Goal: Use online tool/utility: Use online tool/utility

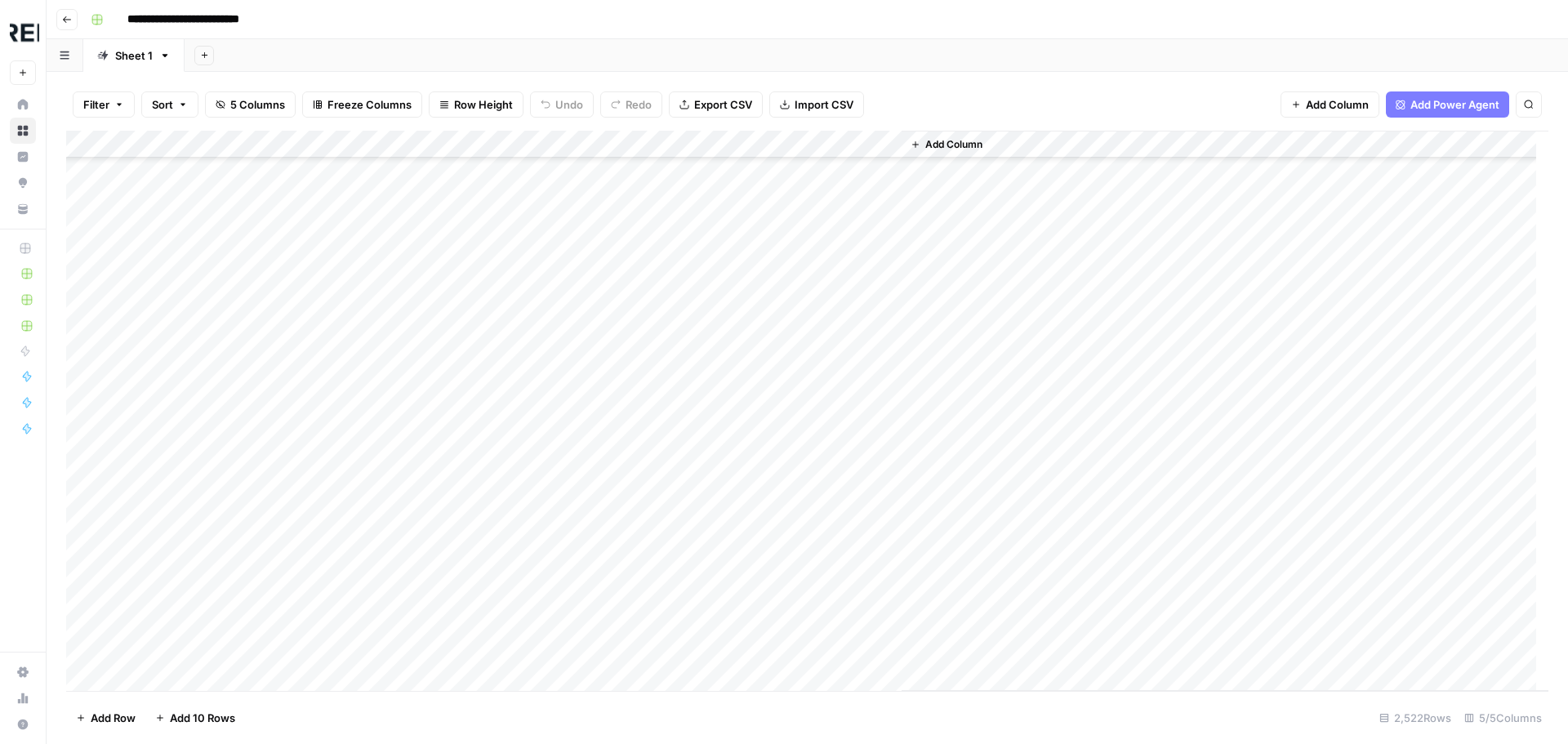
scroll to position [62227, 0]
click at [442, 365] on div "Add Column" at bounding box center [807, 411] width 1482 height 560
click at [444, 391] on div "Add Column" at bounding box center [807, 411] width 1482 height 560
click at [445, 411] on div "Add Column" at bounding box center [807, 411] width 1482 height 560
click at [448, 425] on div "Add Column" at bounding box center [807, 411] width 1482 height 560
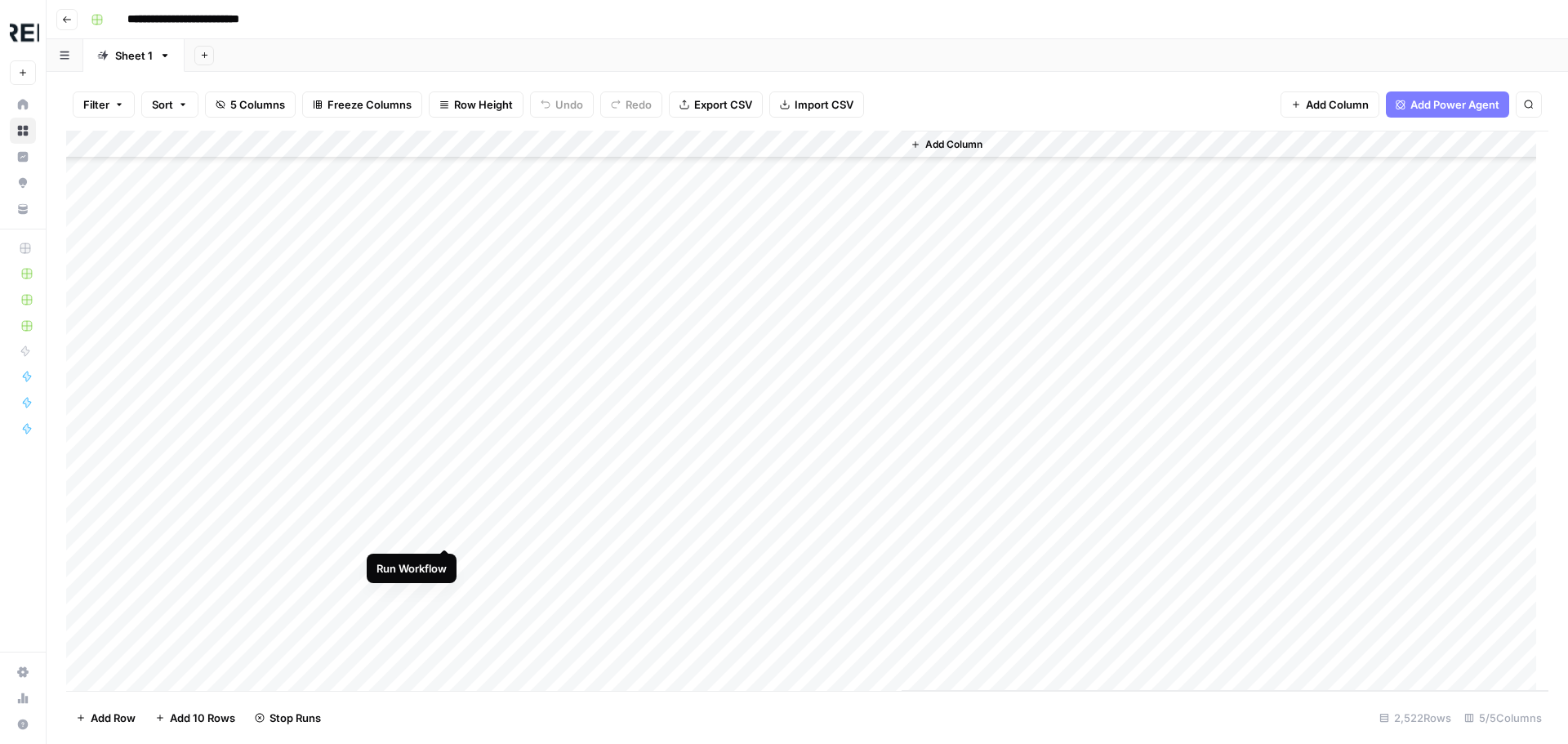
click at [446, 534] on div "Add Column" at bounding box center [807, 411] width 1482 height 560
click at [446, 592] on div "Add Column" at bounding box center [807, 411] width 1482 height 560
click at [440, 643] on div "Add Column" at bounding box center [807, 411] width 1482 height 560
click at [443, 337] on div "Add Column" at bounding box center [807, 411] width 1482 height 560
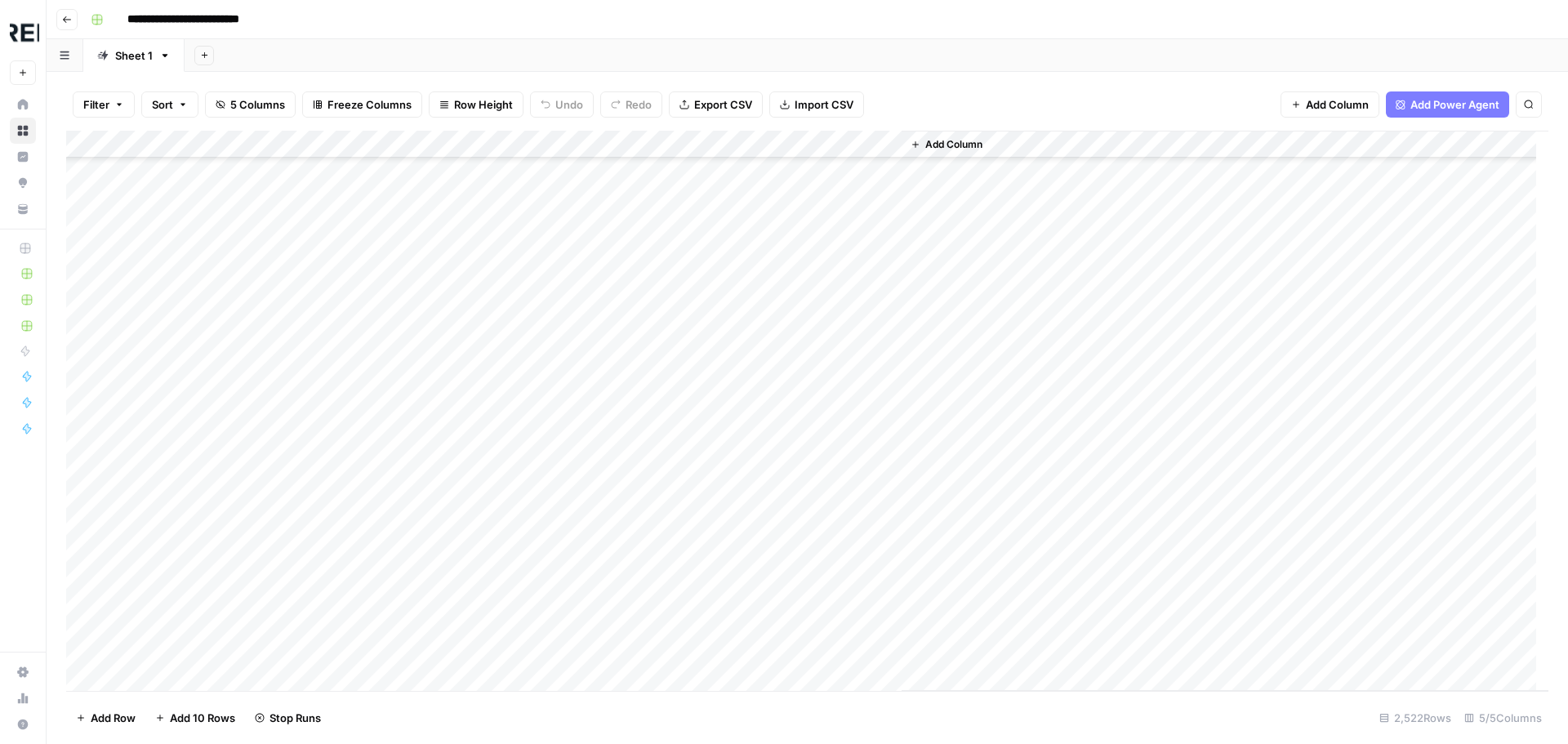
click at [448, 652] on div "Add Column" at bounding box center [807, 411] width 1482 height 560
click at [447, 515] on div "Add Column" at bounding box center [807, 411] width 1482 height 560
click at [443, 570] on div "Add Column" at bounding box center [807, 411] width 1482 height 560
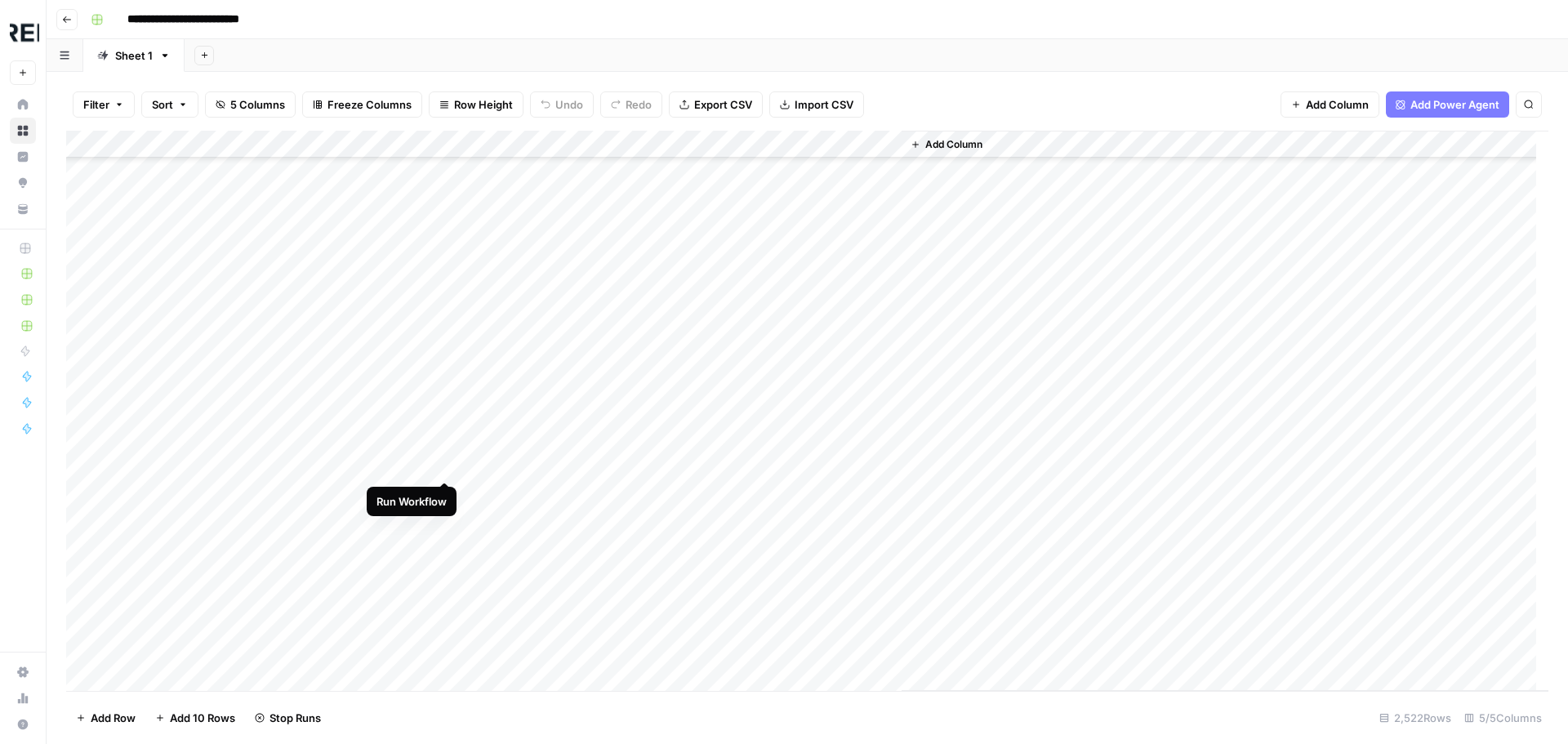
click at [441, 462] on div "Add Column" at bounding box center [807, 411] width 1482 height 560
click at [444, 578] on div "Add Column" at bounding box center [807, 411] width 1482 height 560
click at [444, 633] on div "Add Column" at bounding box center [807, 411] width 1482 height 560
click at [447, 530] on div "Add Column" at bounding box center [807, 411] width 1482 height 560
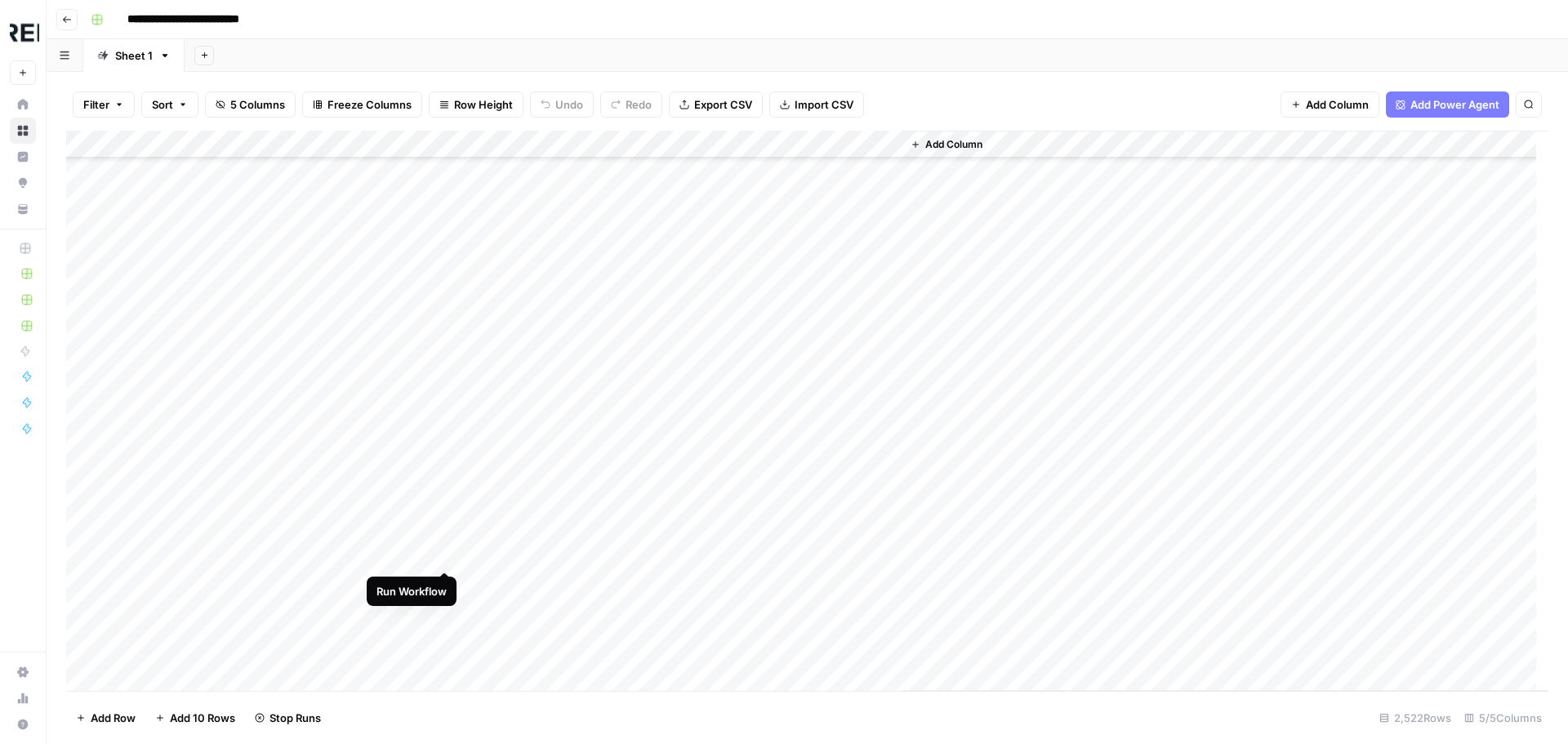
click at [444, 556] on div "Add Column" at bounding box center [807, 411] width 1482 height 560
click at [444, 502] on div "Add Column" at bounding box center [807, 411] width 1482 height 560
click at [443, 561] on div "Add Column" at bounding box center [807, 411] width 1482 height 560
click at [447, 614] on div "Add Column" at bounding box center [807, 411] width 1482 height 560
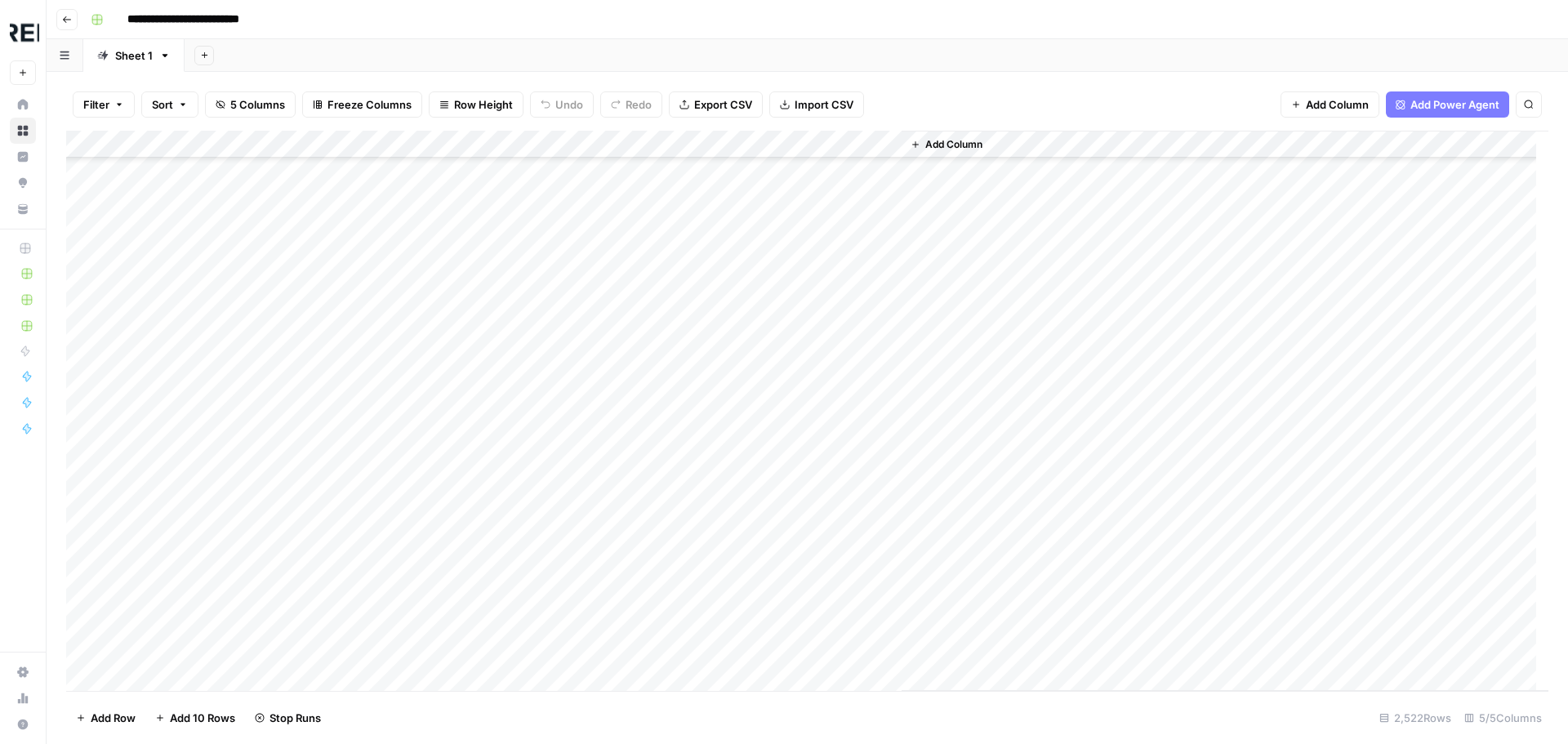
scroll to position [63860, 0]
click at [450, 477] on div "Add Column" at bounding box center [807, 411] width 1482 height 560
click at [444, 589] on div "Add Column" at bounding box center [807, 411] width 1482 height 560
click at [448, 617] on div "Add Column" at bounding box center [807, 411] width 1482 height 560
click at [445, 648] on div "Add Column" at bounding box center [807, 411] width 1482 height 560
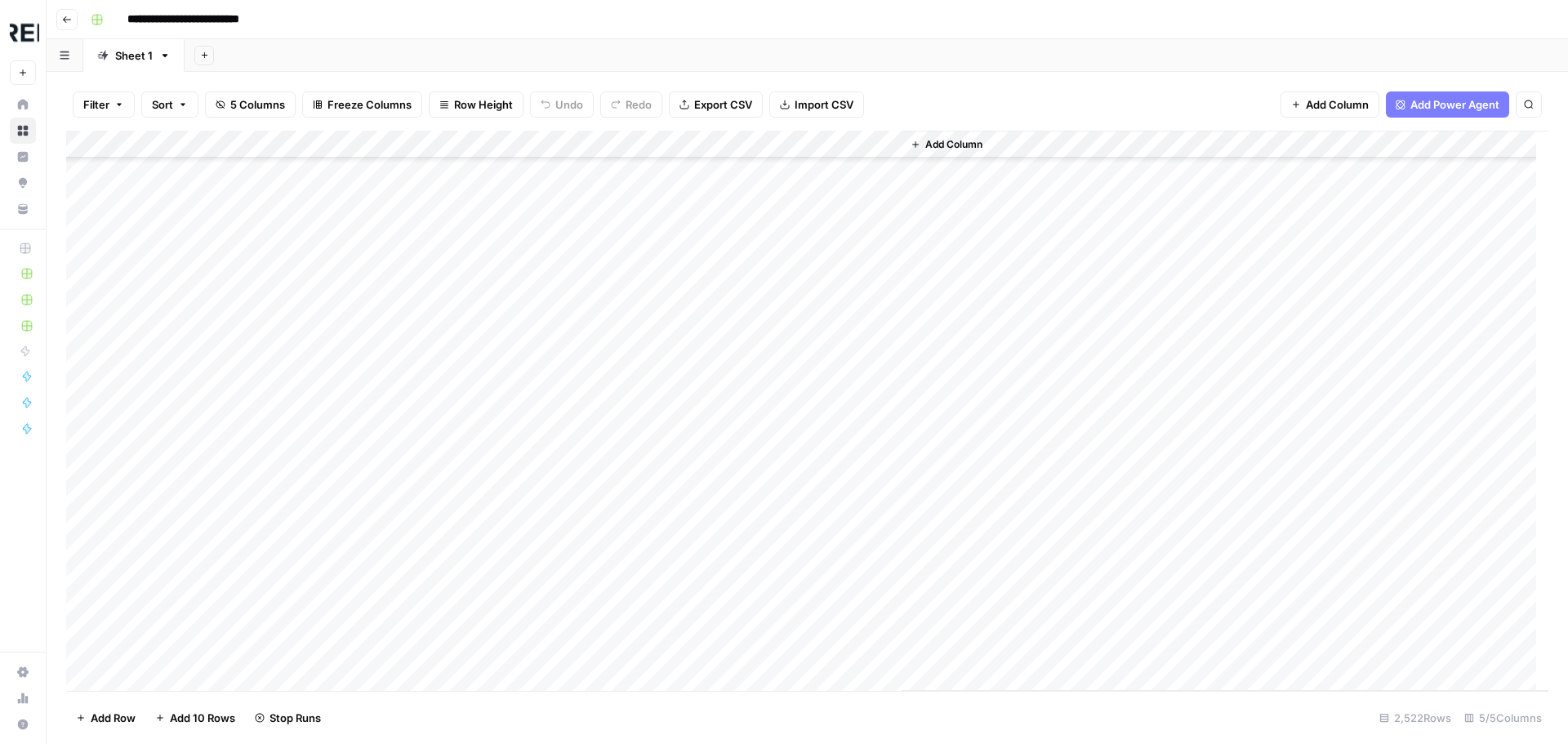
scroll to position [64186, 0]
click at [443, 488] on div "Add Column" at bounding box center [807, 411] width 1482 height 560
click at [445, 513] on div "Add Column" at bounding box center [807, 411] width 1482 height 560
click at [444, 487] on div "Add Column" at bounding box center [807, 411] width 1482 height 560
click at [448, 596] on div "Add Column" at bounding box center [807, 411] width 1482 height 560
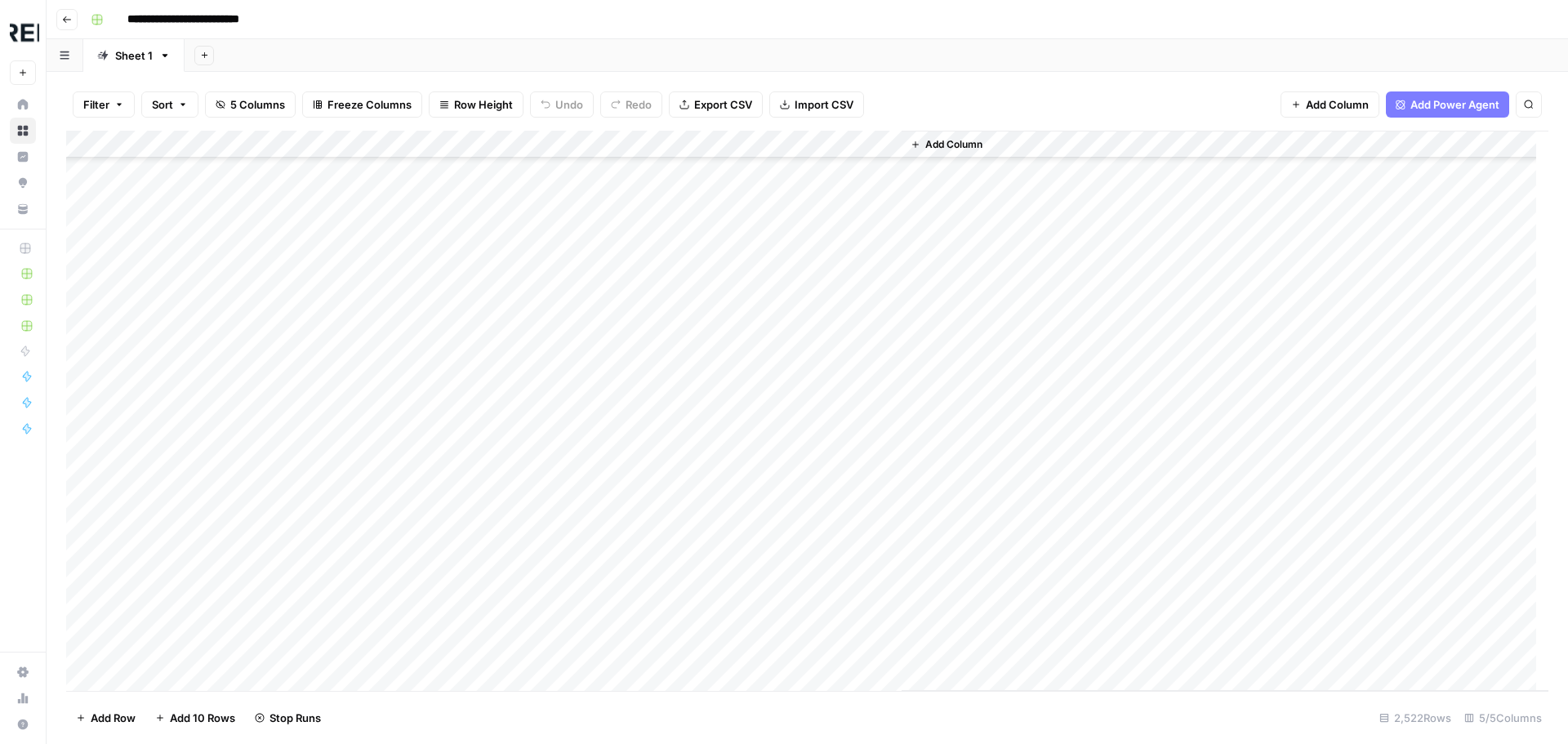
scroll to position [64349, 0]
click at [442, 493] on div "Add Column" at bounding box center [807, 411] width 1482 height 560
click at [442, 523] on div "Add Column" at bounding box center [807, 411] width 1482 height 560
click at [443, 596] on div "Add Column" at bounding box center [807, 411] width 1482 height 560
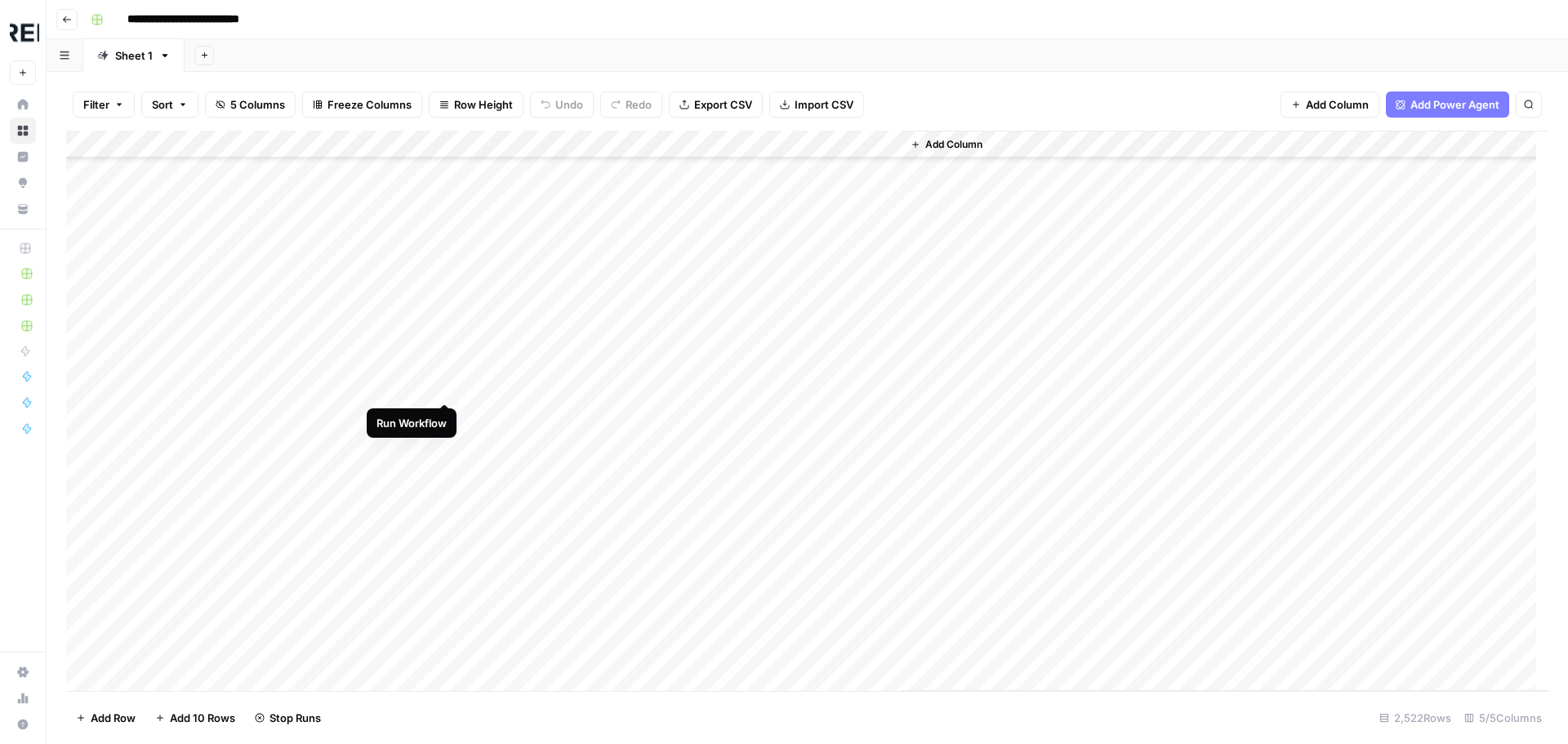
click at [443, 385] on div "Add Column" at bounding box center [807, 411] width 1482 height 560
click at [448, 519] on div "Add Column" at bounding box center [807, 411] width 1482 height 560
click at [446, 557] on div "Add Column" at bounding box center [807, 411] width 1482 height 560
click at [440, 531] on div "Add Column" at bounding box center [807, 411] width 1482 height 560
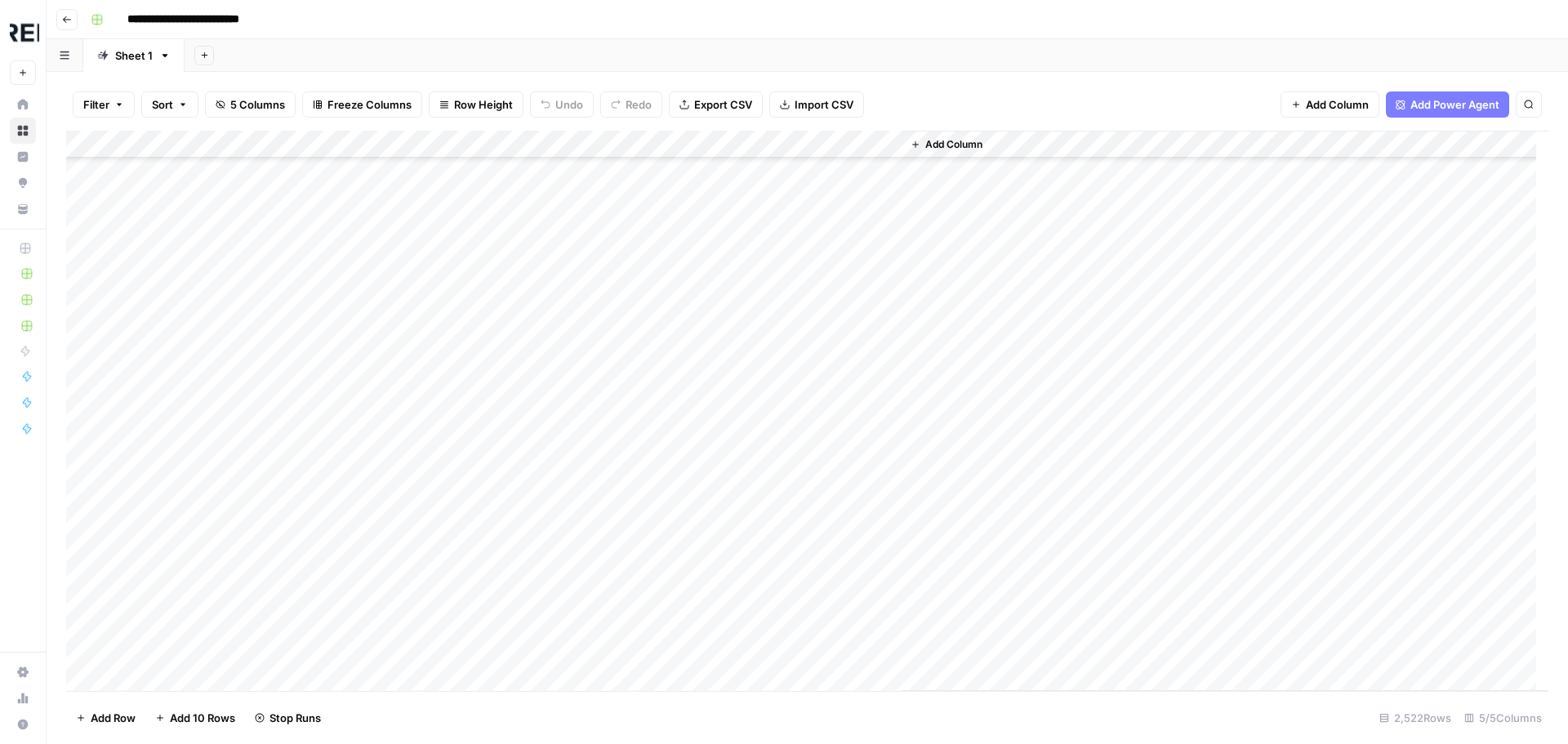
scroll to position [65166, 0]
click at [441, 337] on div "Add Column" at bounding box center [807, 411] width 1482 height 560
click at [442, 392] on div "Add Column" at bounding box center [807, 411] width 1482 height 560
click at [440, 480] on div "Add Column" at bounding box center [807, 411] width 1482 height 560
click at [442, 535] on div "Add Column" at bounding box center [807, 411] width 1482 height 560
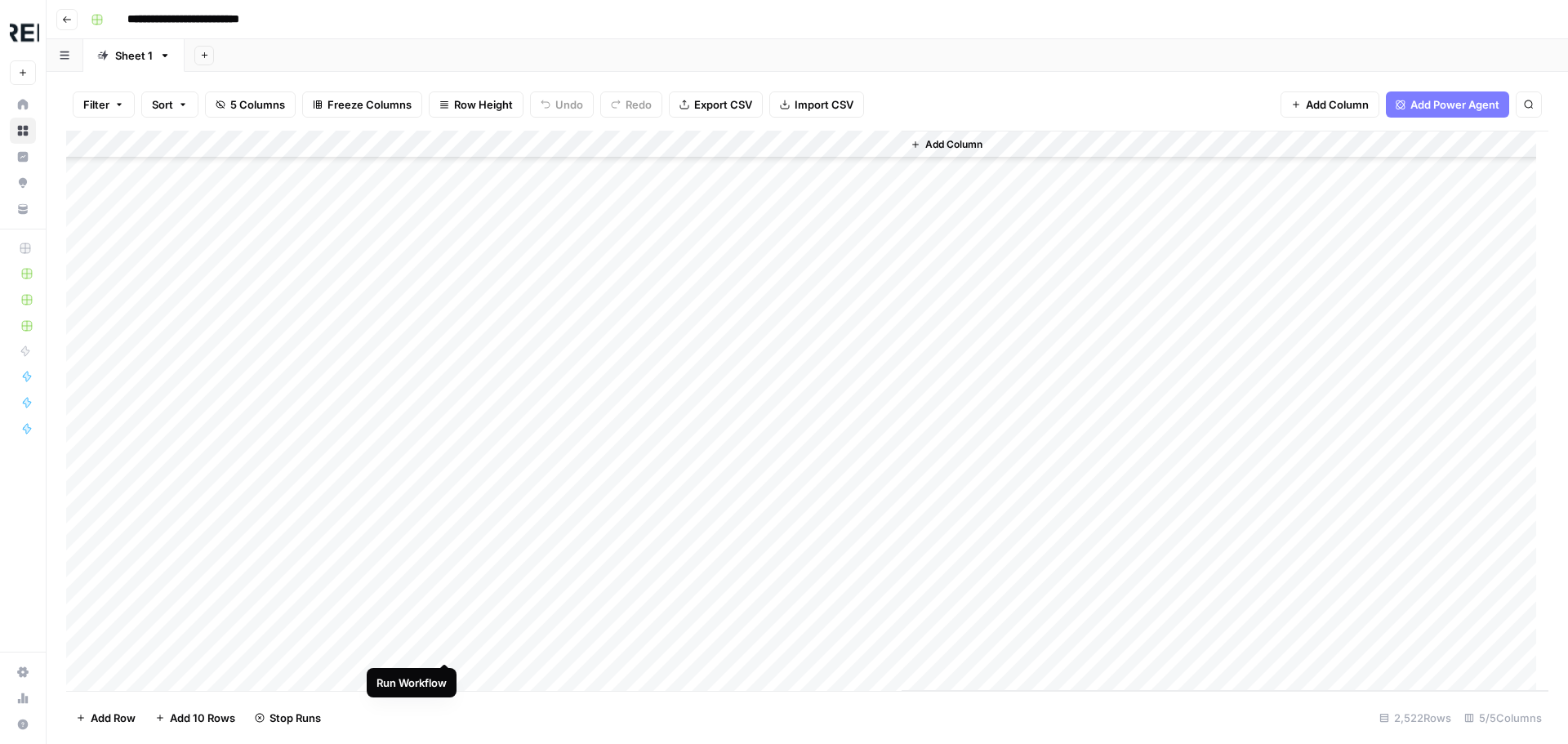
click at [444, 648] on div "Add Column" at bounding box center [807, 411] width 1482 height 560
click at [444, 453] on div "Add Column" at bounding box center [807, 411] width 1482 height 560
click at [446, 540] on div "Add Column" at bounding box center [807, 411] width 1482 height 560
click at [450, 648] on div "Add Column" at bounding box center [807, 411] width 1482 height 560
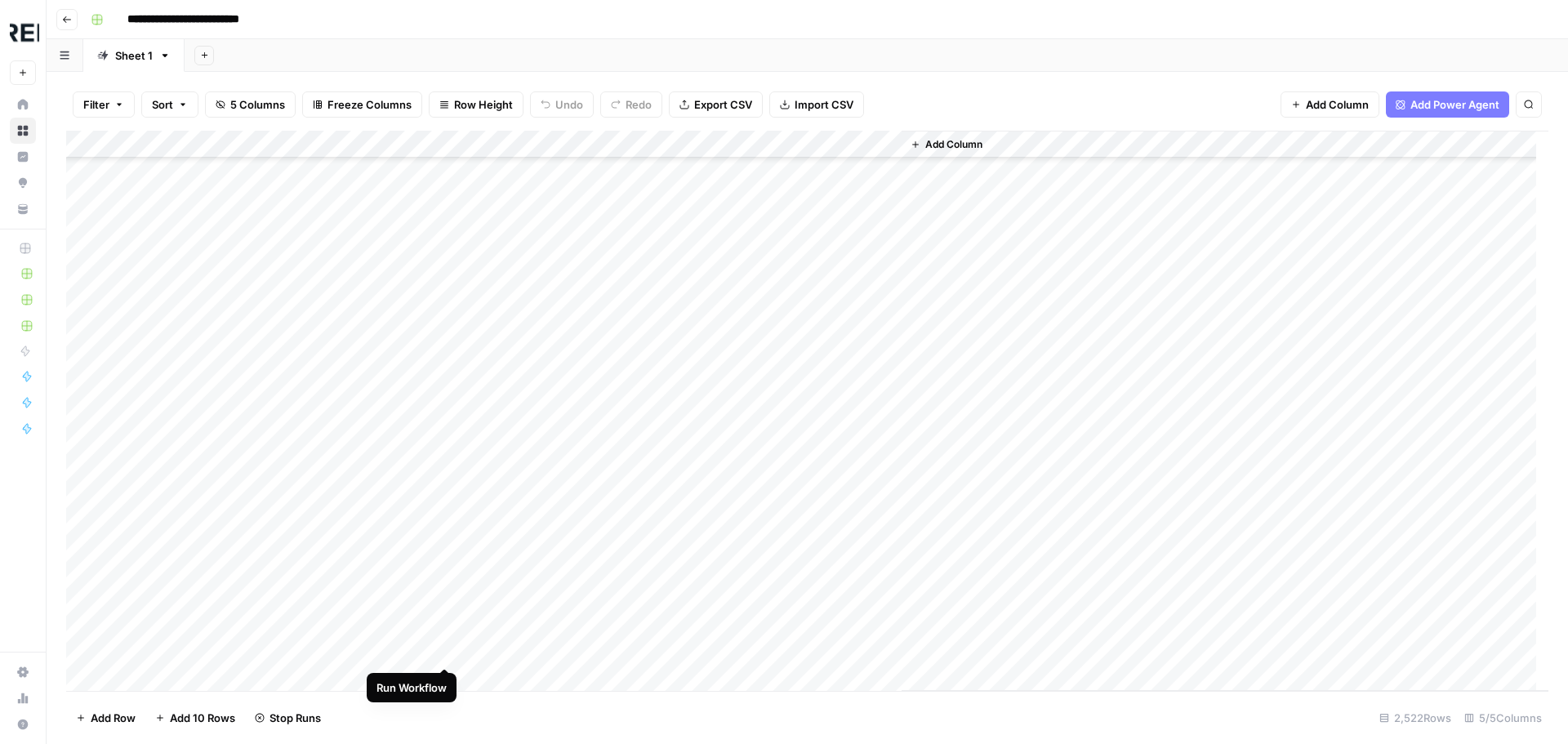
scroll to position [65492, 0]
click at [440, 562] on div "Add Column" at bounding box center [807, 411] width 1482 height 560
click at [442, 565] on div "Add Column" at bounding box center [807, 411] width 1482 height 560
click at [446, 488] on div "Add Column" at bounding box center [807, 411] width 1482 height 560
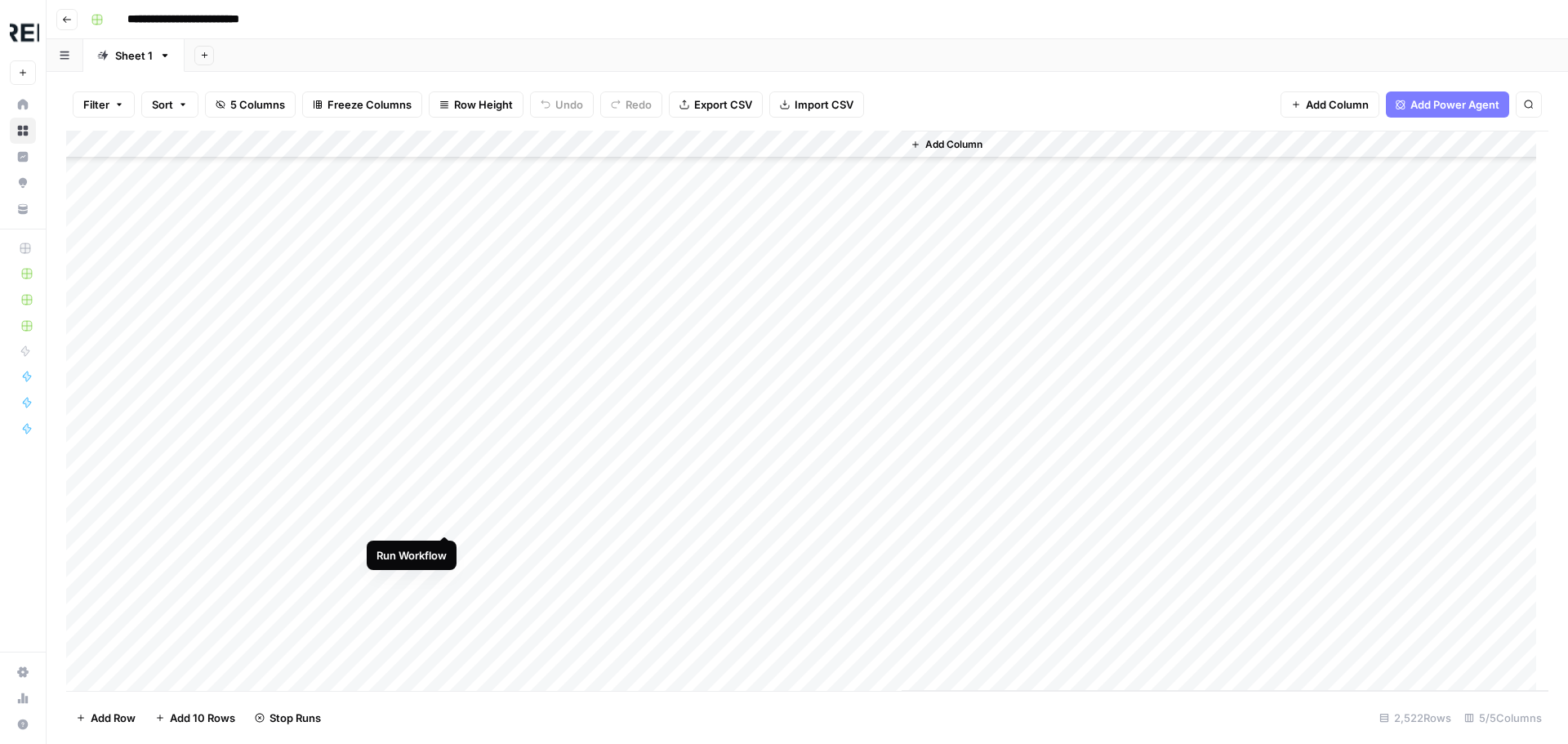
click at [445, 524] on div "Add Column" at bounding box center [807, 411] width 1482 height 560
click at [446, 443] on div "Add Column" at bounding box center [807, 411] width 1482 height 560
click at [237, 415] on div "Add Column" at bounding box center [807, 411] width 1482 height 560
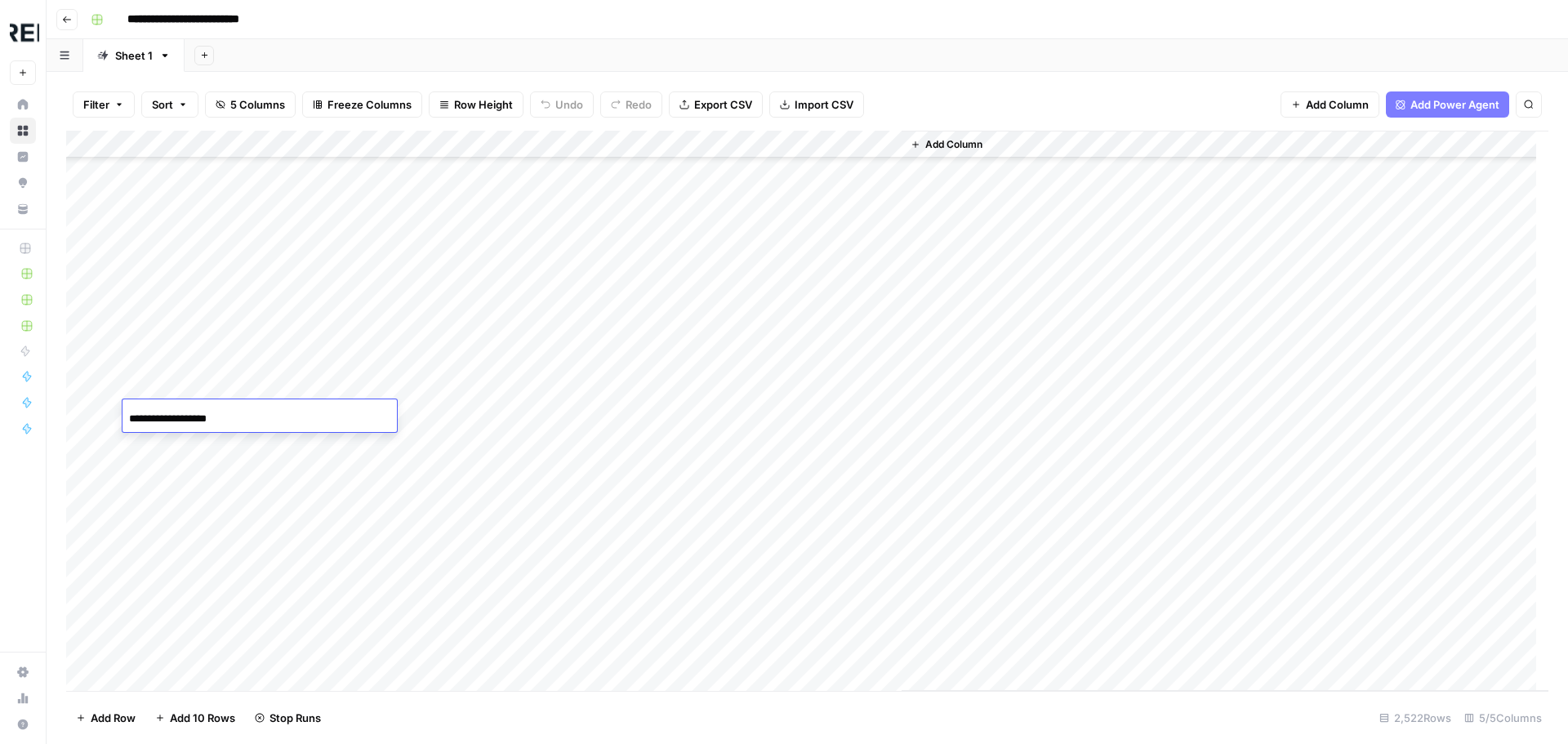
click at [237, 415] on input "**********" at bounding box center [260, 418] width 261 height 19
drag, startPoint x: 142, startPoint y: 419, endPoint x: 126, endPoint y: 421, distance: 16.1
click at [126, 421] on div "**********" at bounding box center [259, 417] width 274 height 28
click at [1070, 447] on div "Add Column" at bounding box center [1225, 411] width 647 height 560
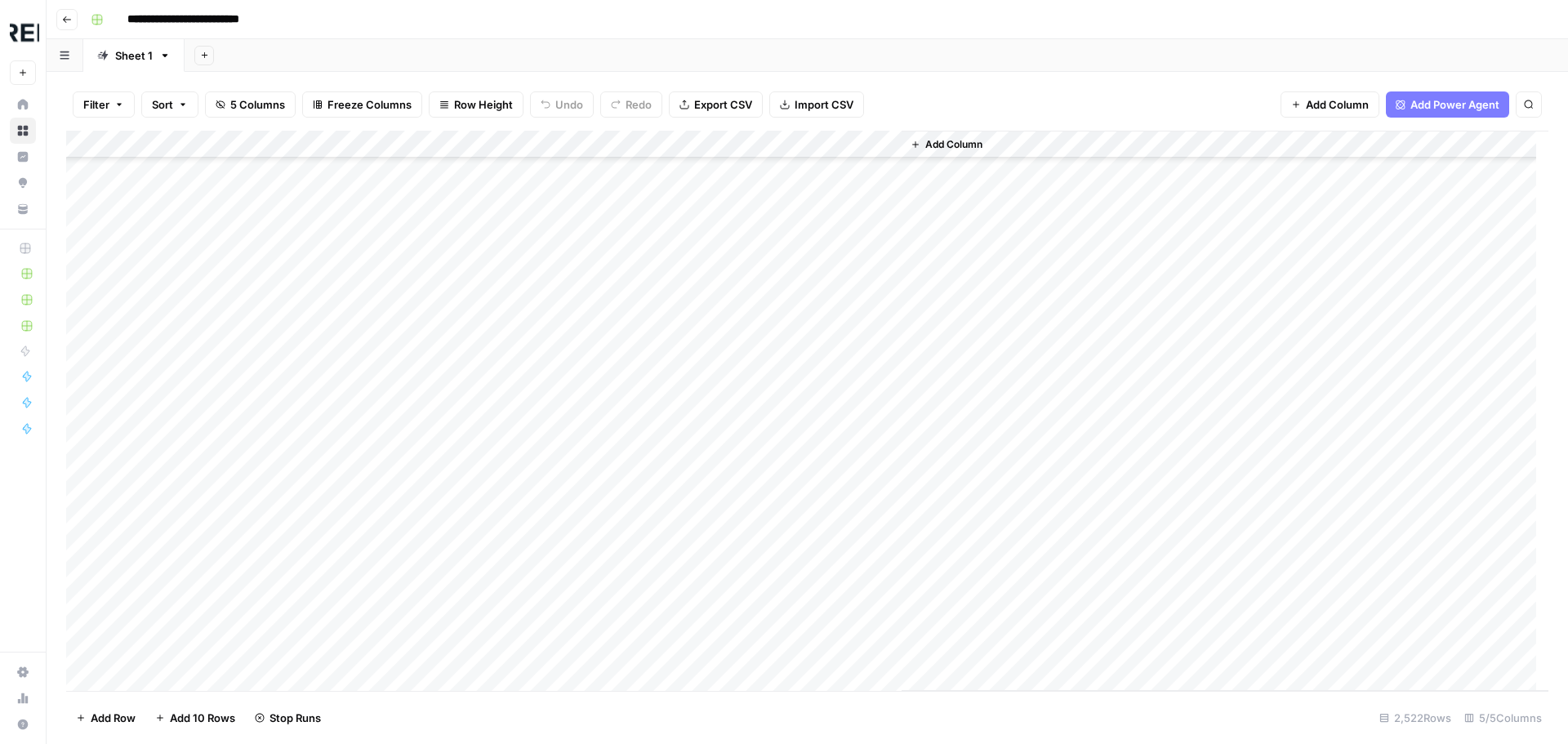
click at [440, 281] on div "Add Column" at bounding box center [807, 411] width 1482 height 560
click at [445, 333] on div "Add Column" at bounding box center [807, 411] width 1482 height 560
click at [442, 394] on div "Add Column" at bounding box center [807, 411] width 1482 height 560
click at [447, 530] on div "Add Column" at bounding box center [807, 411] width 1482 height 560
click at [448, 559] on div "Add Column" at bounding box center [807, 411] width 1482 height 560
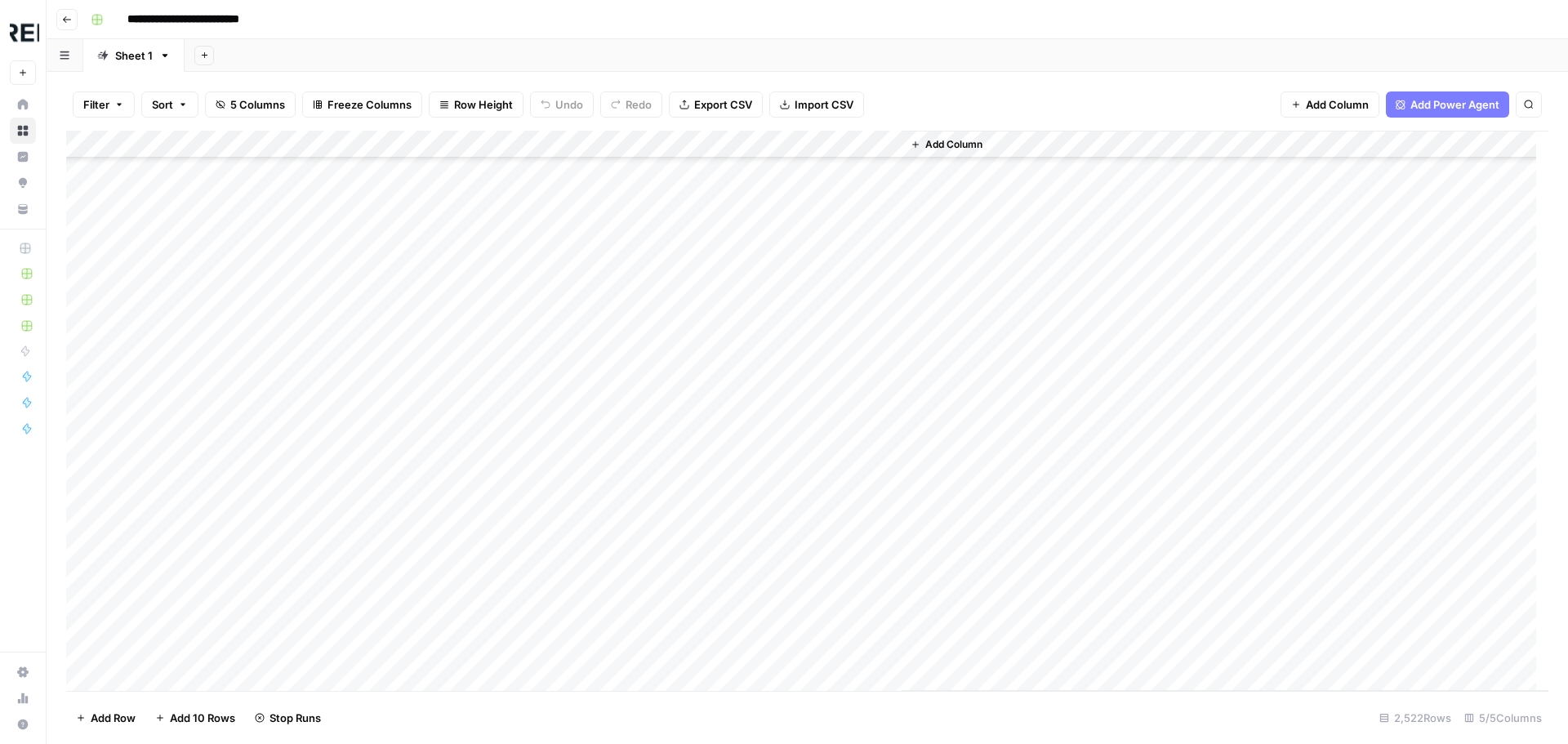
scroll to position [66554, 0]
click at [446, 448] on div "Add Column" at bounding box center [807, 411] width 1482 height 560
click at [442, 483] on div "Add Column" at bounding box center [807, 411] width 1482 height 560
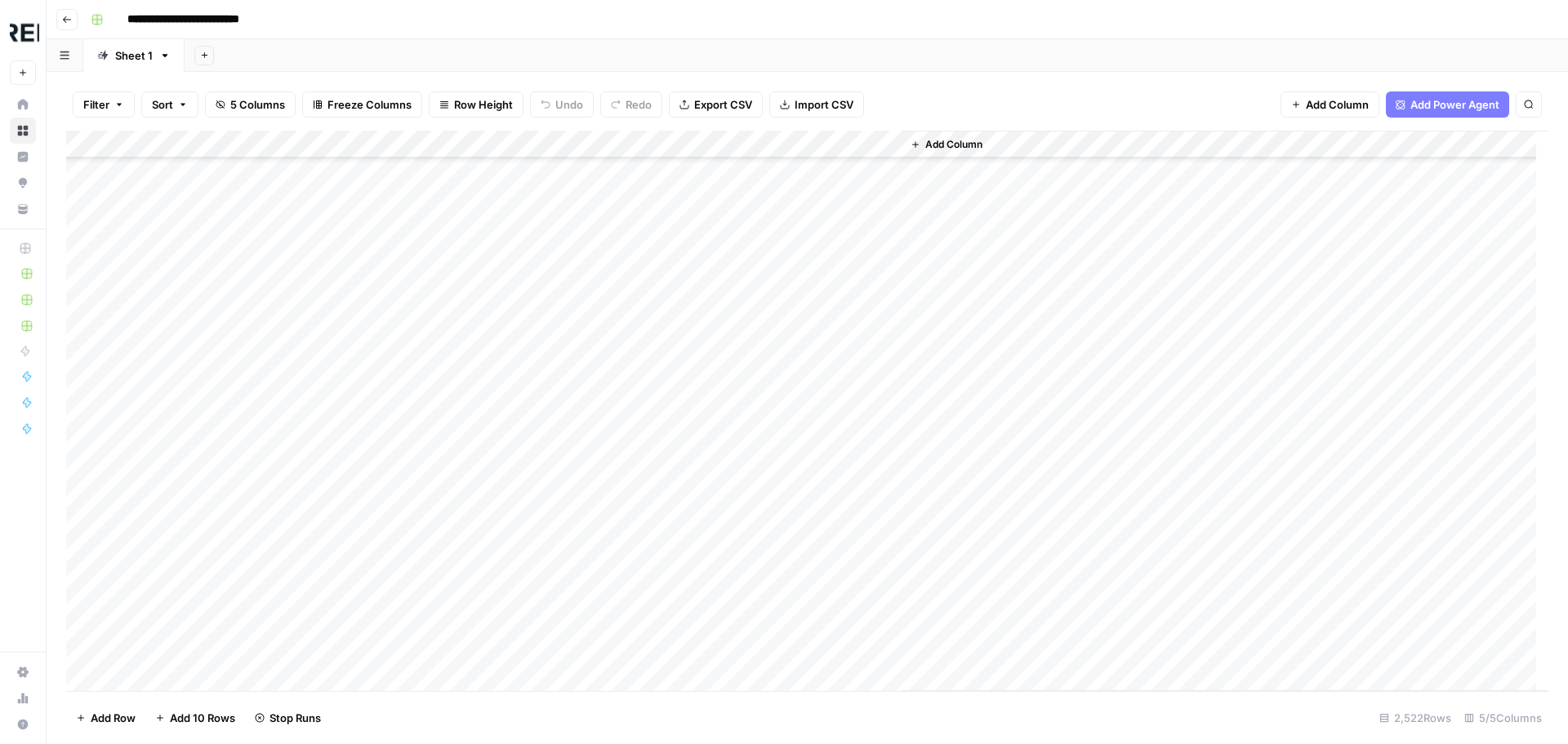
click at [447, 477] on div "Add Column" at bounding box center [807, 411] width 1482 height 560
click at [448, 535] on div "Add Column" at bounding box center [807, 411] width 1482 height 560
click at [448, 619] on div "Add Column" at bounding box center [807, 411] width 1482 height 560
click at [443, 403] on div "Add Column" at bounding box center [807, 411] width 1482 height 560
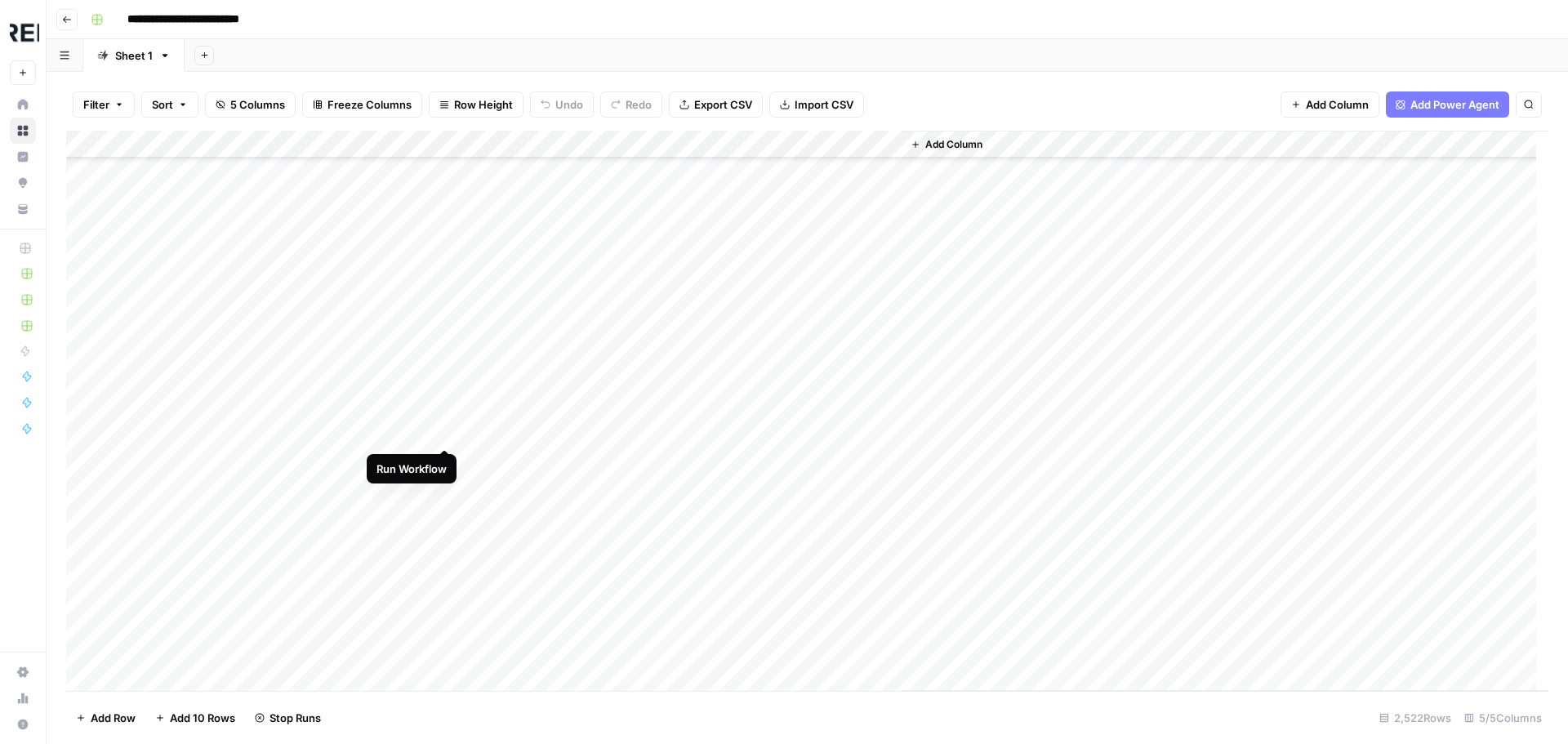
click at [446, 430] on div "Add Column" at bounding box center [807, 411] width 1482 height 560
click at [441, 602] on div "Add Column" at bounding box center [807, 411] width 1482 height 560
click at [449, 650] on div "Add Column" at bounding box center [807, 411] width 1482 height 560
click at [444, 462] on div "Add Column" at bounding box center [807, 411] width 1482 height 560
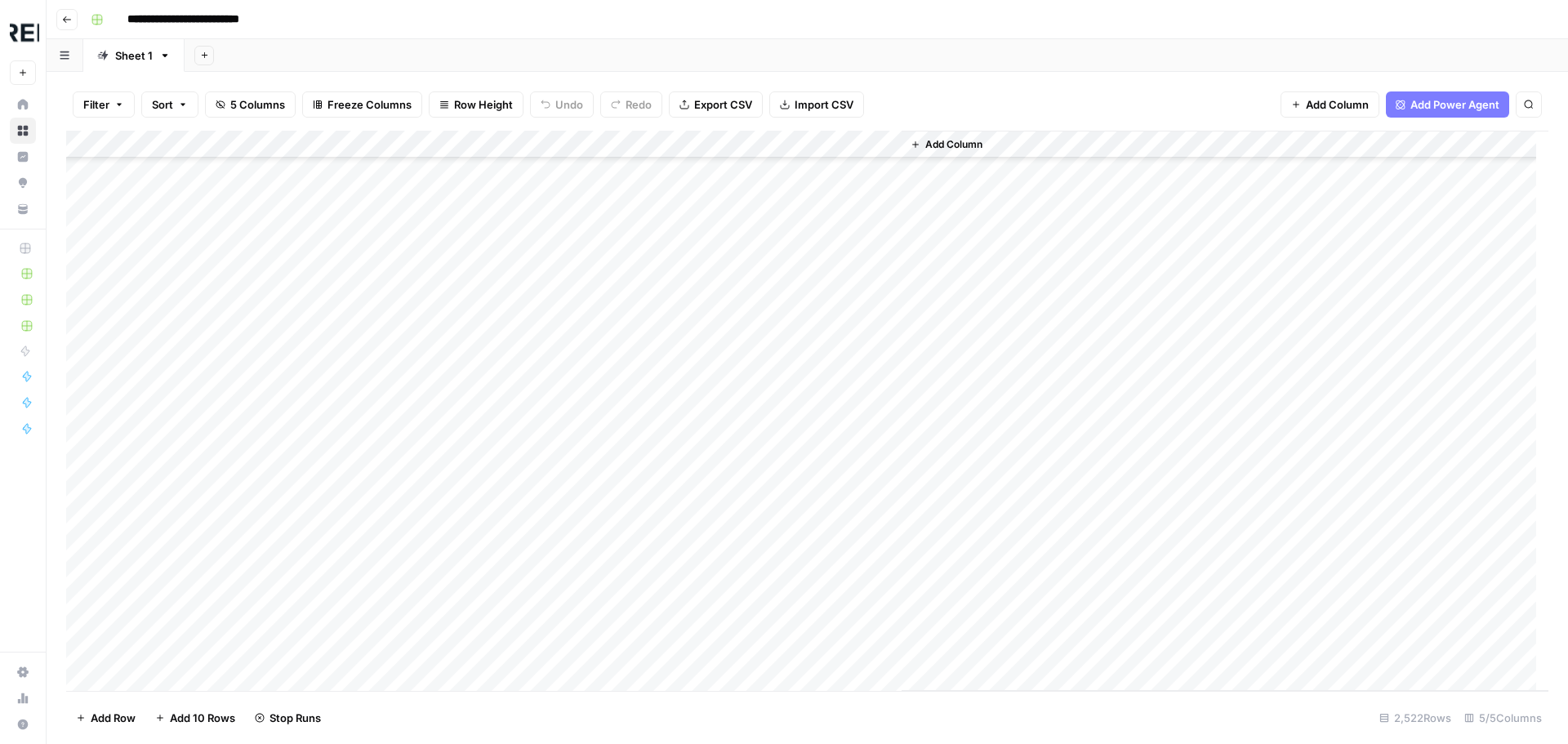
click at [448, 551] on div "Add Column" at bounding box center [807, 411] width 1482 height 560
click at [443, 608] on div "Add Column" at bounding box center [807, 411] width 1482 height 560
click at [445, 629] on div "Add Column" at bounding box center [807, 411] width 1482 height 560
click at [450, 414] on div "Add Column" at bounding box center [807, 411] width 1482 height 560
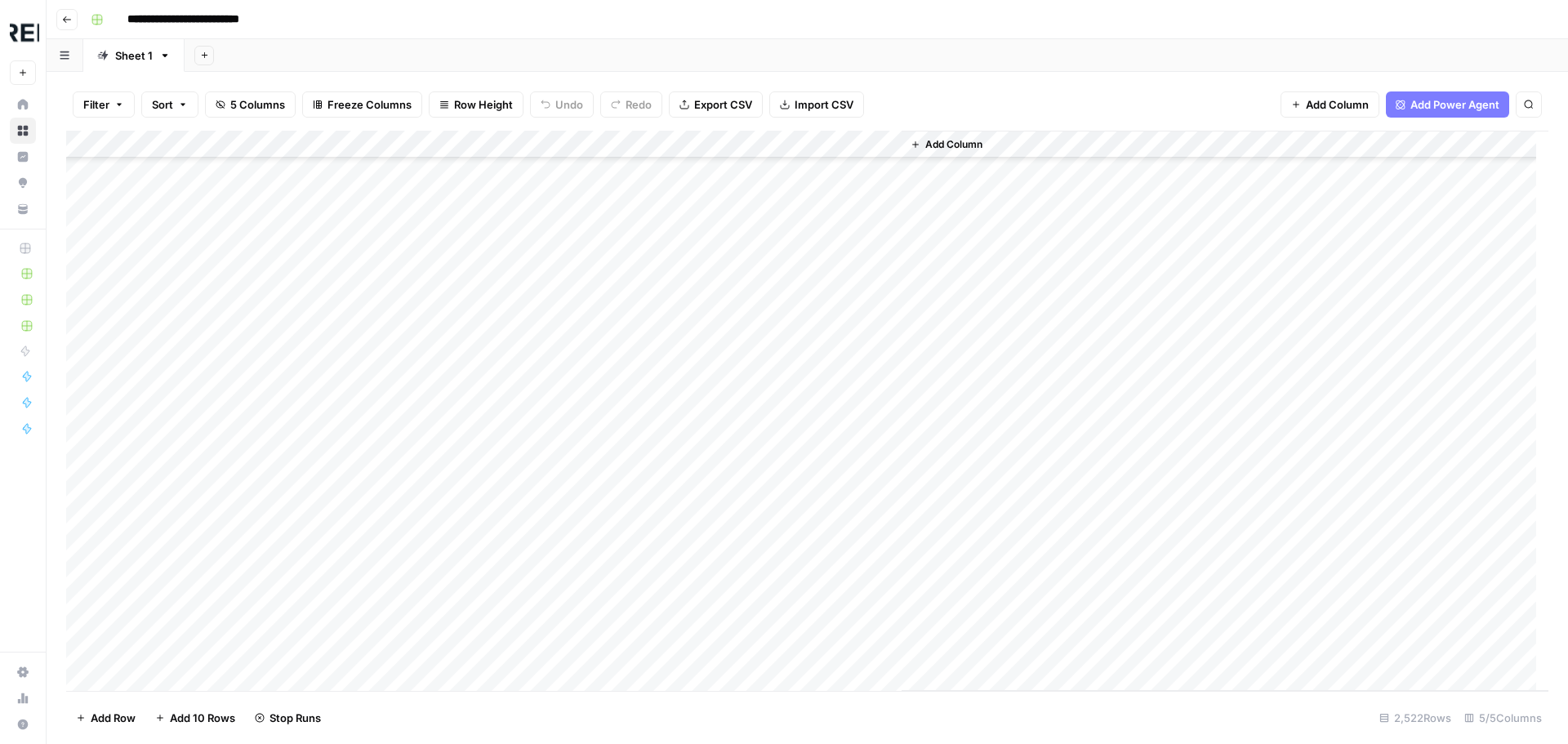
click at [448, 475] on div "Add Column" at bounding box center [807, 411] width 1482 height 560
click at [437, 524] on div "Add Column" at bounding box center [807, 411] width 1482 height 560
click at [442, 561] on div "Add Column" at bounding box center [807, 411] width 1482 height 560
click at [445, 365] on div "Add Column" at bounding box center [807, 411] width 1482 height 560
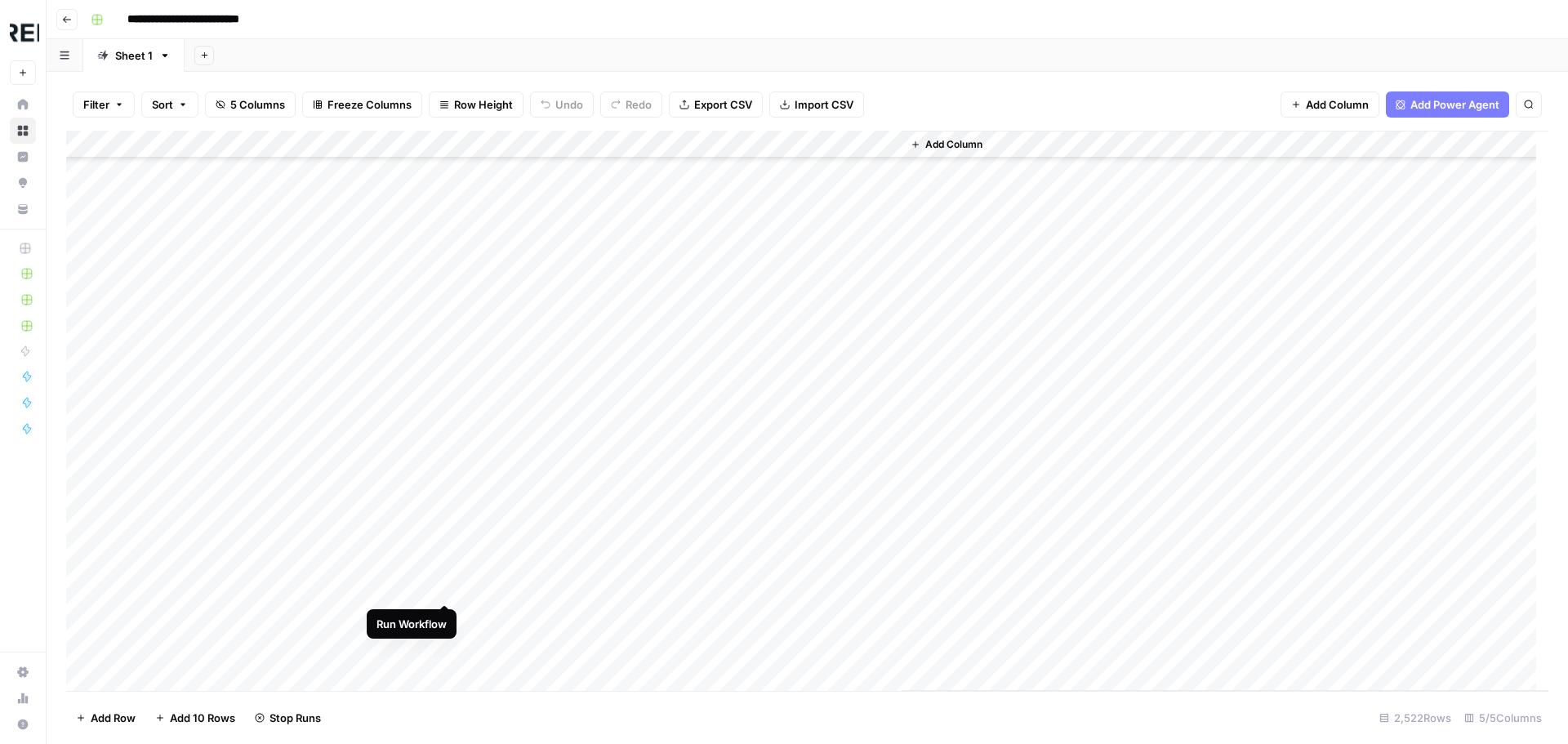
click at [441, 585] on div "Add Column" at bounding box center [807, 411] width 1482 height 560
click at [442, 613] on div "Add Column" at bounding box center [807, 411] width 1482 height 560
click at [444, 637] on div "Add Column" at bounding box center [807, 411] width 1482 height 560
click at [441, 366] on div "Add Column" at bounding box center [807, 411] width 1482 height 560
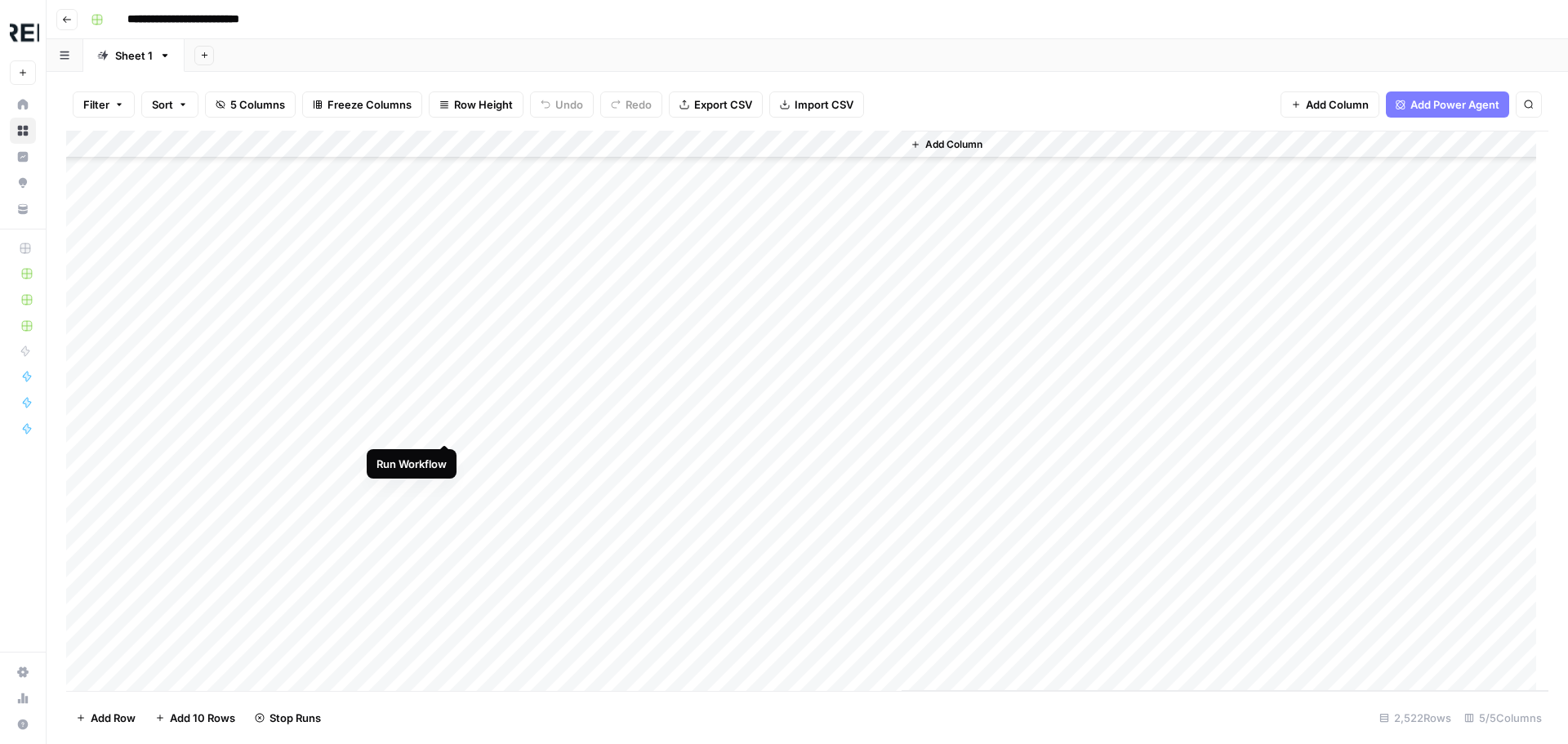
click at [440, 432] on div "Add Column" at bounding box center [807, 411] width 1482 height 560
click at [448, 537] on div "Add Column" at bounding box center [807, 411] width 1482 height 560
click at [447, 621] on div "Add Column" at bounding box center [807, 411] width 1482 height 560
click at [447, 433] on div "Add Column" at bounding box center [807, 411] width 1482 height 560
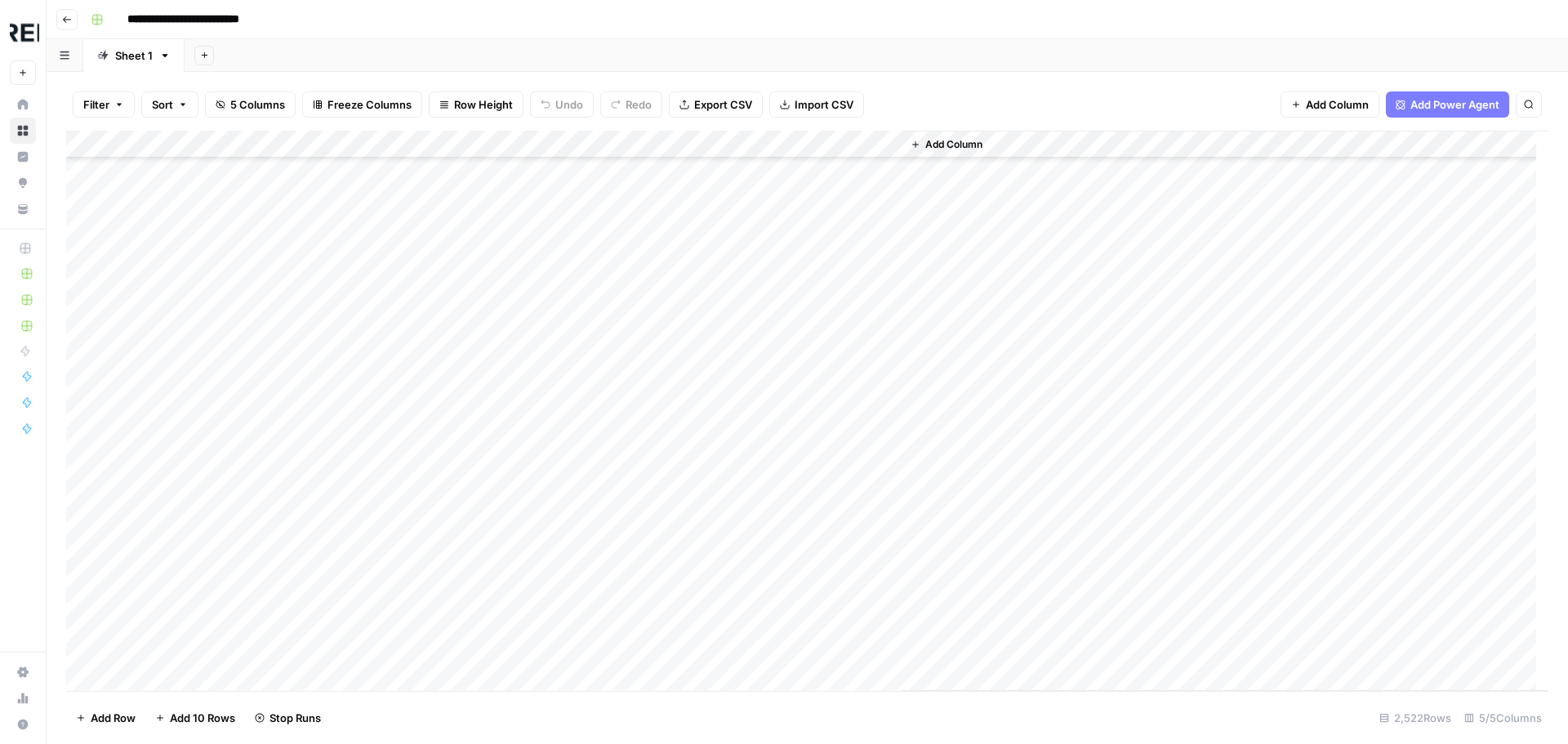
click at [447, 516] on div "Add Column" at bounding box center [807, 411] width 1482 height 560
click at [452, 465] on div "Add Column" at bounding box center [807, 411] width 1482 height 560
click at [442, 519] on div "Add Column" at bounding box center [807, 411] width 1482 height 560
click at [450, 604] on div "Add Column" at bounding box center [807, 411] width 1482 height 560
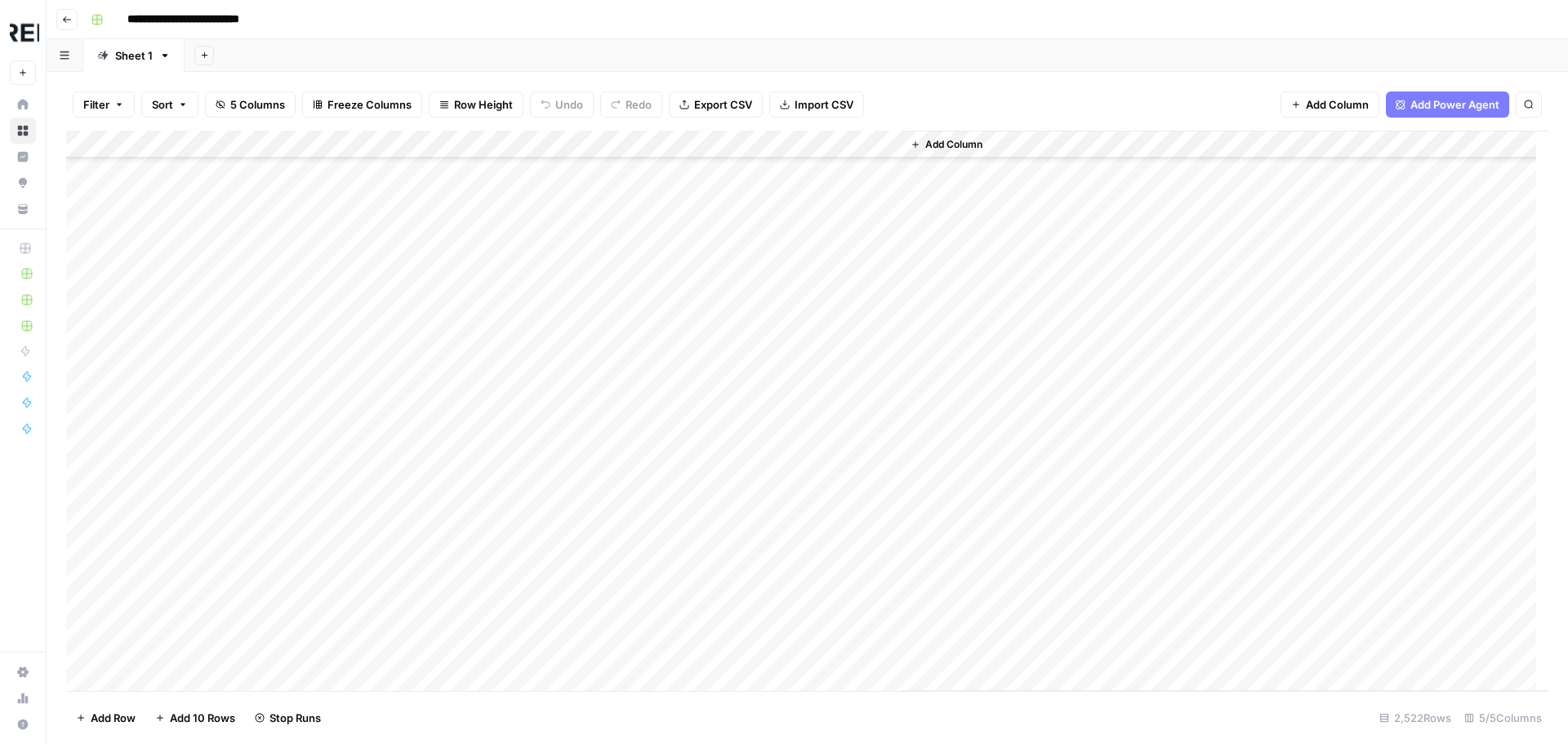
scroll to position [69003, 0]
click at [442, 311] on div "Add Column" at bounding box center [807, 411] width 1482 height 560
click at [439, 335] on div "Add Column" at bounding box center [807, 411] width 1482 height 560
click at [444, 359] on div "Add Column" at bounding box center [807, 411] width 1482 height 560
click at [449, 476] on div "Add Column" at bounding box center [807, 411] width 1482 height 560
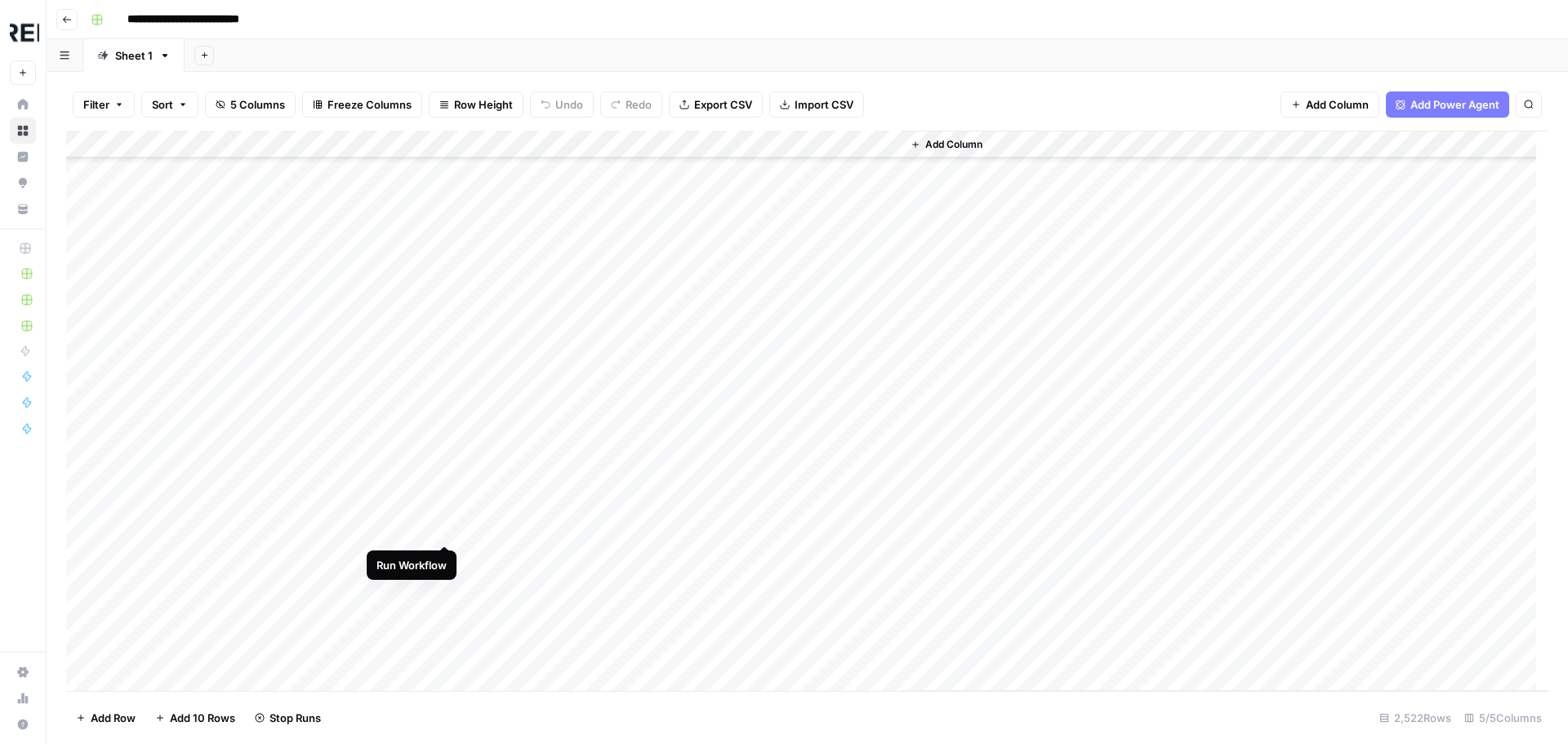
click at [446, 529] on div "Add Column" at bounding box center [807, 411] width 1482 height 560
click at [442, 607] on div "Add Column" at bounding box center [807, 411] width 1482 height 560
click at [446, 500] on div "Add Column" at bounding box center [807, 411] width 1482 height 560
click at [446, 558] on div "Add Column" at bounding box center [807, 411] width 1482 height 560
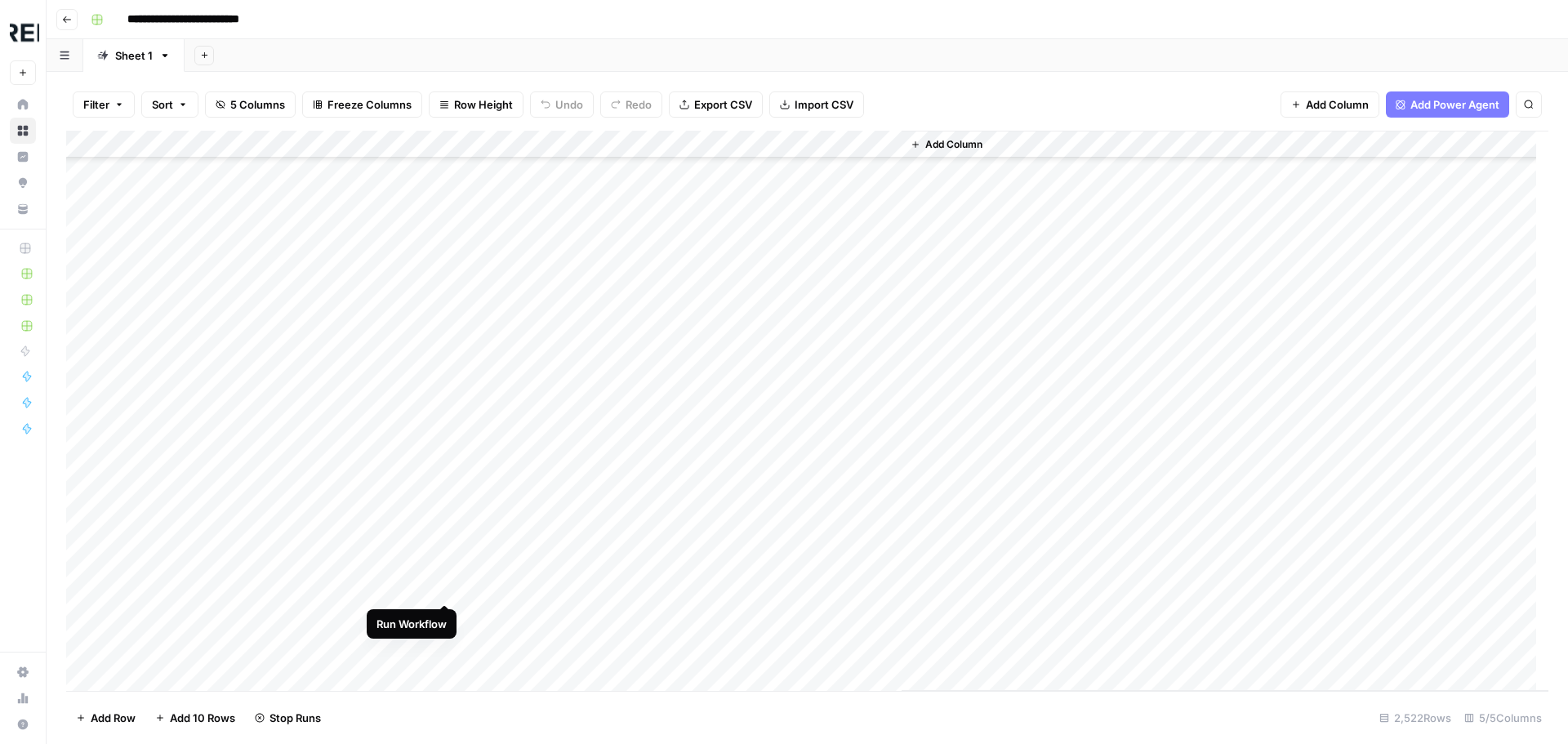
click at [444, 586] on div "Add Column" at bounding box center [807, 411] width 1482 height 560
click at [446, 643] on div "Add Column" at bounding box center [807, 411] width 1482 height 560
click at [444, 395] on div "Add Column" at bounding box center [807, 411] width 1482 height 560
click at [448, 477] on div "Add Column" at bounding box center [807, 411] width 1482 height 560
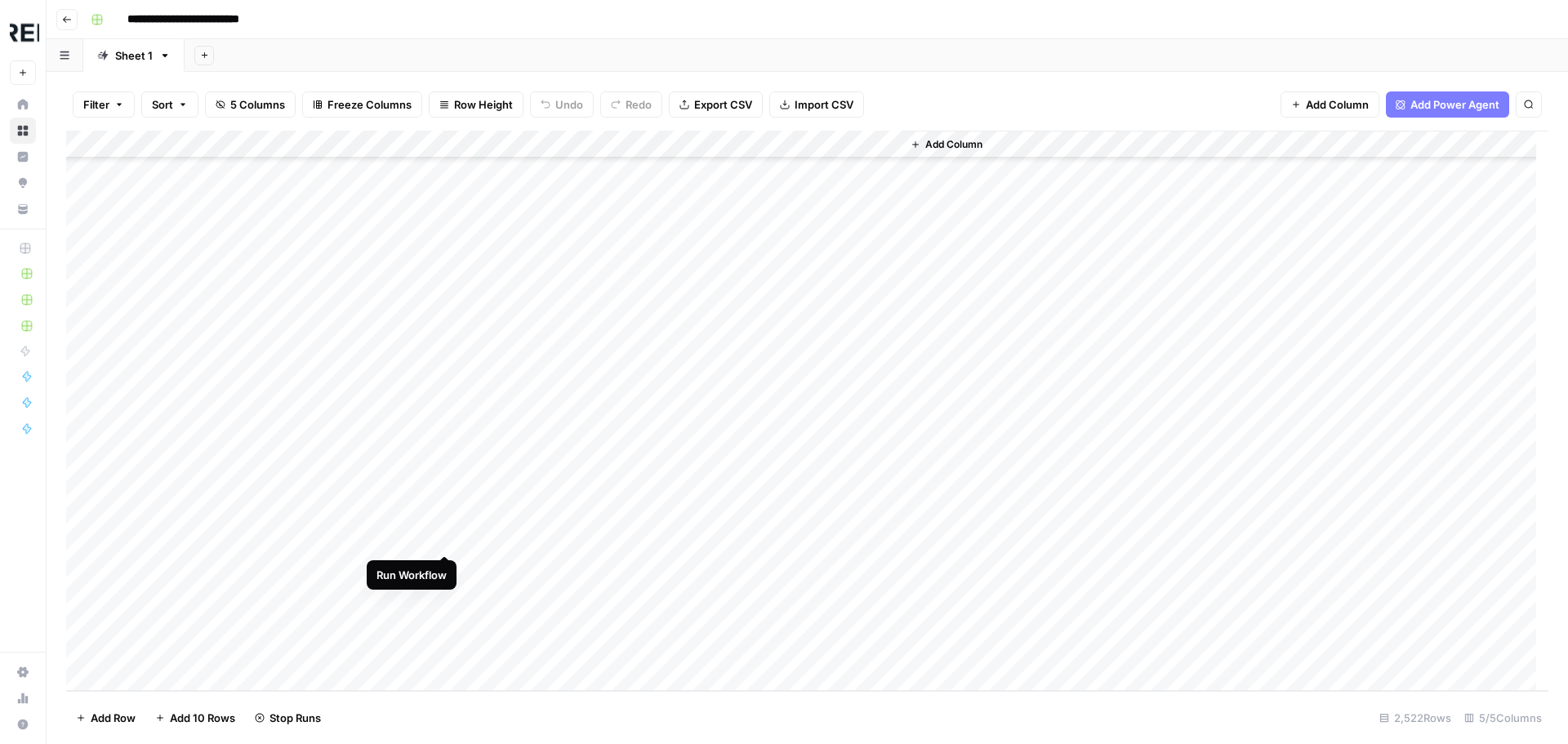
click at [446, 538] on div "Add Column" at bounding box center [807, 411] width 1482 height 560
click at [442, 174] on div "Add Column" at bounding box center [807, 411] width 1482 height 560
click at [446, 395] on div "Add Column" at bounding box center [807, 411] width 1482 height 560
click at [446, 452] on div "Add Column" at bounding box center [807, 411] width 1482 height 560
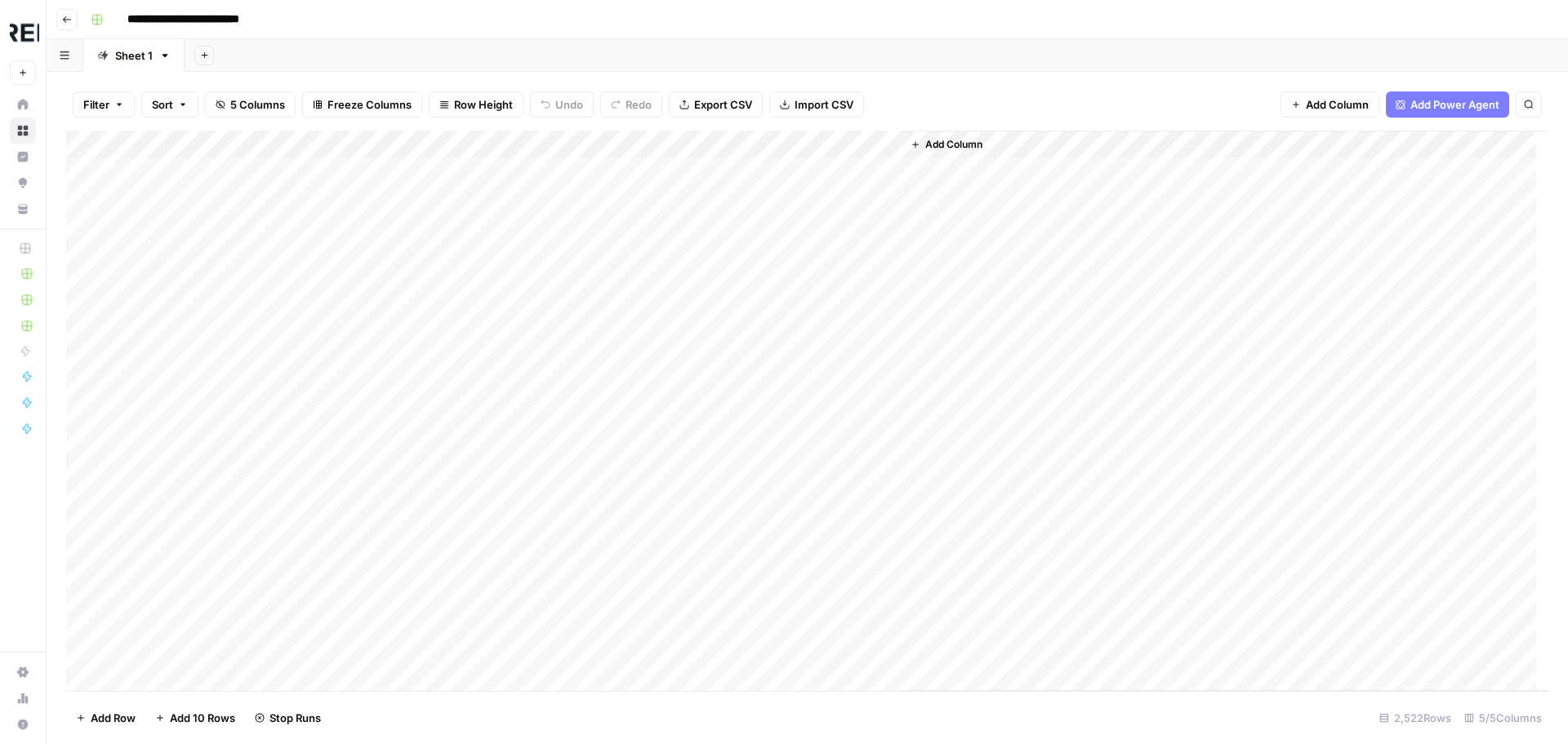
click at [447, 617] on div "Add Column" at bounding box center [807, 411] width 1482 height 560
click at [446, 643] on div "Add Column" at bounding box center [807, 411] width 1482 height 560
click at [438, 403] on div "Add Column" at bounding box center [807, 411] width 1482 height 560
click at [451, 488] on div "Add Column" at bounding box center [807, 411] width 1482 height 560
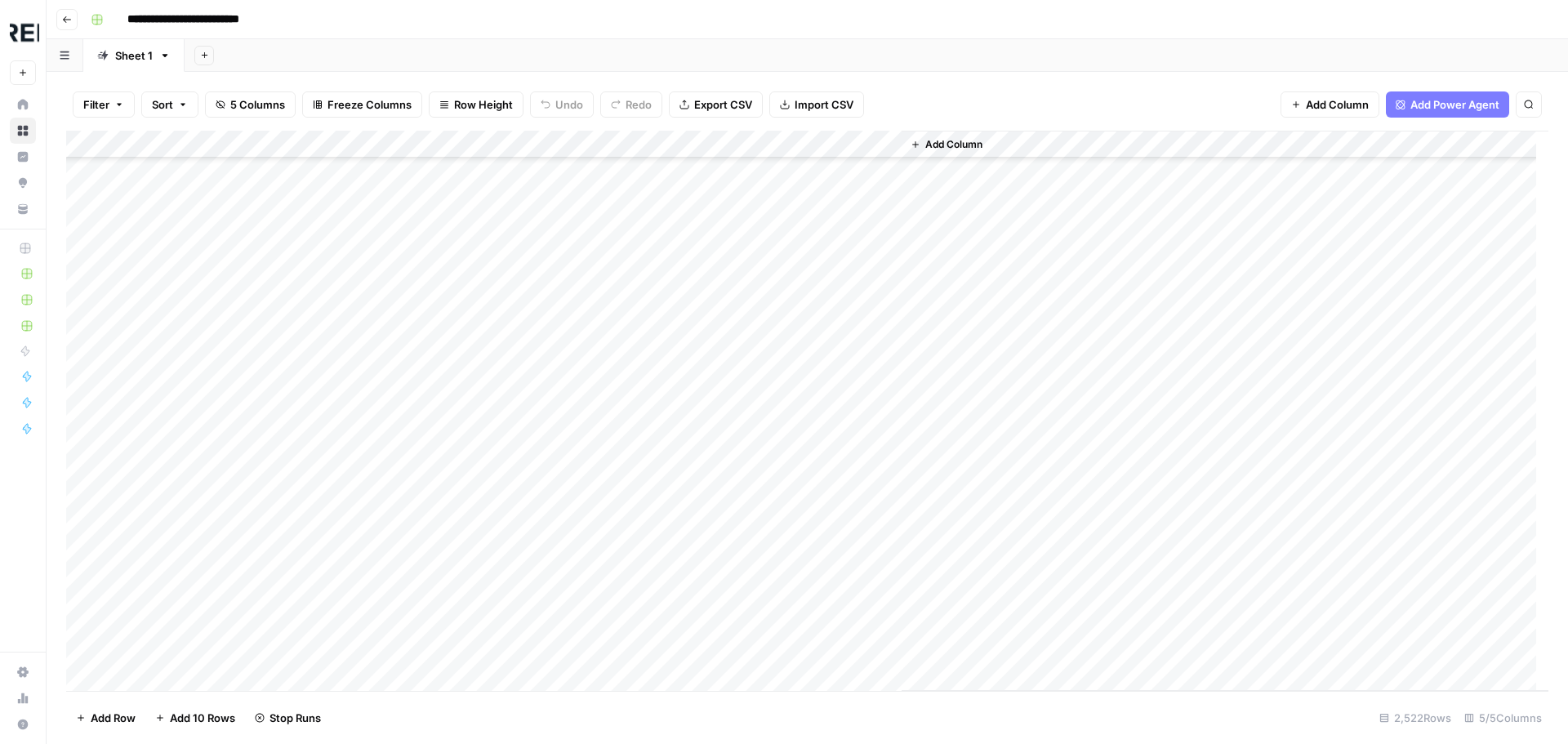
scroll to position [735, 0]
click at [445, 351] on div "Add Column" at bounding box center [807, 411] width 1482 height 560
click at [451, 410] on div "Add Column" at bounding box center [807, 411] width 1482 height 560
click at [447, 385] on div "Add Column" at bounding box center [807, 411] width 1482 height 560
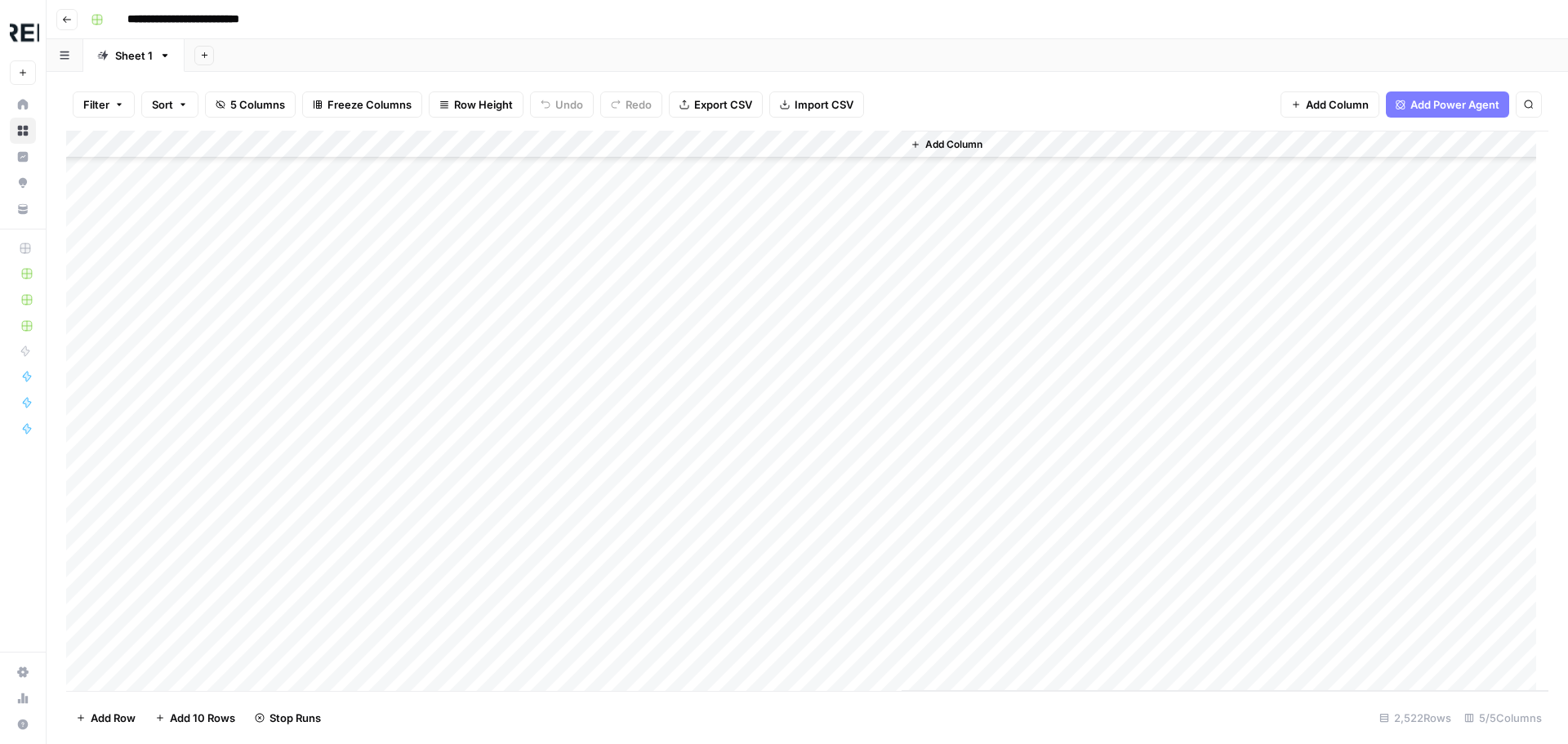
click at [451, 491] on div "Add Column" at bounding box center [807, 411] width 1482 height 560
click at [442, 421] on div "Add Column" at bounding box center [807, 411] width 1482 height 560
click at [445, 582] on div "Add Column" at bounding box center [807, 411] width 1482 height 560
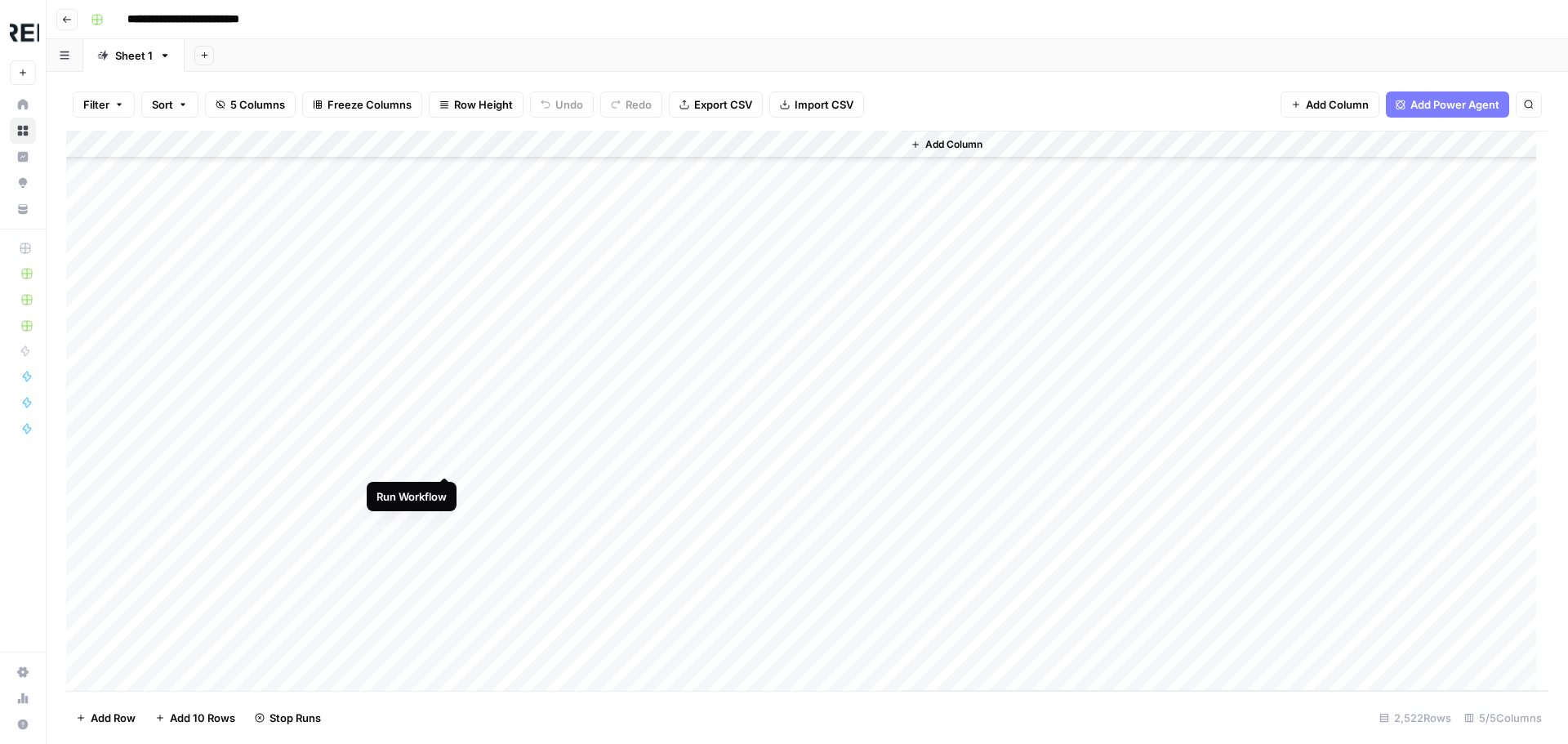
click at [443, 462] on div "Add Column" at bounding box center [807, 411] width 1482 height 560
click at [446, 484] on div "Add Column" at bounding box center [807, 411] width 1482 height 560
click at [447, 545] on div "Add Column" at bounding box center [807, 411] width 1482 height 560
click at [444, 629] on div "Add Column" at bounding box center [807, 411] width 1482 height 560
click at [449, 654] on div "Add Column" at bounding box center [807, 411] width 1482 height 560
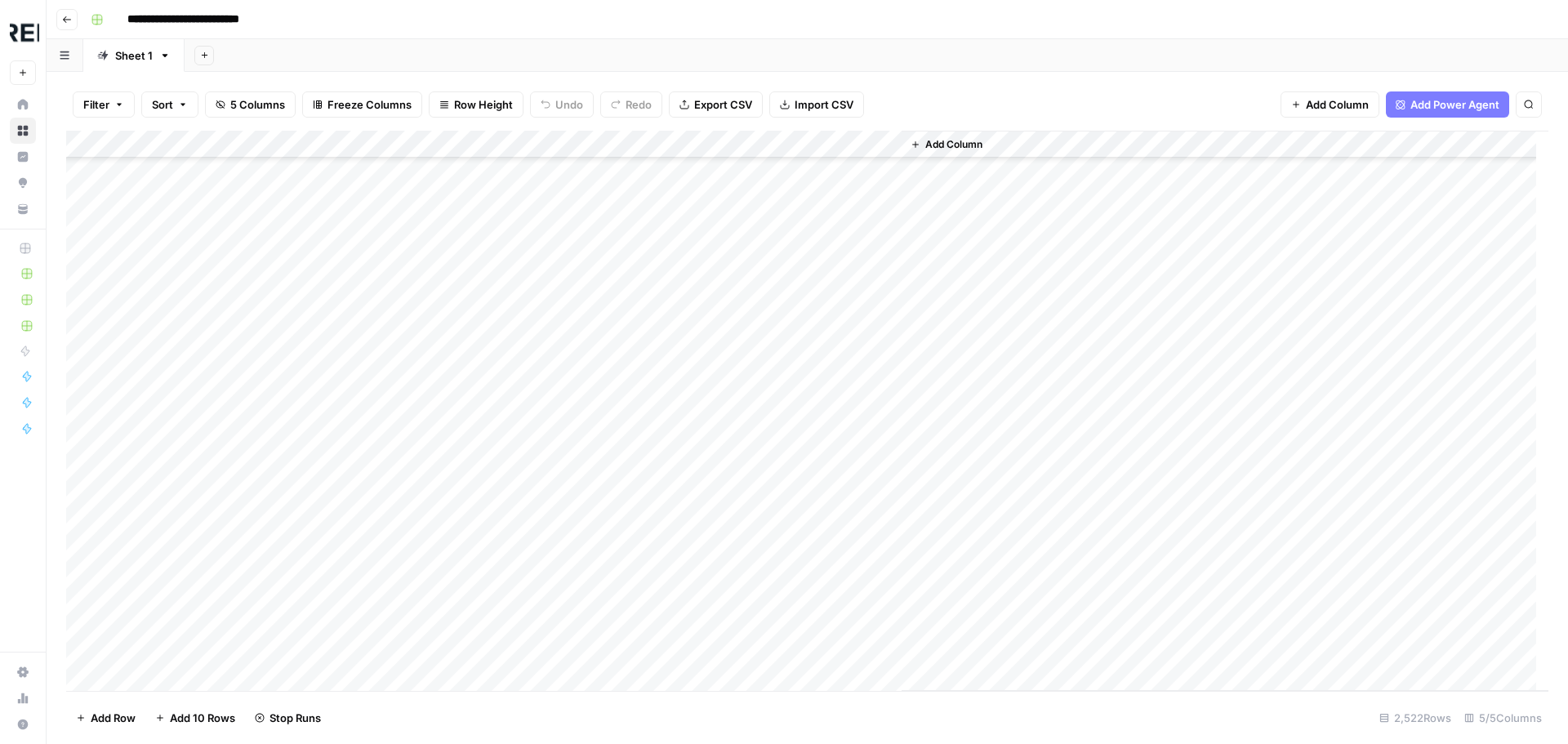
scroll to position [2286, 0]
click at [445, 522] on div "Add Column" at bounding box center [807, 411] width 1482 height 560
click at [442, 451] on div "Add Column" at bounding box center [807, 411] width 1482 height 560
click at [445, 468] on div "Add Column" at bounding box center [807, 411] width 1482 height 560
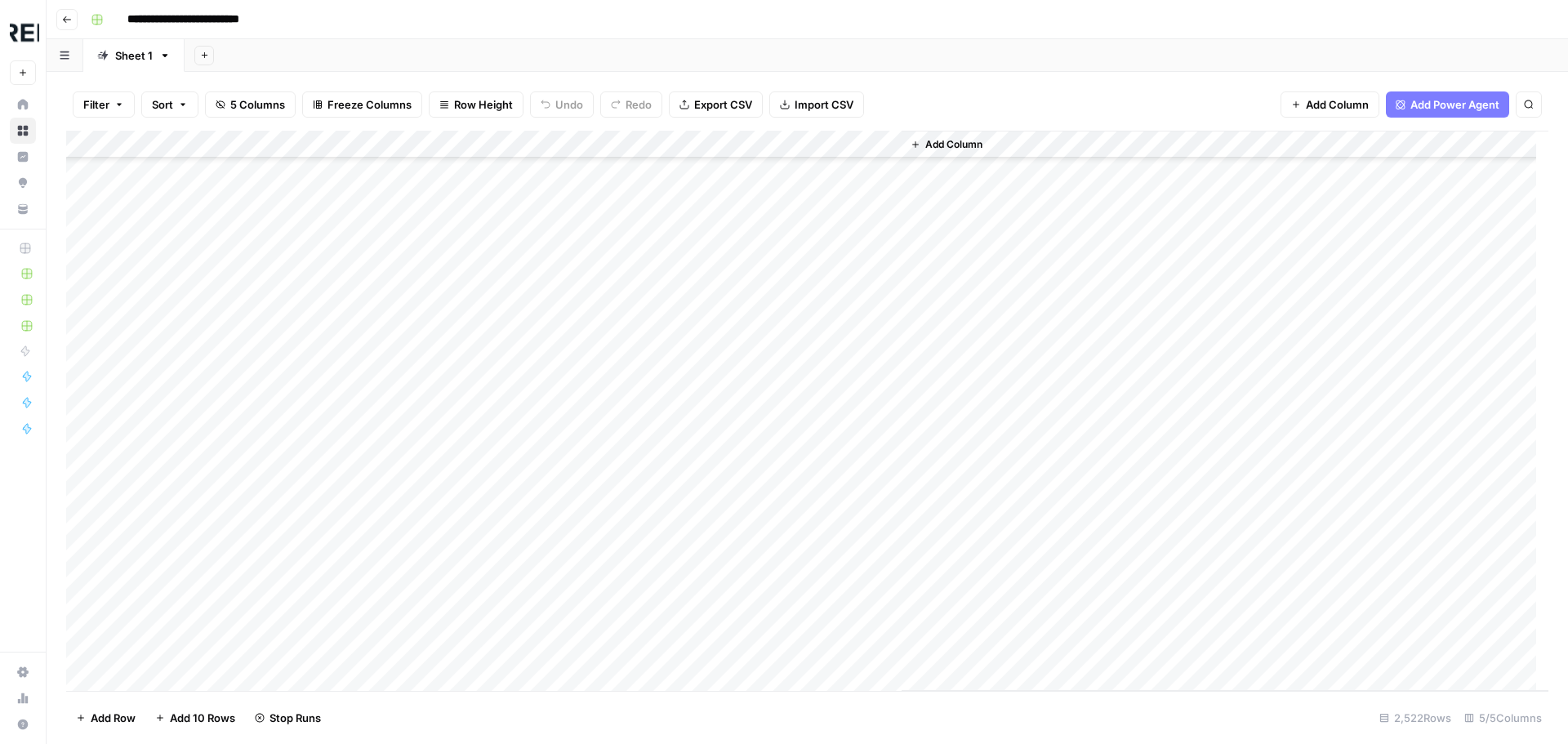
click at [447, 638] on div "Add Column" at bounding box center [807, 411] width 1482 height 560
click at [442, 454] on div "Add Column" at bounding box center [807, 411] width 1482 height 560
click at [445, 478] on div "Add Column" at bounding box center [807, 411] width 1482 height 560
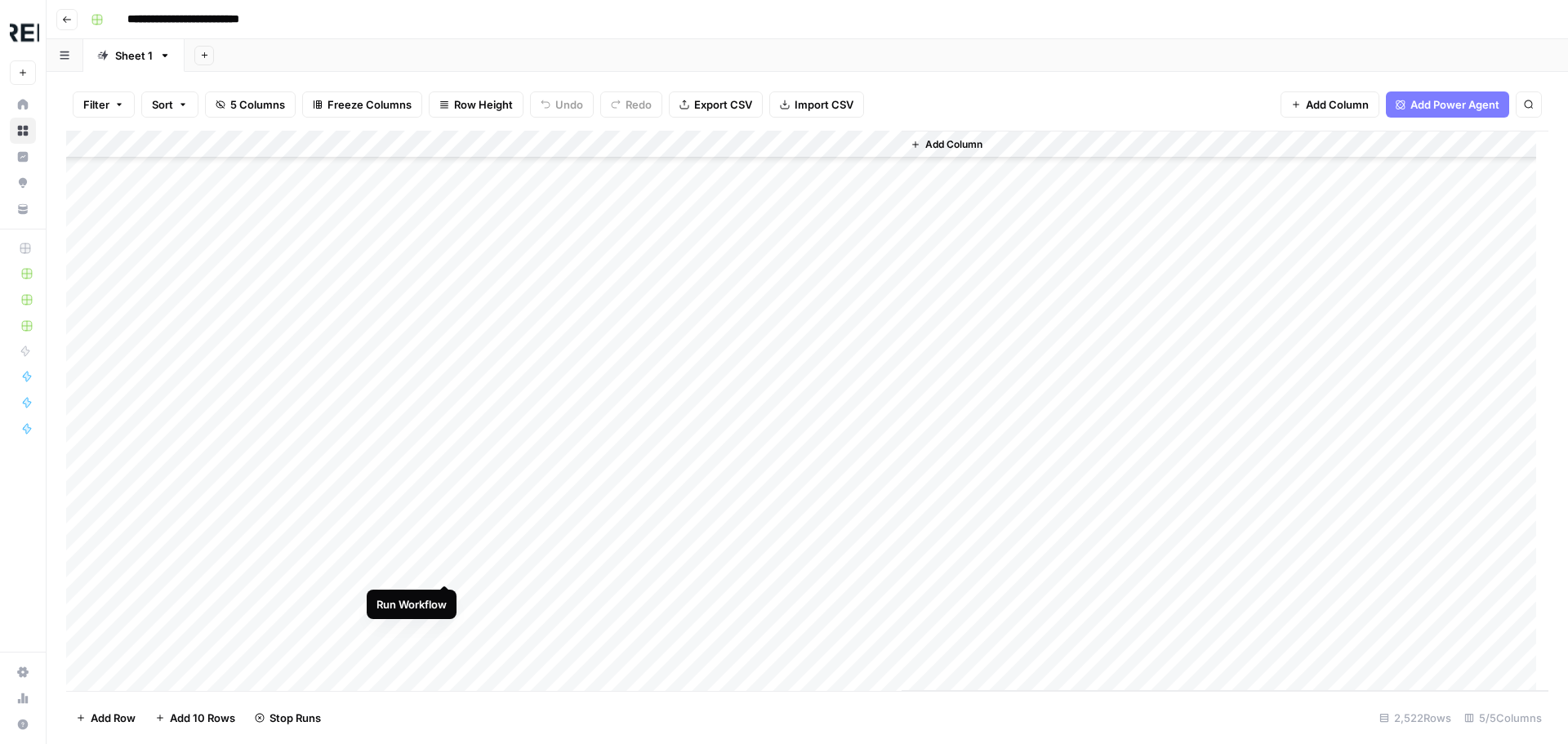
click at [447, 562] on div "Add Column" at bounding box center [807, 411] width 1482 height 560
click at [448, 462] on div "Add Column" at bounding box center [807, 411] width 1482 height 560
click at [449, 489] on div "Add Column" at bounding box center [807, 411] width 1482 height 560
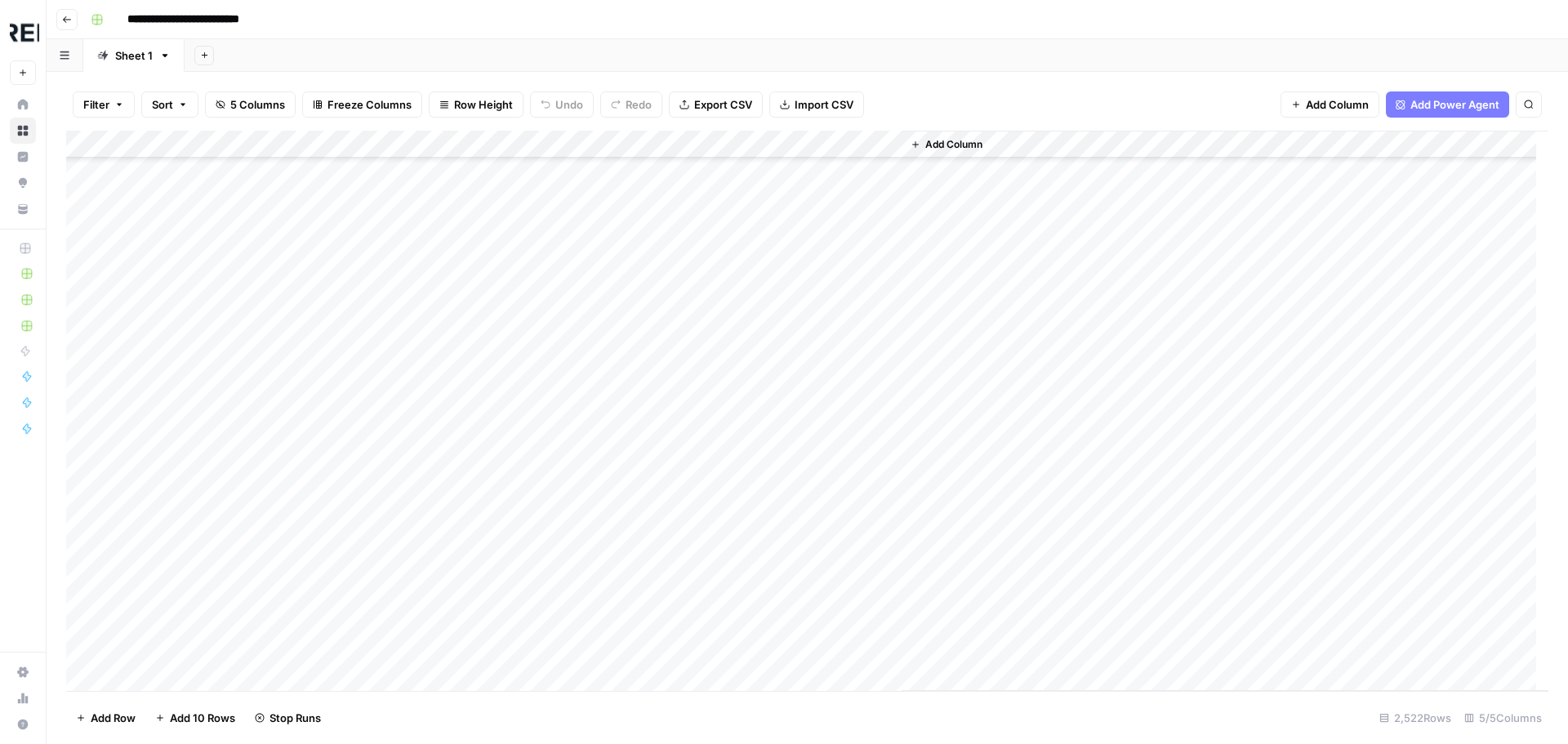
scroll to position [3755, 0]
click at [447, 464] on div "Add Column" at bounding box center [807, 411] width 1482 height 560
click at [445, 493] on div "Add Column" at bounding box center [807, 411] width 1482 height 560
click at [442, 422] on div "Add Column" at bounding box center [807, 411] width 1482 height 560
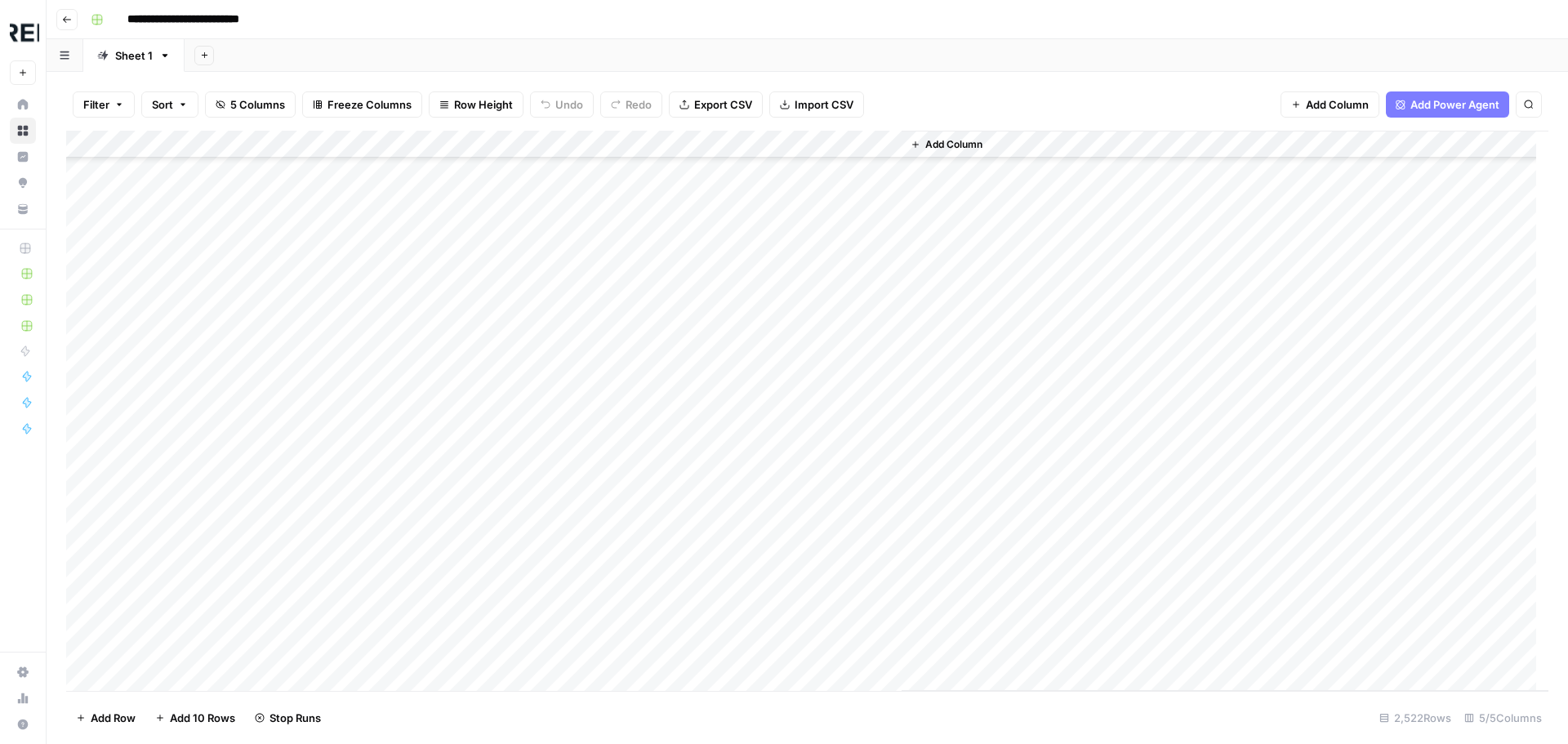
click at [450, 614] on div "Add Column" at bounding box center [807, 411] width 1482 height 560
click at [440, 395] on div "Add Column" at bounding box center [807, 411] width 1482 height 560
click at [447, 432] on div "Add Column" at bounding box center [807, 411] width 1482 height 560
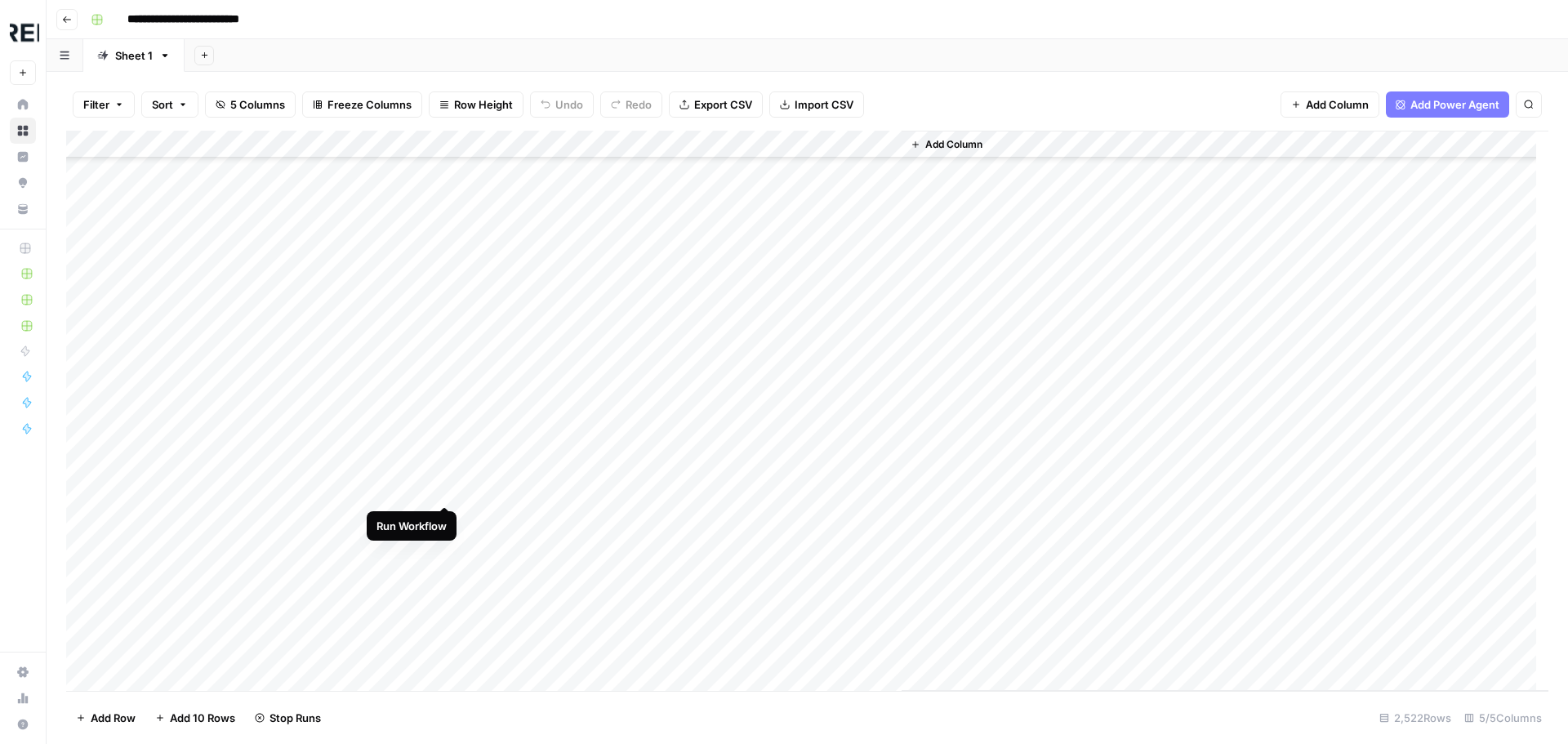
click at [447, 488] on div "Add Column" at bounding box center [807, 411] width 1482 height 560
click at [447, 521] on div "Add Column" at bounding box center [807, 411] width 1482 height 560
click at [448, 541] on div "Add Column" at bounding box center [807, 411] width 1482 height 560
click at [452, 602] on div "Add Column" at bounding box center [807, 411] width 1482 height 560
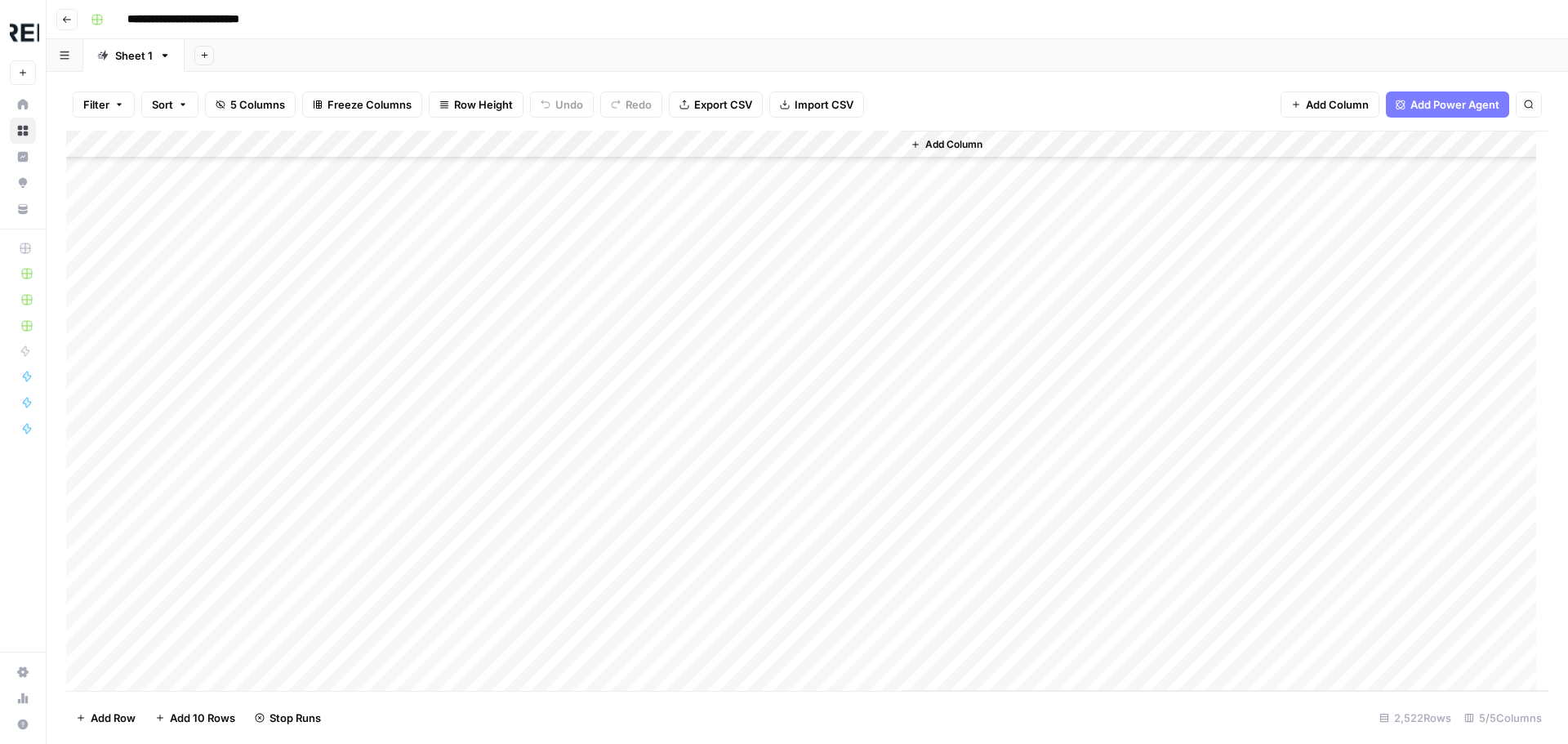
click at [443, 359] on div "Add Column" at bounding box center [807, 411] width 1482 height 560
click at [448, 472] on div "Add Column" at bounding box center [807, 411] width 1482 height 560
click at [446, 518] on div "Add Column" at bounding box center [807, 411] width 1482 height 560
click at [447, 637] on div "Add Column" at bounding box center [807, 411] width 1482 height 560
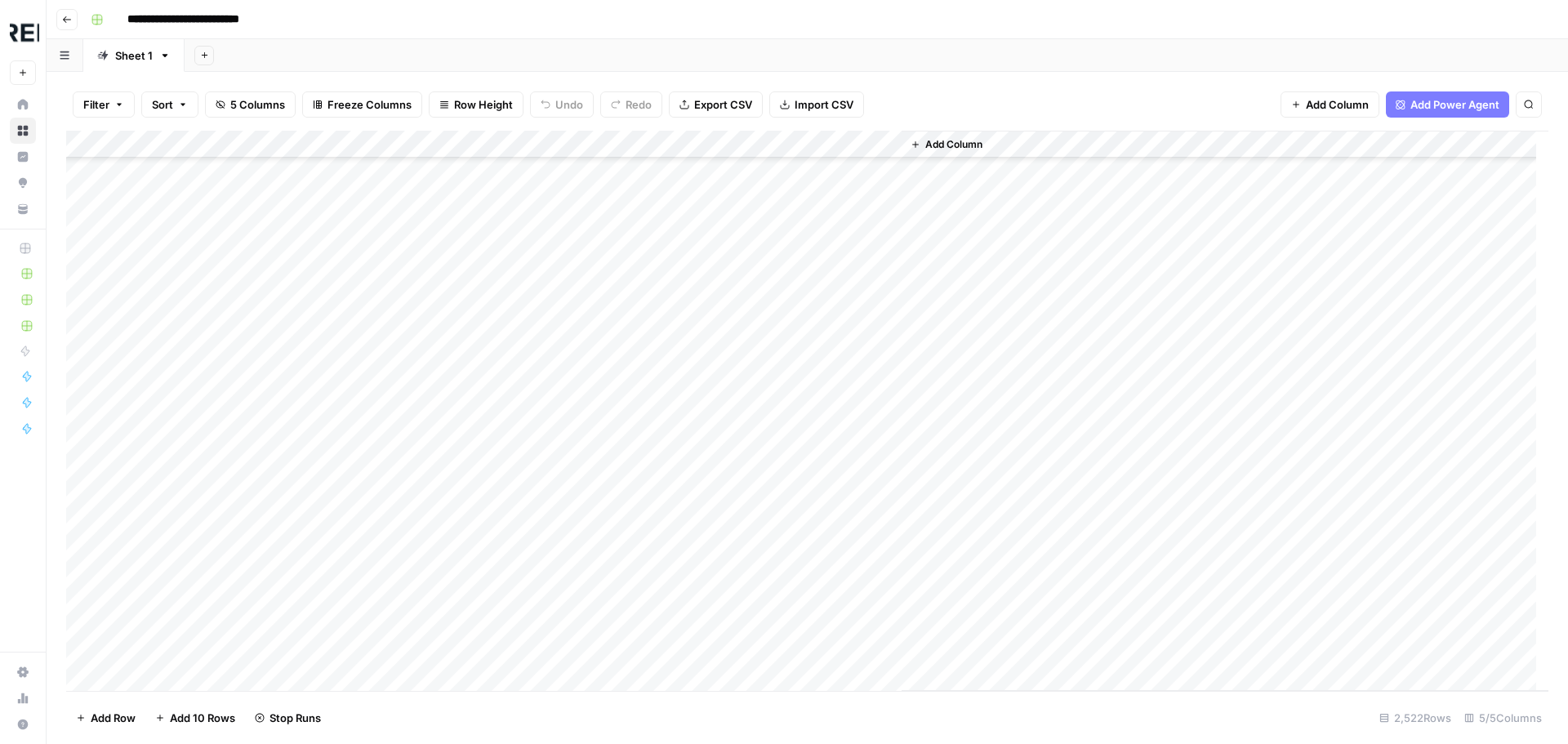
click at [444, 453] on div "Add Column" at bounding box center [807, 411] width 1482 height 560
click at [449, 535] on div "Add Column" at bounding box center [807, 411] width 1482 height 560
click at [447, 431] on div "Add Column" at bounding box center [807, 411] width 1482 height 560
click at [449, 482] on div "Add Column" at bounding box center [807, 411] width 1482 height 560
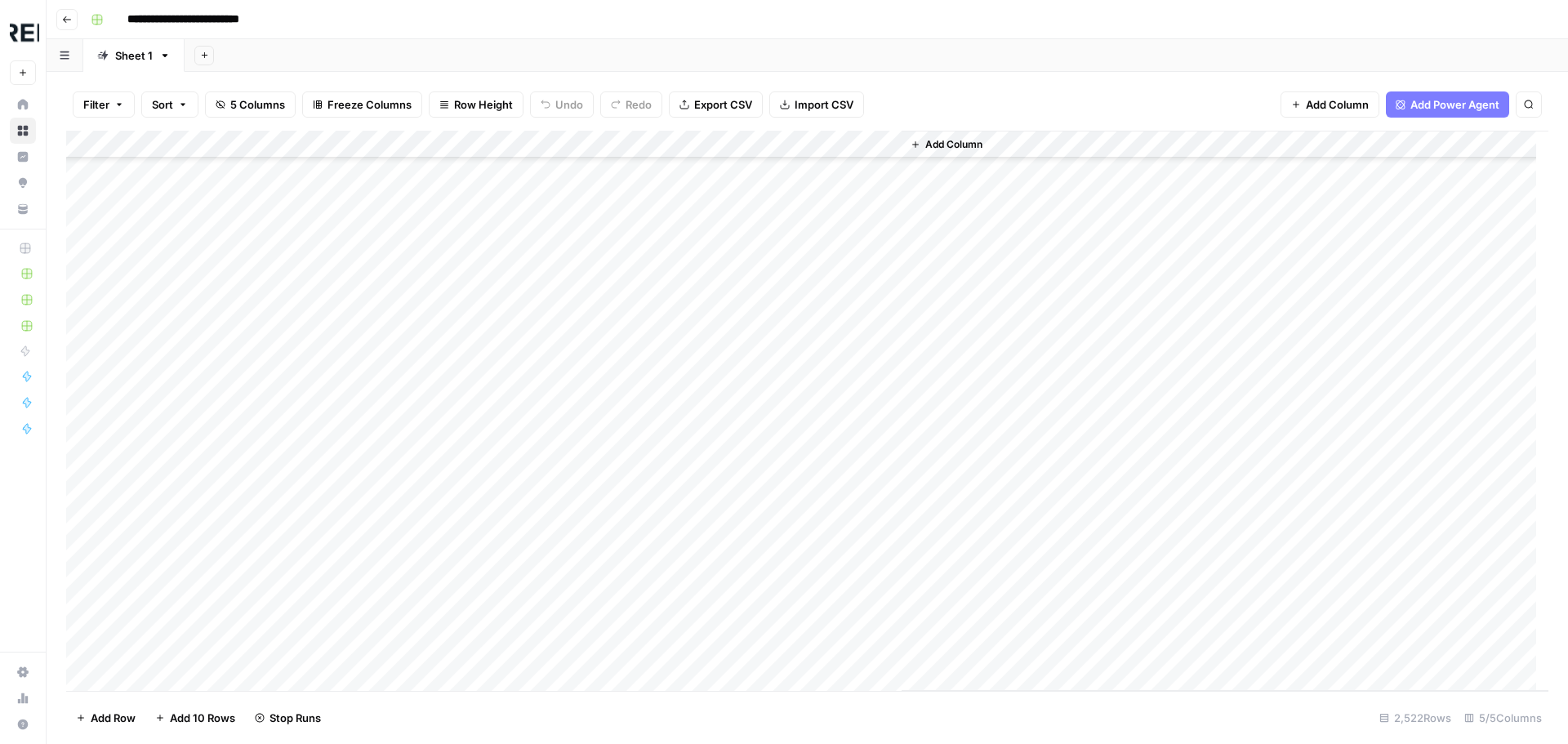
scroll to position [6612, 0]
click at [443, 412] on div "Add Column" at bounding box center [807, 411] width 1482 height 560
click at [437, 447] on div "Add Column" at bounding box center [807, 411] width 1482 height 560
click at [445, 526] on div "Add Column" at bounding box center [807, 411] width 1482 height 560
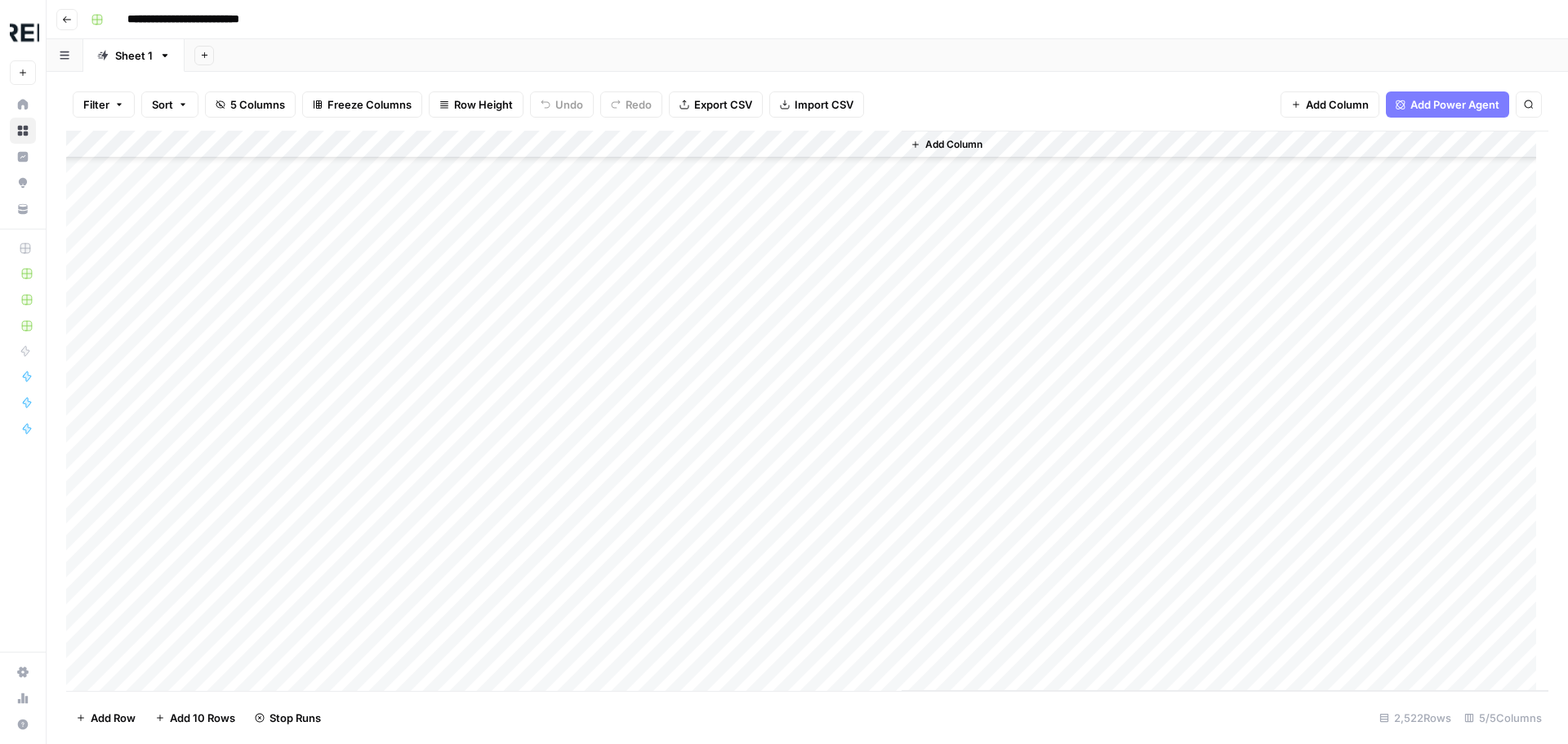
scroll to position [7347, 0]
click at [450, 480] on div "Add Column" at bounding box center [807, 411] width 1482 height 560
click at [448, 409] on div "Add Column" at bounding box center [807, 411] width 1482 height 560
click at [448, 436] on div "Add Column" at bounding box center [807, 411] width 1482 height 560
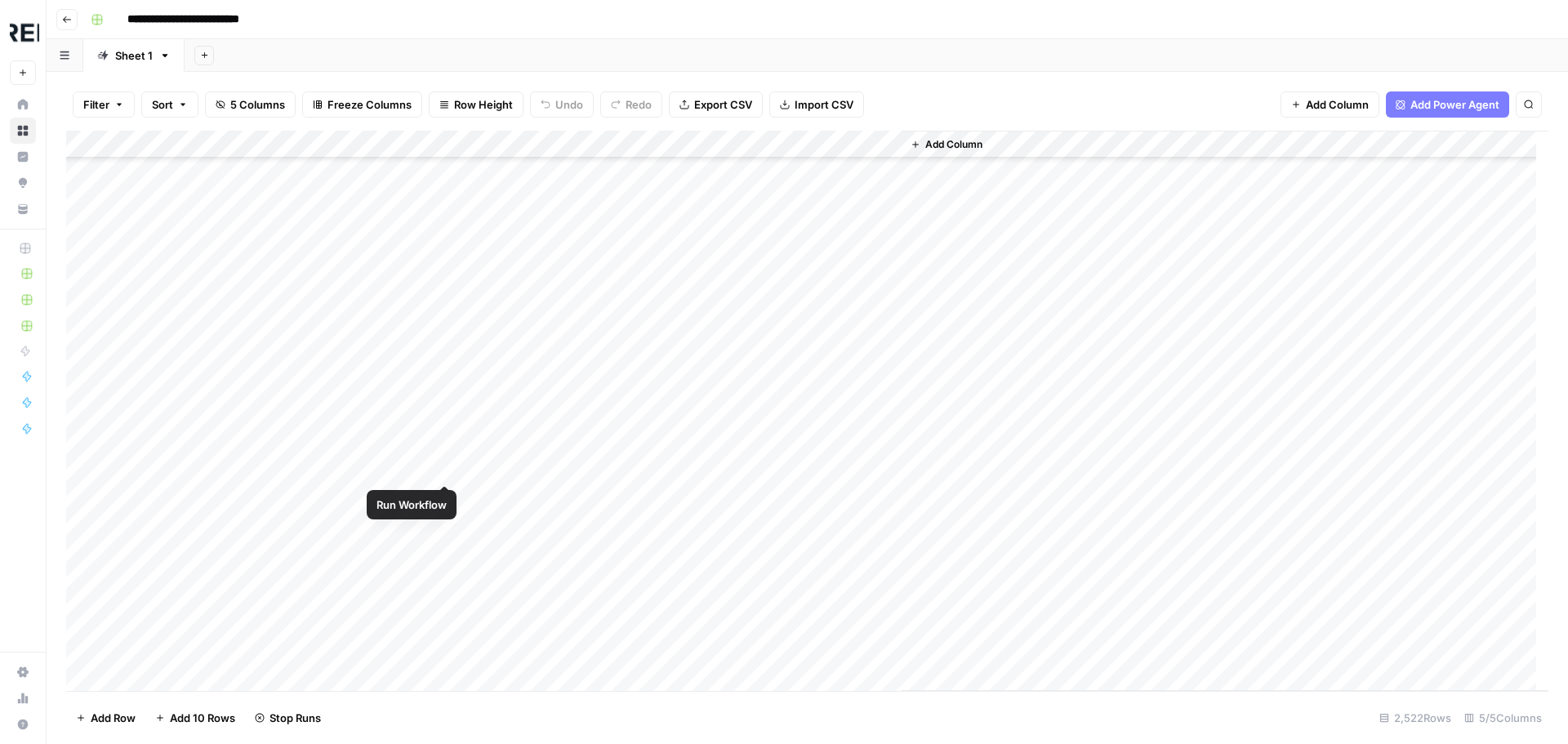
click at [446, 491] on div "Add Column" at bounding box center [807, 411] width 1482 height 560
click at [446, 445] on div "Add Column" at bounding box center [807, 411] width 1482 height 560
click at [452, 557] on div "Add Column" at bounding box center [807, 411] width 1482 height 560
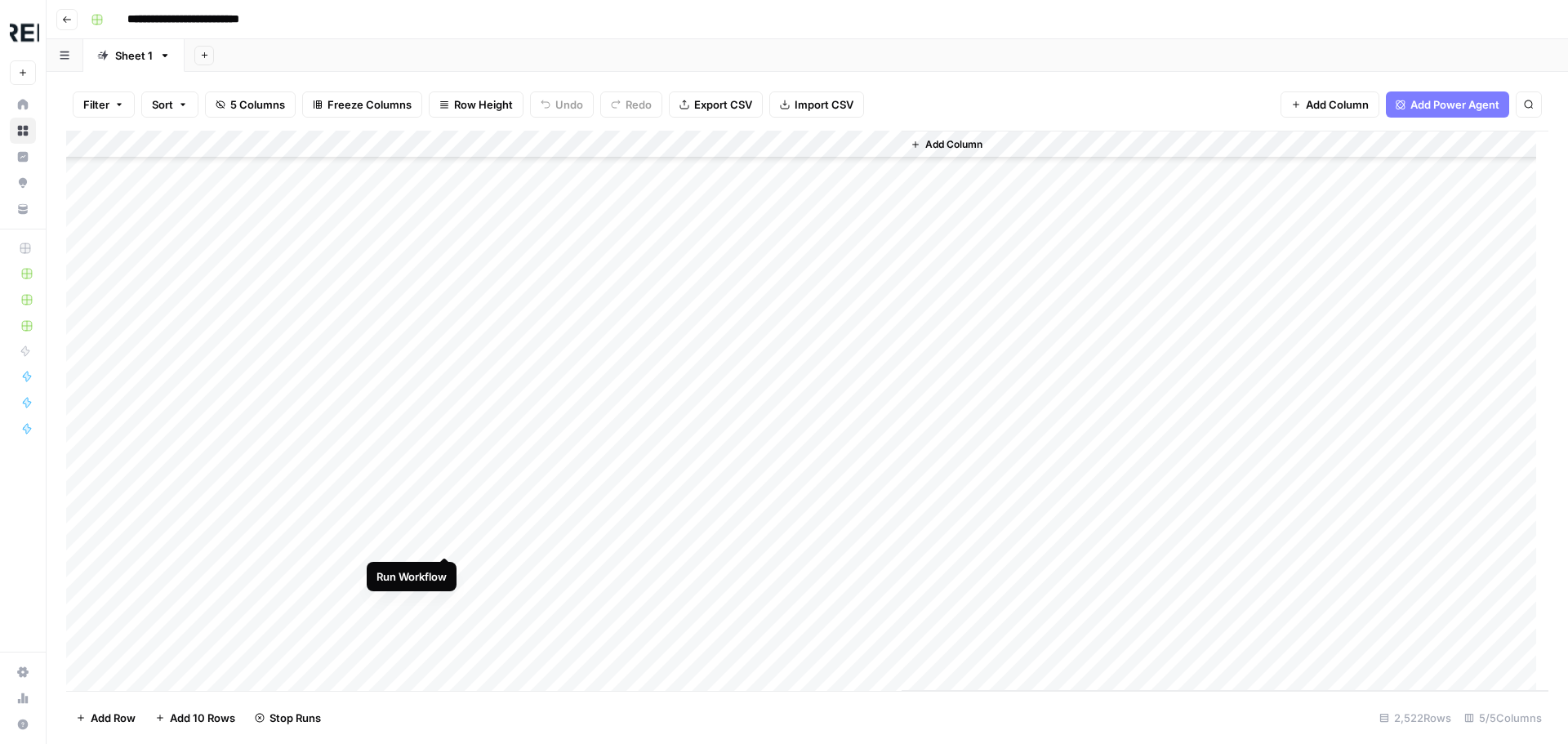
click at [451, 538] on div "Add Column" at bounding box center [807, 411] width 1482 height 560
click at [443, 496] on div "Add Column" at bounding box center [807, 411] width 1482 height 560
click at [446, 332] on div "Add Column" at bounding box center [807, 411] width 1482 height 560
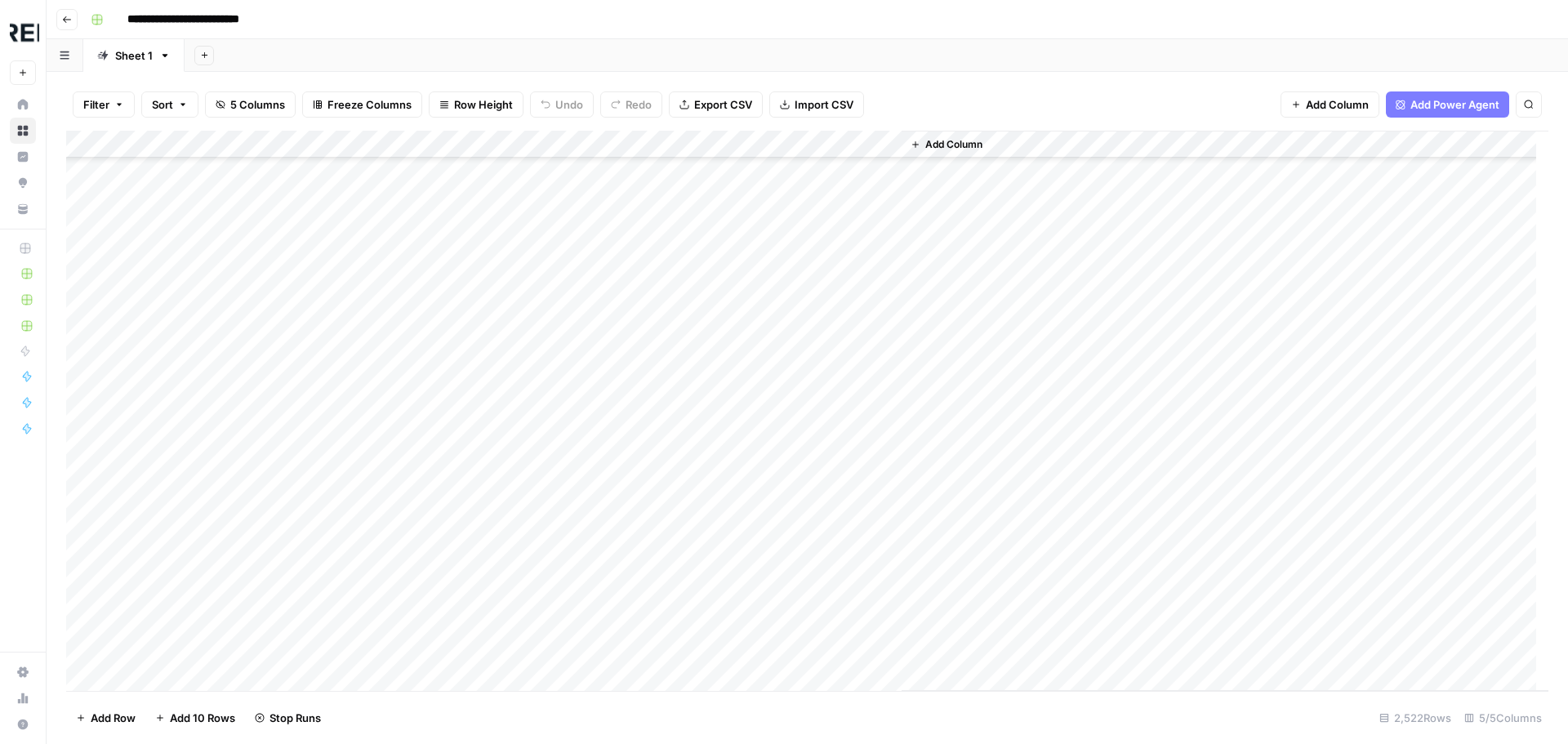
click at [444, 390] on div "Add Column" at bounding box center [807, 411] width 1482 height 560
click at [442, 362] on div "Add Column" at bounding box center [807, 411] width 1482 height 560
click at [447, 418] on div "Add Column" at bounding box center [807, 411] width 1482 height 560
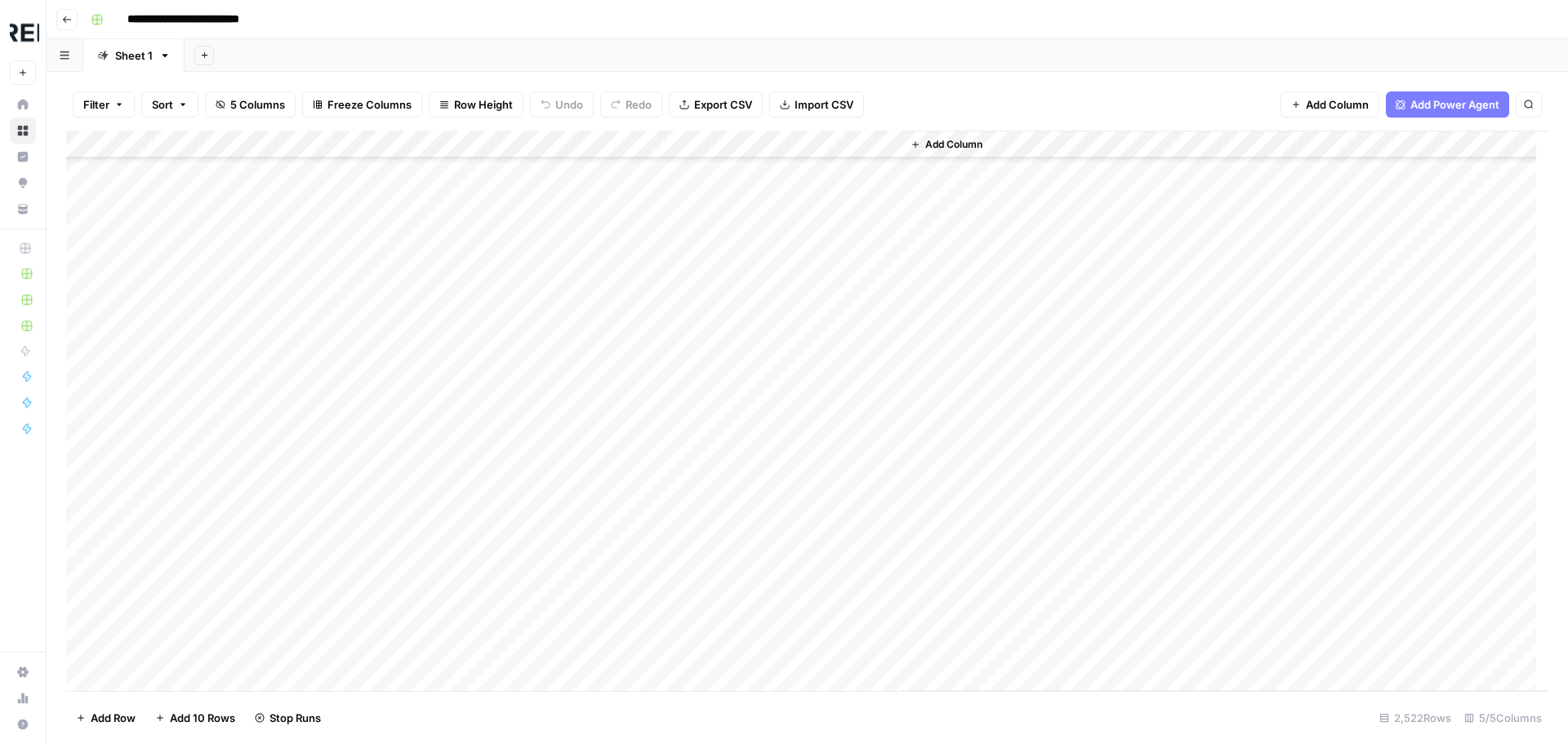
click at [442, 429] on div "Add Column" at bounding box center [807, 411] width 1482 height 560
click at [448, 405] on div "Add Column" at bounding box center [807, 411] width 1482 height 560
click at [442, 435] on div "Add Column" at bounding box center [807, 411] width 1482 height 560
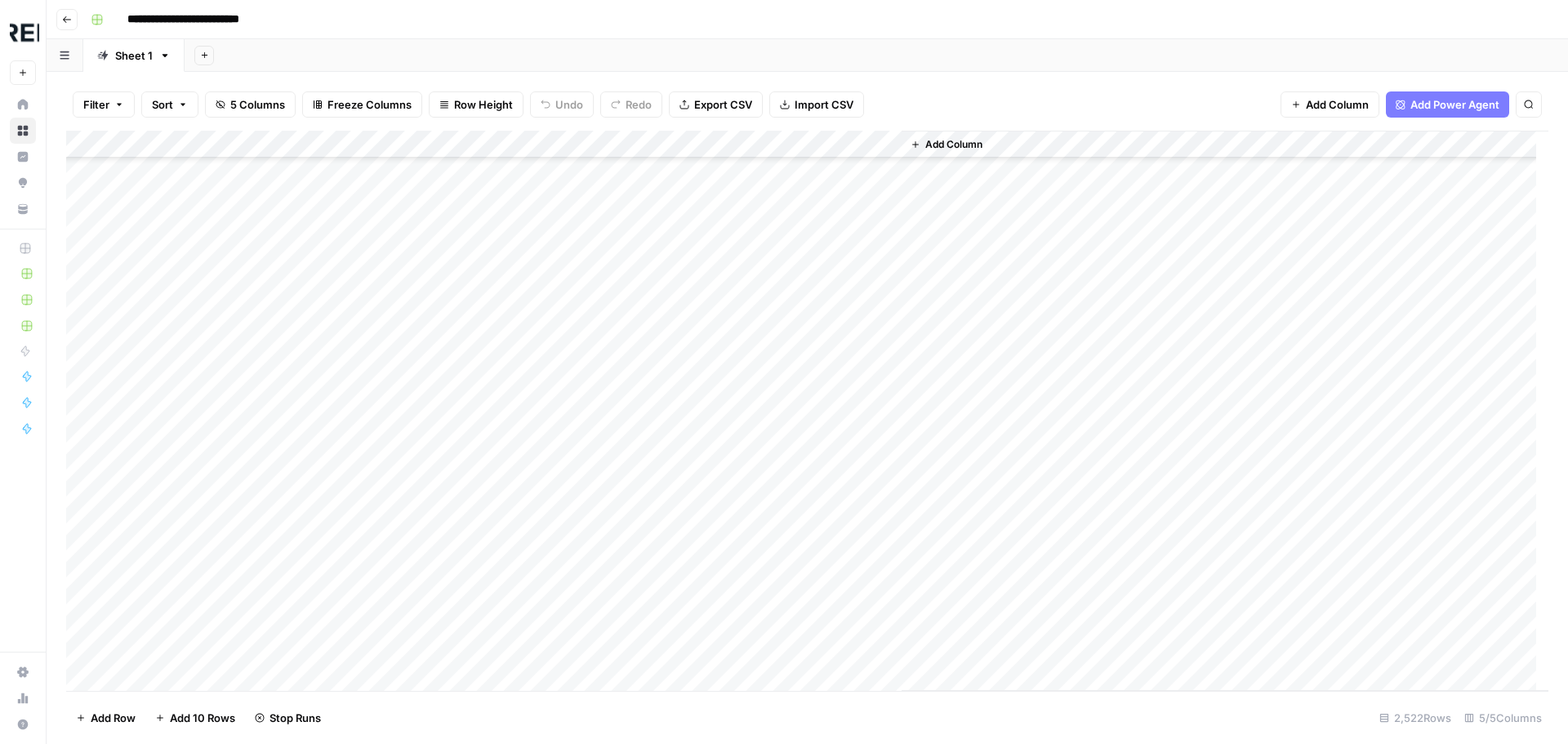
scroll to position [11102, 0]
click at [444, 337] on div "Add Column" at bounding box center [807, 411] width 1482 height 560
click at [448, 396] on div "Add Column" at bounding box center [807, 411] width 1482 height 560
click at [445, 475] on div "Add Column" at bounding box center [807, 411] width 1482 height 560
click at [447, 497] on div "Add Column" at bounding box center [807, 411] width 1482 height 560
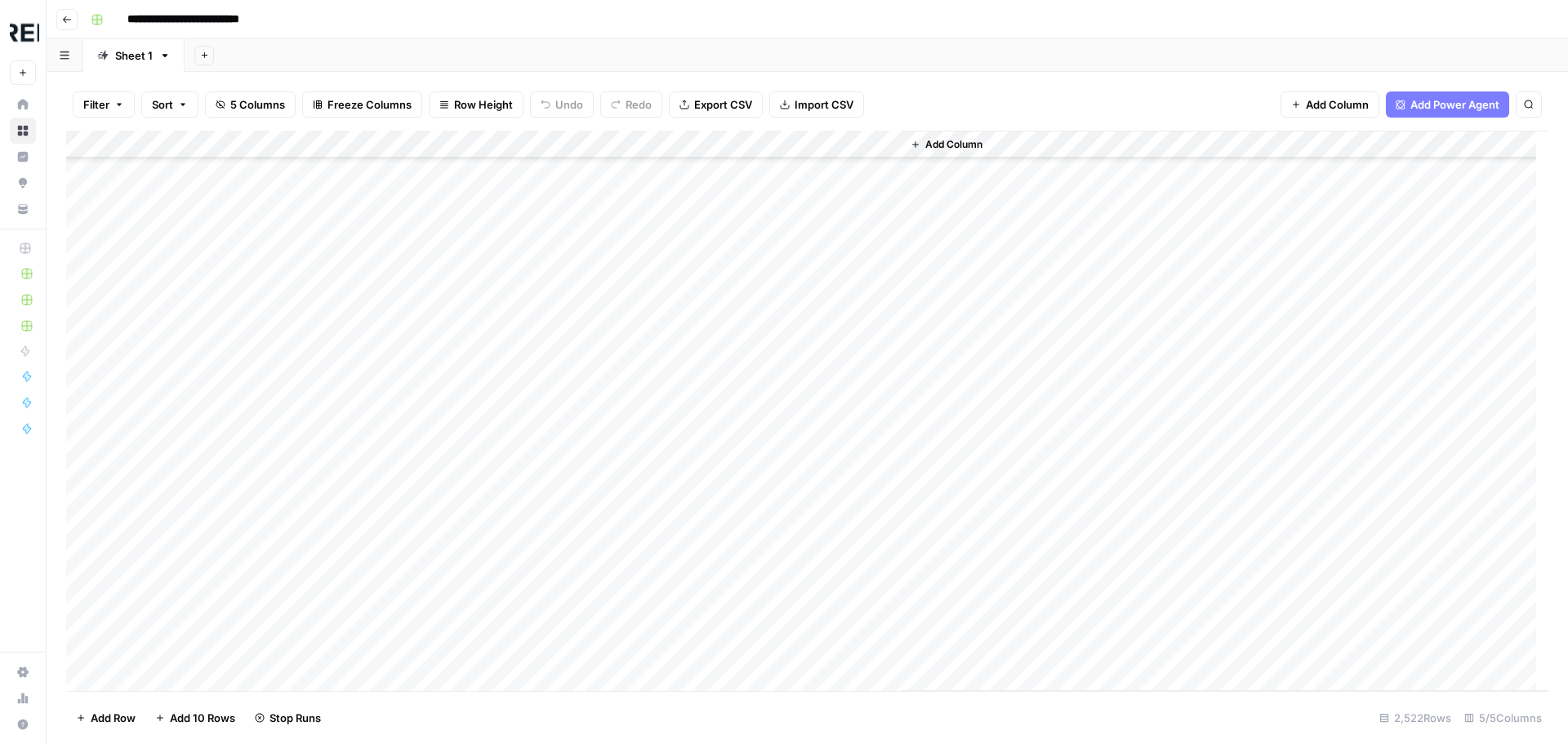
scroll to position [11429, 0]
click at [445, 395] on div "Add Column" at bounding box center [807, 411] width 1482 height 560
click at [446, 424] on div "Add Column" at bounding box center [807, 411] width 1482 height 560
click at [442, 589] on div "Add Column" at bounding box center [807, 411] width 1482 height 560
click at [443, 620] on div "Add Column" at bounding box center [807, 411] width 1482 height 560
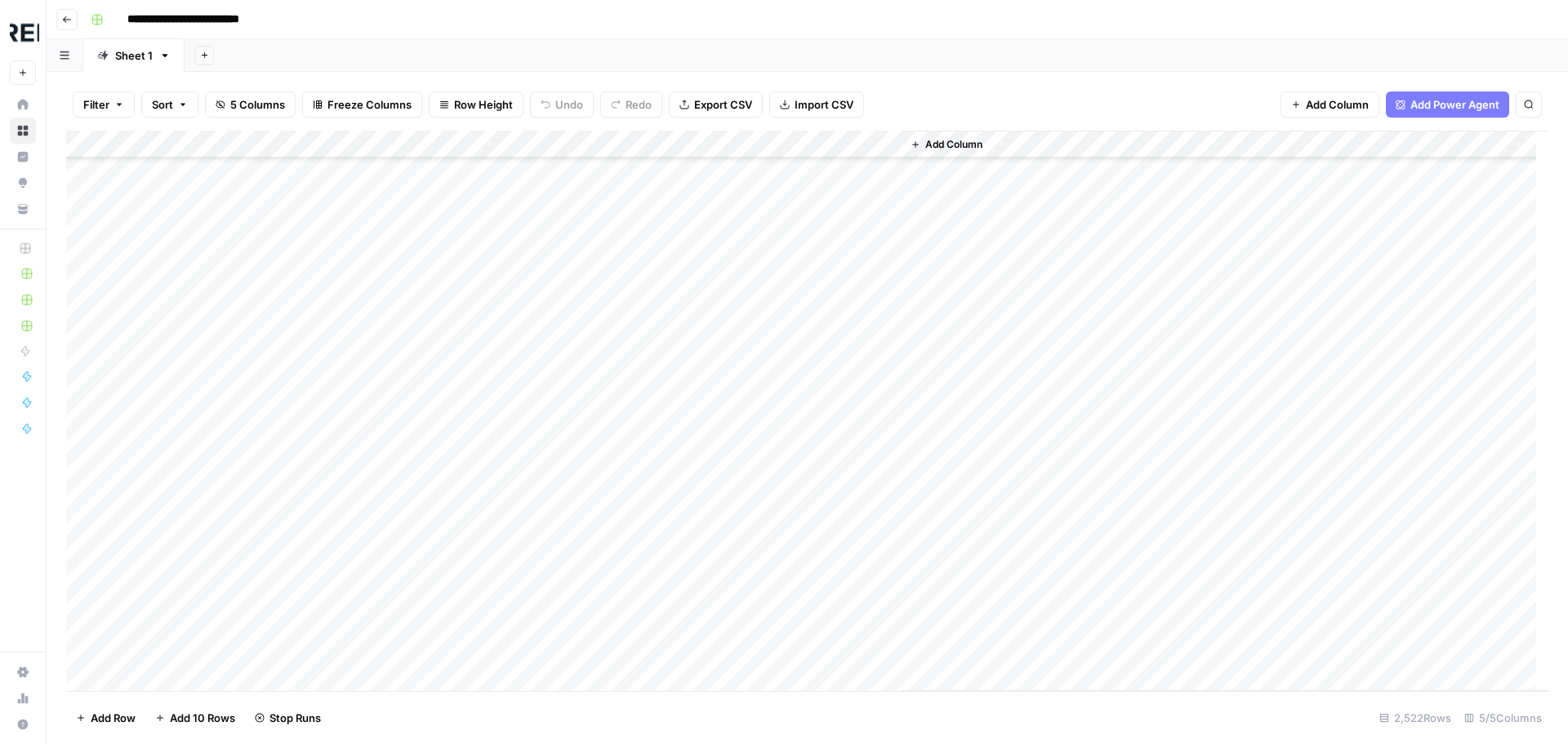
scroll to position [12245, 0]
click at [449, 390] on div "Add Column" at bounding box center [807, 411] width 1482 height 560
click at [445, 526] on div "Add Column" at bounding box center [807, 411] width 1482 height 560
click at [443, 577] on div "Add Column" at bounding box center [807, 411] width 1482 height 560
click at [448, 631] on div "Add Column" at bounding box center [807, 411] width 1482 height 560
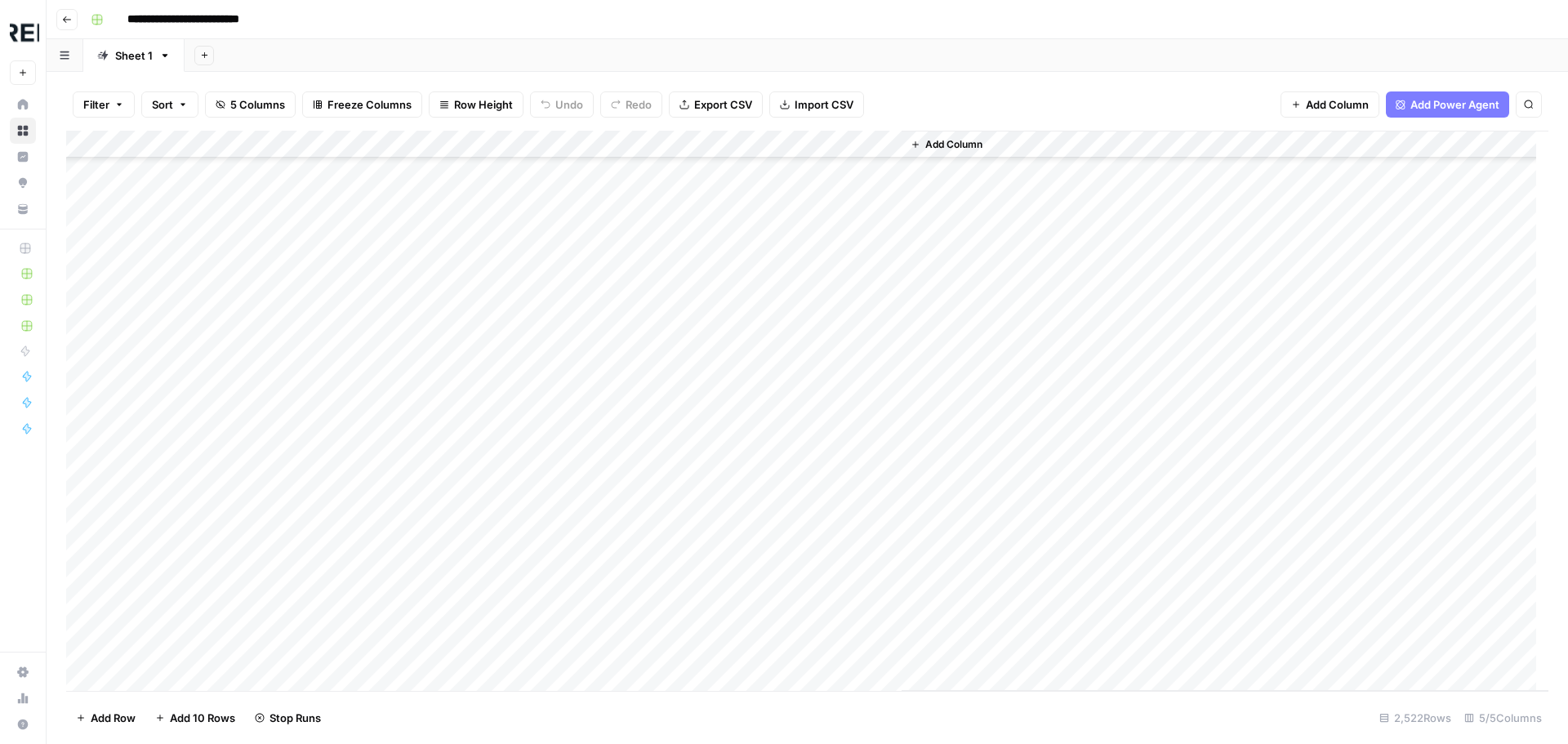
scroll to position [12490, 0]
click at [442, 505] on div "Add Column" at bounding box center [807, 411] width 1482 height 560
click at [442, 588] on div "Add Column" at bounding box center [807, 411] width 1482 height 560
click at [449, 458] on div "Add Column" at bounding box center [807, 411] width 1482 height 560
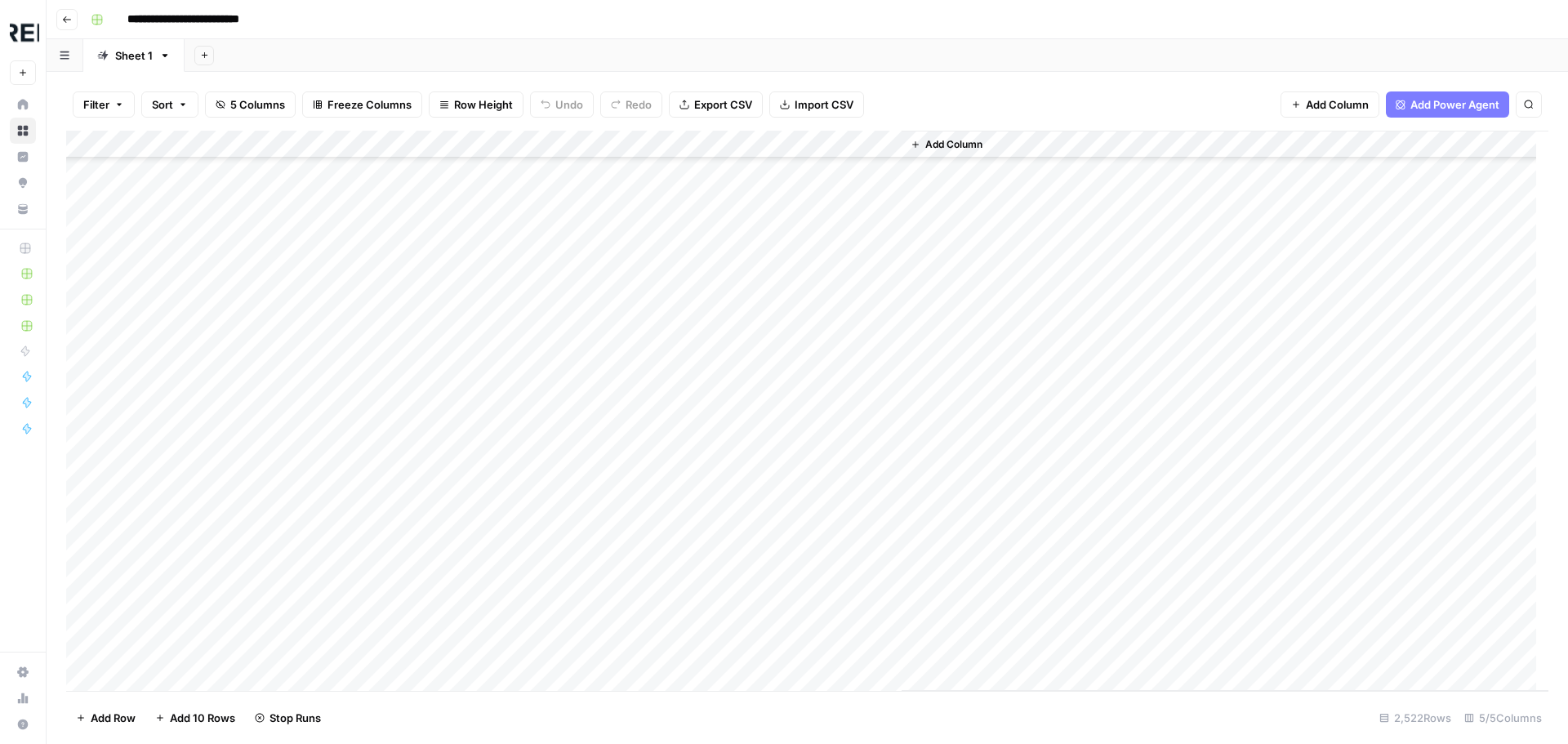
scroll to position [13632, 0]
click at [448, 415] on div "Add Column" at bounding box center [807, 411] width 1482 height 560
click at [447, 498] on div "Add Column" at bounding box center [807, 411] width 1482 height 560
click at [444, 643] on div "Add Column" at bounding box center [807, 411] width 1482 height 560
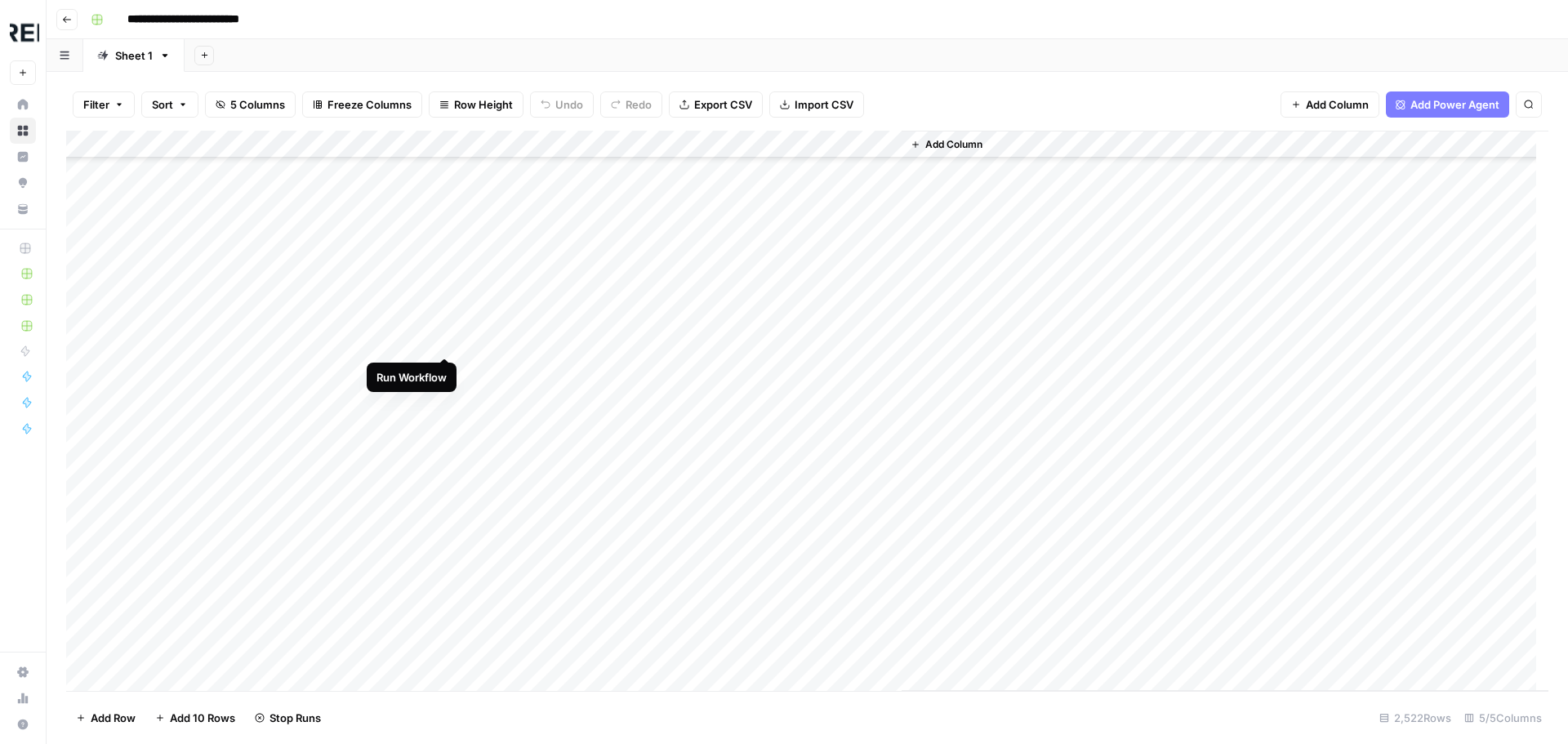
click at [442, 342] on div "Add Column" at bounding box center [807, 411] width 1482 height 560
click at [448, 452] on div "Add Column" at bounding box center [807, 411] width 1482 height 560
click at [446, 508] on div "Add Column" at bounding box center [807, 411] width 1482 height 560
click at [448, 569] on div "Add Column" at bounding box center [807, 411] width 1482 height 560
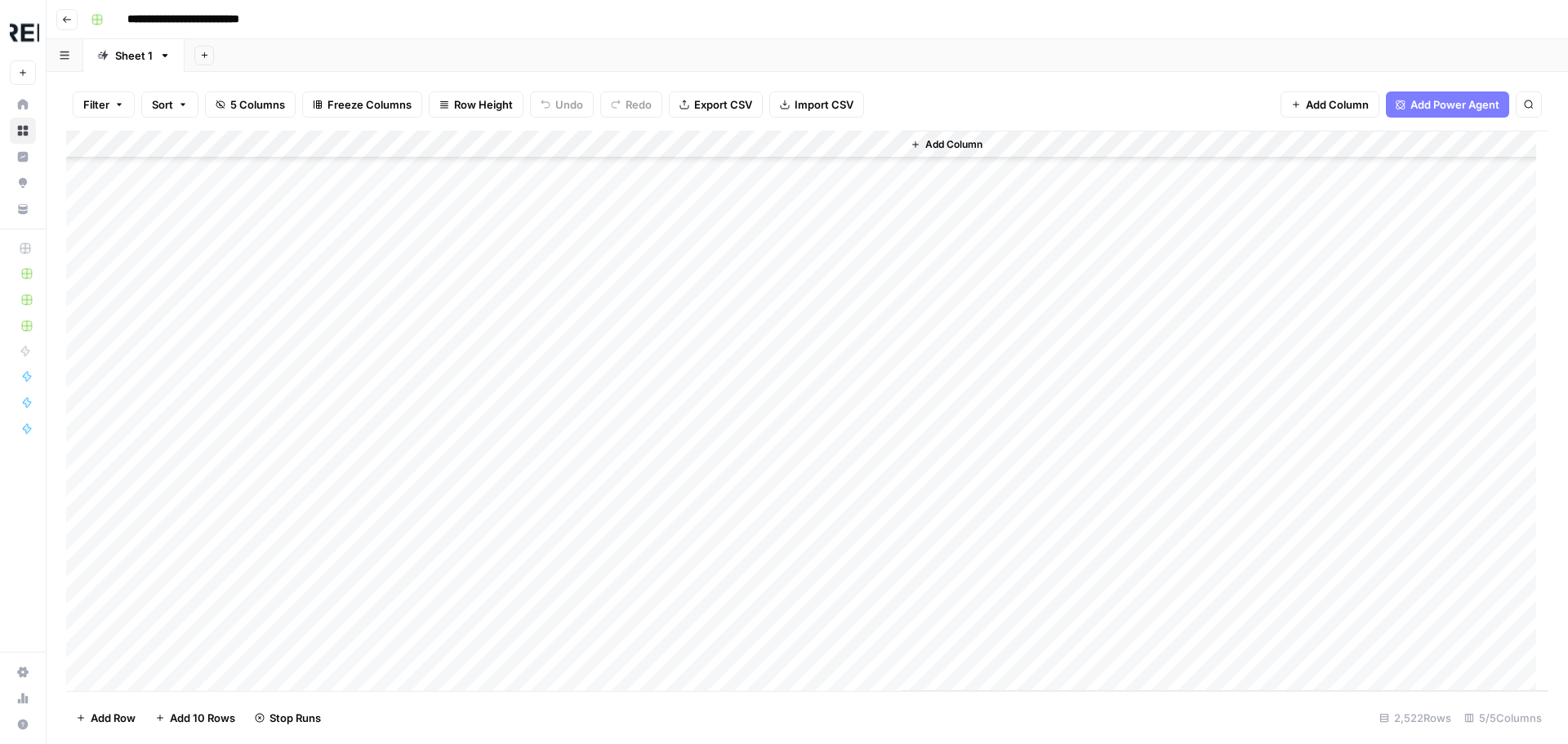
scroll to position [14694, 0]
click at [445, 416] on div "Add Column" at bounding box center [807, 411] width 1482 height 560
click at [446, 576] on div "Add Column" at bounding box center [807, 411] width 1482 height 560
click at [449, 654] on div "Add Column" at bounding box center [807, 411] width 1482 height 560
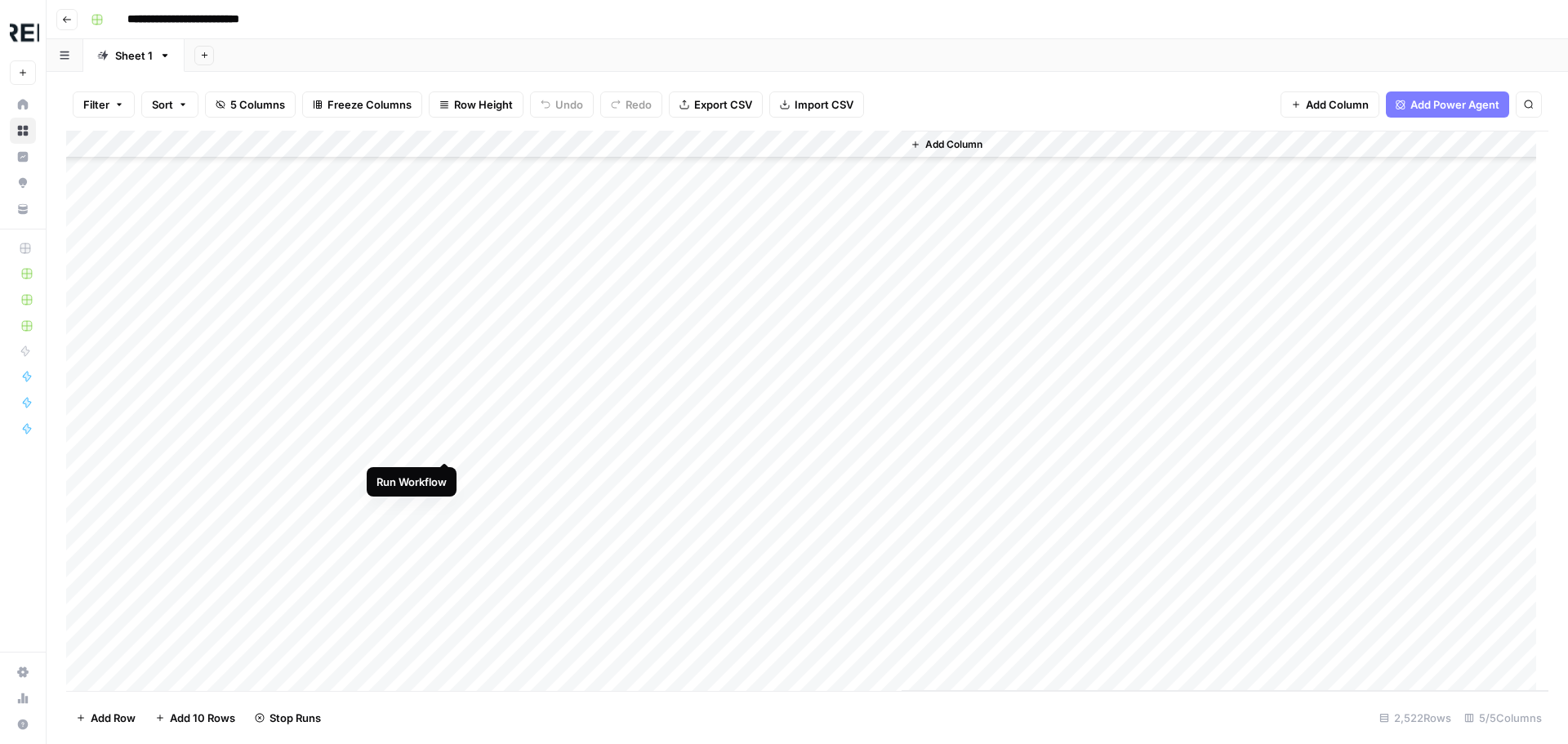
click at [448, 442] on div "Add Column" at bounding box center [807, 411] width 1482 height 560
click at [444, 502] on div "Add Column" at bounding box center [807, 411] width 1482 height 560
click at [448, 585] on div "Add Column" at bounding box center [807, 411] width 1482 height 560
click at [442, 539] on div "Add Column" at bounding box center [807, 411] width 1482 height 560
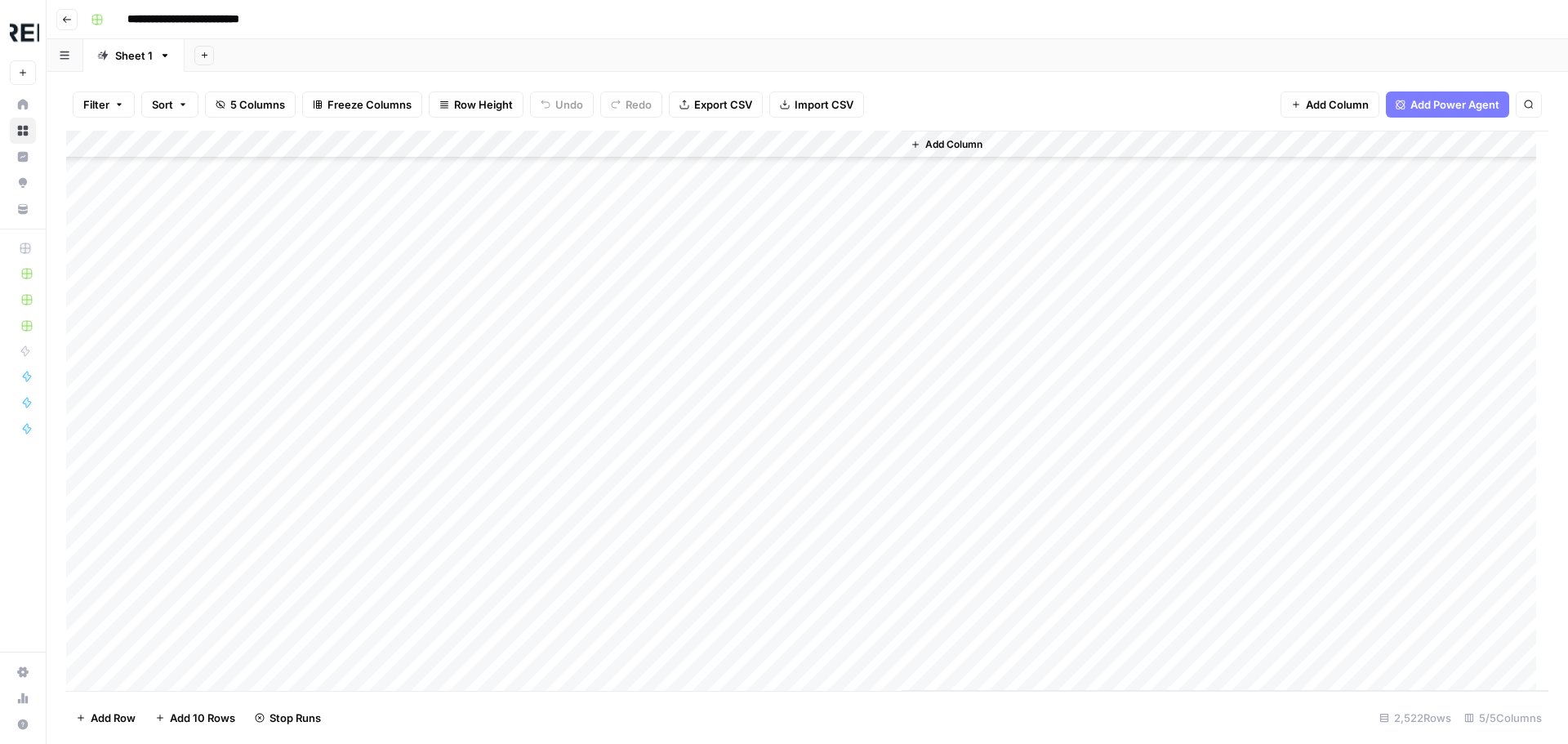
click at [448, 564] on div "Add Column" at bounding box center [807, 411] width 1482 height 560
click at [442, 436] on div "Add Column" at bounding box center [807, 411] width 1482 height 560
click at [447, 541] on div "Add Column" at bounding box center [807, 411] width 1482 height 560
click at [444, 594] on div "Add Column" at bounding box center [807, 411] width 1482 height 560
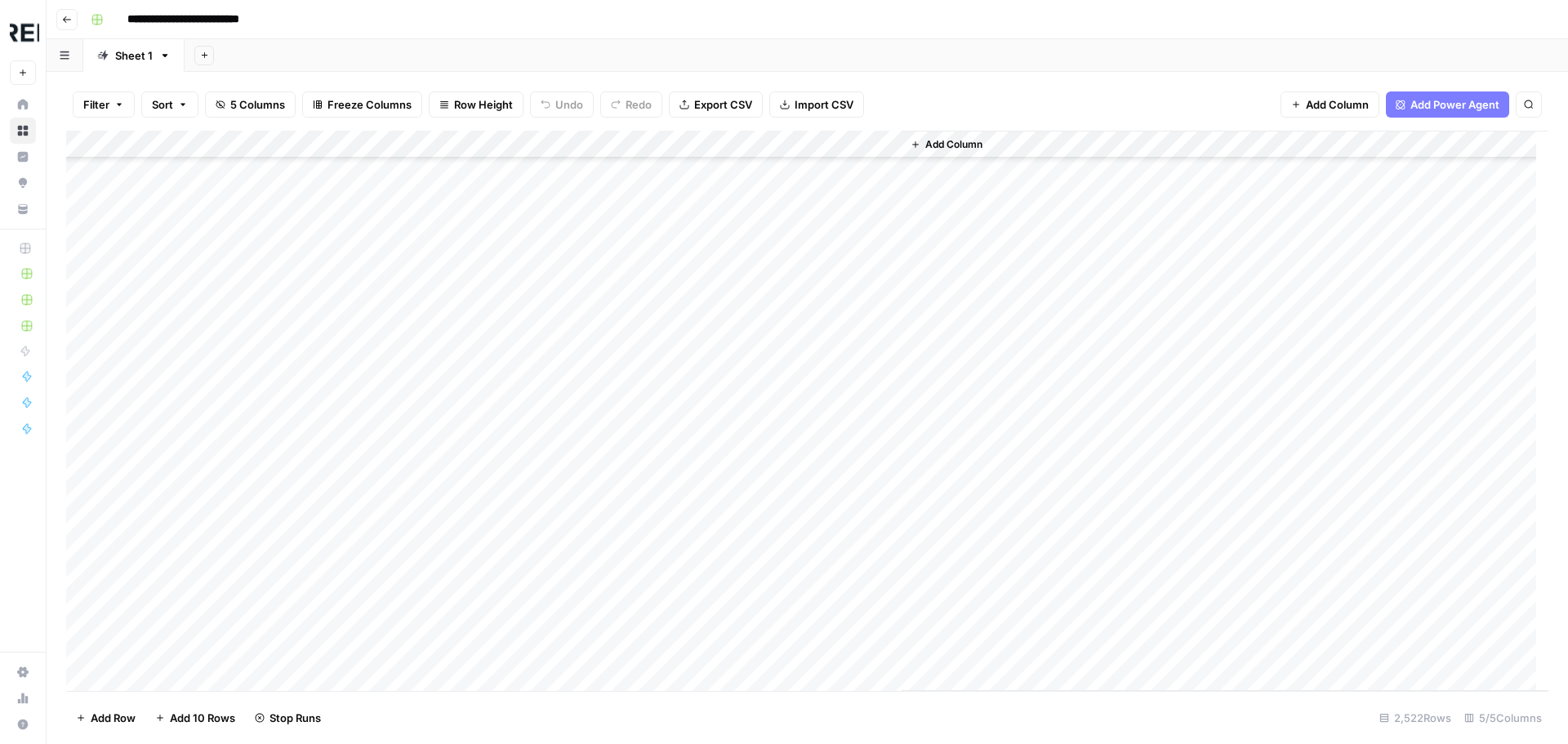
click at [442, 601] on div "Add Column" at bounding box center [807, 411] width 1482 height 560
click at [446, 623] on div "Add Column" at bounding box center [807, 411] width 1482 height 560
click at [446, 385] on div "Add Column" at bounding box center [807, 411] width 1482 height 560
click at [445, 447] on div "Add Column" at bounding box center [807, 411] width 1482 height 560
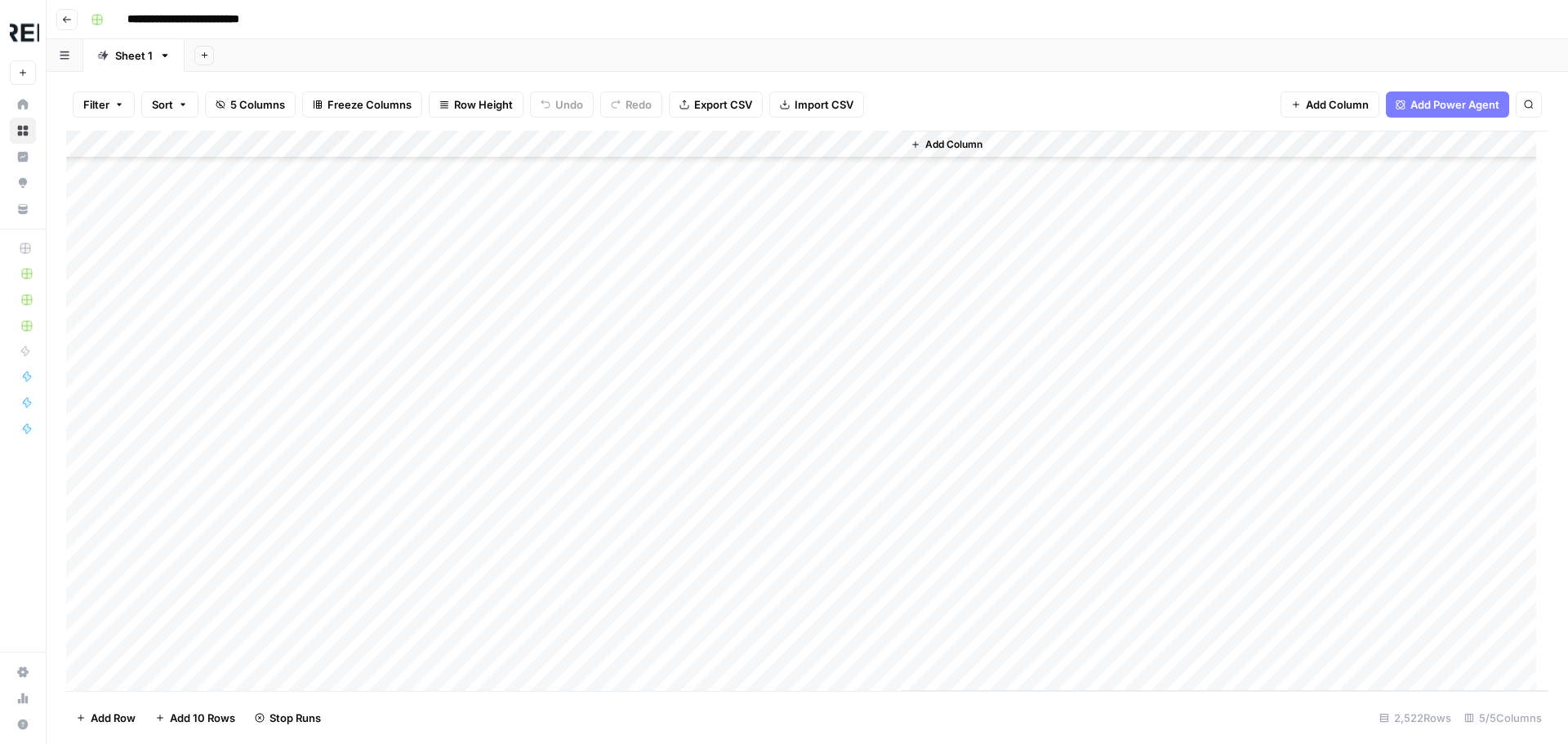
click at [446, 549] on div "Add Column" at bounding box center [807, 411] width 1482 height 560
click at [445, 582] on div "Add Column" at bounding box center [807, 411] width 1482 height 560
click at [447, 538] on div "Add Column" at bounding box center [807, 411] width 1482 height 560
click at [442, 574] on div "Add Column" at bounding box center [807, 411] width 1482 height 560
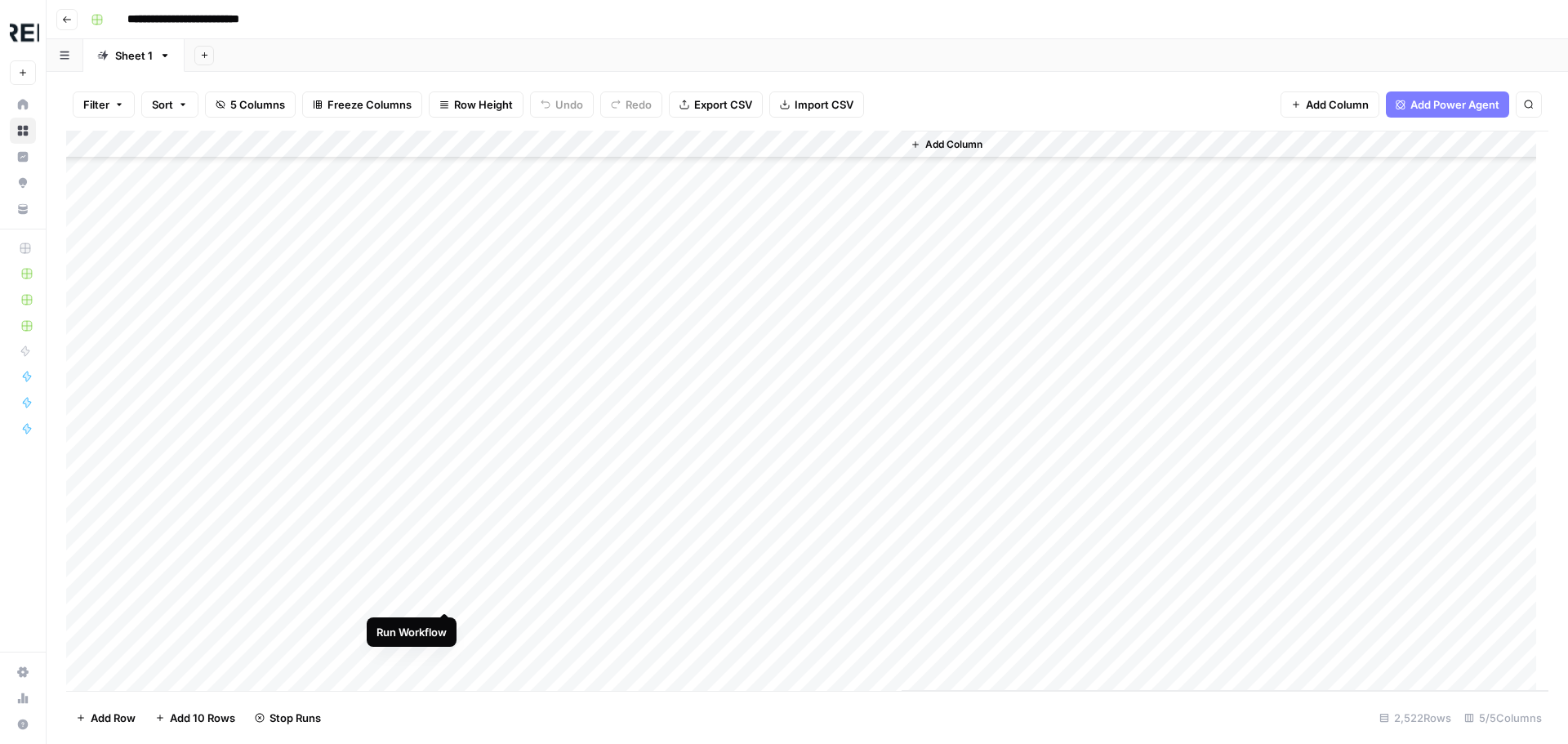
click at [445, 593] on div "Add Column" at bounding box center [807, 411] width 1482 height 560
click at [448, 322] on div "Add Column" at bounding box center [807, 411] width 1482 height 560
click at [445, 351] on div "Add Column" at bounding box center [807, 411] width 1482 height 560
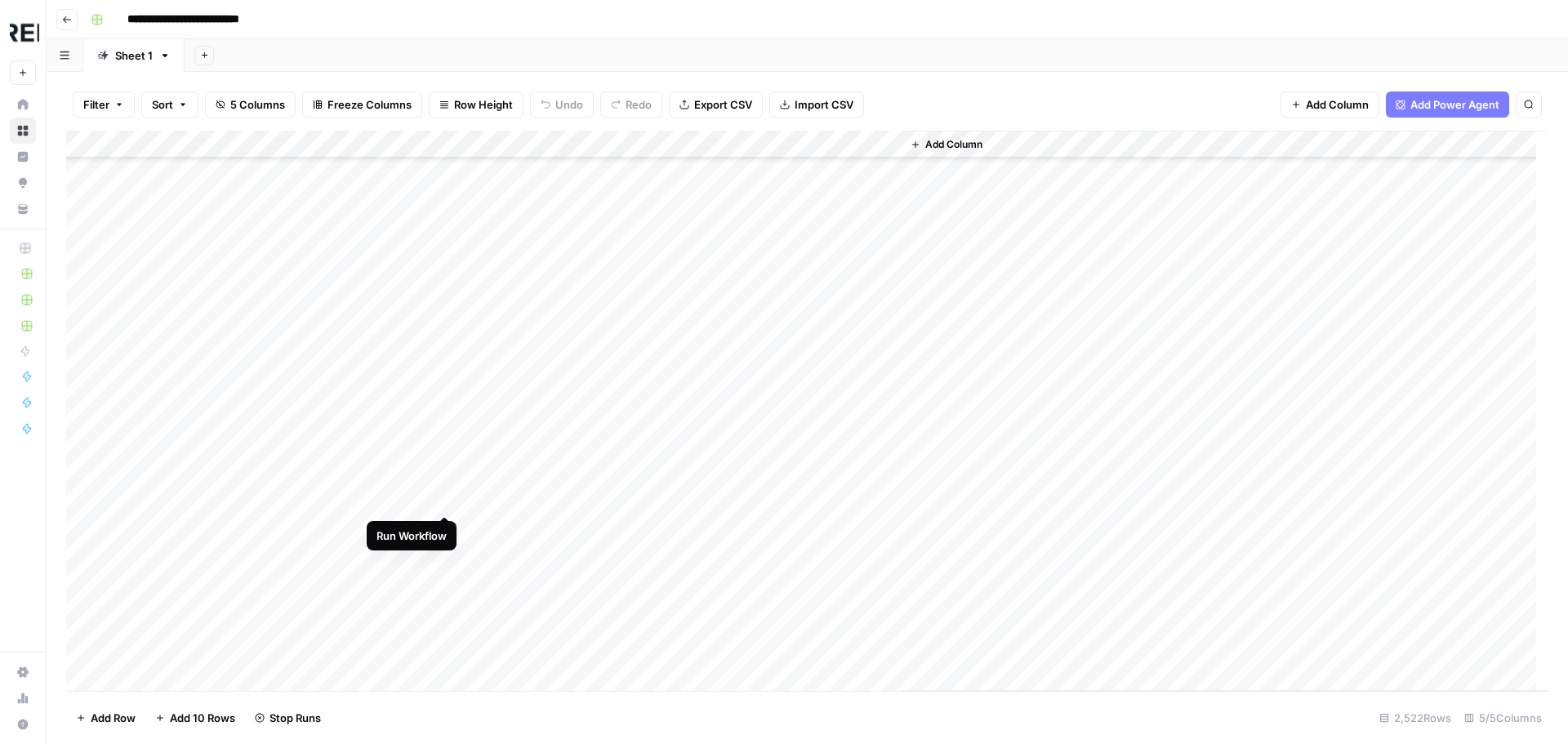
click at [450, 495] on div "Add Column" at bounding box center [807, 411] width 1482 height 560
click at [446, 360] on div "Add Column" at bounding box center [807, 411] width 1482 height 560
click at [442, 481] on div "Add Column" at bounding box center [807, 411] width 1482 height 560
click at [441, 508] on div "Add Column" at bounding box center [807, 411] width 1482 height 560
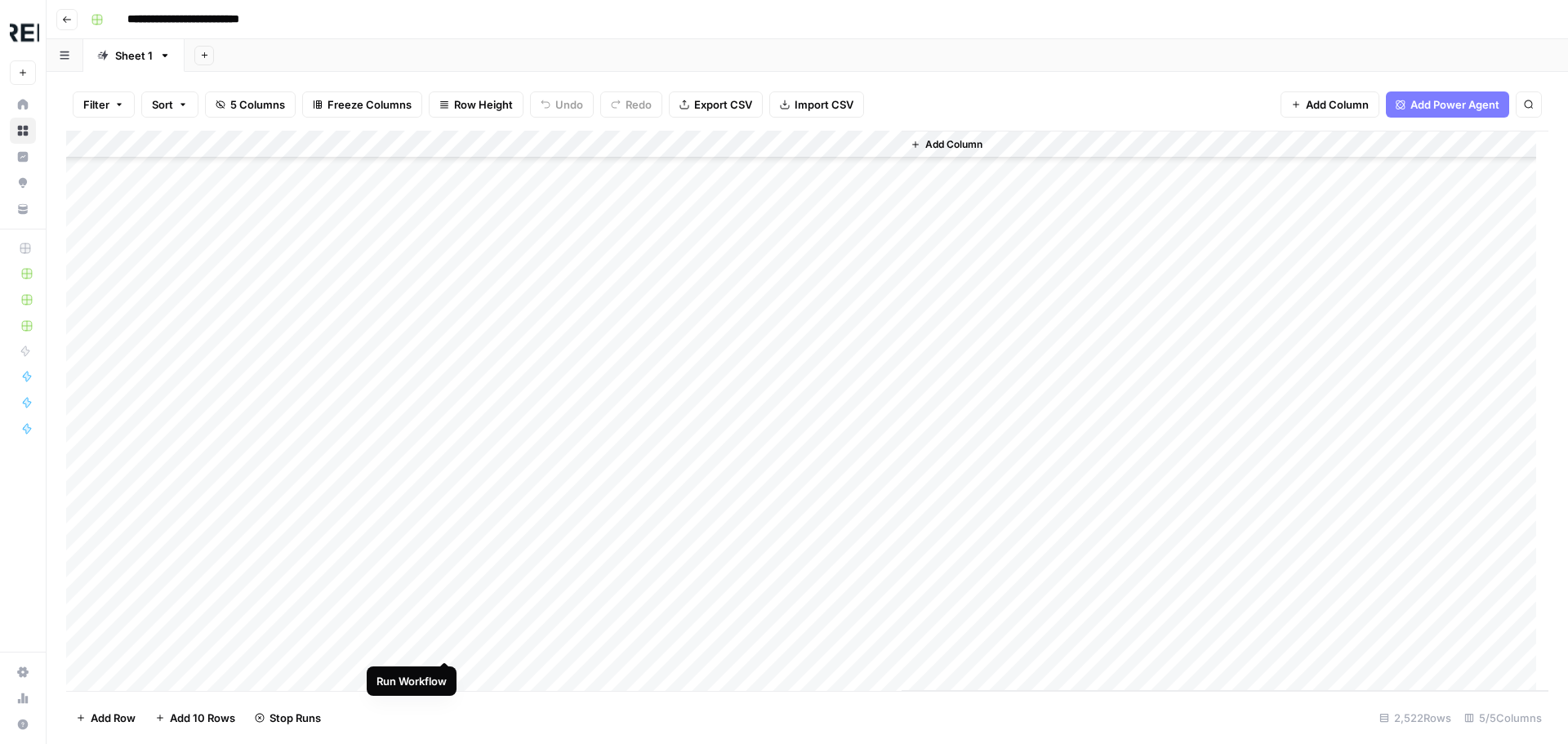
click at [442, 647] on div "Add Column" at bounding box center [807, 411] width 1482 height 560
click at [448, 339] on div "Add Column" at bounding box center [807, 411] width 1482 height 560
click at [442, 372] on div "Add Column" at bounding box center [807, 411] width 1482 height 560
click at [442, 597] on div "Add Column" at bounding box center [807, 411] width 1482 height 560
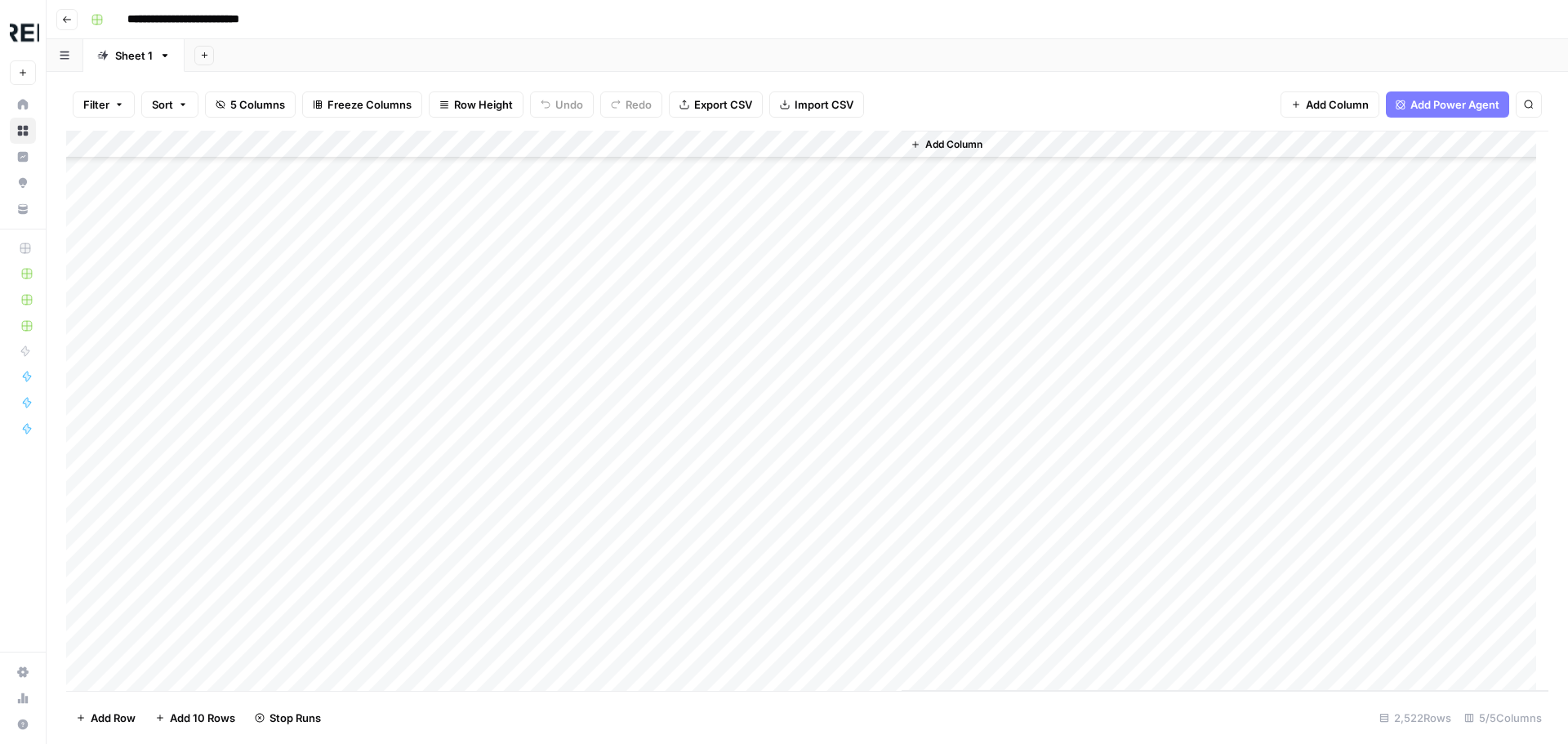
scroll to position [19184, 0]
click at [452, 387] on div "Add Column" at bounding box center [807, 411] width 1482 height 560
click at [446, 468] on div "Add Column" at bounding box center [807, 411] width 1482 height 560
click at [442, 452] on div "Add Column" at bounding box center [807, 411] width 1482 height 560
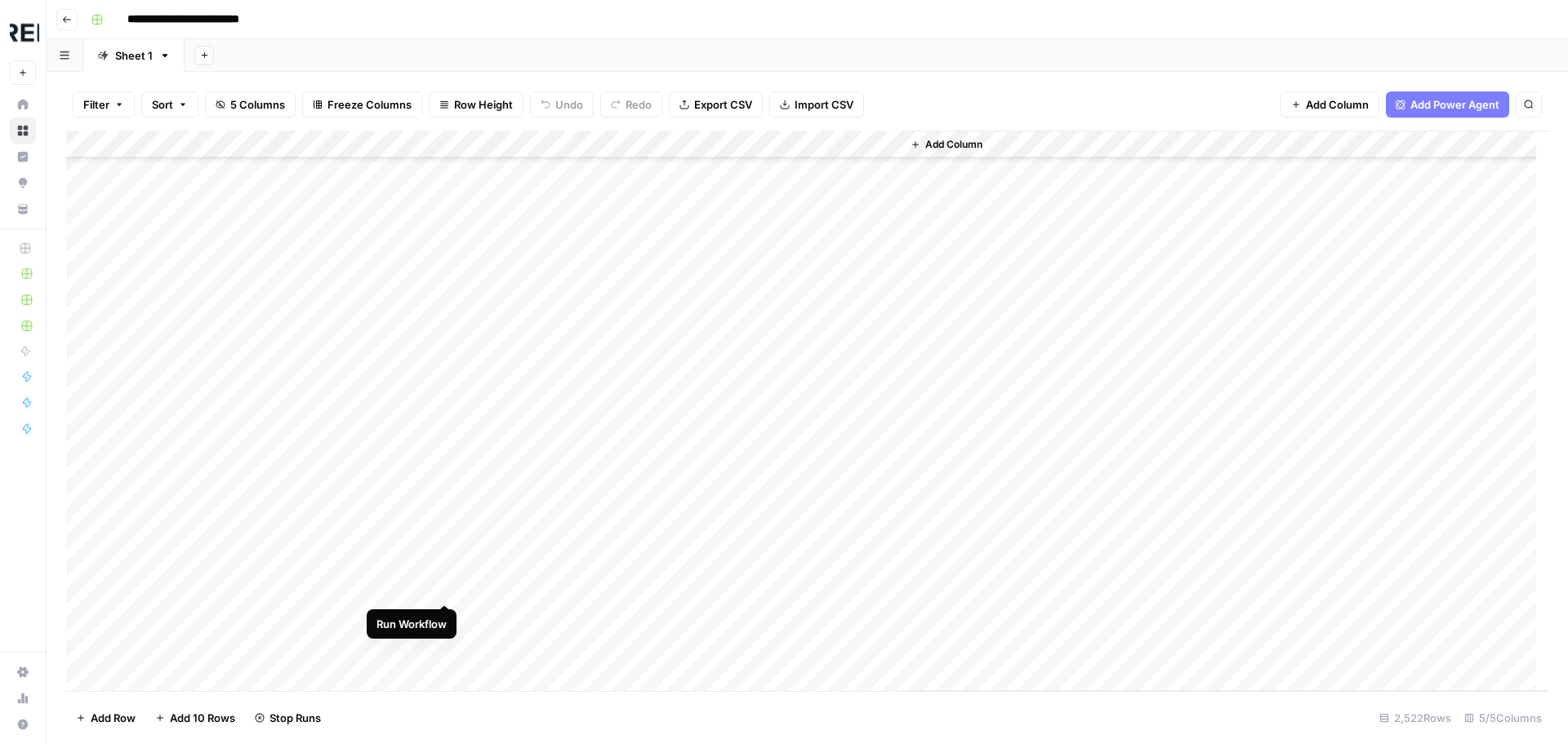
click at [442, 588] on div "Add Column" at bounding box center [807, 411] width 1482 height 560
click at [449, 426] on div "Add Column" at bounding box center [807, 411] width 1482 height 560
click at [444, 485] on div "Add Column" at bounding box center [807, 411] width 1482 height 560
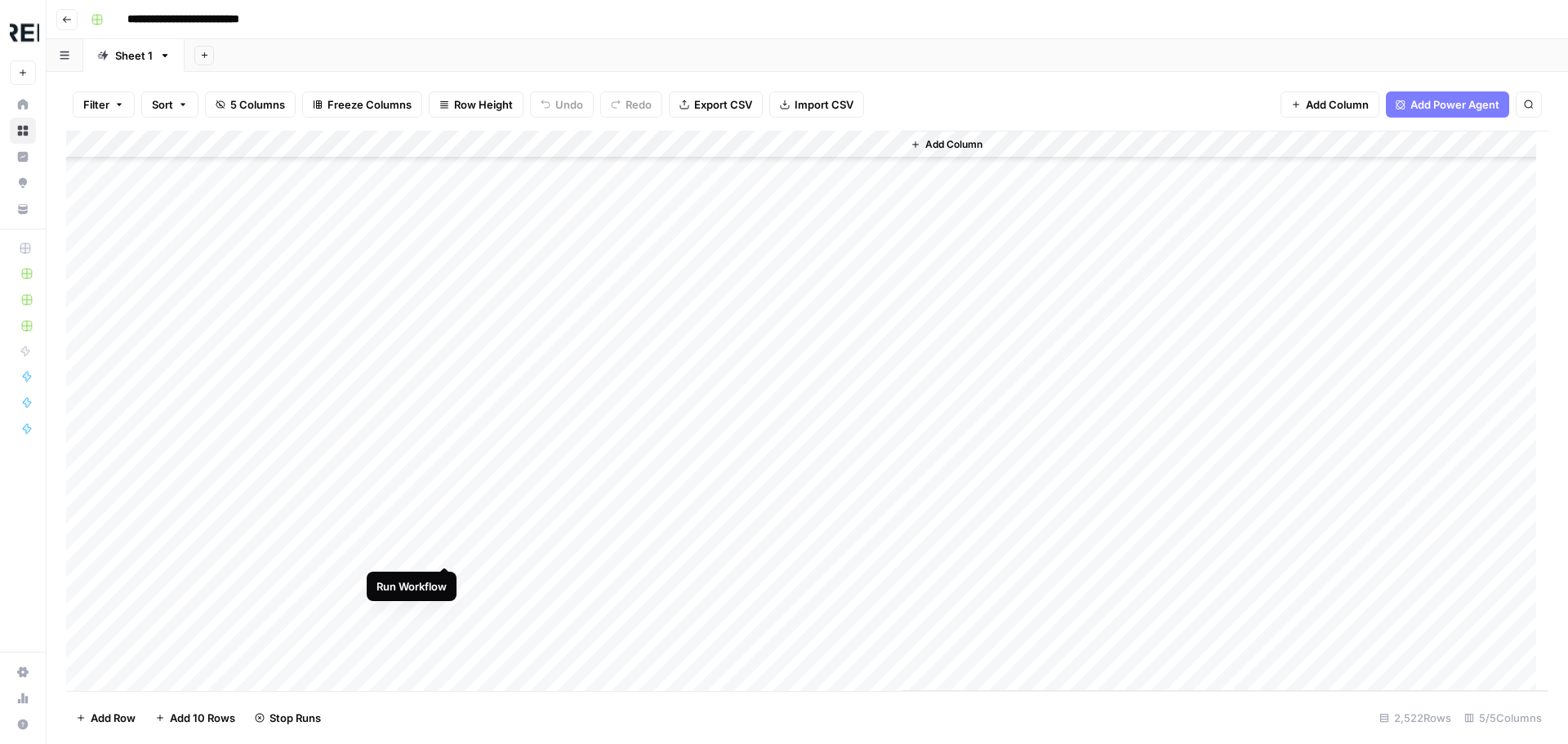
click at [444, 555] on div "Add Column" at bounding box center [807, 411] width 1482 height 560
click at [442, 575] on div "Add Column" at bounding box center [807, 411] width 1482 height 560
click at [445, 473] on div "Add Column" at bounding box center [807, 411] width 1482 height 560
click at [446, 556] on div "Add Column" at bounding box center [807, 411] width 1482 height 560
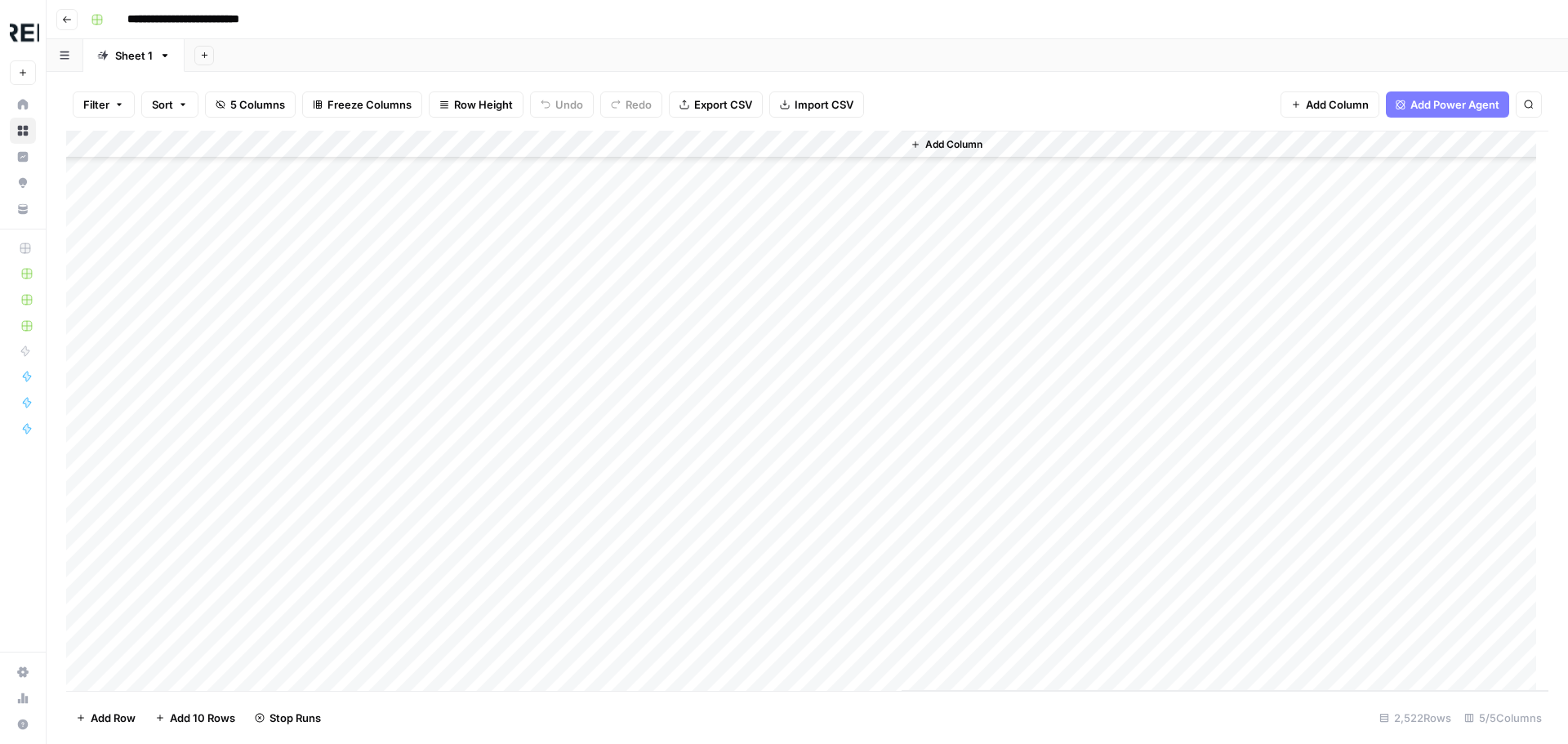
click at [446, 632] on div "Add Column" at bounding box center [807, 411] width 1482 height 560
click at [448, 477] on div "Add Column" at bounding box center [807, 411] width 1482 height 560
click at [448, 479] on div "Add Column" at bounding box center [807, 411] width 1482 height 560
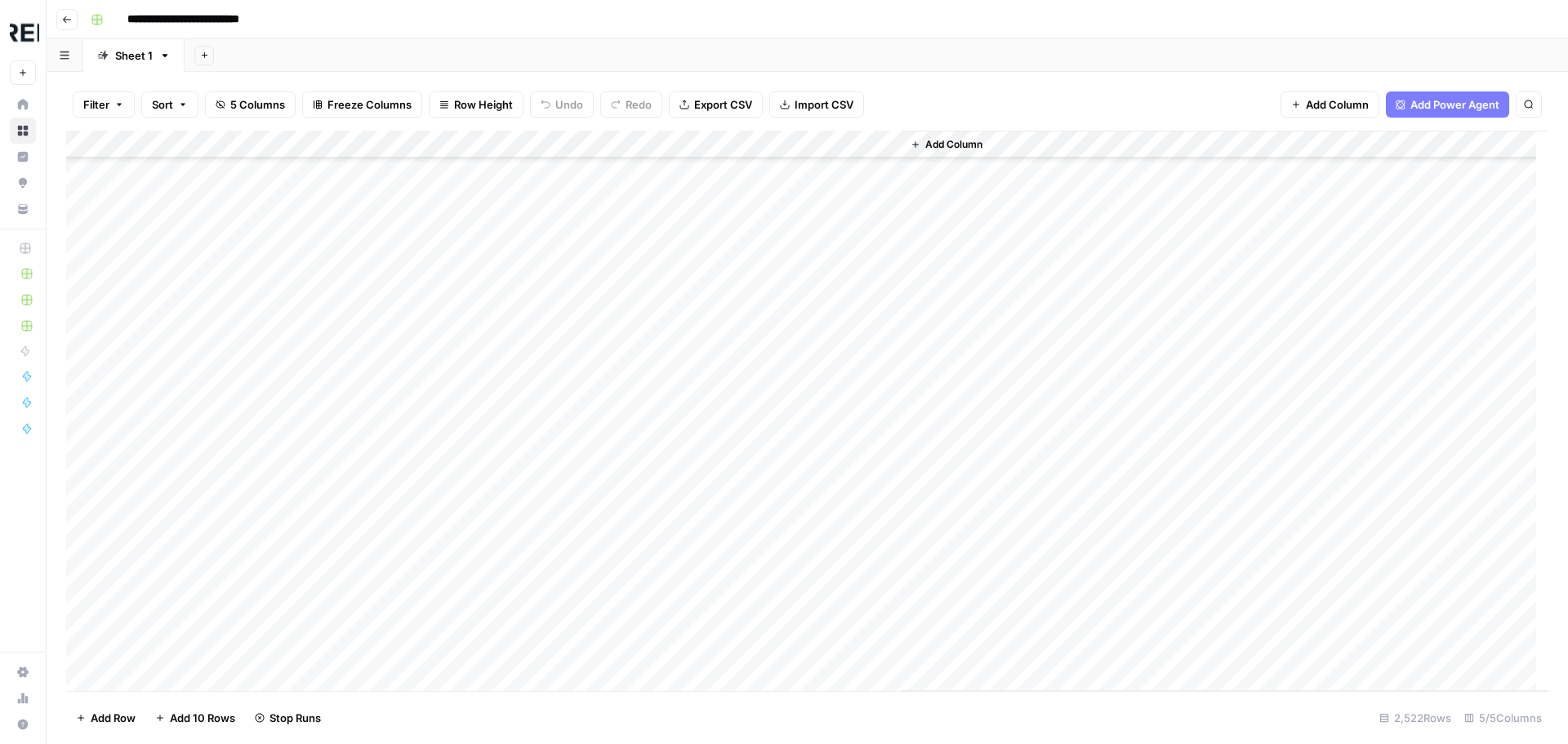
click at [446, 513] on div "Add Column" at bounding box center [807, 411] width 1482 height 560
click at [441, 483] on div "Add Column" at bounding box center [807, 411] width 1482 height 560
click at [443, 376] on div "Add Column" at bounding box center [807, 411] width 1482 height 560
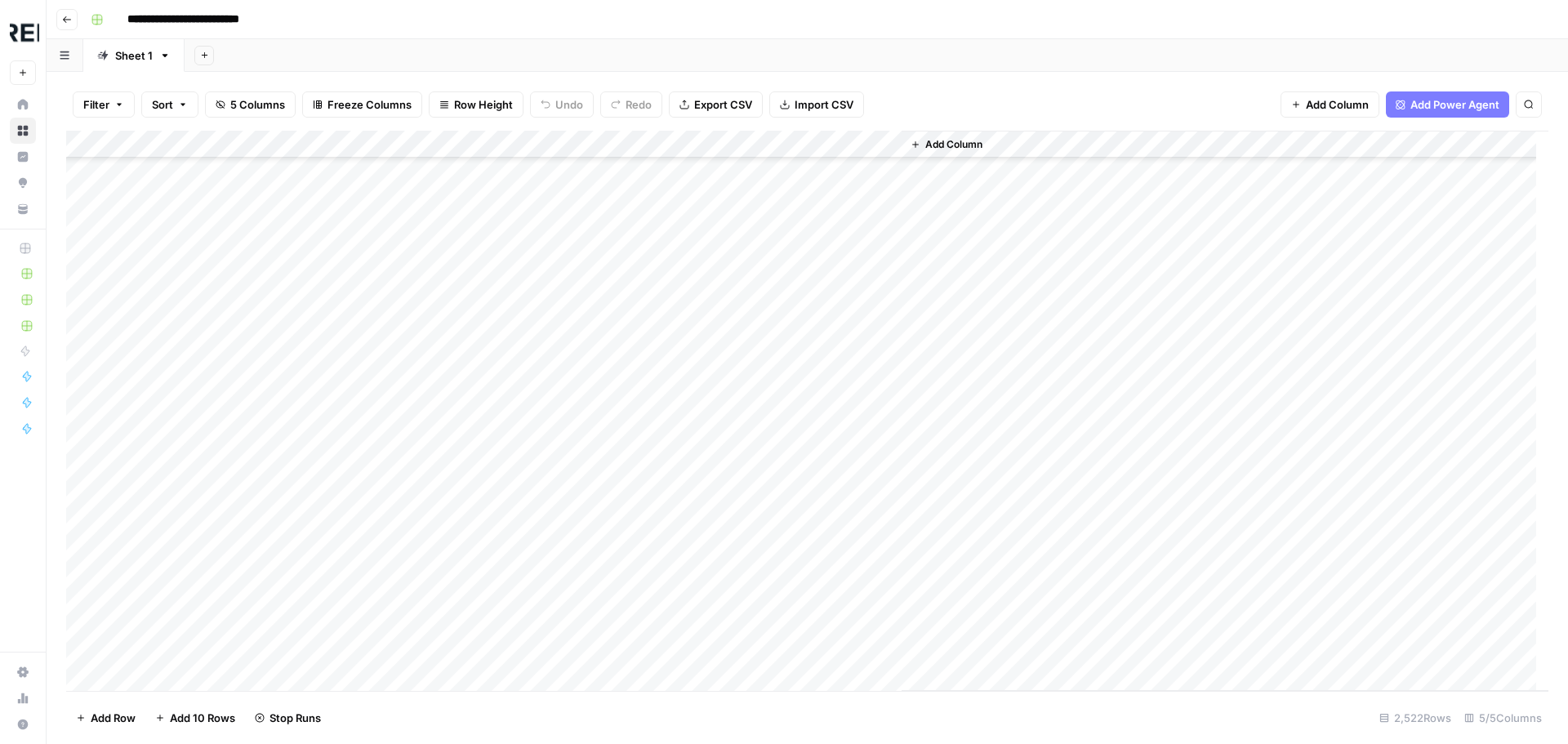
click at [443, 352] on div "Add Column" at bounding box center [807, 411] width 1482 height 560
click at [447, 416] on div "Add Column" at bounding box center [807, 411] width 1482 height 560
click at [448, 529] on div "Add Column" at bounding box center [807, 411] width 1482 height 560
click at [446, 604] on div "Add Column" at bounding box center [807, 411] width 1482 height 560
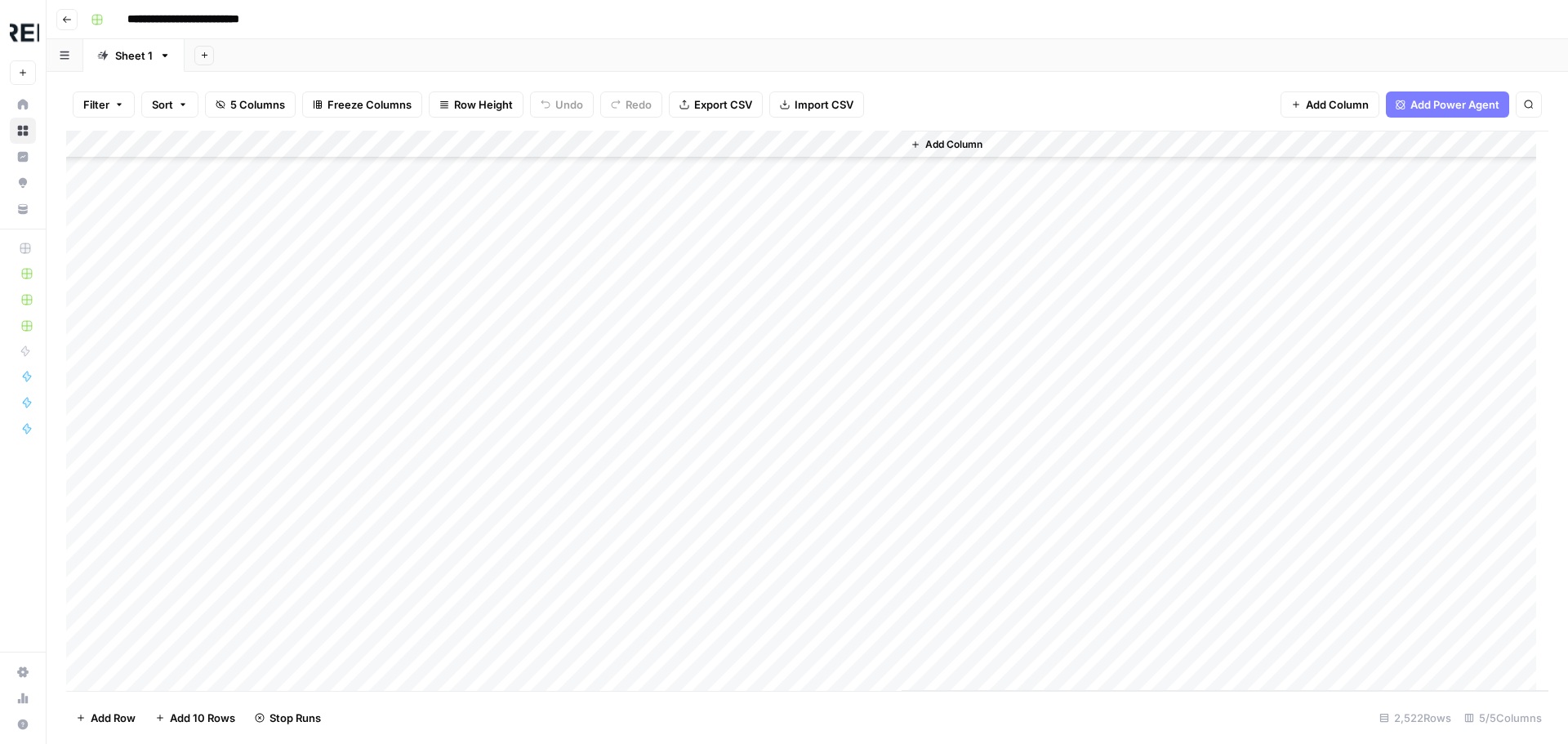
scroll to position [22286, 0]
click at [441, 482] on div "Add Column" at bounding box center [807, 411] width 1482 height 560
click at [445, 669] on div "Add Column" at bounding box center [807, 411] width 1482 height 560
click at [446, 460] on div "Add Column" at bounding box center [807, 411] width 1482 height 560
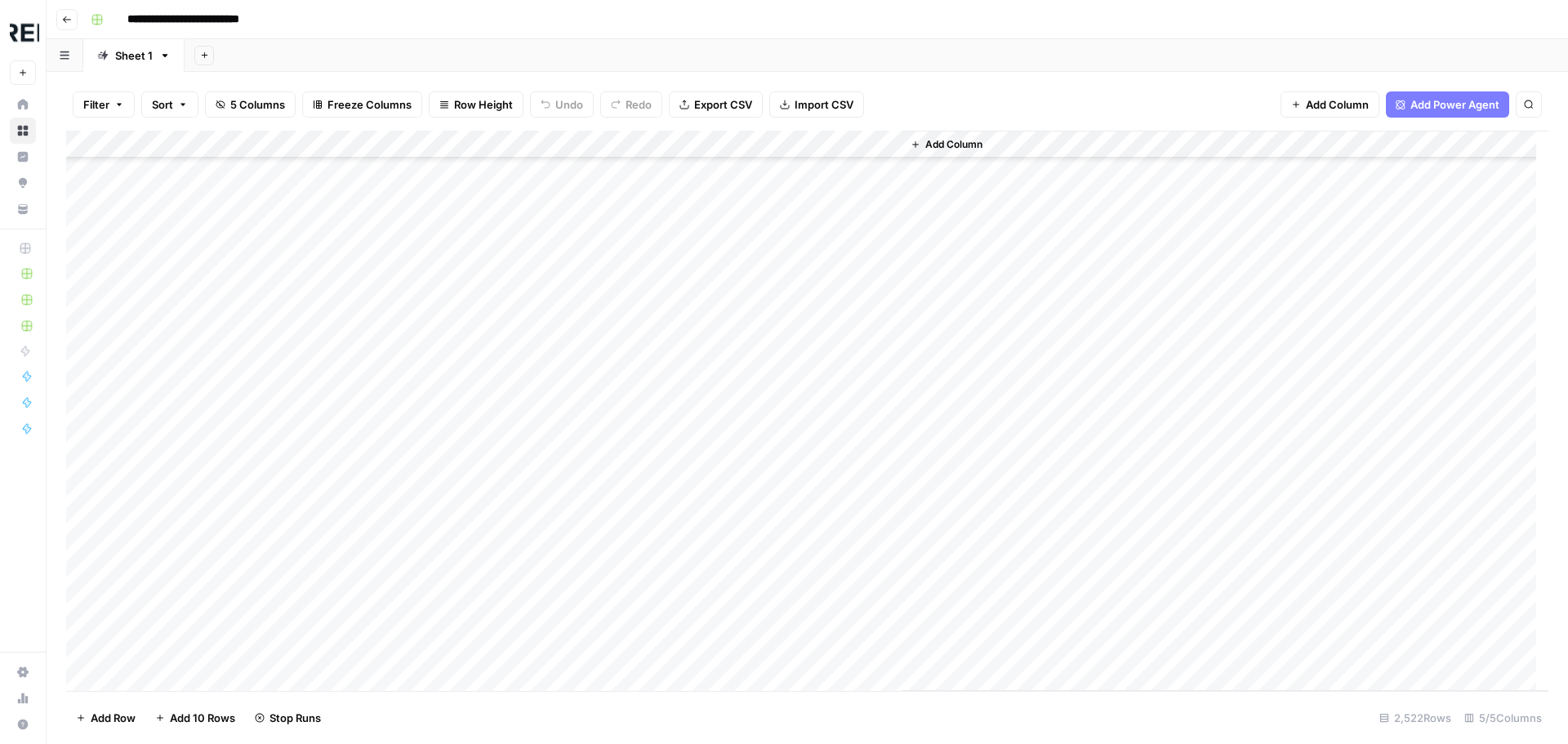
click at [445, 516] on div "Add Column" at bounding box center [807, 411] width 1482 height 560
click at [441, 383] on div "Add Column" at bounding box center [807, 411] width 1482 height 560
click at [445, 491] on div "Add Column" at bounding box center [807, 411] width 1482 height 560
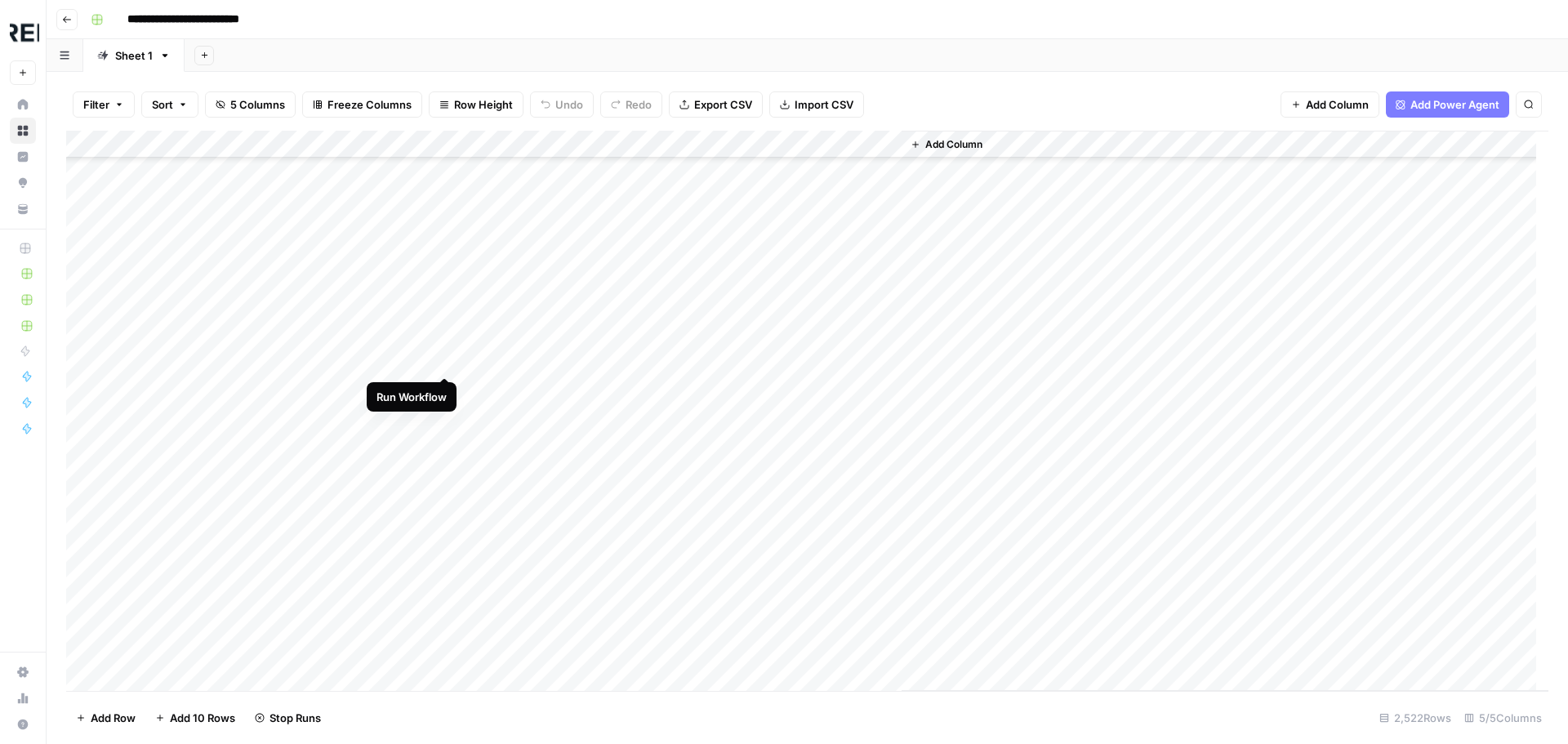
click at [443, 361] on div "Add Column" at bounding box center [807, 411] width 1482 height 560
click at [446, 475] on div "Add Column" at bounding box center [807, 411] width 1482 height 560
click at [446, 614] on div "Add Column" at bounding box center [807, 411] width 1482 height 560
click at [451, 642] on div "Add Column" at bounding box center [807, 411] width 1482 height 560
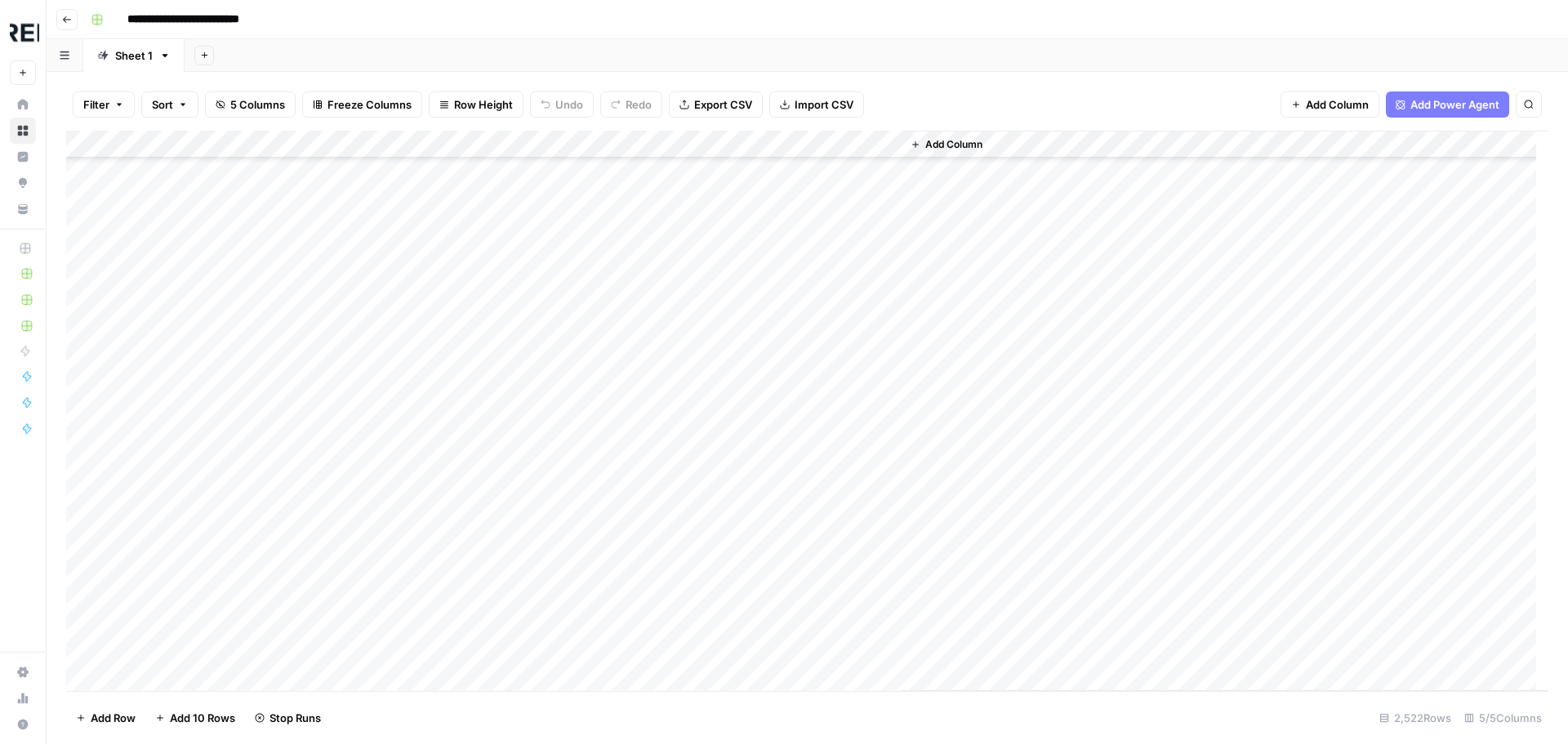
scroll to position [23836, 0]
click at [443, 454] on div "Add Column" at bounding box center [807, 411] width 1482 height 560
click at [446, 461] on div "Add Column" at bounding box center [807, 411] width 1482 height 560
click at [443, 488] on div "Add Column" at bounding box center [807, 411] width 1482 height 560
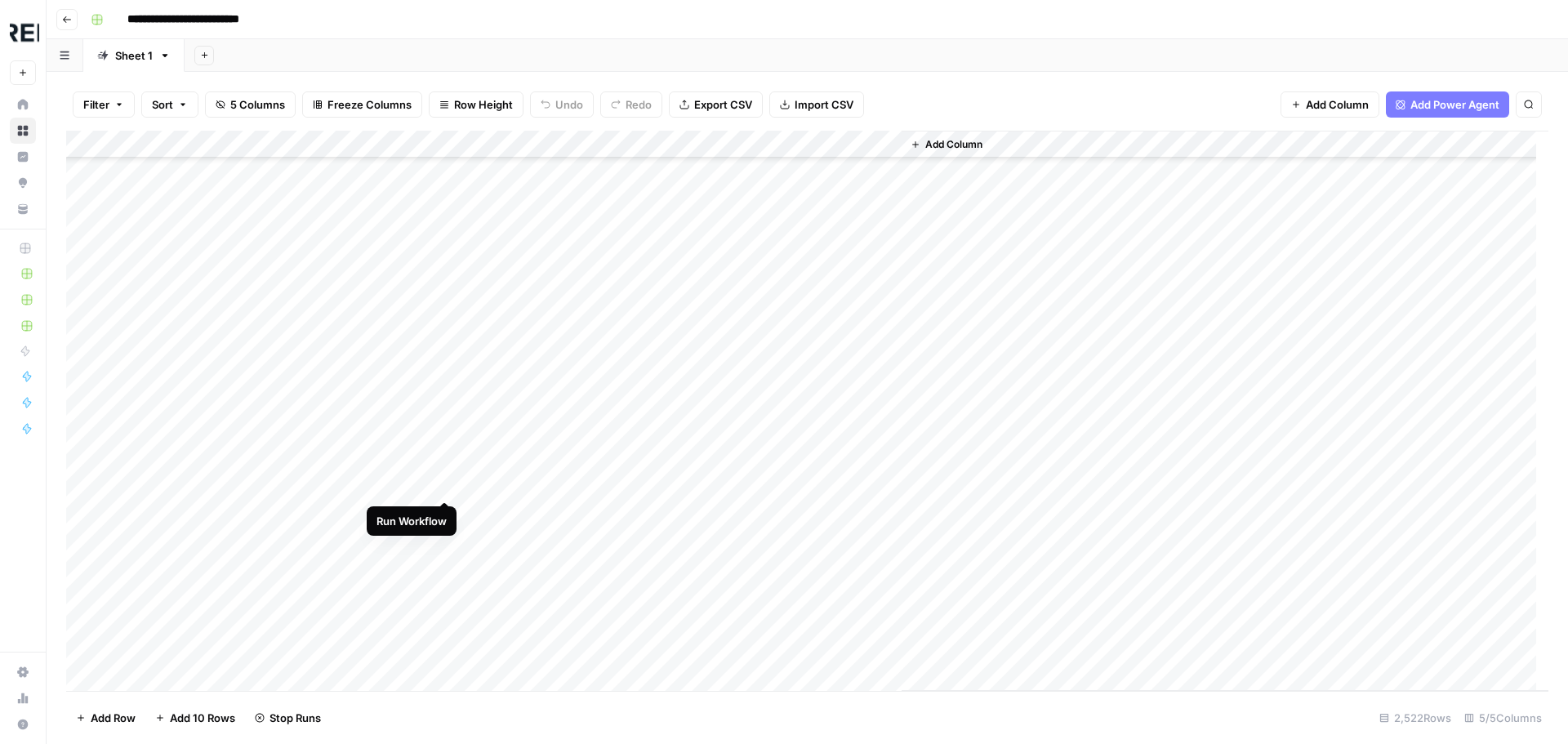
scroll to position [24163, 0]
click at [441, 378] on div "Add Column" at bounding box center [807, 411] width 1482 height 560
click at [446, 401] on div "Add Column" at bounding box center [807, 411] width 1482 height 560
click at [446, 454] on div "Add Column" at bounding box center [807, 411] width 1482 height 560
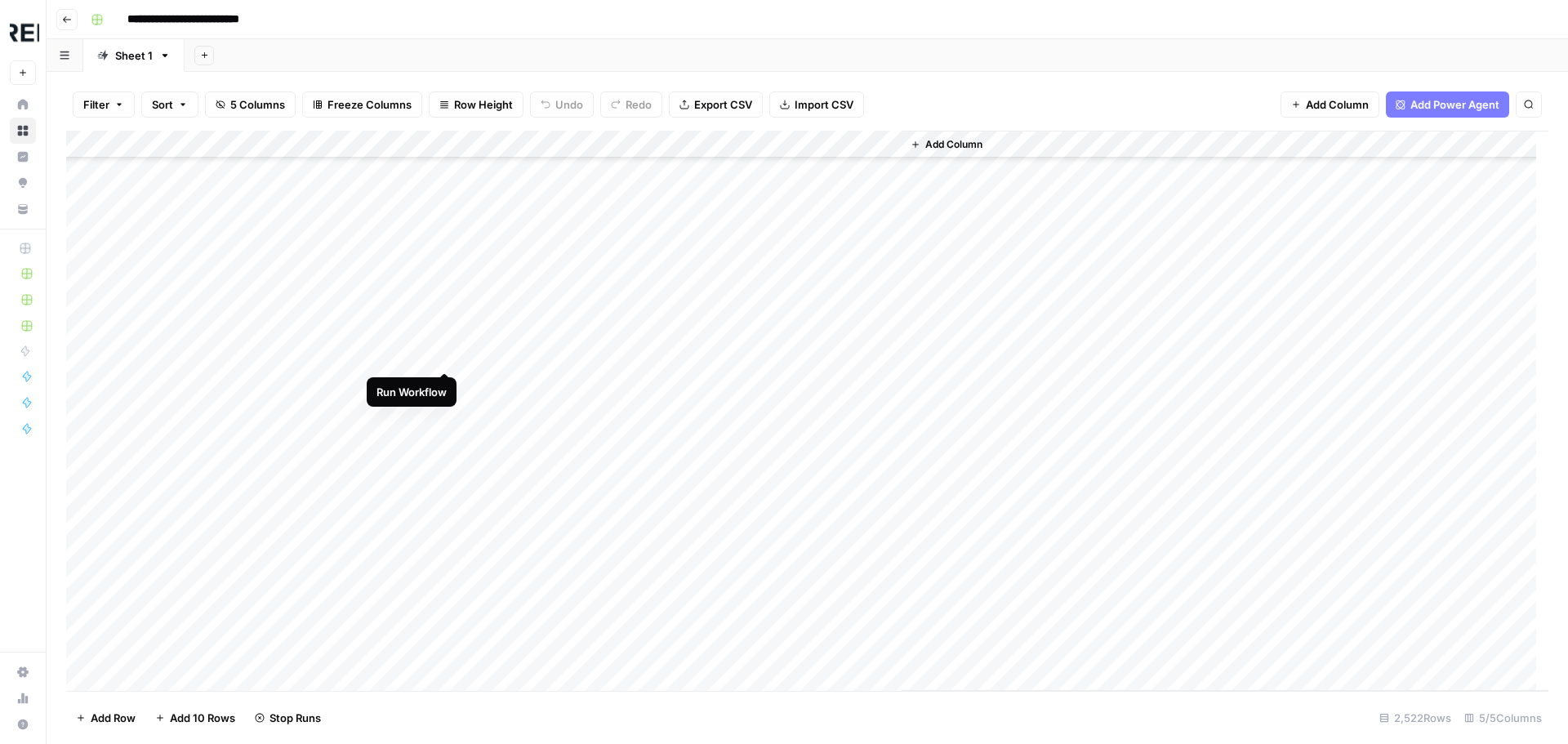
click at [439, 357] on div "Add Column" at bounding box center [807, 411] width 1482 height 560
click at [442, 467] on div "Add Column" at bounding box center [807, 411] width 1482 height 560
click at [441, 524] on div "Add Column" at bounding box center [807, 411] width 1482 height 560
click at [442, 359] on div "Add Column" at bounding box center [807, 411] width 1482 height 560
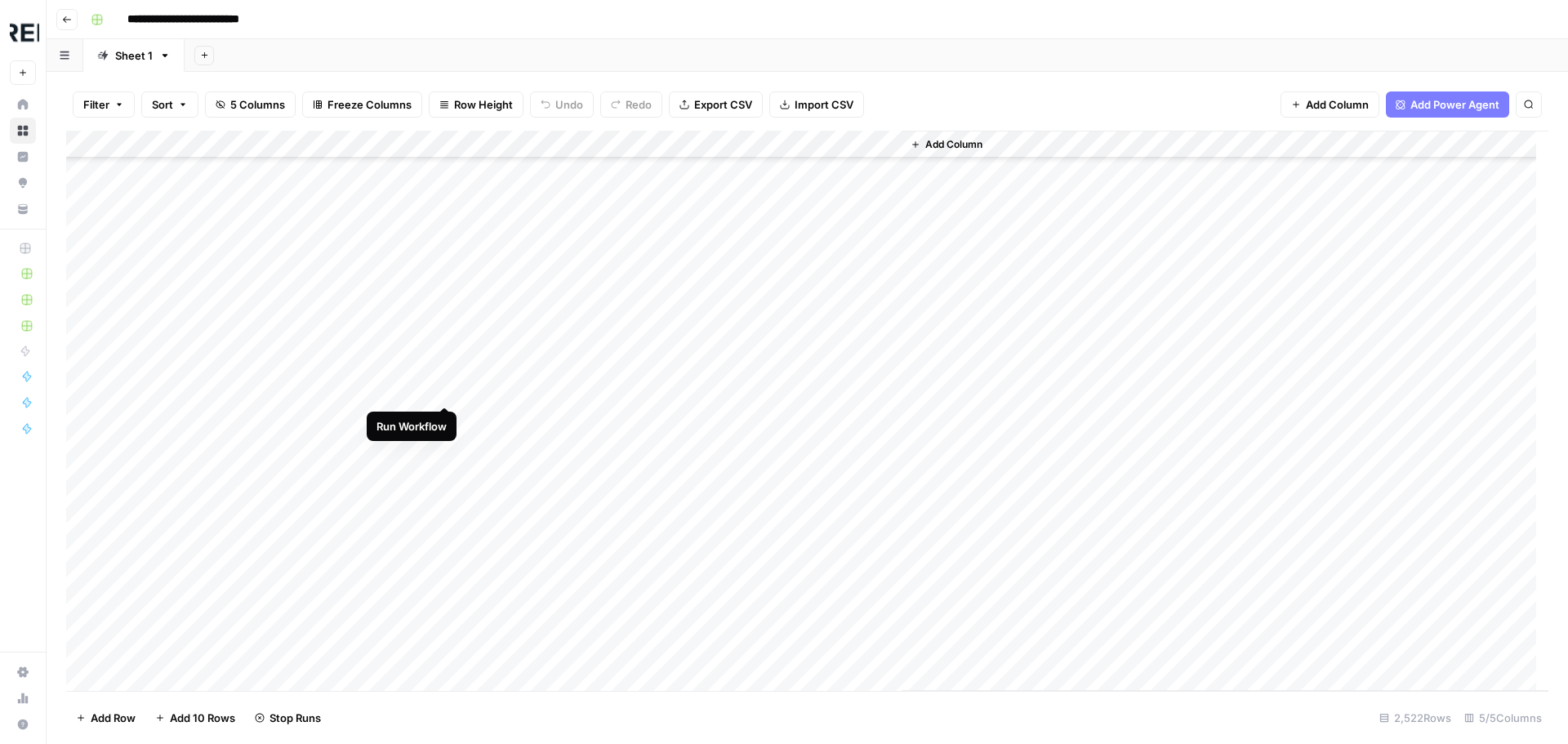
click at [446, 385] on div "Add Column" at bounding box center [807, 411] width 1482 height 560
click at [448, 527] on div "Add Column" at bounding box center [807, 411] width 1482 height 560
click at [446, 610] on div "Add Column" at bounding box center [807, 411] width 1482 height 560
click at [445, 487] on div "Add Column" at bounding box center [807, 411] width 1482 height 560
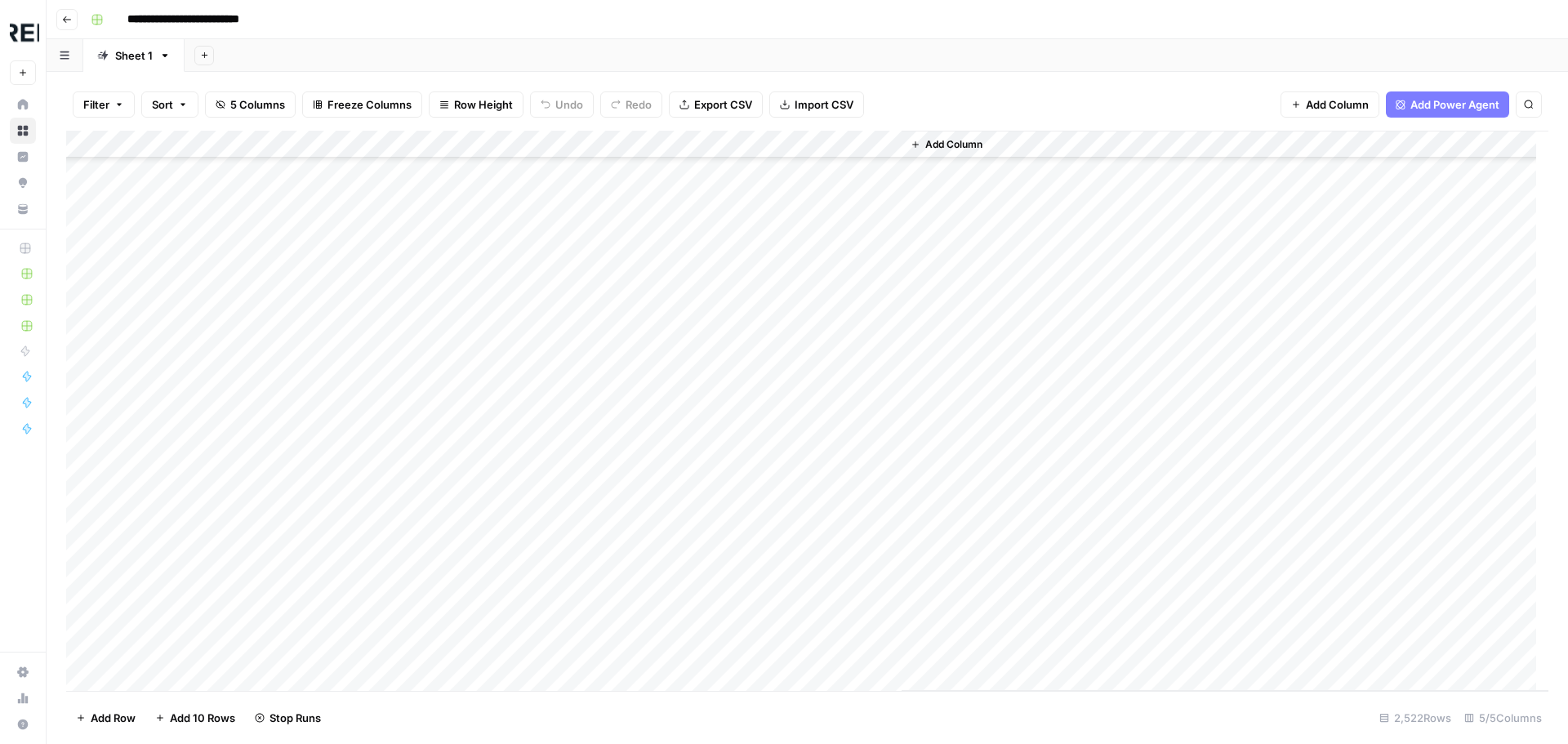
scroll to position [25633, 0]
click at [440, 377] on div "Add Column" at bounding box center [807, 411] width 1482 height 560
click at [442, 402] on div "Add Column" at bounding box center [807, 411] width 1482 height 560
click at [442, 482] on div "Add Column" at bounding box center [807, 411] width 1482 height 560
click at [445, 575] on div "Add Column" at bounding box center [807, 411] width 1482 height 560
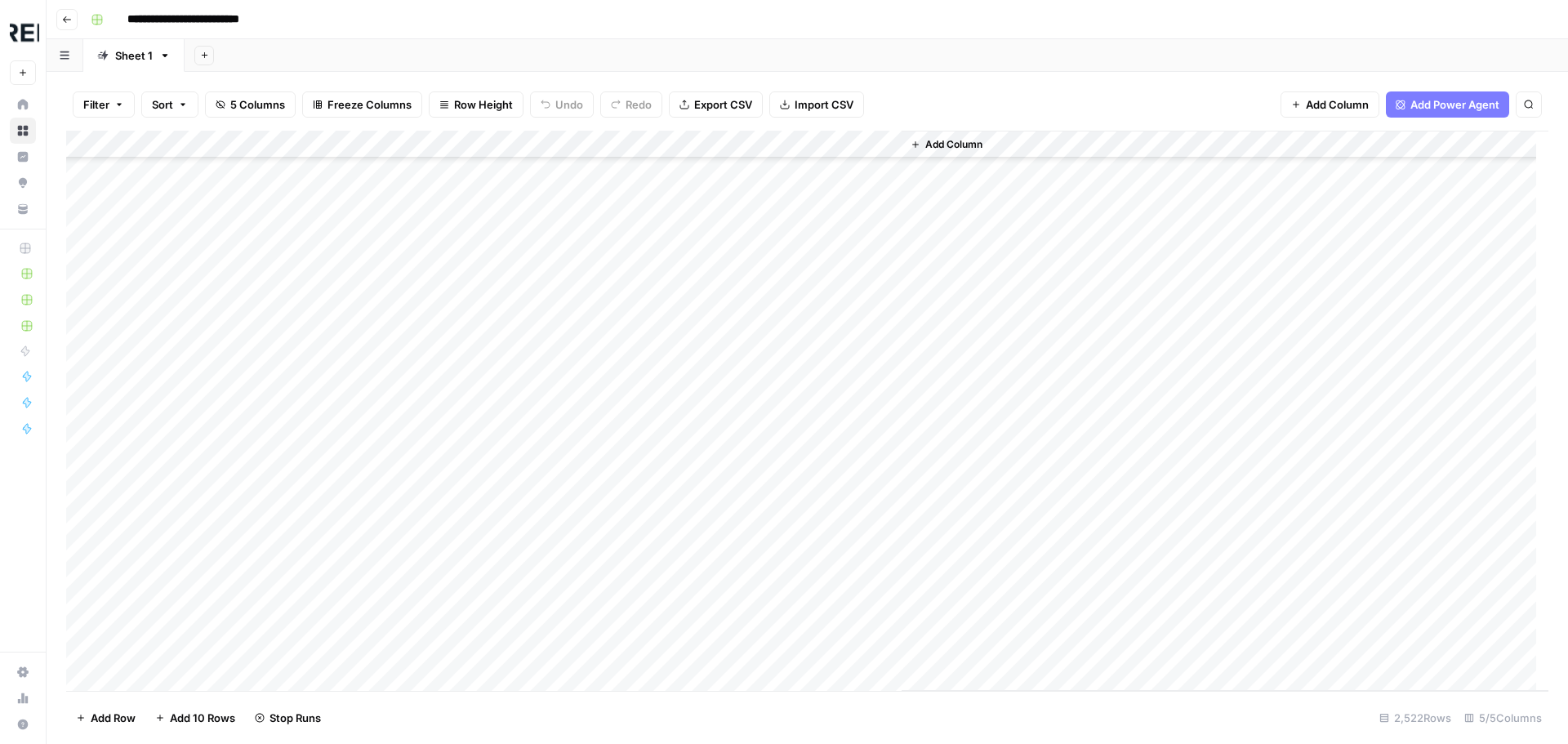
scroll to position [25960, 0]
click at [447, 380] on div "Add Column" at bounding box center [807, 411] width 1482 height 560
click at [446, 407] on div "Add Column" at bounding box center [807, 411] width 1482 height 560
click at [446, 397] on div "Add Column" at bounding box center [807, 411] width 1482 height 560
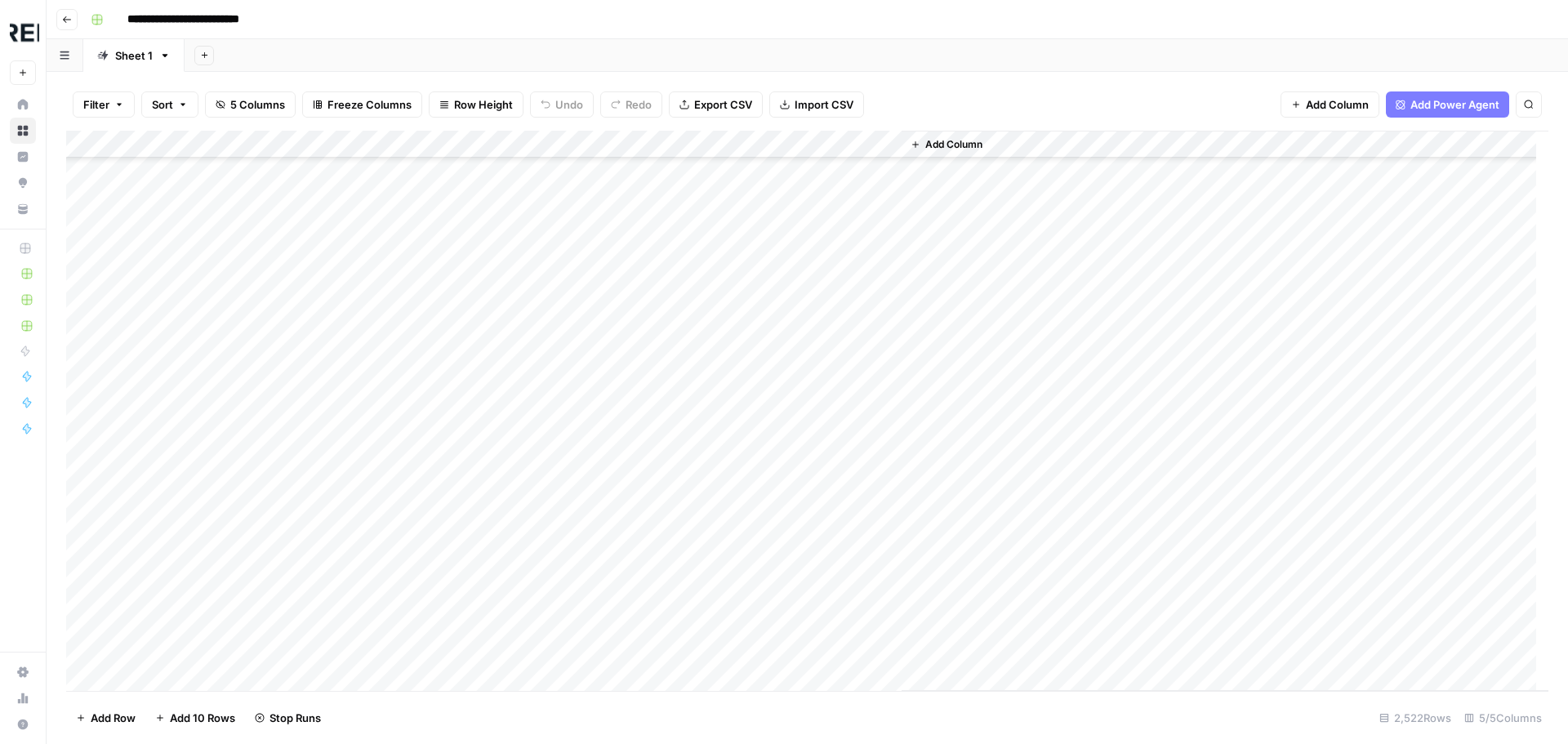
click at [448, 474] on div "Add Column" at bounding box center [807, 411] width 1482 height 560
click at [448, 562] on div "Add Column" at bounding box center [807, 411] width 1482 height 560
click at [453, 390] on div "Add Column" at bounding box center [807, 411] width 1482 height 560
click at [446, 398] on div "Add Column" at bounding box center [807, 411] width 1482 height 560
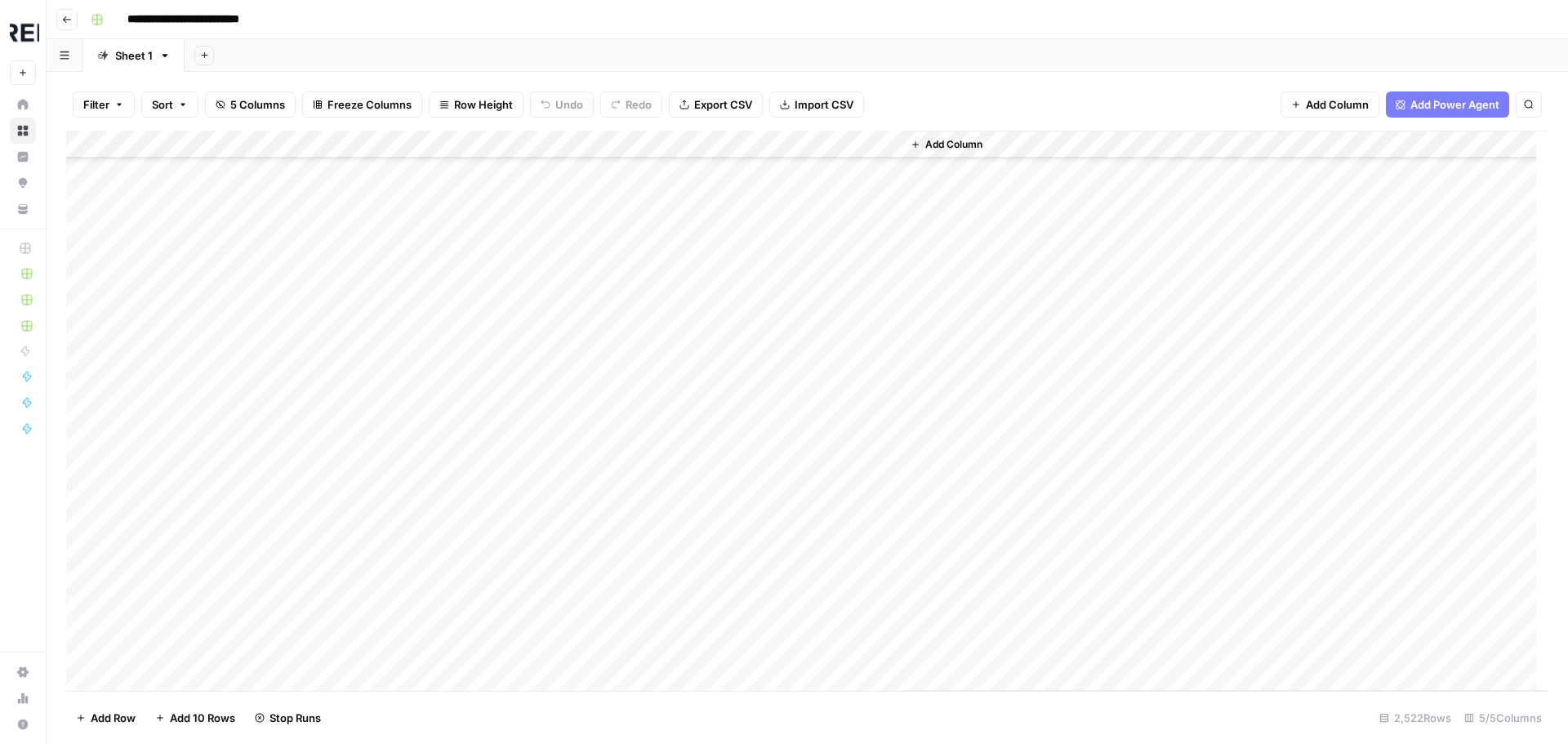
scroll to position [26857, 0]
click at [438, 492] on div "Add Column" at bounding box center [807, 411] width 1482 height 560
click at [445, 408] on div "Add Column" at bounding box center [807, 411] width 1482 height 560
click at [444, 630] on div "Add Column" at bounding box center [807, 411] width 1482 height 560
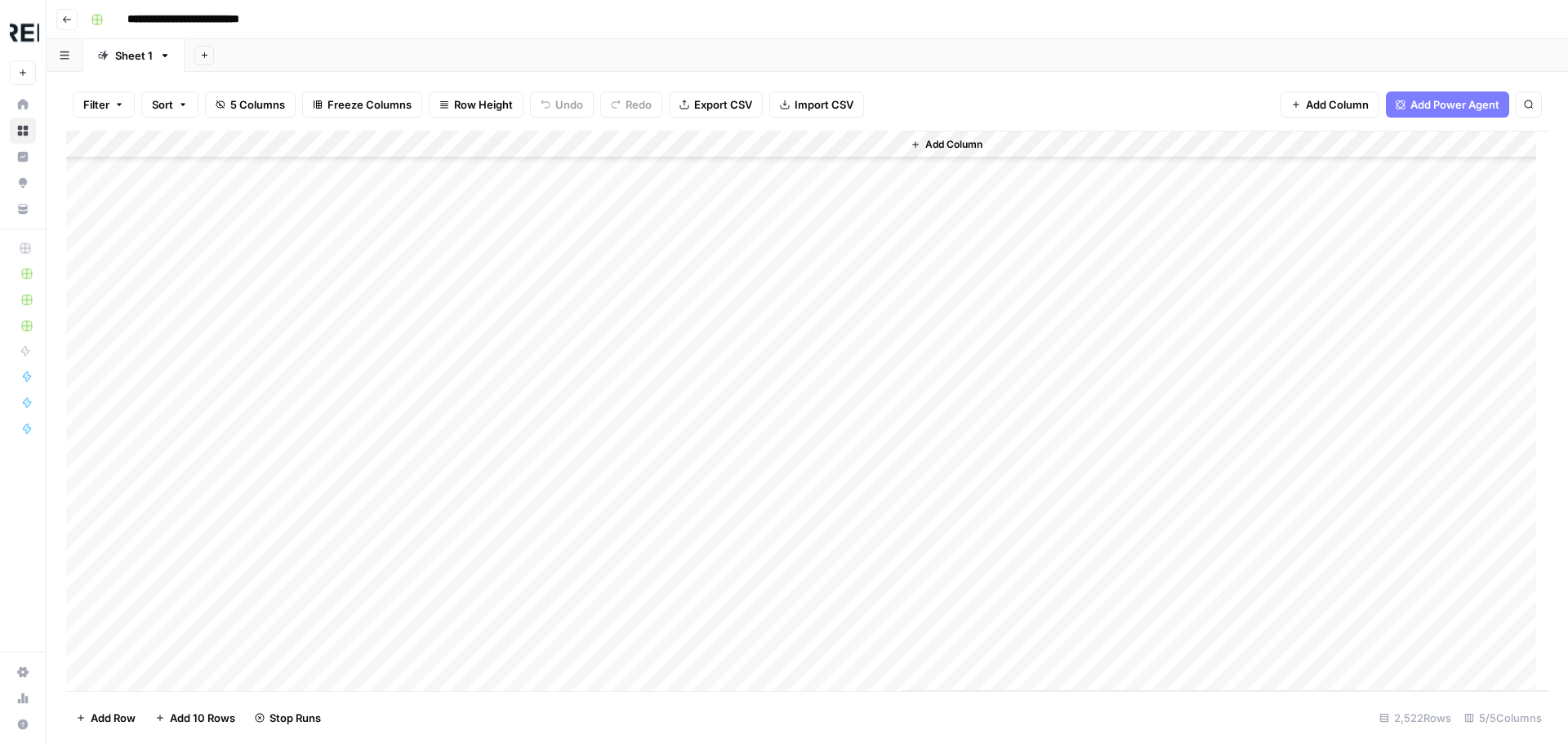
scroll to position [27592, 0]
click at [448, 473] on div "Add Column" at bounding box center [807, 411] width 1482 height 560
click at [444, 500] on div "Add Column" at bounding box center [807, 411] width 1482 height 560
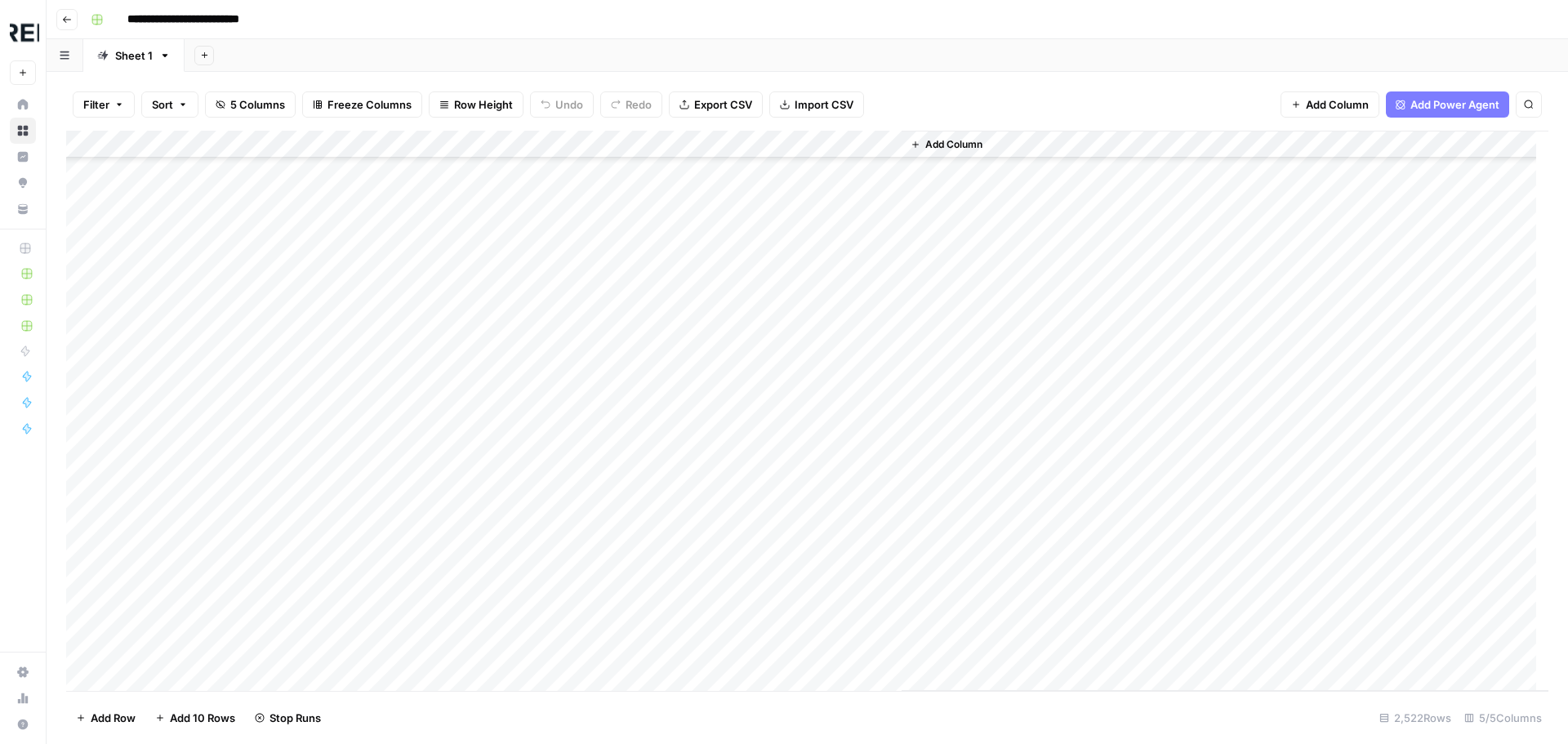
click at [449, 513] on div "Add Column" at bounding box center [807, 411] width 1482 height 560
click at [444, 545] on div "Add Column" at bounding box center [807, 411] width 1482 height 560
click at [447, 489] on div "Add Column" at bounding box center [807, 411] width 1482 height 560
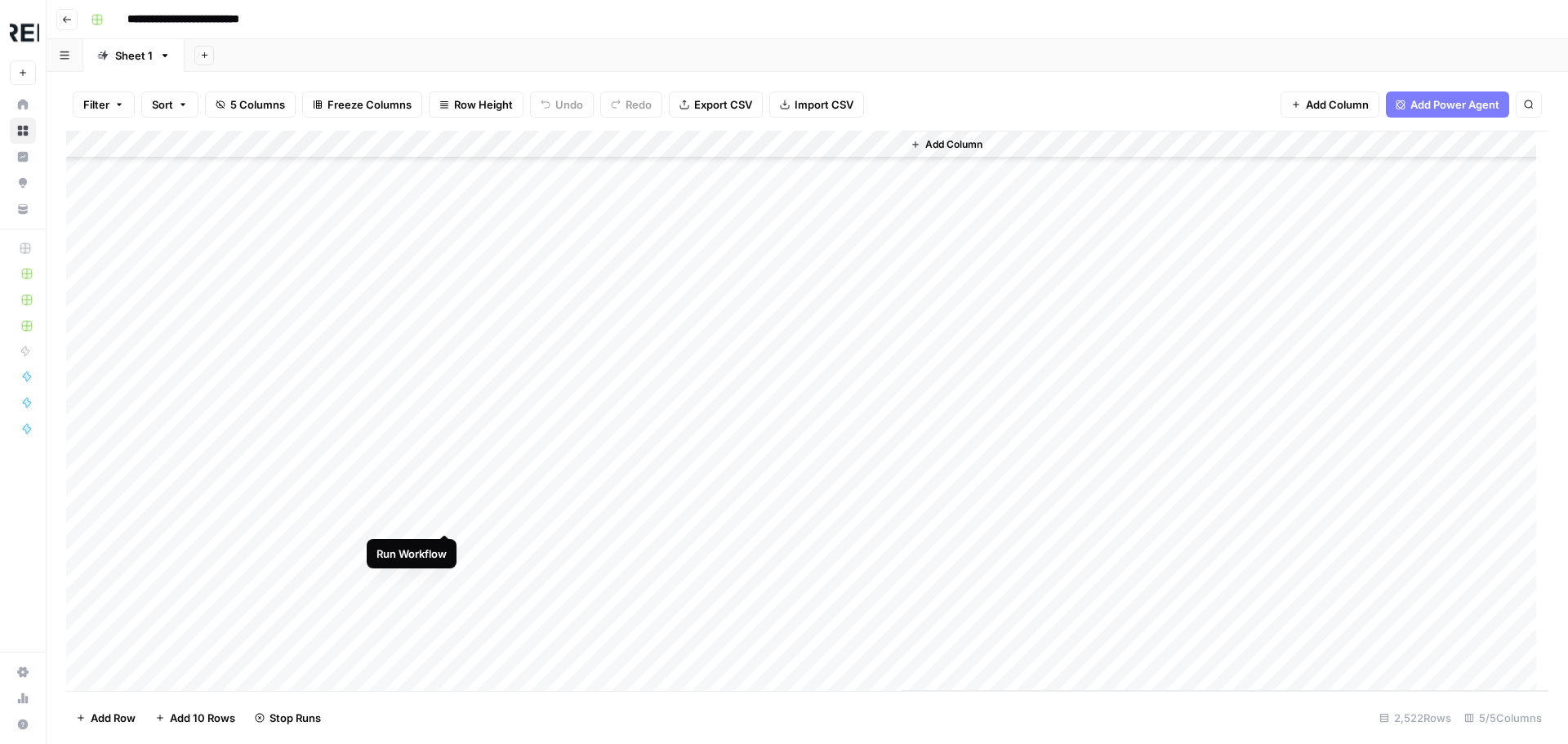
click at [442, 516] on div "Add Column" at bounding box center [807, 411] width 1482 height 560
click at [445, 653] on div "Add Column" at bounding box center [807, 411] width 1482 height 560
click at [444, 388] on div "Add Column" at bounding box center [807, 411] width 1482 height 560
click at [444, 447] on div "Add Column" at bounding box center [807, 411] width 1482 height 560
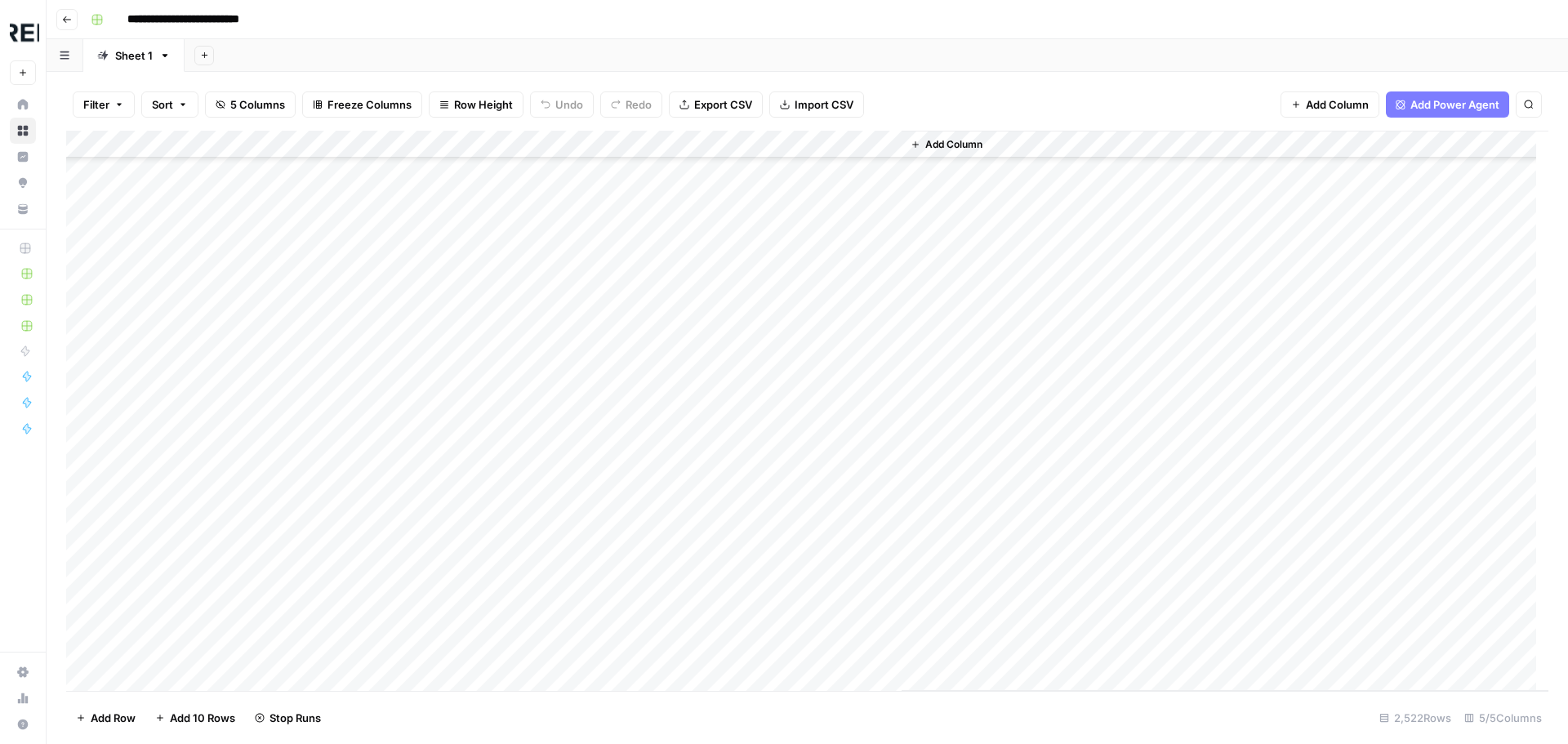
click at [444, 468] on div "Add Column" at bounding box center [807, 411] width 1482 height 560
click at [445, 439] on div "Add Column" at bounding box center [807, 411] width 1482 height 560
click at [444, 586] on div "Add Column" at bounding box center [807, 411] width 1482 height 560
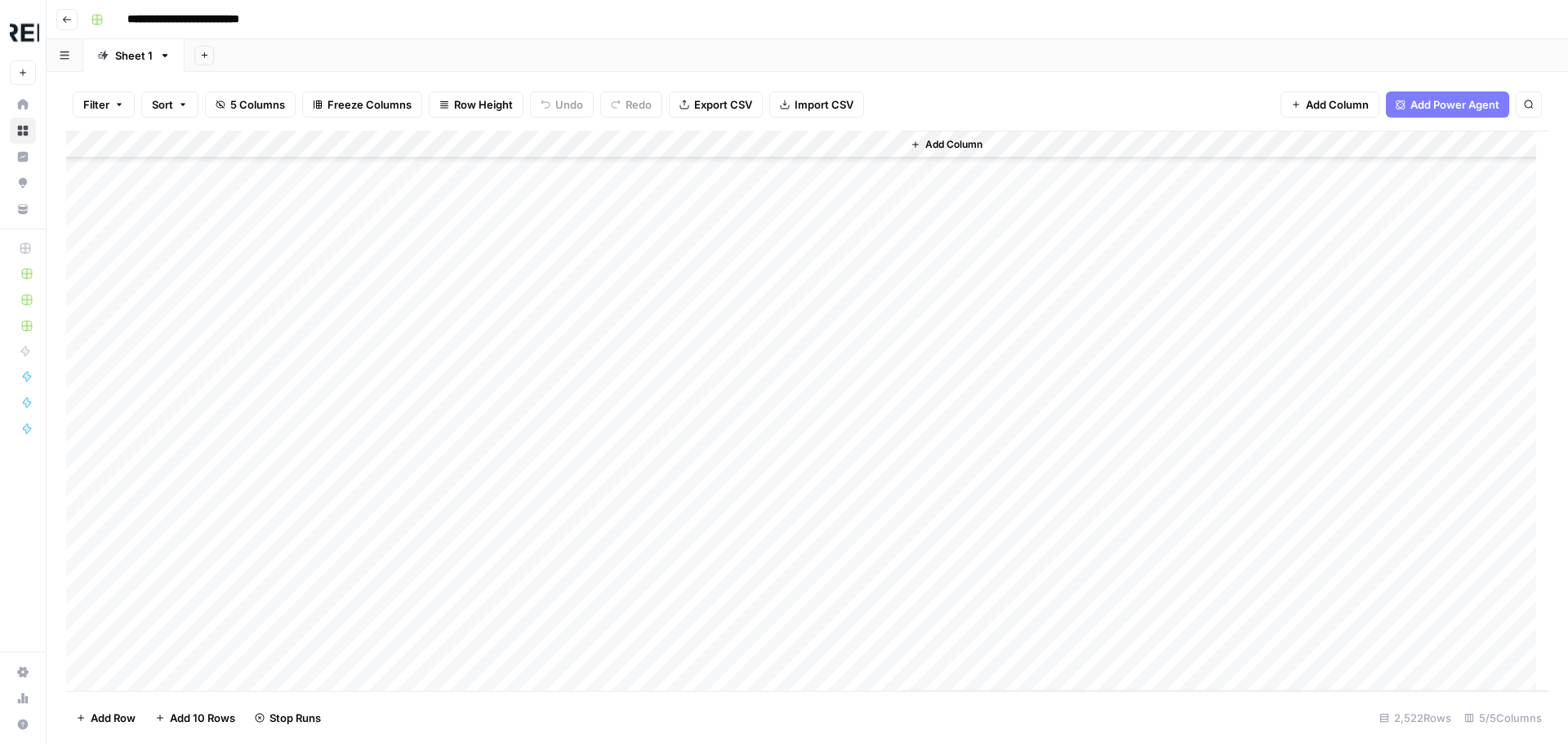
click at [442, 539] on div "Add Column" at bounding box center [807, 411] width 1482 height 560
click at [445, 303] on div "Add Column" at bounding box center [807, 411] width 1482 height 560
click at [451, 606] on div "Add Column" at bounding box center [807, 411] width 1482 height 560
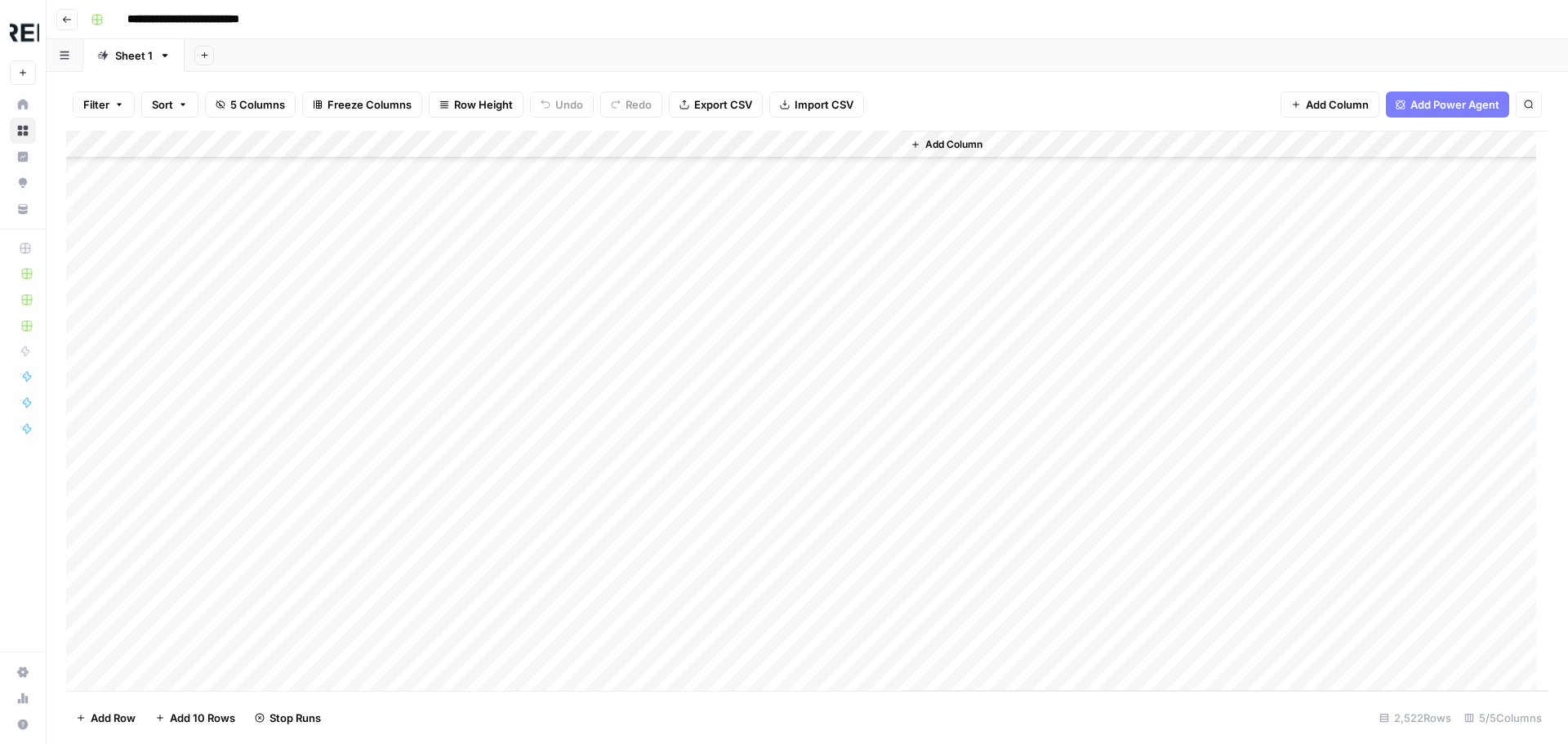
click at [446, 499] on div "Add Column" at bounding box center [807, 411] width 1482 height 560
click at [442, 552] on div "Add Column" at bounding box center [807, 411] width 1482 height 560
click at [444, 421] on div "Add Column" at bounding box center [807, 411] width 1482 height 560
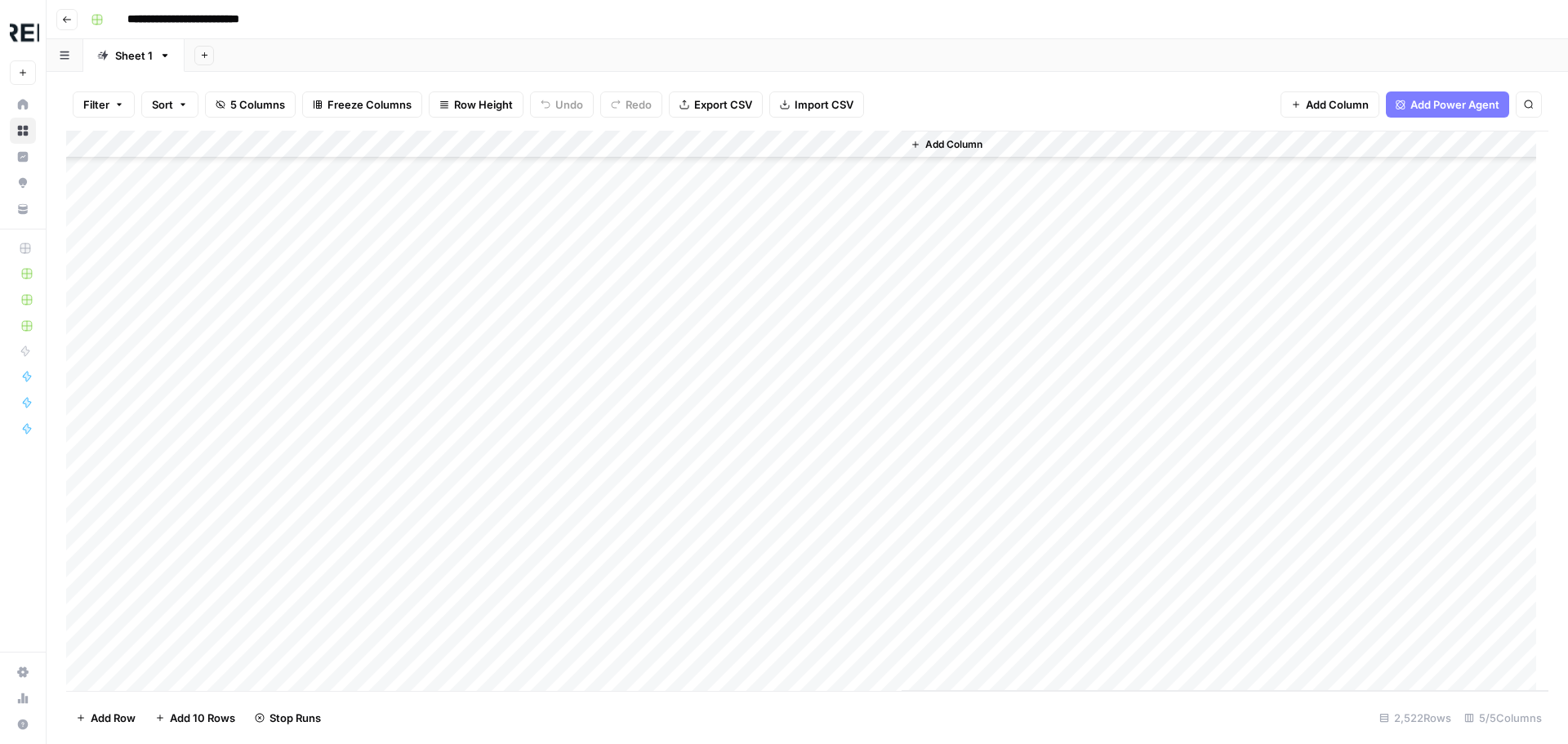
click at [446, 516] on div "Add Column" at bounding box center [807, 411] width 1482 height 560
click at [445, 565] on div "Add Column" at bounding box center [807, 411] width 1482 height 560
click at [446, 614] on div "Add Column" at bounding box center [807, 411] width 1482 height 560
click at [447, 524] on div "Add Column" at bounding box center [807, 411] width 1482 height 560
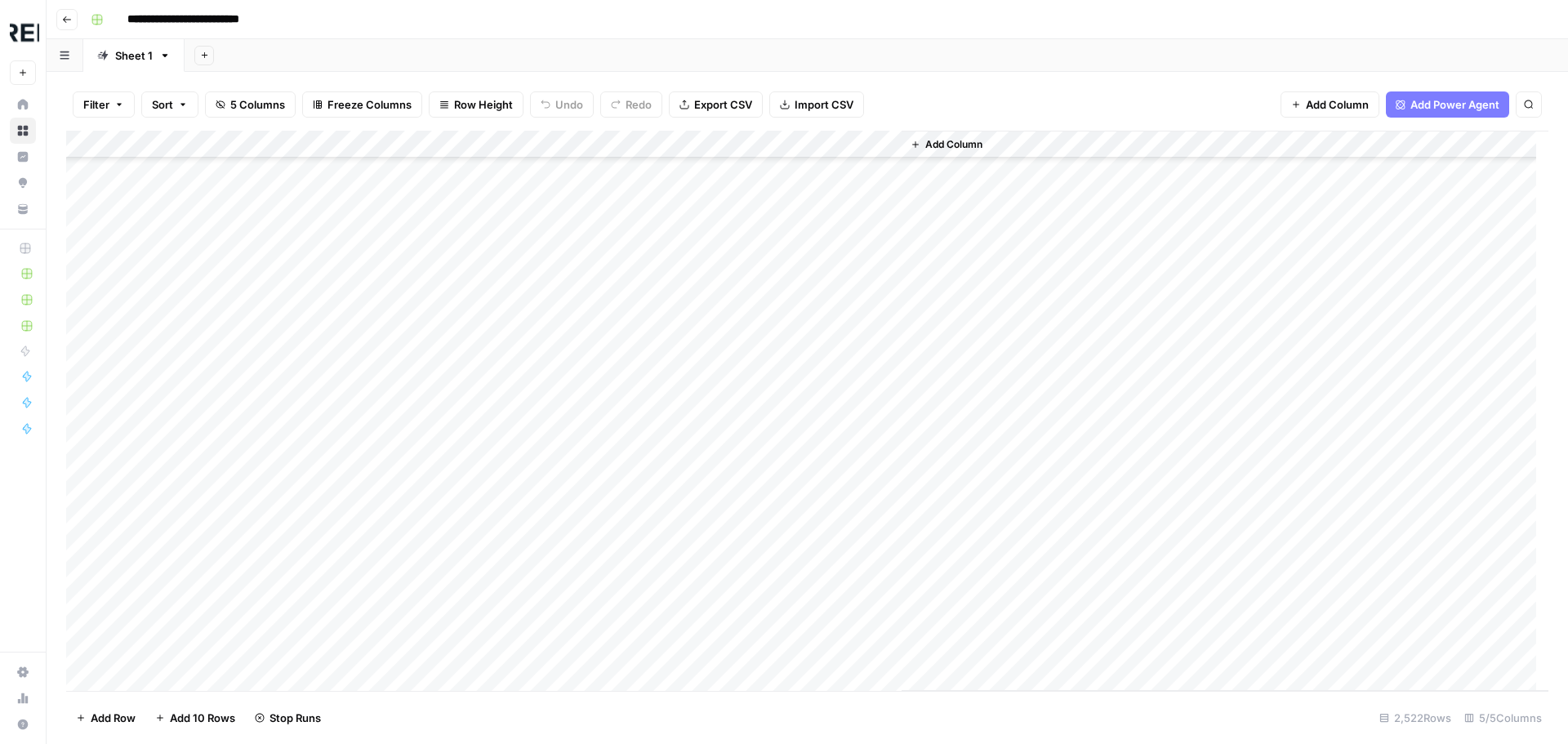
scroll to position [32326, 0]
click at [448, 454] on div "Add Column" at bounding box center [807, 411] width 1482 height 560
click at [442, 506] on div "Add Column" at bounding box center [807, 411] width 1482 height 560
click at [439, 566] on div "Add Column" at bounding box center [807, 411] width 1482 height 560
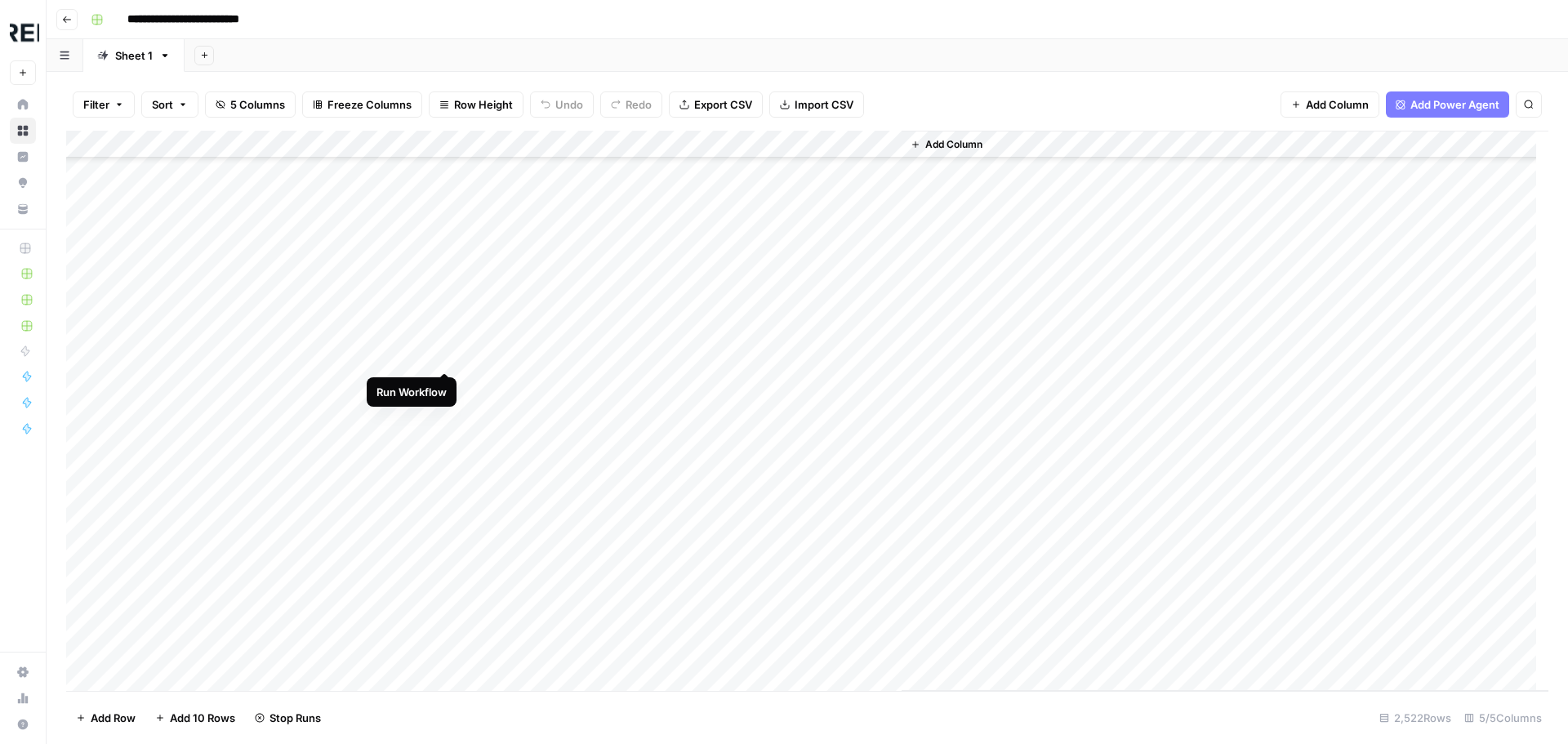
click at [448, 356] on div "Add Column" at bounding box center [807, 411] width 1482 height 560
click at [445, 440] on div "Add Column" at bounding box center [807, 411] width 1482 height 560
click at [442, 628] on div "Add Column" at bounding box center [807, 411] width 1482 height 560
click at [447, 439] on div "Add Column" at bounding box center [807, 411] width 1482 height 560
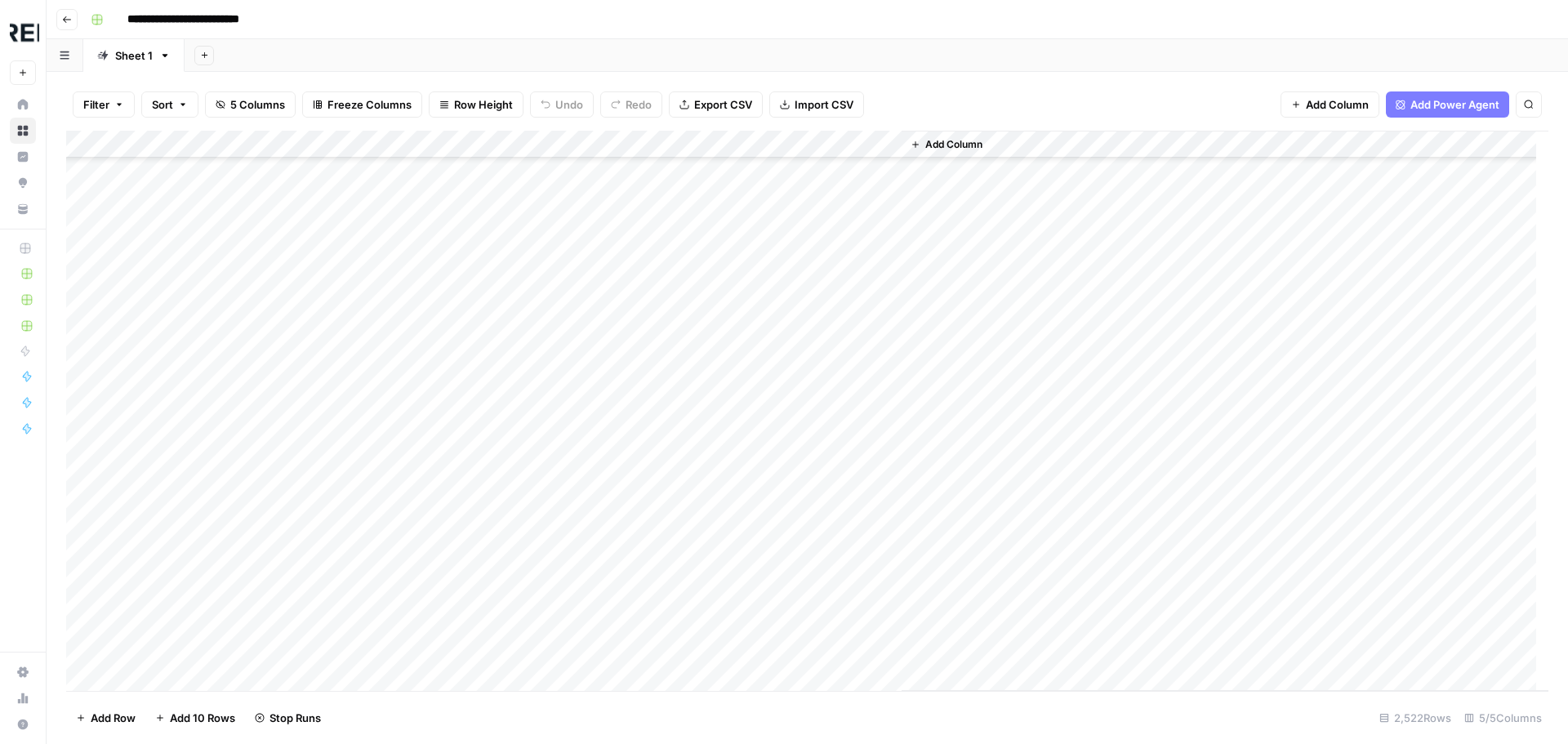
scroll to position [33388, 0]
click at [448, 334] on div "Add Column" at bounding box center [807, 411] width 1482 height 560
click at [448, 421] on div "Add Column" at bounding box center [807, 411] width 1482 height 560
click at [445, 460] on div "Add Column" at bounding box center [807, 411] width 1482 height 560
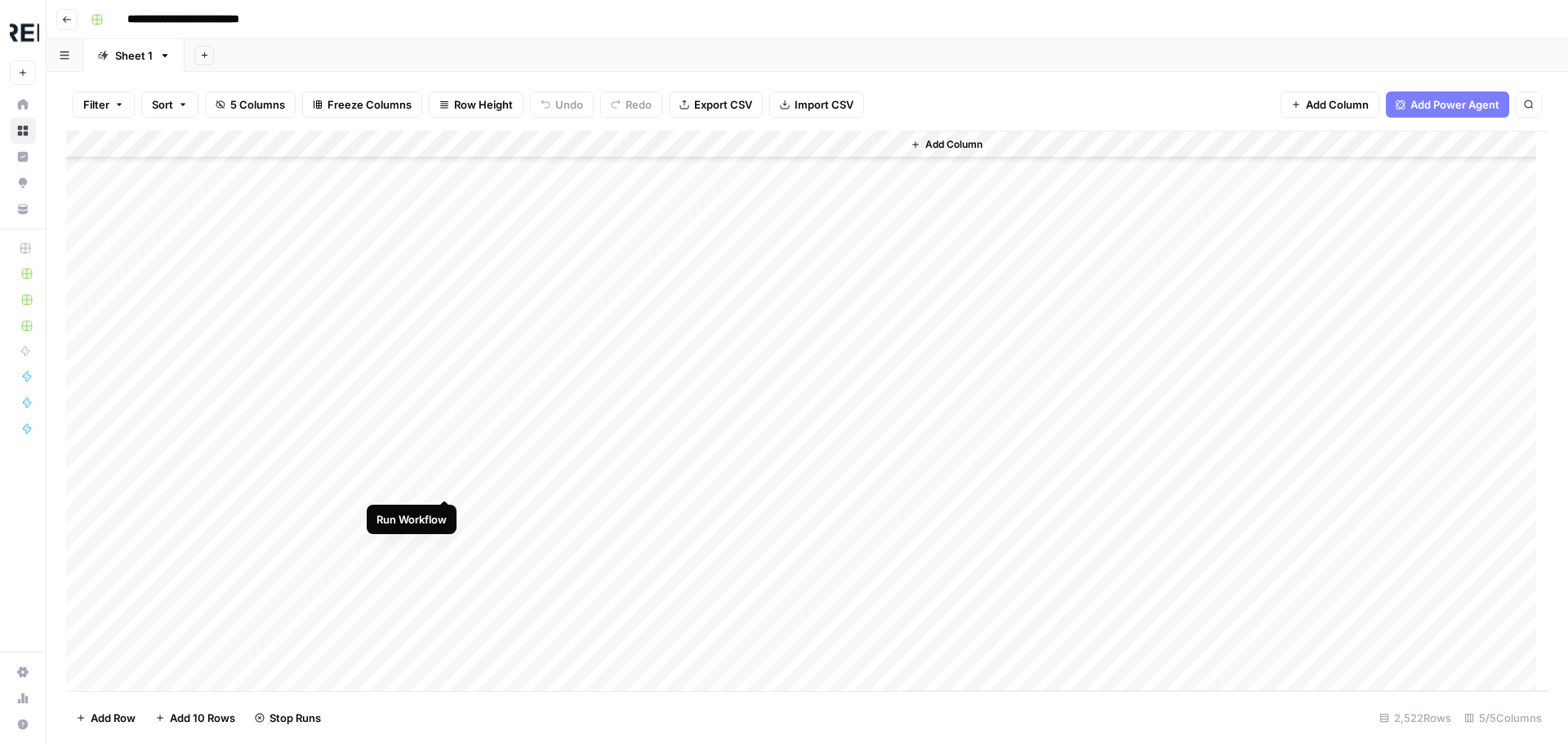
click at [441, 483] on div "Add Column" at bounding box center [807, 411] width 1482 height 560
click at [442, 508] on div "Add Column" at bounding box center [807, 411] width 1482 height 560
click at [448, 349] on div "Add Column" at bounding box center [807, 411] width 1482 height 560
click at [444, 493] on div "Add Column" at bounding box center [807, 411] width 1482 height 560
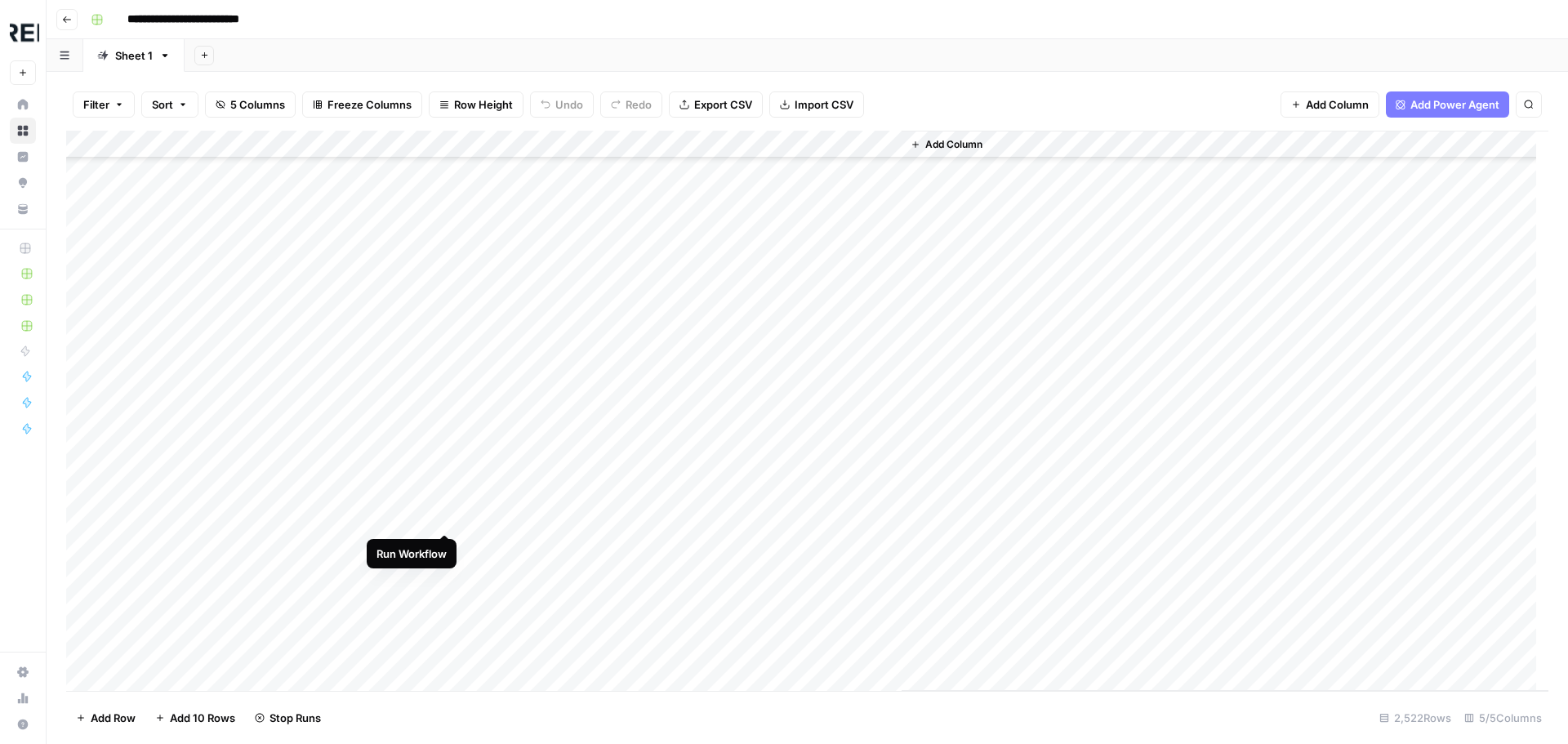
click at [440, 524] on div "Add Column" at bounding box center [807, 411] width 1482 height 560
click at [448, 538] on div "Add Column" at bounding box center [807, 411] width 1482 height 560
click at [447, 239] on div "Add Column" at bounding box center [807, 411] width 1482 height 560
click at [442, 364] on div "Add Column" at bounding box center [807, 411] width 1482 height 560
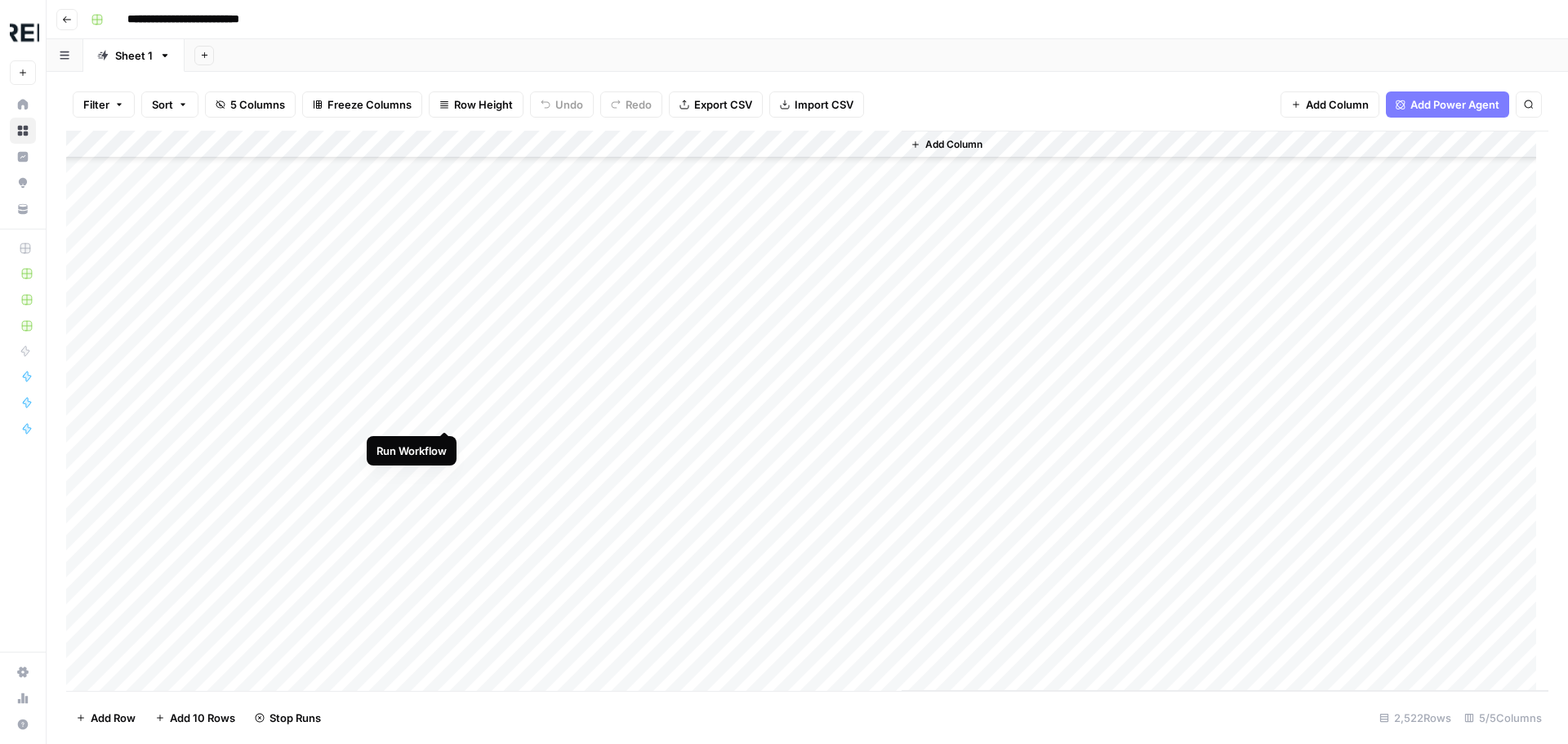
click at [451, 419] on div "Add Column" at bounding box center [807, 411] width 1482 height 560
click at [443, 395] on div "Add Column" at bounding box center [807, 411] width 1482 height 560
click at [442, 419] on div "Add Column" at bounding box center [807, 411] width 1482 height 560
click at [441, 394] on div "Add Column" at bounding box center [807, 411] width 1482 height 560
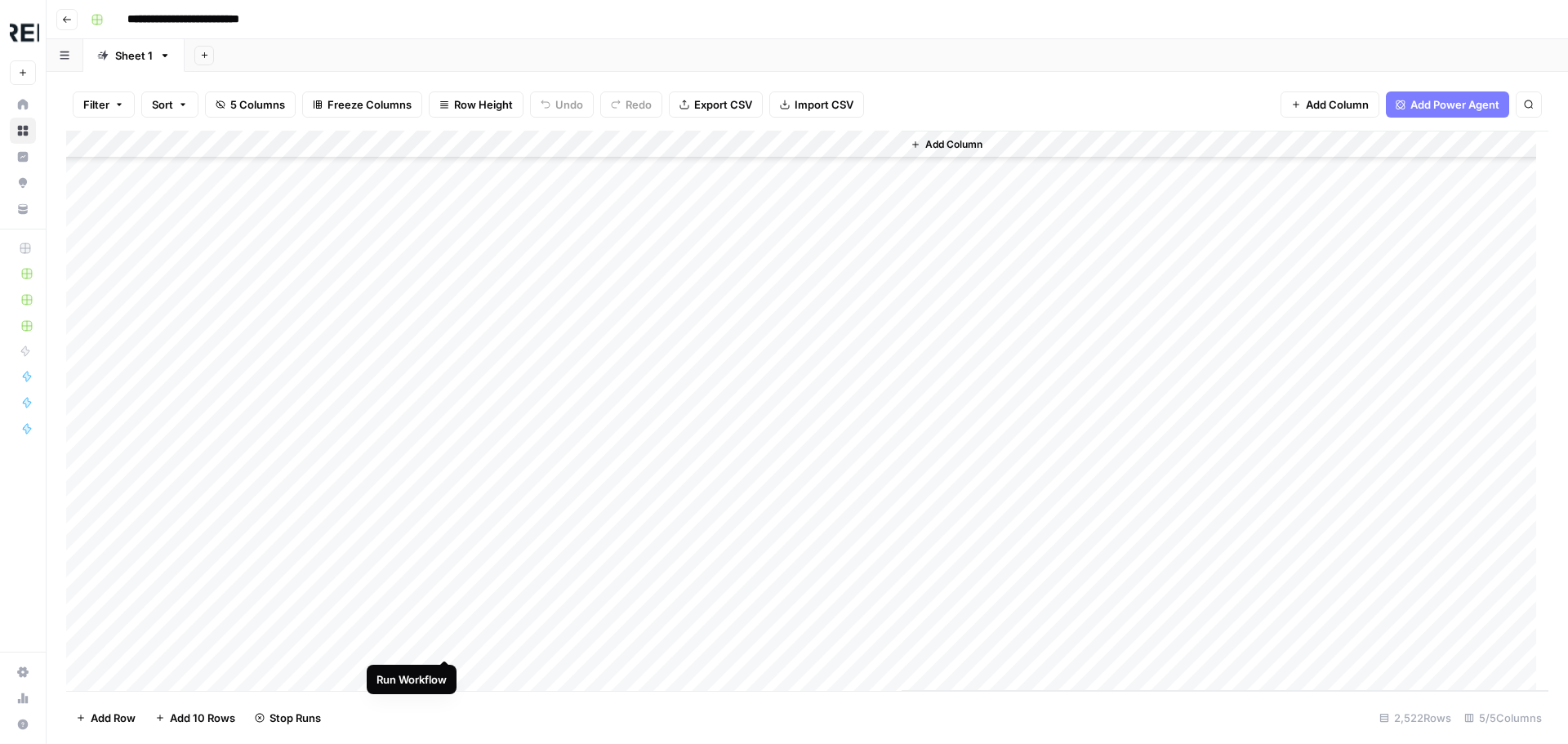
click at [441, 636] on div "Add Column" at bounding box center [807, 411] width 1482 height 560
click at [447, 567] on div "Add Column" at bounding box center [807, 411] width 1482 height 560
click at [450, 591] on div "Add Column" at bounding box center [807, 411] width 1482 height 560
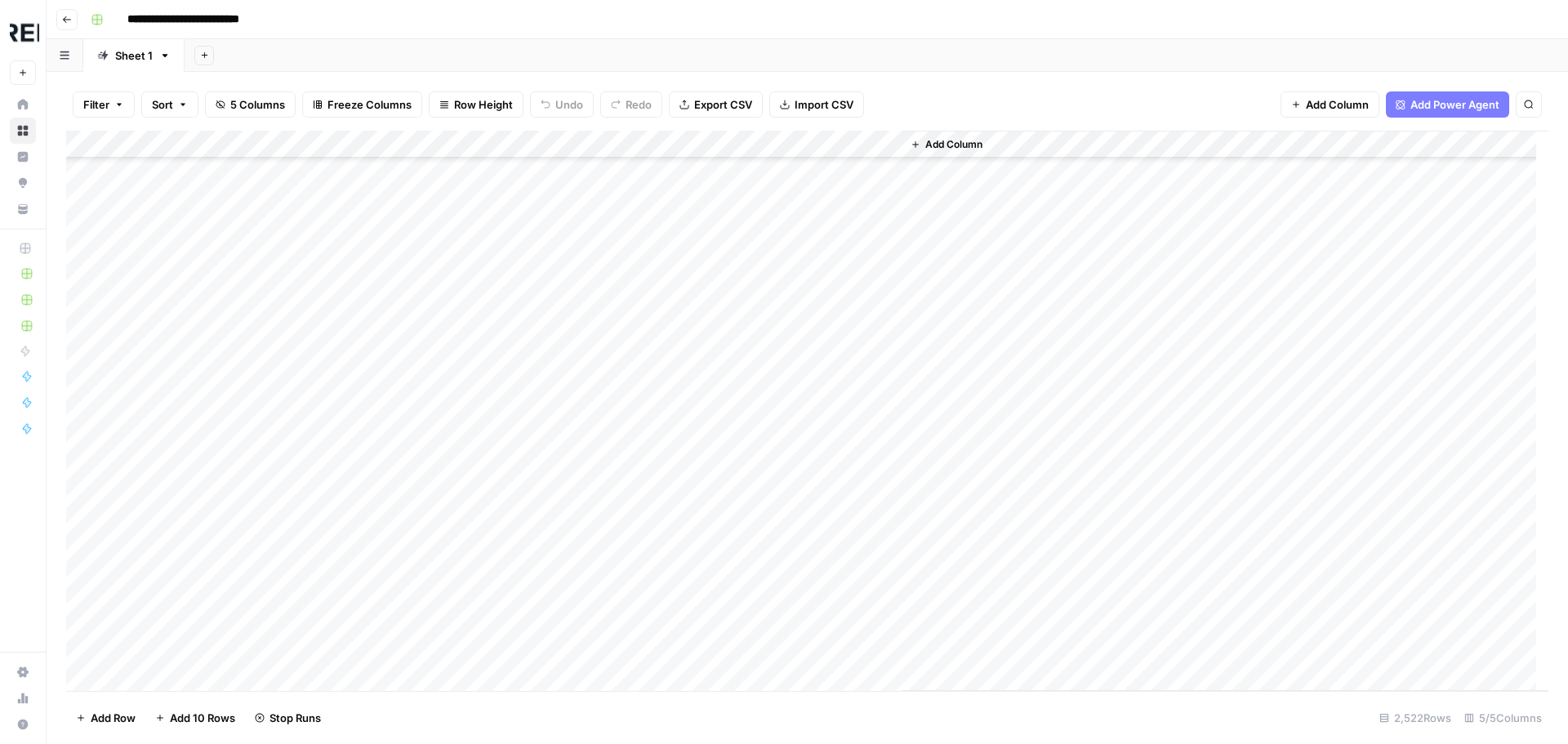
click at [443, 568] on div "Add Column" at bounding box center [807, 411] width 1482 height 560
click at [446, 435] on div "Add Column" at bounding box center [807, 411] width 1482 height 560
click at [442, 651] on div "Add Column" at bounding box center [807, 411] width 1482 height 560
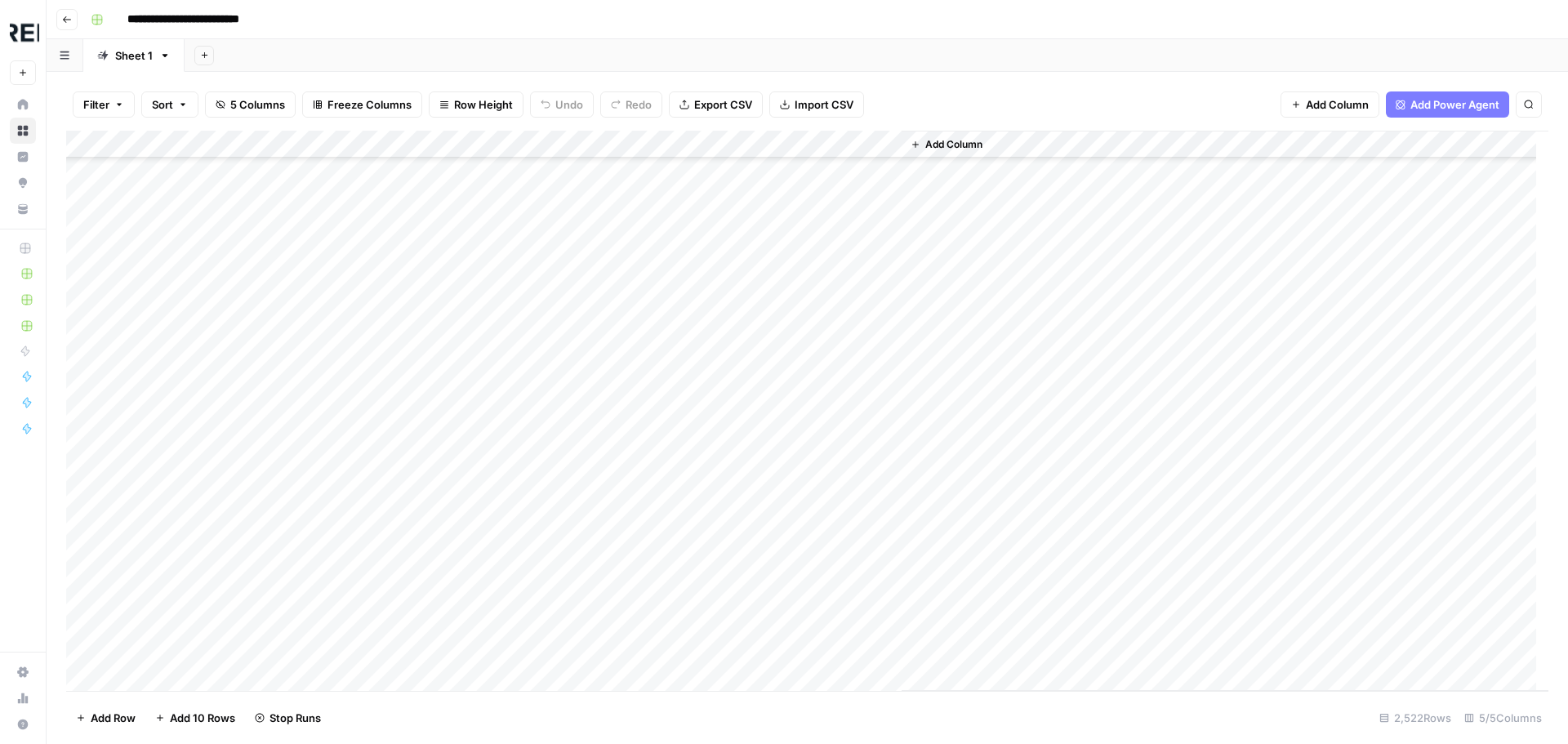
click at [448, 532] on div "Add Column" at bounding box center [807, 411] width 1482 height 560
click at [446, 471] on div "Add Column" at bounding box center [807, 411] width 1482 height 560
click at [444, 643] on div "Add Column" at bounding box center [807, 411] width 1482 height 560
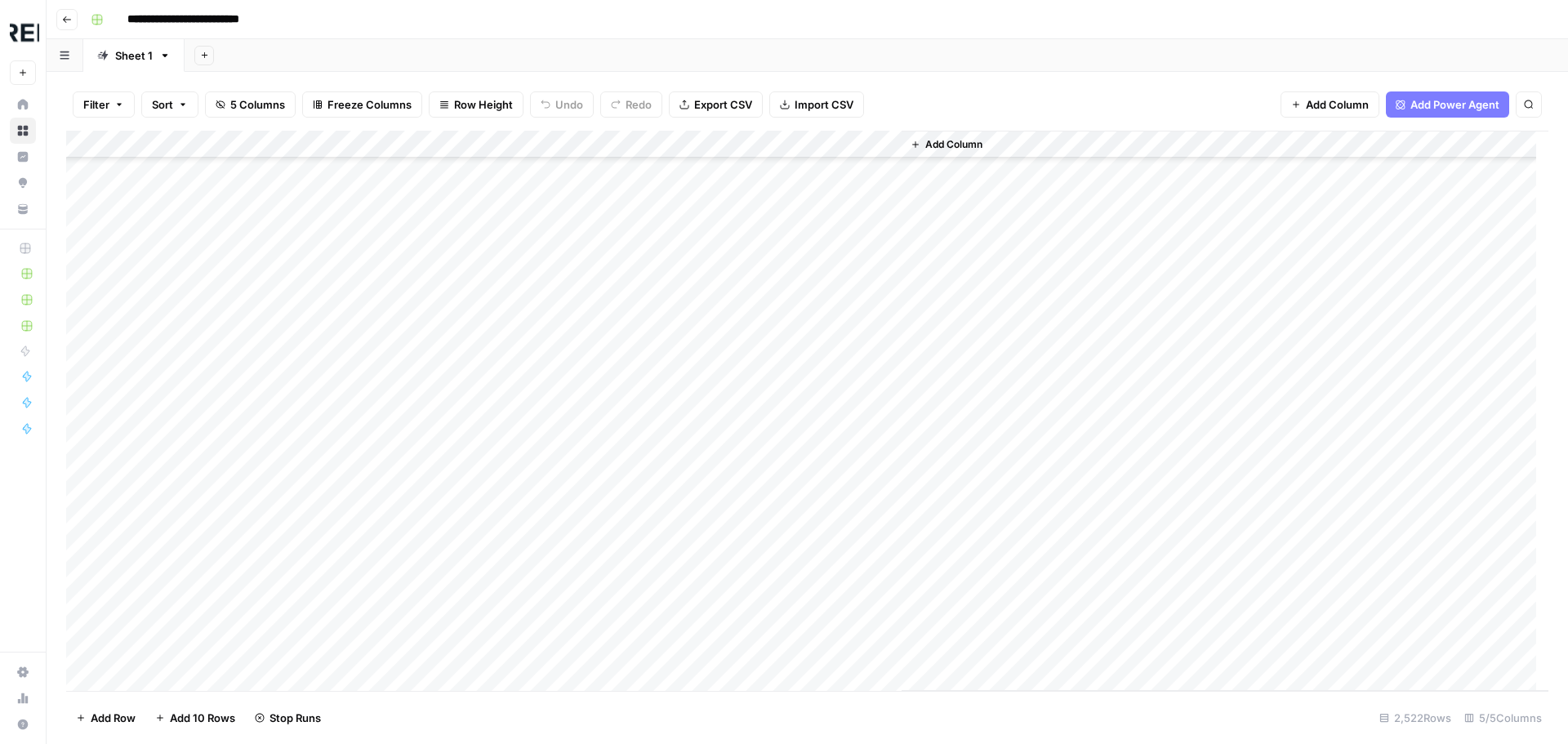
click at [447, 597] on div "Add Column" at bounding box center [807, 411] width 1482 height 560
click at [447, 622] on div "Add Column" at bounding box center [807, 411] width 1482 height 560
click at [442, 607] on div "Add Column" at bounding box center [807, 411] width 1482 height 560
click at [446, 626] on div "Add Column" at bounding box center [807, 411] width 1482 height 560
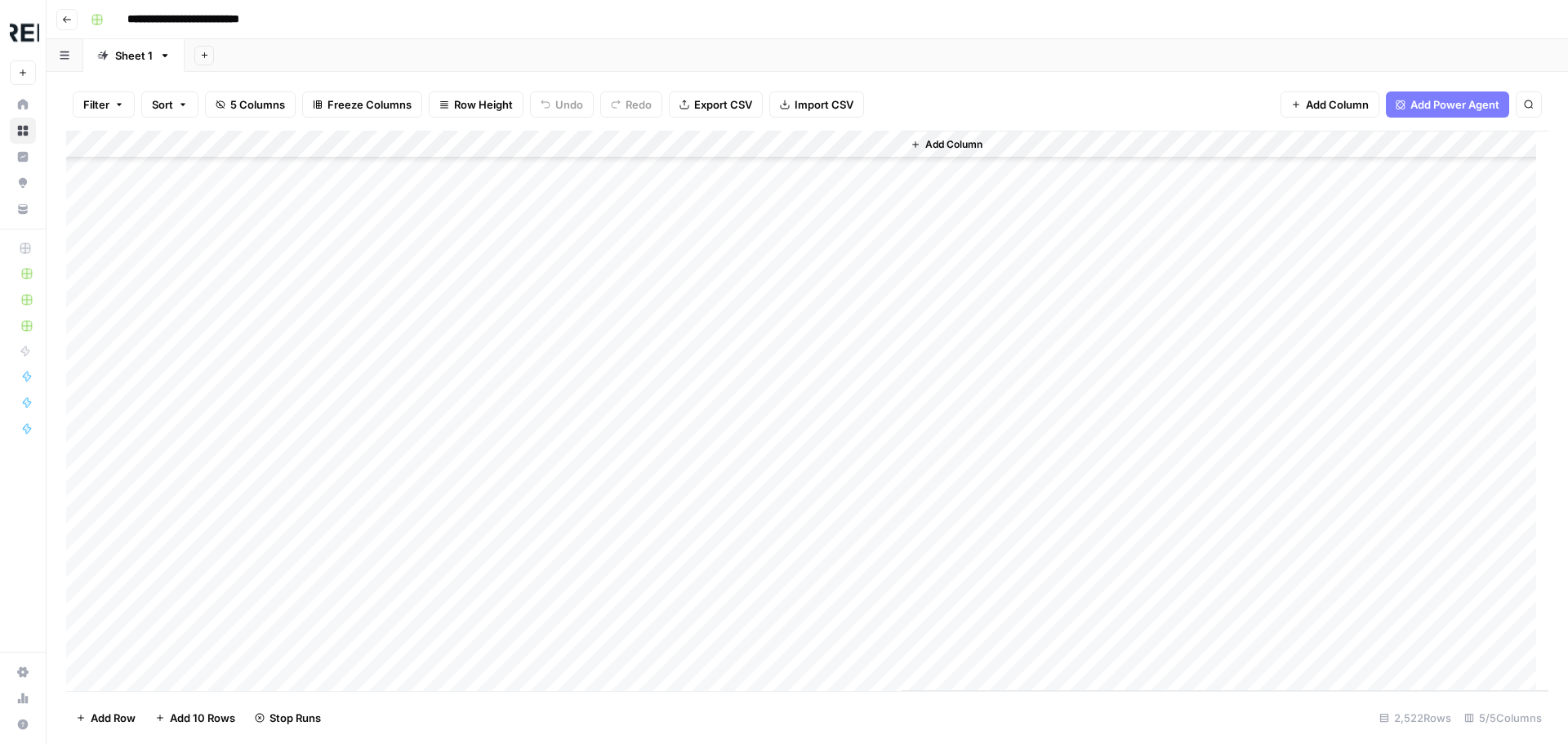
scroll to position [37143, 0]
click at [447, 495] on div "Add Column" at bounding box center [807, 411] width 1482 height 560
click at [448, 527] on div "Add Column" at bounding box center [807, 411] width 1482 height 560
click at [448, 552] on div "Add Column" at bounding box center [807, 411] width 1482 height 560
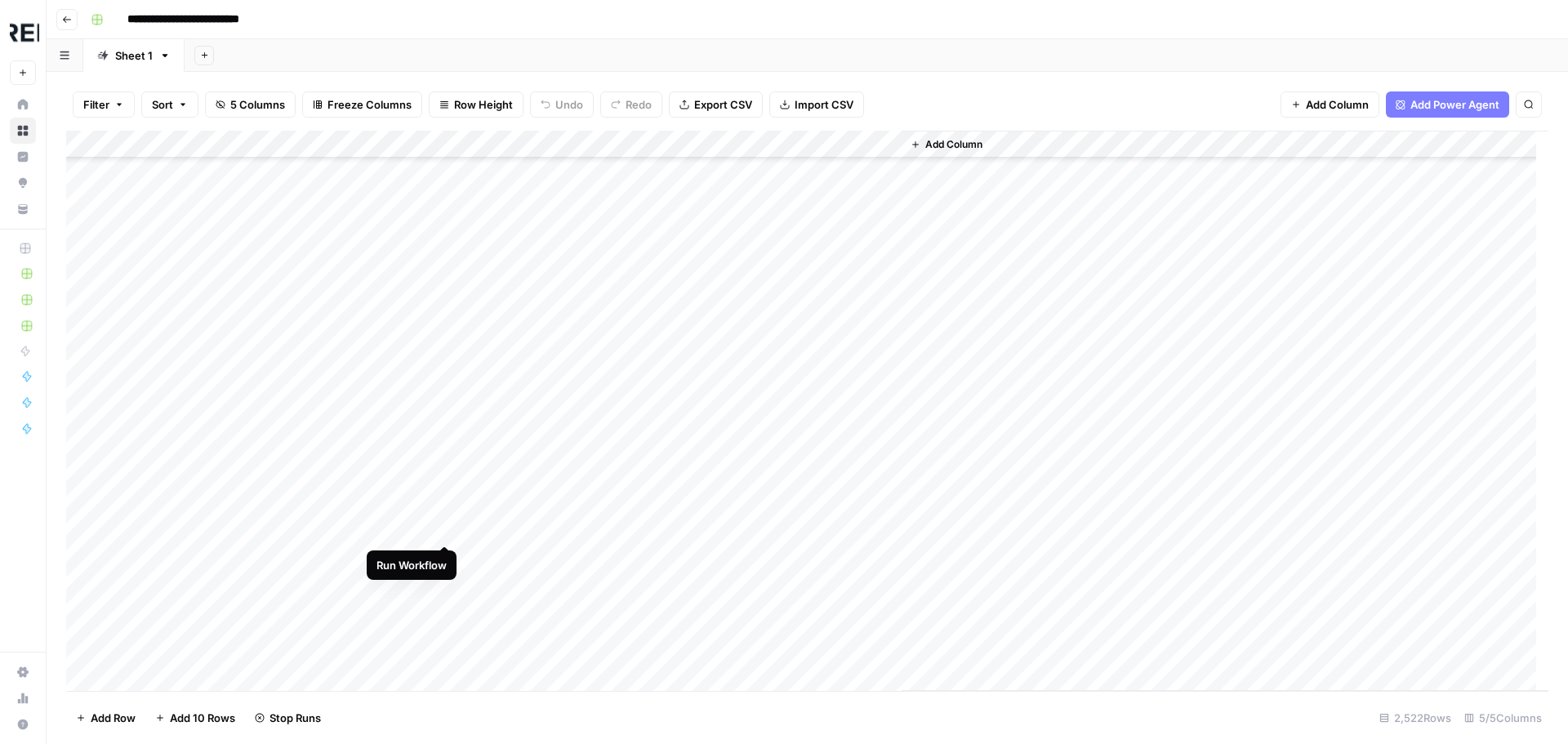
click at [448, 530] on div "Add Column" at bounding box center [807, 411] width 1482 height 560
click at [442, 504] on div "Add Column" at bounding box center [807, 411] width 1482 height 560
click at [442, 462] on div "Add Column" at bounding box center [807, 411] width 1482 height 560
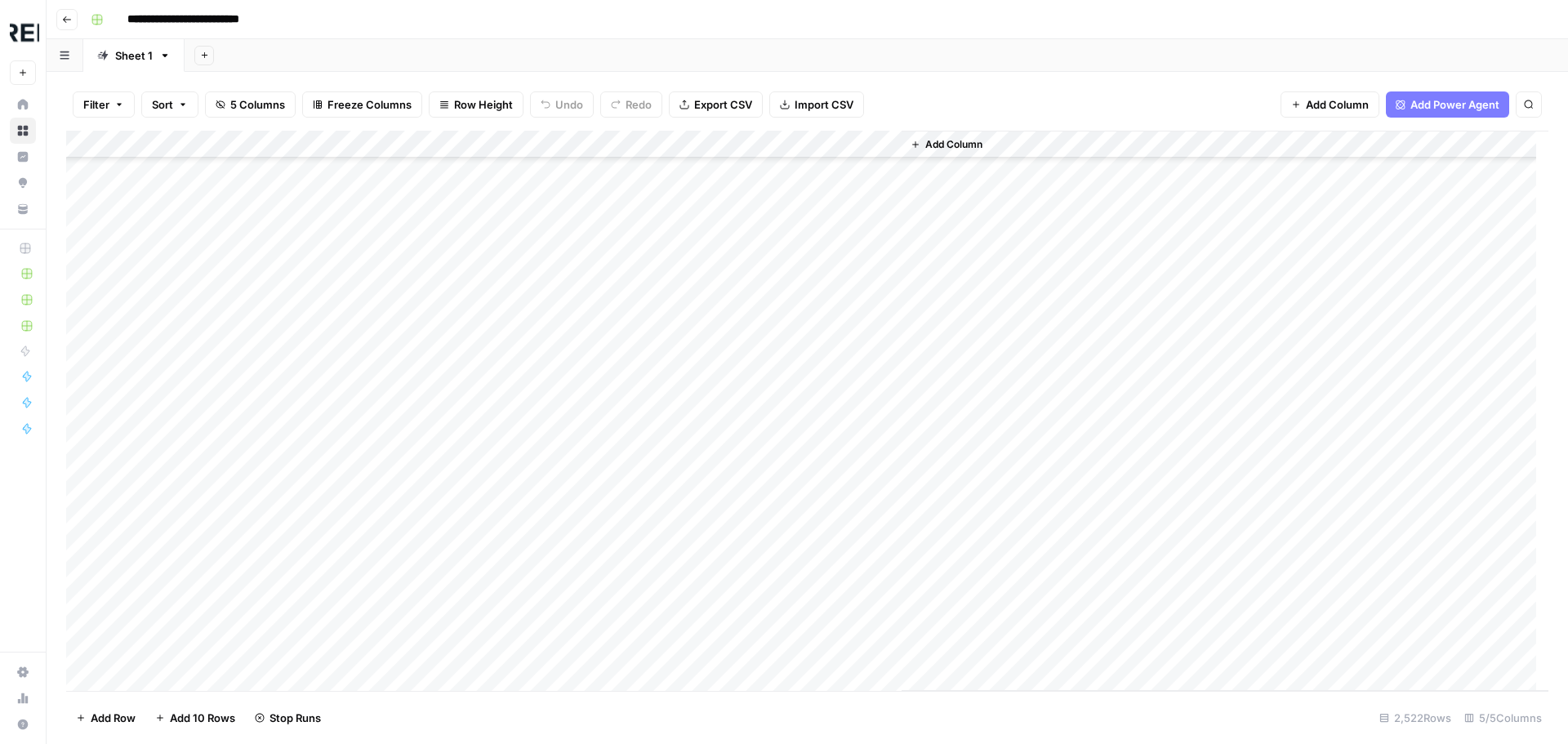
click at [446, 622] on div "Add Column" at bounding box center [807, 411] width 1482 height 560
click at [451, 653] on div "Add Column" at bounding box center [807, 411] width 1482 height 560
click at [447, 386] on div "Add Column" at bounding box center [807, 411] width 1482 height 560
click at [439, 466] on div "Add Column" at bounding box center [807, 411] width 1482 height 560
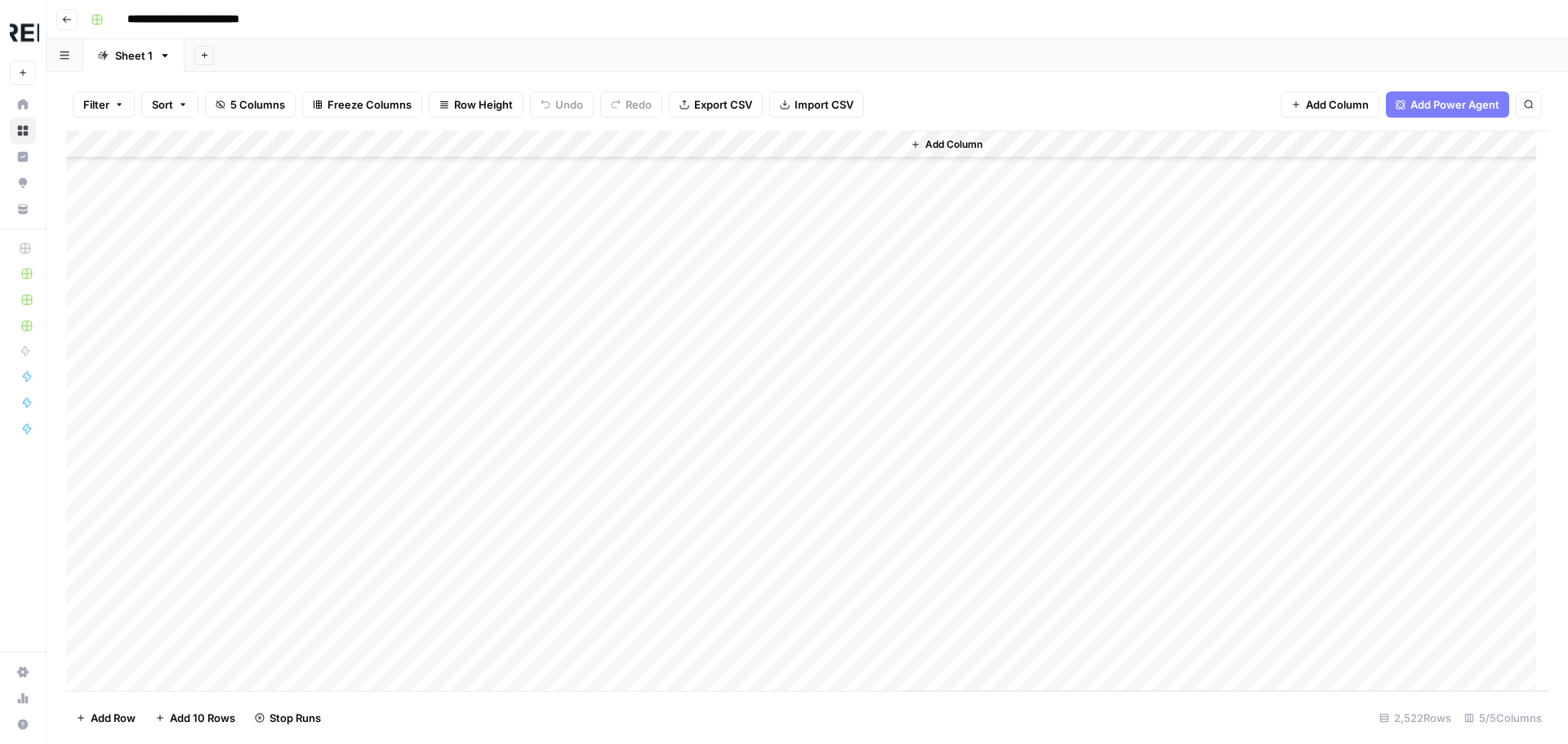
scroll to position [39021, 0]
click at [440, 457] on div "Add Column" at bounding box center [807, 411] width 1482 height 560
click at [442, 404] on div "Add Column" at bounding box center [807, 411] width 1482 height 560
click at [444, 543] on div "Add Column" at bounding box center [807, 411] width 1482 height 560
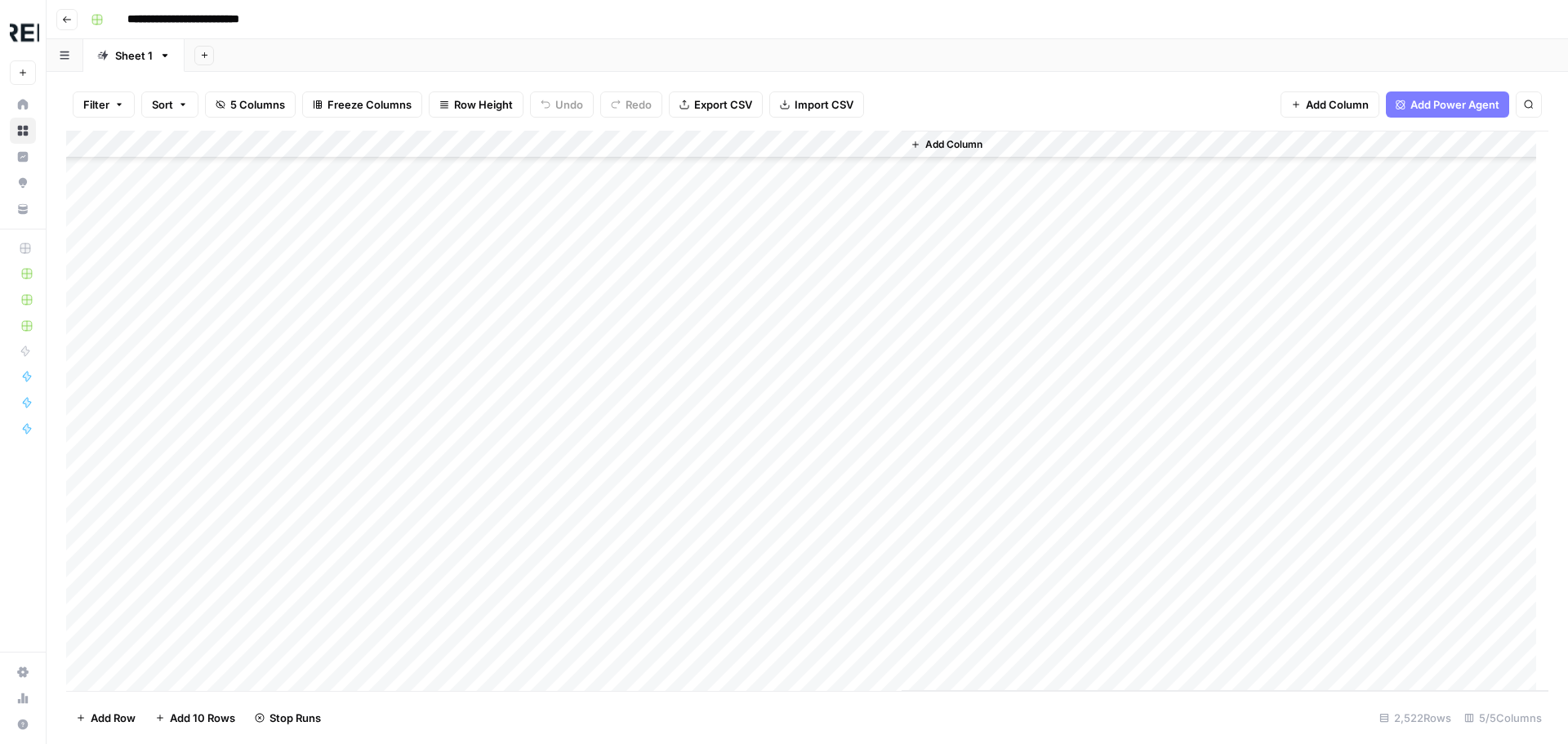
scroll to position [39592, 0]
click at [442, 461] on div "Add Column" at bounding box center [807, 411] width 1482 height 560
click at [444, 437] on div "Add Column" at bounding box center [807, 411] width 1482 height 560
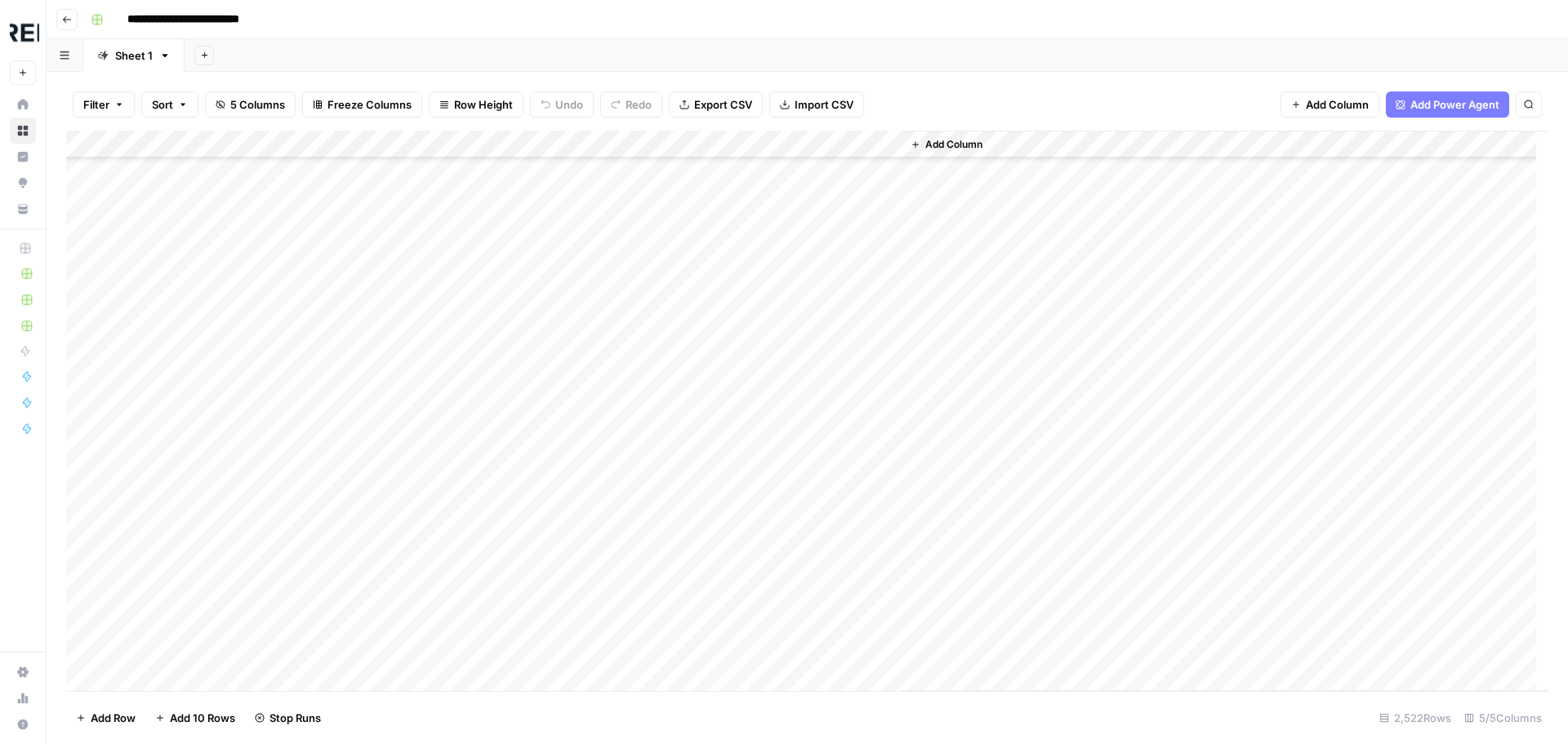
click at [440, 385] on div "Add Column" at bounding box center [807, 411] width 1482 height 560
click at [448, 579] on div "Add Column" at bounding box center [807, 411] width 1482 height 560
click at [448, 638] on div "Add Column" at bounding box center [807, 411] width 1482 height 560
click at [440, 366] on div "Add Column" at bounding box center [807, 411] width 1482 height 560
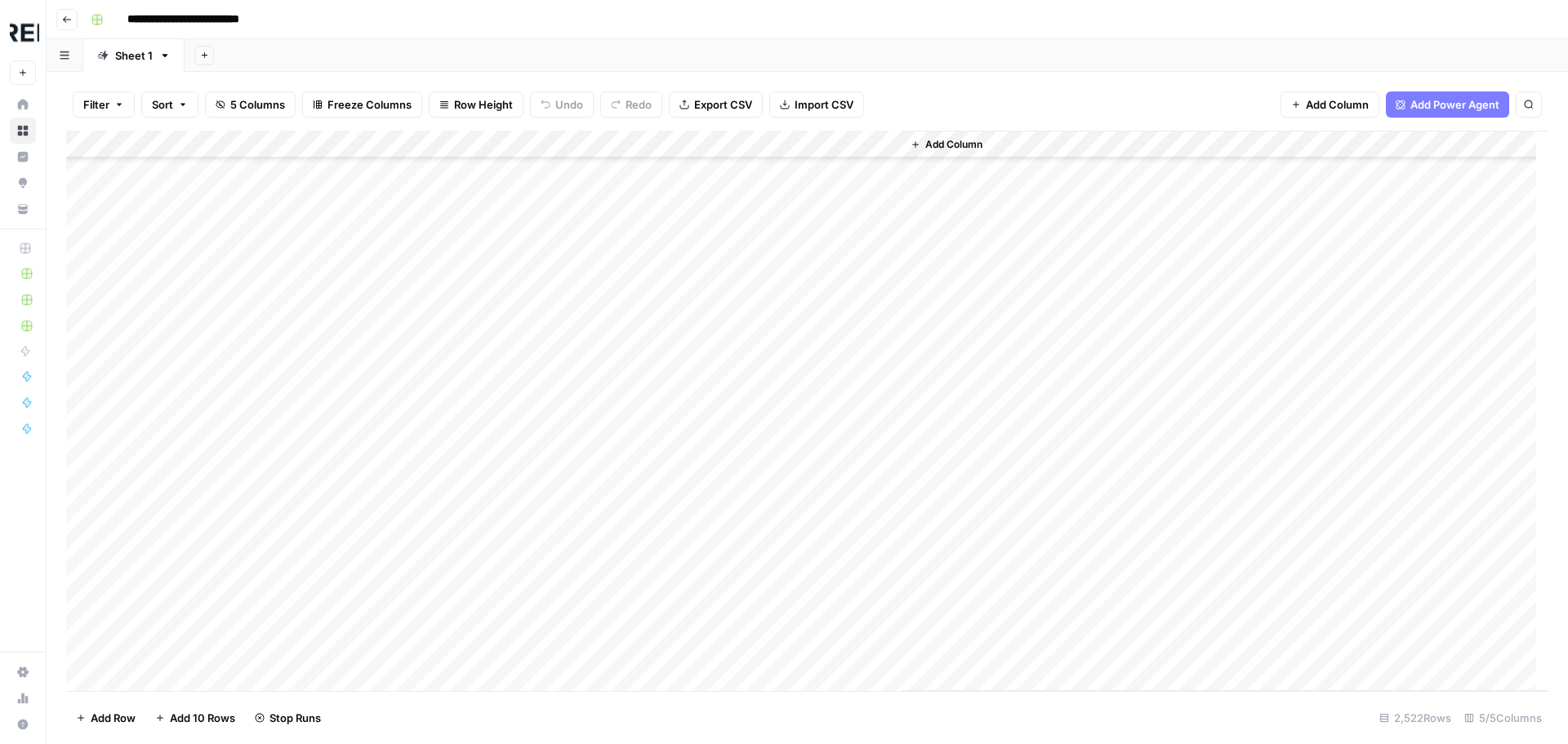
click at [442, 535] on div "Add Column" at bounding box center [807, 411] width 1482 height 560
click at [450, 583] on div "Add Column" at bounding box center [807, 411] width 1482 height 560
click at [439, 483] on div "Add Column" at bounding box center [807, 411] width 1482 height 560
click at [446, 596] on div "Add Column" at bounding box center [807, 411] width 1482 height 560
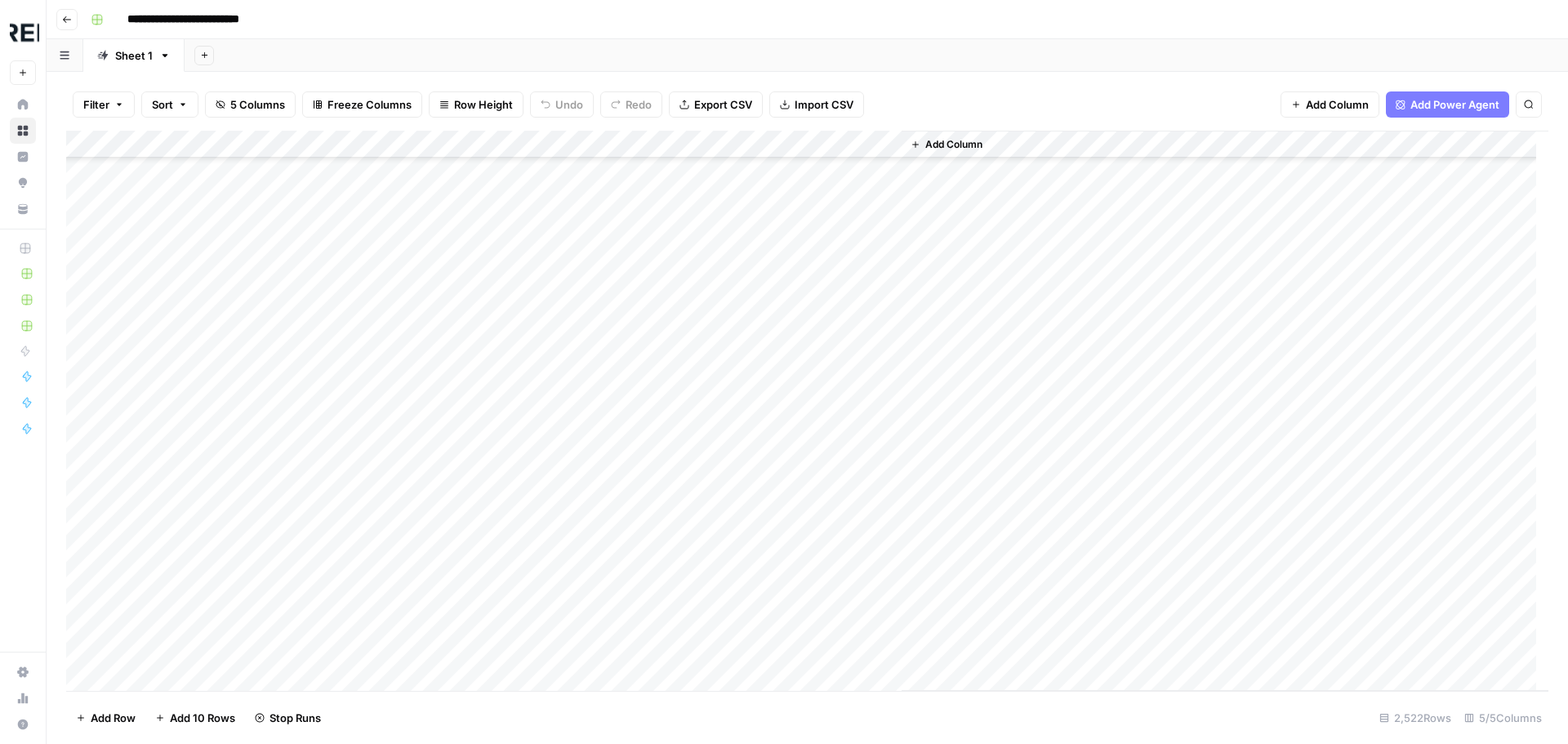
scroll to position [40898, 0]
click at [441, 523] on div "Add Column" at bounding box center [807, 411] width 1482 height 560
click at [446, 566] on div "Add Column" at bounding box center [807, 411] width 1482 height 560
click at [443, 463] on div "Add Column" at bounding box center [807, 411] width 1482 height 560
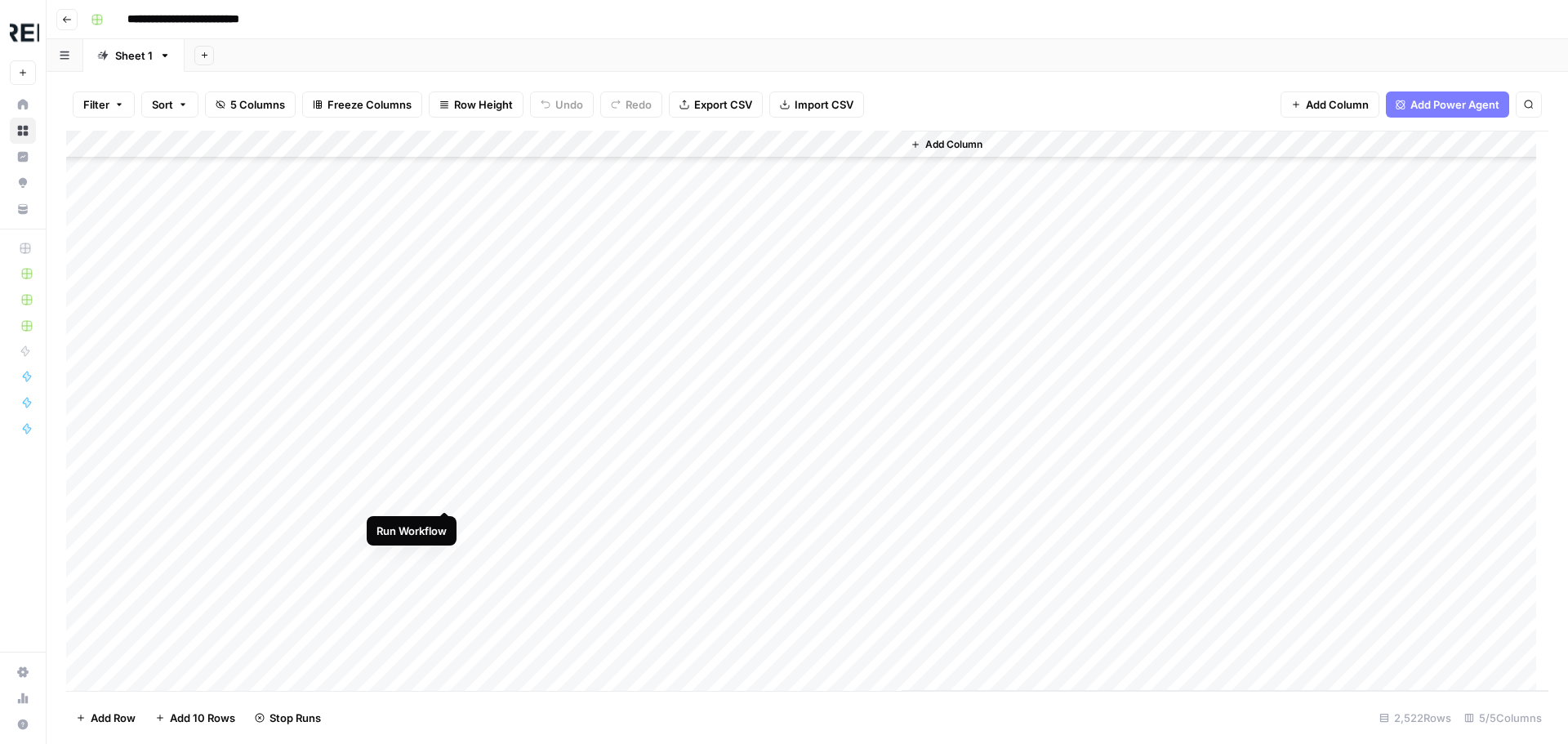
click at [443, 492] on div "Add Column" at bounding box center [807, 411] width 1482 height 560
click at [442, 512] on div "Add Column" at bounding box center [807, 411] width 1482 height 560
click at [444, 561] on div "Add Column" at bounding box center [807, 411] width 1482 height 560
click at [447, 586] on div "Add Column" at bounding box center [807, 411] width 1482 height 560
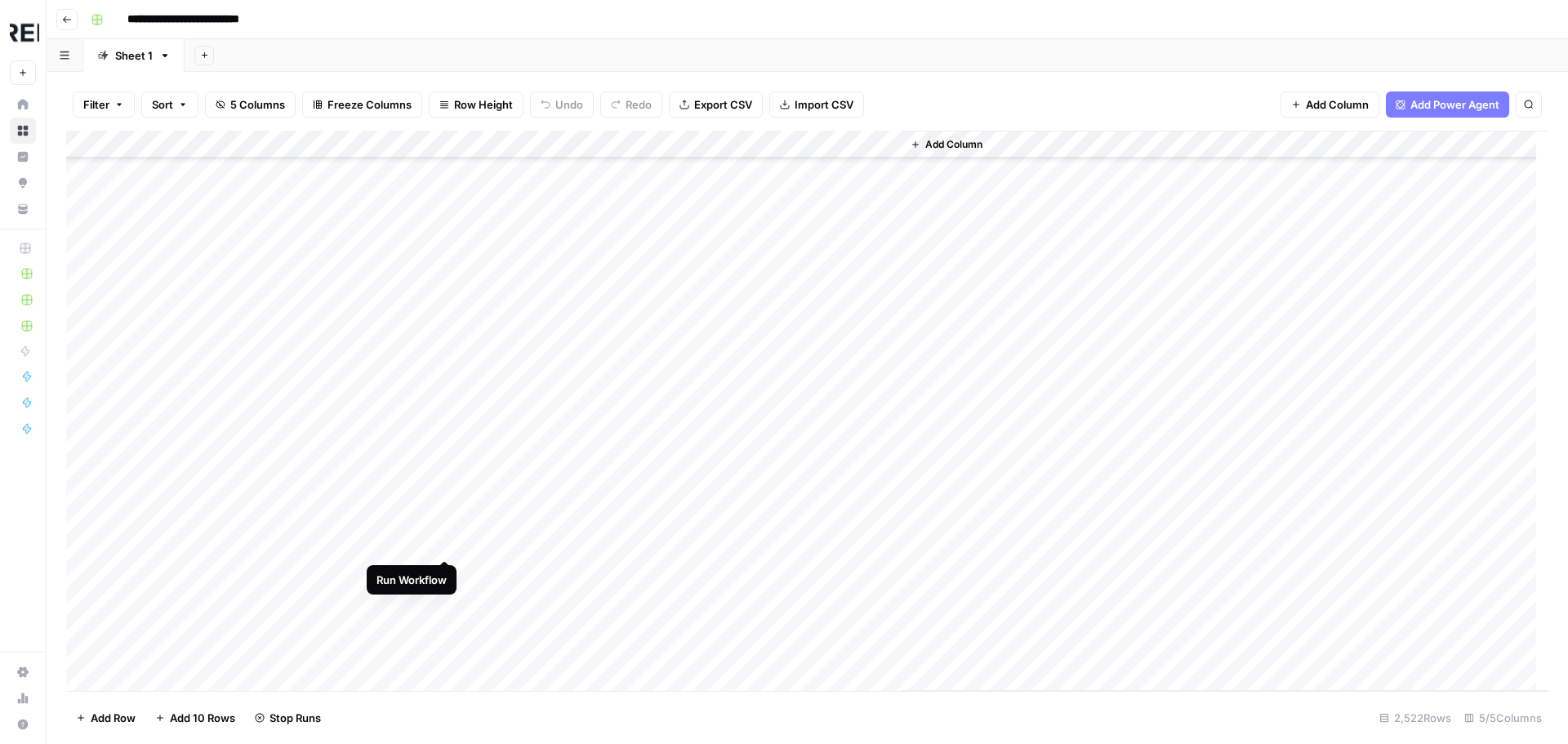
scroll to position [42368, 0]
click at [444, 380] on div "Add Column" at bounding box center [807, 411] width 1482 height 560
click at [444, 384] on div "Add Column" at bounding box center [807, 411] width 1482 height 560
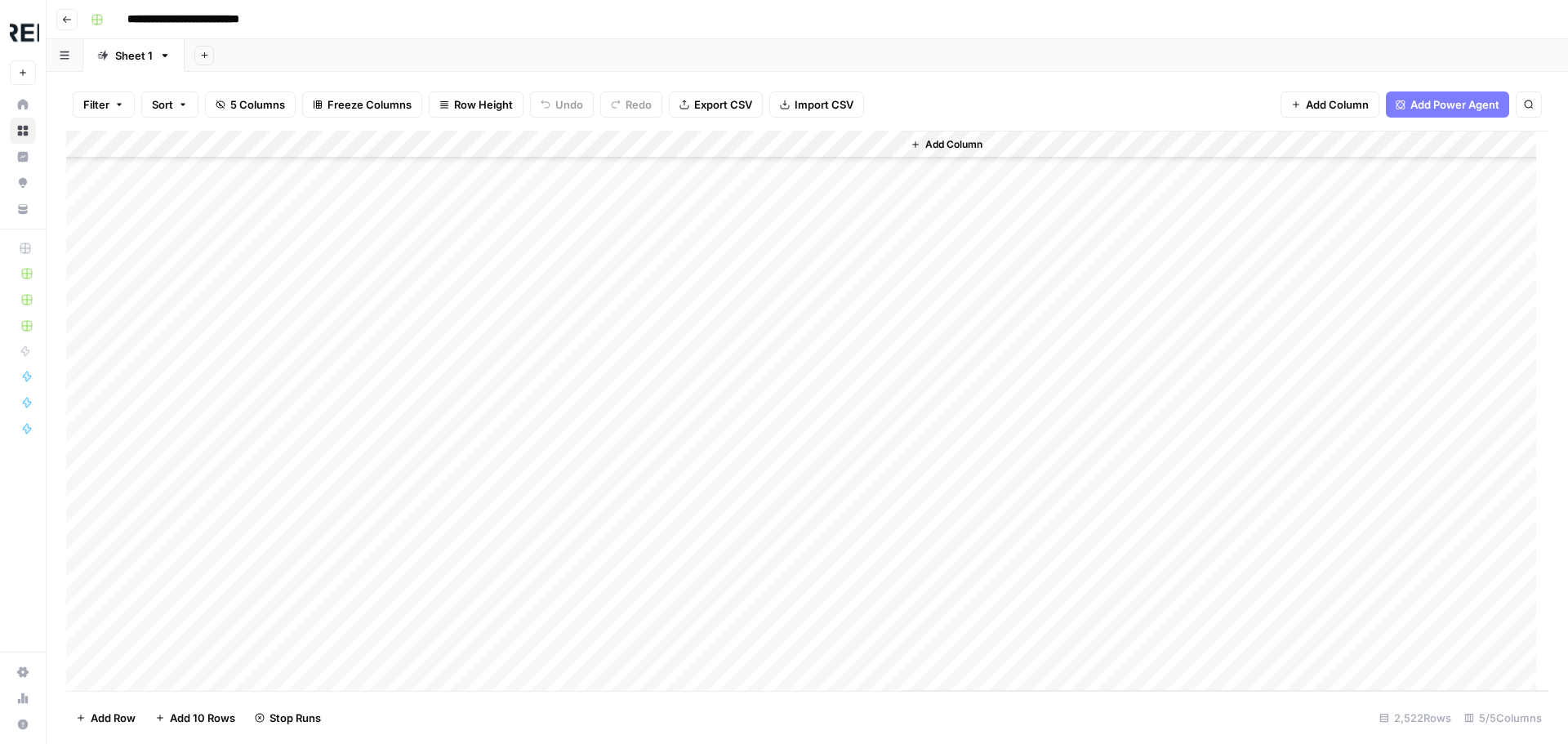
click at [446, 333] on div "Add Column" at bounding box center [807, 411] width 1482 height 560
click at [442, 388] on div "Add Column" at bounding box center [807, 411] width 1482 height 560
click at [448, 554] on div "Add Column" at bounding box center [807, 411] width 1482 height 560
click at [447, 367] on div "Add Column" at bounding box center [807, 411] width 1482 height 560
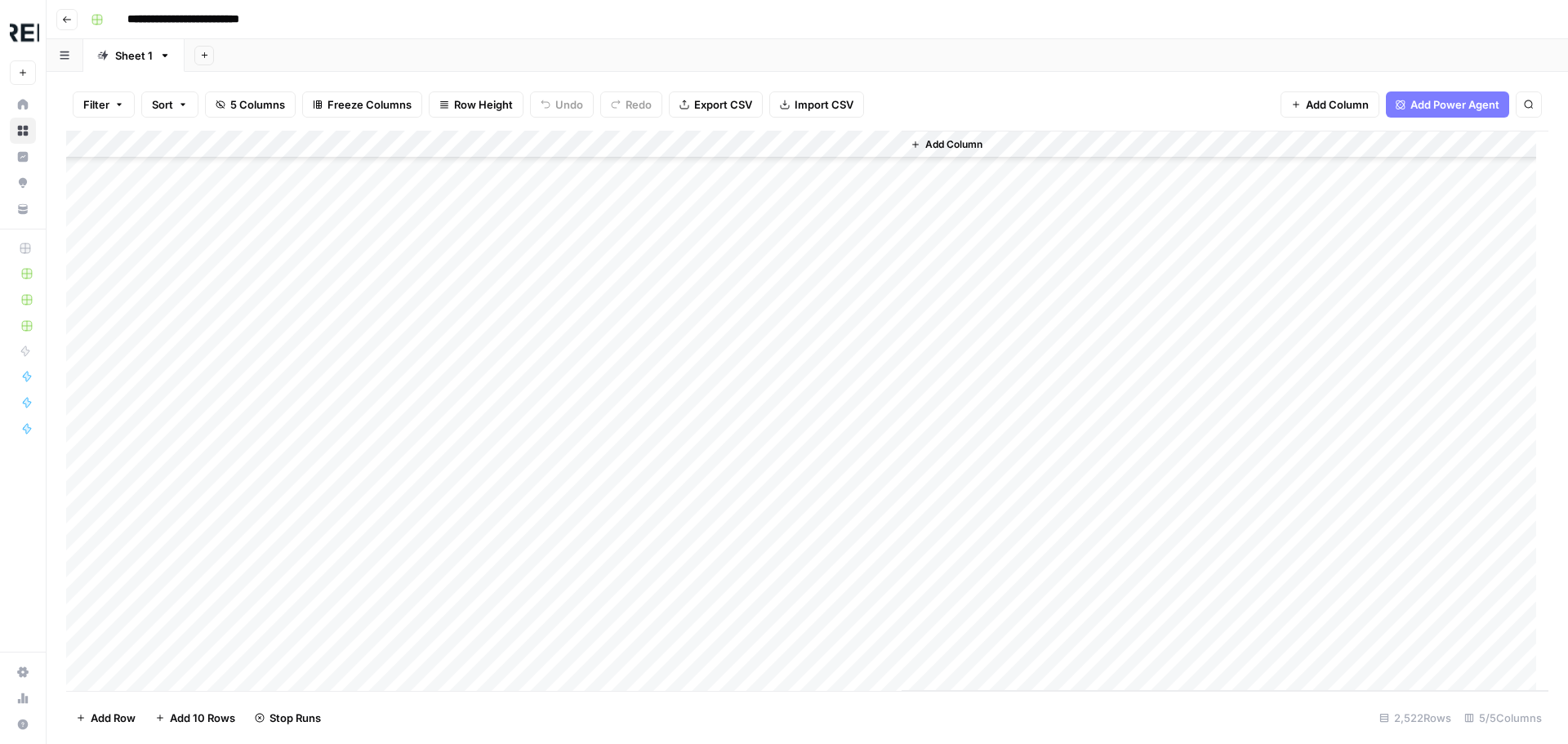
click at [445, 455] on div "Add Column" at bounding box center [807, 411] width 1482 height 560
click at [452, 585] on div "Add Column" at bounding box center [807, 411] width 1482 height 560
click at [448, 481] on div "Add Column" at bounding box center [807, 411] width 1482 height 560
click at [448, 597] on div "Add Column" at bounding box center [807, 411] width 1482 height 560
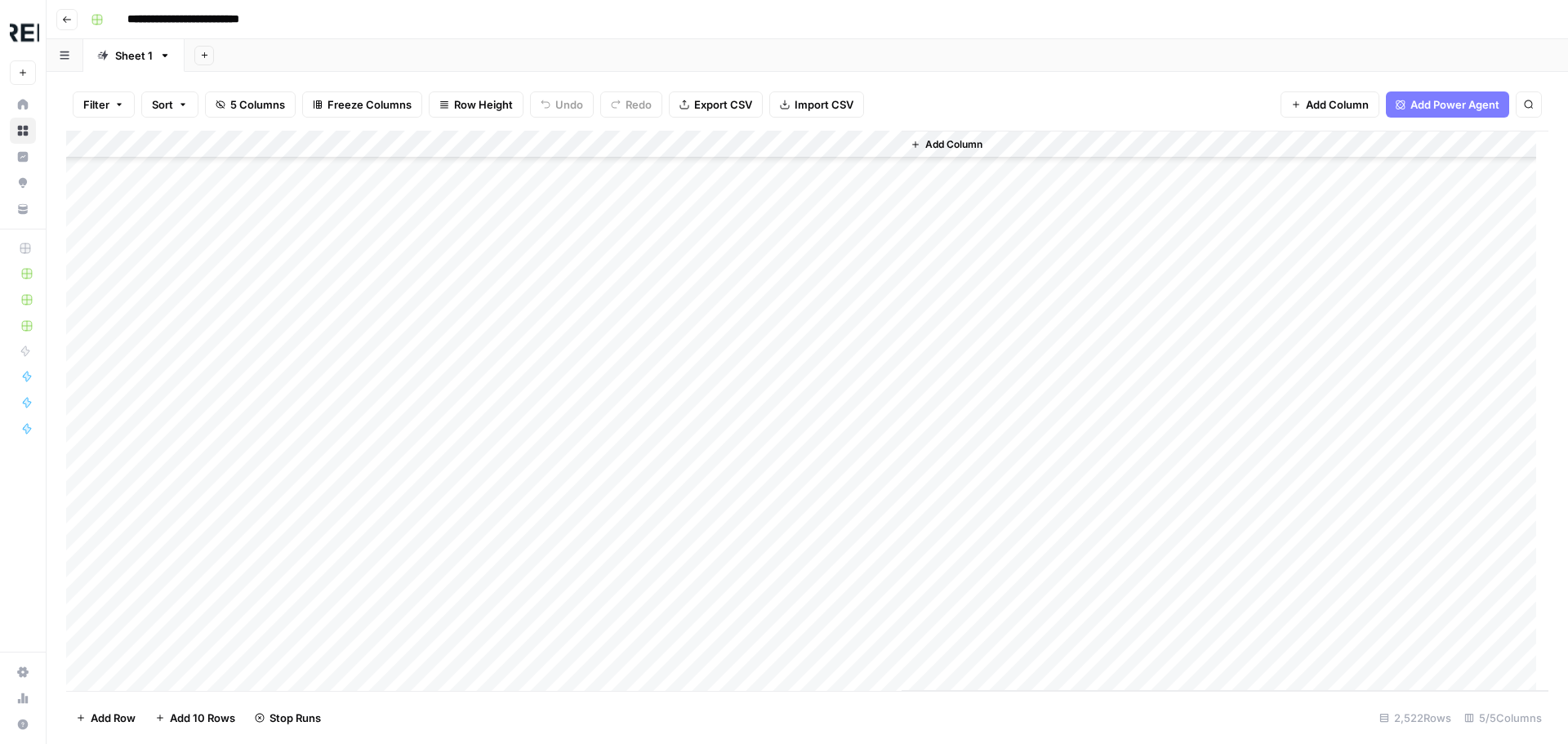
scroll to position [43673, 0]
click at [448, 457] on div "Add Column" at bounding box center [807, 411] width 1482 height 560
click at [439, 654] on div "Add Column" at bounding box center [807, 411] width 1482 height 560
click at [448, 578] on div "Add Column" at bounding box center [807, 411] width 1482 height 560
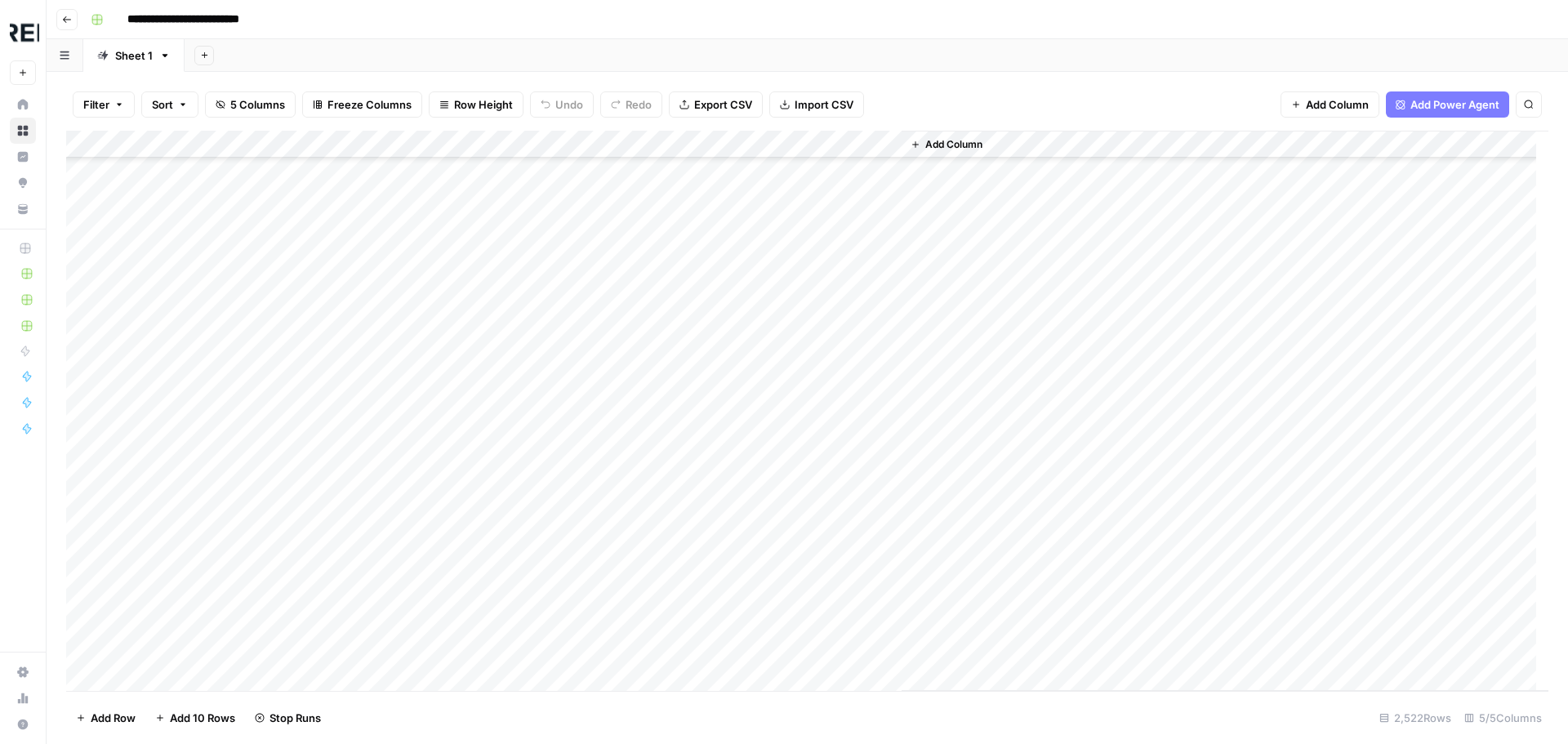
scroll to position [44082, 0]
click at [448, 608] on div "Add Column" at bounding box center [807, 411] width 1482 height 560
click at [448, 638] on div "Add Column" at bounding box center [807, 411] width 1482 height 560
click at [442, 313] on div "Add Column" at bounding box center [807, 411] width 1482 height 560
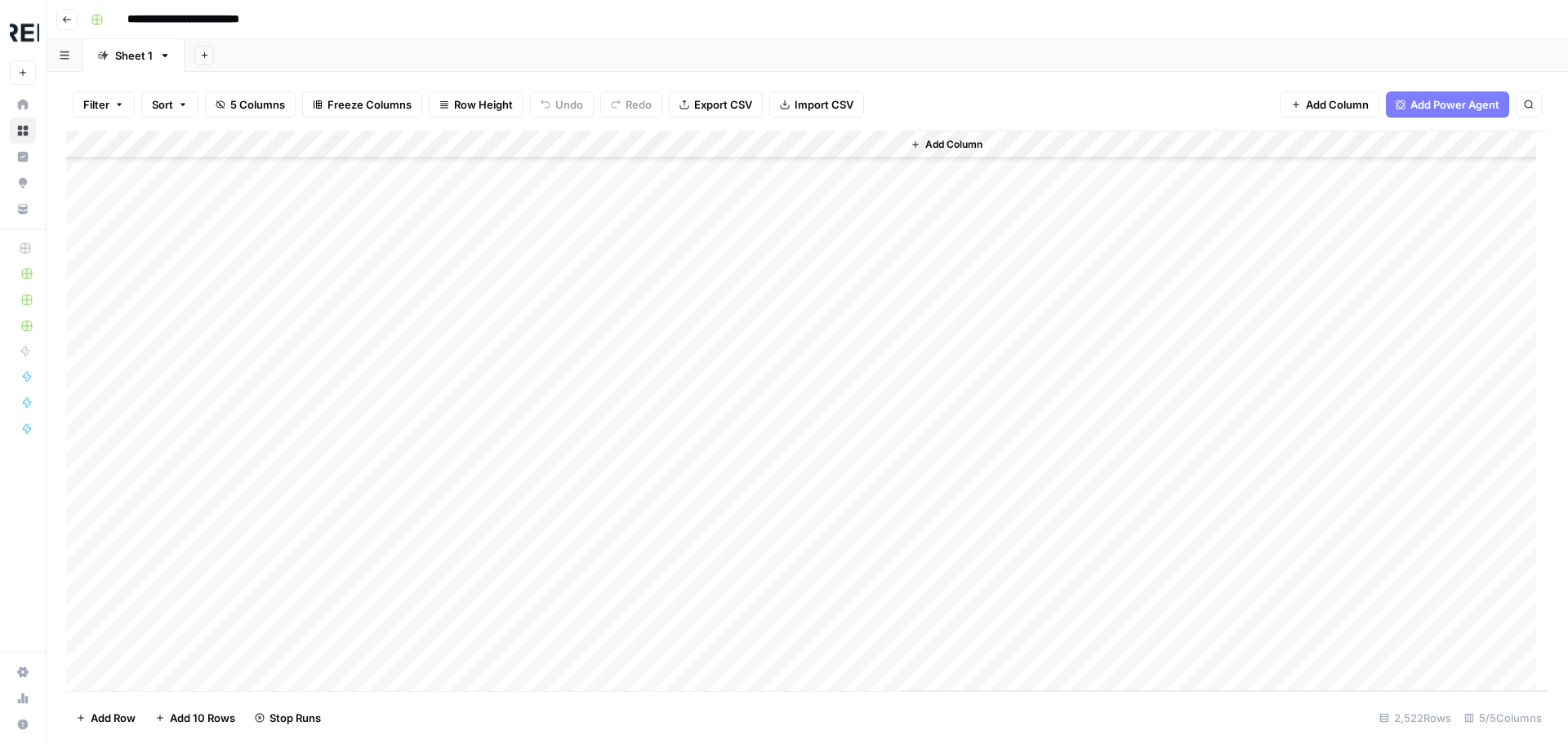
scroll to position [44898, 0]
click at [438, 321] on div "Add Column" at bounding box center [807, 411] width 1482 height 560
click at [445, 513] on div "Add Column" at bounding box center [807, 411] width 1482 height 560
click at [442, 446] on div "Add Column" at bounding box center [807, 411] width 1482 height 560
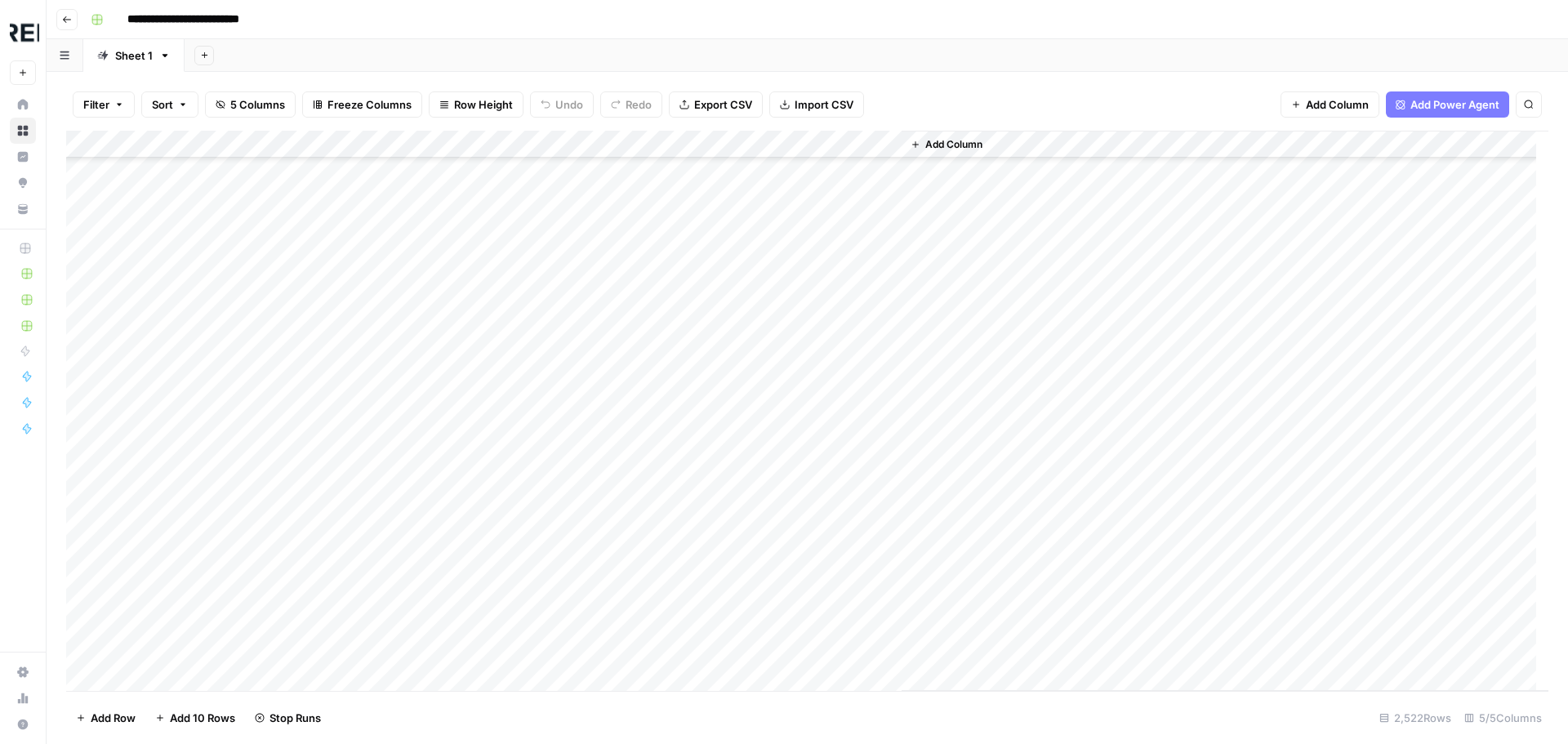
scroll to position [45714, 0]
click at [443, 472] on div "Add Column" at bounding box center [807, 411] width 1482 height 560
click at [449, 535] on div "Add Column" at bounding box center [807, 411] width 1482 height 560
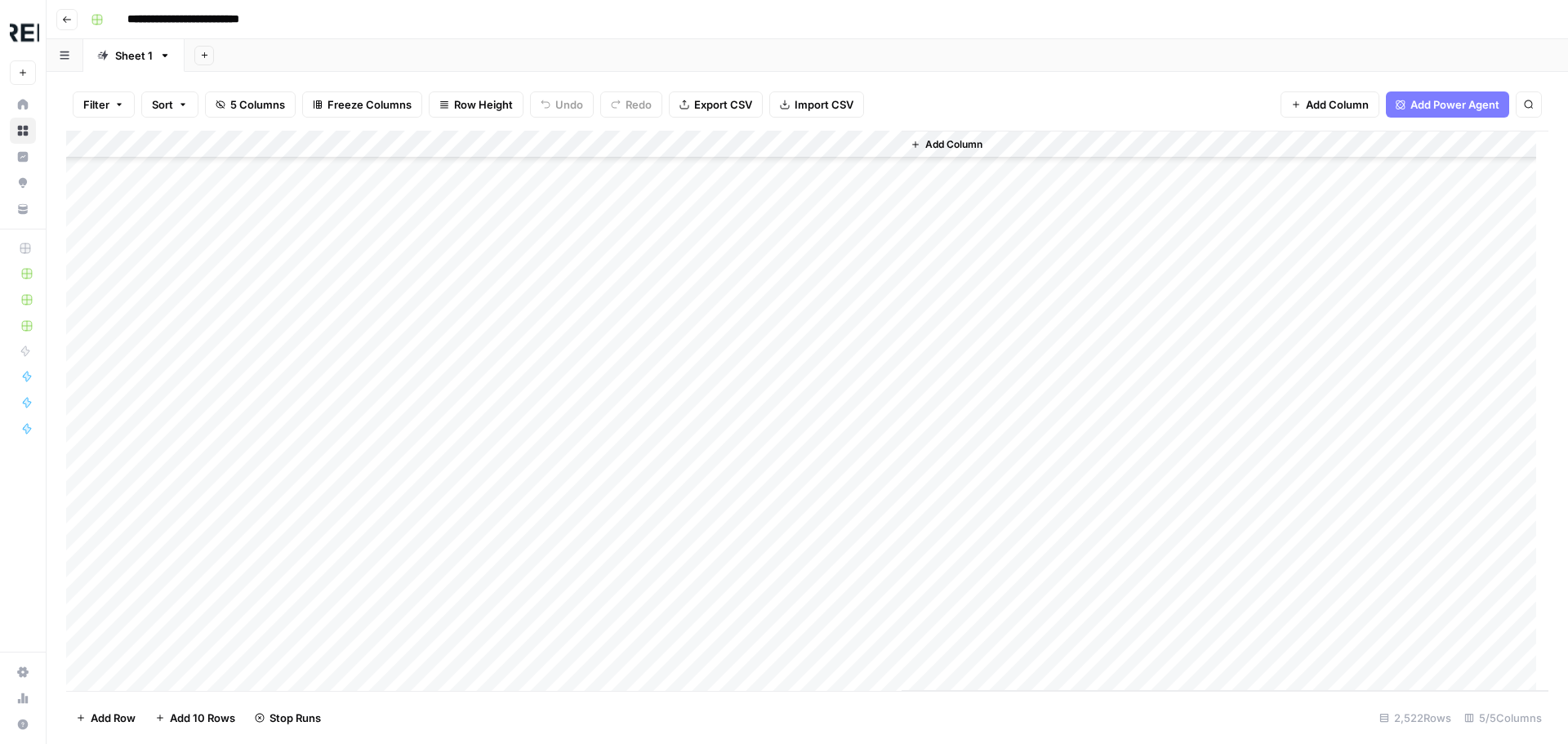
click at [450, 510] on div "Add Column" at bounding box center [807, 411] width 1482 height 560
click at [444, 512] on div "Add Column" at bounding box center [807, 411] width 1482 height 560
click at [448, 566] on div "Add Column" at bounding box center [807, 411] width 1482 height 560
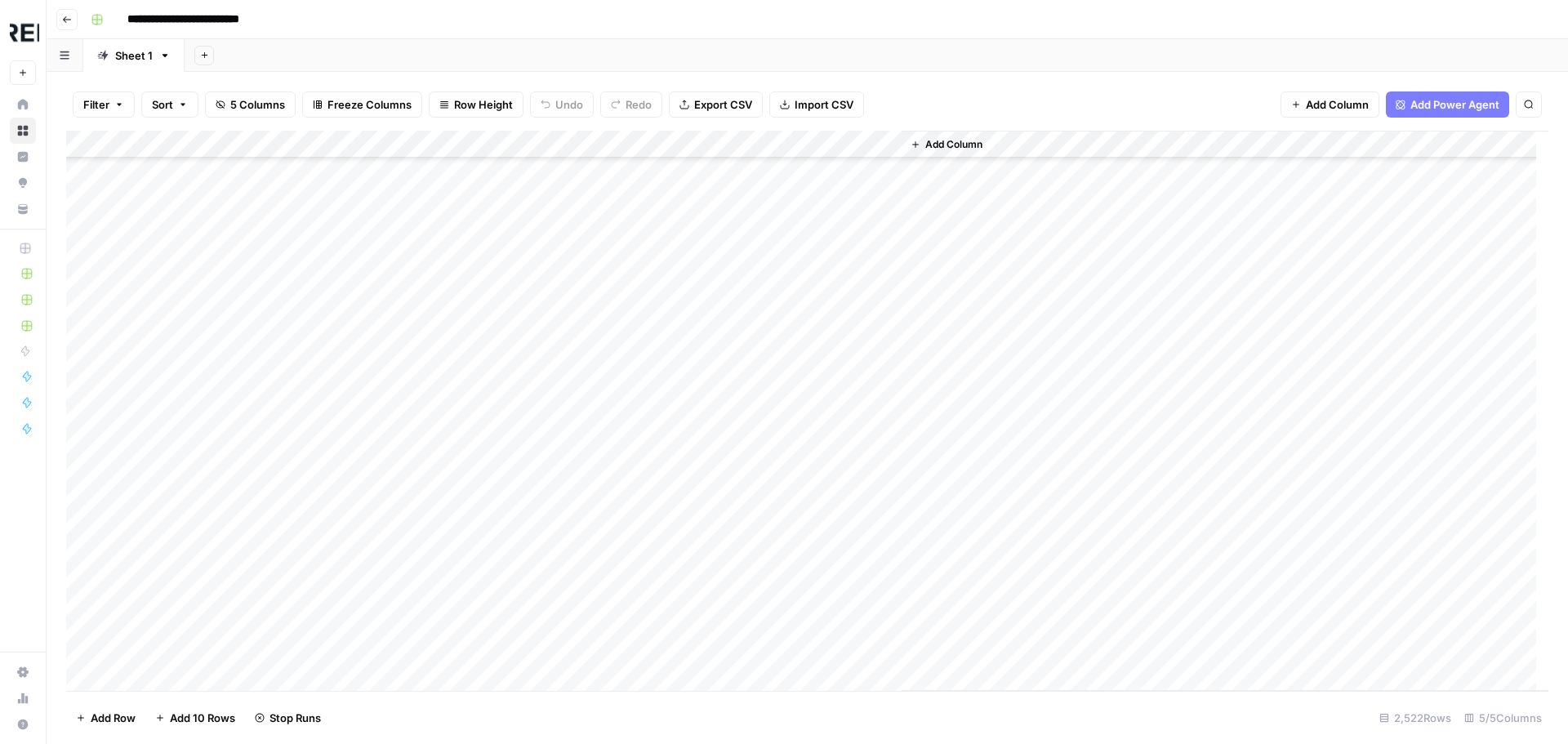
click at [448, 438] on div "Add Column" at bounding box center [807, 411] width 1482 height 560
click at [447, 359] on div "Add Column" at bounding box center [807, 411] width 1482 height 560
click at [443, 500] on div "Add Column" at bounding box center [807, 411] width 1482 height 560
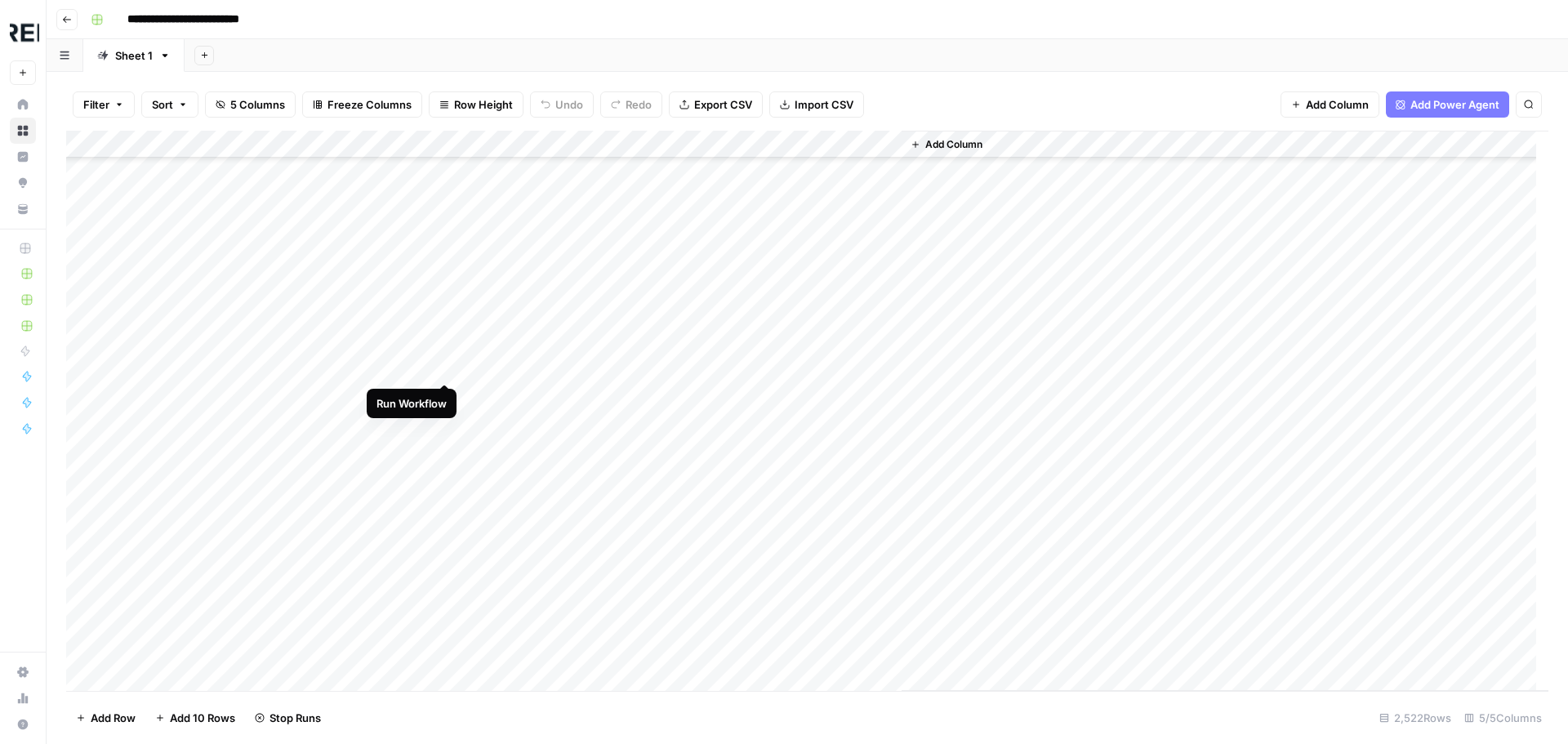
click at [439, 368] on div "Add Column" at bounding box center [807, 411] width 1482 height 560
click at [450, 420] on div "Add Column" at bounding box center [807, 411] width 1482 height 560
click at [445, 531] on div "Add Column" at bounding box center [807, 411] width 1482 height 560
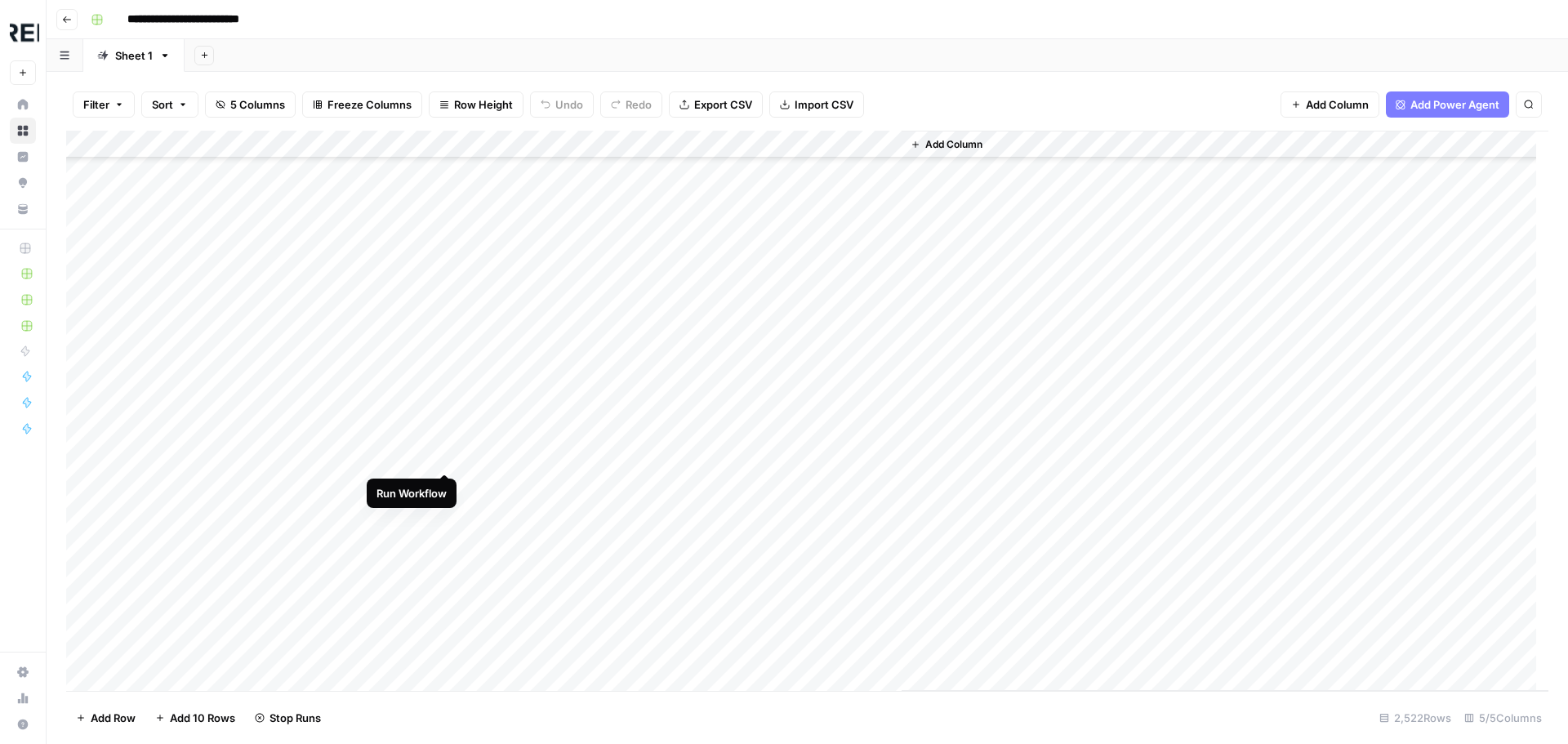
click at [448, 458] on div "Add Column" at bounding box center [807, 411] width 1482 height 560
click at [449, 486] on div "Add Column" at bounding box center [807, 411] width 1482 height 560
click at [444, 655] on div "Add Column" at bounding box center [807, 411] width 1482 height 560
click at [447, 455] on div "Add Column" at bounding box center [807, 411] width 1482 height 560
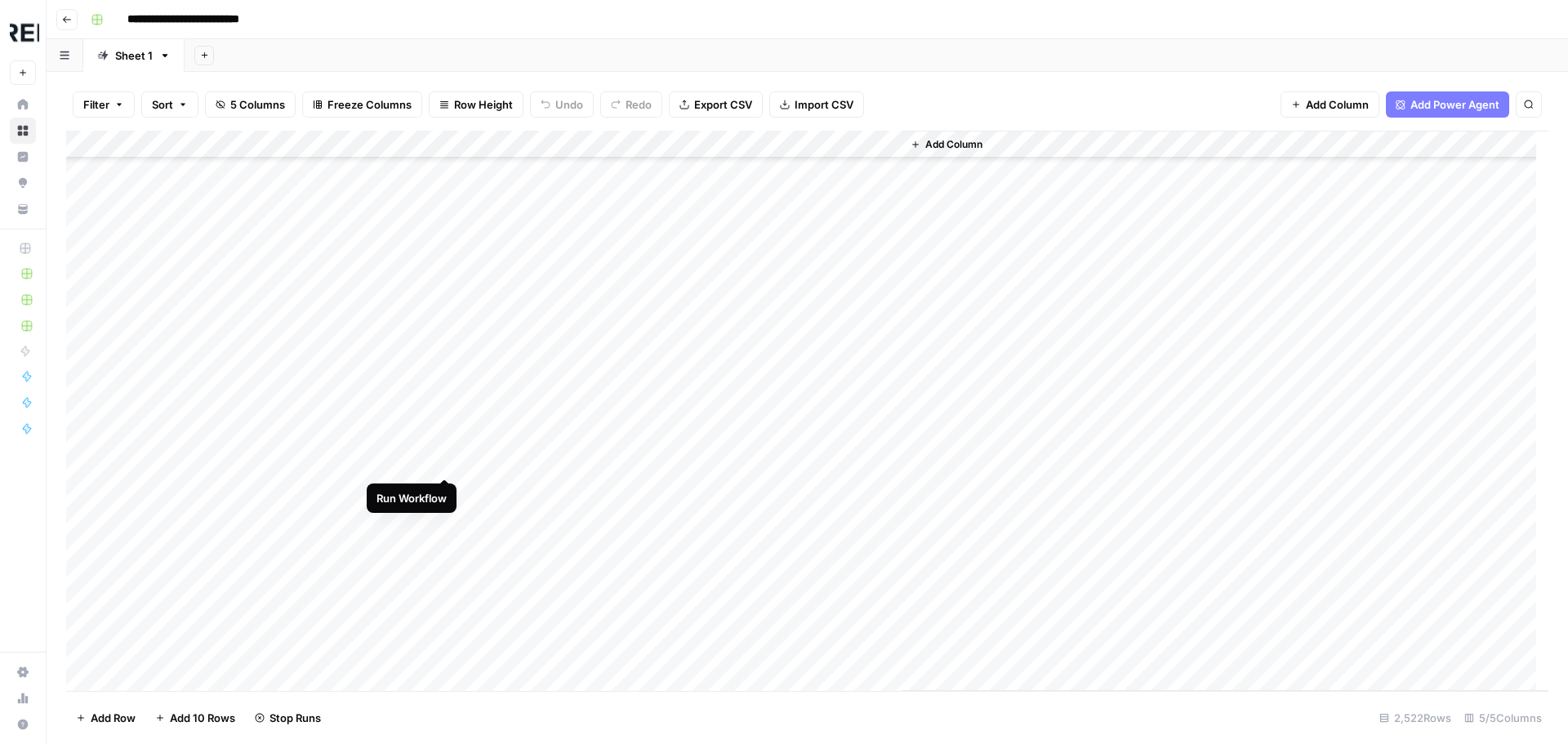
scroll to position [48000, 0]
click at [449, 437] on div "Add Column" at bounding box center [807, 411] width 1482 height 560
click at [445, 468] on div "Add Column" at bounding box center [807, 411] width 1482 height 560
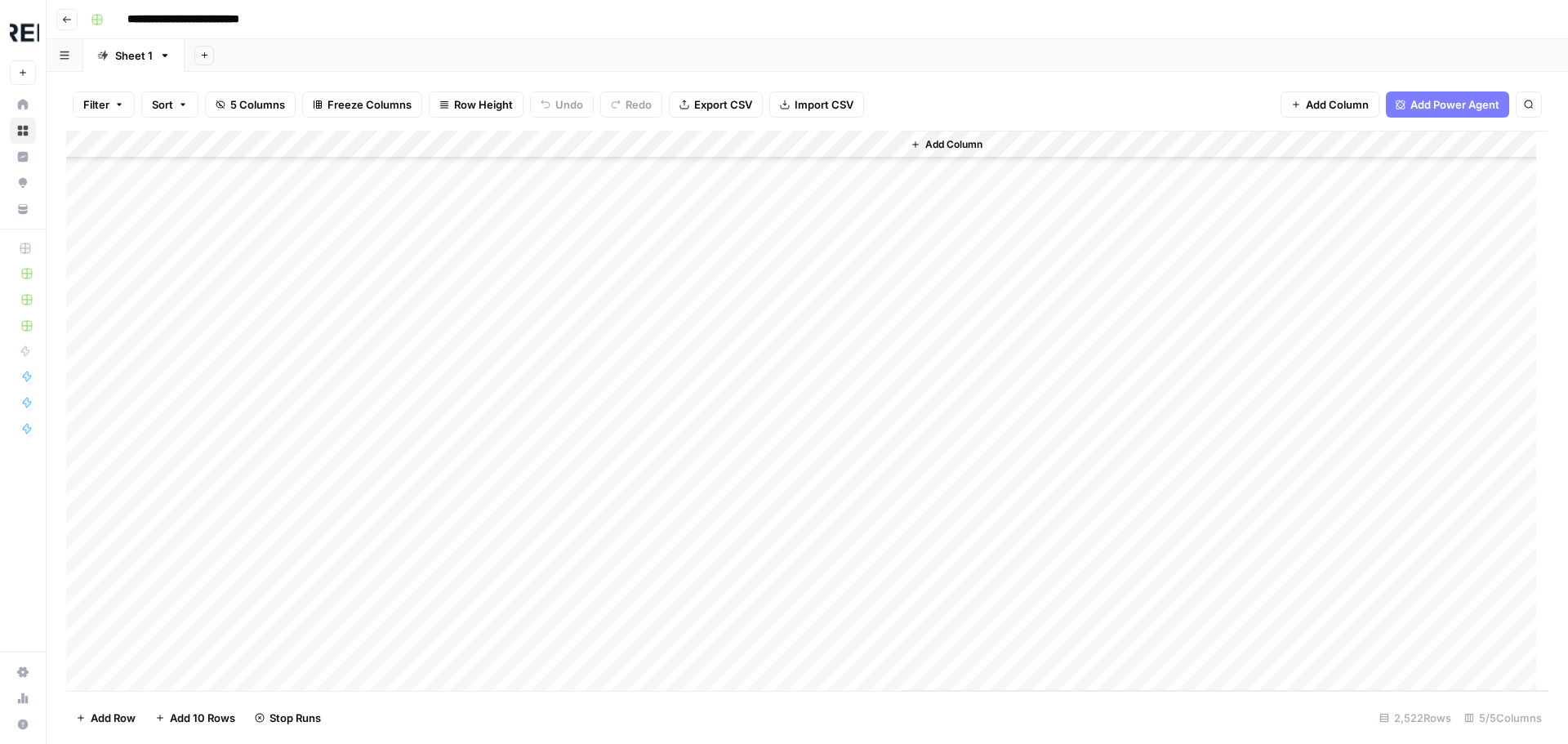
click at [443, 510] on div "Add Column" at bounding box center [807, 411] width 1482 height 560
click at [446, 585] on div "Add Column" at bounding box center [807, 411] width 1482 height 560
click at [448, 474] on div "Add Column" at bounding box center [807, 411] width 1482 height 560
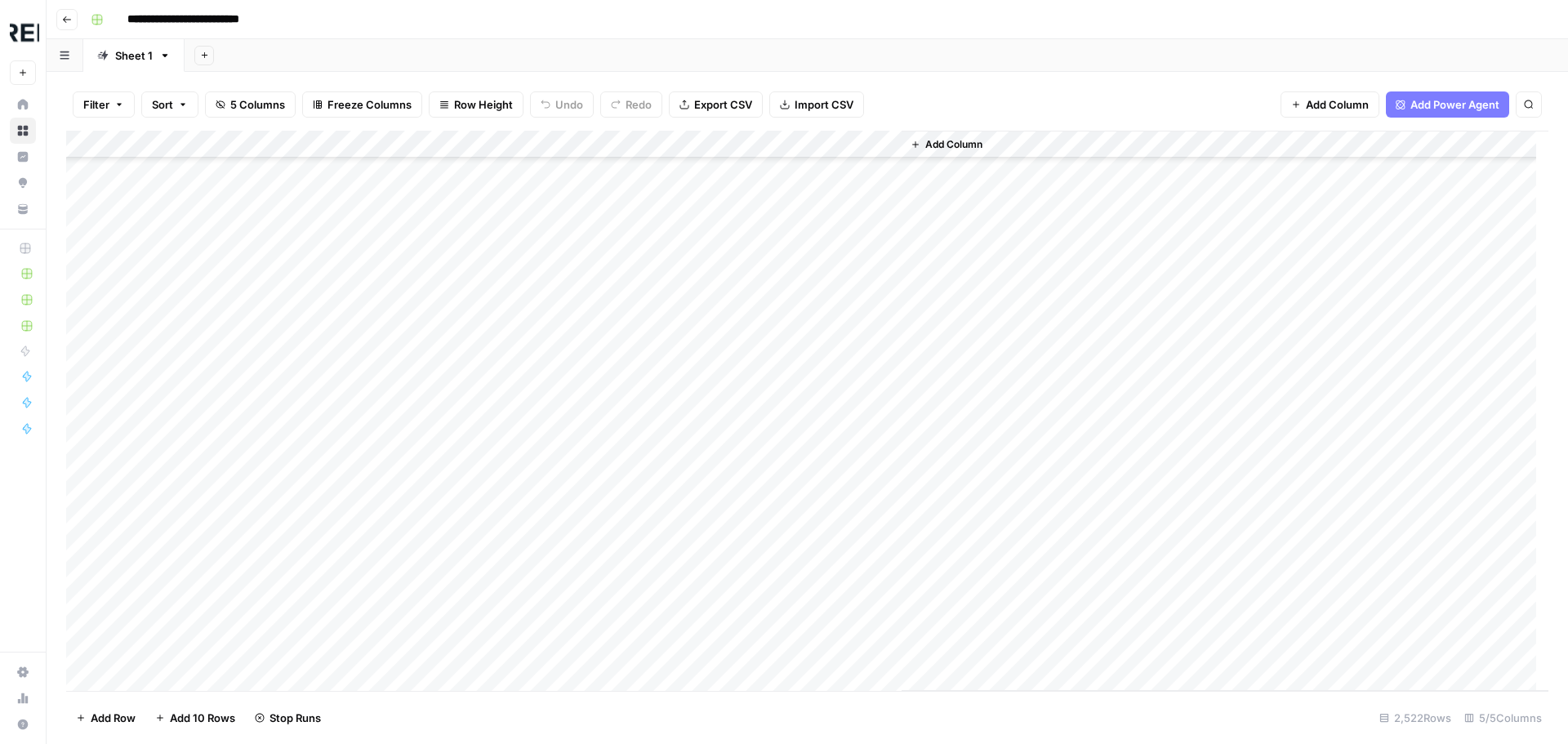
click at [439, 488] on div "Add Column" at bounding box center [807, 411] width 1482 height 560
click at [438, 382] on div "Add Column" at bounding box center [807, 411] width 1482 height 560
click at [448, 549] on div "Add Column" at bounding box center [807, 411] width 1482 height 560
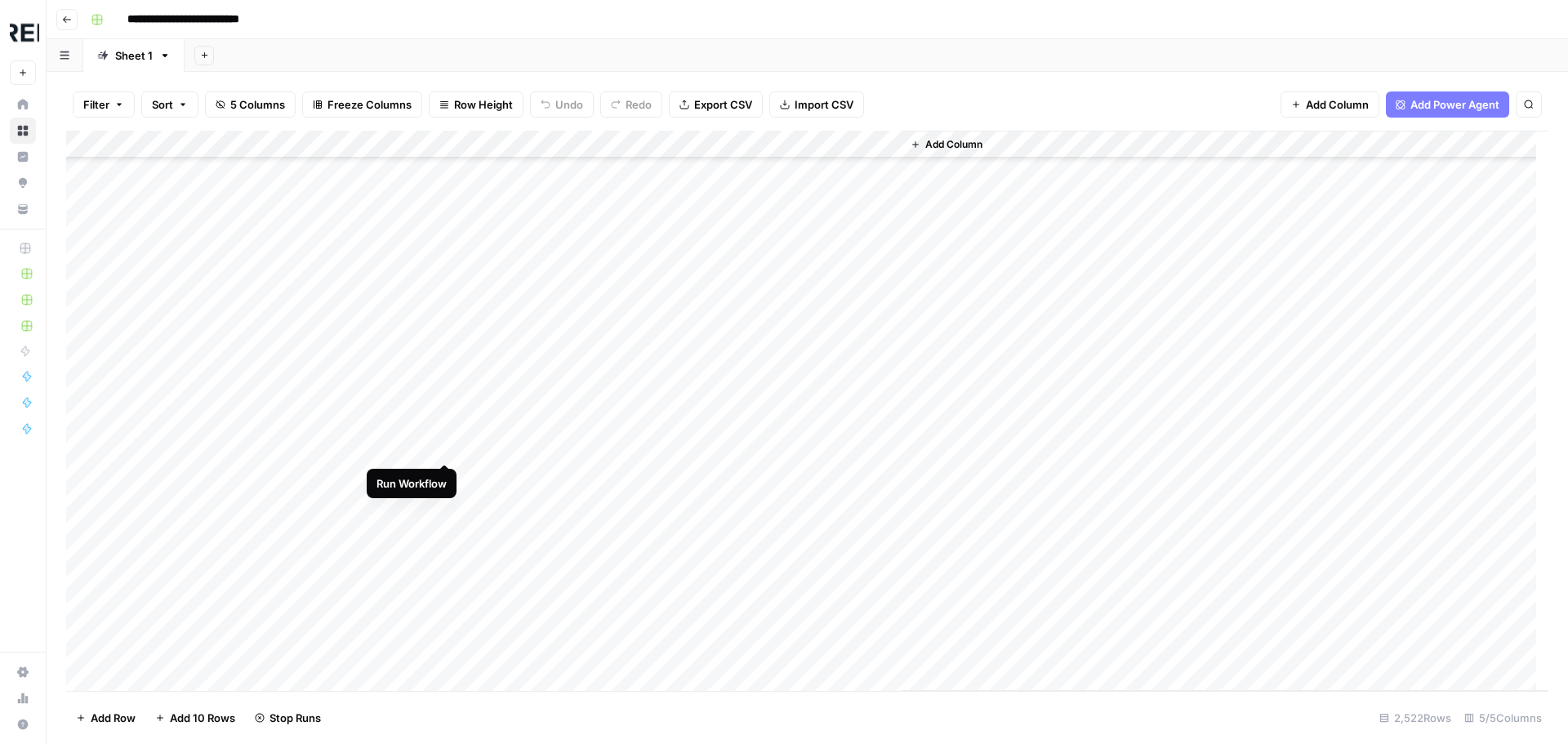
click at [445, 447] on div "Add Column" at bounding box center [807, 411] width 1482 height 560
click at [449, 525] on div "Add Column" at bounding box center [807, 411] width 1482 height 560
click at [449, 561] on div "Add Column" at bounding box center [807, 411] width 1482 height 560
click at [445, 615] on div "Add Column" at bounding box center [807, 411] width 1482 height 560
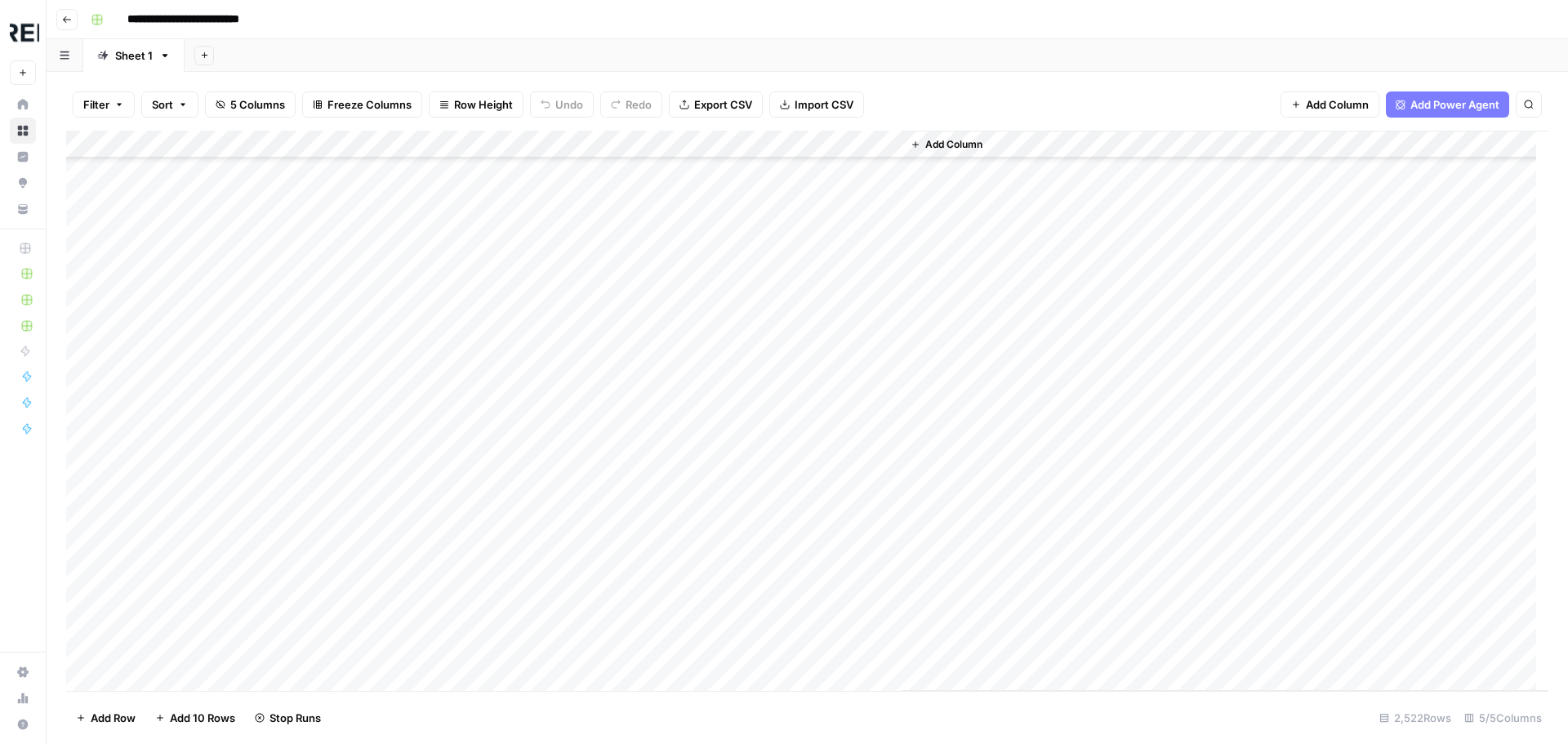
scroll to position [50531, 0]
click at [449, 352] on div "Add Column" at bounding box center [807, 411] width 1482 height 560
click at [447, 427] on div "Add Column" at bounding box center [807, 411] width 1482 height 560
click at [448, 462] on div "Add Column" at bounding box center [807, 411] width 1482 height 560
click at [444, 492] on div "Add Column" at bounding box center [807, 411] width 1482 height 560
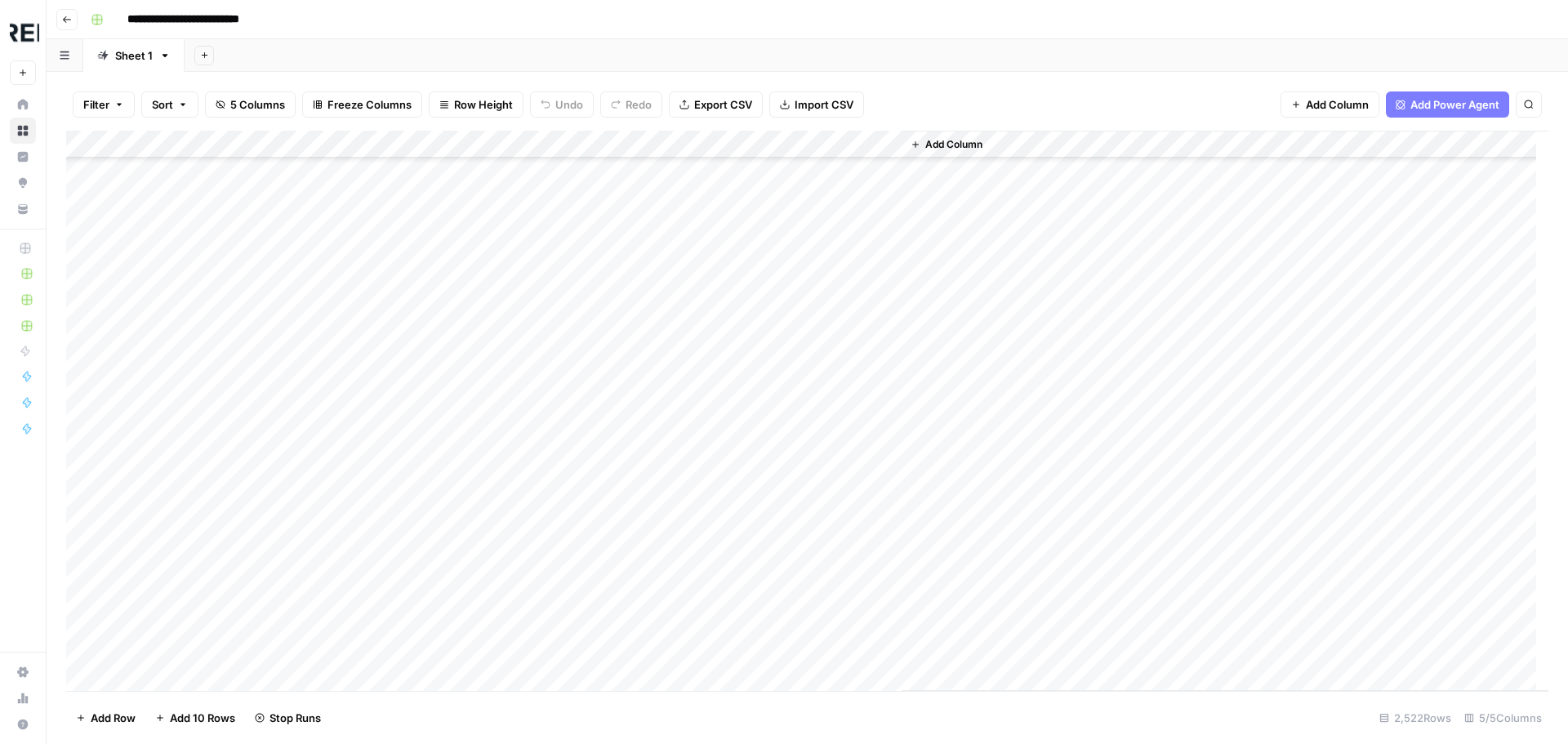
click at [443, 597] on div "Add Column" at bounding box center [807, 411] width 1482 height 560
click at [444, 623] on div "Add Column" at bounding box center [807, 411] width 1482 height 560
click at [448, 494] on div "Add Column" at bounding box center [807, 411] width 1482 height 560
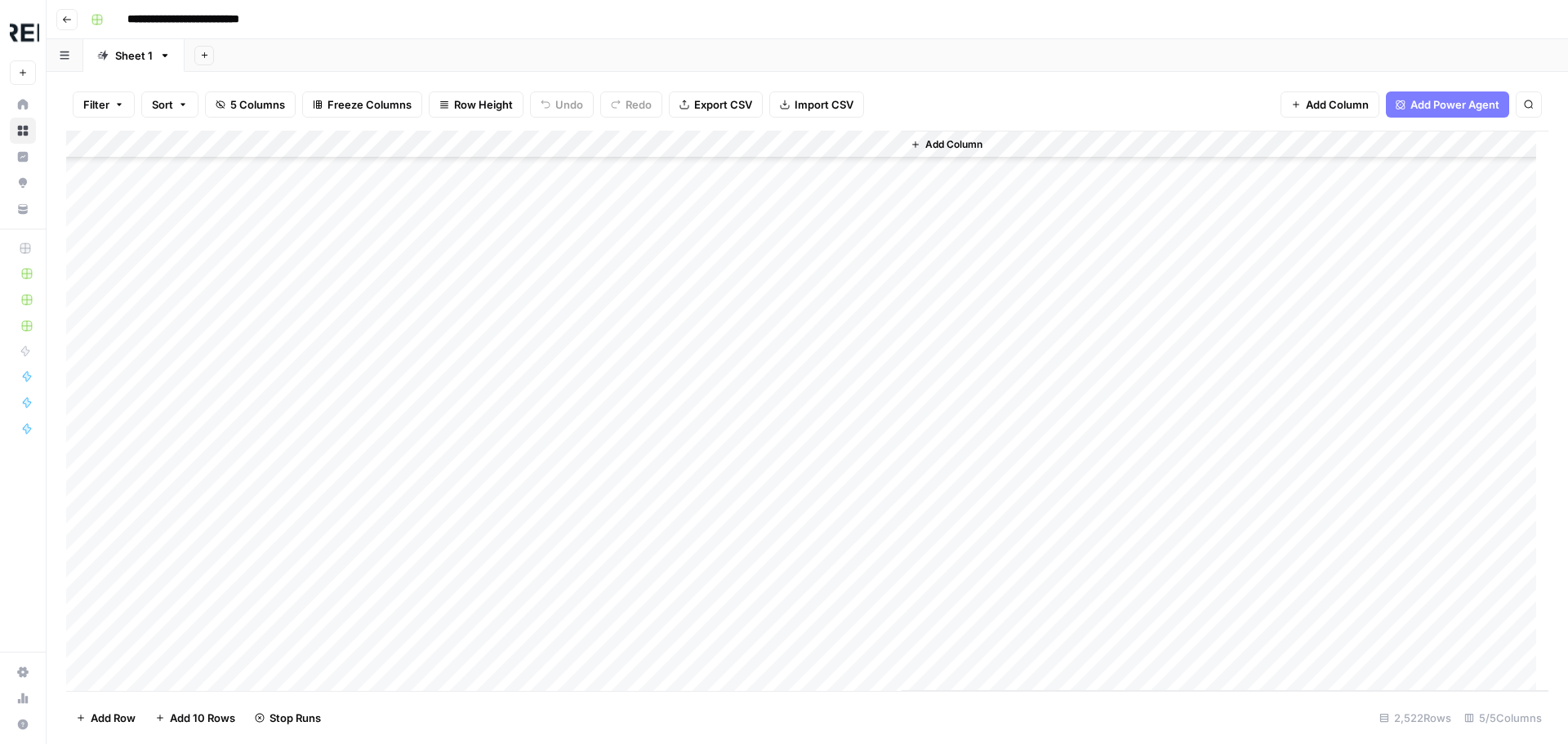
click at [442, 499] on div "Add Column" at bounding box center [807, 411] width 1482 height 560
click at [447, 635] on div "Add Column" at bounding box center [807, 411] width 1482 height 560
click at [445, 662] on div "Add Column" at bounding box center [807, 411] width 1482 height 560
click at [445, 641] on div "Add Column" at bounding box center [807, 411] width 1482 height 560
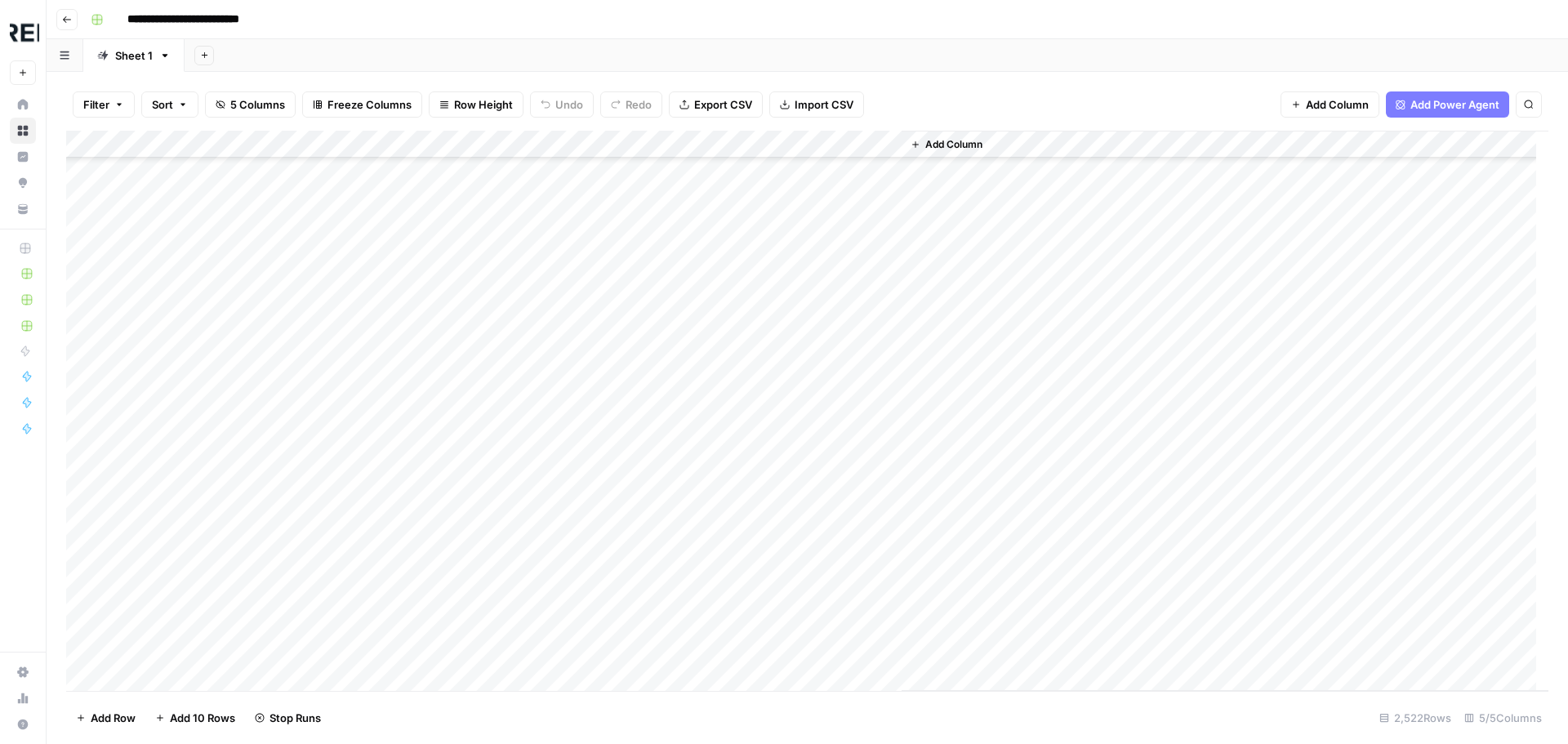
click at [444, 612] on div "Add Column" at bounding box center [807, 411] width 1482 height 560
click at [441, 643] on div "Add Column" at bounding box center [807, 411] width 1482 height 560
click at [447, 400] on div "Add Column" at bounding box center [807, 411] width 1482 height 560
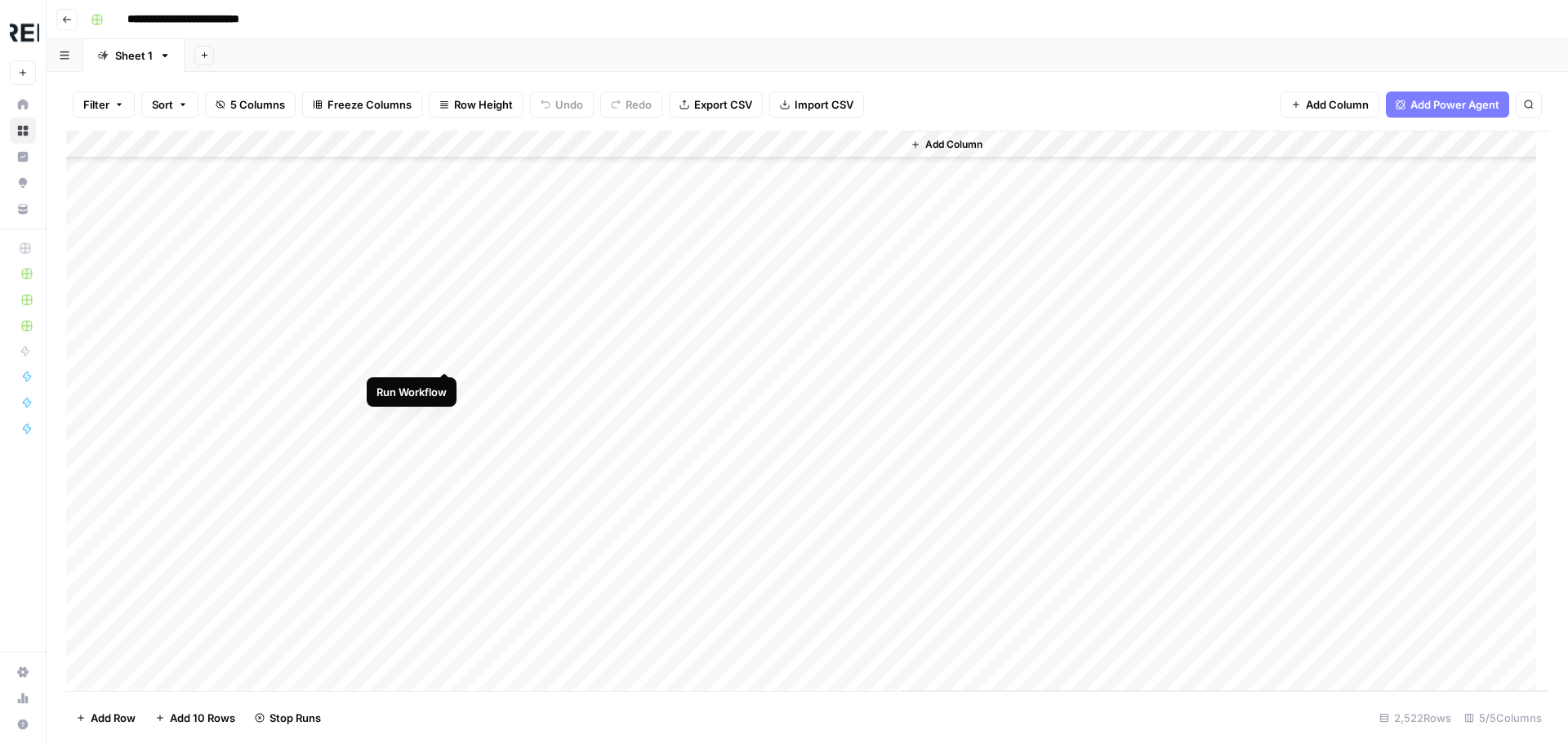
click at [443, 359] on div "Add Column" at bounding box center [807, 411] width 1482 height 560
click at [442, 384] on div "Add Column" at bounding box center [807, 411] width 1482 height 560
click at [446, 408] on div "Add Column" at bounding box center [807, 411] width 1482 height 560
click at [442, 499] on div "Add Column" at bounding box center [807, 411] width 1482 height 560
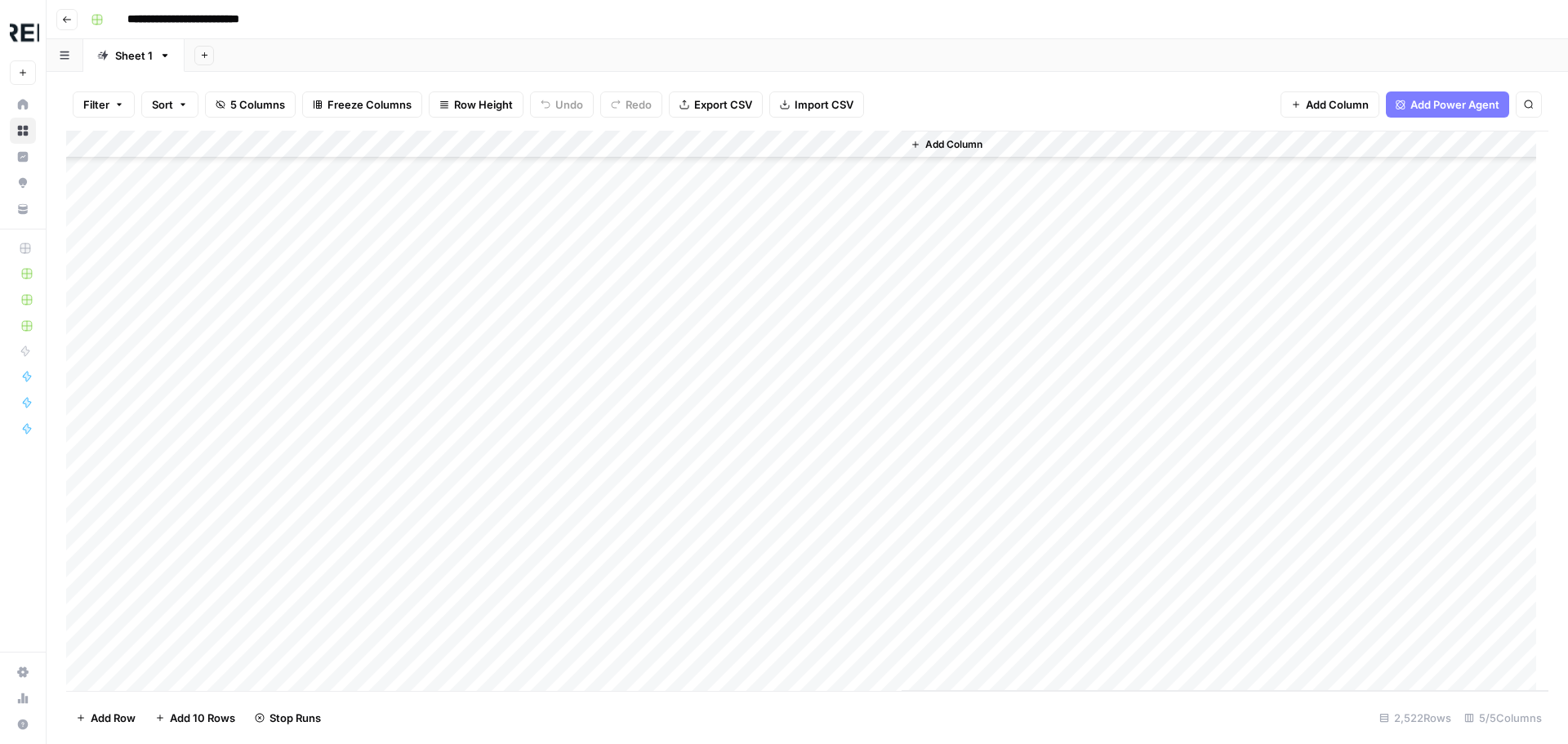
scroll to position [53143, 0]
click at [440, 513] on div "Add Column" at bounding box center [807, 411] width 1482 height 560
click at [445, 535] on div "Add Column" at bounding box center [807, 411] width 1482 height 560
click at [442, 329] on div "Add Column" at bounding box center [807, 411] width 1482 height 560
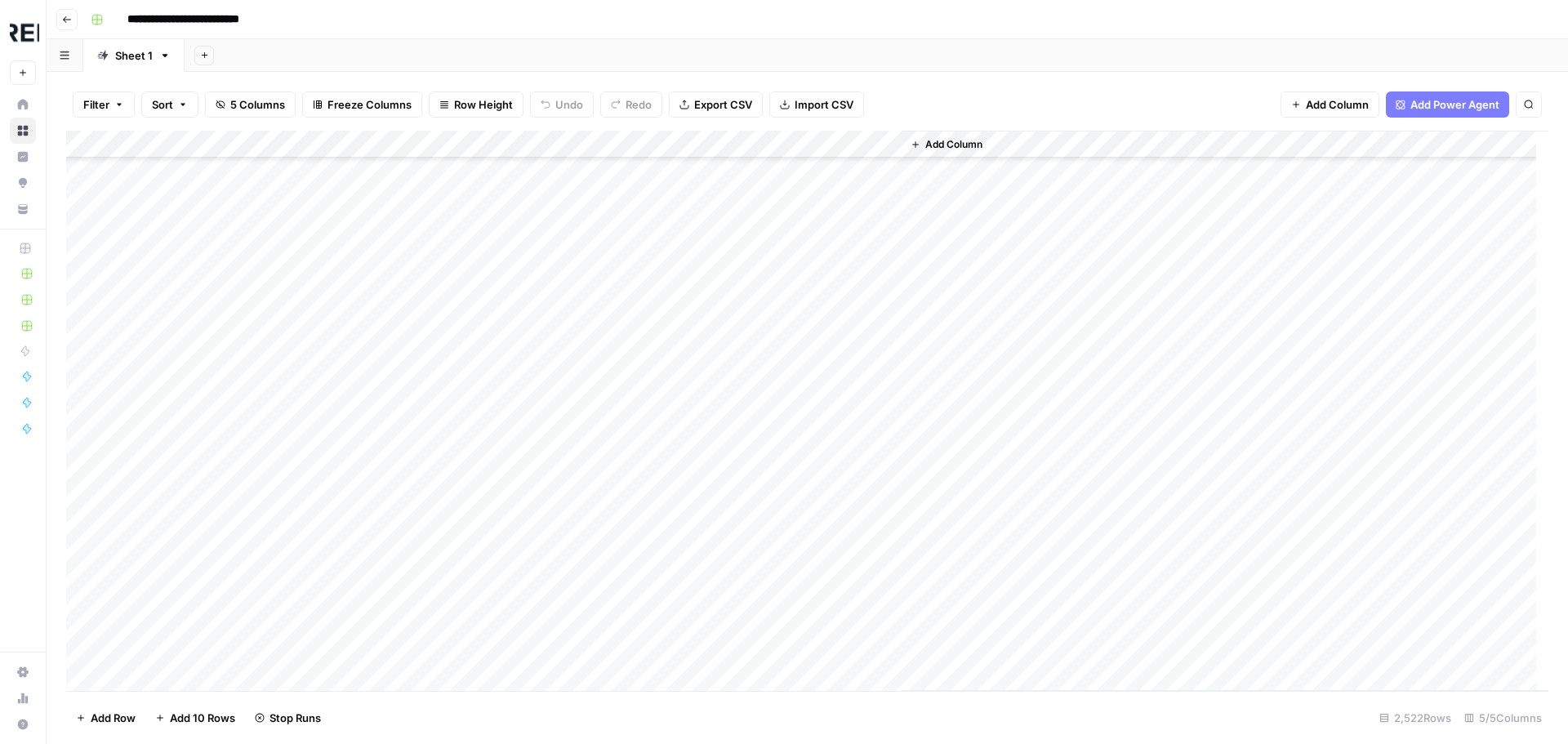
click at [448, 431] on div "Add Column" at bounding box center [807, 411] width 1482 height 560
click at [446, 493] on div "Add Column" at bounding box center [807, 411] width 1482 height 560
click at [444, 501] on div "Add Column" at bounding box center [807, 411] width 1482 height 560
click at [447, 525] on div "Add Column" at bounding box center [807, 411] width 1482 height 560
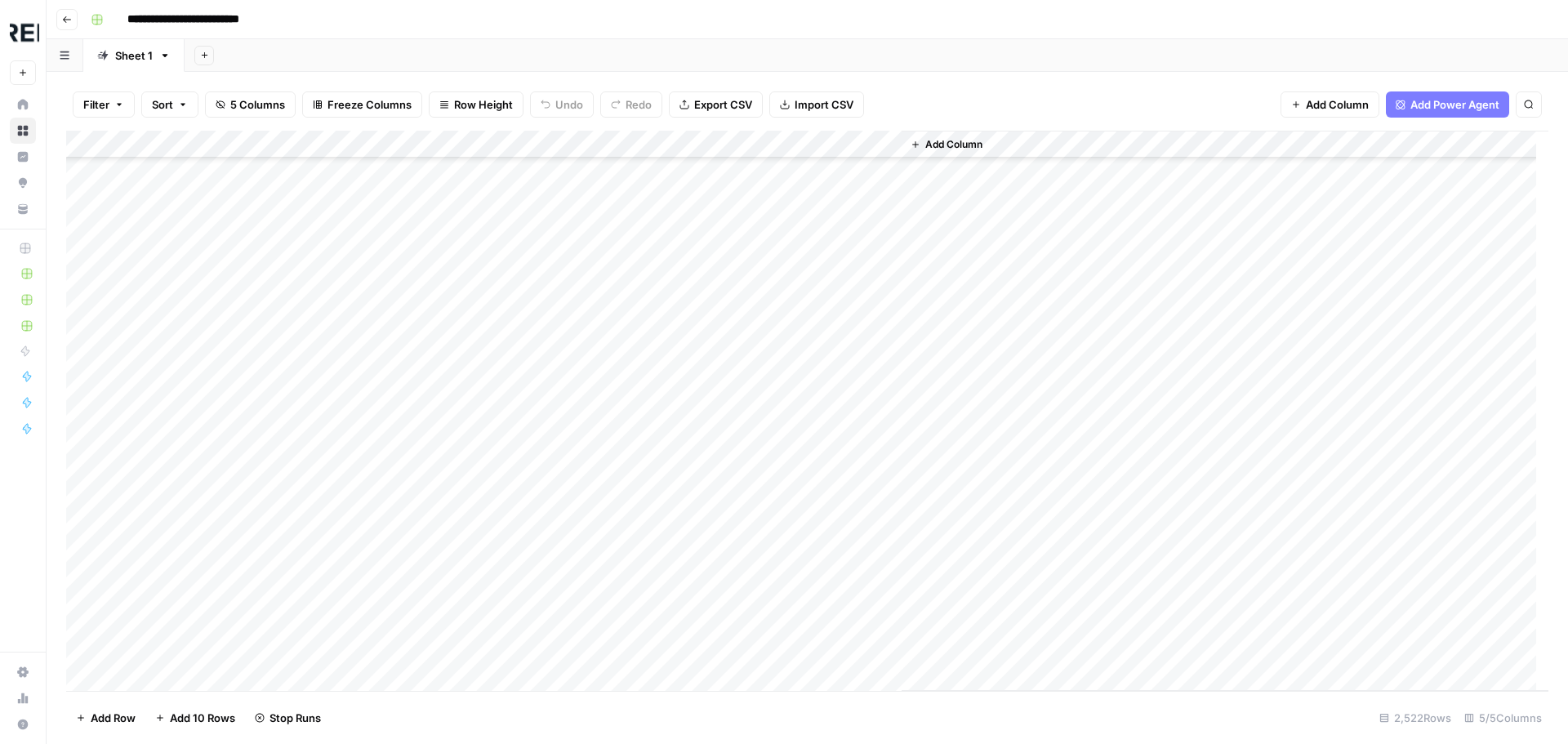
scroll to position [54286, 0]
click at [442, 452] on div "Add Column" at bounding box center [807, 411] width 1482 height 560
click at [443, 530] on div "Add Column" at bounding box center [807, 411] width 1482 height 560
click at [449, 559] on div "Add Column" at bounding box center [807, 411] width 1482 height 560
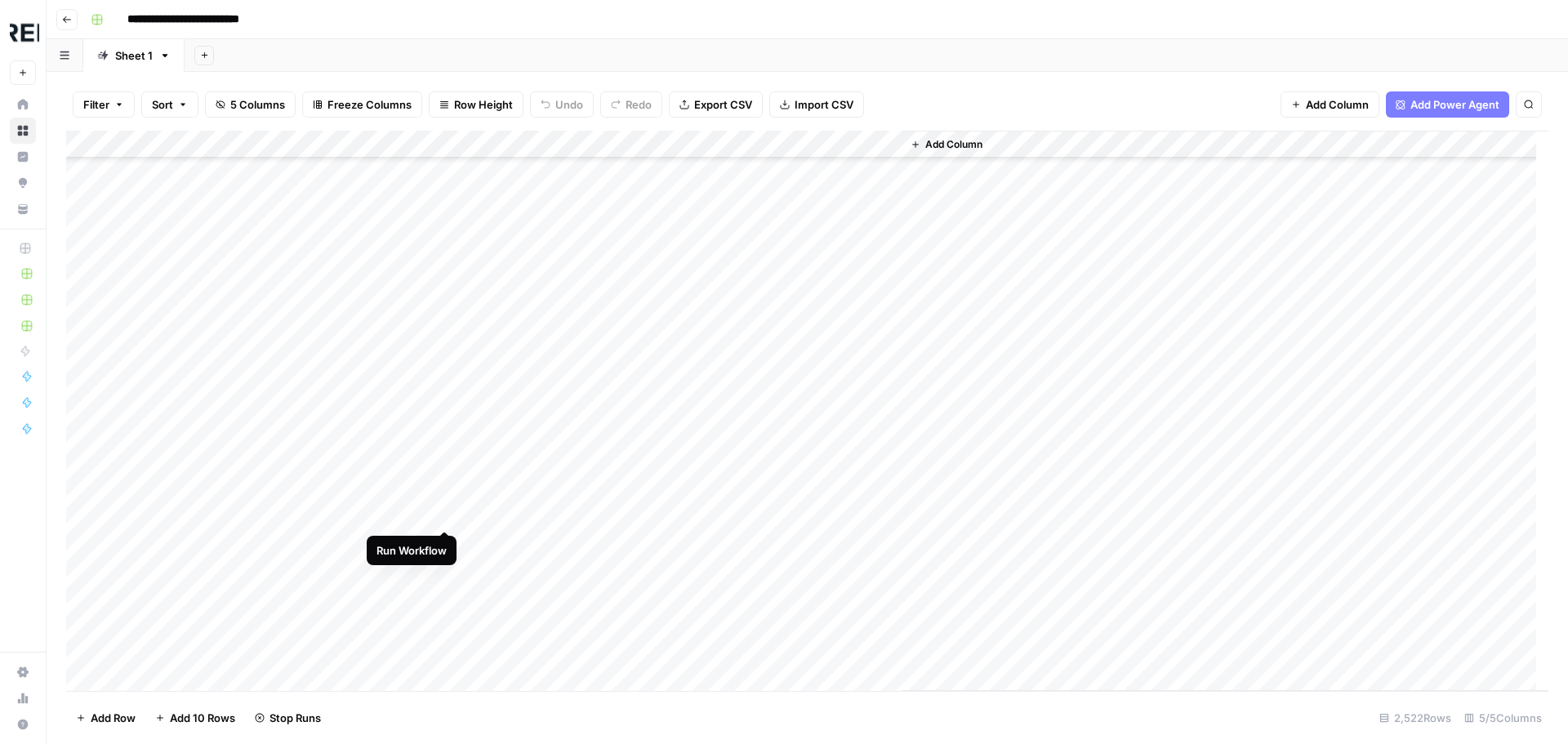
click at [437, 509] on div "Add Column" at bounding box center [807, 411] width 1482 height 560
click at [448, 465] on div "Add Column" at bounding box center [807, 411] width 1482 height 560
click at [444, 457] on div "Add Column" at bounding box center [807, 411] width 1482 height 560
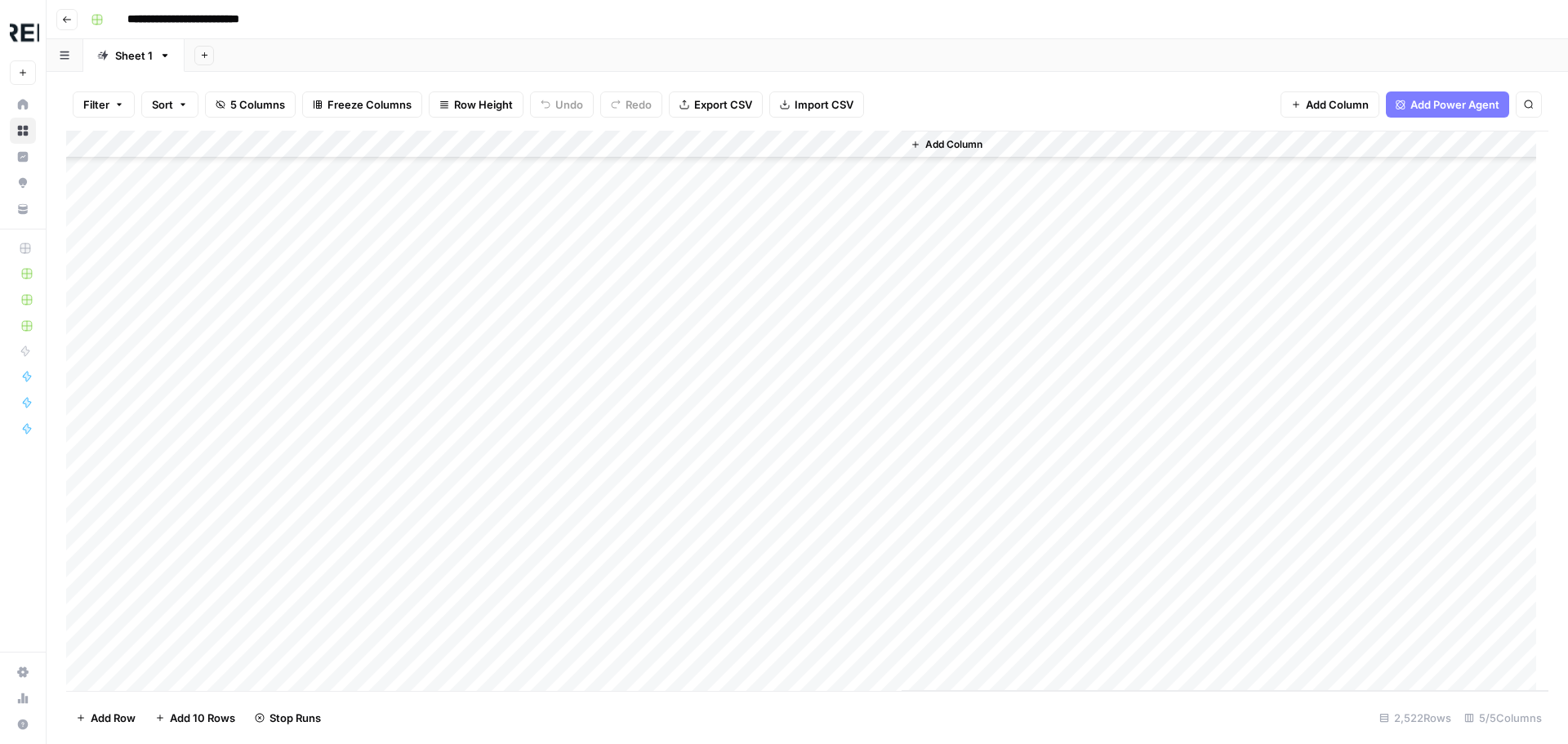
click at [443, 532] on div "Add Column" at bounding box center [807, 411] width 1482 height 560
click at [450, 556] on div "Add Column" at bounding box center [807, 411] width 1482 height 560
click at [451, 640] on div "Add Column" at bounding box center [807, 411] width 1482 height 560
click at [444, 623] on div "Add Column" at bounding box center [807, 411] width 1482 height 560
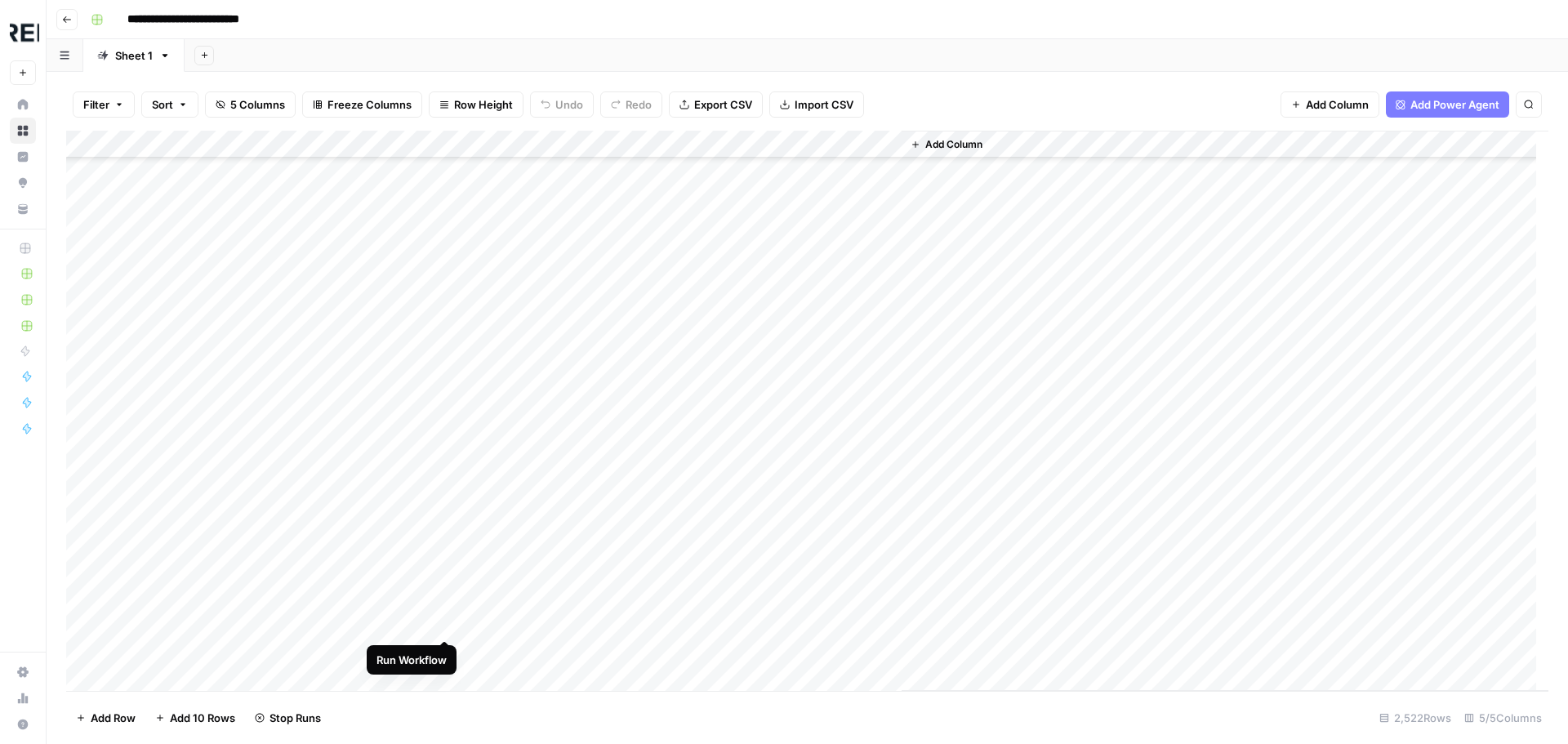
scroll to position [56082, 0]
click at [448, 544] on div "Add Column" at bounding box center [807, 411] width 1482 height 560
click at [442, 628] on div "Add Column" at bounding box center [807, 411] width 1482 height 560
click at [449, 437] on div "Add Column" at bounding box center [807, 411] width 1482 height 560
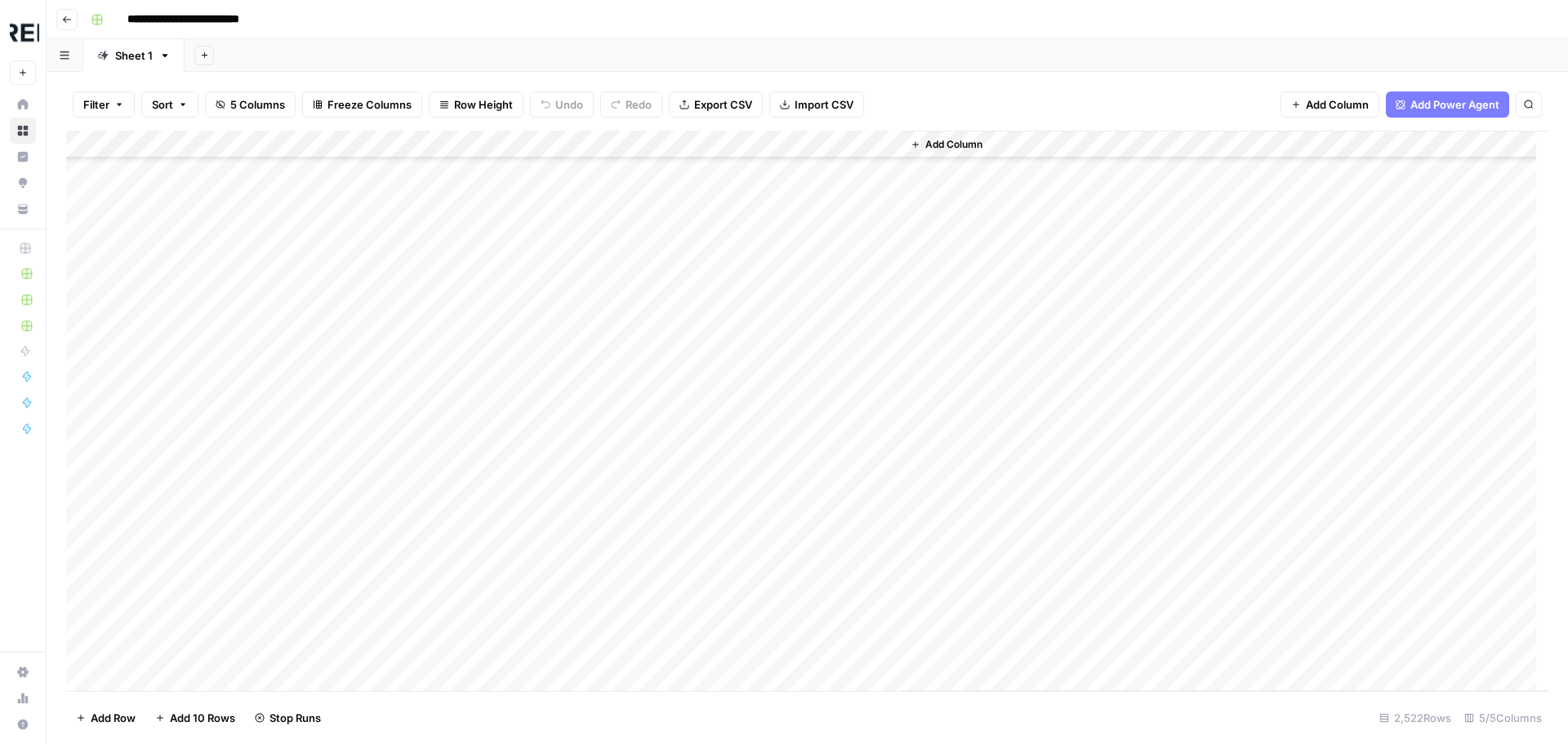
scroll to position [56735, 0]
click at [446, 365] on div "Add Column" at bounding box center [807, 411] width 1482 height 560
click at [447, 525] on div "Add Column" at bounding box center [807, 411] width 1482 height 560
click at [442, 424] on div "Add Column" at bounding box center [807, 411] width 1482 height 560
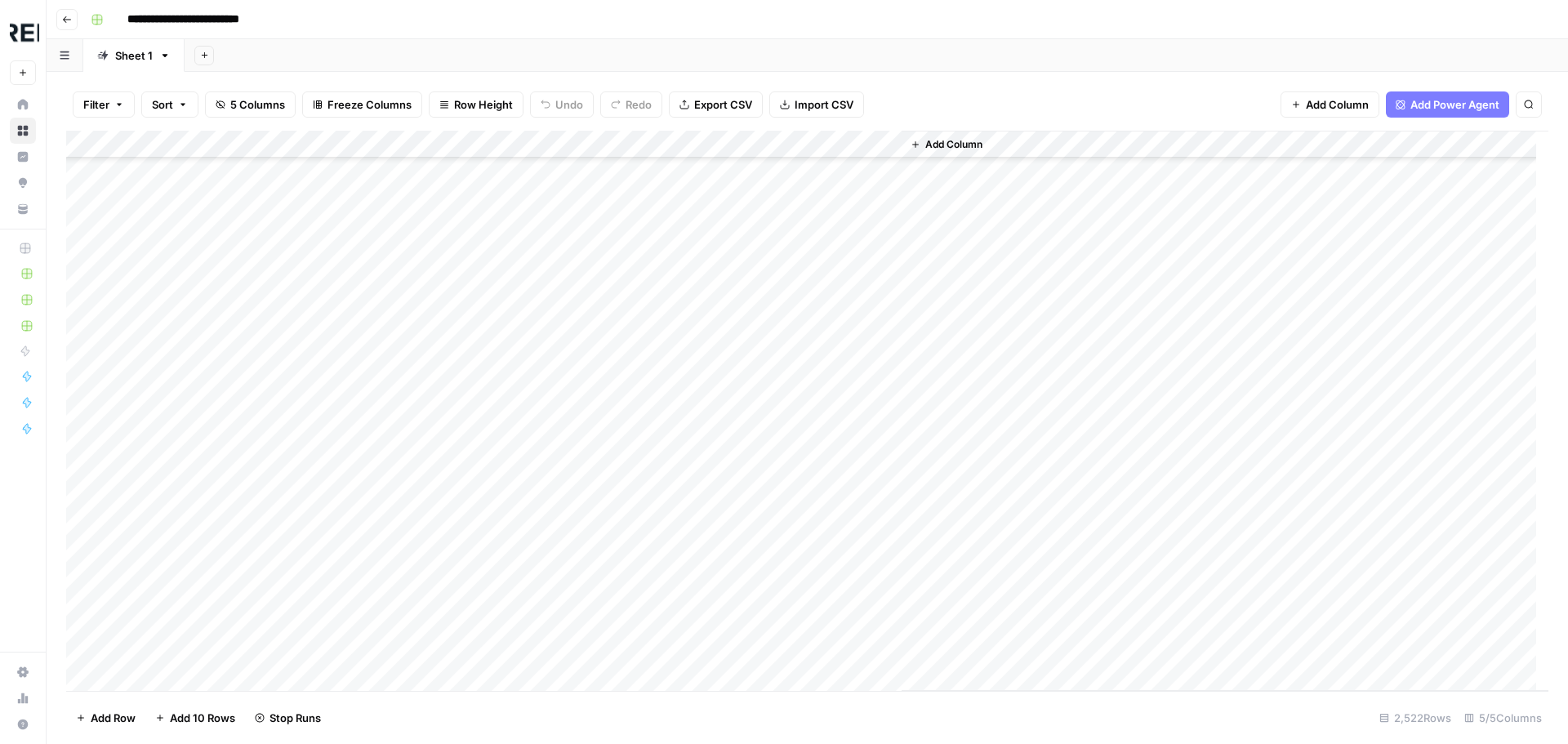
click at [446, 480] on div "Add Column" at bounding box center [807, 411] width 1482 height 560
click at [447, 509] on div "Add Column" at bounding box center [807, 411] width 1482 height 560
click at [443, 431] on div "Add Column" at bounding box center [807, 411] width 1482 height 560
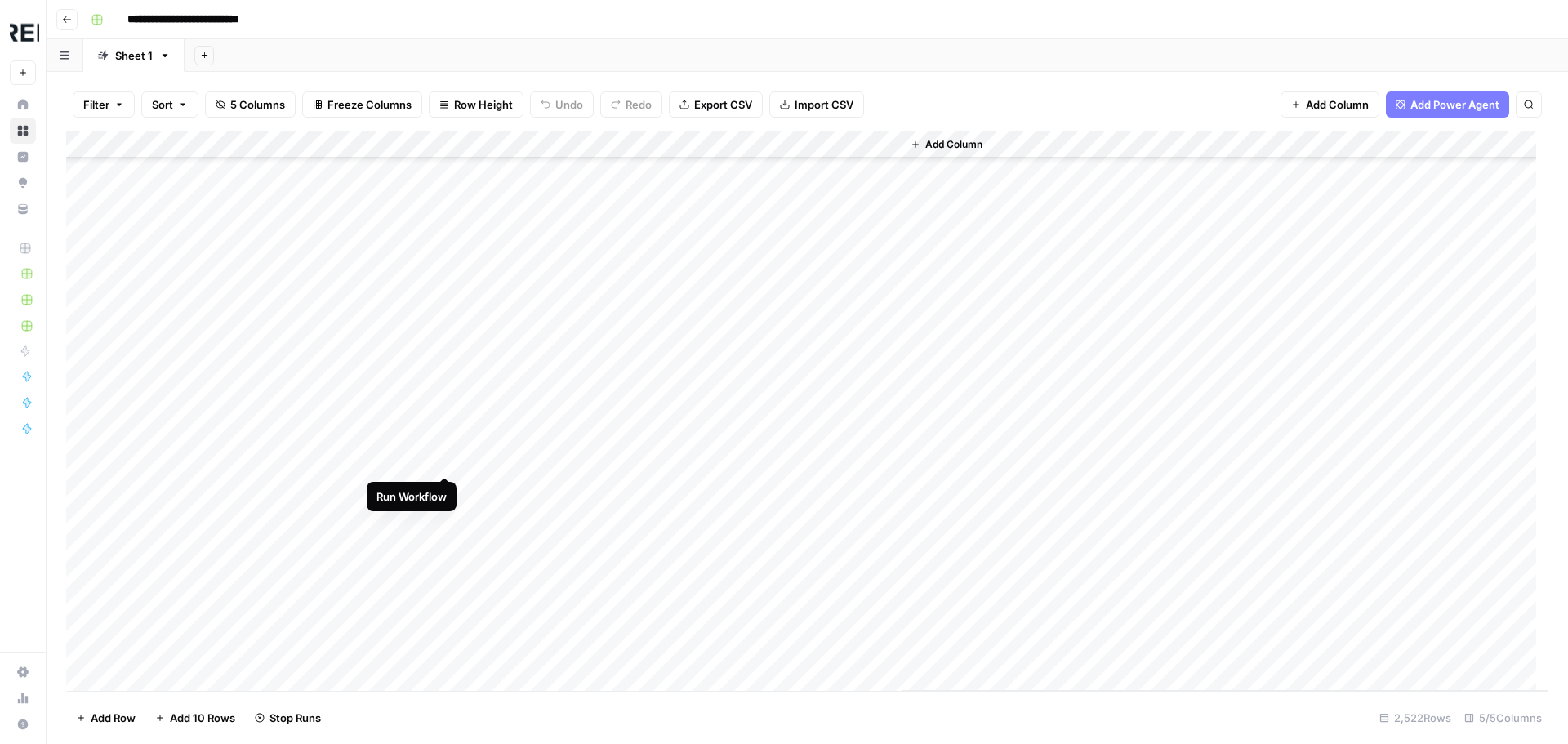
click at [442, 457] on div "Add Column" at bounding box center [807, 411] width 1482 height 560
click at [440, 572] on div "Add Column" at bounding box center [807, 411] width 1482 height 560
click at [440, 488] on div "Add Column" at bounding box center [807, 411] width 1482 height 560
click at [446, 545] on div "Add Column" at bounding box center [807, 411] width 1482 height 560
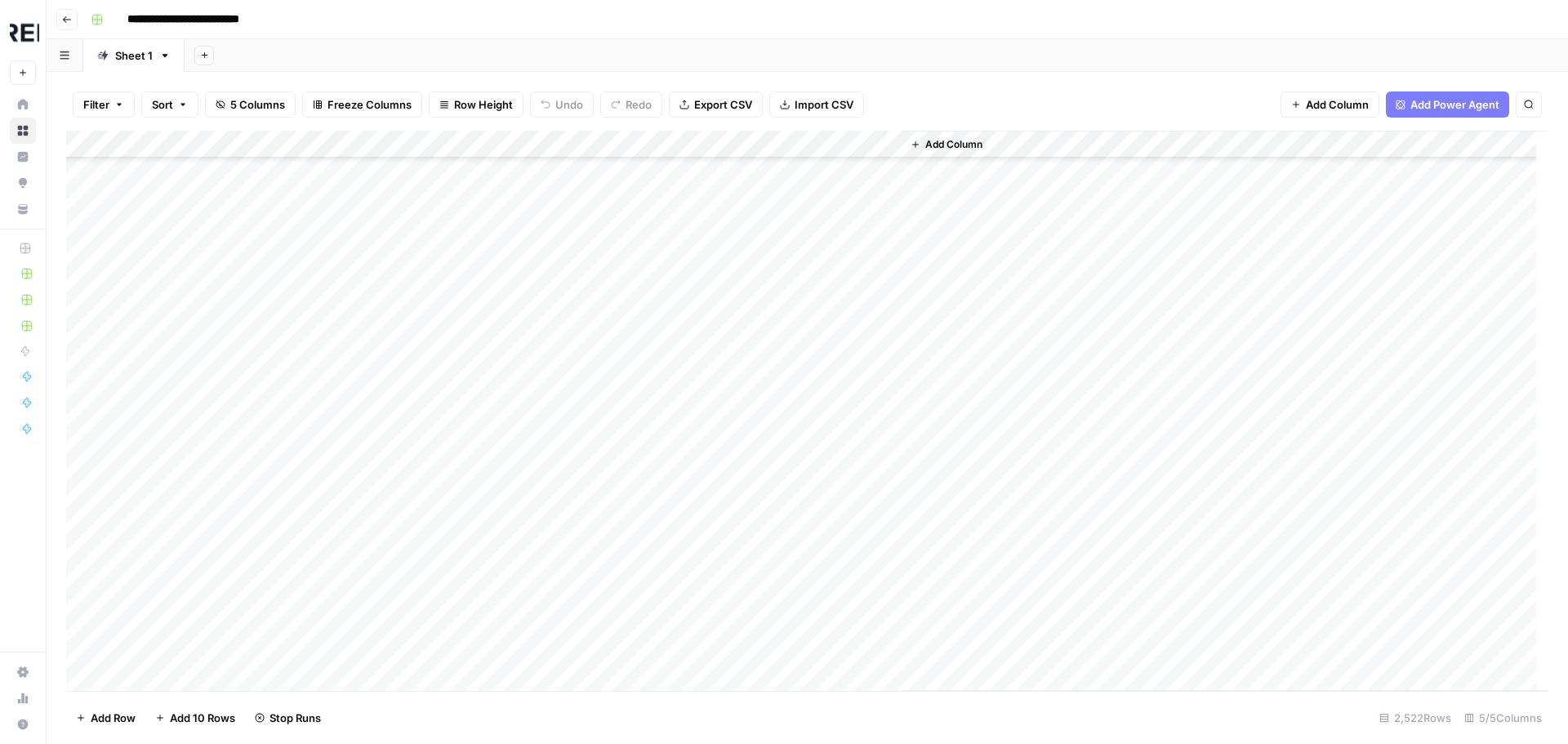
scroll to position [57796, 0]
click at [444, 488] on div "Add Column" at bounding box center [807, 411] width 1482 height 560
click at [448, 438] on div "Add Column" at bounding box center [807, 411] width 1482 height 560
click at [442, 505] on div "Add Column" at bounding box center [807, 411] width 1482 height 560
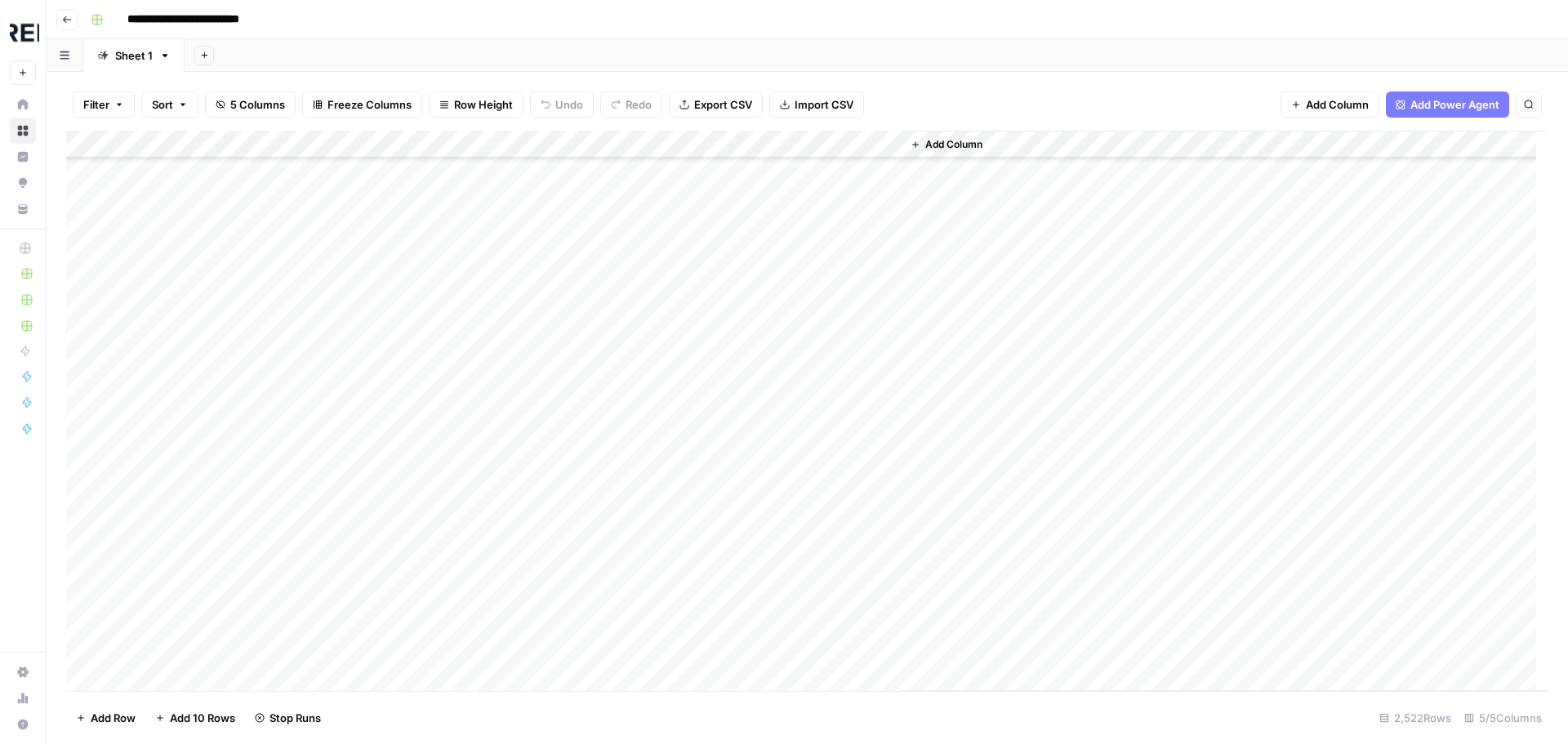
scroll to position [58367, 0]
click at [445, 530] on div "Add Column" at bounding box center [807, 411] width 1482 height 560
click at [451, 561] on div "Add Column" at bounding box center [807, 411] width 1482 height 560
click at [442, 378] on div "Add Column" at bounding box center [807, 411] width 1482 height 560
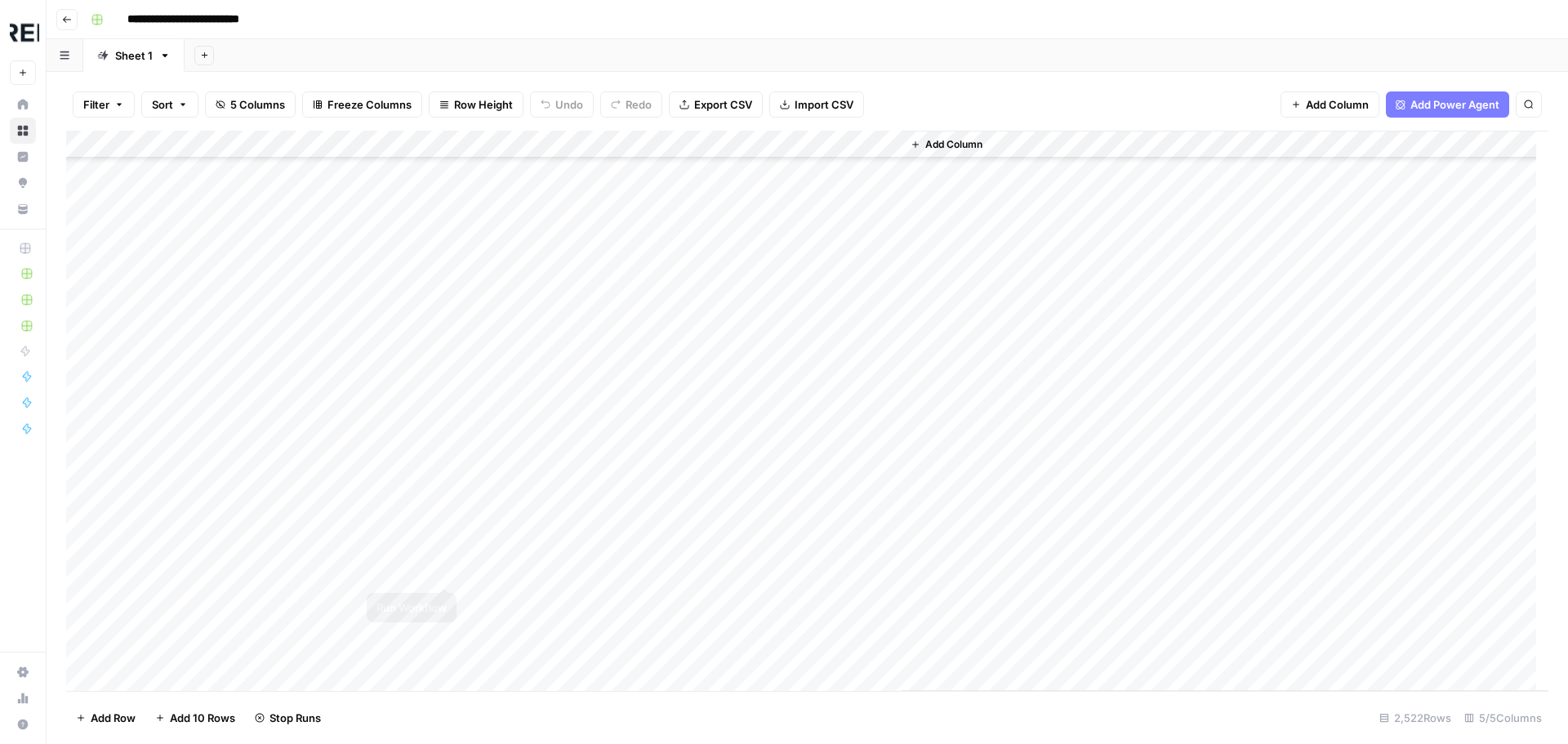
click at [448, 572] on div "Add Column" at bounding box center [807, 411] width 1482 height 560
click at [447, 602] on div "Add Column" at bounding box center [807, 411] width 1482 height 560
click at [447, 523] on div "Add Column" at bounding box center [807, 411] width 1482 height 560
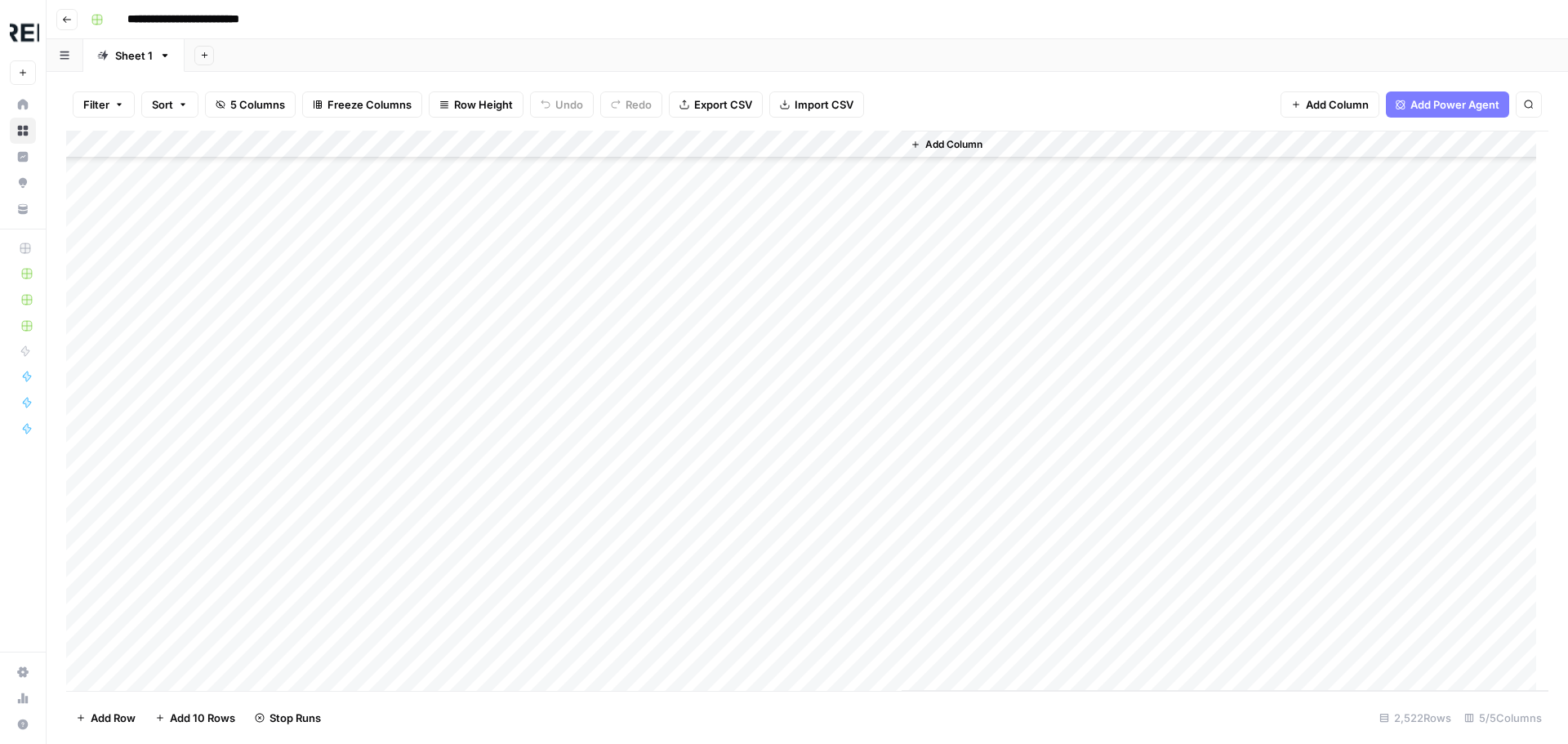
click at [444, 606] on div "Add Column" at bounding box center [807, 411] width 1482 height 560
click at [444, 364] on div "Add Column" at bounding box center [807, 411] width 1482 height 560
click at [446, 312] on div "Add Column" at bounding box center [807, 411] width 1482 height 560
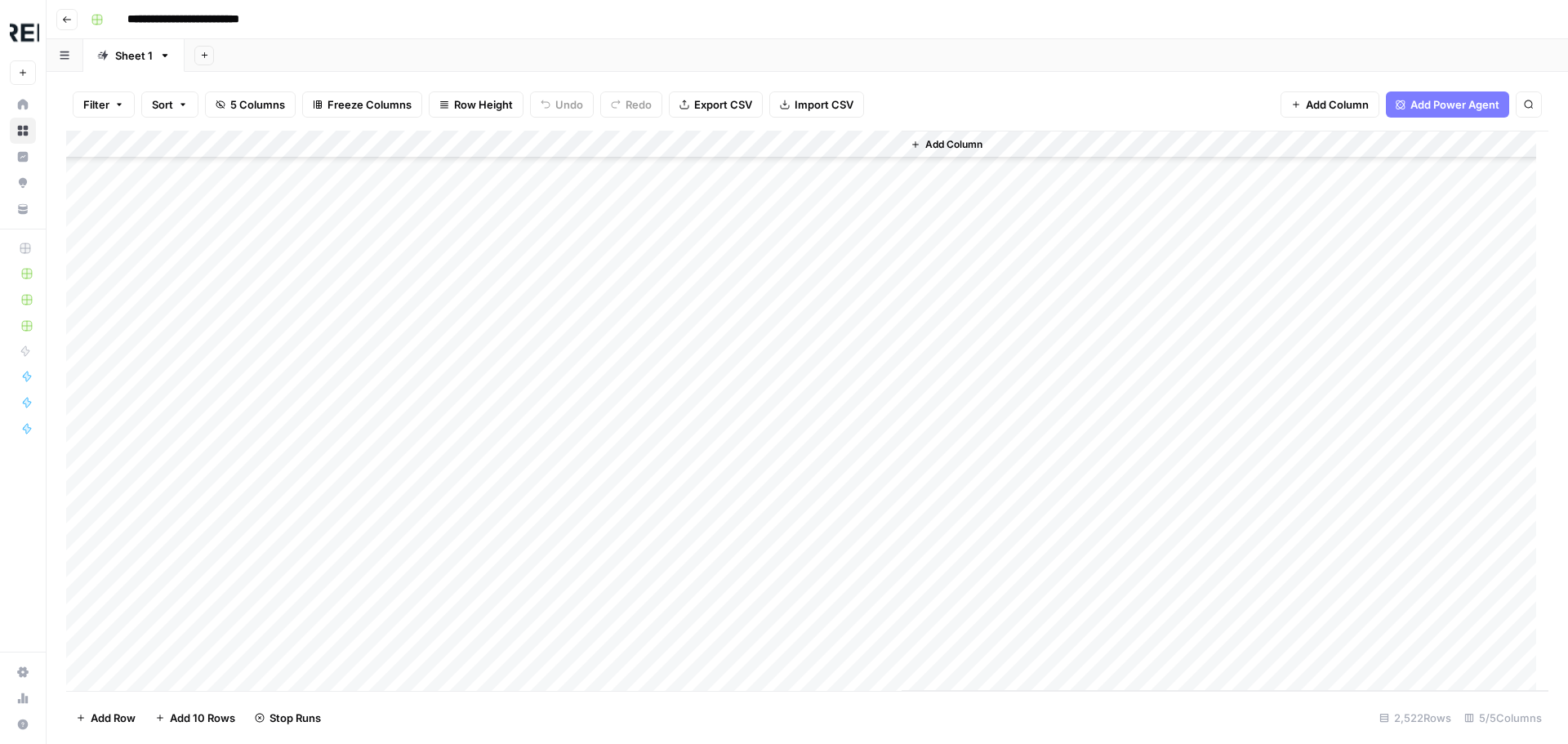
click at [450, 371] on div "Add Column" at bounding box center [807, 411] width 1482 height 560
click at [442, 563] on div "Add Column" at bounding box center [807, 411] width 1482 height 560
click at [447, 590] on div "Add Column" at bounding box center [807, 411] width 1482 height 560
click at [439, 430] on div "Add Column" at bounding box center [807, 411] width 1482 height 560
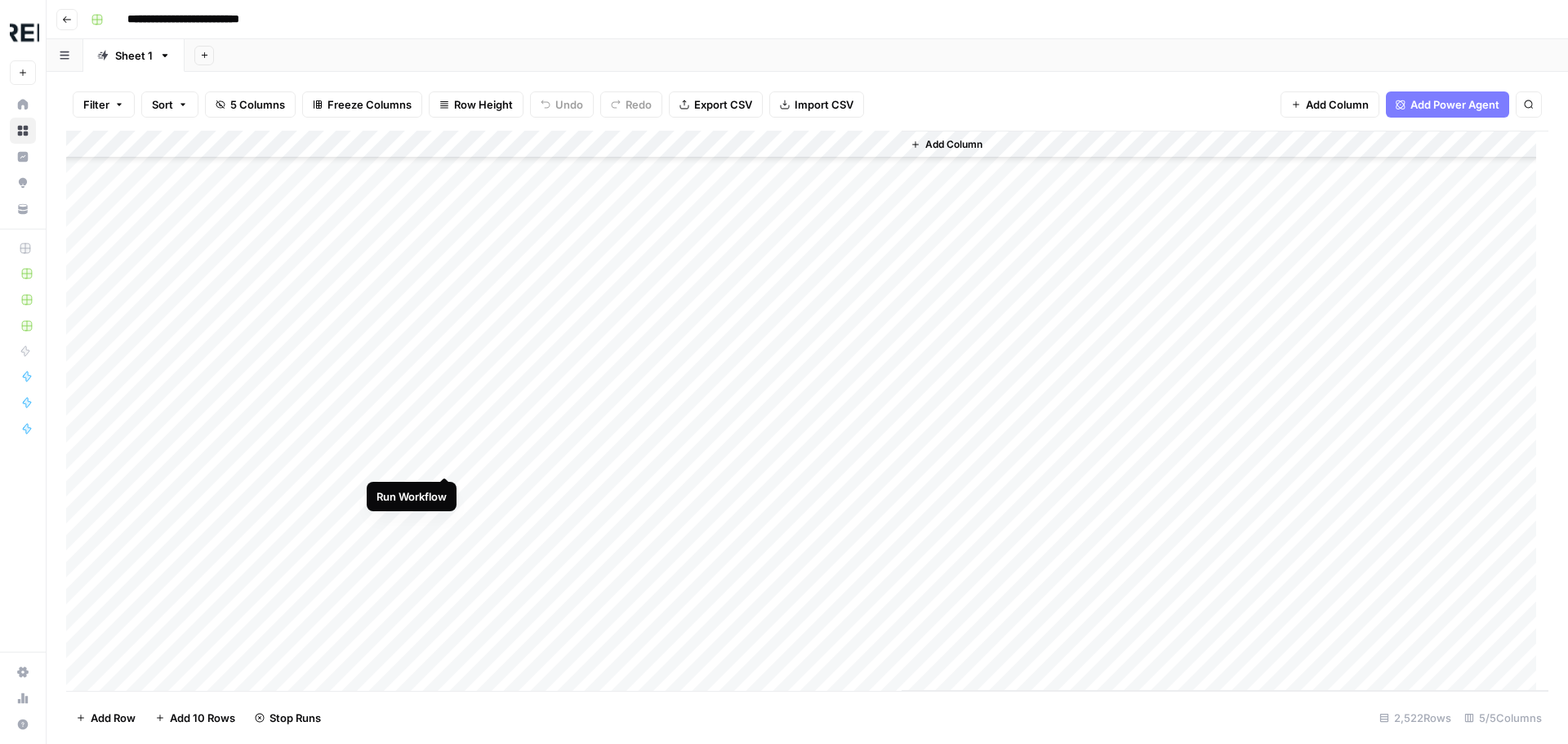
scroll to position [60490, 0]
click at [441, 439] on div "Add Column" at bounding box center [807, 411] width 1482 height 560
click at [443, 632] on div "Add Column" at bounding box center [807, 411] width 1482 height 560
click at [450, 576] on div "Add Column" at bounding box center [807, 411] width 1482 height 560
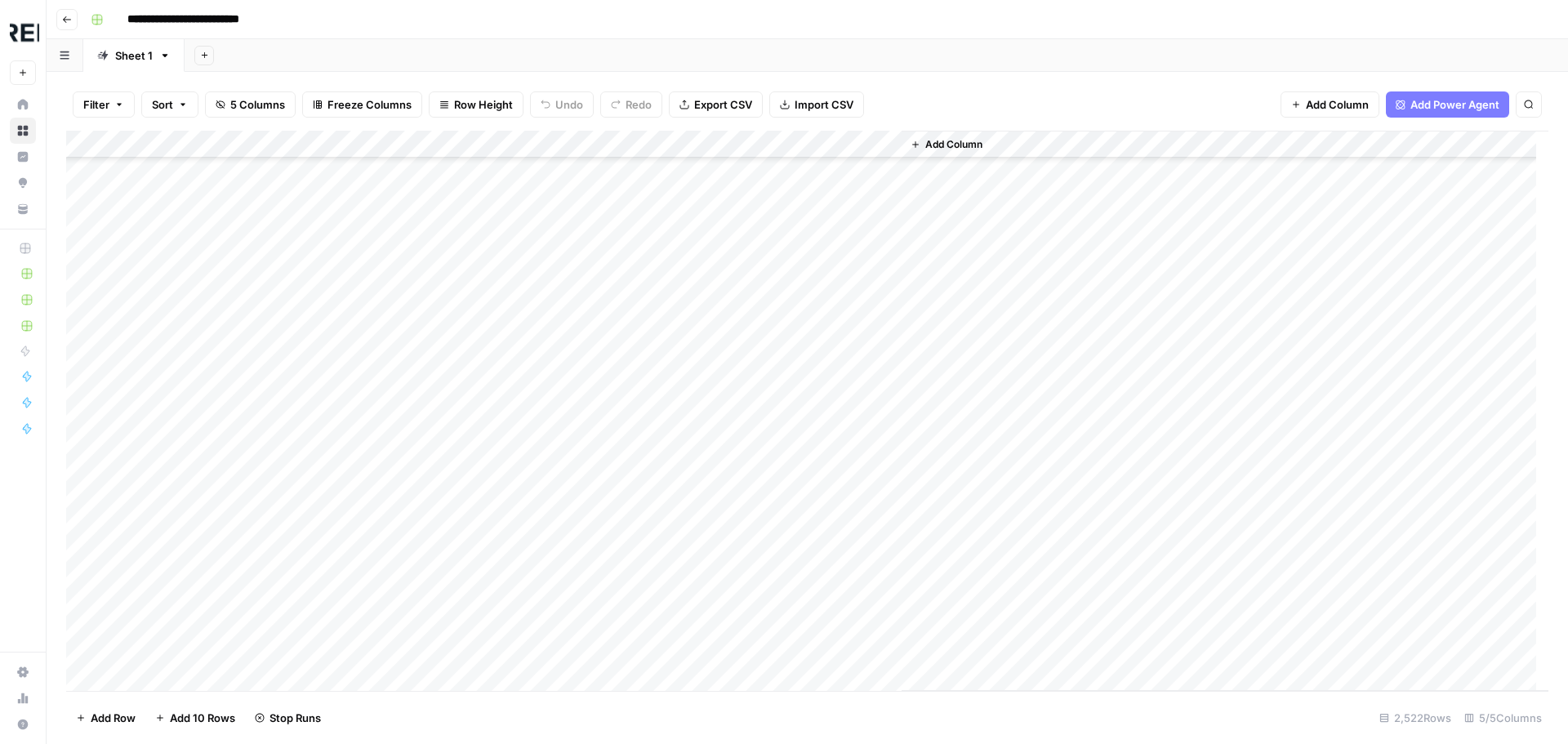
scroll to position [60898, 0]
click at [449, 556] on div "Add Column" at bounding box center [807, 411] width 1482 height 560
click at [449, 635] on div "Add Column" at bounding box center [807, 411] width 1482 height 560
click at [445, 424] on div "Add Column" at bounding box center [807, 411] width 1482 height 560
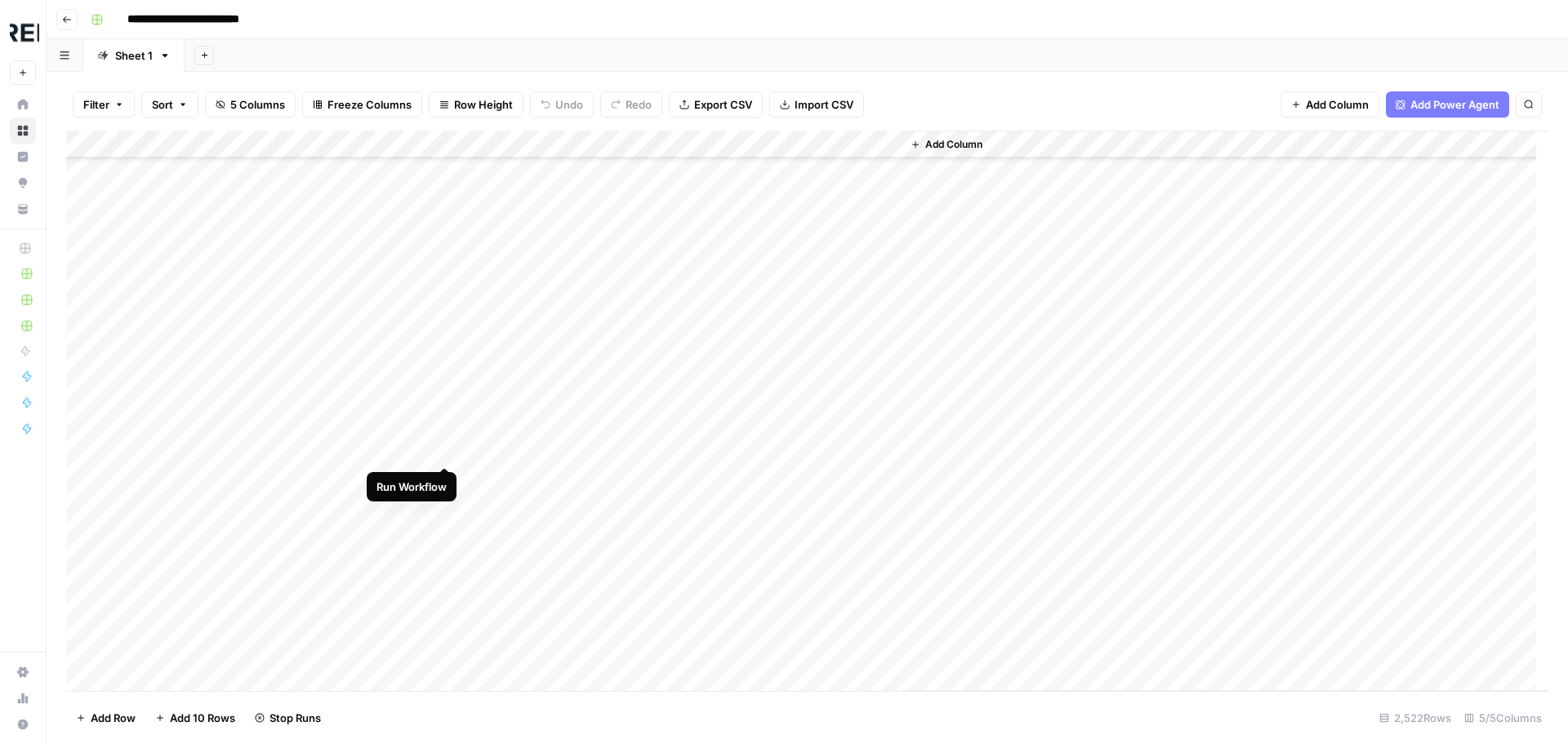
click at [441, 447] on div "Add Column" at bounding box center [807, 411] width 1482 height 560
click at [444, 644] on div "Add Column" at bounding box center [807, 411] width 1482 height 560
click at [444, 488] on div "Add Column" at bounding box center [807, 411] width 1482 height 560
click at [447, 562] on div "Add Column" at bounding box center [807, 411] width 1482 height 560
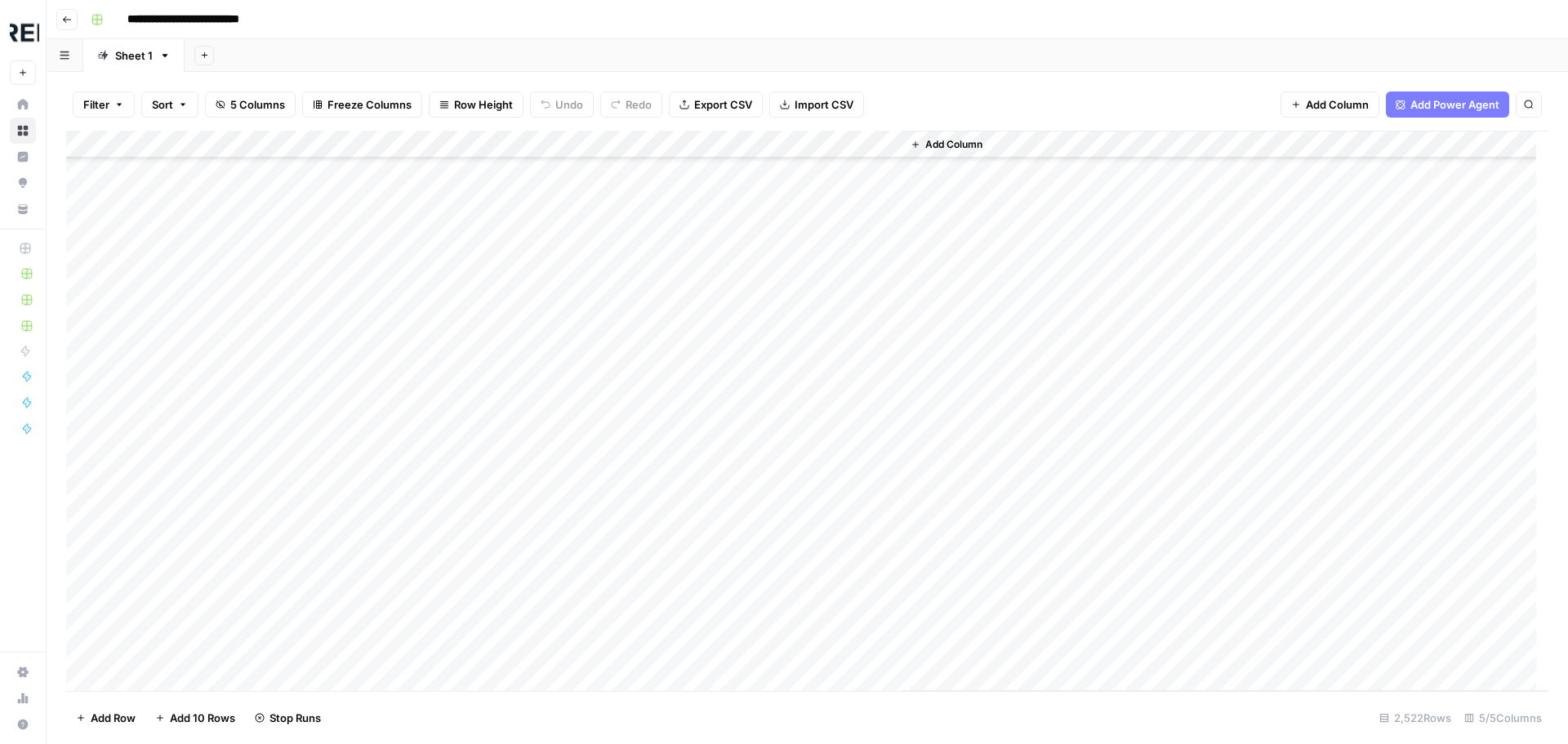
scroll to position [61633, 0]
click at [448, 515] on div "Add Column" at bounding box center [807, 411] width 1482 height 560
click at [440, 624] on div "Add Column" at bounding box center [807, 411] width 1482 height 560
click at [445, 466] on div "Add Column" at bounding box center [807, 411] width 1482 height 560
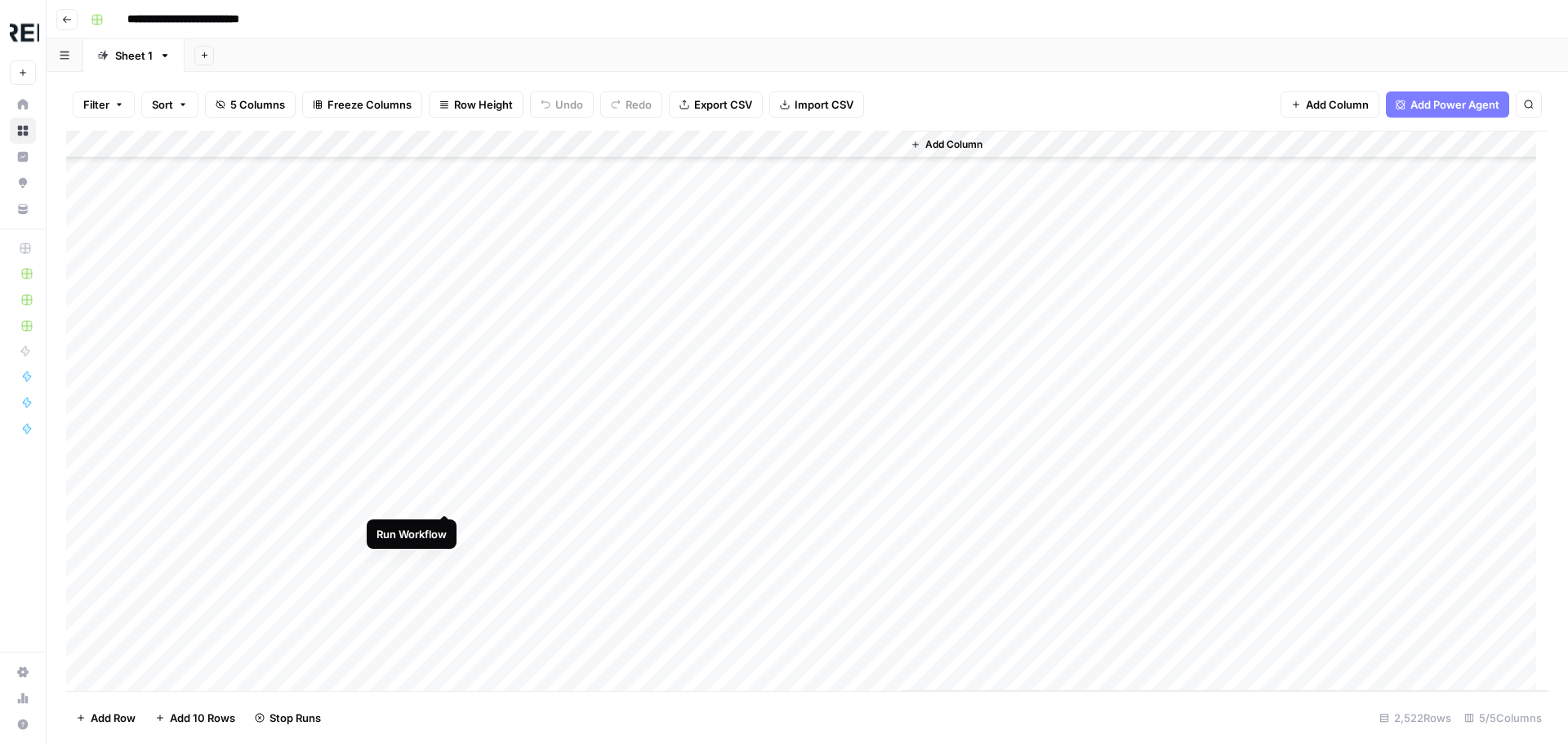
click at [441, 494] on div "Add Column" at bounding box center [807, 411] width 1482 height 560
click at [442, 523] on div "Add Column" at bounding box center [807, 411] width 1482 height 560
click at [442, 420] on div "Add Column" at bounding box center [807, 411] width 1482 height 560
click at [442, 443] on div "Add Column" at bounding box center [807, 411] width 1482 height 560
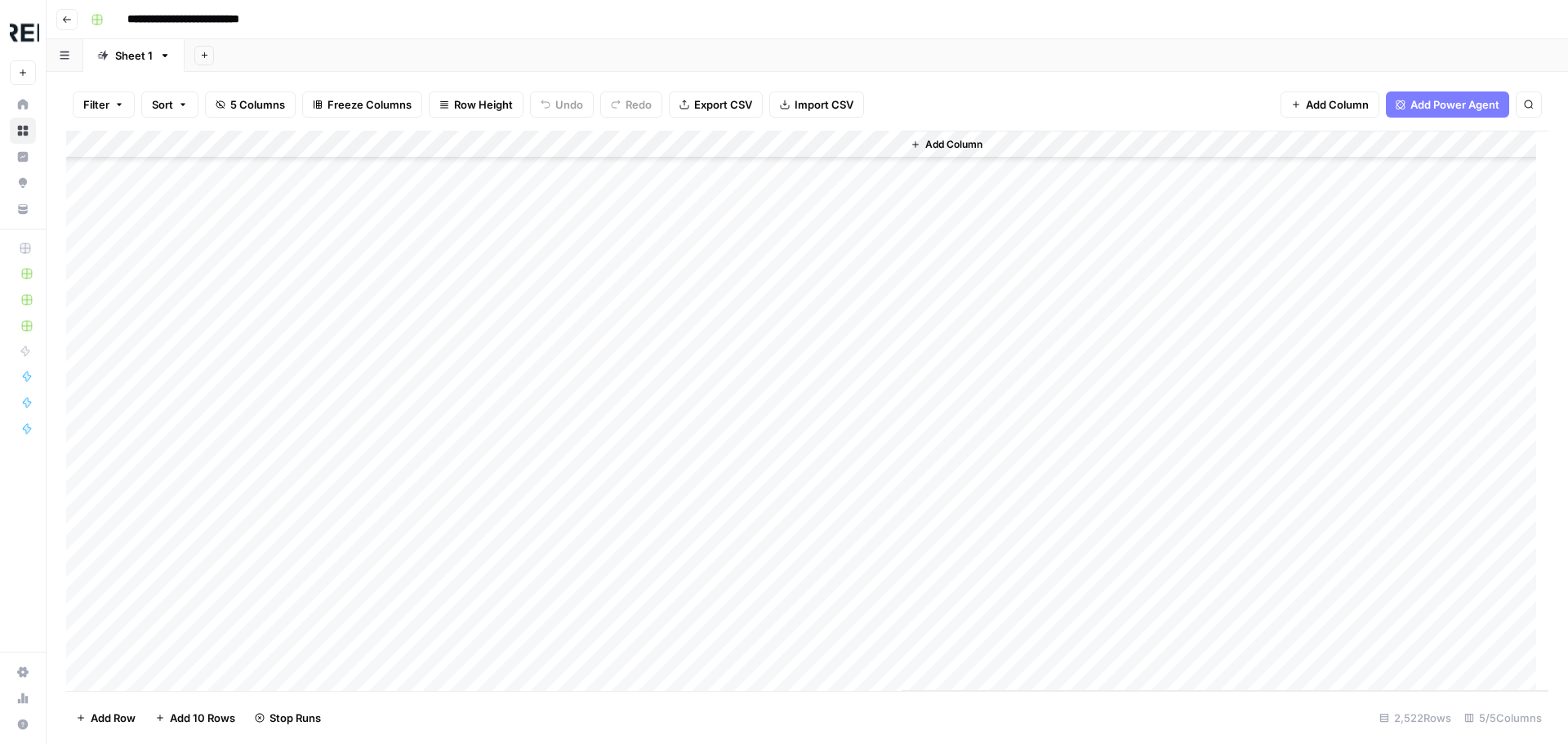
scroll to position [62694, 0]
click at [441, 512] on div "Add Column" at bounding box center [807, 411] width 1482 height 560
click at [447, 620] on div "Add Column" at bounding box center [807, 411] width 1482 height 560
click at [449, 406] on div "Add Column" at bounding box center [807, 411] width 1482 height 560
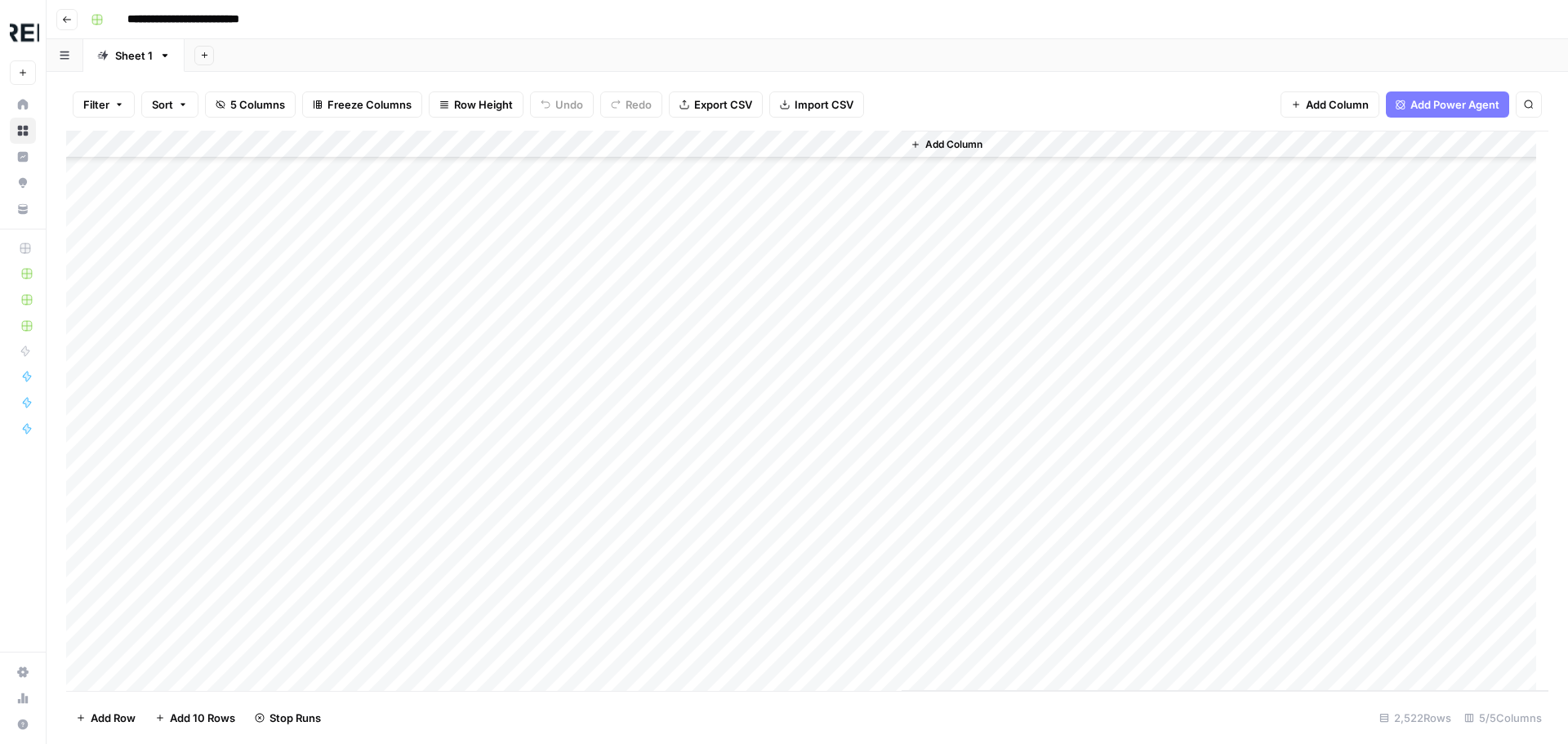
click at [444, 519] on div "Add Column" at bounding box center [807, 411] width 1482 height 560
click at [437, 572] on div "Add Column" at bounding box center [807, 411] width 1482 height 560
click at [450, 529] on div "Add Column" at bounding box center [807, 411] width 1482 height 560
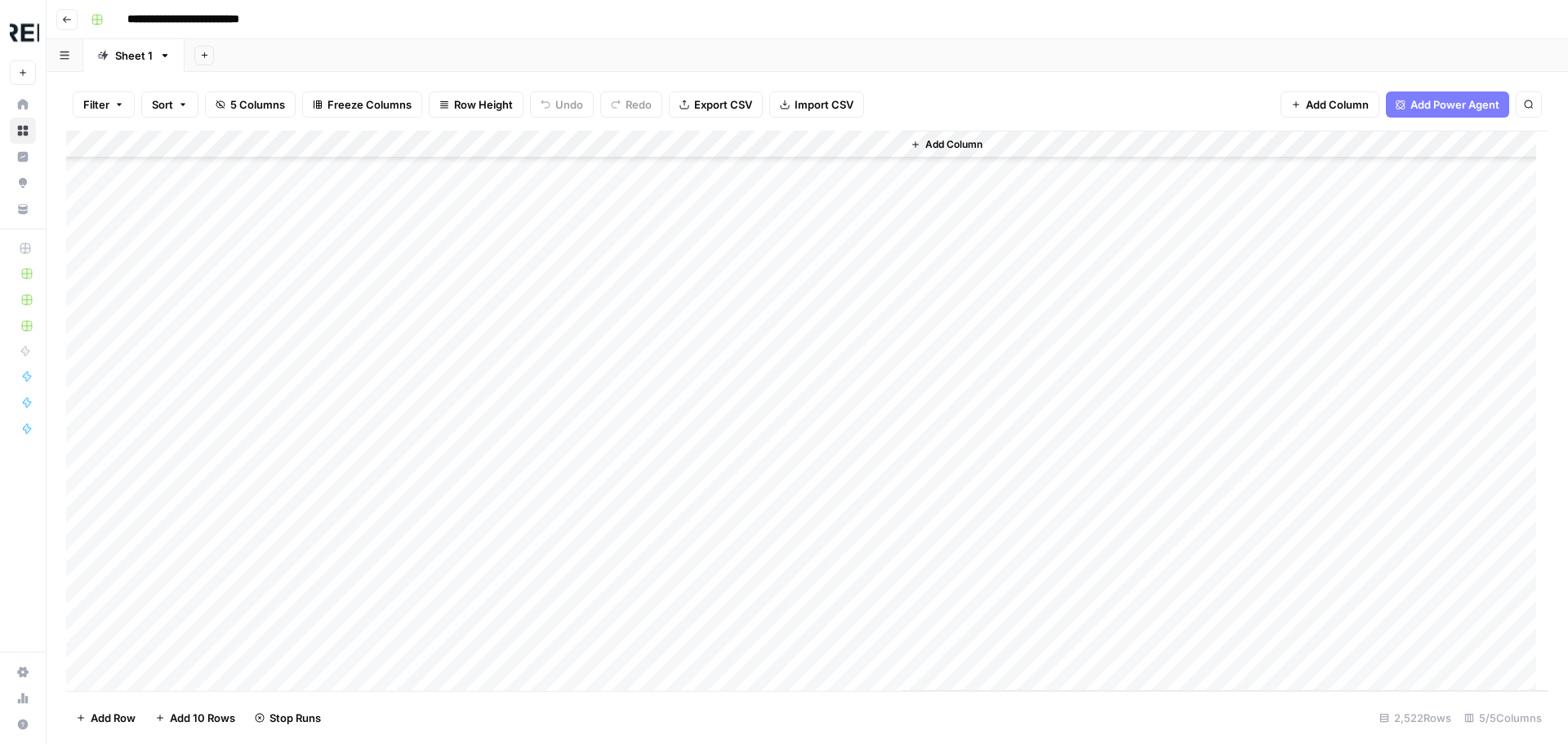
click at [441, 639] on div "Add Column" at bounding box center [807, 411] width 1482 height 560
click at [445, 668] on div "Add Column" at bounding box center [807, 411] width 1482 height 560
click at [446, 431] on div "Add Column" at bounding box center [807, 411] width 1482 height 560
click at [441, 597] on div "Add Column" at bounding box center [807, 411] width 1482 height 560
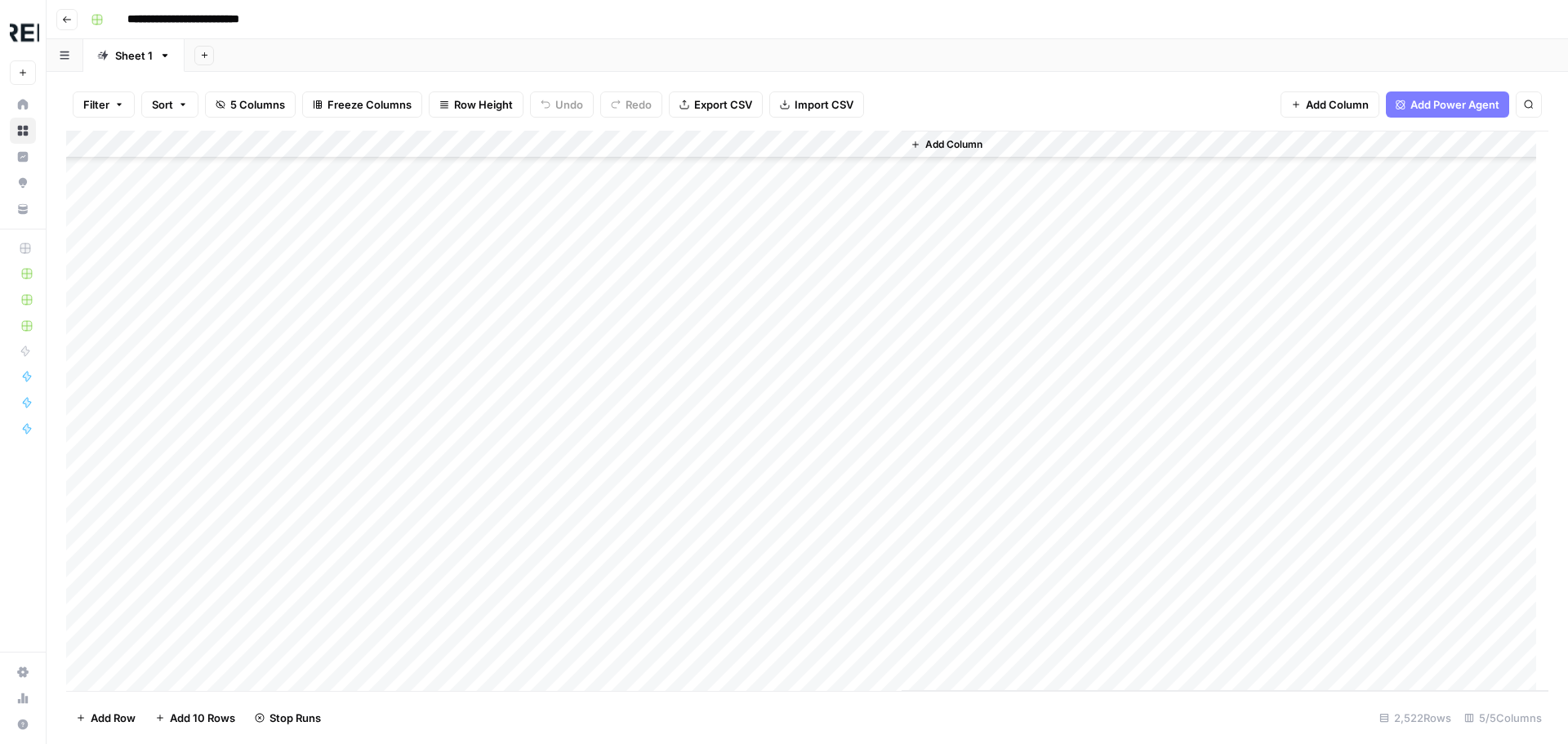
scroll to position [64490, 0]
click at [448, 462] on div "Add Column" at bounding box center [807, 411] width 1482 height 560
click at [451, 554] on div "Add Column" at bounding box center [807, 411] width 1482 height 560
click at [446, 577] on div "Add Column" at bounding box center [807, 411] width 1482 height 560
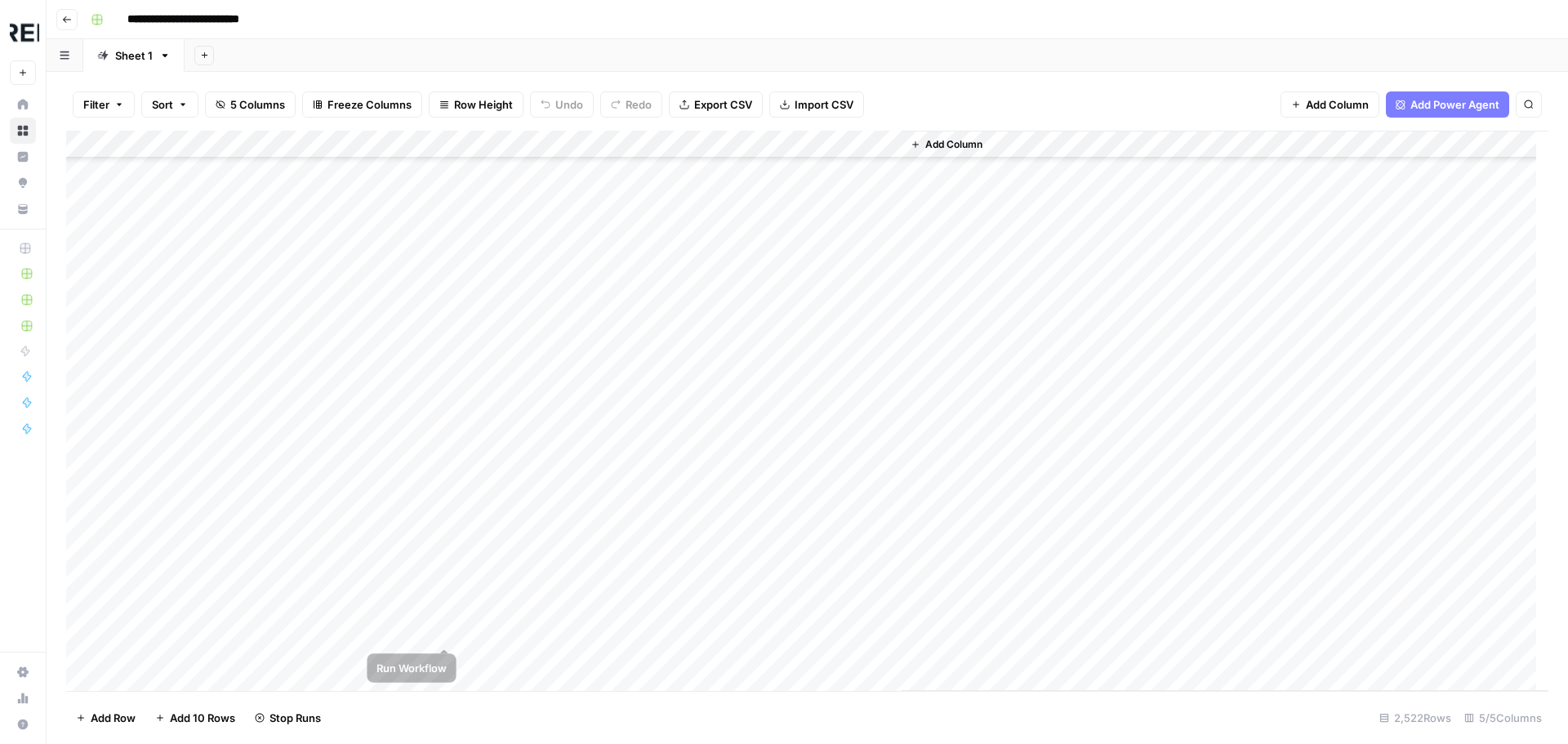
scroll to position [64898, 0]
click at [450, 605] on div "Add Column" at bounding box center [807, 411] width 1482 height 560
click at [447, 333] on div "Add Column" at bounding box center [807, 411] width 1482 height 560
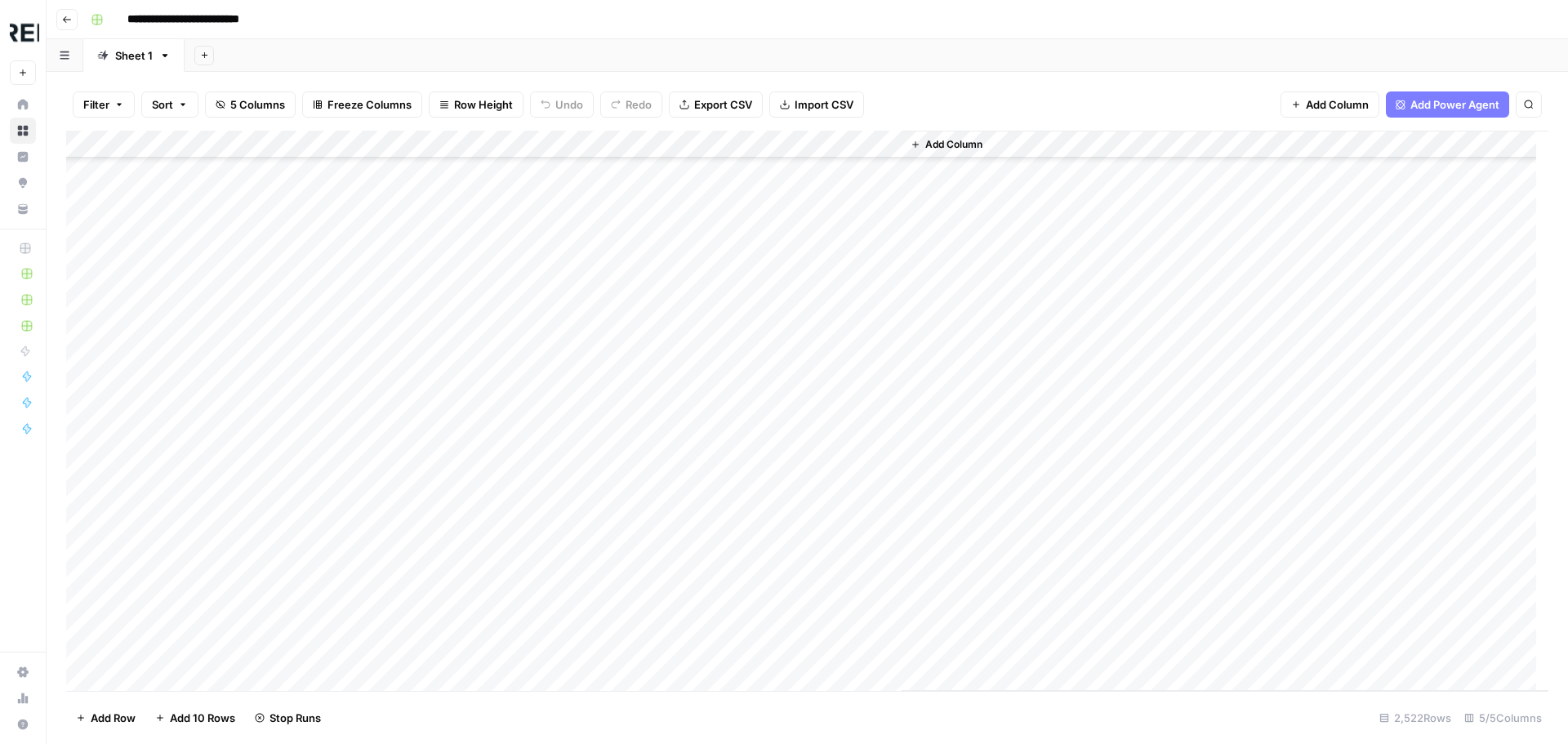
click at [448, 422] on div "Add Column" at bounding box center [807, 411] width 1482 height 560
click at [442, 595] on div "Add Column" at bounding box center [807, 411] width 1482 height 560
click at [446, 637] on div "Add Column" at bounding box center [807, 411] width 1482 height 560
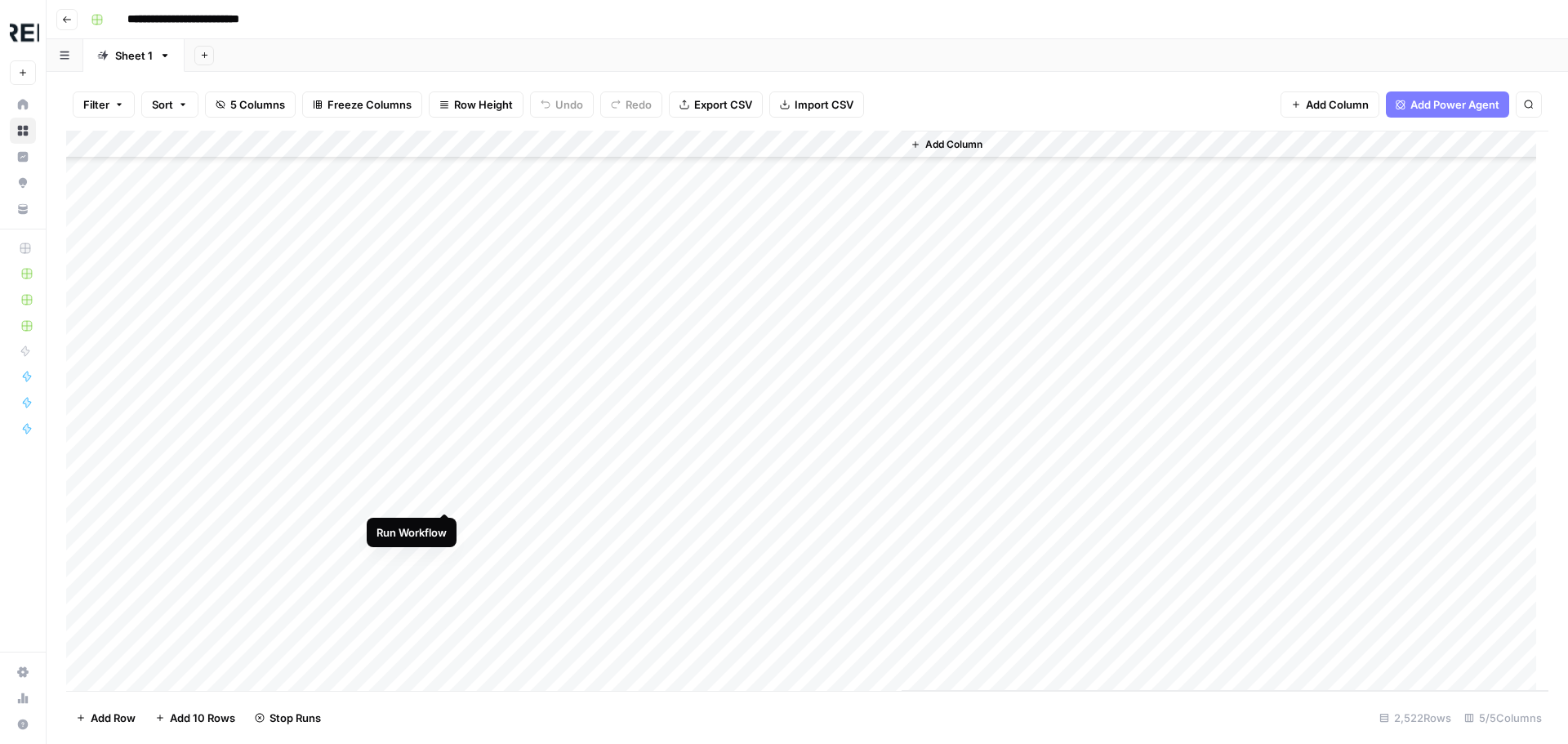
click at [449, 502] on div "Add Column" at bounding box center [807, 411] width 1482 height 560
click at [448, 635] on div "Add Column" at bounding box center [807, 411] width 1482 height 560
click at [450, 658] on div "Add Column" at bounding box center [807, 411] width 1482 height 560
click at [445, 420] on div "Add Column" at bounding box center [807, 411] width 1482 height 560
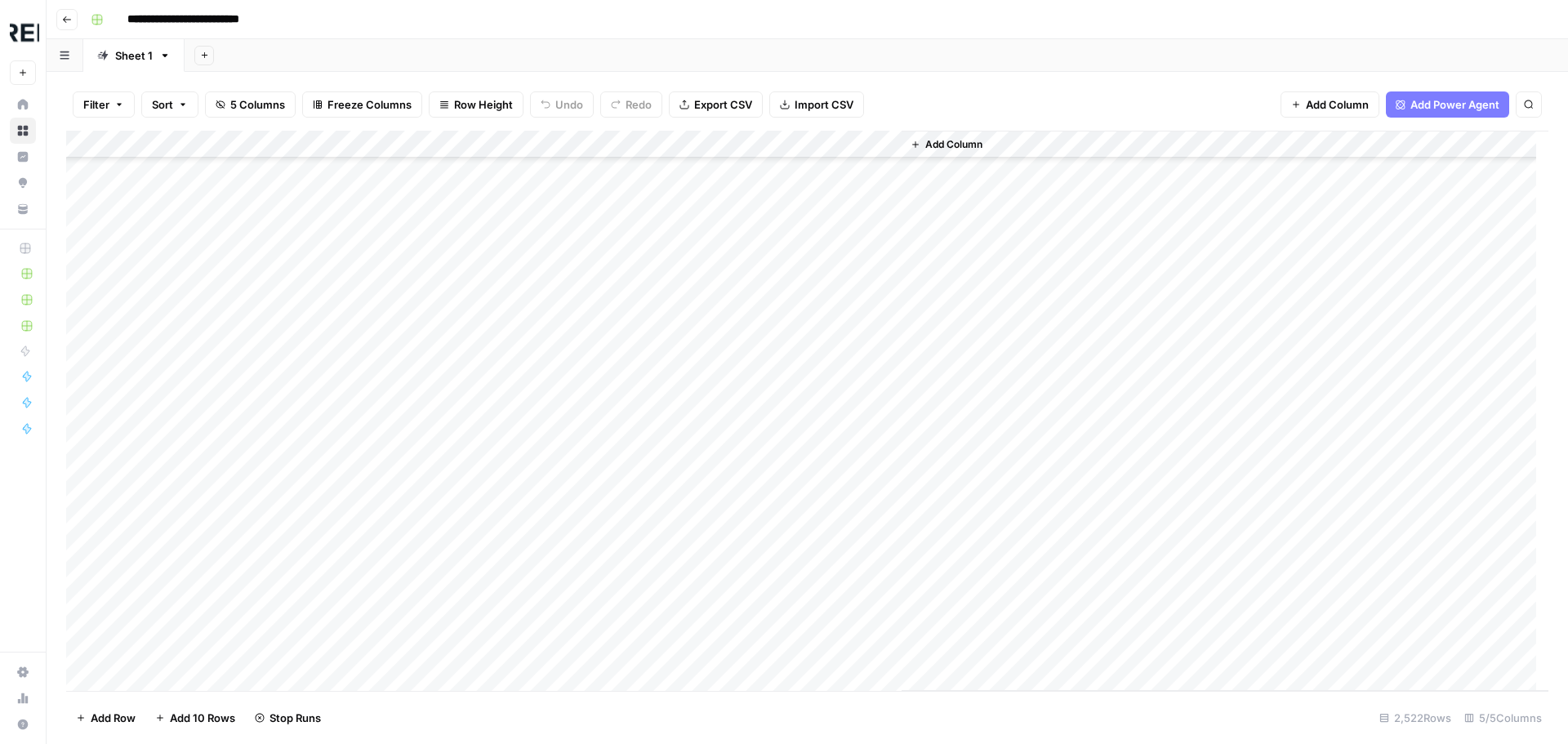
click at [448, 561] on div "Add Column" at bounding box center [807, 411] width 1482 height 560
click at [441, 586] on div "Add Column" at bounding box center [807, 411] width 1482 height 560
click at [442, 617] on div "Add Column" at bounding box center [807, 411] width 1482 height 560
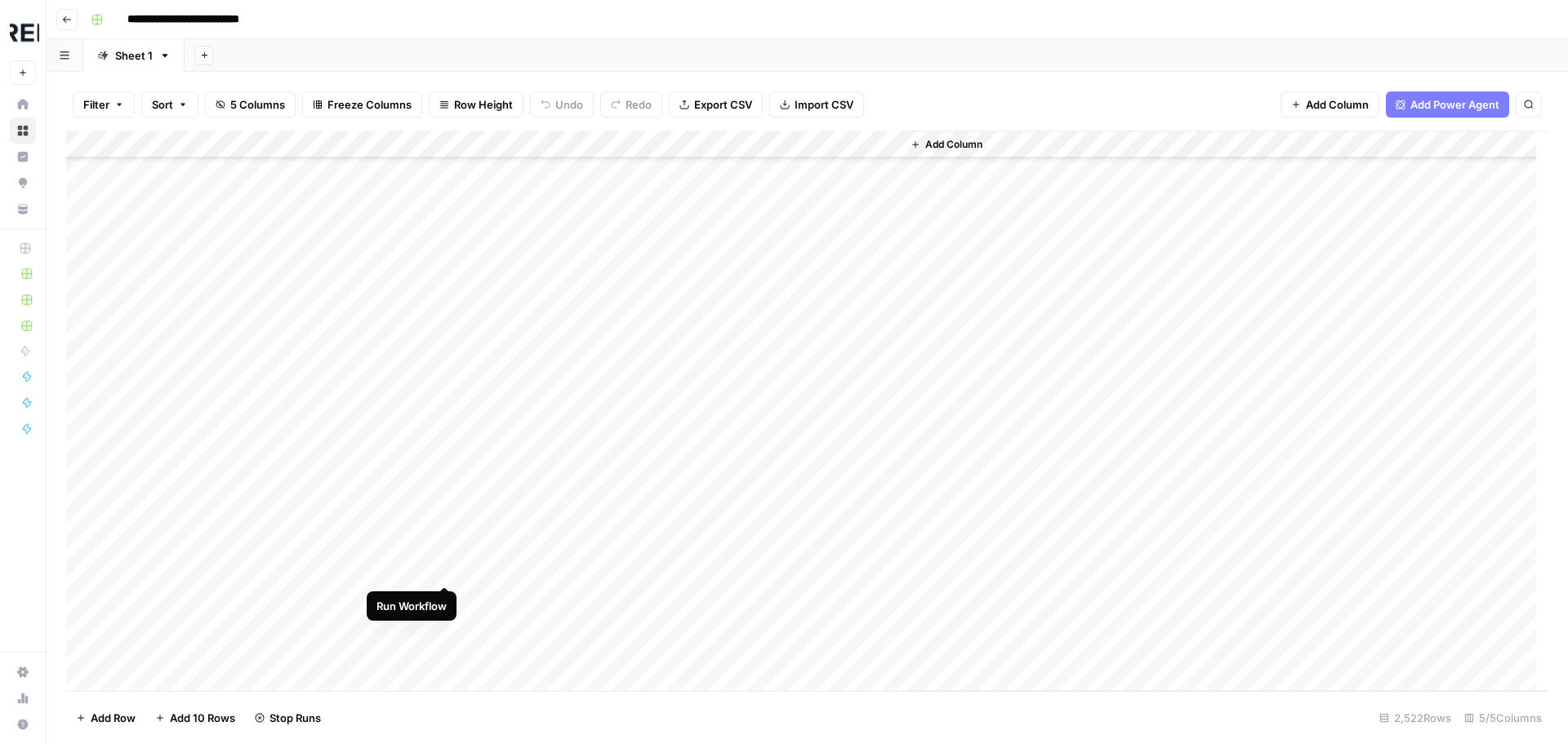
click at [448, 570] on div "Add Column" at bounding box center [807, 411] width 1482 height 560
click at [437, 408] on div "Add Column" at bounding box center [807, 411] width 1482 height 560
click at [447, 463] on div "Add Column" at bounding box center [807, 411] width 1482 height 560
click at [448, 661] on div "Add Column" at bounding box center [807, 411] width 1482 height 560
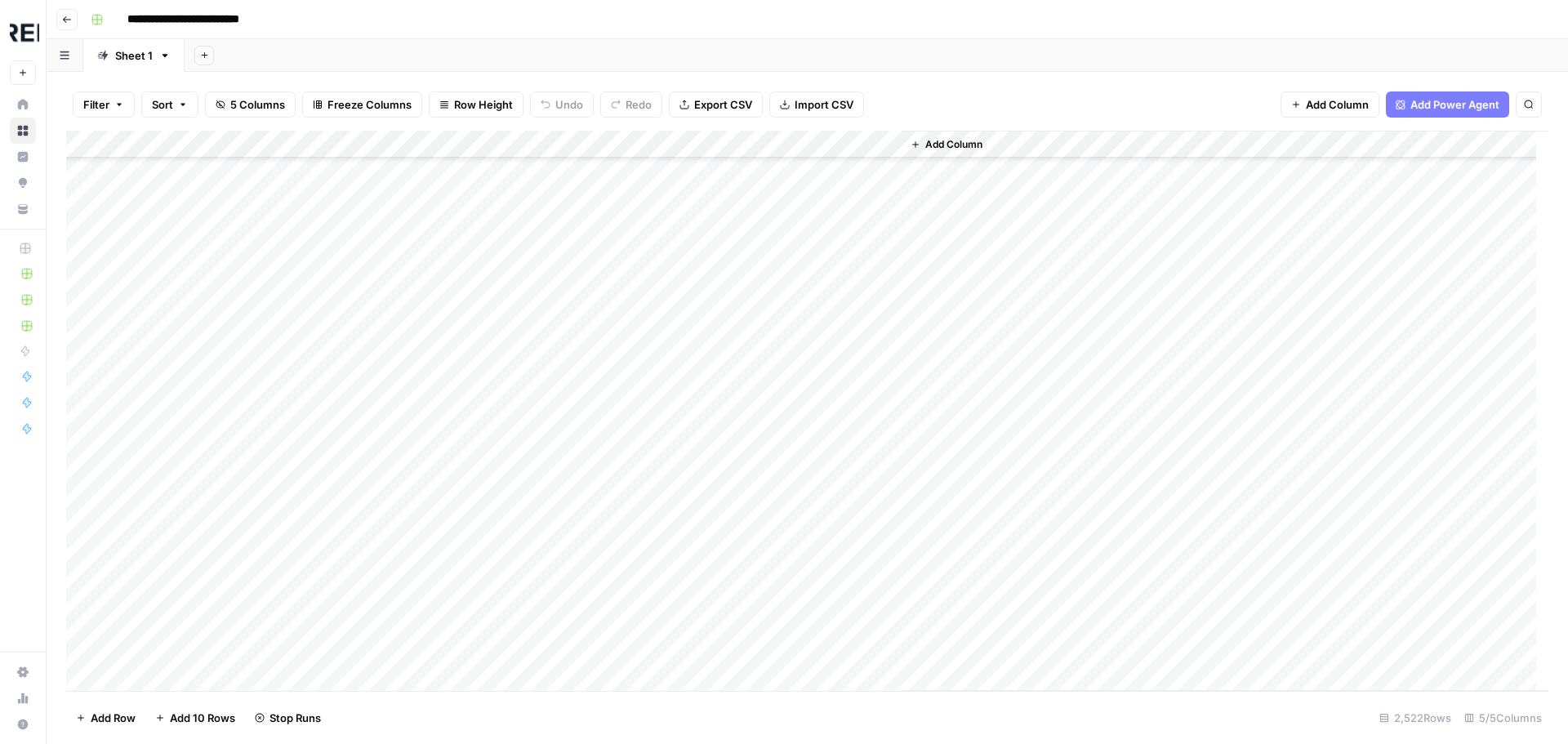
scroll to position [67674, 0]
click at [450, 408] on div "Add Column" at bounding box center [807, 411] width 1482 height 560
click at [442, 448] on div "Add Column" at bounding box center [807, 411] width 1482 height 560
click at [443, 477] on div "Add Column" at bounding box center [807, 411] width 1482 height 560
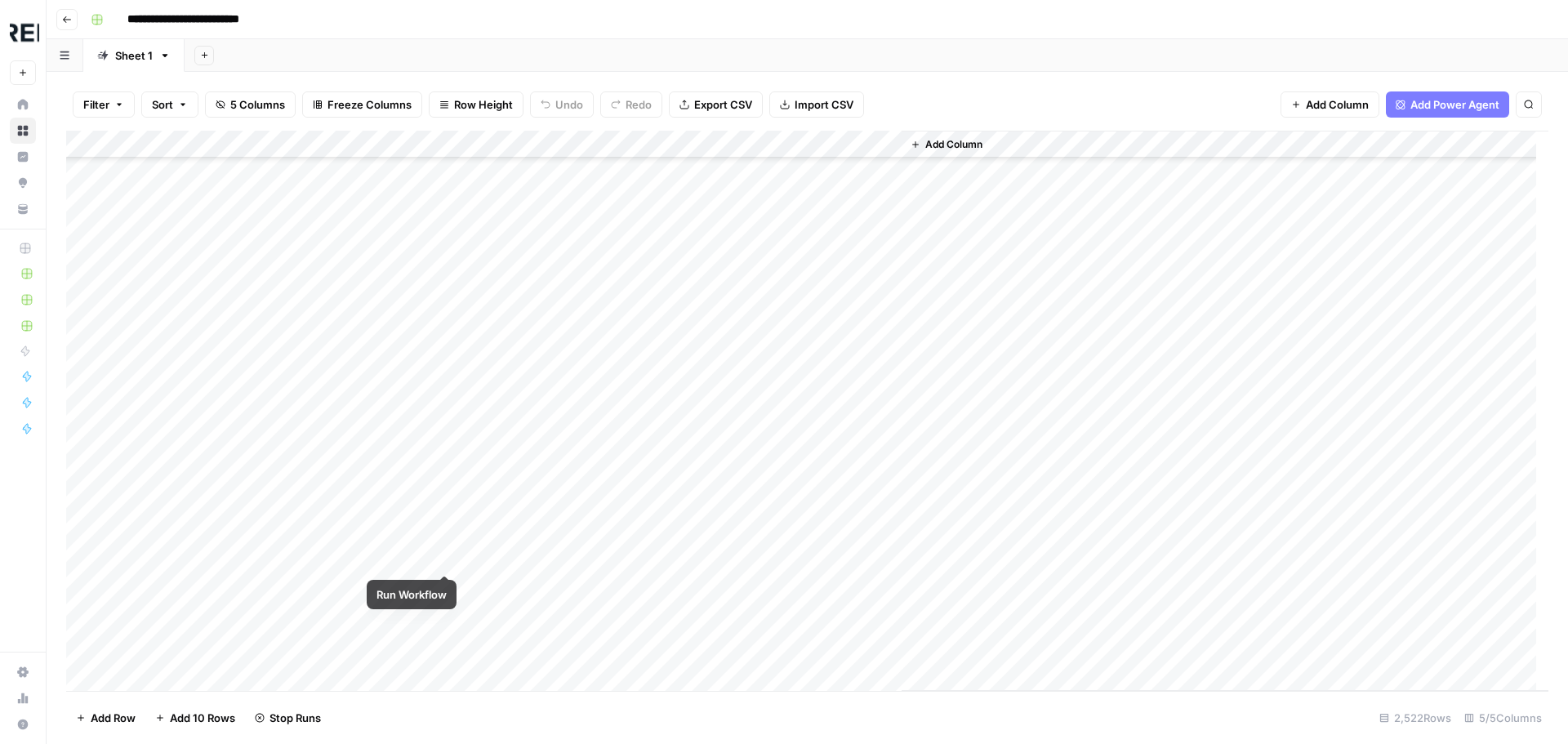
scroll to position [68163, 0]
click at [446, 478] on div "Add Column" at bounding box center [807, 411] width 1482 height 560
click at [437, 542] on div "Add Column" at bounding box center [807, 411] width 1482 height 560
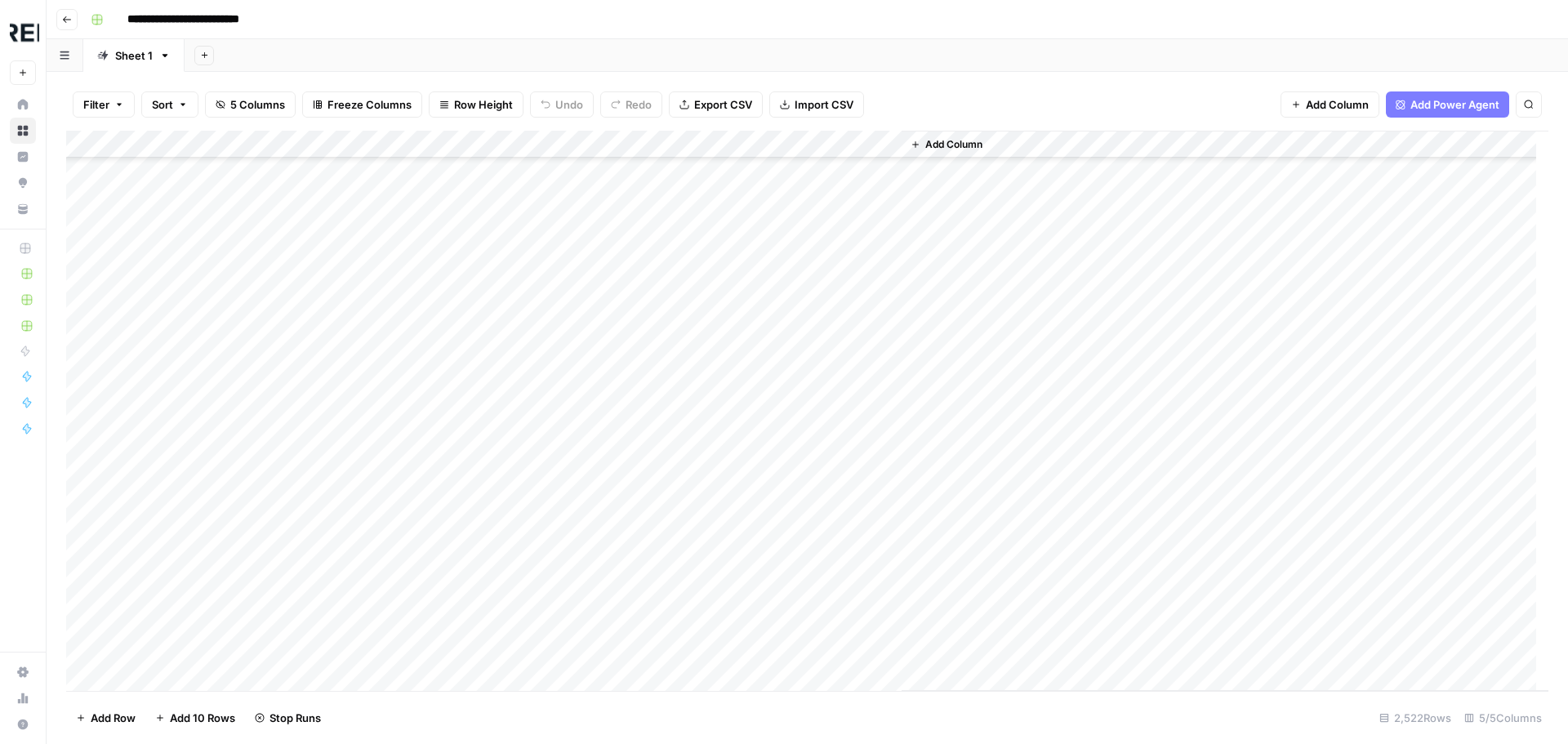
click at [448, 578] on div "Add Column" at bounding box center [807, 411] width 1482 height 560
click at [442, 626] on div "Add Column" at bounding box center [807, 411] width 1482 height 560
click at [449, 464] on div "Add Column" at bounding box center [807, 411] width 1482 height 560
click at [443, 514] on div "Add Column" at bounding box center [807, 411] width 1482 height 560
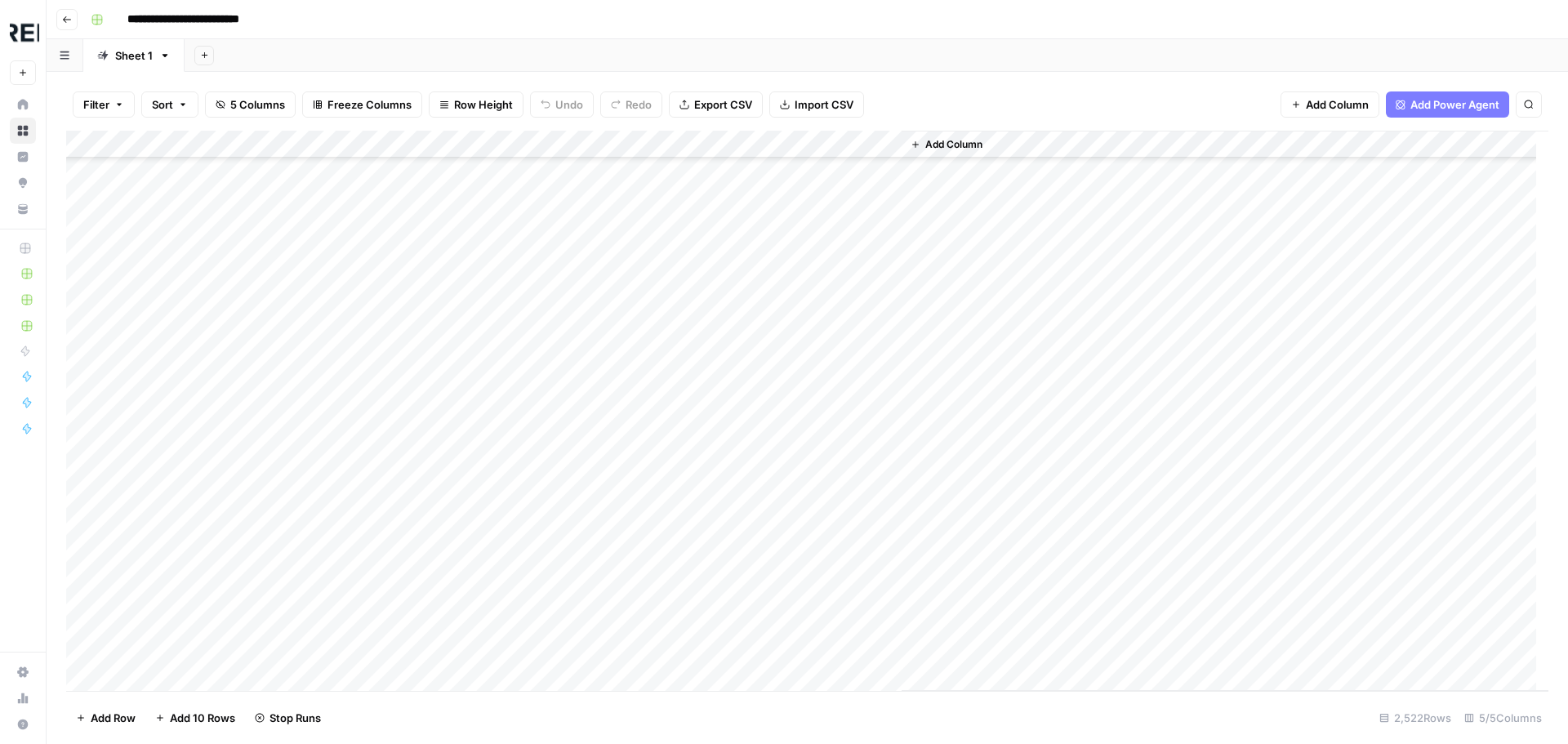
scroll to position [68980, 0]
click at [449, 489] on div "Add Column" at bounding box center [807, 411] width 1482 height 560
click at [445, 499] on div "Add Column" at bounding box center [807, 411] width 1482 height 560
click at [448, 588] on div "Add Column" at bounding box center [807, 411] width 1482 height 560
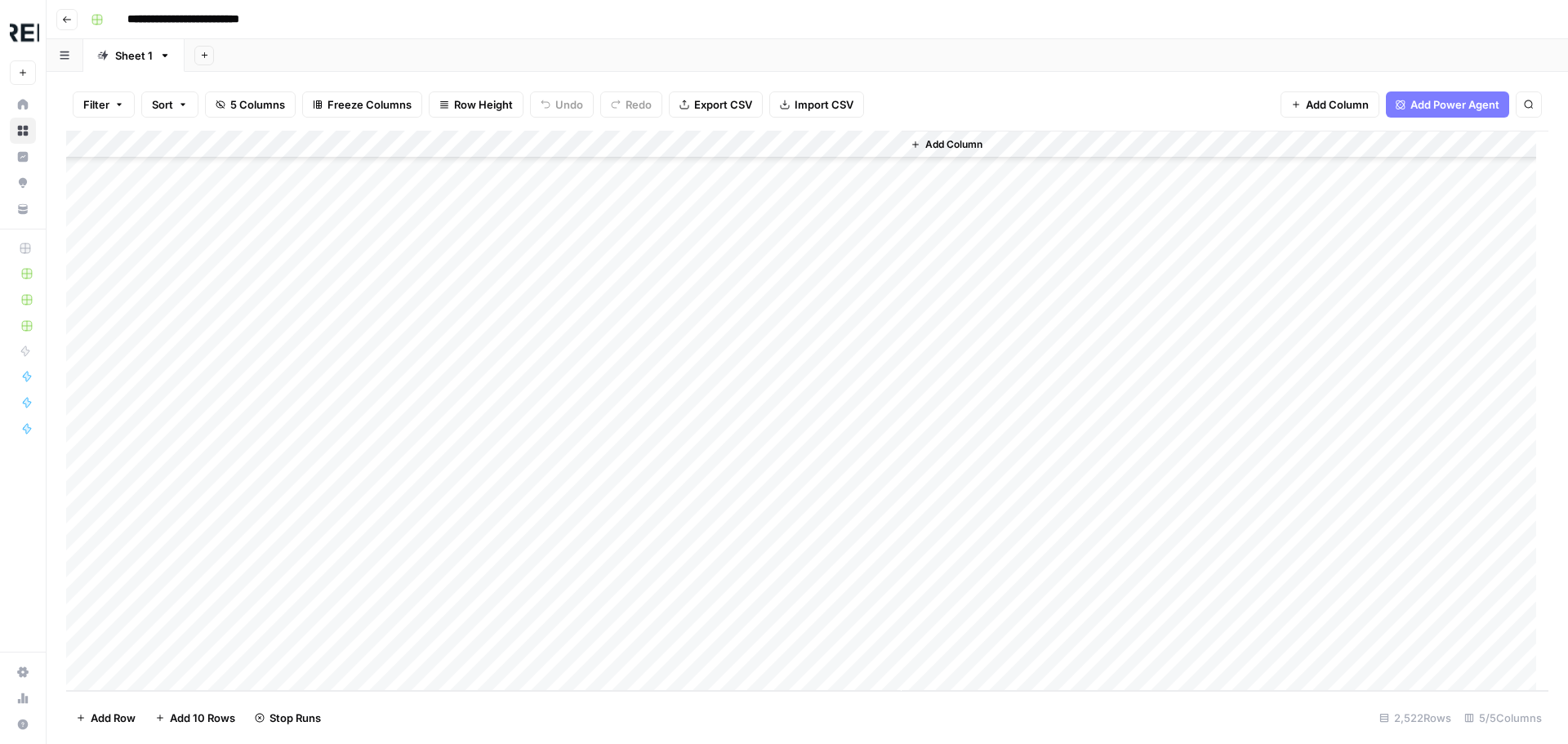
scroll to position [0, 0]
click at [439, 392] on div "Add Column" at bounding box center [807, 411] width 1482 height 560
click at [450, 445] on div "Add Column" at bounding box center [807, 411] width 1482 height 560
click at [441, 486] on div "Add Column" at bounding box center [807, 411] width 1482 height 560
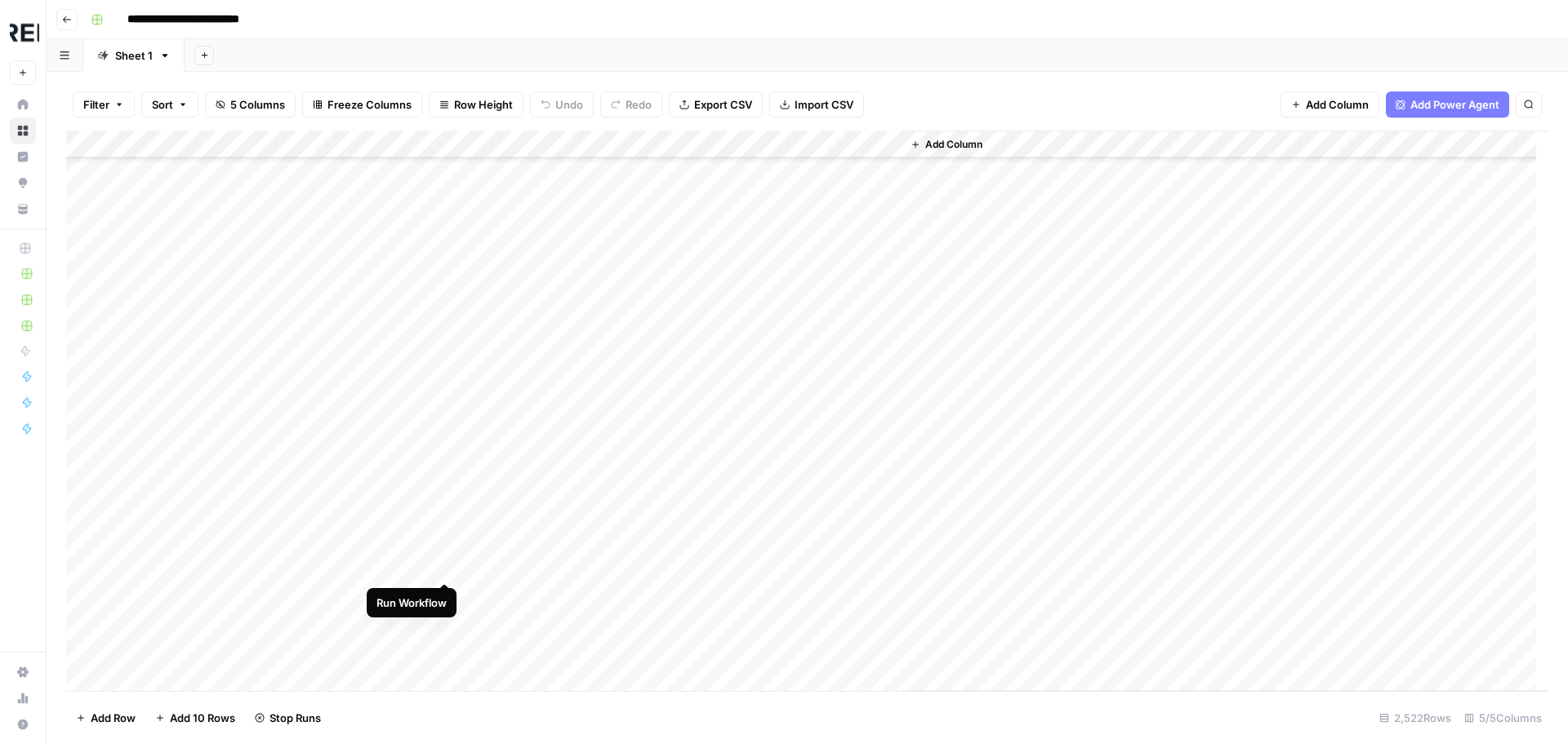
click at [445, 568] on div "Add Column" at bounding box center [807, 411] width 1482 height 560
click at [448, 515] on div "Add Column" at bounding box center [807, 411] width 1482 height 560
click at [446, 569] on div "Add Column" at bounding box center [807, 411] width 1482 height 560
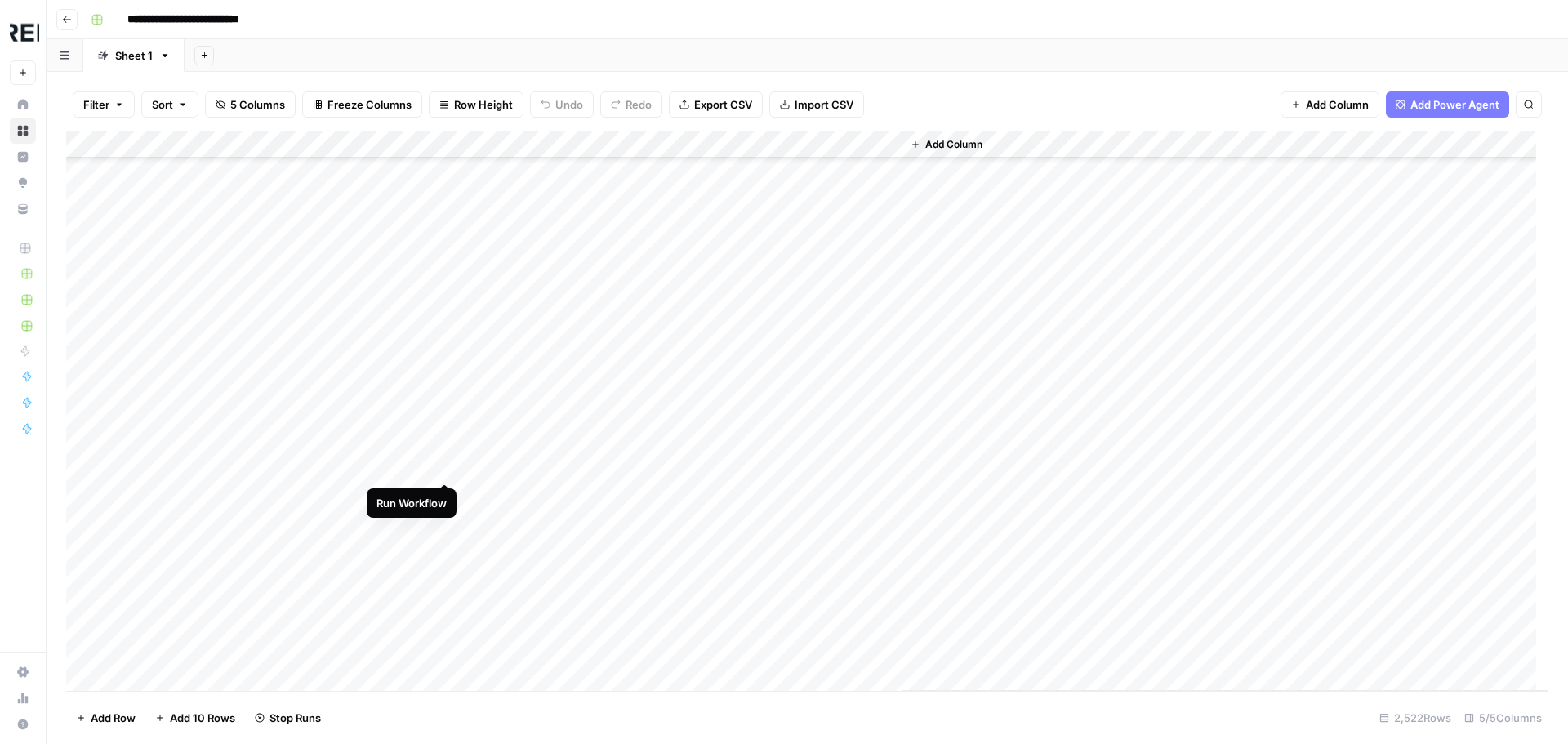
click at [445, 466] on div "Add Column" at bounding box center [807, 411] width 1482 height 560
click at [449, 297] on div "Add Column" at bounding box center [807, 411] width 1482 height 560
click at [446, 321] on div "Add Column" at bounding box center [807, 411] width 1482 height 560
click at [439, 493] on div "Add Column" at bounding box center [807, 411] width 1482 height 560
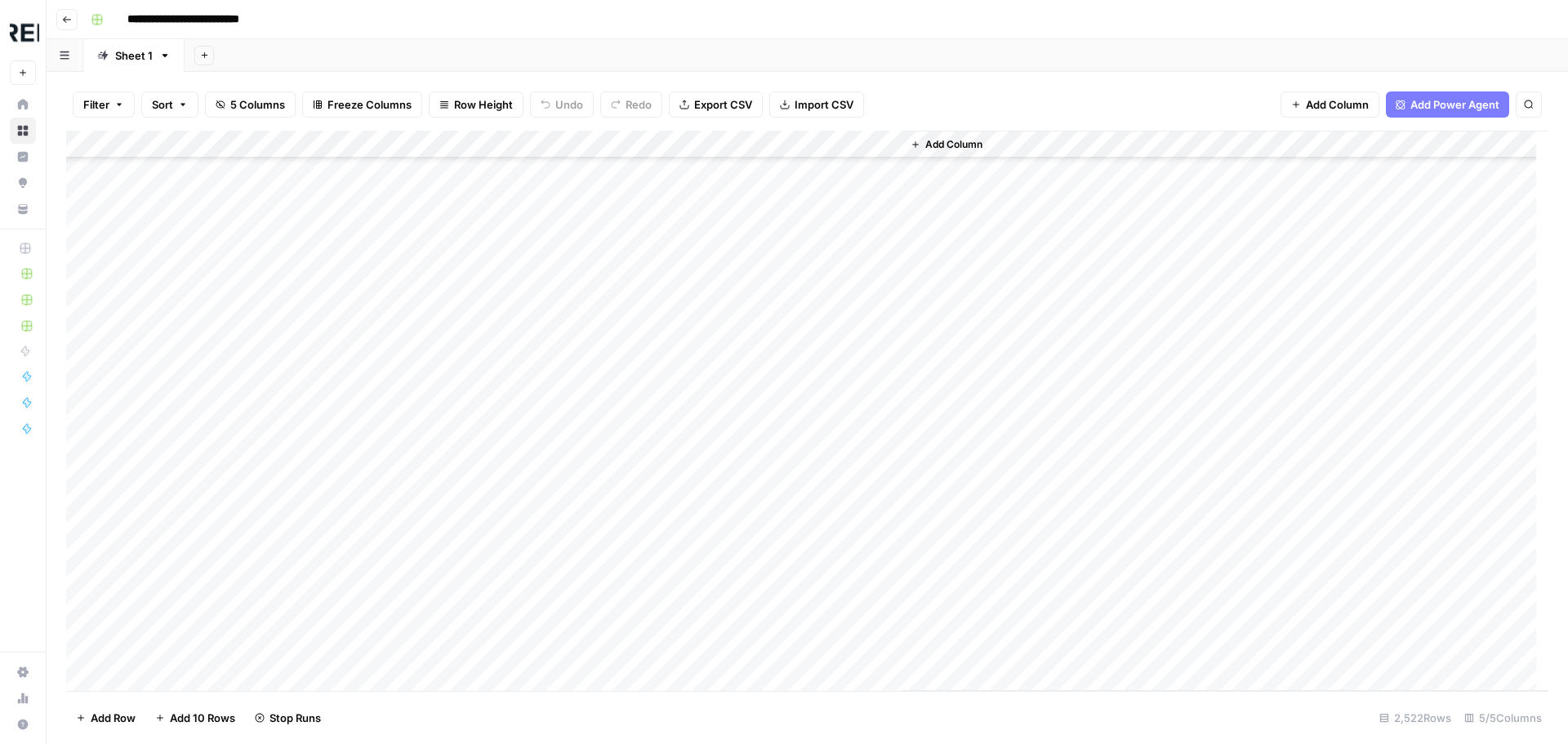
scroll to position [2368, 0]
click at [442, 442] on div "Add Column" at bounding box center [807, 411] width 1482 height 560
click at [443, 474] on div "Add Column" at bounding box center [807, 411] width 1482 height 560
click at [444, 643] on div "Add Column" at bounding box center [807, 411] width 1482 height 560
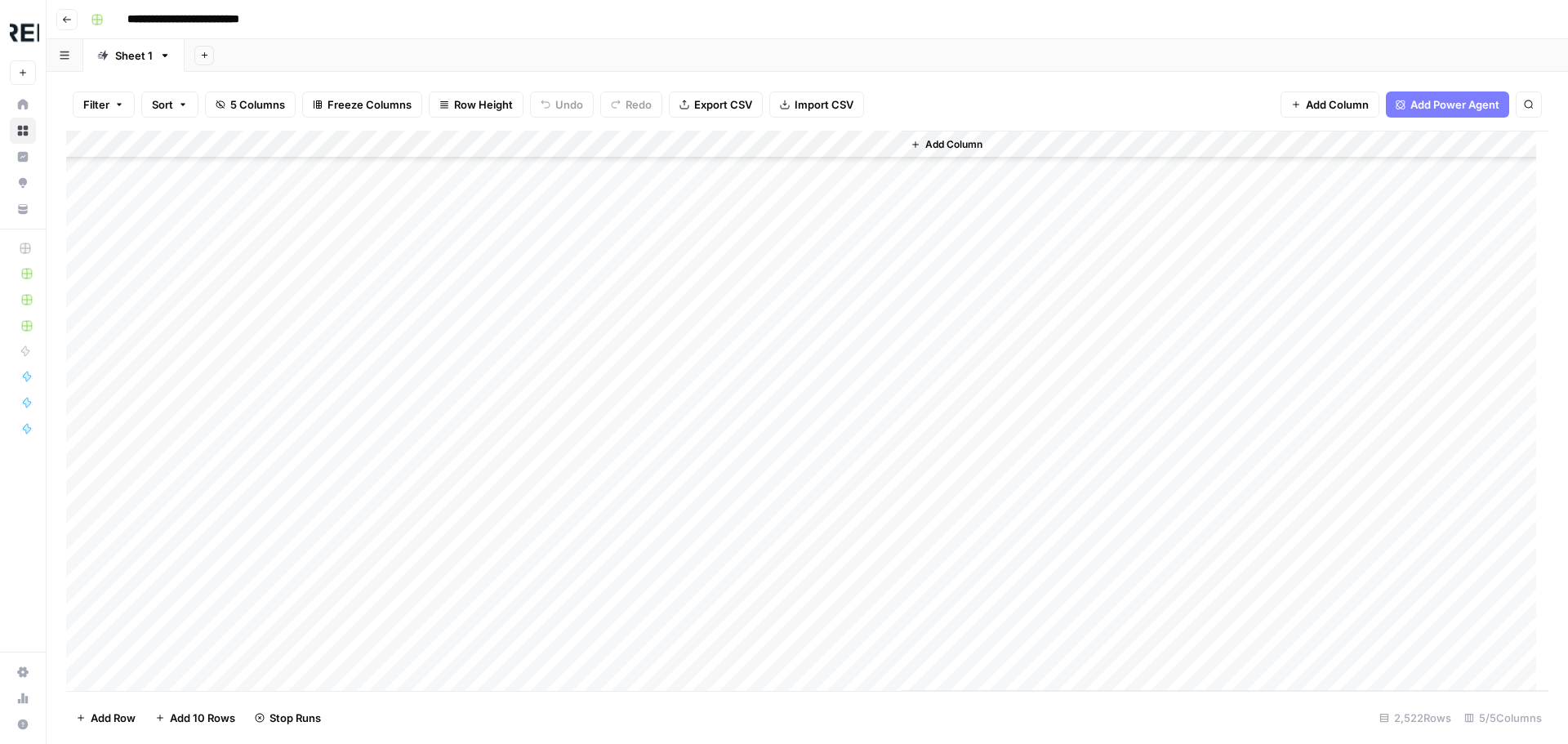
scroll to position [3020, 0]
click at [452, 364] on div "Add Column" at bounding box center [807, 411] width 1482 height 560
click at [451, 479] on div "Add Column" at bounding box center [807, 411] width 1482 height 560
click at [440, 623] on div "Add Column" at bounding box center [807, 411] width 1482 height 560
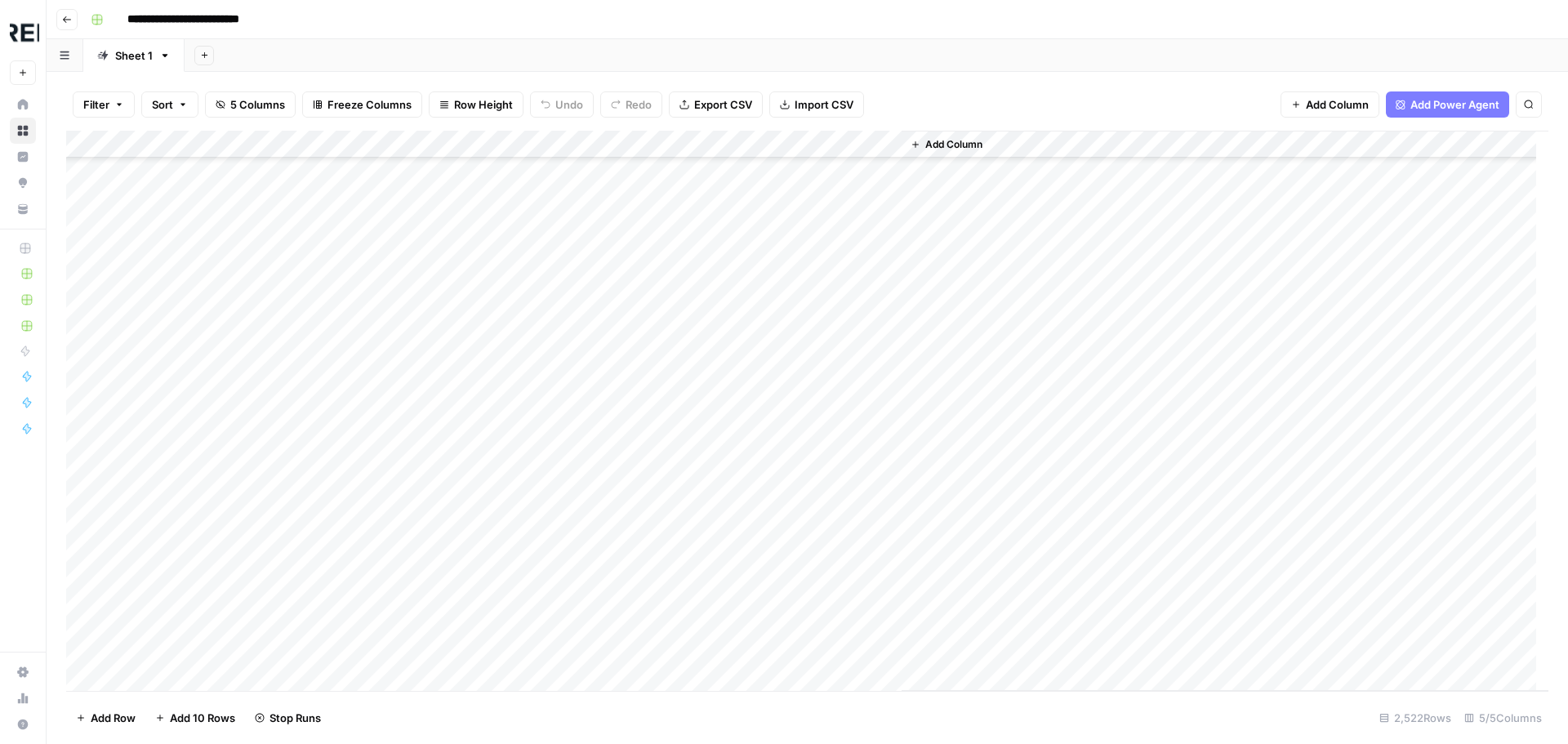
scroll to position [3836, 0]
click at [445, 411] on div "Add Column" at bounding box center [807, 411] width 1482 height 560
click at [448, 362] on div "Add Column" at bounding box center [807, 411] width 1482 height 560
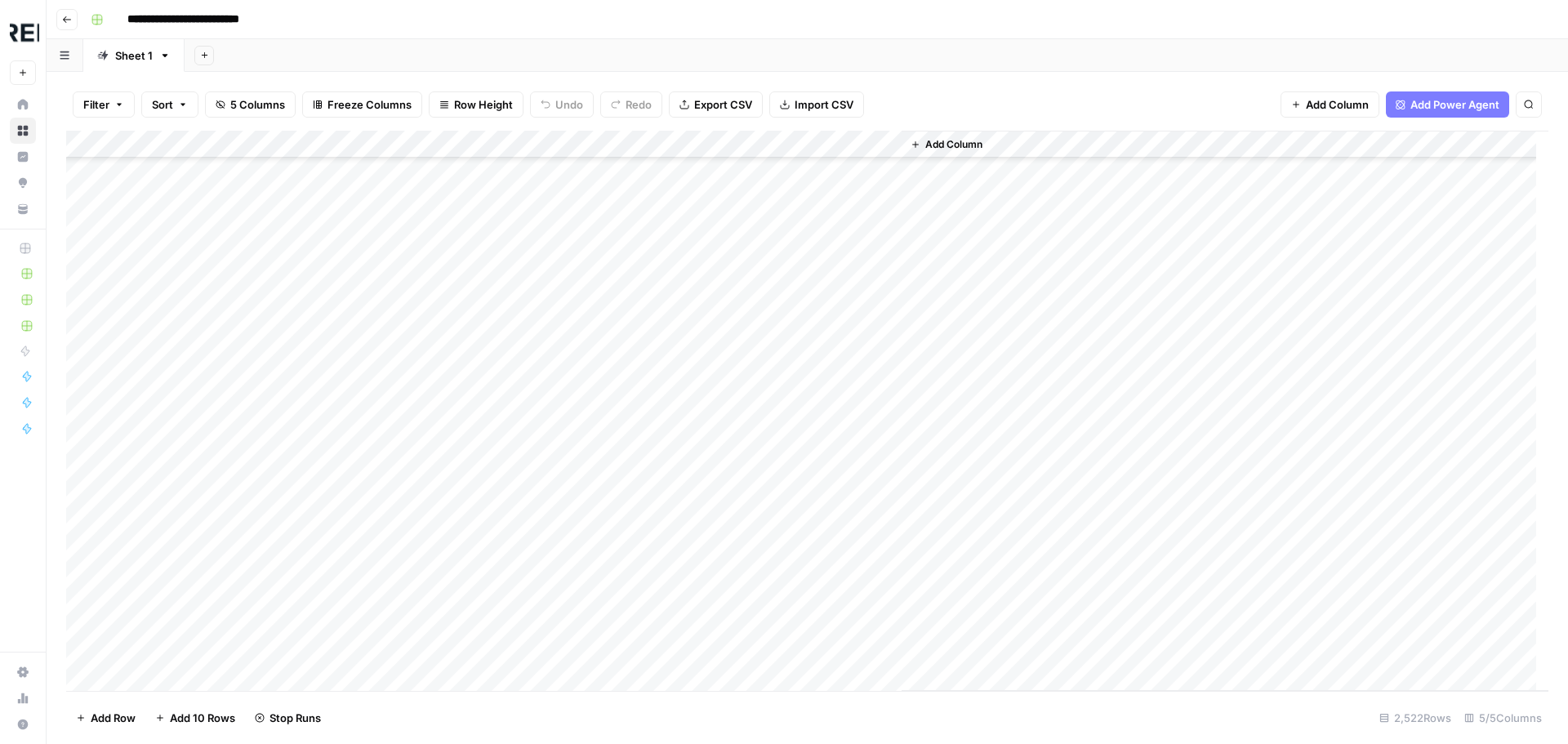
click at [442, 436] on div "Add Column" at bounding box center [807, 411] width 1482 height 560
click at [437, 523] on div "Add Column" at bounding box center [807, 411] width 1482 height 560
click at [447, 358] on div "Add Column" at bounding box center [807, 411] width 1482 height 560
click at [438, 472] on div "Add Column" at bounding box center [807, 411] width 1482 height 560
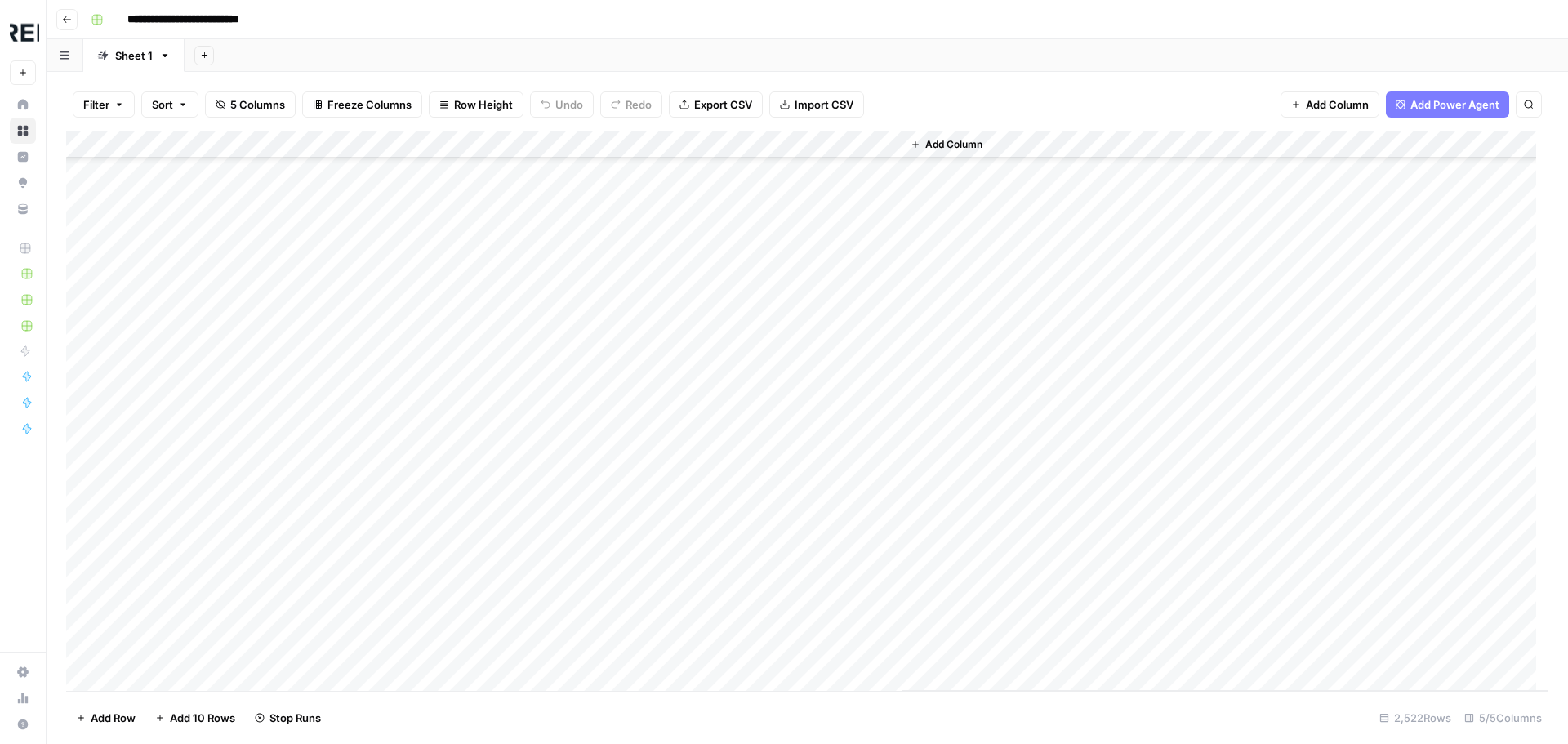
scroll to position [5388, 0]
click at [448, 470] on div "Add Column" at bounding box center [807, 411] width 1482 height 560
click at [450, 295] on div "Add Column" at bounding box center [807, 411] width 1482 height 560
click at [446, 431] on div "Add Column" at bounding box center [807, 411] width 1482 height 560
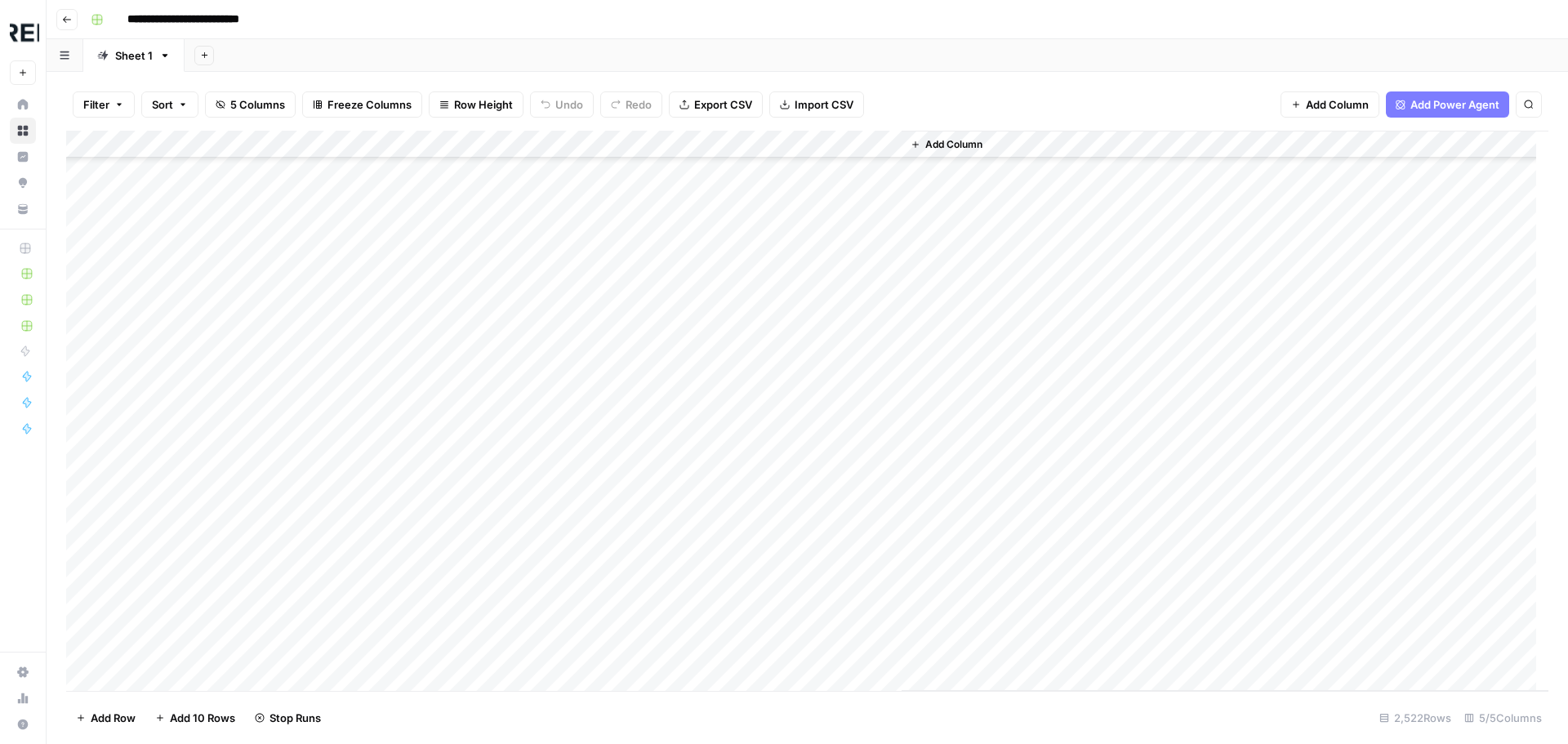
scroll to position [6776, 0]
click at [447, 521] on div "Add Column" at bounding box center [807, 411] width 1482 height 560
click at [438, 416] on div "Add Column" at bounding box center [807, 411] width 1482 height 560
click at [437, 439] on div "Add Column" at bounding box center [807, 411] width 1482 height 560
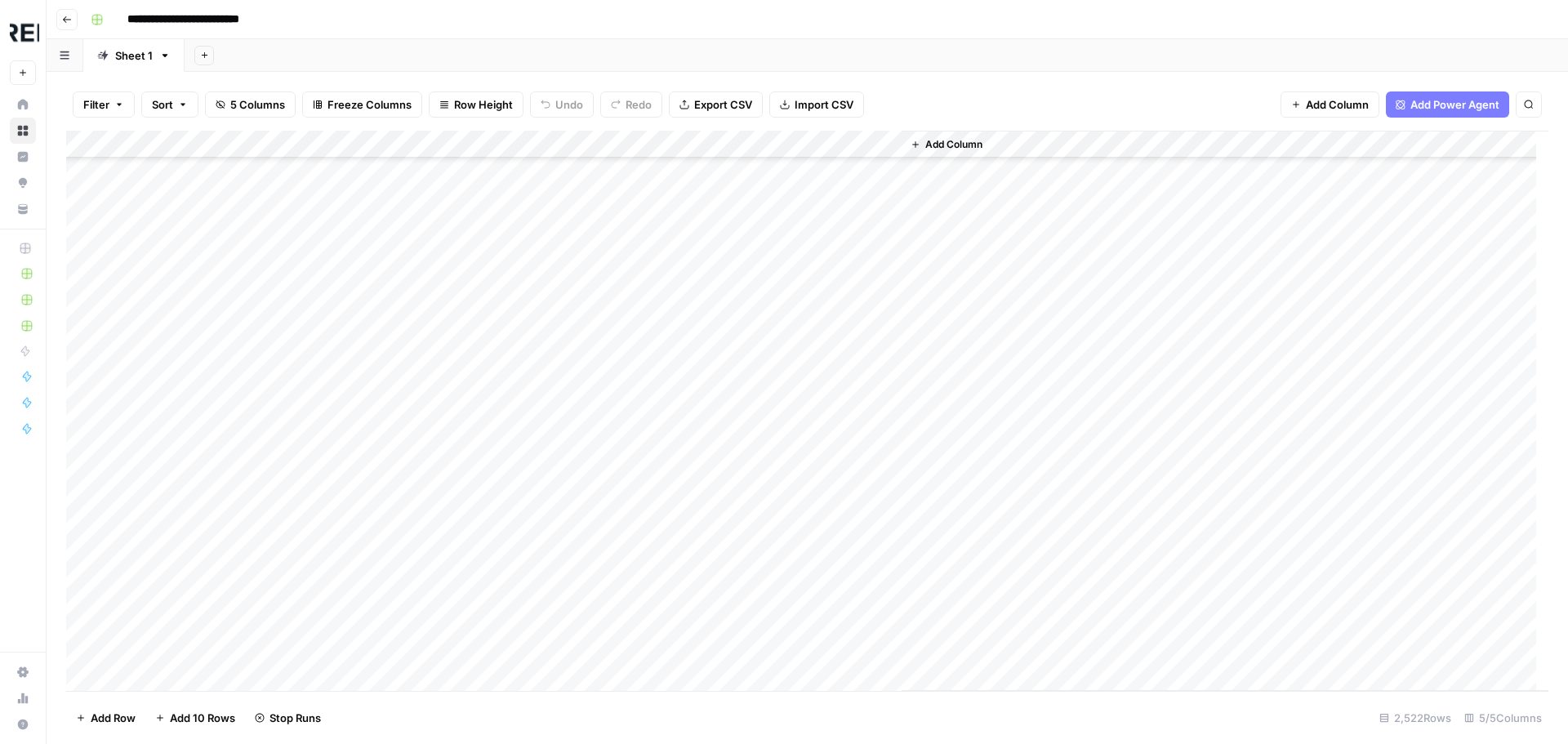
click at [442, 493] on div "Add Column" at bounding box center [807, 411] width 1482 height 560
click at [442, 399] on div "Add Column" at bounding box center [807, 411] width 1482 height 560
click at [446, 457] on div "Add Column" at bounding box center [807, 411] width 1482 height 560
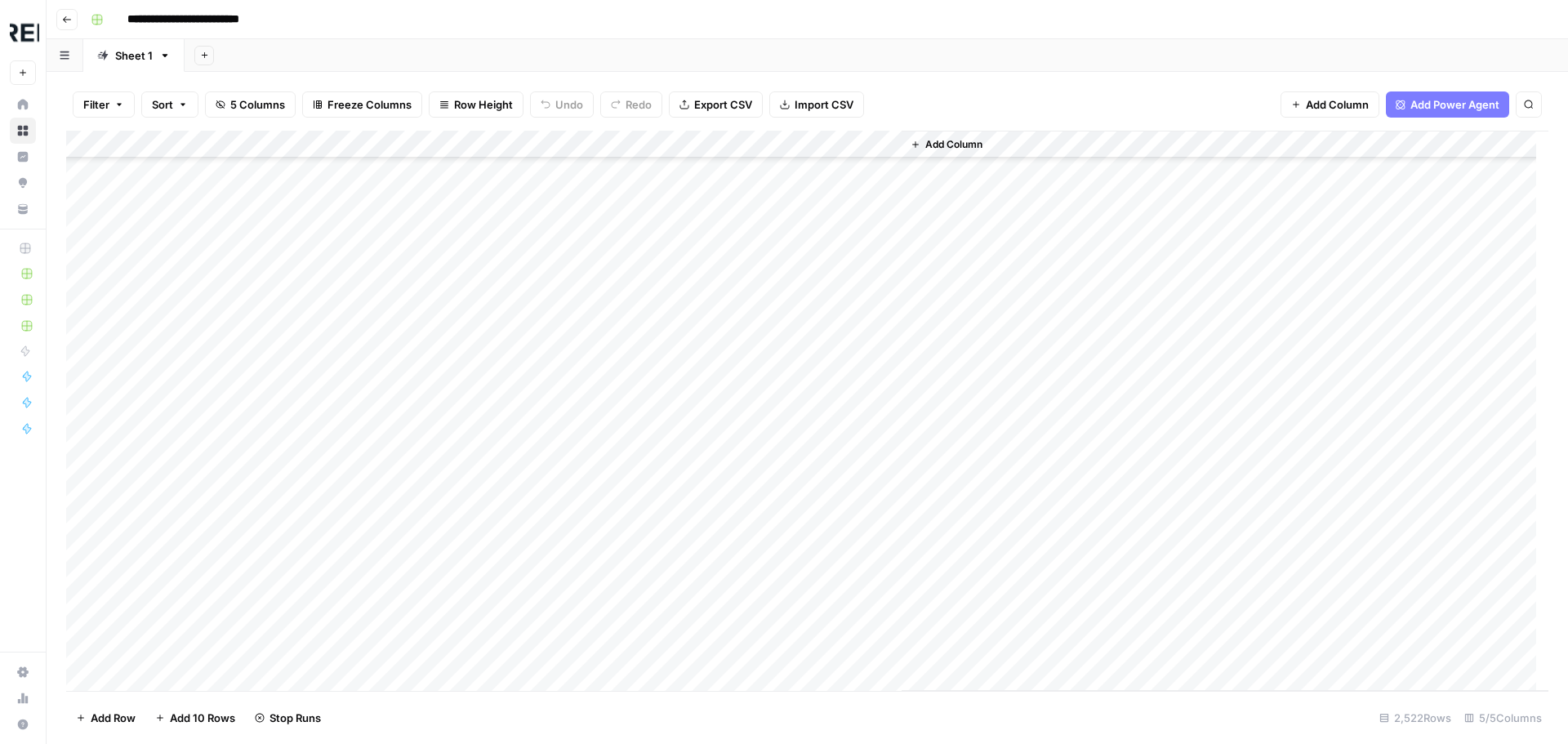
scroll to position [9306, 0]
click at [445, 497] on div "Add Column" at bounding box center [807, 411] width 1482 height 560
click at [440, 469] on div "Add Column" at bounding box center [807, 411] width 1482 height 560
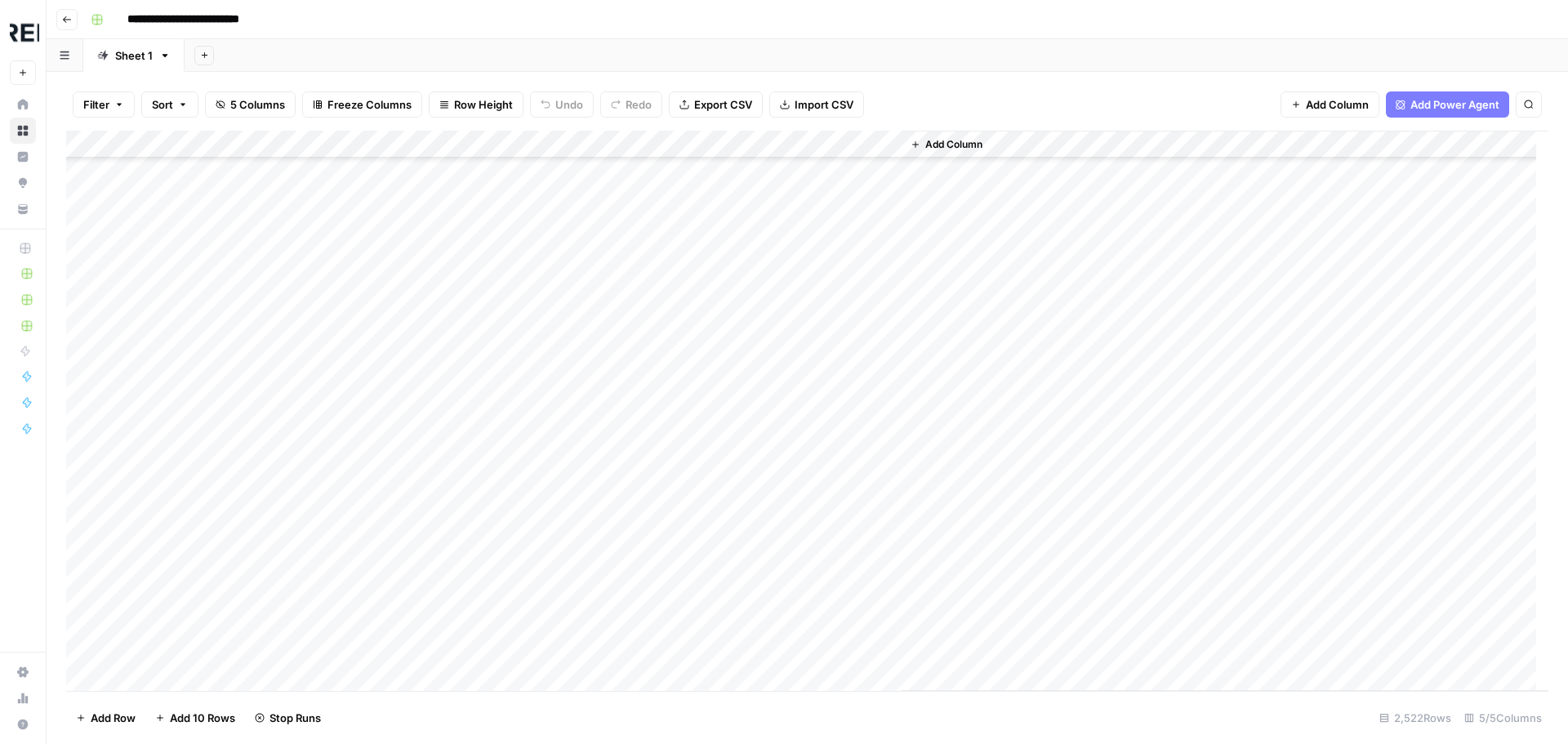
click at [446, 451] on div "Add Column" at bounding box center [807, 411] width 1482 height 560
click at [441, 424] on div "Add Column" at bounding box center [807, 411] width 1482 height 560
click at [445, 515] on div "Add Column" at bounding box center [807, 411] width 1482 height 560
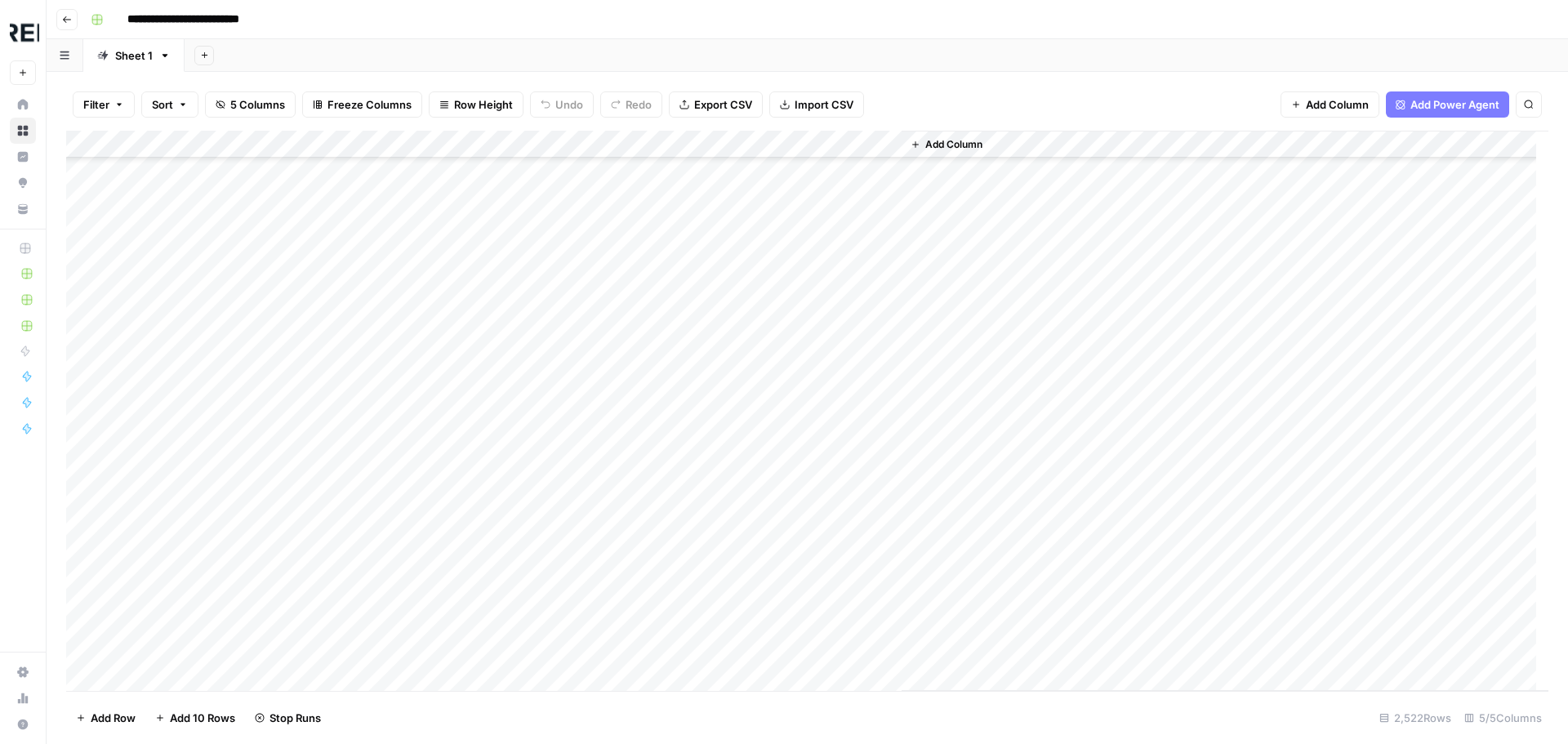
scroll to position [10531, 0]
click at [442, 406] on div "Add Column" at bounding box center [807, 411] width 1482 height 560
click at [449, 597] on div "Add Column" at bounding box center [807, 411] width 1482 height 560
click at [443, 499] on div "Add Column" at bounding box center [807, 411] width 1482 height 560
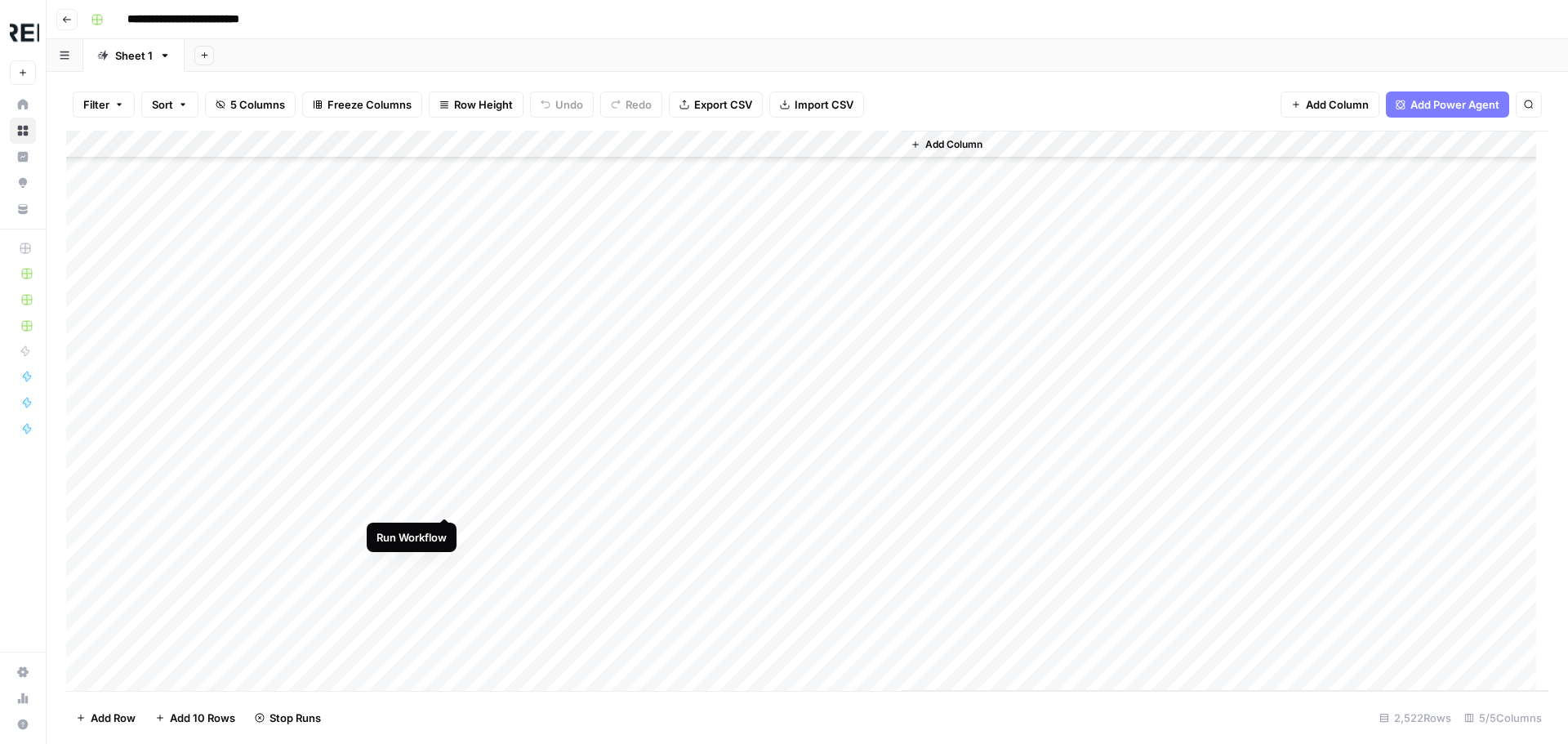
click at [443, 562] on div "Add Column" at bounding box center [807, 411] width 1482 height 560
click at [442, 473] on div "Add Column" at bounding box center [807, 411] width 1482 height 560
click at [444, 504] on div "Add Column" at bounding box center [807, 411] width 1482 height 560
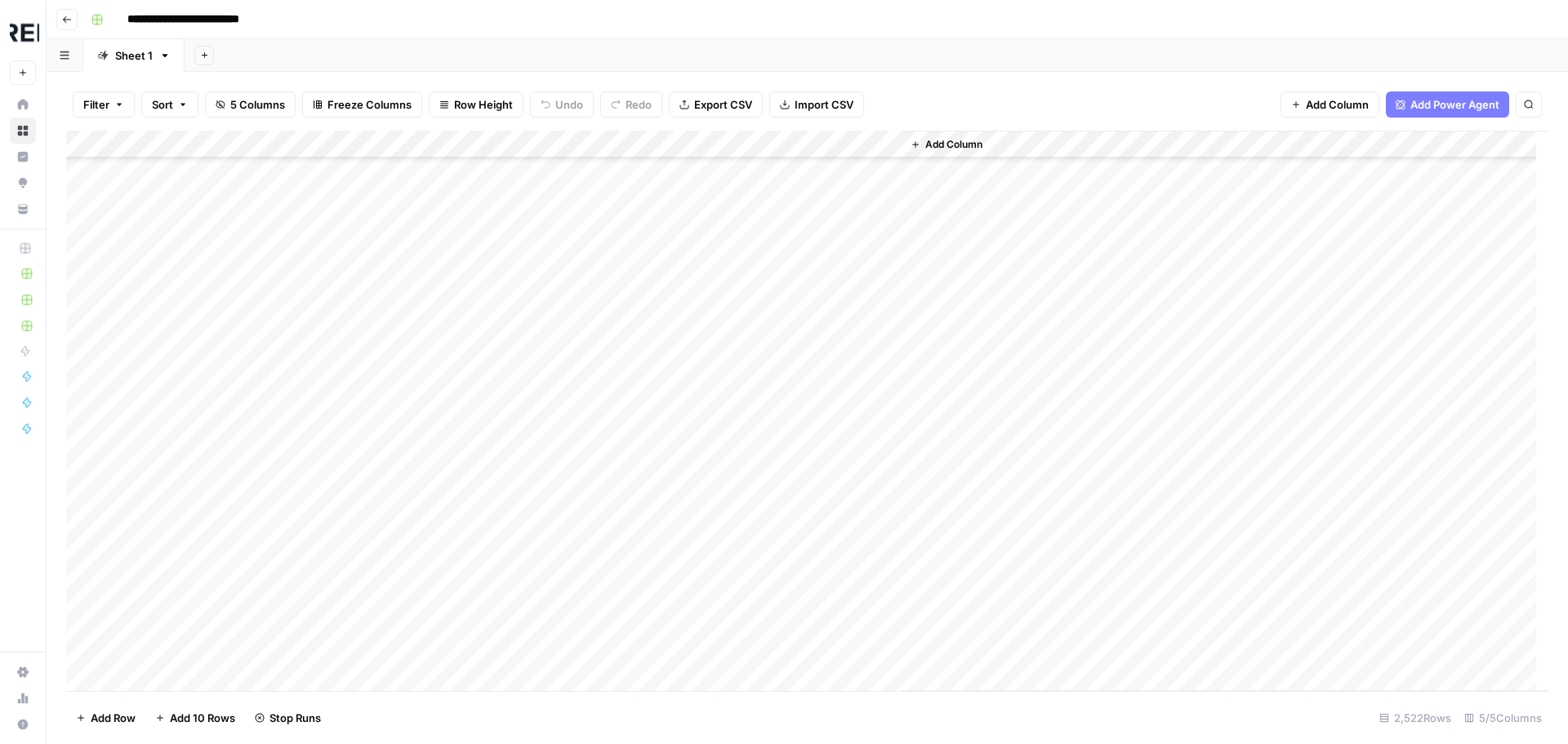
click at [449, 479] on div "Add Column" at bounding box center [807, 411] width 1482 height 560
click at [445, 512] on div "Add Column" at bounding box center [807, 411] width 1482 height 560
click at [448, 395] on div "Add Column" at bounding box center [807, 411] width 1482 height 560
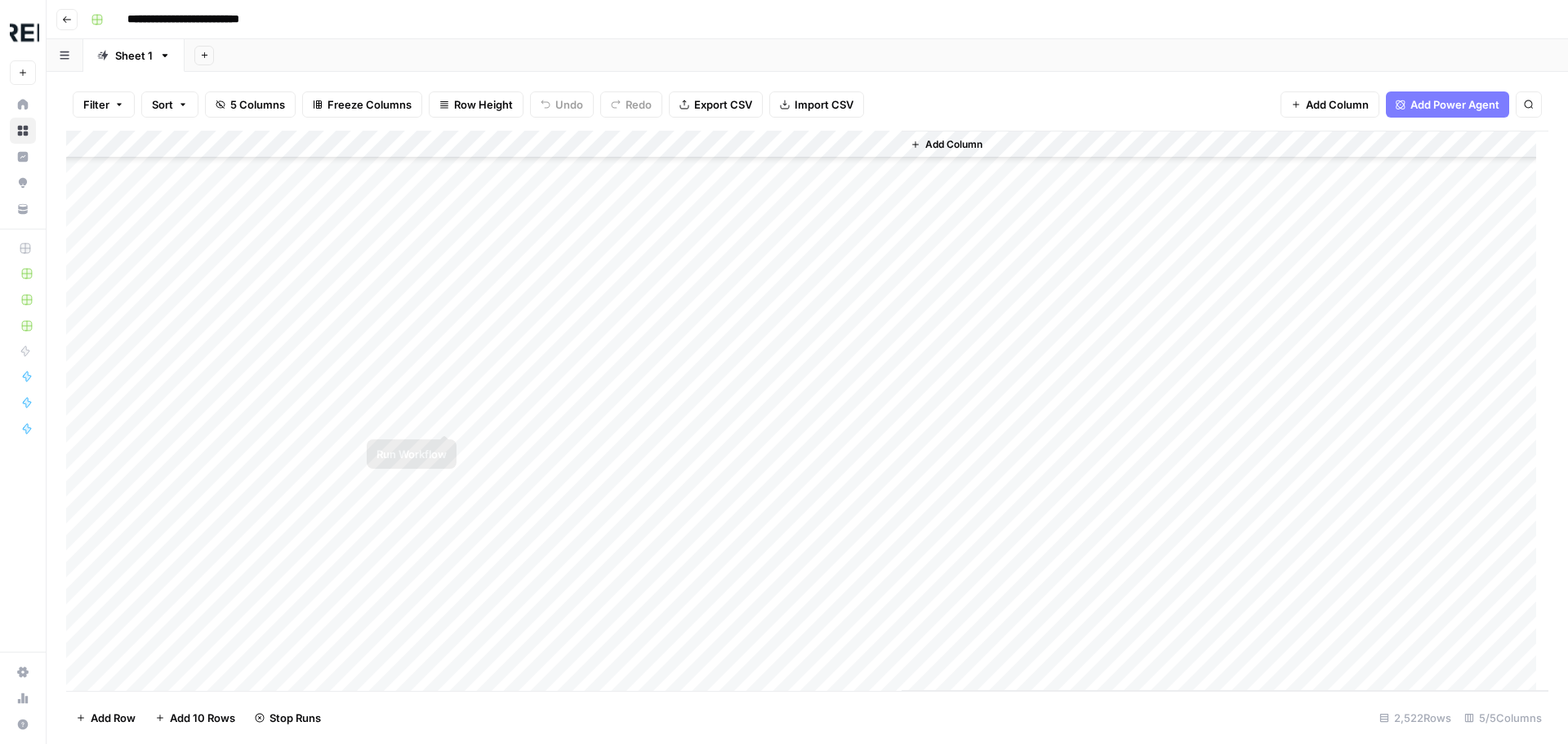
click at [448, 444] on div "Add Column" at bounding box center [807, 411] width 1482 height 560
click at [447, 502] on div "Add Column" at bounding box center [807, 411] width 1482 height 560
click at [448, 554] on div "Add Column" at bounding box center [807, 411] width 1482 height 560
click at [447, 504] on div "Add Column" at bounding box center [807, 411] width 1482 height 560
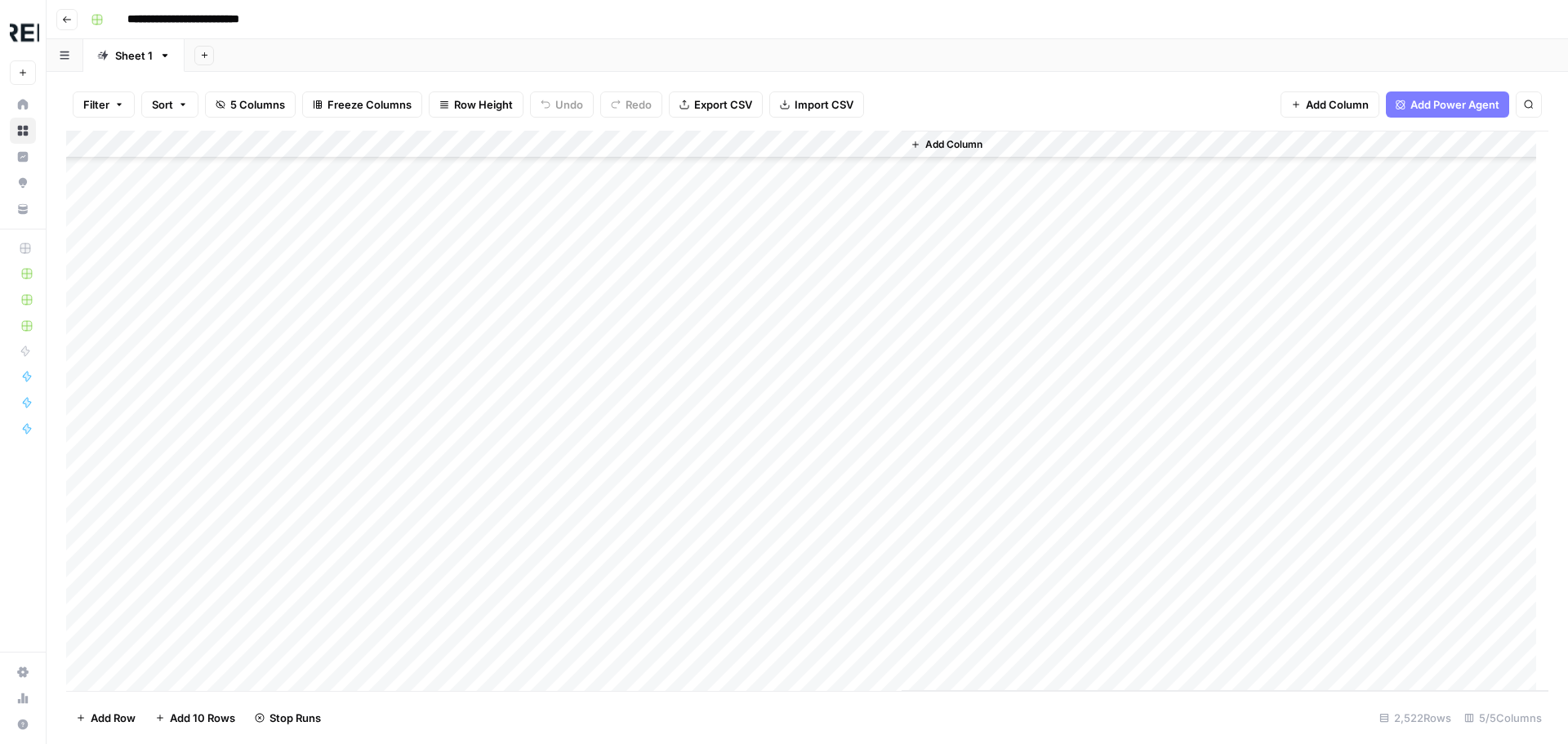
scroll to position [13878, 0]
click at [447, 504] on div "Add Column" at bounding box center [807, 411] width 1482 height 560
click at [444, 502] on div "Add Column" at bounding box center [807, 411] width 1482 height 560
click at [448, 610] on div "Add Column" at bounding box center [807, 411] width 1482 height 560
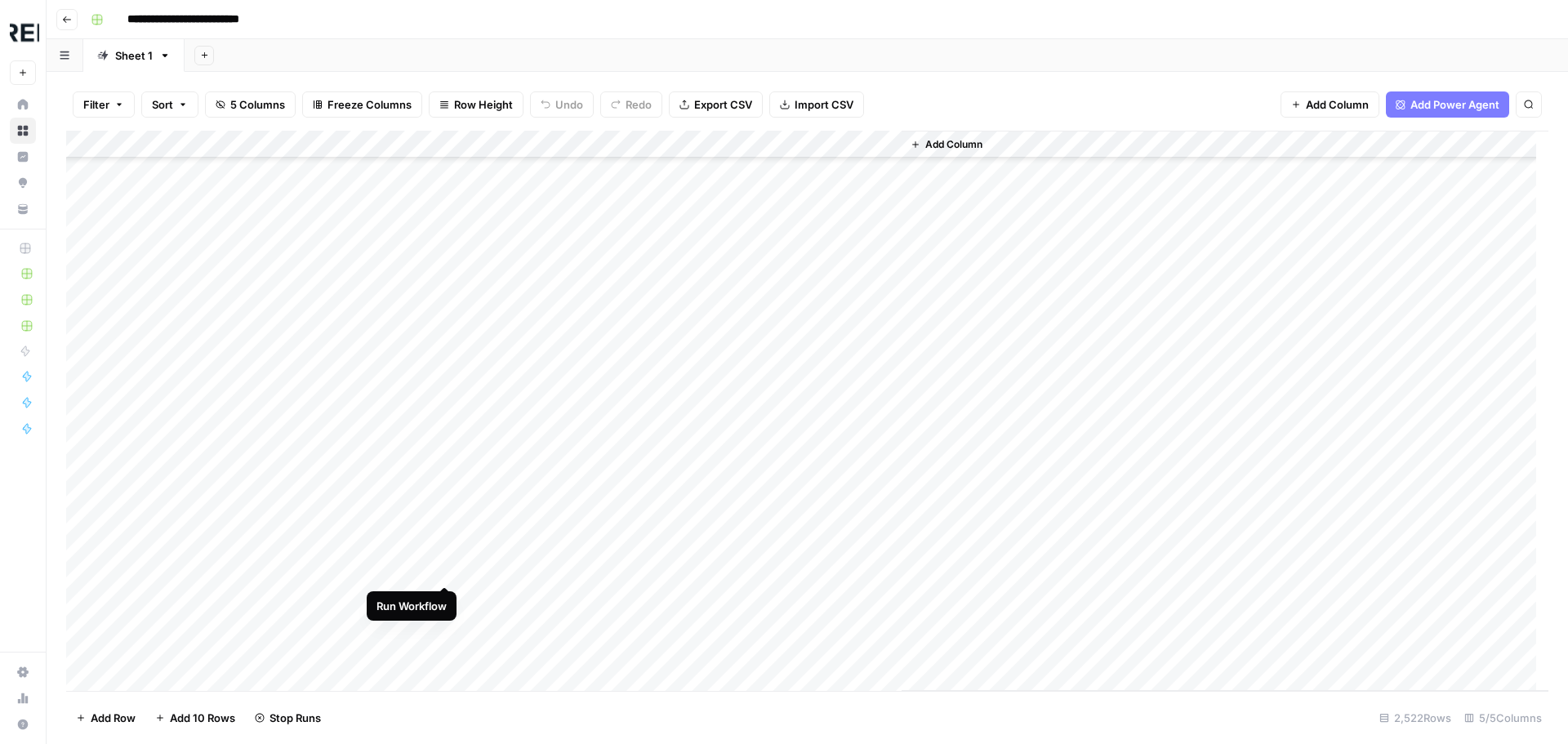
click at [446, 571] on div "Add Column" at bounding box center [807, 411] width 1482 height 560
click at [453, 491] on div "Add Column" at bounding box center [807, 411] width 1482 height 560
click at [444, 493] on div "Add Column" at bounding box center [807, 411] width 1482 height 560
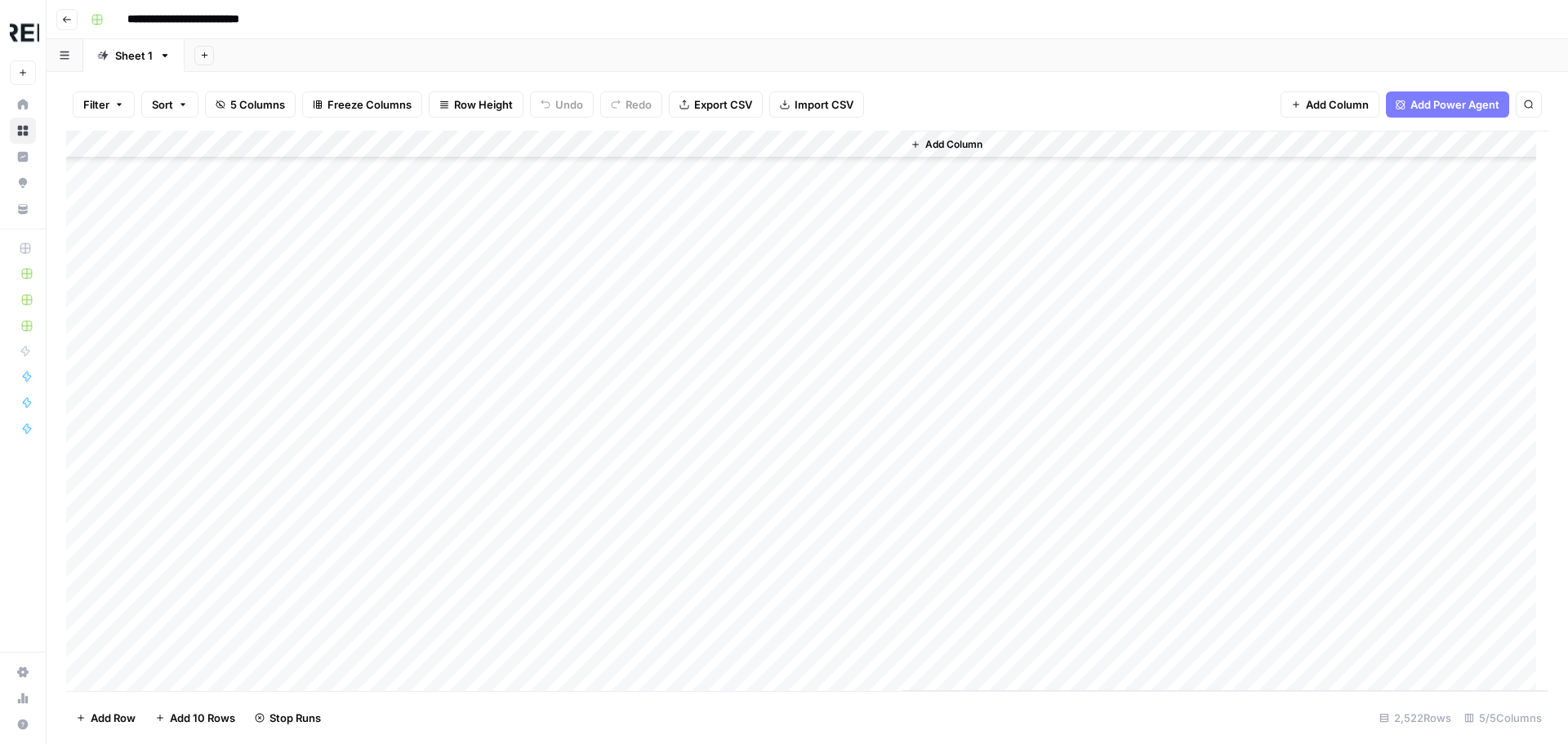
click at [444, 494] on div "Add Column" at bounding box center [807, 411] width 1482 height 560
click at [446, 578] on div "Add Column" at bounding box center [807, 411] width 1482 height 560
click at [445, 580] on div "Add Column" at bounding box center [807, 411] width 1482 height 560
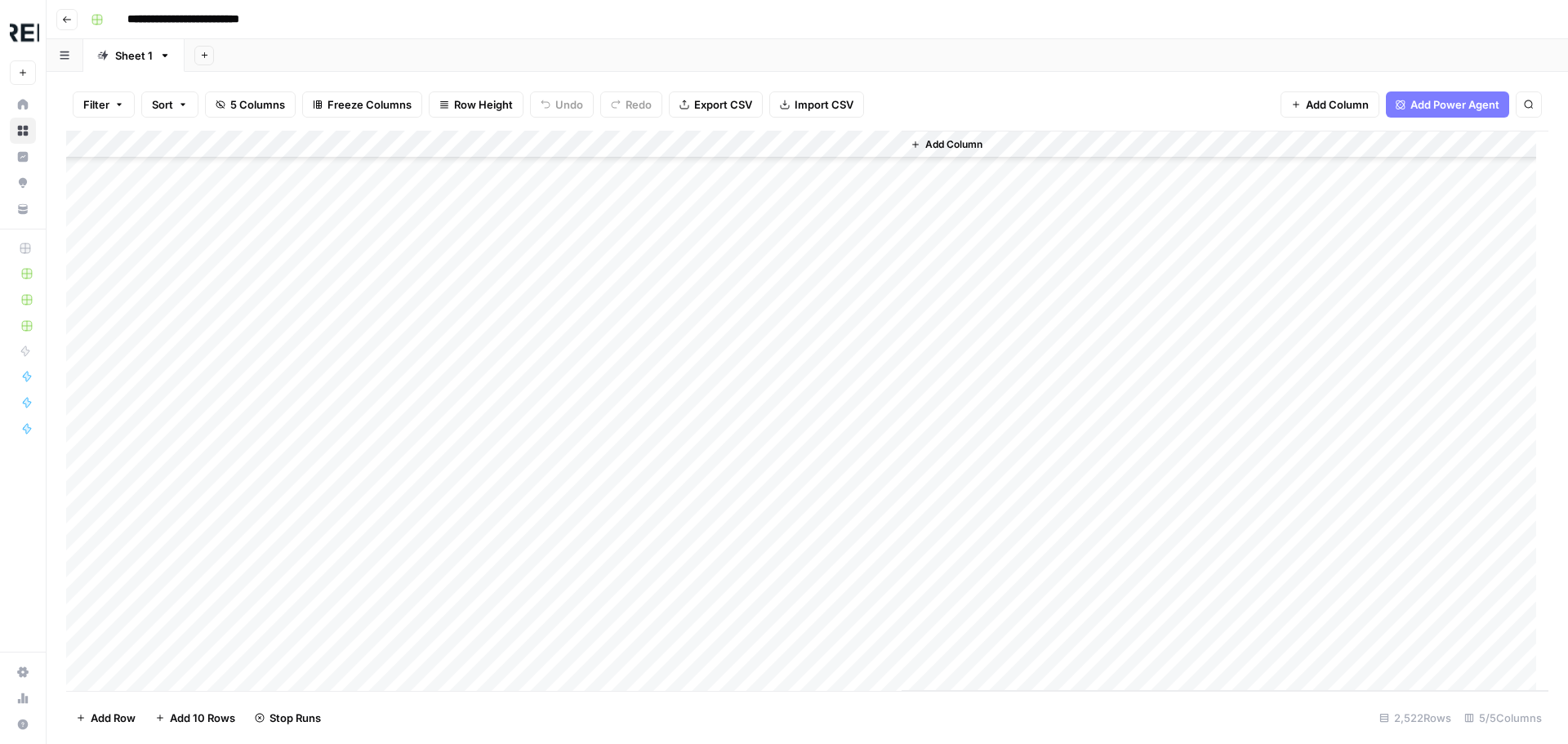
click at [447, 499] on div "Add Column" at bounding box center [807, 411] width 1482 height 560
click at [442, 454] on div "Add Column" at bounding box center [807, 411] width 1482 height 560
click at [447, 488] on div "Add Column" at bounding box center [807, 411] width 1482 height 560
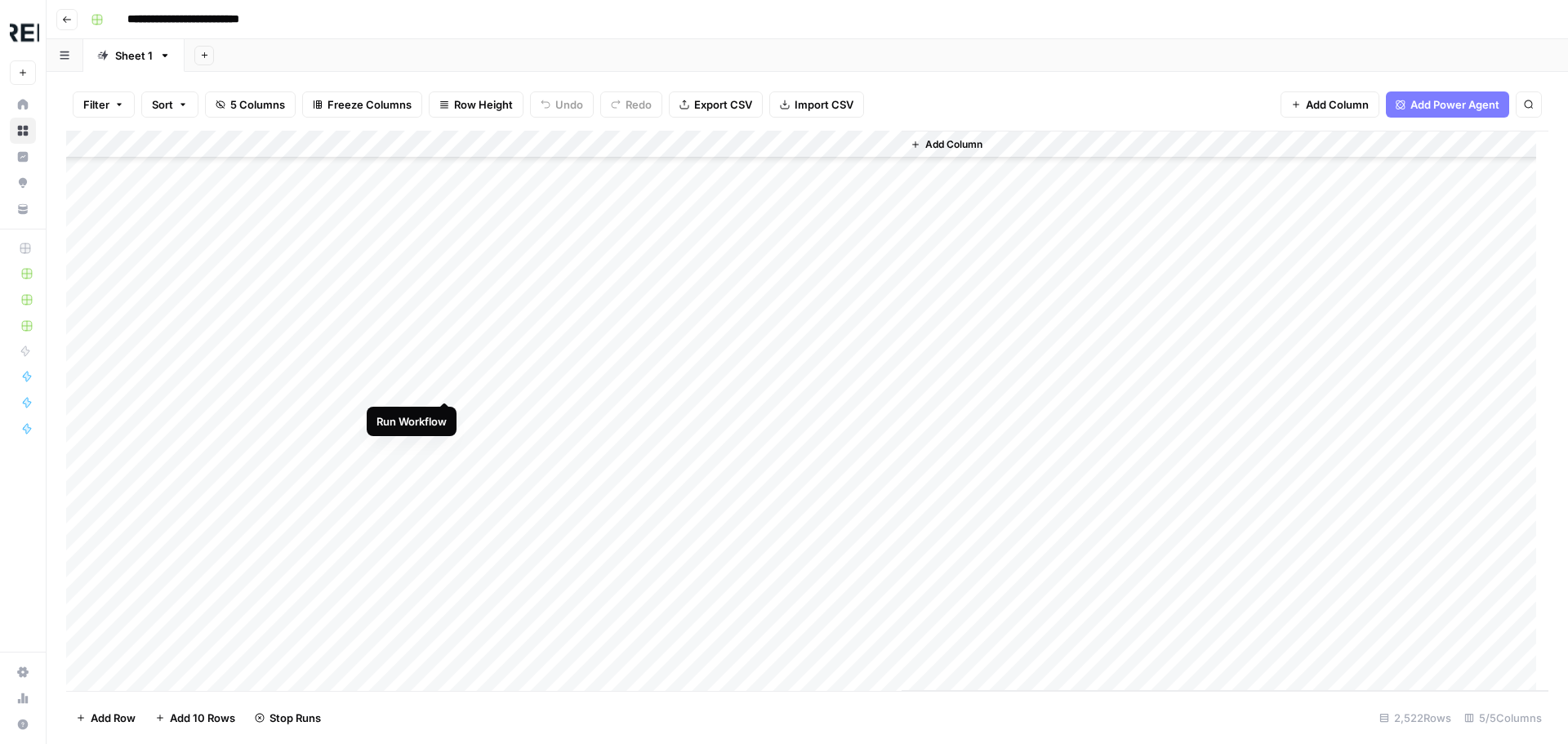
click at [446, 381] on div "Add Column" at bounding box center [807, 411] width 1482 height 560
click at [444, 432] on div "Add Column" at bounding box center [807, 411] width 1482 height 560
click at [448, 471] on div "Add Column" at bounding box center [807, 411] width 1482 height 560
click at [446, 545] on div "Add Column" at bounding box center [807, 411] width 1482 height 560
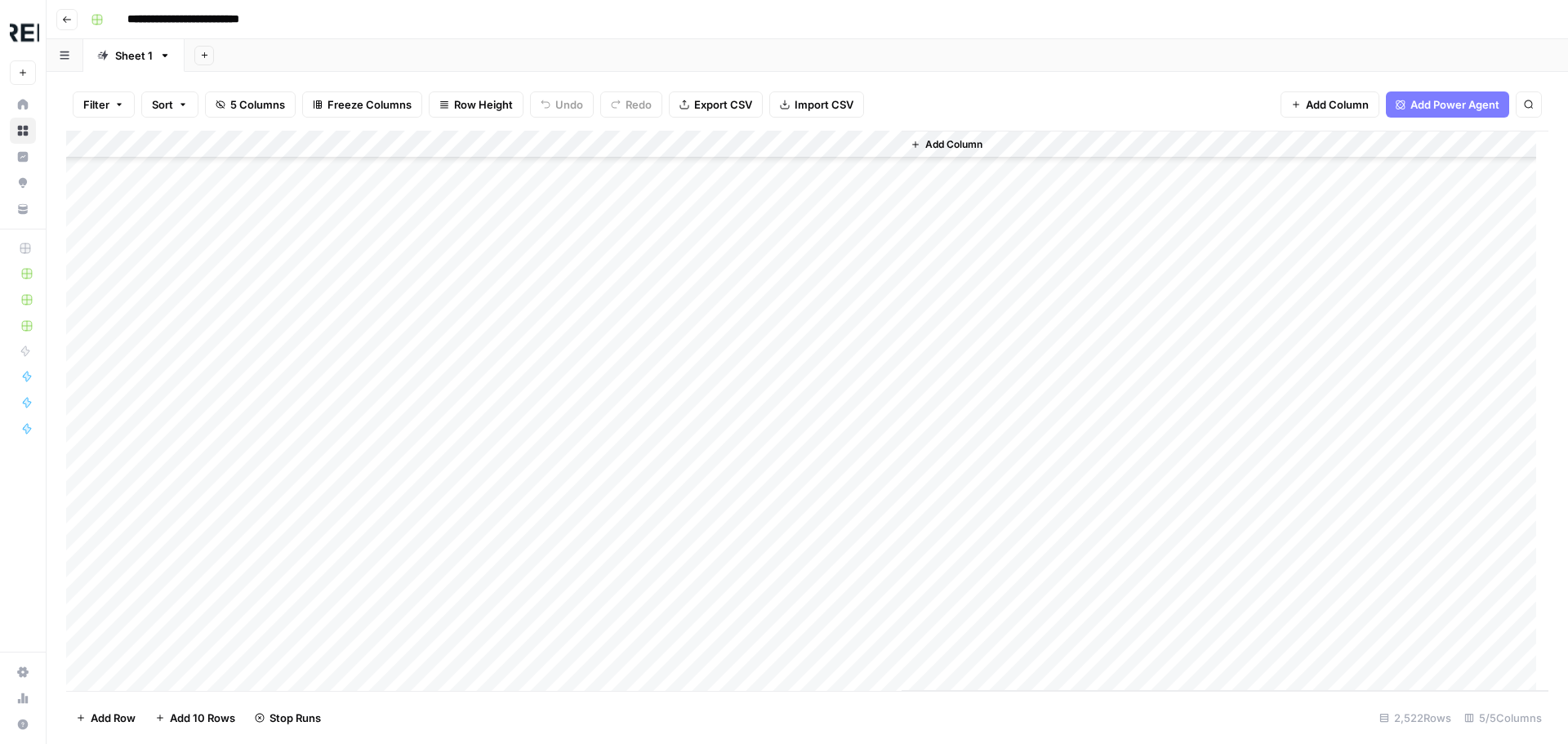
click at [442, 390] on div "Add Column" at bounding box center [807, 411] width 1482 height 560
click at [447, 383] on div "Add Column" at bounding box center [807, 411] width 1482 height 560
click at [446, 431] on div "Add Column" at bounding box center [807, 411] width 1482 height 560
click at [446, 570] on div "Add Column" at bounding box center [807, 411] width 1482 height 560
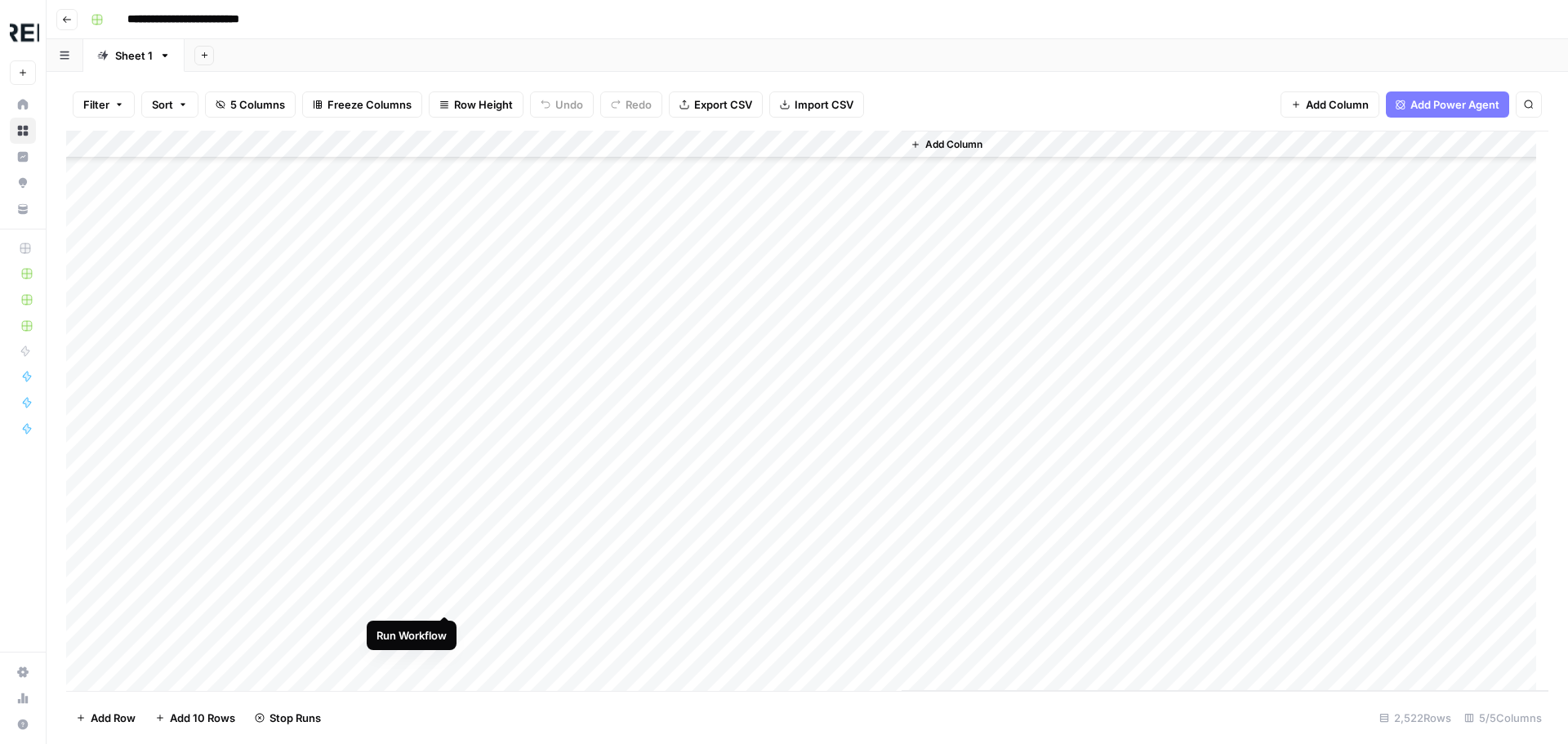
click at [446, 593] on div "Add Column" at bounding box center [807, 411] width 1482 height 560
click at [446, 496] on div "Add Column" at bounding box center [807, 411] width 1482 height 560
click at [448, 442] on div "Add Column" at bounding box center [807, 411] width 1482 height 560
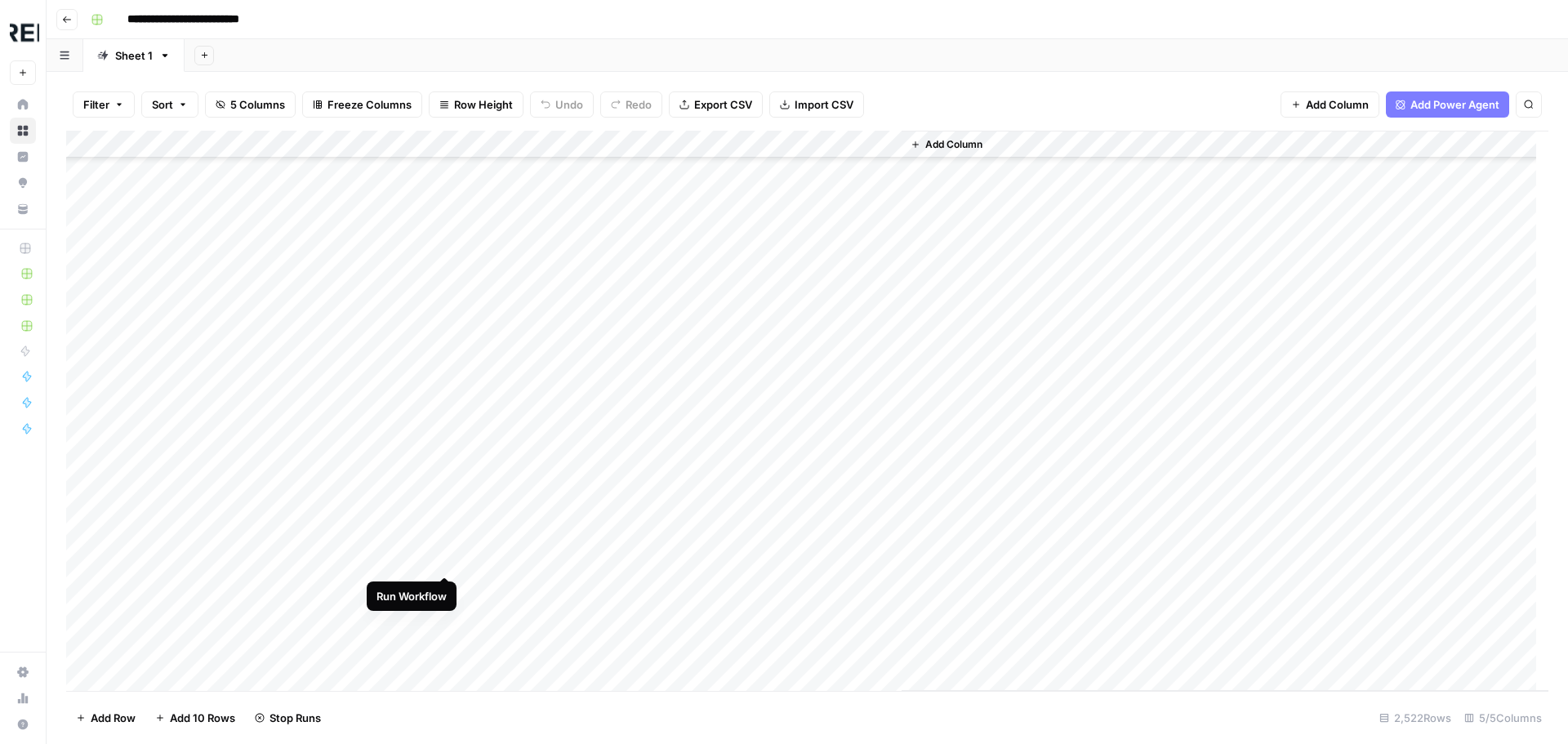
click at [448, 556] on div "Add Column" at bounding box center [807, 411] width 1482 height 560
click at [444, 586] on div "Add Column" at bounding box center [807, 411] width 1482 height 560
click at [445, 431] on div "Add Column" at bounding box center [807, 411] width 1482 height 560
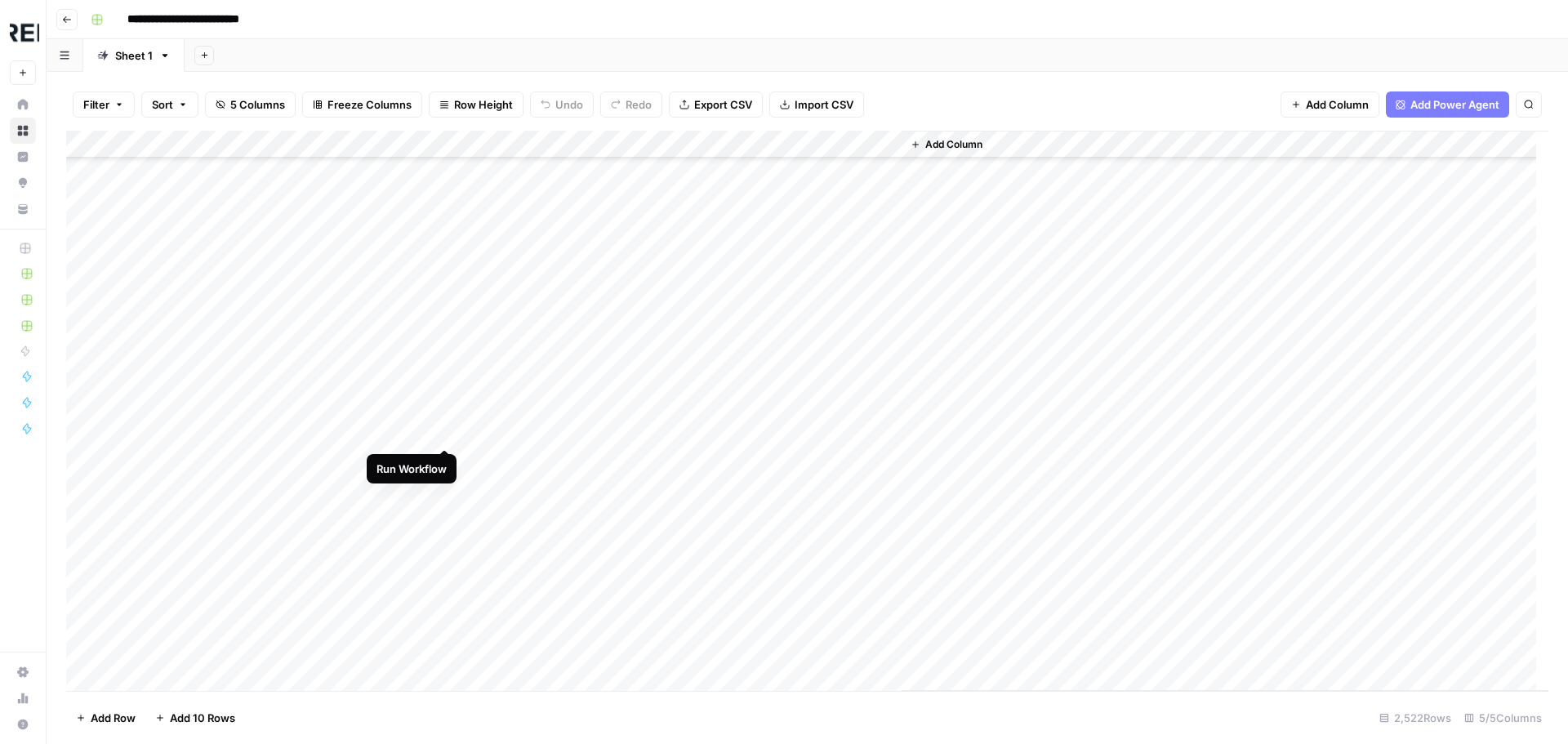
click at [447, 437] on div "Add Column" at bounding box center [807, 411] width 1482 height 560
click at [445, 471] on div "Add Column" at bounding box center [807, 411] width 1482 height 560
click at [445, 494] on div "Add Column" at bounding box center [807, 411] width 1482 height 560
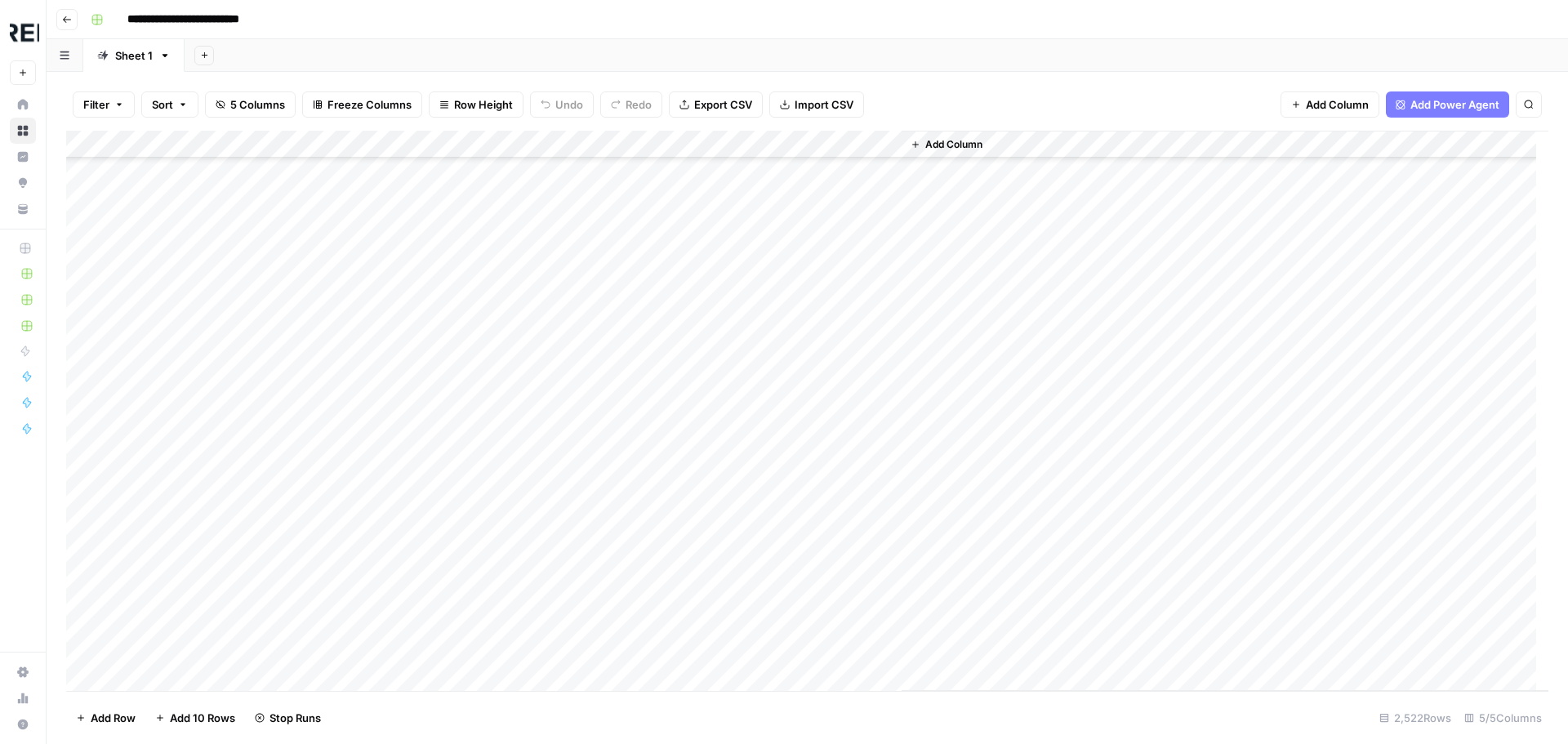
click at [451, 469] on div "Add Column" at bounding box center [807, 411] width 1482 height 560
click at [443, 434] on div "Add Column" at bounding box center [807, 411] width 1482 height 560
click at [448, 499] on div "Add Column" at bounding box center [807, 411] width 1482 height 560
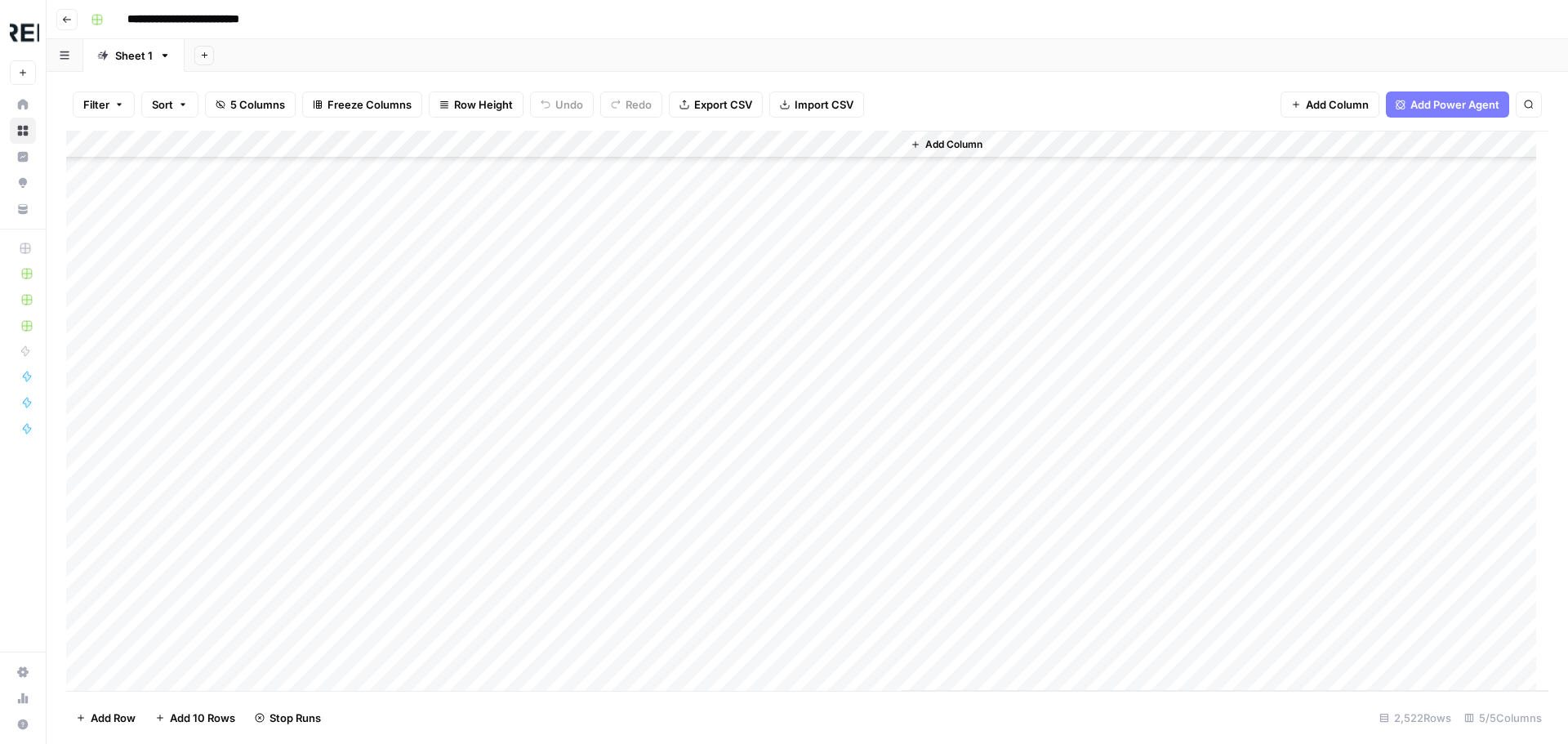
scroll to position [22122, 0]
click at [445, 447] on div "Add Column" at bounding box center [807, 411] width 1482 height 560
click at [445, 375] on div "Add Column" at bounding box center [807, 411] width 1482 height 560
click at [446, 431] on div "Add Column" at bounding box center [807, 411] width 1482 height 560
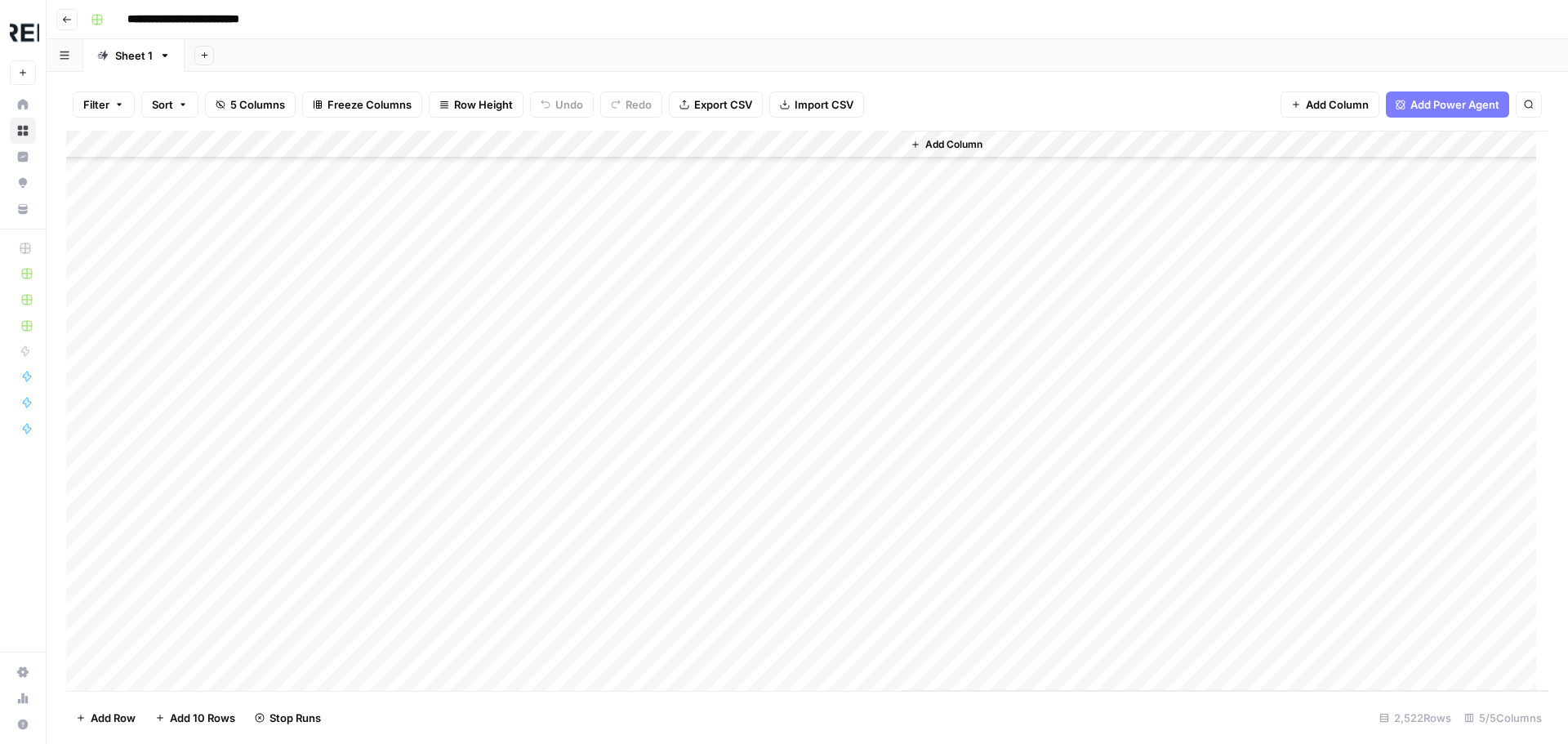
click at [442, 623] on div "Add Column" at bounding box center [807, 411] width 1482 height 560
click at [447, 438] on div "Add Column" at bounding box center [807, 411] width 1482 height 560
click at [448, 475] on div "Add Column" at bounding box center [807, 411] width 1482 height 560
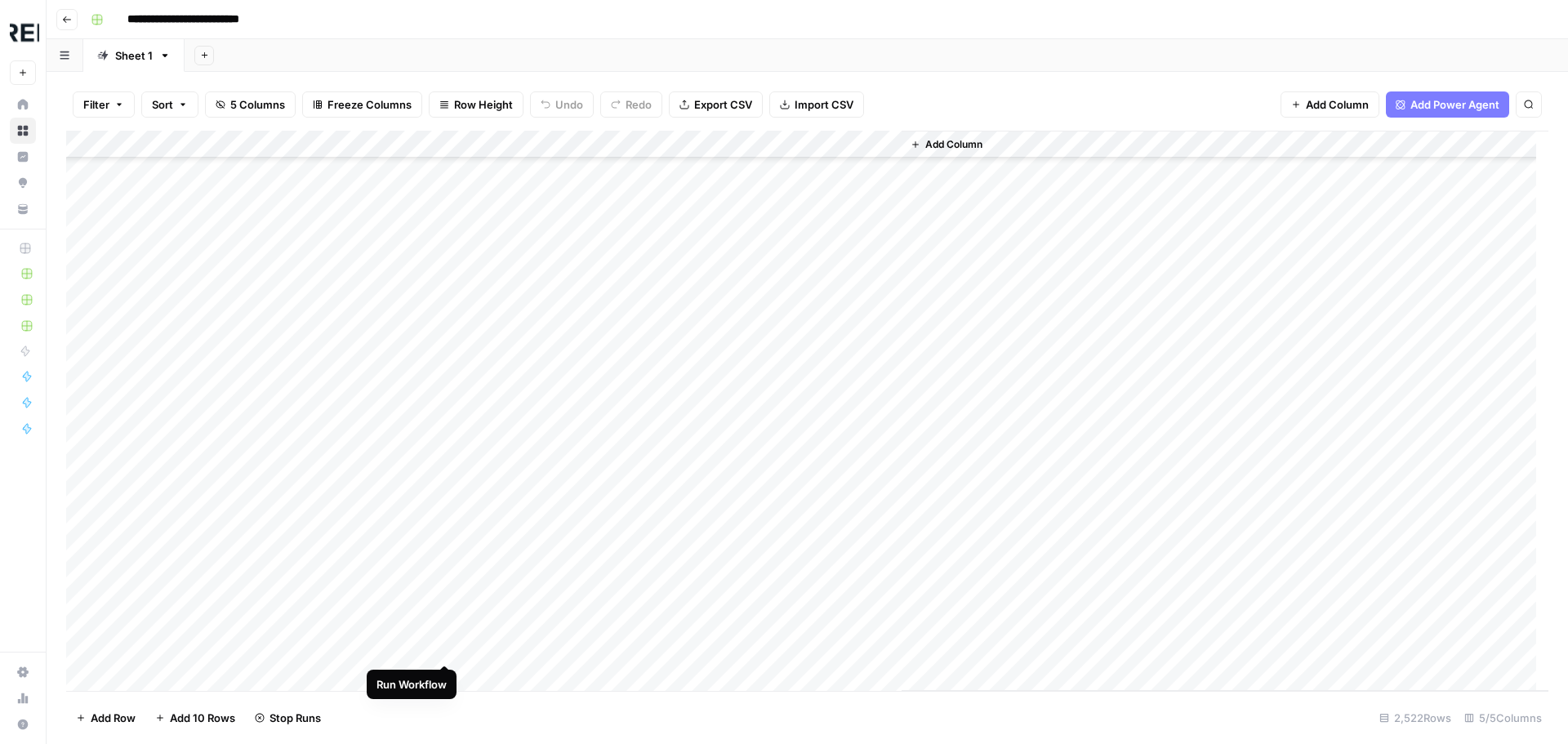
click at [444, 650] on div "Add Column" at bounding box center [807, 411] width 1482 height 560
click at [447, 458] on div "Add Column" at bounding box center [807, 411] width 1482 height 560
click at [448, 484] on div "Add Column" at bounding box center [807, 411] width 1482 height 560
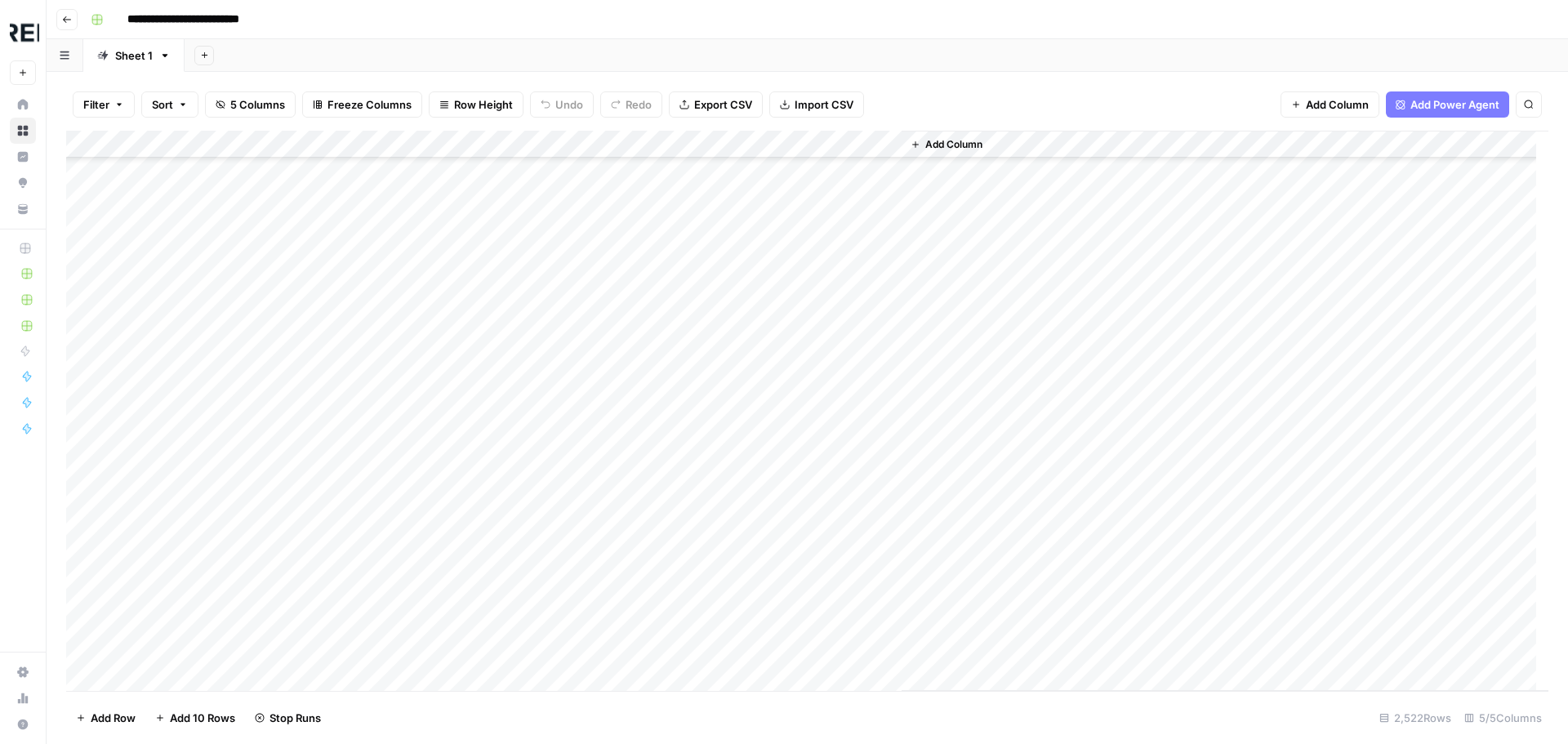
click at [446, 436] on div "Add Column" at bounding box center [807, 411] width 1482 height 560
click at [442, 472] on div "Add Column" at bounding box center [807, 411] width 1482 height 560
click at [443, 448] on div "Add Column" at bounding box center [807, 411] width 1482 height 560
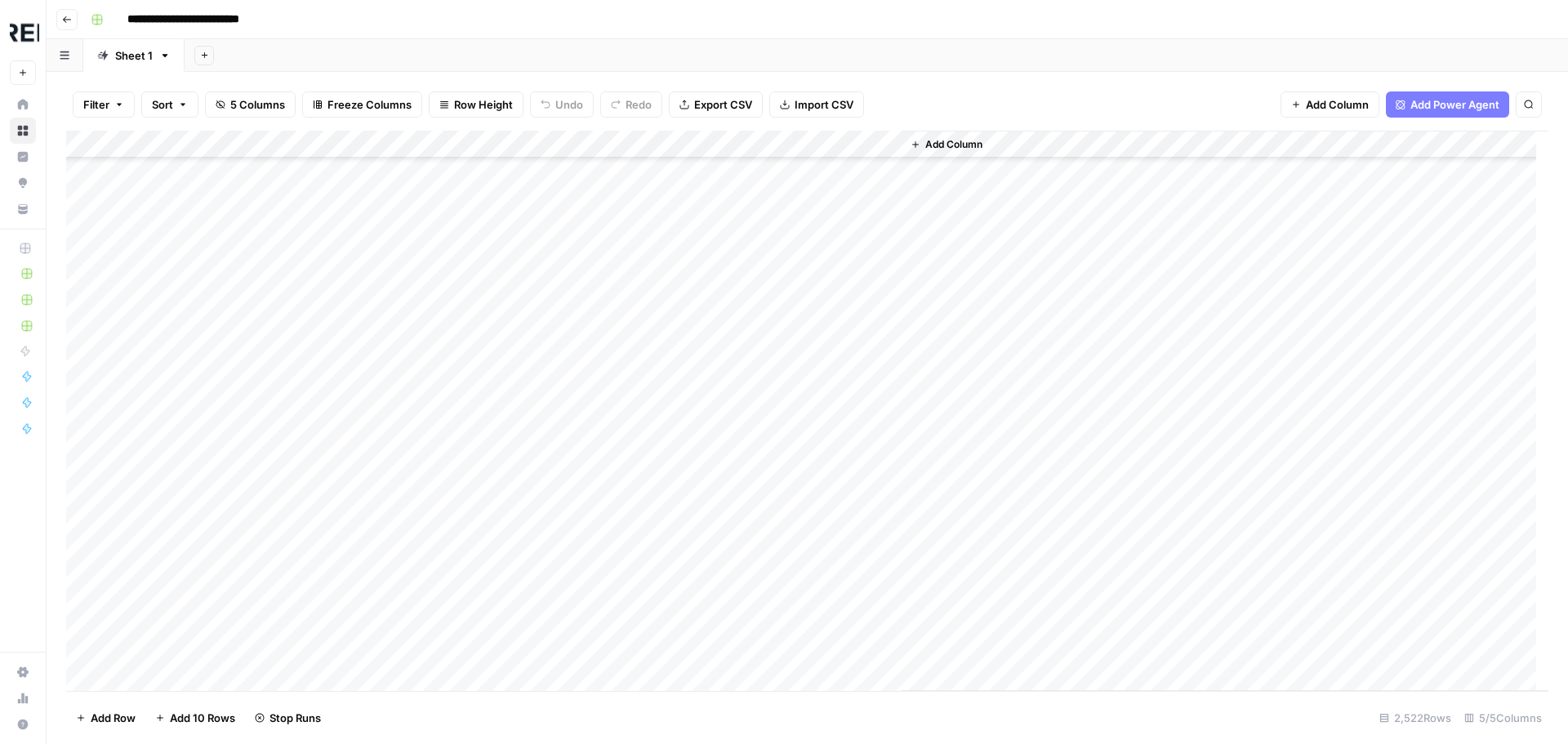
click at [448, 526] on div "Add Column" at bounding box center [807, 411] width 1482 height 560
click at [444, 556] on div "Add Column" at bounding box center [807, 411] width 1482 height 560
click at [445, 488] on div "Add Column" at bounding box center [807, 411] width 1482 height 560
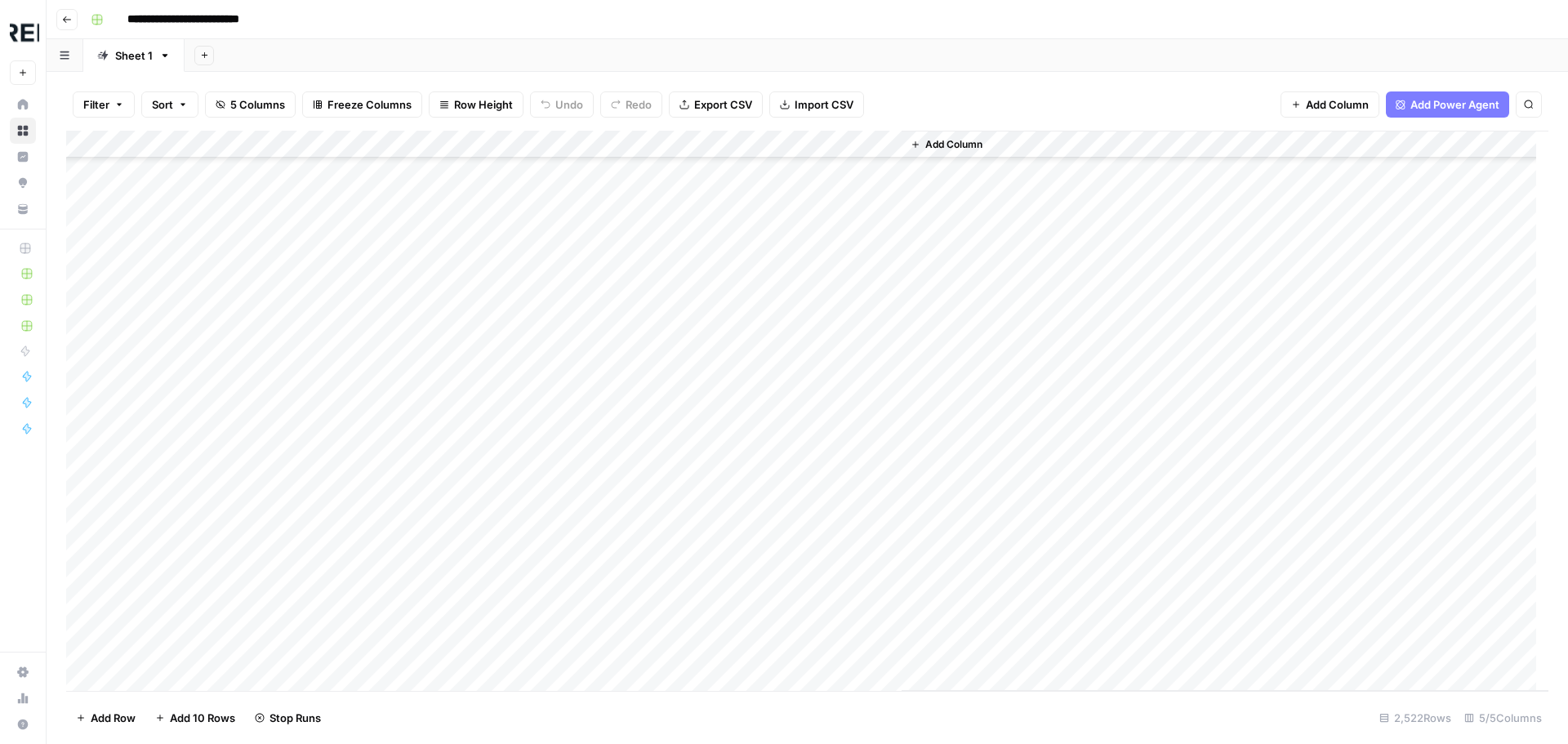
scroll to position [25633, 0]
click at [445, 489] on div "Add Column" at bounding box center [807, 411] width 1482 height 560
click at [448, 483] on div "Add Column" at bounding box center [807, 411] width 1482 height 560
click at [445, 464] on div "Add Column" at bounding box center [807, 411] width 1482 height 560
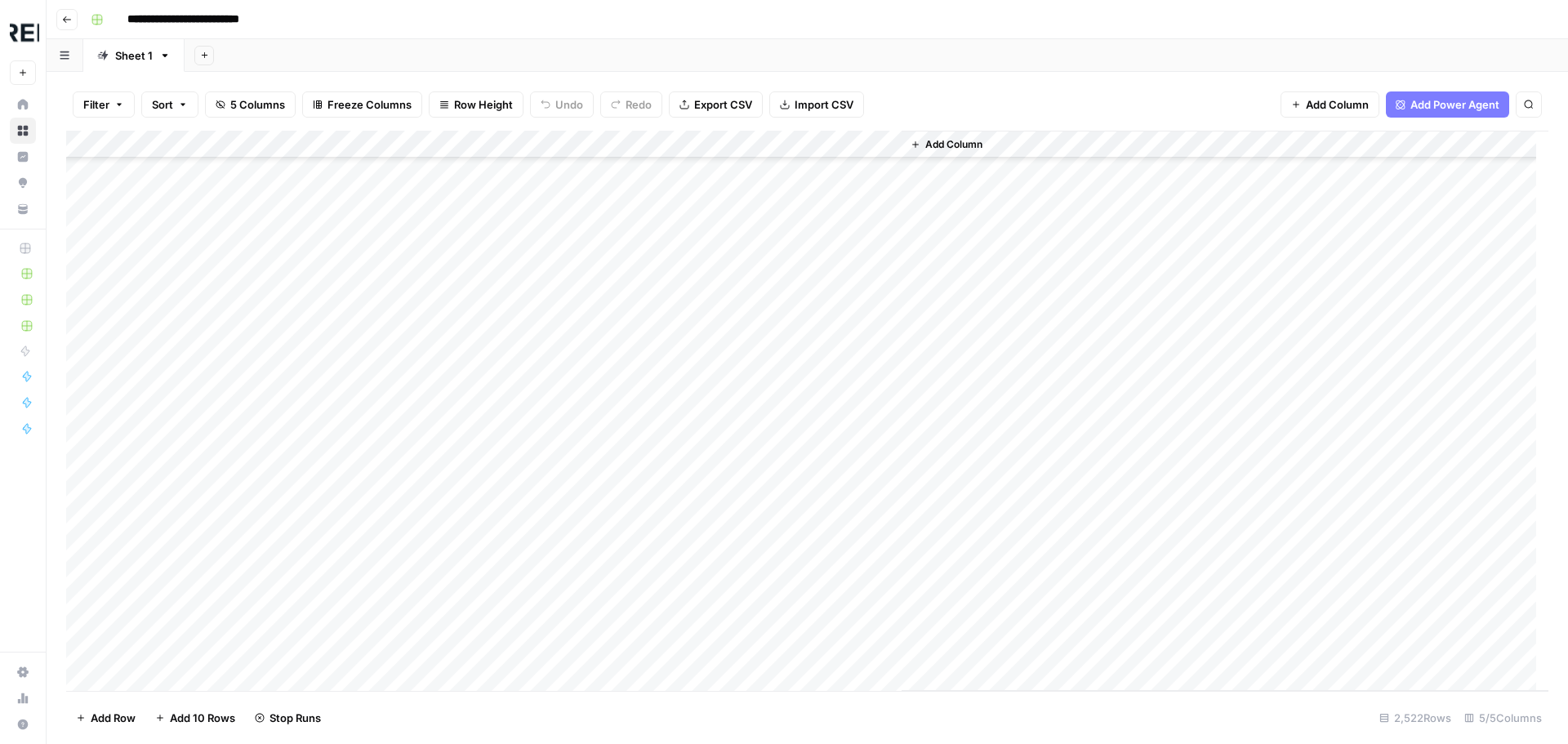
scroll to position [26368, 0]
click at [451, 390] on div "Add Column" at bounding box center [807, 411] width 1482 height 560
click at [442, 474] on div "Add Column" at bounding box center [807, 411] width 1482 height 560
click at [446, 476] on div "Add Column" at bounding box center [807, 411] width 1482 height 560
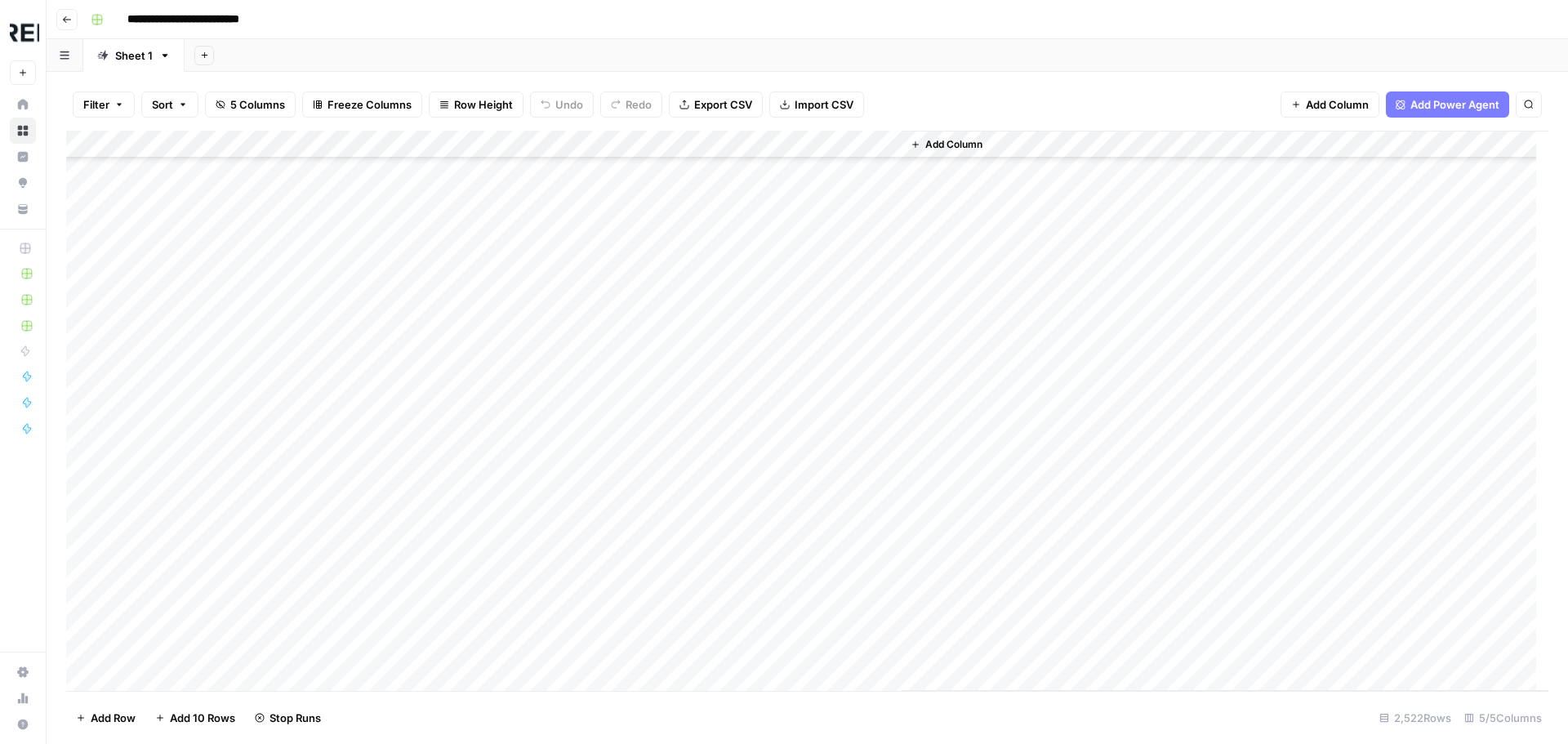
scroll to position [26939, 0]
click at [443, 404] on div "Add Column" at bounding box center [807, 411] width 1482 height 560
click at [445, 302] on div "Add Column" at bounding box center [807, 411] width 1482 height 560
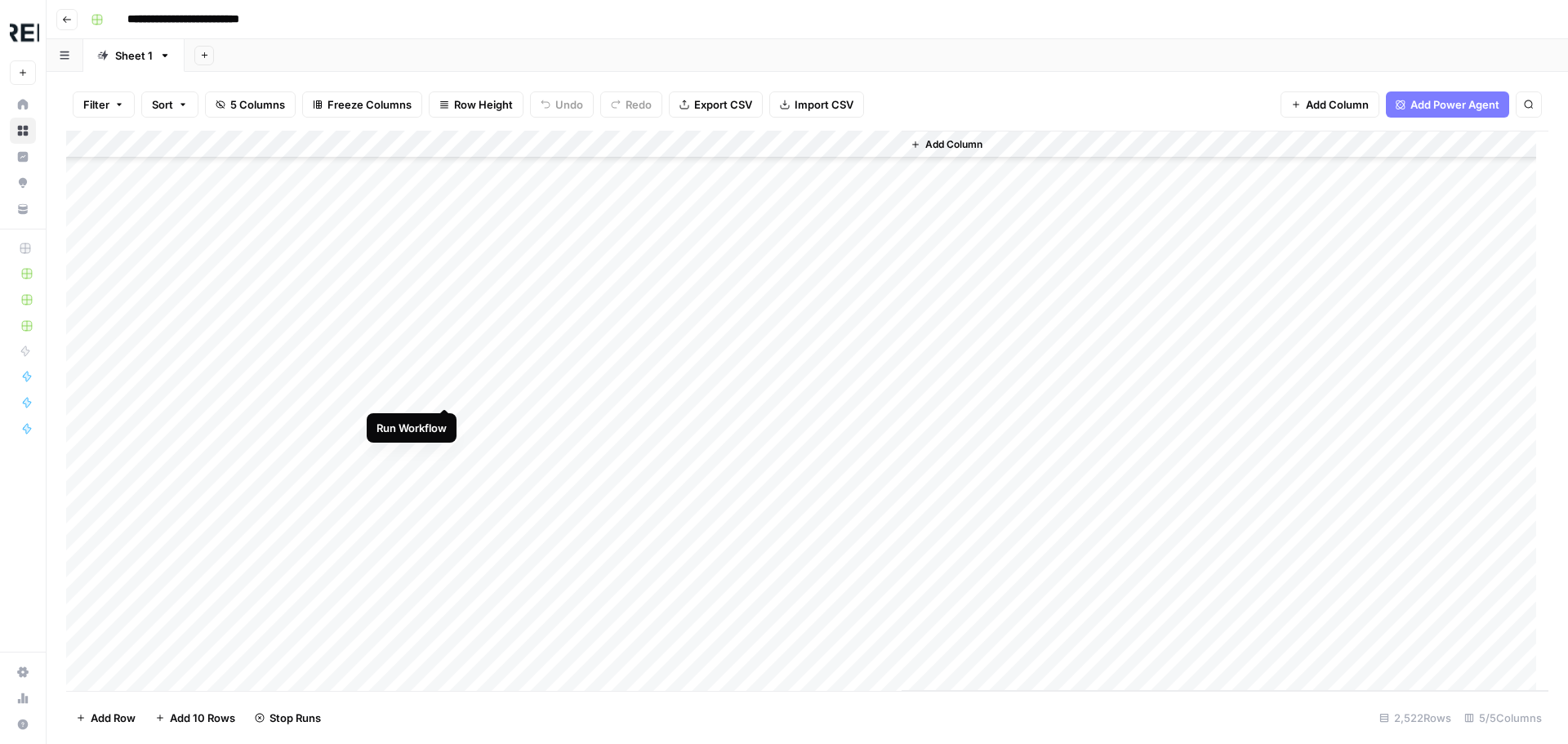
click at [445, 390] on div "Add Column" at bounding box center [807, 411] width 1482 height 560
click at [446, 425] on div "Add Column" at bounding box center [807, 411] width 1482 height 560
click at [449, 509] on div "Add Column" at bounding box center [807, 411] width 1482 height 560
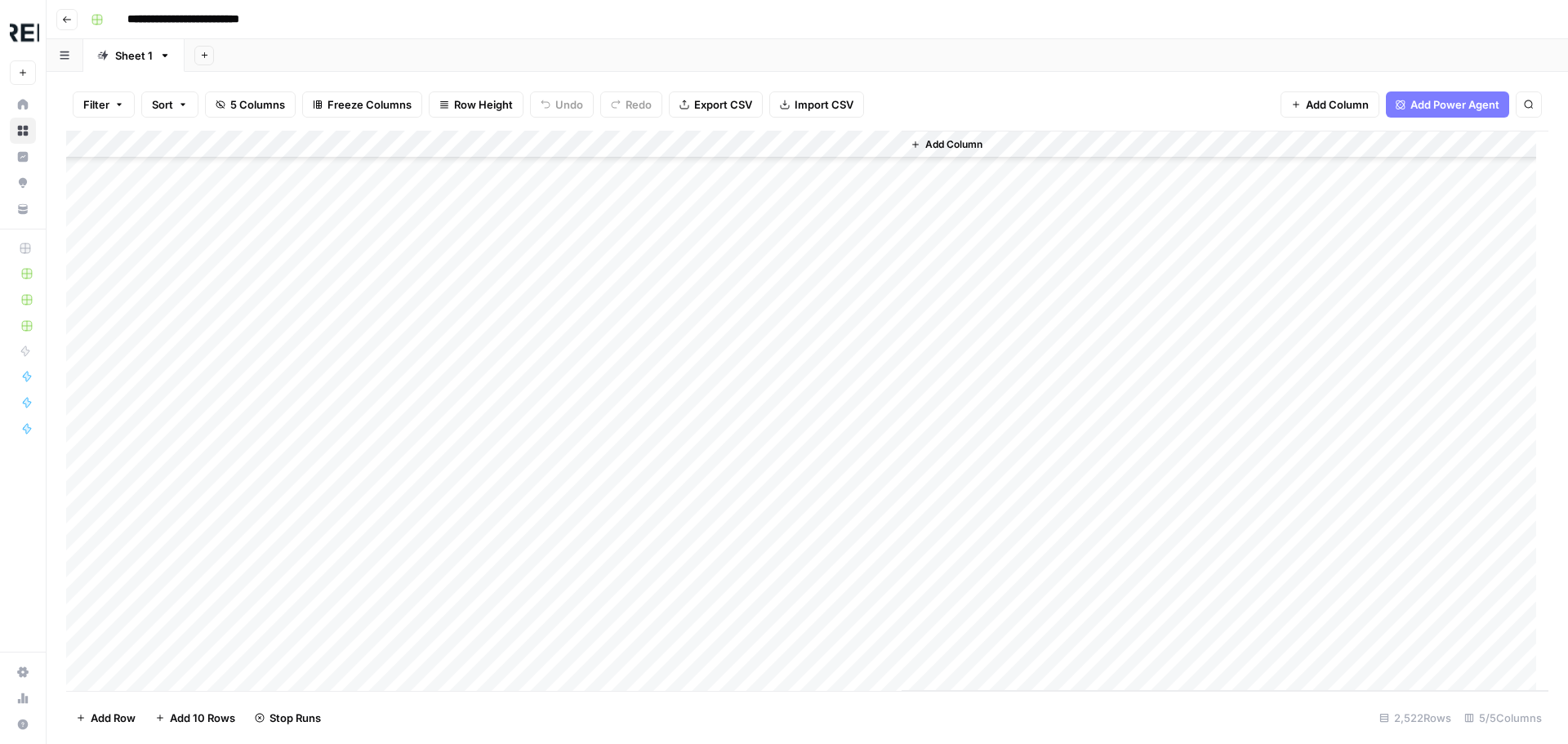
scroll to position [28245, 0]
click at [446, 457] on div "Add Column" at bounding box center [807, 411] width 1482 height 560
click at [442, 489] on div "Add Column" at bounding box center [807, 411] width 1482 height 560
click at [442, 654] on div "Add Column" at bounding box center [807, 411] width 1482 height 560
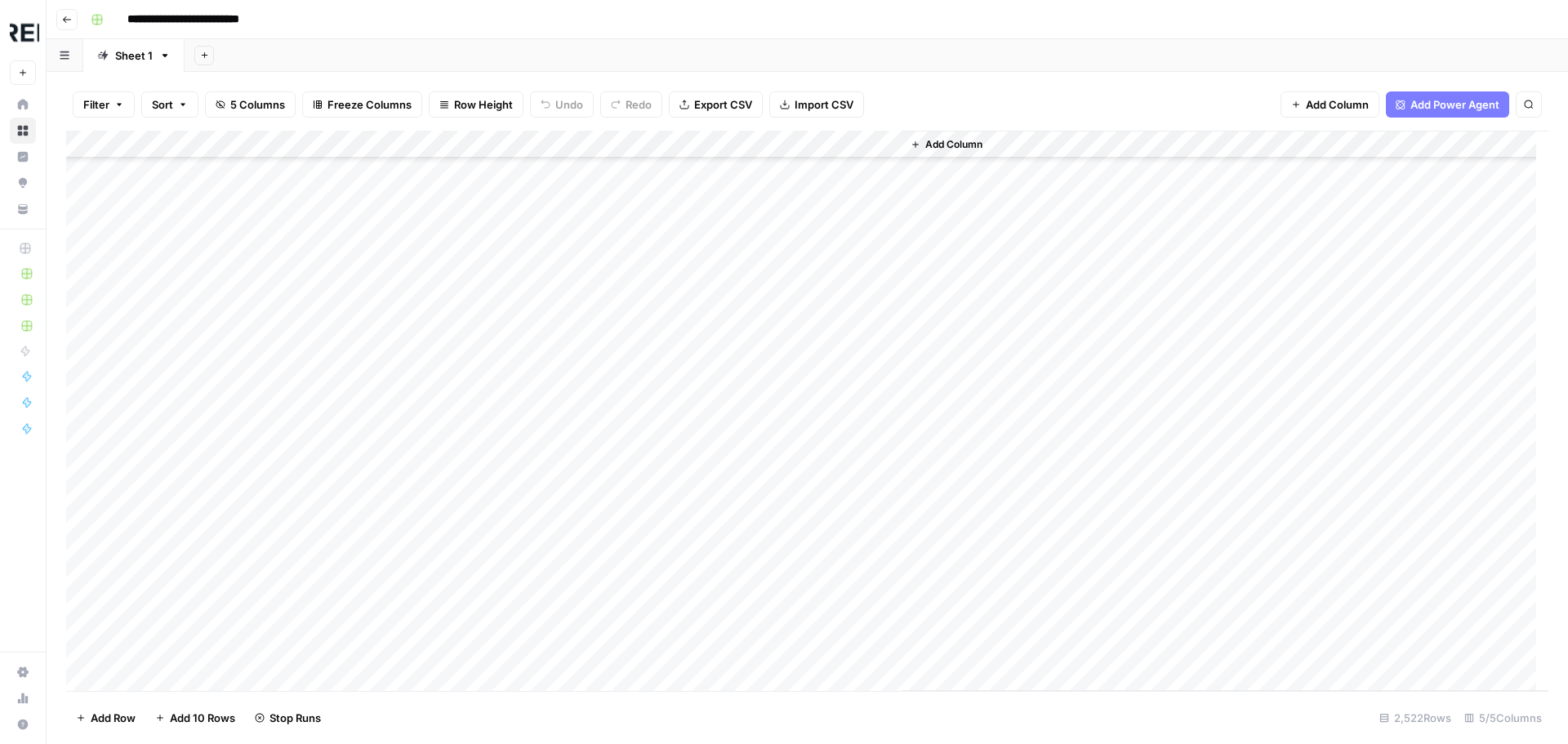
scroll to position [28734, 0]
click at [448, 465] on div "Add Column" at bounding box center [807, 411] width 1482 height 560
click at [448, 502] on div "Add Column" at bounding box center [807, 411] width 1482 height 560
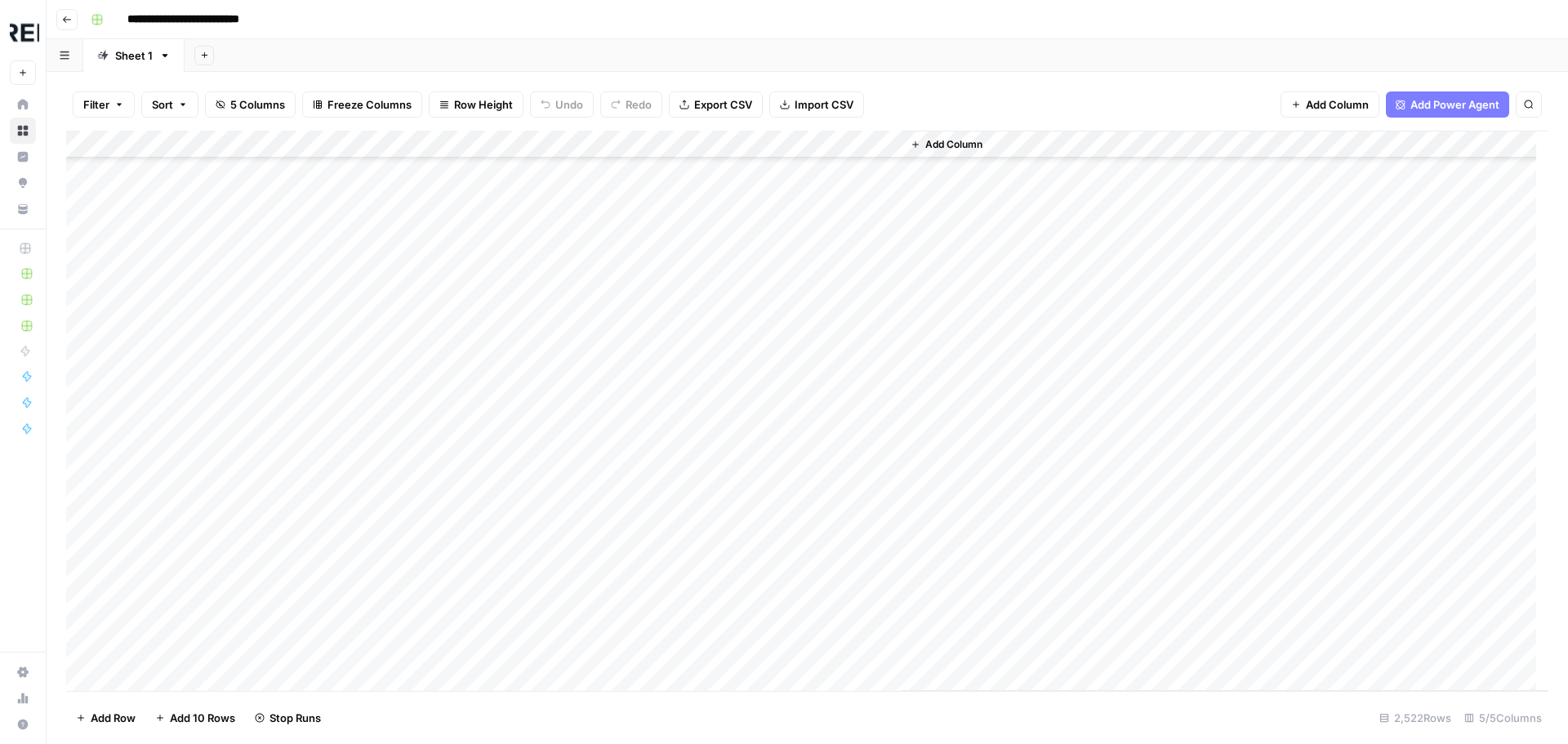
click at [445, 448] on div "Add Column" at bounding box center [807, 411] width 1482 height 560
click at [447, 419] on div "Add Column" at bounding box center [807, 411] width 1482 height 560
click at [443, 467] on div "Add Column" at bounding box center [807, 411] width 1482 height 560
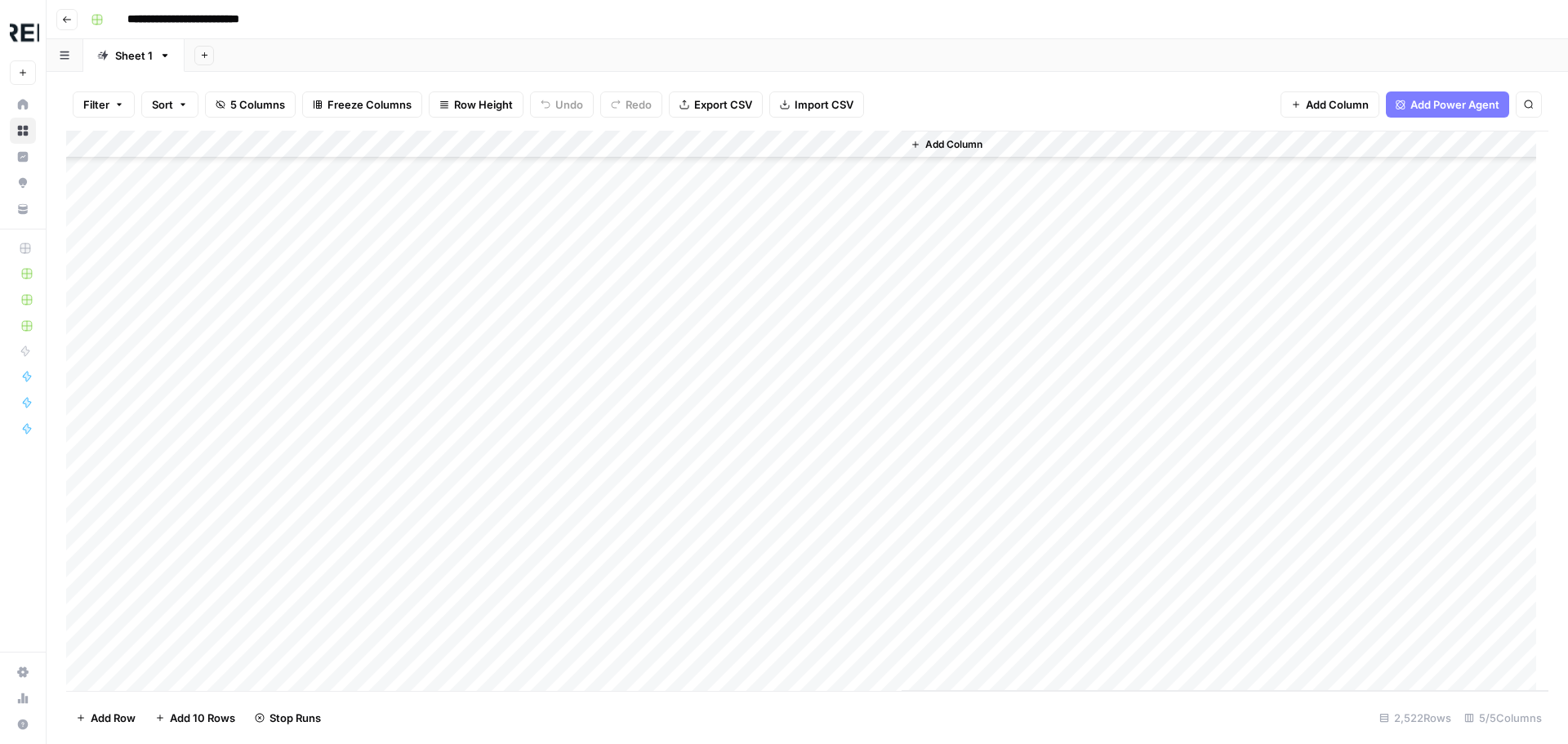
click at [451, 351] on div "Add Column" at bounding box center [807, 411] width 1482 height 560
click at [443, 460] on div "Add Column" at bounding box center [807, 411] width 1482 height 560
click at [442, 507] on div "Add Column" at bounding box center [807, 411] width 1482 height 560
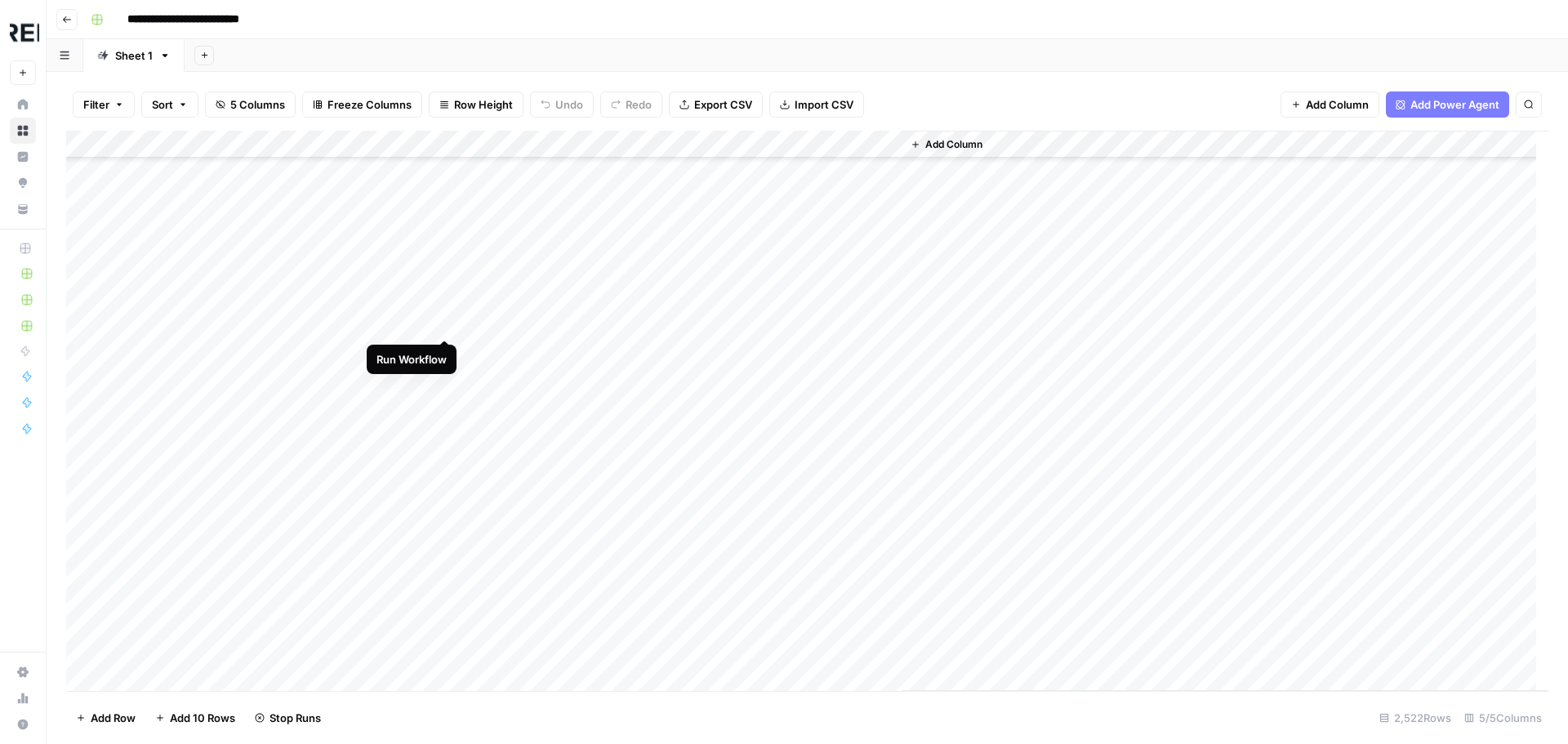
click at [444, 328] on div "Add Column" at bounding box center [807, 411] width 1482 height 560
click at [447, 298] on div "Add Column" at bounding box center [807, 411] width 1482 height 560
click at [447, 576] on div "Add Column" at bounding box center [807, 411] width 1482 height 560
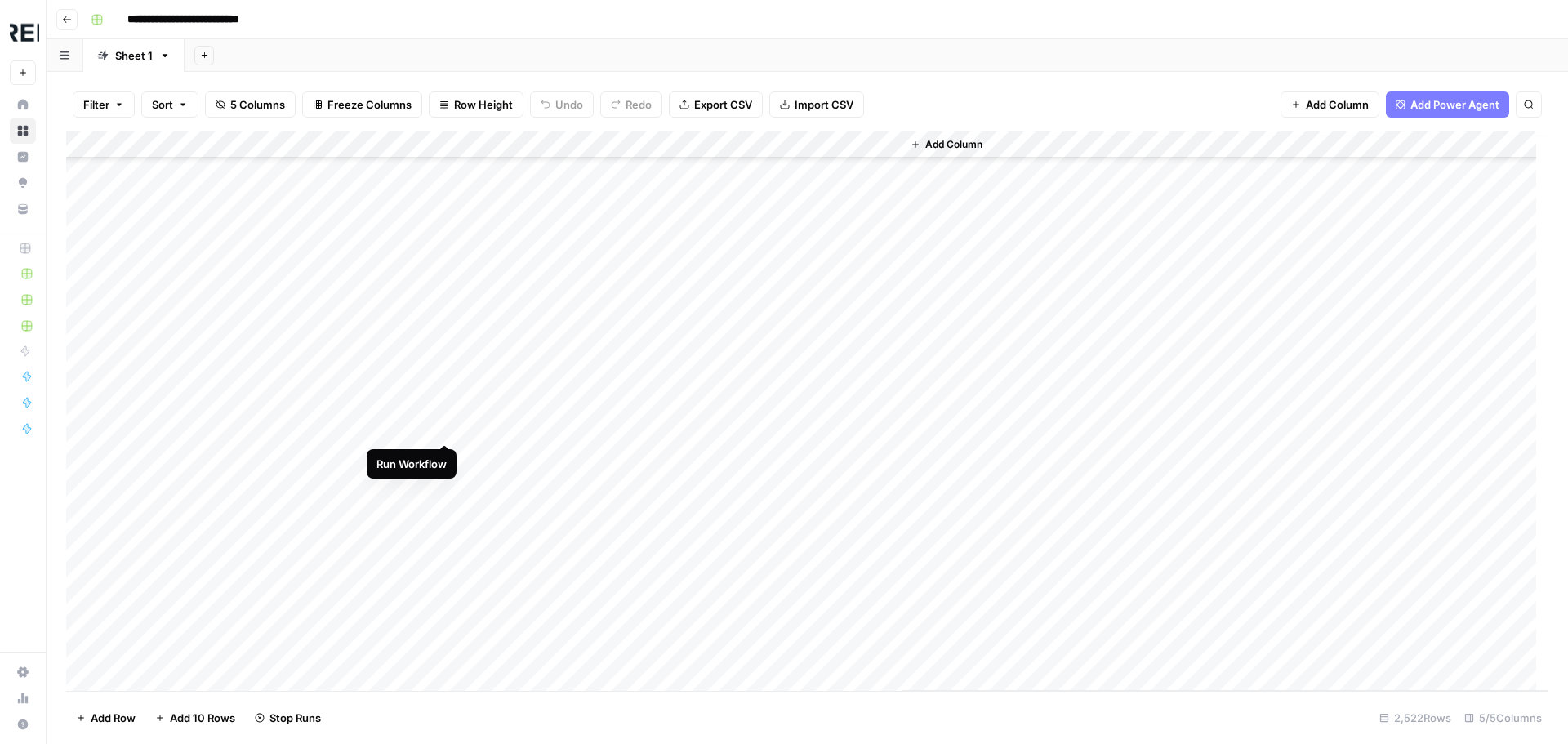
click at [442, 429] on div "Add Column" at bounding box center [807, 411] width 1482 height 560
click at [445, 452] on div "Add Column" at bounding box center [807, 411] width 1482 height 560
click at [443, 483] on div "Add Column" at bounding box center [807, 411] width 1482 height 560
click at [444, 509] on div "Add Column" at bounding box center [807, 411] width 1482 height 560
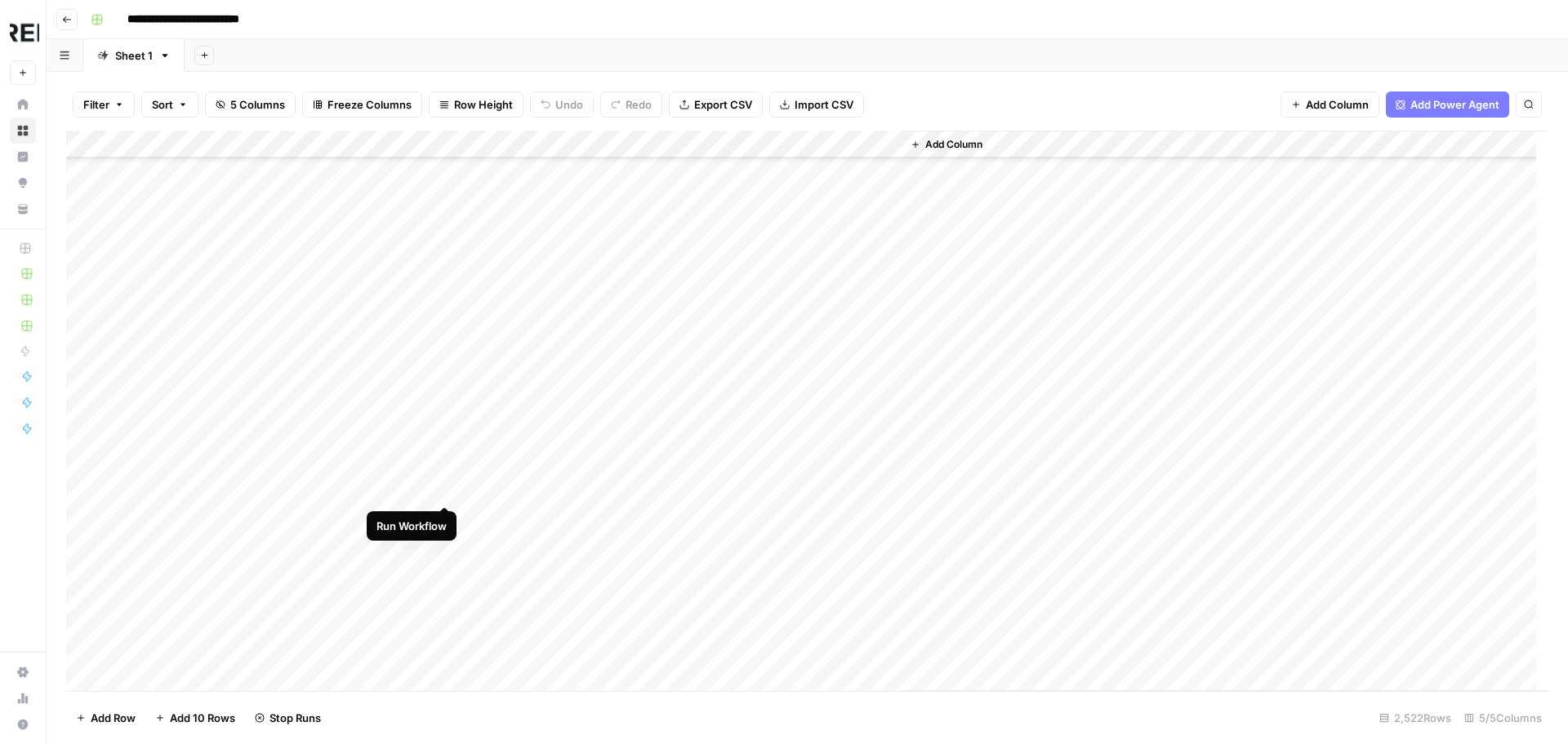
click at [449, 491] on div "Add Column" at bounding box center [807, 411] width 1482 height 560
click at [442, 513] on div "Add Column" at bounding box center [807, 411] width 1482 height 560
click at [442, 542] on div "Add Column" at bounding box center [807, 411] width 1482 height 560
click at [447, 654] on div "Add Column" at bounding box center [807, 411] width 1482 height 560
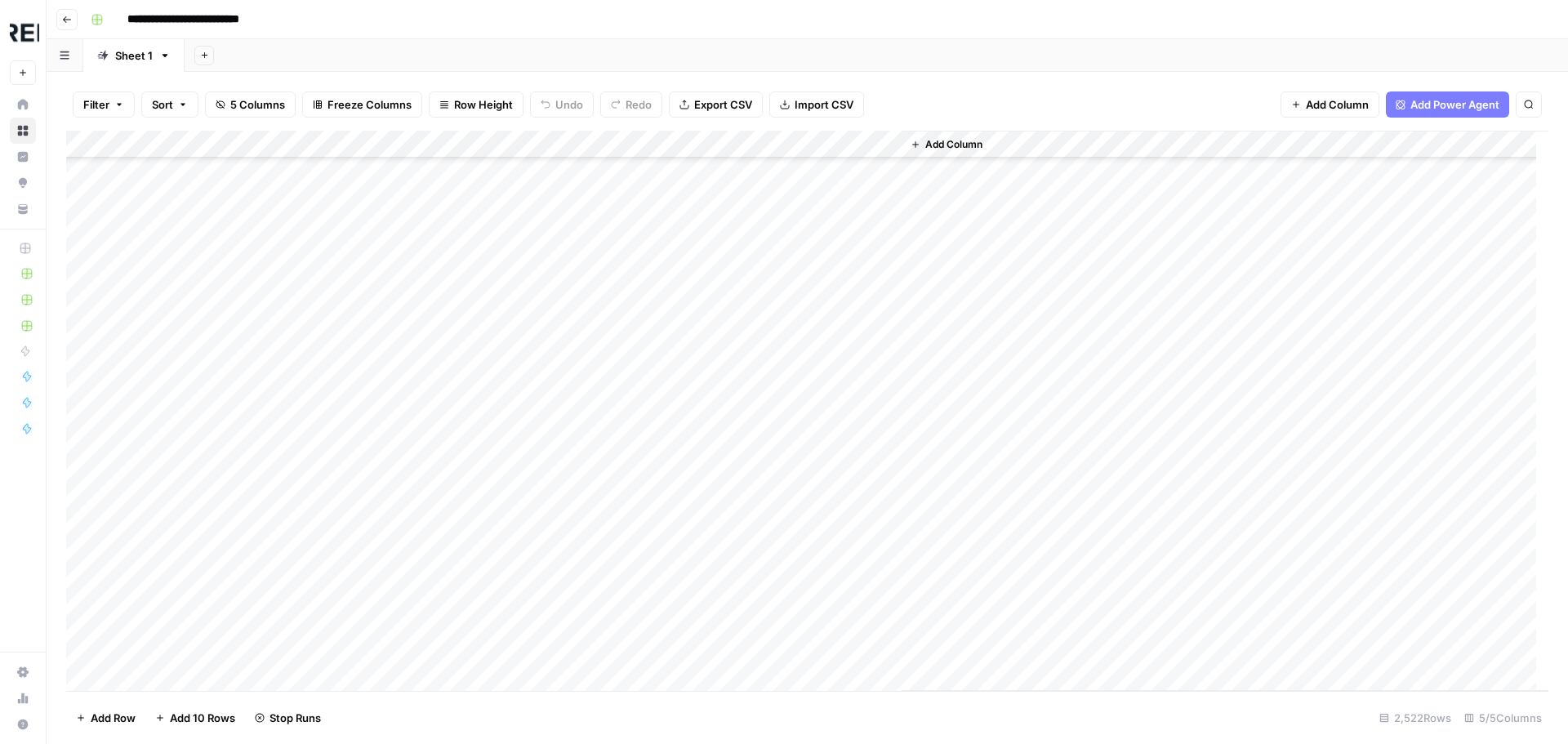
click at [448, 354] on div "Add Column" at bounding box center [807, 411] width 1482 height 560
click at [447, 412] on div "Add Column" at bounding box center [807, 411] width 1482 height 560
click at [447, 478] on div "Add Column" at bounding box center [807, 411] width 1482 height 560
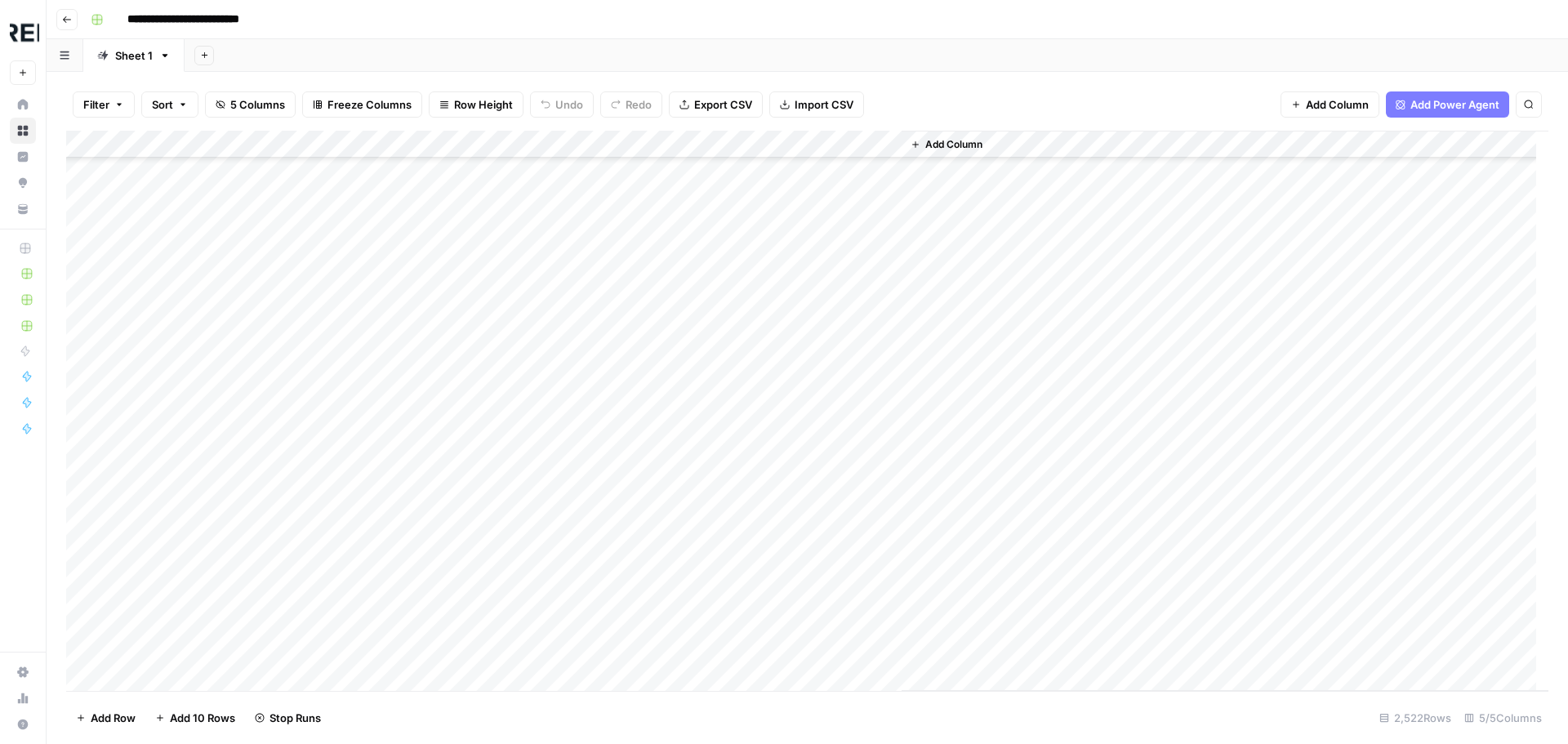
click at [448, 402] on div "Add Column" at bounding box center [807, 411] width 1482 height 560
click at [447, 562] on div "Add Column" at bounding box center [807, 411] width 1482 height 560
click at [438, 404] on div "Add Column" at bounding box center [807, 411] width 1482 height 560
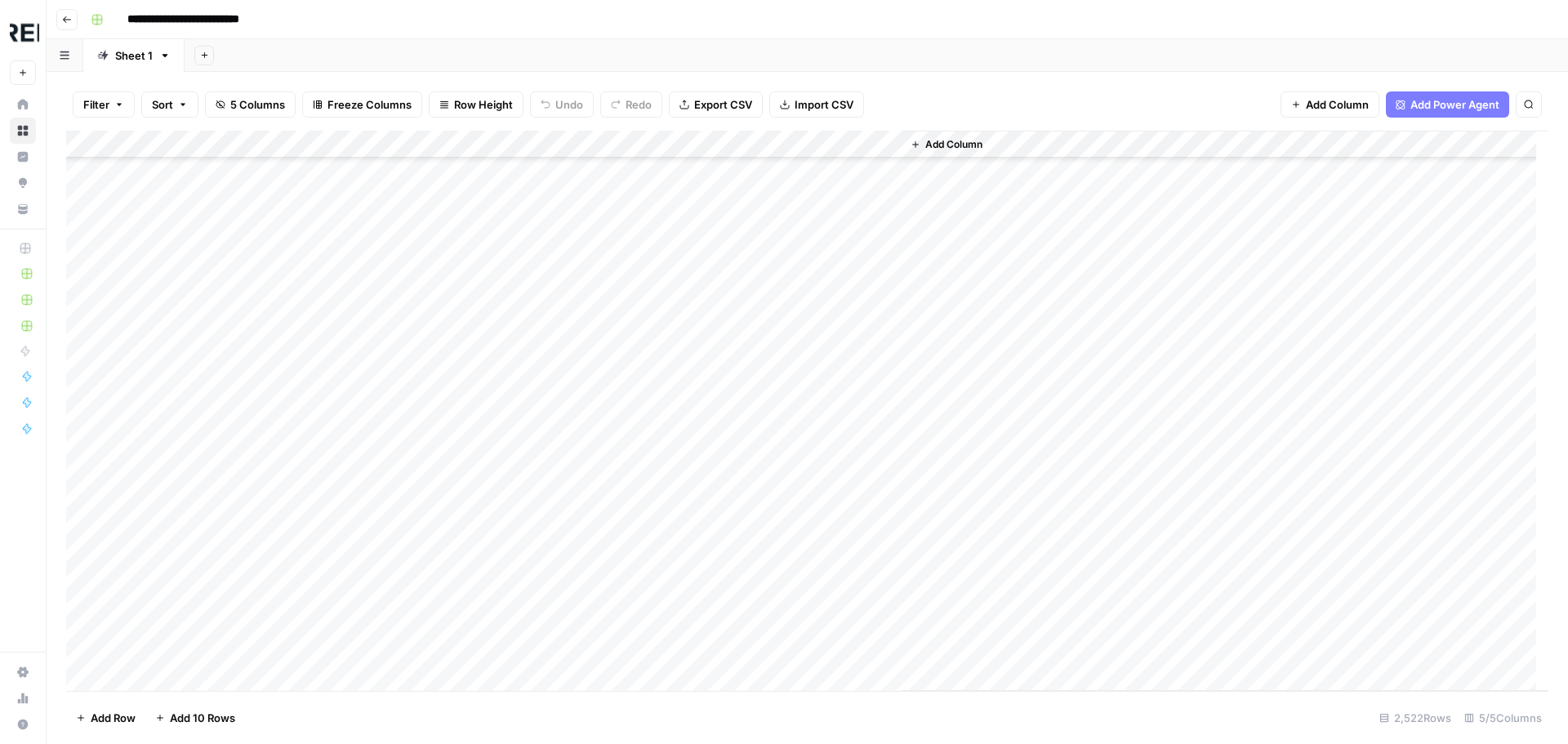
click at [450, 453] on div "Add Column" at bounding box center [807, 411] width 1482 height 560
click at [443, 483] on div "Add Column" at bounding box center [807, 411] width 1482 height 560
click at [442, 518] on div "Add Column" at bounding box center [807, 411] width 1482 height 560
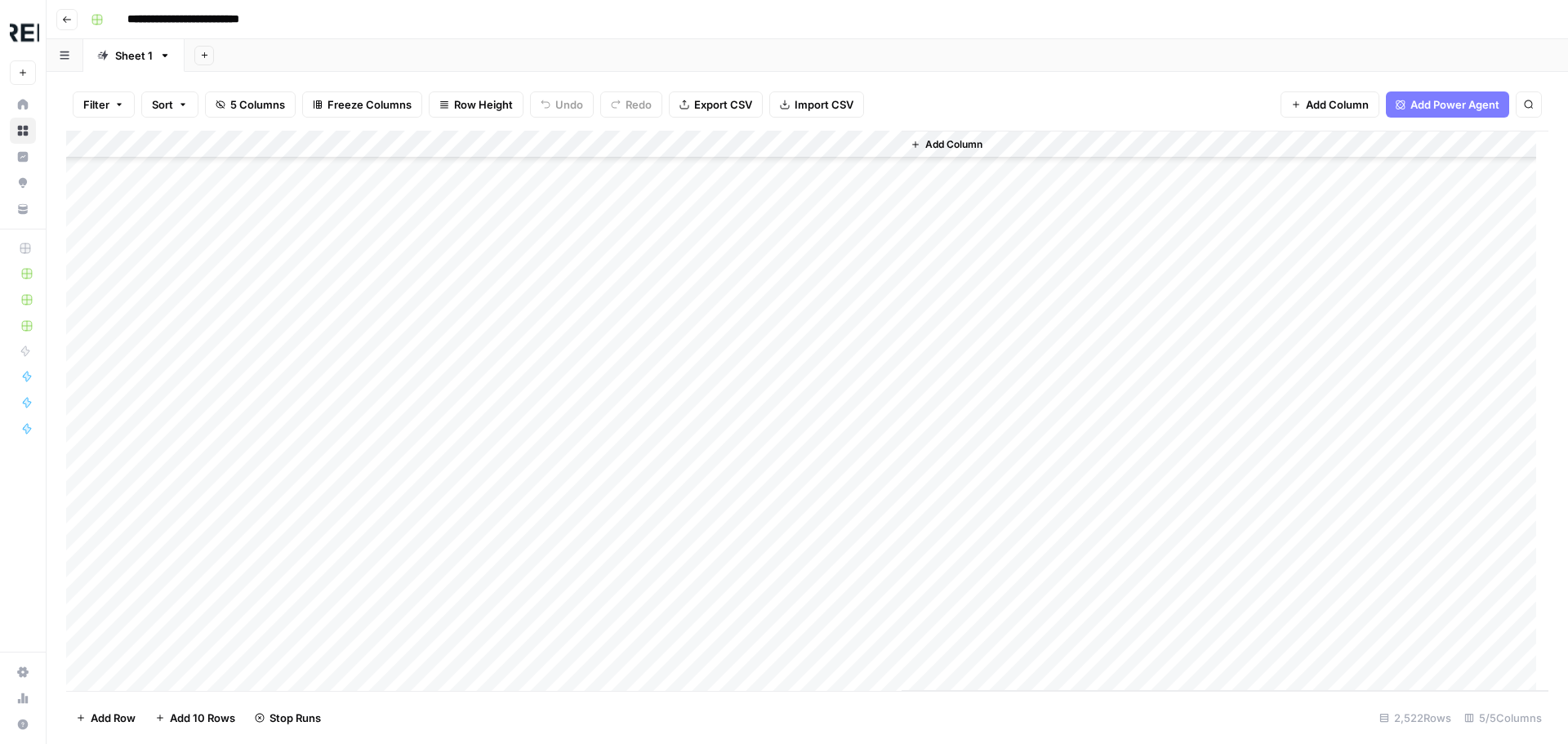
scroll to position [36898, 0]
click at [444, 519] on div "Add Column" at bounding box center [807, 411] width 1482 height 560
click at [448, 545] on div "Add Column" at bounding box center [807, 411] width 1482 height 560
click at [442, 450] on div "Add Column" at bounding box center [807, 411] width 1482 height 560
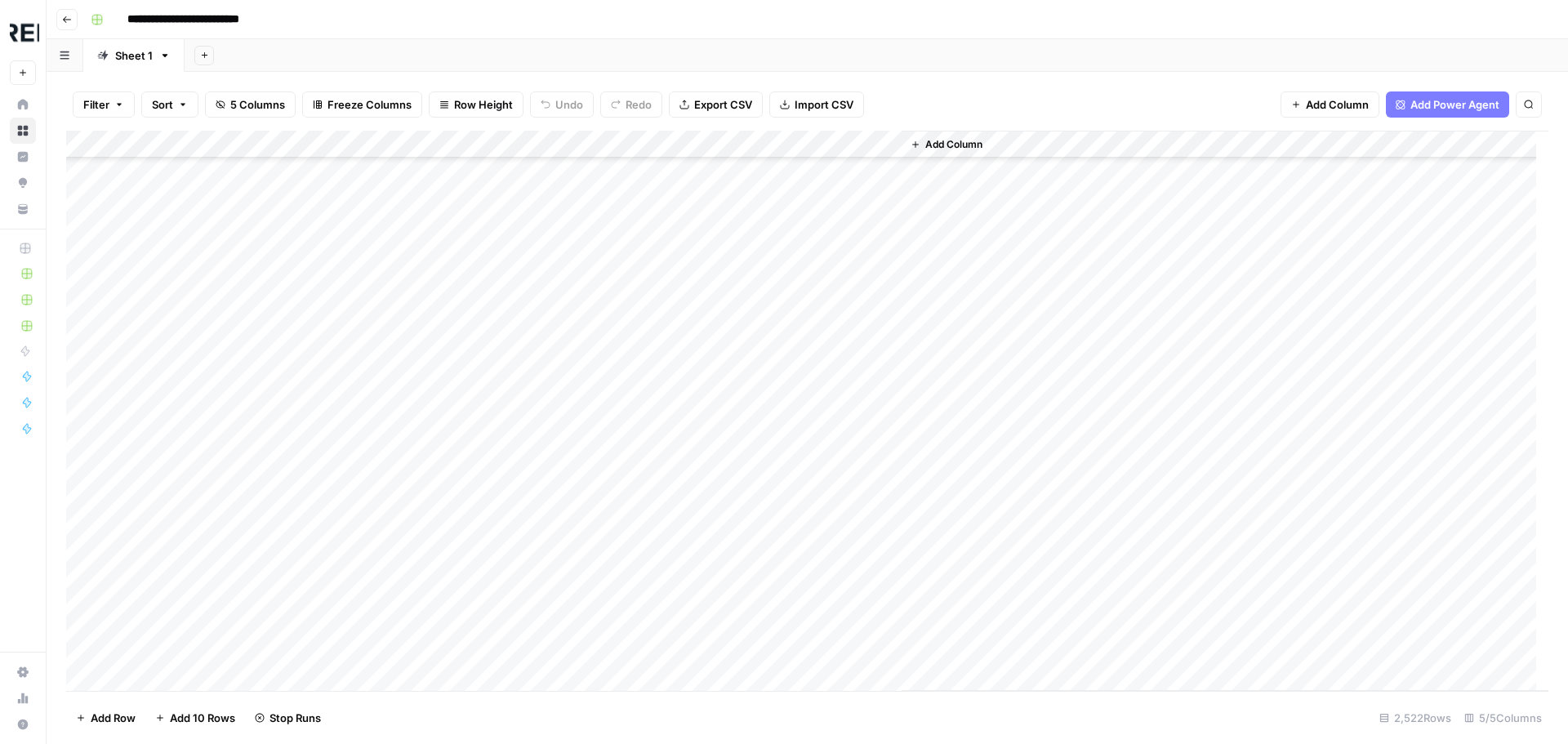
scroll to position [38122, 0]
click at [448, 461] on div "Add Column" at bounding box center [807, 411] width 1482 height 560
click at [442, 390] on div "Add Column" at bounding box center [807, 411] width 1482 height 560
click at [447, 462] on div "Add Column" at bounding box center [807, 411] width 1482 height 560
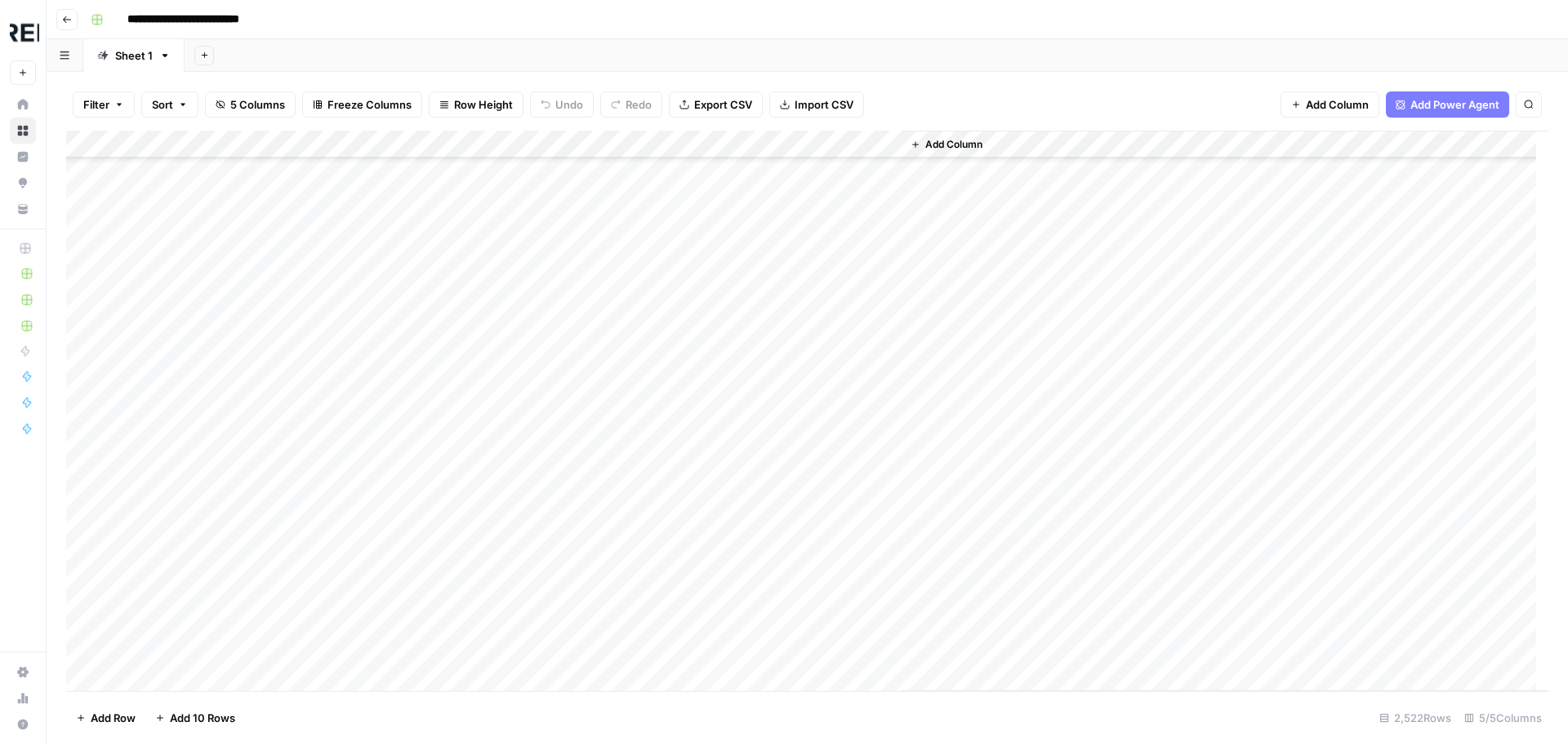
scroll to position [39673, 0]
click at [447, 380] on div "Add Column" at bounding box center [807, 411] width 1482 height 560
click at [439, 349] on div "Add Column" at bounding box center [807, 411] width 1482 height 560
click at [447, 551] on div "Add Column" at bounding box center [807, 411] width 1482 height 560
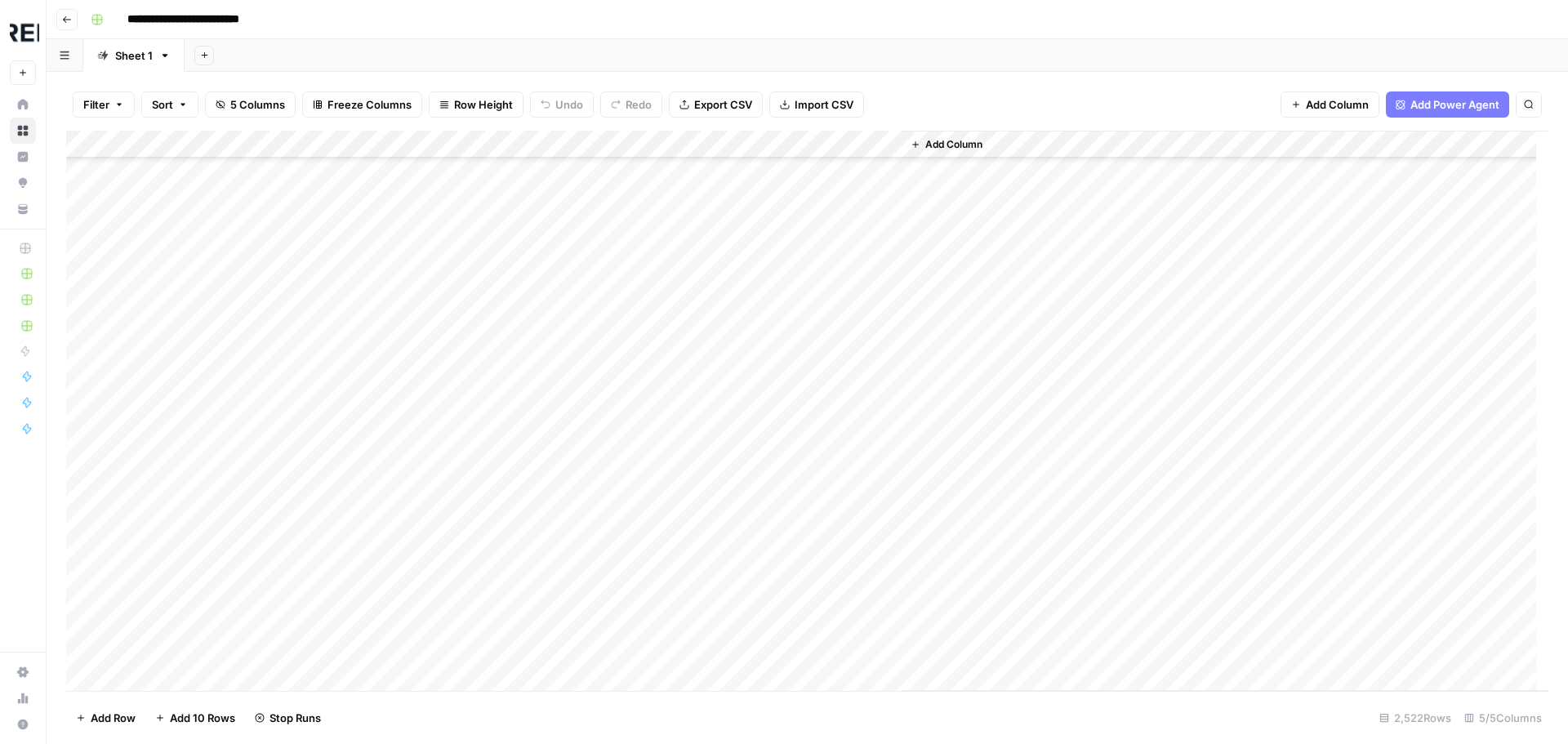
scroll to position [40163, 0]
click at [443, 426] on div "Add Column" at bounding box center [807, 411] width 1482 height 560
click at [442, 431] on div "Add Column" at bounding box center [807, 411] width 1482 height 560
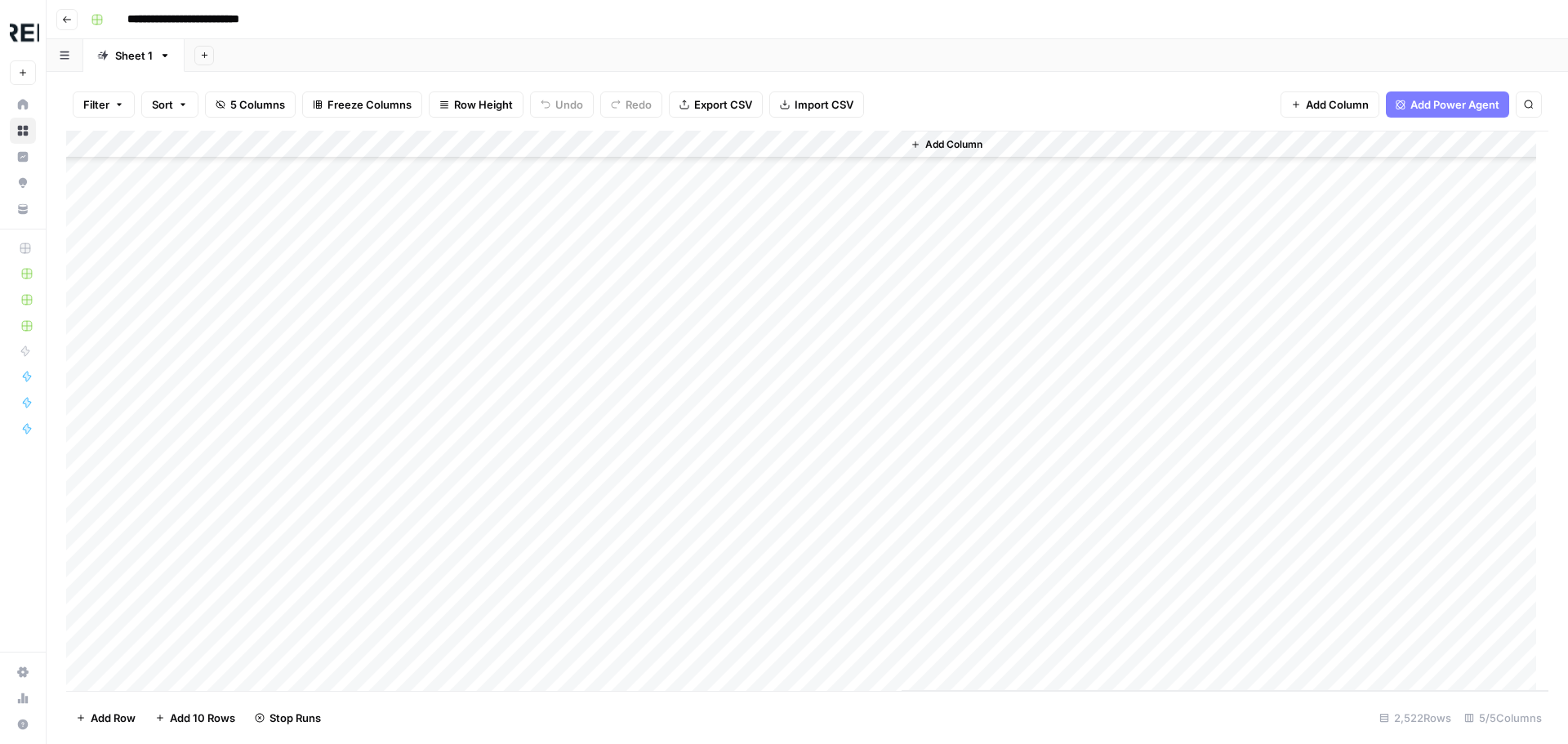
click at [448, 488] on div "Add Column" at bounding box center [807, 411] width 1482 height 560
click at [445, 415] on div "Add Column" at bounding box center [807, 411] width 1482 height 560
click at [444, 508] on div "Add Column" at bounding box center [807, 411] width 1482 height 560
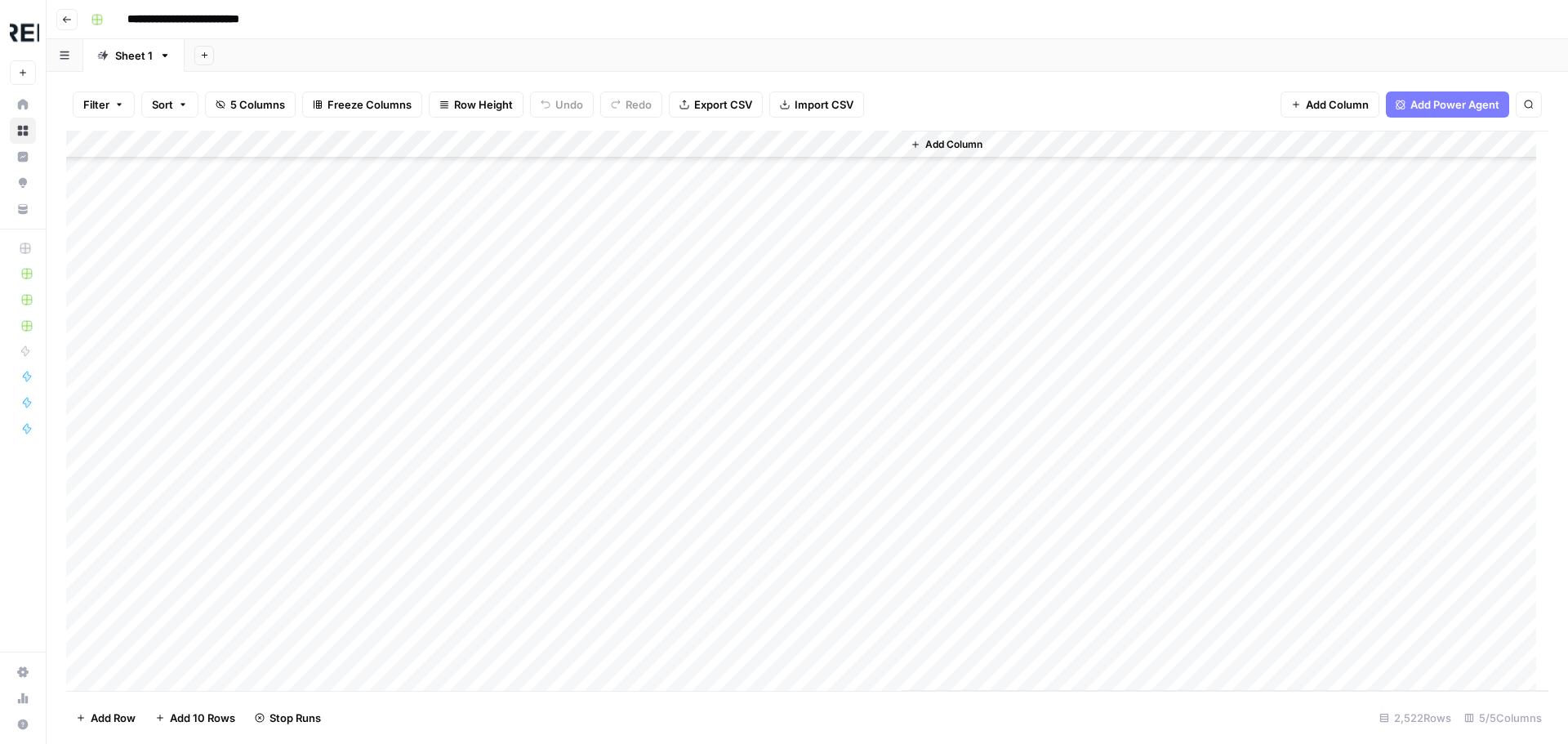
click at [448, 562] on div "Add Column" at bounding box center [807, 411] width 1482 height 560
click at [450, 593] on div "Add Column" at bounding box center [807, 411] width 1482 height 560
click at [443, 382] on div "Add Column" at bounding box center [807, 411] width 1482 height 560
click at [448, 543] on div "Add Column" at bounding box center [807, 411] width 1482 height 560
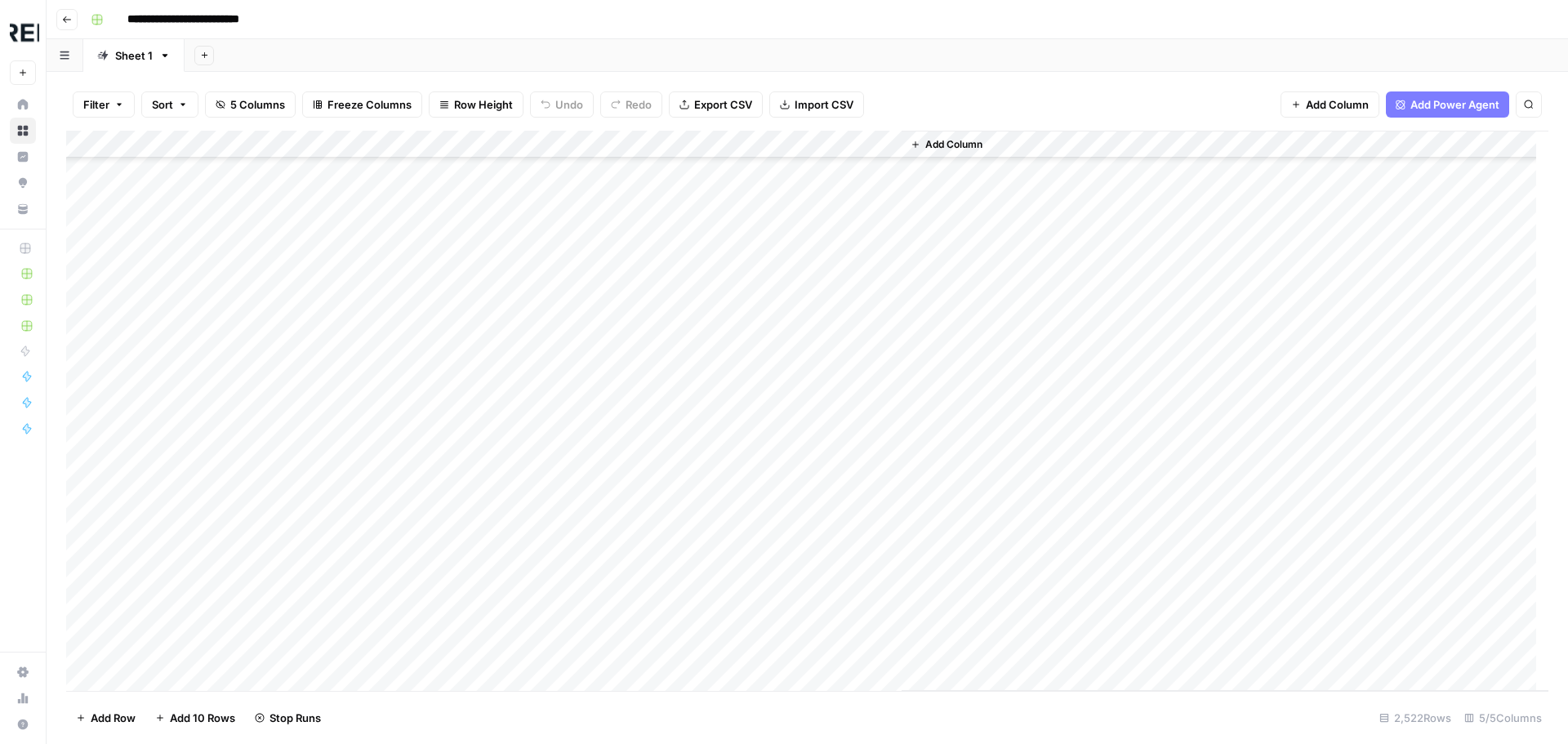
scroll to position [42776, 0]
click at [447, 417] on div "Add Column" at bounding box center [807, 411] width 1482 height 560
click at [444, 468] on div "Add Column" at bounding box center [807, 411] width 1482 height 560
click at [446, 530] on div "Add Column" at bounding box center [807, 411] width 1482 height 560
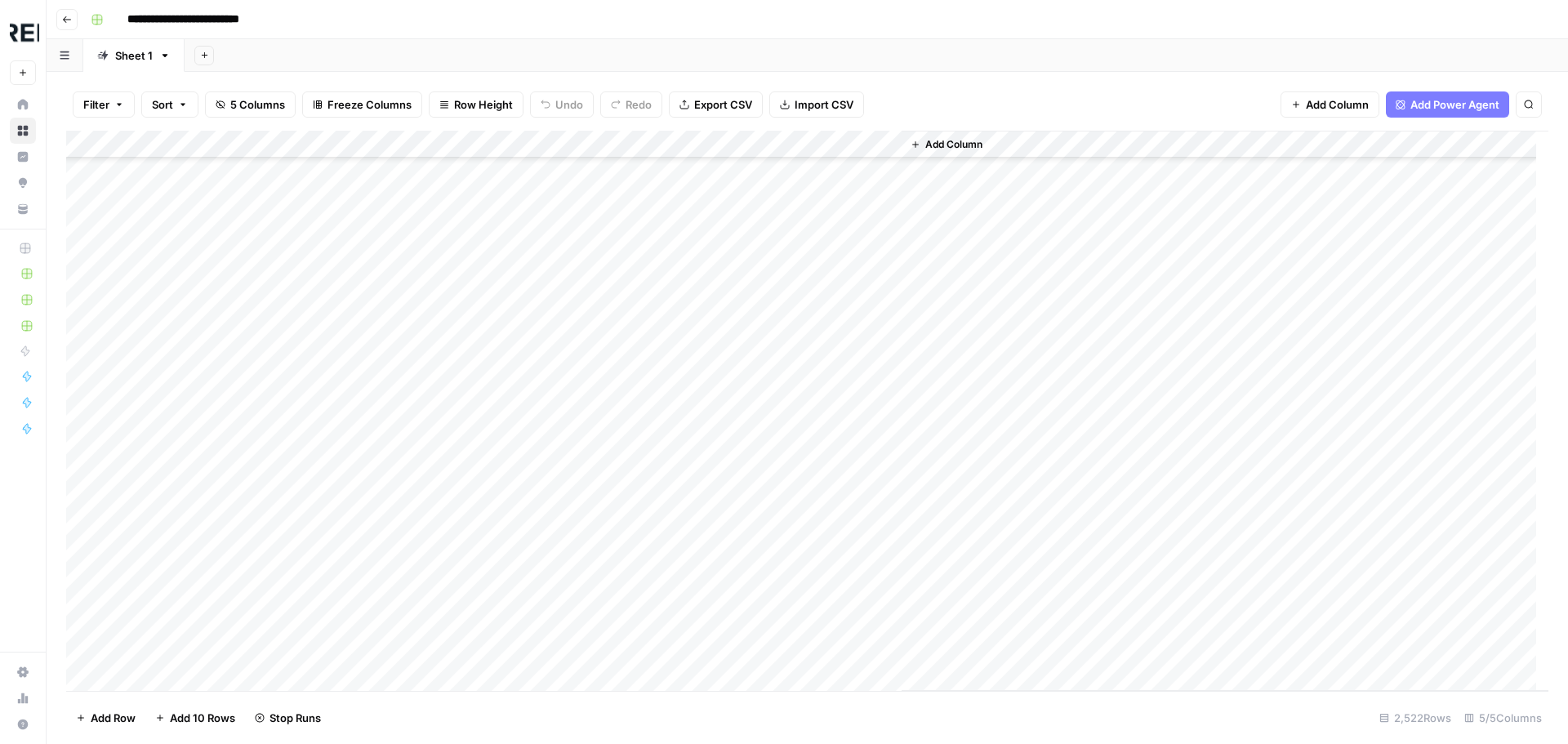
scroll to position [43428, 0]
click at [444, 348] on div "Add Column" at bounding box center [807, 411] width 1482 height 560
click at [446, 399] on div "Add Column" at bounding box center [807, 411] width 1482 height 560
click at [451, 459] on div "Add Column" at bounding box center [807, 411] width 1482 height 560
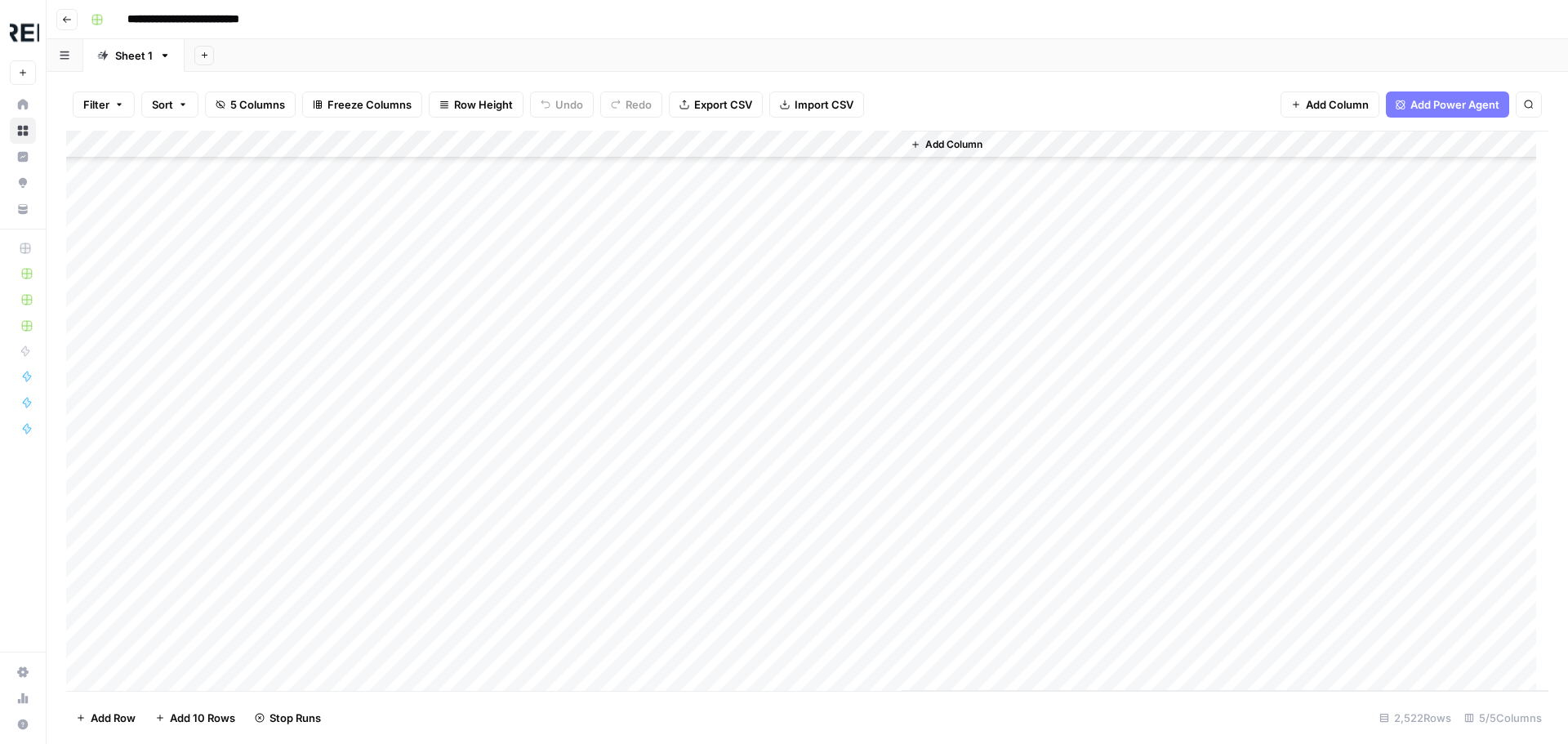
scroll to position [43919, 0]
click at [443, 413] on div "Add Column" at bounding box center [807, 411] width 1482 height 560
click at [445, 448] on div "Add Column" at bounding box center [807, 411] width 1482 height 560
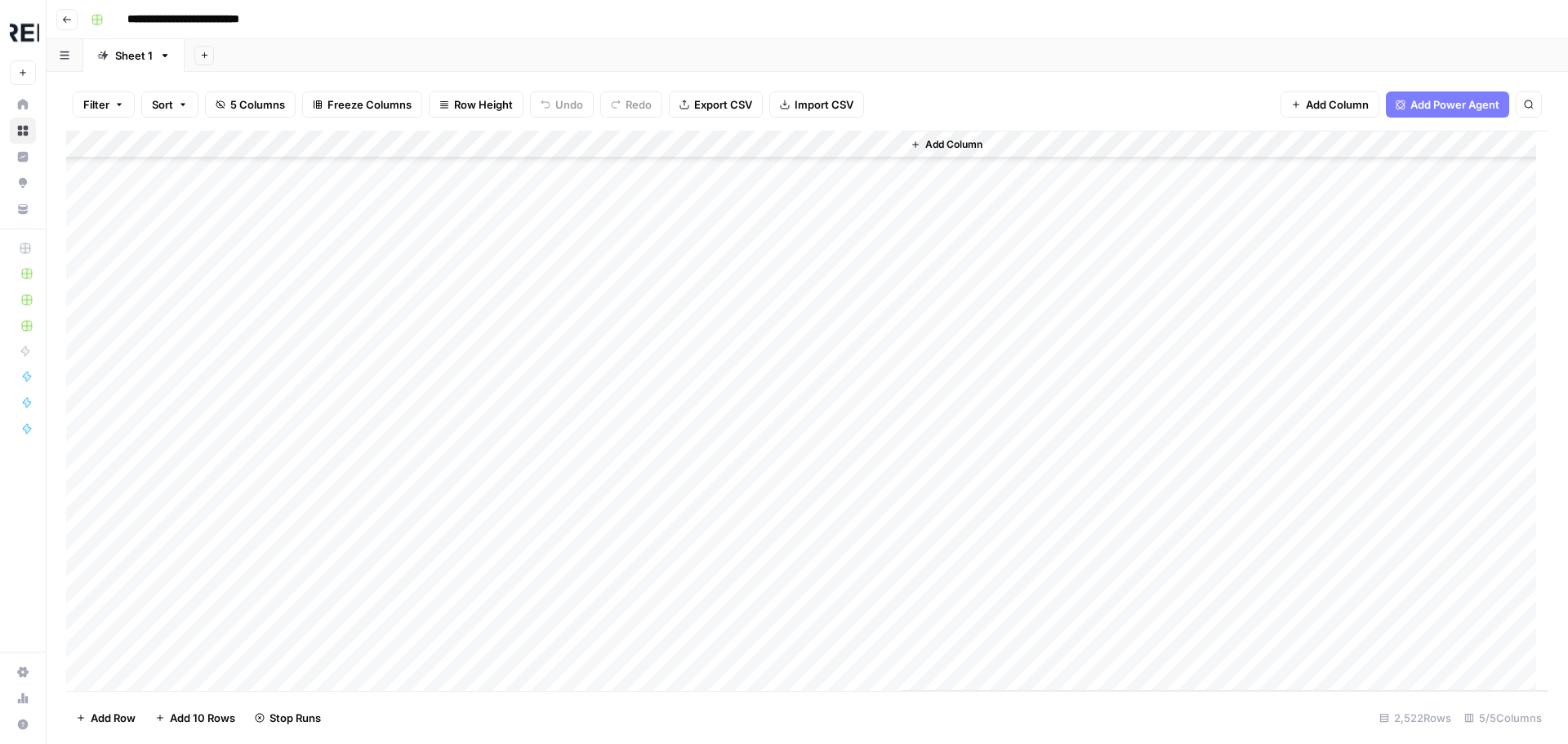
click at [451, 401] on div "Add Column" at bounding box center [807, 411] width 1482 height 560
click at [453, 594] on div "Add Column" at bounding box center [807, 411] width 1482 height 560
click at [446, 391] on div "Add Column" at bounding box center [807, 411] width 1482 height 560
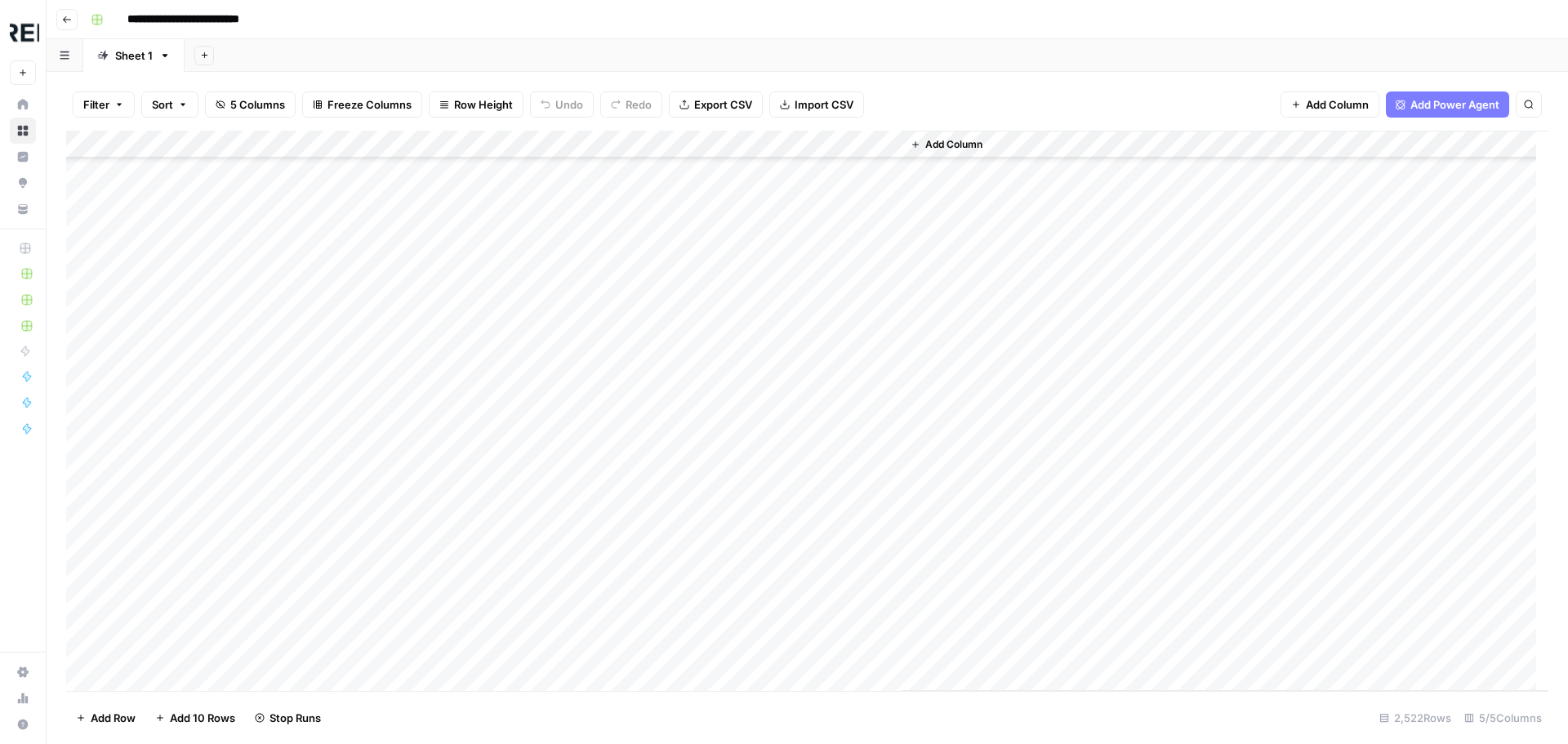
click at [444, 374] on div "Add Column" at bounding box center [807, 411] width 1482 height 560
click at [446, 342] on div "Add Column" at bounding box center [807, 411] width 1482 height 560
click at [452, 589] on div "Add Column" at bounding box center [807, 411] width 1482 height 560
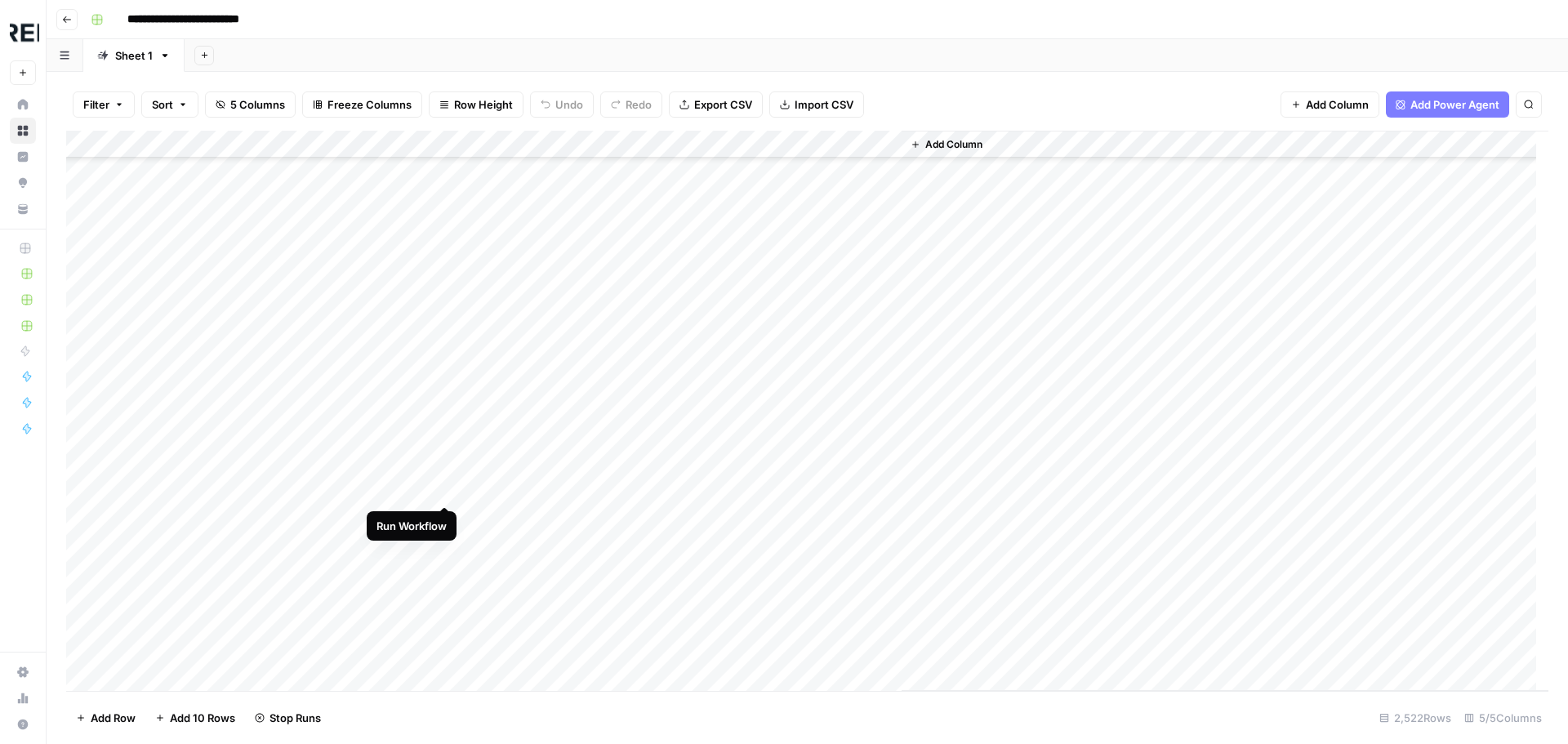
click at [450, 488] on div "Add Column" at bounding box center [807, 411] width 1482 height 560
click at [448, 367] on div "Add Column" at bounding box center [807, 411] width 1482 height 560
click at [443, 618] on div "Add Column" at bounding box center [807, 411] width 1482 height 560
click at [442, 666] on div "Add Column" at bounding box center [807, 411] width 1482 height 560
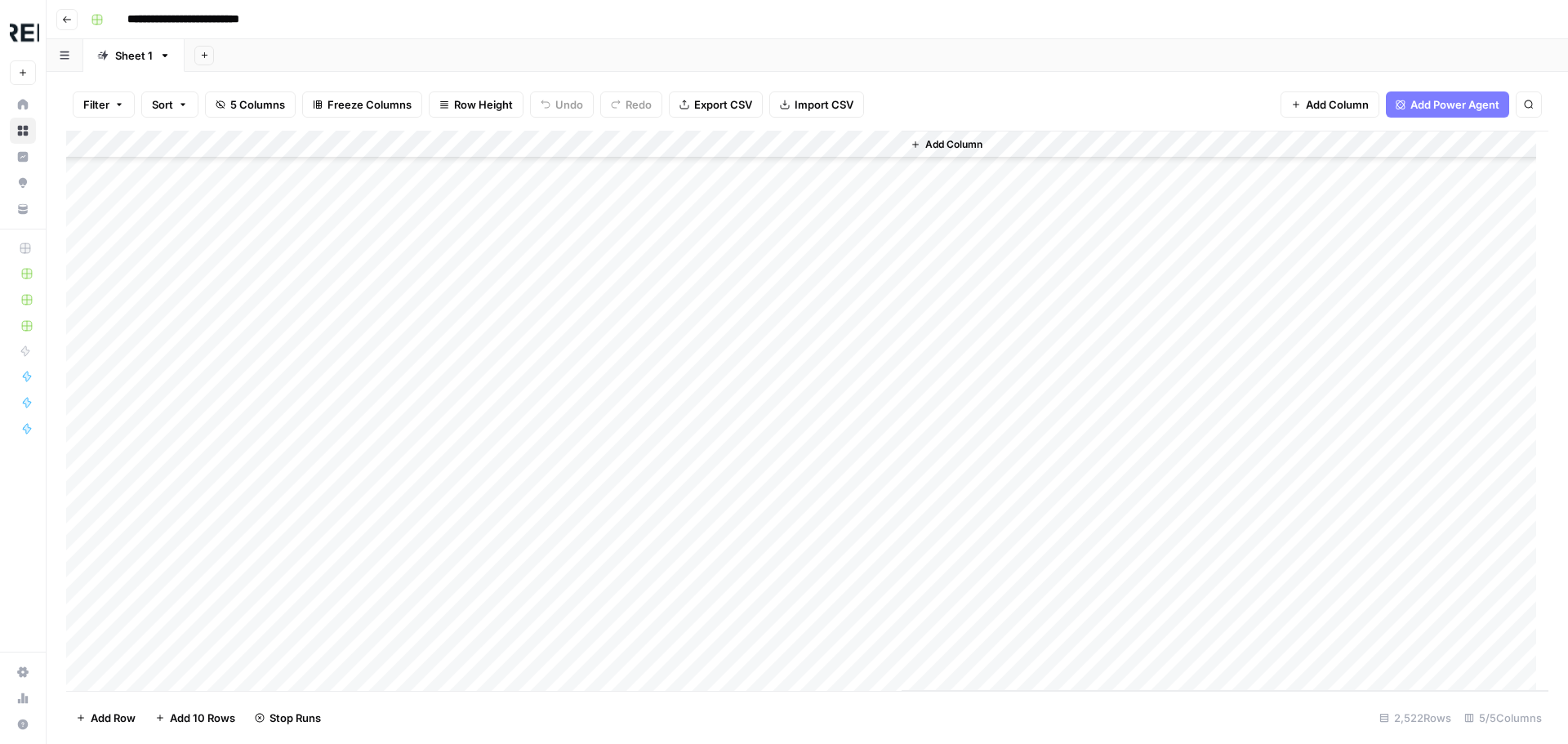
scroll to position [47592, 0]
click at [453, 375] on div "Add Column" at bounding box center [807, 411] width 1482 height 560
click at [448, 458] on div "Add Column" at bounding box center [807, 411] width 1482 height 560
click at [447, 486] on div "Add Column" at bounding box center [807, 411] width 1482 height 560
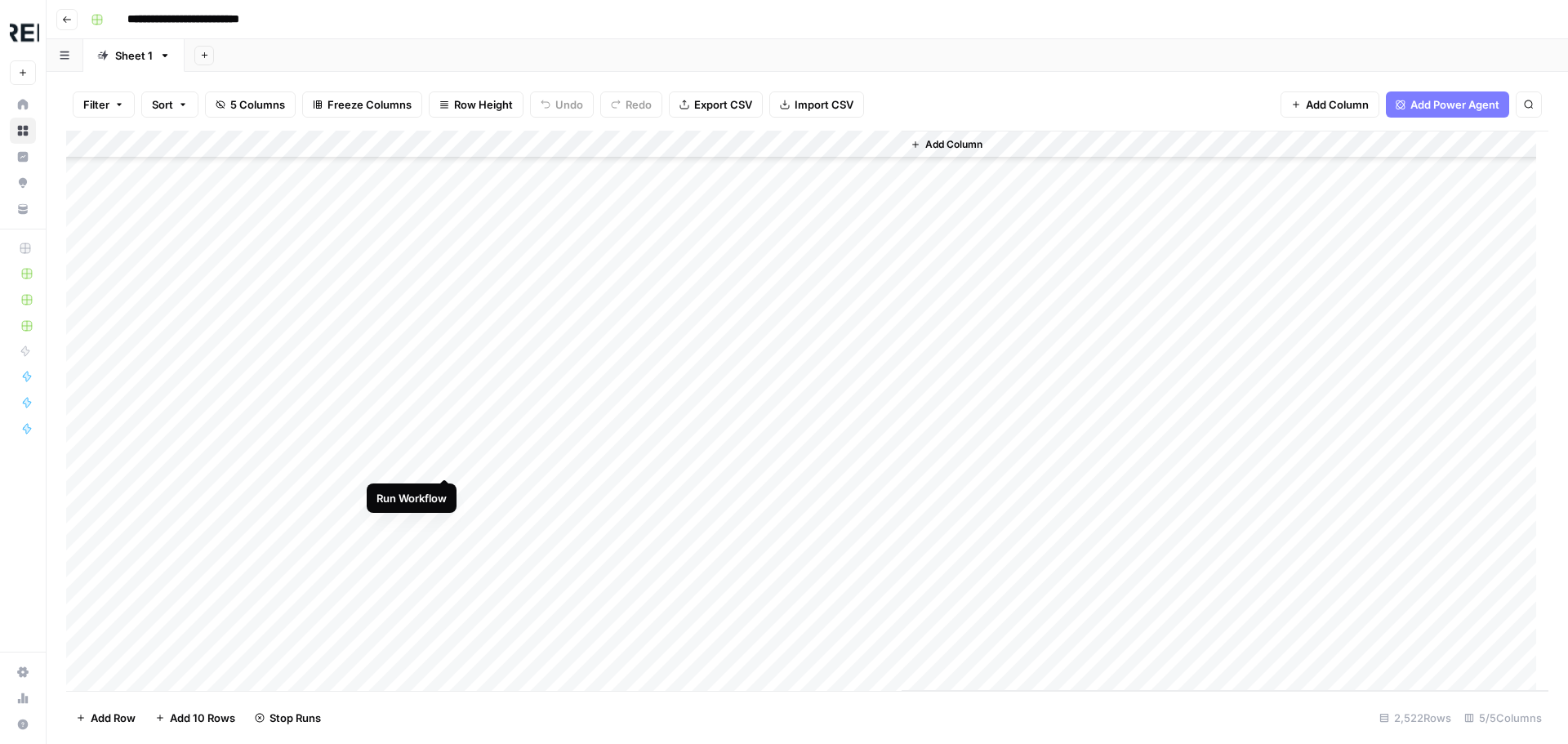
click at [446, 461] on div "Add Column" at bounding box center [807, 411] width 1482 height 560
click at [447, 469] on div "Add Column" at bounding box center [807, 411] width 1482 height 560
click at [446, 481] on div "Add Column" at bounding box center [807, 411] width 1482 height 560
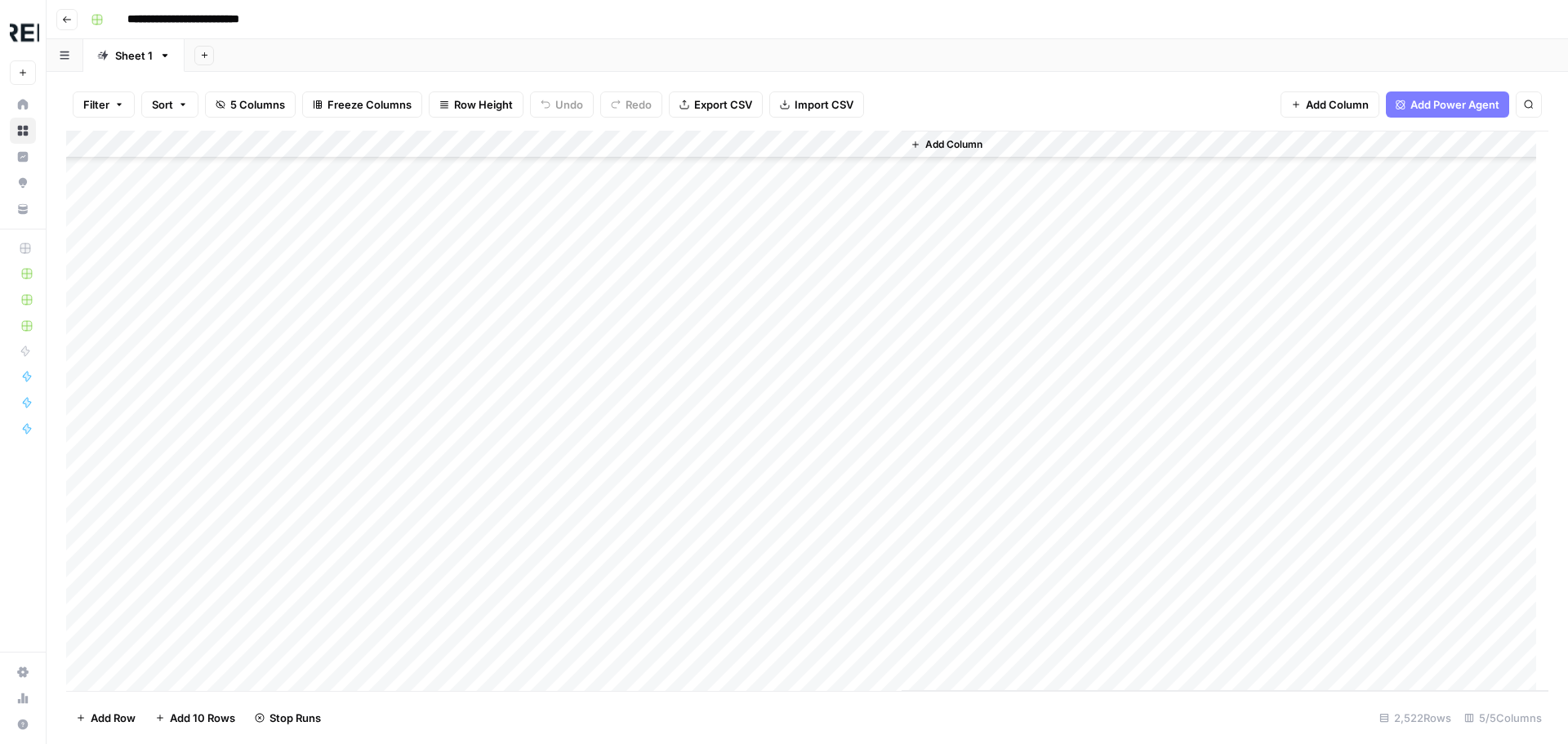
scroll to position [49143, 0]
click at [446, 455] on div "Add Column" at bounding box center [807, 411] width 1482 height 560
click at [445, 372] on div "Add Column" at bounding box center [807, 411] width 1482 height 560
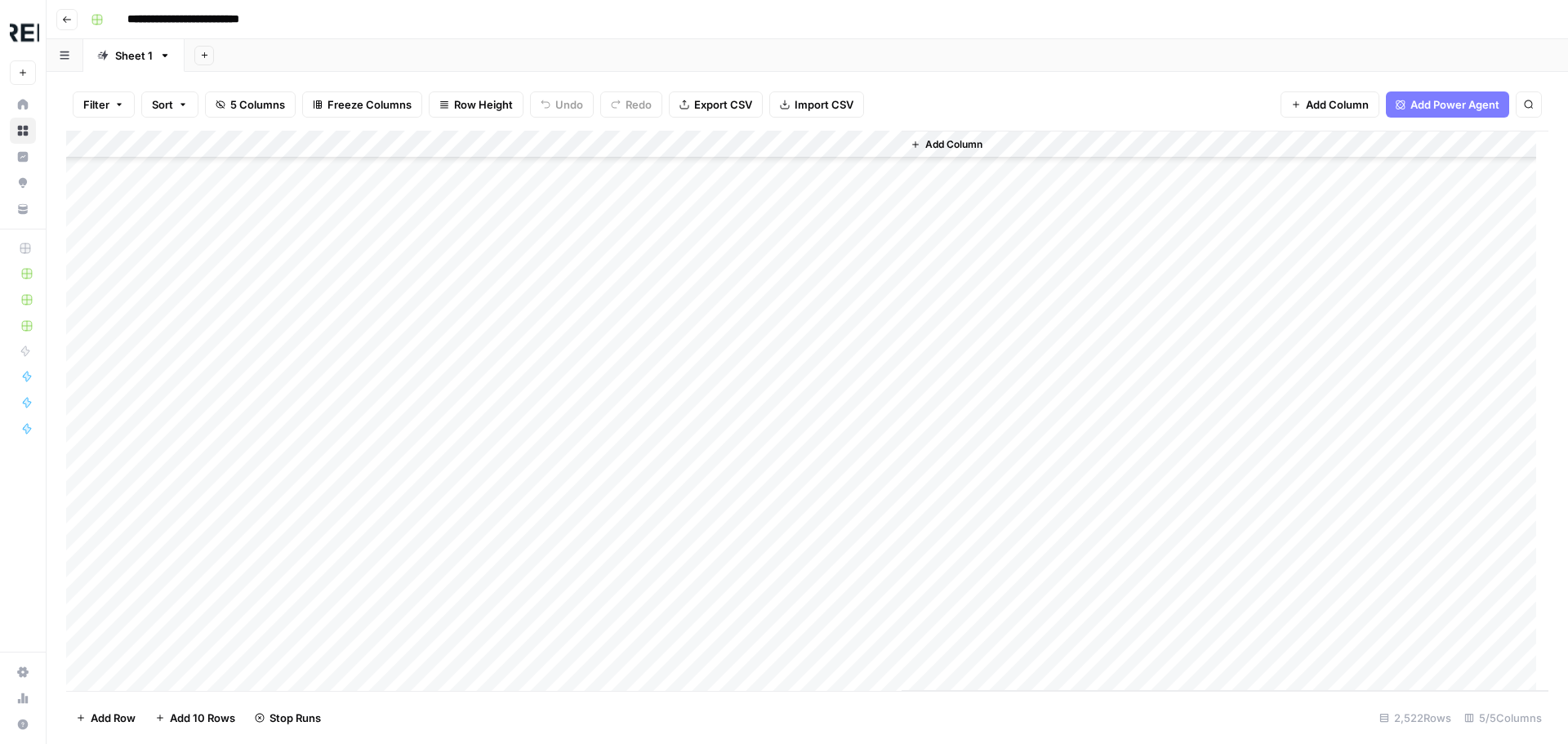
click at [453, 317] on div "Add Column" at bounding box center [807, 411] width 1482 height 560
click at [448, 312] on div "Add Column" at bounding box center [807, 411] width 1482 height 560
click at [449, 365] on div "Add Column" at bounding box center [807, 411] width 1482 height 560
click at [445, 346] on div "Add Column" at bounding box center [807, 411] width 1482 height 560
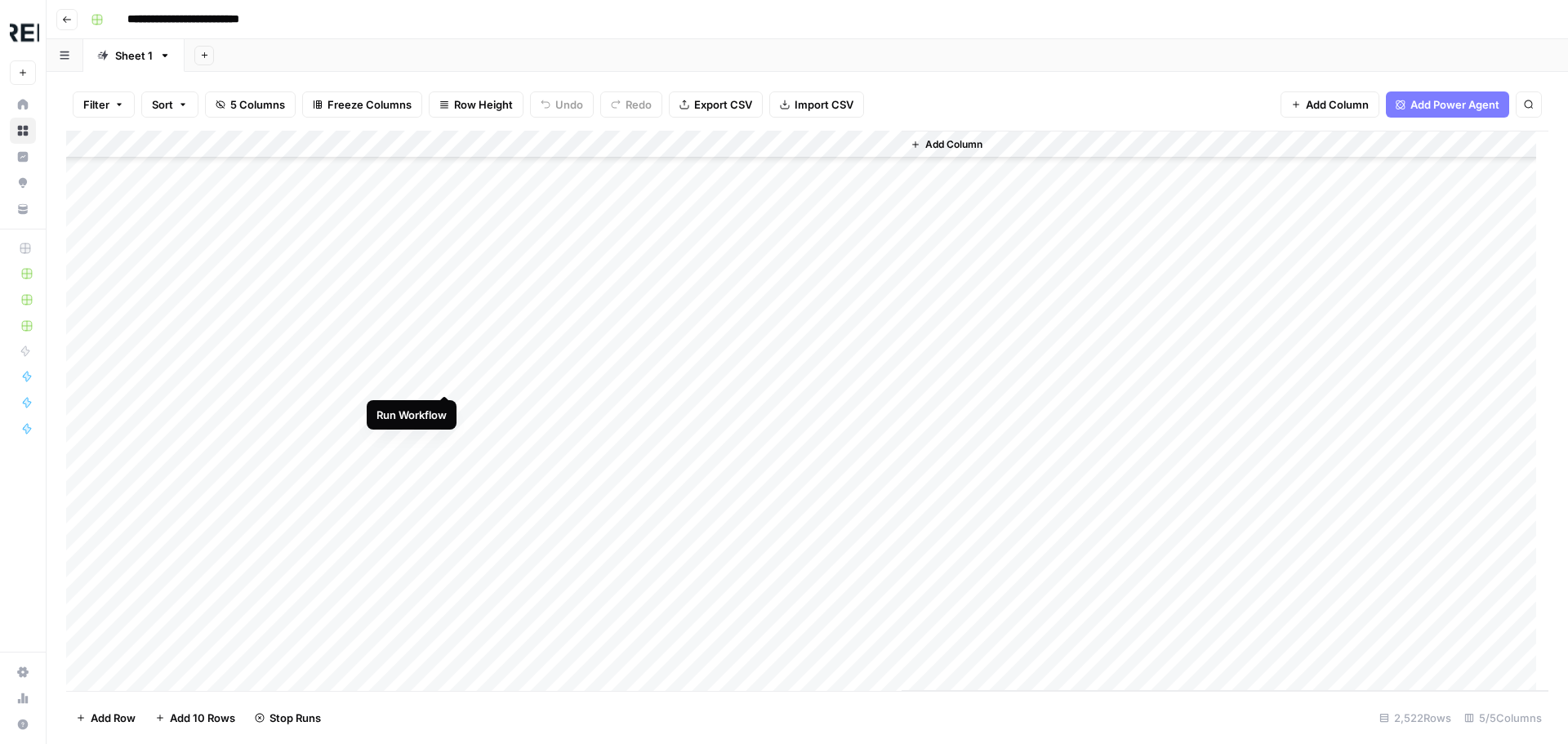
click at [443, 377] on div "Add Column" at bounding box center [807, 411] width 1482 height 560
click at [442, 411] on div "Add Column" at bounding box center [807, 411] width 1482 height 560
click at [447, 581] on div "Add Column" at bounding box center [807, 411] width 1482 height 560
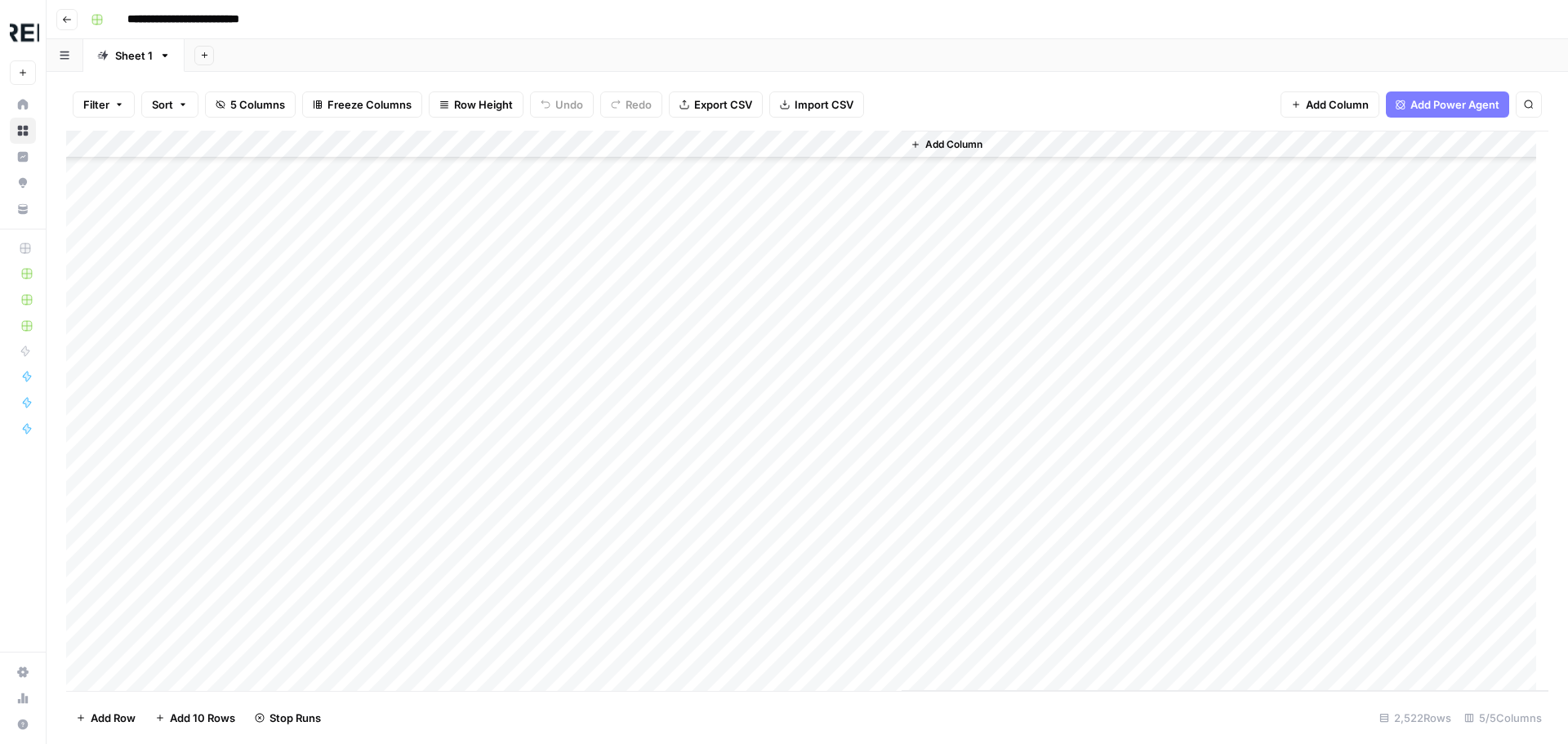
scroll to position [51429, 0]
click at [444, 396] on div "Add Column" at bounding box center [807, 411] width 1482 height 560
click at [449, 452] on div "Add Column" at bounding box center [807, 411] width 1482 height 560
click at [448, 478] on div "Add Column" at bounding box center [807, 411] width 1482 height 560
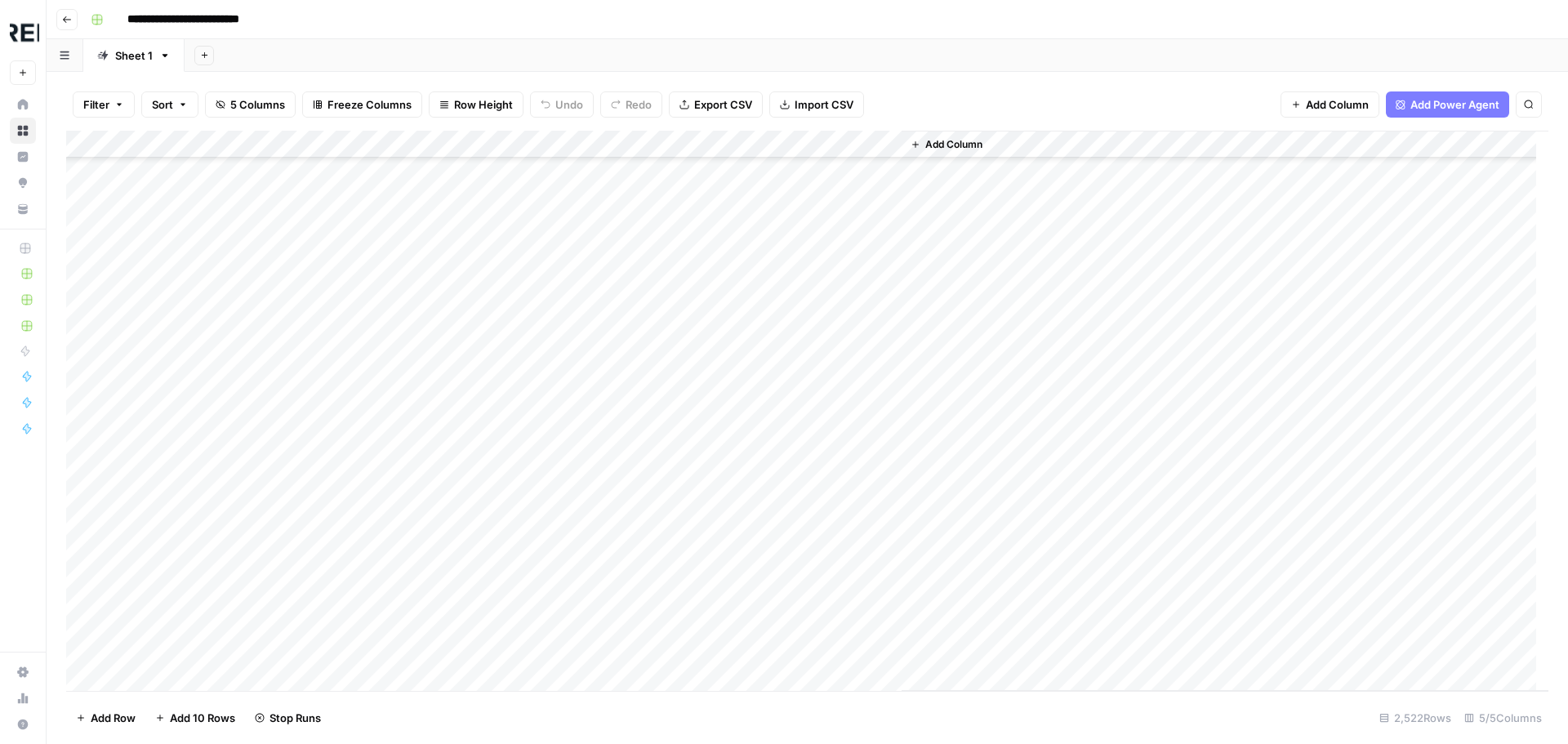
scroll to position [52245, 0]
click at [450, 380] on div "Add Column" at bounding box center [807, 411] width 1482 height 560
click at [444, 411] on div "Add Column" at bounding box center [807, 411] width 1482 height 560
click at [441, 422] on div "Add Column" at bounding box center [807, 411] width 1482 height 560
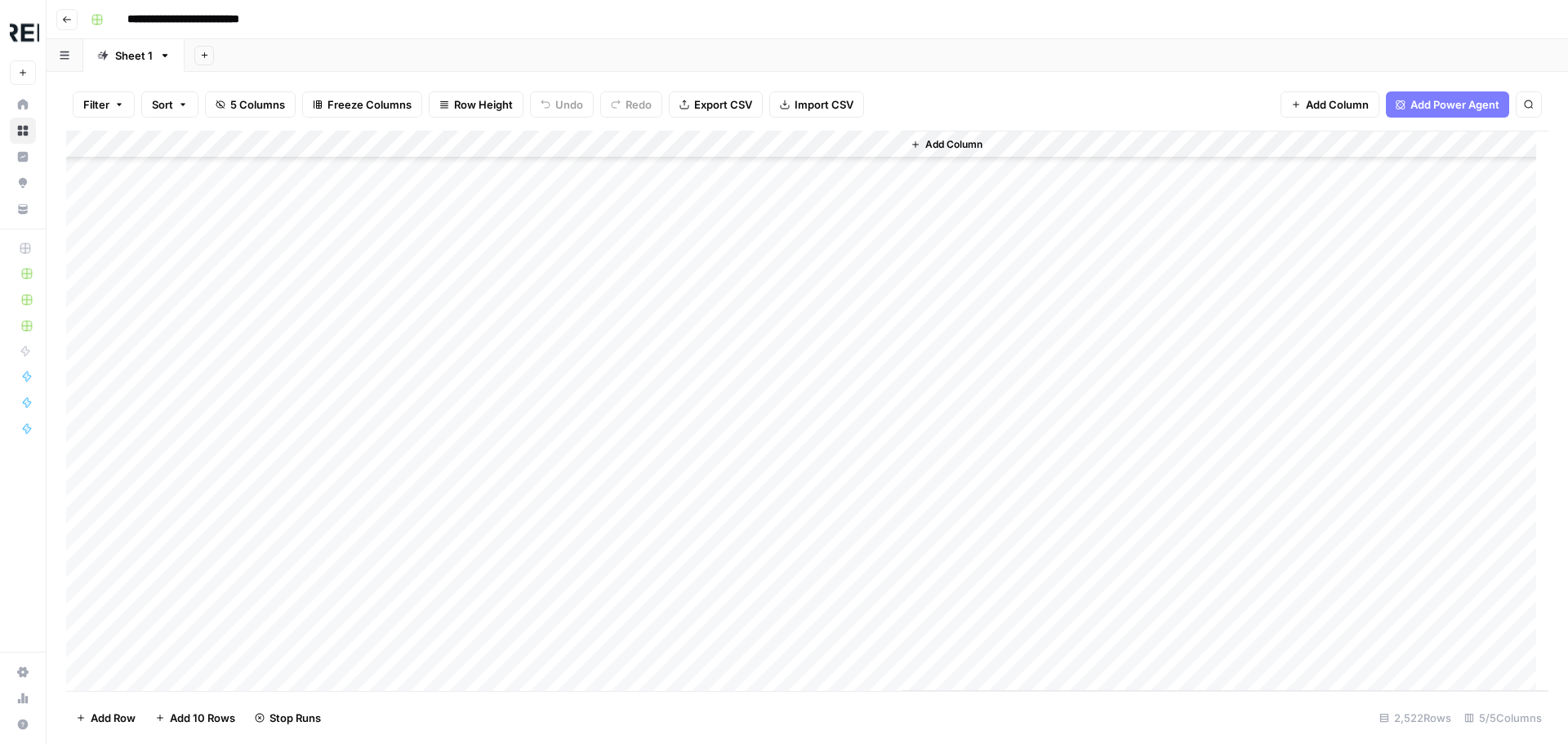
scroll to position [53307, 0]
click at [449, 349] on div "Add Column" at bounding box center [807, 411] width 1482 height 560
click at [446, 372] on div "Add Column" at bounding box center [807, 411] width 1482 height 560
click at [442, 485] on div "Add Column" at bounding box center [807, 411] width 1482 height 560
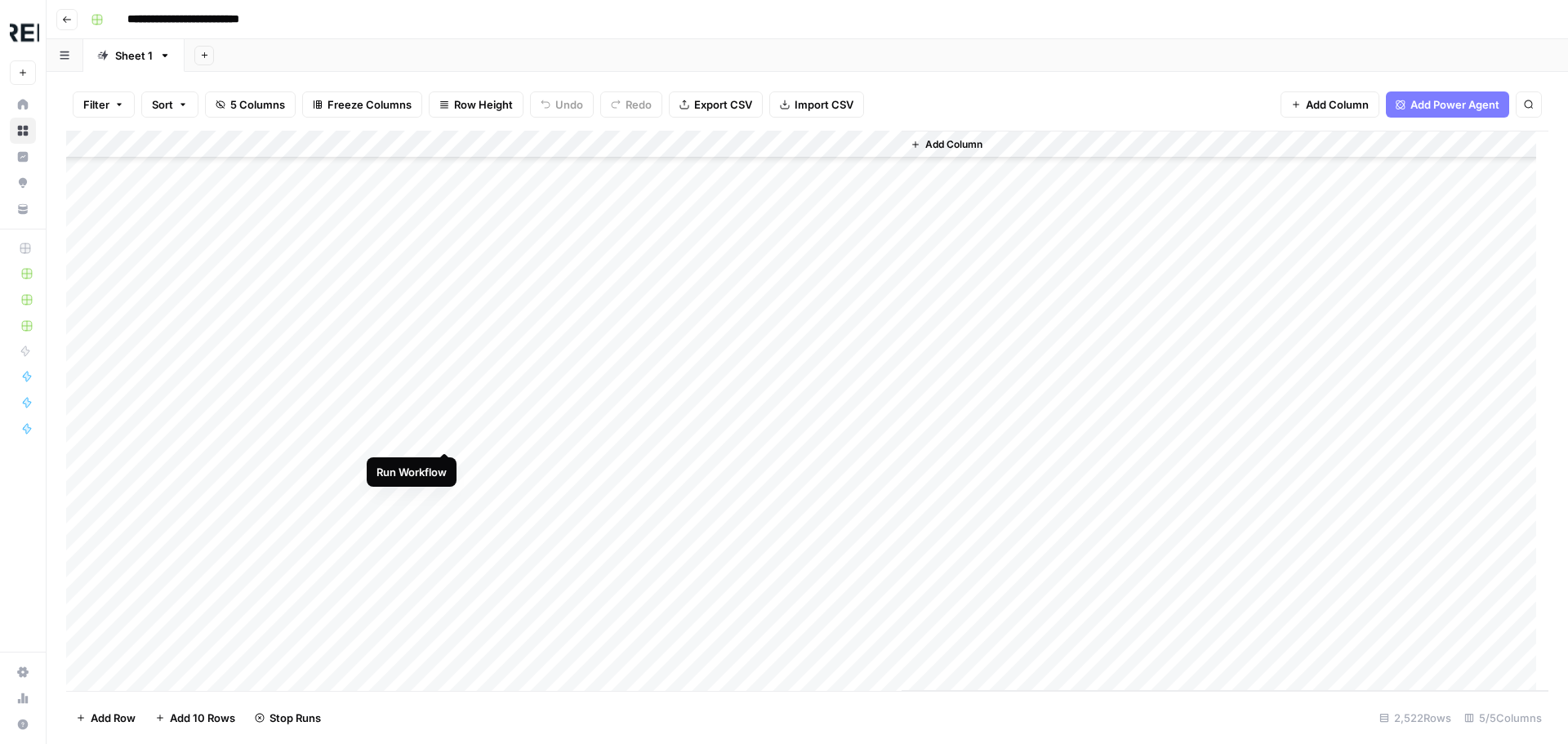
click at [447, 433] on div "Add Column" at bounding box center [807, 411] width 1482 height 560
click at [448, 495] on div "Add Column" at bounding box center [807, 411] width 1482 height 560
click at [447, 443] on div "Add Column" at bounding box center [807, 411] width 1482 height 560
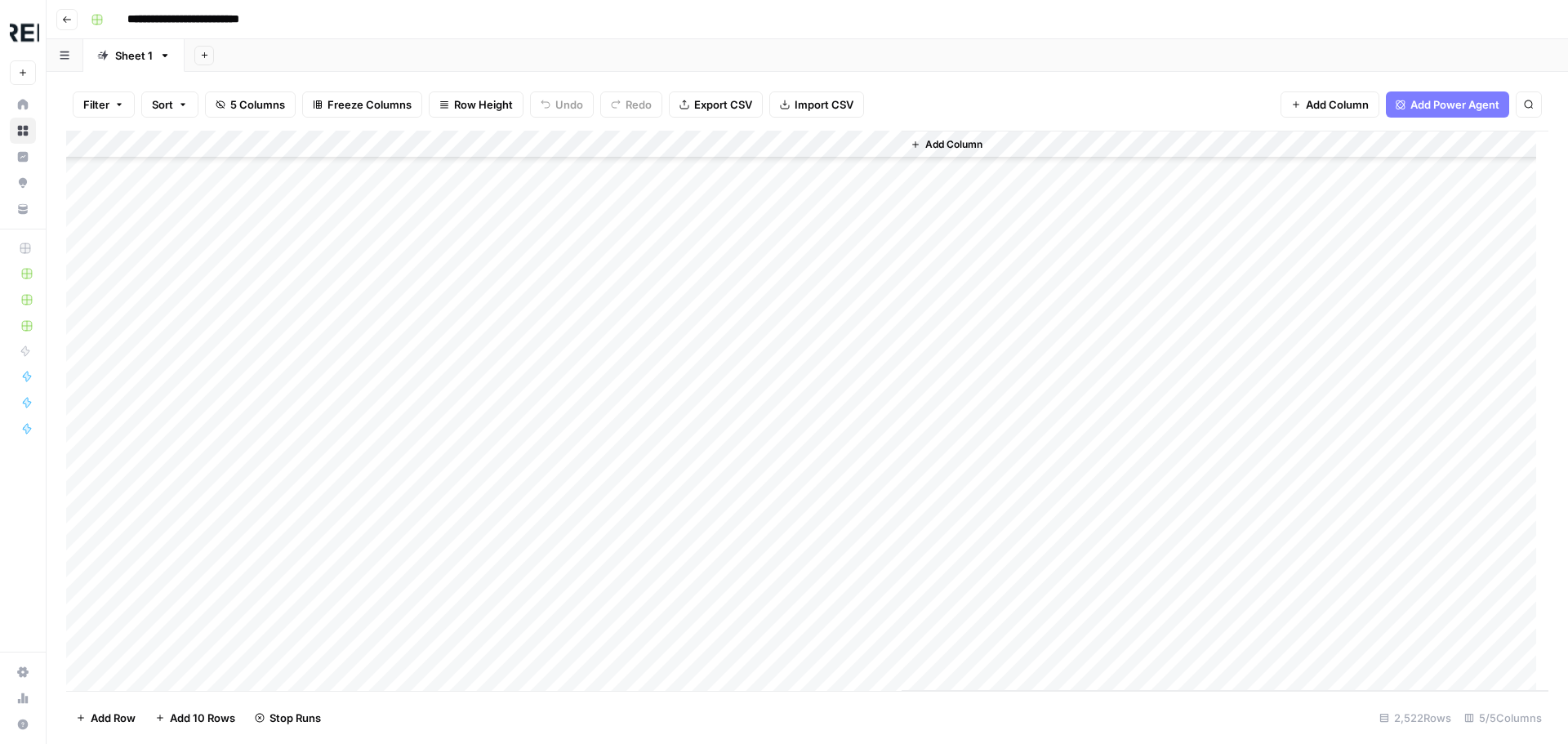
click at [449, 370] on div "Add Column" at bounding box center [807, 411] width 1482 height 560
click at [444, 398] on div "Add Column" at bounding box center [807, 411] width 1482 height 560
click at [449, 380] on div "Add Column" at bounding box center [807, 411] width 1482 height 560
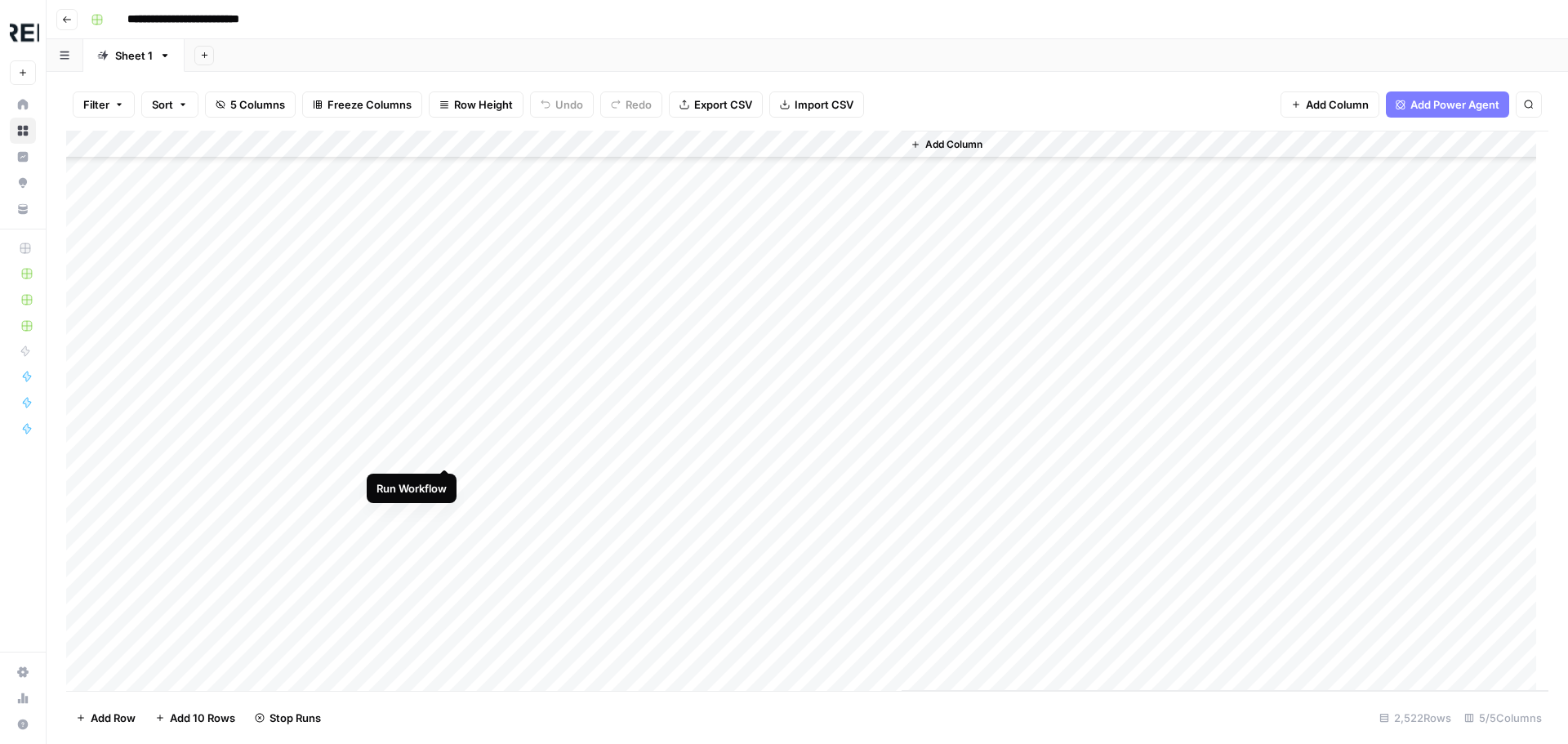
click at [449, 455] on div "Add Column" at bounding box center [807, 411] width 1482 height 560
click at [442, 538] on div "Add Column" at bounding box center [807, 411] width 1482 height 560
click at [445, 640] on div "Add Column" at bounding box center [807, 411] width 1482 height 560
click at [444, 466] on div "Add Column" at bounding box center [807, 411] width 1482 height 560
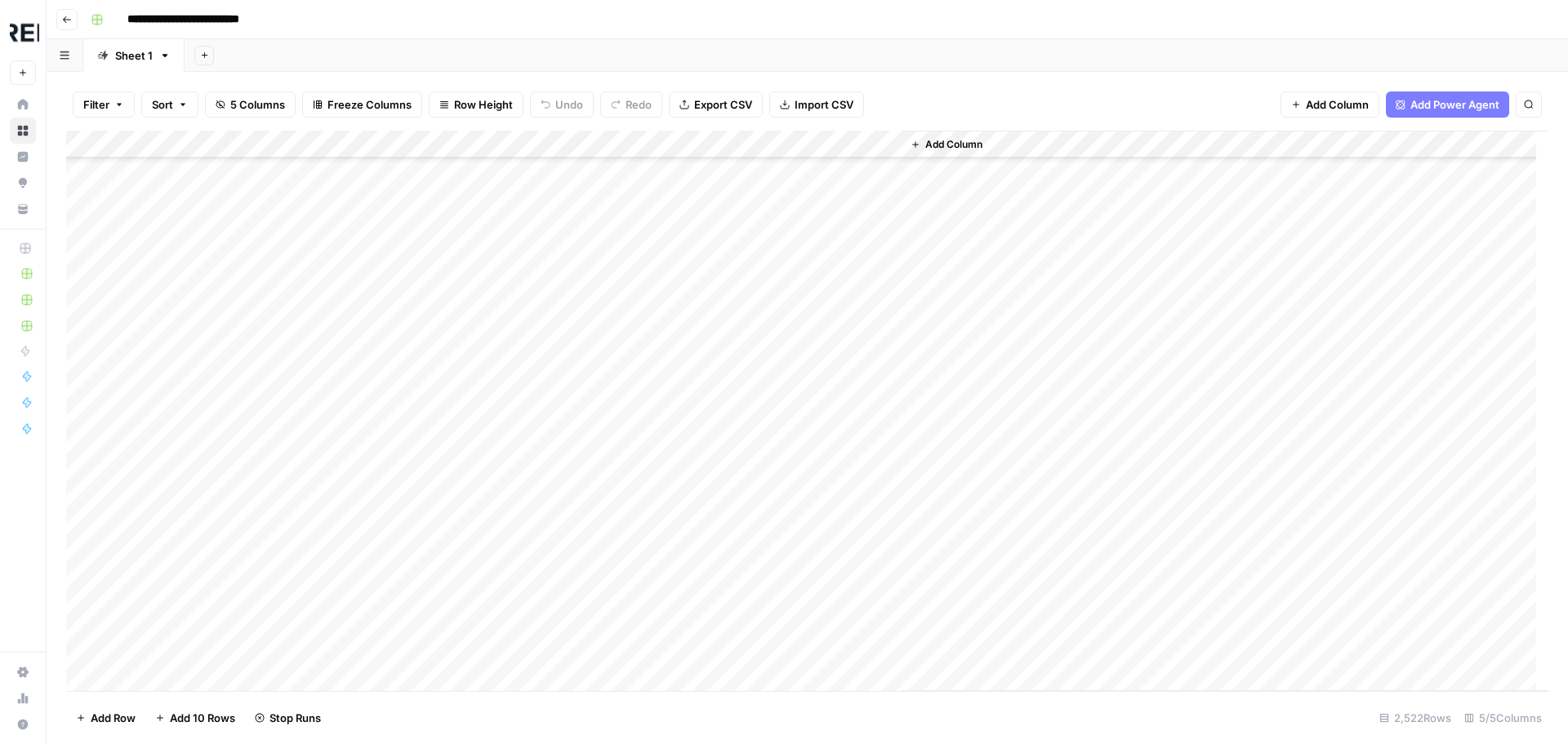
click at [441, 540] on div "Add Column" at bounding box center [807, 411] width 1482 height 560
click at [442, 432] on div "Add Column" at bounding box center [807, 411] width 1482 height 560
click at [447, 451] on div "Add Column" at bounding box center [807, 411] width 1482 height 560
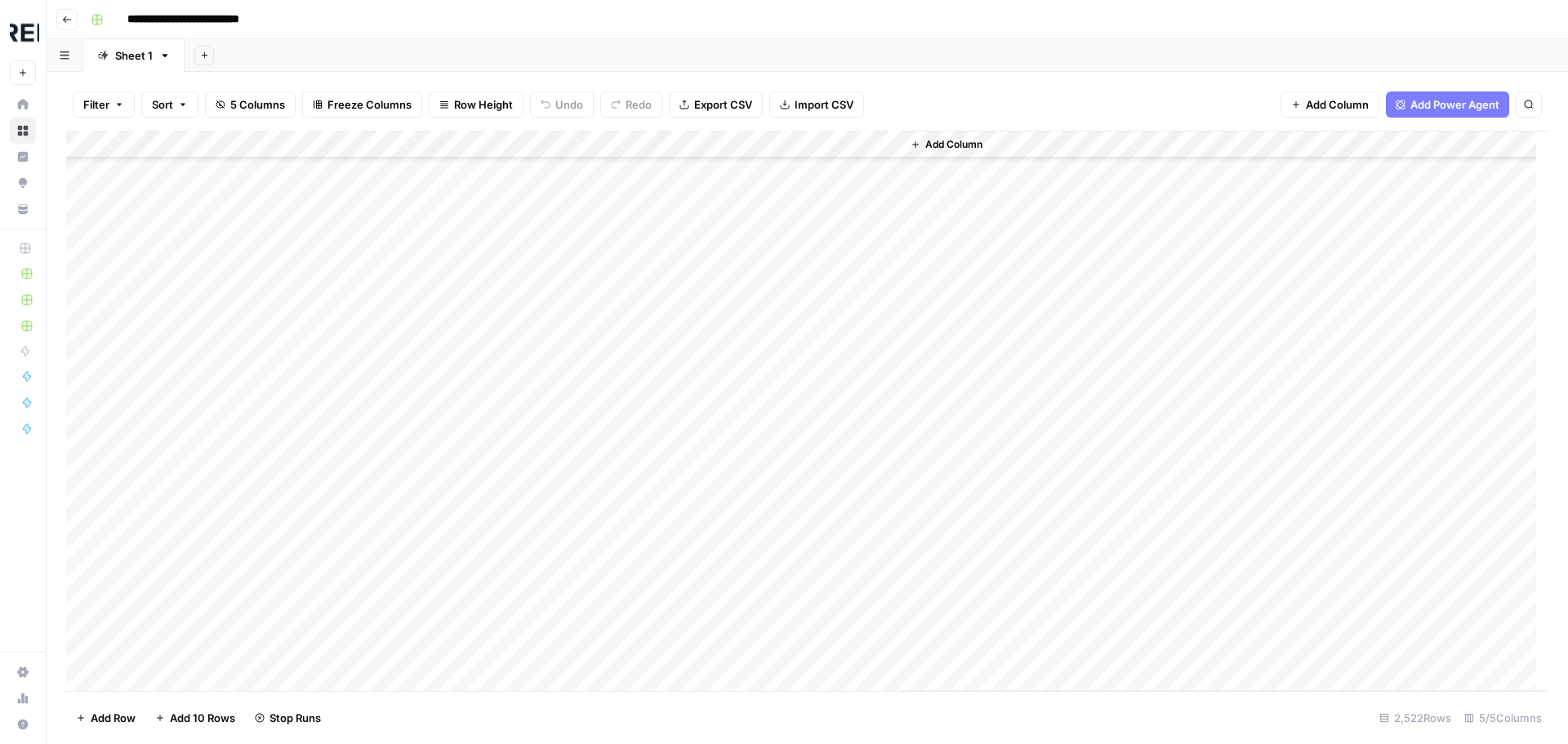
scroll to position [57061, 0]
click at [439, 421] on div "Add Column" at bounding box center [807, 411] width 1482 height 560
click at [448, 478] on div "Add Column" at bounding box center [807, 411] width 1482 height 560
click at [450, 427] on div "Add Column" at bounding box center [807, 411] width 1482 height 560
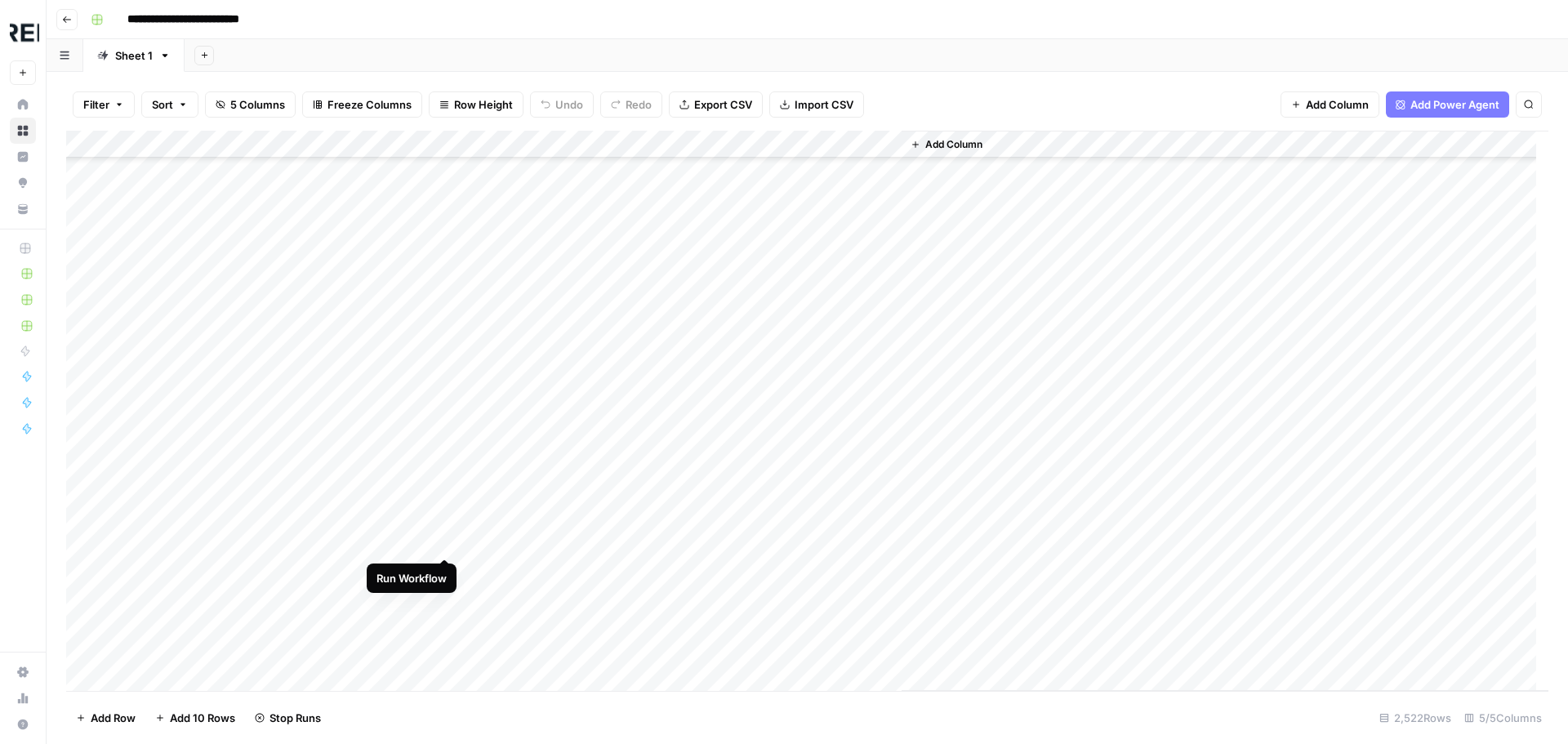
click at [449, 539] on div "Add Column" at bounding box center [807, 411] width 1482 height 560
click at [446, 488] on div "Add Column" at bounding box center [807, 411] width 1482 height 560
click at [447, 545] on div "Add Column" at bounding box center [807, 411] width 1482 height 560
click at [442, 659] on div "Add Column" at bounding box center [807, 411] width 1482 height 560
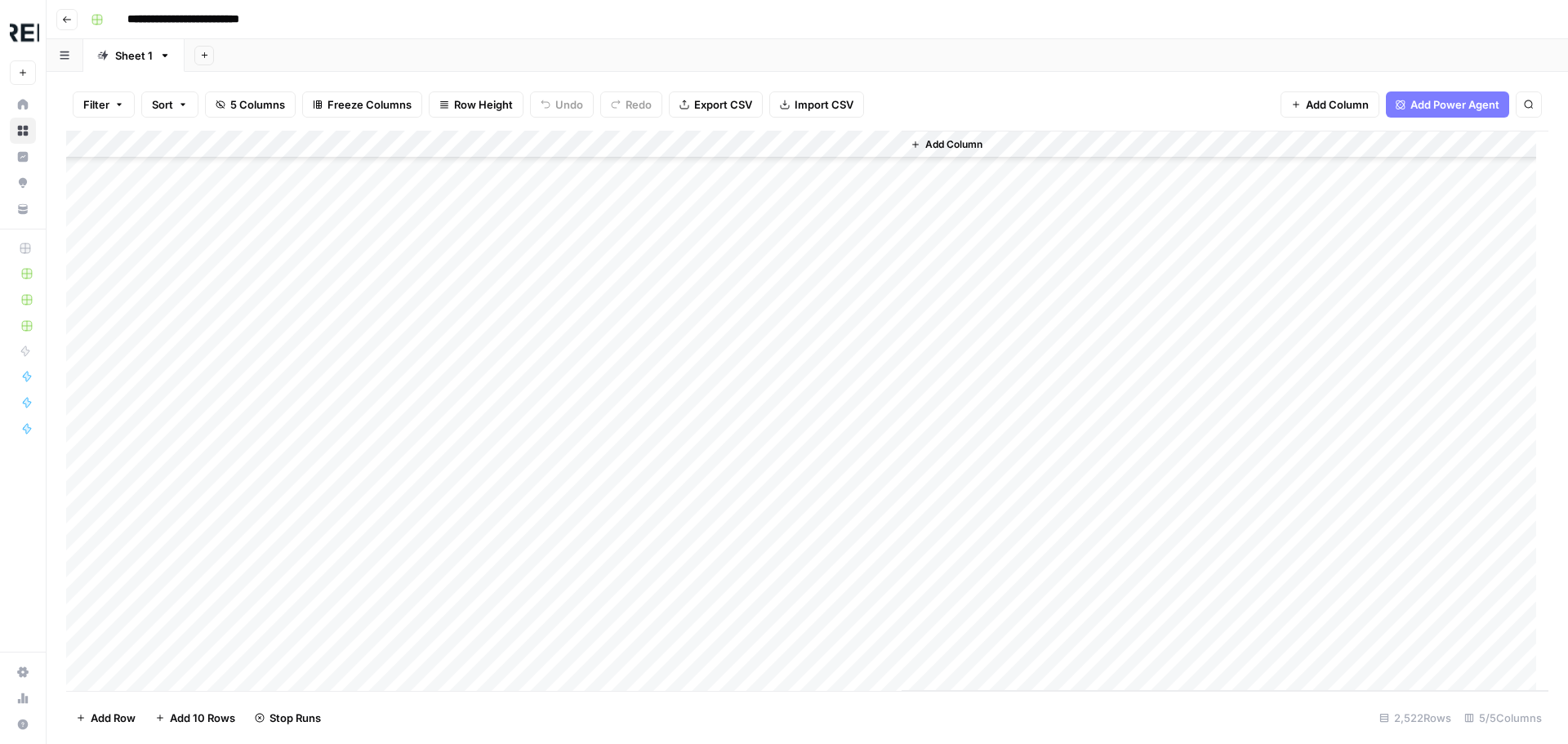
scroll to position [58286, 0]
click at [451, 365] on div "Add Column" at bounding box center [807, 411] width 1482 height 560
click at [442, 423] on div "Add Column" at bounding box center [807, 411] width 1482 height 560
click at [452, 395] on div "Add Column" at bounding box center [807, 411] width 1482 height 560
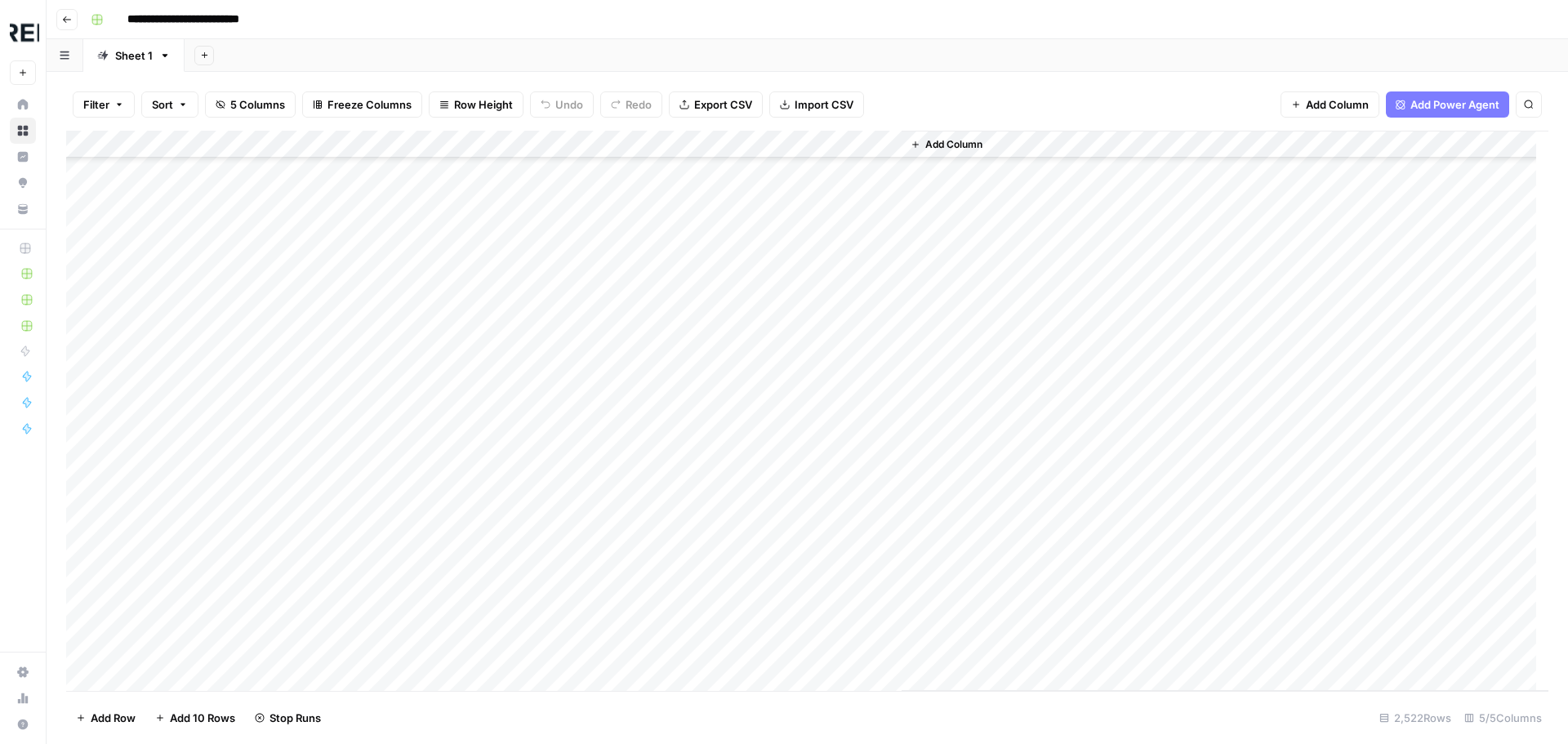
scroll to position [58857, 0]
click
click at [447, 412] on div "Add Column" at bounding box center [807, 411] width 1482 height 560
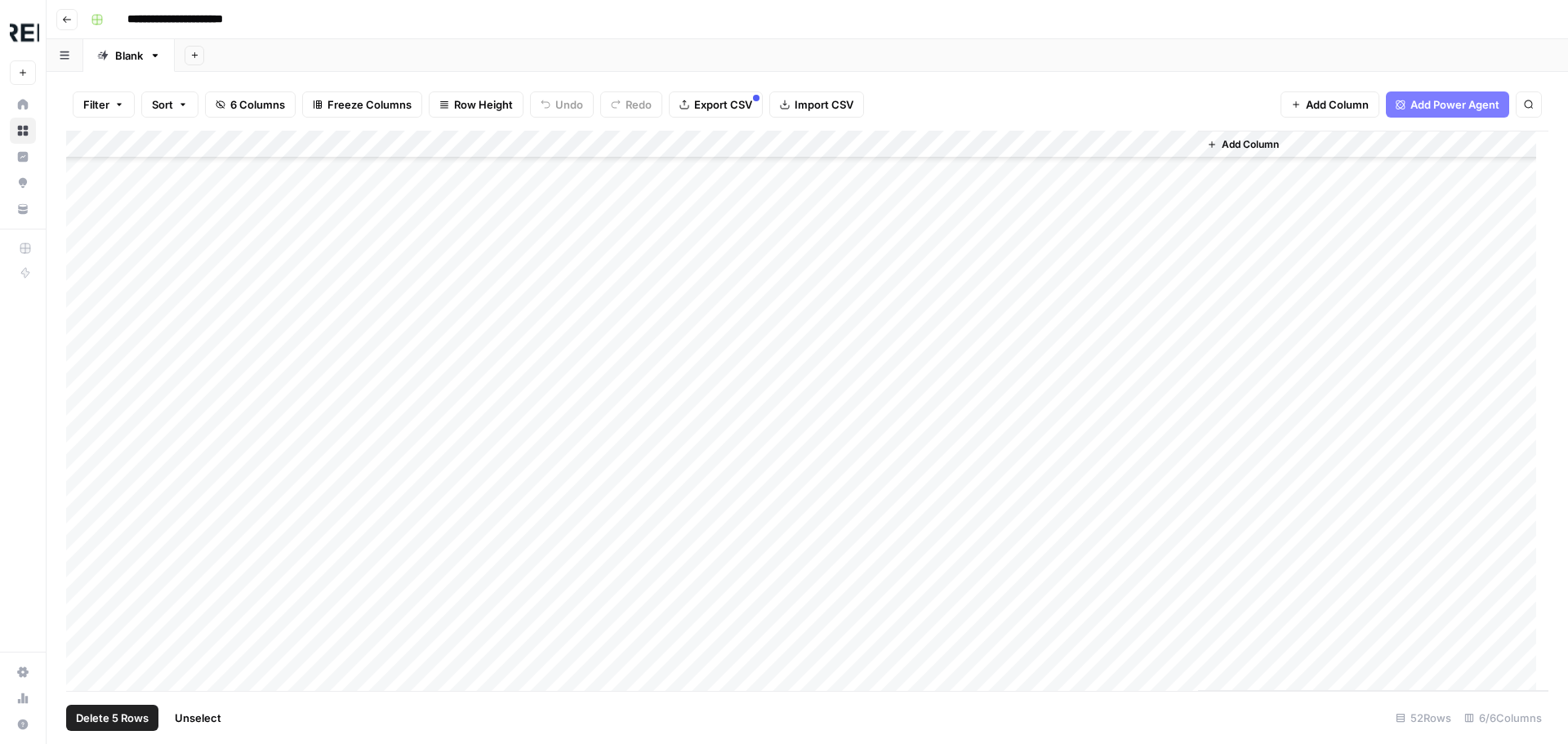
scroll to position [81, 0]
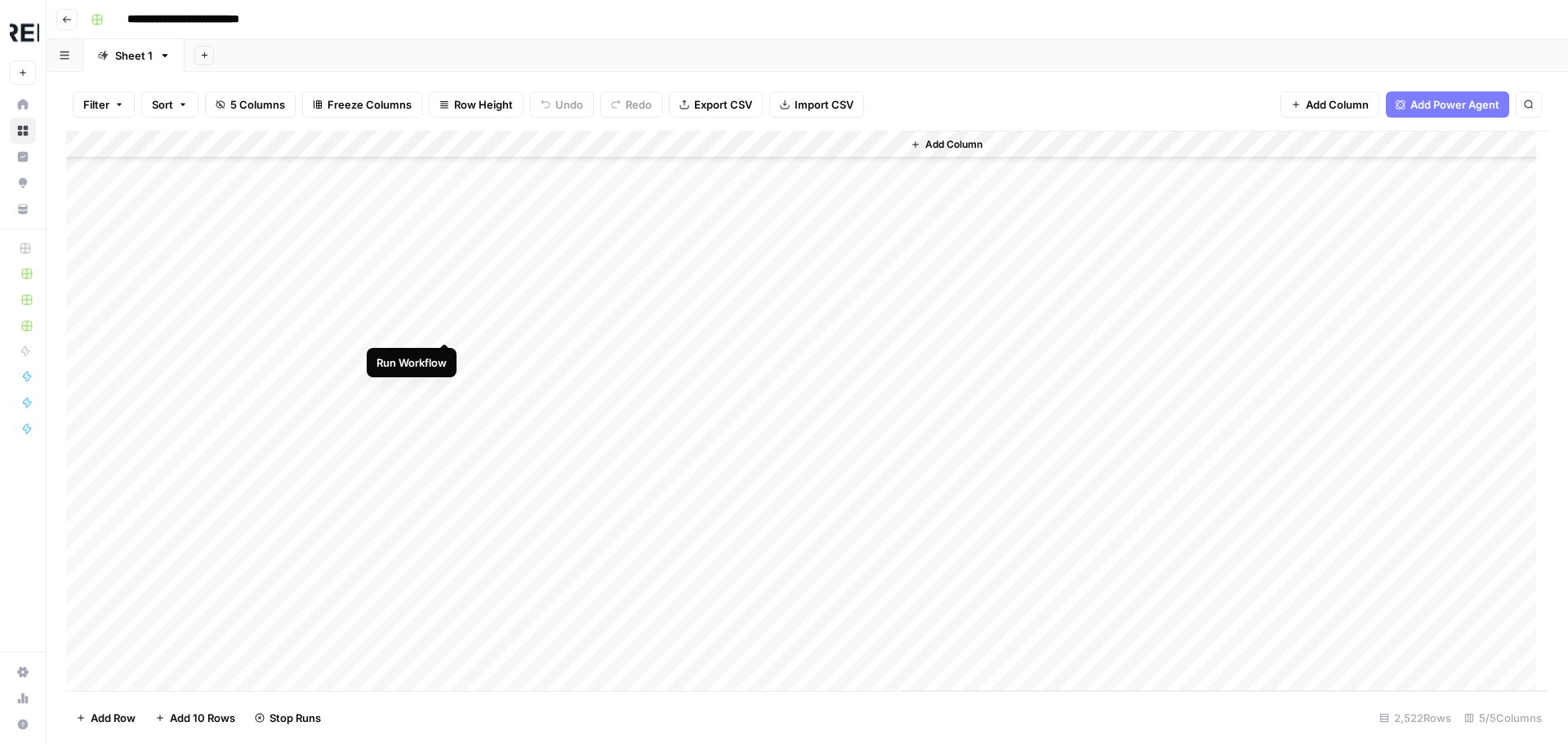
click at [444, 330] on div "Add Column" at bounding box center [807, 411] width 1482 height 560
click at [448, 602] on div "Add Column" at bounding box center [807, 411] width 1482 height 560
click at [445, 479] on div "Add Column" at bounding box center [807, 411] width 1482 height 560
click at [441, 534] on div "Add Column" at bounding box center [807, 411] width 1482 height 560
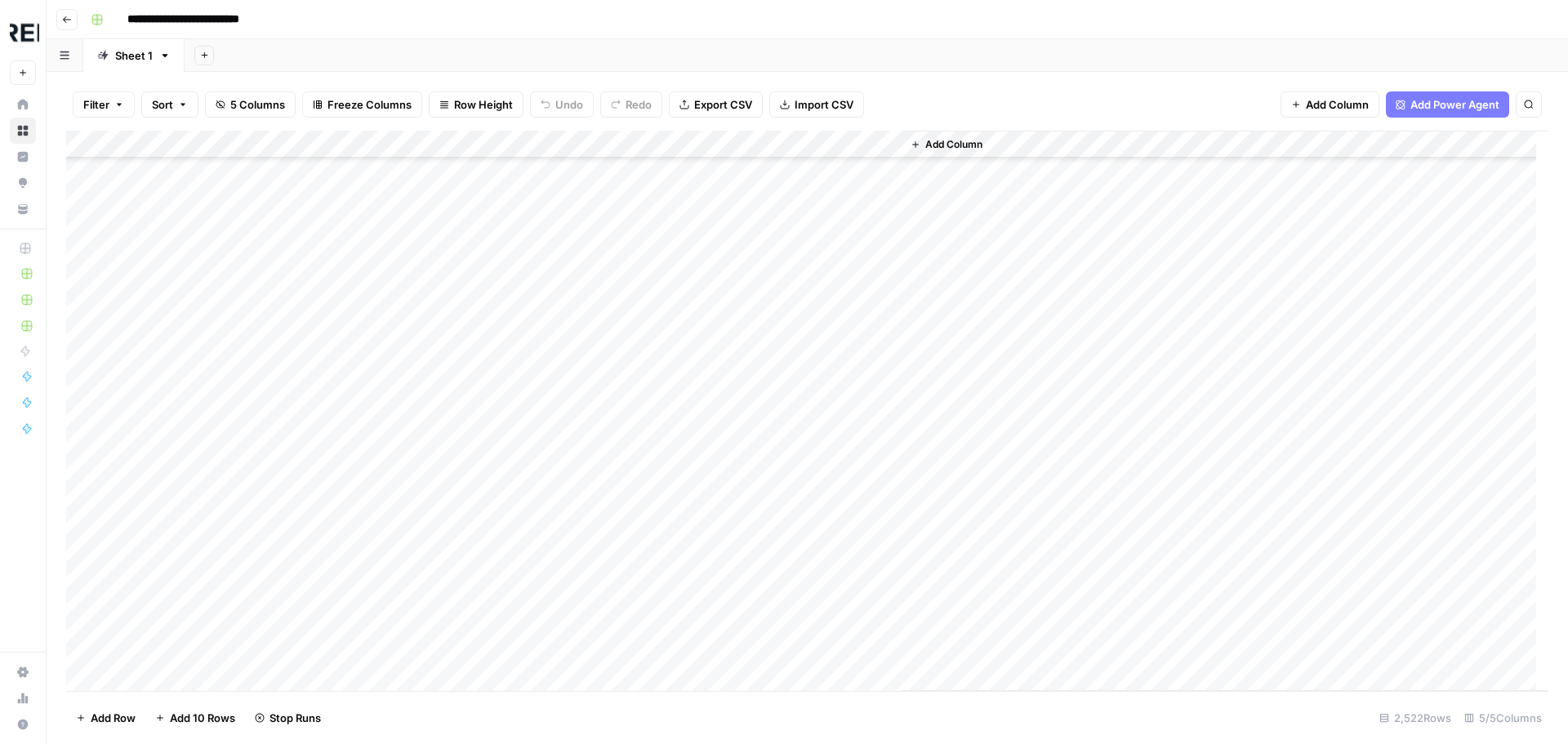
scroll to position [60735, 0]
click at [446, 493] on div "Add Column" at bounding box center [807, 411] width 1482 height 560
click at [448, 473] on div "Add Column" at bounding box center [807, 411] width 1482 height 560
click at [449, 528] on div "Add Column" at bounding box center [807, 411] width 1482 height 560
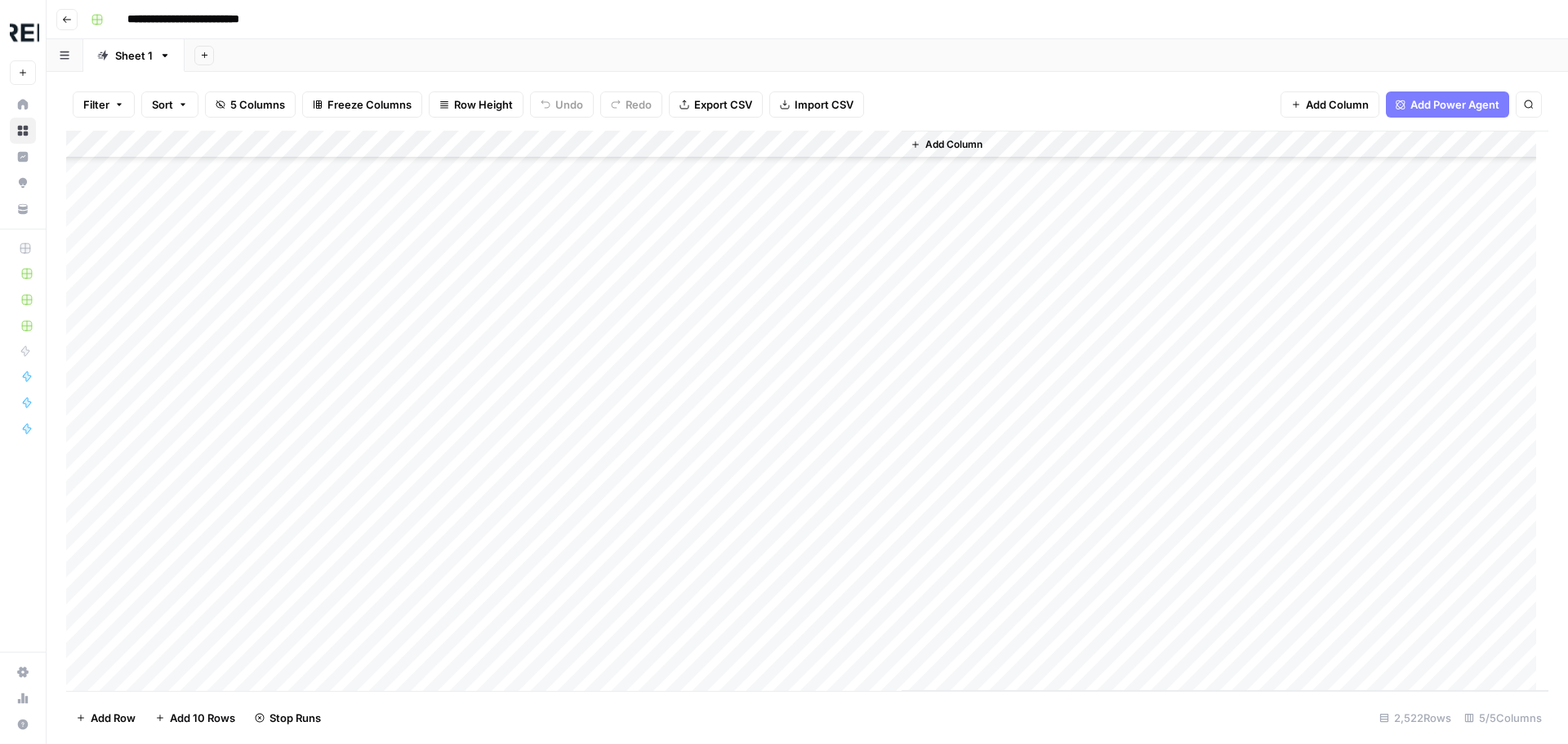
scroll to position [61388, 0]
click at [451, 482] on div "Add Column" at bounding box center [807, 411] width 1482 height 560
click at [448, 412] on div "Add Column" at bounding box center [807, 411] width 1482 height 560
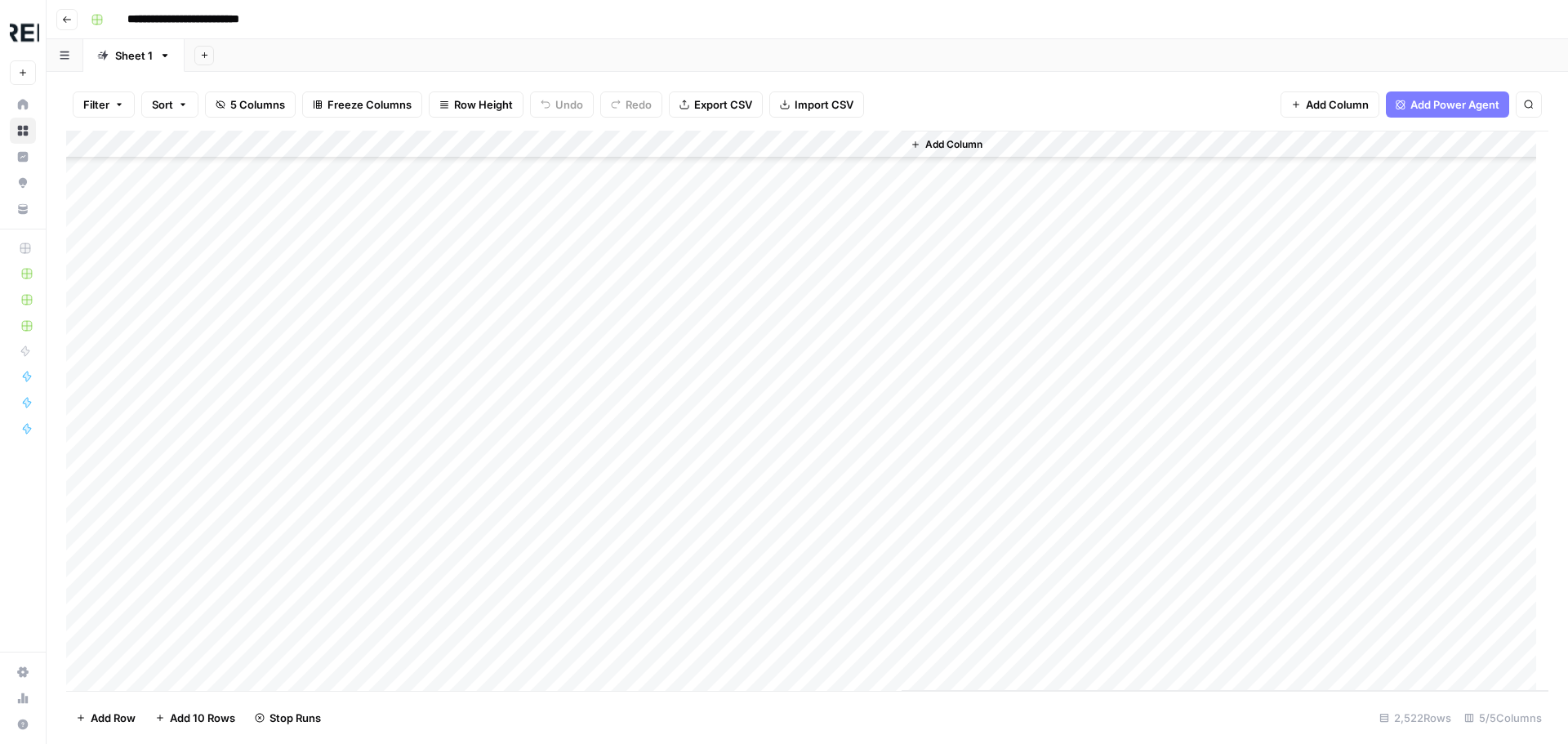
click at [444, 255] on div "Add Column" at bounding box center [807, 411] width 1482 height 560
click at [442, 592] on div "Add Column" at bounding box center [807, 411] width 1482 height 560
click at [447, 328] on div "Add Column" at bounding box center [807, 411] width 1482 height 560
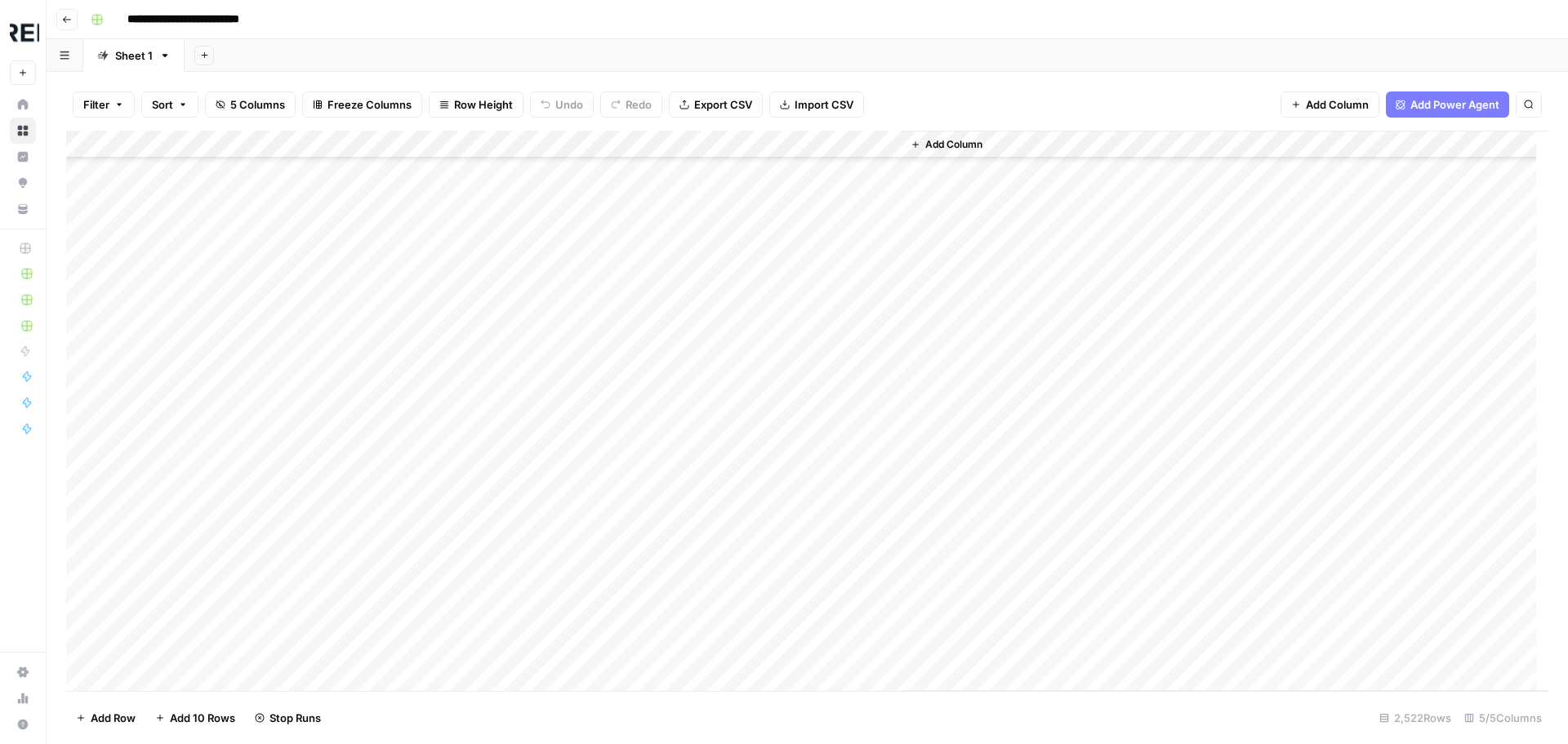
click at [451, 561] on div "Add Column" at bounding box center [807, 411] width 1482 height 560
click at [448, 497] on div "Add Column" at bounding box center [807, 411] width 1482 height 560
click at [446, 499] on div "Add Column" at bounding box center [807, 411] width 1482 height 560
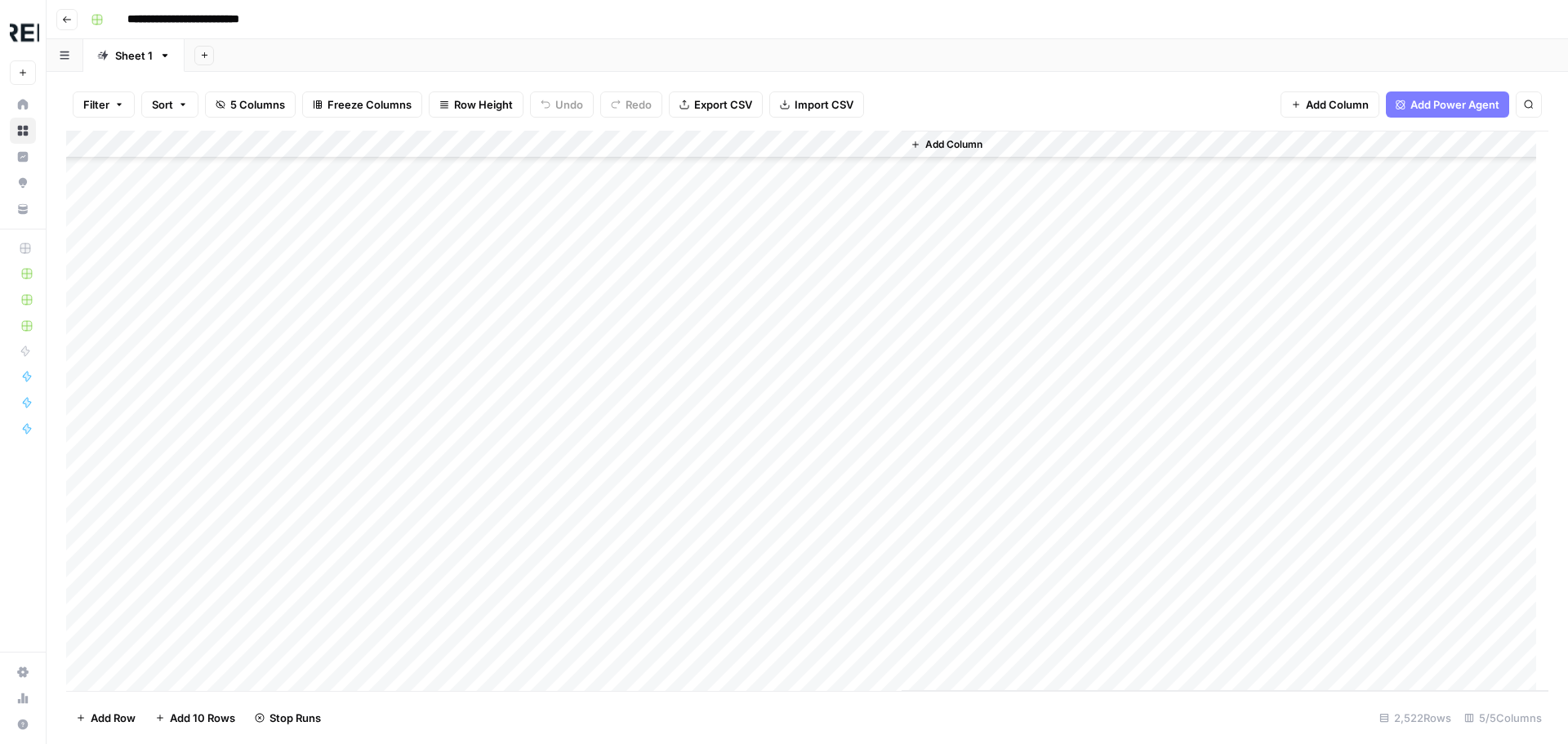
scroll to position [66694, 0]
click at [442, 509] on div "Add Column" at bounding box center [807, 411] width 1482 height 560
click at [448, 642] on div "Add Column" at bounding box center [807, 411] width 1482 height 560
click at [443, 671] on div "Add Column" at bounding box center [807, 411] width 1482 height 560
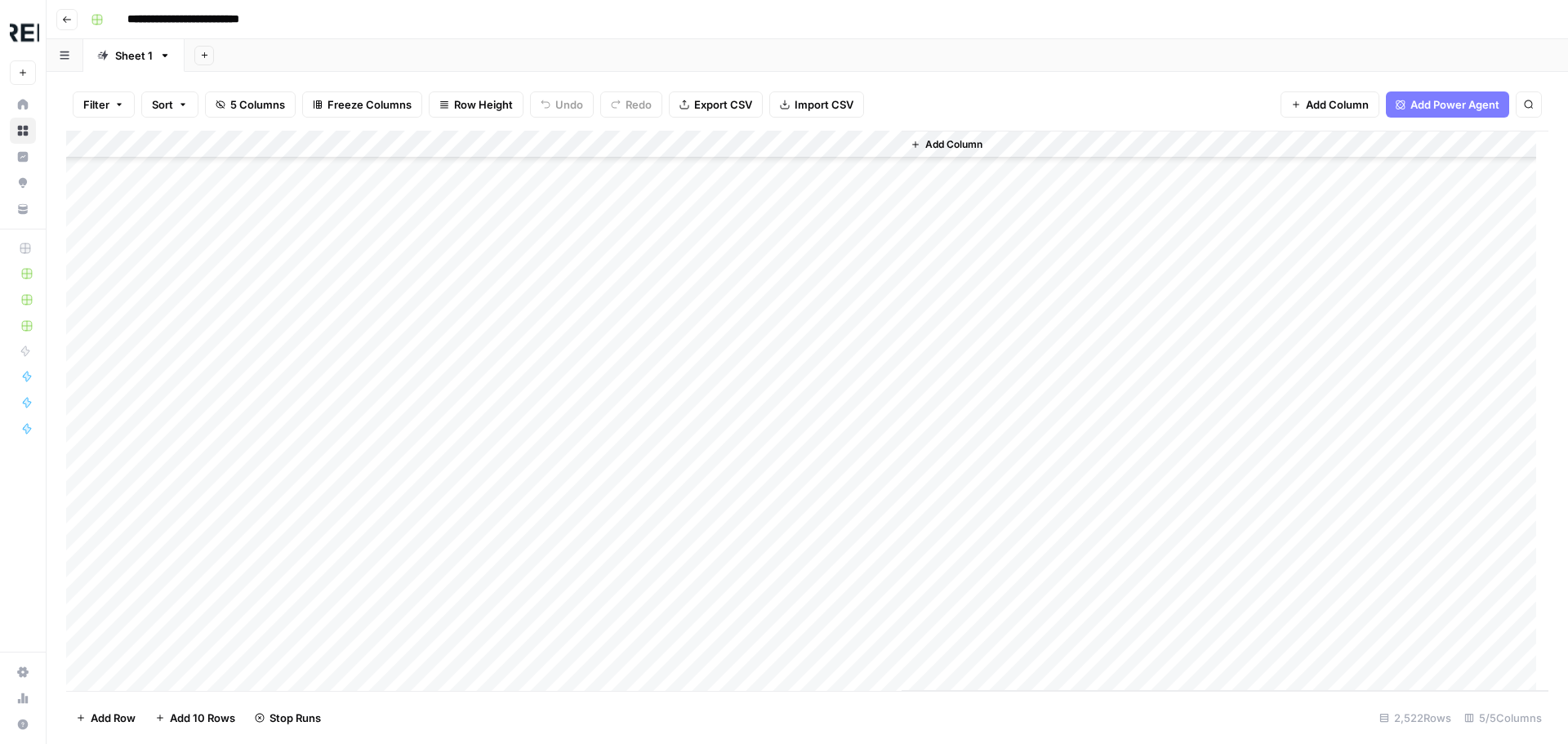
click at [448, 406] on div "Add Column" at bounding box center [807, 411] width 1482 height 560
click at [453, 466] on div "Add Column" at bounding box center [807, 411] width 1482 height 560
click at [444, 415] on div "Add Column" at bounding box center [807, 411] width 1482 height 560
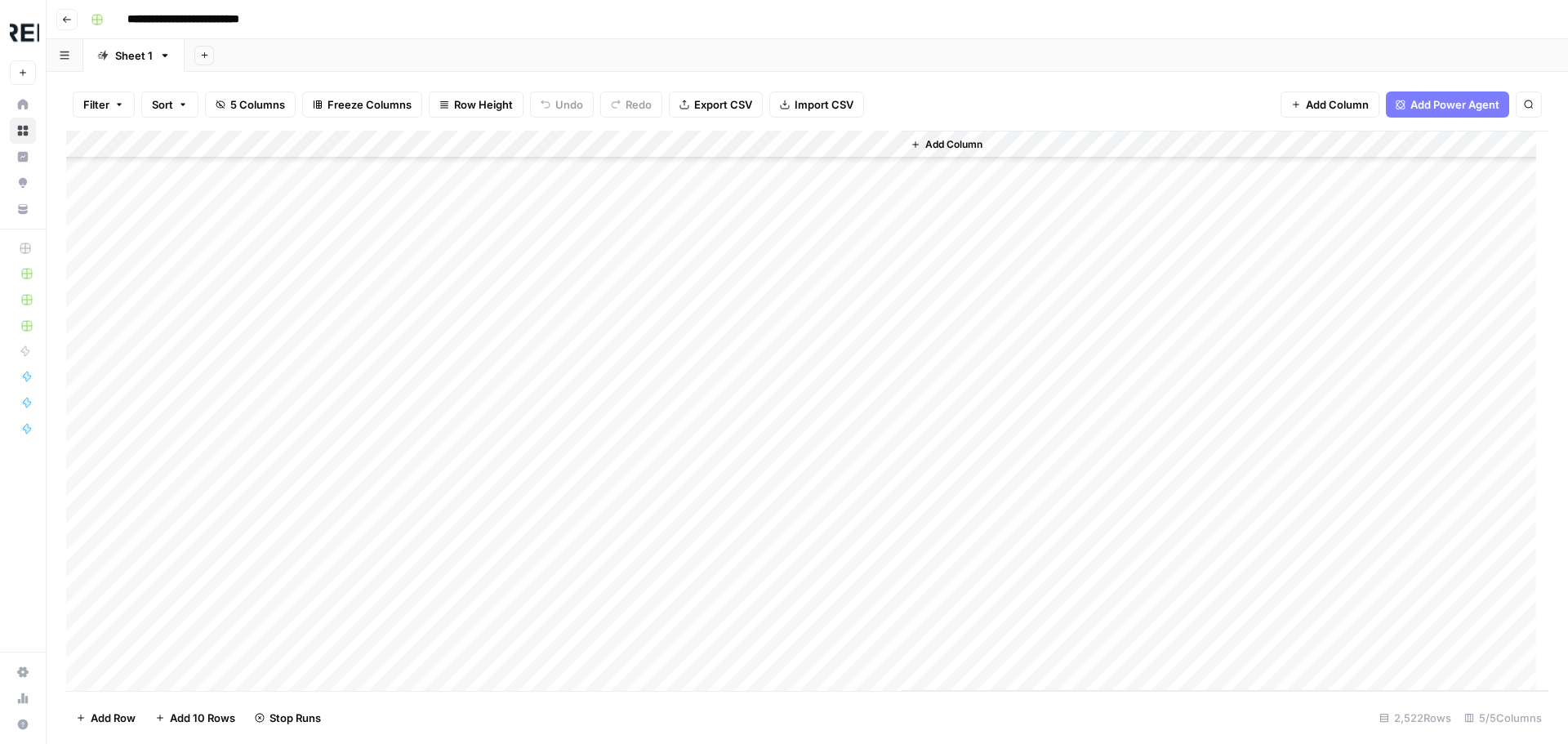
click at [446, 442] on div "Add Column" at bounding box center [807, 411] width 1482 height 560
click at [442, 375] on div "Add Column" at bounding box center [807, 411] width 1482 height 560
click at [444, 331] on div "Add Column" at bounding box center [807, 411] width 1482 height 560
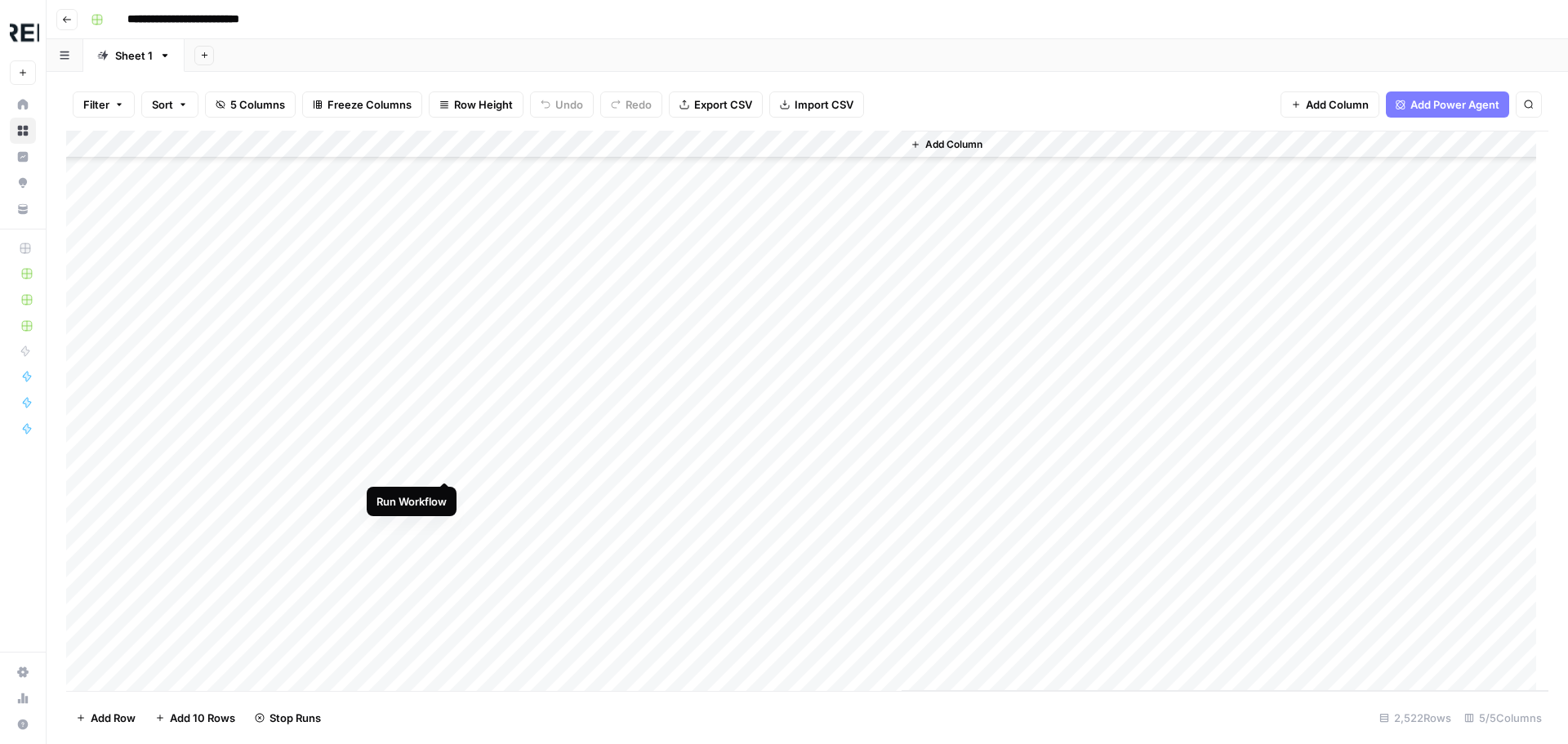
click at [450, 461] on div "Add Column" at bounding box center [807, 411] width 1482 height 560
click at [450, 514] on div "Add Column" at bounding box center [807, 411] width 1482 height 560
click at [448, 336] on div "Add Column" at bounding box center [807, 411] width 1482 height 560
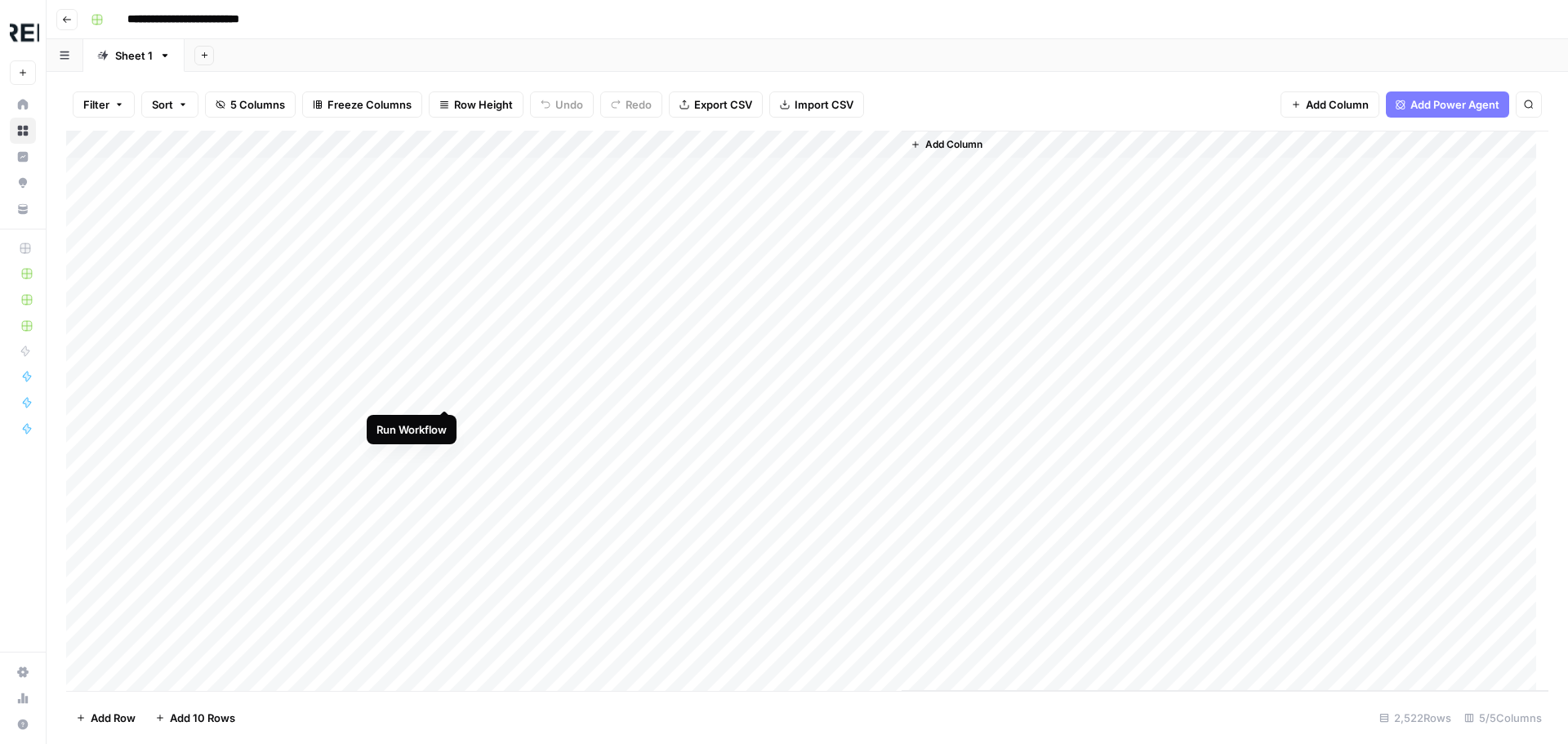
click at [449, 397] on div "Add Column" at bounding box center [807, 411] width 1482 height 560
click at [445, 456] on div "Add Column" at bounding box center [807, 411] width 1482 height 560
click at [444, 477] on div "Add Column" at bounding box center [807, 411] width 1482 height 560
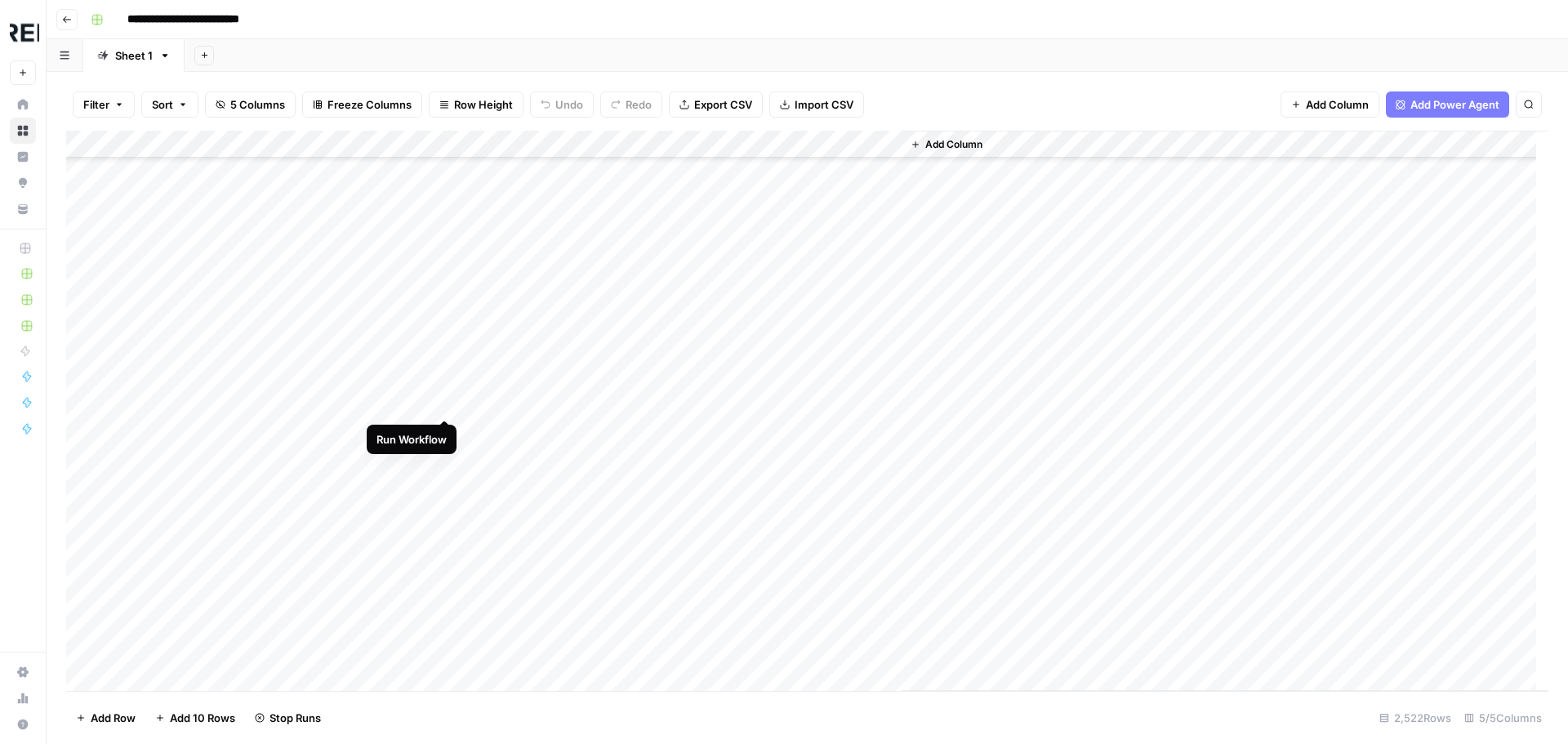
click at [447, 403] on div "Add Column" at bounding box center [807, 411] width 1482 height 560
click at [445, 509] on div "Add Column" at bounding box center [807, 411] width 1482 height 560
click at [443, 486] on div "Add Column" at bounding box center [807, 411] width 1482 height 560
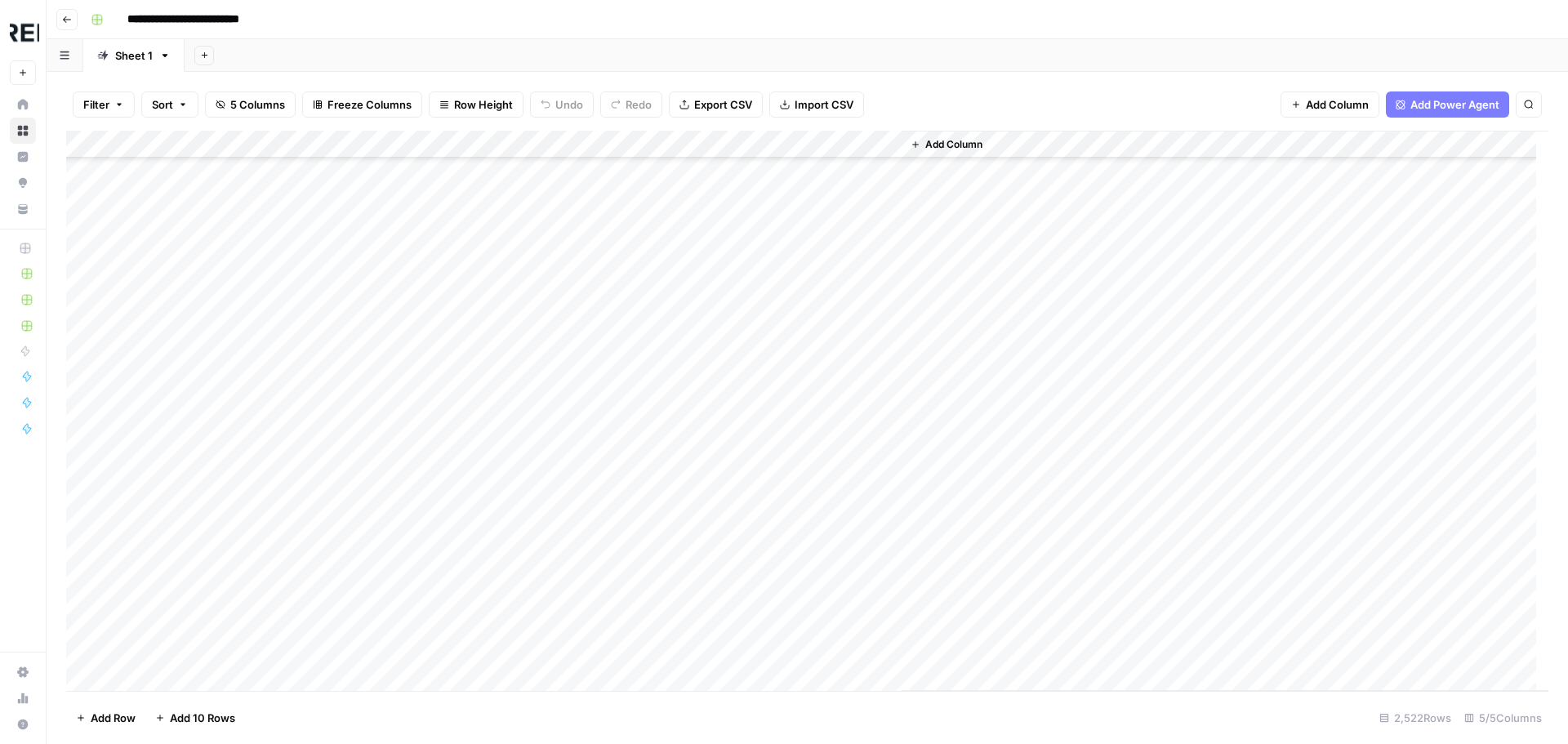
scroll to position [2368, 0]
click at [448, 436] on div "Add Column" at bounding box center [807, 411] width 1482 height 560
click at [446, 555] on div "Add Column" at bounding box center [807, 411] width 1482 height 560
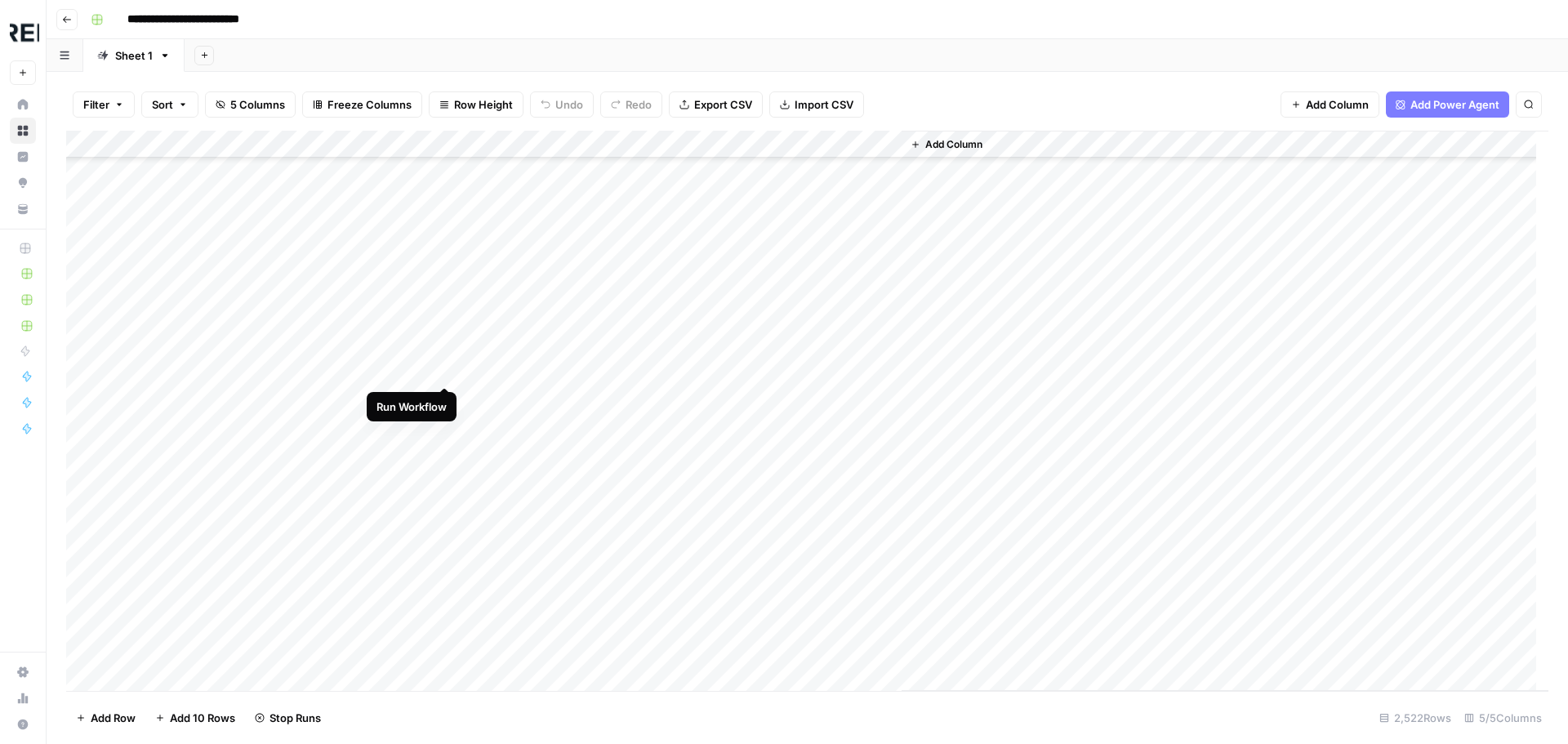
click at [441, 369] on div "Add Column" at bounding box center [807, 411] width 1482 height 560
click at [449, 442] on div "Add Column" at bounding box center [807, 411] width 1482 height 560
click at [448, 514] on div "Add Column" at bounding box center [807, 411] width 1482 height 560
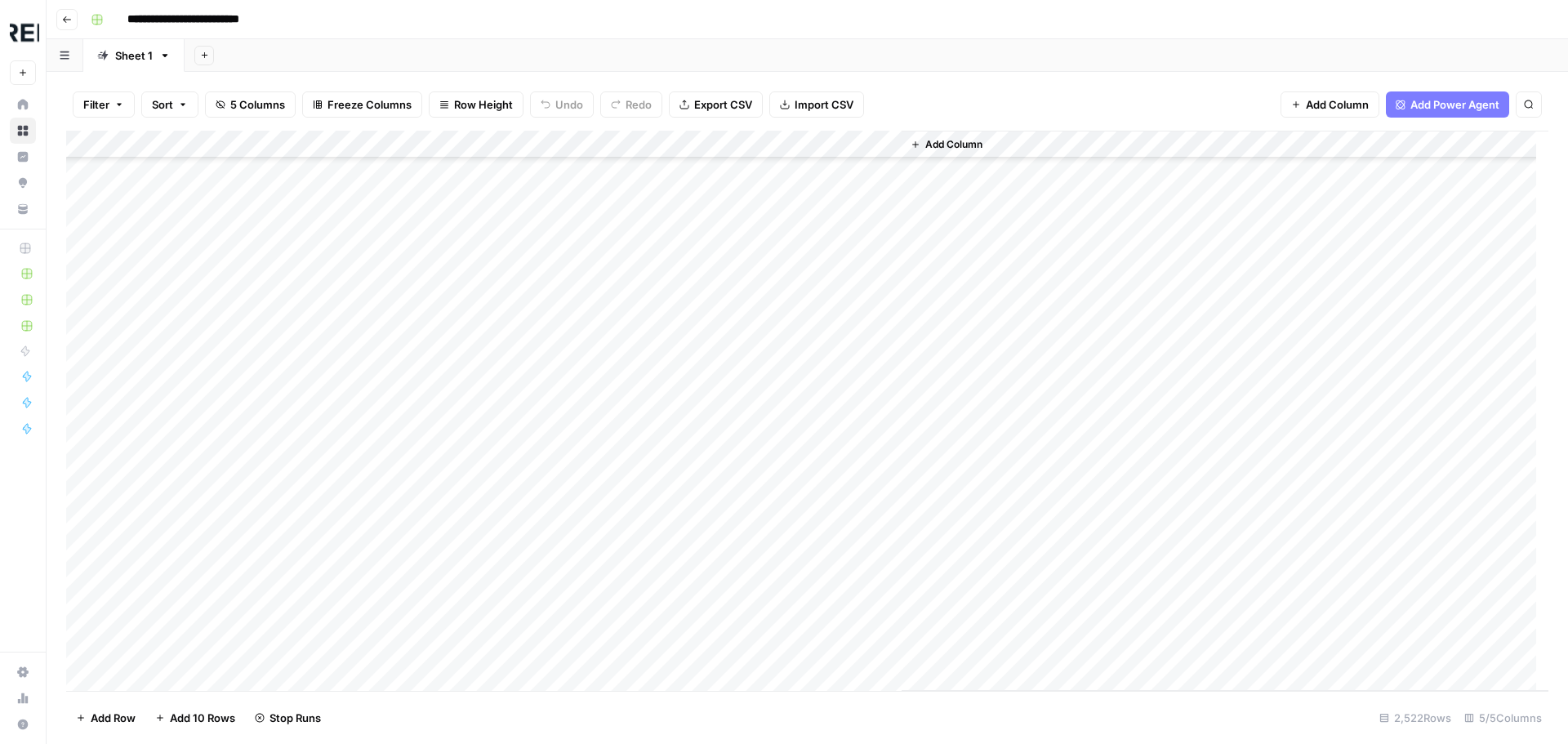
scroll to position [5388, 0]
click at [445, 474] on div "Add Column" at bounding box center [807, 411] width 1482 height 560
click at [449, 437] on div "Add Column" at bounding box center [807, 411] width 1482 height 560
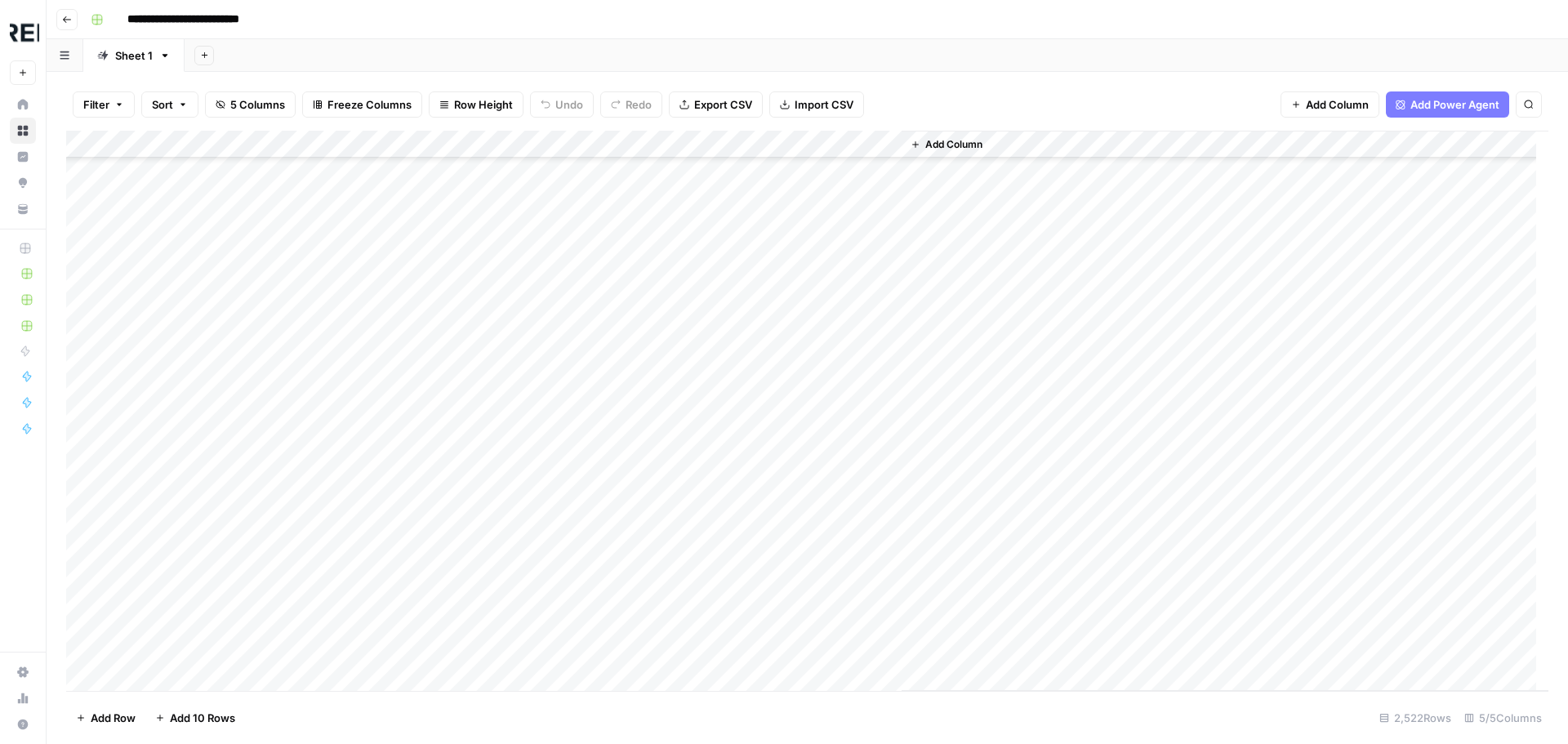
click at [441, 416] on div "Add Column" at bounding box center [807, 411] width 1482 height 560
click at [446, 311] on div "Add Column" at bounding box center [807, 411] width 1482 height 560
click at [451, 302] on div "Add Column" at bounding box center [807, 411] width 1482 height 560
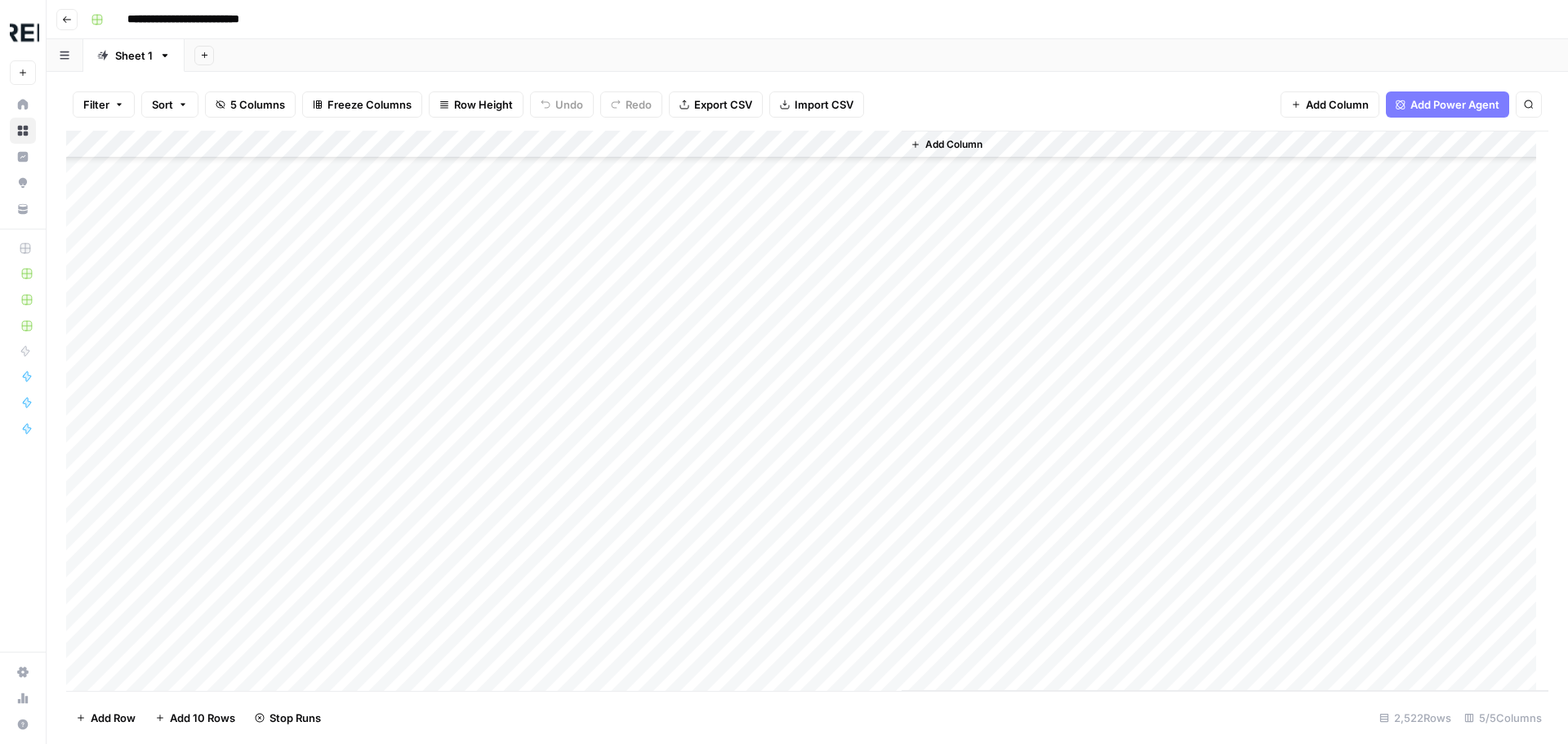
scroll to position [9796, 0]
click at [451, 284] on div "Add Column" at bounding box center [807, 411] width 1482 height 560
click at [445, 397] on div "Add Column" at bounding box center [807, 411] width 1482 height 560
click at [447, 421] on div "Add Column" at bounding box center [807, 411] width 1482 height 560
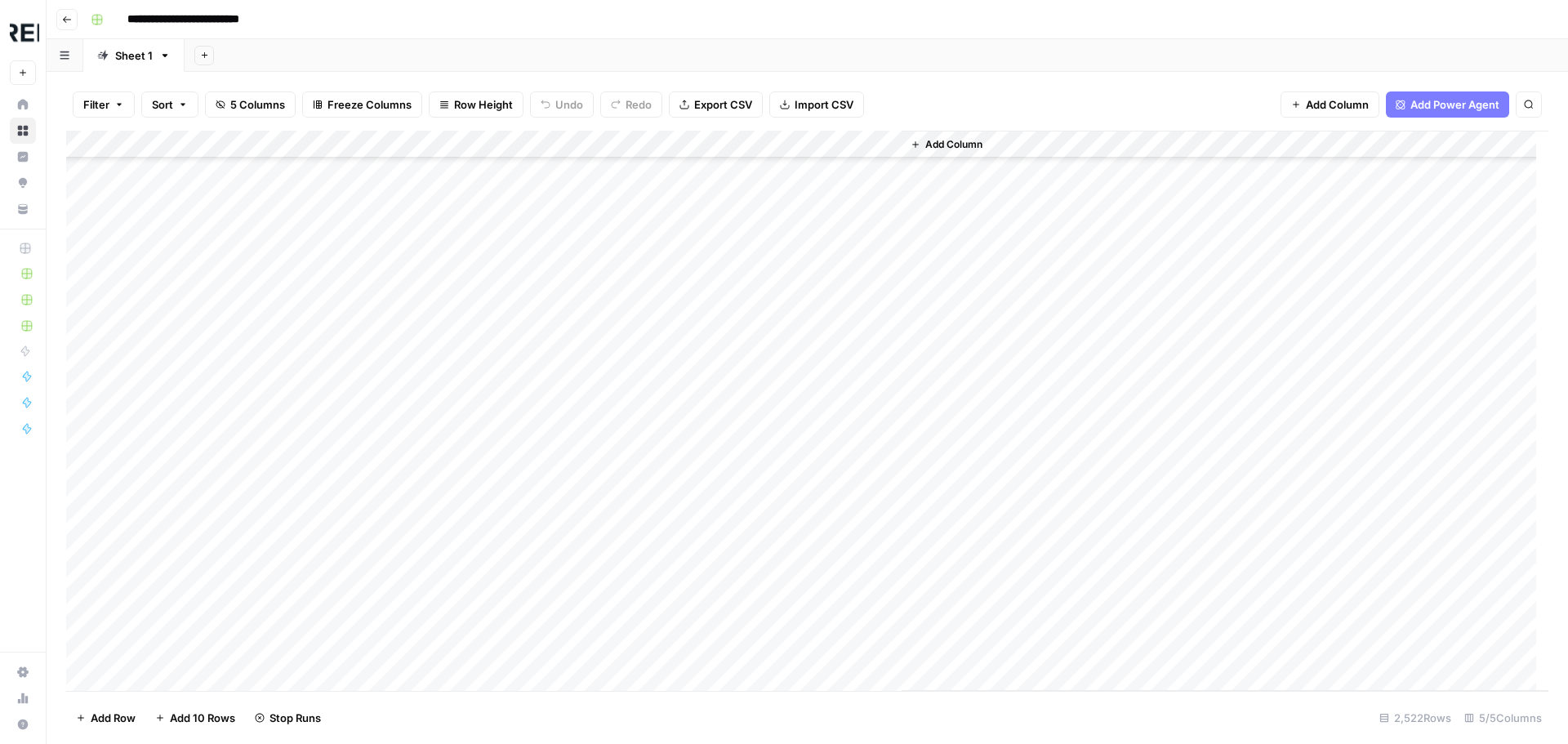
scroll to position [11429, 0]
click at [447, 426] on div "Add Column" at bounding box center [807, 411] width 1482 height 560
click at [451, 417] on div "Add Column" at bounding box center [807, 411] width 1482 height 560
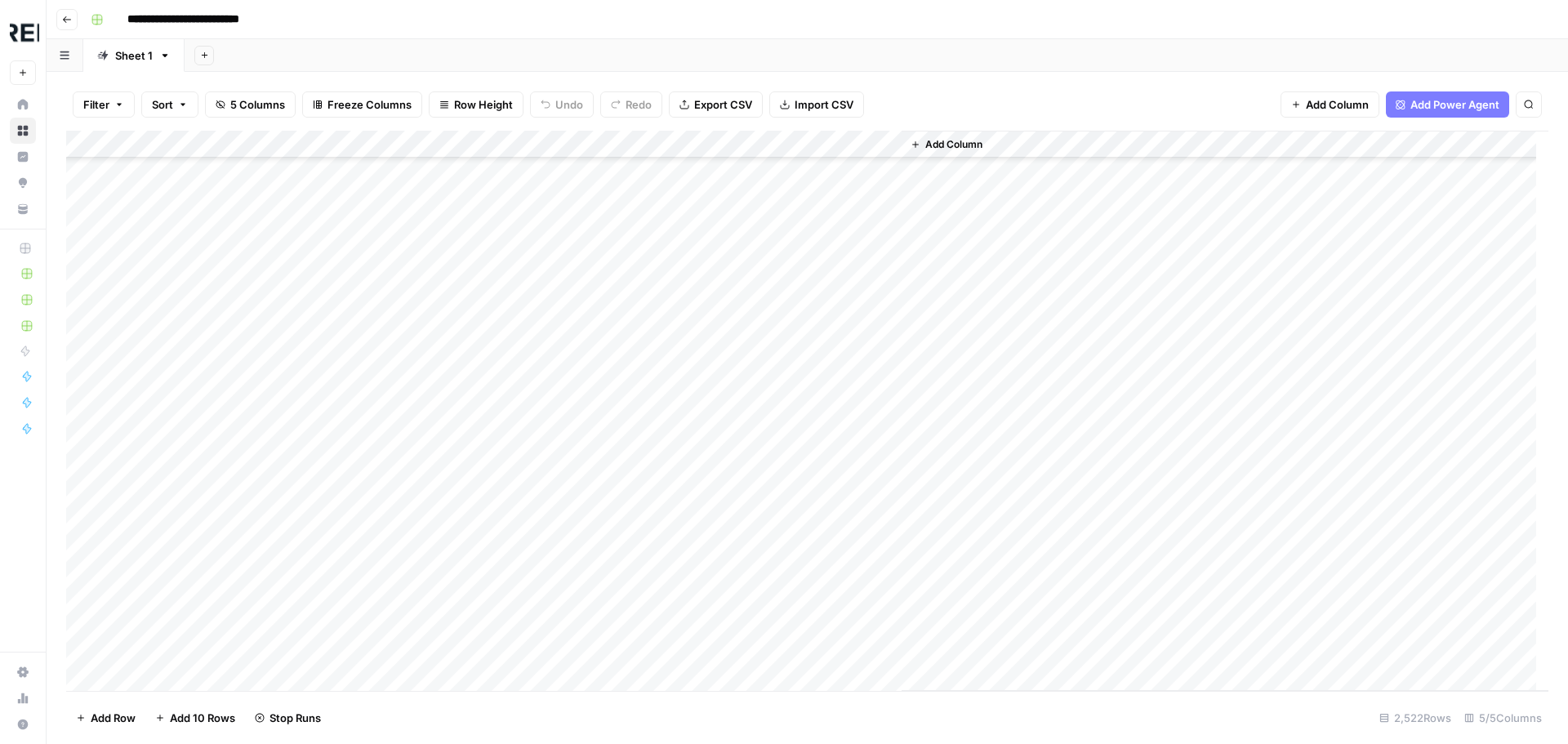
click at [448, 320] on div "Add Column" at bounding box center [807, 411] width 1482 height 560
click at [442, 320] on div "Add Column" at bounding box center [807, 411] width 1482 height 560
click at [441, 488] on div "Add Column" at bounding box center [807, 411] width 1482 height 560
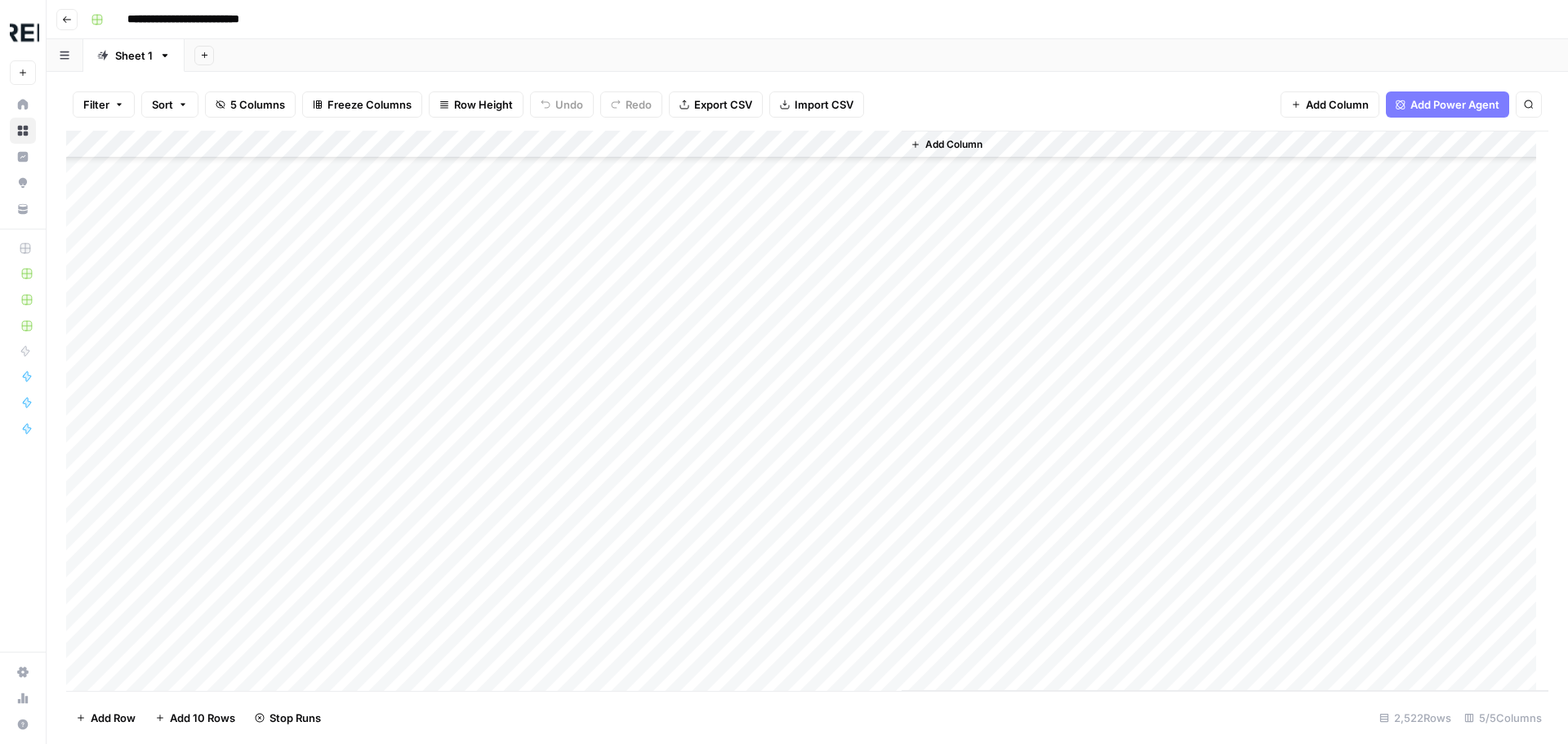
click at [448, 416] on div "Add Column" at bounding box center [807, 411] width 1482 height 560
click at [440, 416] on div "Add Column" at bounding box center [807, 411] width 1482 height 560
click at [448, 469] on div "Add Column" at bounding box center [807, 411] width 1482 height 560
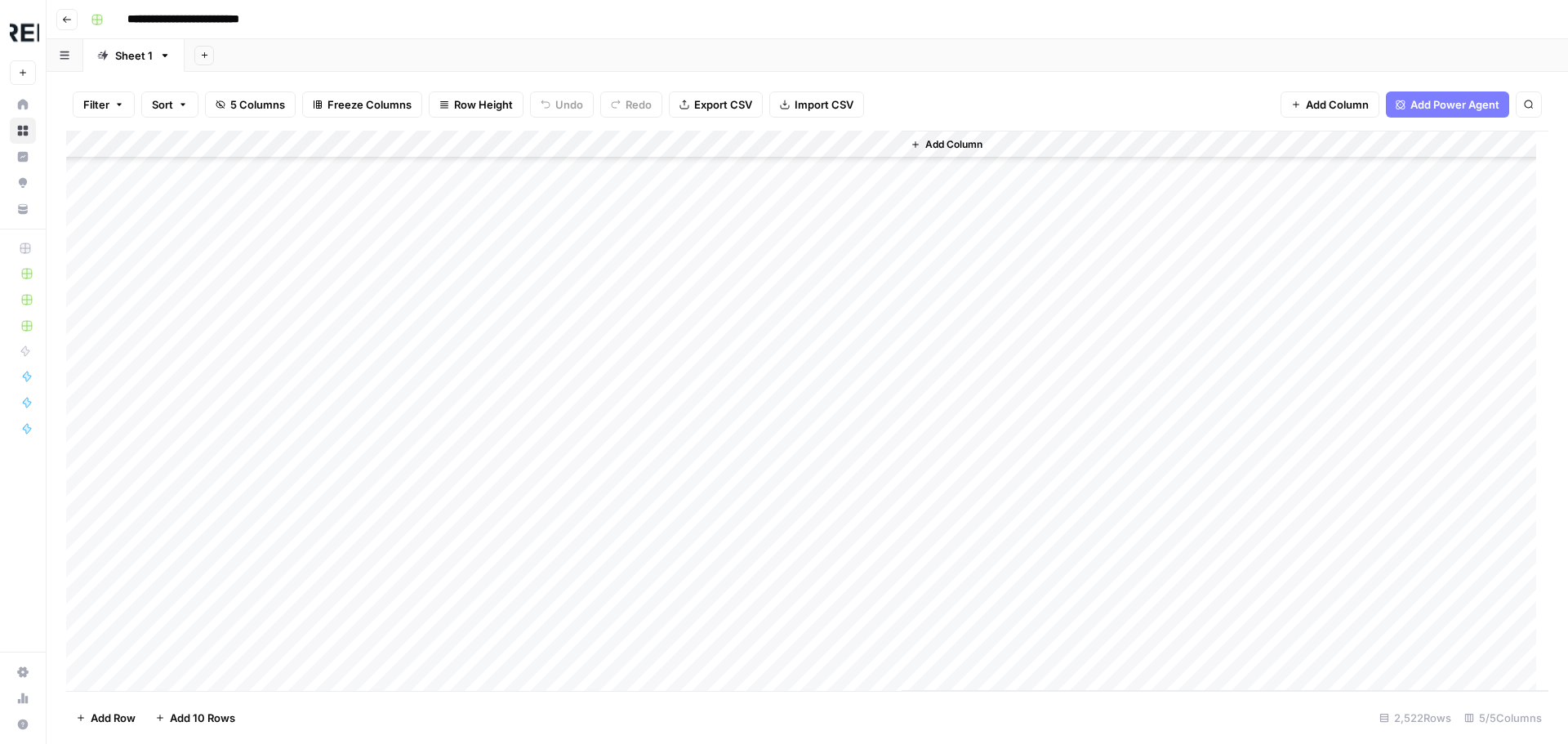
click at [448, 545] on div "Add Column" at bounding box center [807, 411] width 1482 height 560
click at [447, 468] on div "Add Column" at bounding box center [807, 411] width 1482 height 560
click at [448, 632] on div "Add Column" at bounding box center [807, 411] width 1482 height 560
click at [443, 457] on div "Add Column" at bounding box center [807, 411] width 1482 height 560
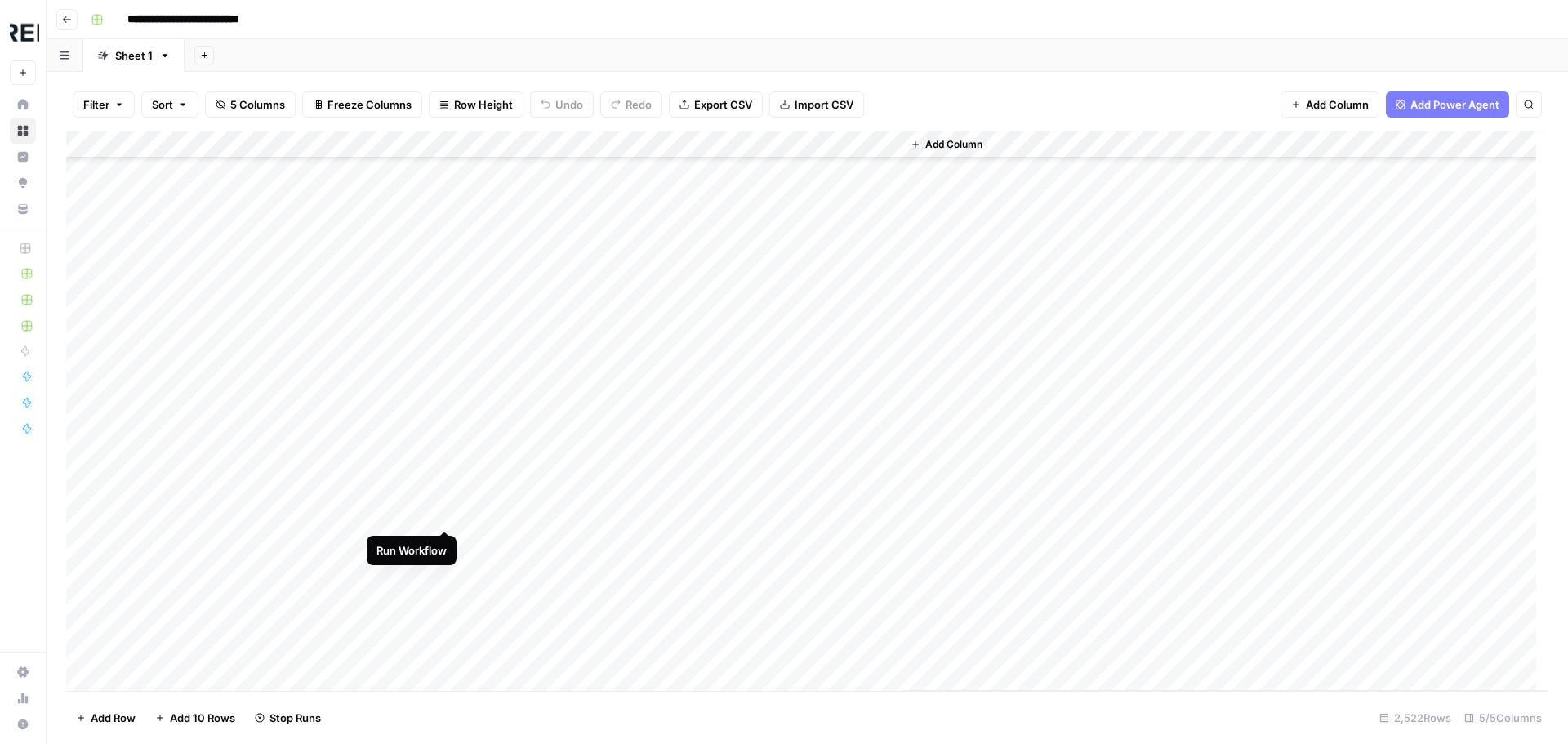
click at [443, 511] on div "Add Column" at bounding box center [807, 411] width 1482 height 560
click at [441, 518] on div "Add Column" at bounding box center [807, 411] width 1482 height 560
click at [438, 524] on div "Add Column" at bounding box center [807, 411] width 1482 height 560
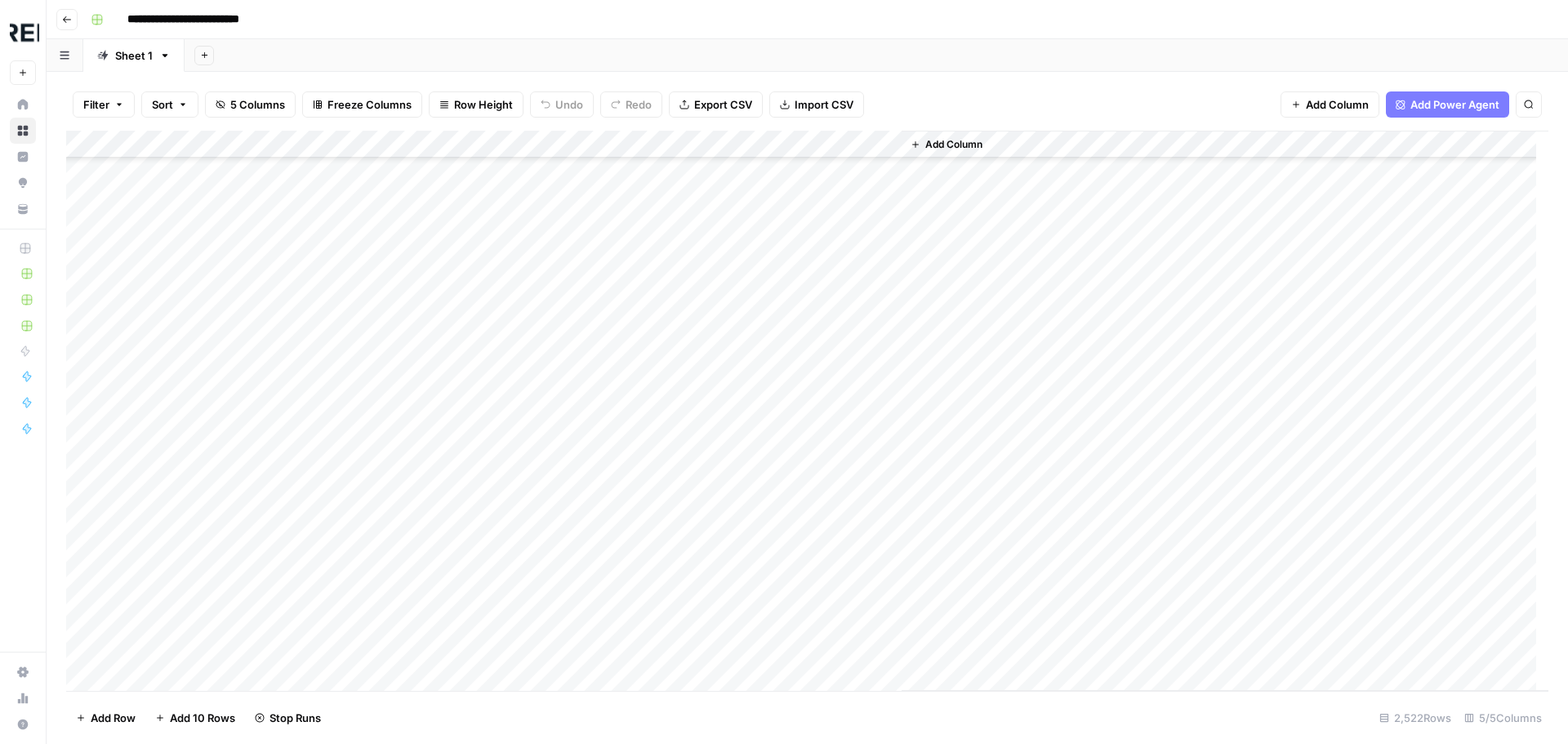
scroll to position [18694, 0]
click at [440, 433] on div "Add Column" at bounding box center [807, 411] width 1482 height 560
click at [446, 511] on div "Add Column" at bounding box center [807, 411] width 1482 height 560
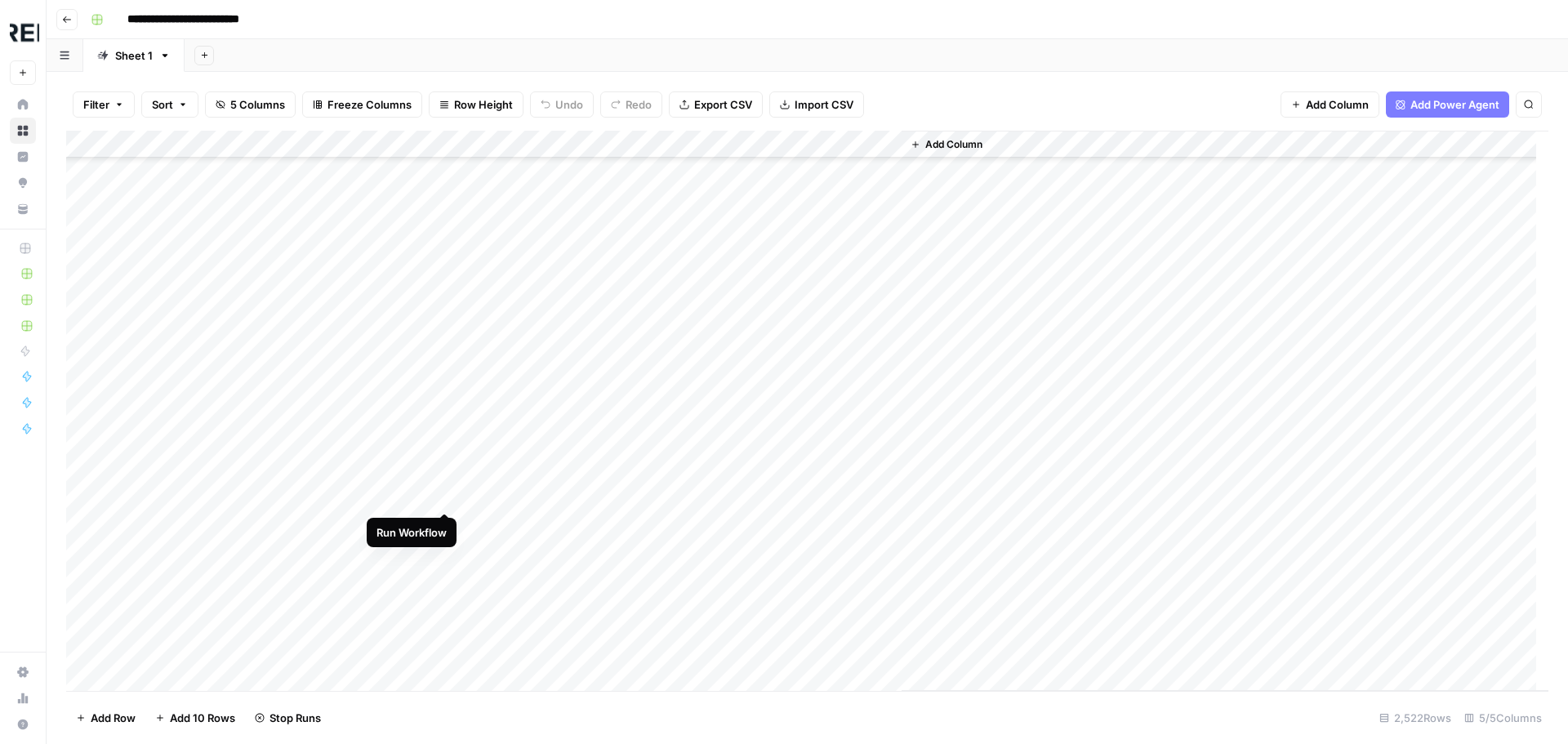
click at [446, 493] on div "Add Column" at bounding box center [807, 411] width 1482 height 560
click at [451, 553] on div "Add Column" at bounding box center [807, 411] width 1482 height 560
click at [444, 446] on div "Add Column" at bounding box center [807, 411] width 1482 height 560
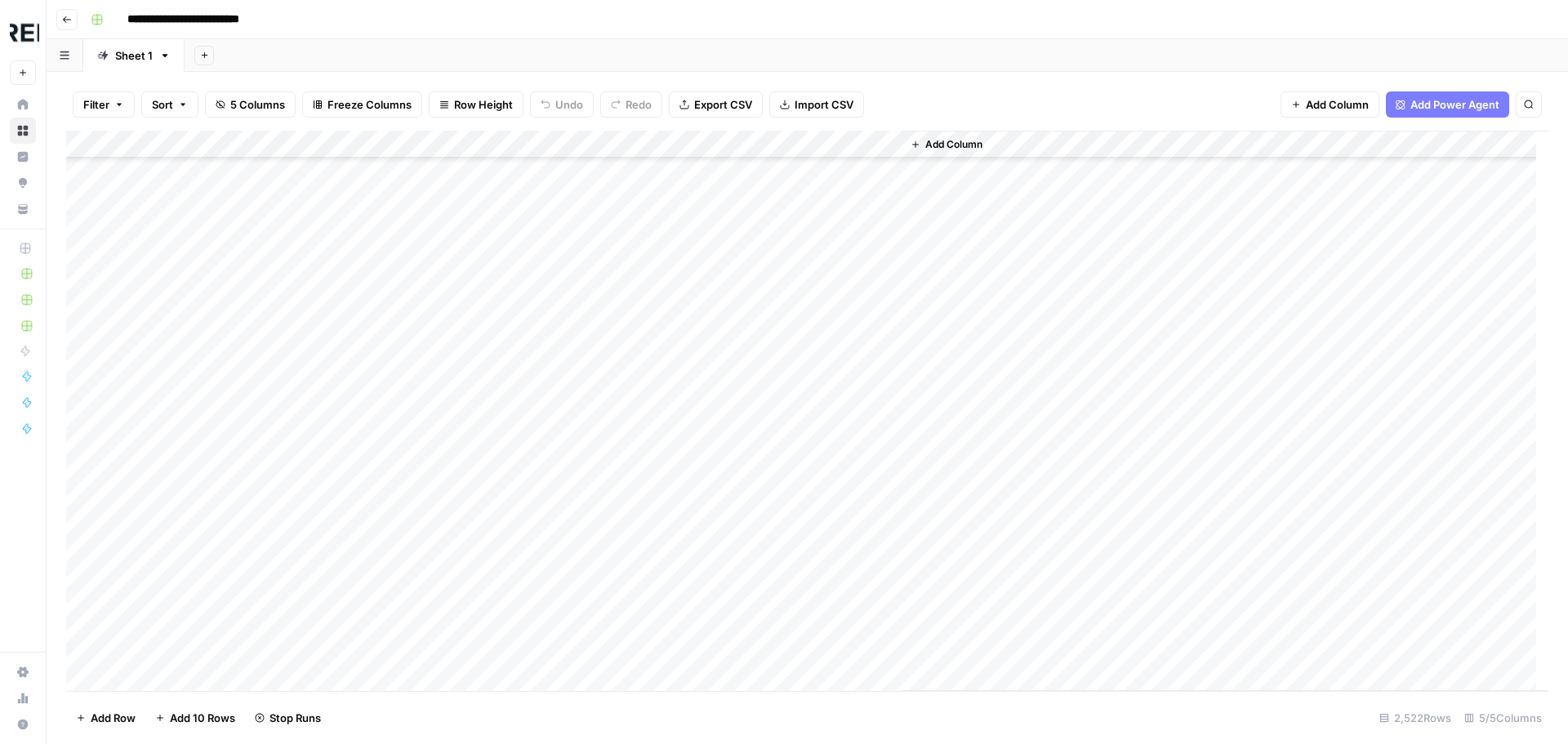
scroll to position [22776, 0]
click at [448, 379] on div "Add Column" at bounding box center [807, 411] width 1482 height 560
click at [447, 426] on div "Add Column" at bounding box center [807, 411] width 1482 height 560
click at [437, 542] on div "Add Column" at bounding box center [807, 411] width 1482 height 560
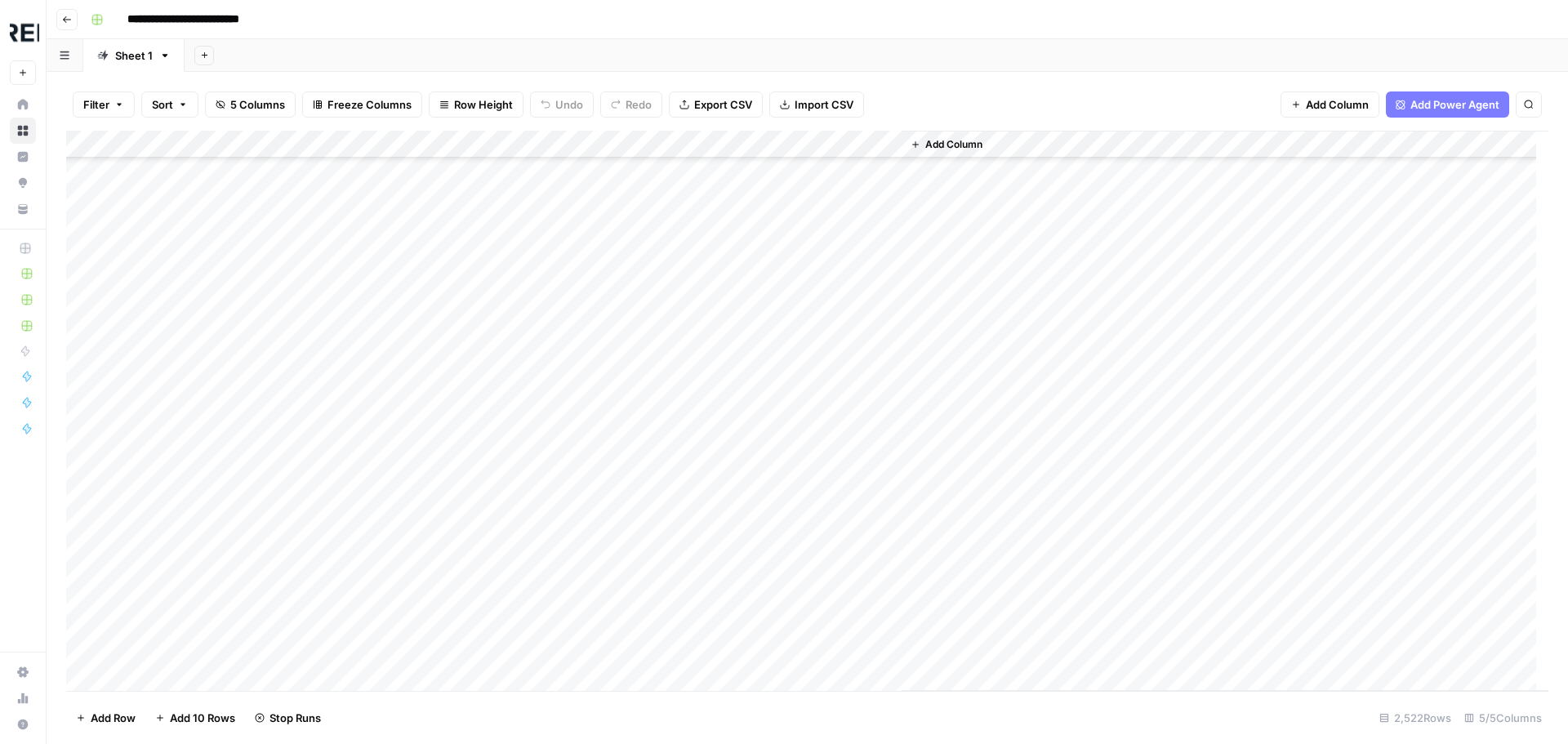
scroll to position [23836, 0]
click at [448, 483] on div "Add Column" at bounding box center [807, 411] width 1482 height 560
click at [448, 404] on div "Add Column" at bounding box center [807, 411] width 1482 height 560
click at [448, 464] on div "Add Column" at bounding box center [807, 411] width 1482 height 560
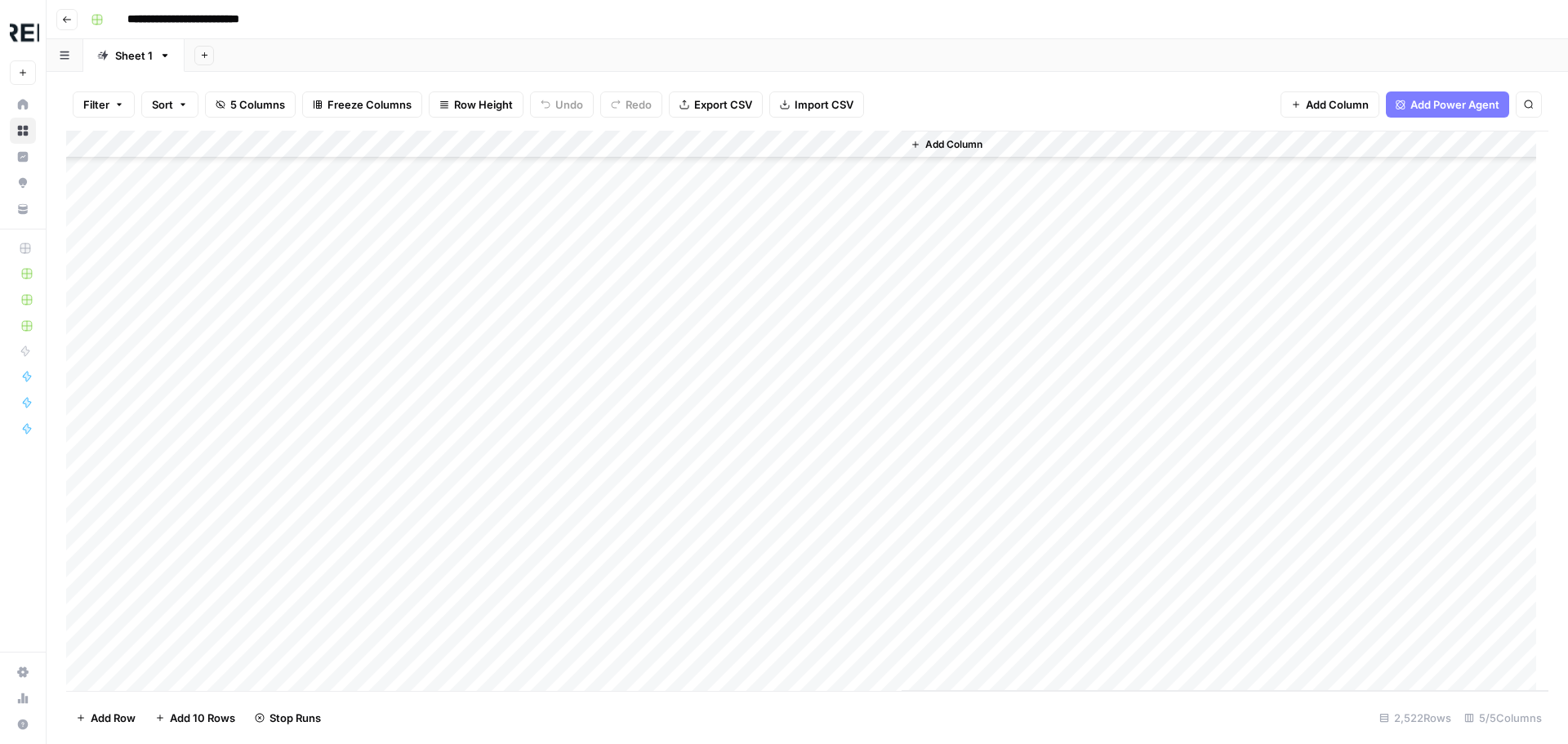
click at [442, 485] on div "Add Column" at bounding box center [807, 411] width 1482 height 560
click at [451, 512] on div "Add Column" at bounding box center [807, 411] width 1482 height 560
click at [442, 447] on div "Add Column" at bounding box center [807, 411] width 1482 height 560
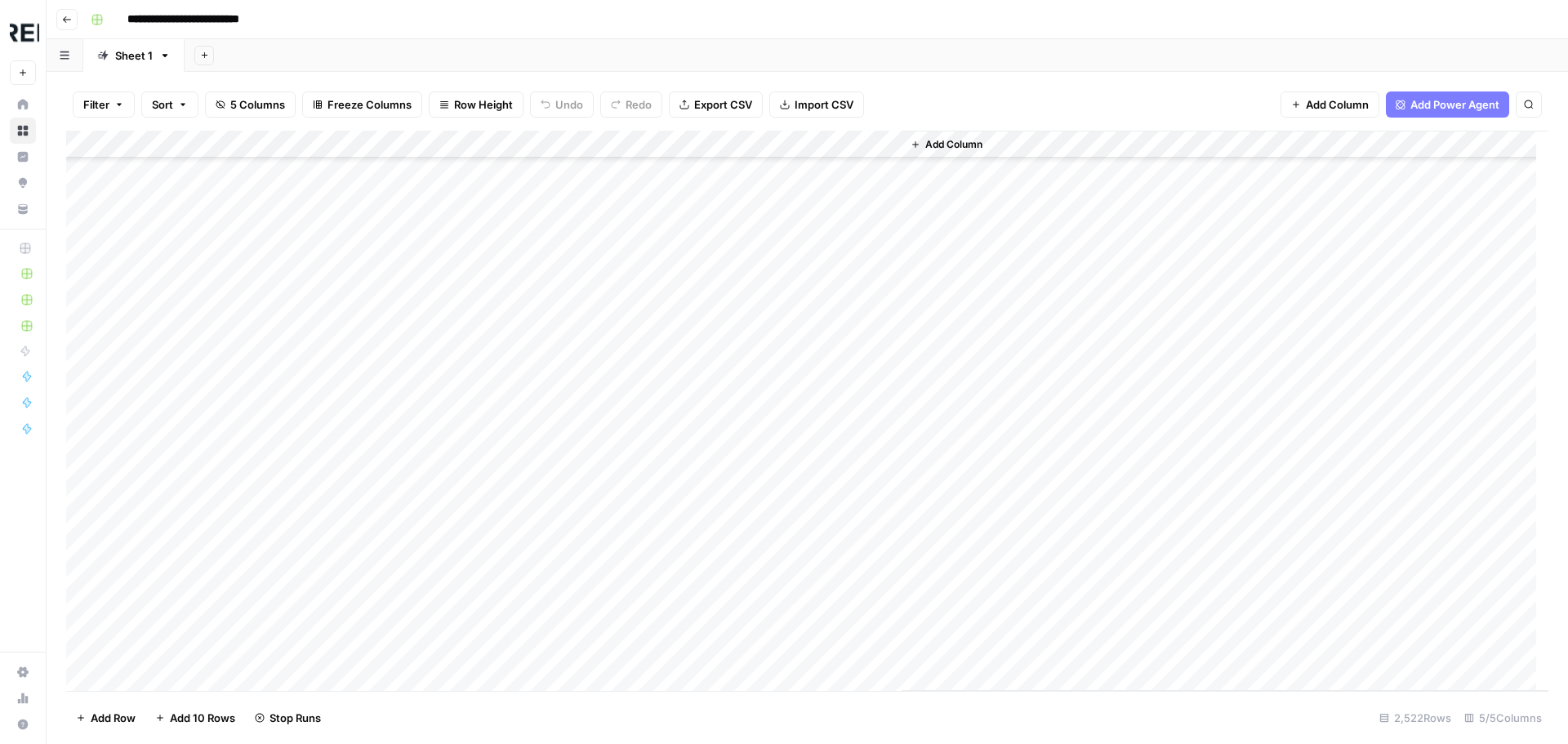
scroll to position [25714, 0]
click at [449, 323] on div "Add Column" at bounding box center [807, 411] width 1482 height 560
click at [449, 380] on div "Add Column" at bounding box center [807, 411] width 1482 height 560
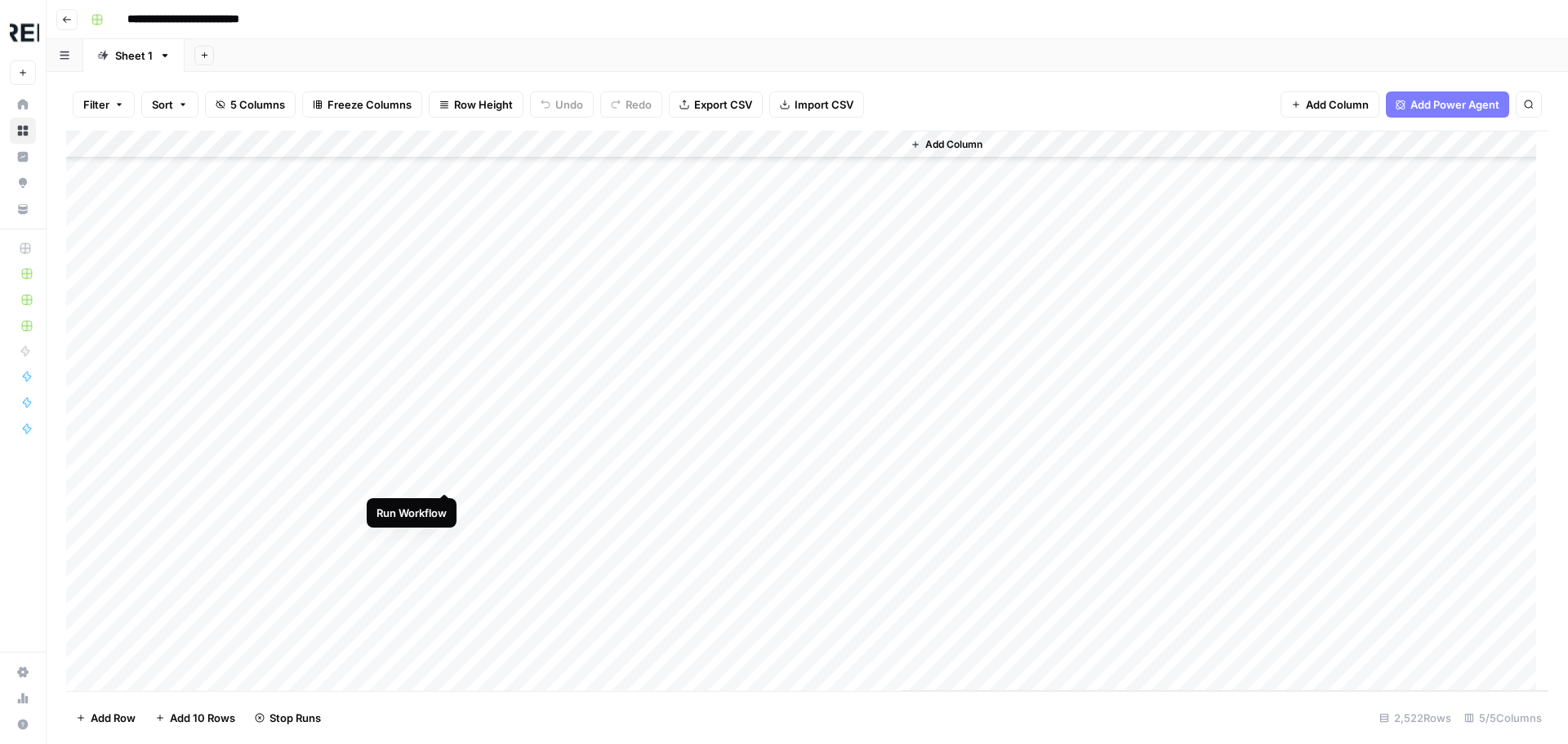
click at [450, 473] on div "Add Column" at bounding box center [807, 411] width 1482 height 560
click at [450, 392] on div "Add Column" at bounding box center [807, 411] width 1482 height 560
click at [445, 483] on div "Add Column" at bounding box center [807, 411] width 1482 height 560
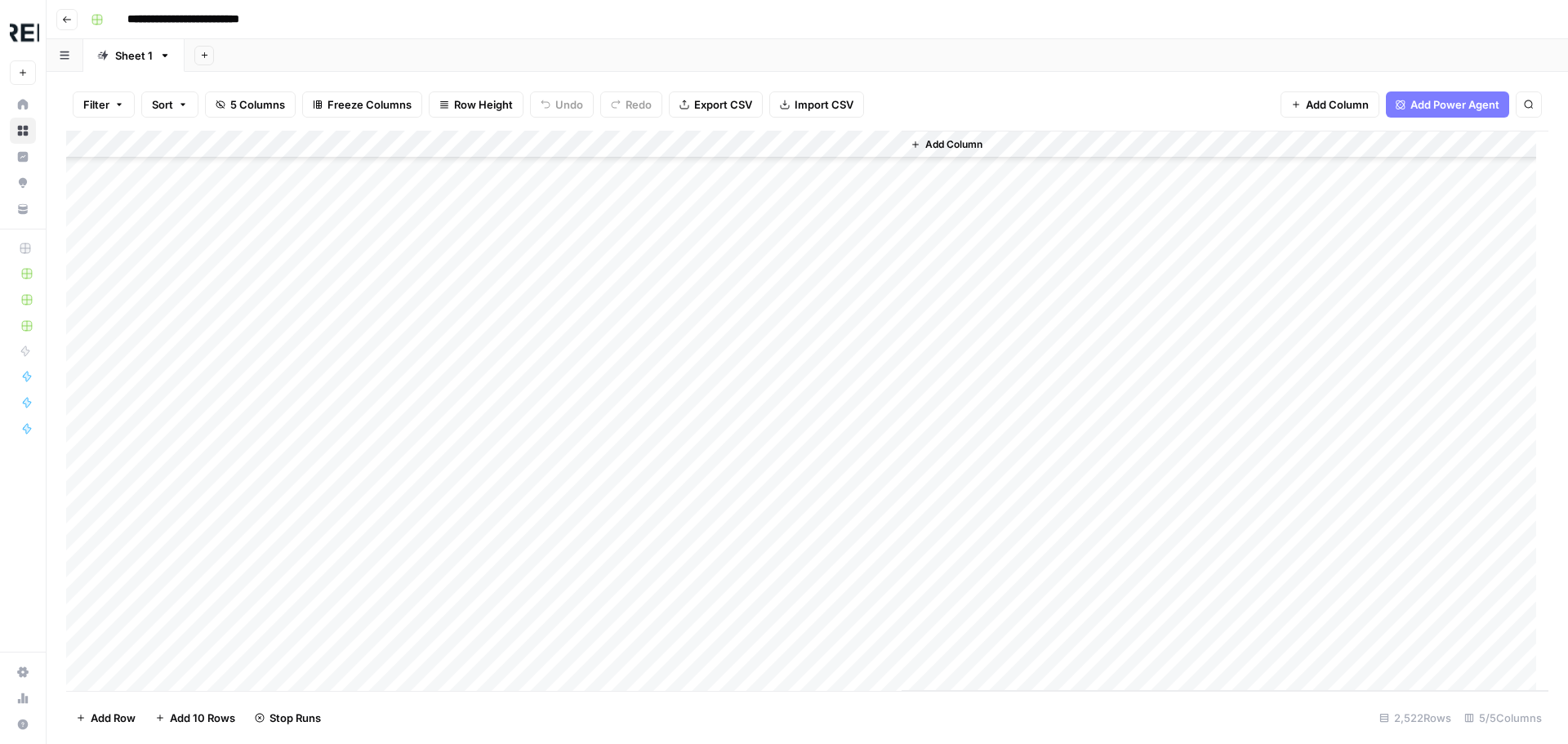
scroll to position [27755, 0]
click at [440, 314] on div "Add Column" at bounding box center [807, 411] width 1482 height 560
click at [440, 344] on div "Add Column" at bounding box center [807, 411] width 1482 height 560
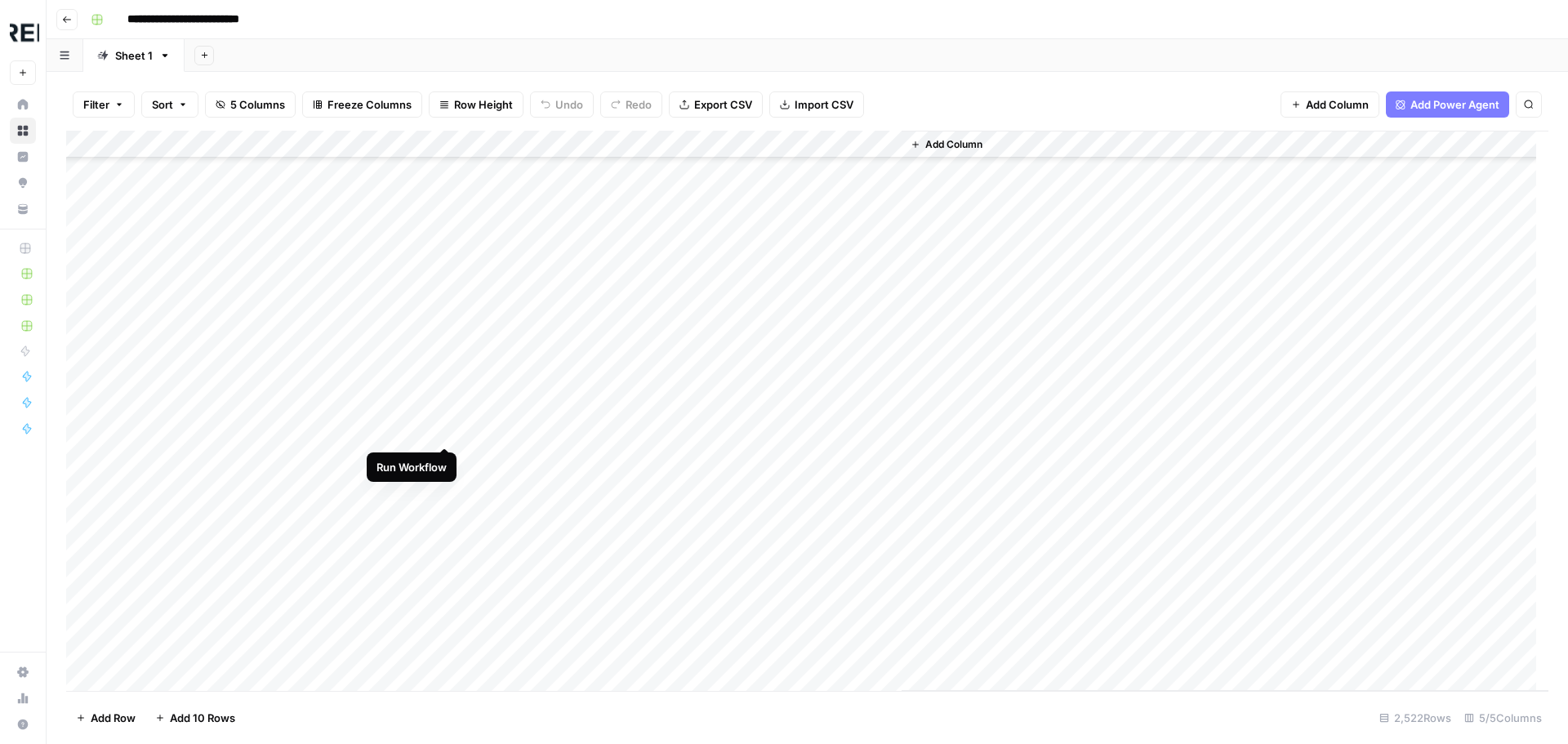
click at [444, 427] on div "Add Column" at bounding box center [807, 411] width 1482 height 560
click at [444, 485] on div "Add Column" at bounding box center [807, 411] width 1482 height 560
click at [446, 418] on div "Add Column" at bounding box center [807, 411] width 1482 height 560
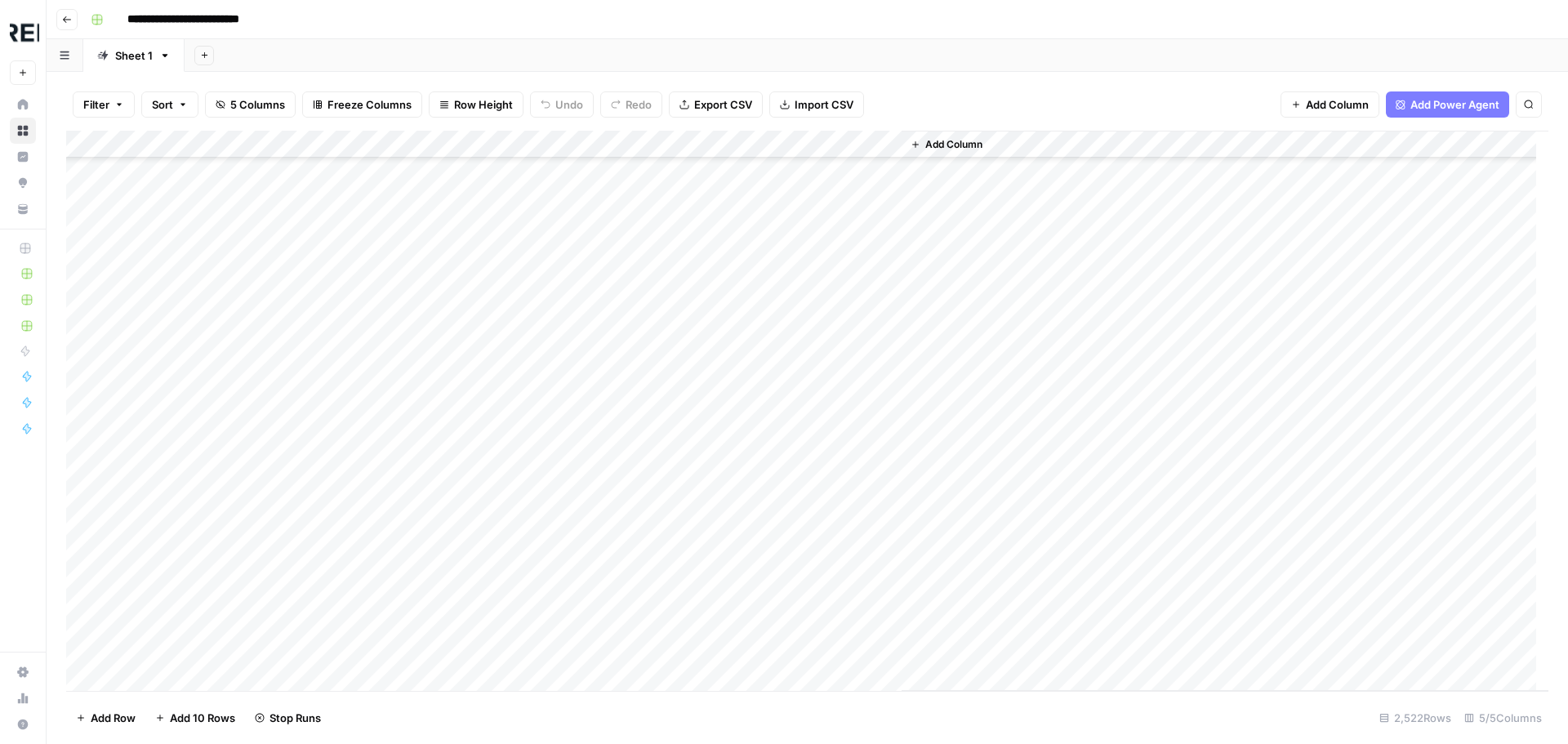
click at [446, 429] on div "Add Column" at bounding box center [807, 411] width 1482 height 560
click at [445, 464] on div "Add Column" at bounding box center [807, 411] width 1482 height 560
click at [442, 456] on div "Add Column" at bounding box center [807, 411] width 1482 height 560
click at [444, 482] on div "Add Column" at bounding box center [807, 411] width 1482 height 560
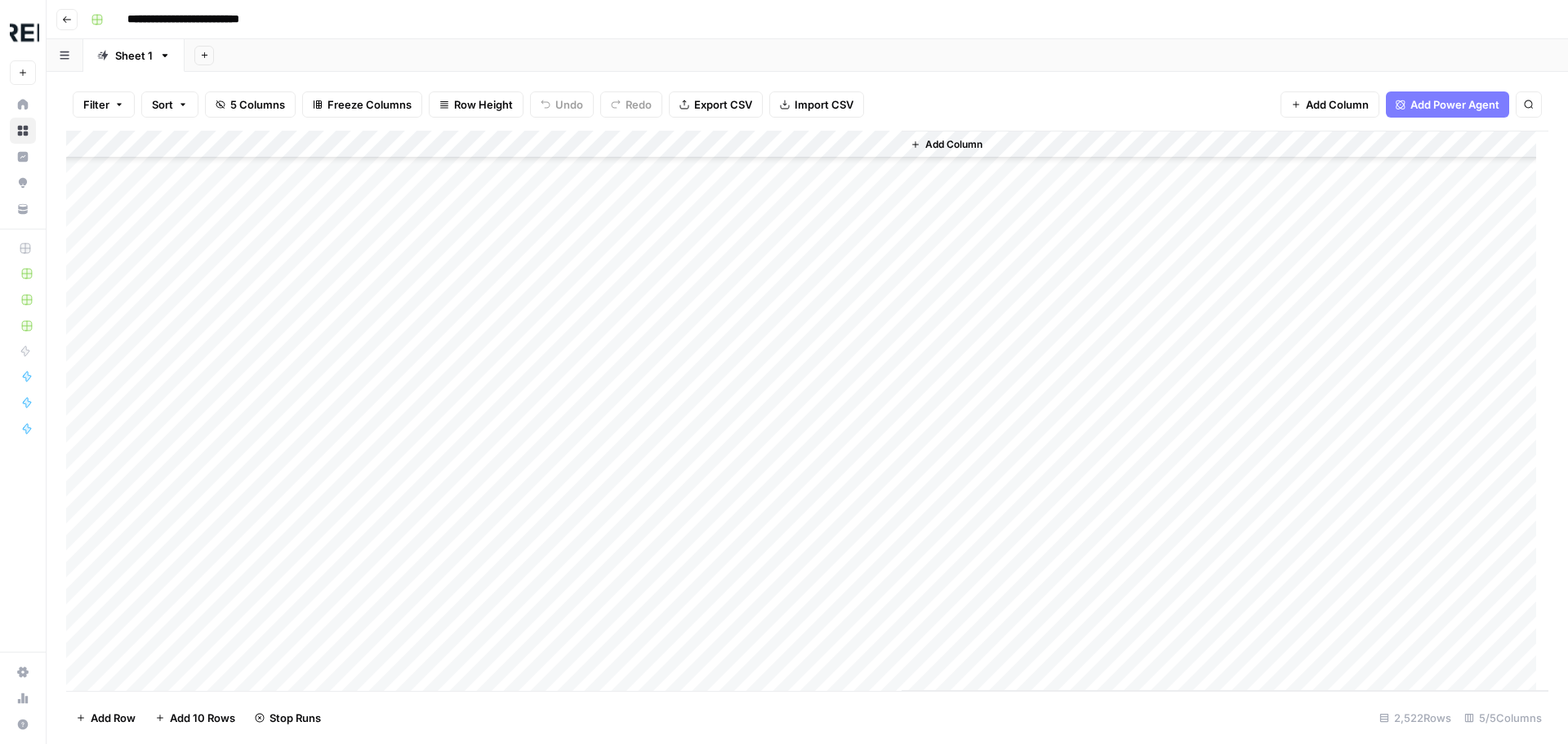
click at [442, 488] on div "Add Column" at bounding box center [807, 411] width 1482 height 560
click at [445, 514] on div "Add Column" at bounding box center [807, 411] width 1482 height 560
click at [442, 546] on div "Add Column" at bounding box center [807, 411] width 1482 height 560
click at [448, 442] on div "Add Column" at bounding box center [807, 411] width 1482 height 560
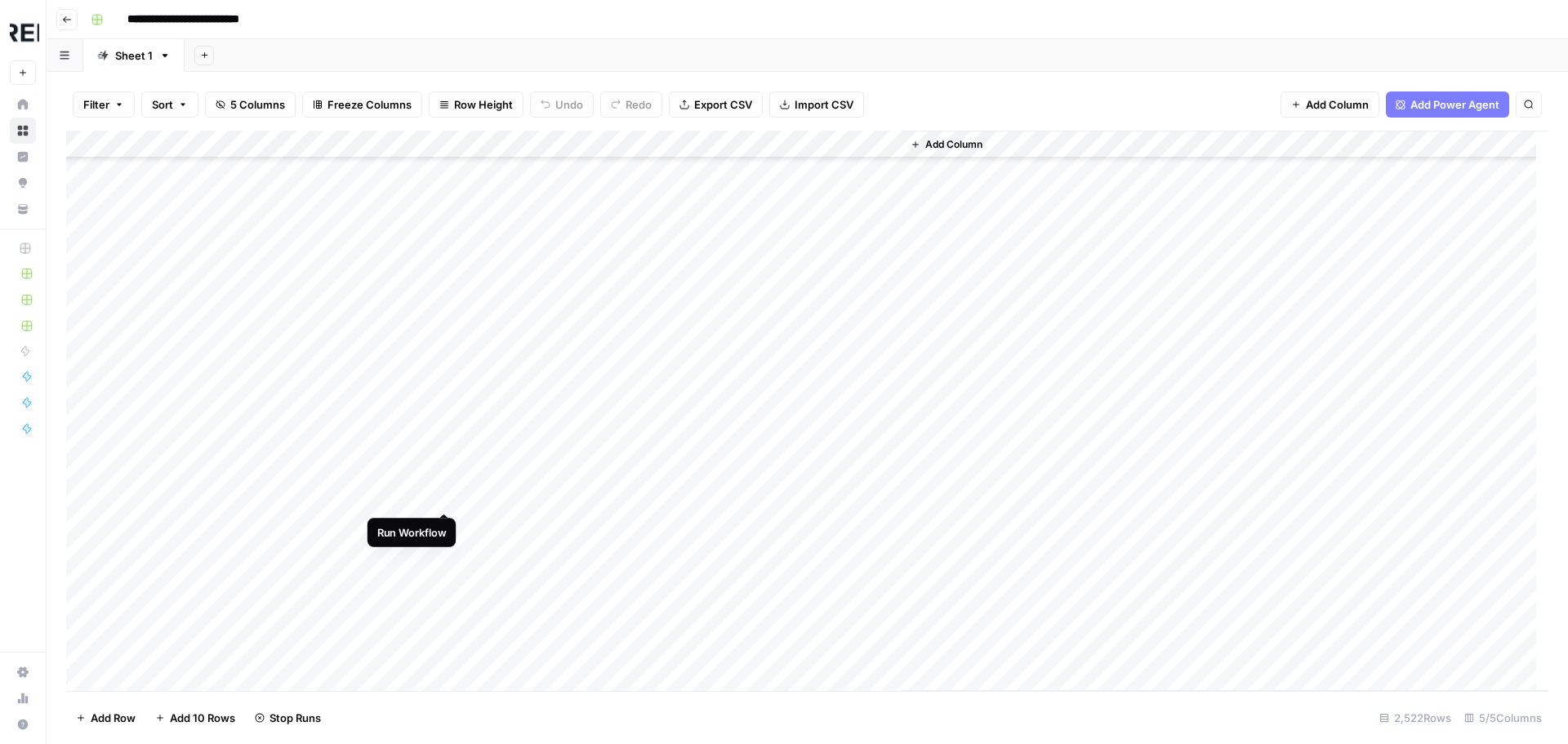
click at [443, 498] on div "Add Column" at bounding box center [807, 411] width 1482 height 560
click at [448, 391] on div "Add Column" at bounding box center [807, 411] width 1482 height 560
click at [440, 644] on div "Add Column" at bounding box center [807, 411] width 1482 height 560
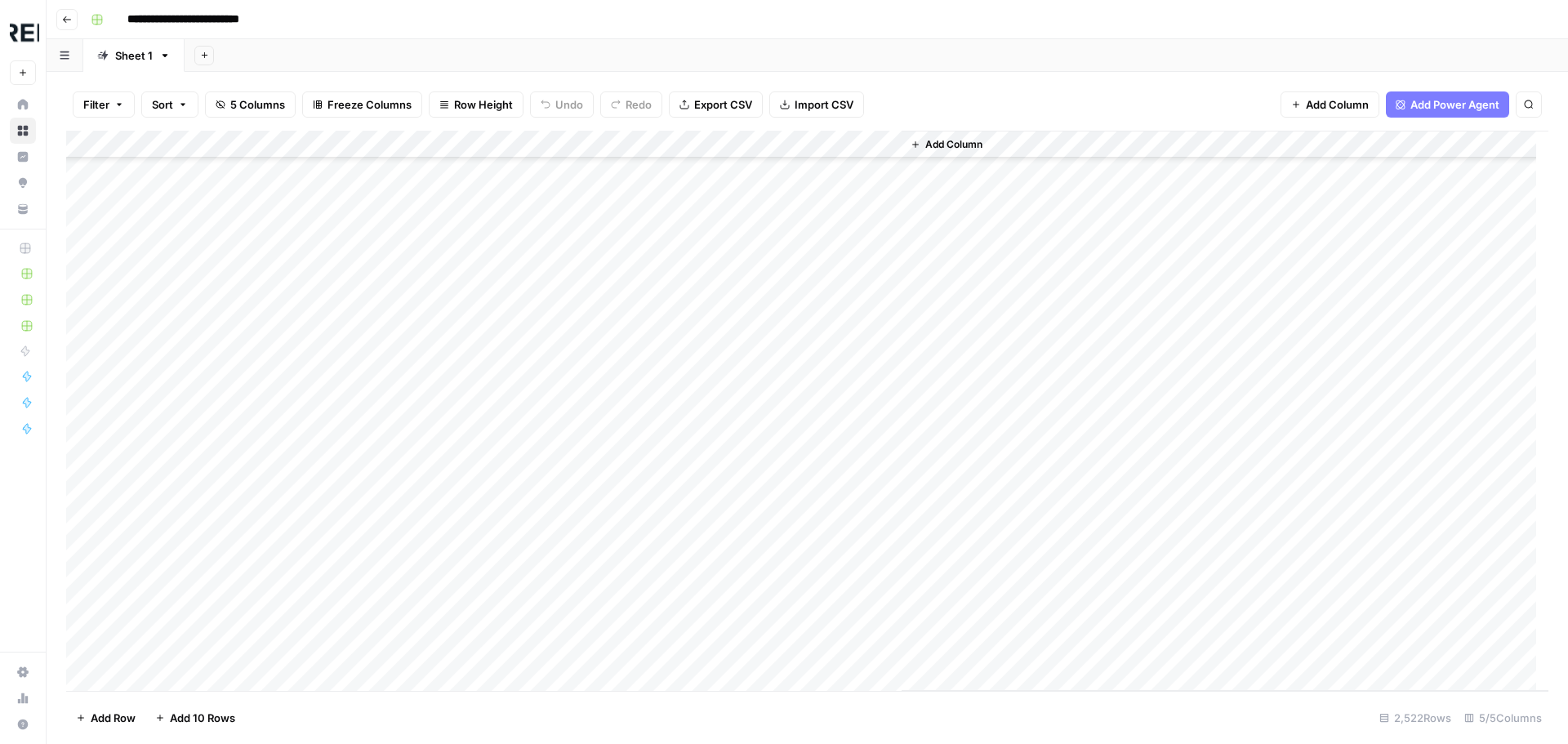
click at [451, 482] on div "Add Column" at bounding box center [807, 411] width 1482 height 560
click at [449, 380] on div "Add Column" at bounding box center [807, 411] width 1482 height 560
click at [440, 368] on div "Add Column" at bounding box center [807, 411] width 1482 height 560
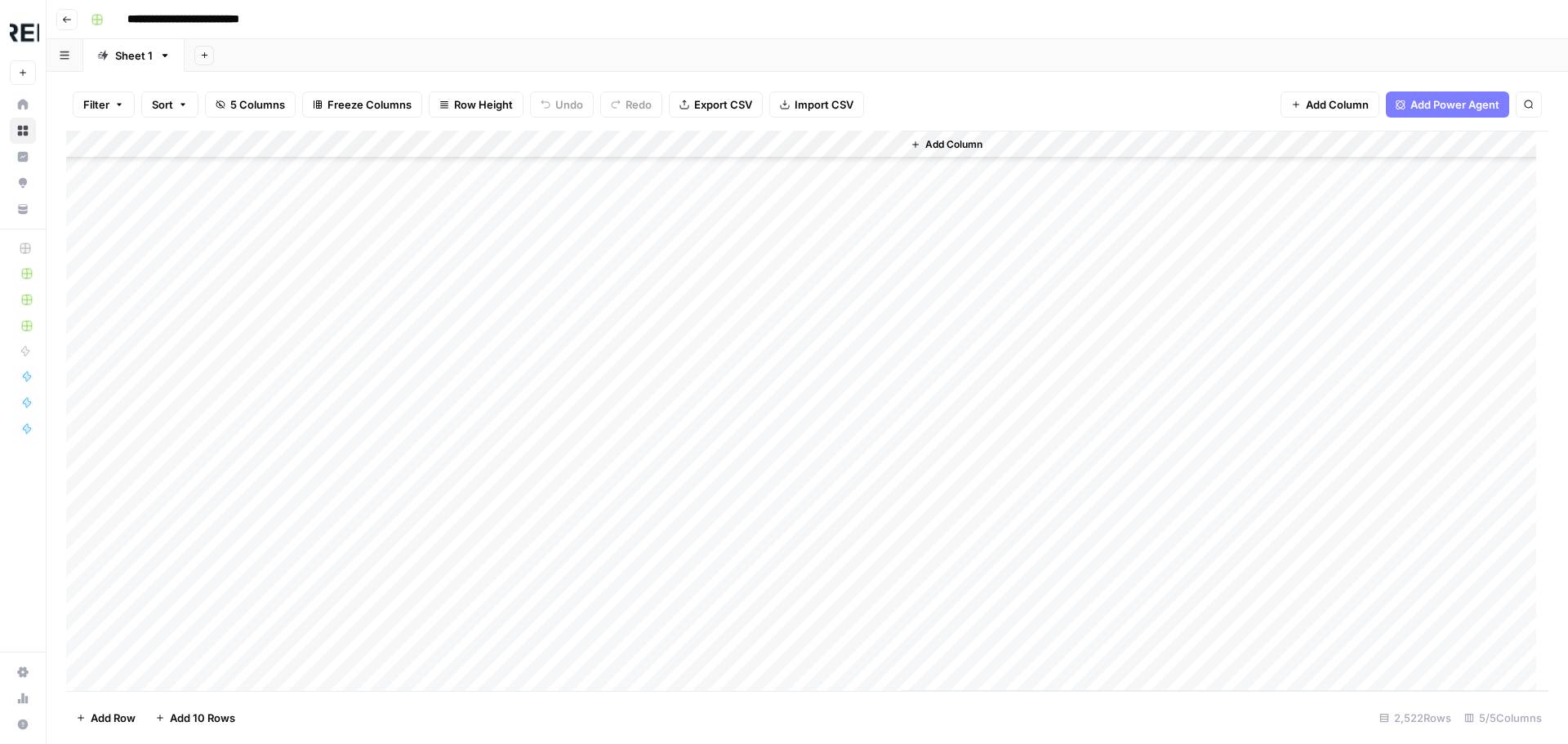
scroll to position [39673, 0]
click at [448, 385] on div "Add Column" at bounding box center [807, 411] width 1482 height 560
click at [446, 499] on div "Add Column" at bounding box center [807, 411] width 1482 height 560
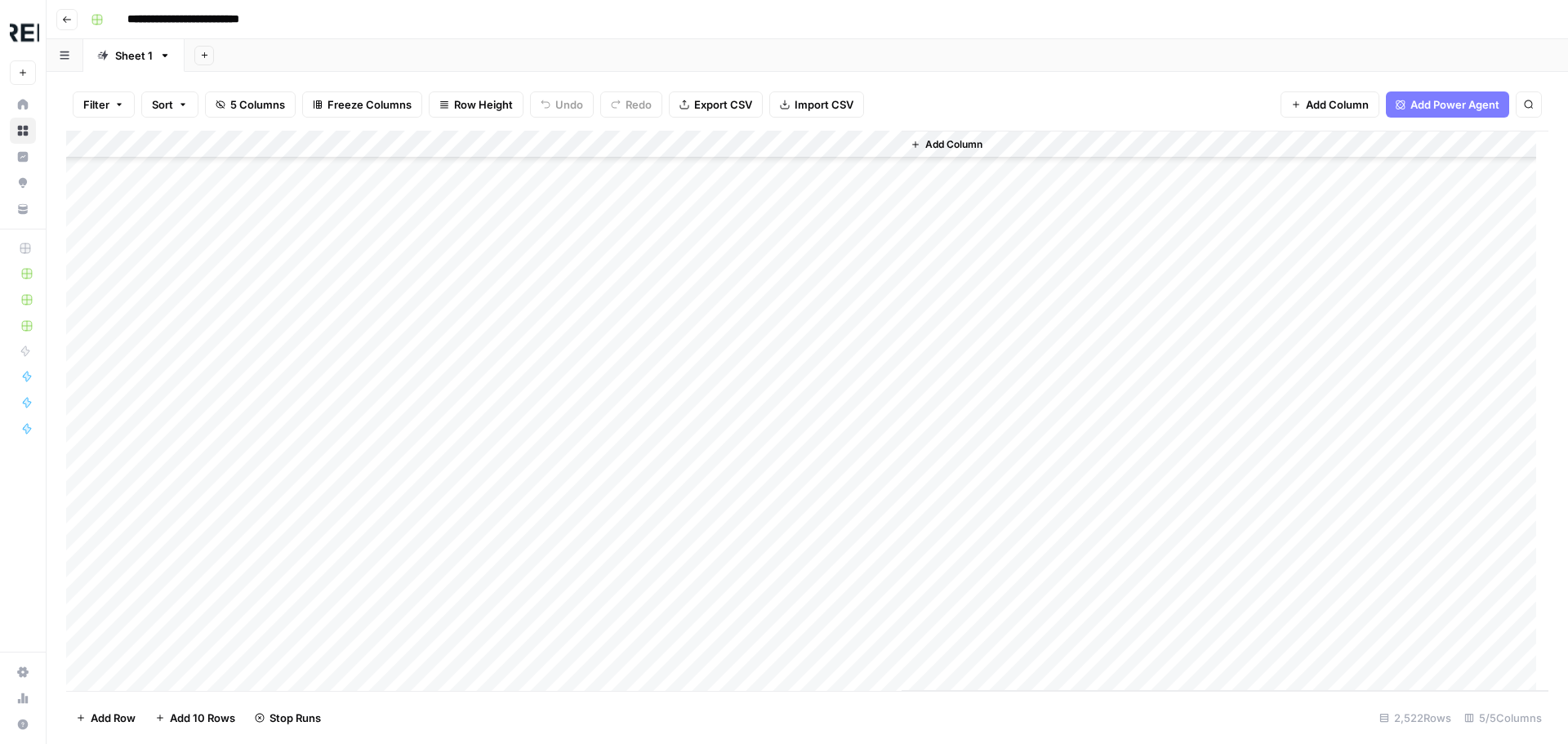
click at [448, 350] on div "Add Column" at bounding box center [807, 411] width 1482 height 560
click at [451, 409] on div "Add Column" at bounding box center [807, 411] width 1482 height 560
click at [449, 483] on div "Add Column" at bounding box center [807, 411] width 1482 height 560
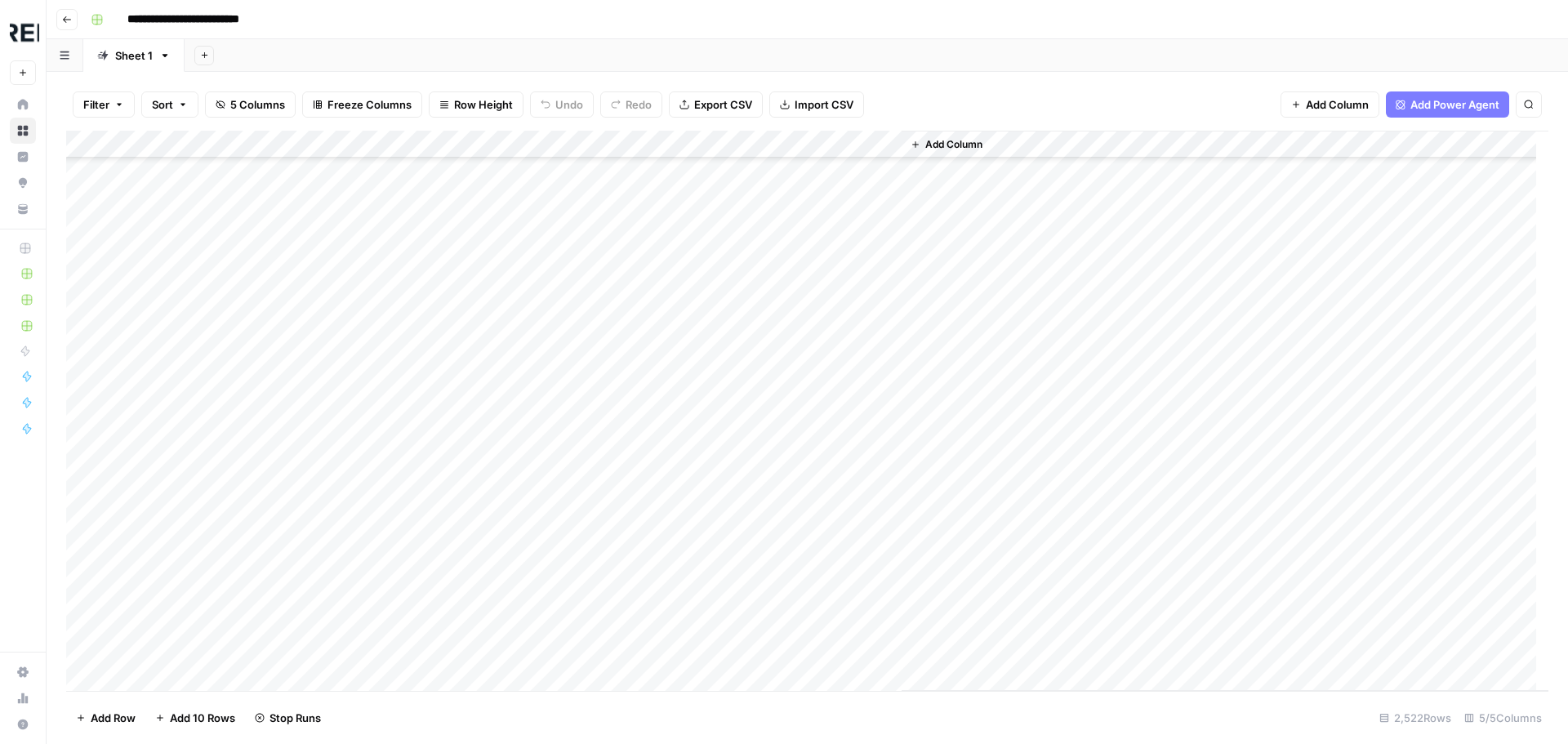
scroll to position [42368, 0]
click at [444, 386] on div "Add Column" at bounding box center [807, 411] width 1482 height 560
click at [445, 548] on div "Add Column" at bounding box center [807, 411] width 1482 height 560
click at [449, 490] on div "Add Column" at bounding box center [807, 411] width 1482 height 560
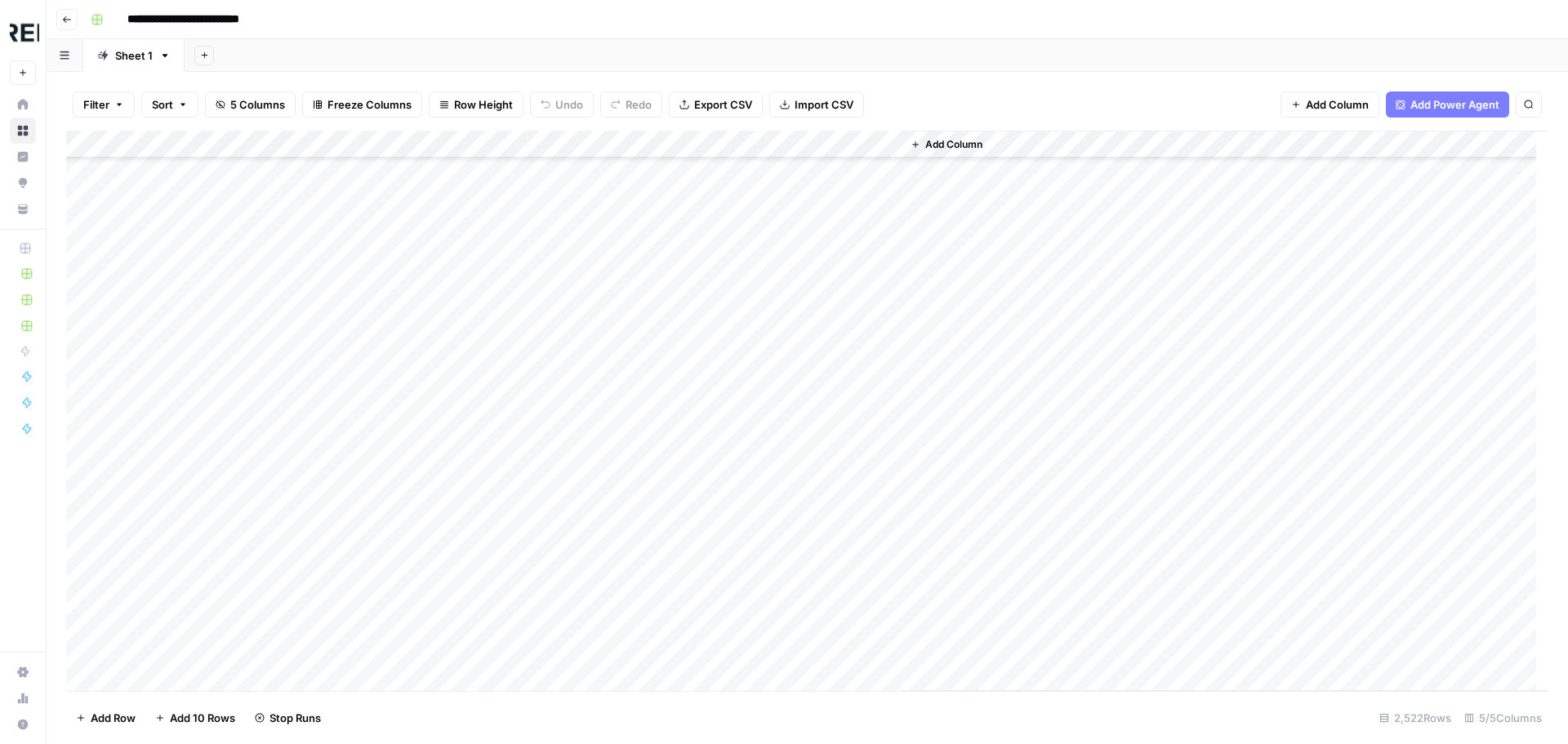
scroll to position [43102, 0]
click at [441, 449] on div "Add Column" at bounding box center [807, 411] width 1482 height 560
click at [442, 459] on div "Add Column" at bounding box center [807, 411] width 1482 height 560
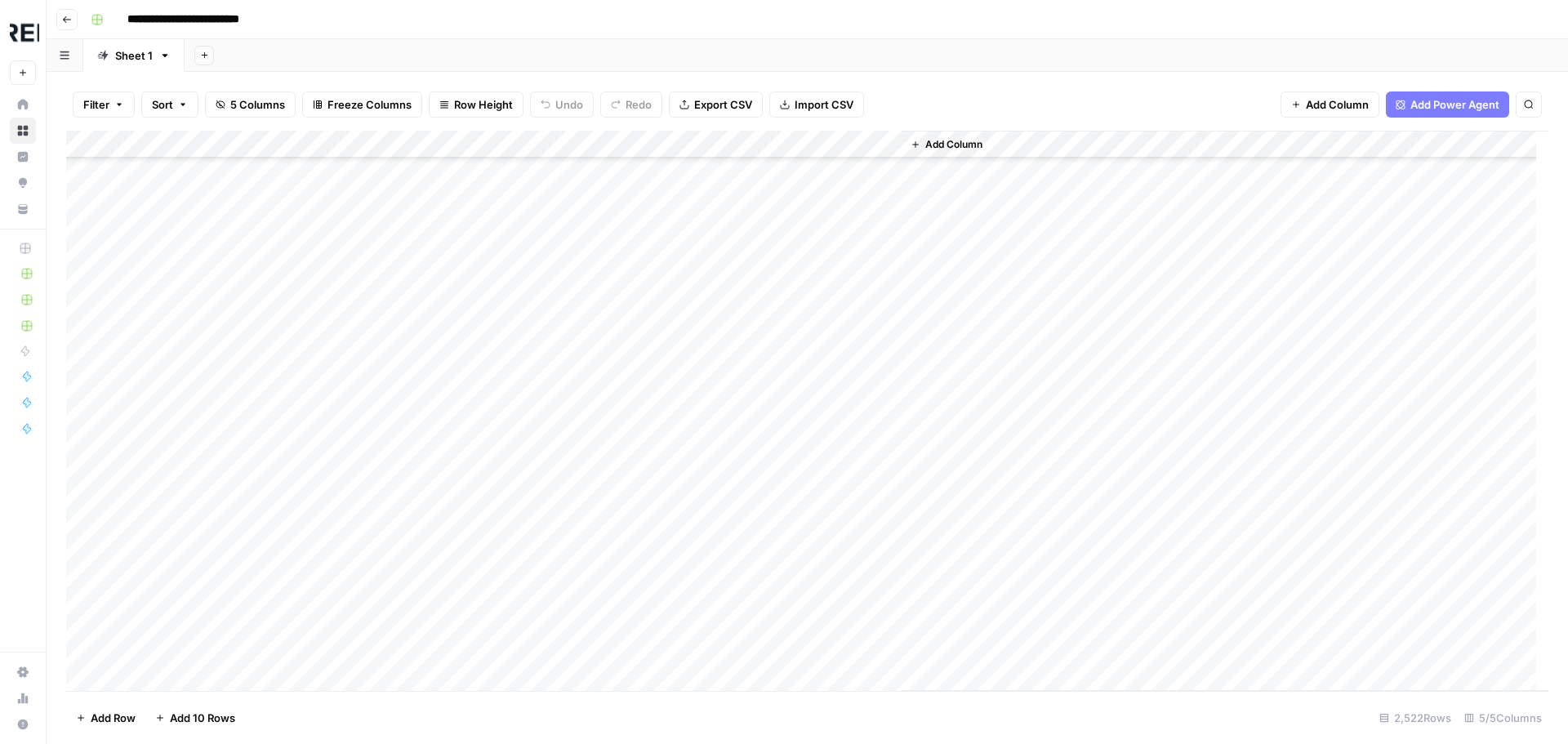
click at [450, 432] on div "Add Column" at bounding box center [807, 411] width 1482 height 560
click at [448, 346] on div "Add Column" at bounding box center [807, 411] width 1482 height 560
click at [446, 589] on div "Add Column" at bounding box center [807, 411] width 1482 height 560
click at [450, 647] on div "Add Column" at bounding box center [807, 411] width 1482 height 560
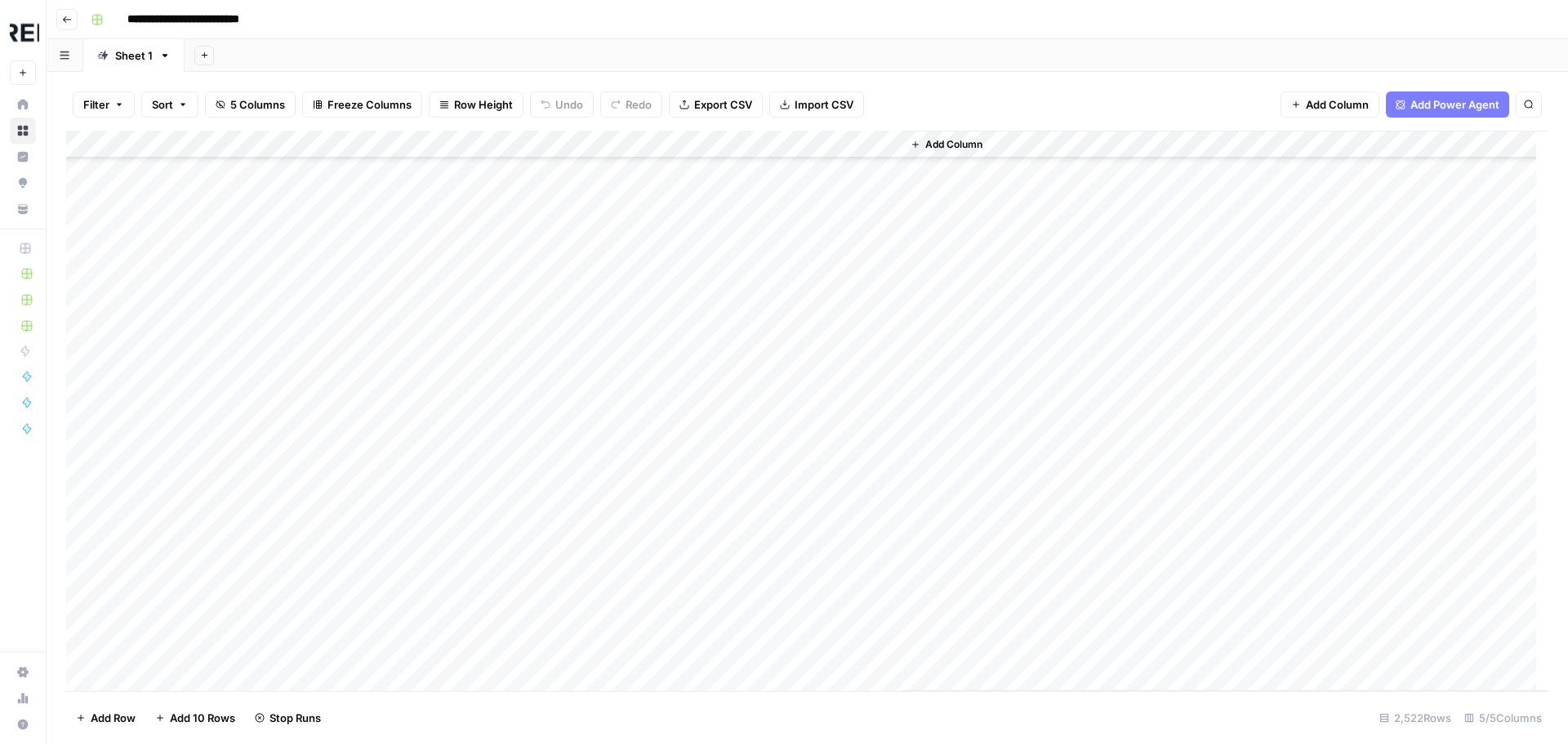
scroll to position [47020, 0]
click at [442, 367] on div "Add Column" at bounding box center [807, 411] width 1482 height 560
click at [448, 607] on div "Add Column" at bounding box center [807, 411] width 1482 height 560
click at [447, 423] on div "Add Column" at bounding box center [807, 411] width 1482 height 560
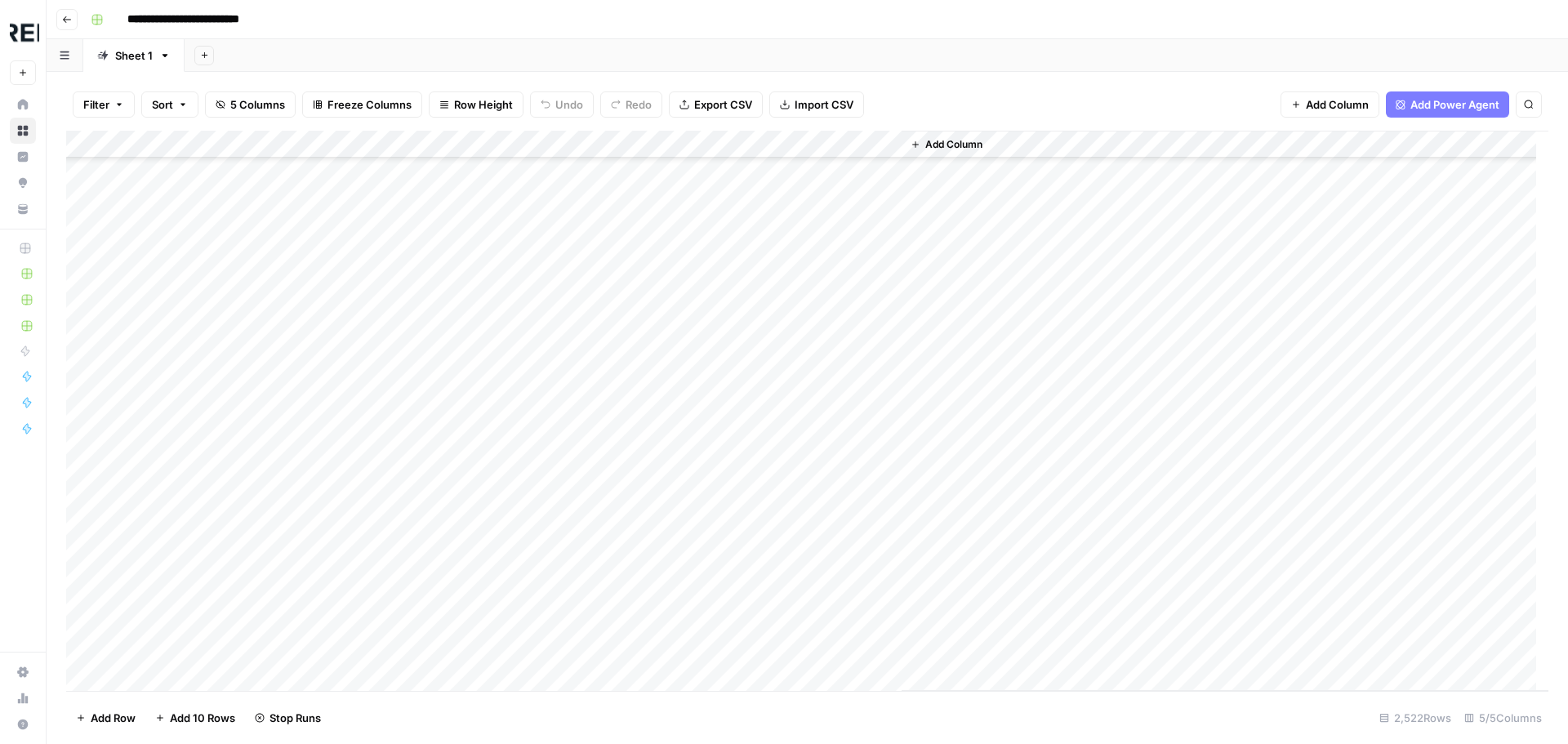
scroll to position [47510, 0]
click at [450, 537] on div "Add Column" at bounding box center [807, 411] width 1482 height 560
click at [448, 537] on div "Add Column" at bounding box center [807, 411] width 1482 height 560
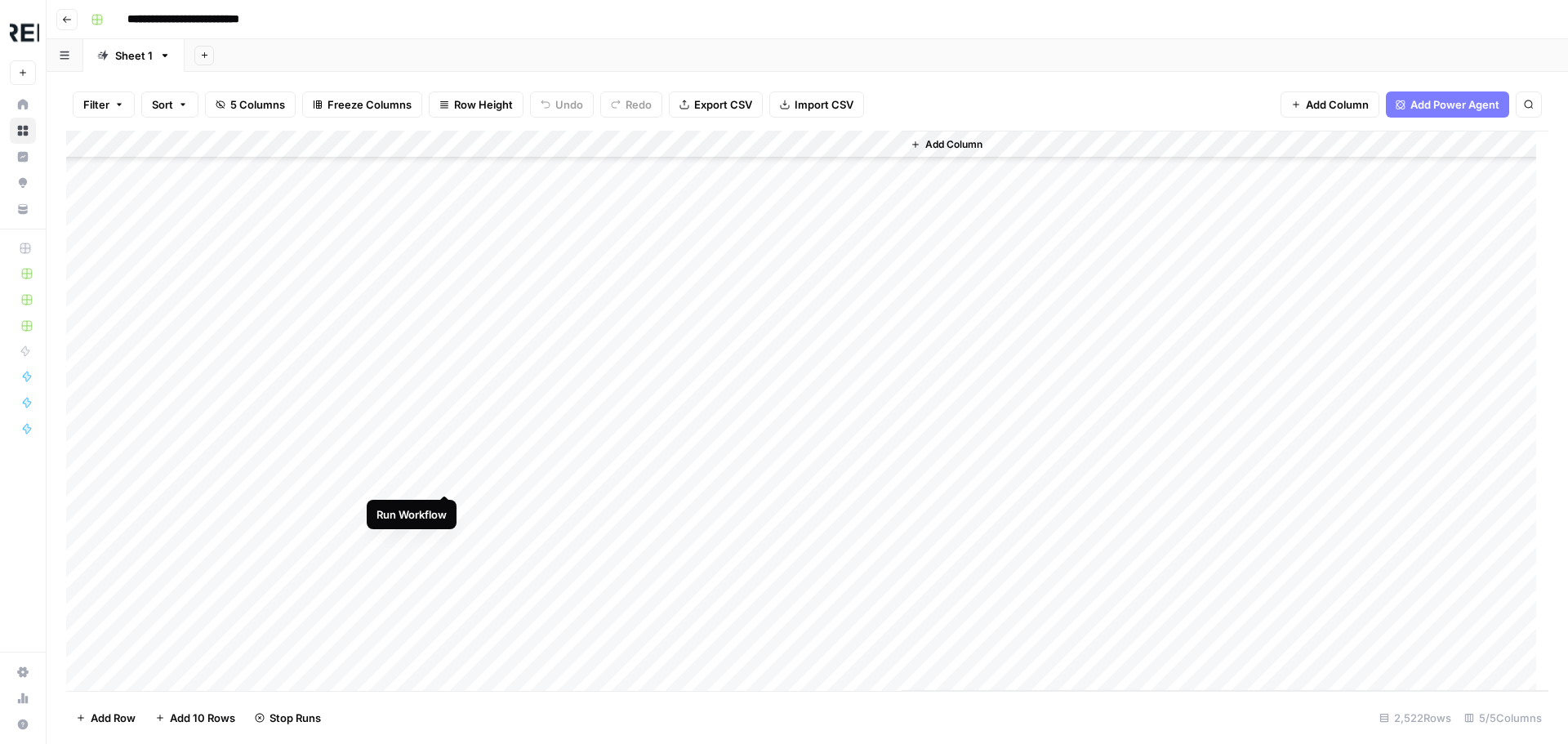
click at [443, 477] on div "Add Column" at bounding box center [807, 411] width 1482 height 560
click at [443, 383] on div "Add Column" at bounding box center [807, 411] width 1482 height 560
click at [445, 431] on div "Add Column" at bounding box center [807, 411] width 1482 height 560
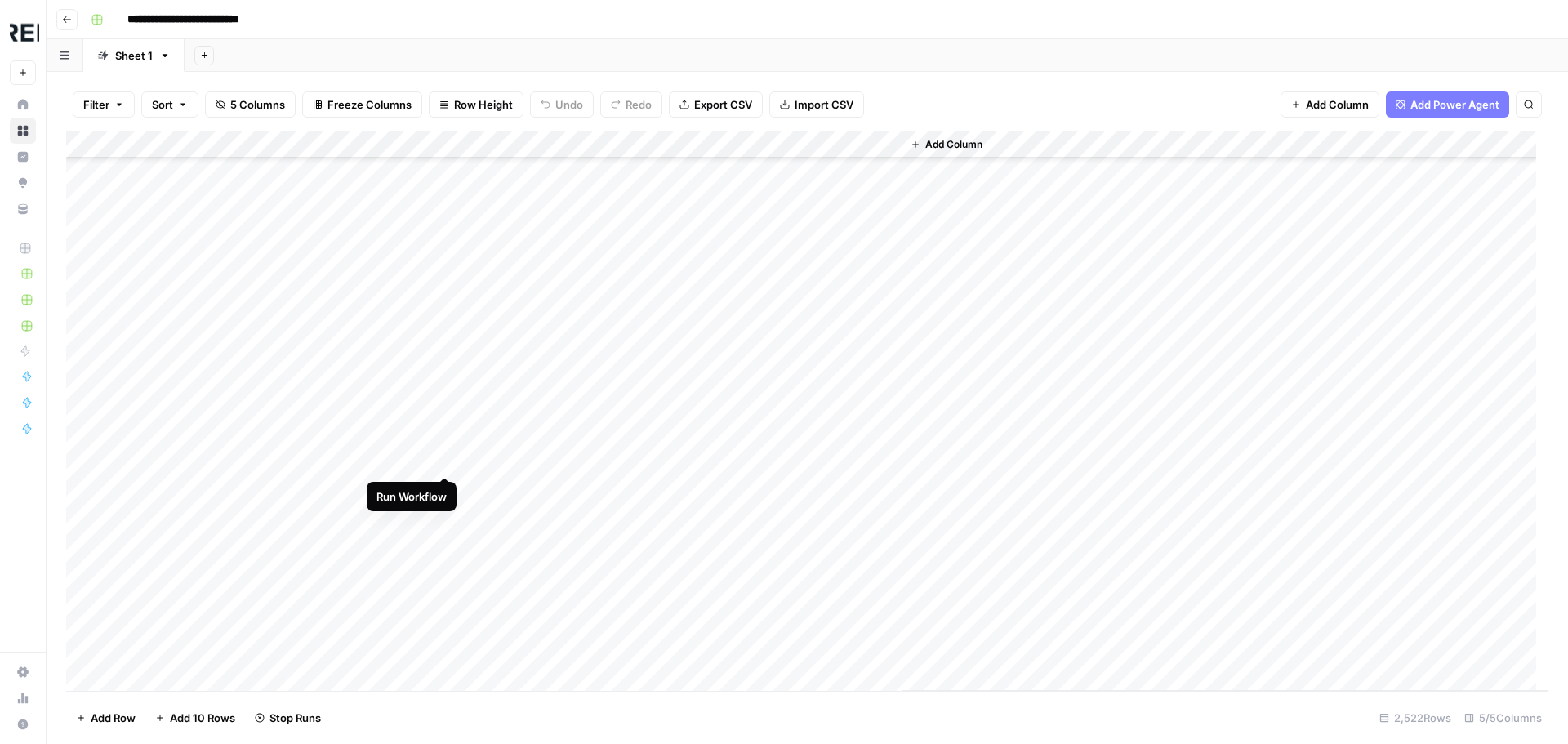
click at [443, 462] on div "Add Column" at bounding box center [807, 411] width 1482 height 560
click at [445, 493] on div "Add Column" at bounding box center [807, 411] width 1482 height 560
click at [447, 477] on div "Add Column" at bounding box center [807, 411] width 1482 height 560
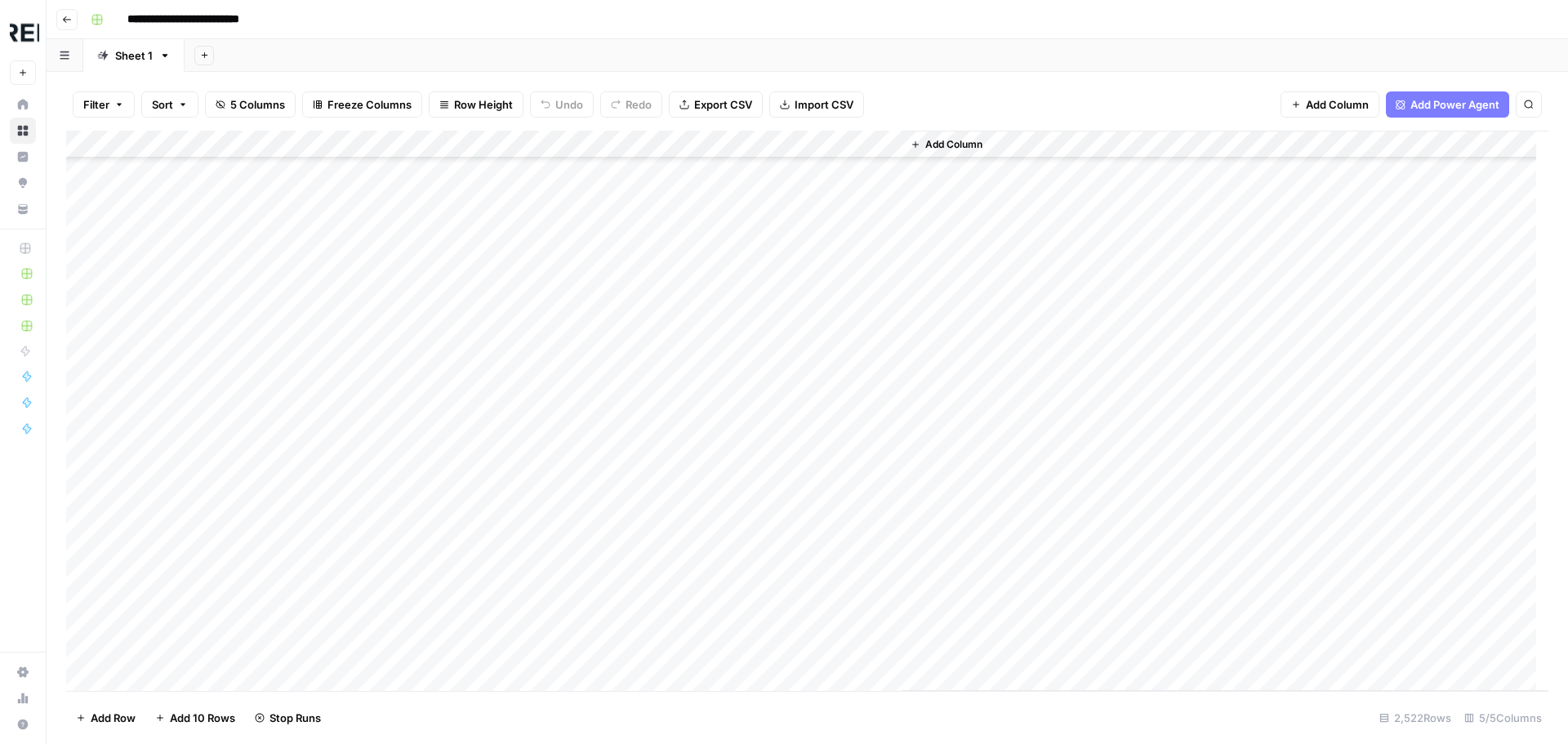
scroll to position [51755, 0]
click at [441, 372] on div "Add Column" at bounding box center [807, 411] width 1482 height 560
click at [451, 541] on div "Add Column" at bounding box center [807, 411] width 1482 height 560
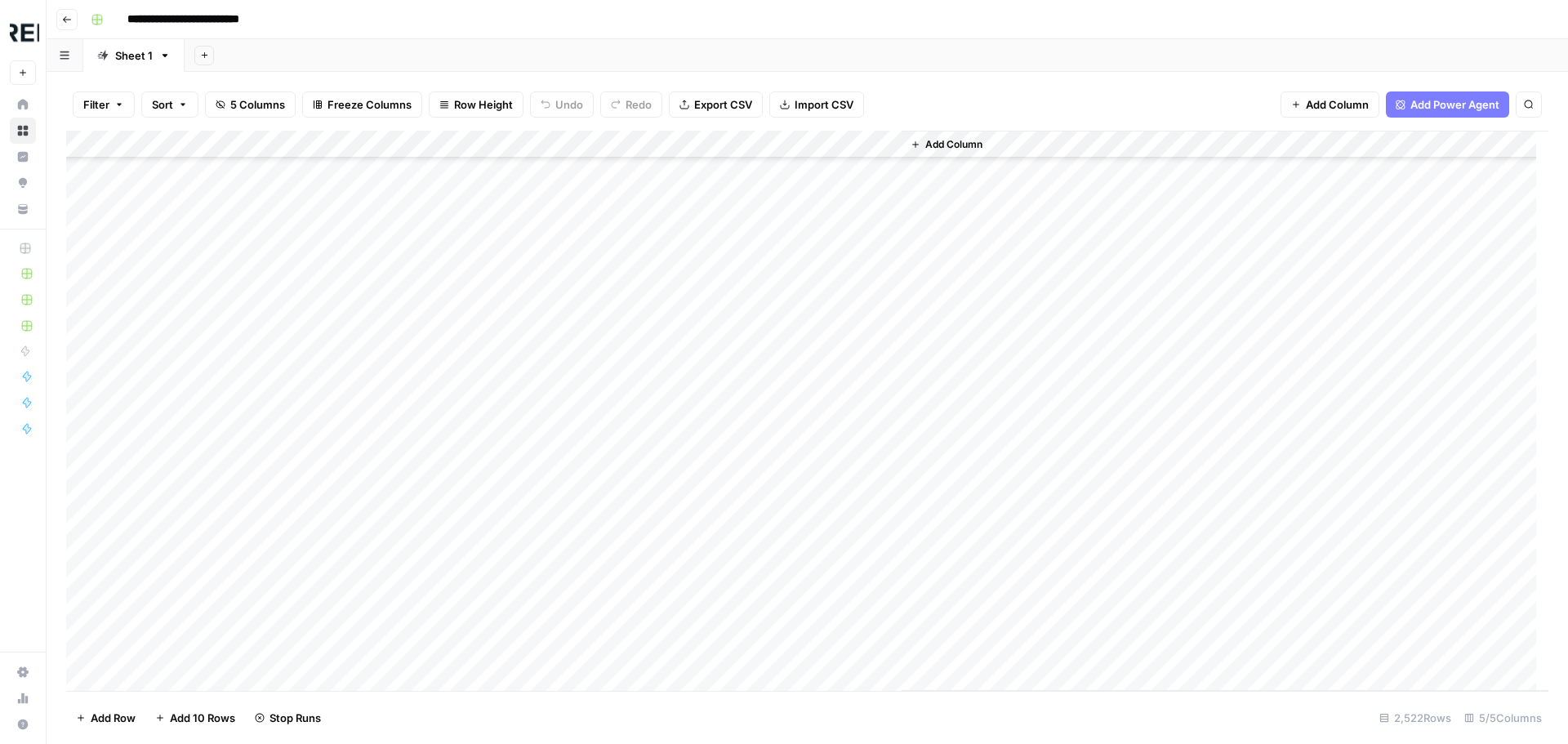
click at [448, 408] on div "Add Column" at bounding box center [807, 411] width 1482 height 560
click at [440, 446] on div "Add Column" at bounding box center [807, 411] width 1482 height 560
click at [443, 438] on div "Add Column" at bounding box center [807, 411] width 1482 height 560
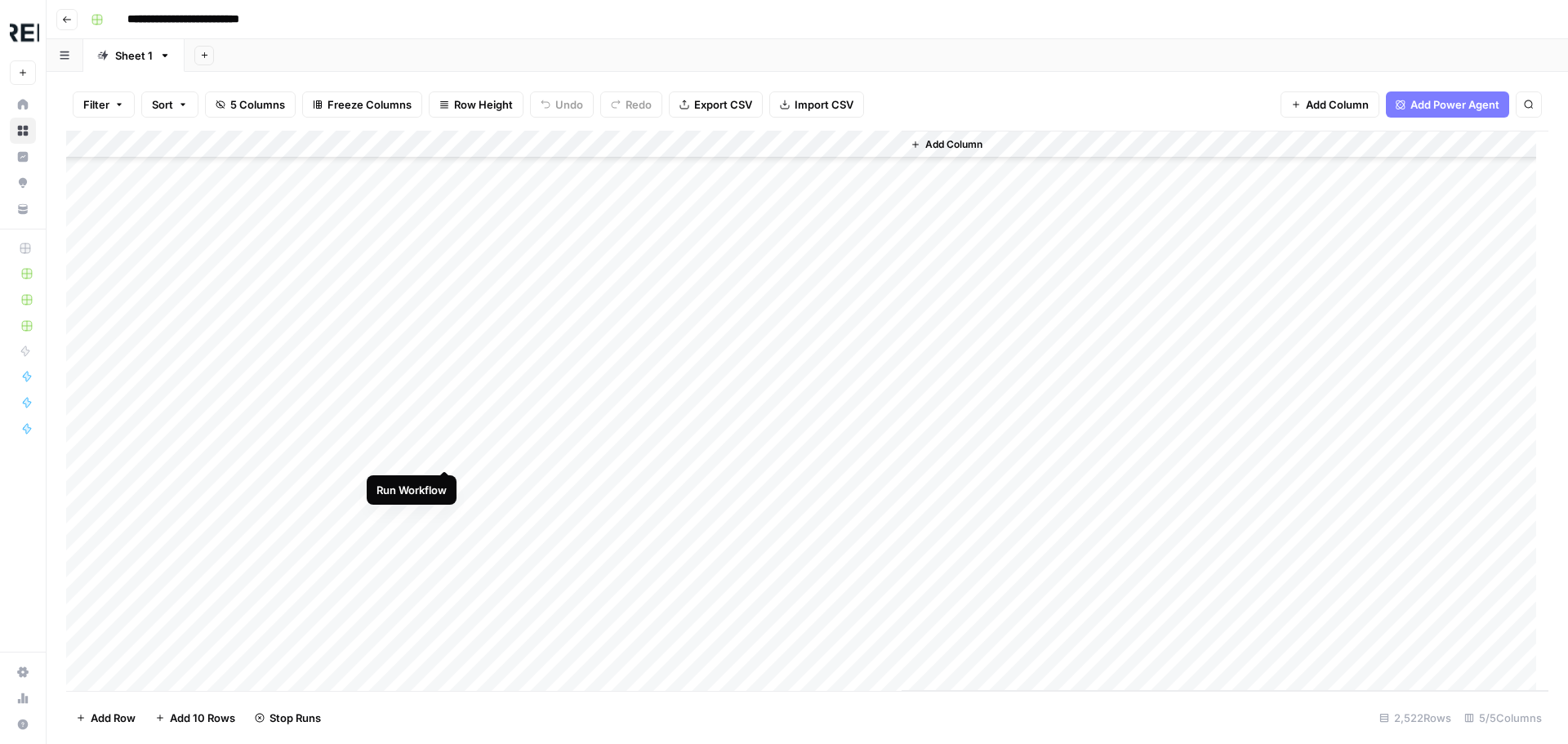
click at [444, 454] on div "Add Column" at bounding box center [807, 411] width 1482 height 560
click at [446, 468] on div "Add Column" at bounding box center [807, 411] width 1482 height 560
click at [450, 534] on div "Add Column" at bounding box center [807, 411] width 1482 height 560
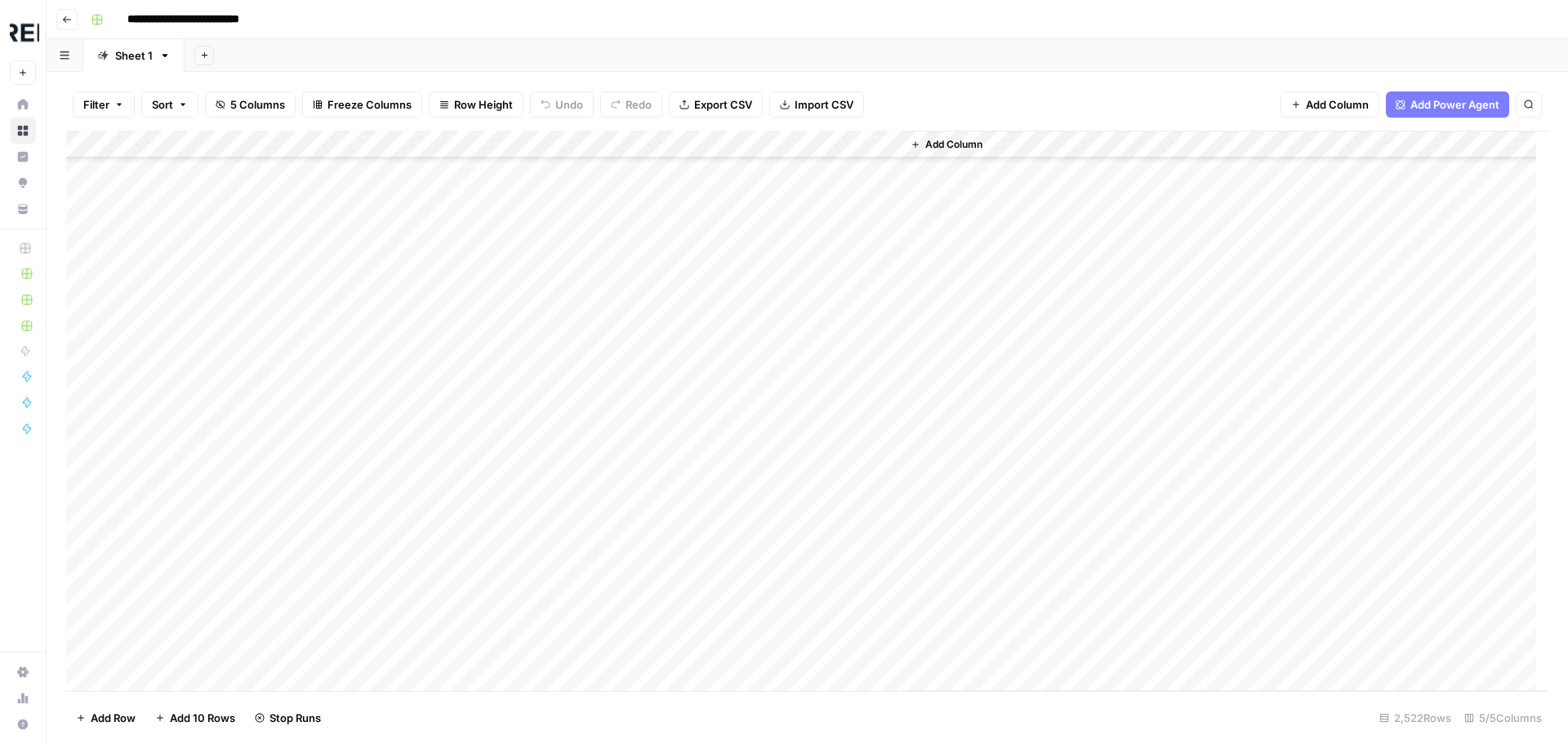
scroll to position [56082, 0]
click at [442, 547] on div "Add Column" at bounding box center [807, 411] width 1482 height 560
click at [446, 437] on div "Add Column" at bounding box center [807, 411] width 1482 height 560
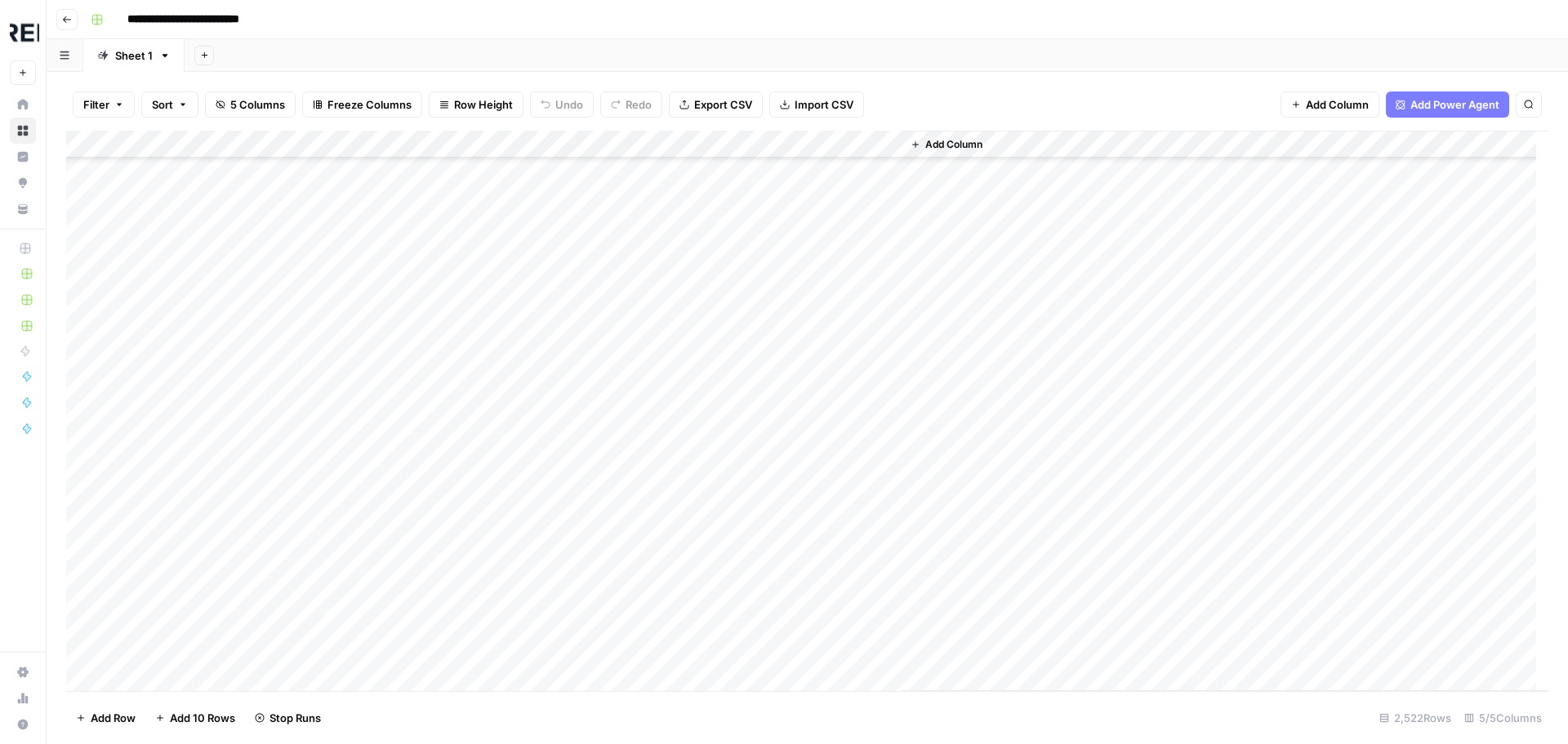
click at [438, 366] on div "Add Column" at bounding box center [807, 411] width 1482 height 560
click at [442, 593] on div "Add Column" at bounding box center [807, 411] width 1482 height 560
click at [447, 349] on div "Add Column" at bounding box center [807, 411] width 1482 height 560
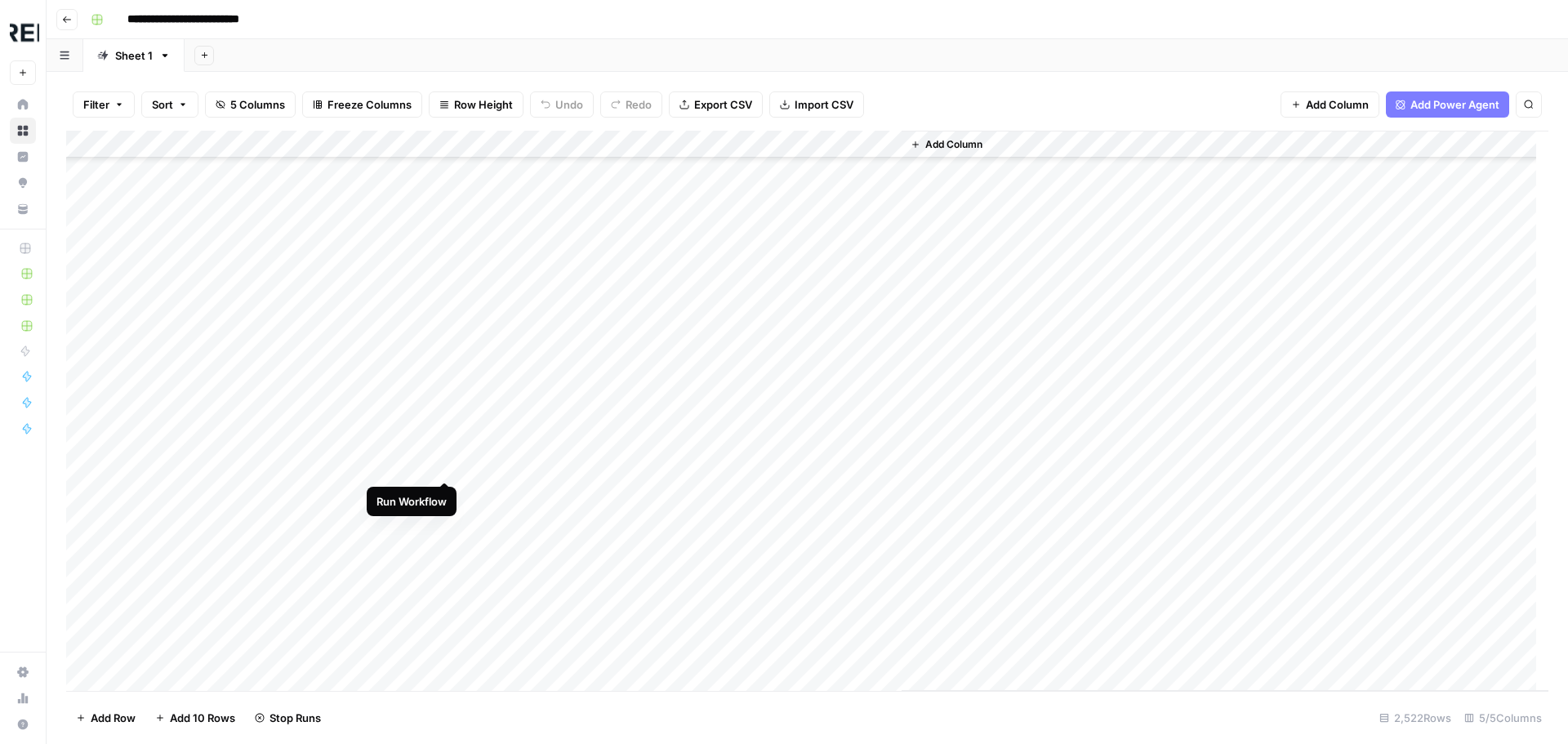
click at [448, 463] on div "Add Column" at bounding box center [807, 411] width 1482 height 560
click at [448, 392] on div "Add Column" at bounding box center [807, 411] width 1482 height 560
click at [447, 456] on div "Add Column" at bounding box center [807, 411] width 1482 height 560
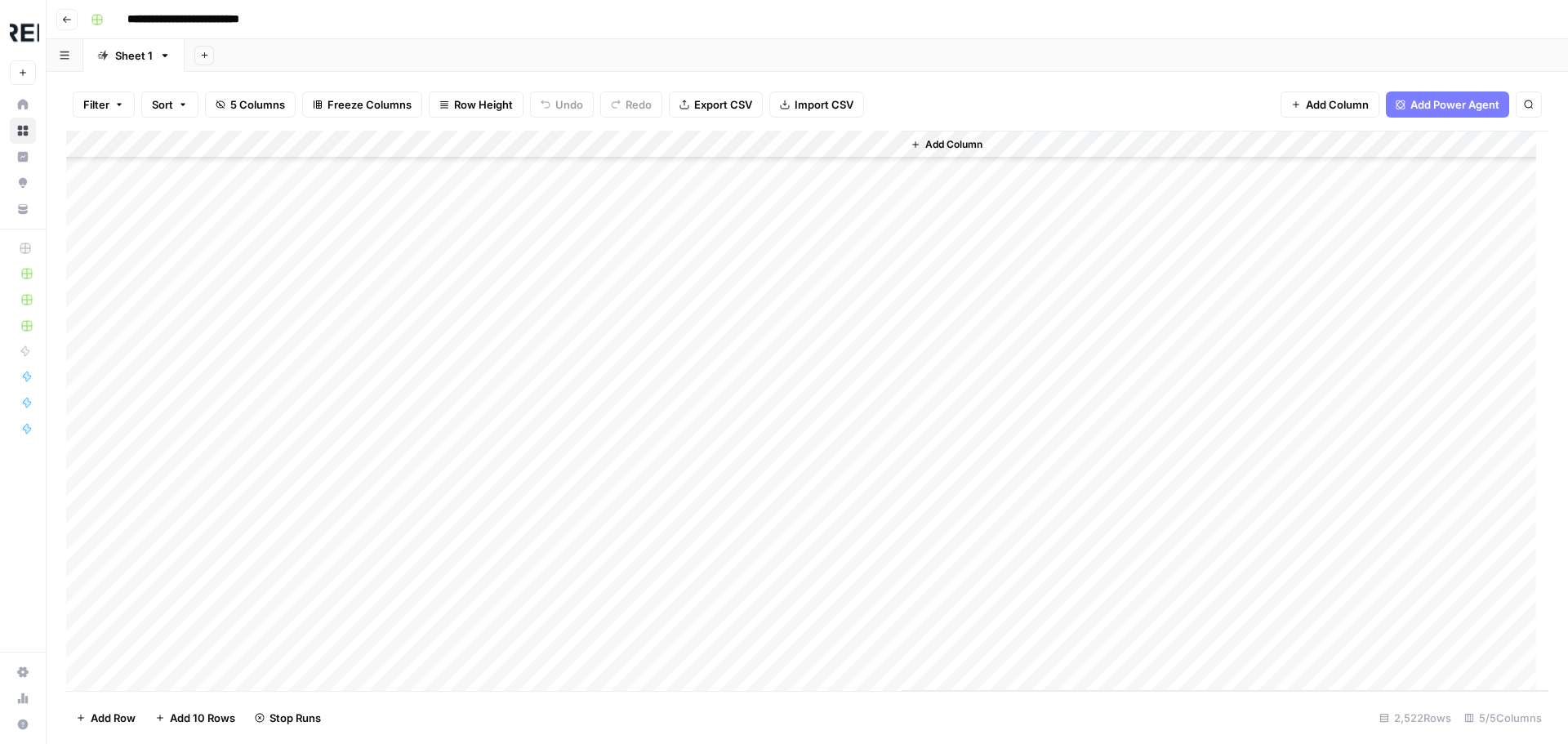
scroll to position [59265, 0]
click at [450, 439] on div "Add Column" at bounding box center [807, 411] width 1482 height 560
click at [442, 561] on div "Add Column" at bounding box center [807, 411] width 1482 height 560
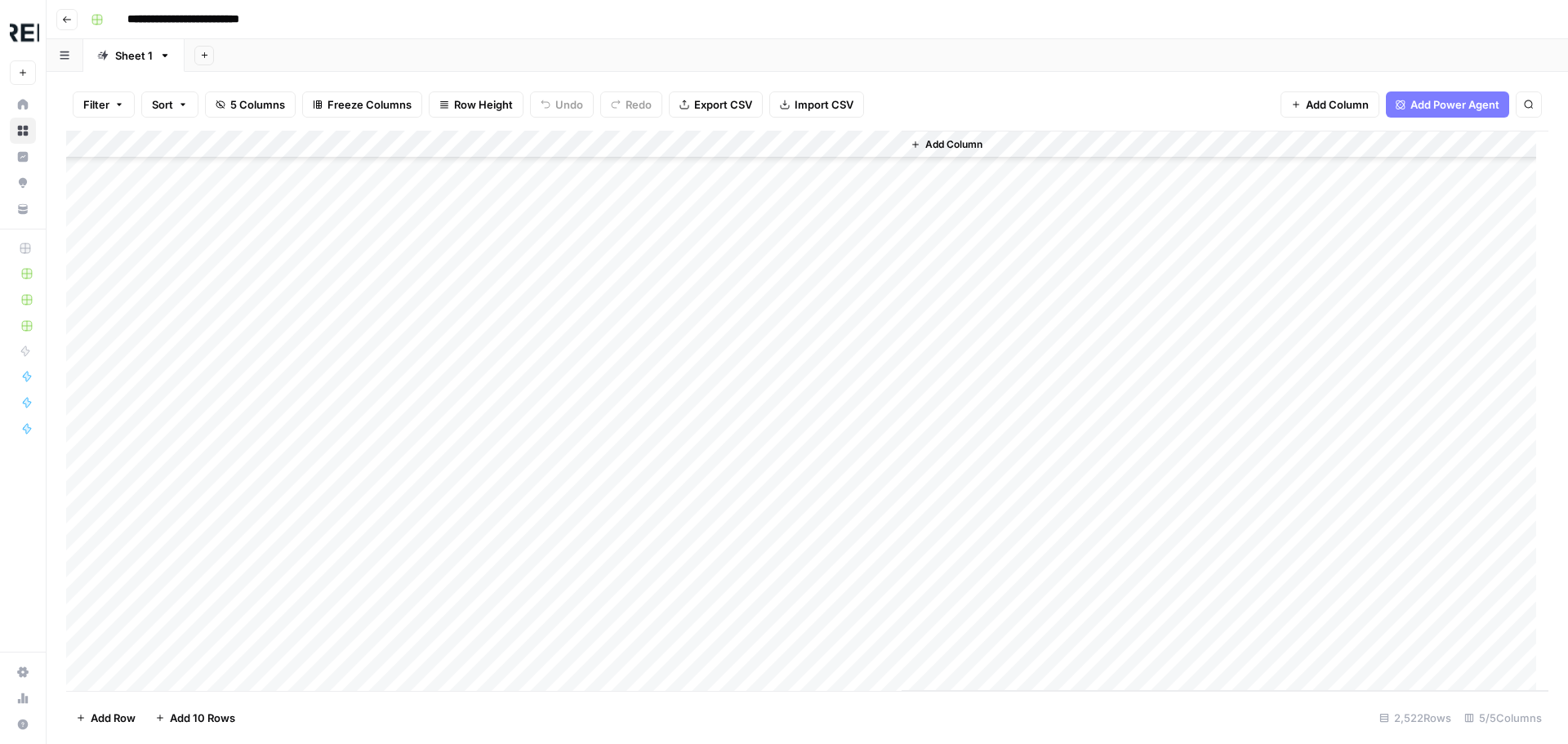
click at [450, 490] on div "Add Column" at bounding box center [807, 411] width 1482 height 560
click at [441, 476] on div "Add Column" at bounding box center [807, 411] width 1482 height 560
click at [446, 538] on div "Add Column" at bounding box center [807, 411] width 1482 height 560
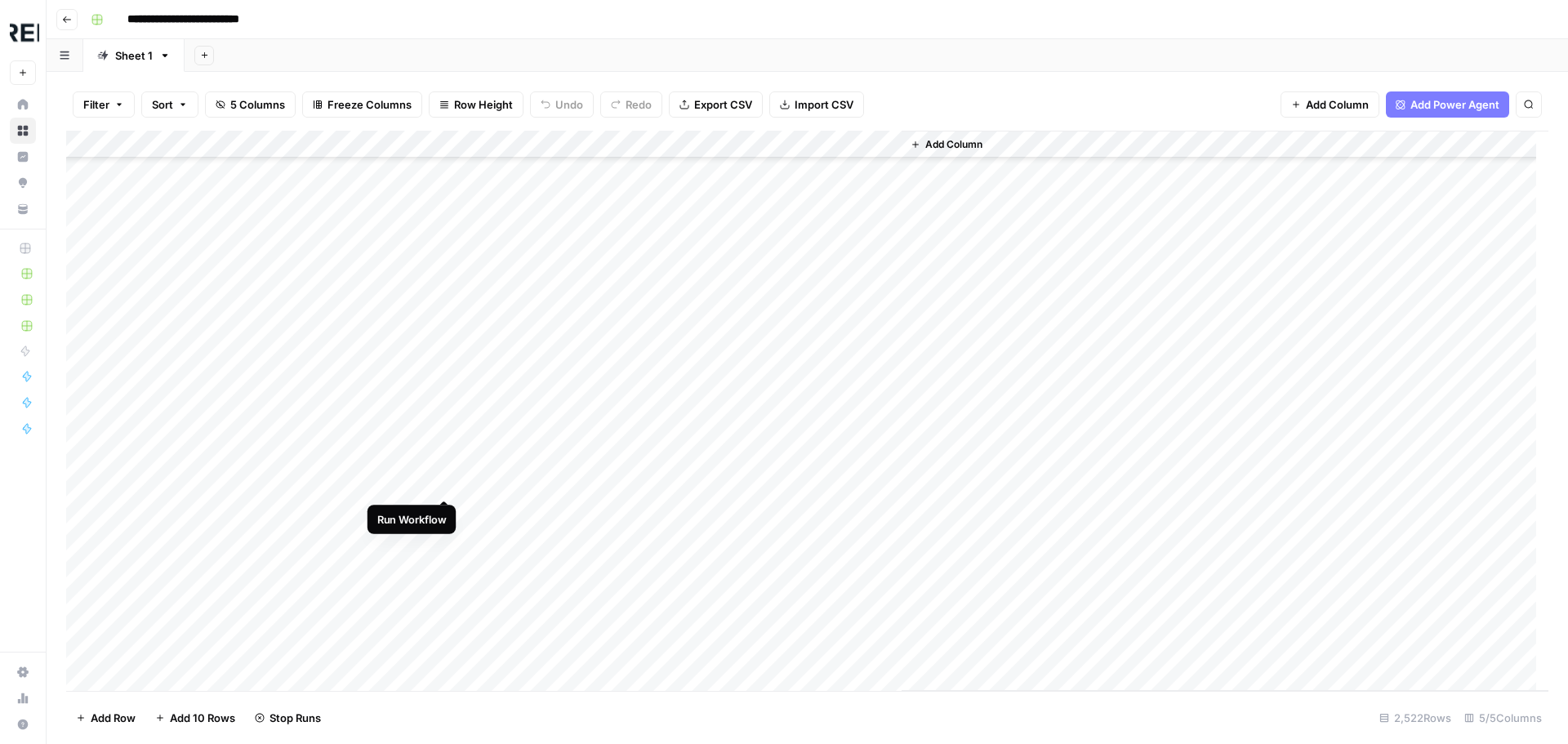
click at [446, 483] on div "Add Column" at bounding box center [807, 411] width 1482 height 560
click at [444, 413] on div "Add Column" at bounding box center [807, 411] width 1482 height 560
click at [449, 411] on div "Add Column" at bounding box center [807, 411] width 1482 height 560
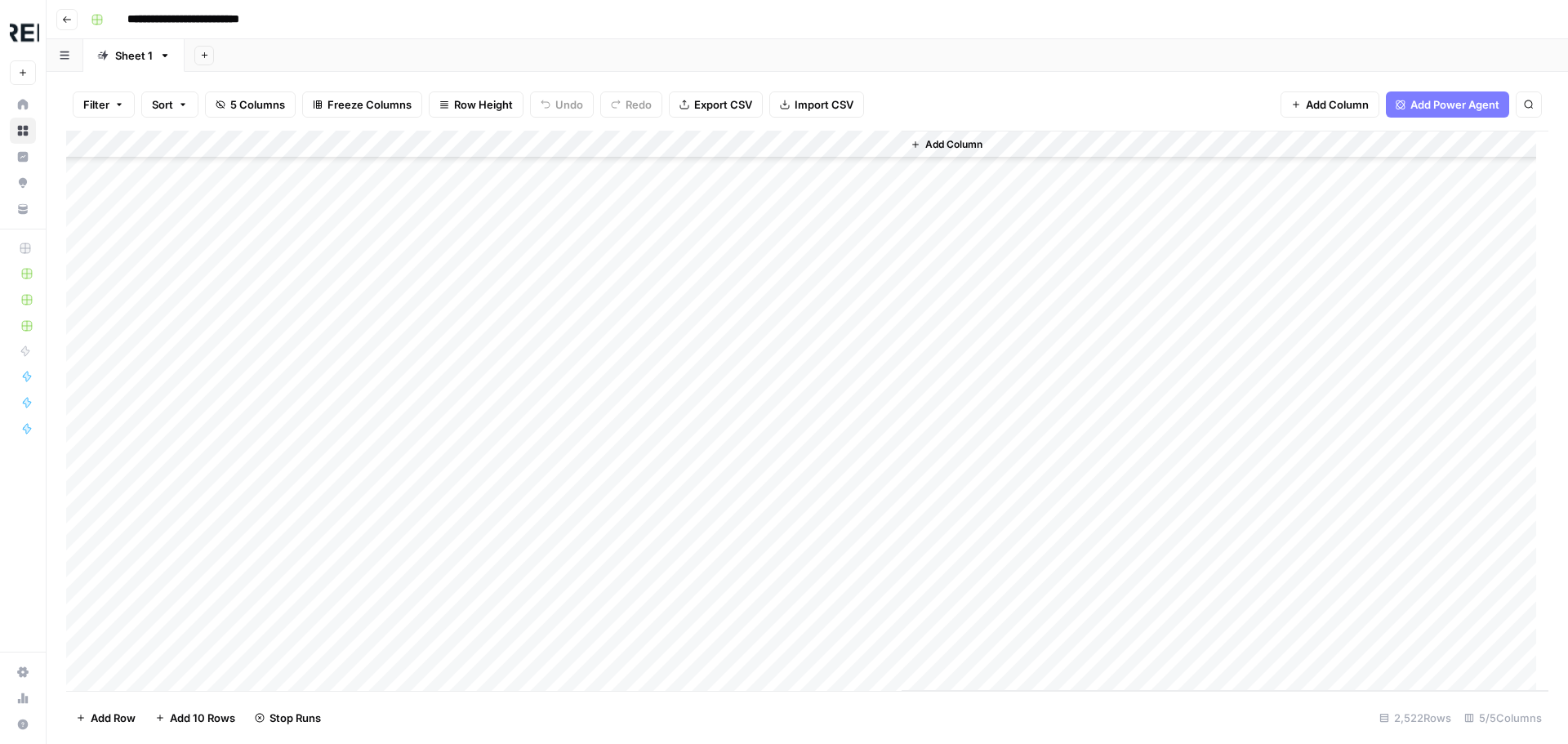
scroll to position [64082, 0]
click at [441, 398] on div "Add Column" at bounding box center [807, 411] width 1482 height 560
click at [442, 416] on div "Add Column" at bounding box center [807, 411] width 1482 height 560
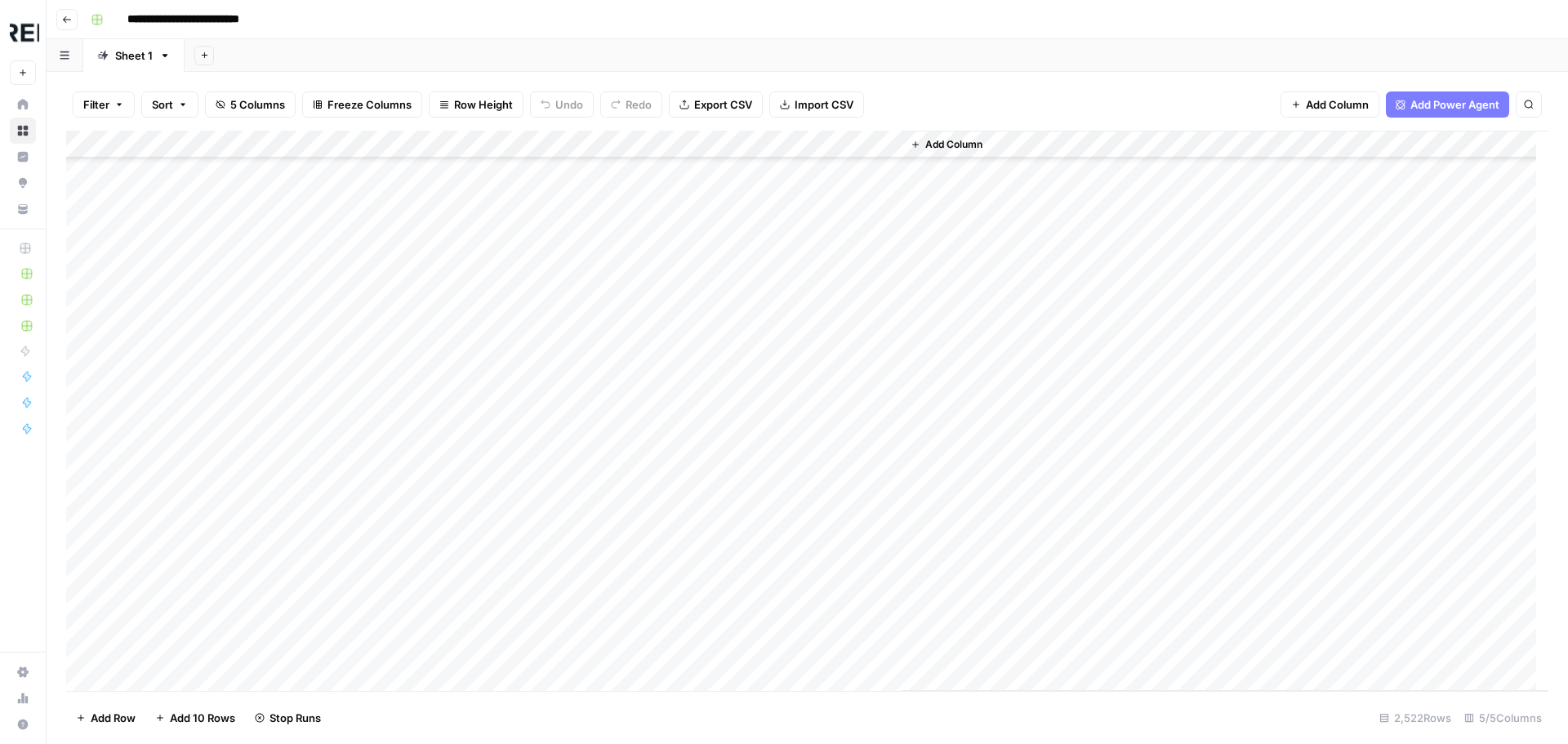
click at [442, 426] on div "Add Column" at bounding box center [807, 411] width 1482 height 560
click at [446, 556] on div "Add Column" at bounding box center [807, 411] width 1482 height 560
click at [441, 384] on div "Add Column" at bounding box center [807, 411] width 1482 height 560
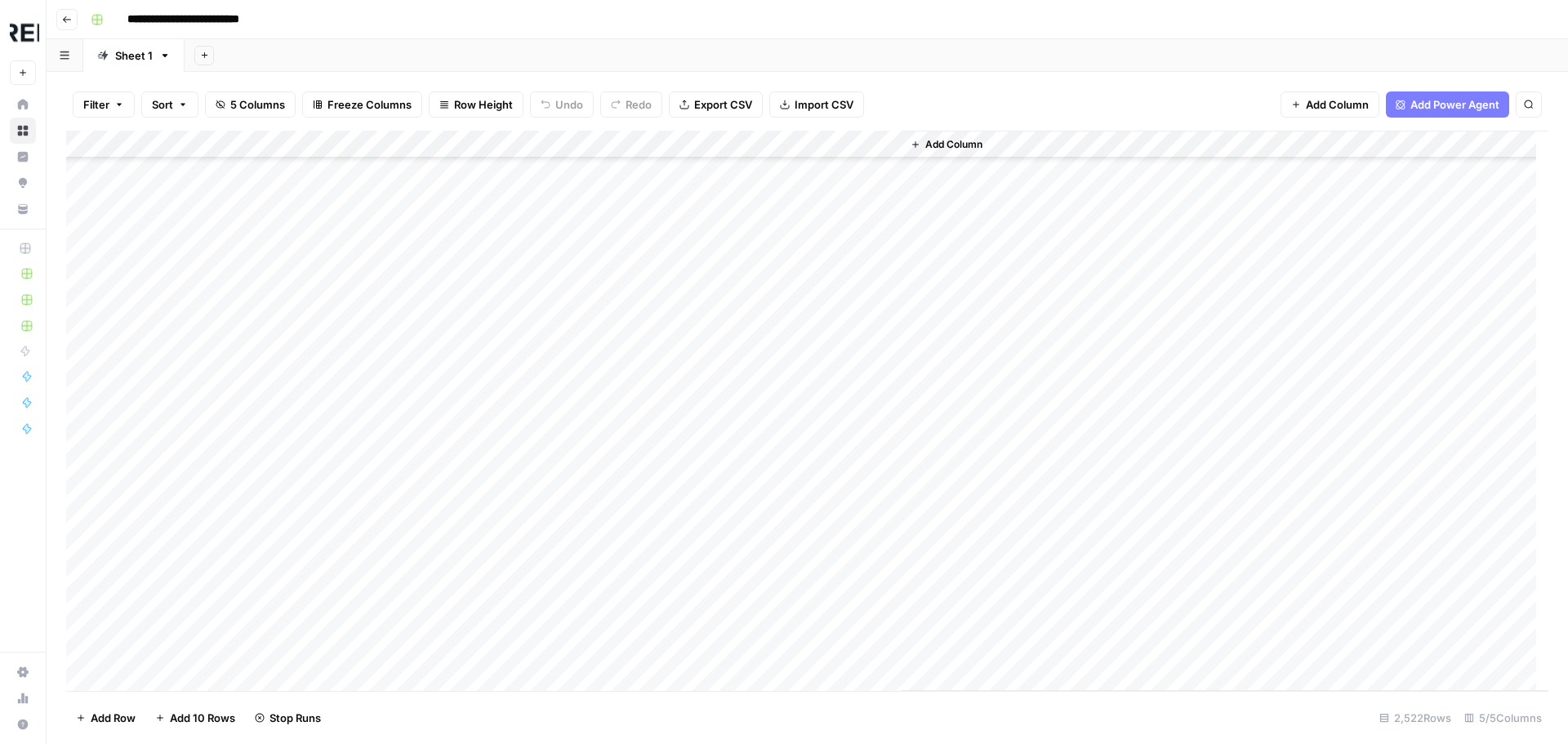
click at [444, 337] on div "Add Column" at bounding box center [807, 411] width 1482 height 560
click at [444, 597] on div "Add Column" at bounding box center [807, 411] width 1482 height 560
click at [446, 527] on div "Add Column" at bounding box center [807, 411] width 1482 height 560
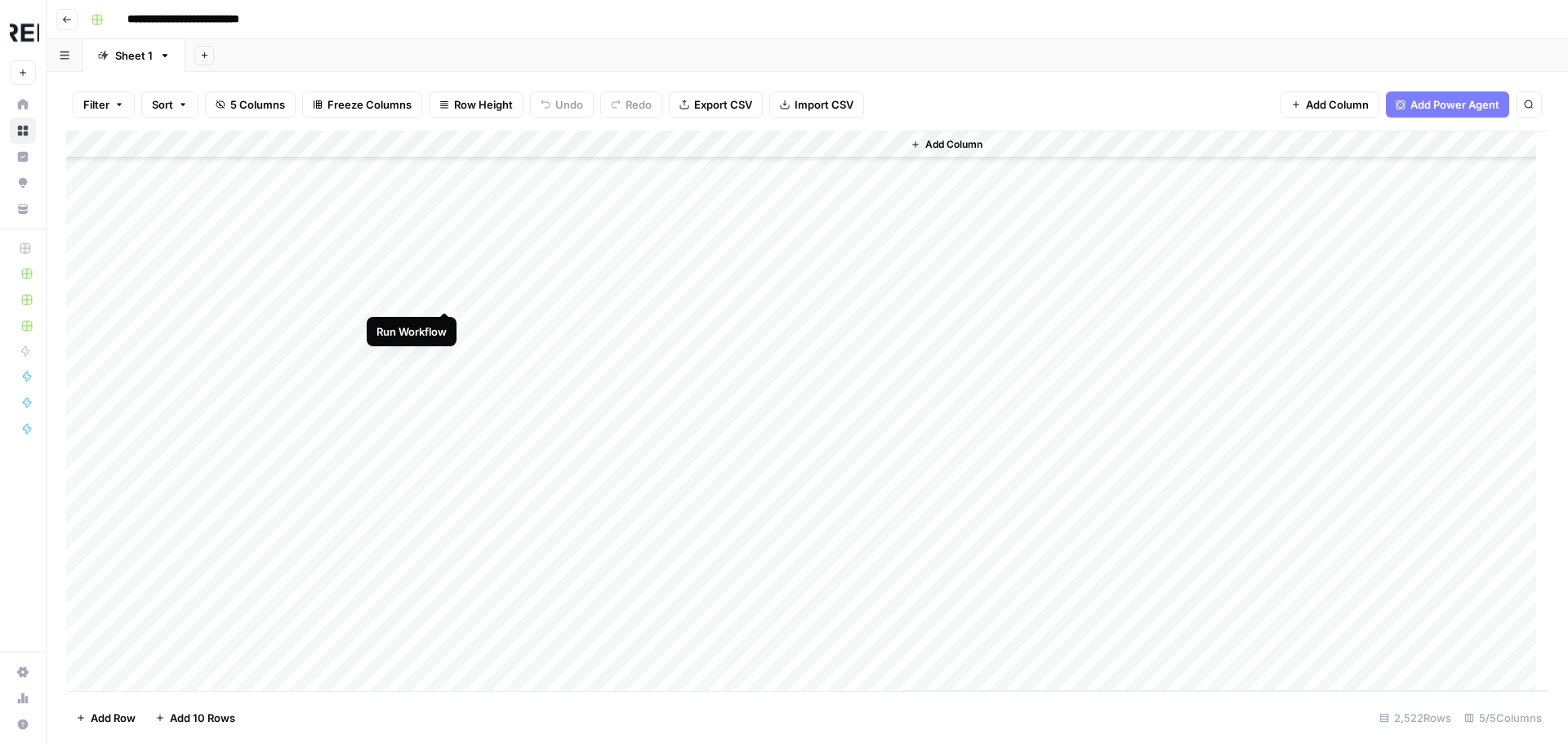
click at [444, 289] on div "Add Column" at bounding box center [807, 411] width 1482 height 560
click at [443, 493] on div "Add Column" at bounding box center [807, 411] width 1482 height 560
click at [445, 468] on div "Add Column" at bounding box center [807, 411] width 1482 height 560
click at [446, 514] on div "Add Column" at bounding box center [807, 411] width 1482 height 560
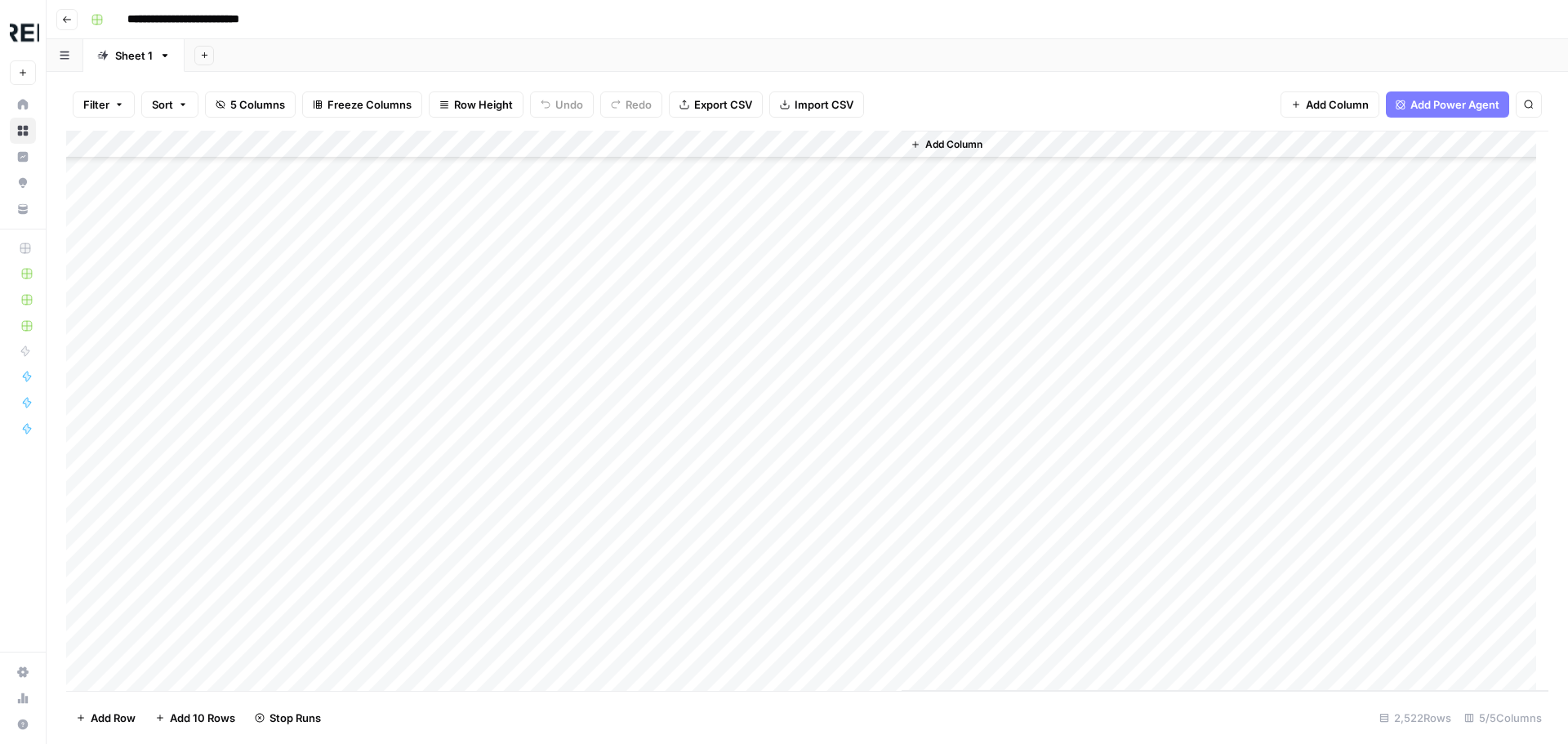
scroll to position [69306, 0]
click at [444, 501] on div "Add Column" at bounding box center [807, 411] width 1482 height 560
click at [445, 315] on div "Add Column" at bounding box center [807, 411] width 1482 height 560
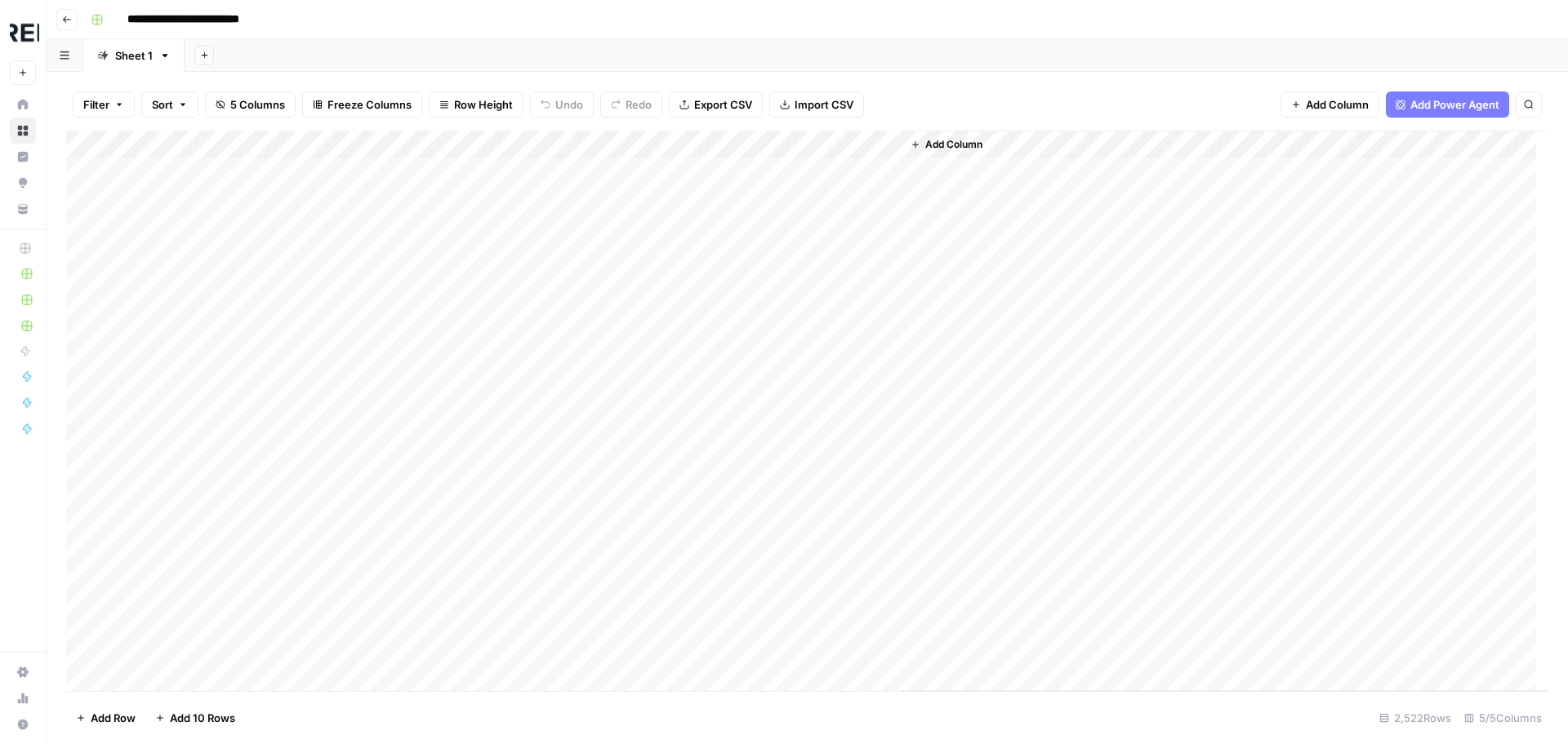
click at [445, 395] on div "Add Column" at bounding box center [807, 411] width 1482 height 560
click at [446, 446] on div "Add Column" at bounding box center [807, 411] width 1482 height 560
click at [449, 400] on div "Add Column" at bounding box center [807, 411] width 1482 height 560
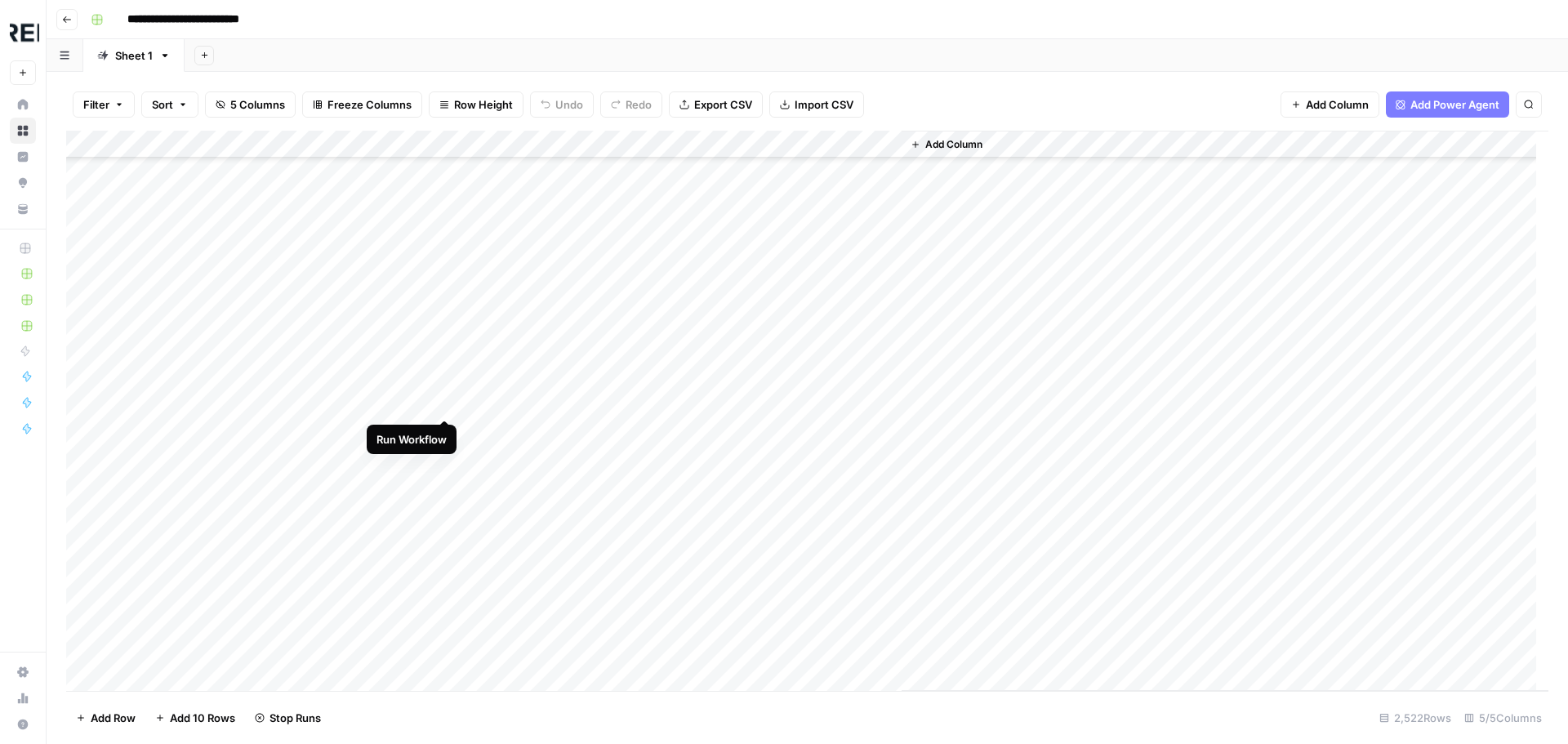
click at [448, 406] on div "Add Column" at bounding box center [807, 411] width 1482 height 560
click at [444, 593] on div "Add Column" at bounding box center [807, 411] width 1482 height 560
click at [253, 399] on div "Add Column" at bounding box center [807, 411] width 1482 height 560
click at [442, 390] on div "Add Column" at bounding box center [807, 411] width 1482 height 560
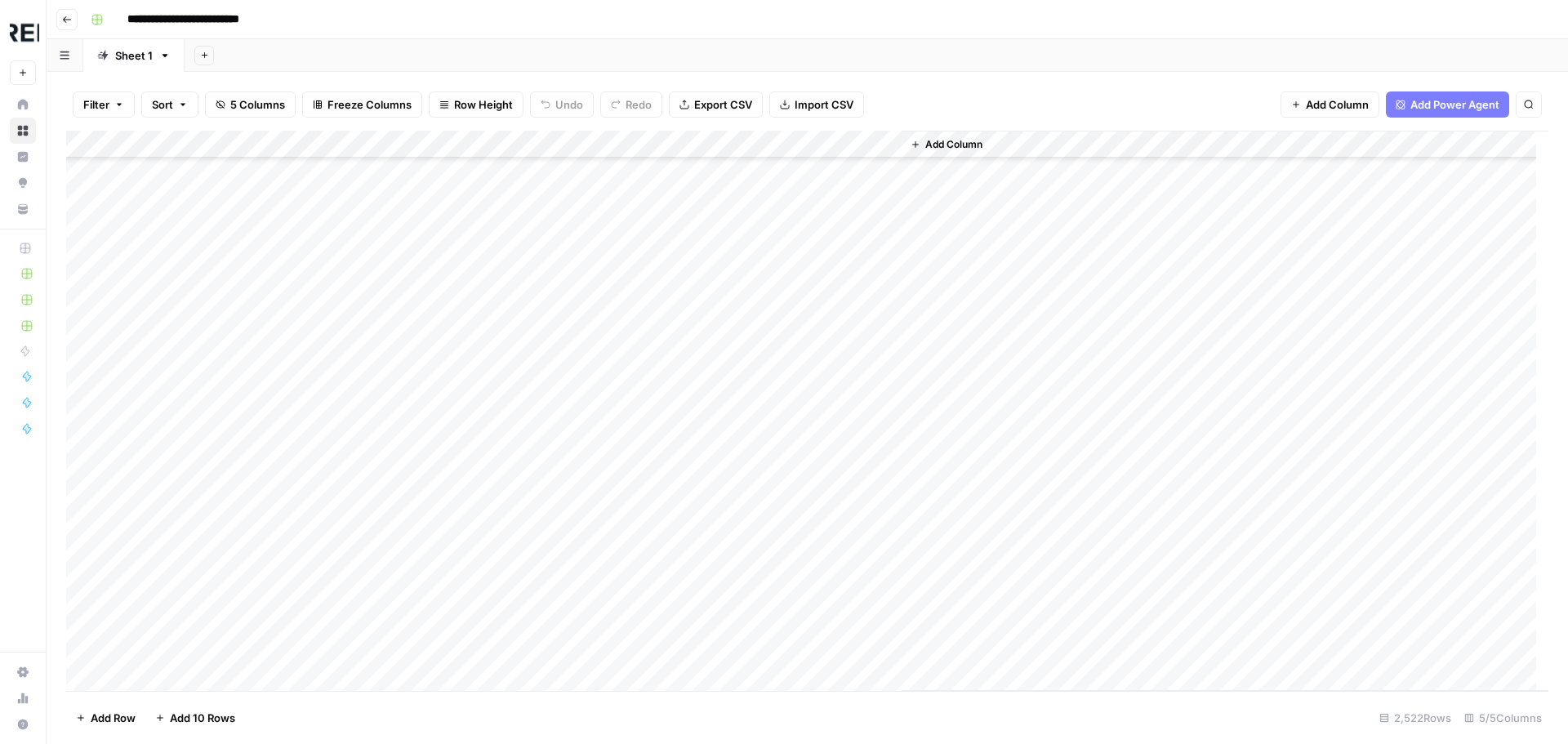
scroll to position [4163, 0]
click at [442, 444] on div "Add Column" at bounding box center [807, 411] width 1482 height 560
click at [443, 468] on div "Add Column" at bounding box center [807, 411] width 1482 height 560
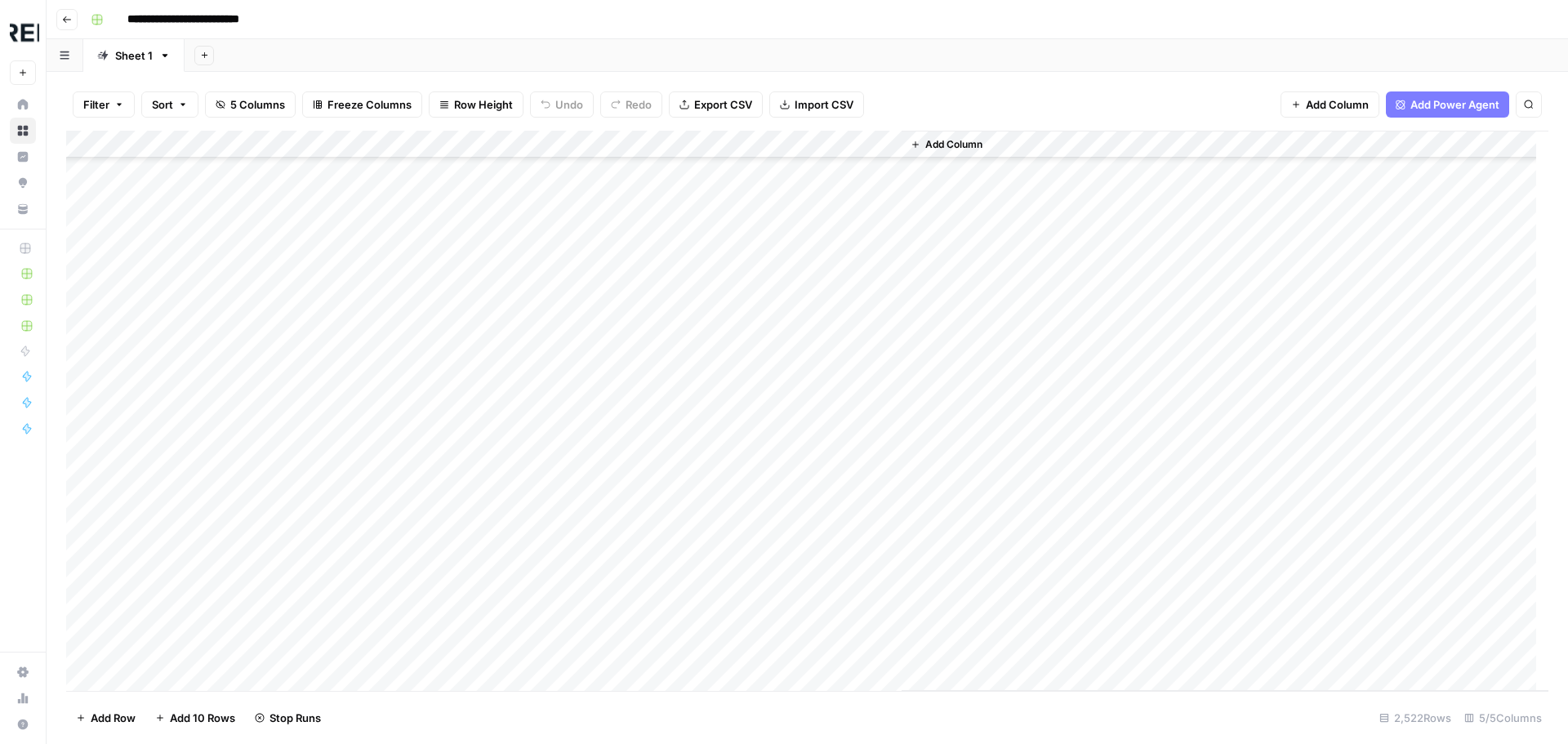
click at [441, 431] on div "Add Column" at bounding box center [807, 411] width 1482 height 560
click at [439, 492] on div "Add Column" at bounding box center [807, 411] width 1482 height 560
click at [442, 307] on div "Add Column" at bounding box center [807, 411] width 1482 height 560
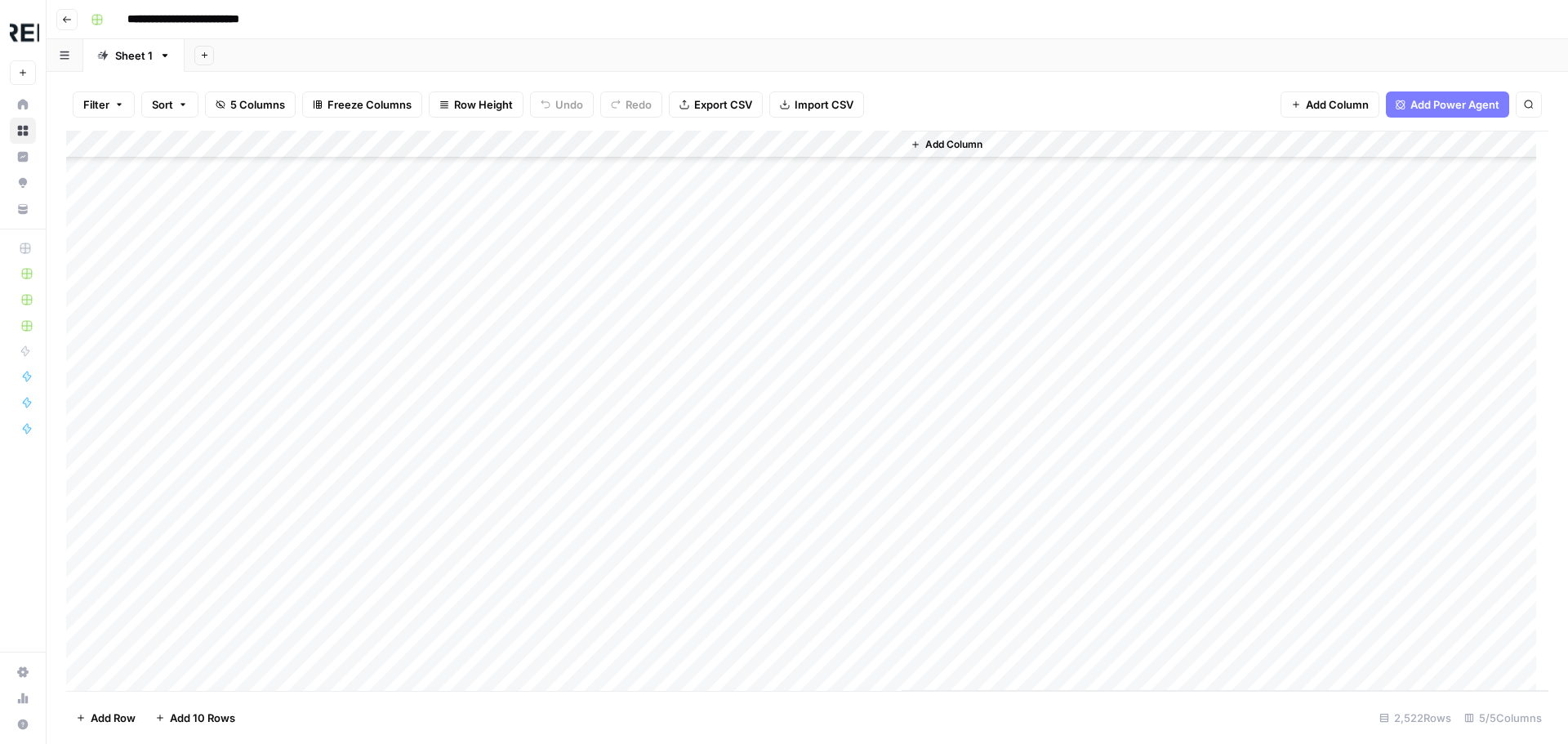
scroll to position [9633, 0]
click at [447, 443] on div "Add Column" at bounding box center [807, 411] width 1482 height 560
click at [447, 470] on div "Add Column" at bounding box center [807, 411] width 1482 height 560
click at [441, 496] on div "Add Column" at bounding box center [807, 411] width 1482 height 560
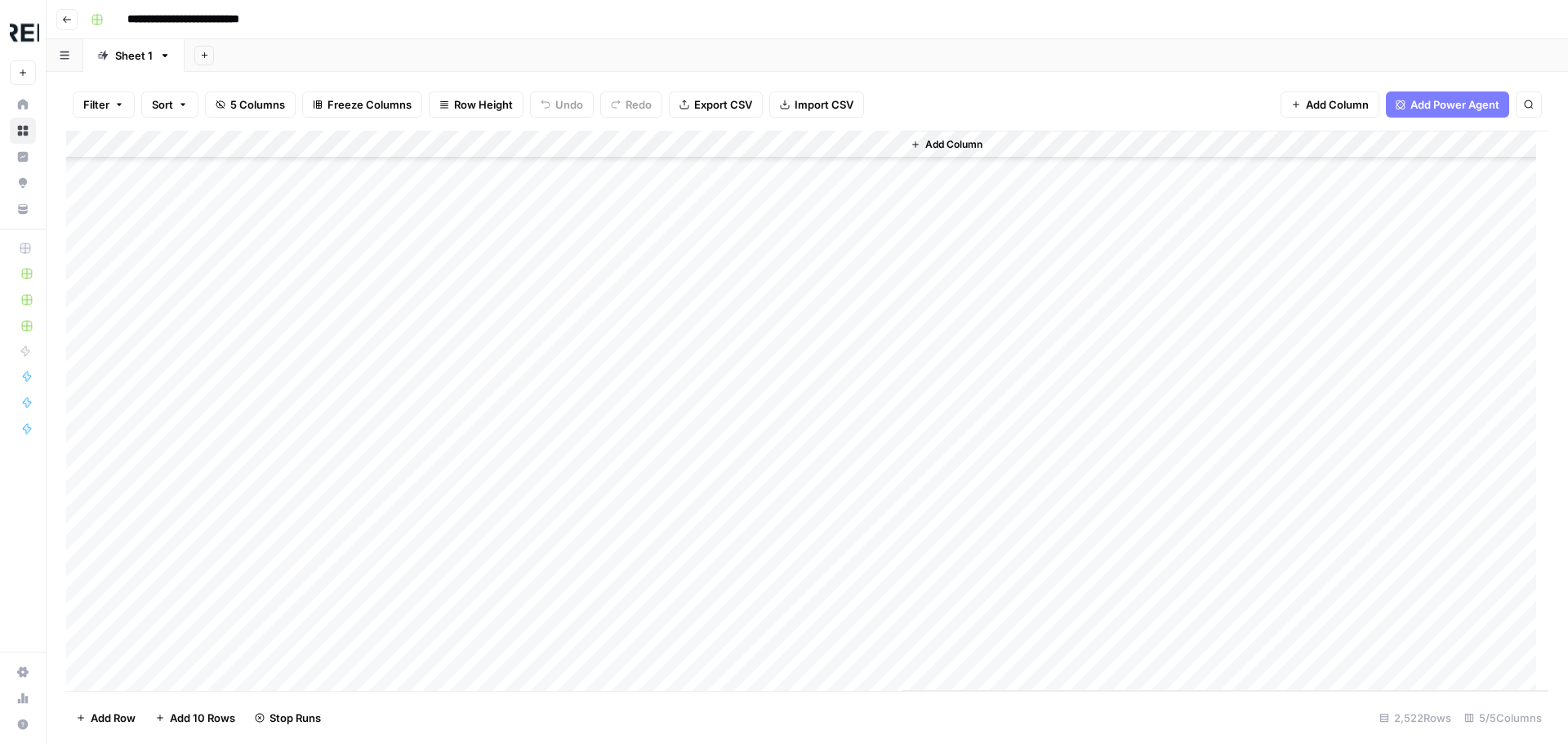
scroll to position [11429, 0]
click at [446, 425] on div "Add Column" at bounding box center [807, 411] width 1482 height 560
click at [450, 496] on div "Add Column" at bounding box center [807, 411] width 1482 height 560
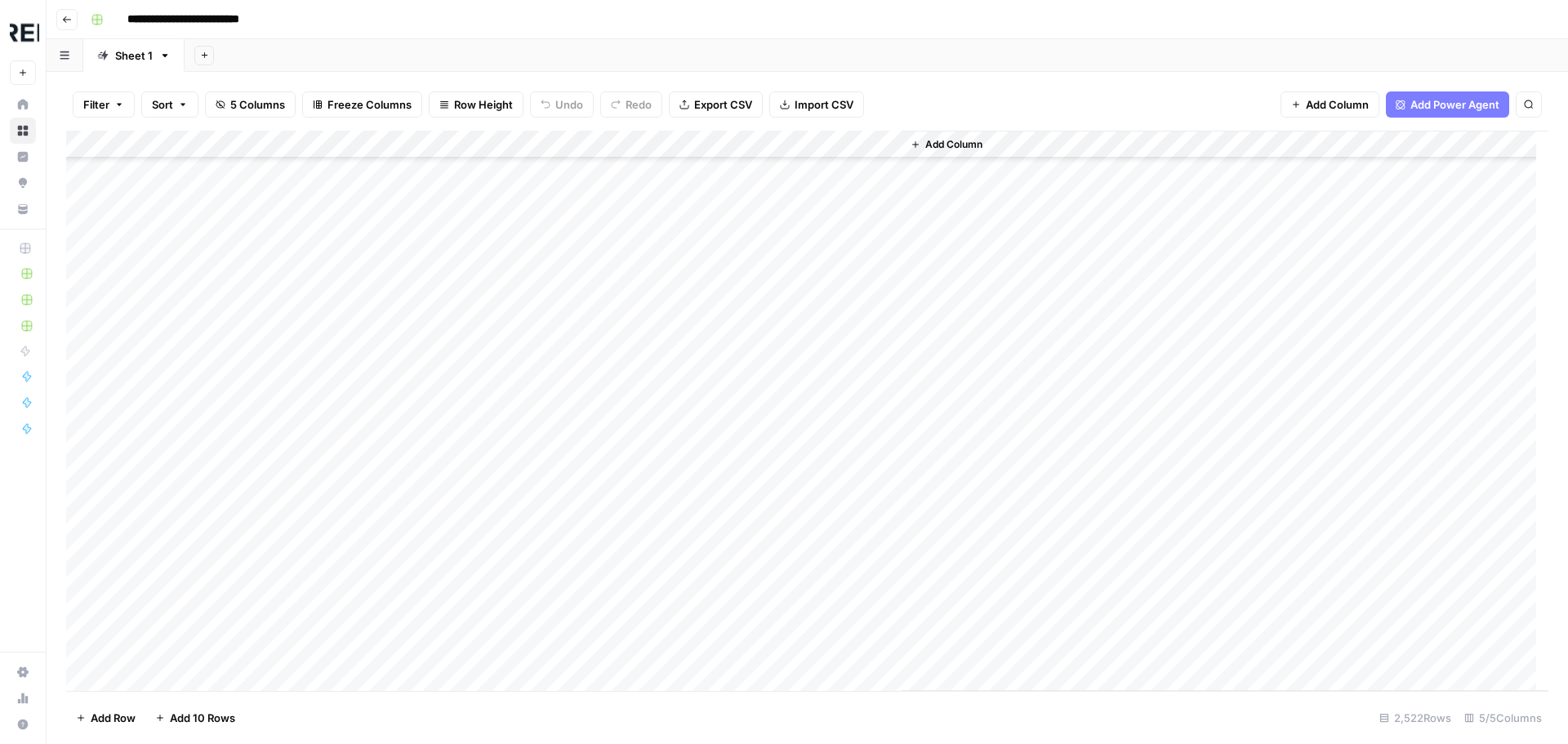
click at [448, 320] on div "Add Column" at bounding box center [807, 411] width 1482 height 560
click at [444, 336] on div "Add Column" at bounding box center [807, 411] width 1482 height 560
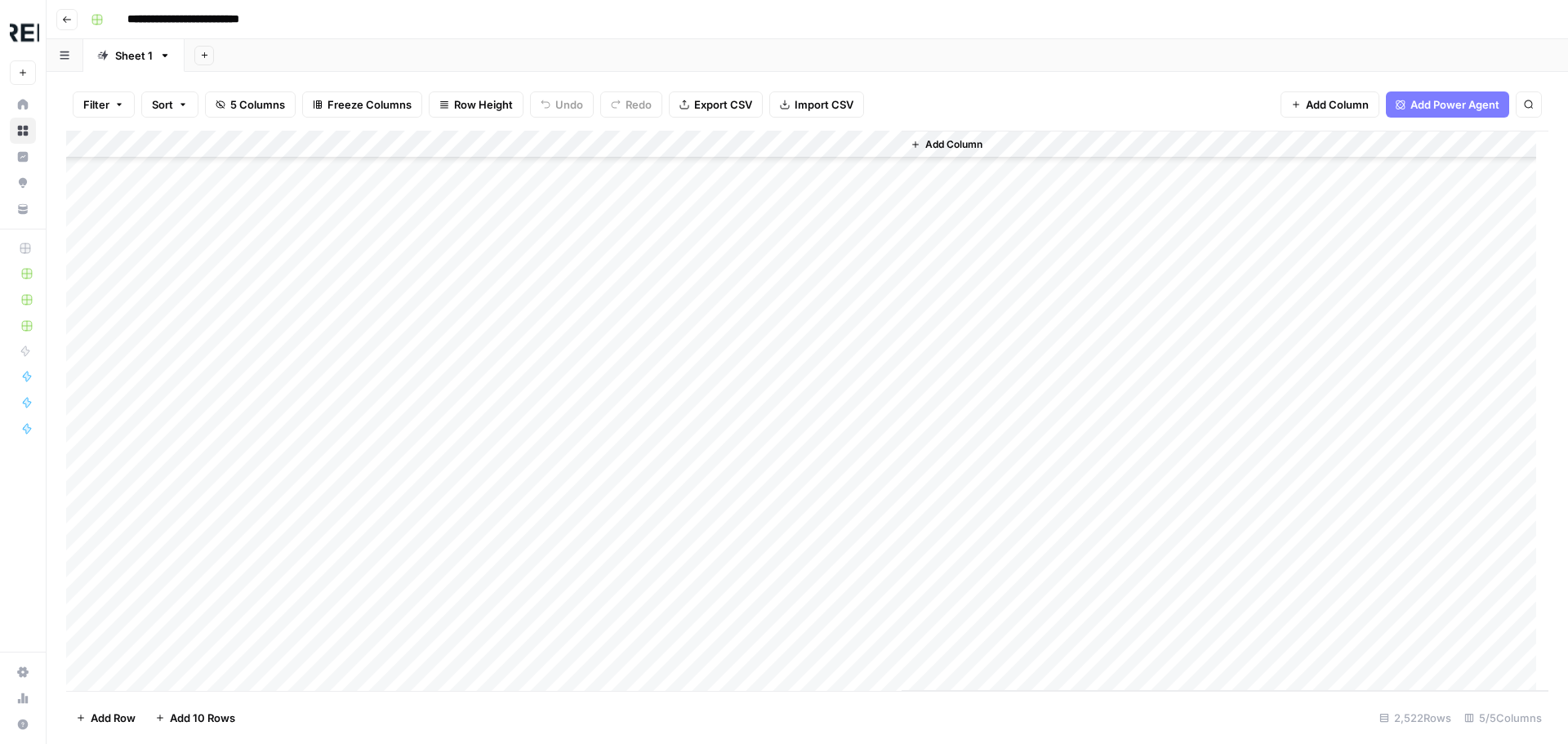
click at [445, 333] on div "Add Column" at bounding box center [807, 411] width 1482 height 560
click at [444, 416] on div "Add Column" at bounding box center [807, 411] width 1482 height 560
click at [442, 385] on div "Add Column" at bounding box center [807, 411] width 1482 height 560
click at [442, 469] on div "Add Column" at bounding box center [807, 411] width 1482 height 560
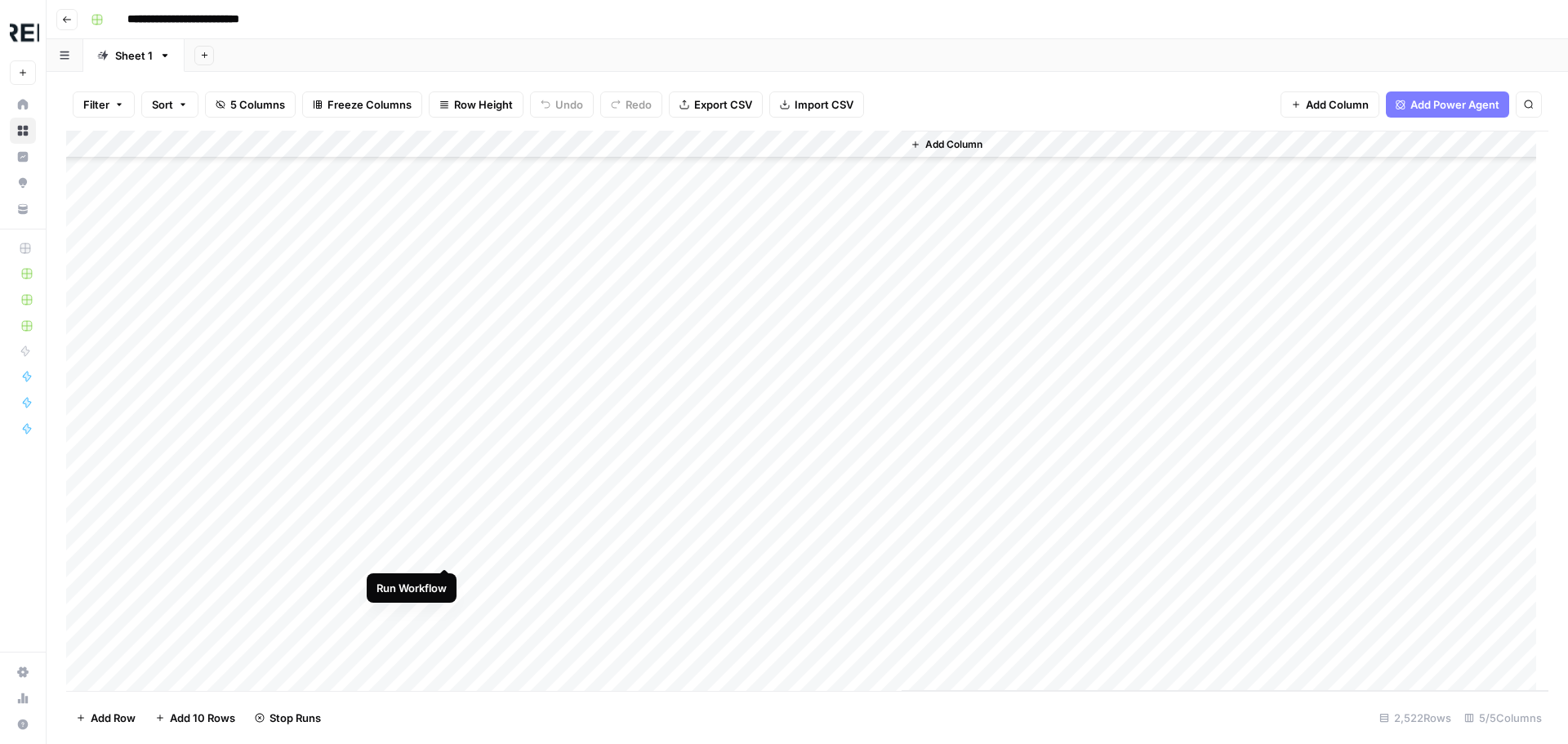
click at [443, 548] on div "Add Column" at bounding box center [807, 411] width 1482 height 560
click at [448, 372] on div "Add Column" at bounding box center [807, 411] width 1482 height 560
click at [433, 434] on div "Add Column" at bounding box center [807, 411] width 1482 height 560
click at [445, 428] on div "Add Column" at bounding box center [807, 411] width 1482 height 560
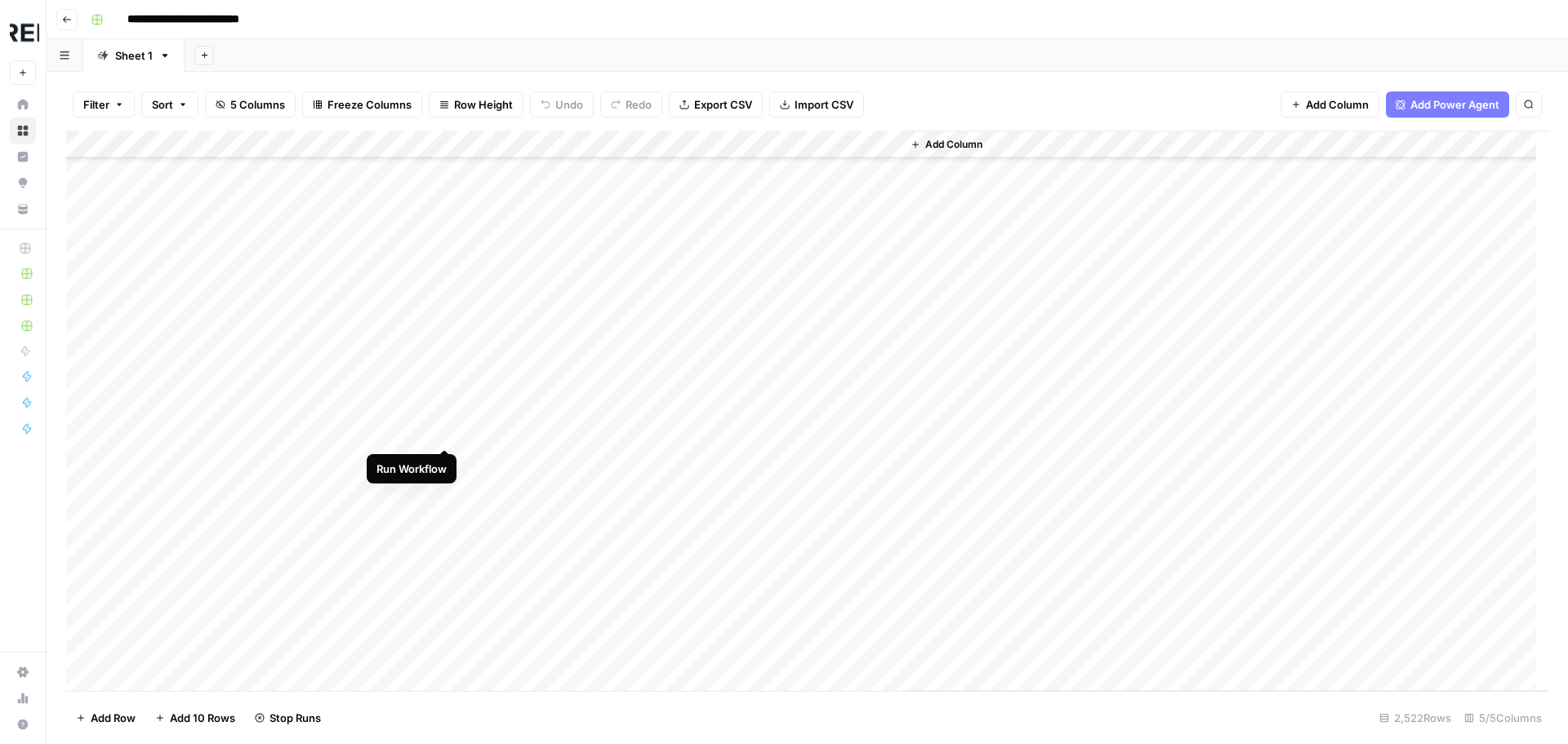
scroll to position [17306, 0]
click at [452, 512] on div "Add Column" at bounding box center [807, 411] width 1482 height 560
click at [448, 447] on div "Add Column" at bounding box center [807, 411] width 1482 height 560
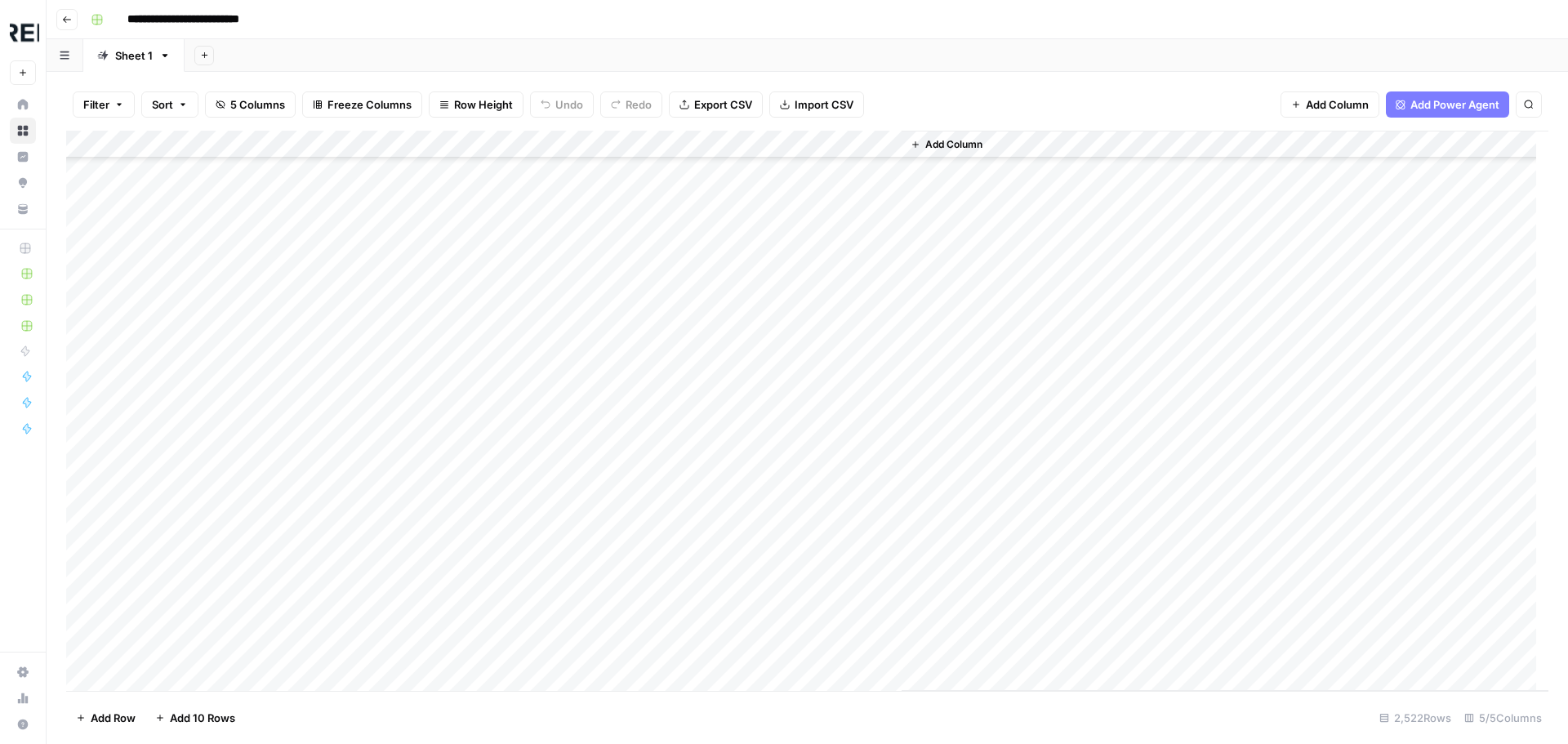
click at [449, 348] on div "Add Column" at bounding box center [807, 411] width 1482 height 560
click at [446, 333] on div "Add Column" at bounding box center [807, 411] width 1482 height 560
click at [445, 472] on div "Add Column" at bounding box center [807, 411] width 1482 height 560
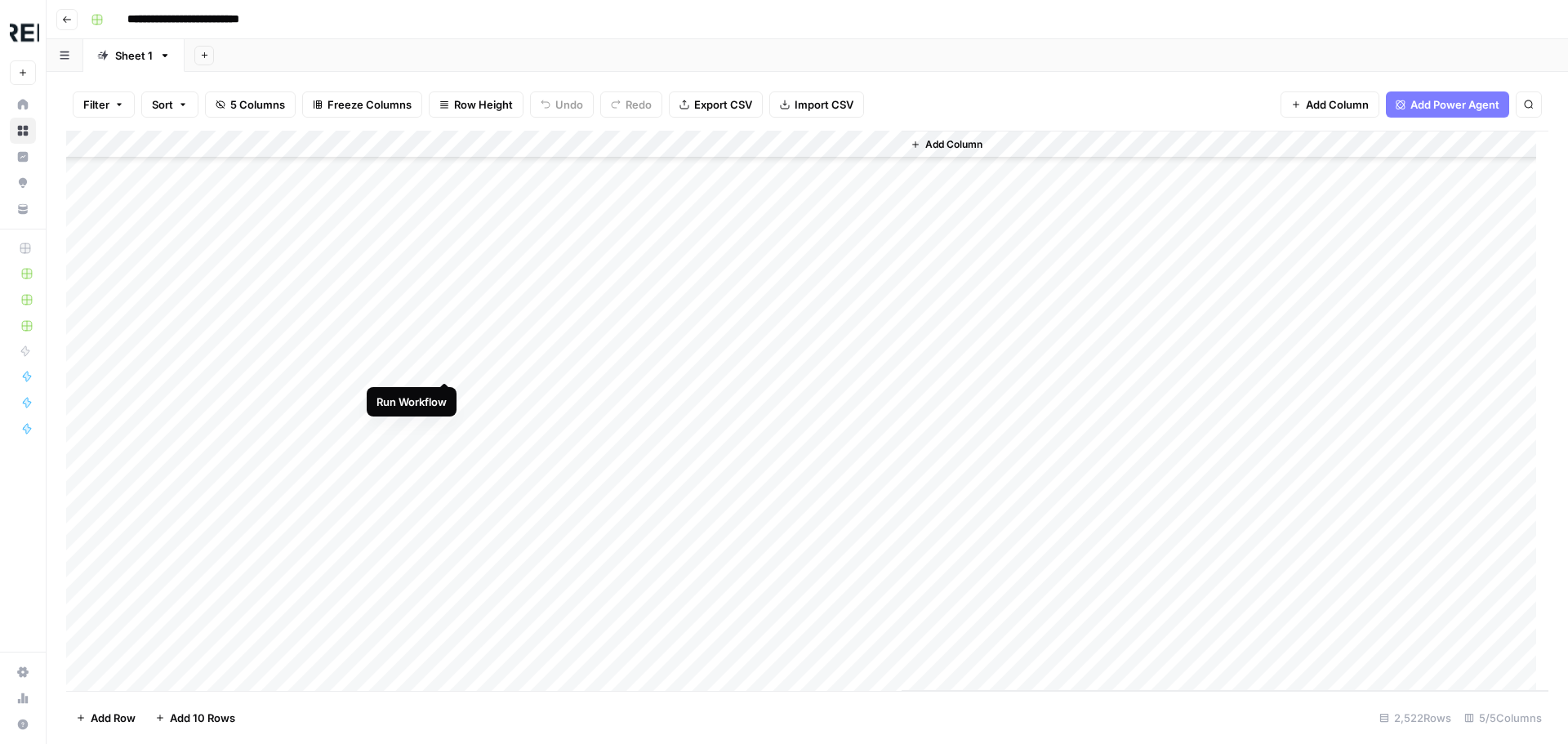
click at [451, 364] on div "Add Column" at bounding box center [807, 411] width 1482 height 560
click at [442, 458] on div "Add Column" at bounding box center [807, 411] width 1482 height 560
click at [446, 513] on div "Add Column" at bounding box center [807, 411] width 1482 height 560
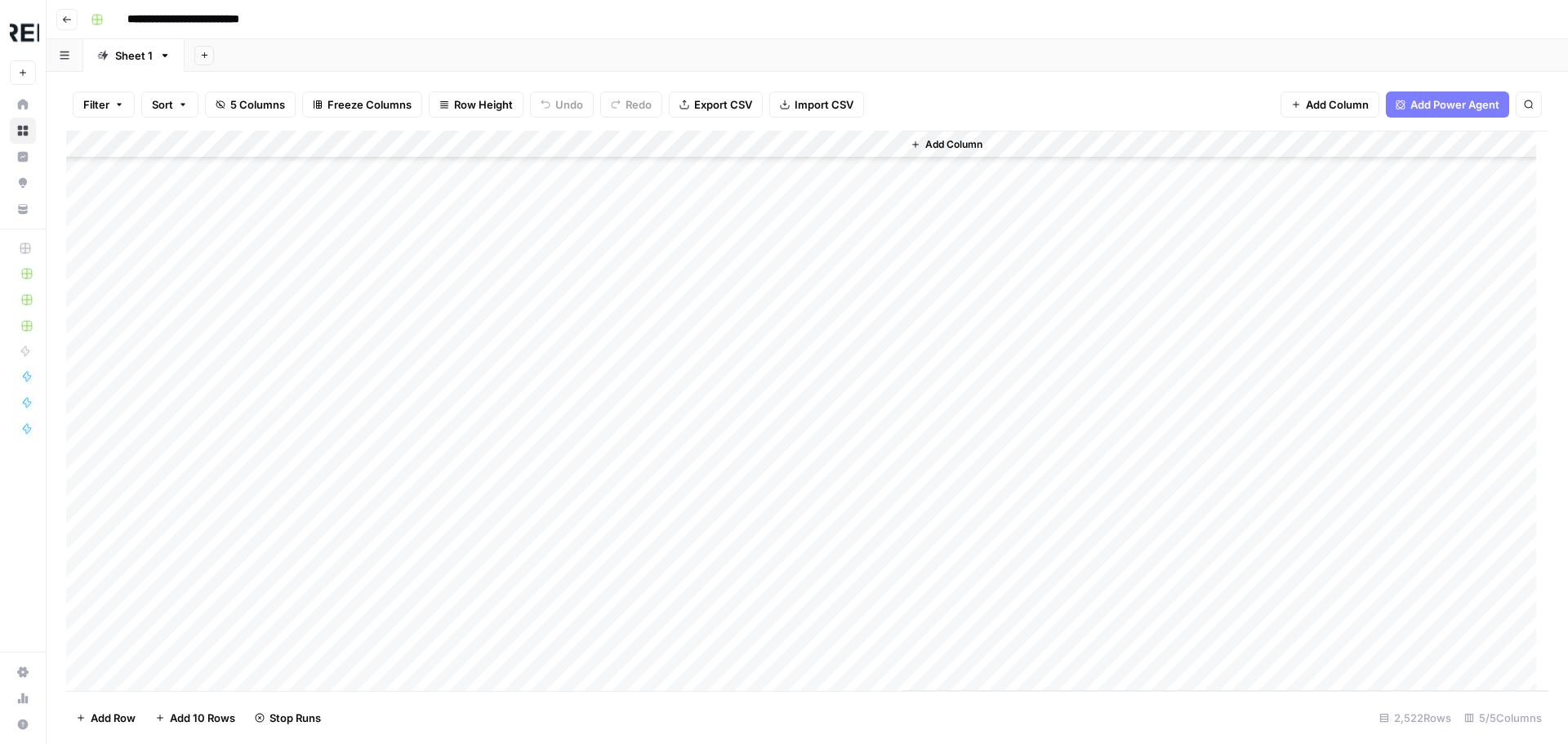
click at [443, 460] on div "Add Column" at bounding box center [807, 411] width 1482 height 560
click at [442, 482] on div "Add Column" at bounding box center [807, 411] width 1482 height 560
click at [442, 569] on div "Add Column" at bounding box center [807, 411] width 1482 height 560
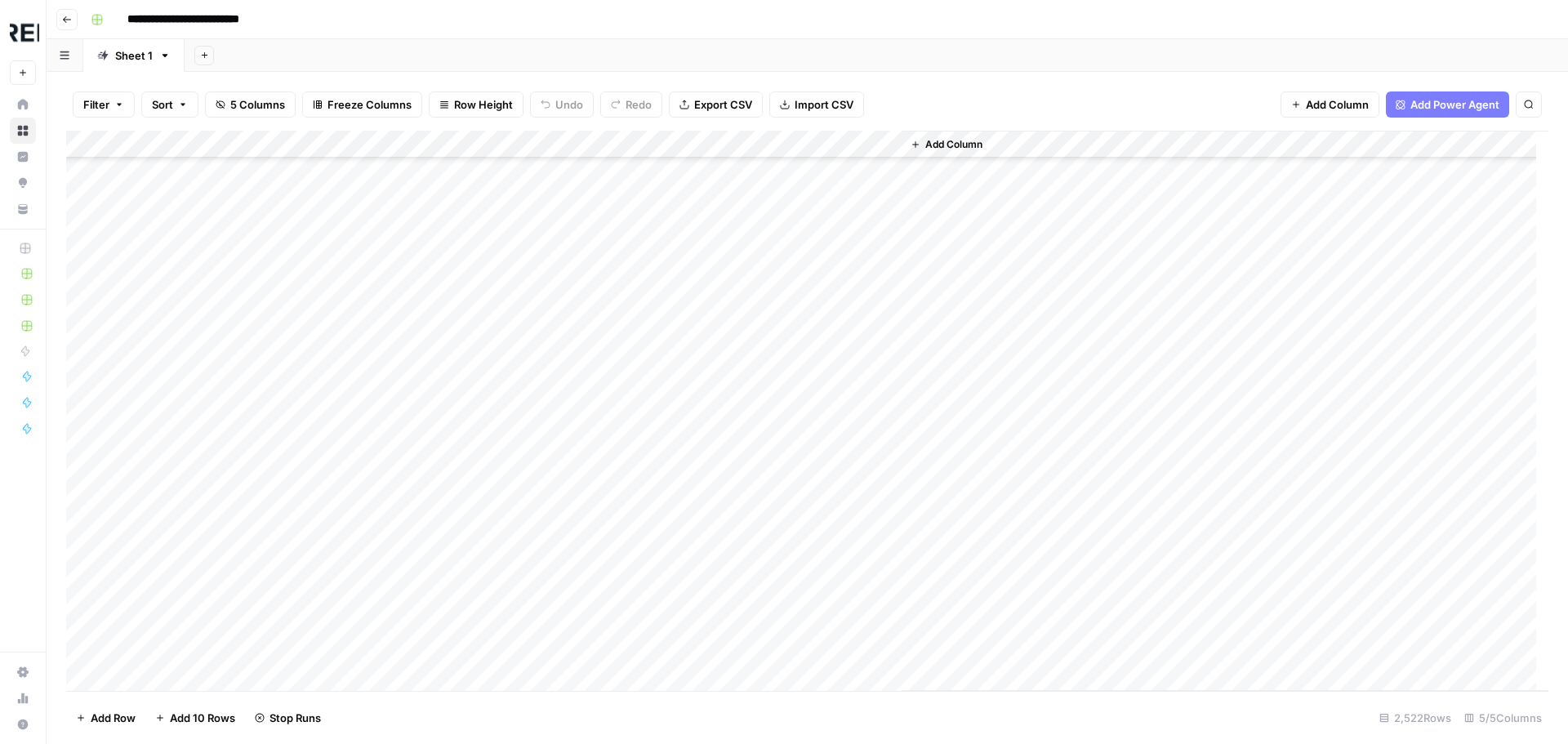
click at [450, 515] on div "Add Column" at bounding box center [807, 411] width 1482 height 560
click at [445, 363] on div "Add Column" at bounding box center [807, 411] width 1482 height 560
click at [443, 402] on div "Add Column" at bounding box center [807, 411] width 1482 height 560
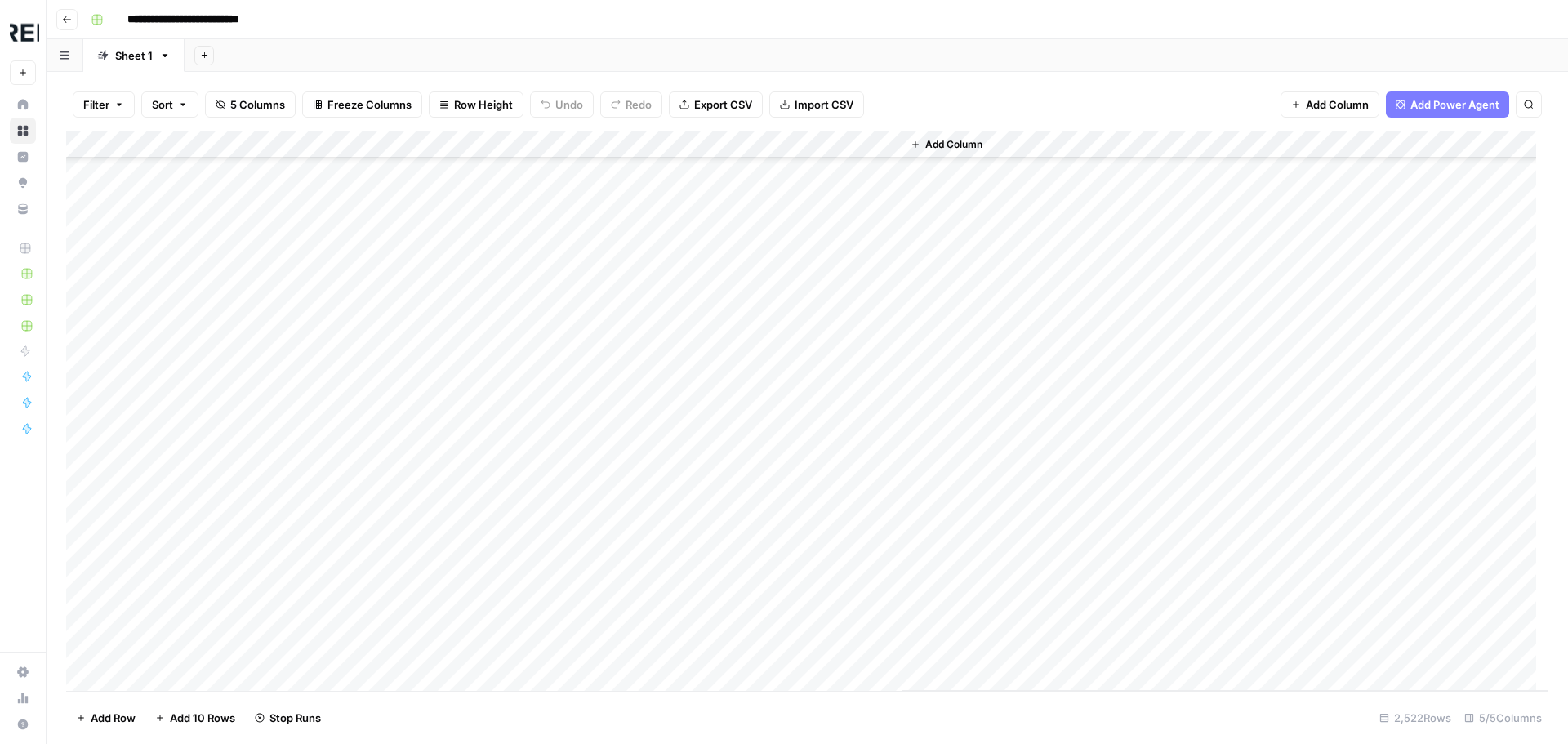
scroll to position [25960, 0]
click at [447, 384] on div "Add Column" at bounding box center [807, 411] width 1482 height 560
click at [445, 479] on div "Add Column" at bounding box center [807, 411] width 1482 height 560
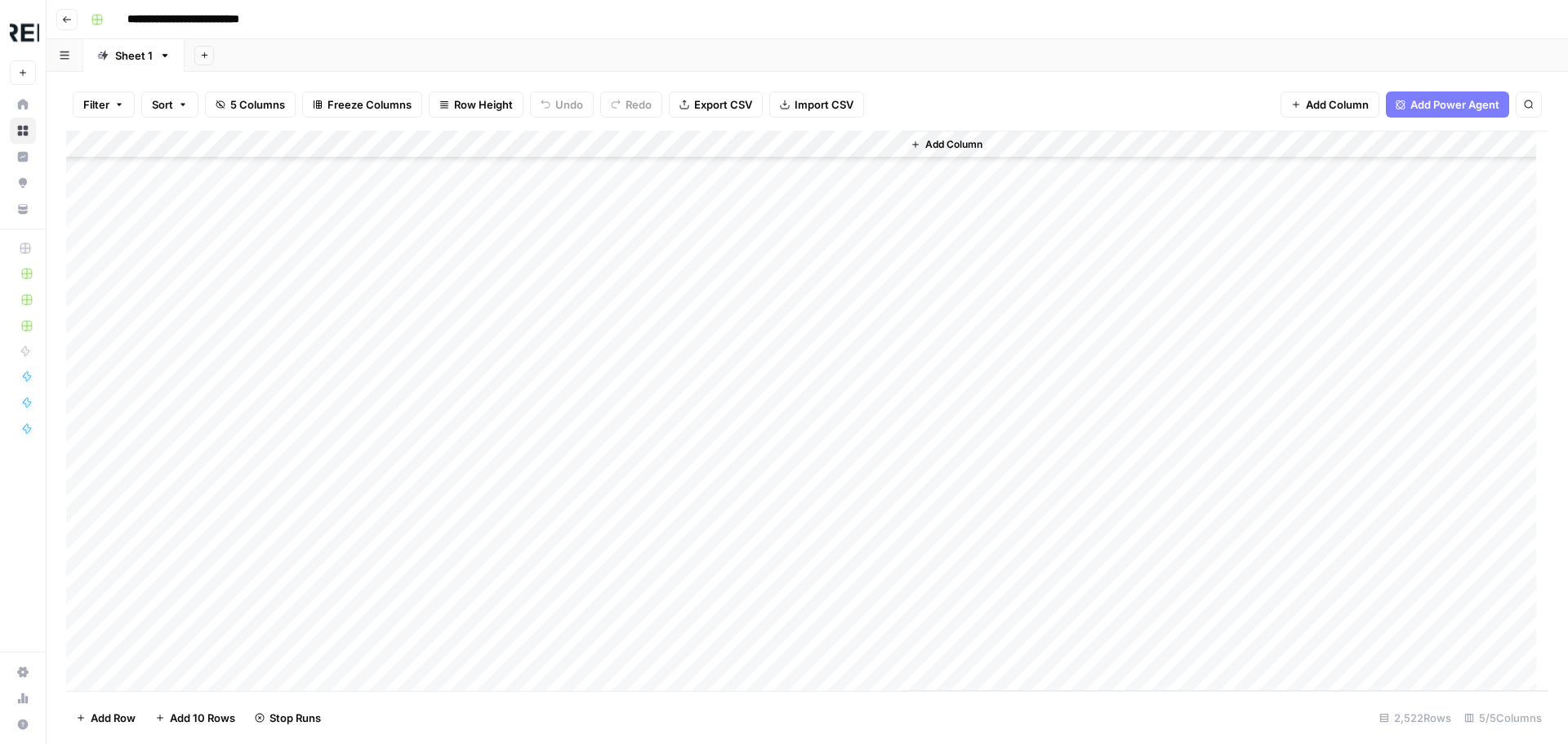
click at [445, 562] on div "Add Column" at bounding box center [807, 411] width 1482 height 560
click at [443, 550] on div "Add Column" at bounding box center [807, 411] width 1482 height 560
click at [442, 431] on div "Add Column" at bounding box center [807, 411] width 1482 height 560
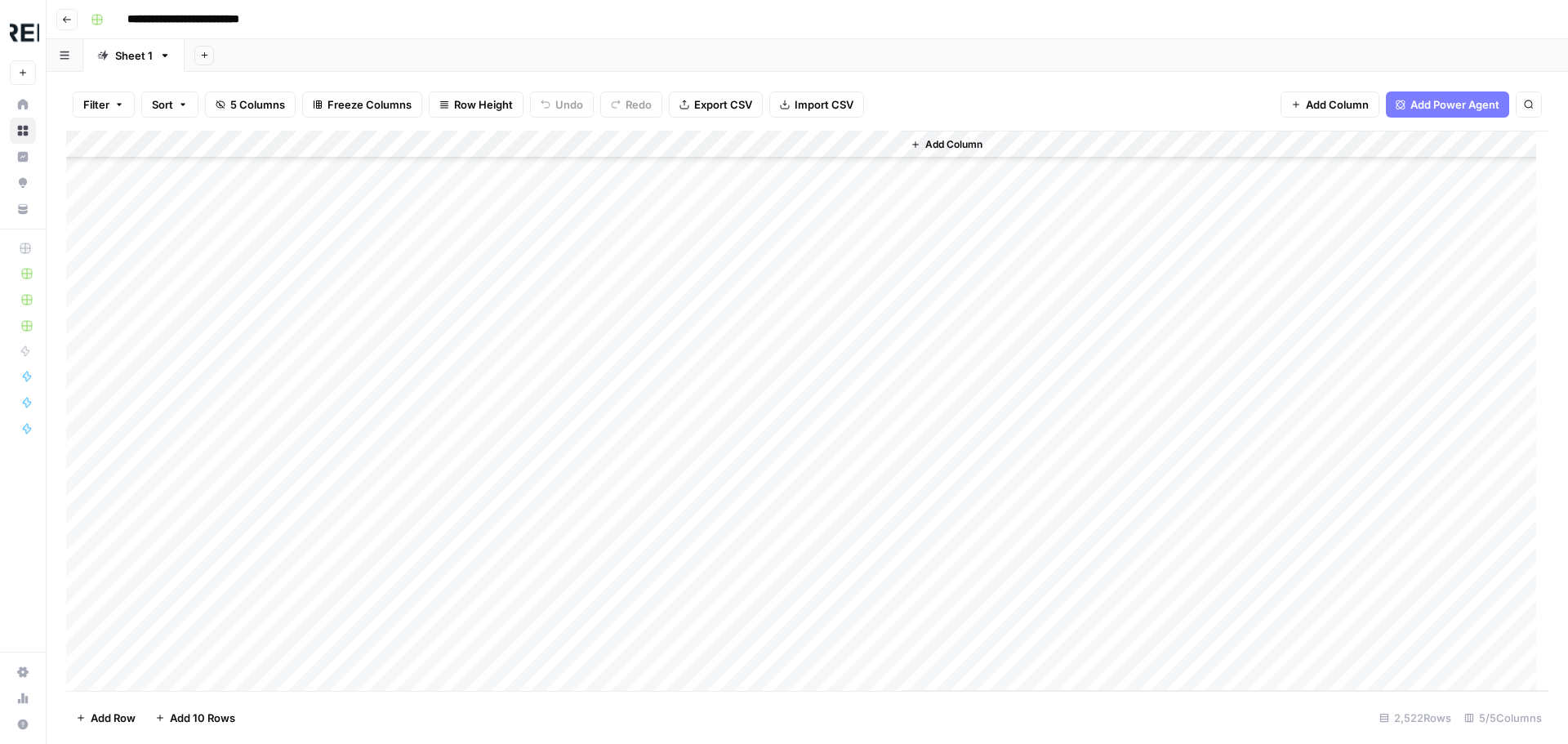
scroll to position [32408, 0]
click at [450, 487] on div "Add Column" at bounding box center [807, 411] width 1482 height 560
click at [441, 417] on div "Add Column" at bounding box center [807, 411] width 1482 height 560
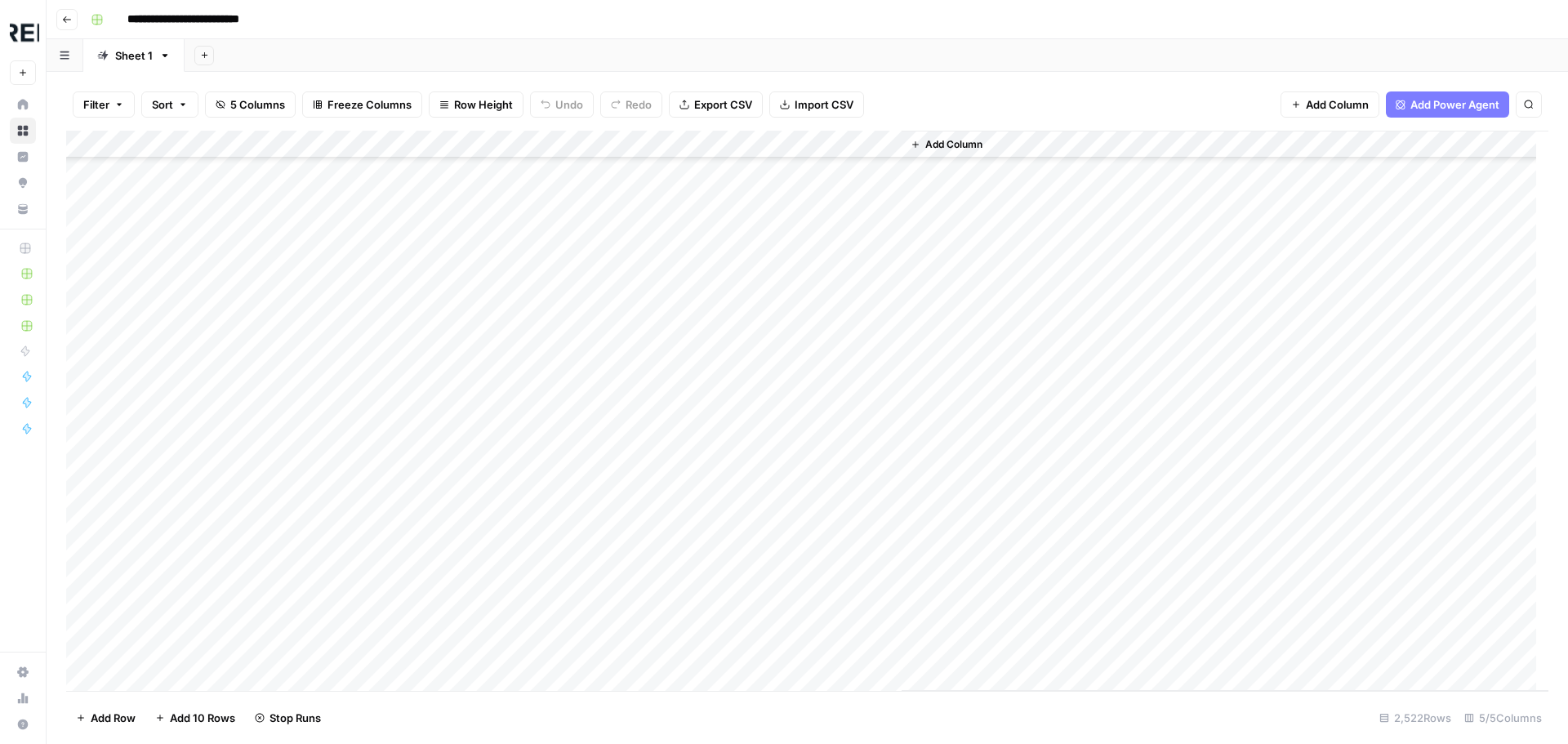
click at [442, 344] on div "Add Column" at bounding box center [807, 411] width 1482 height 560
click at [442, 403] on div "Add Column" at bounding box center [807, 411] width 1482 height 560
click at [446, 462] on div "Add Column" at bounding box center [807, 411] width 1482 height 560
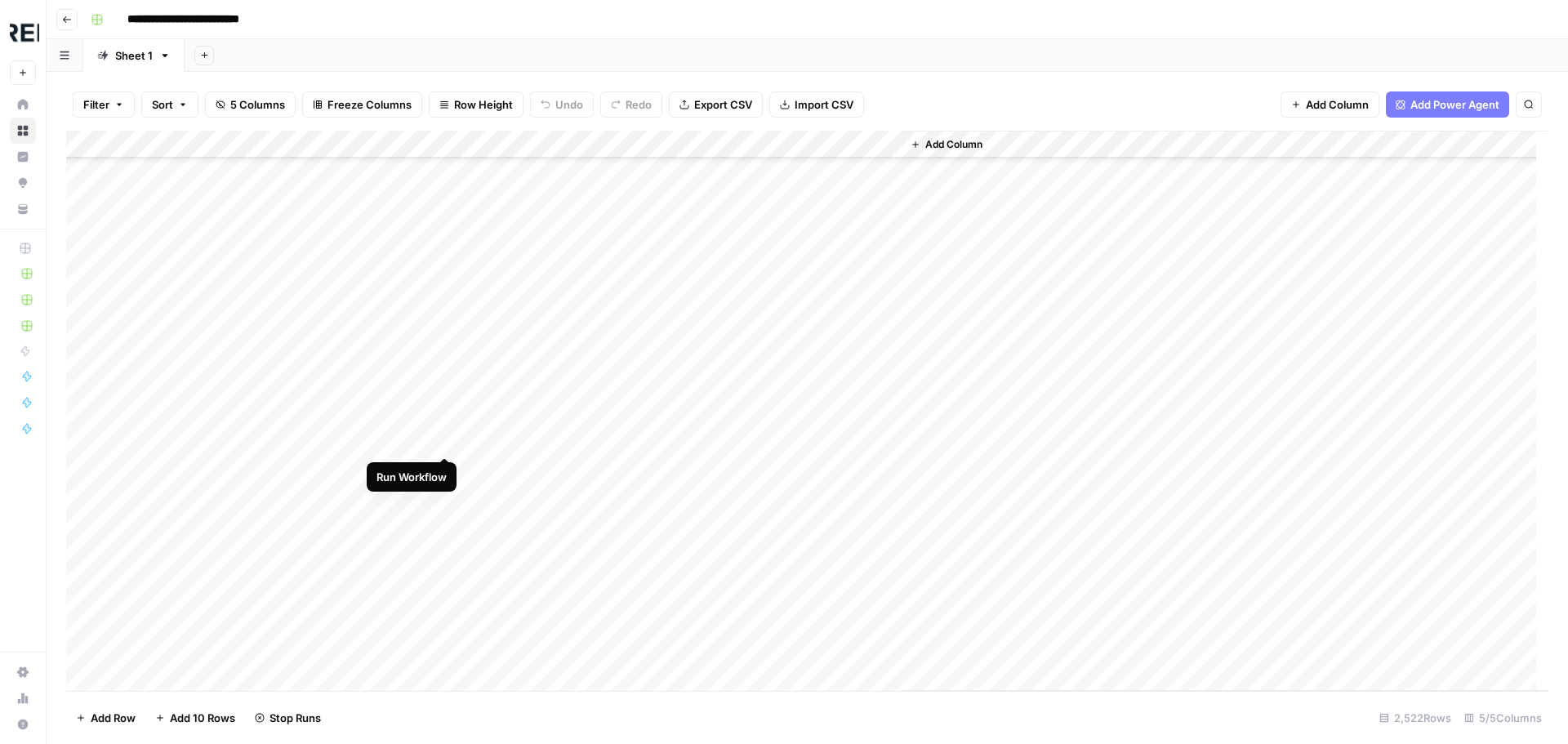
click at [439, 432] on div "Add Column" at bounding box center [807, 411] width 1482 height 560
click at [444, 490] on div "Add Column" at bounding box center [807, 411] width 1482 height 560
click at [440, 470] on div "Add Column" at bounding box center [807, 411] width 1482 height 560
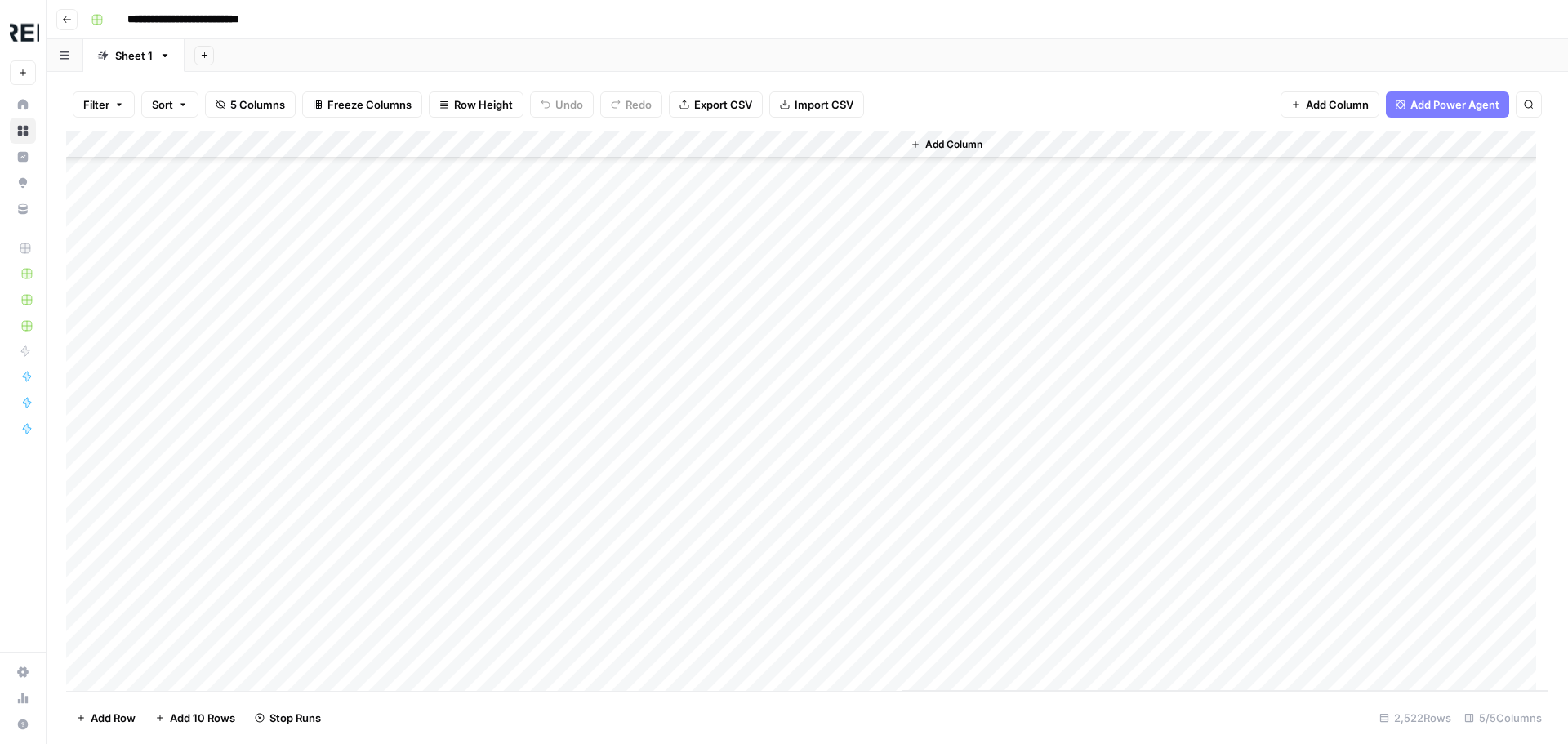
click at [448, 478] on div "Add Column" at bounding box center [807, 411] width 1482 height 560
click at [448, 483] on div "Add Column" at bounding box center [807, 411] width 1482 height 560
click at [441, 468] on div "Add Column" at bounding box center [807, 411] width 1482 height 560
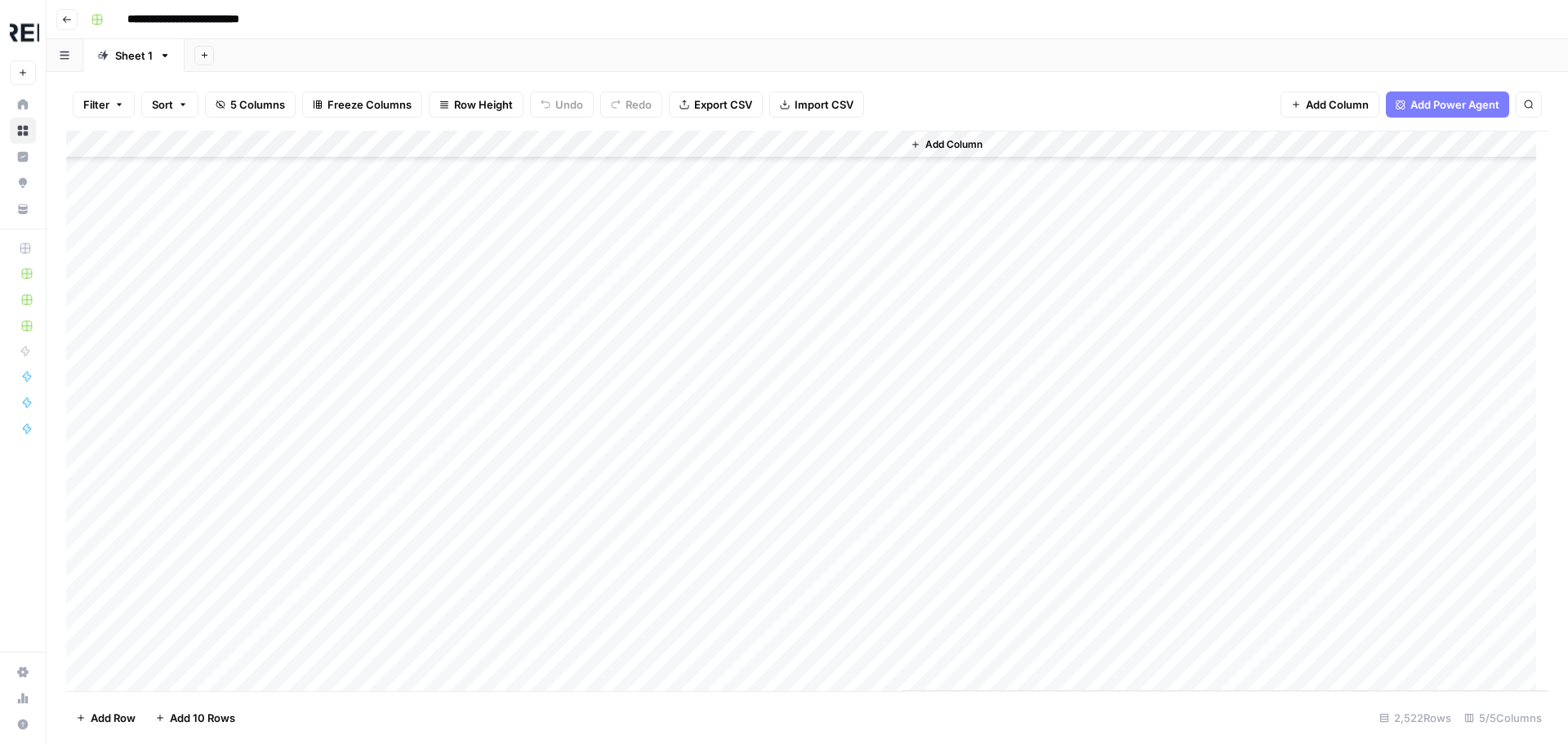
scroll to position [40735, 0]
click at [452, 426] on div "Add Column" at bounding box center [807, 411] width 1482 height 560
click at [448, 338] on div "Add Column" at bounding box center [807, 411] width 1482 height 560
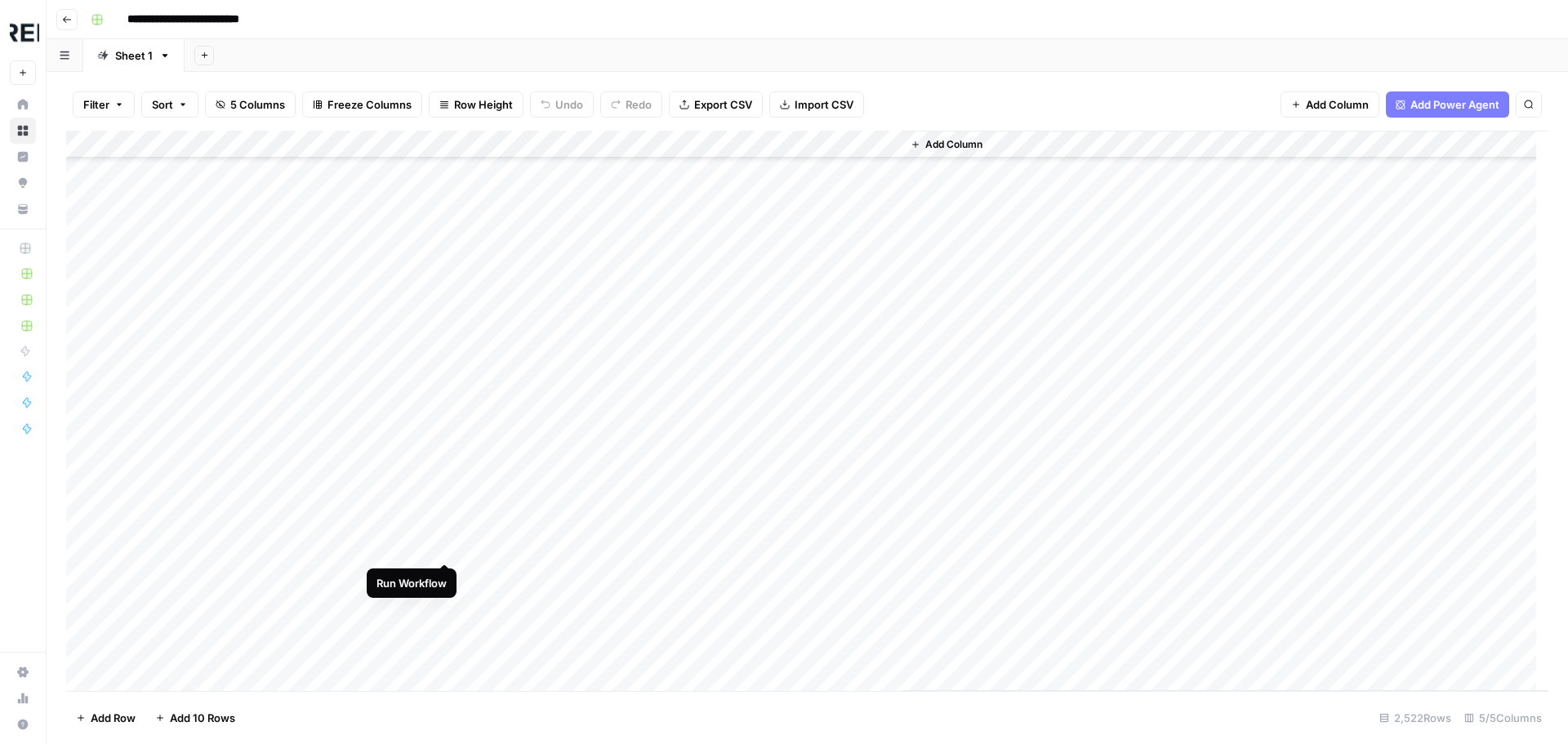
click at [448, 546] on div "Add Column" at bounding box center [807, 411] width 1482 height 560
click at [448, 497] on div "Add Column" at bounding box center [807, 411] width 1482 height 560
click at [452, 545] on div "Add Column" at bounding box center [807, 411] width 1482 height 560
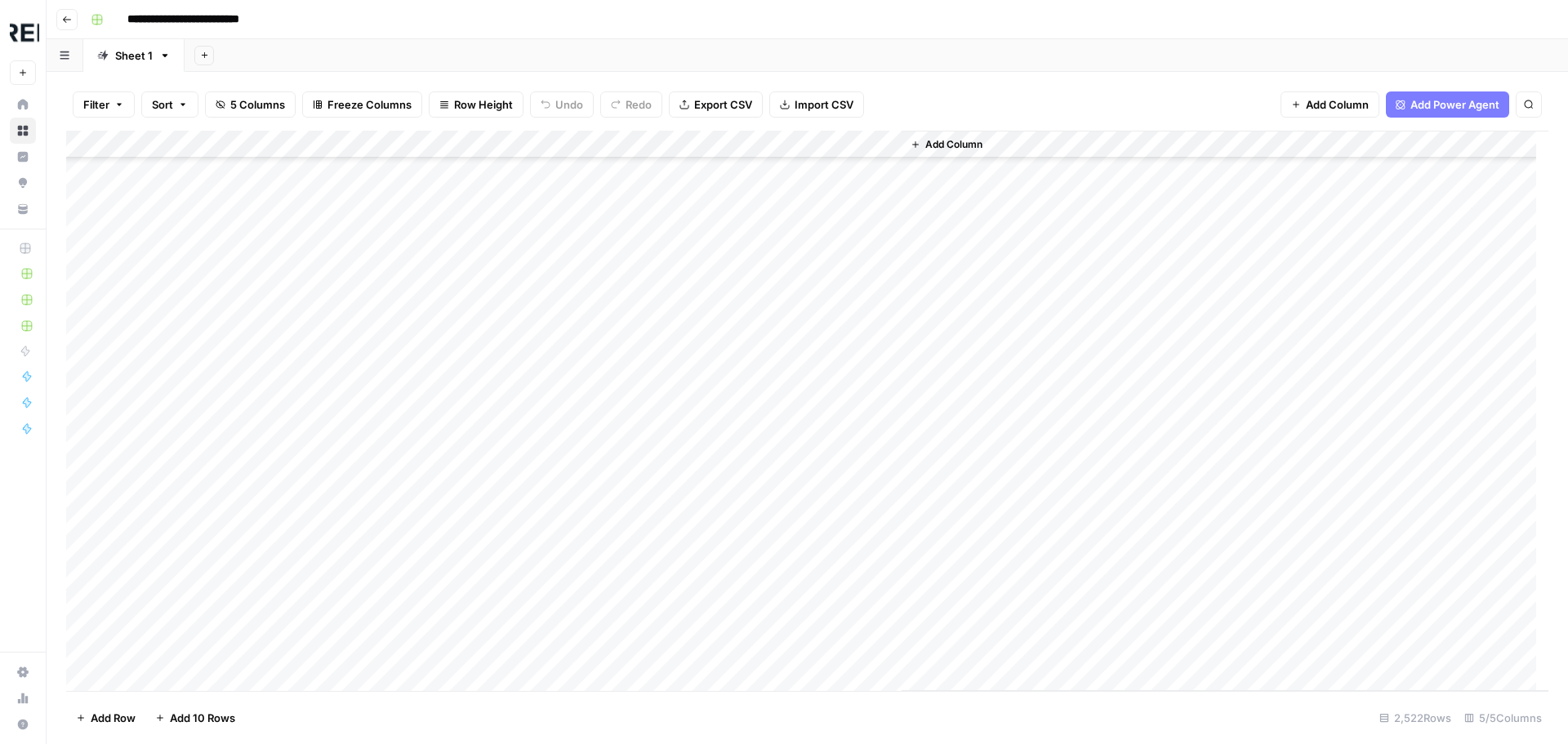
scroll to position [45061, 0]
click at [446, 354] on div "Add Column" at bounding box center [807, 411] width 1482 height 560
click at [447, 432] on div "Add Column" at bounding box center [807, 411] width 1482 height 560
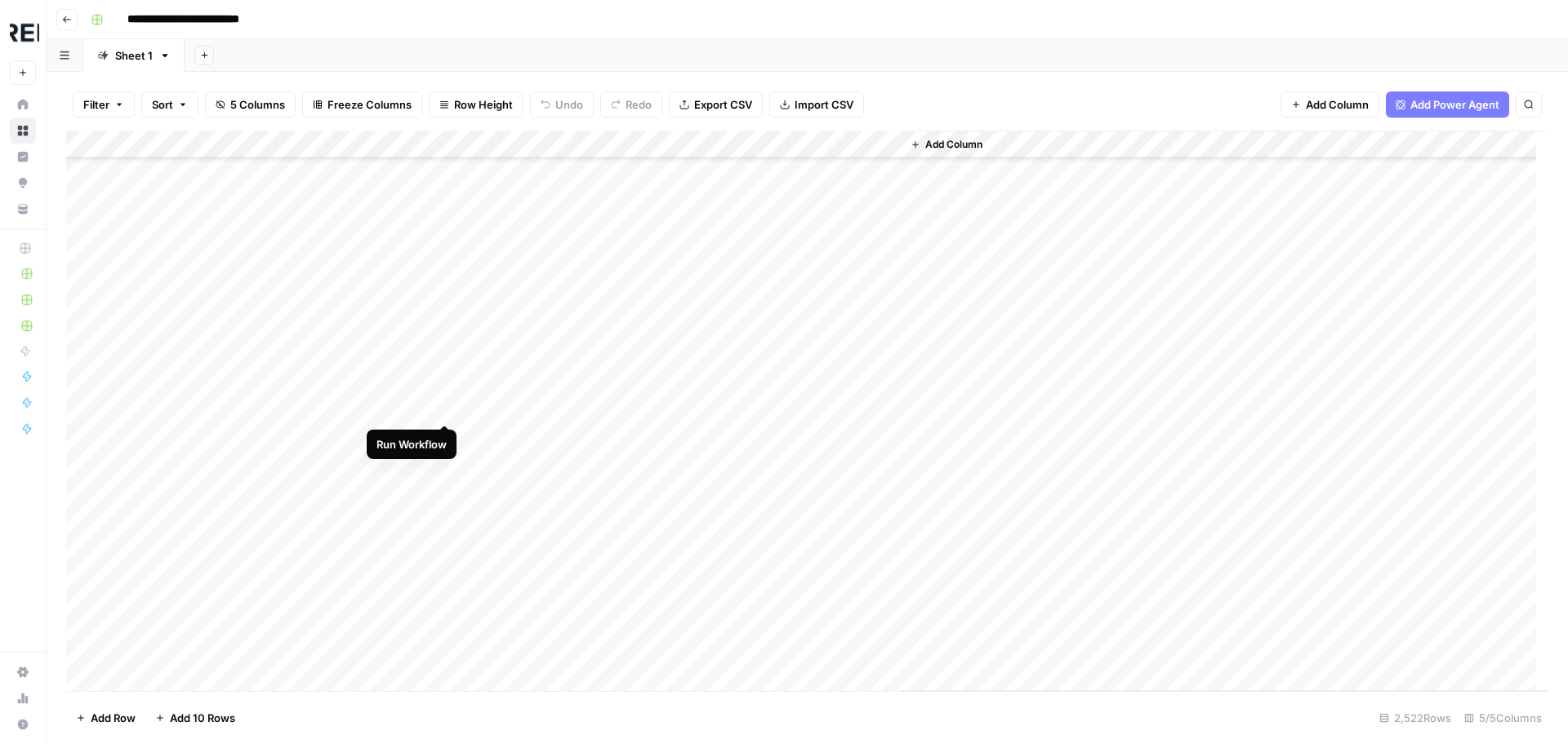
click at [447, 406] on div "Add Column" at bounding box center [807, 411] width 1482 height 560
click at [435, 449] on div "Add Column" at bounding box center [807, 411] width 1482 height 560
click at [448, 442] on div "Add Column" at bounding box center [807, 411] width 1482 height 560
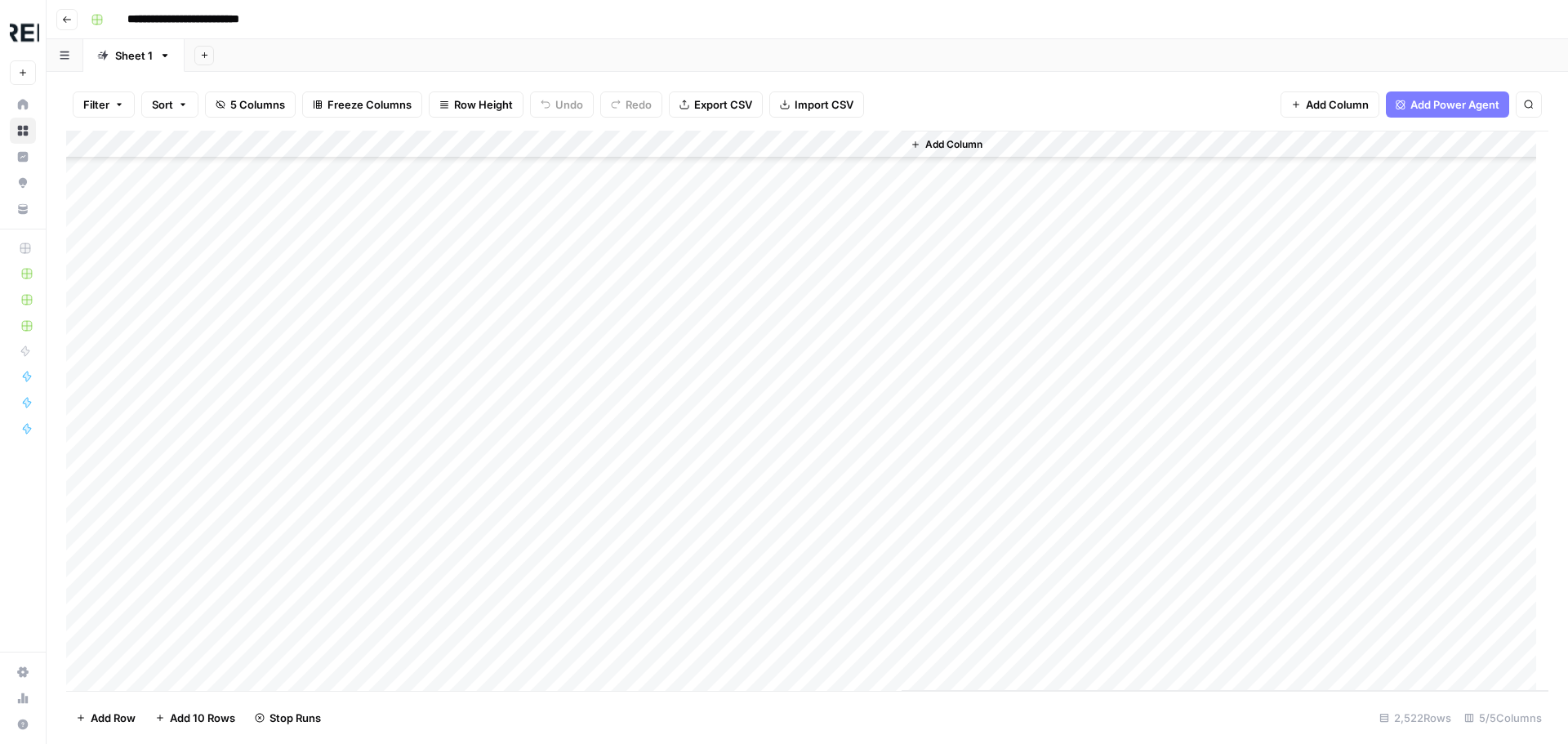
click at [448, 444] on div "Add Column" at bounding box center [807, 411] width 1482 height 560
click at [437, 502] on div "Add Column" at bounding box center [807, 411] width 1482 height 560
click at [447, 457] on div "Add Column" at bounding box center [807, 411] width 1482 height 560
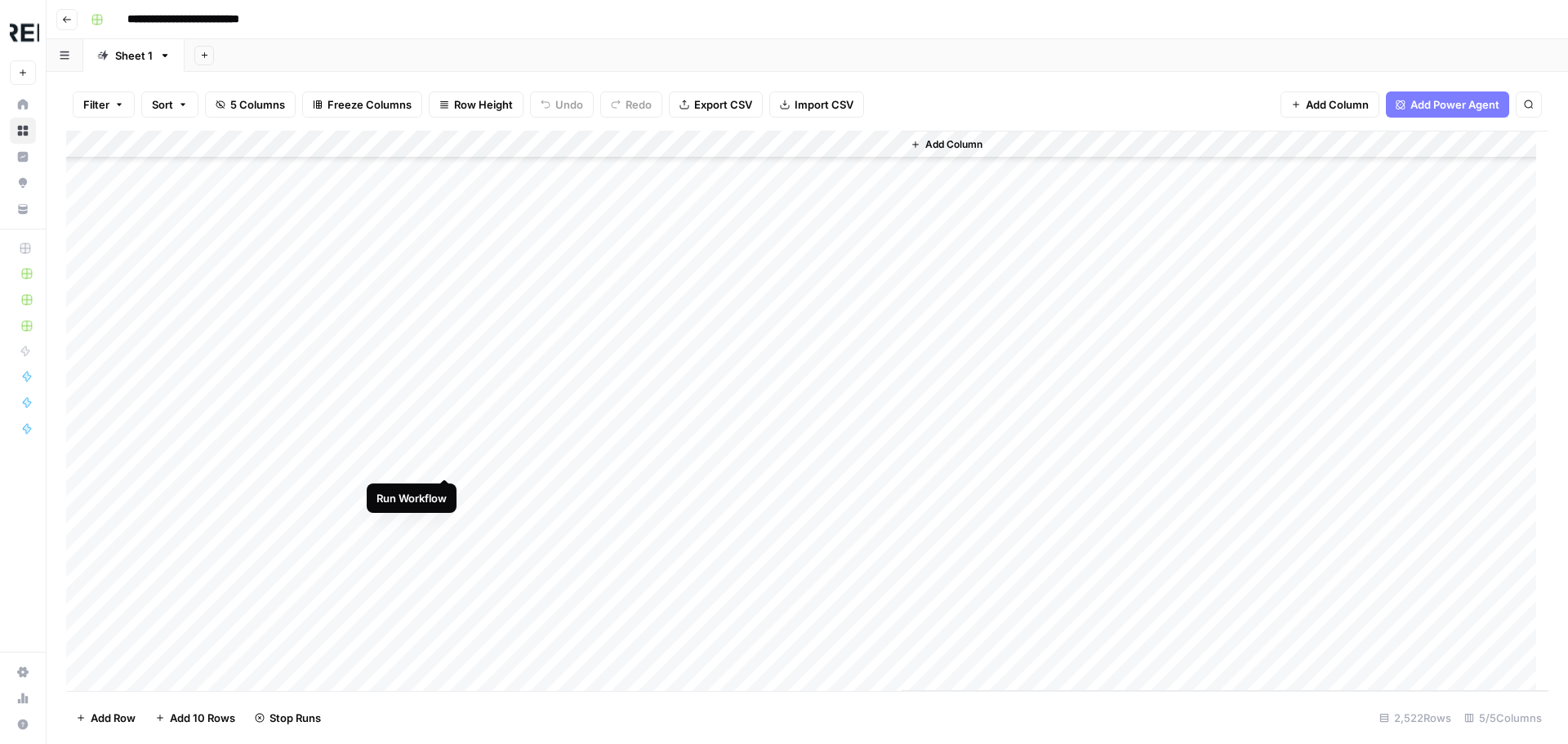
click at [453, 457] on div "Add Column" at bounding box center [807, 411] width 1482 height 560
click at [445, 315] on div "Add Column" at bounding box center [807, 411] width 1482 height 560
click at [448, 457] on div "Add Column" at bounding box center [807, 411] width 1482 height 560
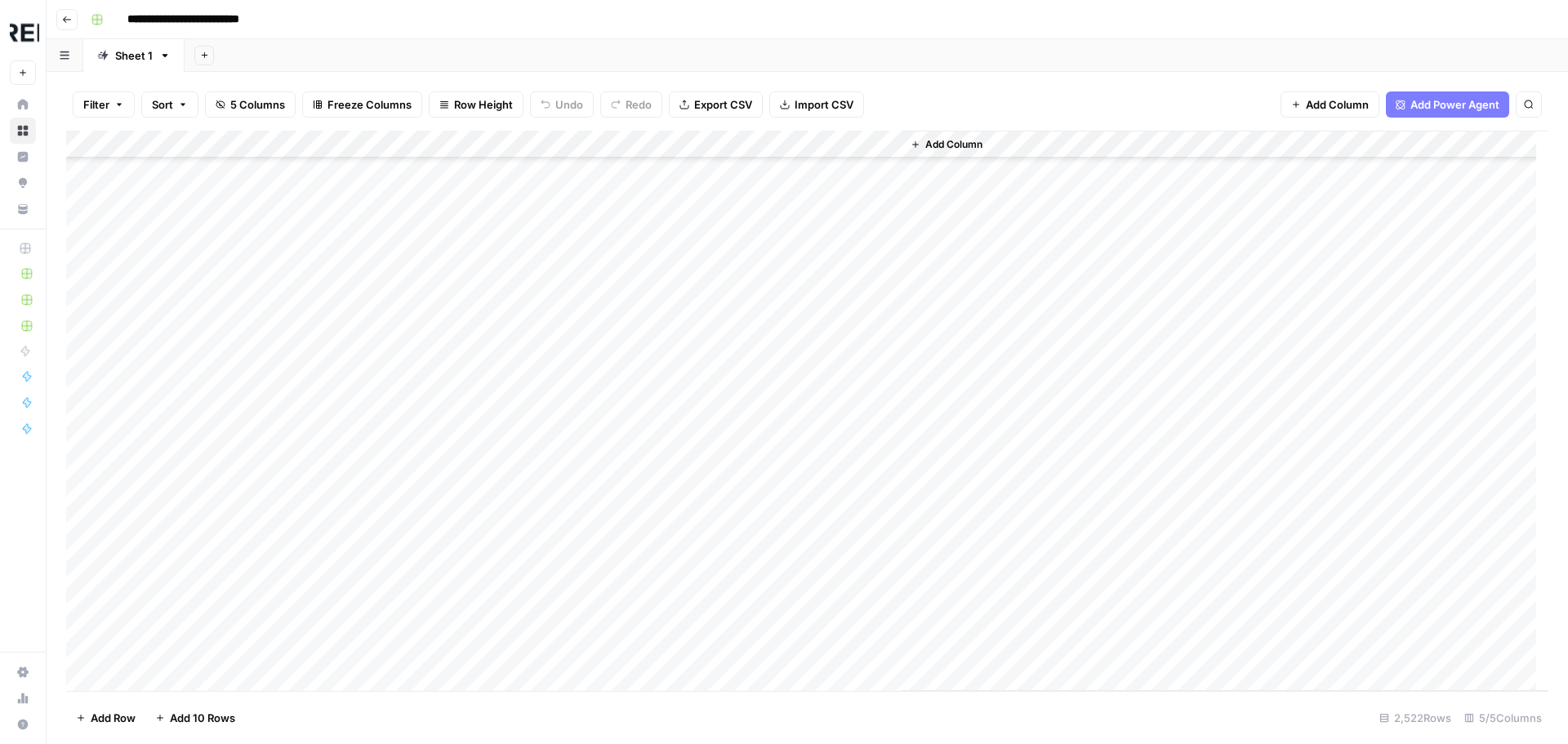
scroll to position [50531, 0]
click at [448, 429] on div "Add Column" at bounding box center [807, 411] width 1482 height 560
click at [442, 455] on div "Add Column" at bounding box center [807, 411] width 1482 height 560
click at [447, 495] on div "Add Column" at bounding box center [807, 411] width 1482 height 560
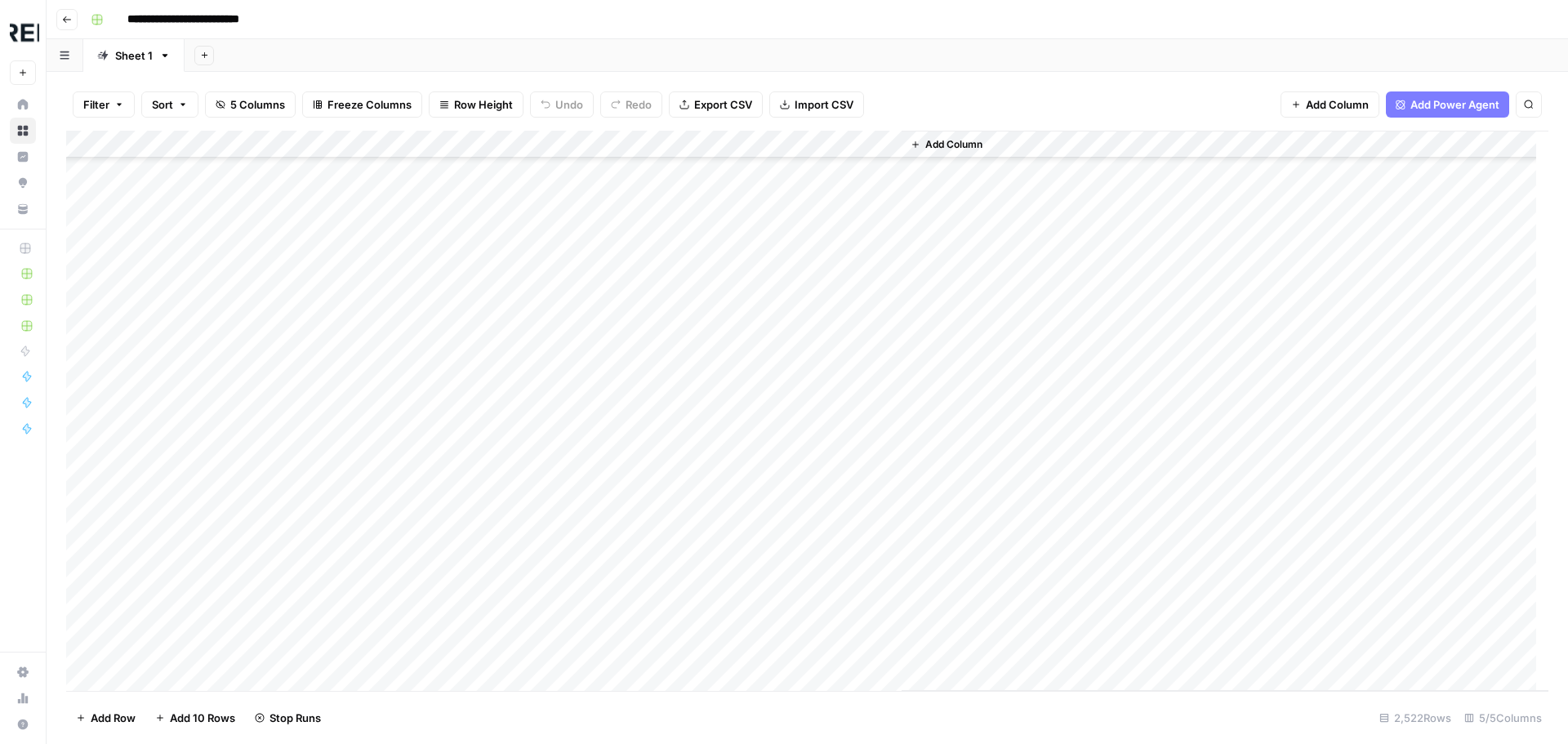
scroll to position [51347, 0]
click at [442, 476] on div "Add Column" at bounding box center [807, 411] width 1482 height 560
click at [453, 372] on div "Add Column" at bounding box center [807, 411] width 1482 height 560
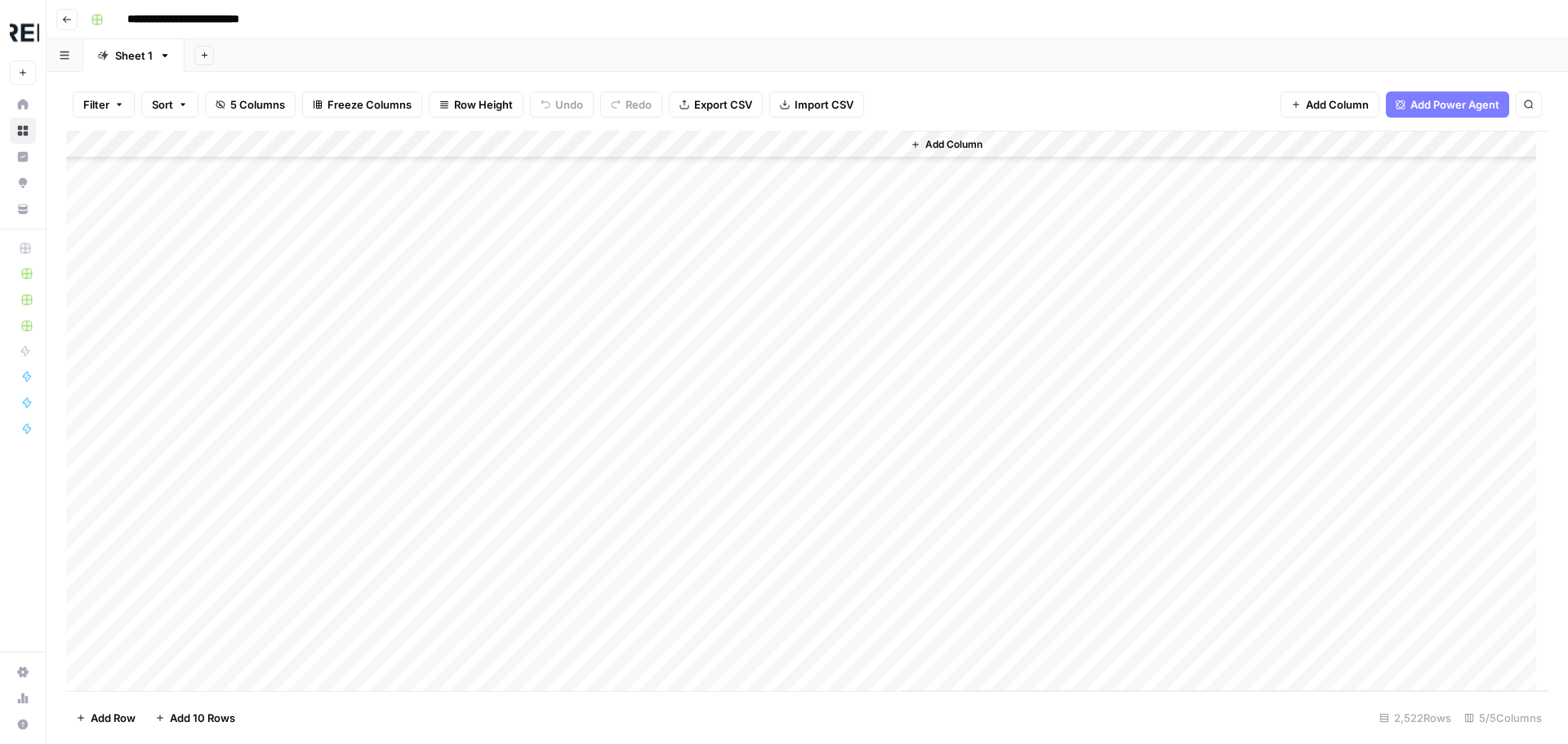
click at [448, 367] on div "Add Column" at bounding box center [807, 411] width 1482 height 560
click at [442, 459] on div "Add Column" at bounding box center [807, 411] width 1482 height 560
click at [444, 437] on div "Add Column" at bounding box center [807, 411] width 1482 height 560
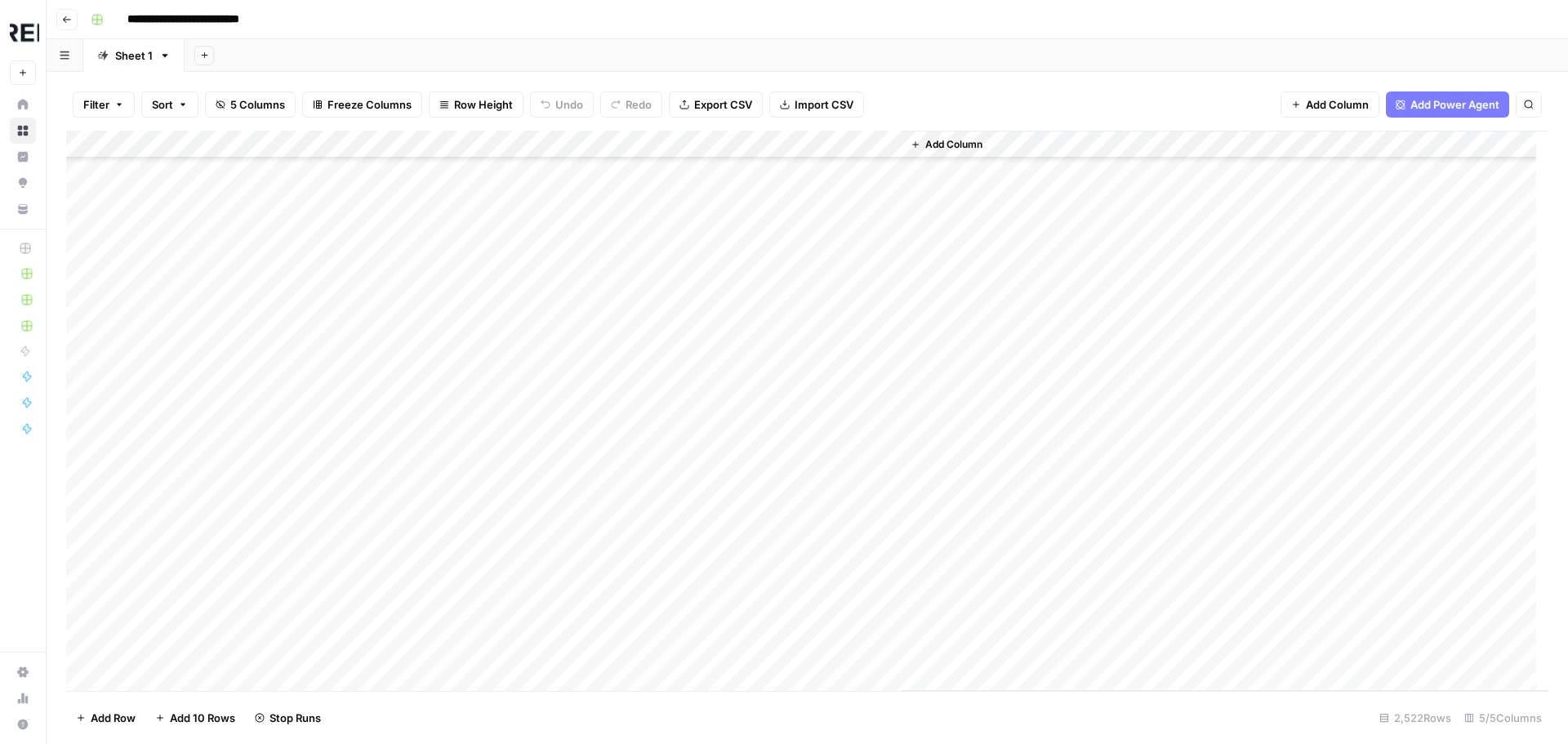
scroll to position [56816, 0]
click at [442, 448] on div "Add Column" at bounding box center [807, 411] width 1482 height 560
click at [446, 503] on div "Add Column" at bounding box center [807, 411] width 1482 height 560
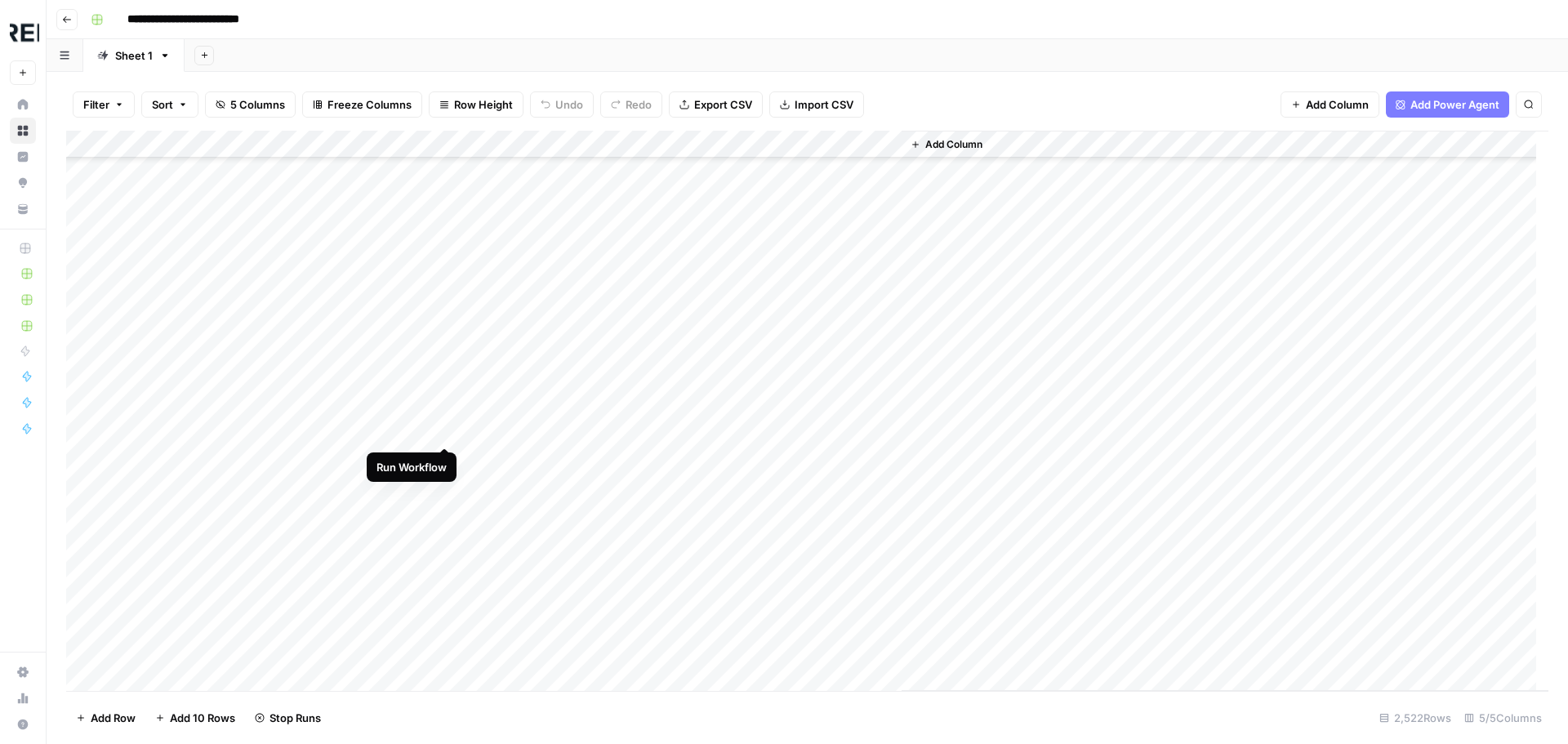
click at [449, 429] on div "Add Column" at bounding box center [807, 411] width 1482 height 560
click at [442, 479] on div "Add Column" at bounding box center [807, 411] width 1482 height 560
click at [442, 461] on div "Add Column" at bounding box center [807, 411] width 1482 height 560
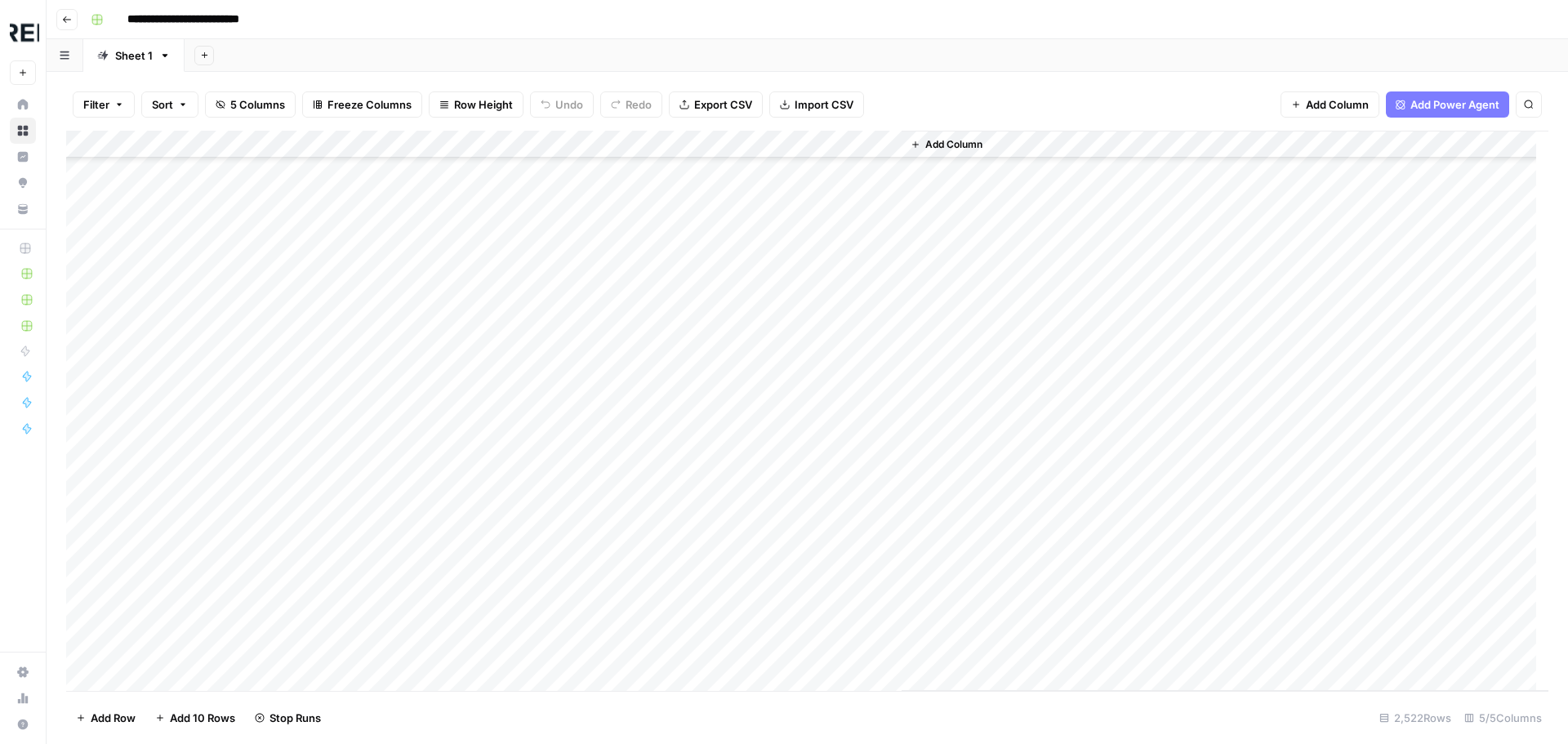
scroll to position [59265, 0]
click at [442, 439] on div "Add Column" at bounding box center [807, 411] width 1482 height 560
click at [436, 475] on div "Add Column" at bounding box center [807, 411] width 1482 height 560
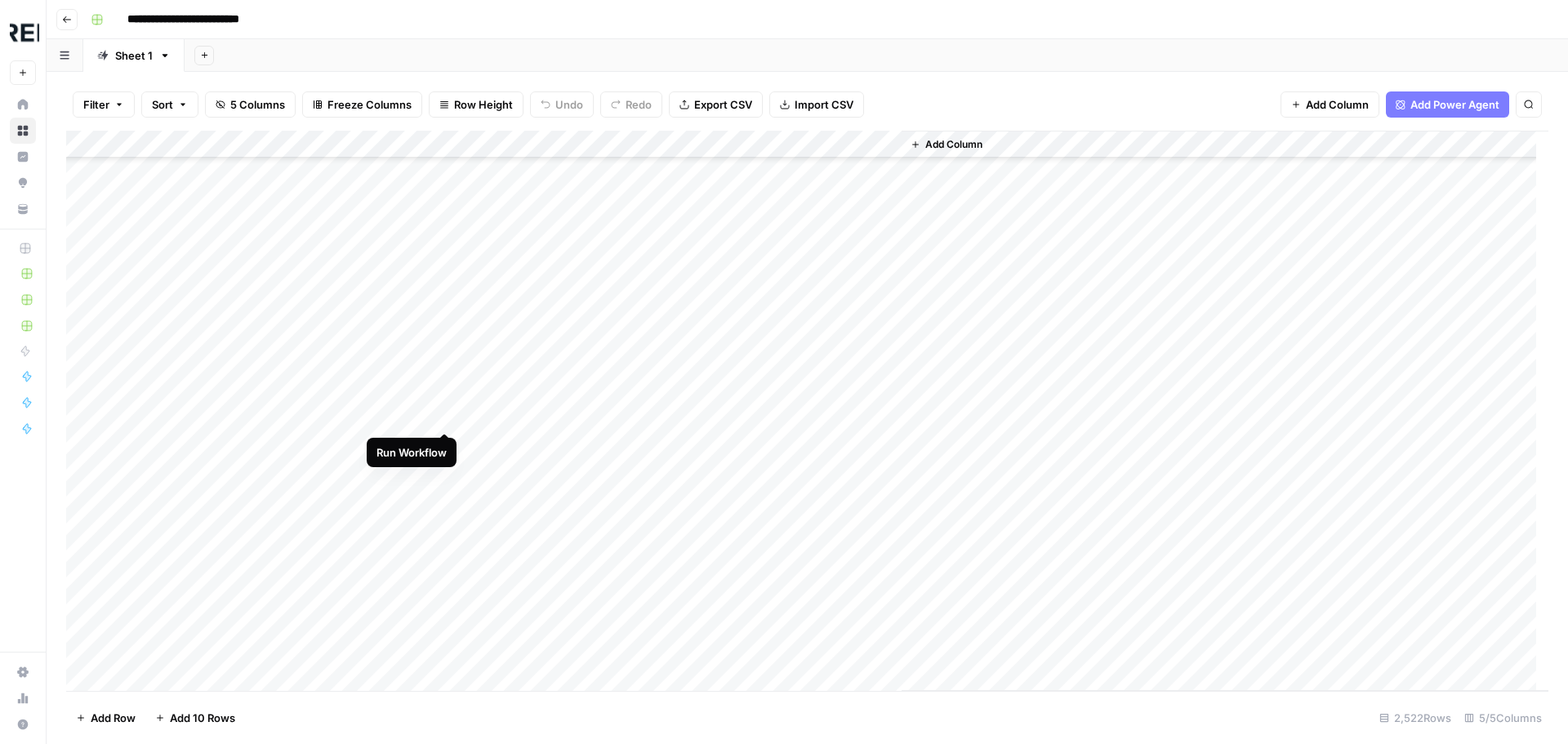
click at [448, 418] on div "Add Column" at bounding box center [807, 411] width 1482 height 560
click at [444, 481] on div "Add Column" at bounding box center [807, 411] width 1482 height 560
click at [438, 335] on div "Add Column" at bounding box center [807, 411] width 1482 height 560
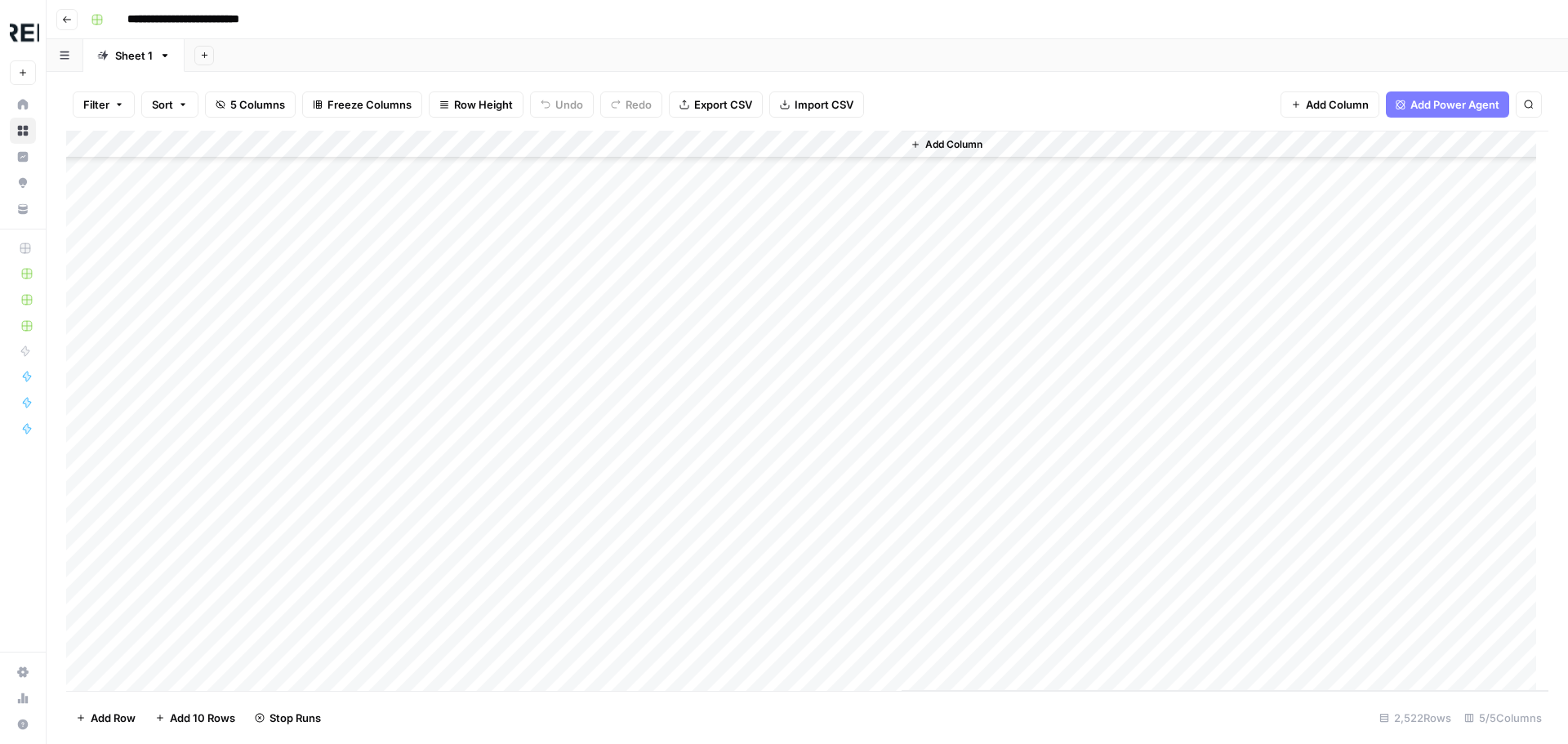
scroll to position [63184, 0]
click at [449, 493] on div "Add Column" at bounding box center [807, 411] width 1482 height 560
click at [448, 503] on div "Add Column" at bounding box center [807, 411] width 1482 height 560
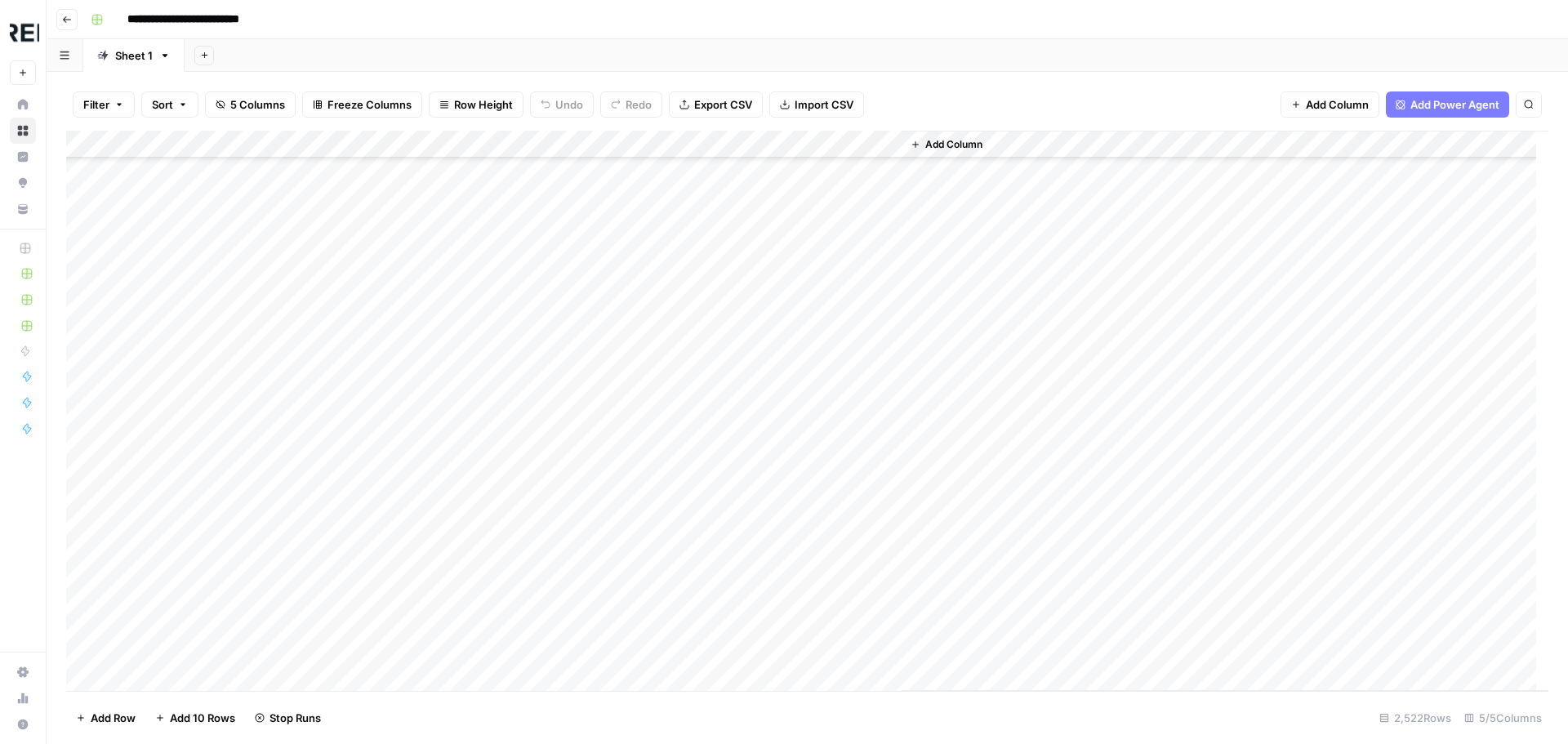
click at [451, 480] on div "Add Column" at bounding box center [807, 411] width 1482 height 560
click at [446, 413] on div "Add Column" at bounding box center [807, 411] width 1482 height 560
click at [449, 362] on div "Add Column" at bounding box center [807, 411] width 1482 height 560
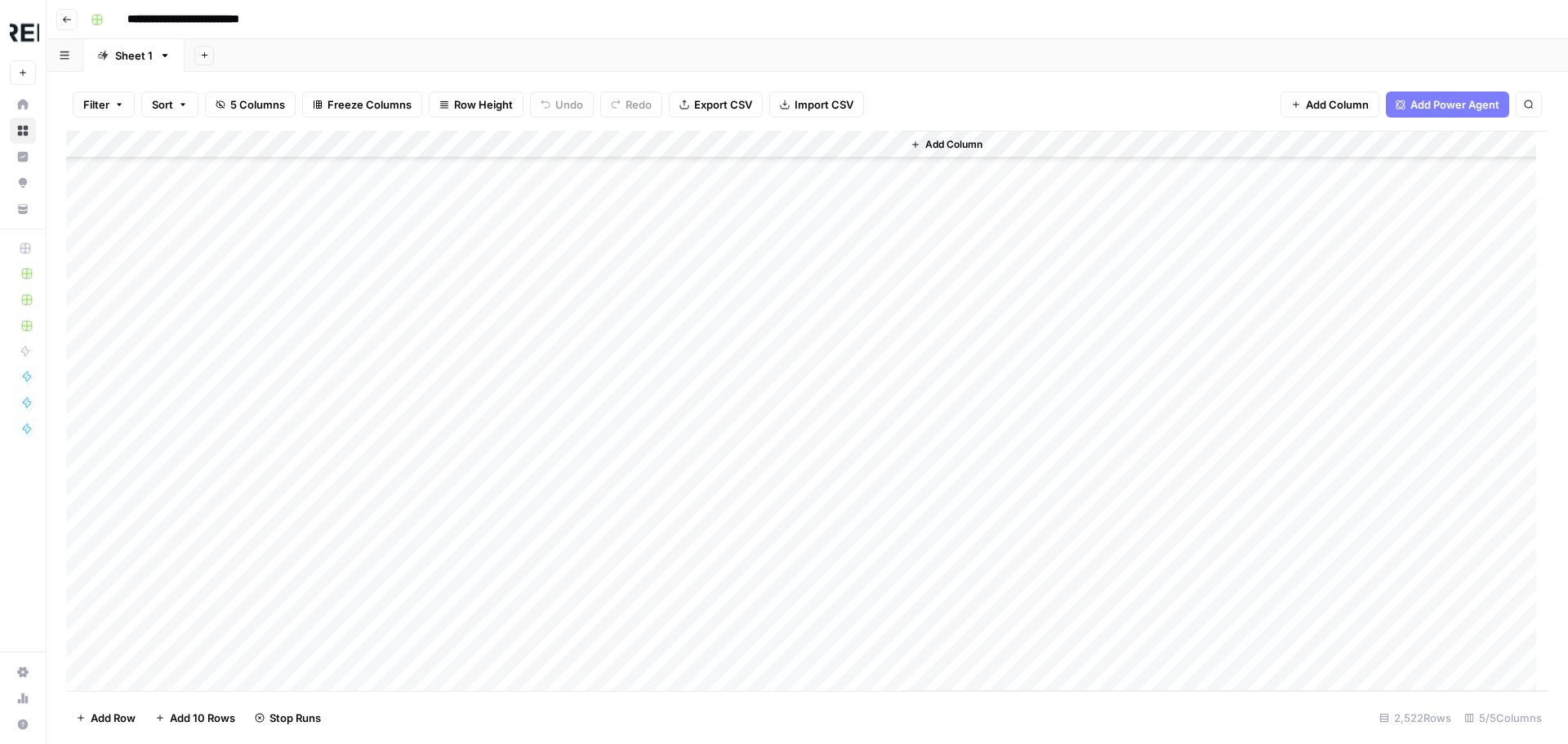
scroll to position [68490, 0]
click at [449, 457] on div "Add Column" at bounding box center [807, 411] width 1482 height 560
click at [445, 411] on div "Add Column" at bounding box center [807, 411] width 1482 height 560
click at [441, 544] on div "Add Column" at bounding box center [807, 411] width 1482 height 560
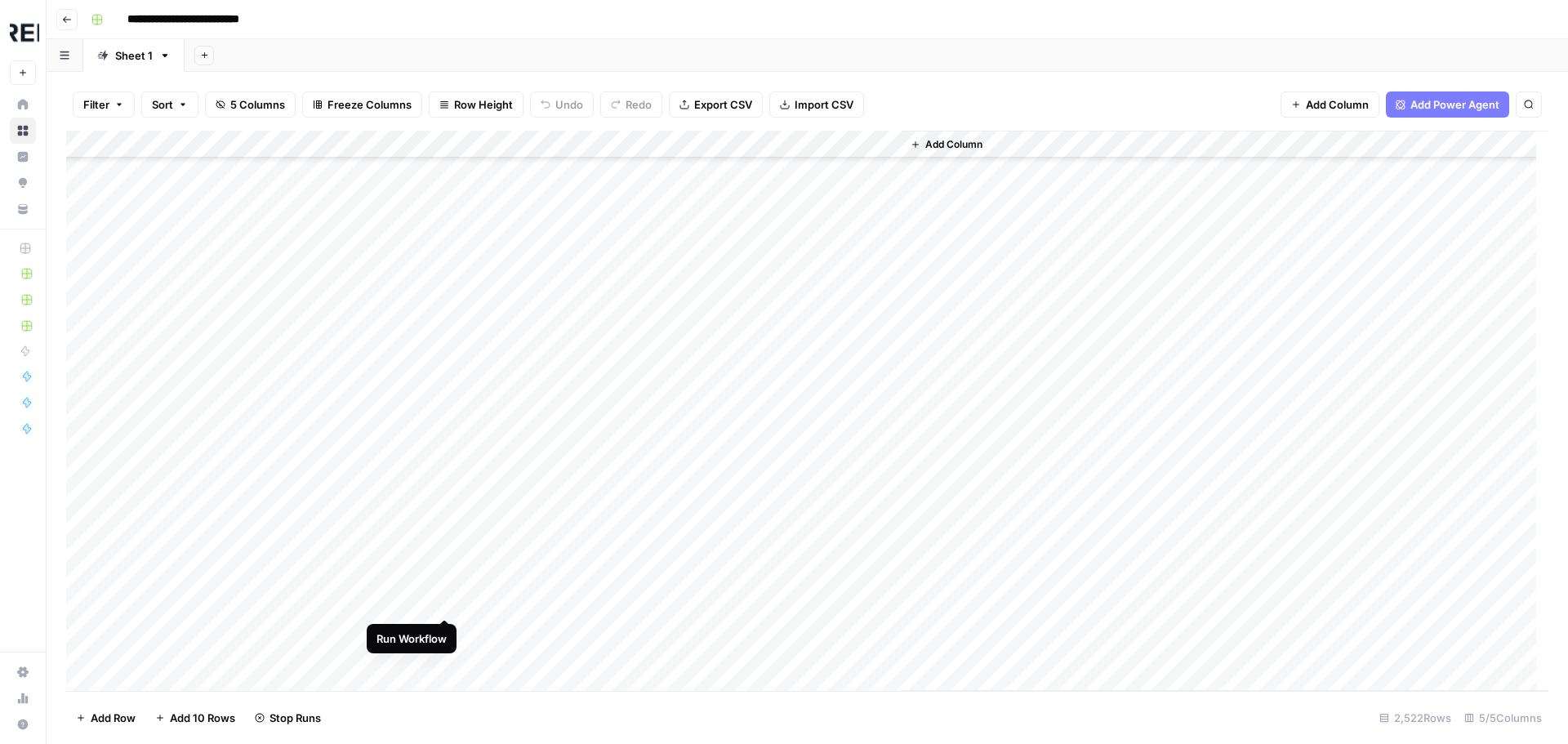
click at [446, 598] on div "Add Column" at bounding box center [807, 411] width 1482 height 560
click at [447, 507] on div "Add Column" at bounding box center [807, 411] width 1482 height 560
click at [443, 393] on div "Add Column" at bounding box center [807, 411] width 1482 height 560
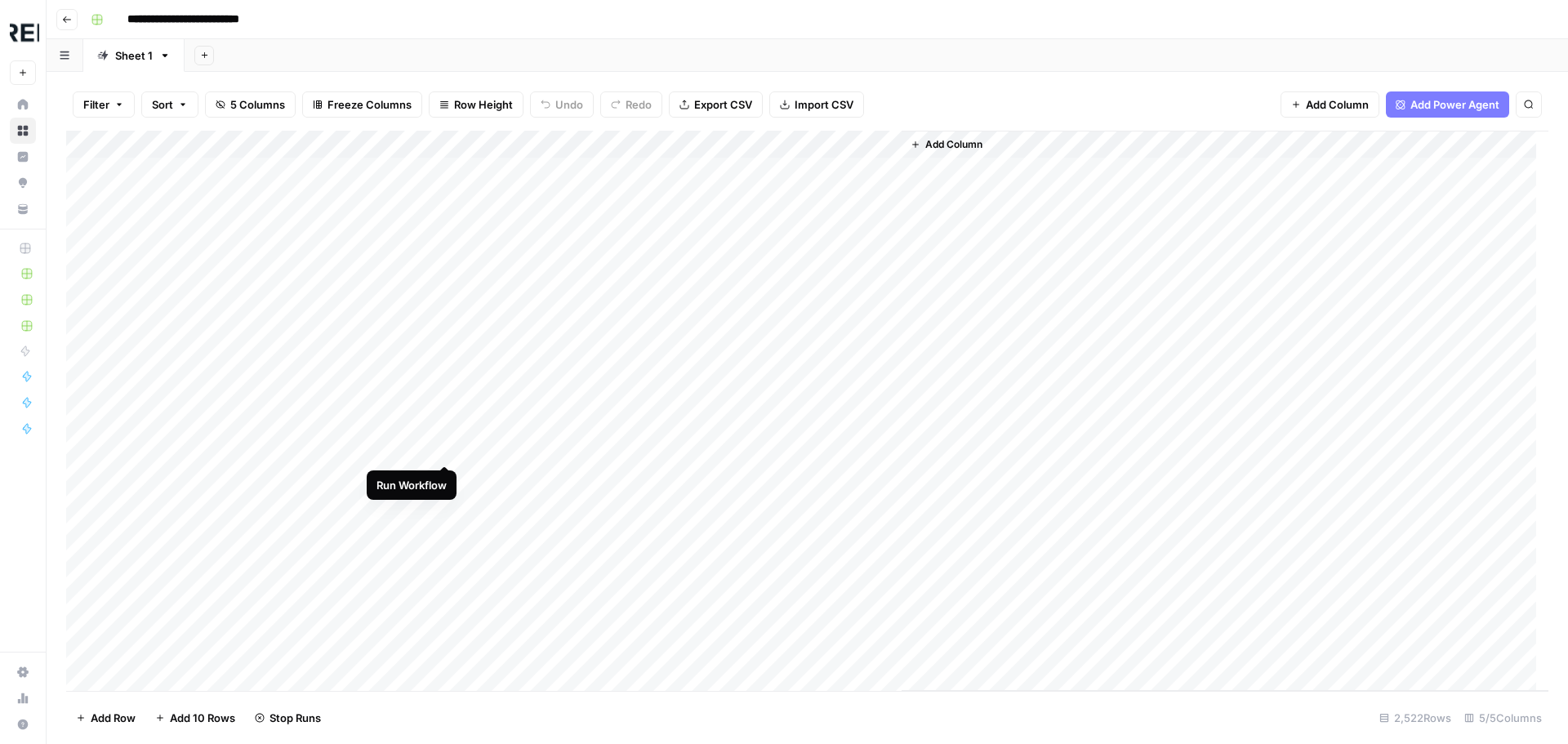
click at [444, 450] on div "Add Column" at bounding box center [807, 411] width 1482 height 560
click at [177, 390] on div "Add Column" at bounding box center [807, 411] width 1482 height 560
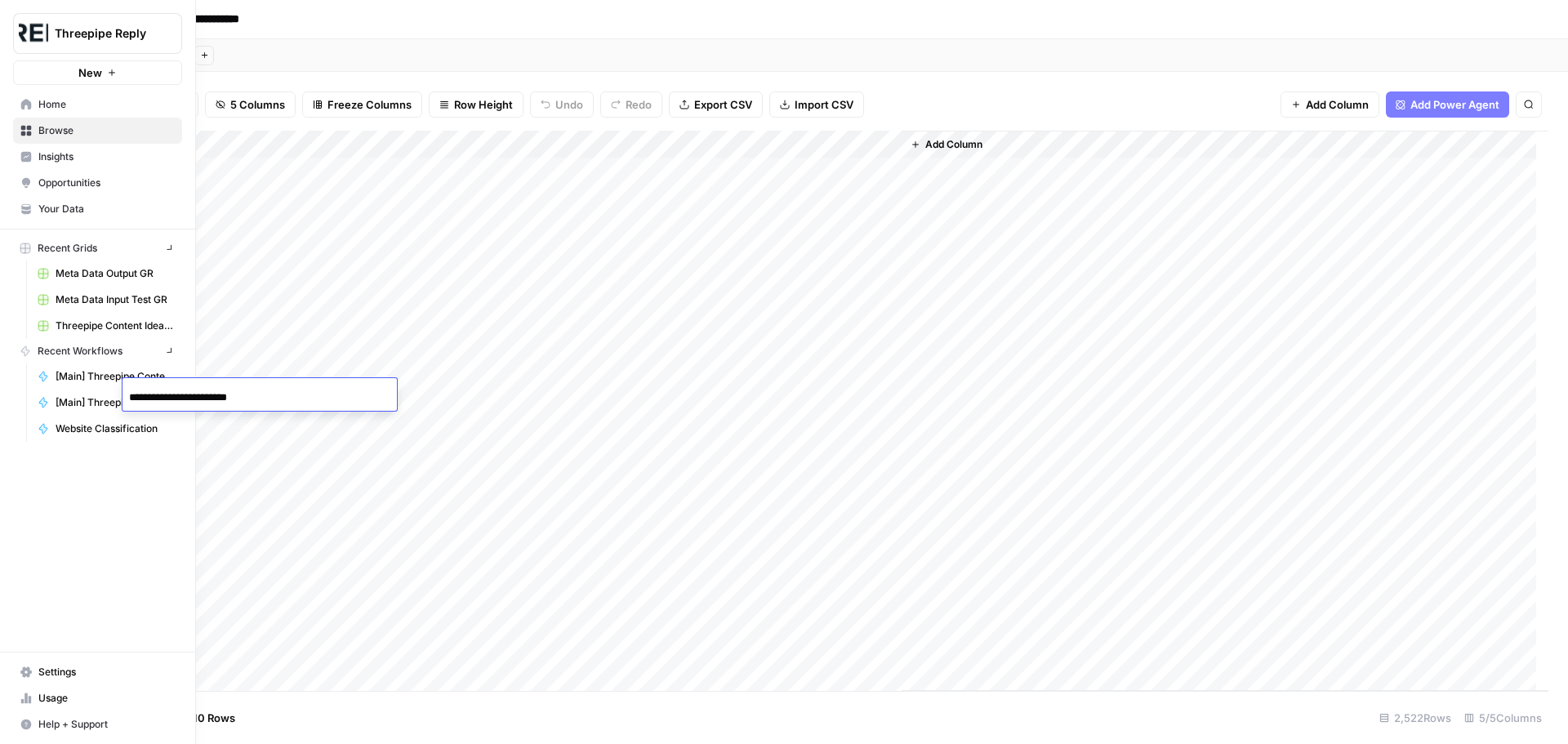
drag, startPoint x: 164, startPoint y: 397, endPoint x: 36, endPoint y: 421, distance: 130.2
click at [36, 421] on body "**********" at bounding box center [784, 372] width 1568 height 744
type input "**********"
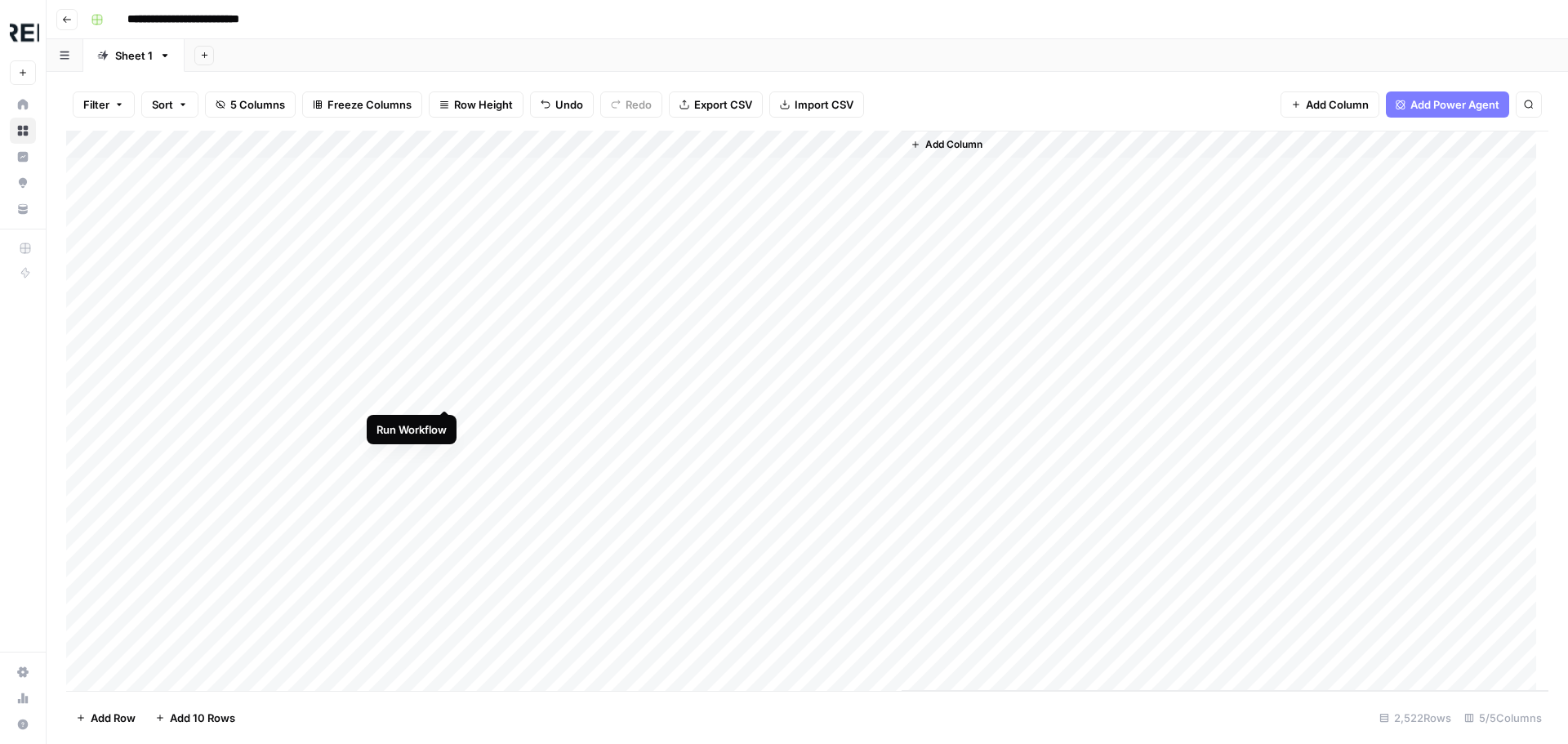
click at [446, 386] on div "Add Column" at bounding box center [807, 411] width 1482 height 560
click at [442, 445] on div "Add Column" at bounding box center [807, 411] width 1482 height 560
click at [248, 286] on div "Add Column" at bounding box center [807, 411] width 1482 height 560
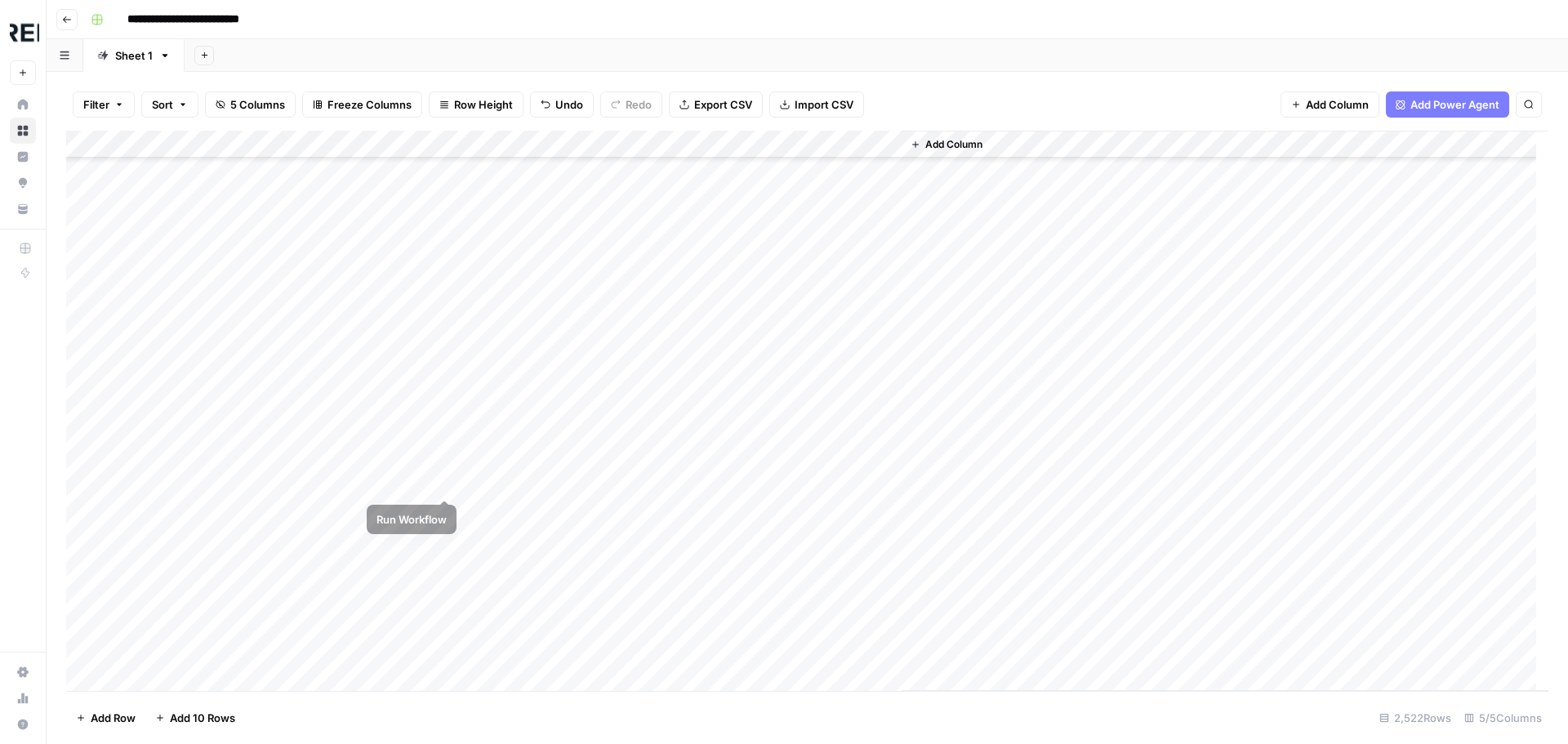
click at [439, 483] on div "Add Column" at bounding box center [807, 411] width 1482 height 560
click at [444, 571] on div "Add Column" at bounding box center [807, 411] width 1482 height 560
click at [448, 514] on div "Add Column" at bounding box center [807, 411] width 1482 height 560
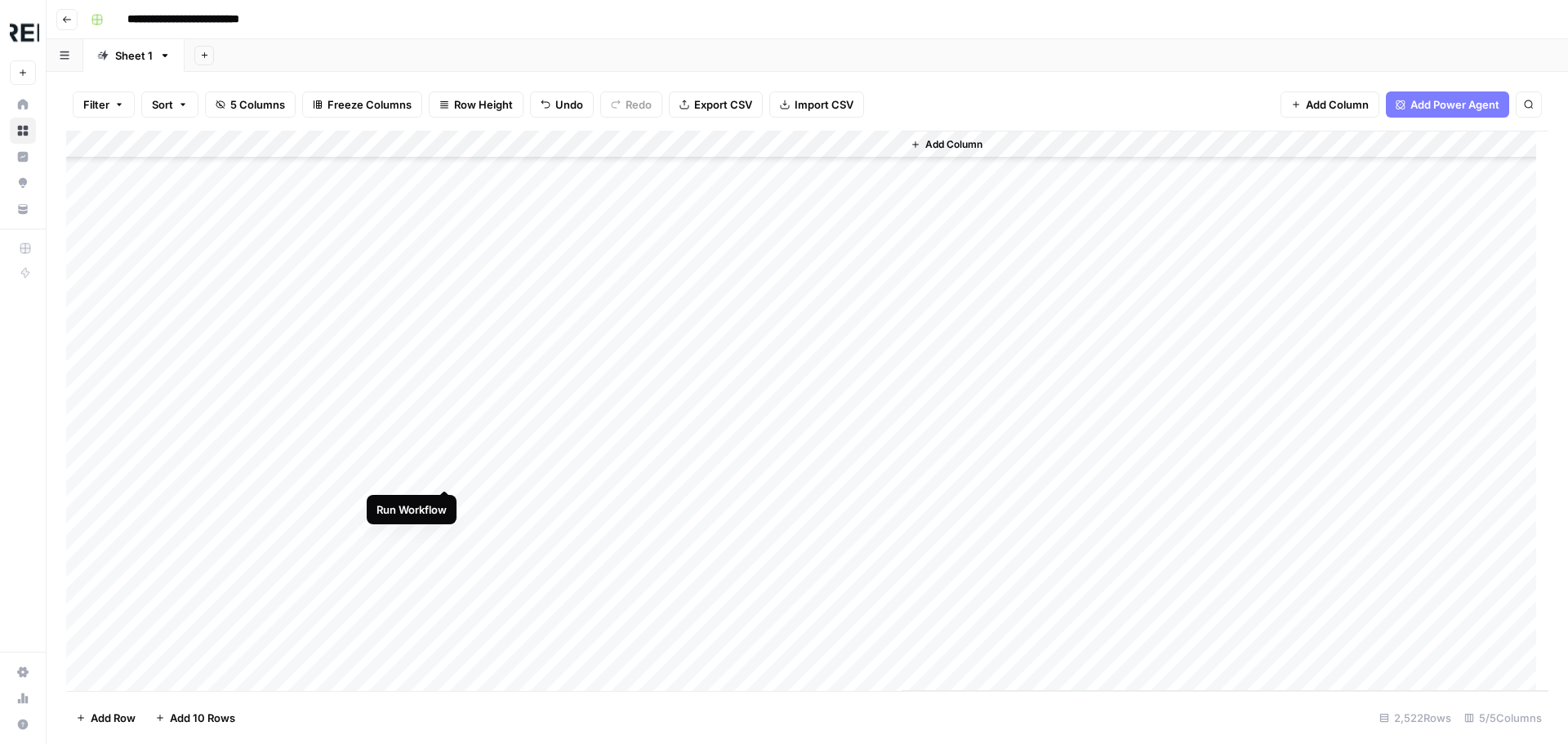
click at [437, 475] on div "Add Column" at bounding box center [807, 411] width 1482 height 560
click at [437, 455] on div "Add Column" at bounding box center [807, 411] width 1482 height 560
click at [439, 392] on div "Add Column" at bounding box center [807, 411] width 1482 height 560
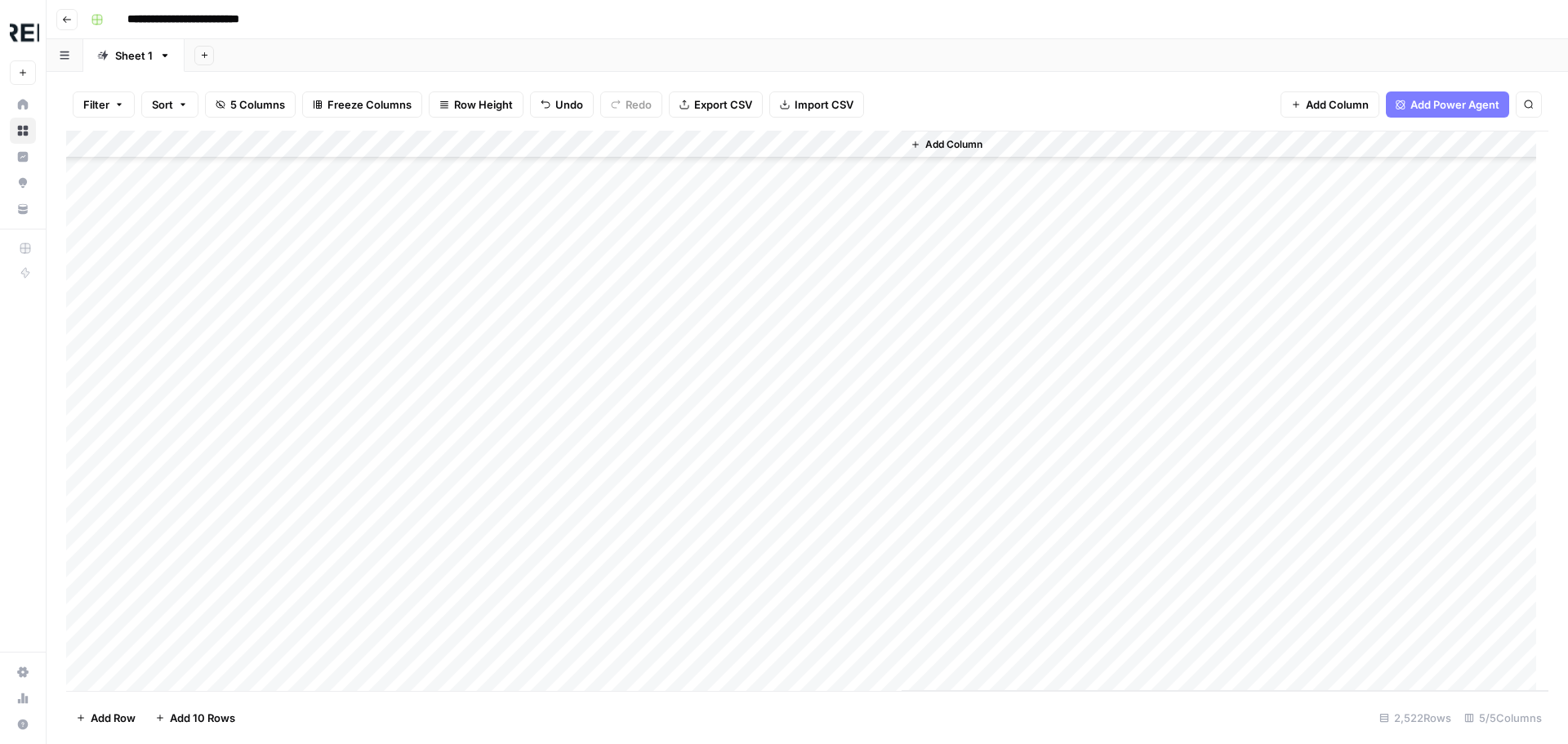
scroll to position [8082, 0]
click at [444, 332] on div "Add Column" at bounding box center [807, 411] width 1482 height 560
click at [440, 473] on div "Add Column" at bounding box center [807, 411] width 1482 height 560
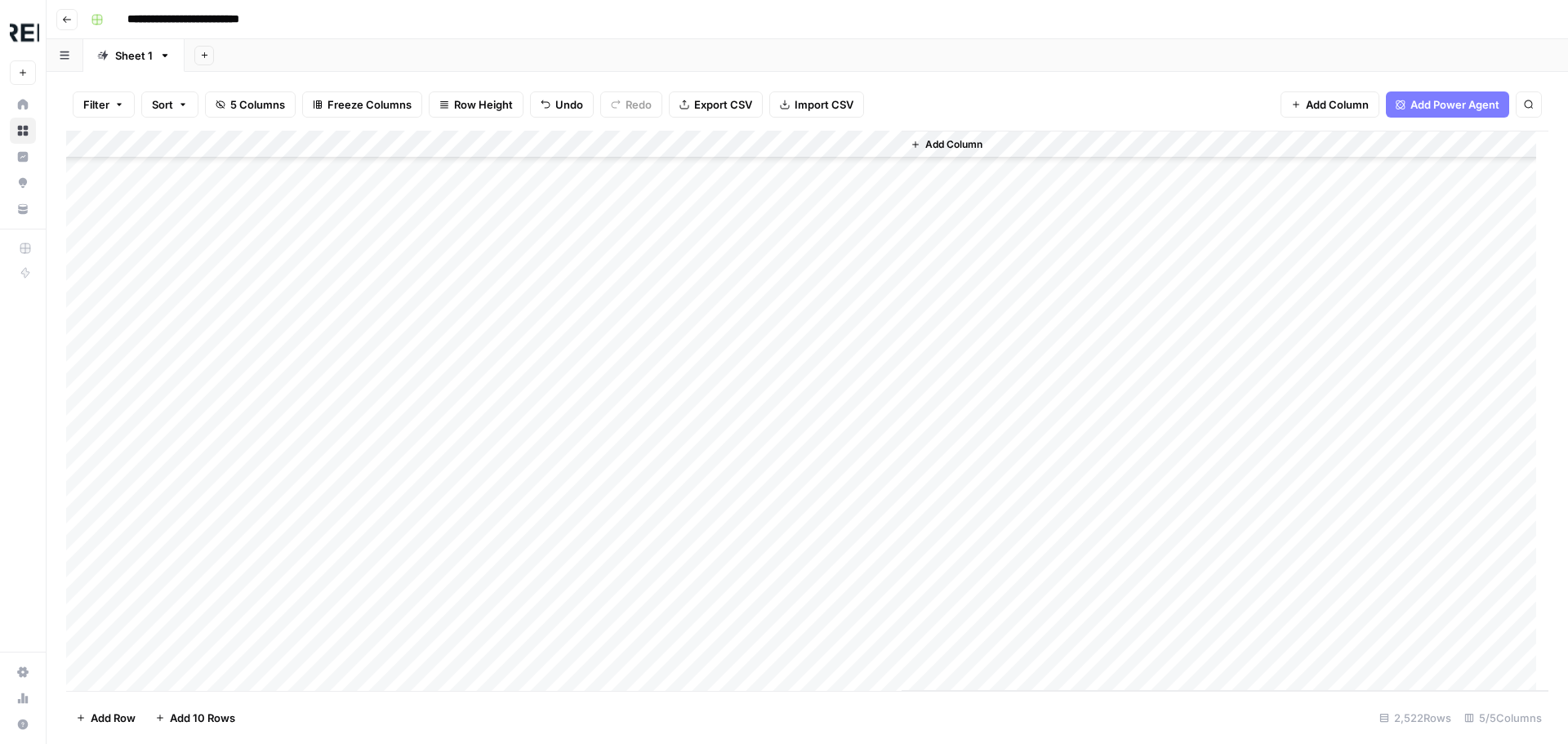
click at [445, 442] on div "Add Column" at bounding box center [807, 411] width 1482 height 560
click at [437, 394] on div "Add Column" at bounding box center [807, 411] width 1482 height 560
click at [440, 411] on div "Add Column" at bounding box center [807, 411] width 1482 height 560
click at [441, 421] on div "Add Column" at bounding box center [807, 411] width 1482 height 560
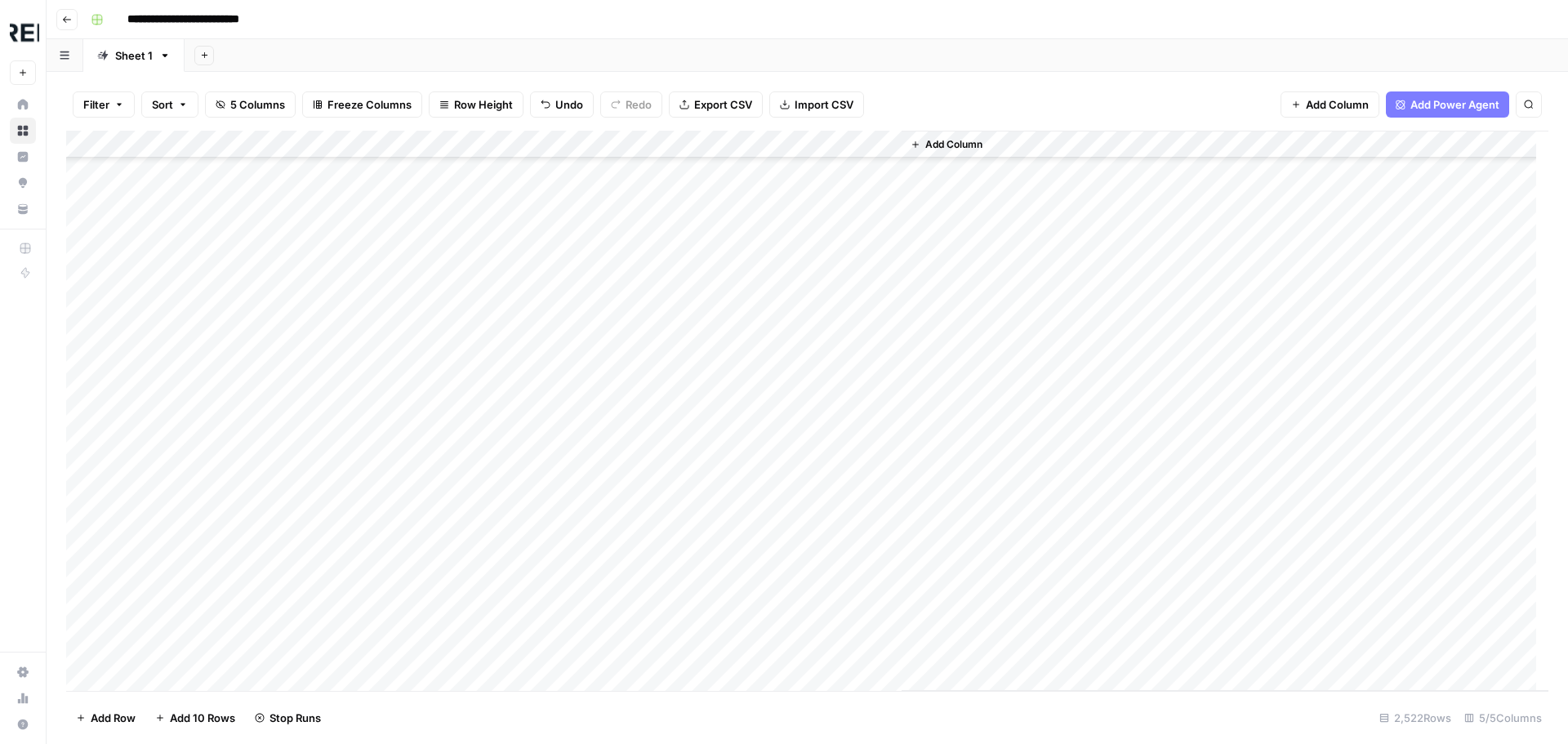
scroll to position [11347, 0]
click at [441, 505] on div "Add Column" at bounding box center [807, 411] width 1482 height 560
click at [441, 428] on div "Add Column" at bounding box center [807, 411] width 1482 height 560
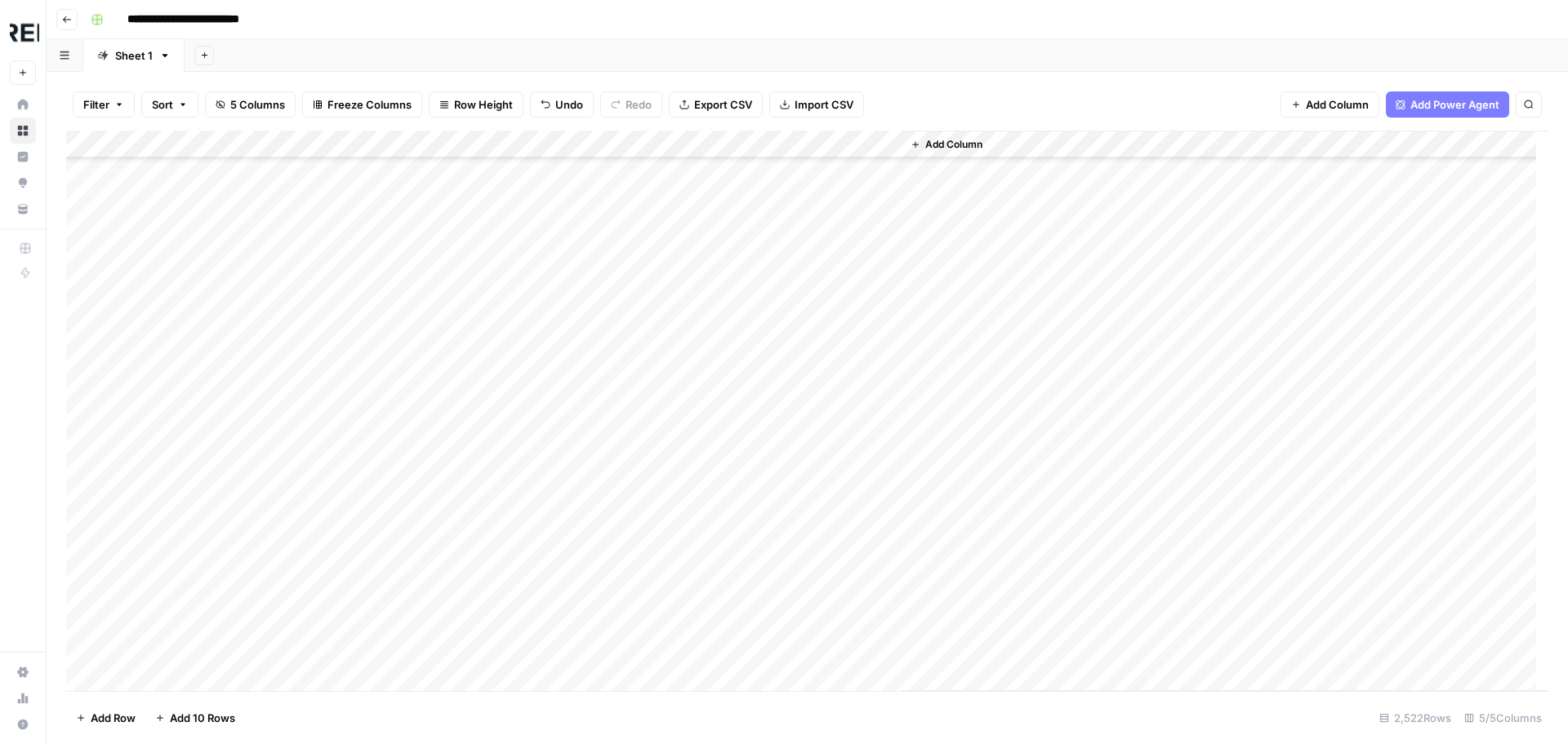
click at [439, 414] on div "Add Column" at bounding box center [807, 411] width 1482 height 560
click at [443, 411] on div "Add Column" at bounding box center [807, 411] width 1482 height 560
click at [442, 496] on div "Add Column" at bounding box center [807, 411] width 1482 height 560
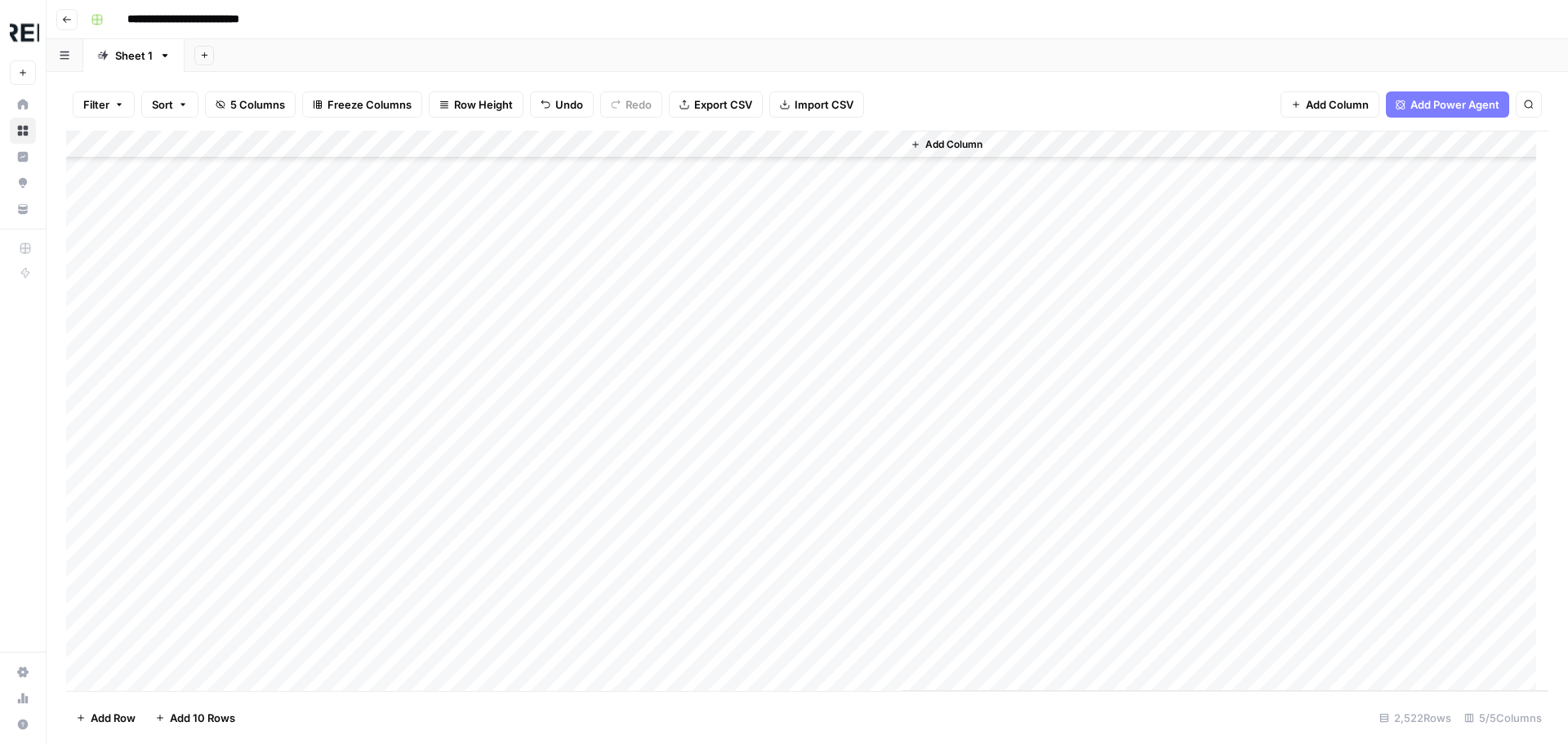
scroll to position [16164, 0]
click at [443, 462] on div "Add Column" at bounding box center [807, 411] width 1482 height 560
click at [447, 544] on div "Add Column" at bounding box center [807, 411] width 1482 height 560
click at [446, 556] on div "Add Column" at bounding box center [807, 411] width 1482 height 560
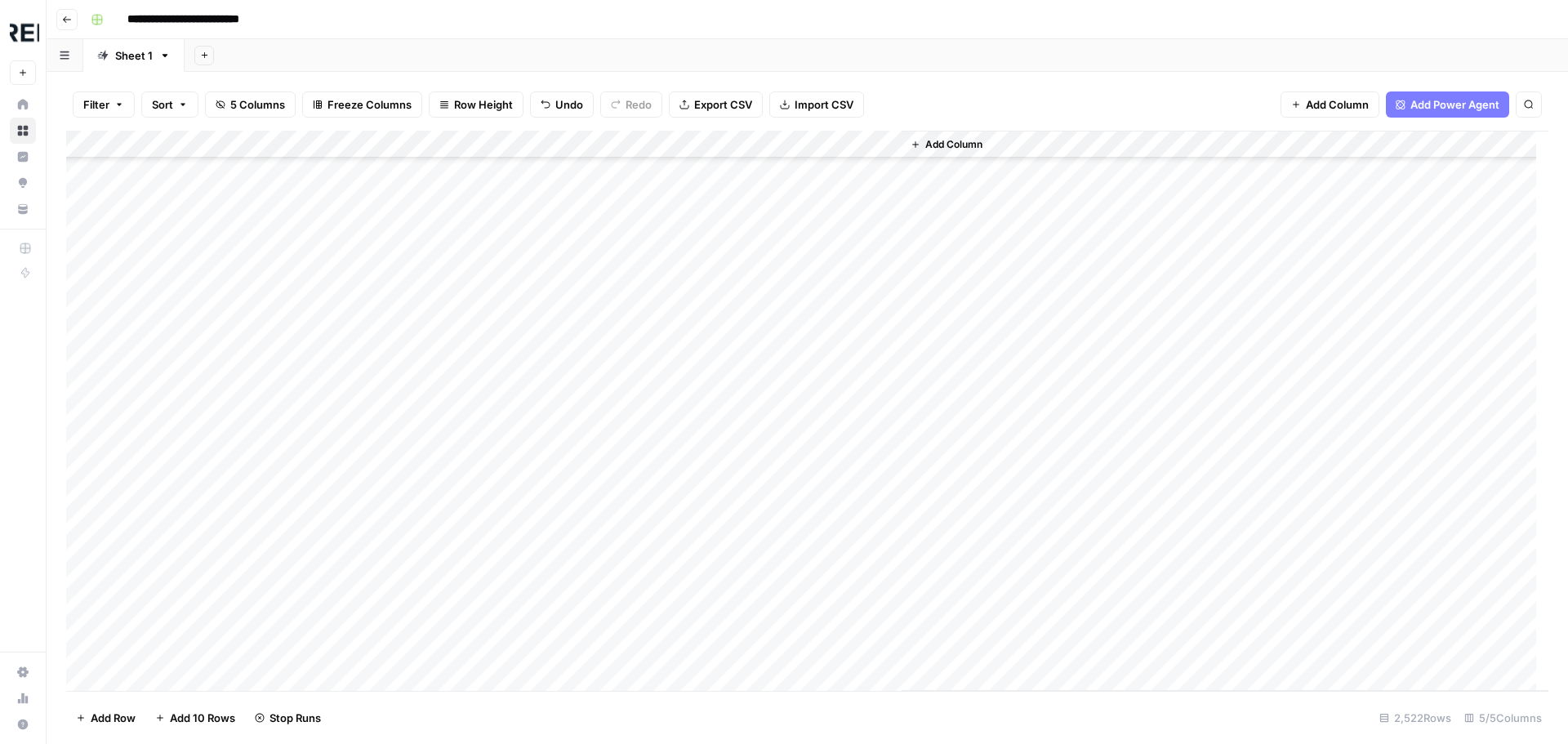
scroll to position [17143, 0]
click at [452, 453] on div "Add Column" at bounding box center [807, 411] width 1482 height 560
click at [444, 437] on div "Add Column" at bounding box center [807, 411] width 1482 height 560
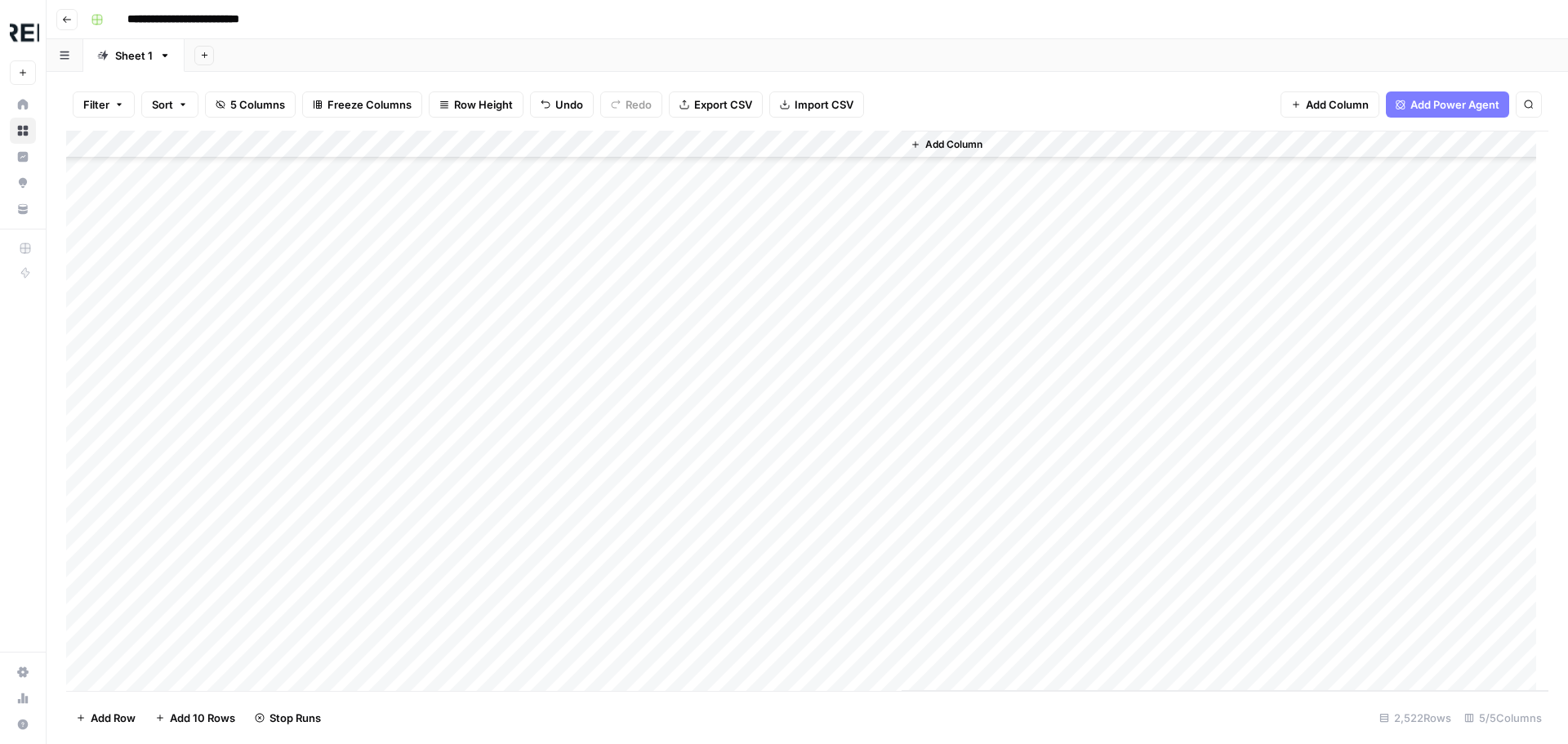
click at [442, 450] on div "Add Column" at bounding box center [807, 411] width 1482 height 560
click at [442, 438] on div "Add Column" at bounding box center [807, 411] width 1482 height 560
click at [447, 493] on div "Add Column" at bounding box center [807, 411] width 1482 height 560
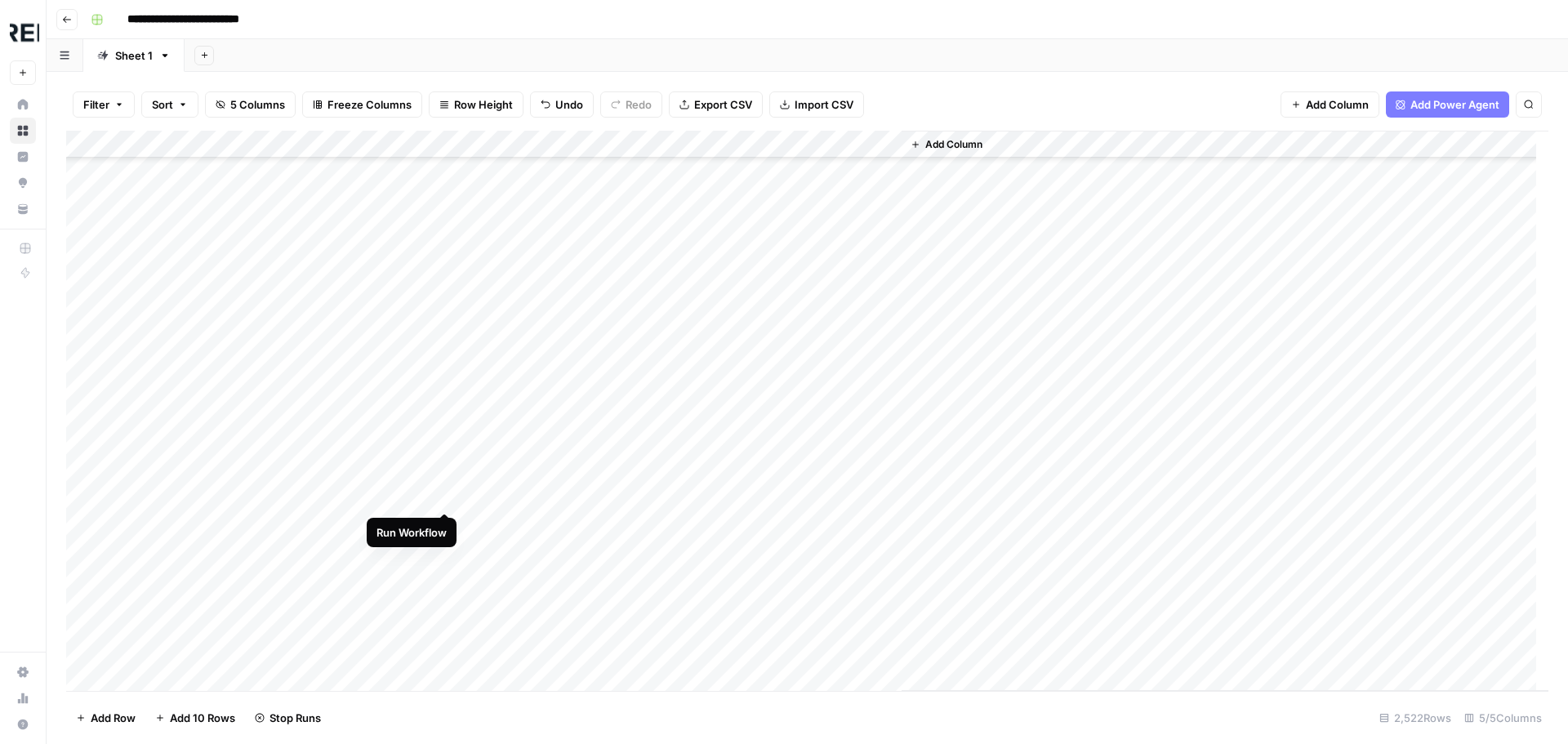
scroll to position [20490, 0]
click at [449, 547] on div "Add Column" at bounding box center [807, 411] width 1482 height 560
click at [444, 370] on div "Add Column" at bounding box center [807, 411] width 1482 height 560
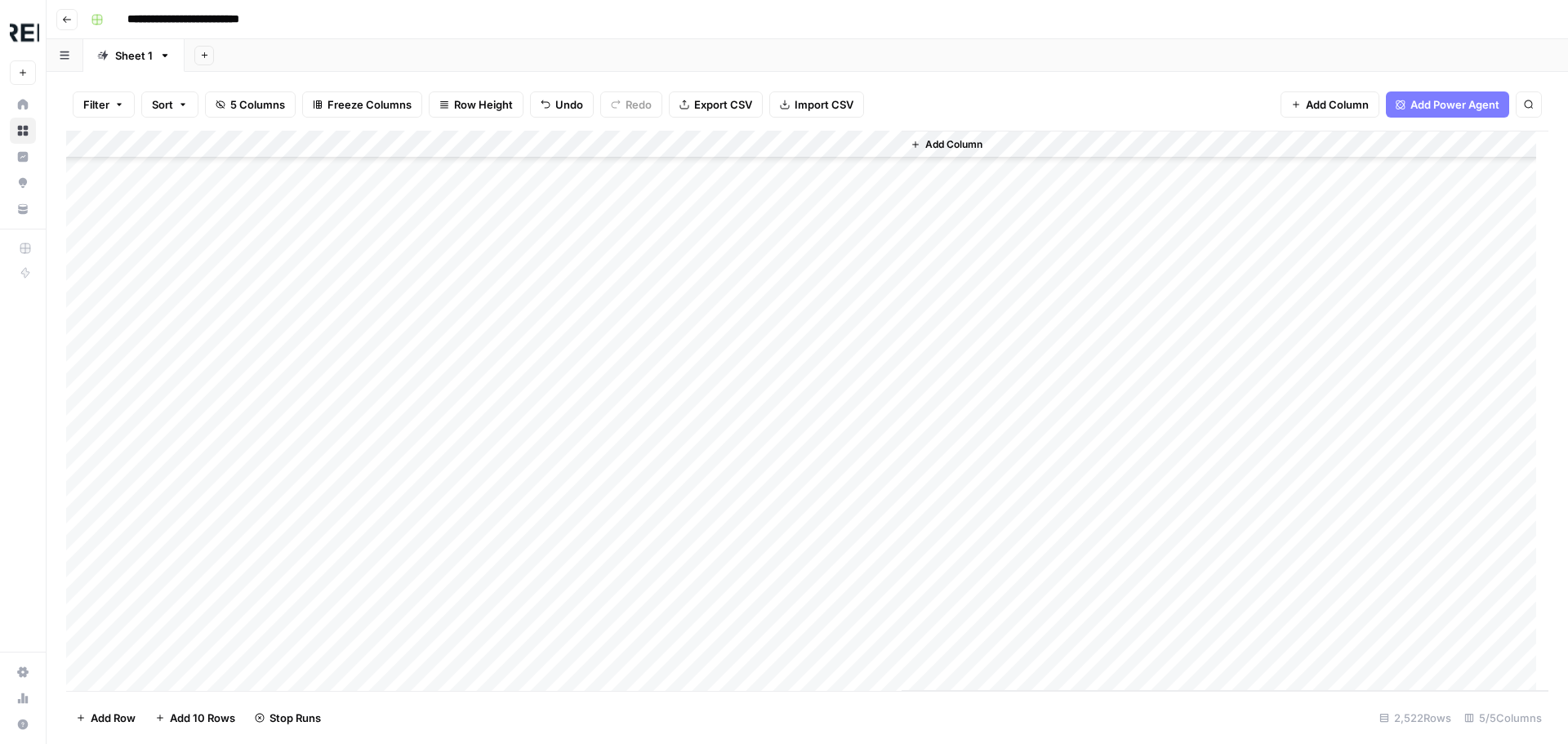
click at [441, 380] on div "Add Column" at bounding box center [807, 411] width 1482 height 560
click at [442, 423] on div "Add Column" at bounding box center [807, 411] width 1482 height 560
click at [446, 349] on div "Add Column" at bounding box center [807, 411] width 1482 height 560
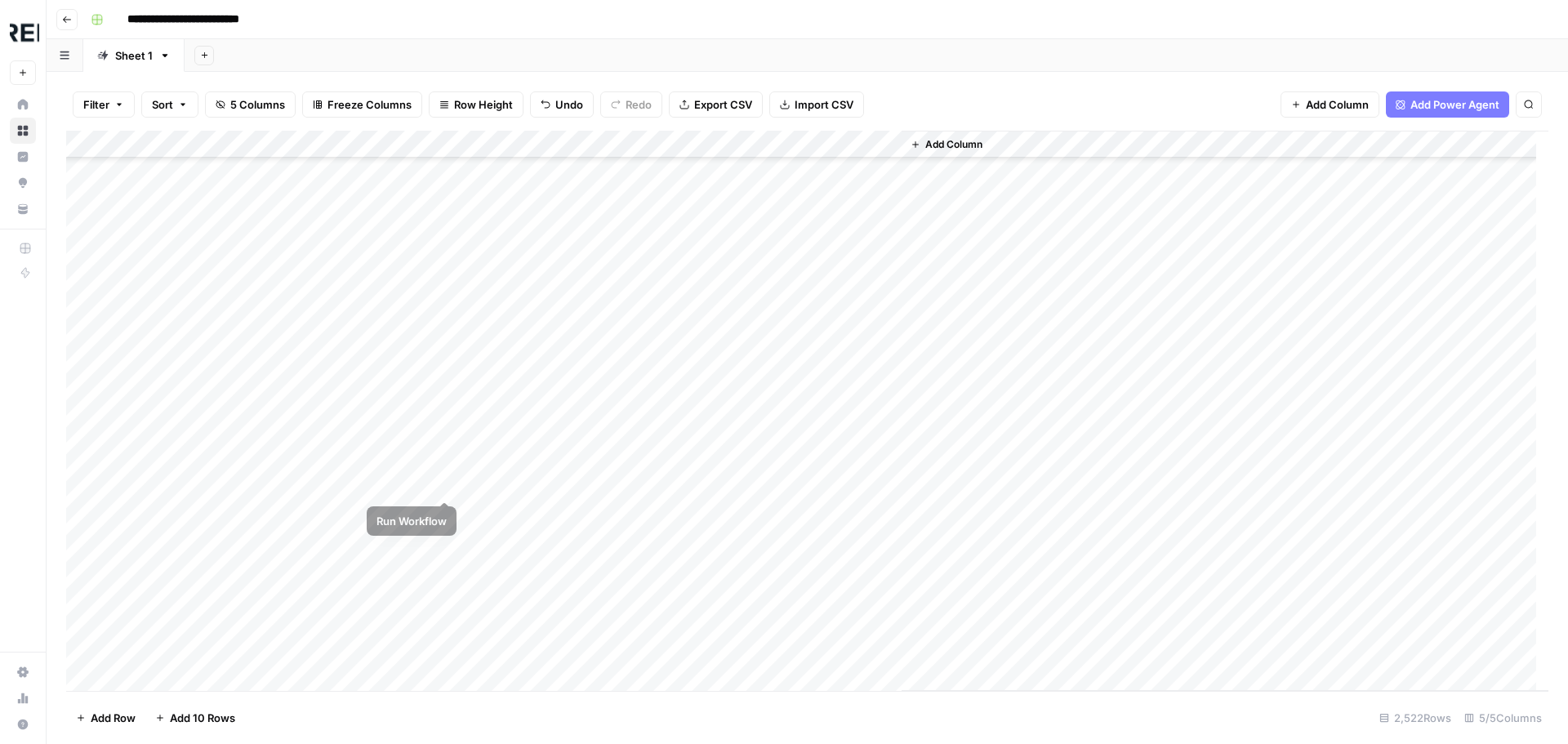
click at [441, 481] on div "Add Column" at bounding box center [807, 411] width 1482 height 560
click at [444, 479] on div "Add Column" at bounding box center [807, 411] width 1482 height 560
click at [449, 438] on div "Add Column" at bounding box center [807, 411] width 1482 height 560
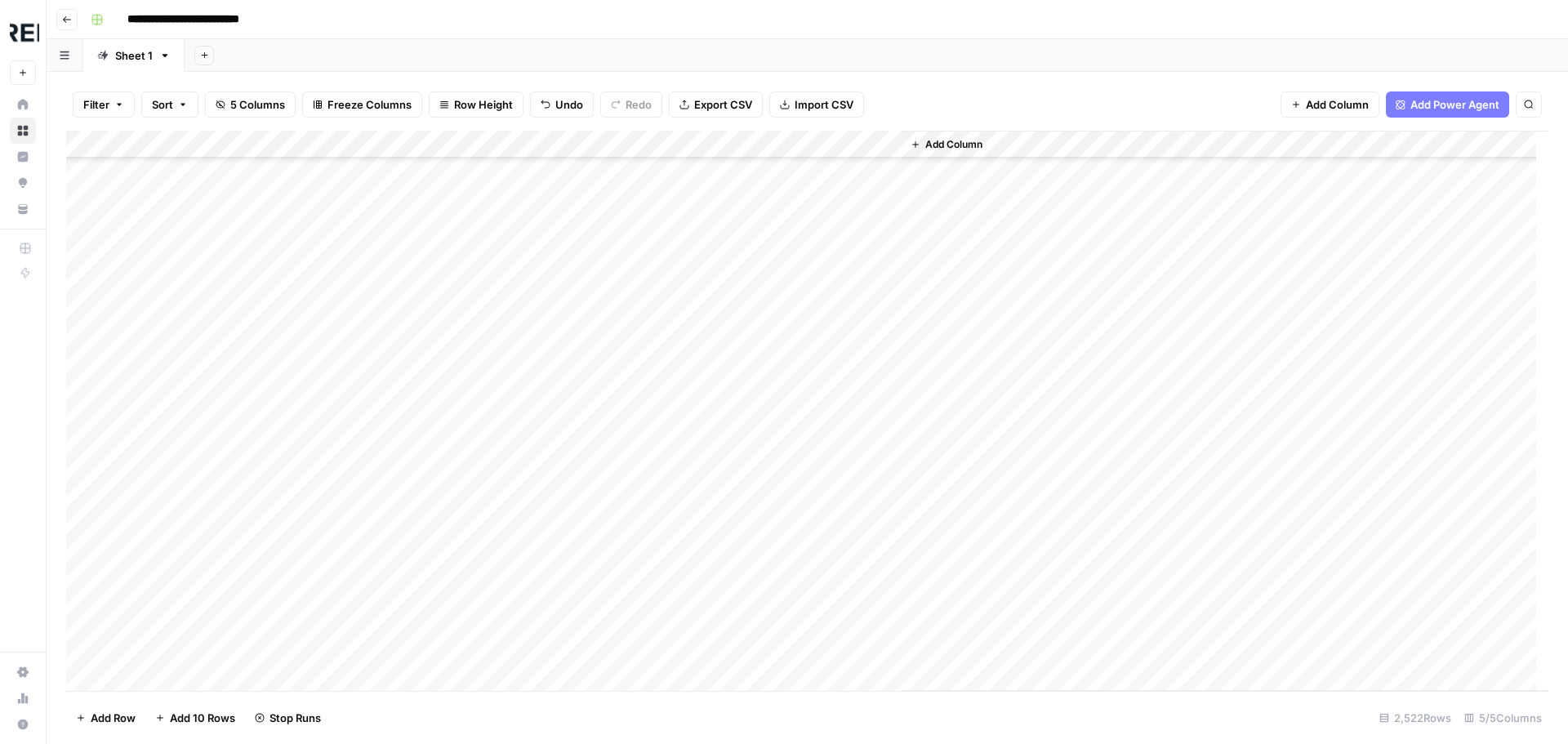
scroll to position [24979, 0]
click at [443, 446] on div "Add Column" at bounding box center [807, 411] width 1482 height 560
click at [447, 404] on div "Add Column" at bounding box center [807, 411] width 1482 height 560
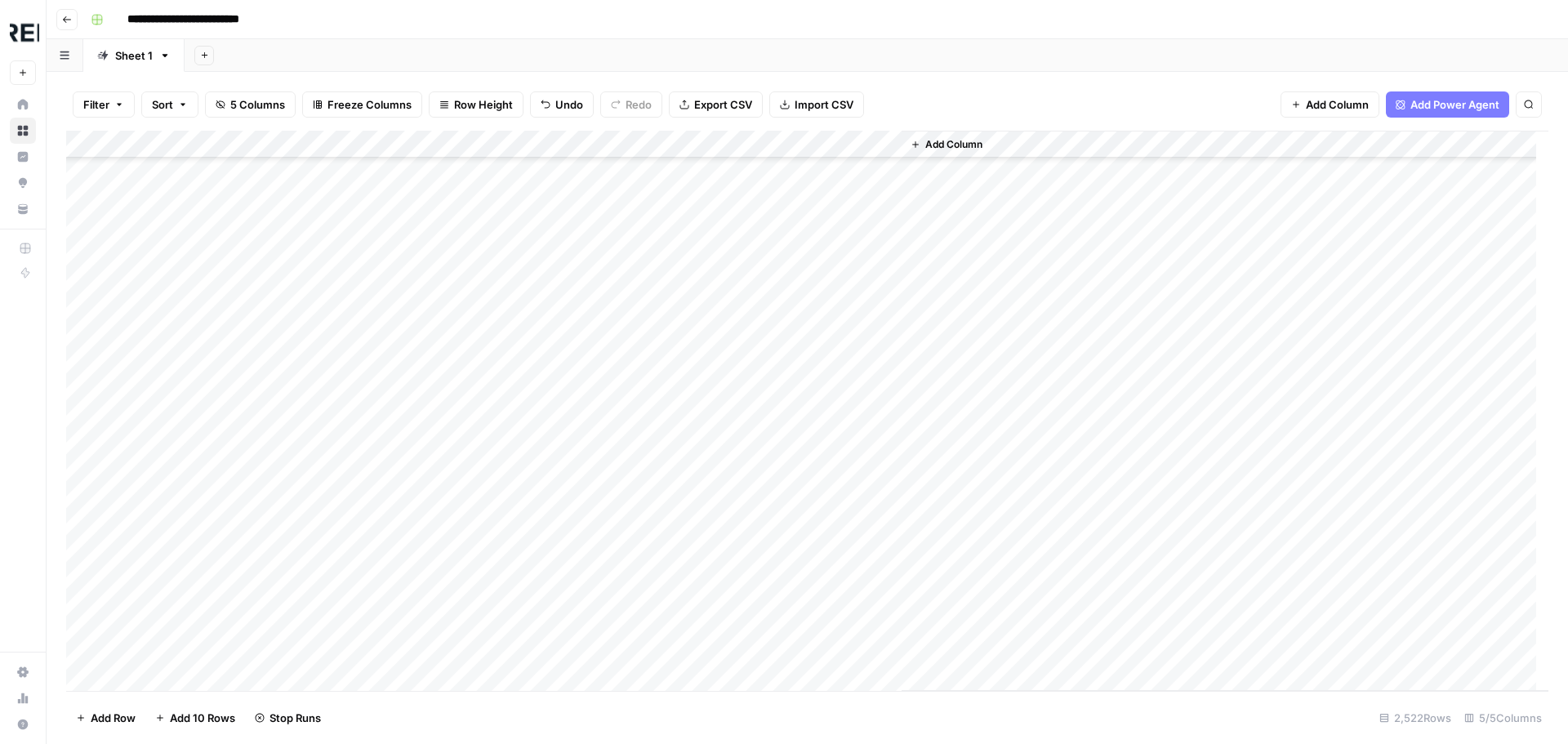
click at [447, 394] on div "Add Column" at bounding box center [807, 411] width 1482 height 560
click at [444, 307] on div "Add Column" at bounding box center [807, 411] width 1482 height 560
click at [448, 400] on div "Add Column" at bounding box center [807, 411] width 1482 height 560
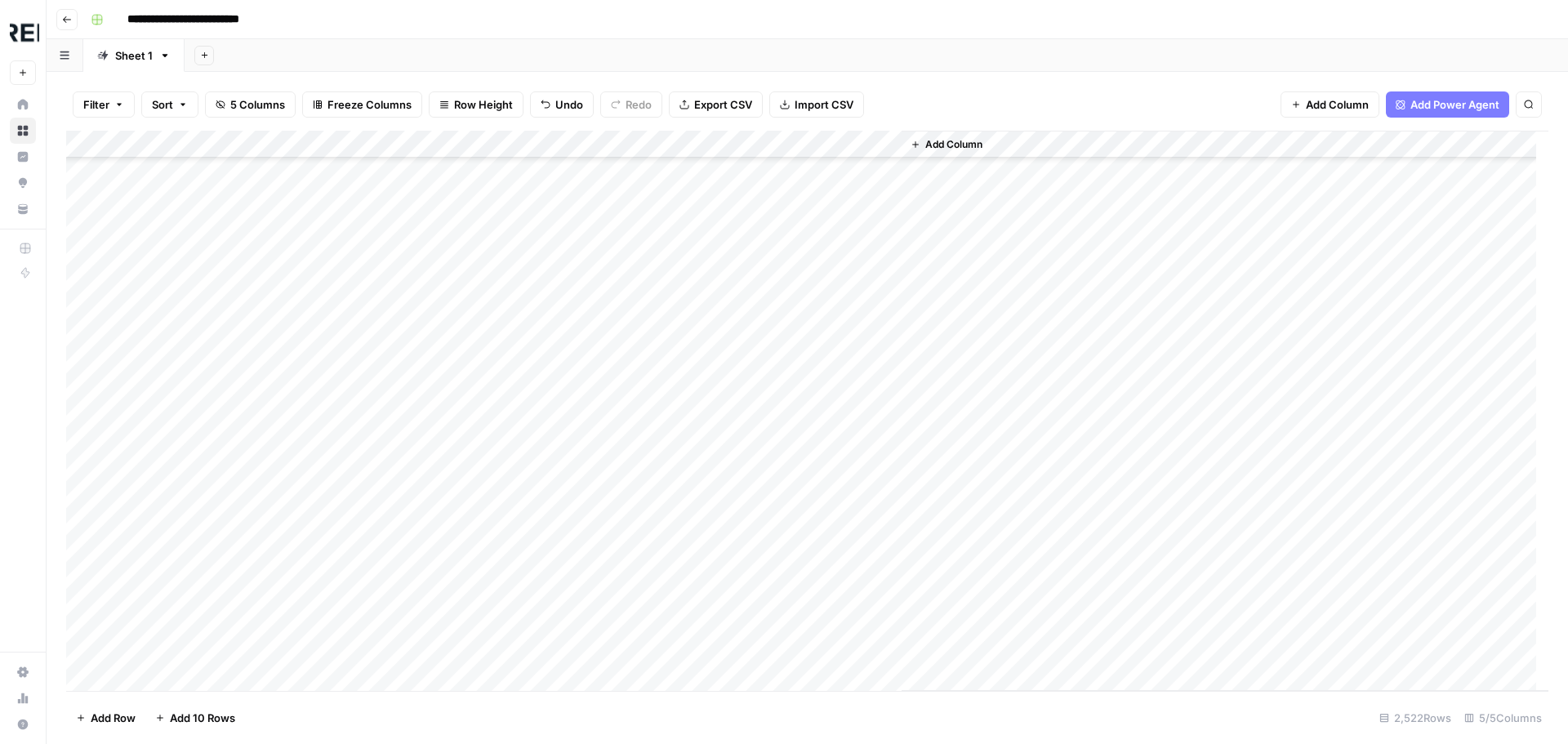
scroll to position [32326, 0]
click at [442, 515] on div "Add Column" at bounding box center [807, 411] width 1482 height 560
click at [441, 499] on div "Add Column" at bounding box center [807, 411] width 1482 height 560
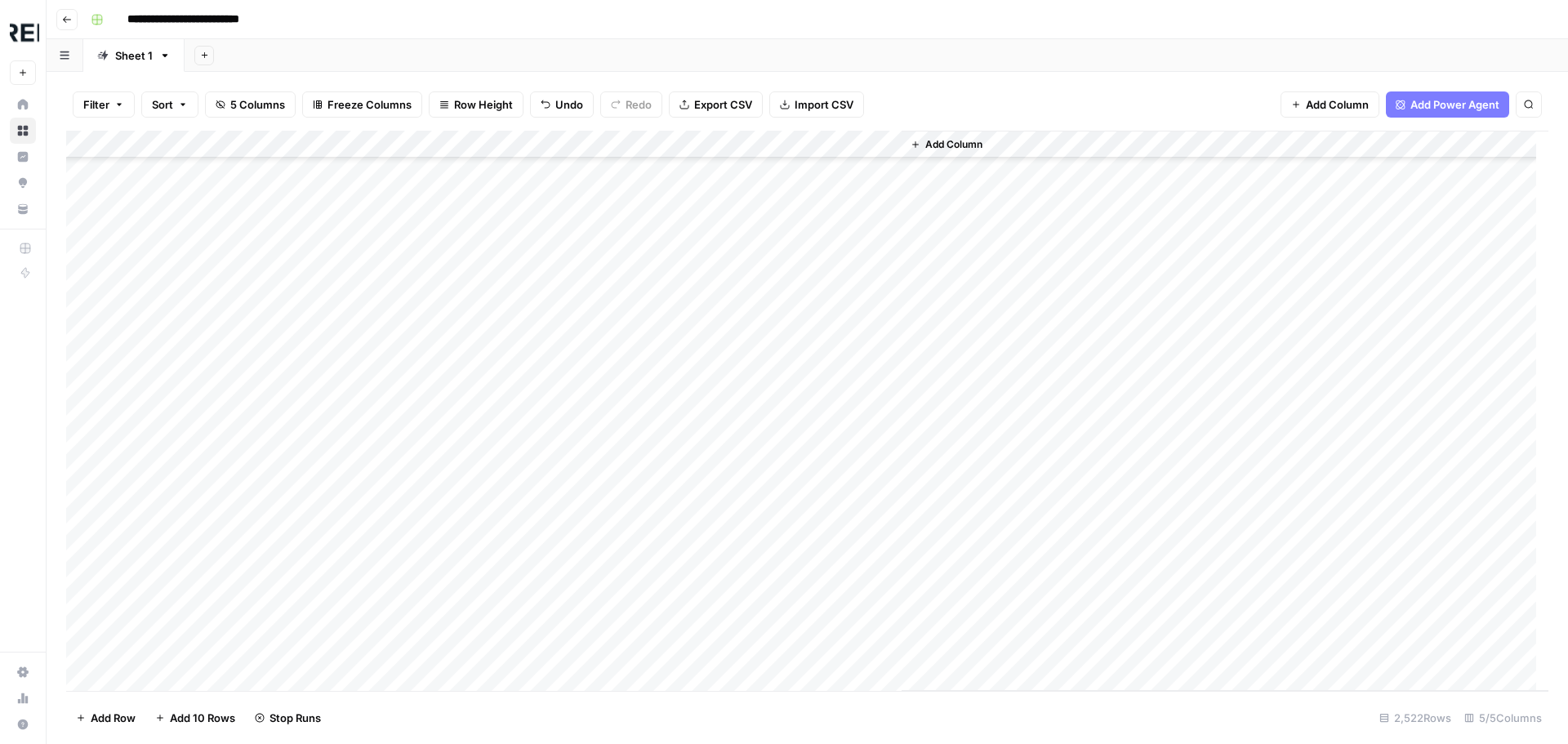
click at [439, 509] on div "Add Column" at bounding box center [807, 411] width 1482 height 560
click at [446, 557] on div "Add Column" at bounding box center [807, 411] width 1482 height 560
click at [442, 457] on div "Add Column" at bounding box center [807, 411] width 1482 height 560
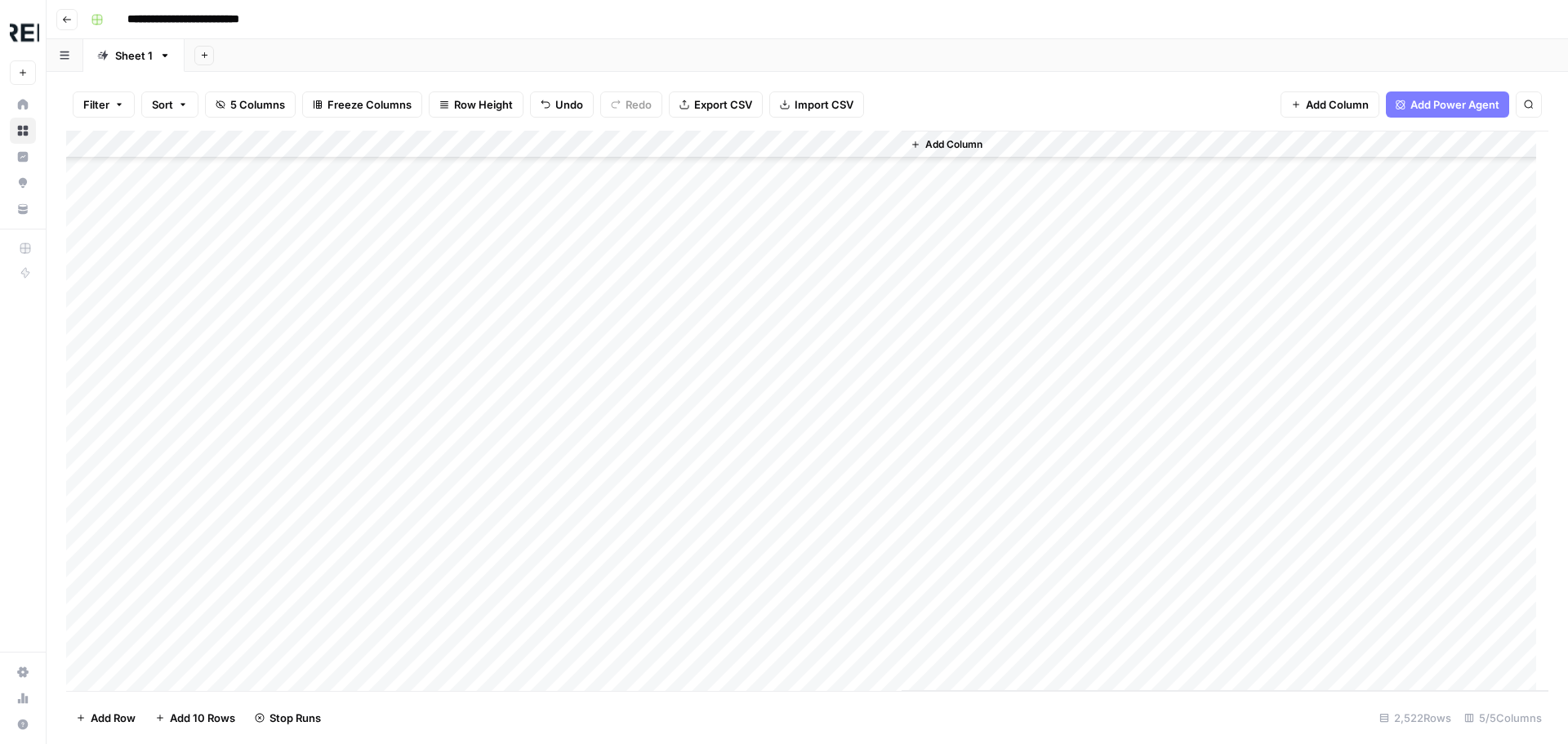
click at [446, 519] on div "Add Column" at bounding box center [807, 411] width 1482 height 560
click at [447, 576] on div "Add Column" at bounding box center [807, 411] width 1482 height 560
click at [446, 483] on div "Add Column" at bounding box center [807, 411] width 1482 height 560
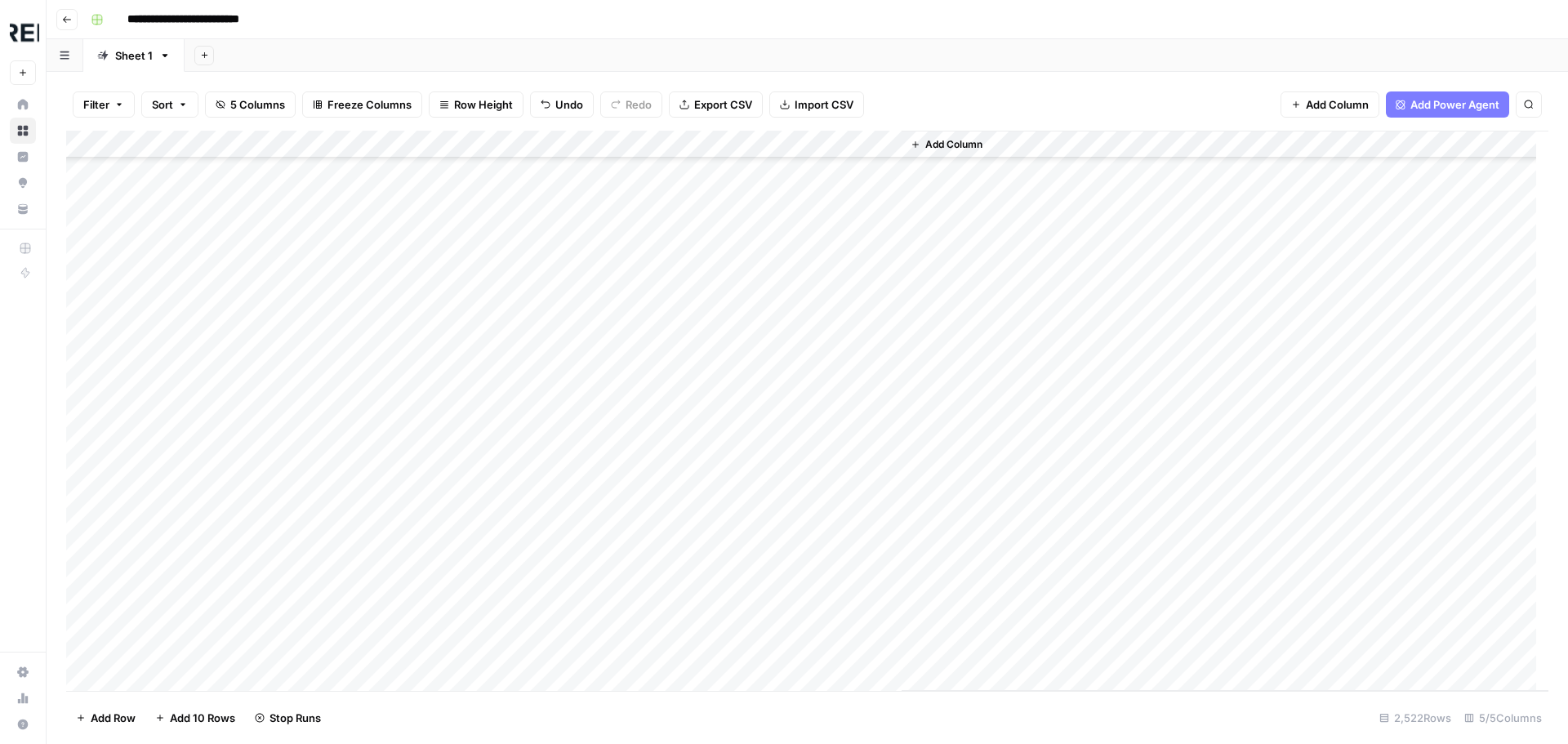
click at [452, 539] on div "Add Column" at bounding box center [807, 411] width 1482 height 560
click at [448, 462] on div "Add Column" at bounding box center [807, 411] width 1482 height 560
click at [449, 434] on div "Add Column" at bounding box center [807, 411] width 1482 height 560
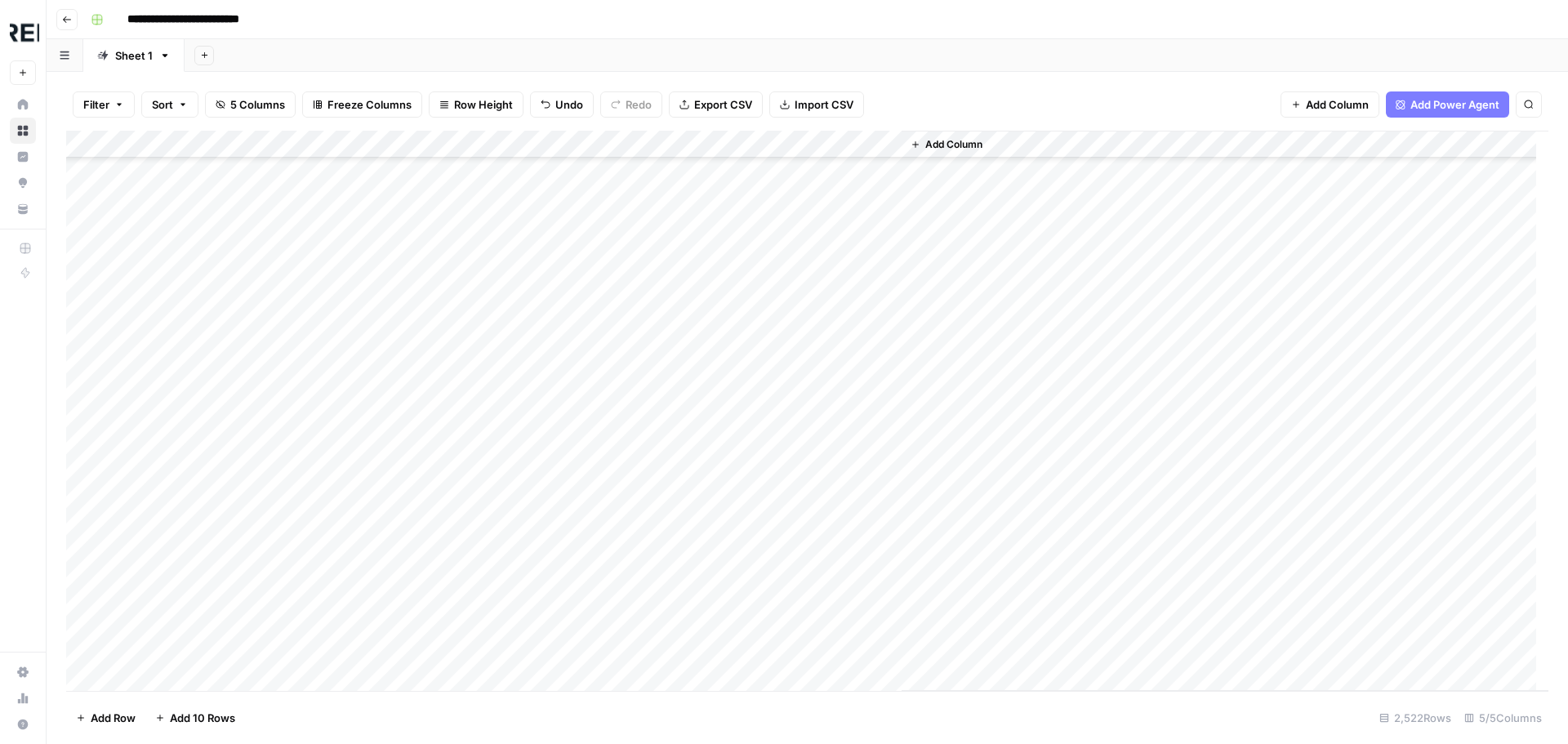
scroll to position [42449, 0]
click at [437, 462] on div "Add Column" at bounding box center [807, 411] width 1482 height 560
click at [440, 581] on div "Add Column" at bounding box center [807, 411] width 1482 height 560
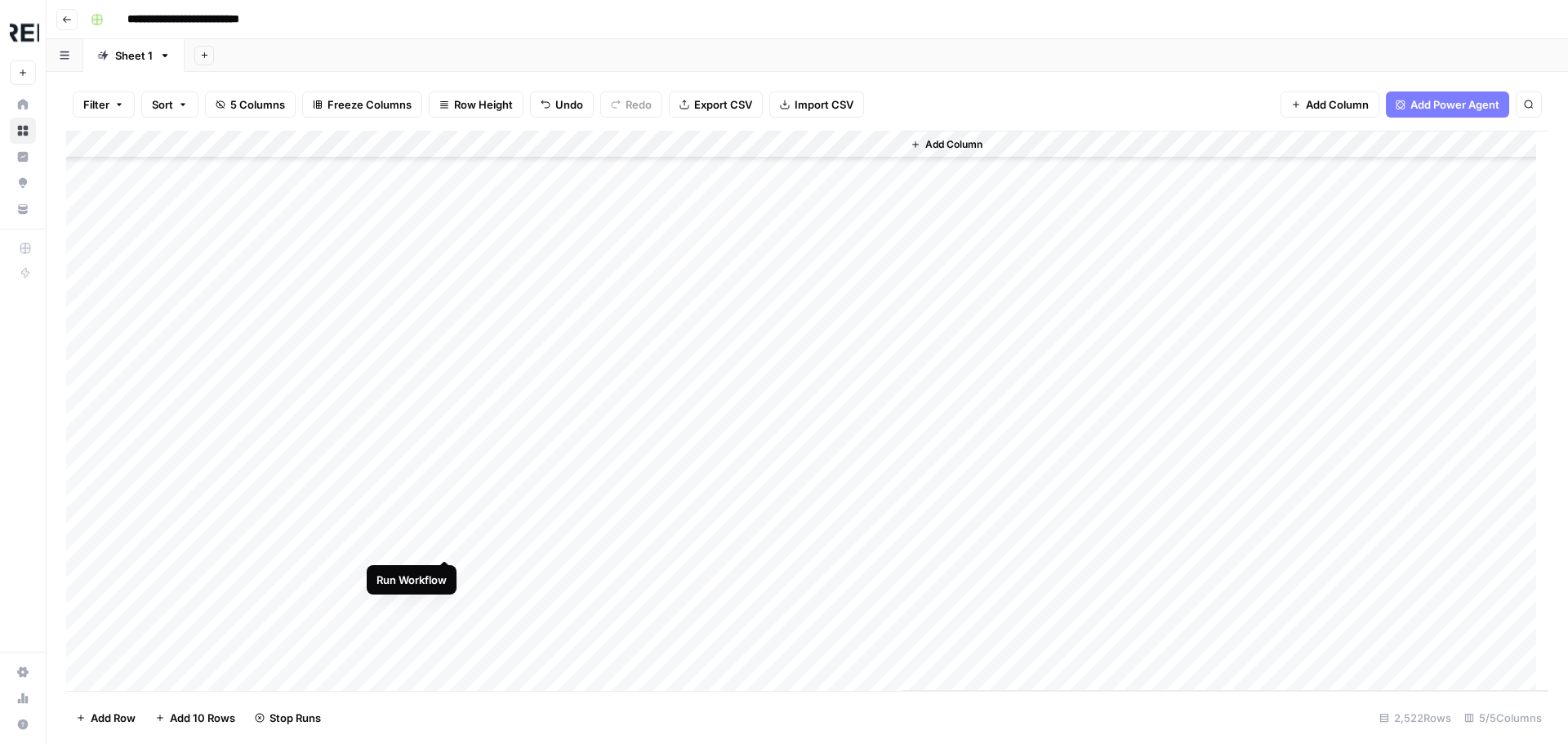
click at [440, 540] on div "Add Column" at bounding box center [807, 411] width 1482 height 560
click at [448, 354] on div "Add Column" at bounding box center [807, 411] width 1482 height 560
click at [445, 436] on div "Add Column" at bounding box center [807, 411] width 1482 height 560
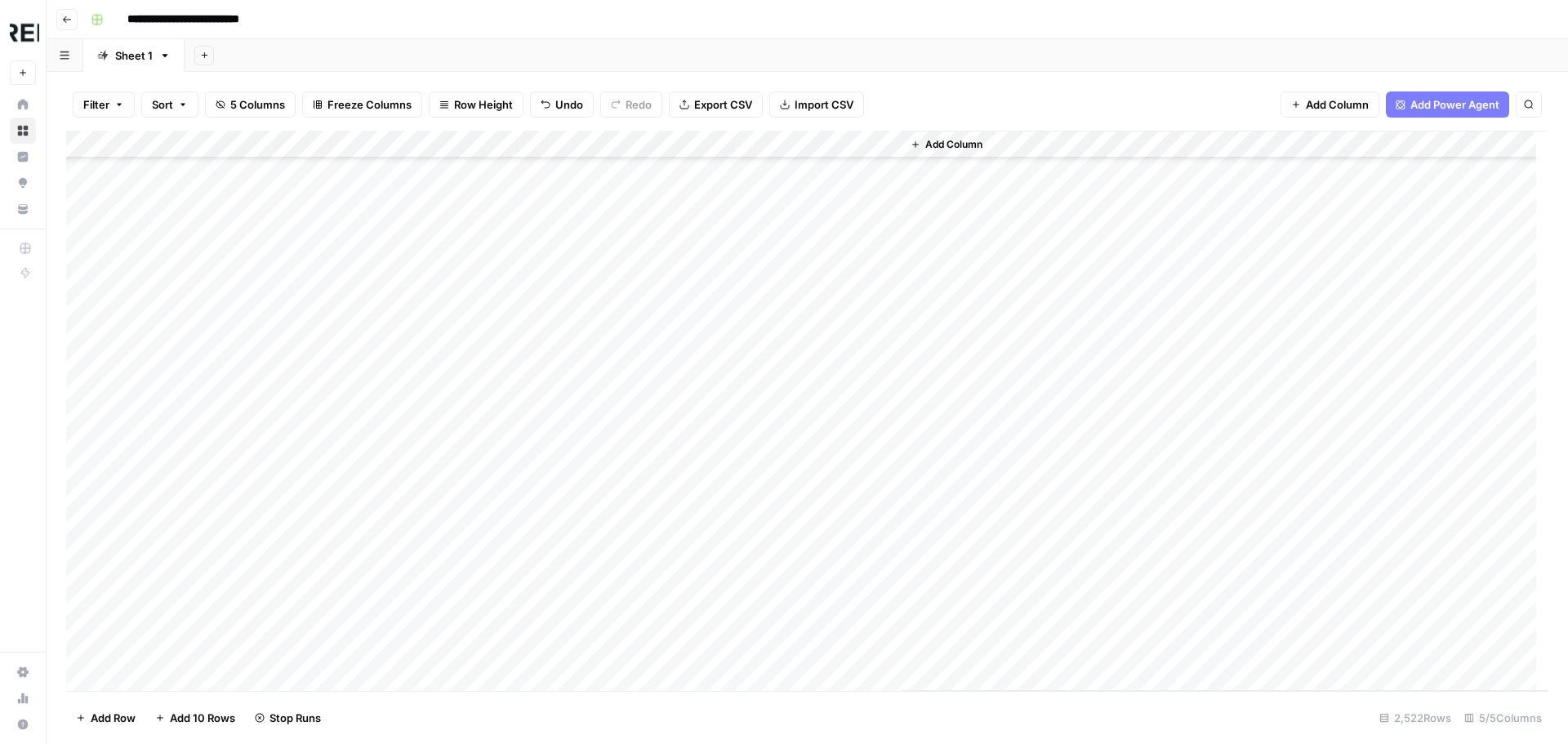
scroll to position [46531, 0]
click at [448, 406] on div "Add Column" at bounding box center [807, 411] width 1482 height 560
click at [448, 365] on div "Add Column" at bounding box center [807, 411] width 1482 height 560
click at [441, 605] on div "Add Column" at bounding box center [807, 411] width 1482 height 560
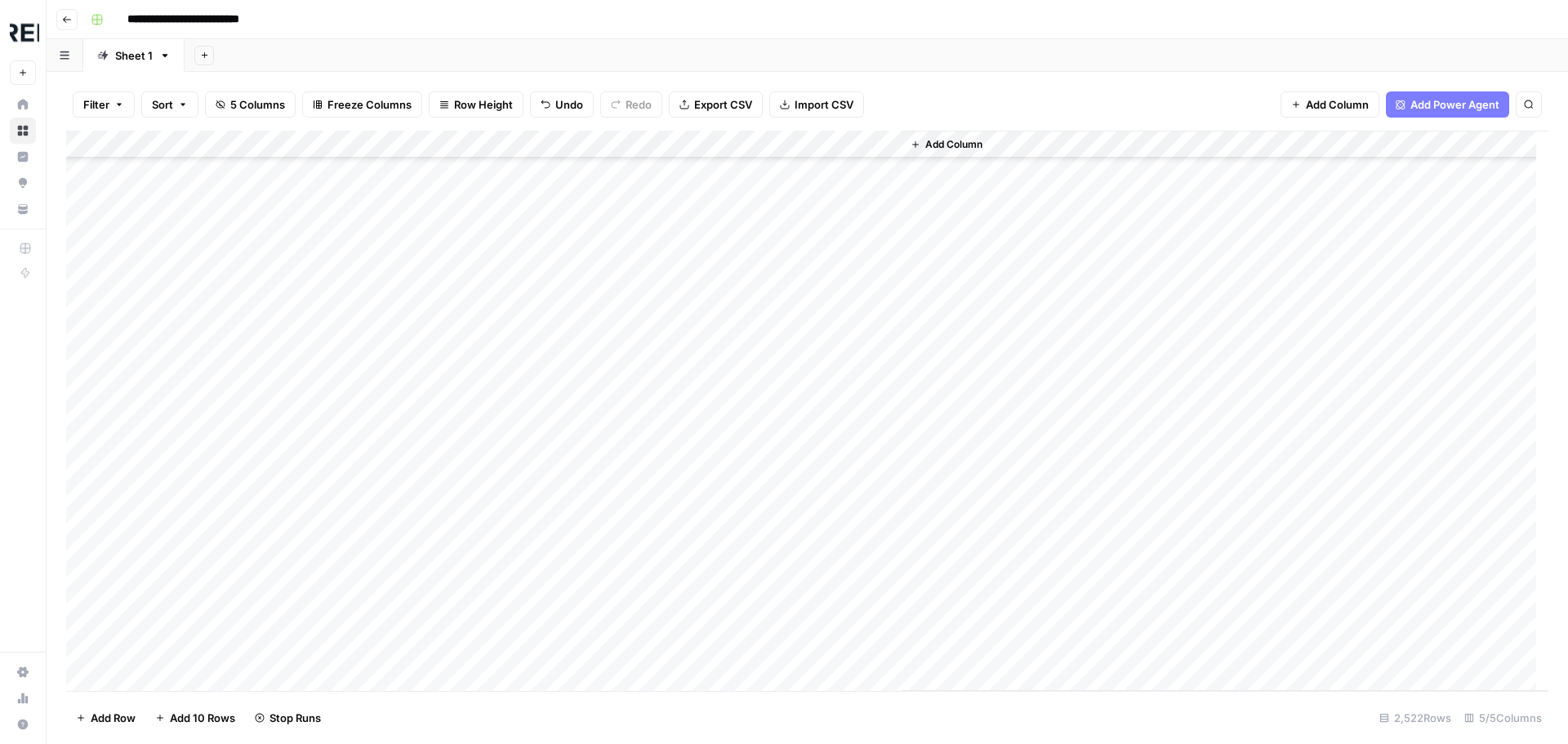
scroll to position [47102, 0]
click at [443, 582] on div "Add Column" at bounding box center [807, 411] width 1482 height 560
click at [447, 454] on div "Add Column" at bounding box center [807, 411] width 1482 height 560
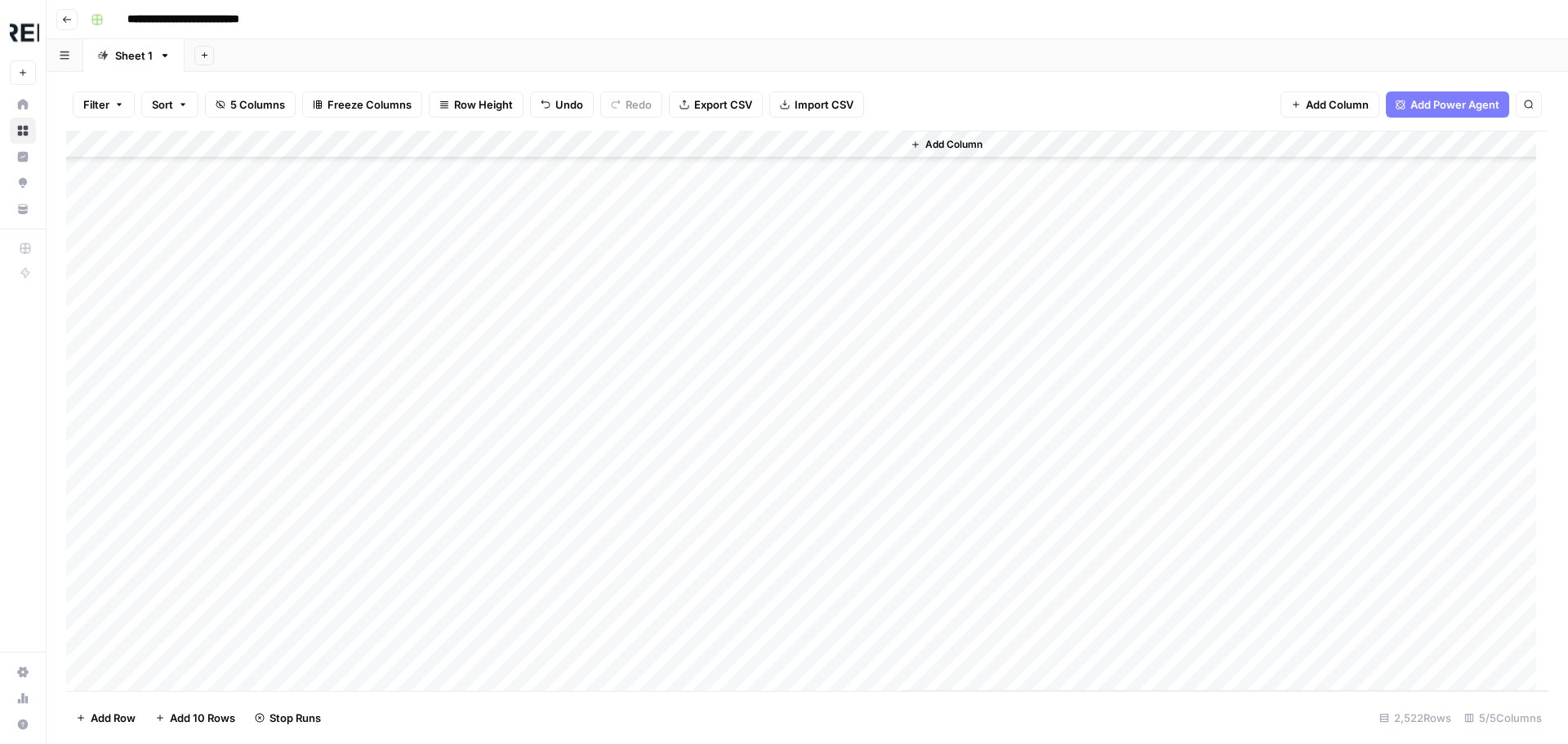
click at [448, 545] on div "Add Column" at bounding box center [807, 411] width 1482 height 560
click at [446, 481] on div "Add Column" at bounding box center [807, 411] width 1482 height 560
click at [444, 385] on div "Add Column" at bounding box center [807, 411] width 1482 height 560
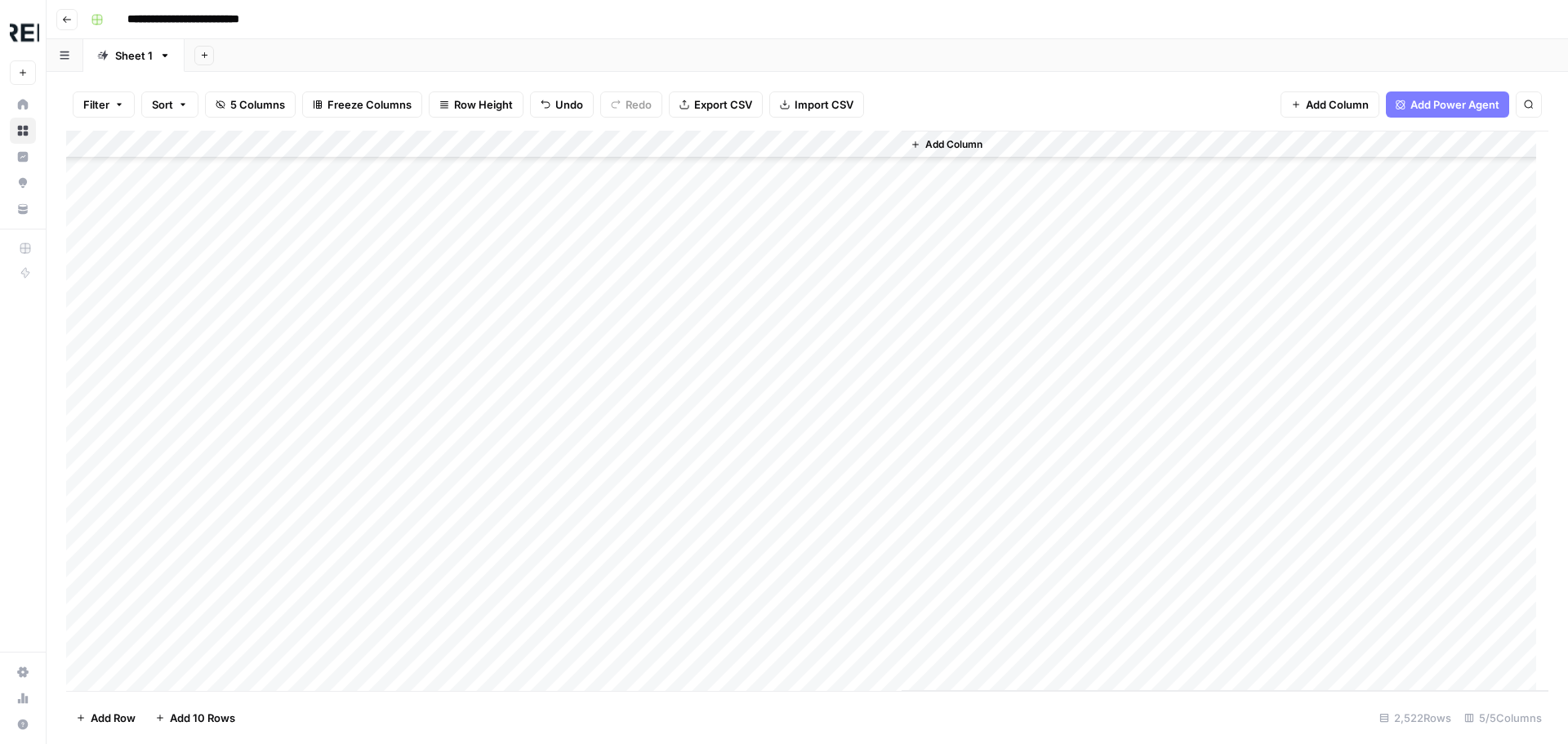
scroll to position [50612, 0]
click at [438, 348] on div "Add Column" at bounding box center [807, 411] width 1482 height 560
click at [443, 373] on div "Add Column" at bounding box center [807, 411] width 1482 height 560
click at [445, 340] on div "Add Column" at bounding box center [807, 411] width 1482 height 560
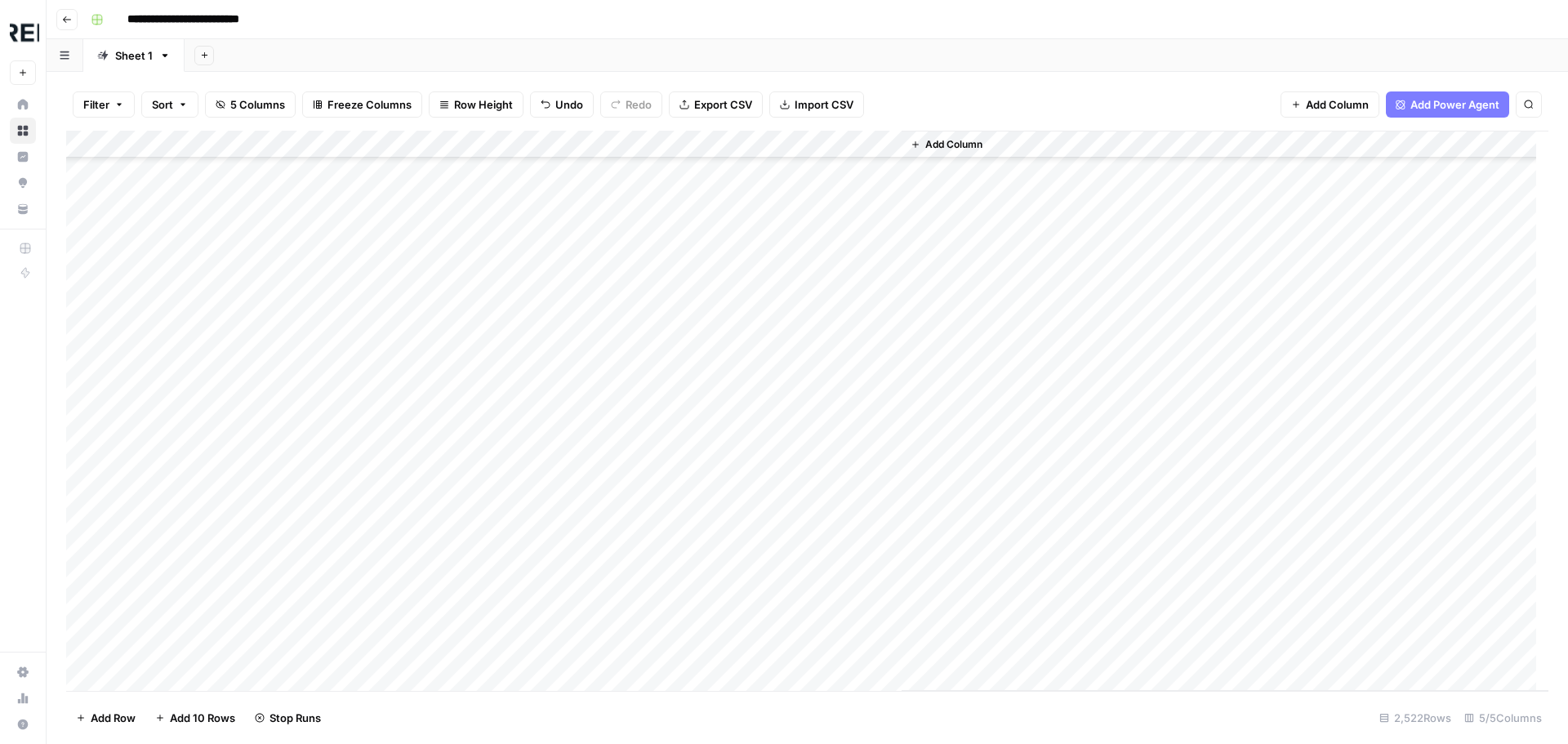
scroll to position [51266, 0]
click at [443, 552] on div "Add Column" at bounding box center [807, 411] width 1482 height 560
click at [448, 541] on div "Add Column" at bounding box center [807, 411] width 1482 height 560
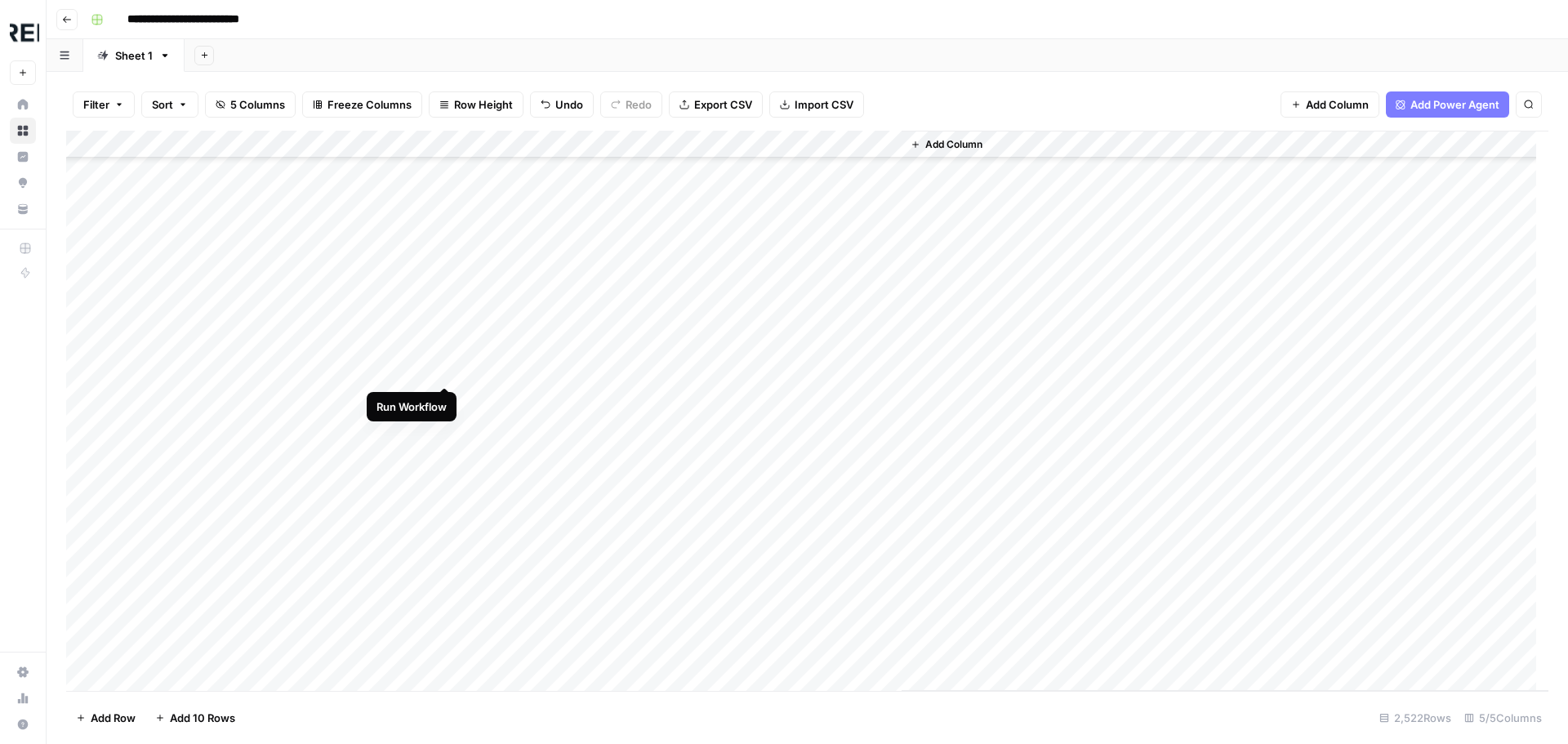
click at [446, 371] on div "Add Column" at bounding box center [807, 411] width 1482 height 560
click at [443, 381] on div "Add Column" at bounding box center [807, 411] width 1482 height 560
click at [449, 516] on div "Add Column" at bounding box center [807, 411] width 1482 height 560
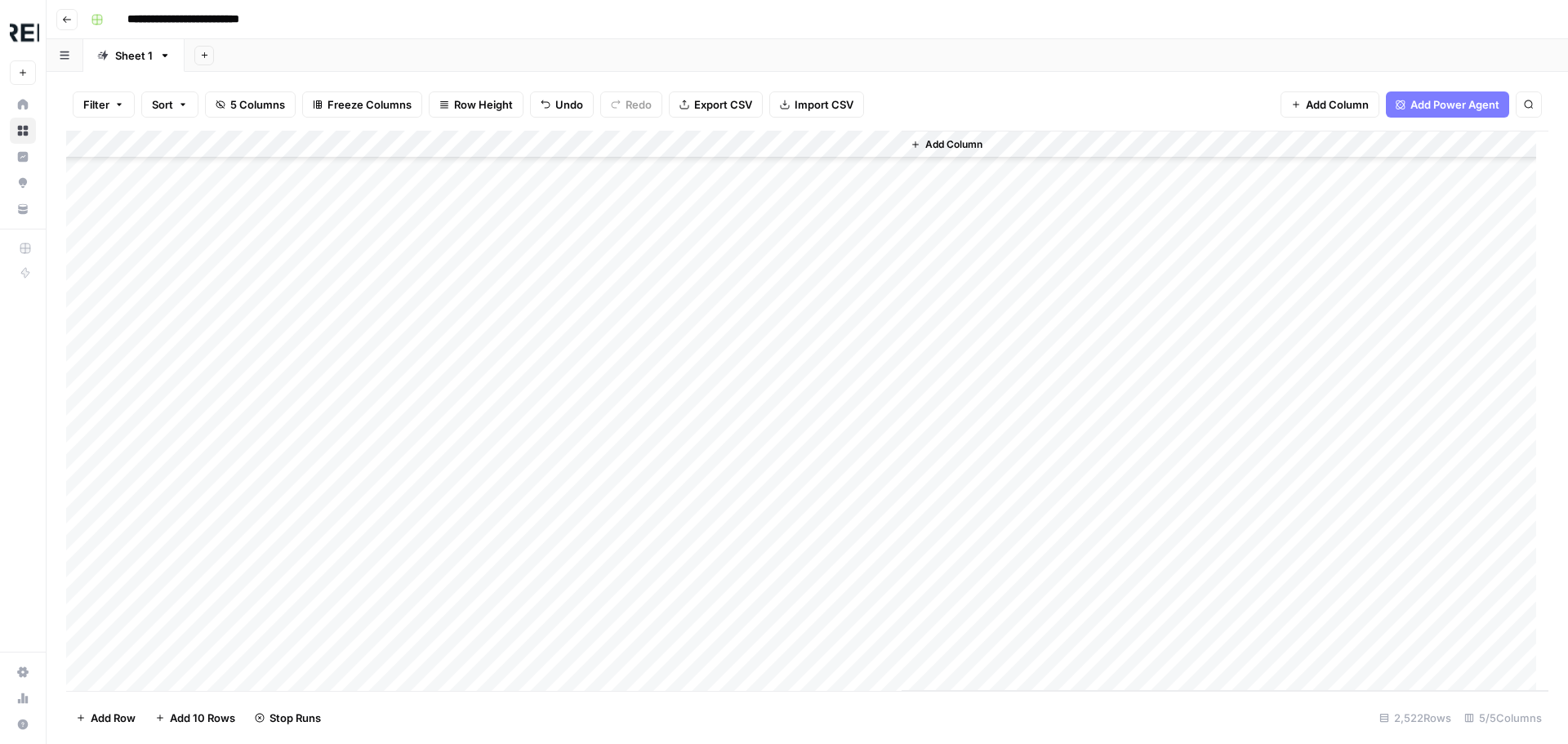
click at [447, 522] on div "Add Column" at bounding box center [807, 411] width 1482 height 560
click at [445, 494] on div "Add Column" at bounding box center [807, 411] width 1482 height 560
click at [445, 501] on div "Add Column" at bounding box center [807, 411] width 1482 height 560
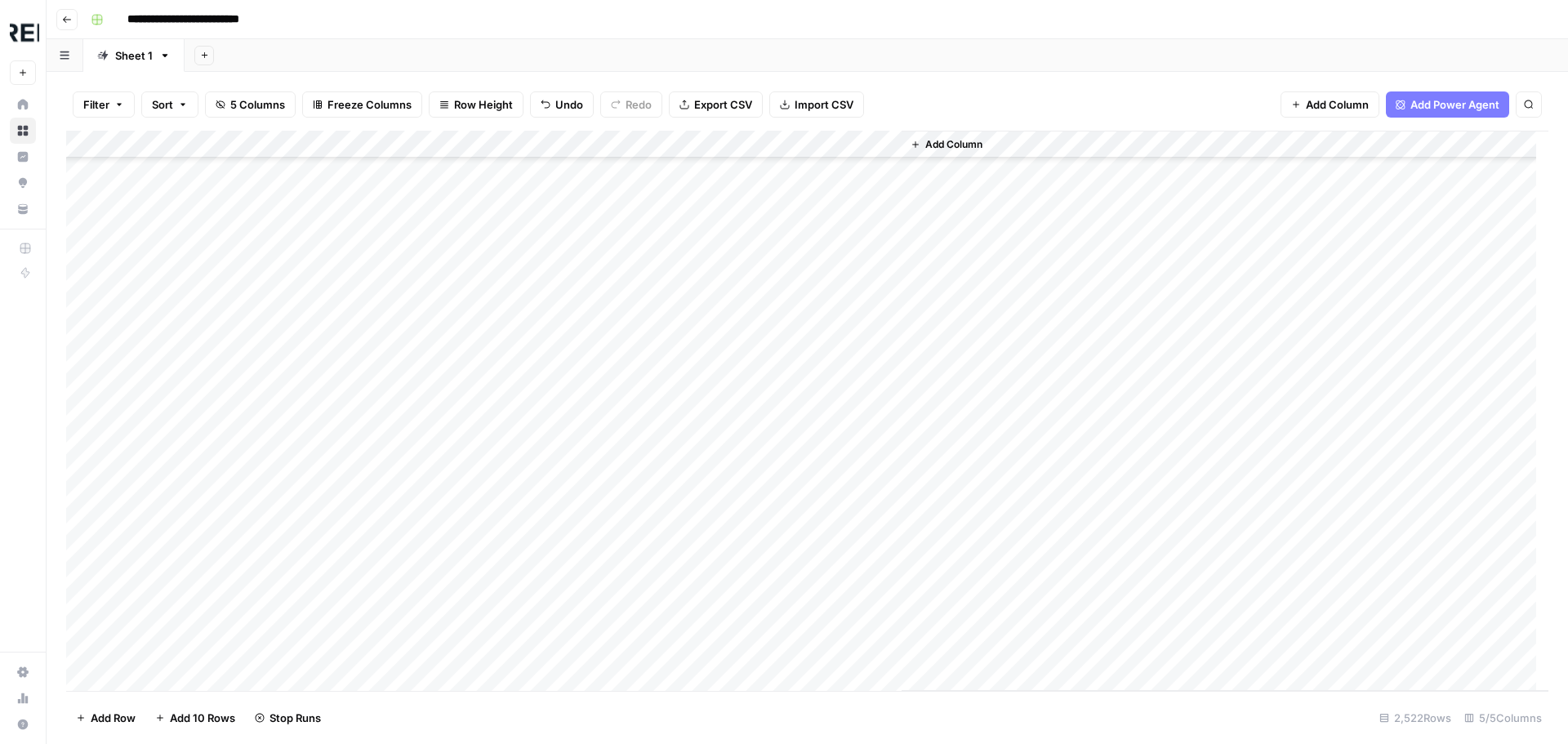
click at [445, 507] on div "Add Column" at bounding box center [807, 411] width 1482 height 560
click at [439, 485] on div "Add Column" at bounding box center [807, 411] width 1482 height 560
click at [443, 462] on div "Add Column" at bounding box center [807, 411] width 1482 height 560
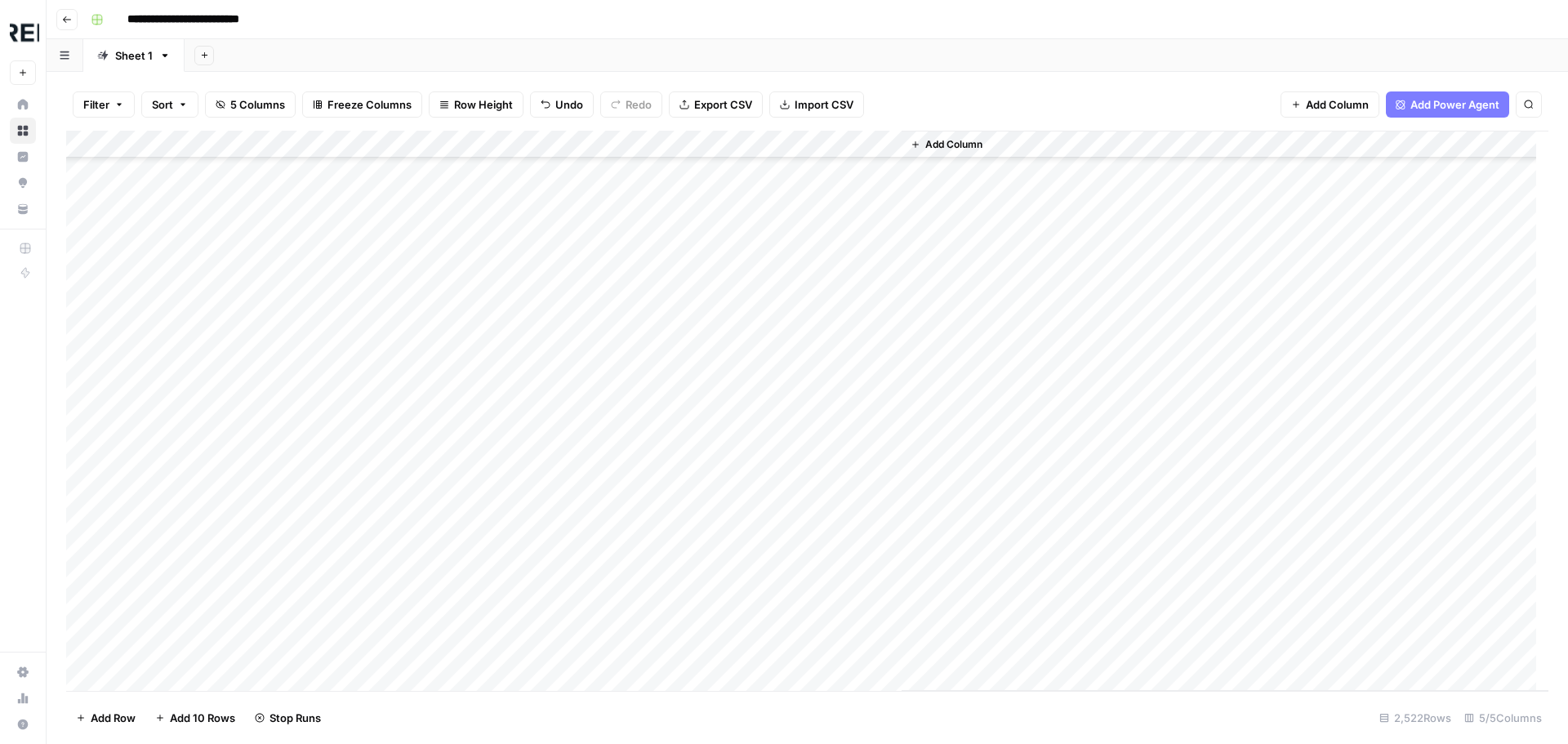
scroll to position [59265, 0]
click at [446, 445] on div "Add Column" at bounding box center [807, 411] width 1482 height 560
click at [443, 474] on div "Add Column" at bounding box center [807, 411] width 1482 height 560
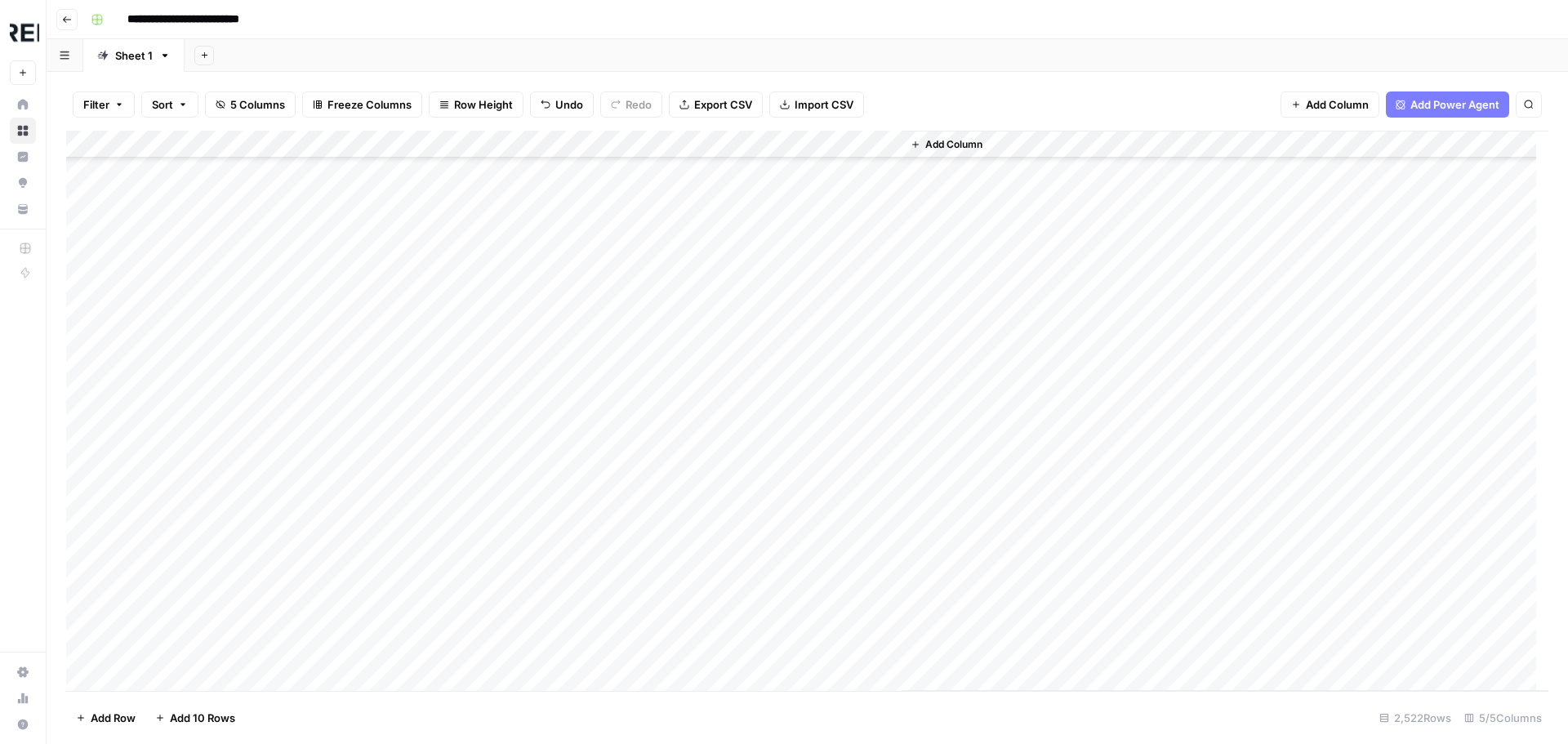
click at [442, 416] on div "Add Column" at bounding box center [807, 411] width 1482 height 560
click at [443, 559] on div "Add Column" at bounding box center [807, 411] width 1482 height 560
click at [444, 426] on div "Add Column" at bounding box center [807, 411] width 1482 height 560
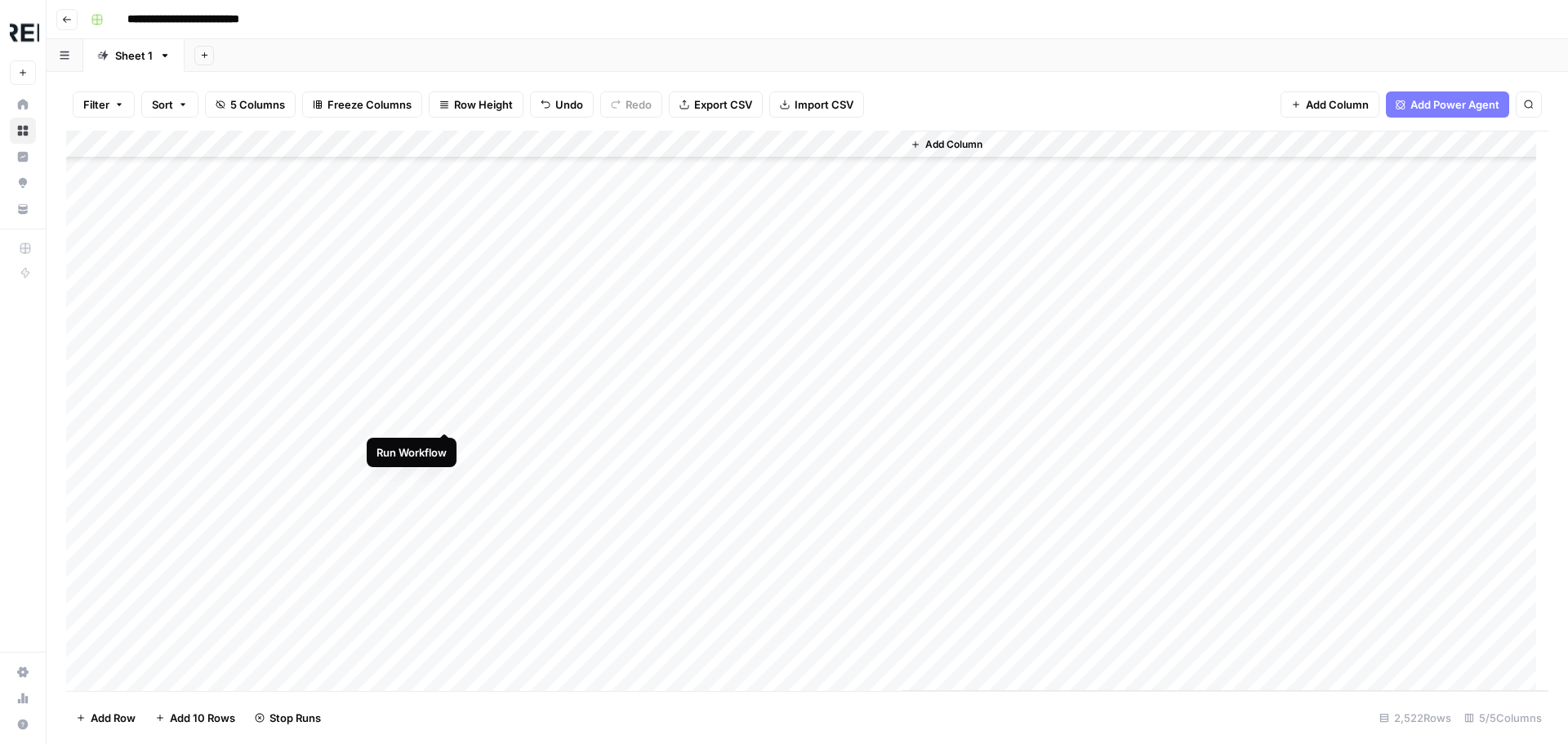
click at [444, 419] on div "Add Column" at bounding box center [807, 411] width 1482 height 560
click at [448, 558] on div "Add Column" at bounding box center [807, 411] width 1482 height 560
click at [437, 494] on div "Add Column" at bounding box center [807, 411] width 1482 height 560
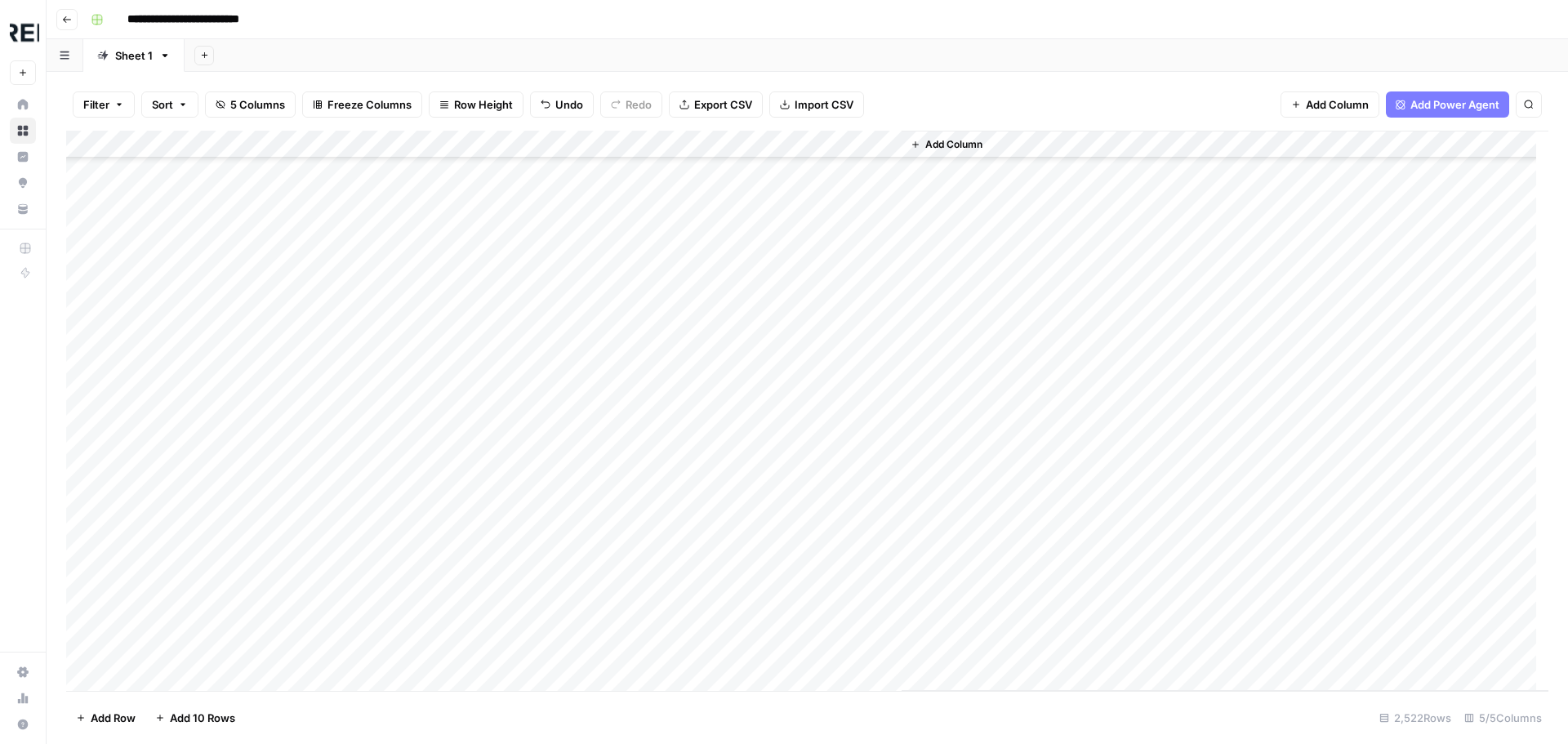
scroll to position [68571, 0]
click at [450, 377] on div "Add Column" at bounding box center [807, 411] width 1482 height 560
click at [446, 327] on div "Add Column" at bounding box center [807, 411] width 1482 height 560
click at [447, 517] on div "Add Column" at bounding box center [807, 411] width 1482 height 560
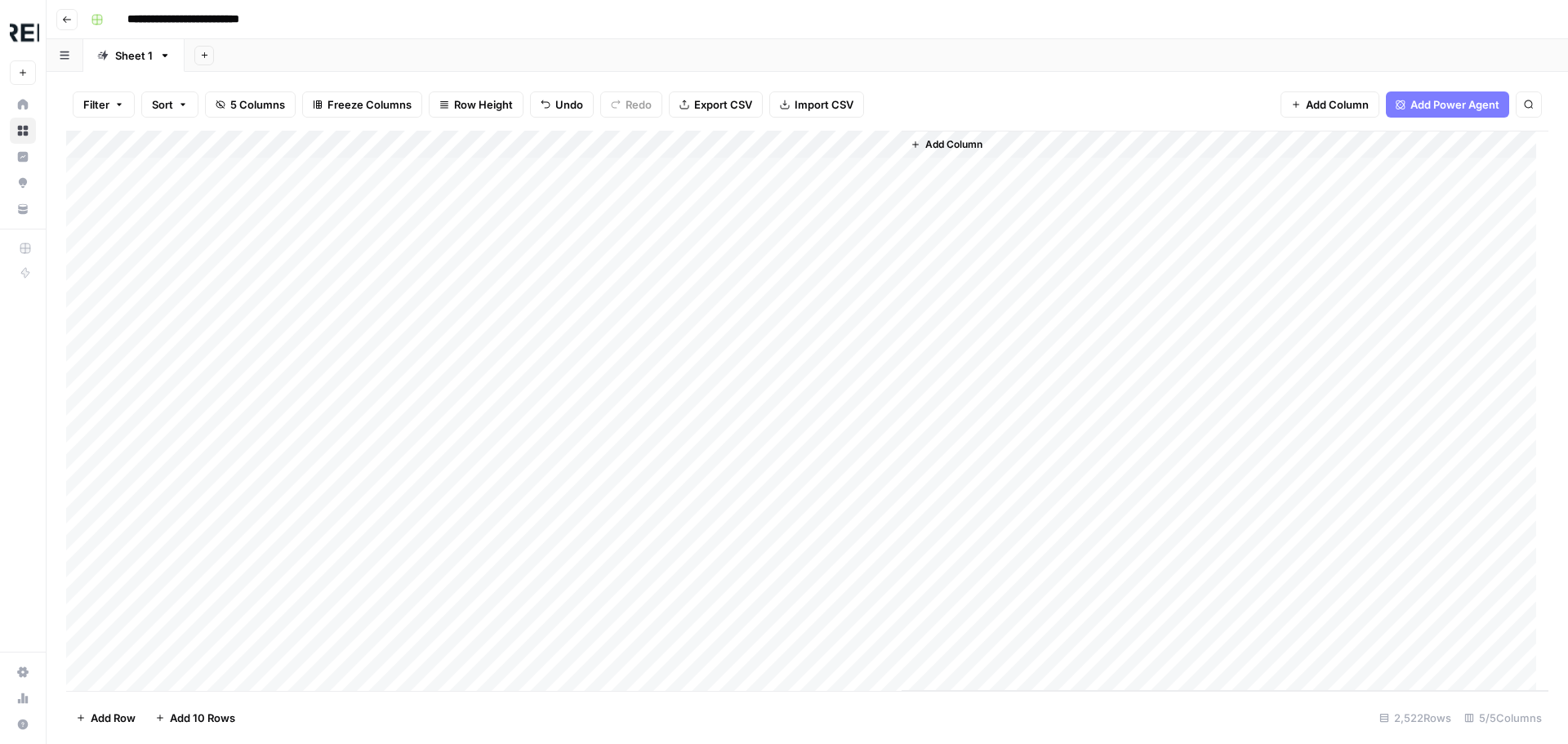
scroll to position [0, 0]
click at [444, 392] on div "Add Column" at bounding box center [807, 411] width 1482 height 560
click at [444, 441] on div "Add Column" at bounding box center [807, 411] width 1482 height 560
click at [448, 399] on div "Add Column" at bounding box center [807, 411] width 1482 height 560
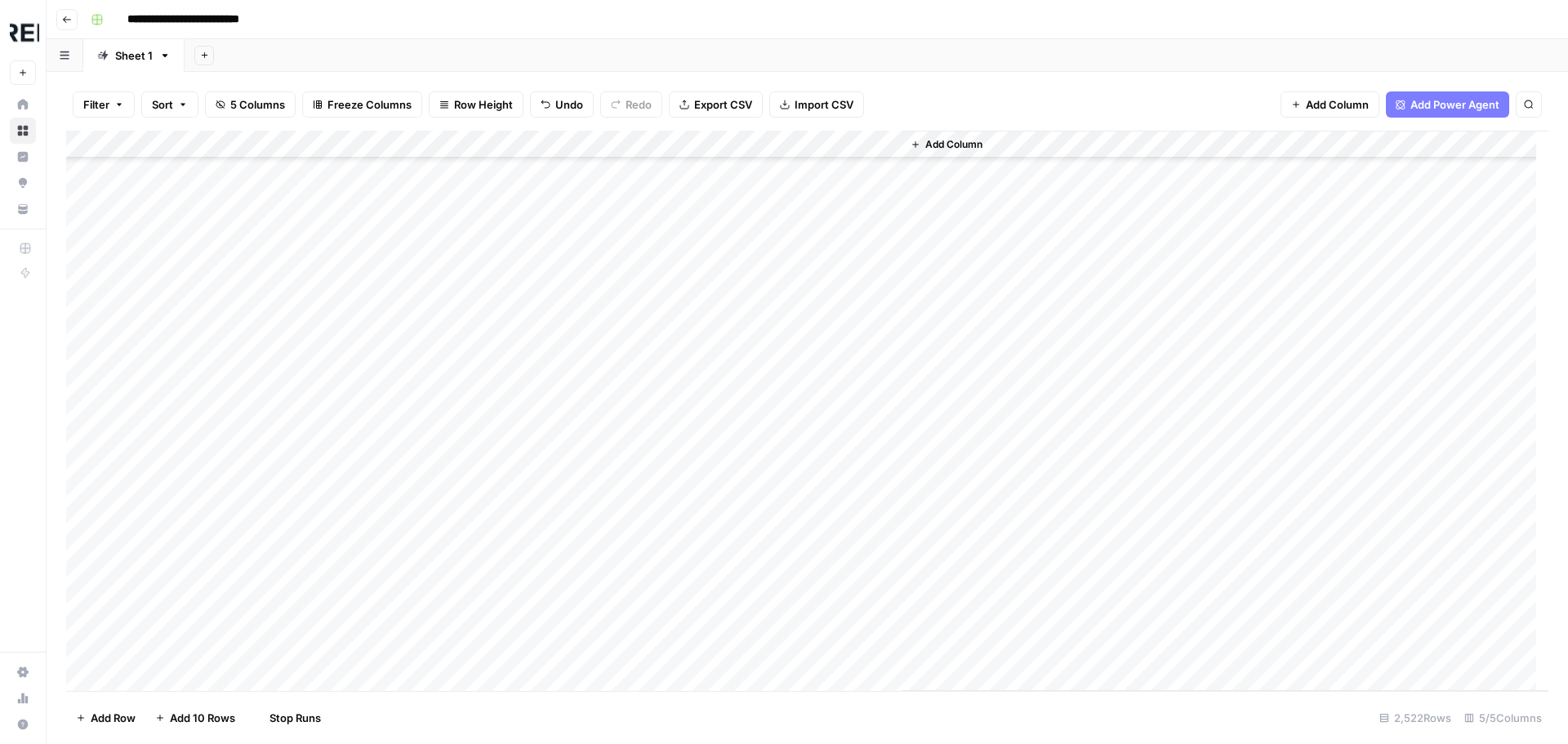
scroll to position [571, 0]
click at [449, 513] on div "Add Column" at bounding box center [807, 411] width 1482 height 560
click at [448, 477] on div "Add Column" at bounding box center [807, 411] width 1482 height 560
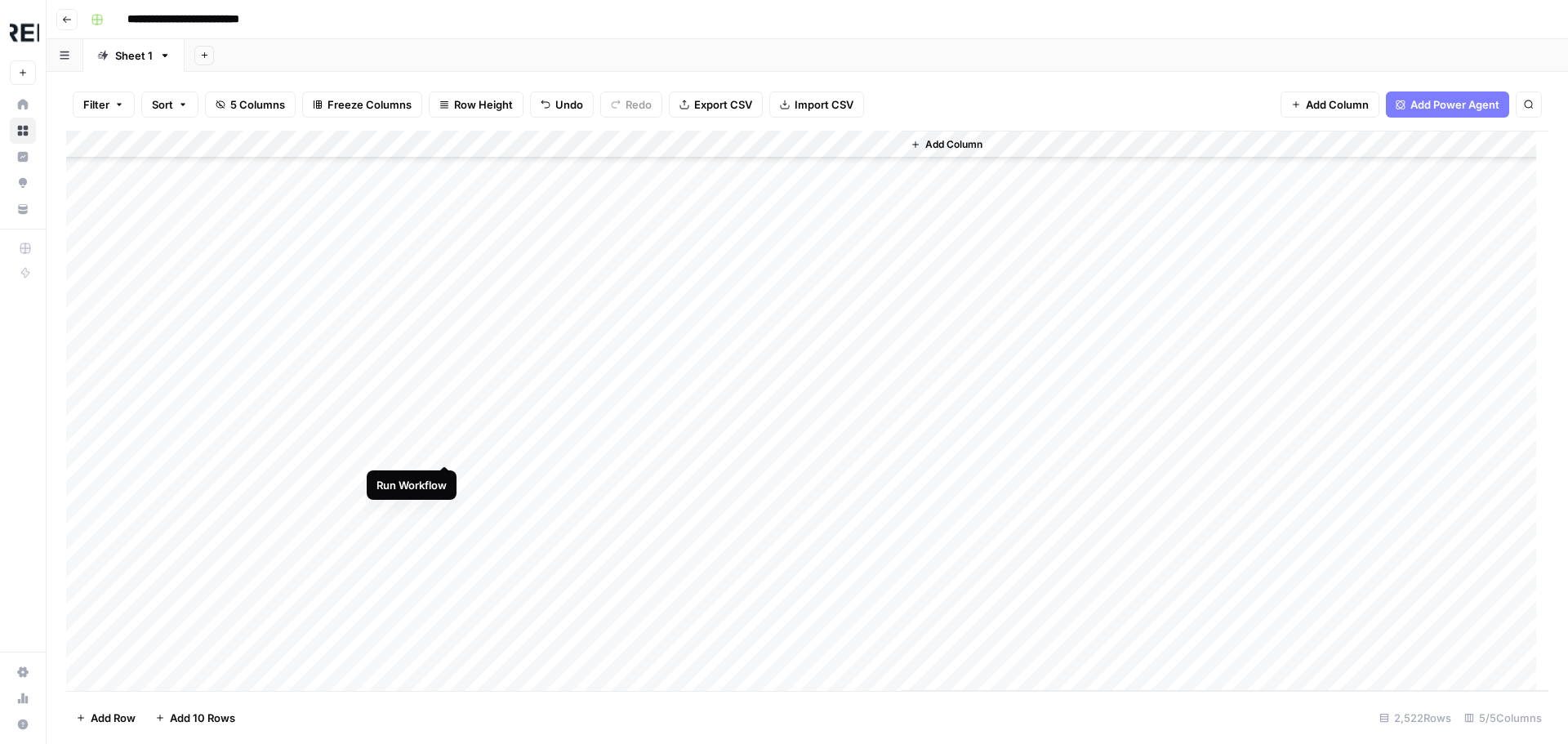
click at [448, 455] on div "Add Column" at bounding box center [807, 411] width 1482 height 560
click at [447, 385] on div "Add Column" at bounding box center [807, 411] width 1482 height 560
click at [447, 474] on div "Add Column" at bounding box center [807, 411] width 1482 height 560
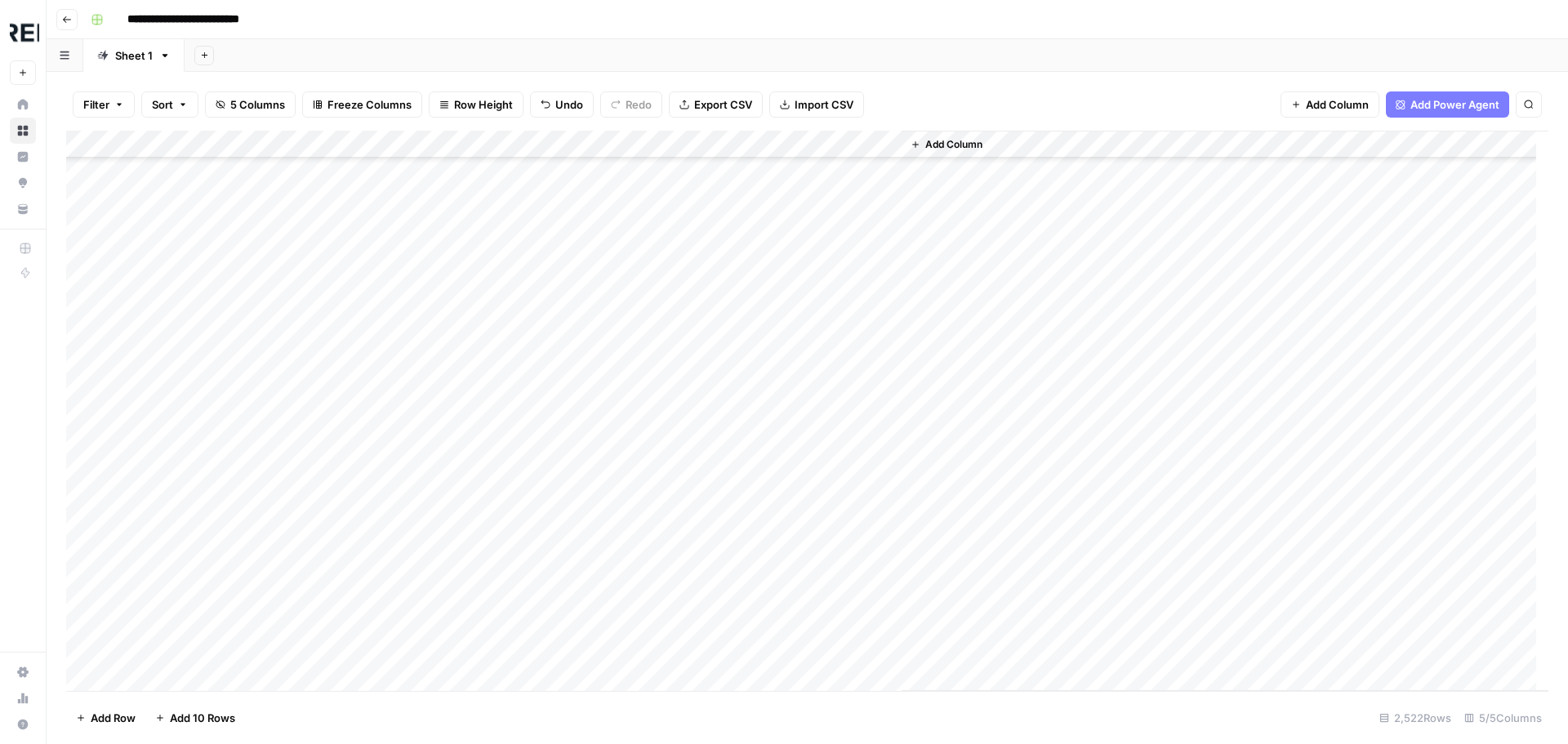
scroll to position [9714, 0]
click at [446, 364] on div "Add Column" at bounding box center [807, 411] width 1482 height 560
click at [447, 475] on div "Add Column" at bounding box center [807, 411] width 1482 height 560
click at [445, 499] on div "Add Column" at bounding box center [807, 411] width 1482 height 560
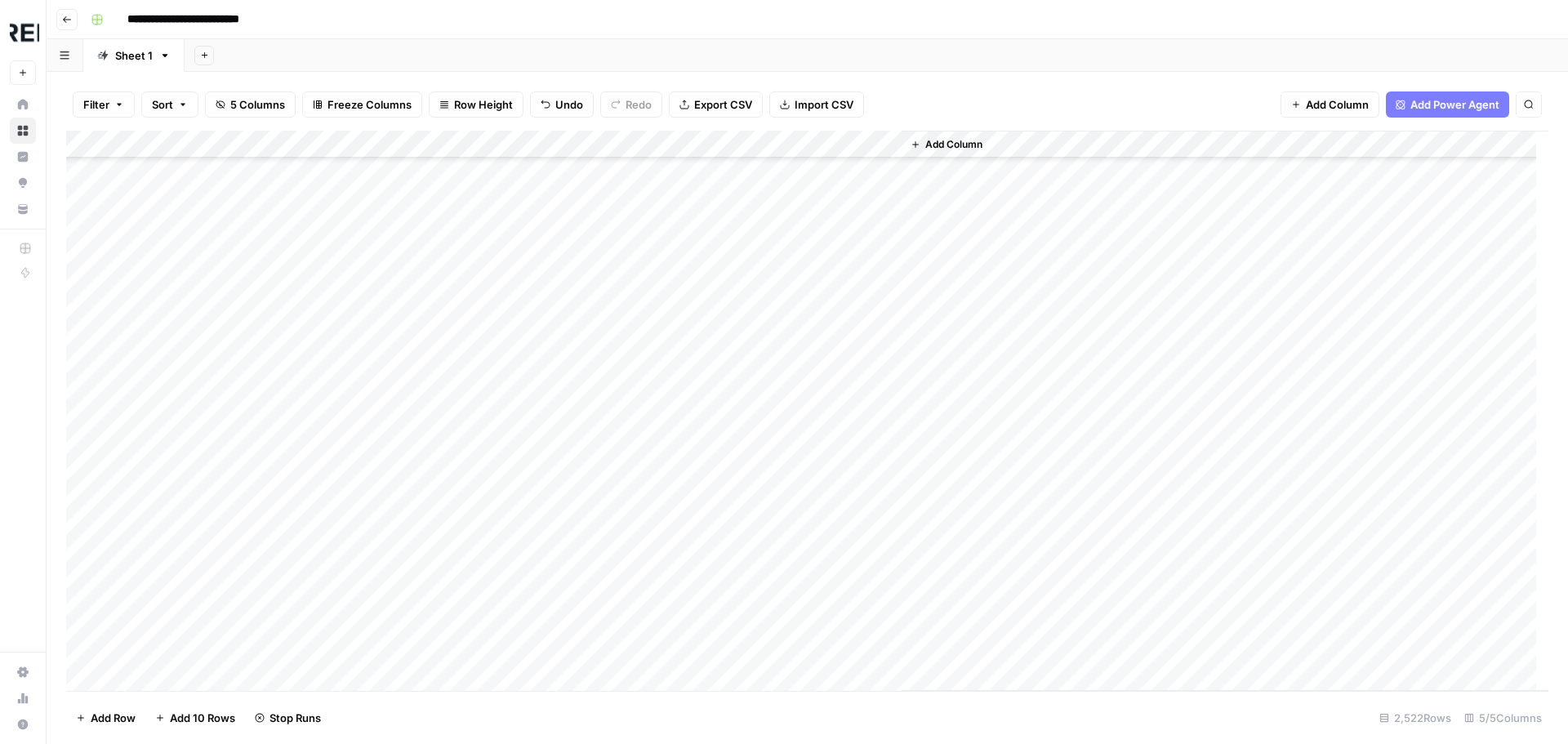
scroll to position [11347, 0]
click at [445, 507] on div "Add Column" at bounding box center [807, 411] width 1482 height 560
click at [445, 412] on div "Add Column" at bounding box center [807, 411] width 1482 height 560
click at [445, 418] on div "Add Column" at bounding box center [807, 411] width 1482 height 560
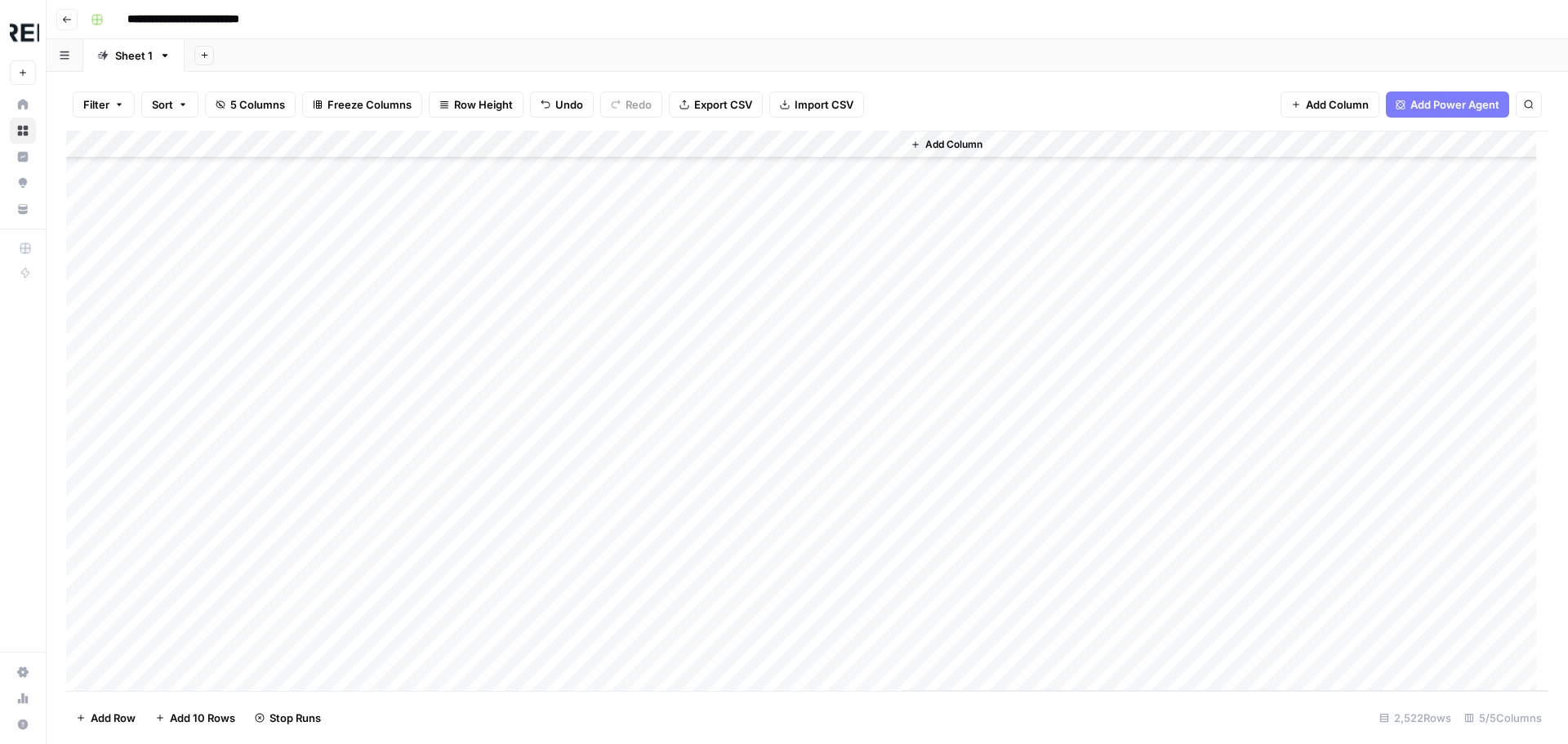
scroll to position [14775, 0]
click at [449, 326] on div "Add Column" at bounding box center [807, 411] width 1482 height 560
click at [444, 328] on div "Add Column" at bounding box center [807, 411] width 1482 height 560
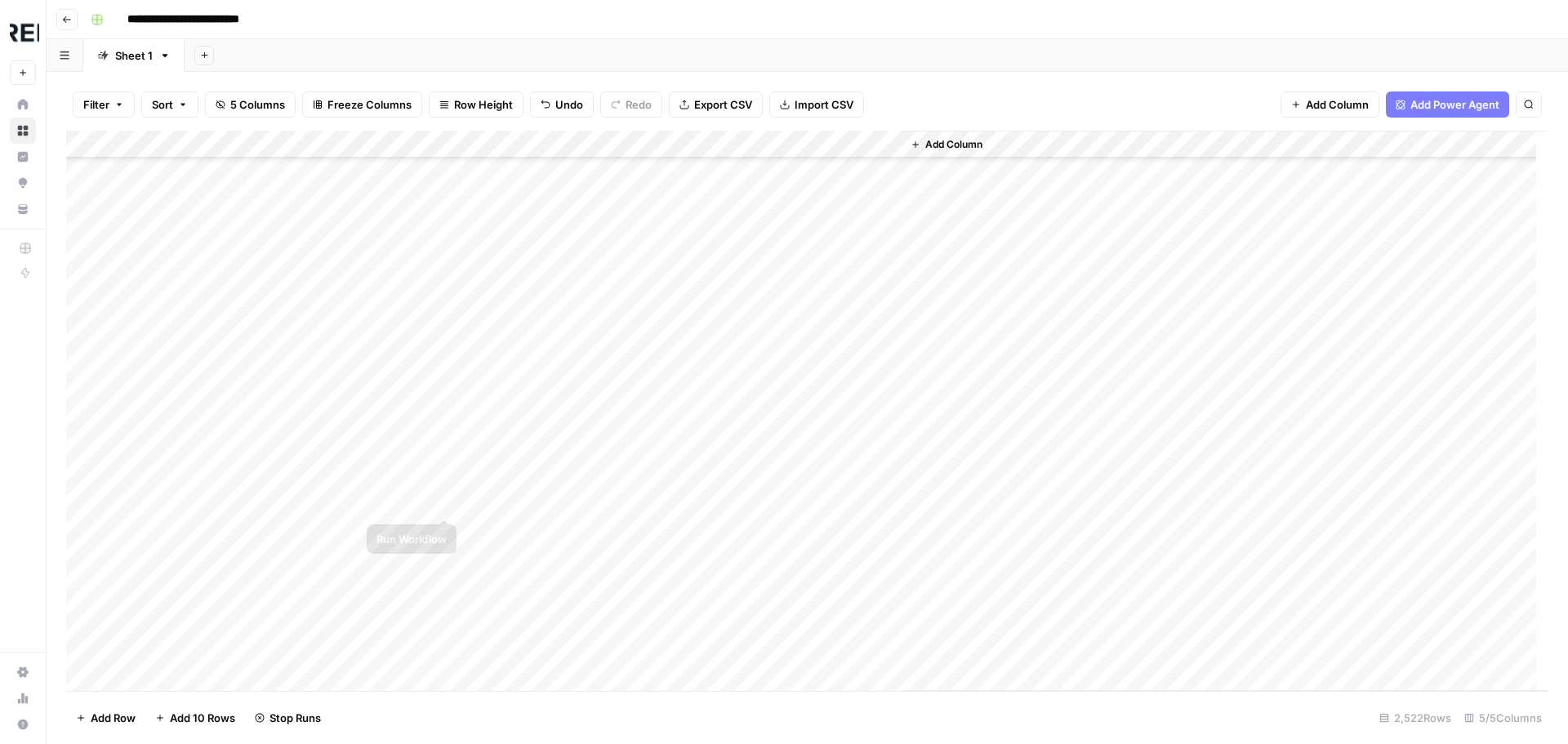
click at [444, 499] on div "Add Column" at bounding box center [807, 411] width 1482 height 560
click at [445, 465] on div "Add Column" at bounding box center [807, 411] width 1482 height 560
click at [445, 550] on div "Add Column" at bounding box center [807, 411] width 1482 height 560
click at [447, 627] on div "Add Column" at bounding box center [807, 411] width 1482 height 560
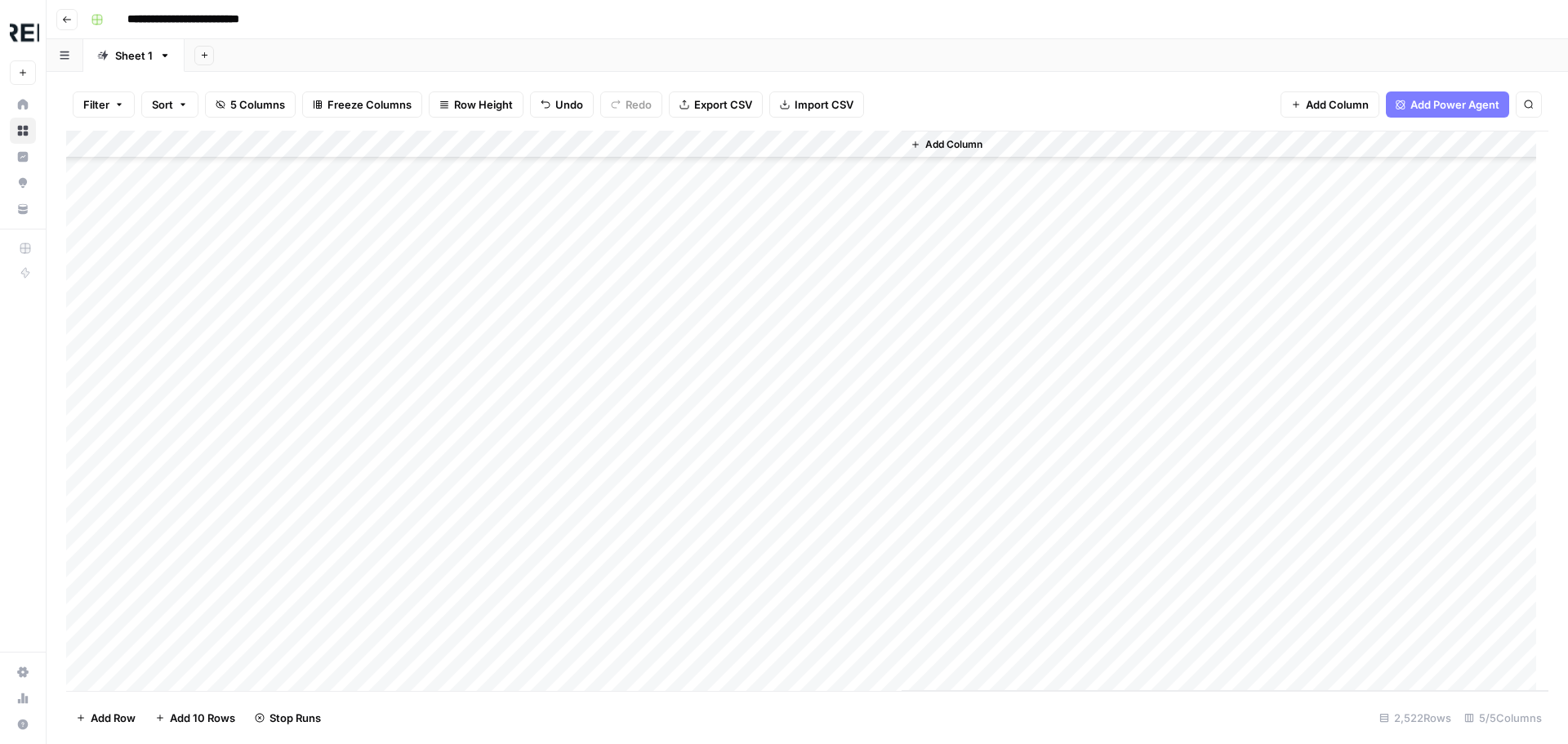
scroll to position [17388, 0]
click at [442, 433] on div "Add Column" at bounding box center [807, 411] width 1482 height 560
click at [445, 425] on div "Add Column" at bounding box center [807, 411] width 1482 height 560
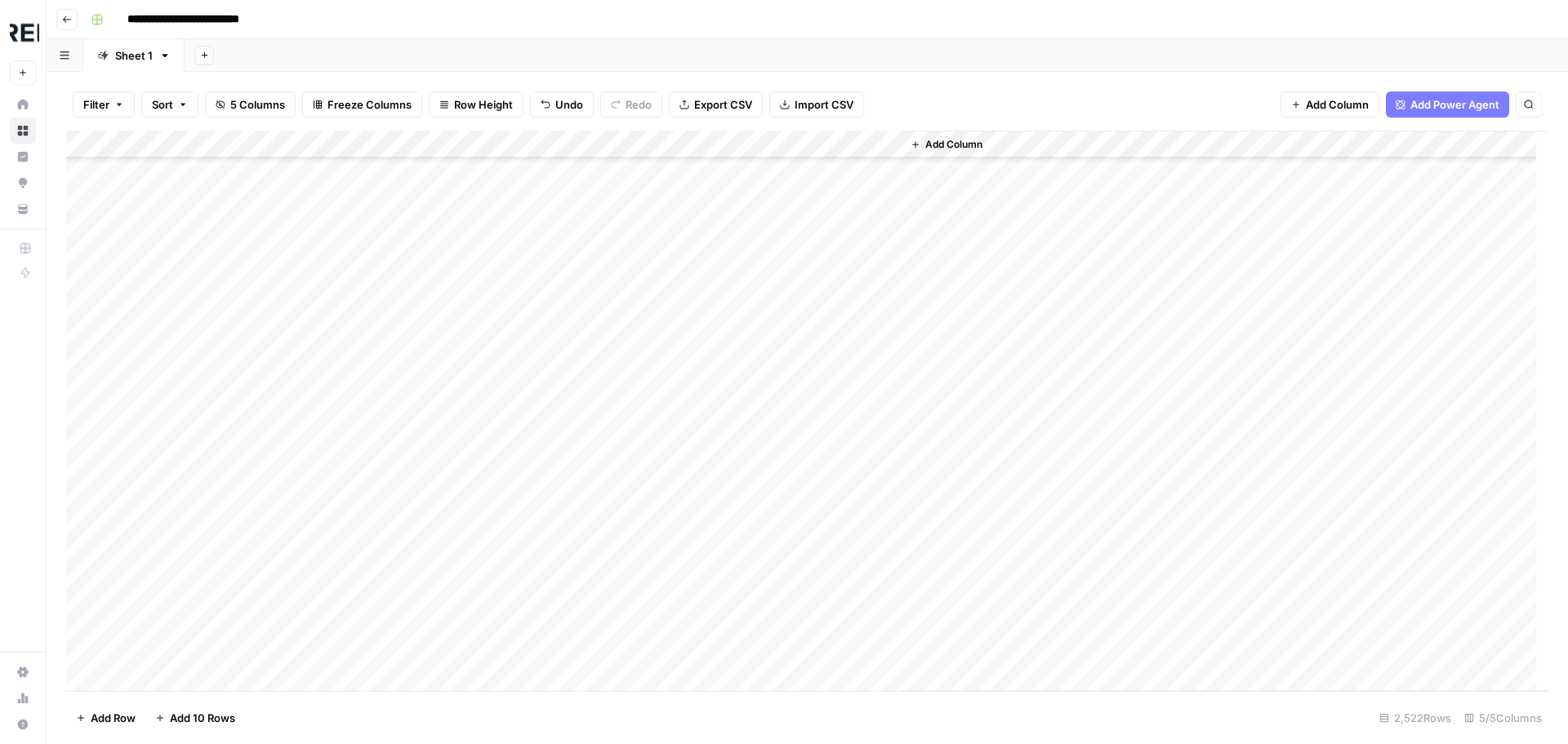
click at [450, 327] on div "Add Column" at bounding box center [807, 411] width 1482 height 560
click at [449, 391] on div "Add Column" at bounding box center [807, 411] width 1482 height 560
click at [449, 532] on div "Add Column" at bounding box center [807, 411] width 1482 height 560
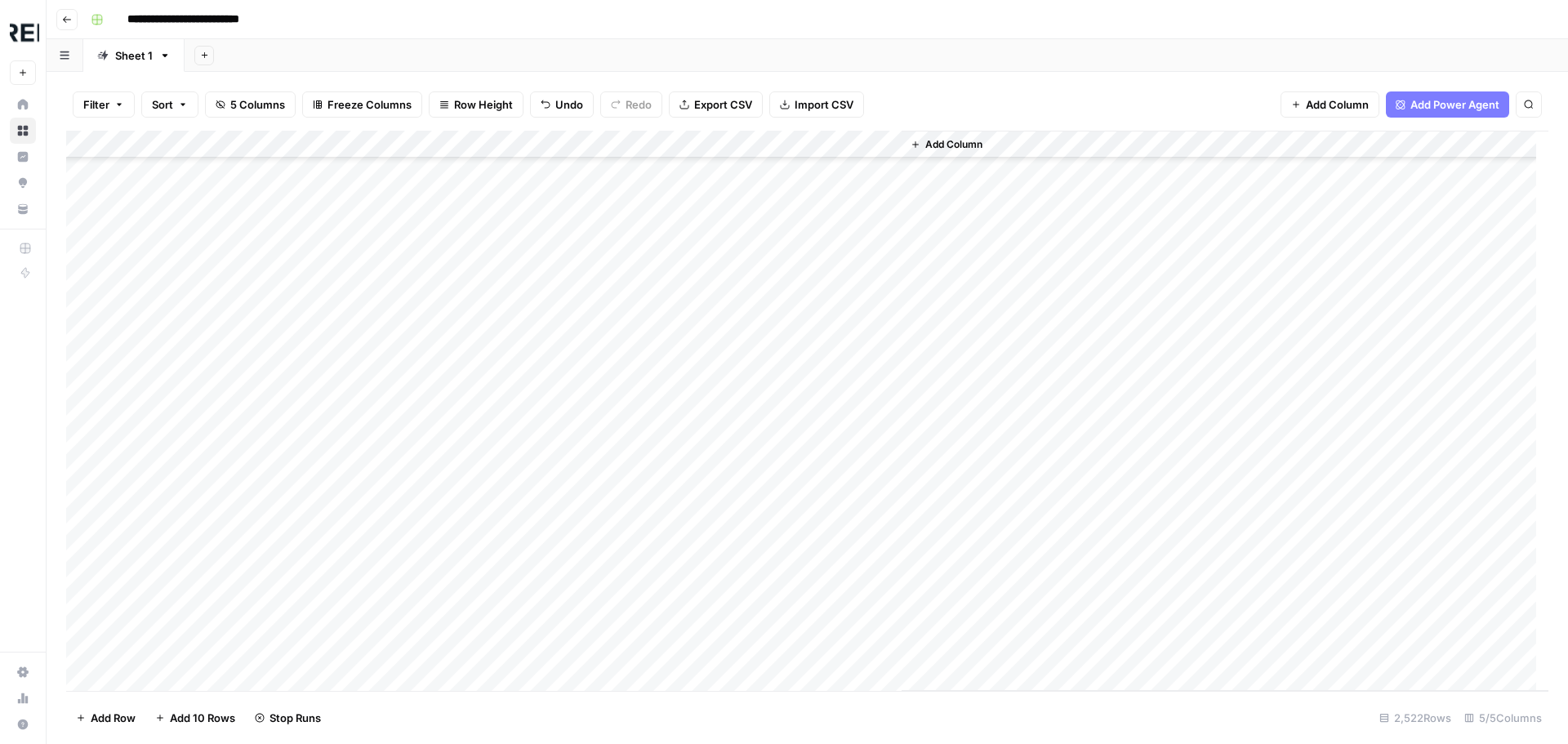
scroll to position [22857, 0]
click at [449, 346] on div "Add Column" at bounding box center [807, 411] width 1482 height 560
click at [446, 486] on div "Add Column" at bounding box center [807, 411] width 1482 height 560
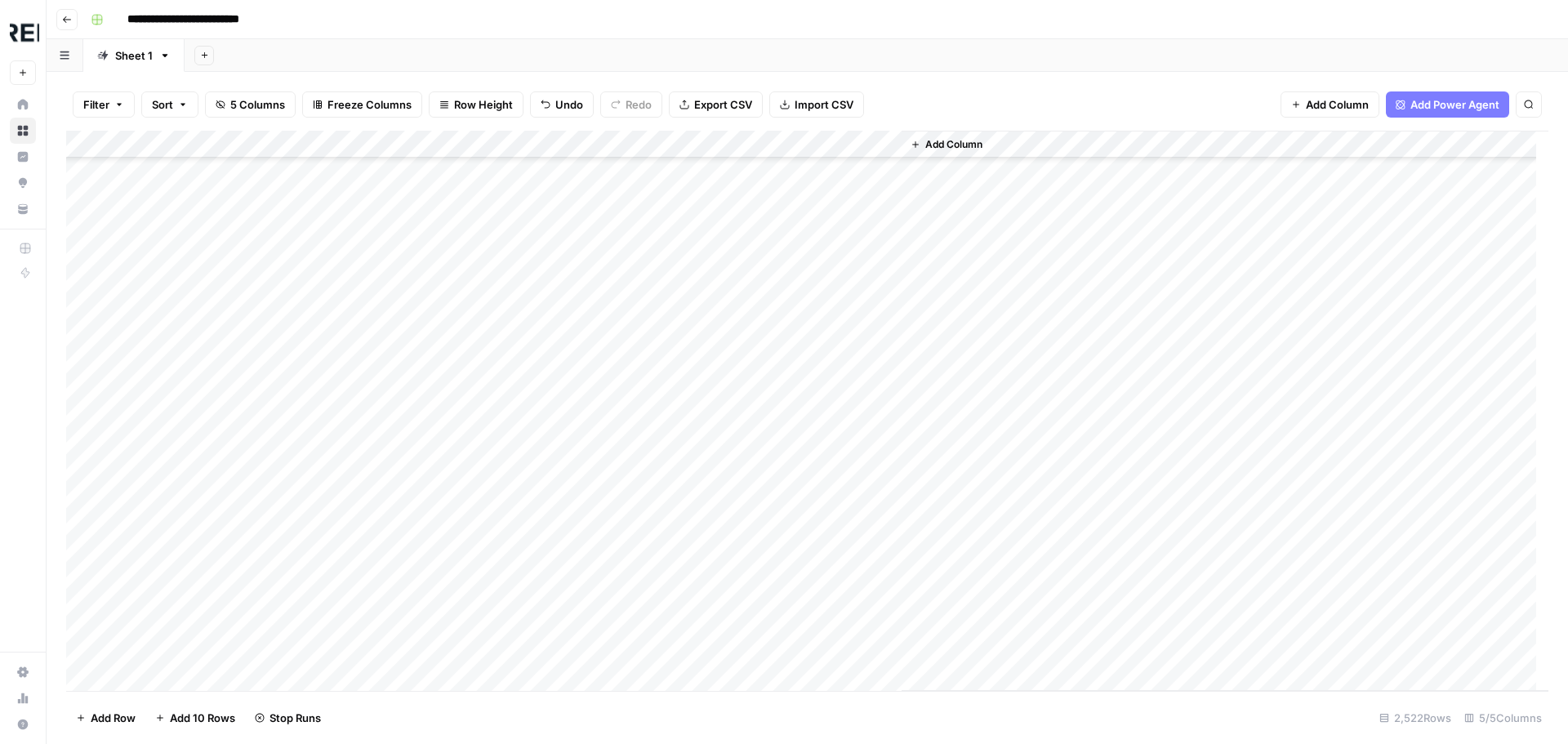
click at [443, 403] on div "Add Column" at bounding box center [807, 411] width 1482 height 560
click at [448, 442] on div "Add Column" at bounding box center [807, 411] width 1482 height 560
click at [442, 401] on div "Add Column" at bounding box center [807, 411] width 1482 height 560
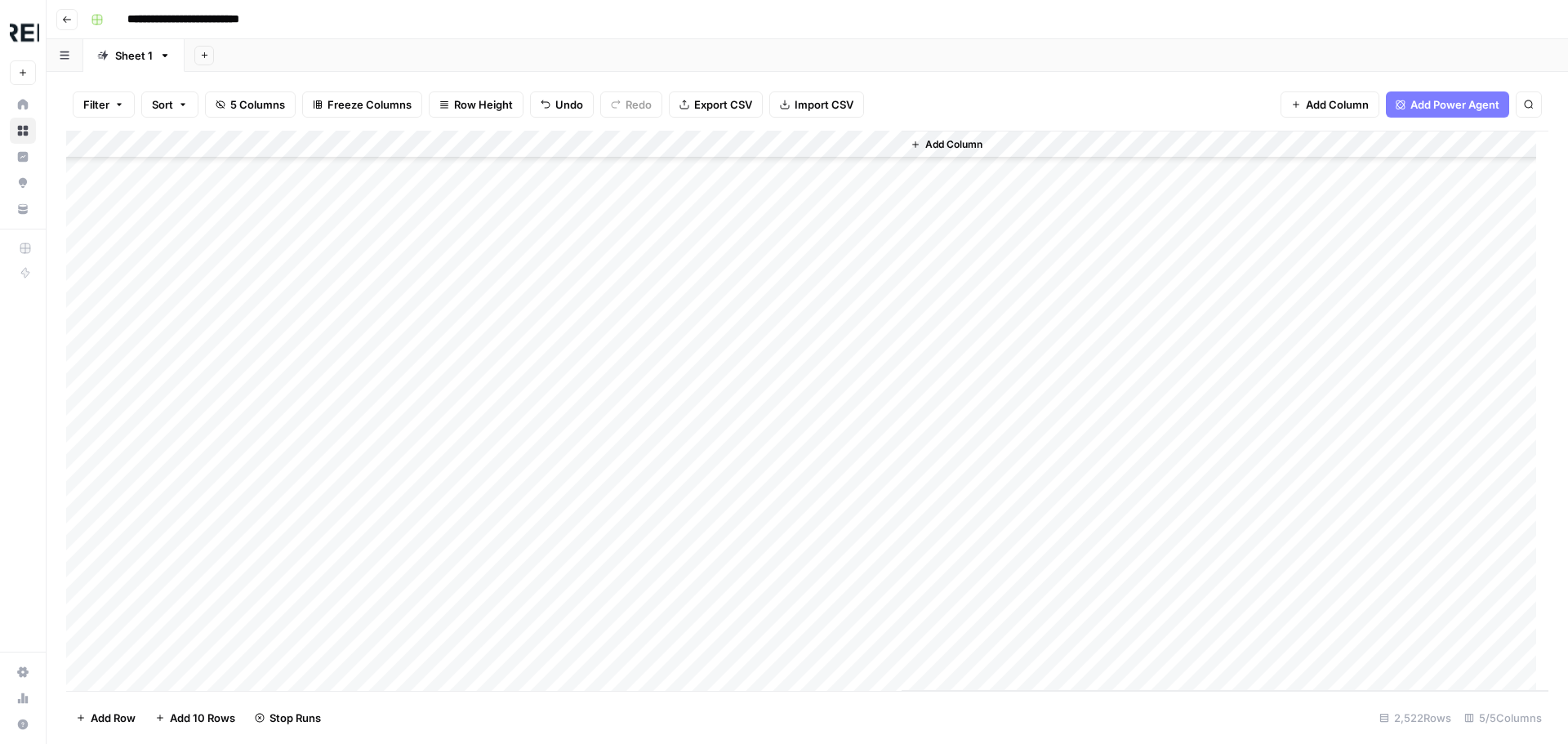
scroll to position [25877, 0]
click at [453, 468] on div "Add Column" at bounding box center [807, 411] width 1482 height 560
click at [450, 388] on div "Add Column" at bounding box center [807, 411] width 1482 height 560
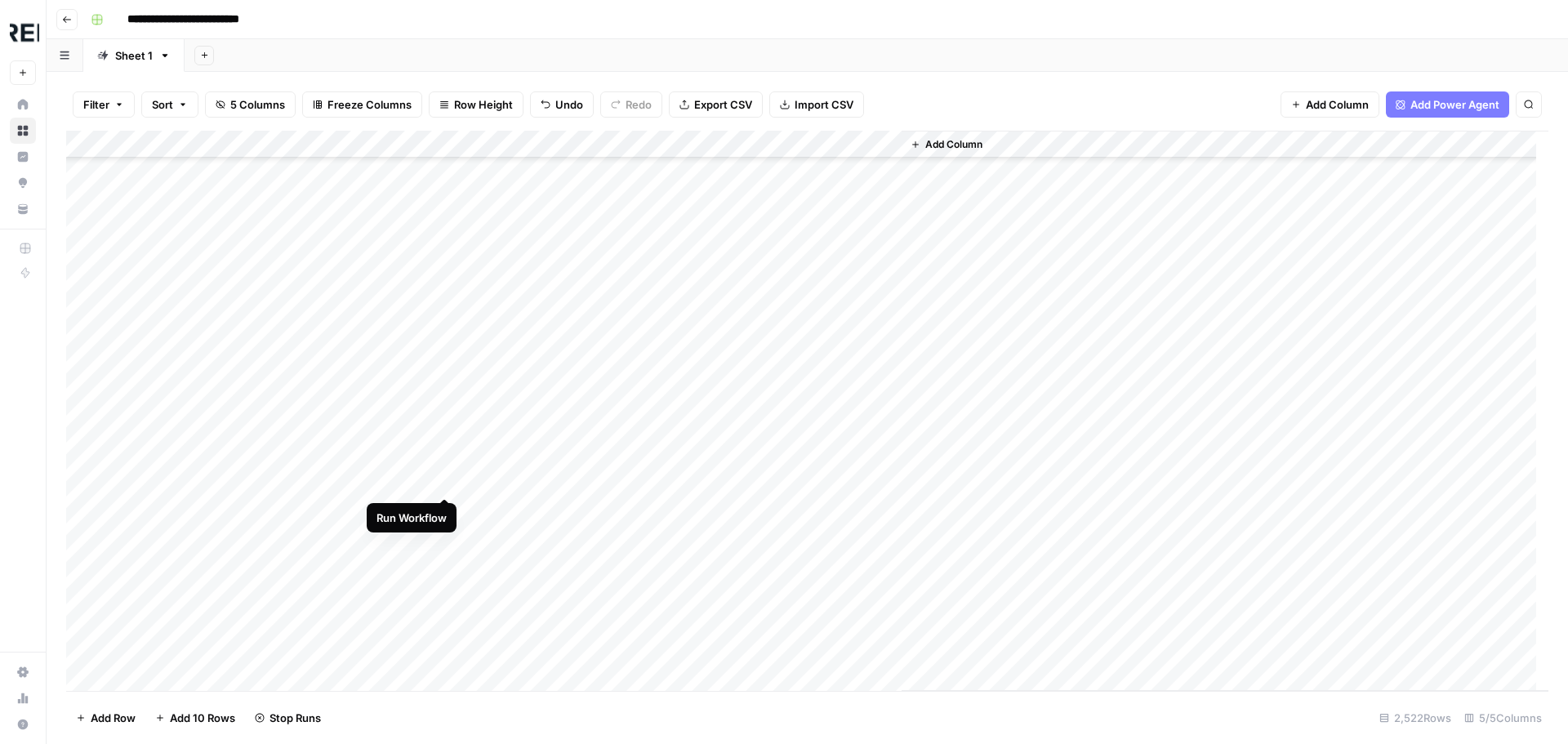
click at [442, 479] on div "Add Column" at bounding box center [807, 411] width 1482 height 560
click at [446, 429] on div "Add Column" at bounding box center [807, 411] width 1482 height 560
click at [445, 477] on div "Add Column" at bounding box center [807, 411] width 1482 height 560
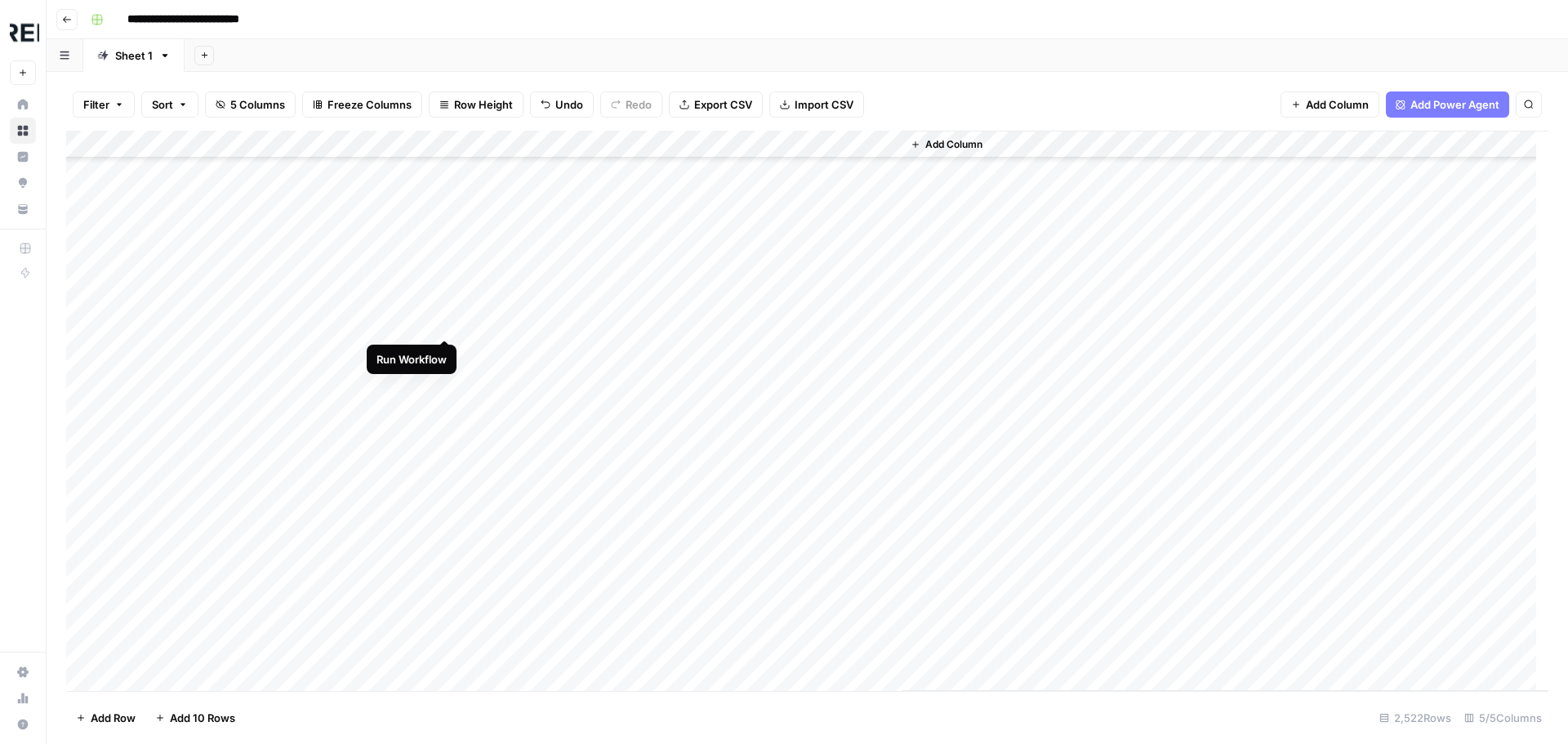
click at [445, 323] on div "Add Column" at bounding box center [807, 411] width 1482 height 560
click at [448, 418] on div "Add Column" at bounding box center [807, 411] width 1482 height 560
click at [444, 428] on div "Add Column" at bounding box center [807, 411] width 1482 height 560
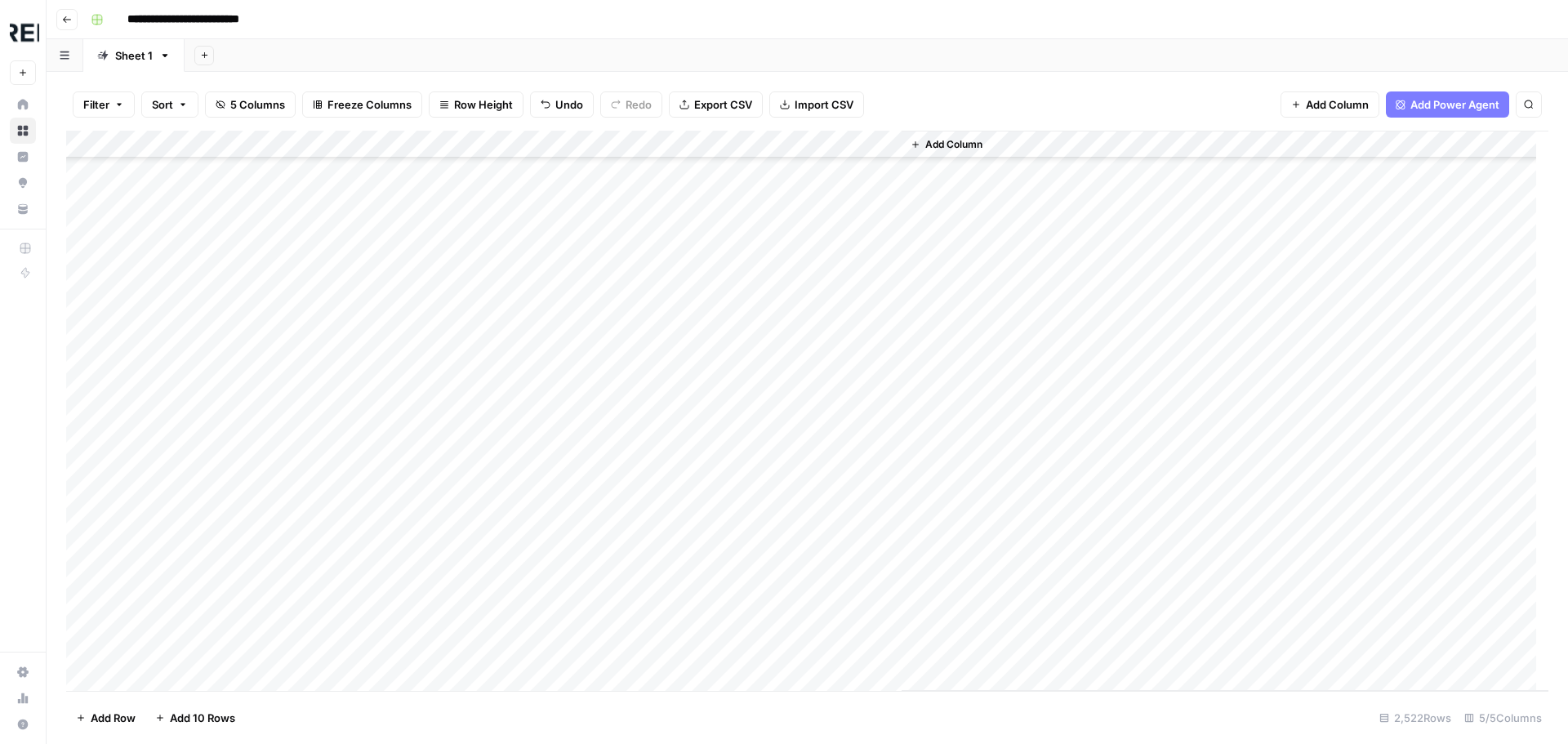
scroll to position [34367, 0]
click at [443, 364] on div "Add Column" at bounding box center [807, 411] width 1482 height 560
click at [447, 409] on div "Add Column" at bounding box center [807, 411] width 1482 height 560
click at [448, 426] on div "Add Column" at bounding box center [807, 411] width 1482 height 560
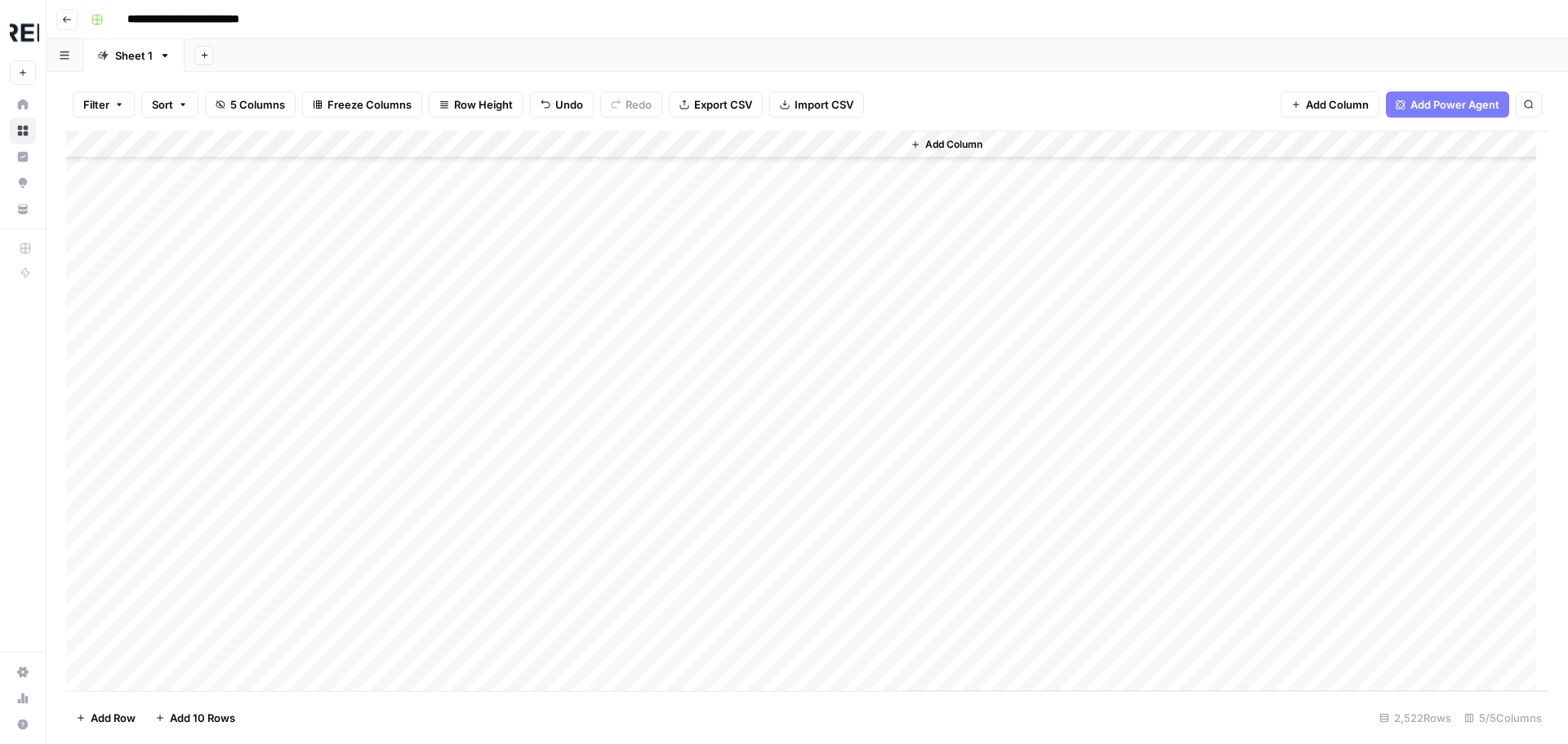
scroll to position [42530, 0]
click at [449, 377] on div "Add Column" at bounding box center [807, 411] width 1482 height 560
click at [446, 493] on div "Add Column" at bounding box center [807, 411] width 1482 height 560
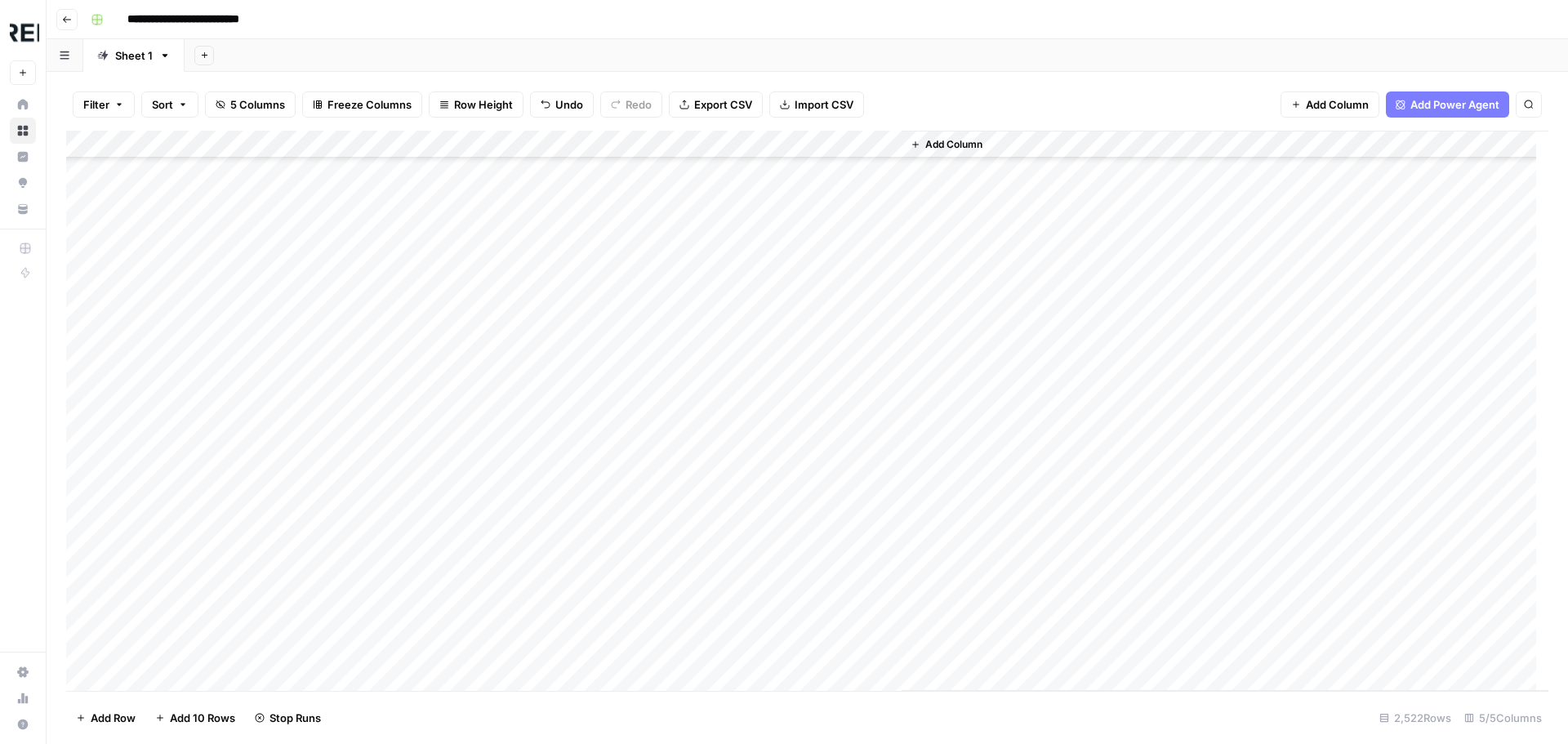
click at [438, 380] on div "Add Column" at bounding box center [807, 411] width 1482 height 560
click at [444, 351] on div "Add Column" at bounding box center [807, 411] width 1482 height 560
click at [452, 401] on div "Add Column" at bounding box center [807, 411] width 1482 height 560
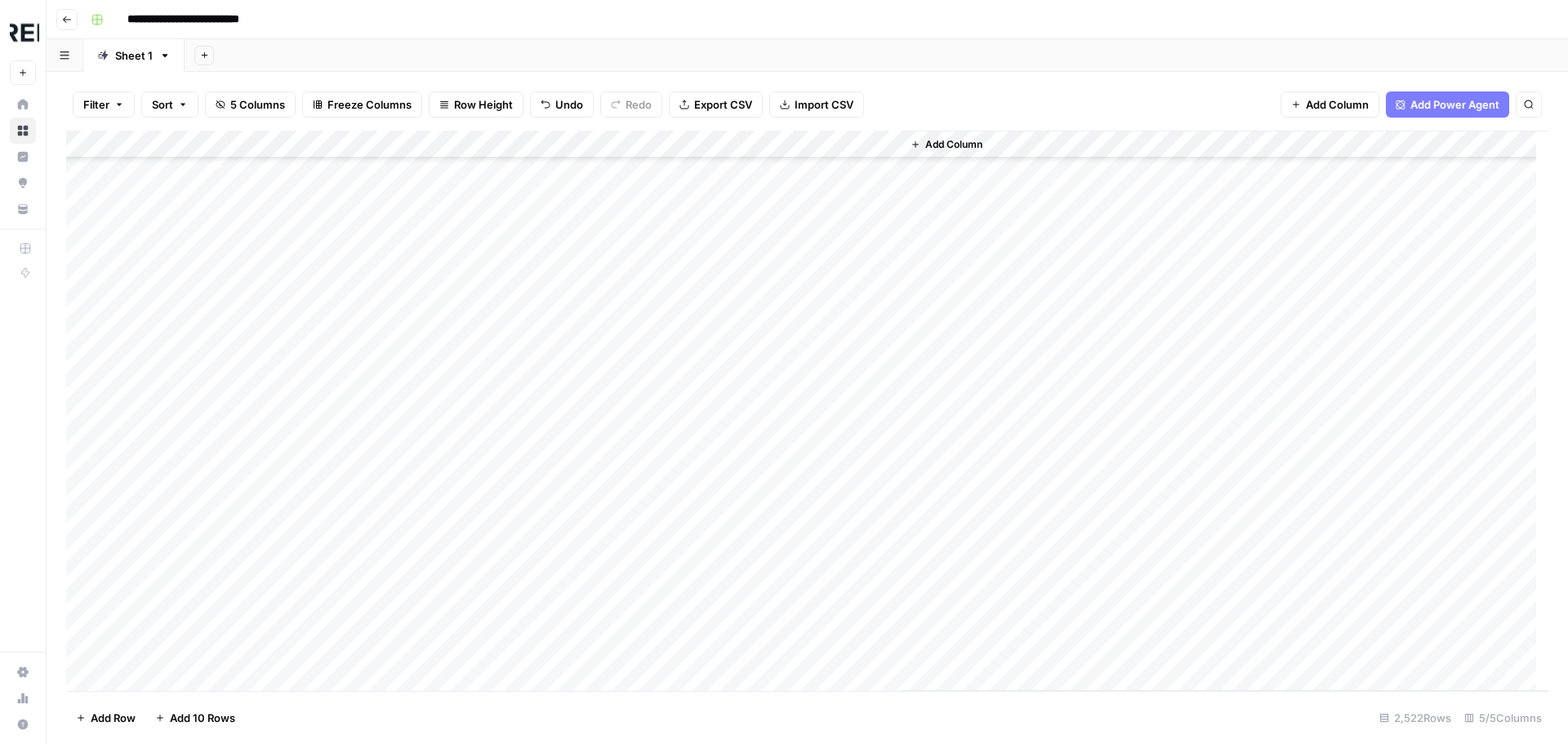
scroll to position [47184, 0]
click at [448, 452] on div "Add Column" at bounding box center [807, 411] width 1482 height 560
click at [444, 499] on div "Add Column" at bounding box center [807, 411] width 1482 height 560
click at [447, 462] on div "Add Column" at bounding box center [807, 411] width 1482 height 560
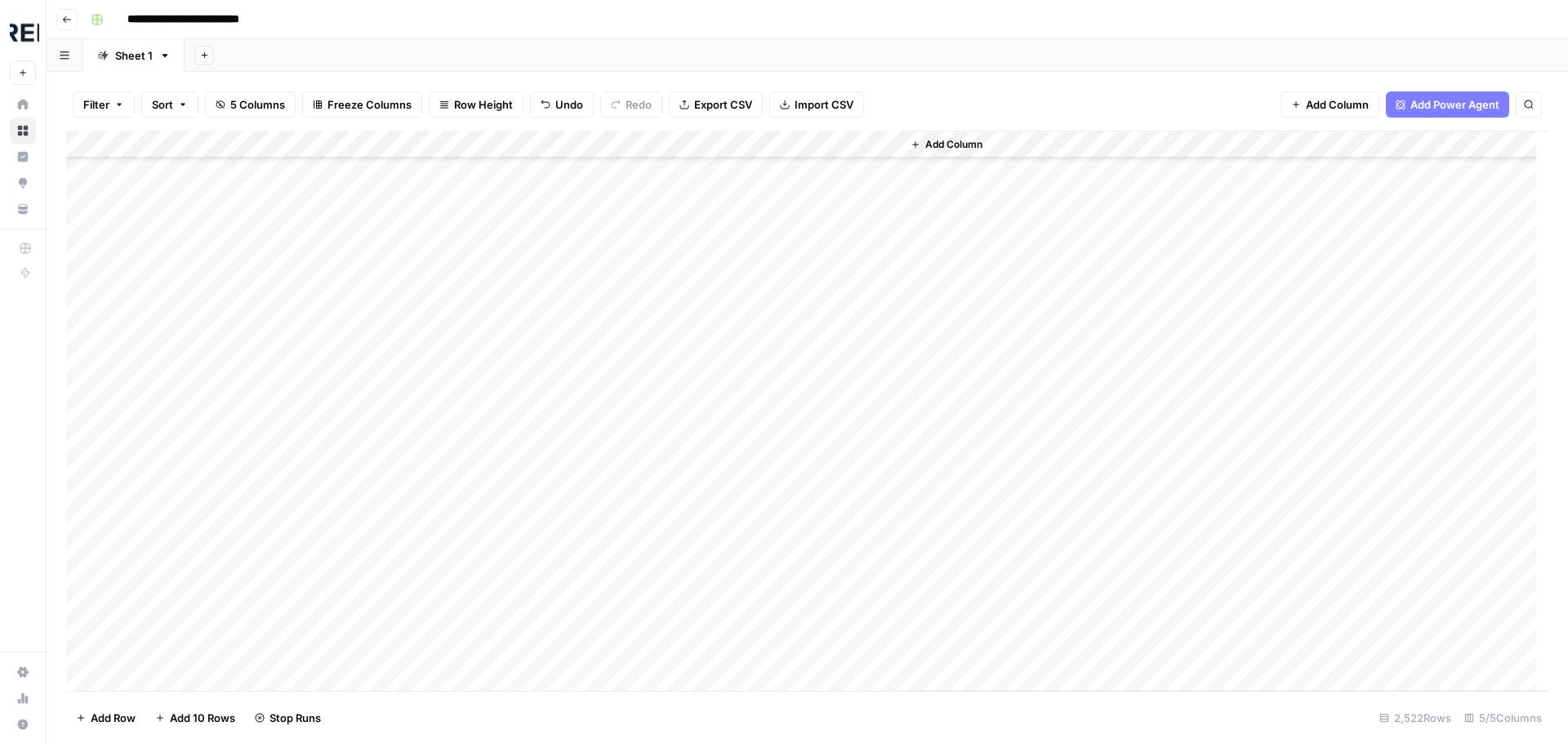
scroll to position [47918, 0]
click at [442, 378] on div "Add Column" at bounding box center [807, 411] width 1482 height 560
click at [444, 397] on div "Add Column" at bounding box center [807, 411] width 1482 height 560
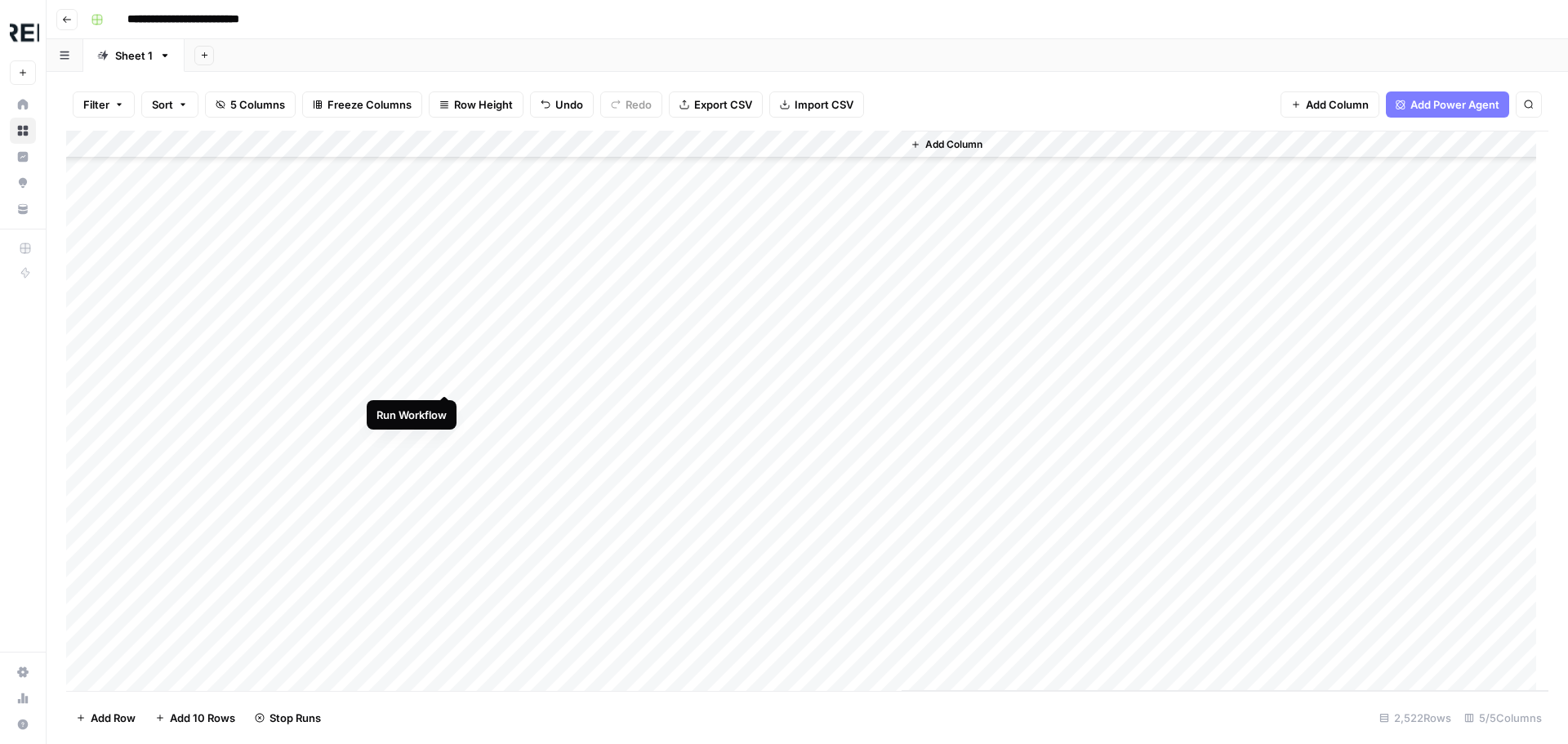
click at [440, 380] on div "Add Column" at bounding box center [807, 411] width 1482 height 560
click at [445, 507] on div "Add Column" at bounding box center [807, 411] width 1482 height 560
click at [449, 539] on div "Add Column" at bounding box center [807, 411] width 1482 height 560
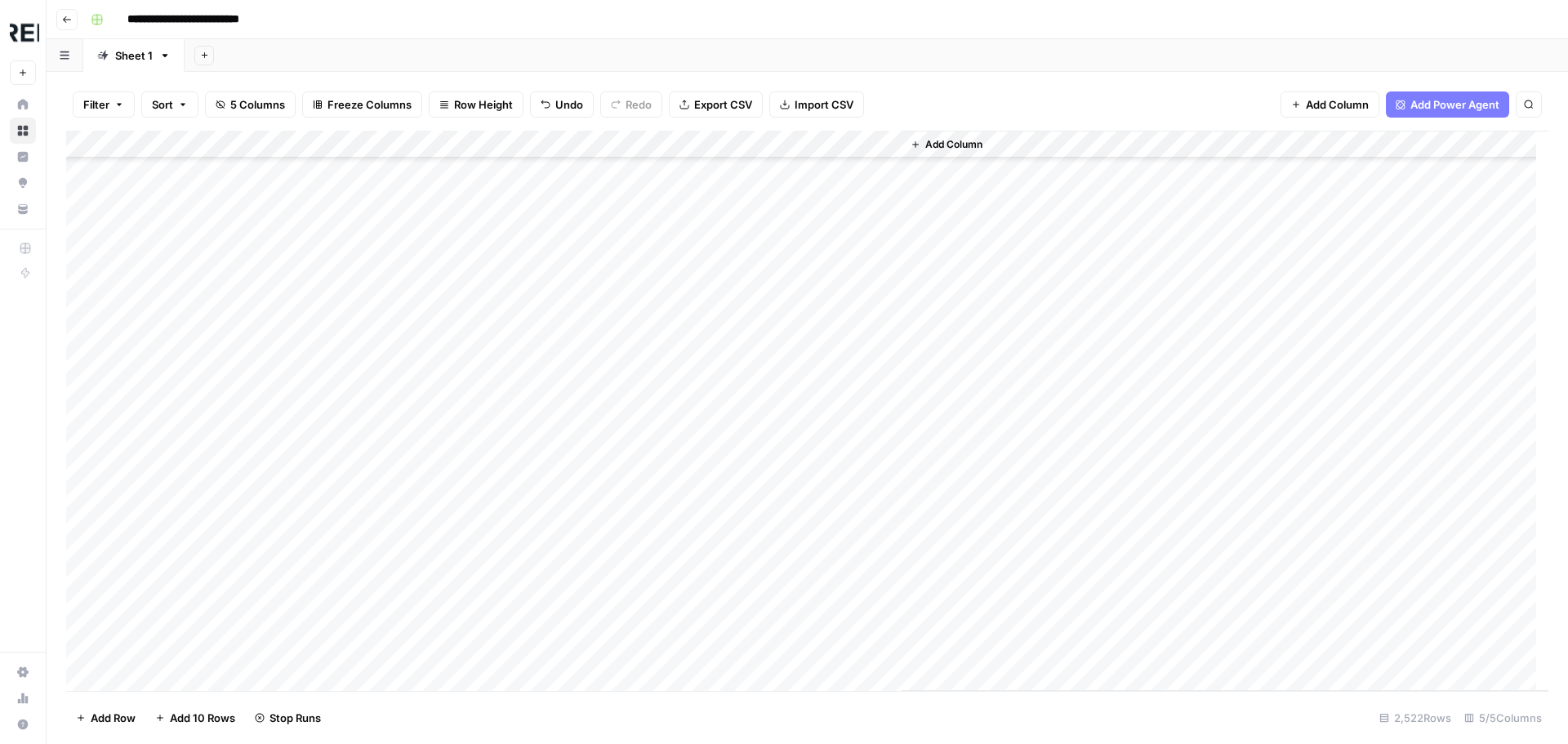
click at [438, 420] on div "Add Column" at bounding box center [807, 411] width 1482 height 560
click at [437, 394] on div "Add Column" at bounding box center [807, 411] width 1482 height 560
click at [448, 533] on div "Add Column" at bounding box center [807, 411] width 1482 height 560
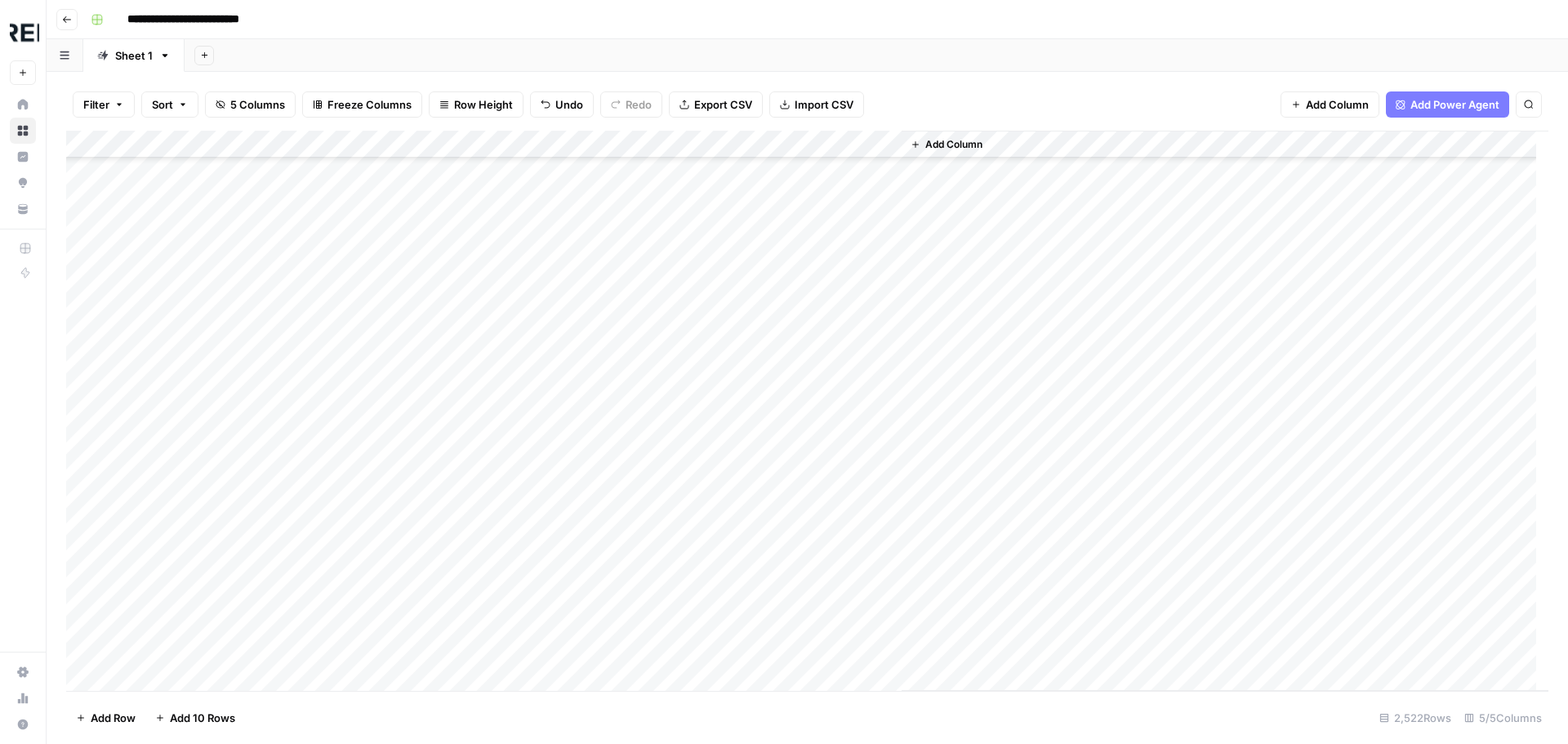
scroll to position [56164, 0]
click at [437, 458] on div "Add Column" at bounding box center [807, 411] width 1482 height 560
click at [453, 595] on div "Add Column" at bounding box center [807, 411] width 1482 height 560
click at [439, 448] on div "Add Column" at bounding box center [807, 411] width 1482 height 560
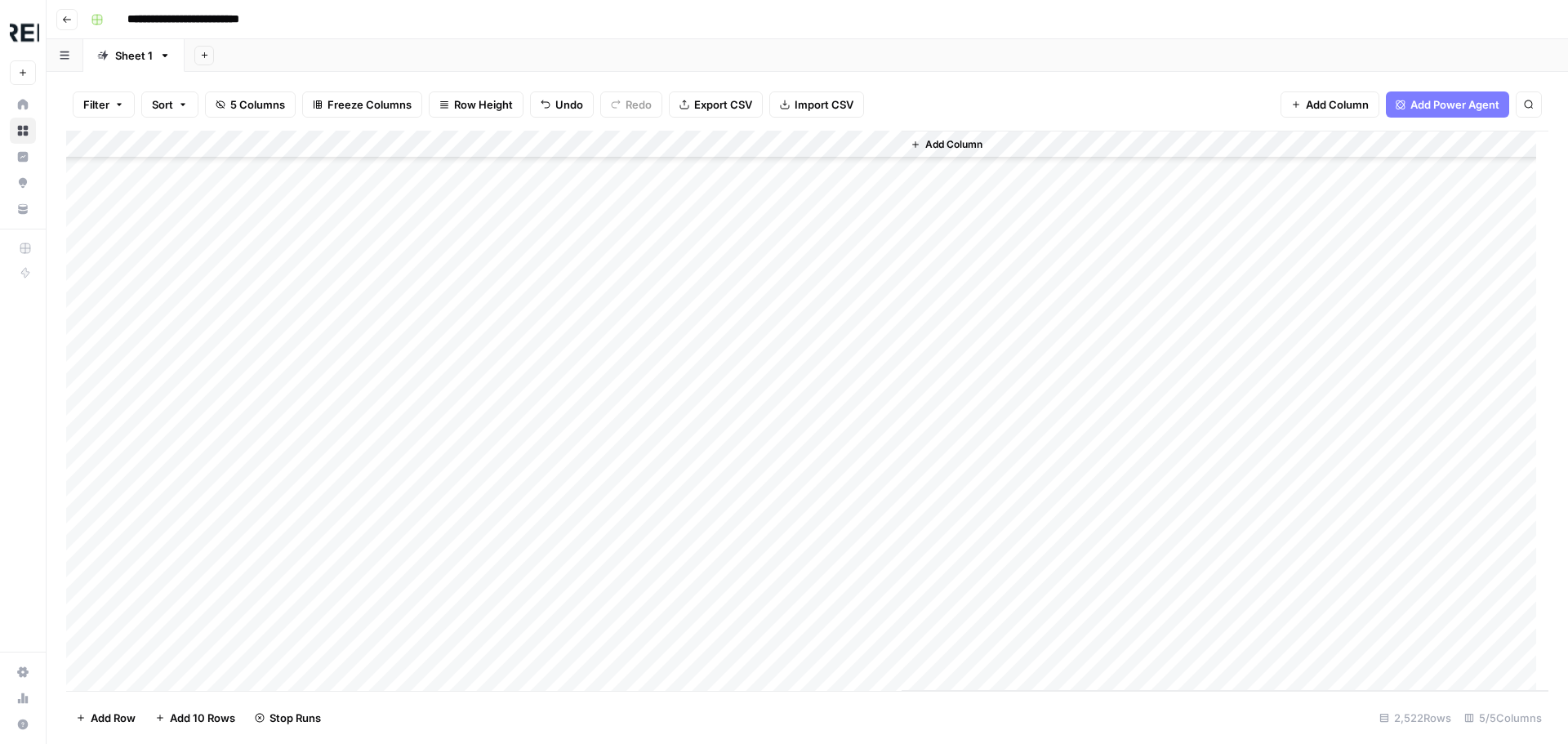
scroll to position [57061, 0]
click at [448, 420] on div "Add Column" at bounding box center [807, 411] width 1482 height 560
click at [439, 397] on div "Add Column" at bounding box center [807, 411] width 1482 height 560
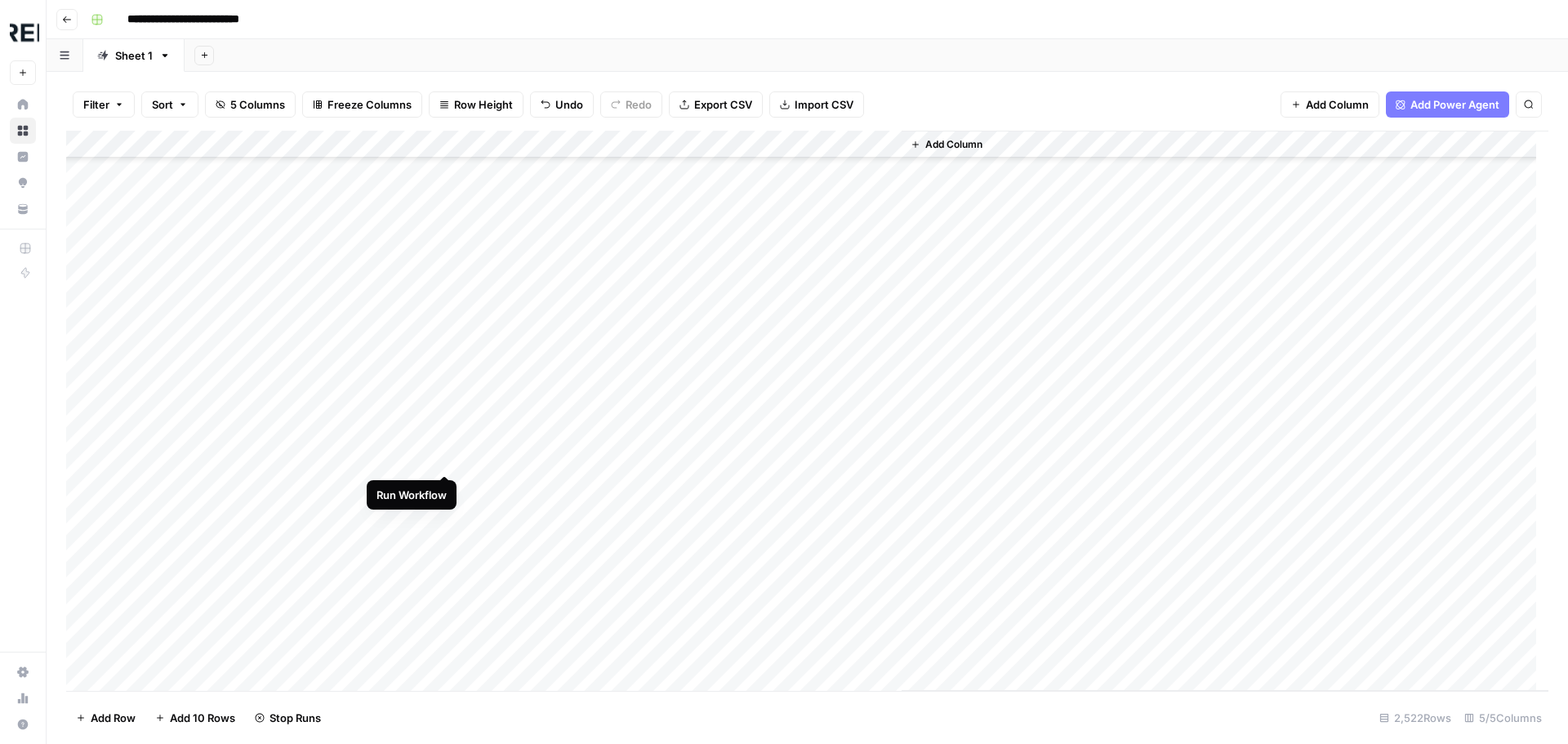
click at [450, 456] on div "Add Column" at bounding box center [807, 411] width 1482 height 560
click at [441, 362] on div "Add Column" at bounding box center [807, 411] width 1482 height 560
click at [444, 394] on div "Add Column" at bounding box center [807, 411] width 1482 height 560
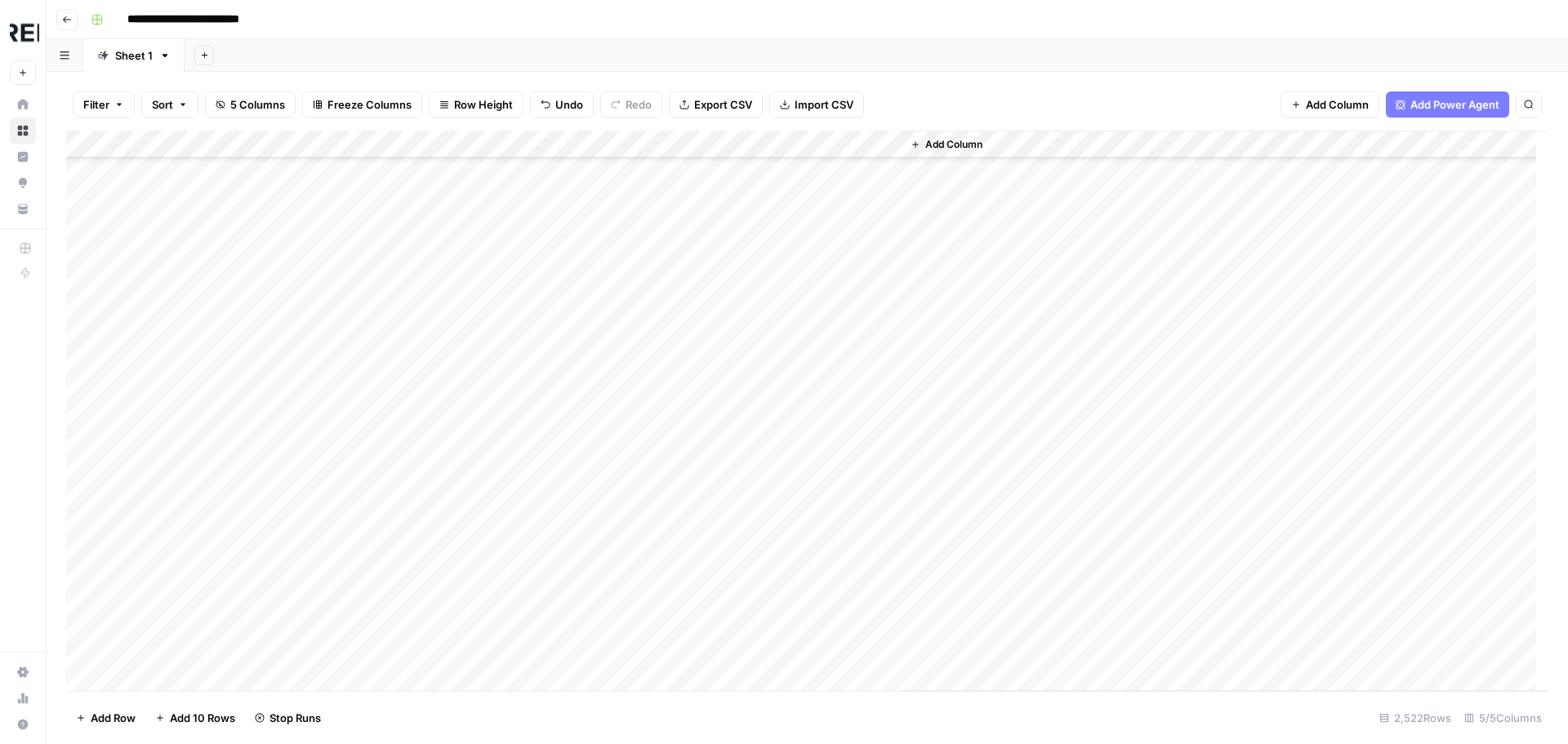
scroll to position [60898, 0]
click at [441, 334] on div "Add Column" at bounding box center [807, 411] width 1482 height 560
click at [448, 477] on div "Add Column" at bounding box center [807, 411] width 1482 height 560
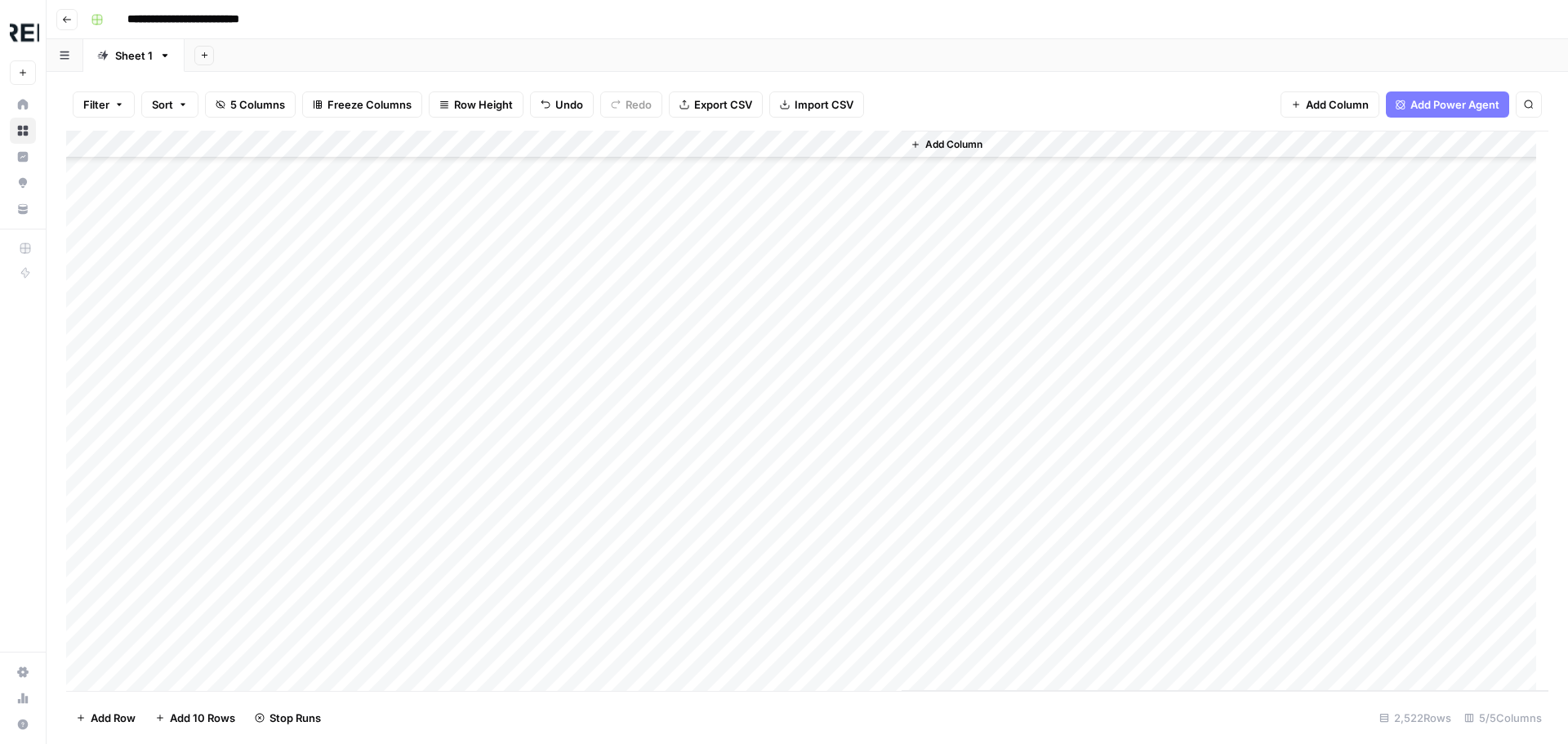
click at [452, 417] on div "Add Column" at bounding box center [807, 411] width 1482 height 560
click at [449, 395] on div "Add Column" at bounding box center [807, 411] width 1482 height 560
click at [448, 413] on div "Add Column" at bounding box center [807, 411] width 1482 height 560
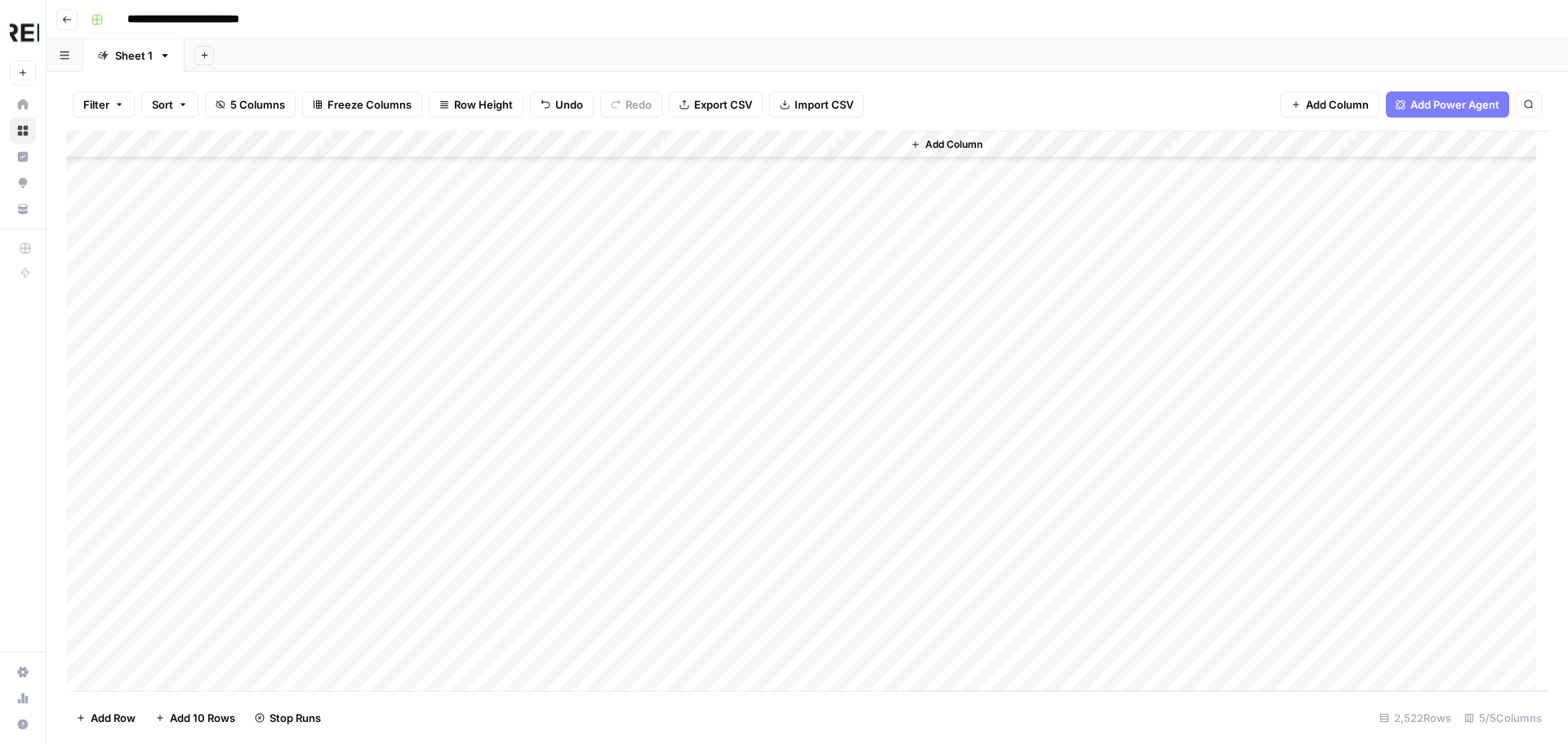
scroll to position [68490, 0]
click at [451, 458] on div "Add Column" at bounding box center [807, 411] width 1482 height 560
click at [448, 648] on div "Add Column" at bounding box center [807, 411] width 1482 height 560
click at [443, 519] on div "Add Column" at bounding box center [807, 411] width 1482 height 560
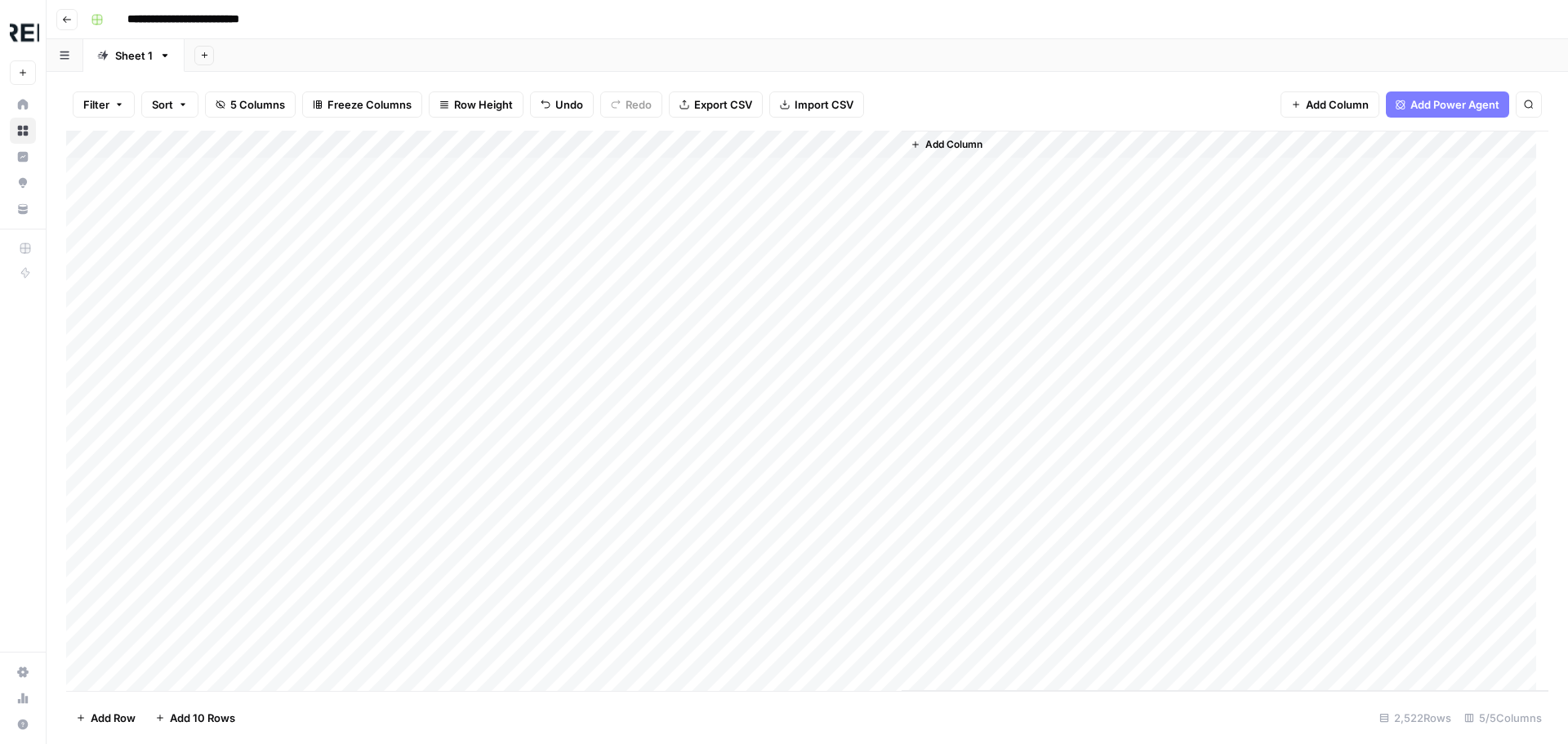
scroll to position [0, 0]
click at [443, 390] on div "Add Column" at bounding box center [807, 411] width 1482 height 560
click at [447, 449] on div "Add Column" at bounding box center [807, 411] width 1482 height 560
click at [442, 395] on div "Add Column" at bounding box center [807, 411] width 1482 height 560
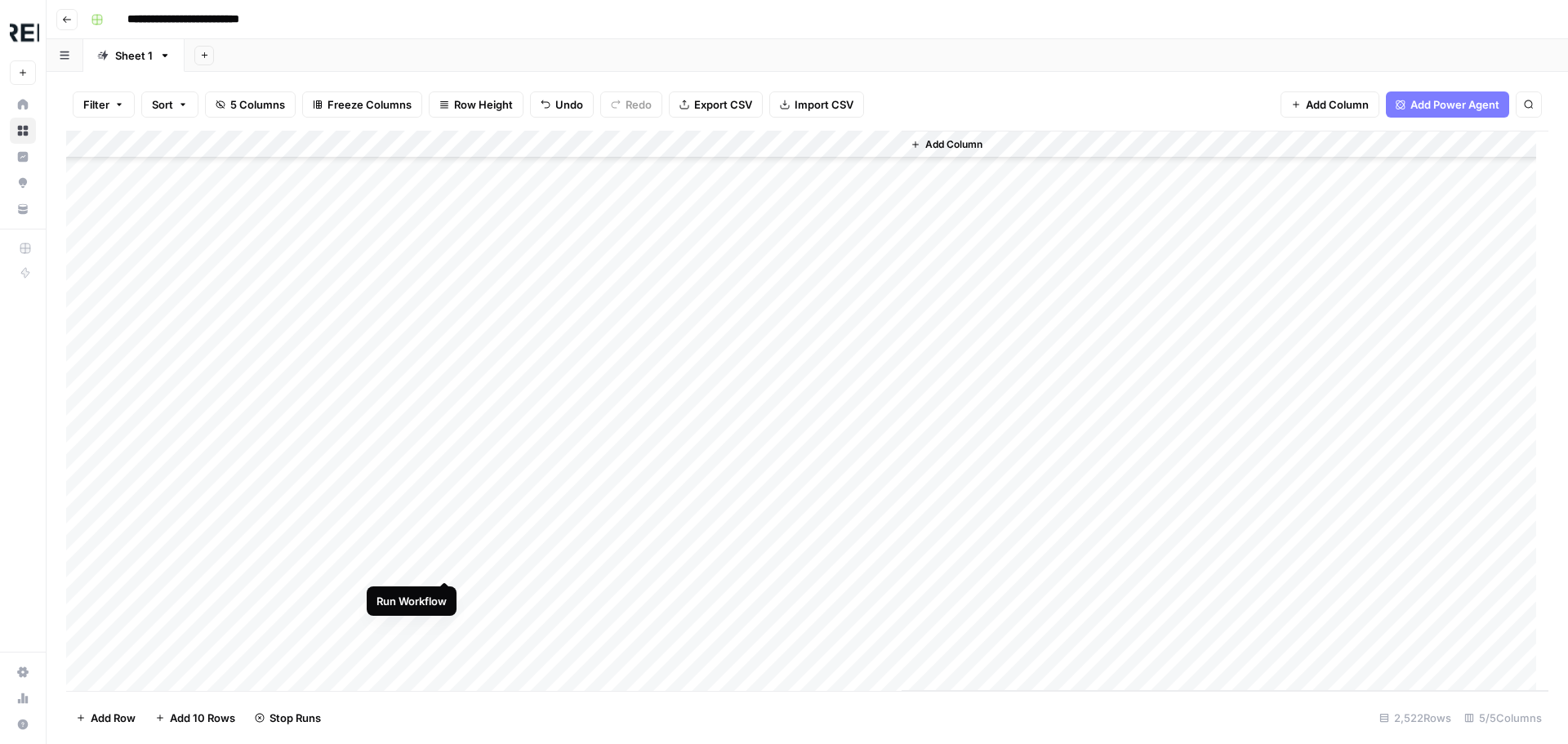
click at [449, 565] on div "Add Column" at bounding box center [807, 411] width 1482 height 560
click at [438, 471] on div "Add Column" at bounding box center [807, 411] width 1482 height 560
click at [449, 554] on div "Add Column" at bounding box center [807, 411] width 1482 height 560
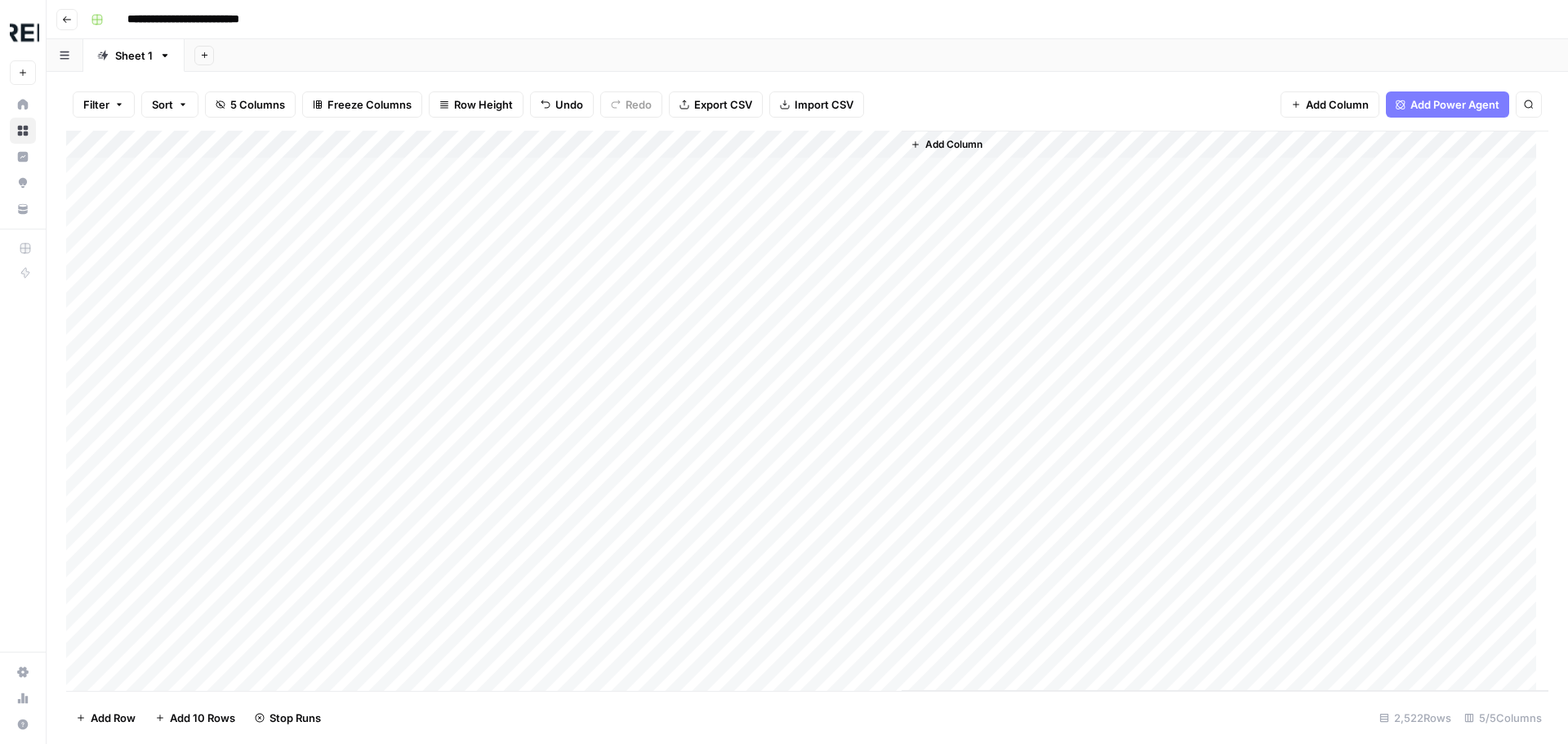
scroll to position [0, 0]
click at [447, 389] on div "Add Column" at bounding box center [807, 411] width 1482 height 560
click at [446, 439] on div "Add Column" at bounding box center [807, 411] width 1482 height 560
click at [448, 365] on div "Add Column" at bounding box center [807, 411] width 1482 height 560
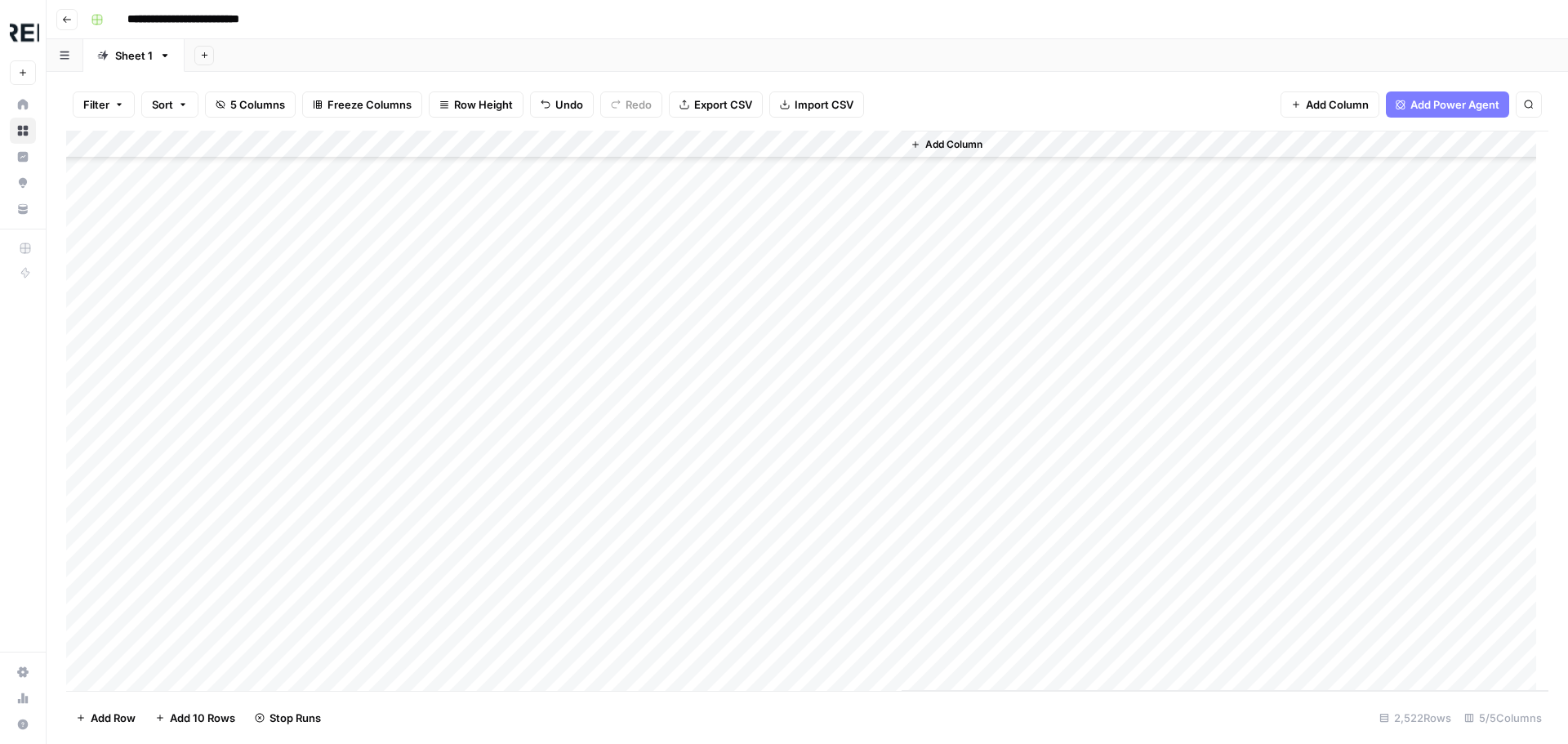
scroll to position [408, 0]
click at [442, 396] on div "Add Column" at bounding box center [807, 411] width 1482 height 560
click at [439, 552] on div "Add Column" at bounding box center [807, 411] width 1482 height 560
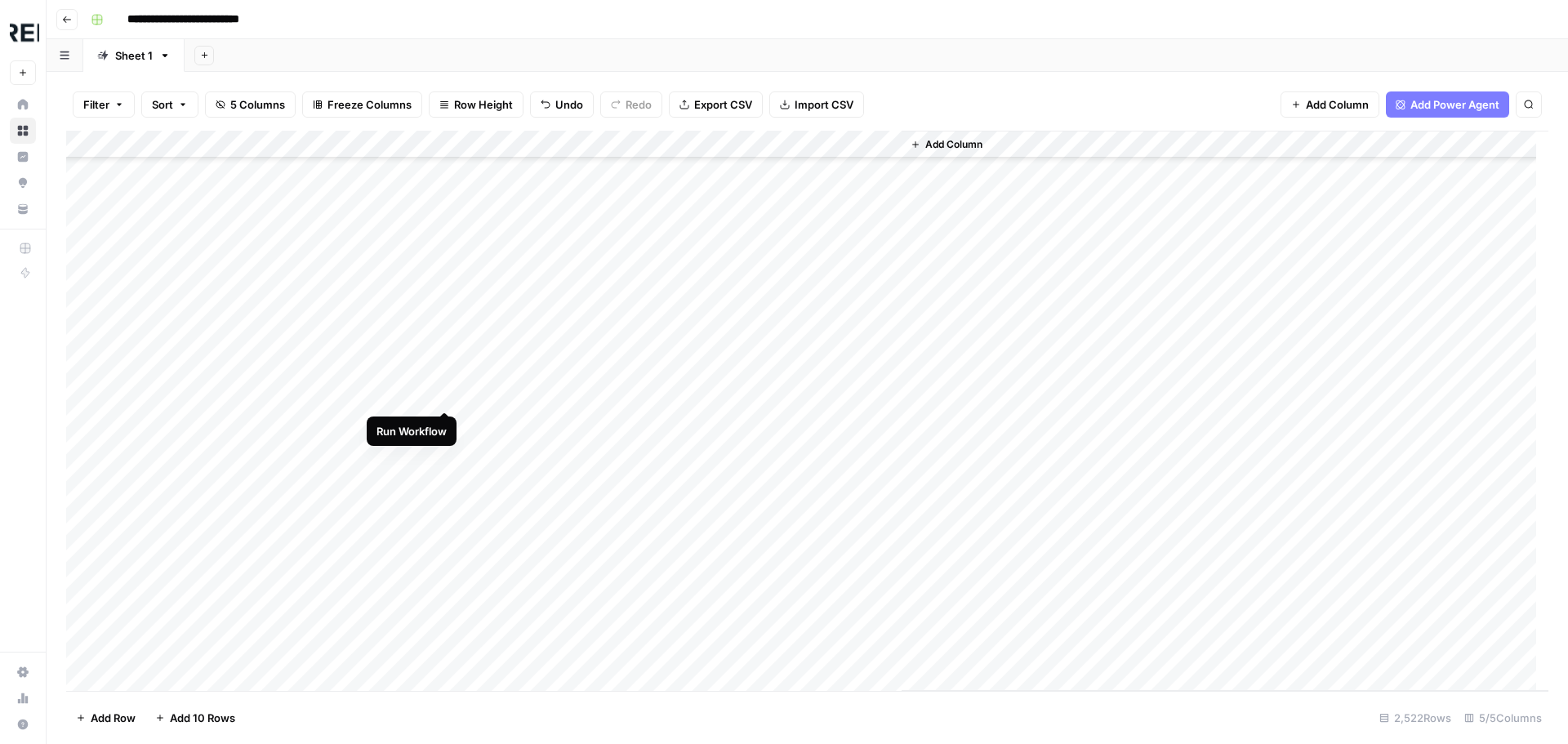
click at [442, 393] on div "Add Column" at bounding box center [807, 411] width 1482 height 560
click at [451, 444] on div "Add Column" at bounding box center [807, 411] width 1482 height 560
click at [443, 392] on div "Add Column" at bounding box center [807, 411] width 1482 height 560
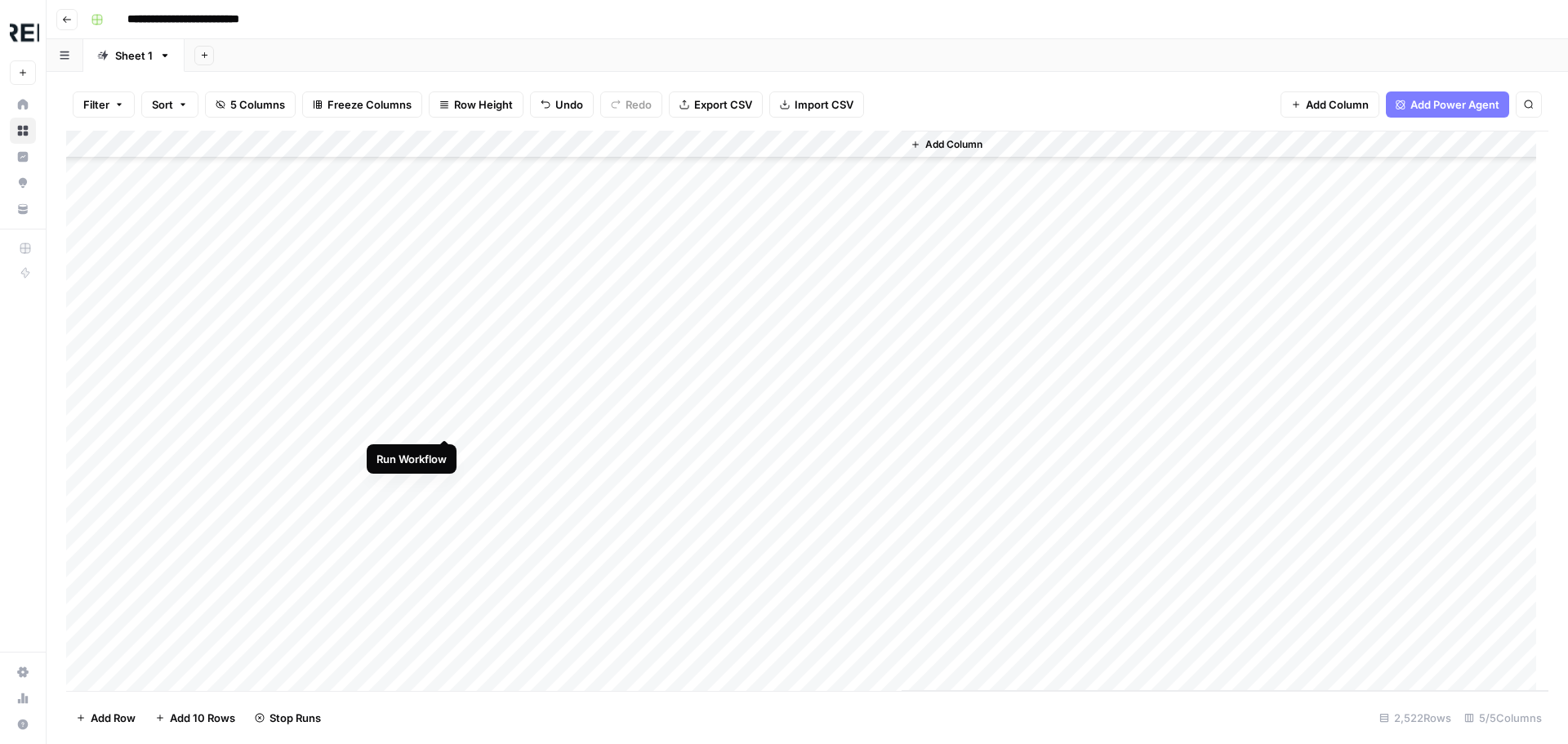
click at [441, 419] on div "Add Column" at bounding box center [807, 411] width 1482 height 560
click at [448, 349] on div "Add Column" at bounding box center [807, 411] width 1482 height 560
click at [448, 507] on div "Add Column" at bounding box center [807, 411] width 1482 height 560
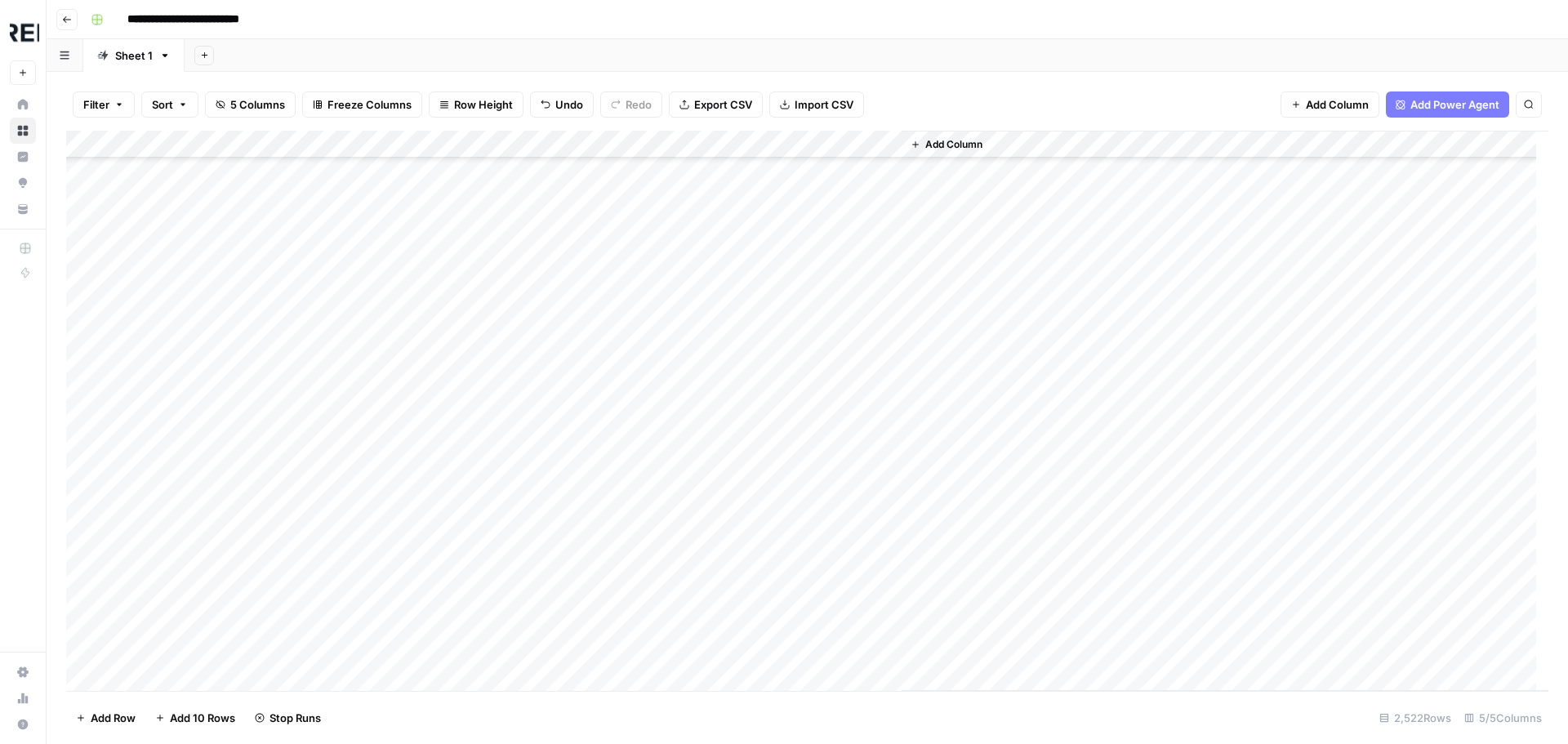
scroll to position [14775, 0]
click at [446, 330] on div "Add Column" at bounding box center [807, 411] width 1482 height 560
click at [447, 330] on div "Add Column" at bounding box center [807, 411] width 1482 height 560
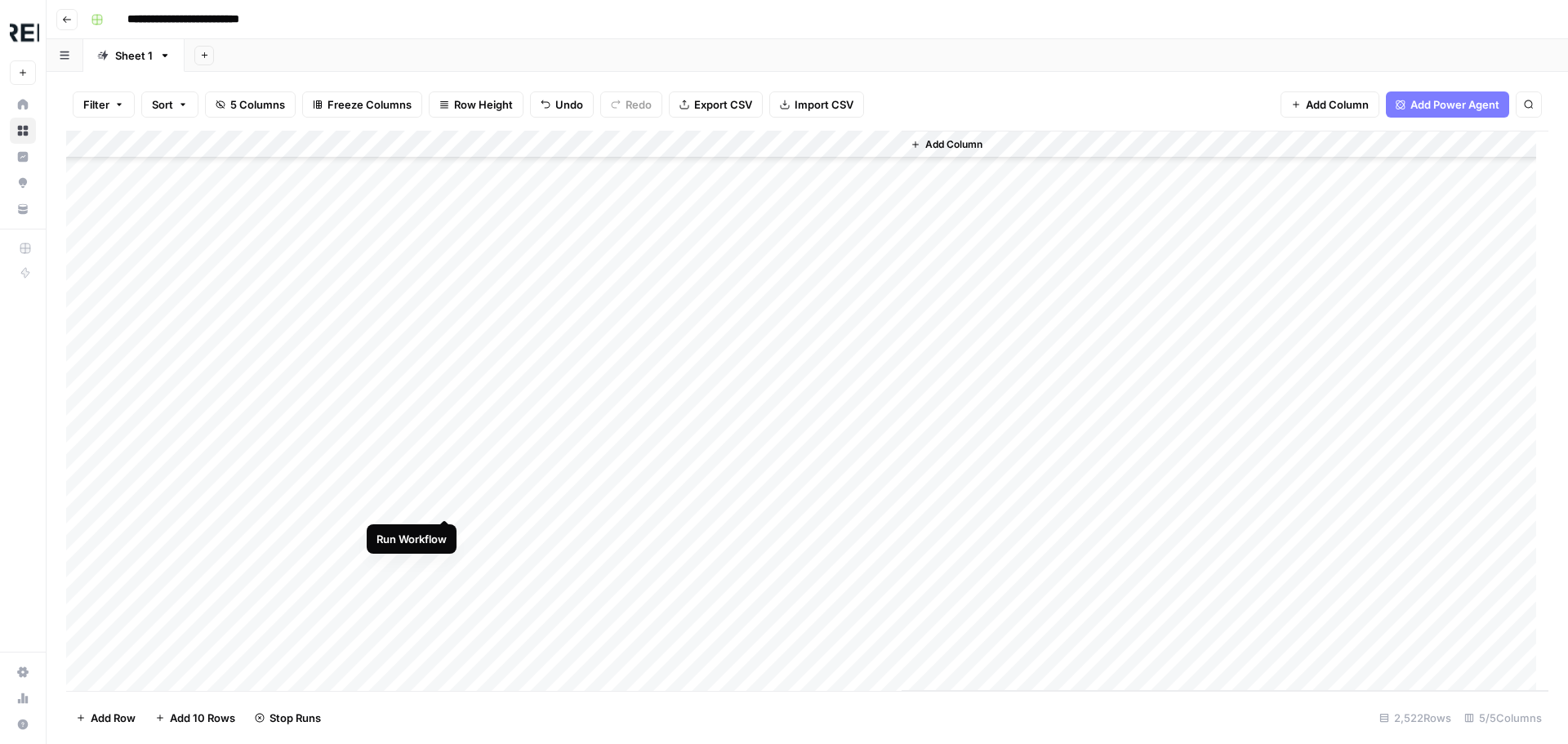
click at [445, 502] on div "Add Column" at bounding box center [807, 411] width 1482 height 560
click at [444, 387] on div "Add Column" at bounding box center [807, 411] width 1482 height 560
click at [441, 467] on div "Add Column" at bounding box center [807, 411] width 1482 height 560
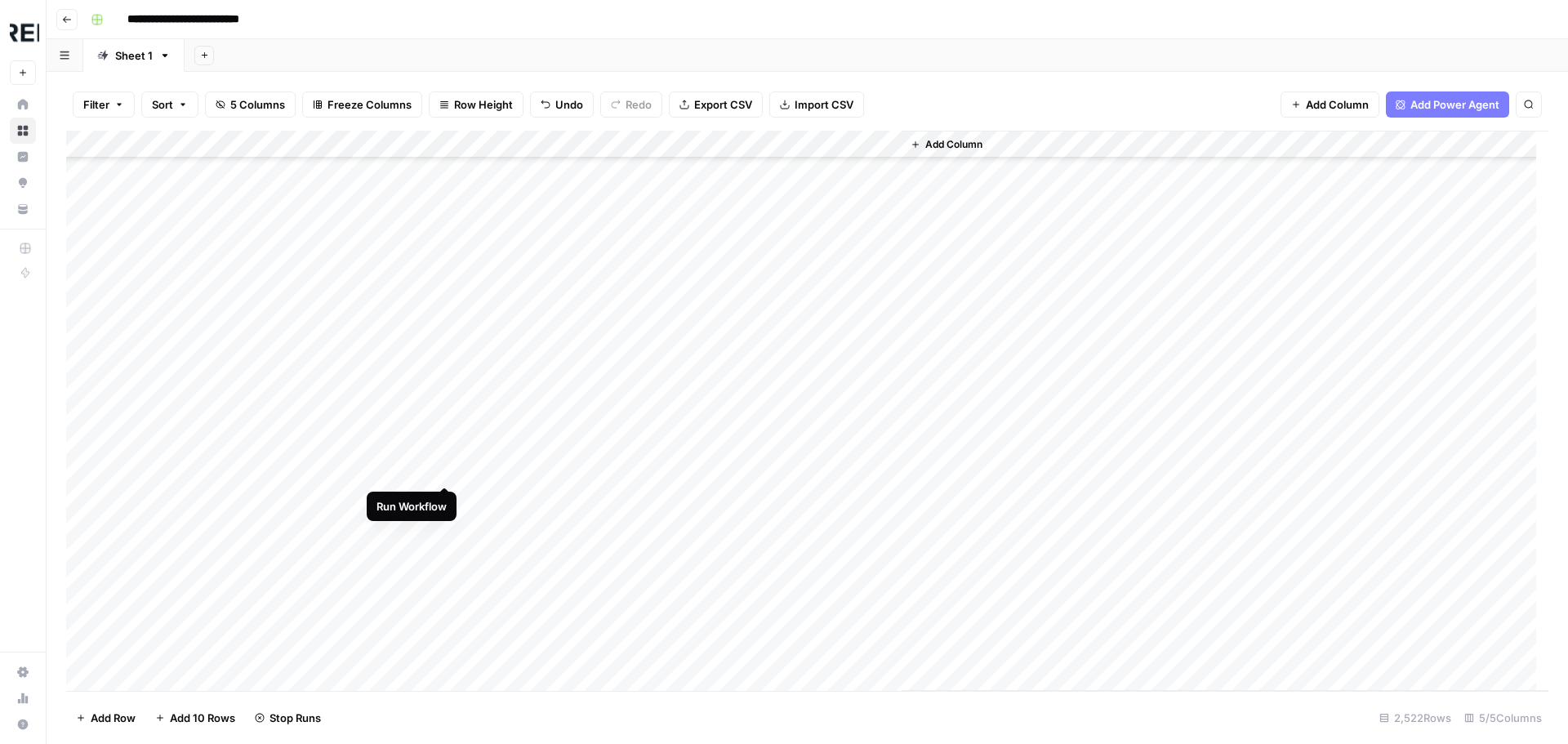
click at [444, 471] on div "Add Column" at bounding box center [807, 411] width 1482 height 560
click at [440, 433] on div "Add Column" at bounding box center [807, 411] width 1482 height 560
click at [440, 494] on div "Add Column" at bounding box center [807, 411] width 1482 height 560
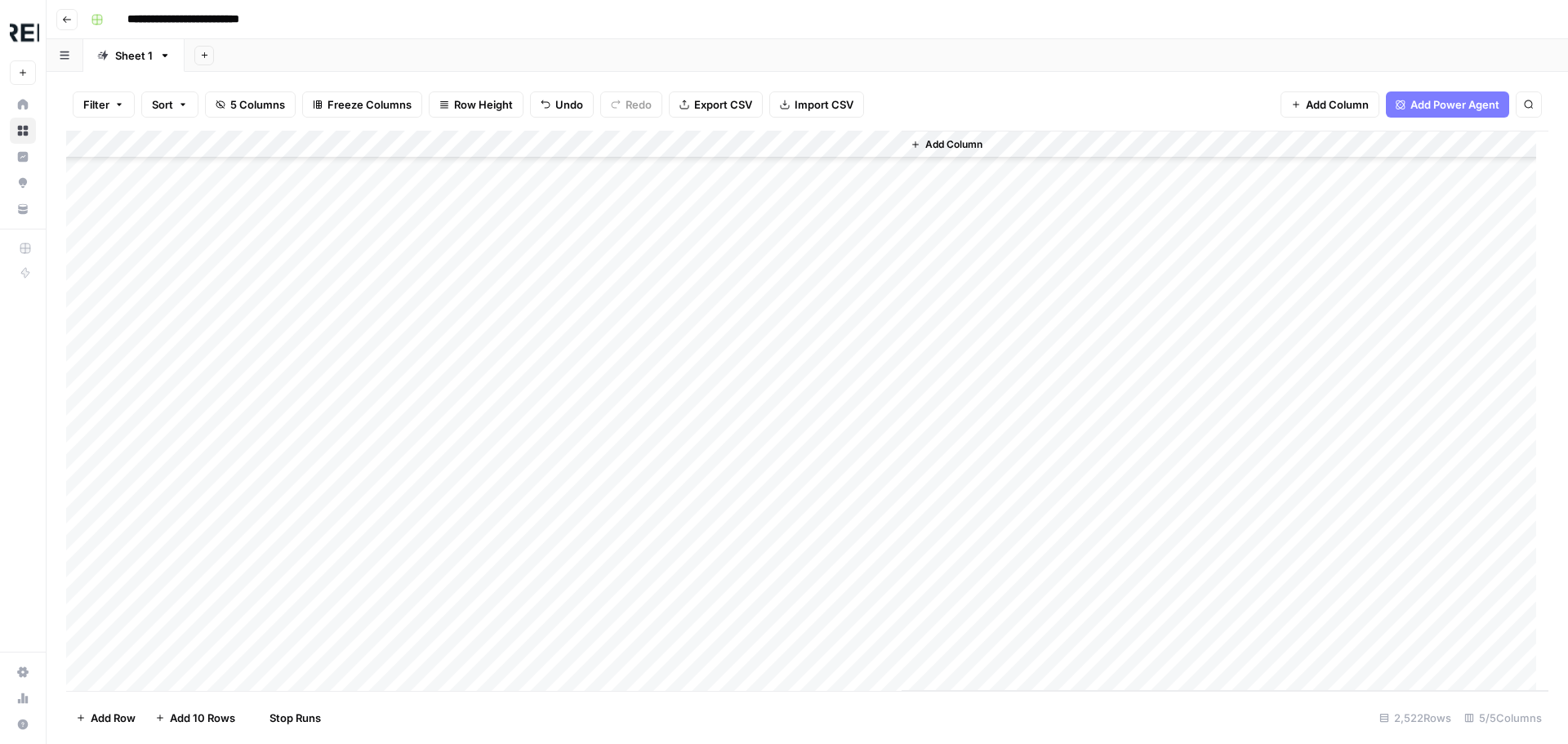
scroll to position [20571, 0]
click at [442, 467] on div "Add Column" at bounding box center [807, 411] width 1482 height 560
click at [449, 350] on div "Add Column" at bounding box center [807, 411] width 1482 height 560
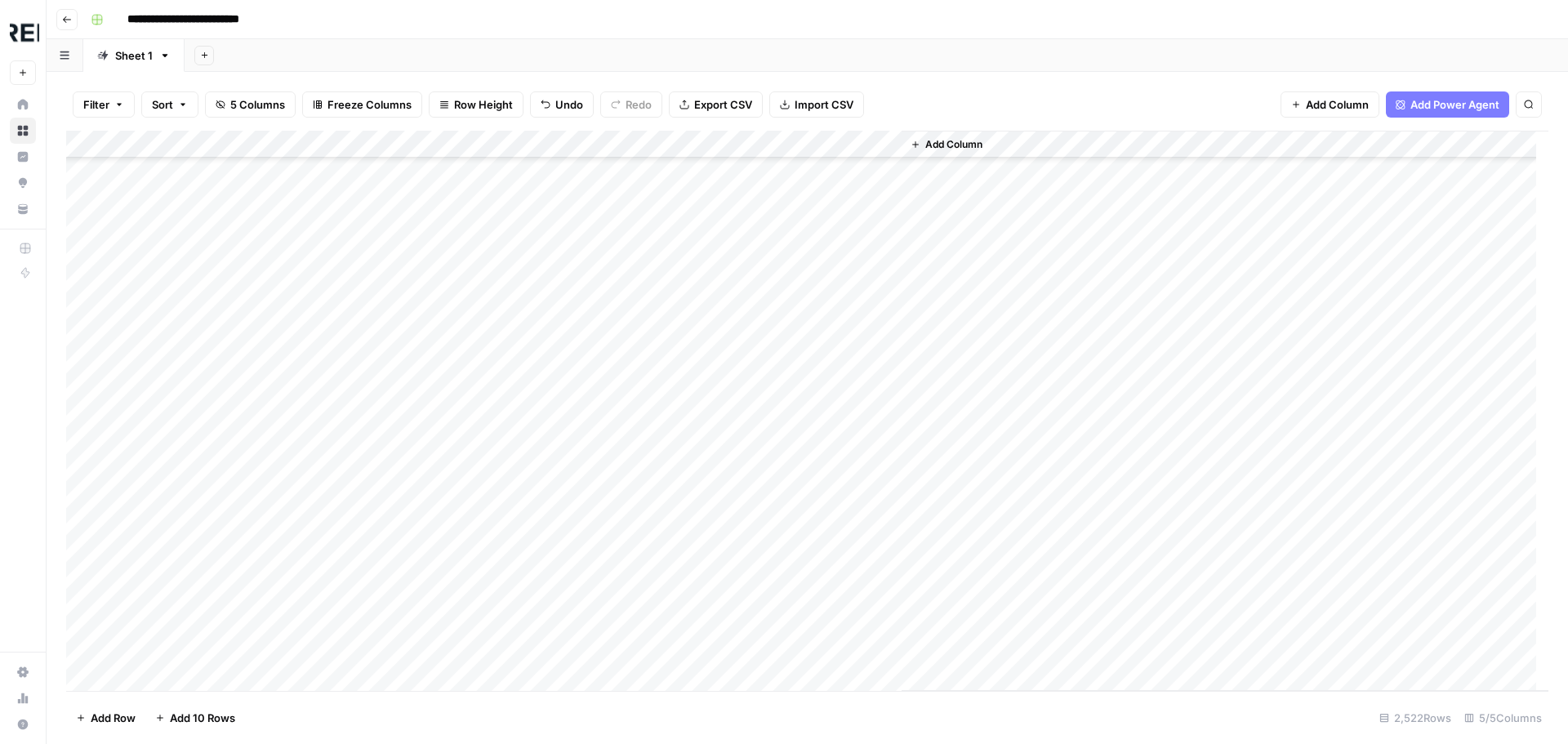
click at [439, 478] on div "Add Column" at bounding box center [807, 411] width 1482 height 560
click at [445, 402] on div "Add Column" at bounding box center [807, 411] width 1482 height 560
click at [446, 369] on div "Add Column" at bounding box center [807, 411] width 1482 height 560
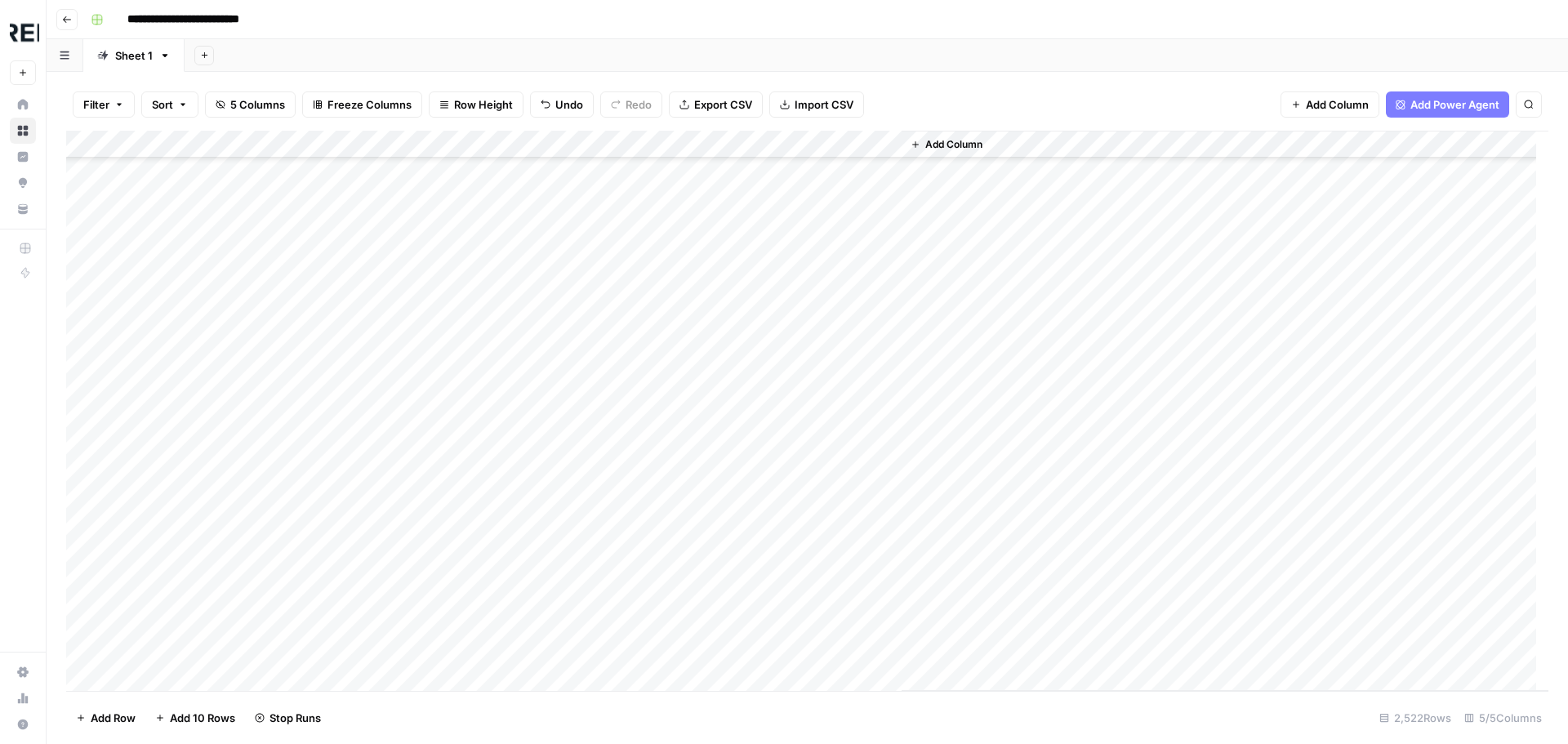
scroll to position [25551, 0]
click at [444, 488] on div "Add Column" at bounding box center [807, 411] width 1482 height 560
click at [447, 464] on div "Add Column" at bounding box center [807, 411] width 1482 height 560
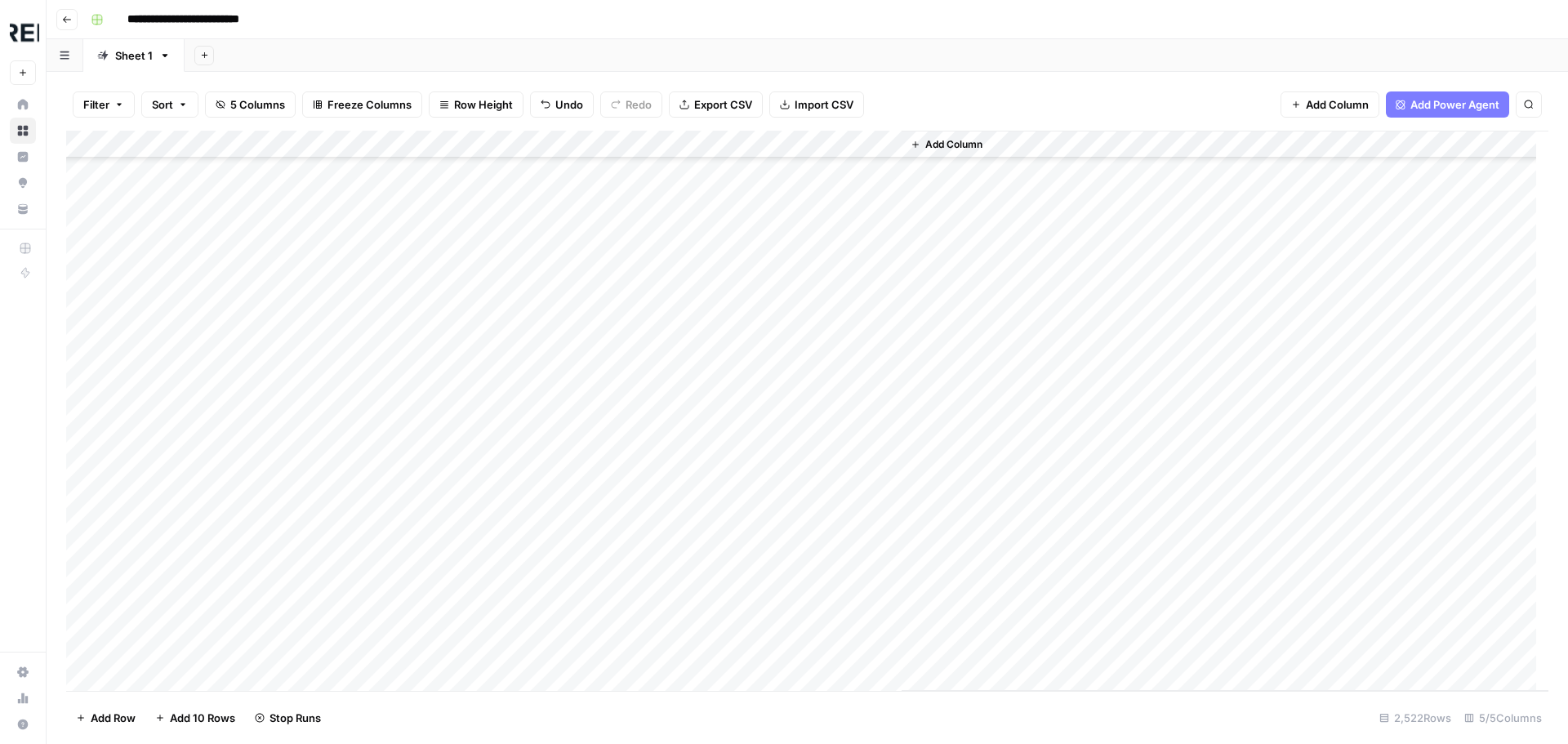
click at [446, 480] on div "Add Column" at bounding box center [807, 411] width 1482 height 560
click at [435, 428] on div "Add Column" at bounding box center [807, 411] width 1482 height 560
click at [440, 425] on div "Add Column" at bounding box center [807, 411] width 1482 height 560
click at [448, 483] on div "Add Column" at bounding box center [807, 411] width 1482 height 560
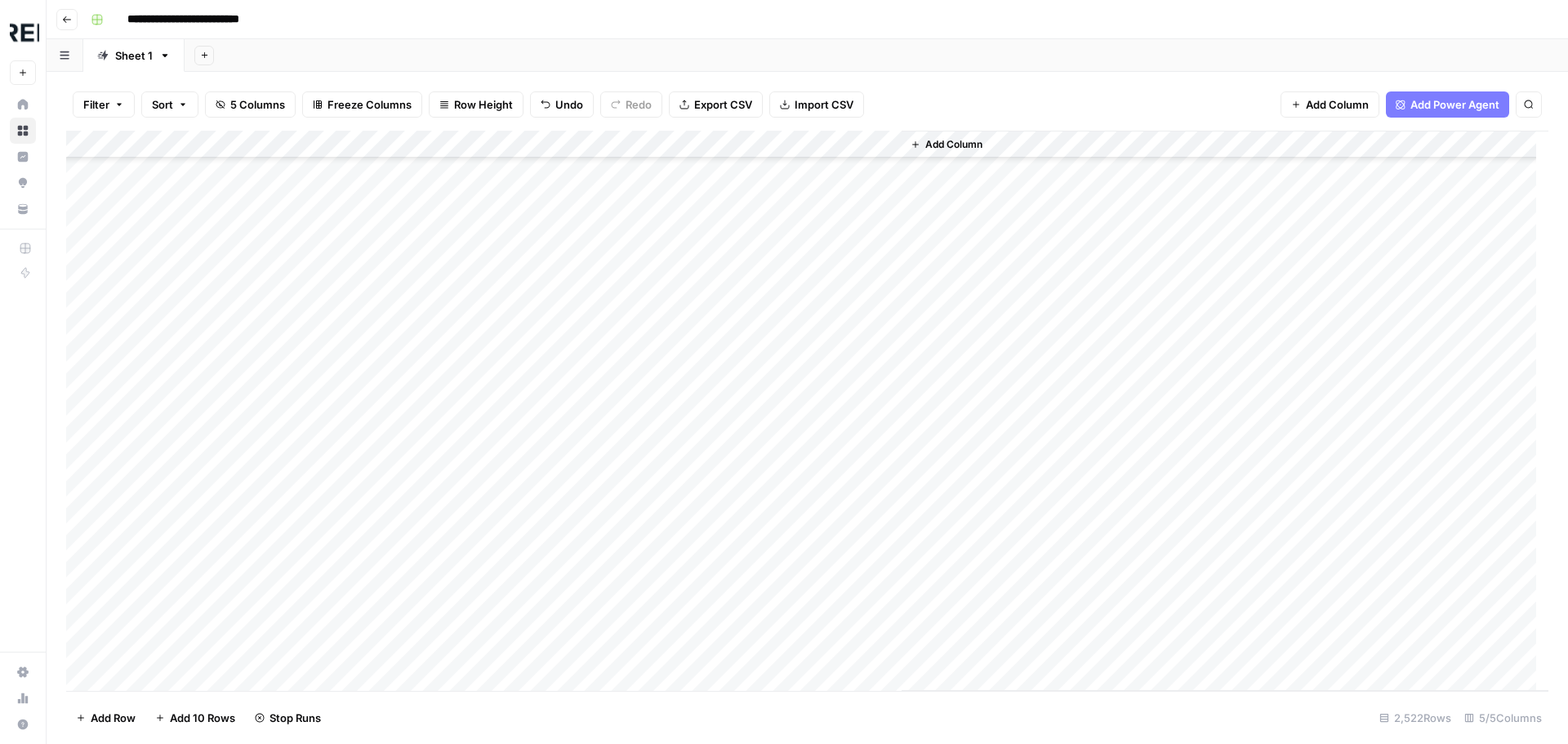
scroll to position [33715, 0]
click at [448, 350] on div "Add Column" at bounding box center [807, 411] width 1482 height 560
click at [448, 437] on div "Add Column" at bounding box center [807, 411] width 1482 height 560
click at [448, 492] on div "Add Column" at bounding box center [807, 411] width 1482 height 560
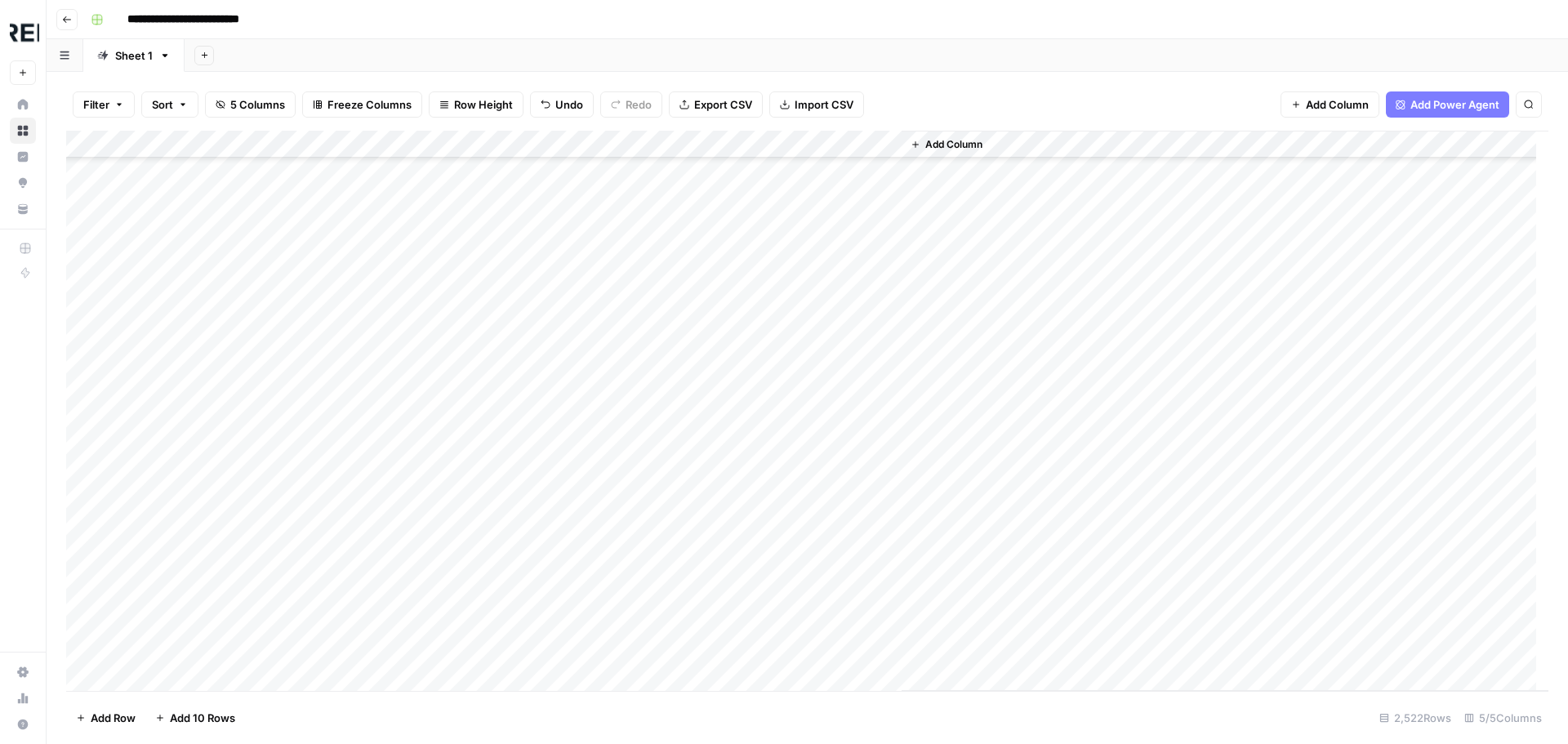
scroll to position [40735, 0]
click at [450, 433] on div "Add Column" at bounding box center [807, 411] width 1482 height 560
click at [444, 379] on div "Add Column" at bounding box center [807, 411] width 1482 height 560
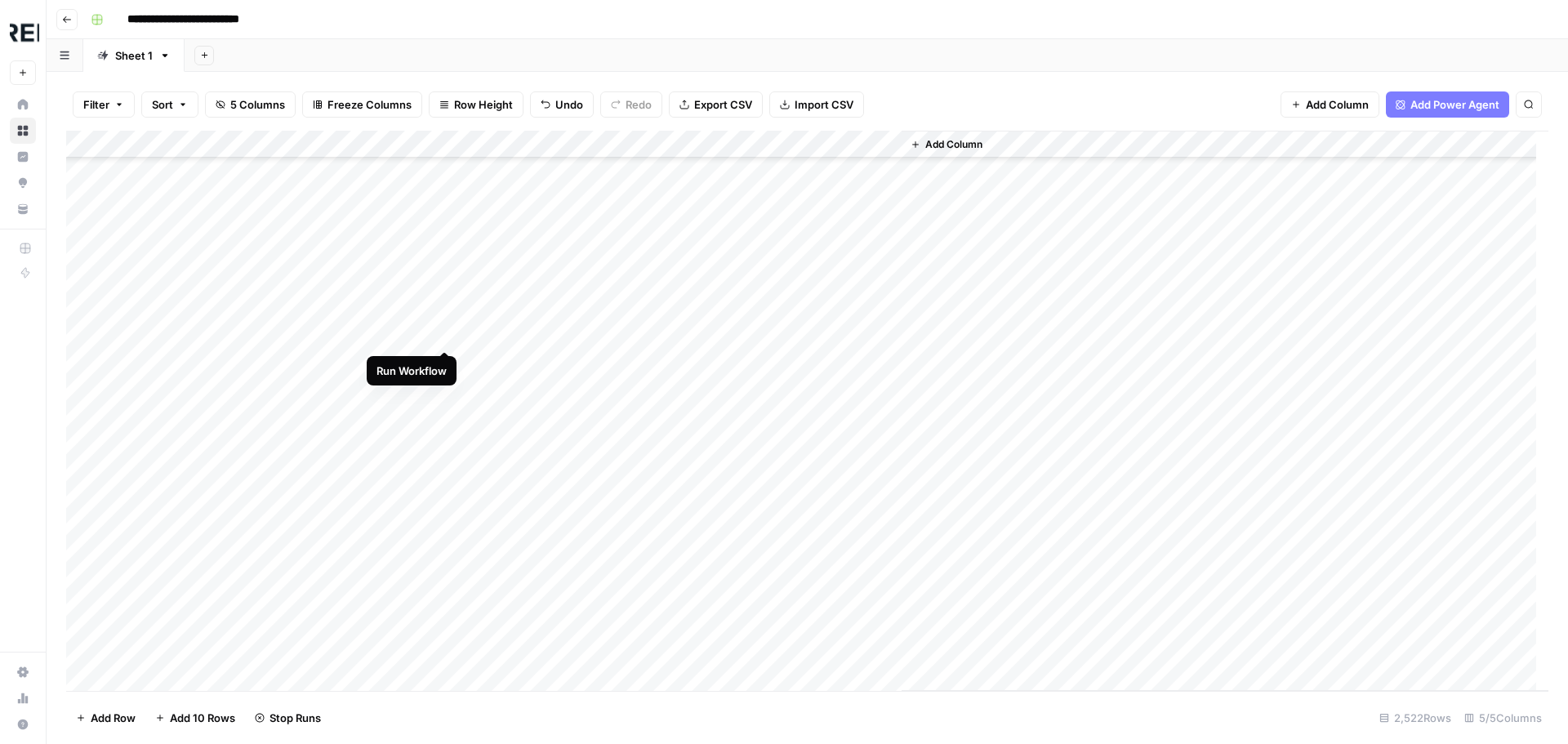
click at [438, 332] on div "Add Column" at bounding box center [807, 411] width 1482 height 560
click at [448, 431] on div "Add Column" at bounding box center [807, 411] width 1482 height 560
click at [449, 408] on div "Add Column" at bounding box center [807, 411] width 1482 height 560
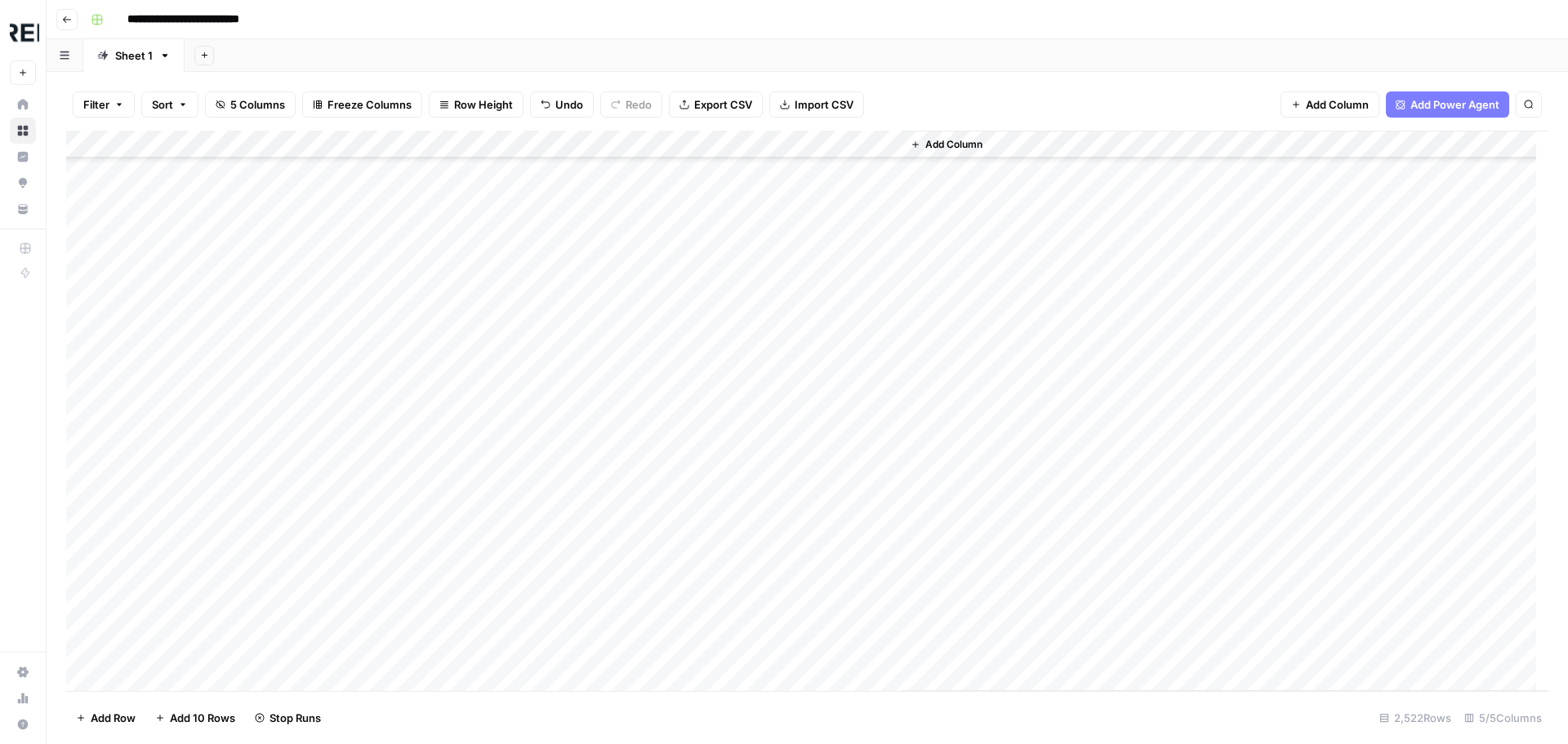
scroll to position [47184, 0]
click at [448, 445] on div "Add Column" at bounding box center [807, 411] width 1482 height 560
click at [445, 422] on div "Add Column" at bounding box center [807, 411] width 1482 height 560
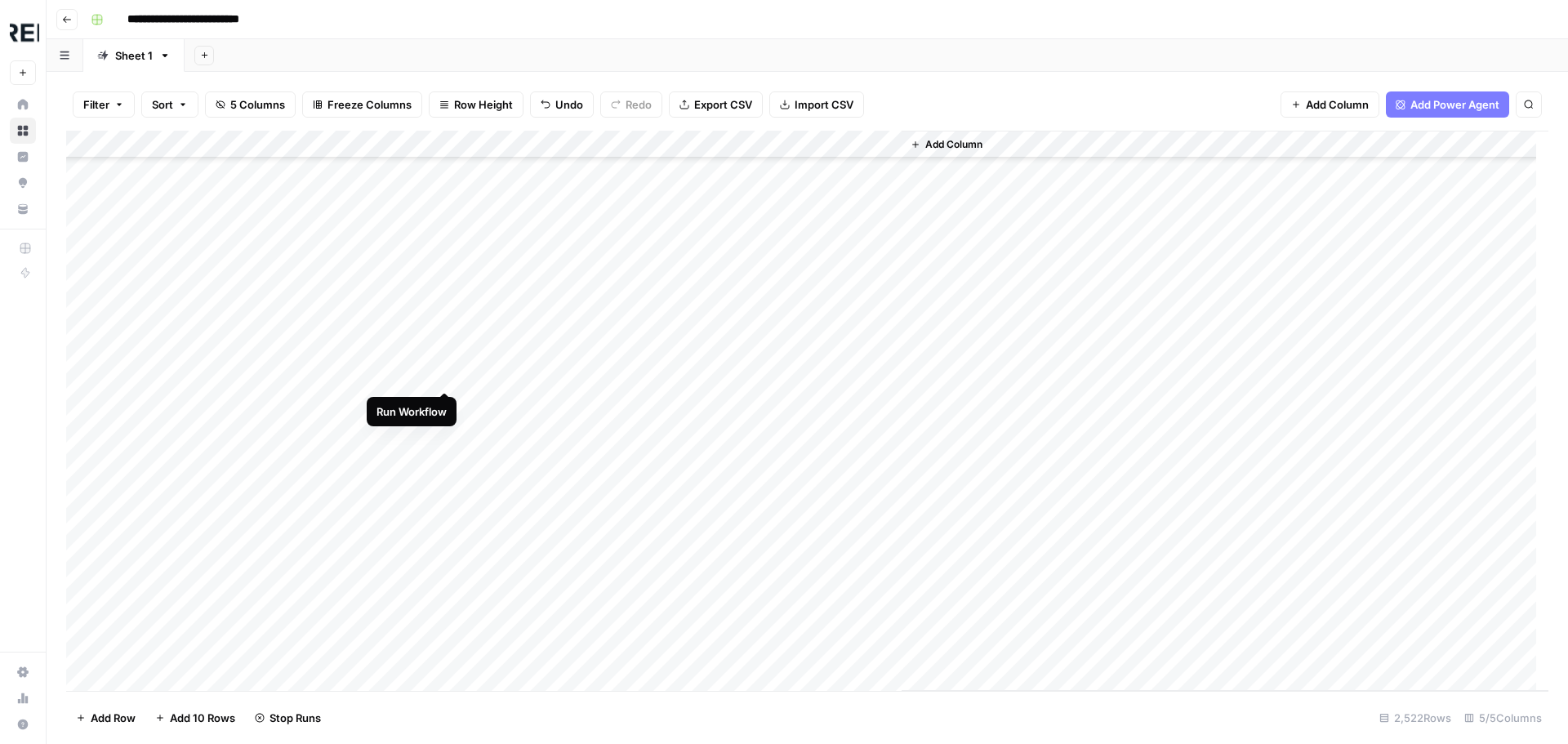
click at [443, 379] on div "Add Column" at bounding box center [807, 411] width 1482 height 560
click at [442, 622] on div "Add Column" at bounding box center [807, 411] width 1482 height 560
click at [442, 474] on div "Add Column" at bounding box center [807, 411] width 1482 height 560
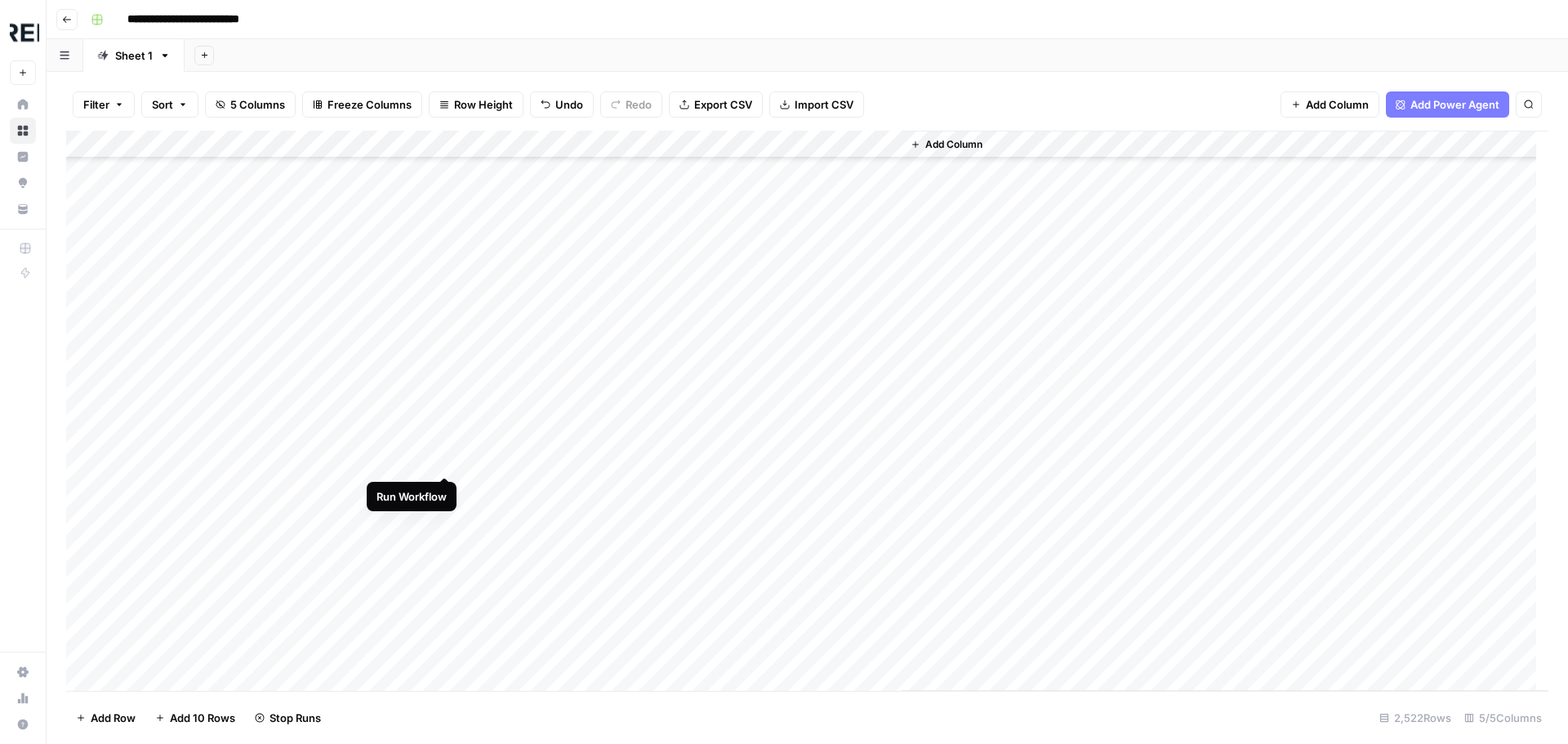
click at [452, 453] on div "Add Column" at bounding box center [807, 411] width 1482 height 560
click at [436, 358] on div "Add Column" at bounding box center [807, 411] width 1482 height 560
click at [437, 380] on div "Add Column" at bounding box center [807, 411] width 1482 height 560
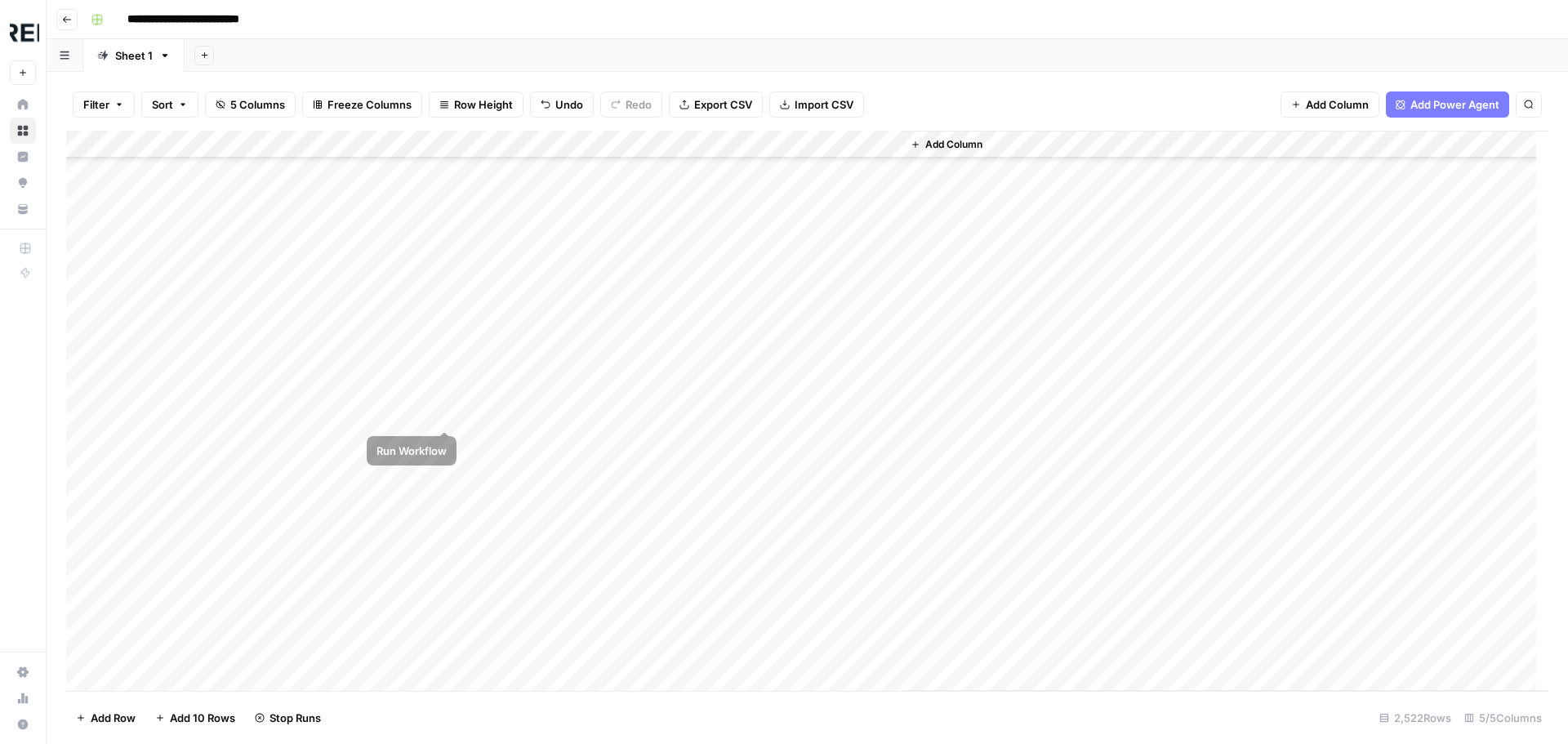
click at [448, 404] on div "Add Column" at bounding box center [807, 411] width 1482 height 560
click at [438, 333] on div "Add Column" at bounding box center [807, 411] width 1482 height 560
click at [448, 477] on div "Add Column" at bounding box center [807, 411] width 1482 height 560
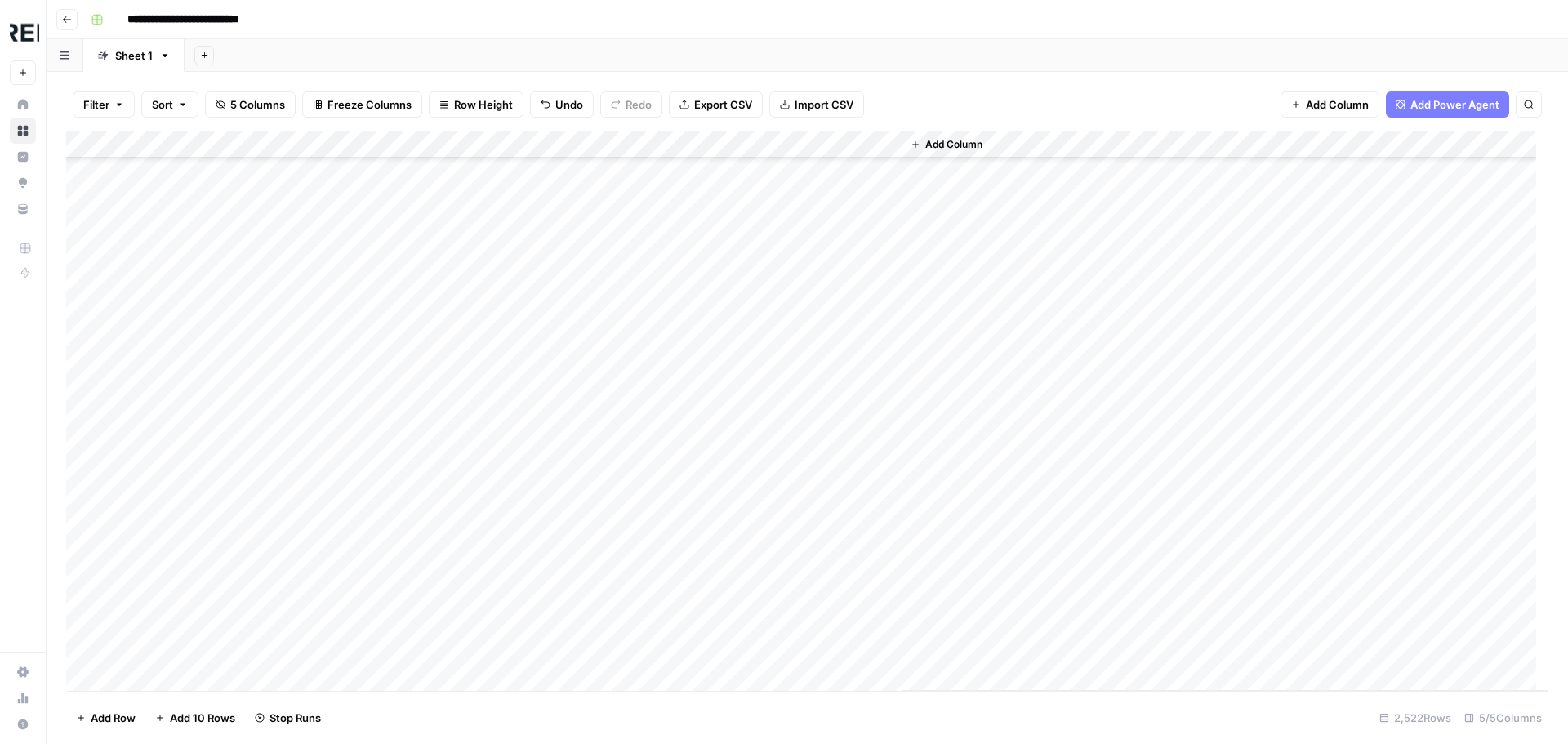
scroll to position [51592, 0]
click at [449, 539] on div "Add Column" at bounding box center [807, 411] width 1482 height 560
click at [447, 379] on div "Add Column" at bounding box center [807, 411] width 1482 height 560
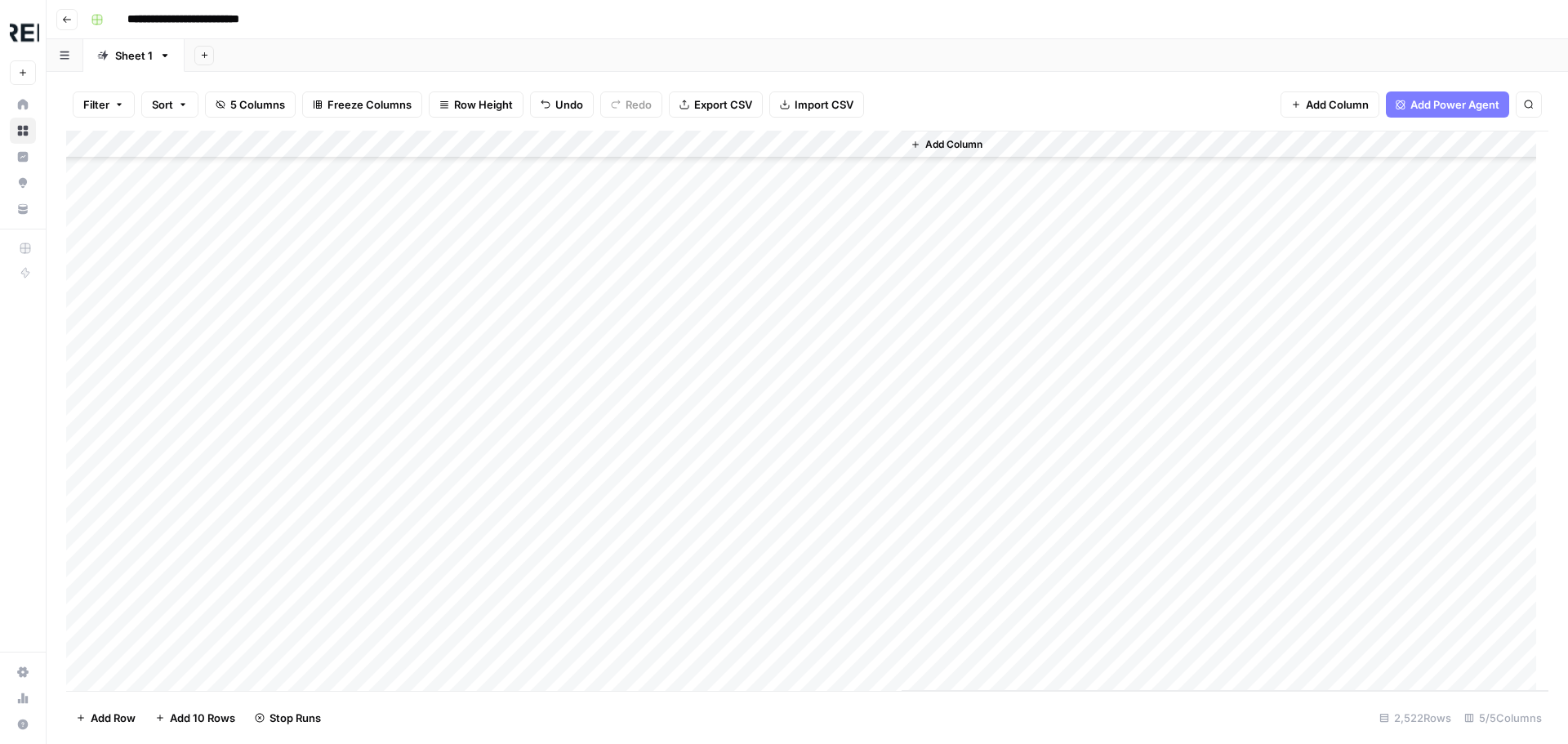
click at [440, 359] on div "Add Column" at bounding box center [807, 411] width 1482 height 560
click at [444, 369] on div "Add Column" at bounding box center [807, 411] width 1482 height 560
click at [446, 505] on div "Add Column" at bounding box center [807, 411] width 1482 height 560
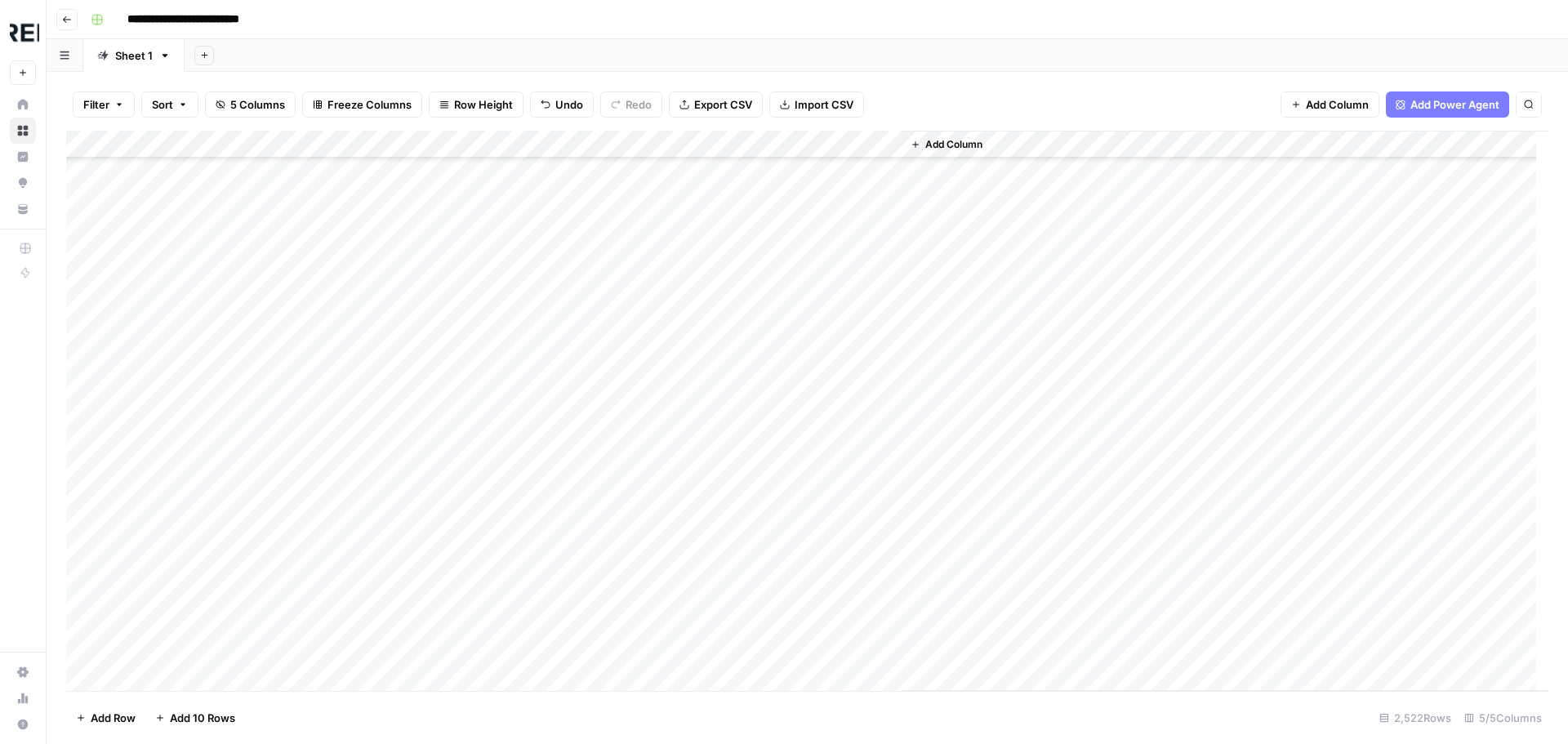
scroll to position [58449, 0]
click at [443, 478] on div "Add Column" at bounding box center [807, 411] width 1482 height 560
click at [445, 297] on div "Add Column" at bounding box center [807, 411] width 1482 height 560
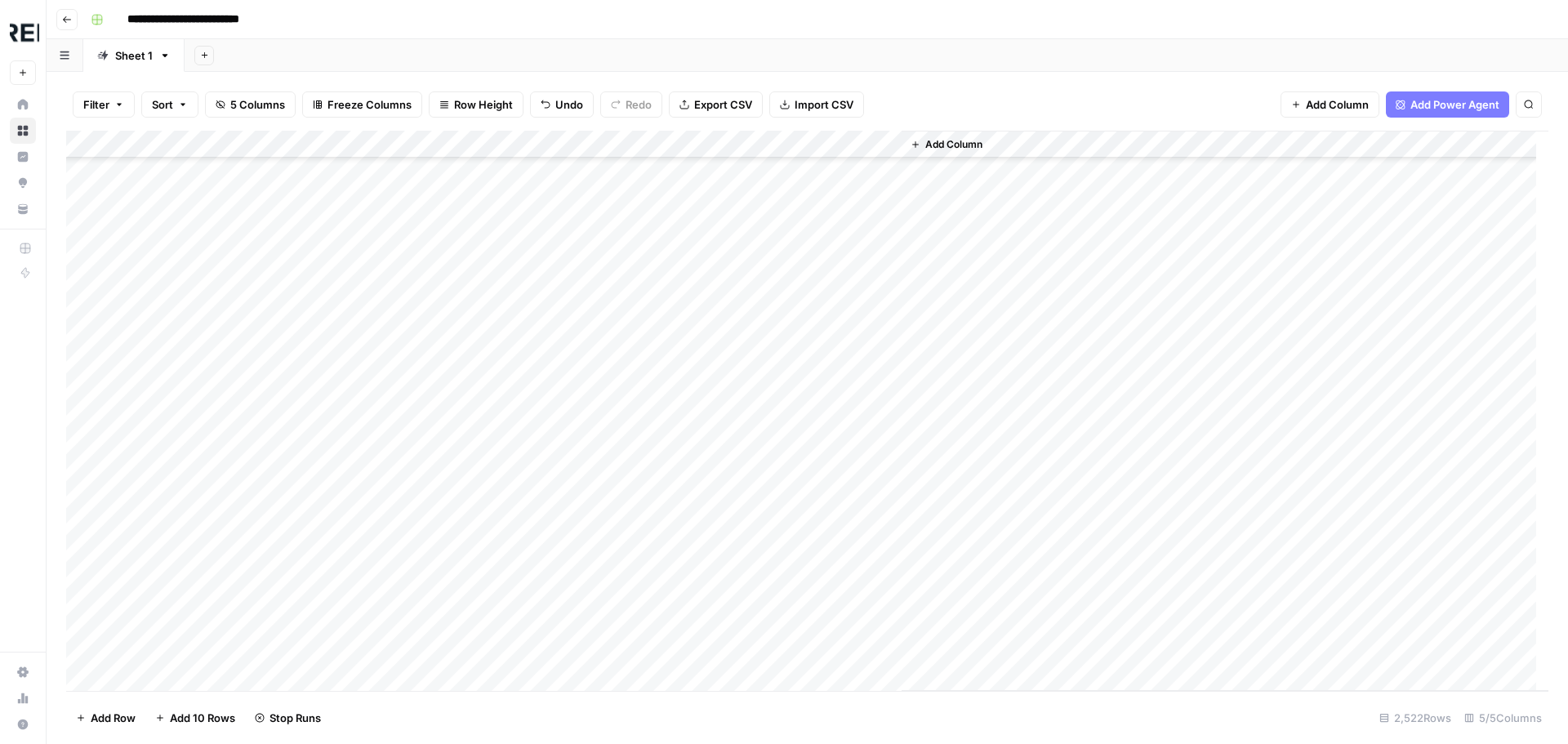
click at [442, 357] on div "Add Column" at bounding box center [807, 411] width 1482 height 560
click at [443, 468] on div "Add Column" at bounding box center [807, 411] width 1482 height 560
click at [443, 478] on div "Add Column" at bounding box center [807, 411] width 1482 height 560
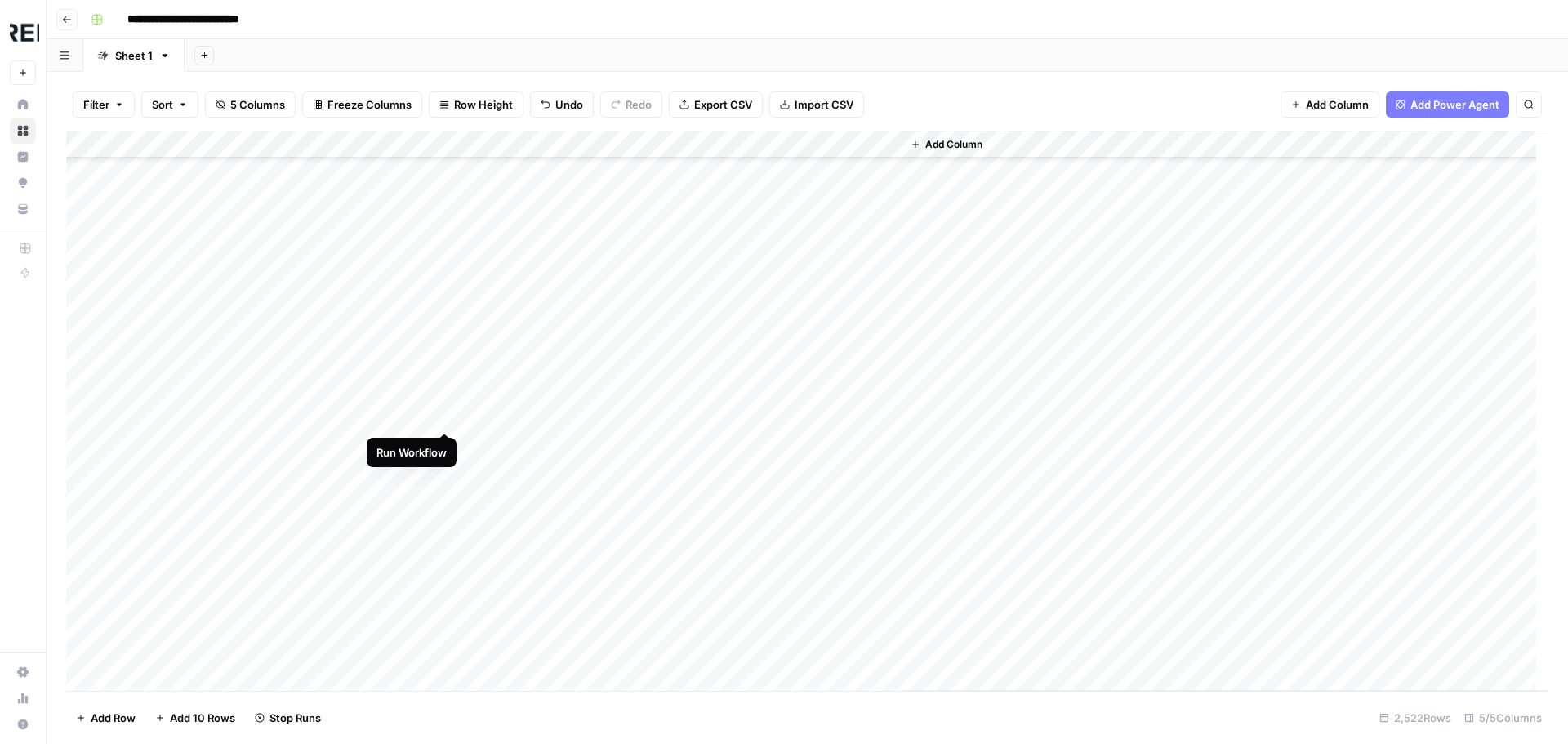
click at [441, 408] on div "Add Column" at bounding box center [807, 411] width 1482 height 560
click at [440, 318] on div "Add Column" at bounding box center [807, 411] width 1482 height 560
click at [446, 313] on div "Add Column" at bounding box center [807, 411] width 1482 height 560
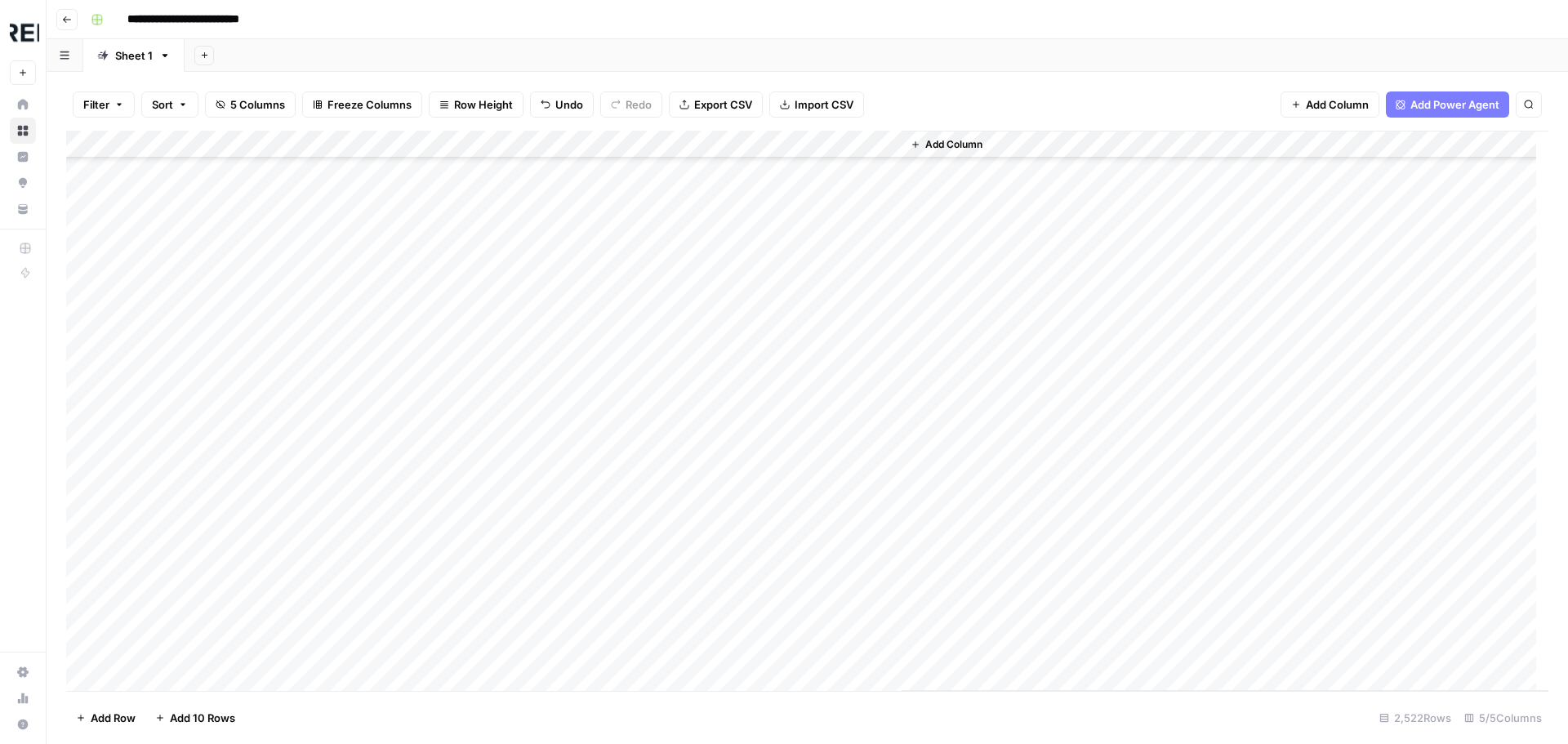
scroll to position [68409, 0]
click at [446, 542] on div "Add Column" at bounding box center [807, 411] width 1482 height 560
click at [442, 328] on div "Add Column" at bounding box center [807, 411] width 1482 height 560
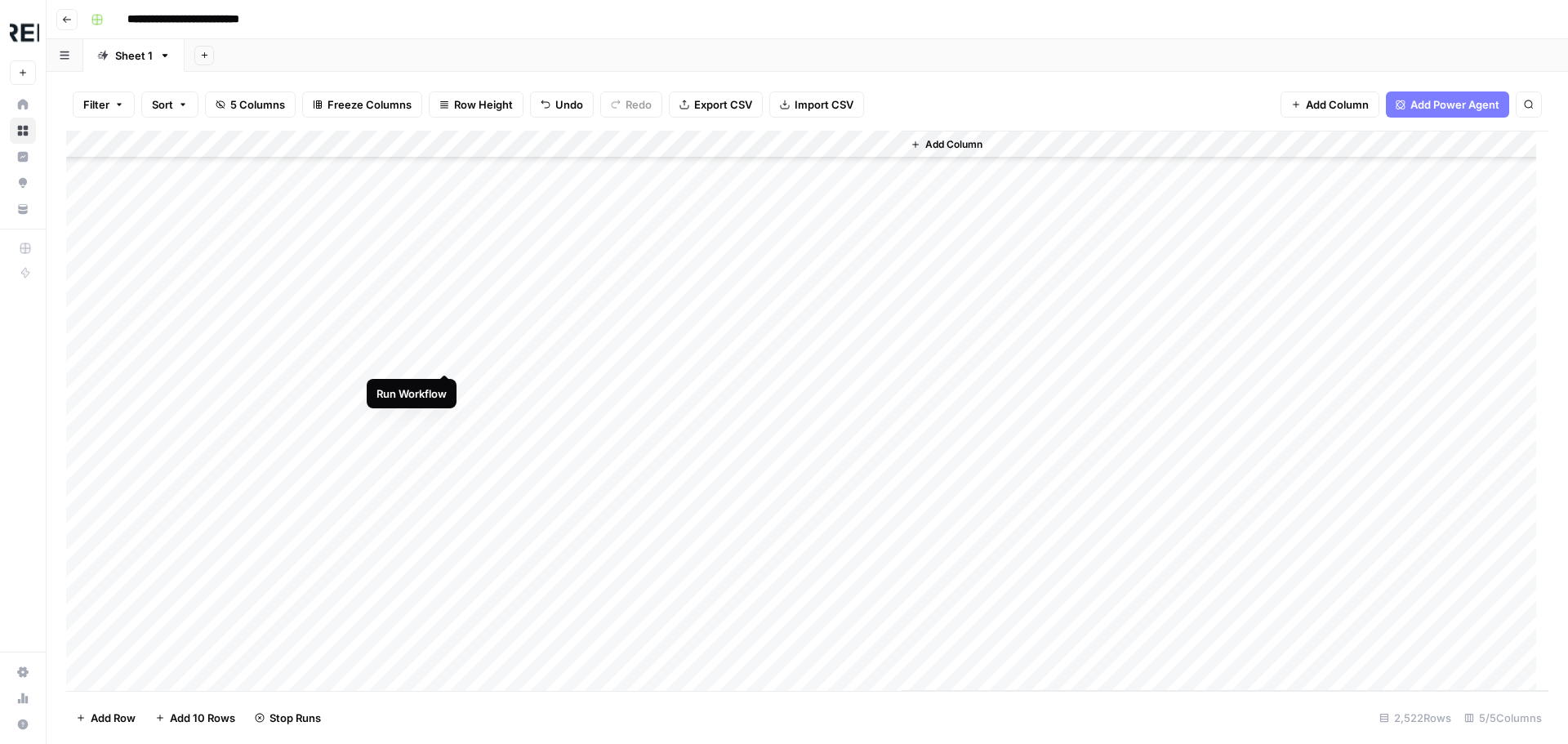
click at [448, 357] on div "Add Column" at bounding box center [807, 411] width 1482 height 560
click at [445, 389] on div "Add Column" at bounding box center [807, 411] width 1482 height 560
click at [447, 451] on div "Add Column" at bounding box center [807, 411] width 1482 height 560
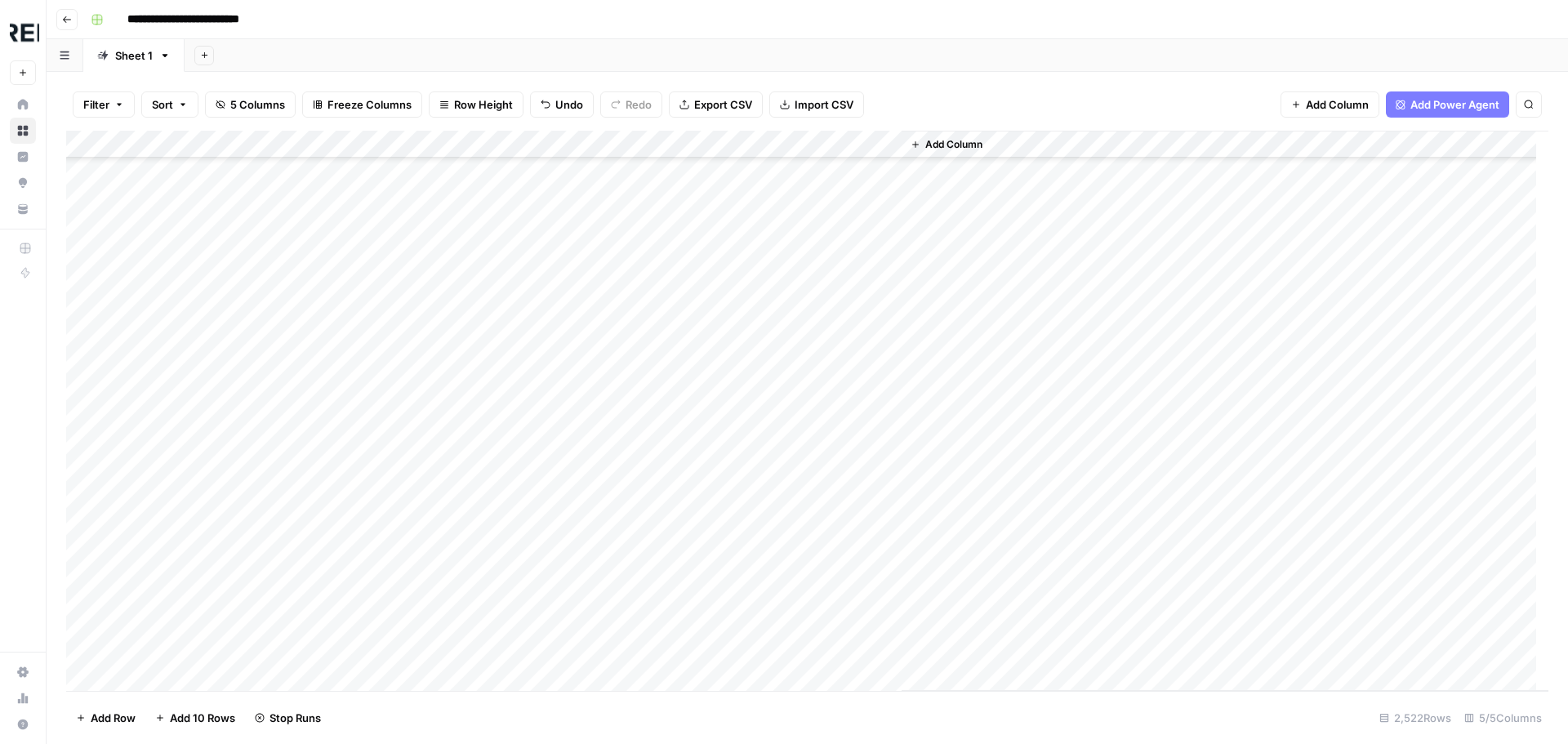
click at [452, 563] on div "Add Column" at bounding box center [807, 411] width 1482 height 560
click at [447, 387] on div "Add Column" at bounding box center [807, 411] width 1482 height 560
click at [447, 442] on div "Add Column" at bounding box center [807, 411] width 1482 height 560
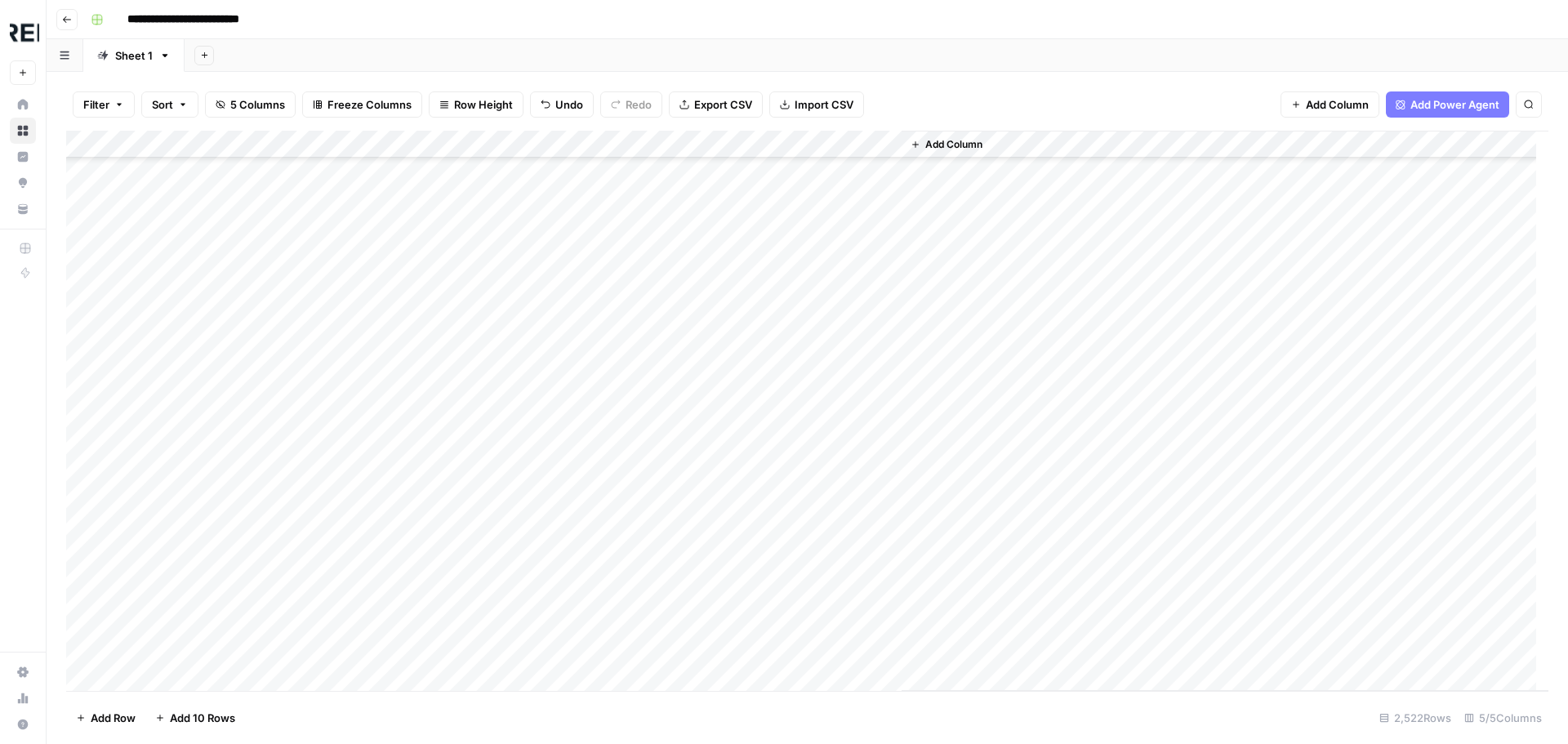
scroll to position [11183, 0]
click at [442, 391] on div "Add Column" at bounding box center [807, 411] width 1482 height 560
click at [446, 415] on div "Add Column" at bounding box center [807, 411] width 1482 height 560
click at [452, 499] on div "Add Column" at bounding box center [807, 411] width 1482 height 560
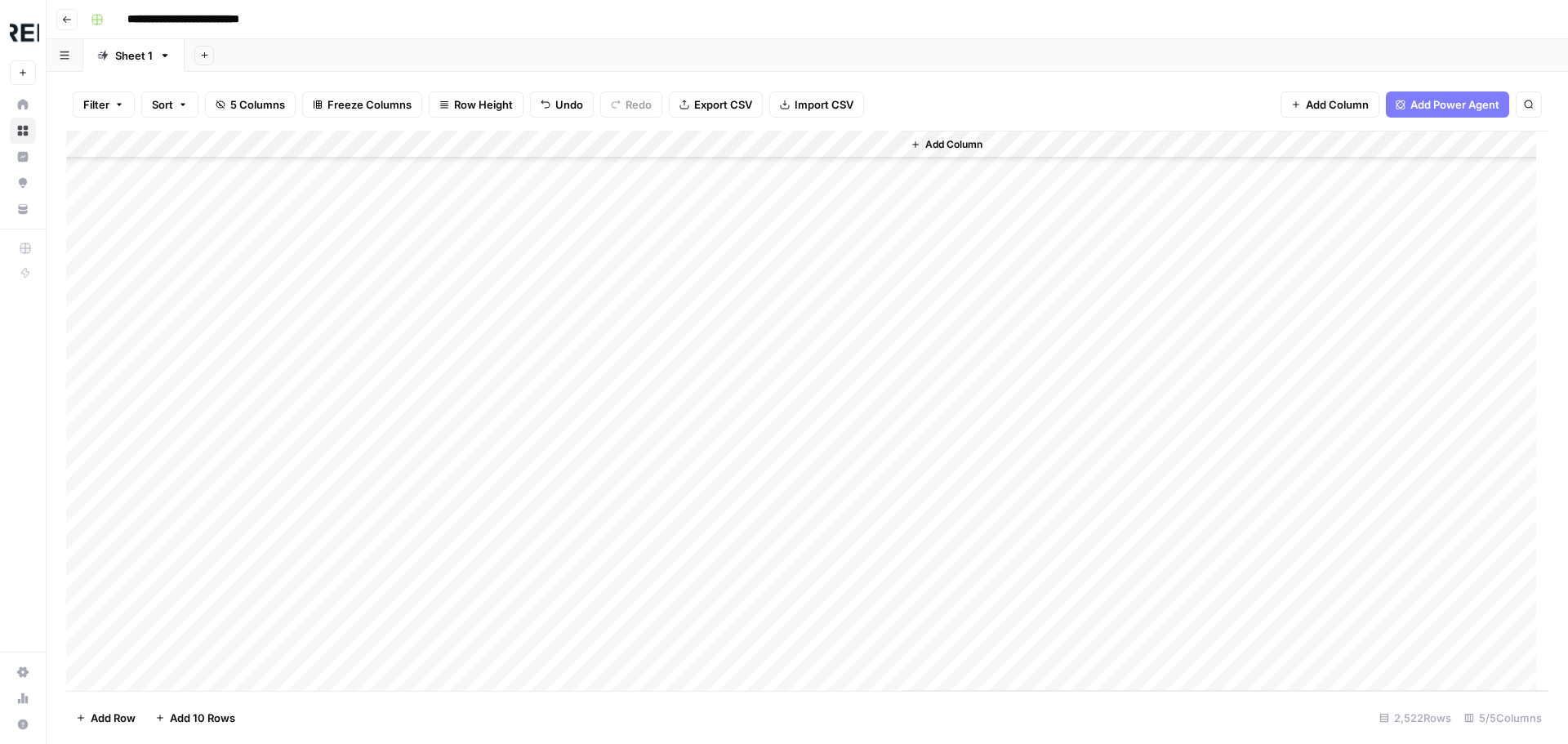
scroll to position [14694, 0]
click at [453, 413] on div "Add Column" at bounding box center [807, 411] width 1482 height 560
click at [442, 319] on div "Add Column" at bounding box center [807, 411] width 1482 height 560
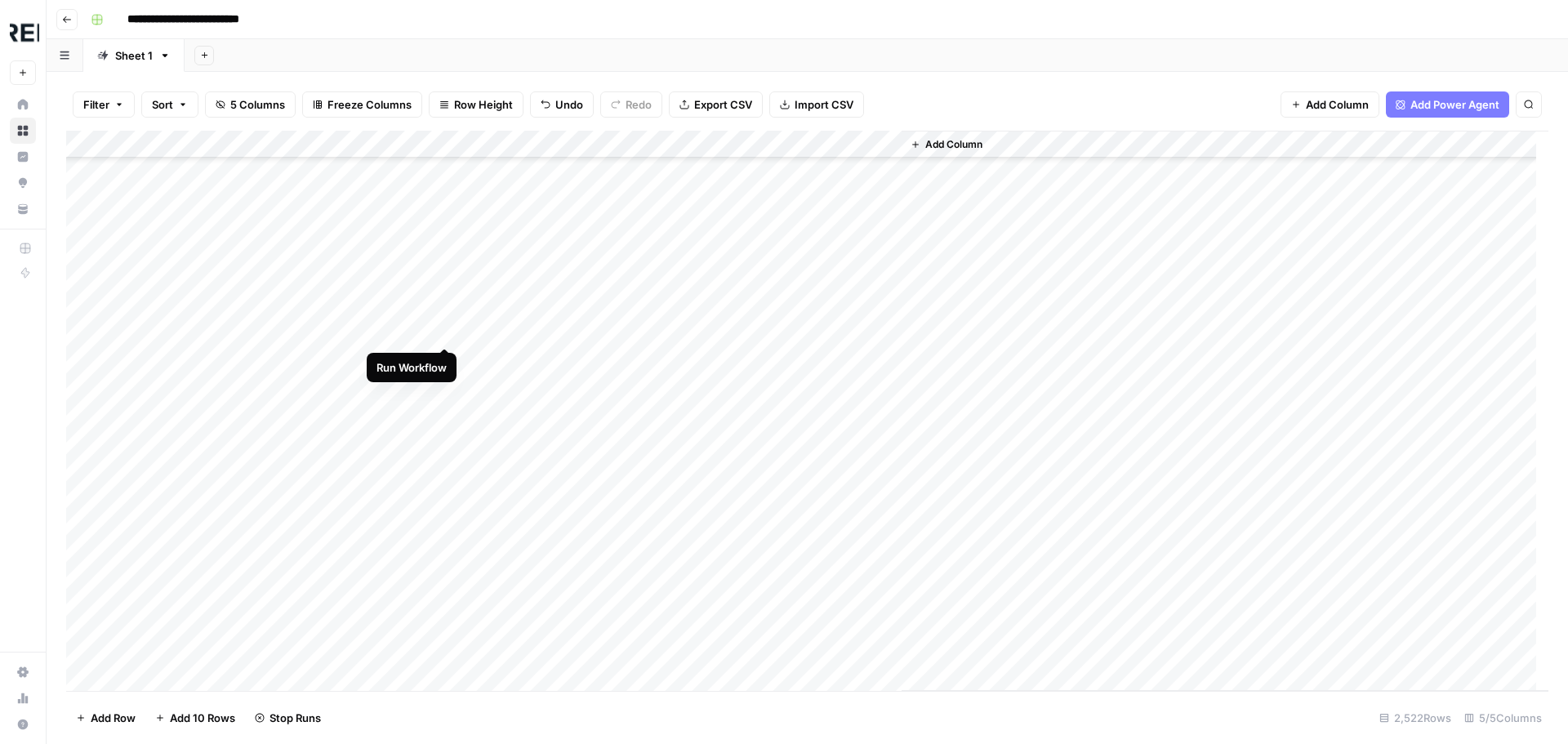
click at [444, 331] on div "Add Column" at bounding box center [807, 411] width 1482 height 560
click at [448, 416] on div "Add Column" at bounding box center [807, 411] width 1482 height 560
click at [446, 385] on div "Add Column" at bounding box center [807, 411] width 1482 height 560
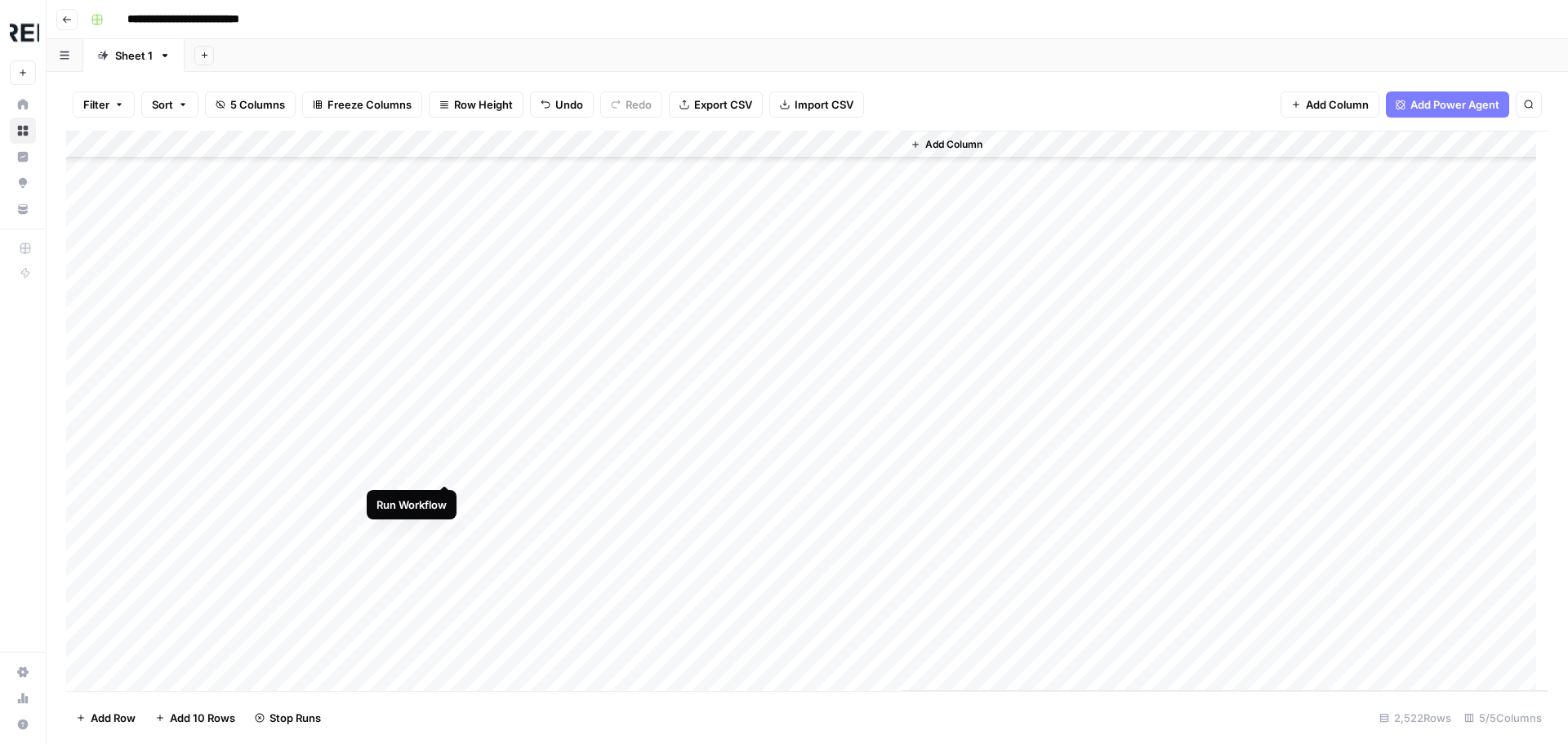
click at [446, 464] on div "Add Column" at bounding box center [807, 411] width 1482 height 560
click at [448, 555] on div "Add Column" at bounding box center [807, 411] width 1482 height 560
click at [446, 431] on div "Add Column" at bounding box center [807, 411] width 1482 height 560
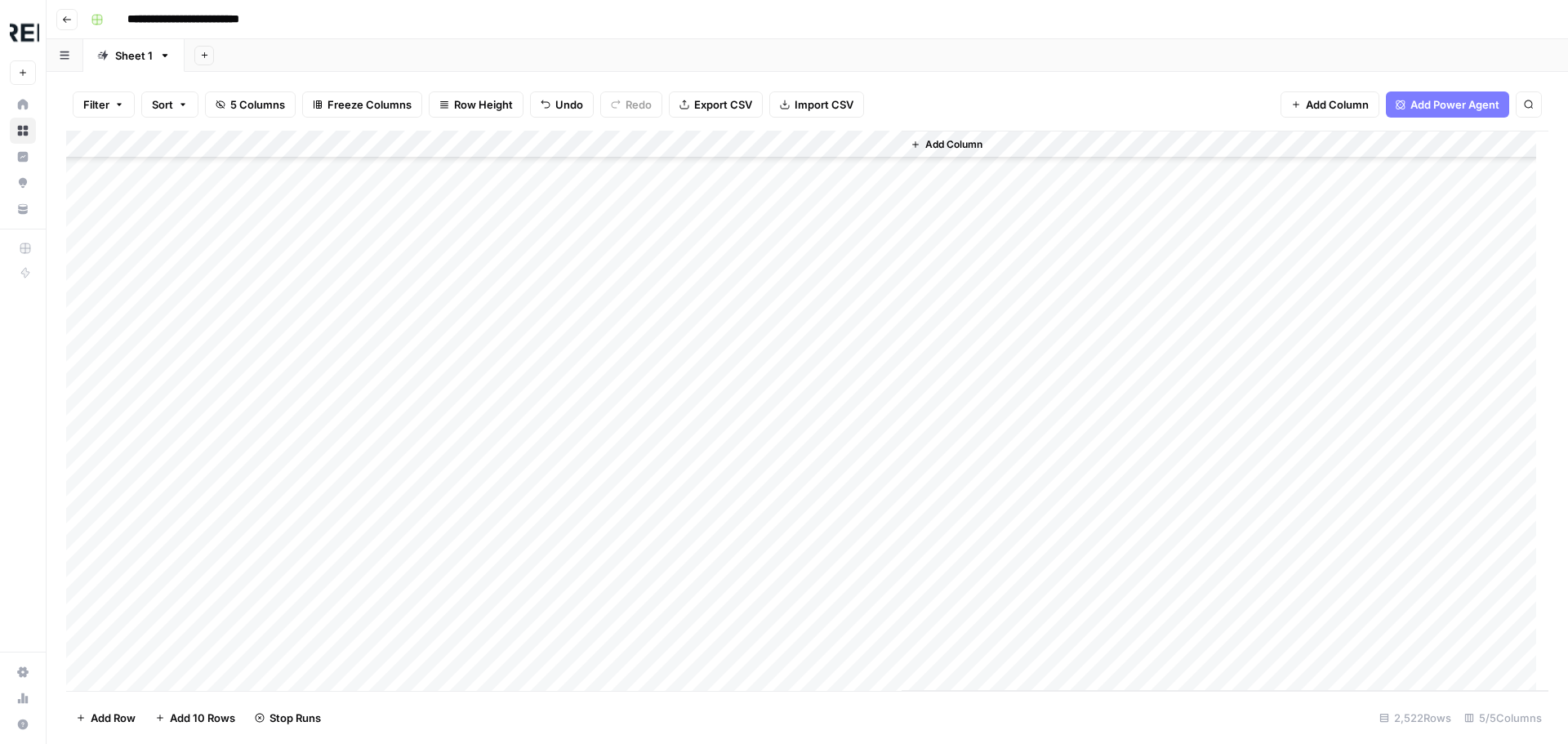
click at [447, 412] on div "Add Column" at bounding box center [807, 411] width 1482 height 560
click at [448, 386] on div "Add Column" at bounding box center [807, 411] width 1482 height 560
click at [449, 486] on div "Add Column" at bounding box center [807, 411] width 1482 height 560
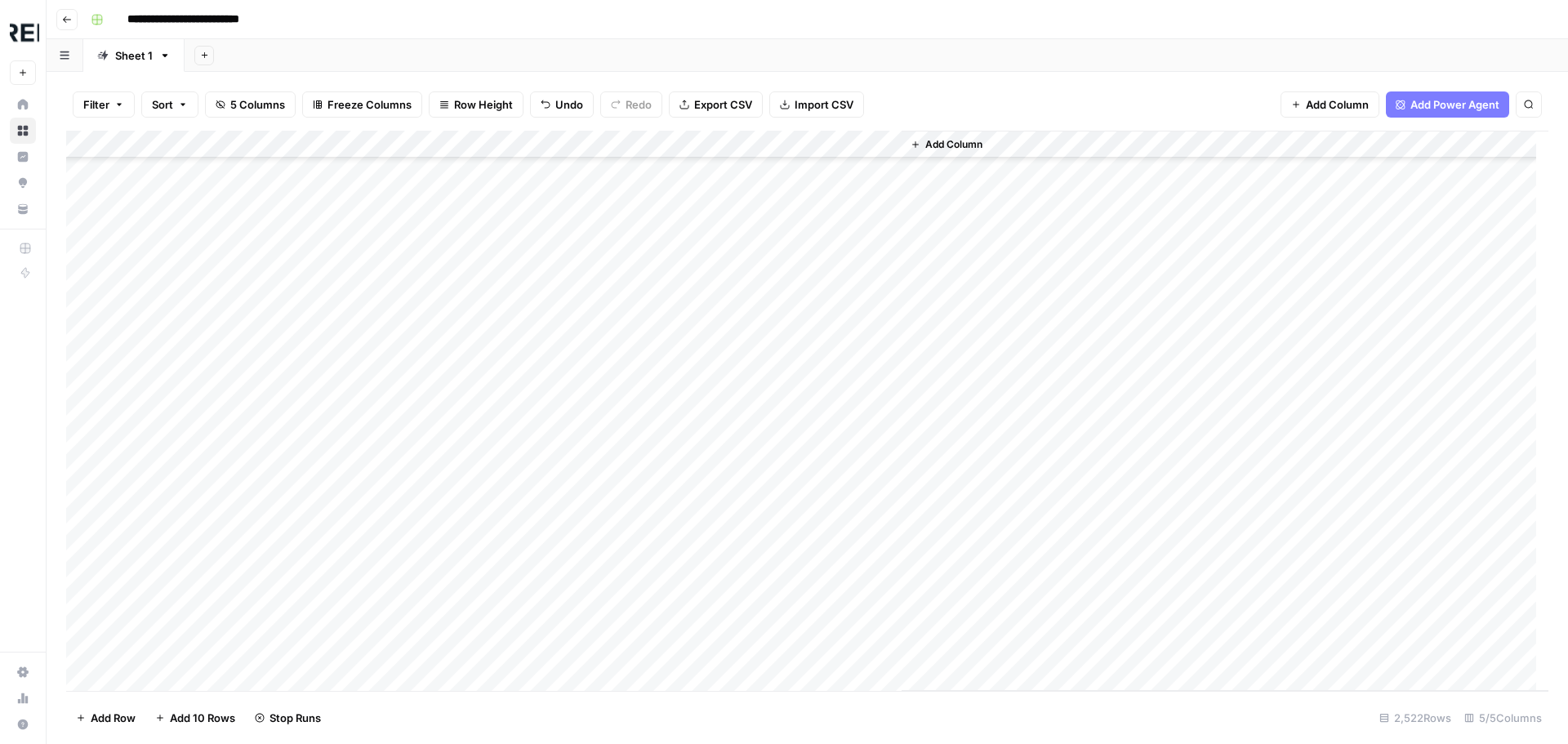
scroll to position [24979, 0]
click at [449, 447] on div "Add Column" at bounding box center [807, 411] width 1482 height 560
click at [448, 463] on div "Add Column" at bounding box center [807, 411] width 1482 height 560
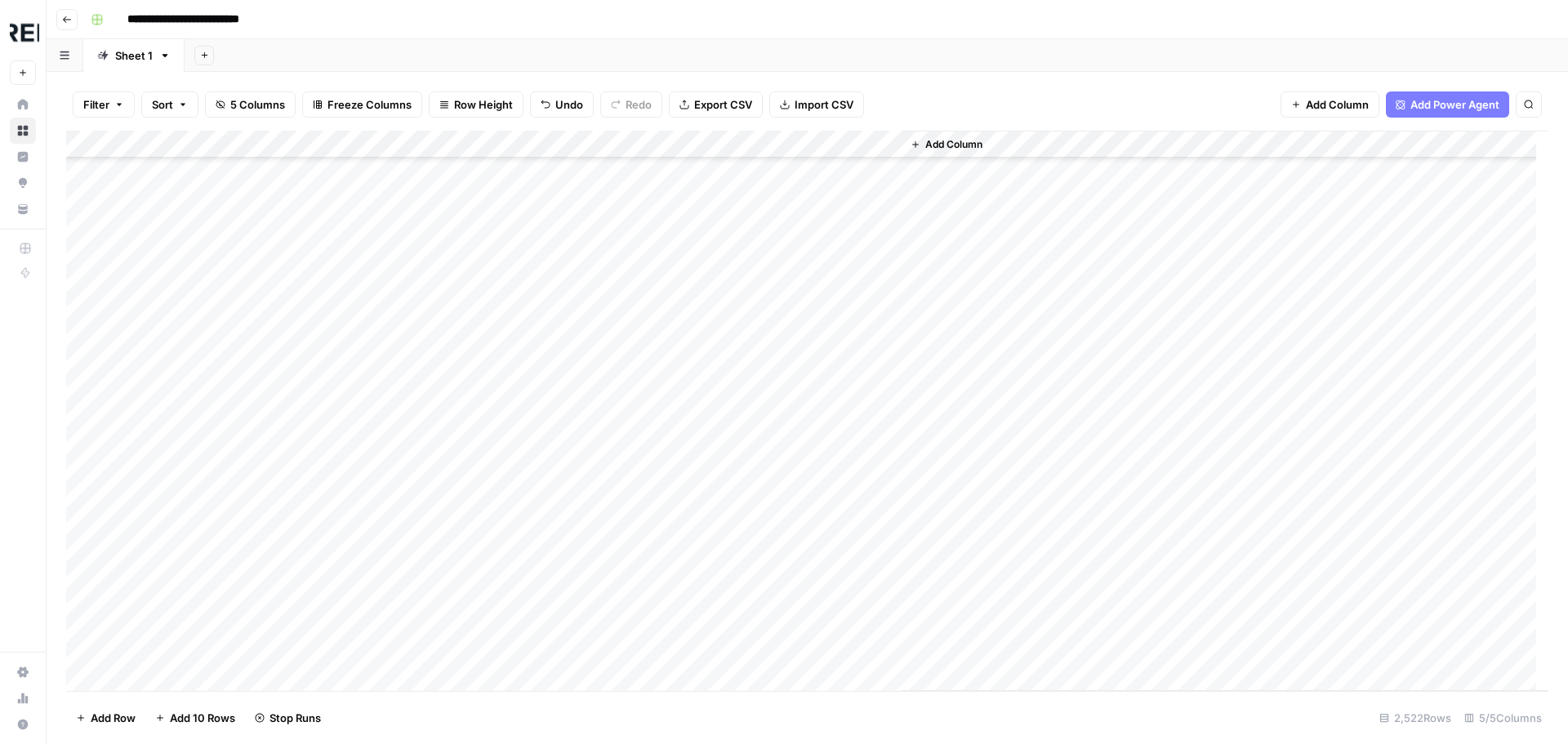
click at [449, 555] on div "Add Column" at bounding box center [807, 411] width 1482 height 560
click at [451, 429] on div "Add Column" at bounding box center [807, 411] width 1482 height 560
click at [444, 491] on div "Add Column" at bounding box center [807, 411] width 1482 height 560
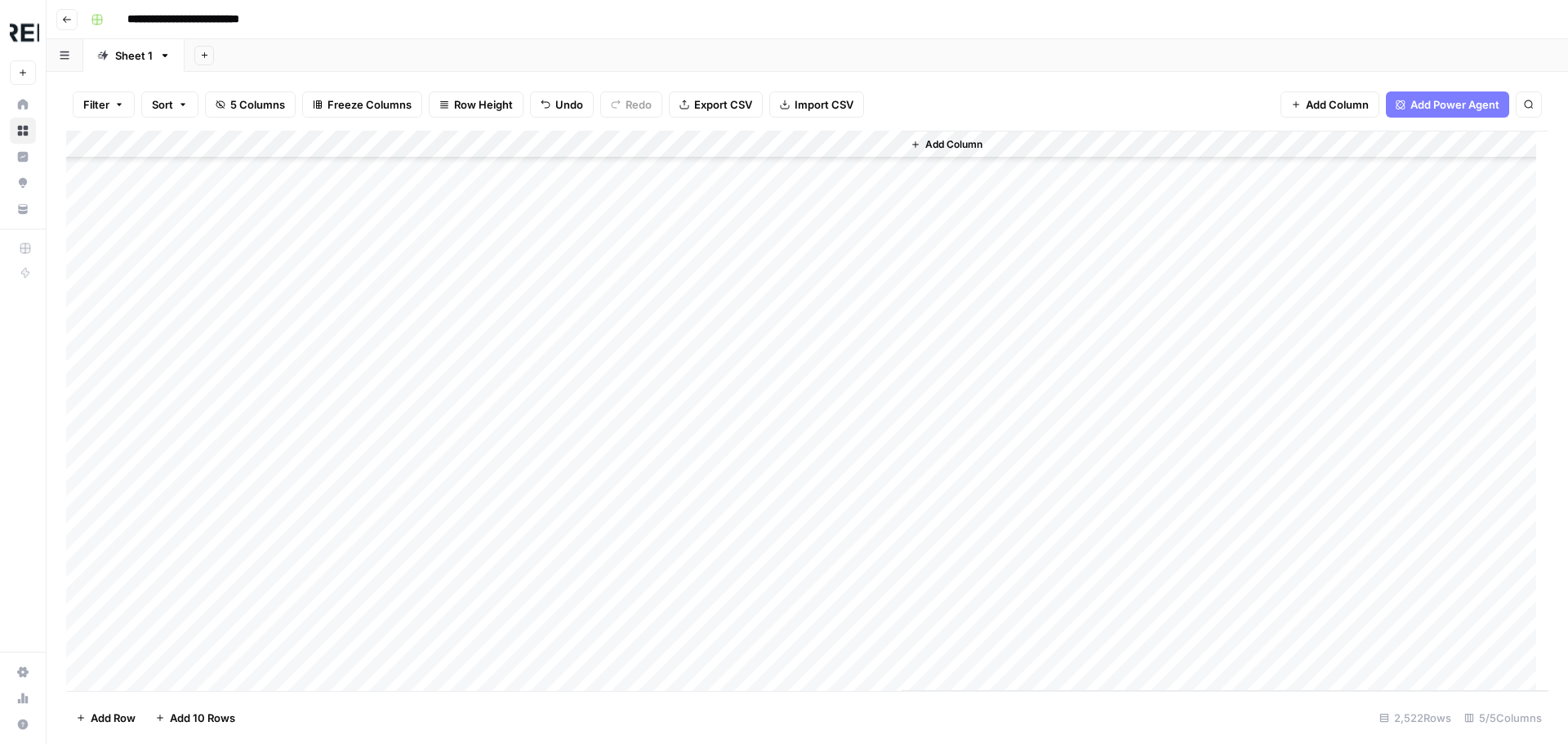
click at [445, 429] on div "Add Column" at bounding box center [807, 411] width 1482 height 560
click at [450, 358] on div "Add Column" at bounding box center [807, 411] width 1482 height 560
click at [448, 414] on div "Add Column" at bounding box center [807, 411] width 1482 height 560
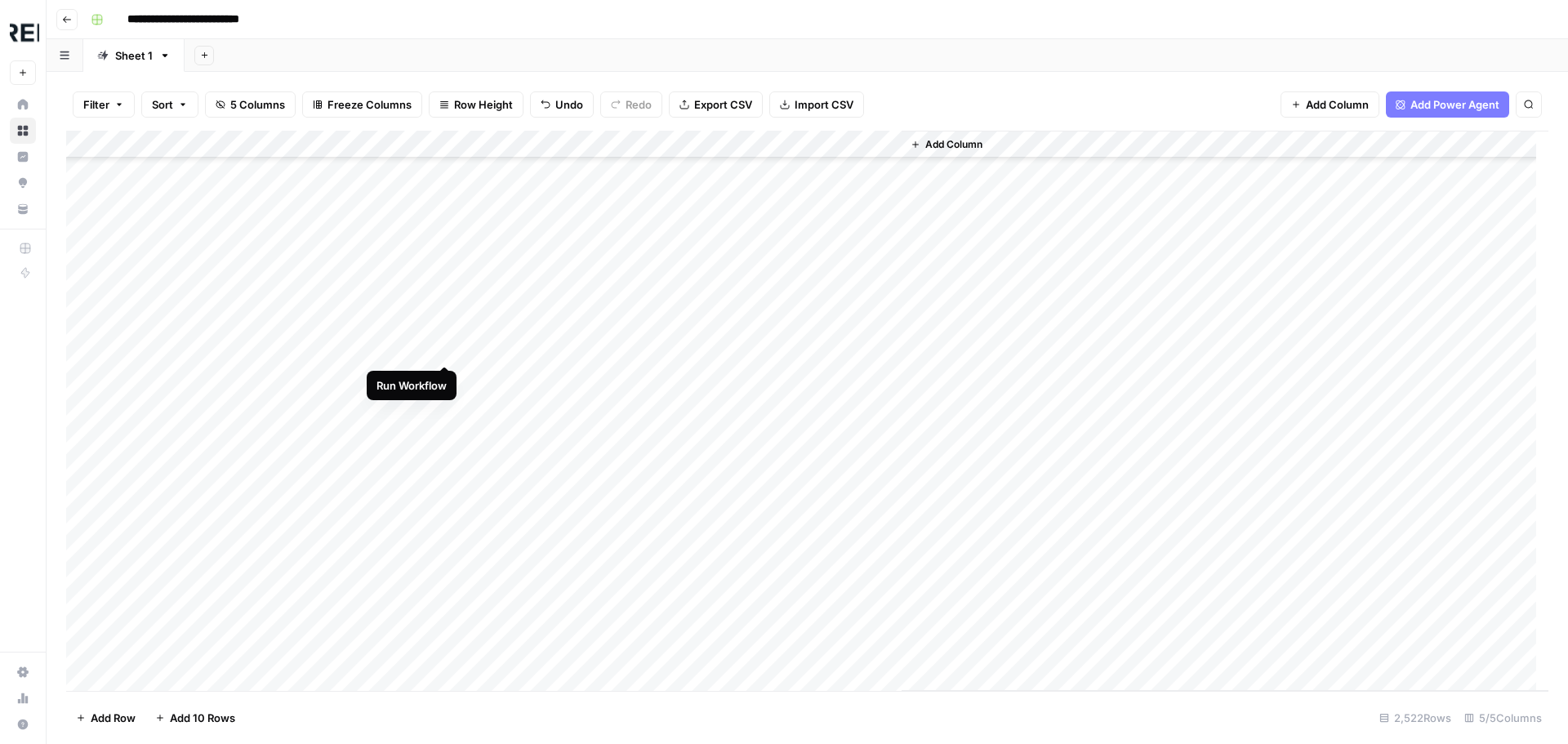
click at [448, 344] on div "Add Column" at bounding box center [807, 411] width 1482 height 560
click at [446, 296] on div "Add Column" at bounding box center [807, 411] width 1482 height 560
click at [451, 575] on div "Add Column" at bounding box center [807, 411] width 1482 height 560
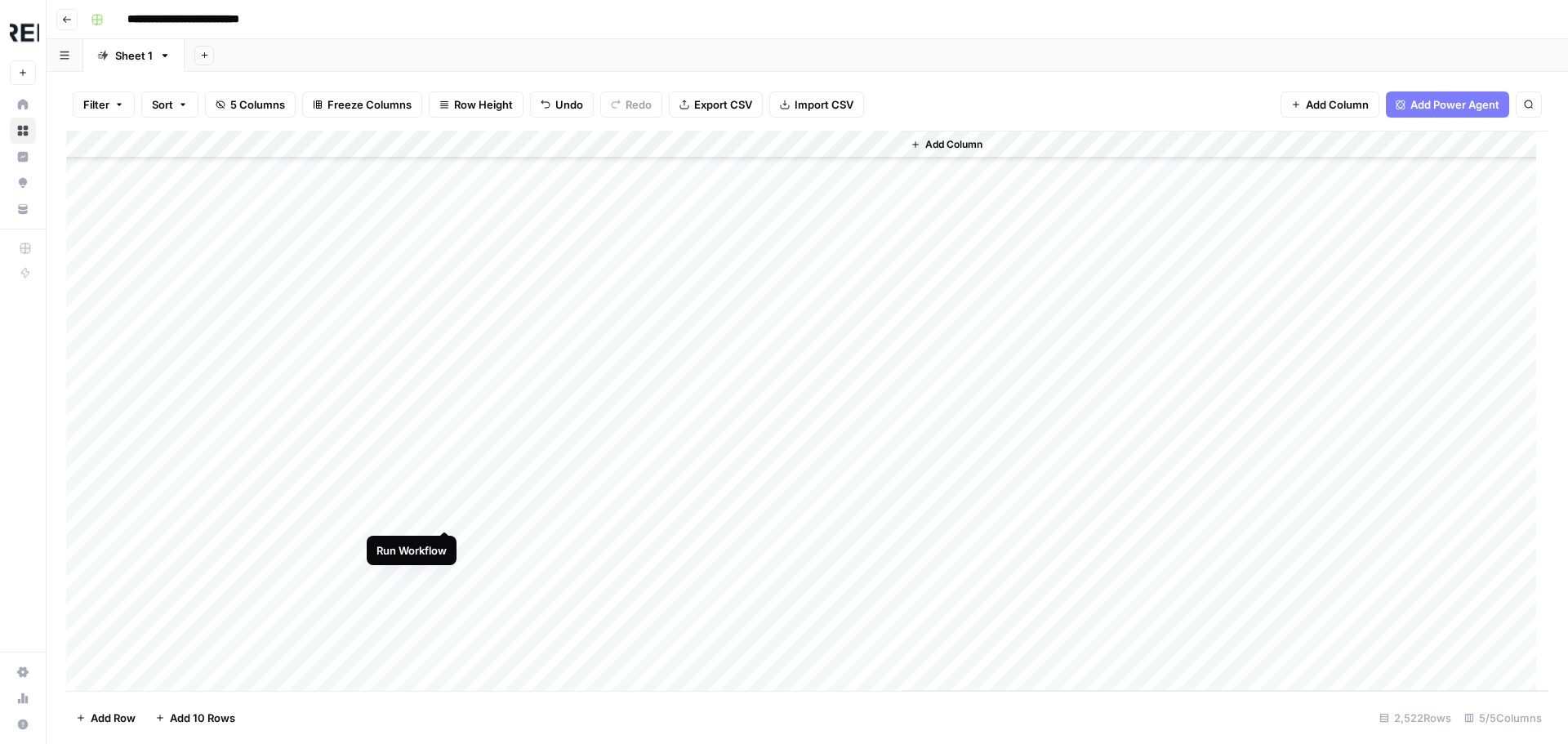
click at [452, 514] on div "Add Column" at bounding box center [807, 411] width 1482 height 560
click at [443, 486] on div "Add Column" at bounding box center [807, 411] width 1482 height 560
click at [448, 421] on div "Add Column" at bounding box center [807, 411] width 1482 height 560
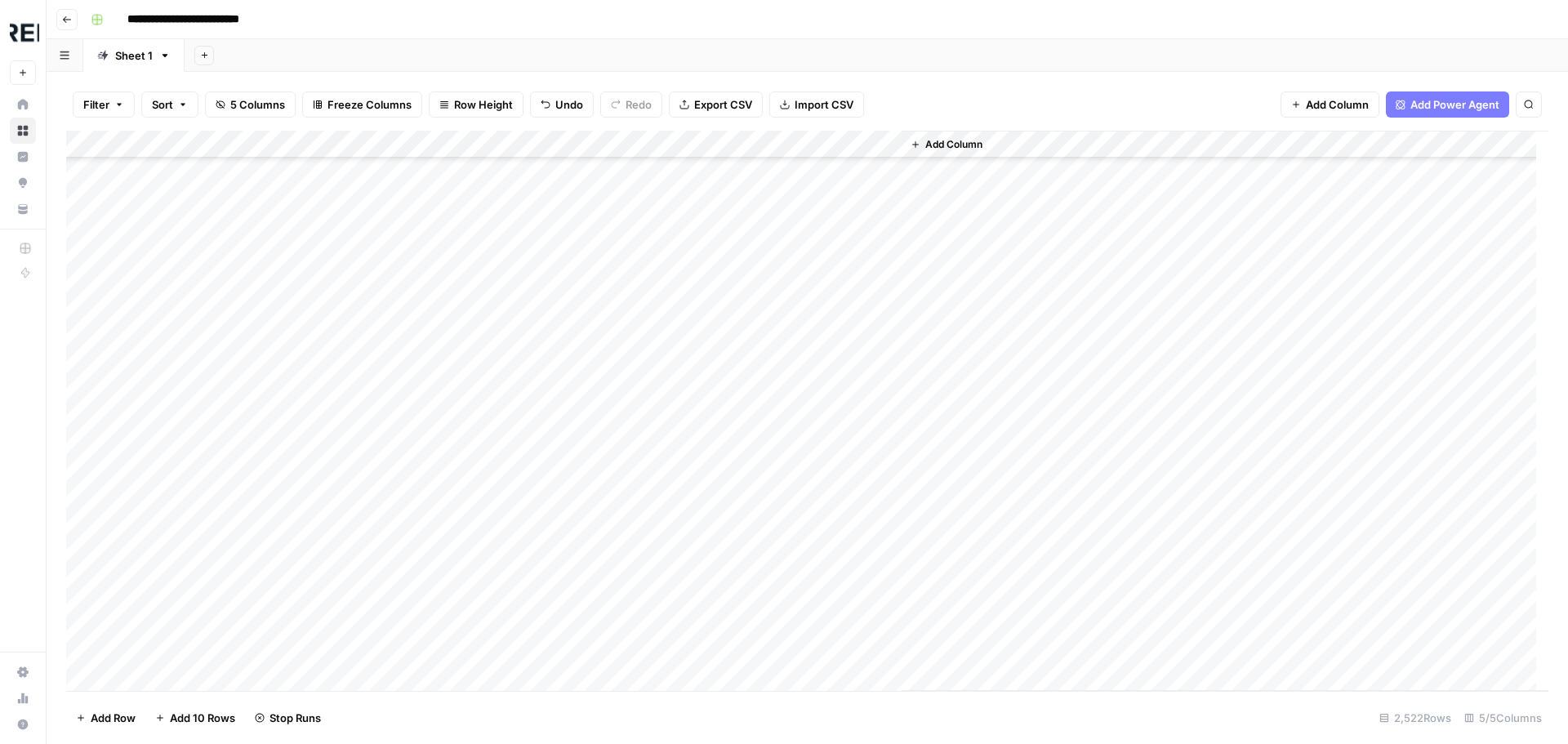
scroll to position [47510, 0]
click at [452, 537] on div "Add Column" at bounding box center [807, 411] width 1482 height 560
click at [444, 457] on div "Add Column" at bounding box center [807, 411] width 1482 height 560
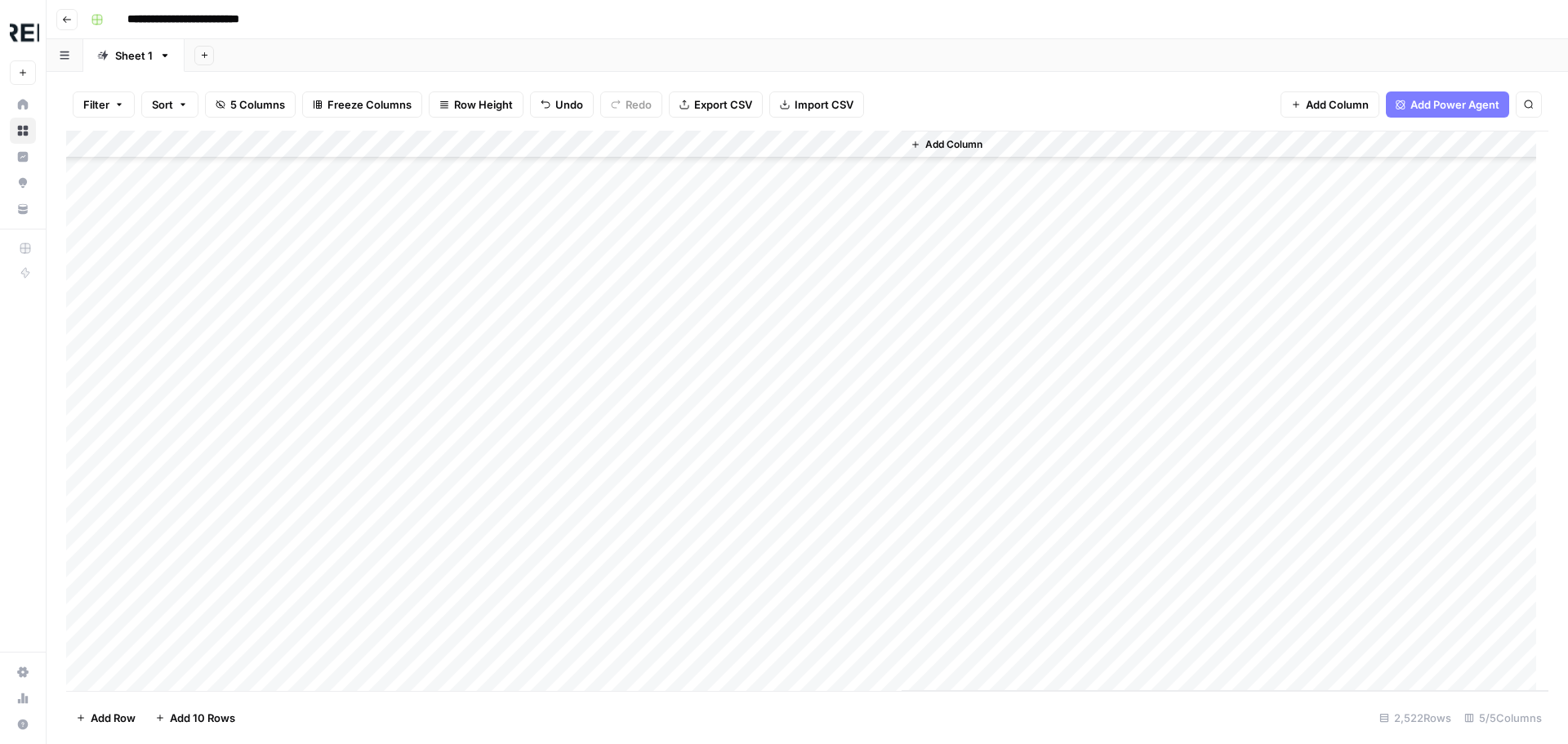
click at [441, 391] on div "Add Column" at bounding box center [807, 411] width 1482 height 560
click at [445, 466] on div "Add Column" at bounding box center [807, 411] width 1482 height 560
click at [449, 510] on div "Add Column" at bounding box center [807, 411] width 1482 height 560
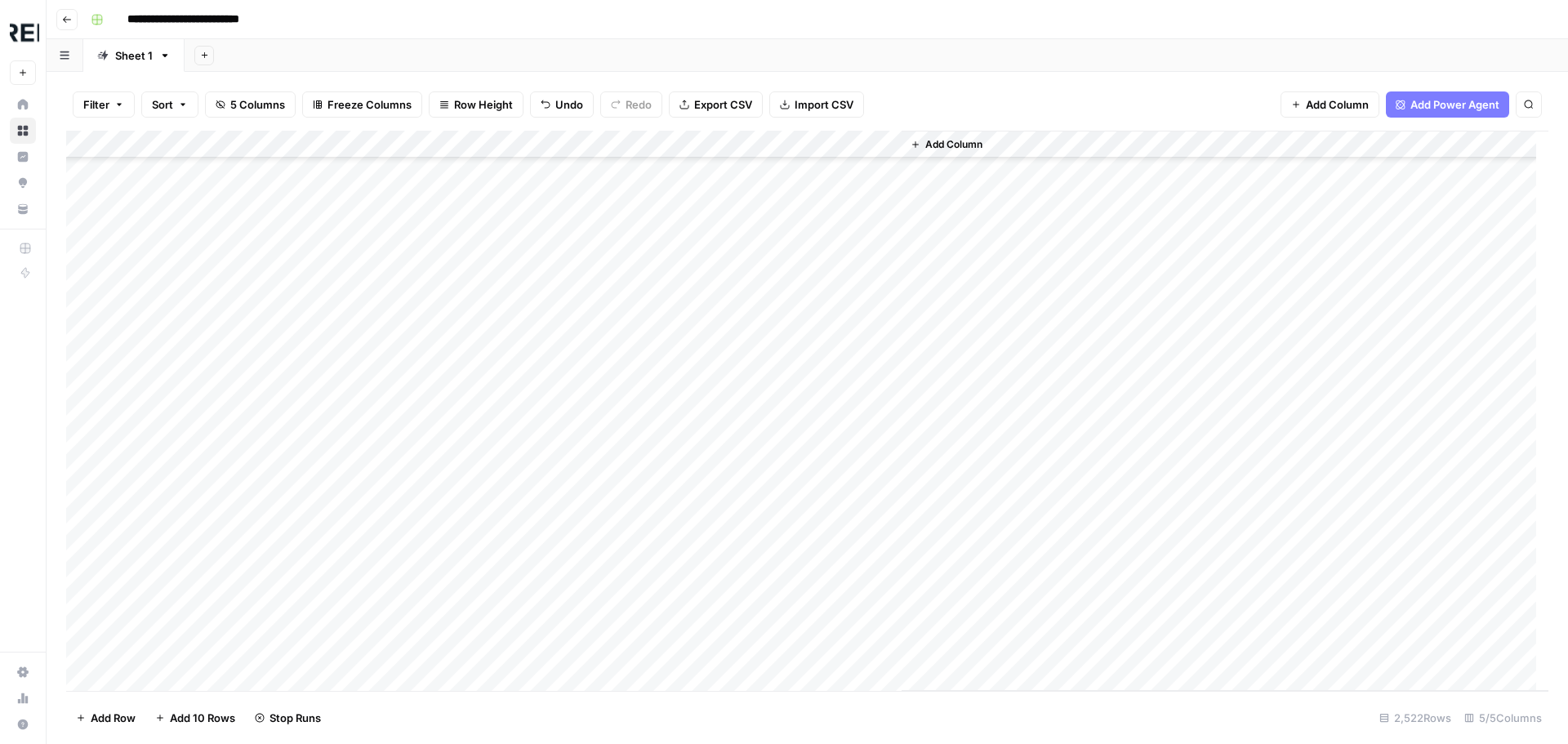
scroll to position [50939, 0]
click at [442, 492] on div "Add Column" at bounding box center [807, 411] width 1482 height 560
click at [448, 358] on div "Add Column" at bounding box center [807, 411] width 1482 height 560
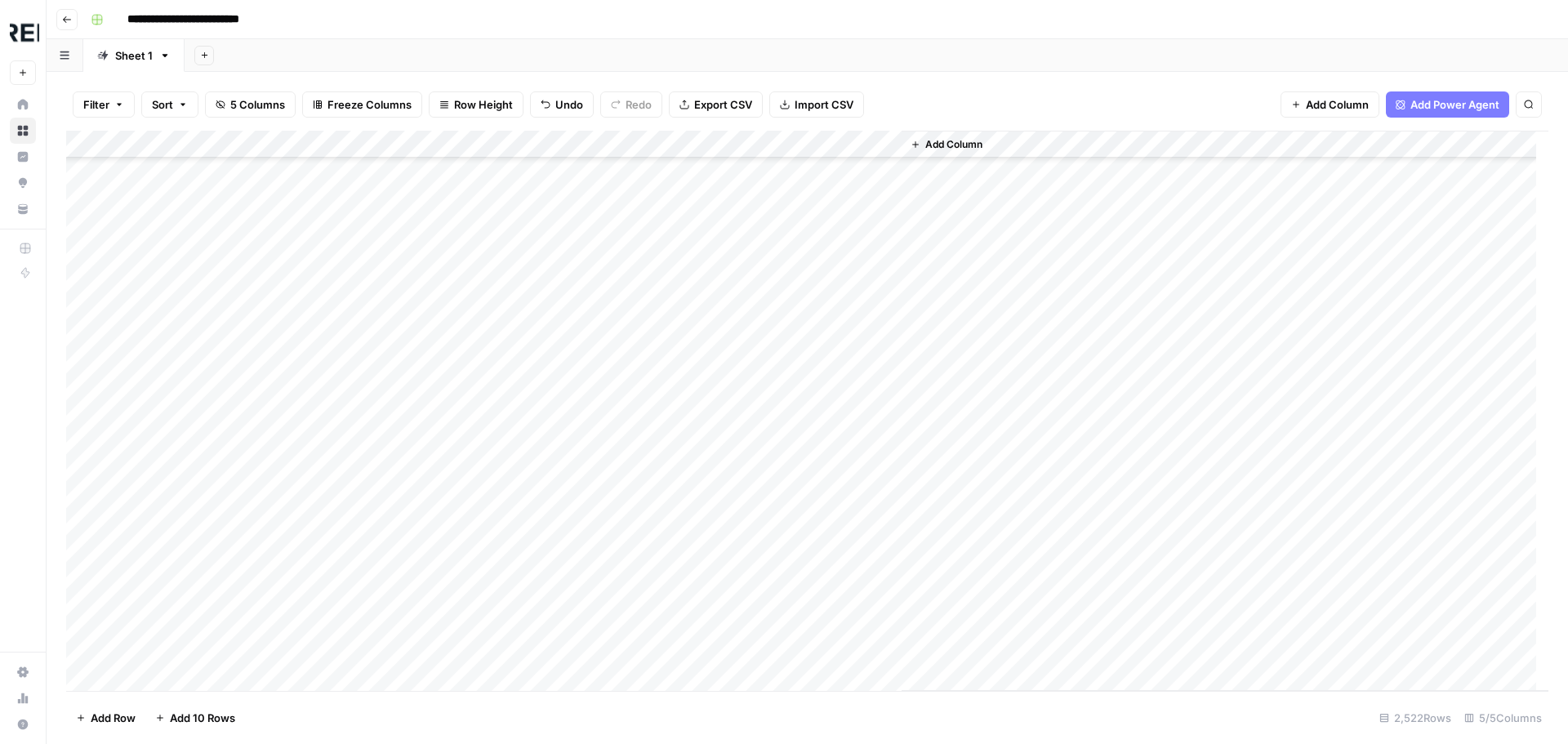
click at [450, 442] on div "Add Column" at bounding box center [807, 411] width 1482 height 560
click at [445, 500] on div "Add Column" at bounding box center [807, 411] width 1482 height 560
click at [444, 476] on div "Add Column" at bounding box center [807, 411] width 1482 height 560
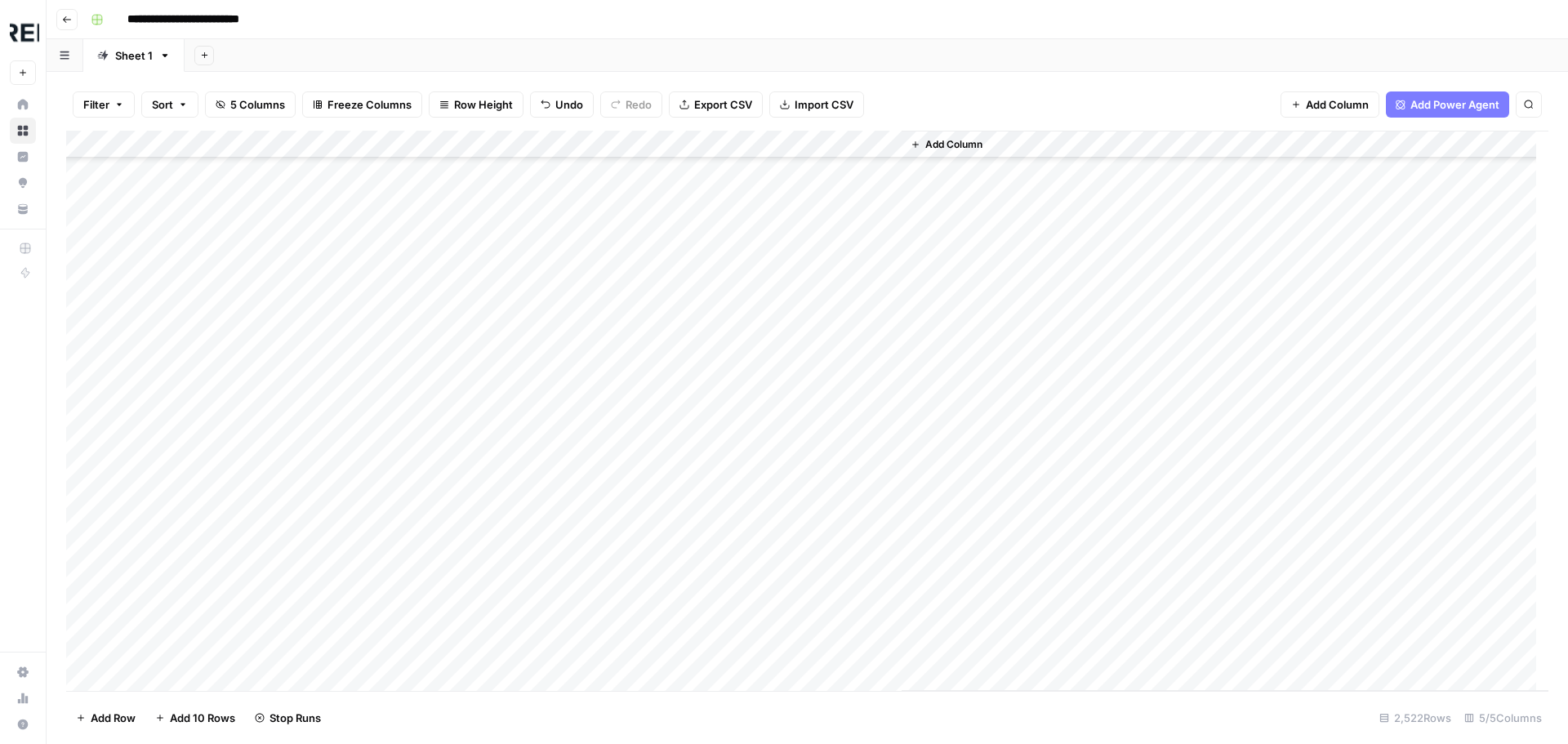
scroll to position [58776, 0]
click at [446, 462] on div "Add Column" at bounding box center [807, 411] width 1482 height 560
click at [448, 443] on div "Add Column" at bounding box center [807, 411] width 1482 height 560
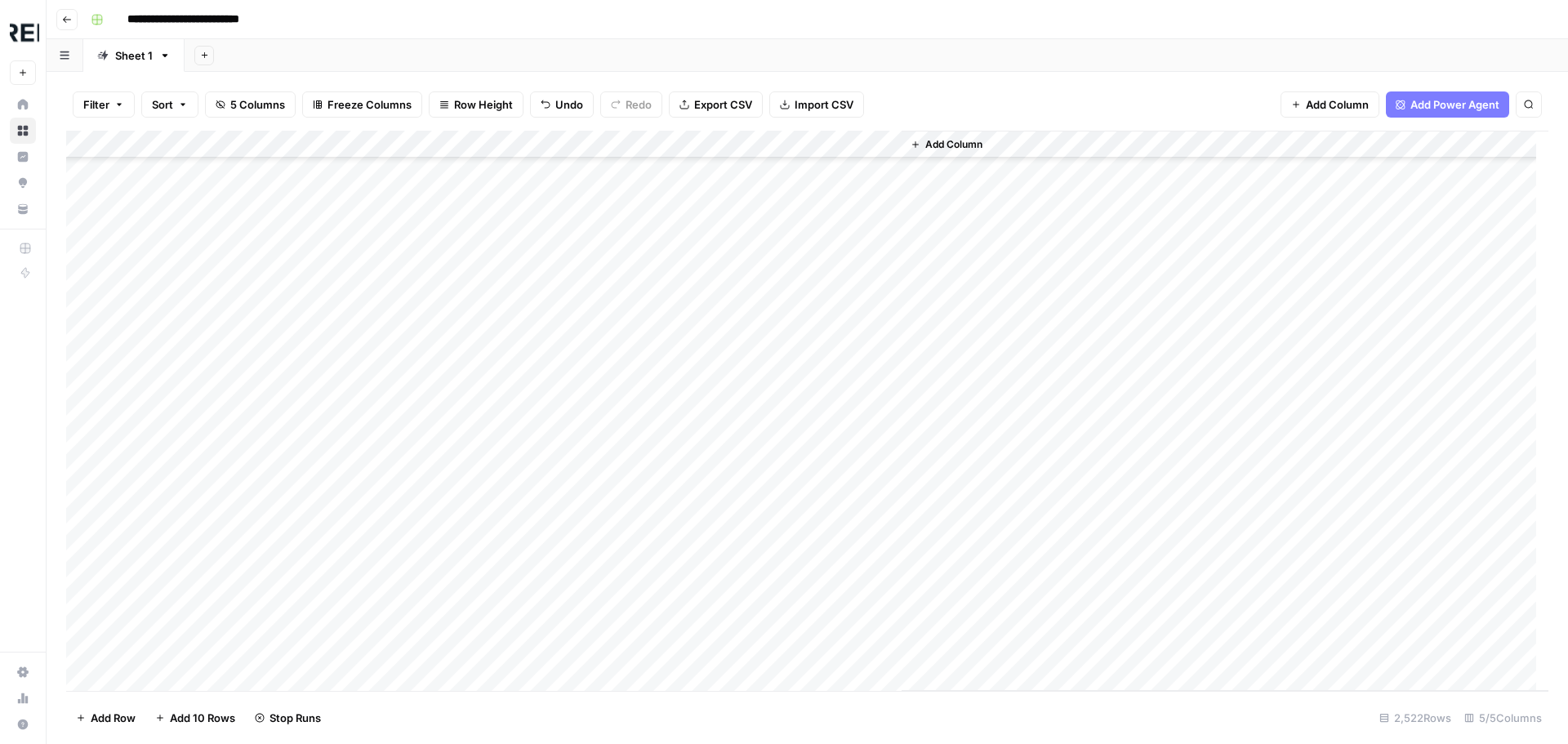
click at [444, 399] on div "Add Column" at bounding box center [807, 411] width 1482 height 560
click at [450, 498] on div "Add Column" at bounding box center [807, 411] width 1482 height 560
click at [447, 480] on div "Add Column" at bounding box center [807, 411] width 1482 height 560
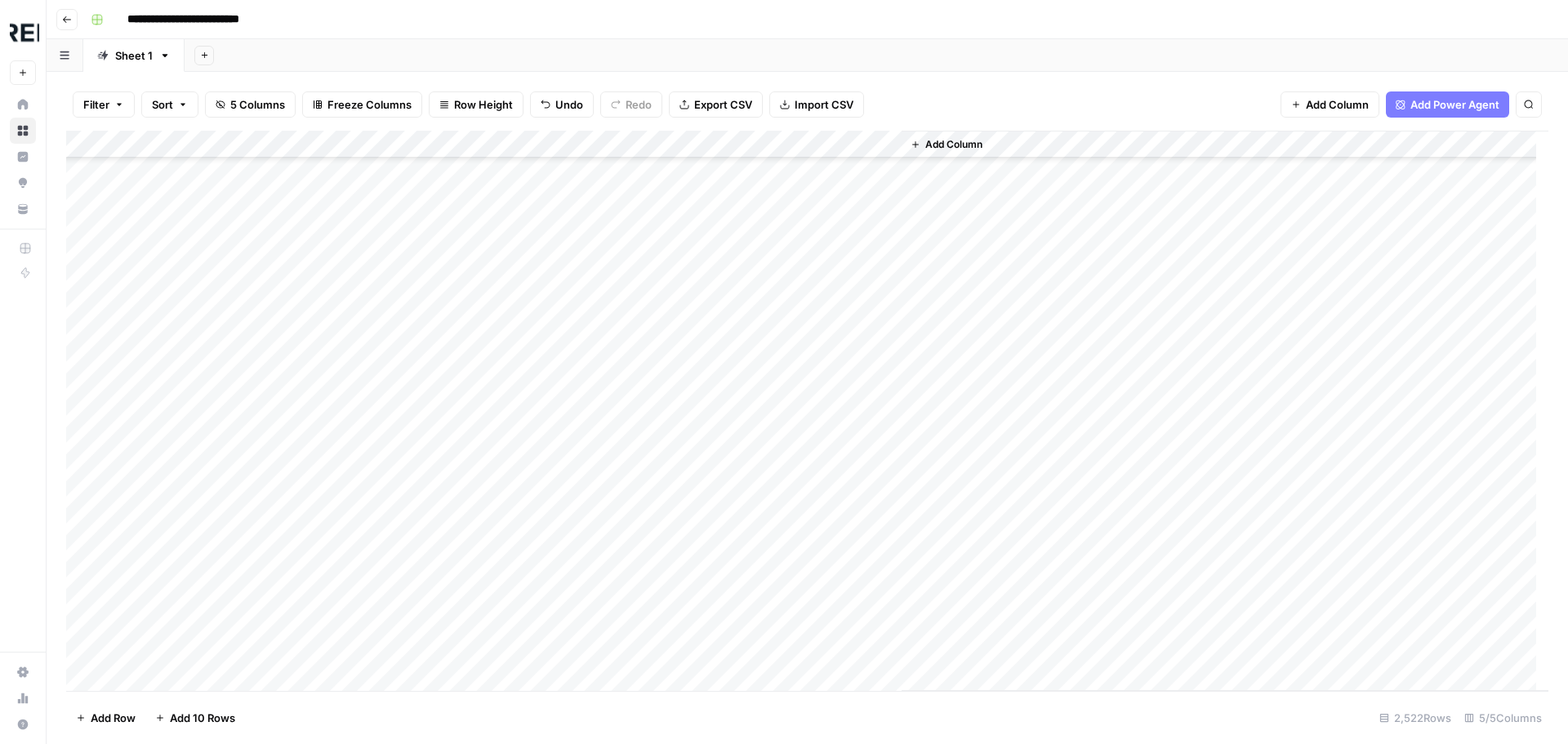
scroll to position [66939, 0]
click at [442, 400] on div "Add Column" at bounding box center [807, 411] width 1482 height 560
click at [445, 381] on div "Add Column" at bounding box center [807, 411] width 1482 height 560
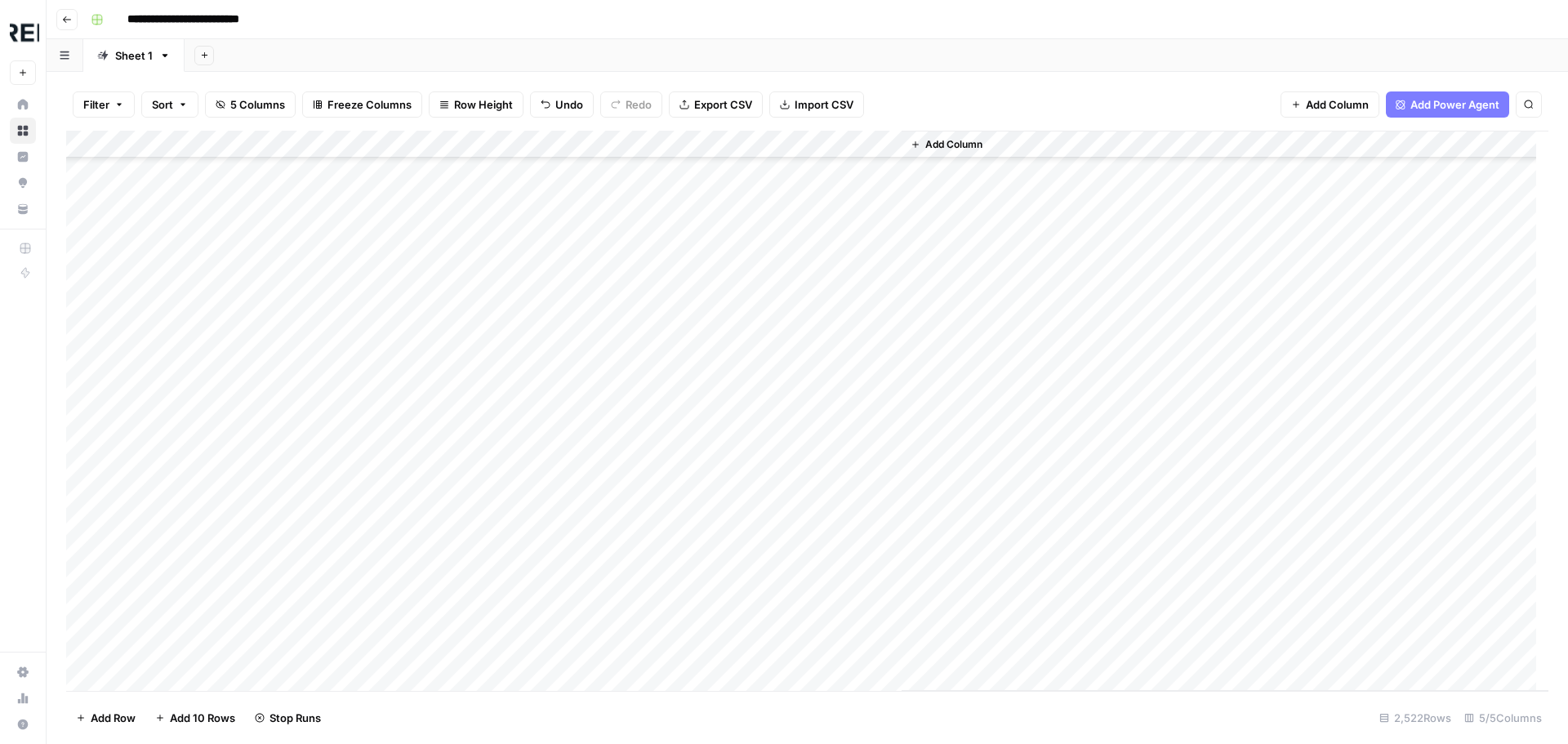
click at [448, 411] on div "Add Column" at bounding box center [807, 411] width 1482 height 560
click at [444, 596] on div "Add Column" at bounding box center [807, 411] width 1482 height 560
click at [438, 388] on div "Add Column" at bounding box center [807, 411] width 1482 height 560
click at [446, 448] on div "Add Column" at bounding box center [807, 411] width 1482 height 560
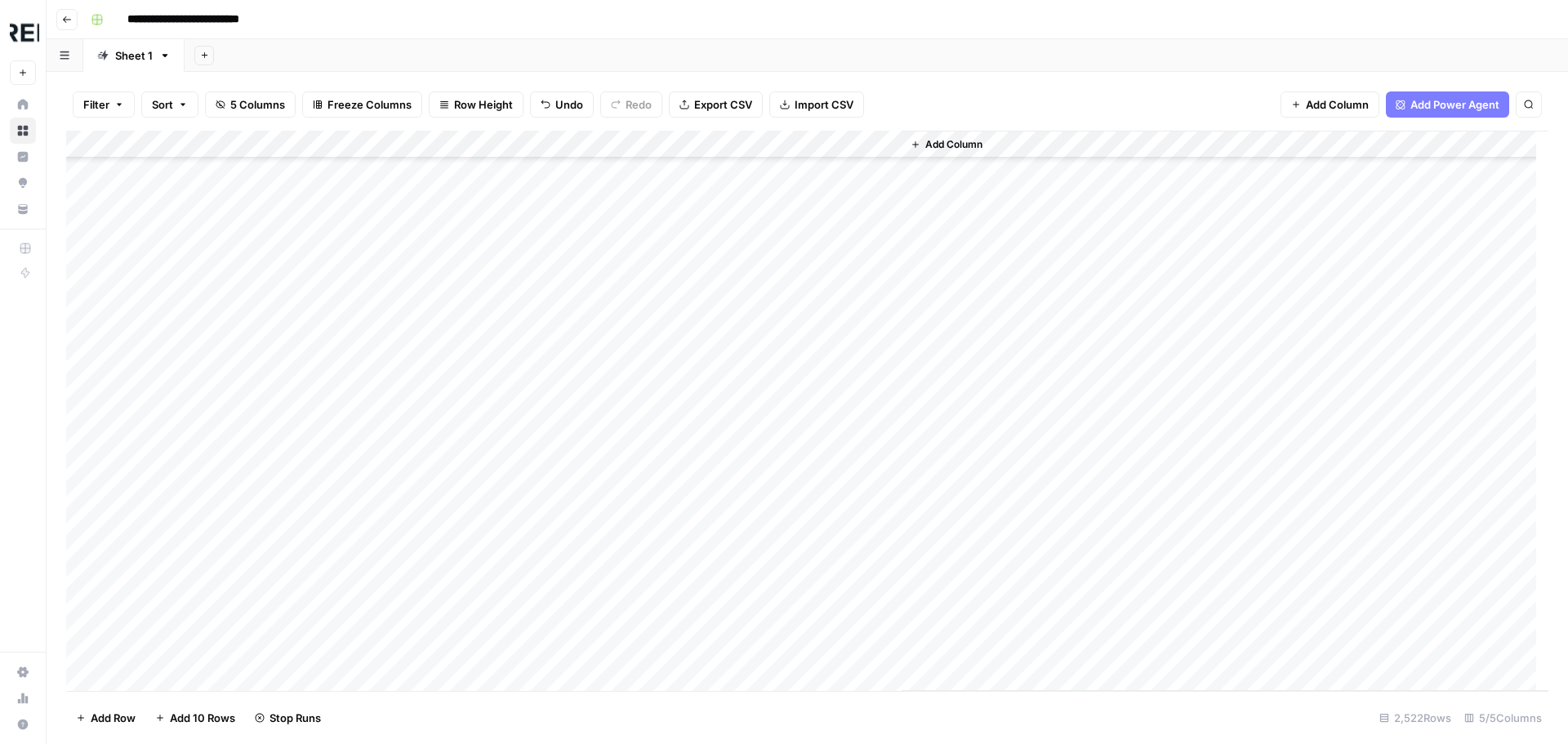
scroll to position [408, 0]
click at [441, 405] on div "Add Column" at bounding box center [807, 411] width 1482 height 560
click at [441, 393] on div "Add Column" at bounding box center [807, 411] width 1482 height 560
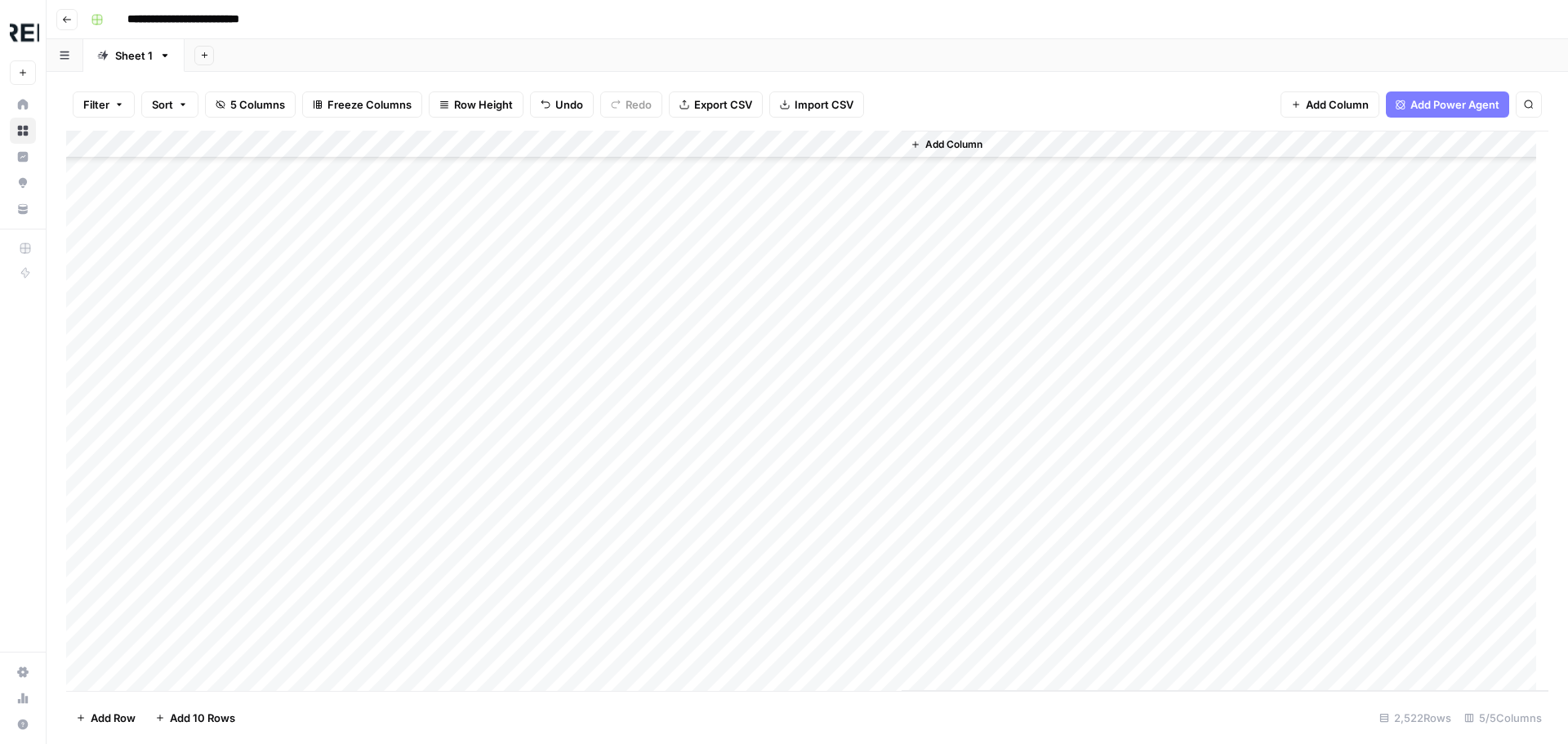
click at [448, 281] on div "Add Column" at bounding box center [807, 411] width 1482 height 560
click at [440, 394] on div "Add Column" at bounding box center [807, 411] width 1482 height 560
click at [441, 415] on div "Add Column" at bounding box center [807, 411] width 1482 height 560
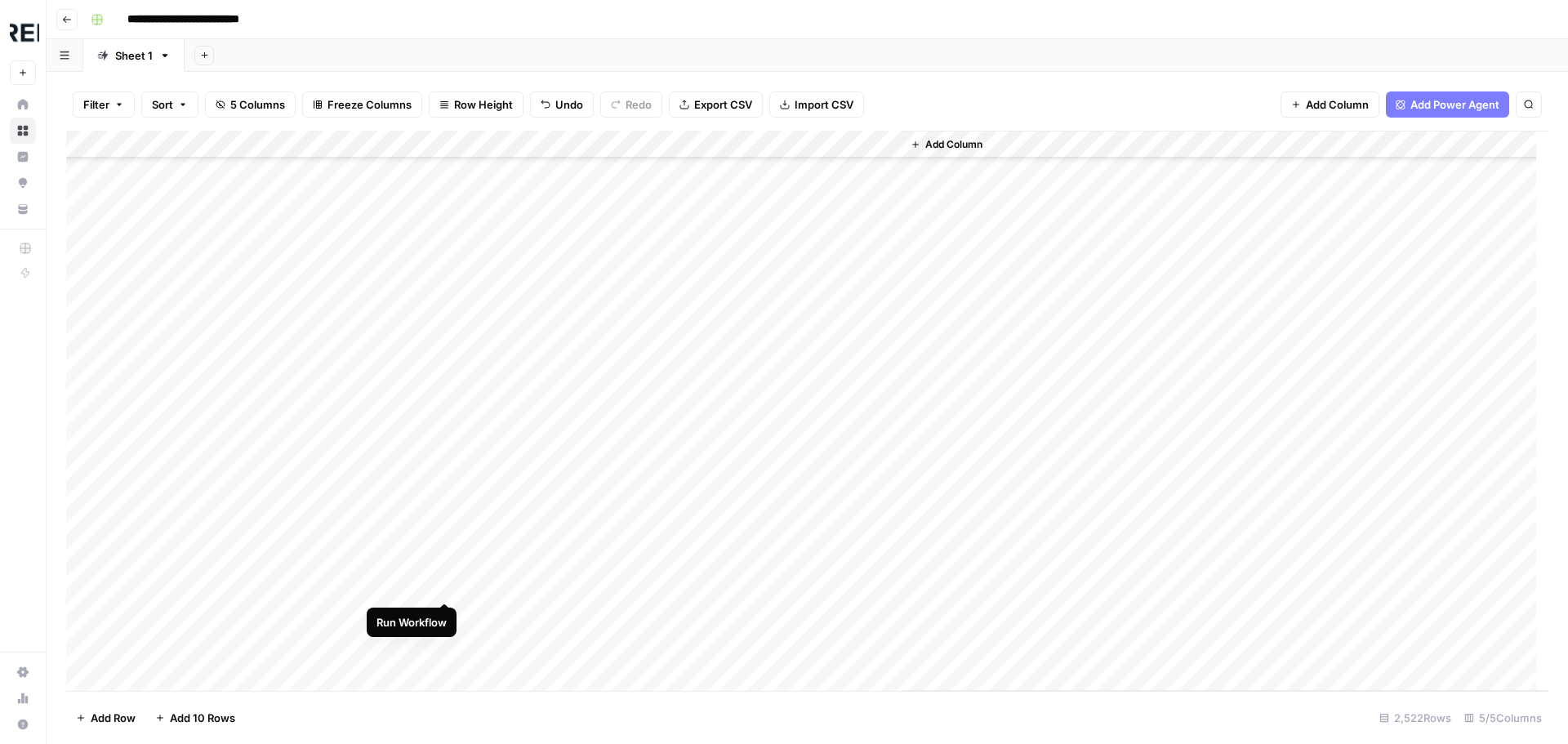
click at [444, 581] on div "Add Column" at bounding box center [807, 411] width 1482 height 560
click at [447, 490] on div "Add Column" at bounding box center [807, 411] width 1482 height 560
click at [442, 576] on div "Add Column" at bounding box center [807, 411] width 1482 height 560
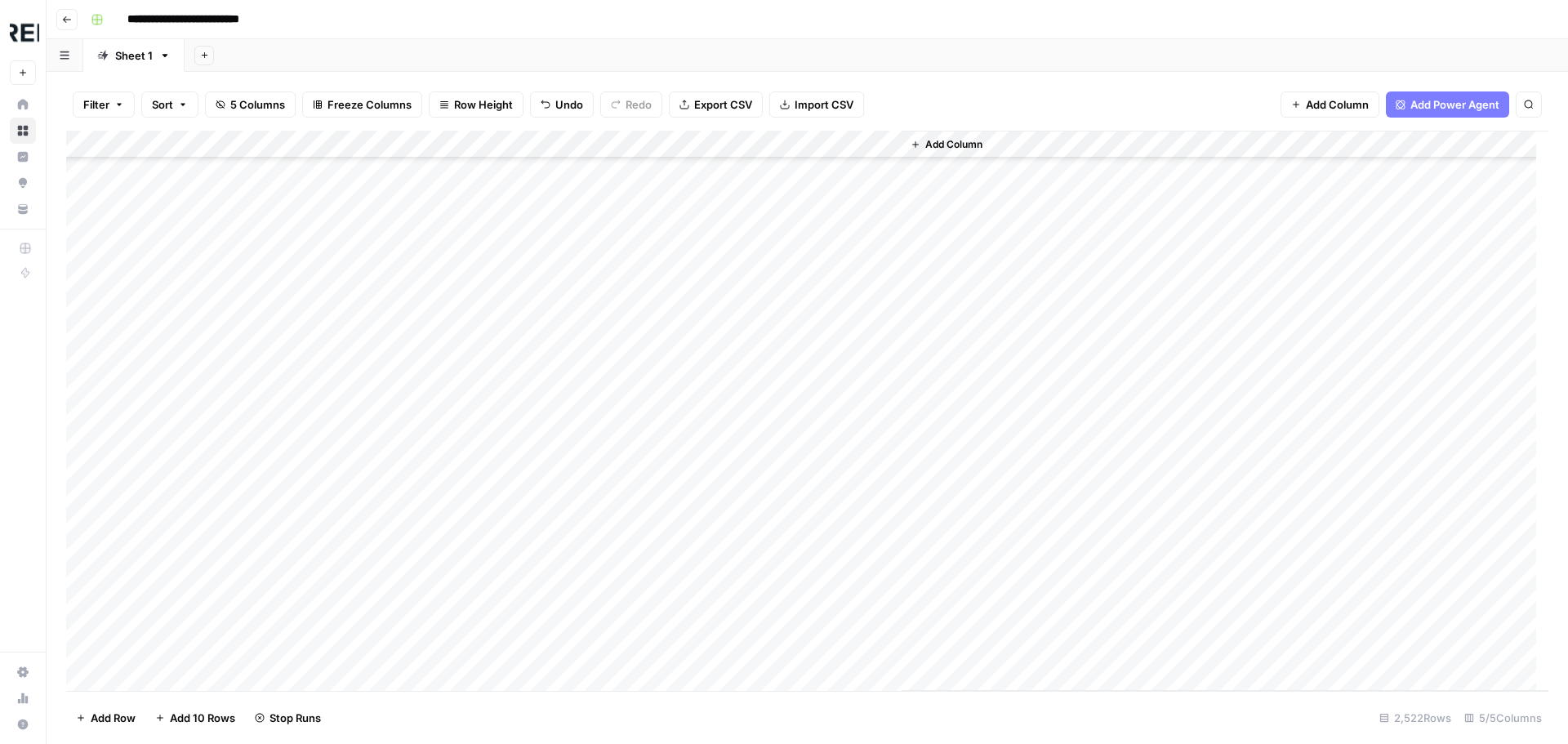
scroll to position [15183, 0]
click at [441, 504] on div "Add Column" at bounding box center [807, 411] width 1482 height 560
click at [445, 378] on div "Add Column" at bounding box center [807, 411] width 1482 height 560
click at [443, 475] on div "Add Column" at bounding box center [807, 411] width 1482 height 560
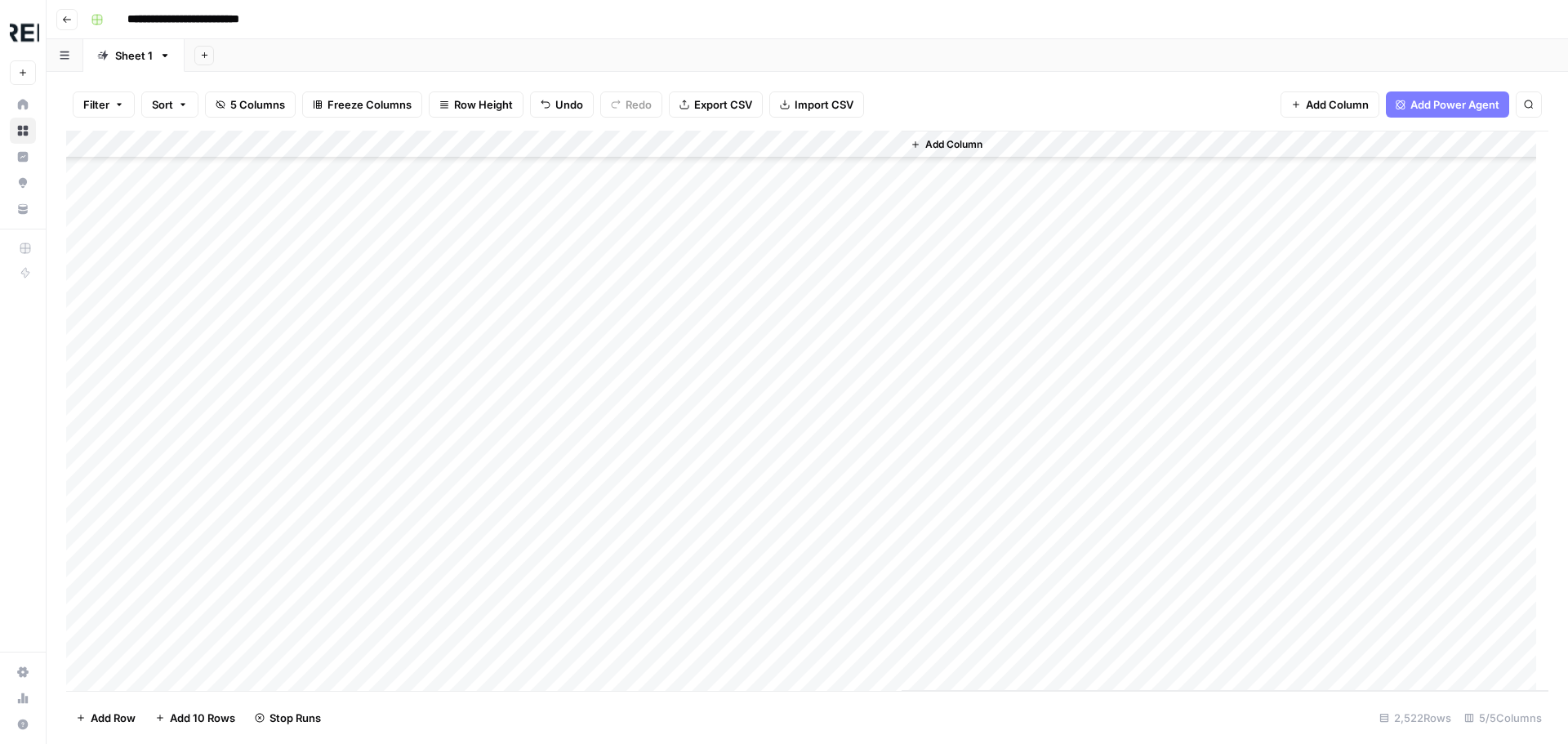
click at [448, 551] on div "Add Column" at bounding box center [807, 411] width 1482 height 560
click at [442, 429] on div "Add Column" at bounding box center [807, 411] width 1482 height 560
click at [440, 333] on div "Add Column" at bounding box center [807, 411] width 1482 height 560
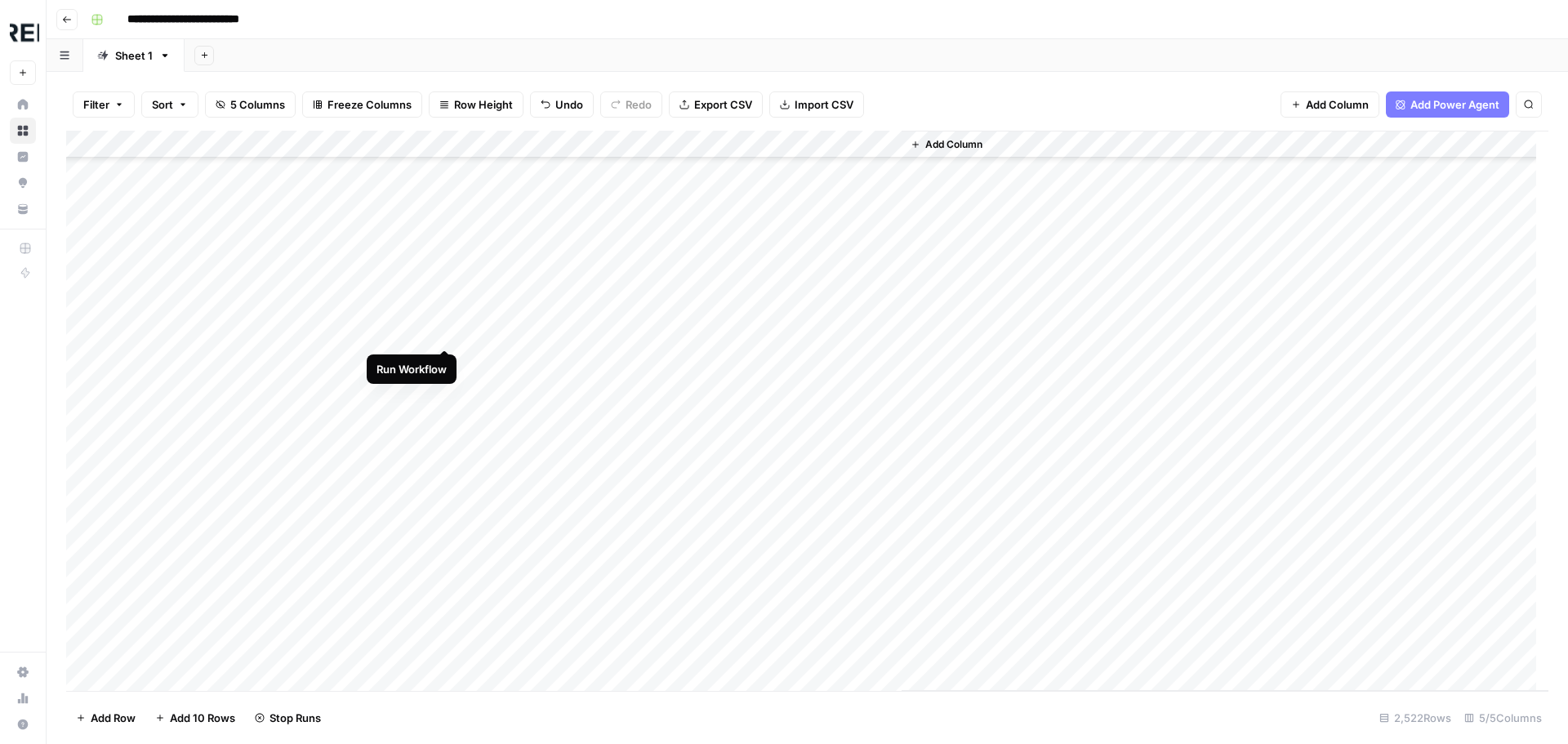
scroll to position [20735, 0]
click at [441, 309] on div "Add Column" at bounding box center [807, 411] width 1482 height 560
click at [448, 399] on div "Add Column" at bounding box center [807, 411] width 1482 height 560
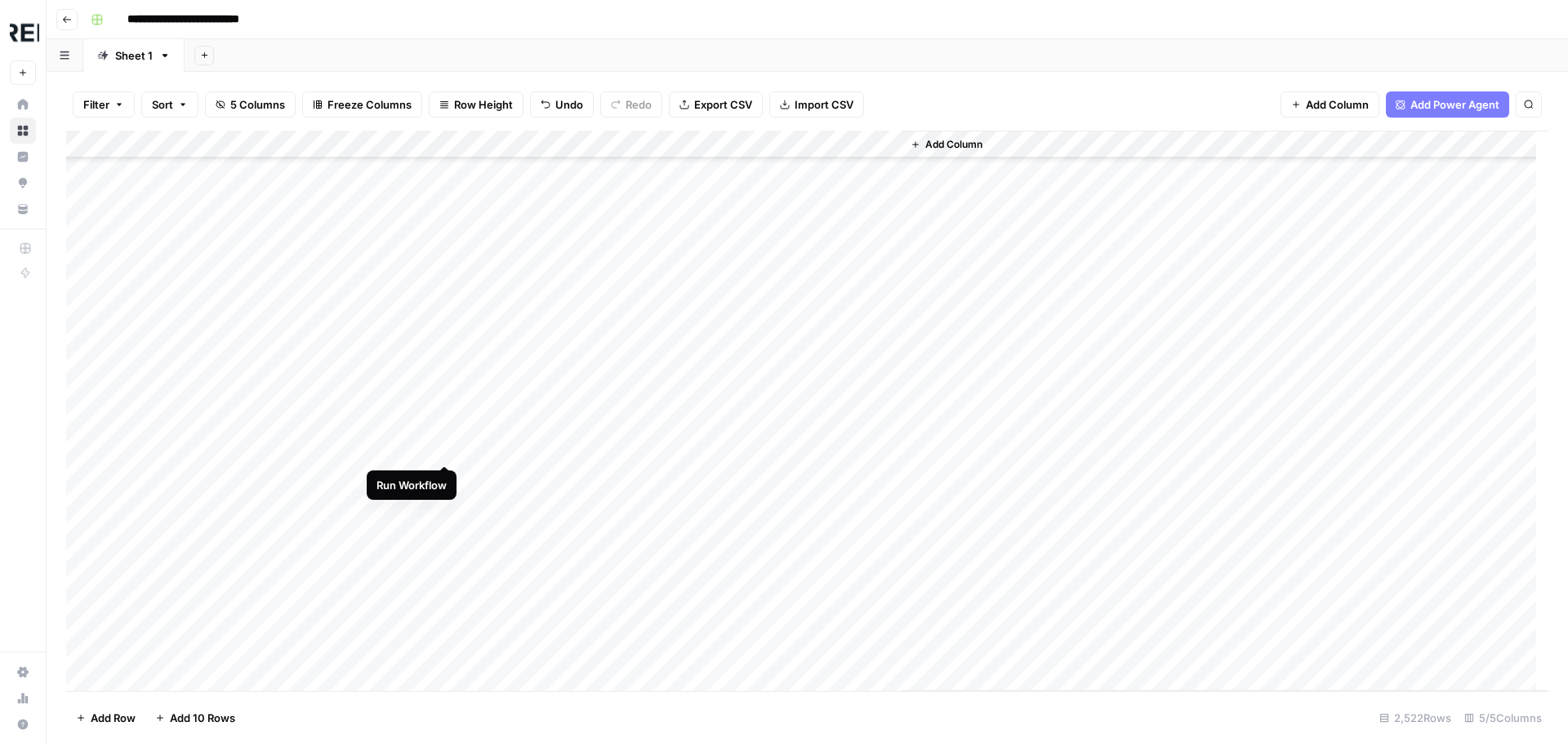
click at [440, 445] on div "Add Column" at bounding box center [807, 411] width 1482 height 560
click at [441, 461] on div "Add Column" at bounding box center [807, 411] width 1482 height 560
click at [441, 477] on div "Add Column" at bounding box center [807, 411] width 1482 height 560
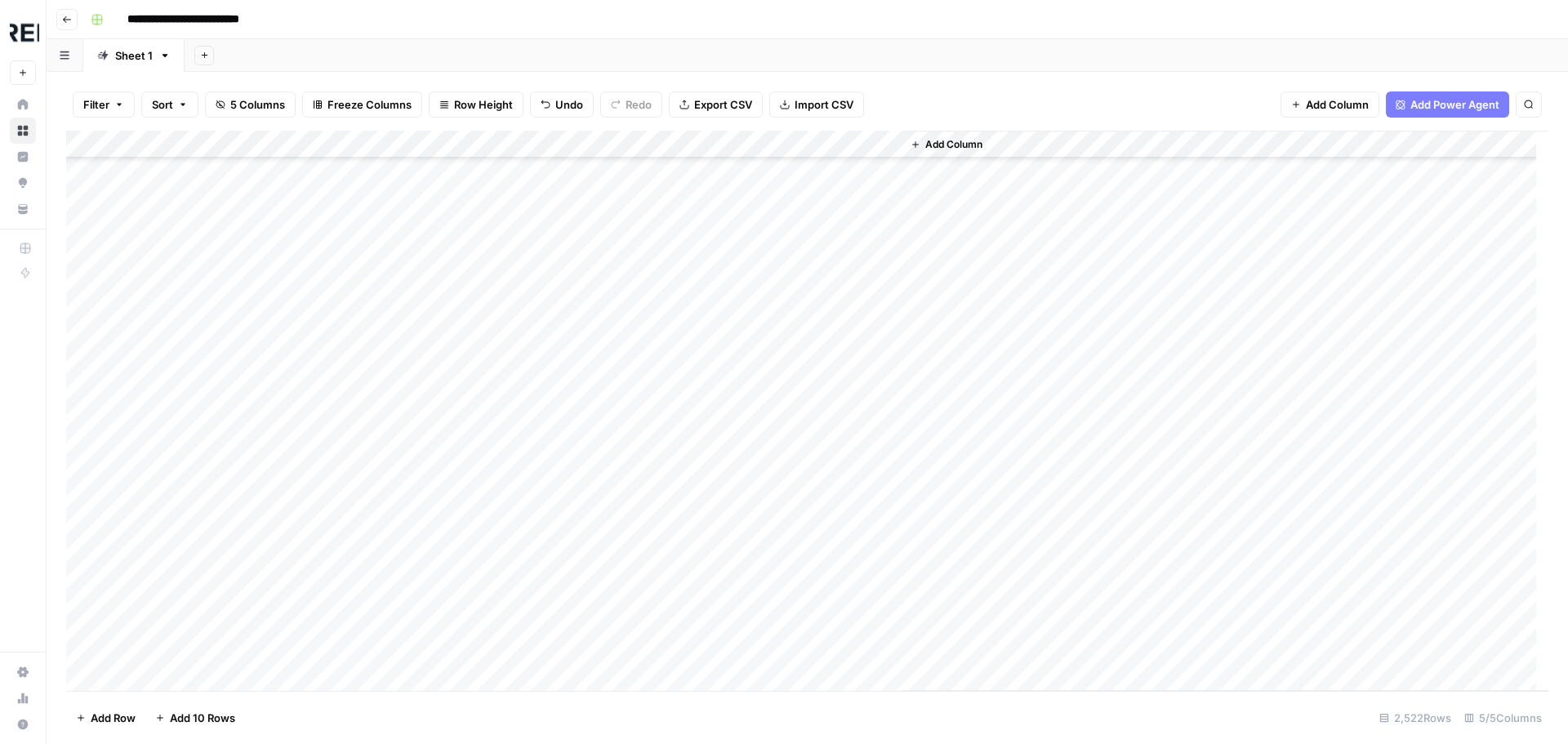
scroll to position [32490, 0]
click at [440, 344] on div "Add Column" at bounding box center [807, 411] width 1482 height 560
click at [440, 404] on div "Add Column" at bounding box center [807, 411] width 1482 height 560
click at [444, 414] on div "Add Column" at bounding box center [807, 411] width 1482 height 560
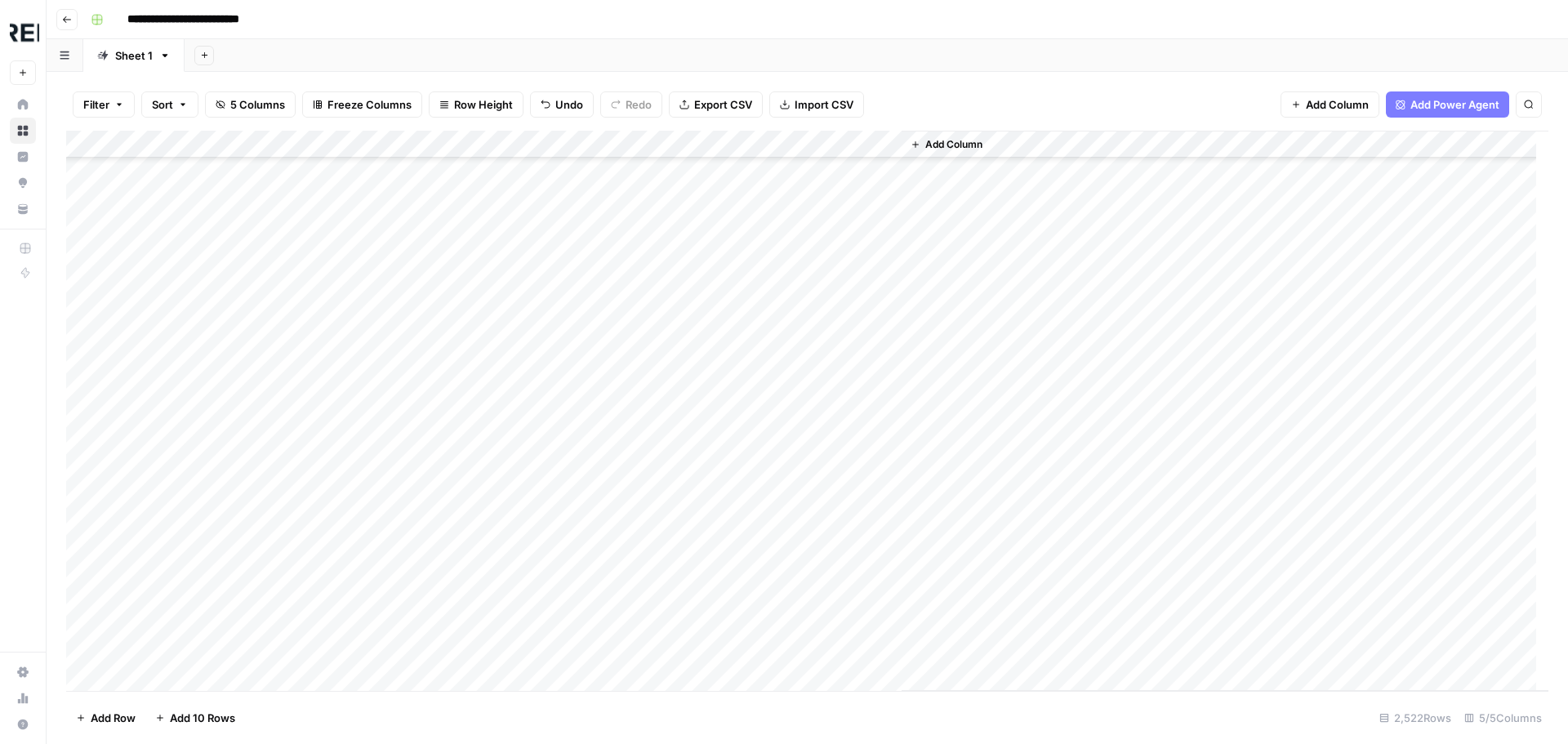
scroll to position [40816, 0]
click at [442, 349] on div "Add Column" at bounding box center [807, 411] width 1482 height 560
click at [439, 297] on div "Add Column" at bounding box center [807, 411] width 1482 height 560
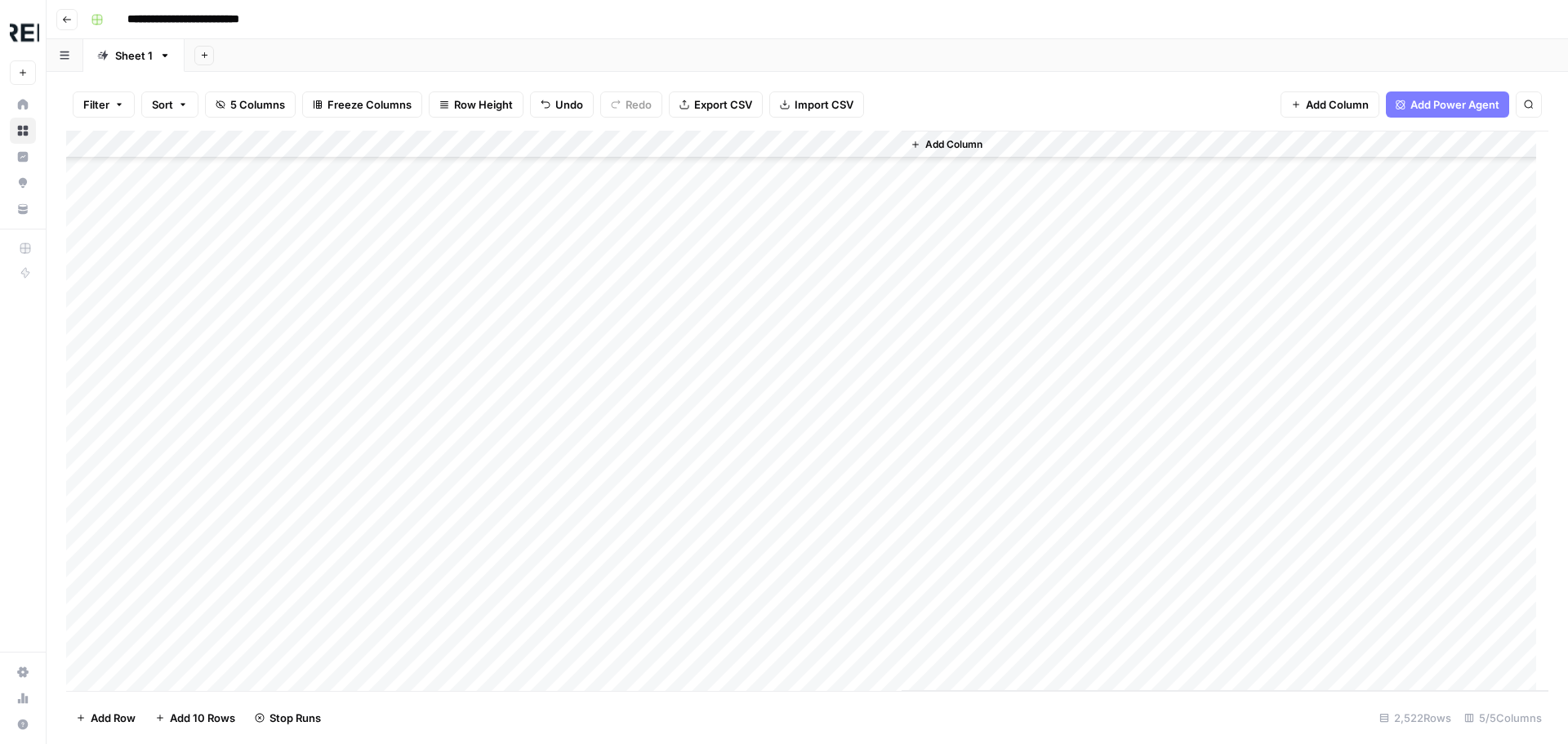
click at [442, 338] on div "Add Column" at bounding box center [807, 411] width 1482 height 560
click at [449, 354] on div "Add Column" at bounding box center [807, 411] width 1482 height 560
click at [447, 488] on div "Add Column" at bounding box center [807, 411] width 1482 height 560
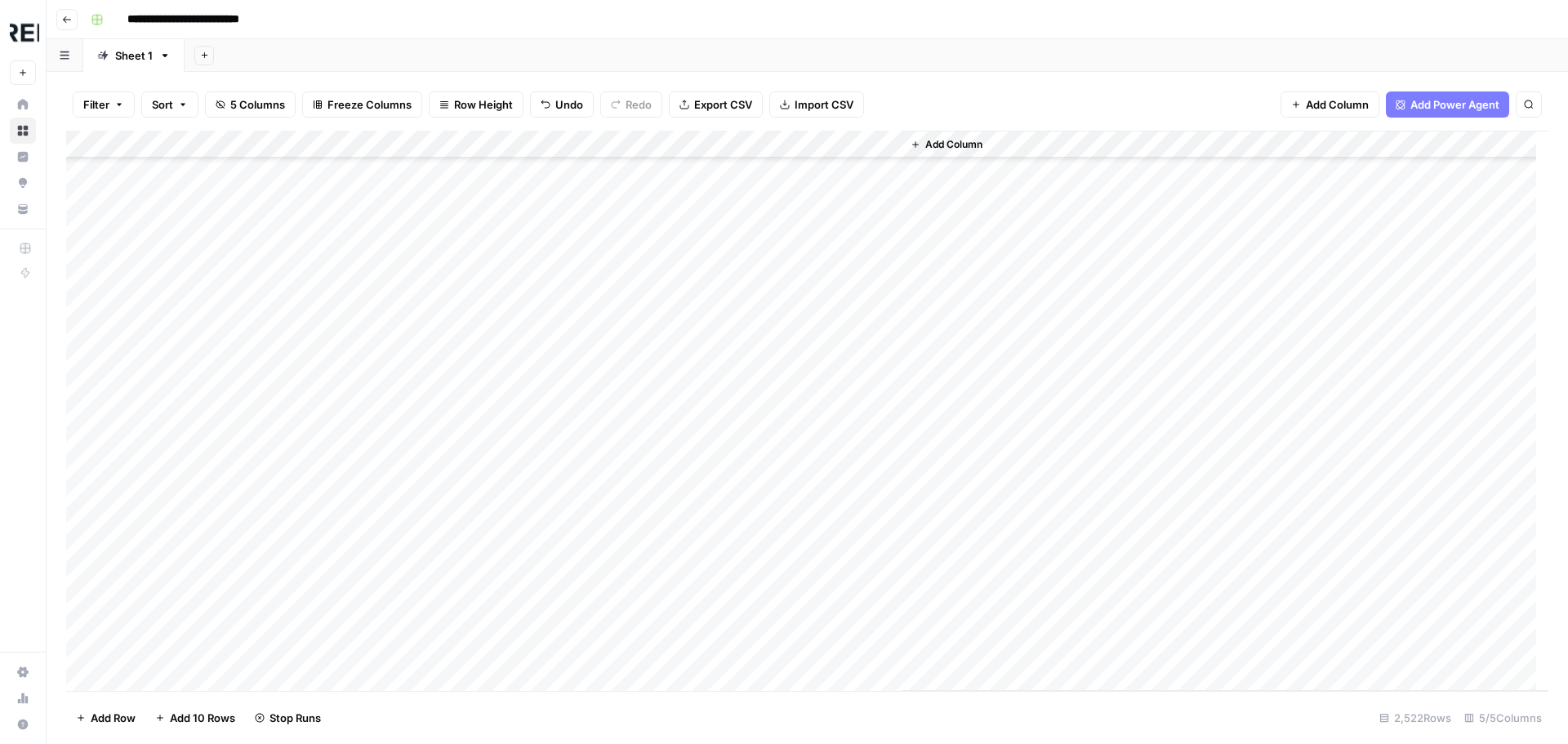
scroll to position [47184, 0]
click at [443, 495] on div "Add Column" at bounding box center [807, 411] width 1482 height 560
click at [443, 369] on div "Add Column" at bounding box center [807, 411] width 1482 height 560
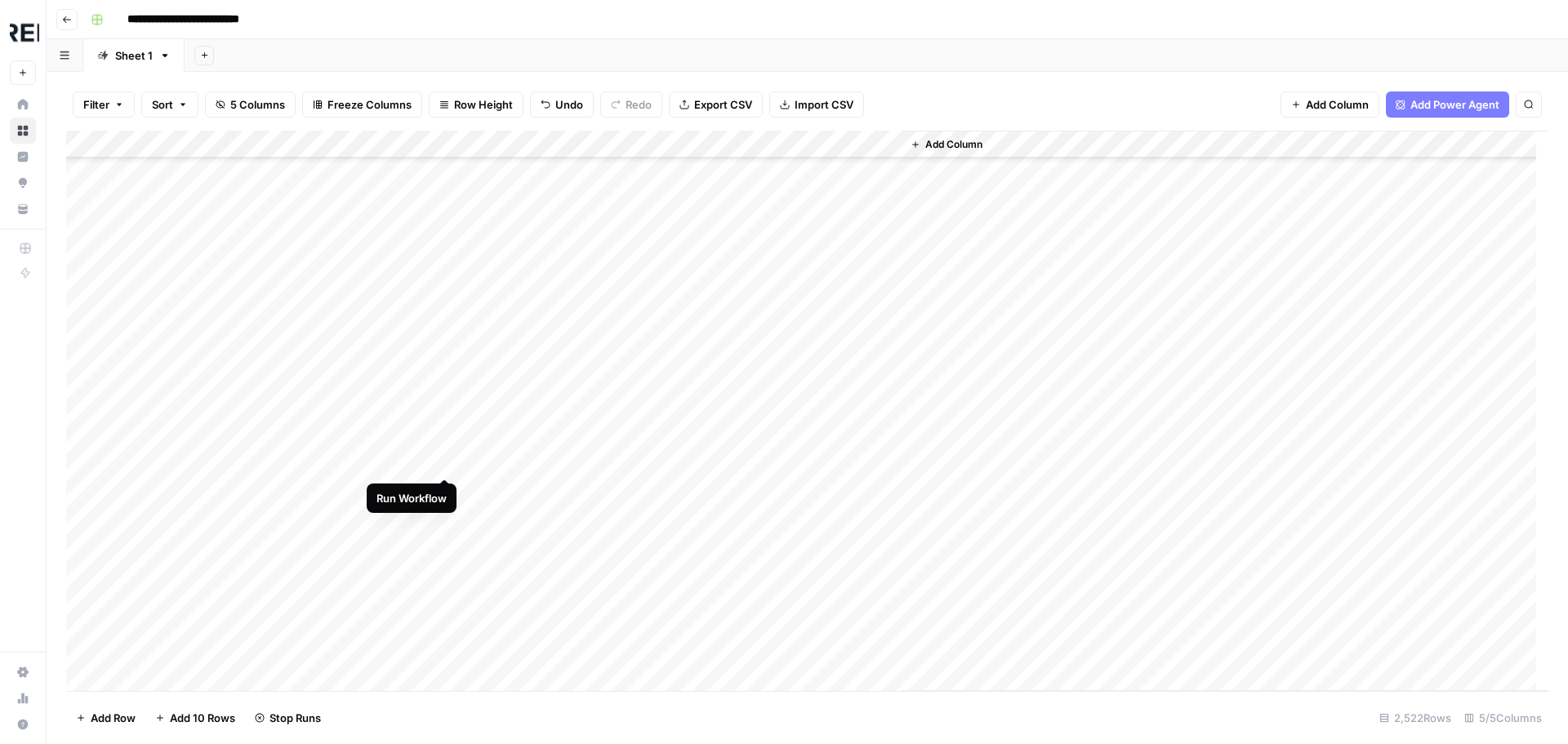
click at [444, 461] on div "Add Column" at bounding box center [807, 411] width 1482 height 560
click at [443, 402] on div "Add Column" at bounding box center [807, 411] width 1482 height 560
click at [442, 373] on div "Add Column" at bounding box center [807, 411] width 1482 height 560
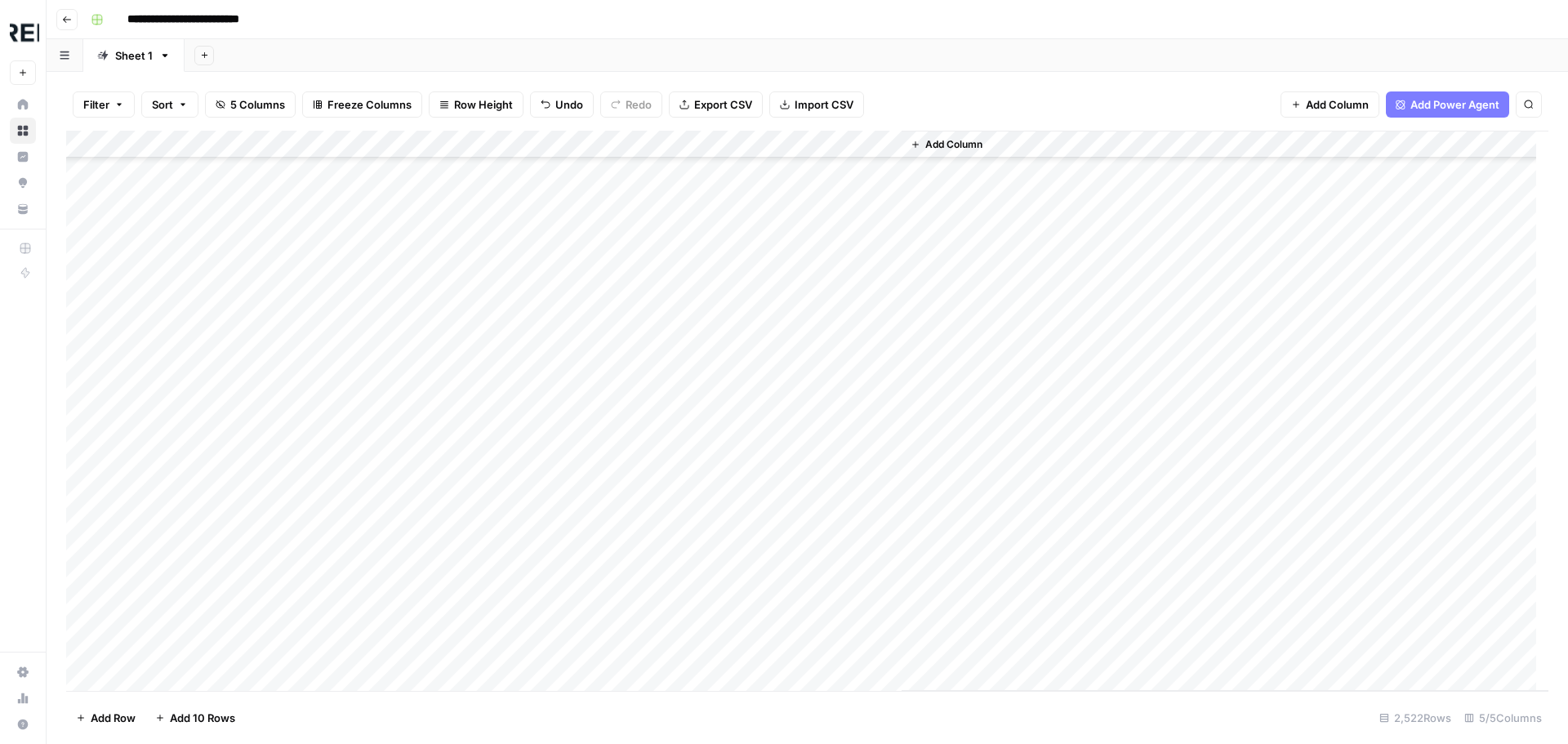
scroll to position [50531, 0]
click at [446, 427] on div "Add Column" at bounding box center [807, 411] width 1482 height 560
click at [442, 493] on div "Add Column" at bounding box center [807, 411] width 1482 height 560
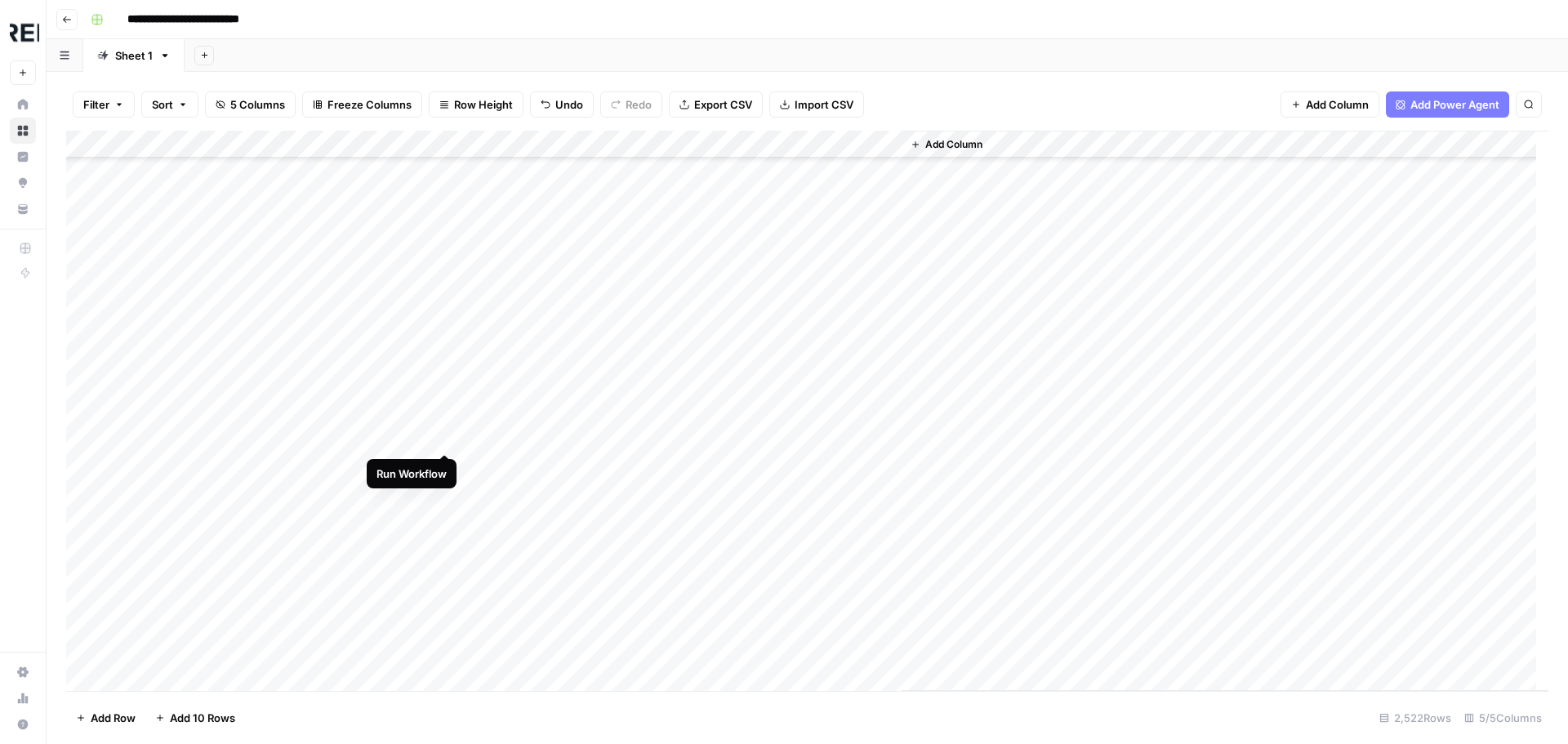
click at [437, 433] on div "Add Column" at bounding box center [807, 411] width 1482 height 560
click at [442, 344] on div "Add Column" at bounding box center [807, 411] width 1482 height 560
click at [449, 307] on div "Add Column" at bounding box center [807, 411] width 1482 height 560
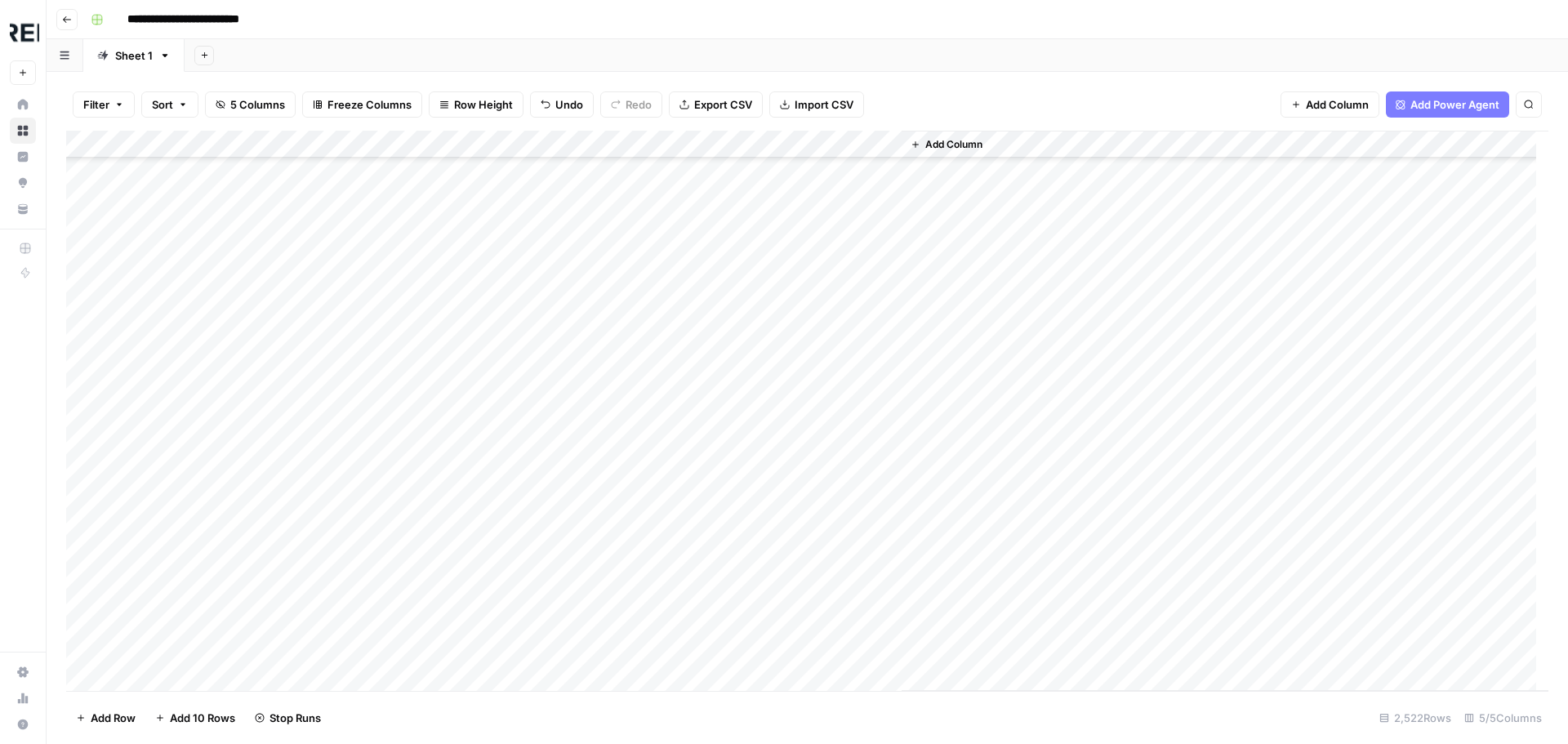
scroll to position [59347, 0]
click at [447, 354] on div "Add Column" at bounding box center [807, 411] width 1482 height 560
click at [448, 393] on div "Add Column" at bounding box center [807, 411] width 1482 height 560
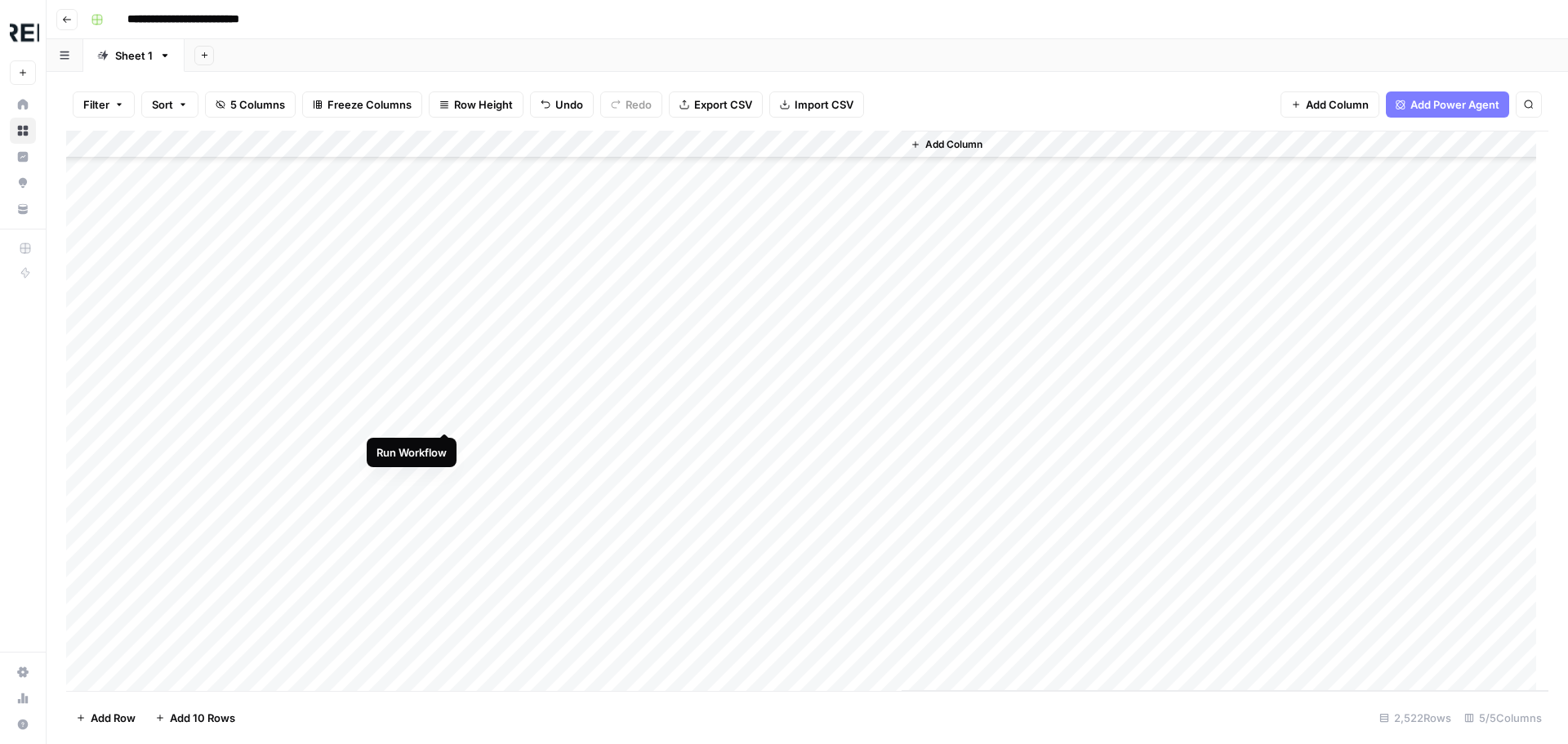
click at [442, 416] on div "Add Column" at bounding box center [807, 411] width 1482 height 560
click at [437, 318] on div "Add Column" at bounding box center [807, 411] width 1482 height 560
click at [445, 312] on div "Add Column" at bounding box center [807, 411] width 1482 height 560
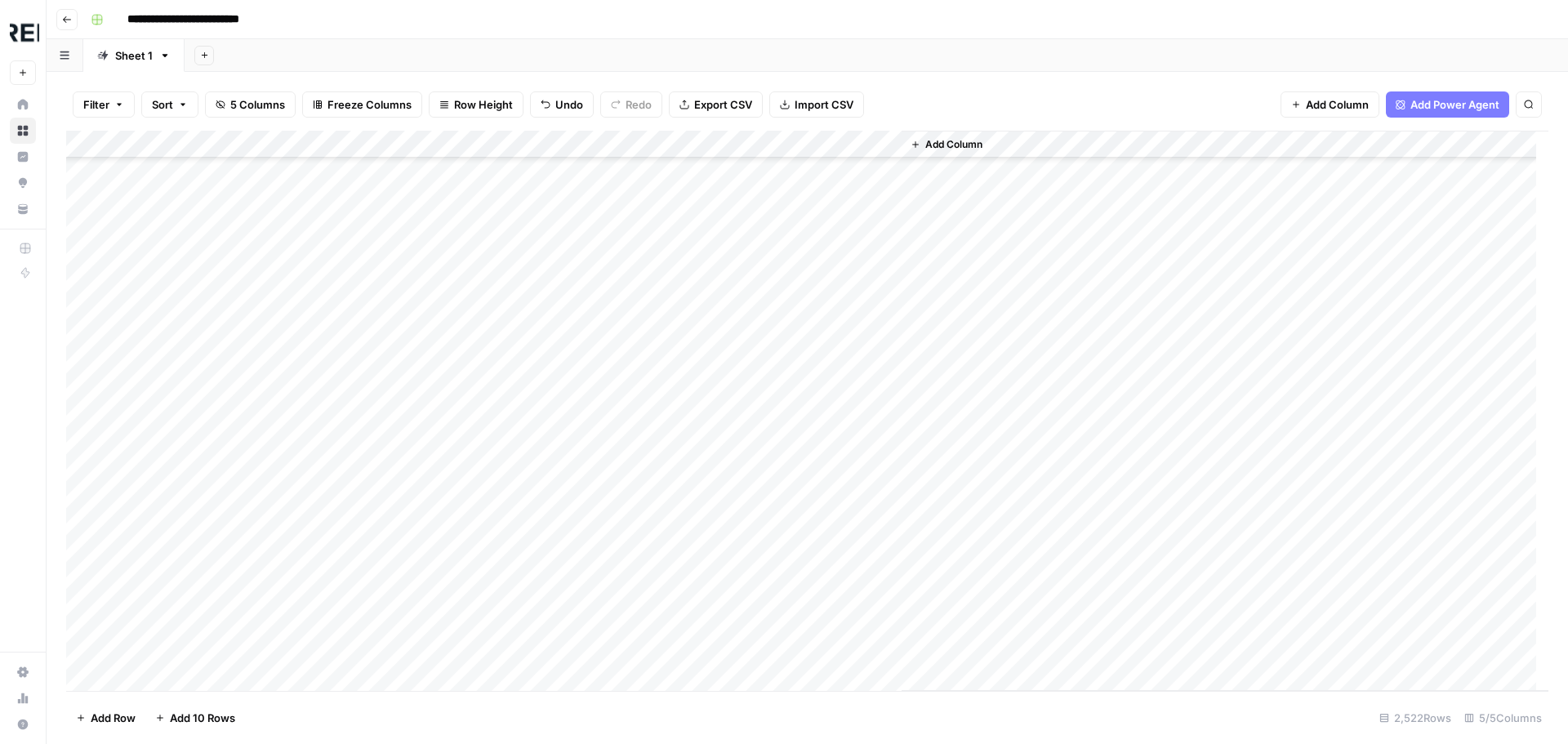
scroll to position [68653, 0]
click at [443, 288] on div "Add Column" at bounding box center [807, 411] width 1482 height 560
click at [446, 436] on div "Add Column" at bounding box center [807, 411] width 1482 height 560
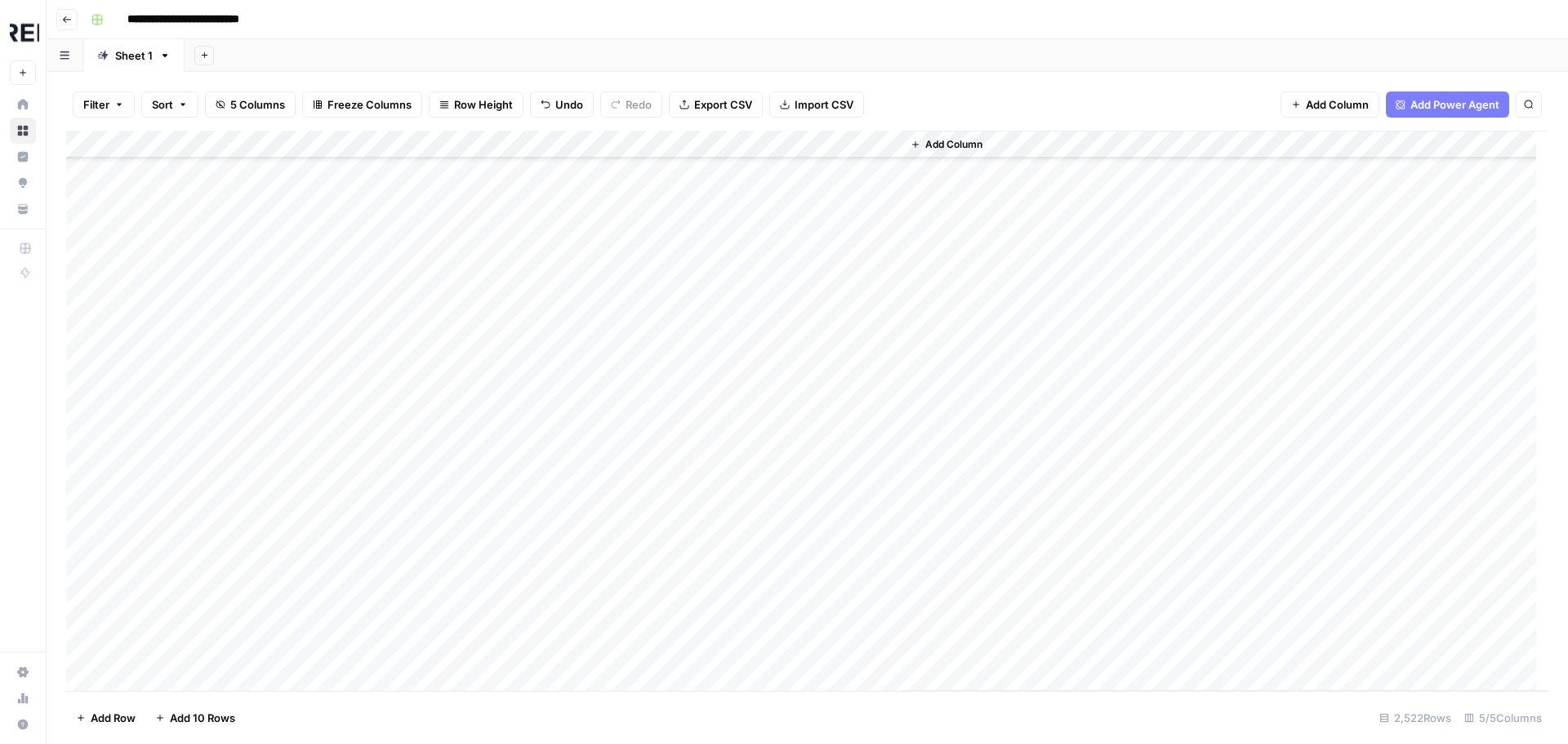
click at [442, 313] on div "Add Column" at bounding box center [807, 411] width 1482 height 560
click at [442, 372] on div "Add Column" at bounding box center [807, 411] width 1482 height 560
click at [442, 488] on div "Add Column" at bounding box center [807, 411] width 1482 height 560
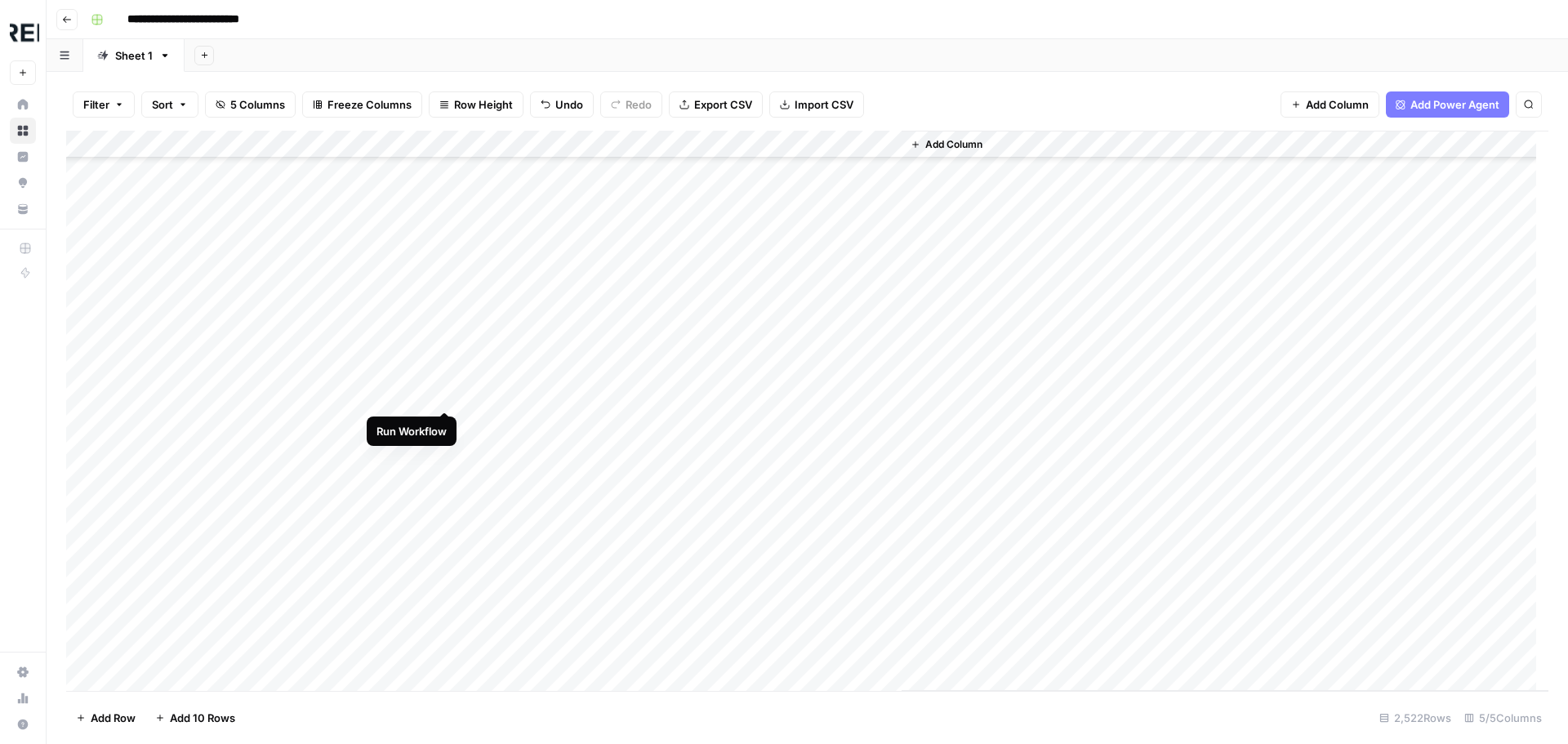
click at [448, 393] on div "Add Column" at bounding box center [807, 411] width 1482 height 560
click at [448, 369] on div "Add Column" at bounding box center [807, 411] width 1482 height 560
click at [450, 501] on div "Add Column" at bounding box center [807, 411] width 1482 height 560
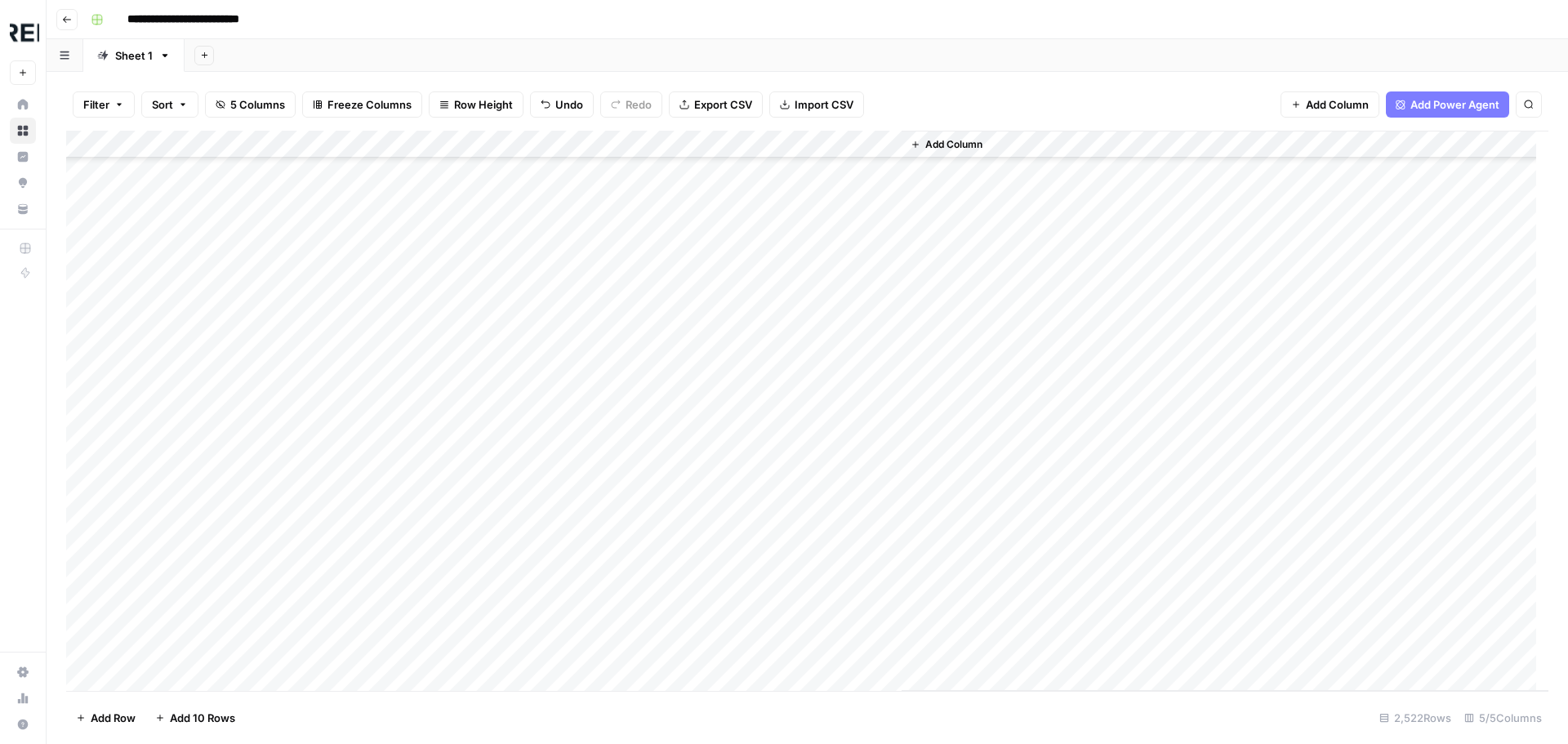
scroll to position [15183, 0]
click at [448, 500] on div "Add Column" at bounding box center [807, 411] width 1482 height 560
click at [436, 467] on div "Add Column" at bounding box center [807, 411] width 1482 height 560
click at [448, 553] on div "Add Column" at bounding box center [807, 411] width 1482 height 560
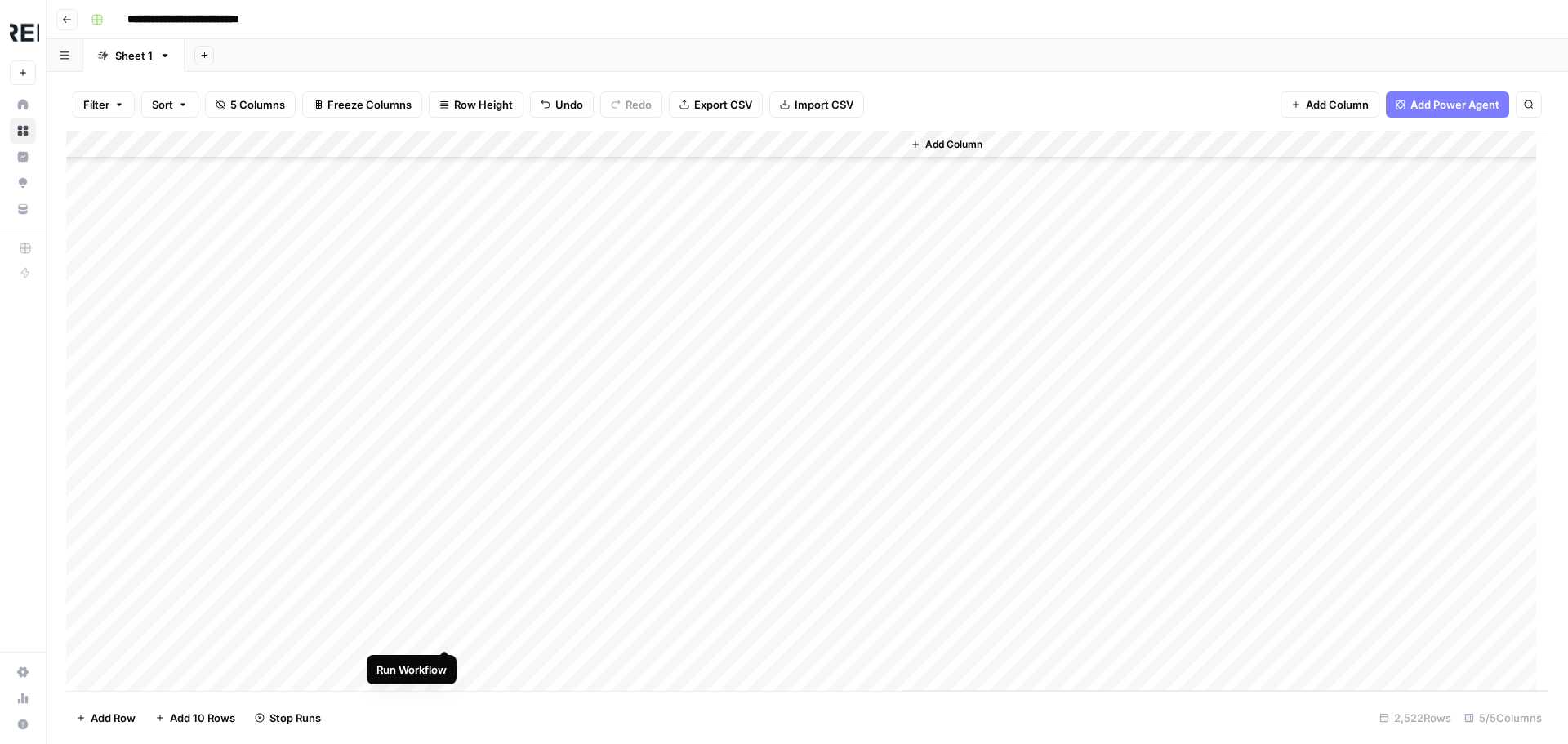
click at [447, 628] on div "Add Column" at bounding box center [807, 411] width 1482 height 560
click at [443, 430] on div "Add Column" at bounding box center [807, 411] width 1482 height 560
click at [446, 416] on div "Add Column" at bounding box center [807, 411] width 1482 height 560
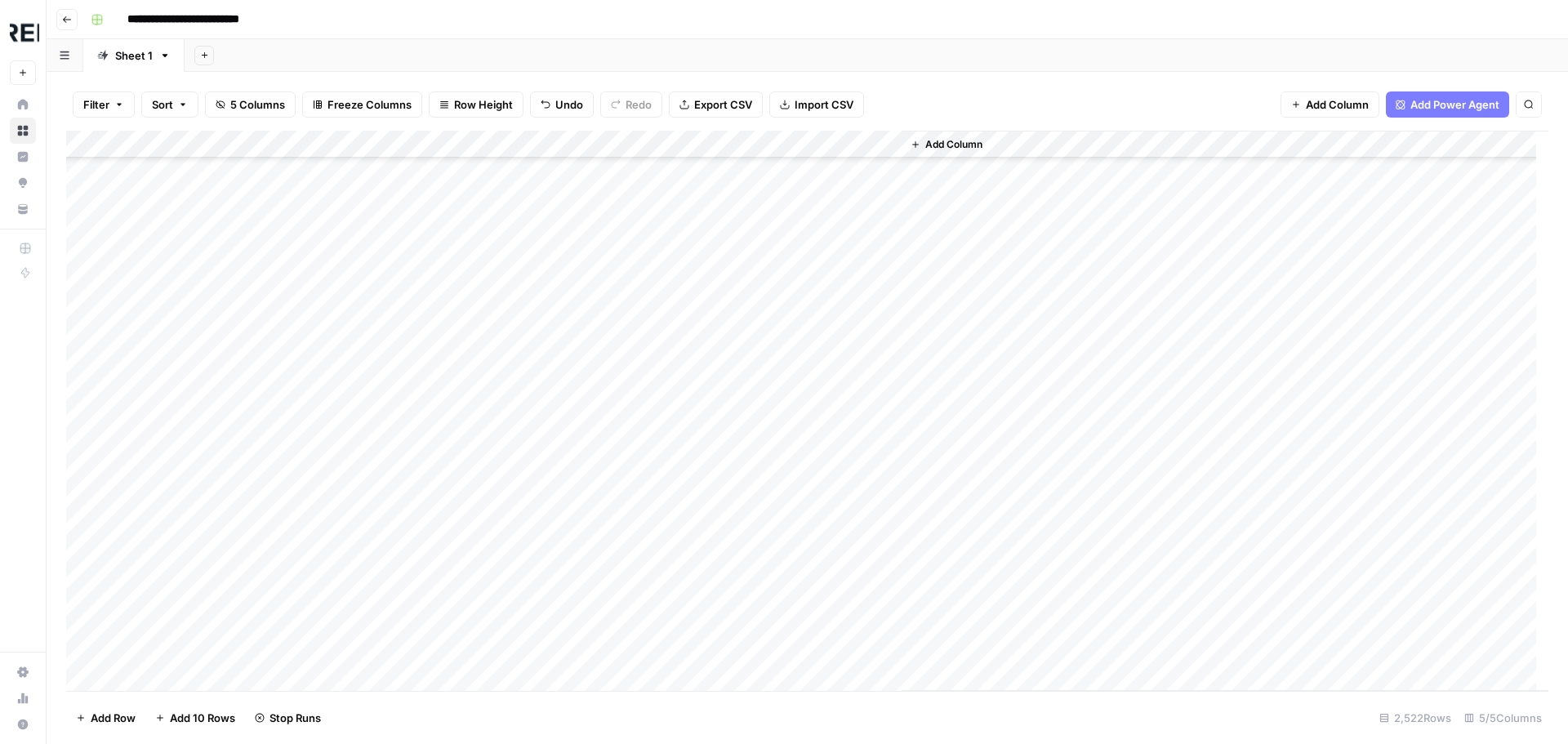
scroll to position [20653, 0]
click at [449, 392] on div "Add Column" at bounding box center [807, 411] width 1482 height 560
click at [454, 481] on div "Add Column" at bounding box center [807, 411] width 1482 height 560
click at [449, 484] on div "Add Column" at bounding box center [807, 411] width 1482 height 560
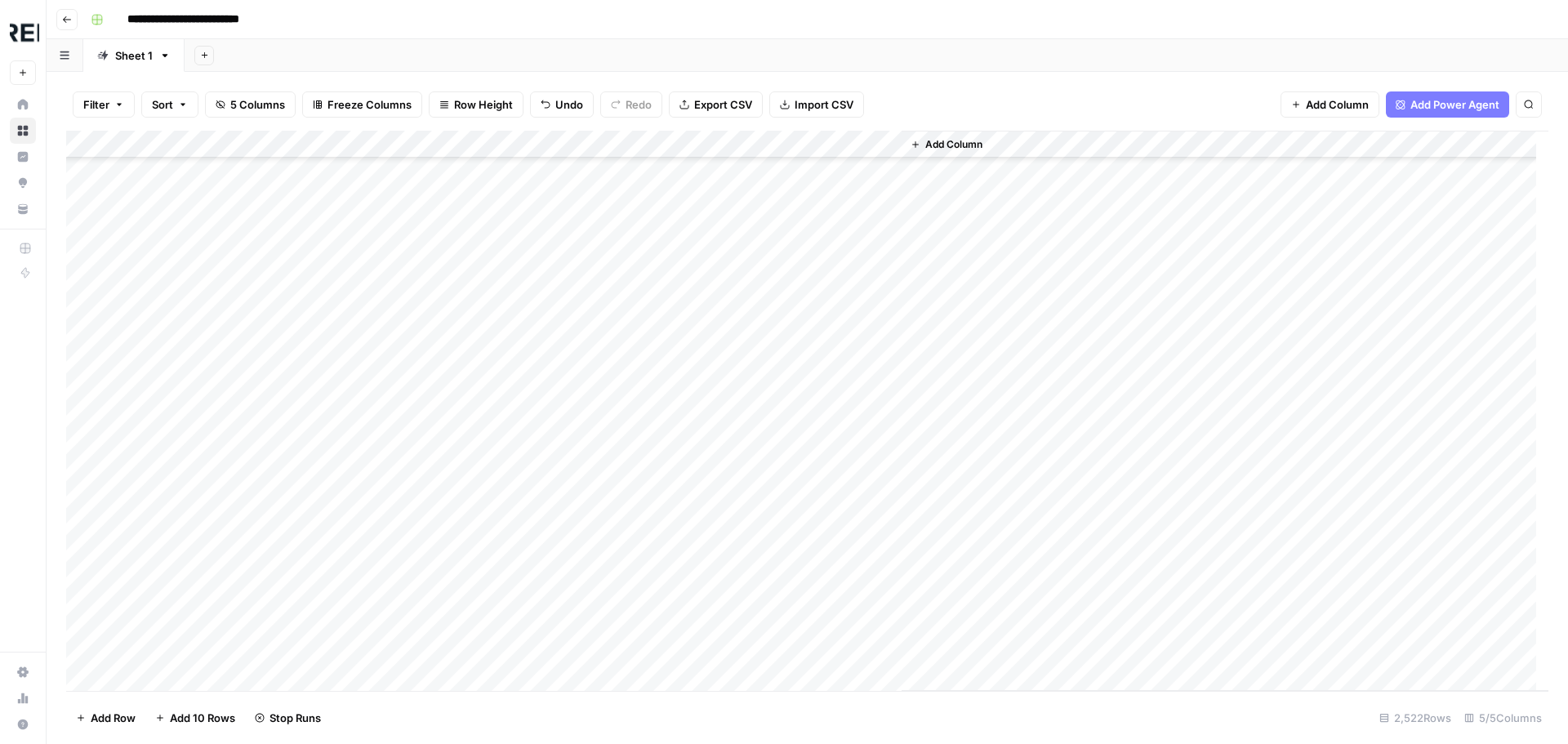
scroll to position [25061, 0]
click at [447, 363] on div "Add Column" at bounding box center [807, 411] width 1482 height 560
click at [440, 380] on div "Add Column" at bounding box center [807, 411] width 1482 height 560
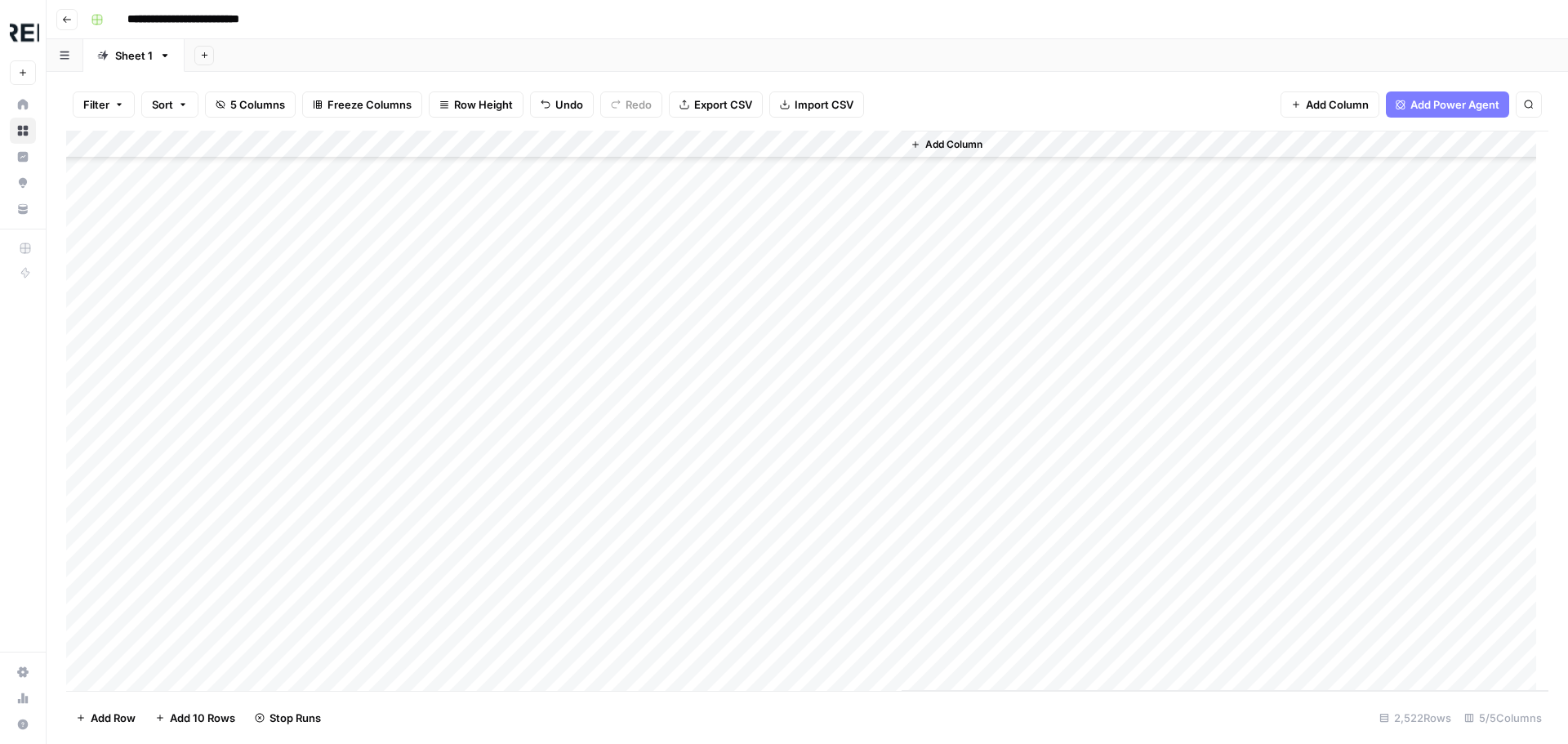
click at [450, 233] on div "Add Column" at bounding box center [807, 411] width 1482 height 560
click at [445, 400] on div "Add Column" at bounding box center [807, 411] width 1482 height 560
click at [446, 413] on div "Add Column" at bounding box center [807, 411] width 1482 height 560
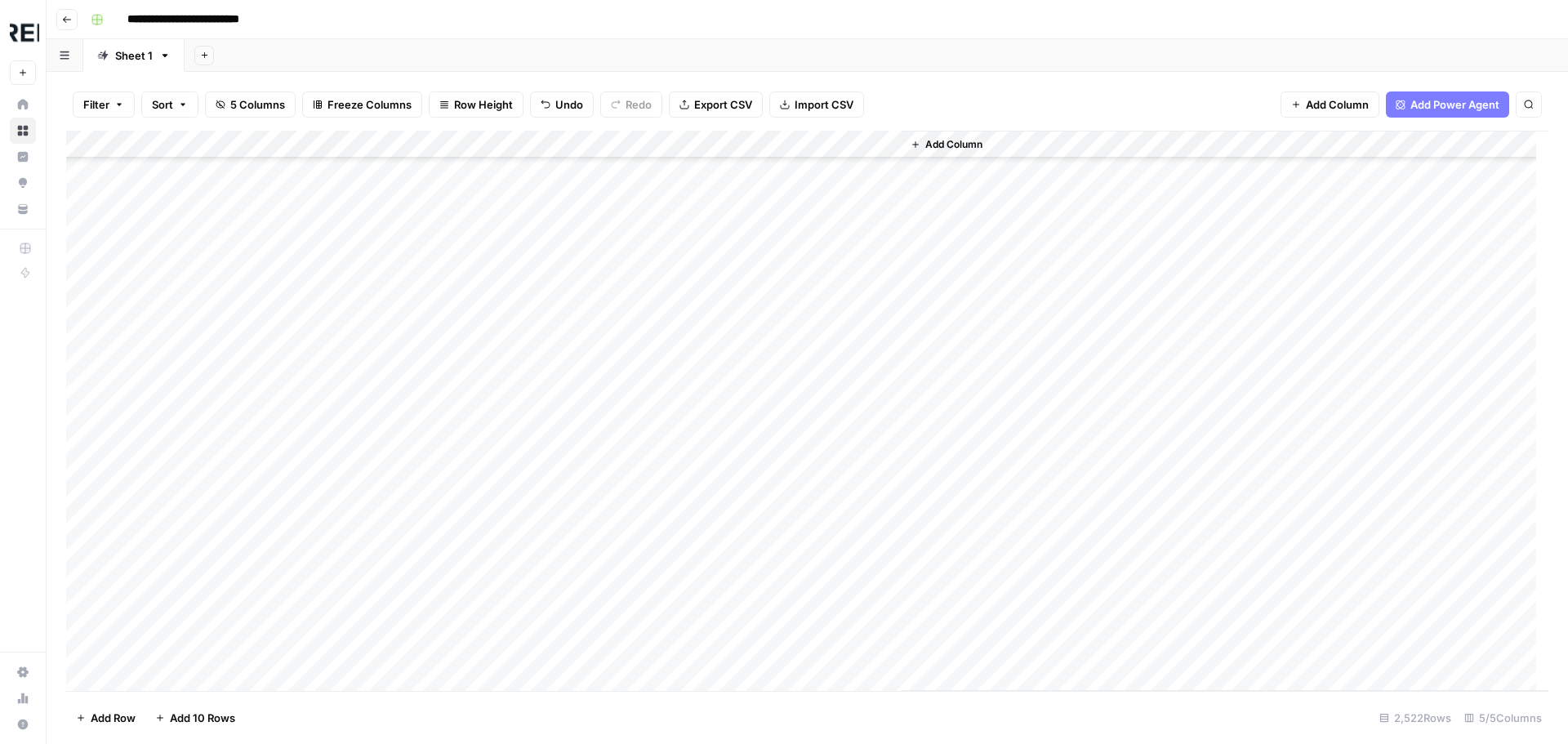
scroll to position [42530, 0]
click at [438, 386] on div "Add Column" at bounding box center [807, 411] width 1482 height 560
click at [446, 404] on div "Add Column" at bounding box center [807, 411] width 1482 height 560
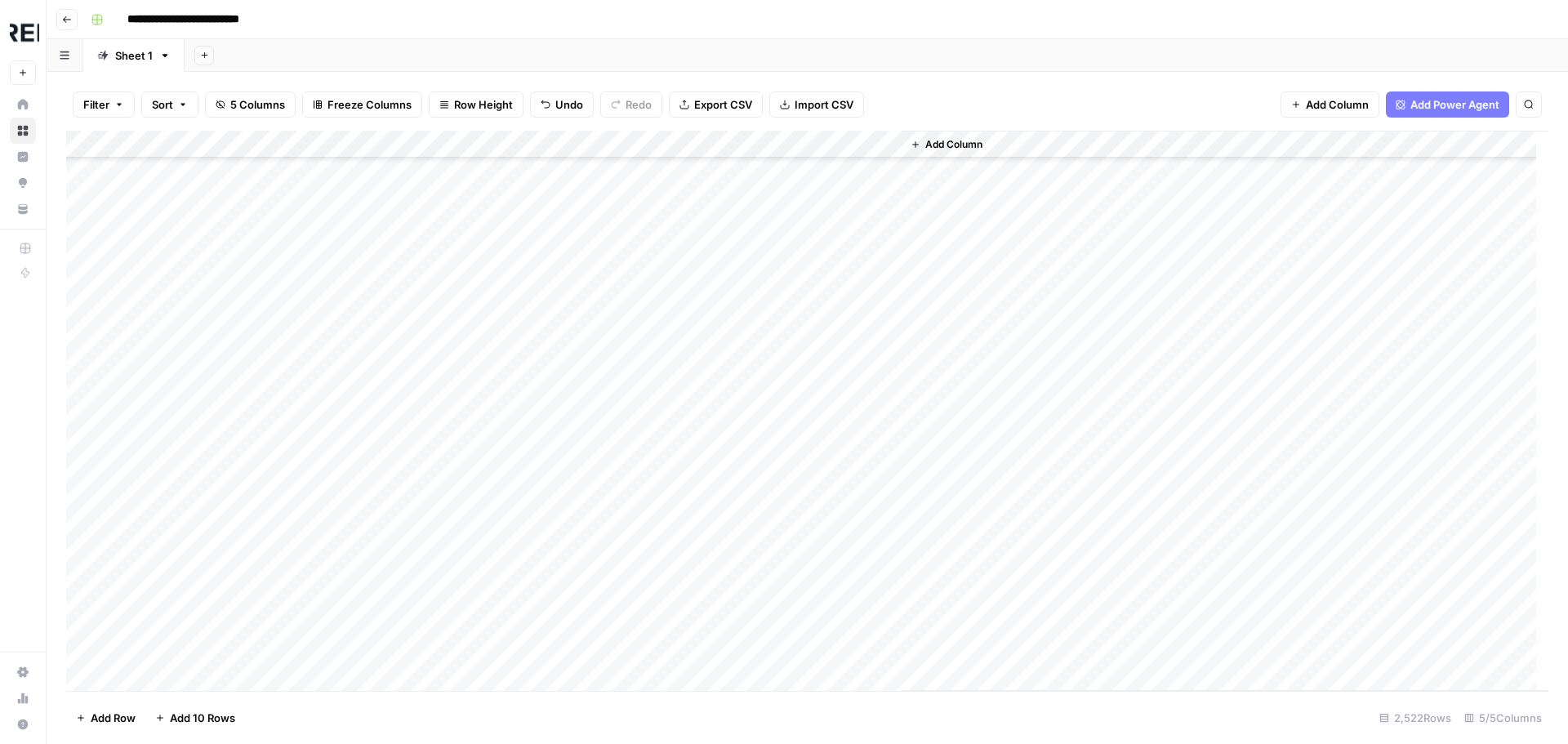
click at [444, 345] on div "Add Column" at bounding box center [807, 411] width 1482 height 560
click at [448, 291] on div "Add Column" at bounding box center [807, 411] width 1482 height 560
click at [451, 375] on div "Add Column" at bounding box center [807, 411] width 1482 height 560
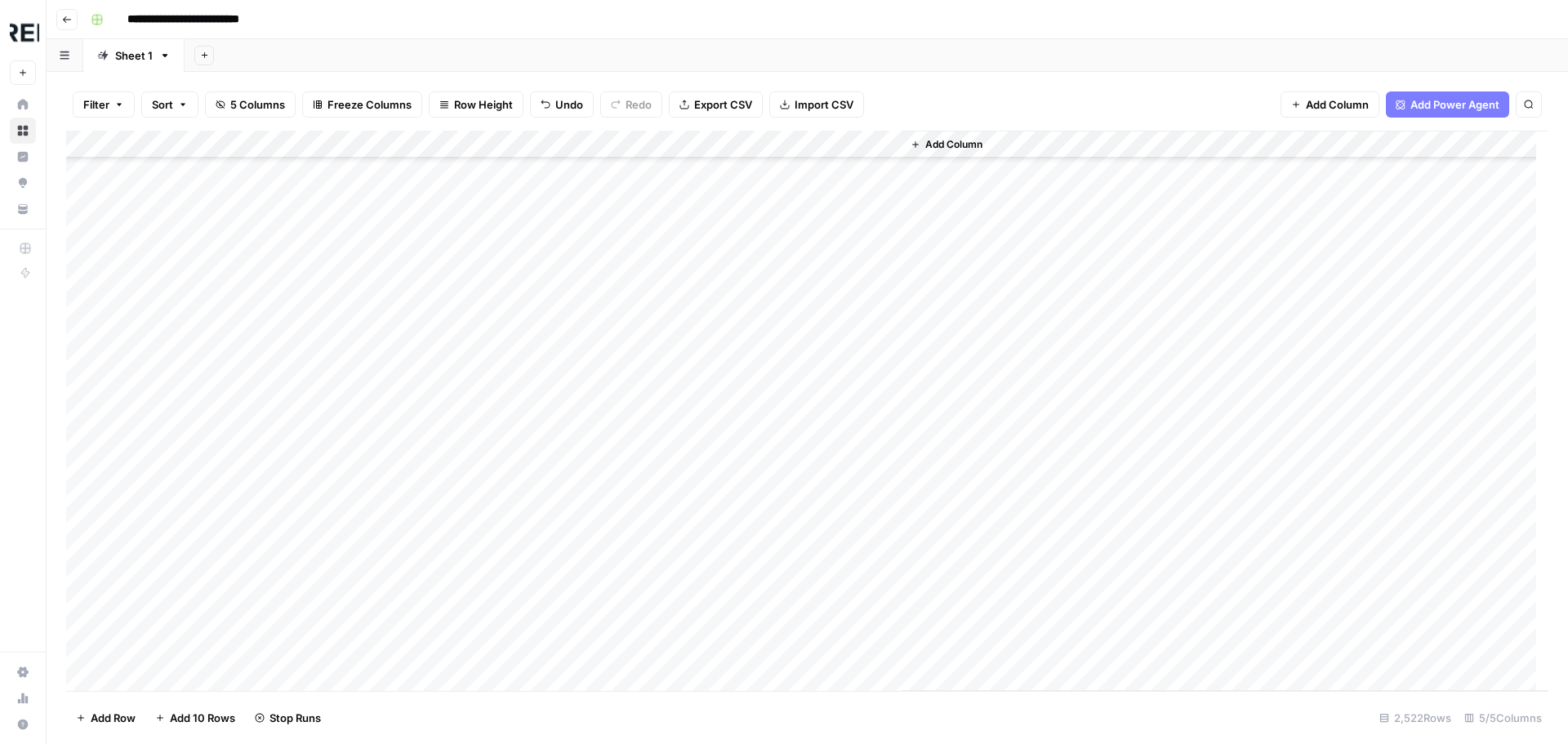
scroll to position [48653, 0]
click at [441, 476] on div "Add Column" at bounding box center [807, 411] width 1482 height 560
click at [442, 380] on div "Add Column" at bounding box center [807, 411] width 1482 height 560
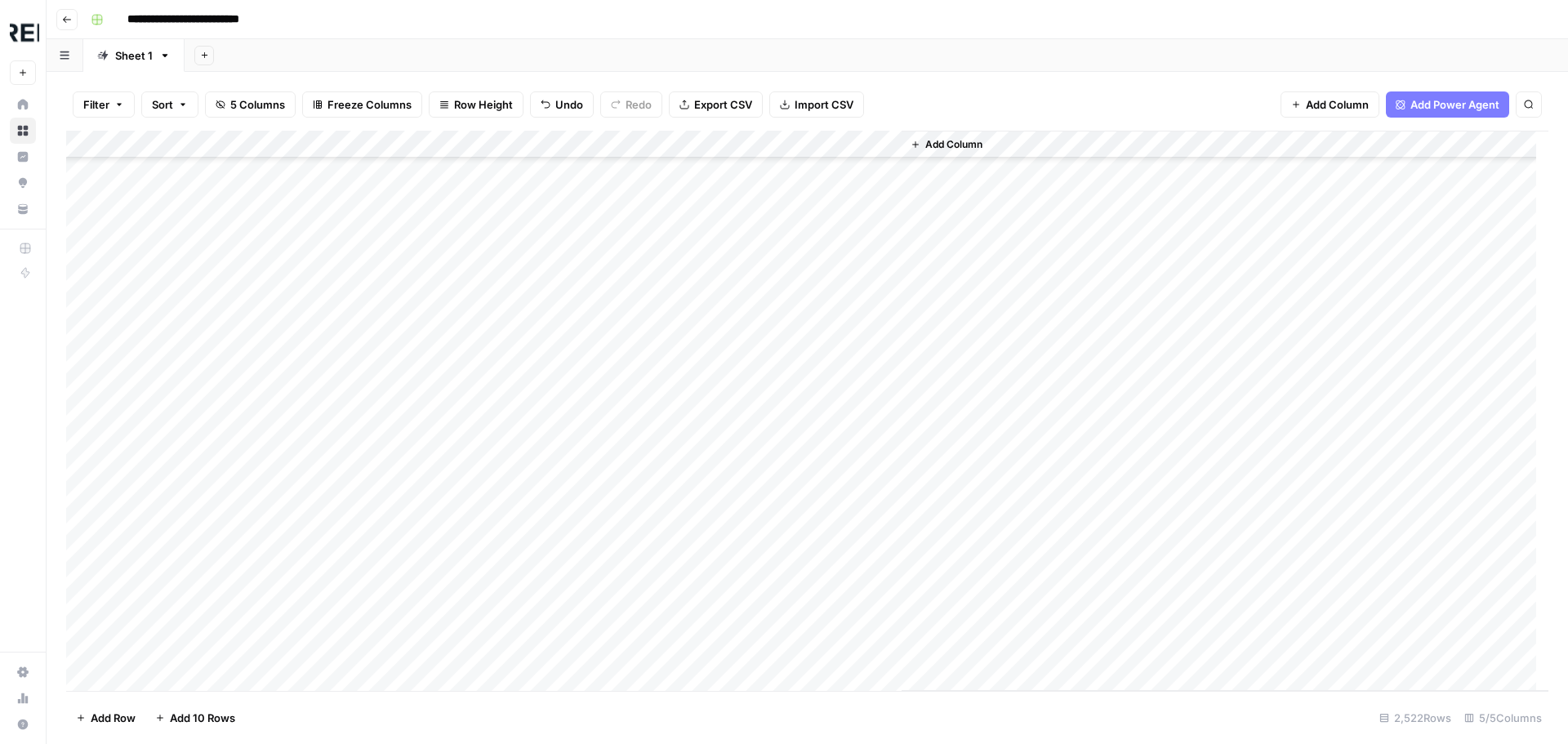
click at [443, 432] on div "Add Column" at bounding box center [807, 411] width 1482 height 560
click at [448, 414] on div "Add Column" at bounding box center [807, 411] width 1482 height 560
click at [444, 360] on div "Add Column" at bounding box center [807, 411] width 1482 height 560
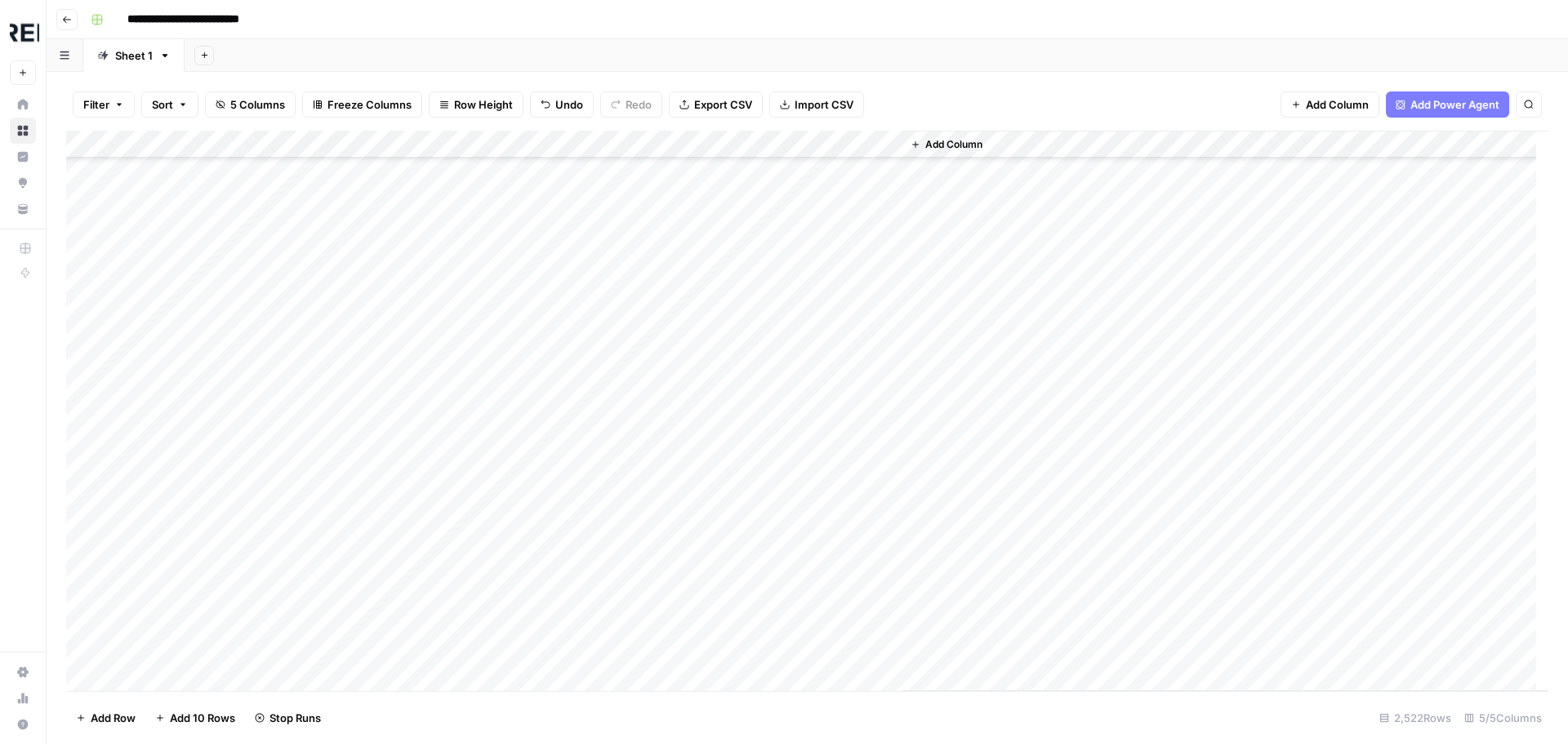
scroll to position [57143, 0]
click at [439, 342] on div "Add Column" at bounding box center [807, 411] width 1482 height 560
click at [438, 322] on div "Add Column" at bounding box center [807, 411] width 1482 height 560
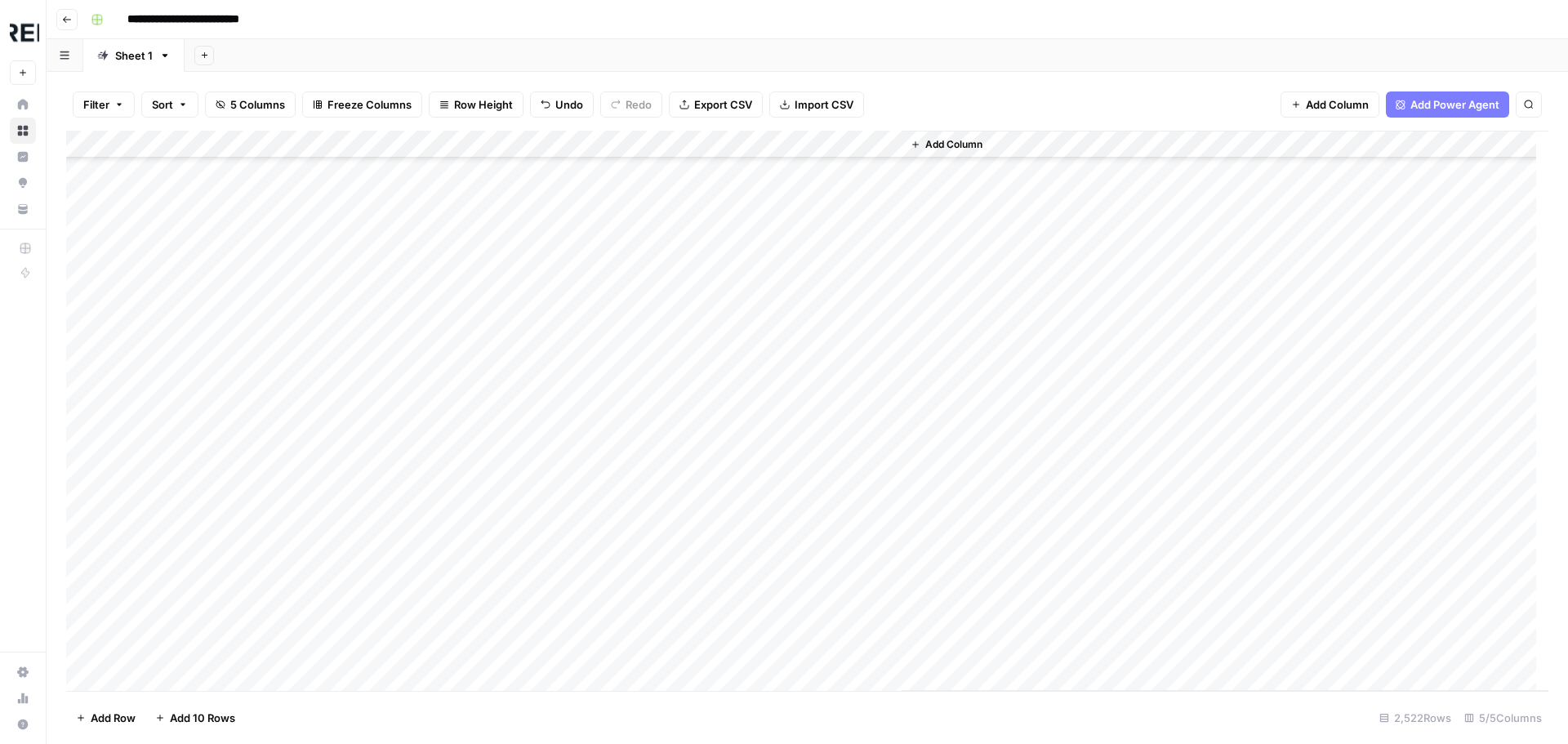
click at [449, 447] on div "Add Column" at bounding box center [807, 411] width 1482 height 560
click at [445, 313] on div "Add Column" at bounding box center [807, 411] width 1482 height 560
click at [442, 416] on div "Add Column" at bounding box center [807, 411] width 1482 height 560
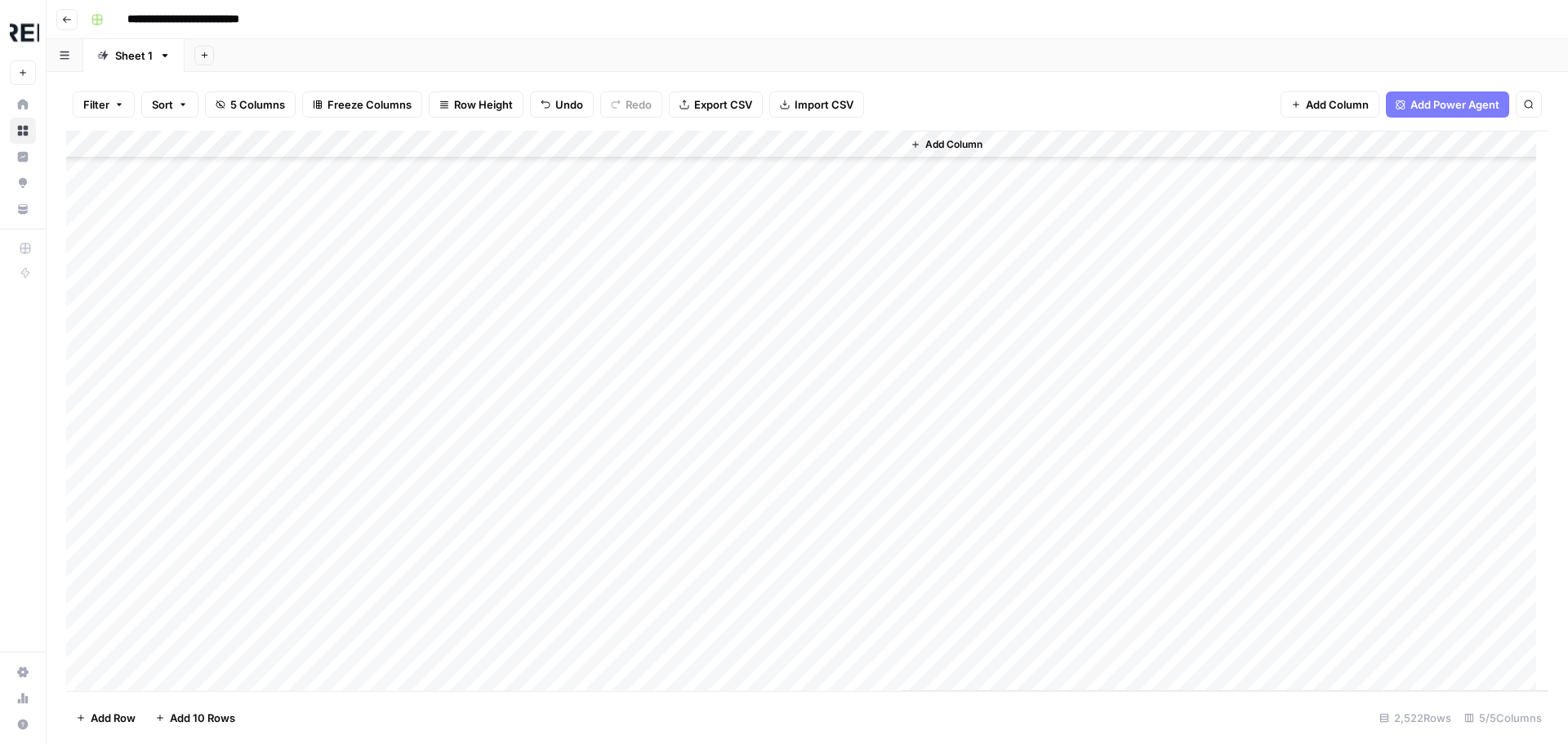
scroll to position [61551, 0]
click at [447, 322] on div "Add Column" at bounding box center [807, 411] width 1482 height 560
click at [450, 390] on div "Add Column" at bounding box center [807, 411] width 1482 height 560
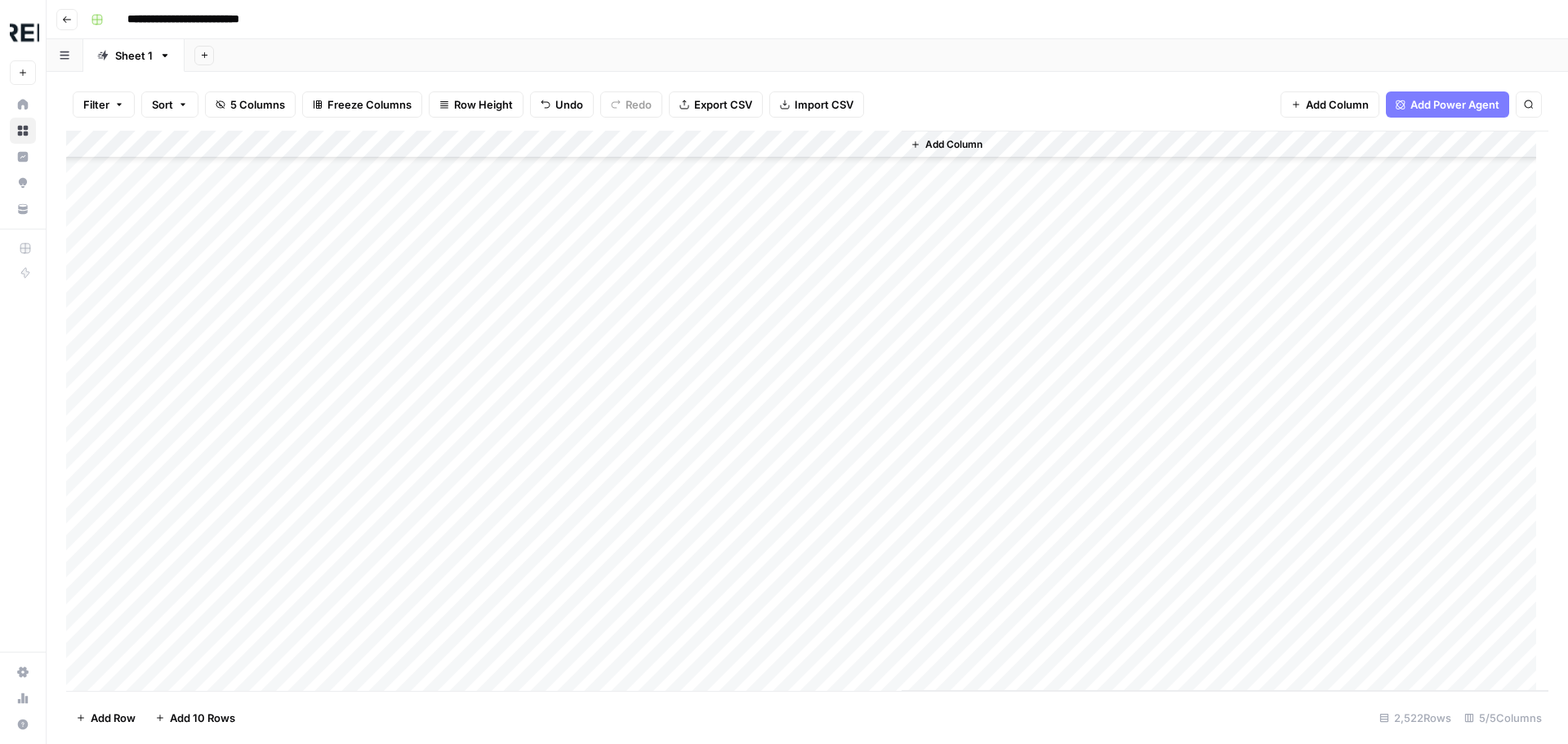
click at [446, 238] on div "Add Column" at bounding box center [807, 411] width 1482 height 560
click at [446, 369] on div "Add Column" at bounding box center [807, 411] width 1482 height 560
click at [444, 437] on div "Add Column" at bounding box center [807, 411] width 1482 height 560
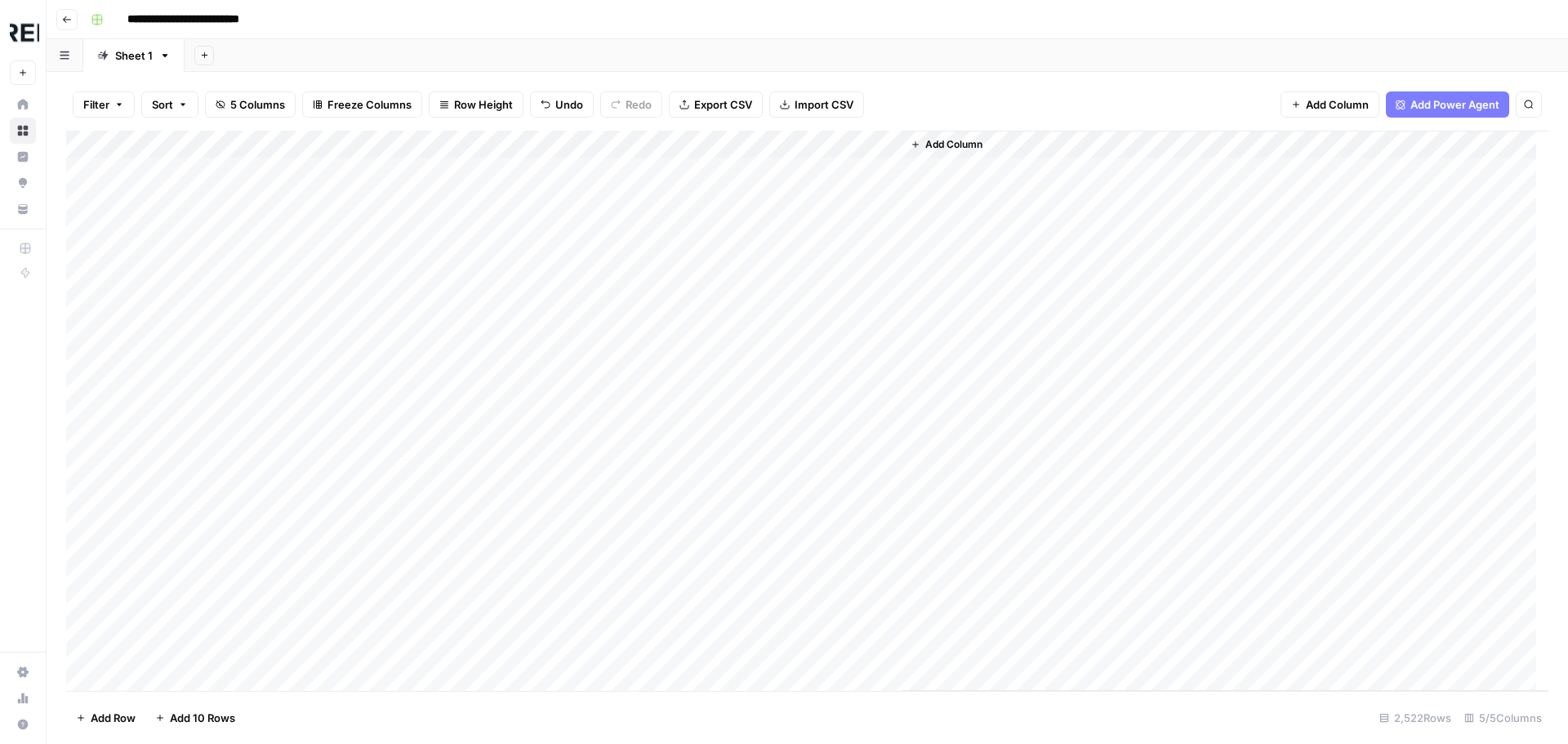
scroll to position [0, 0]
click at [442, 389] on div "Add Column" at bounding box center [807, 411] width 1482 height 560
click at [446, 447] on div "Add Column" at bounding box center [807, 411] width 1482 height 560
click at [442, 565] on div "Add Column" at bounding box center [807, 411] width 1482 height 560
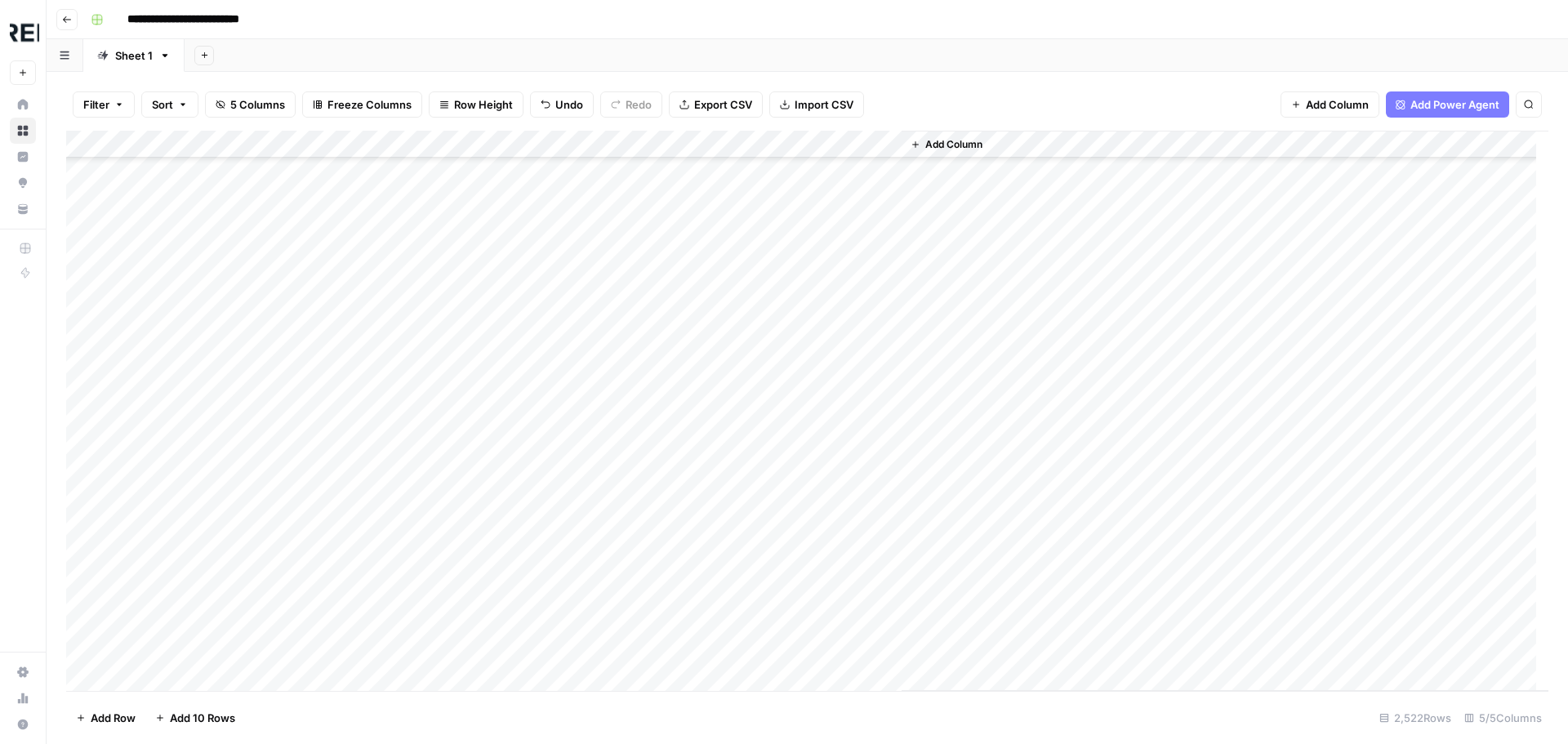
scroll to position [8409, 0]
click at [448, 390] on div "Add Column" at bounding box center [807, 411] width 1482 height 560
click at [206, 332] on div "Add Column" at bounding box center [807, 411] width 1482 height 560
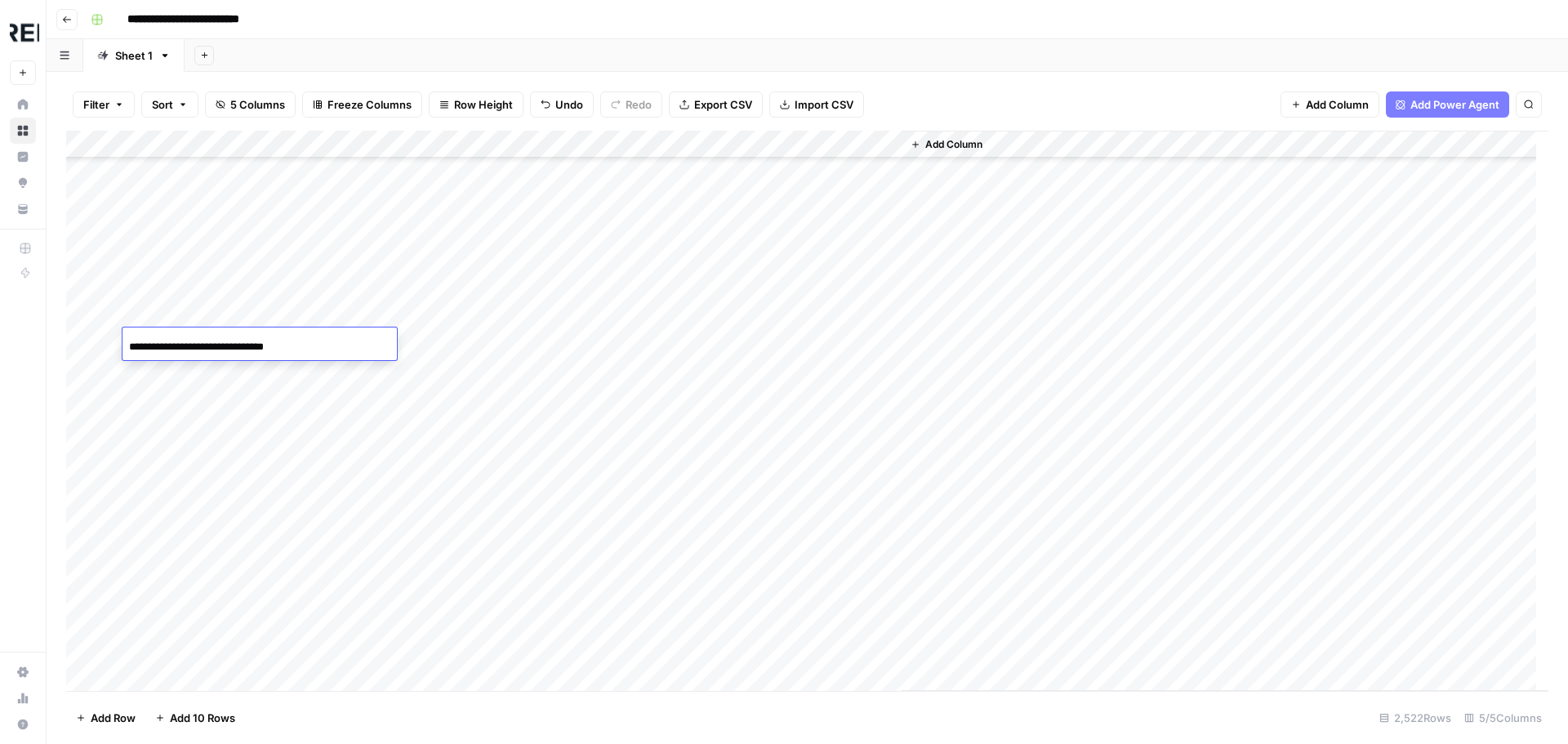
drag, startPoint x: 164, startPoint y: 346, endPoint x: 75, endPoint y: 365, distance: 91.0
click at [75, 365] on body "**********" at bounding box center [784, 372] width 1568 height 744
type input "**********"
click at [1024, 346] on div "Add Column" at bounding box center [1225, 411] width 647 height 560
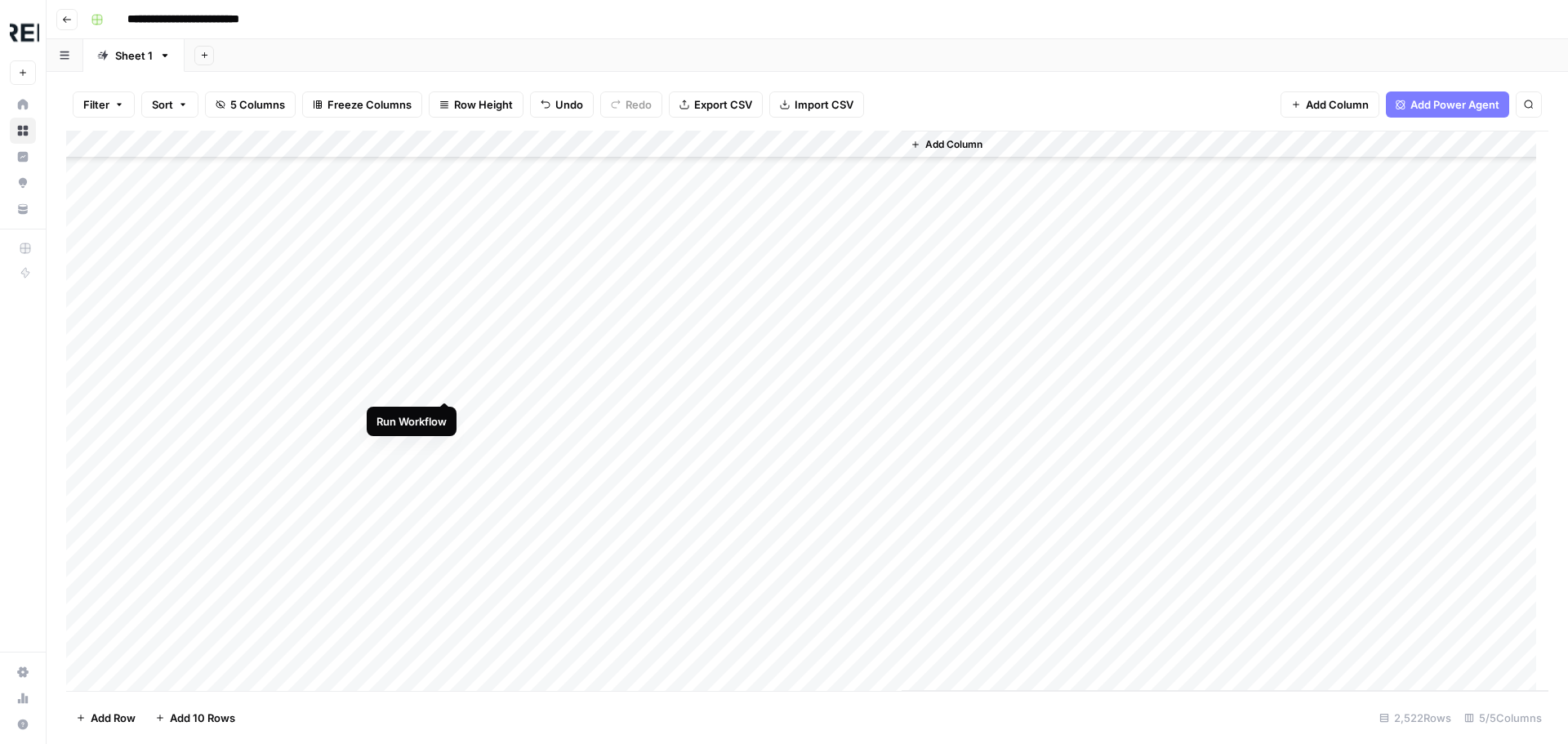
click at [446, 385] on div "Add Column" at bounding box center [807, 411] width 1482 height 560
click at [445, 470] on div "Add Column" at bounding box center [807, 411] width 1482 height 560
click at [451, 546] on div "Add Column" at bounding box center [807, 411] width 1482 height 560
click at [450, 429] on div "Add Column" at bounding box center [807, 411] width 1482 height 560
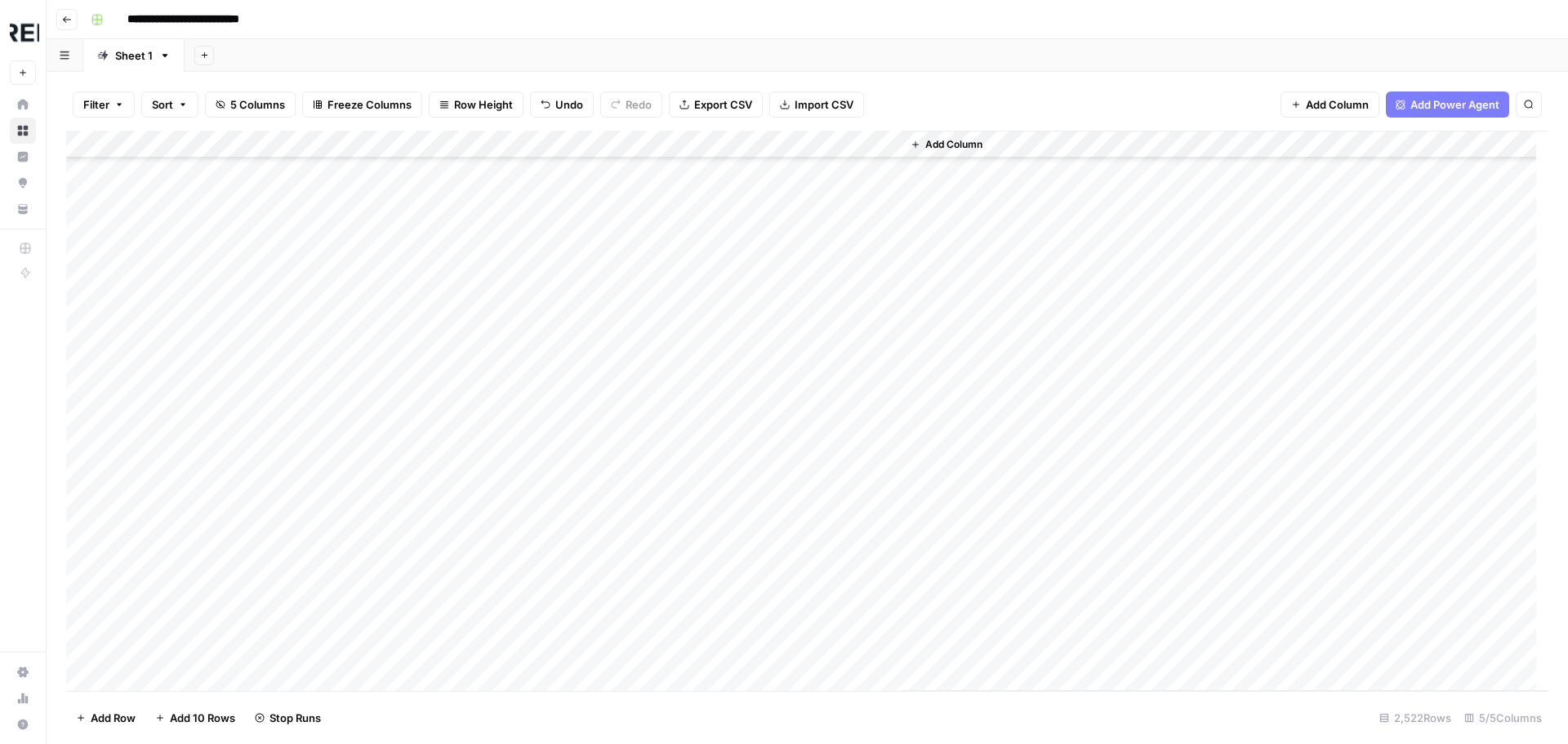
scroll to position [20490, 0]
click at [443, 411] on div "Add Column" at bounding box center [807, 411] width 1482 height 560
click at [442, 333] on div "Add Column" at bounding box center [807, 411] width 1482 height 560
click at [442, 323] on div "Add Column" at bounding box center [807, 411] width 1482 height 560
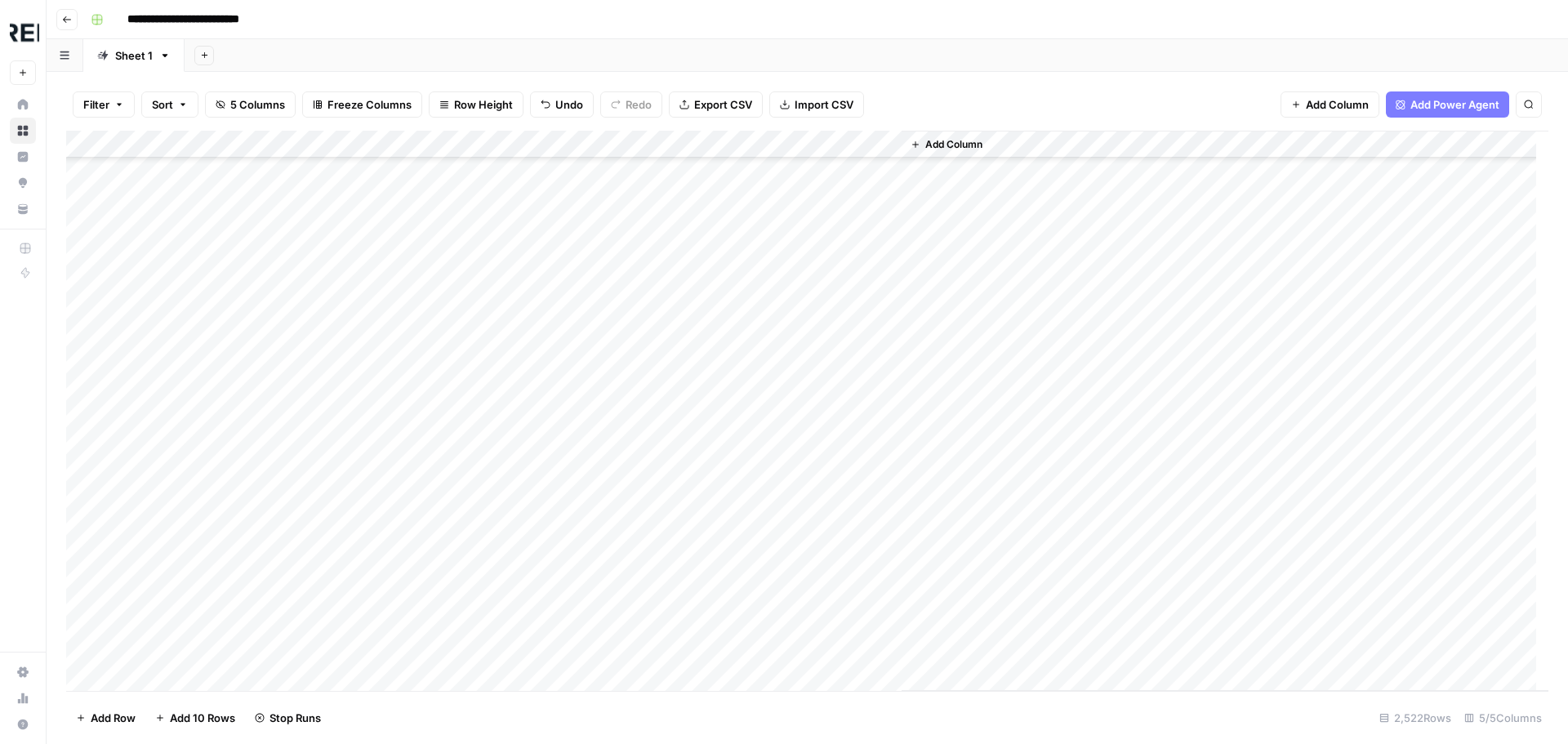
scroll to position [24979, 0]
click at [440, 448] on div "Add Column" at bounding box center [807, 411] width 1482 height 560
click at [440, 459] on div "Add Column" at bounding box center [807, 411] width 1482 height 560
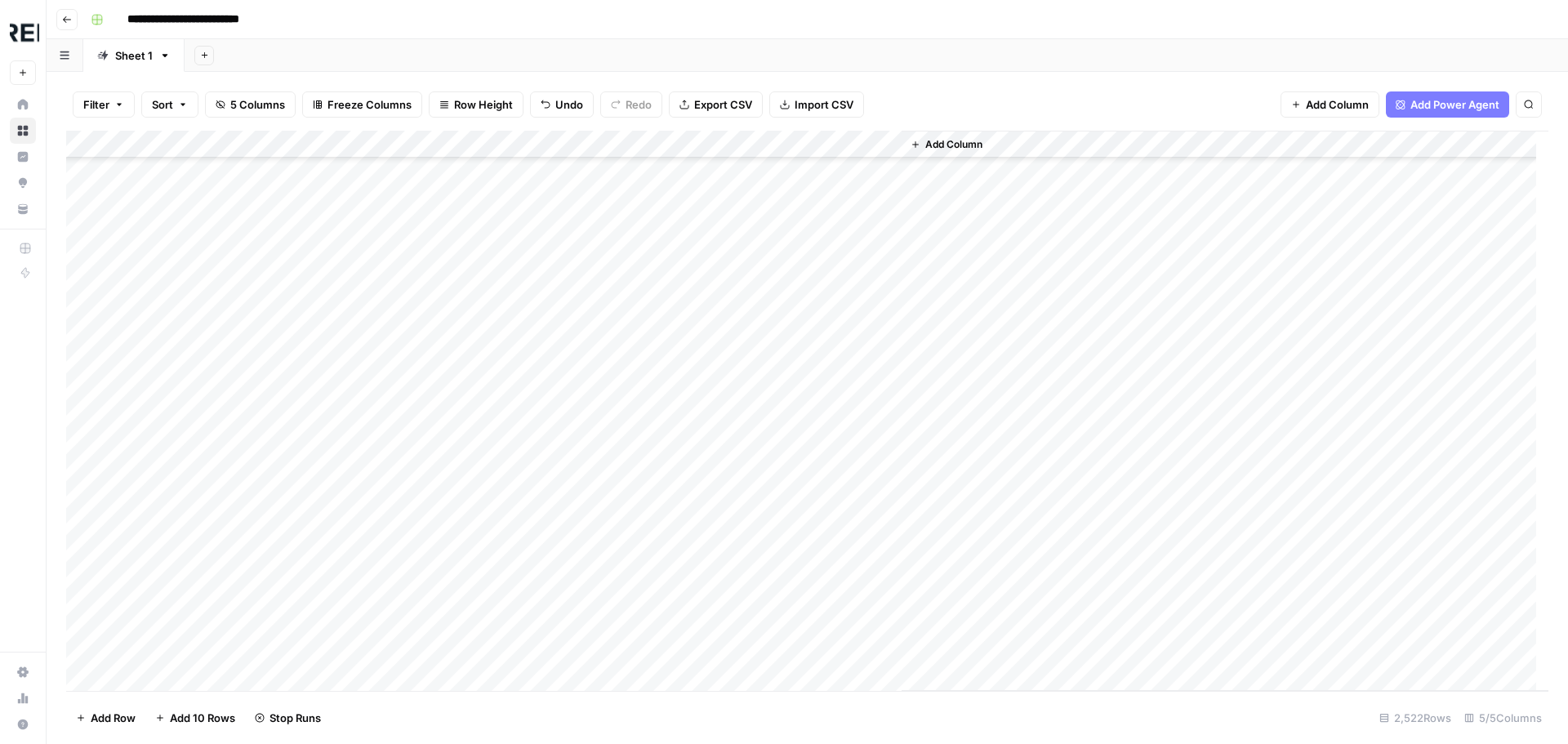
click at [442, 474] on div "Add Column" at bounding box center [807, 411] width 1482 height 560
click at [448, 400] on div "Add Column" at bounding box center [807, 411] width 1482 height 560
click at [439, 492] on div "Add Column" at bounding box center [807, 411] width 1482 height 560
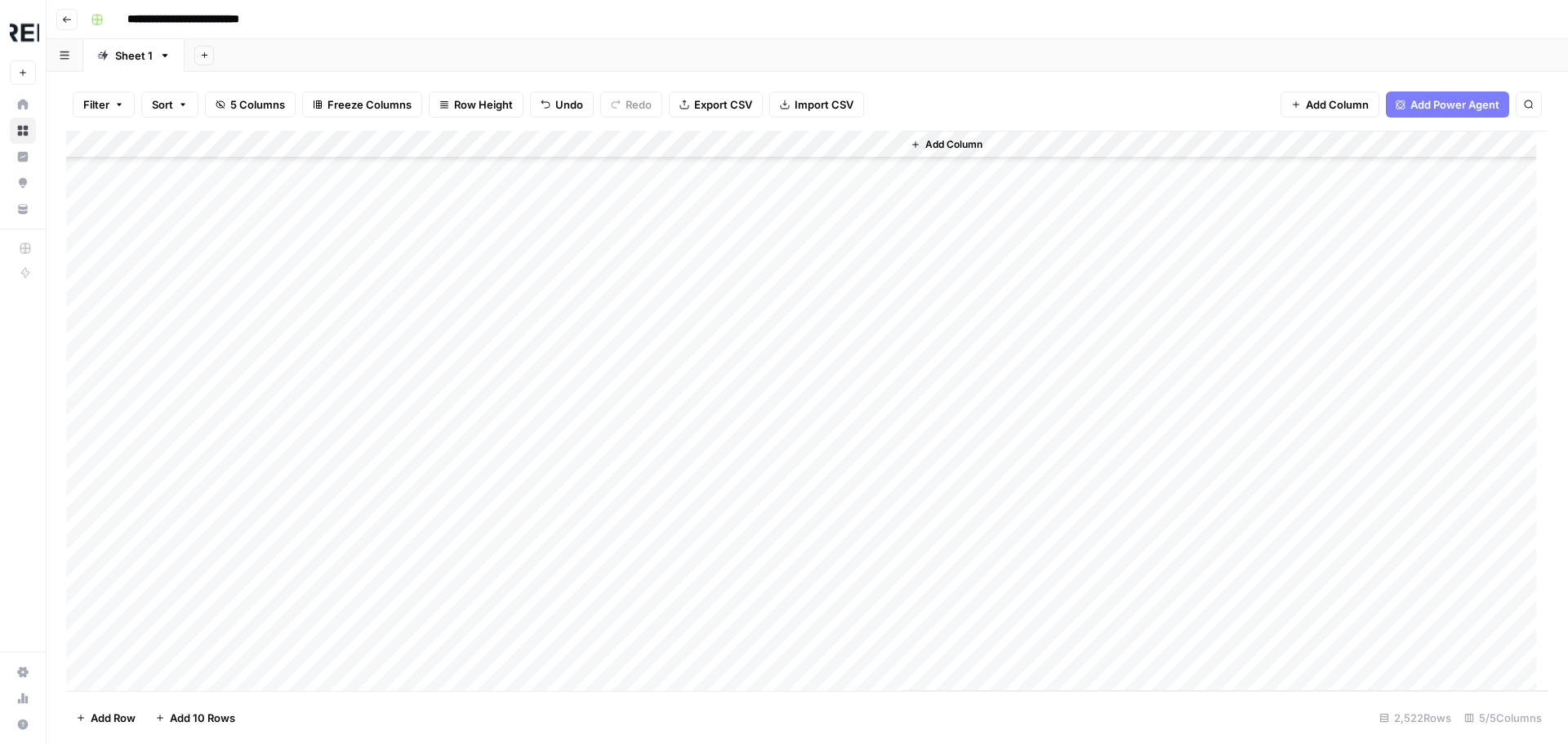
scroll to position [42530, 0]
click at [446, 379] on div "Add Column" at bounding box center [807, 411] width 1482 height 560
click at [443, 318] on div "Add Column" at bounding box center [807, 411] width 1482 height 560
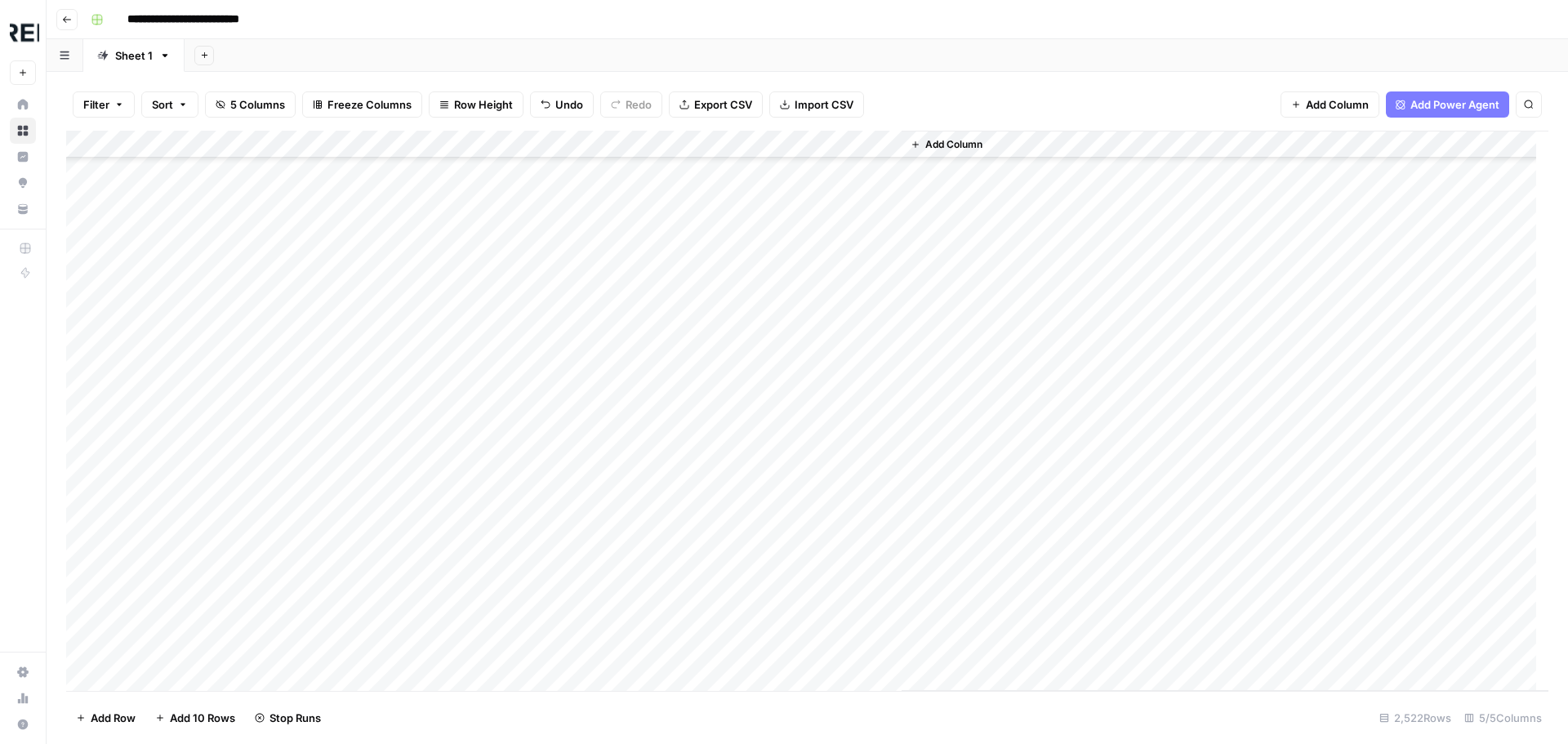
click at [446, 503] on div "Add Column" at bounding box center [807, 411] width 1482 height 560
click at [448, 380] on div "Add Column" at bounding box center [807, 411] width 1482 height 560
click at [447, 464] on div "Add Column" at bounding box center [807, 411] width 1482 height 560
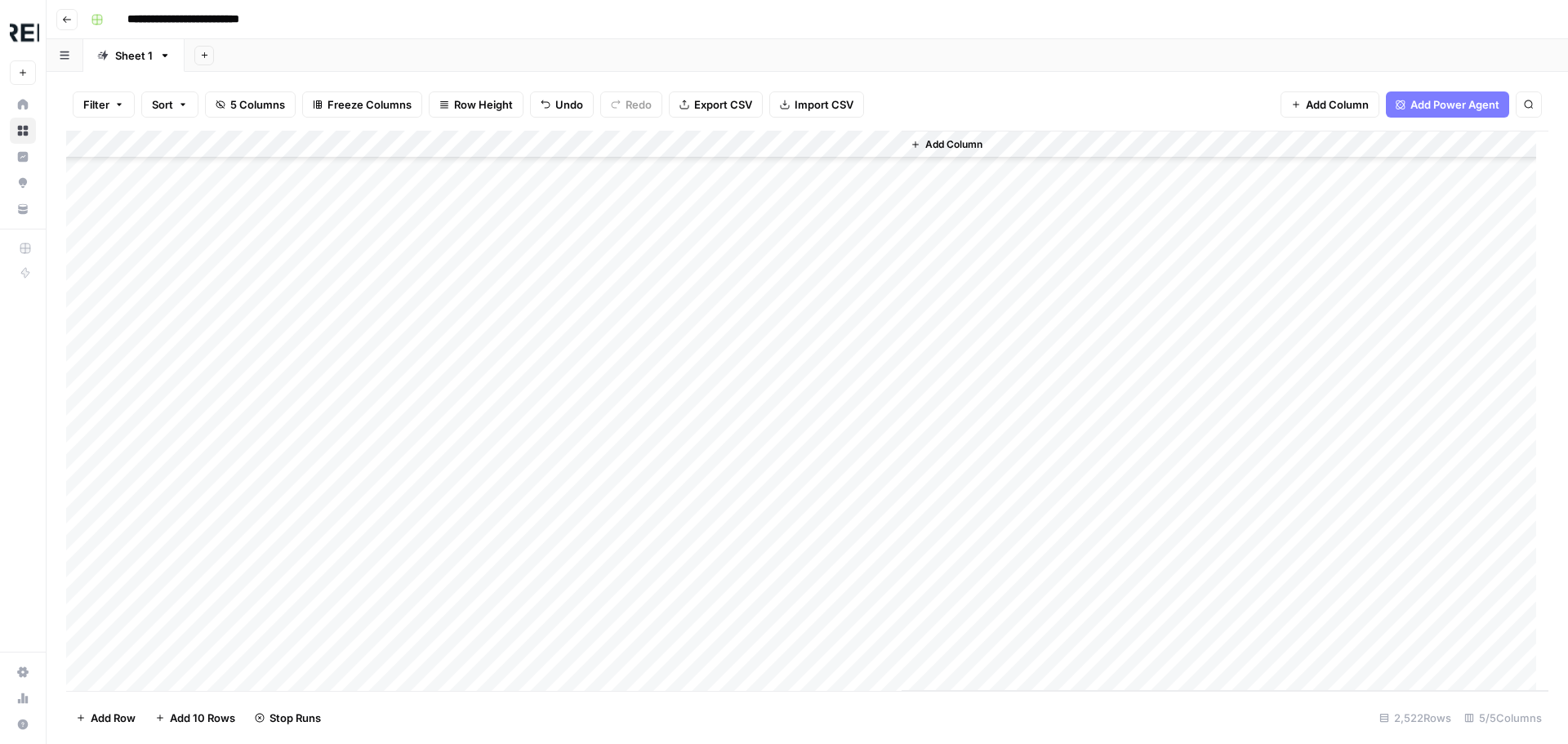
scroll to position [48735, 0]
click at [443, 395] on div "Add Column" at bounding box center [807, 411] width 1482 height 560
click at [442, 456] on div "Add Column" at bounding box center [807, 411] width 1482 height 560
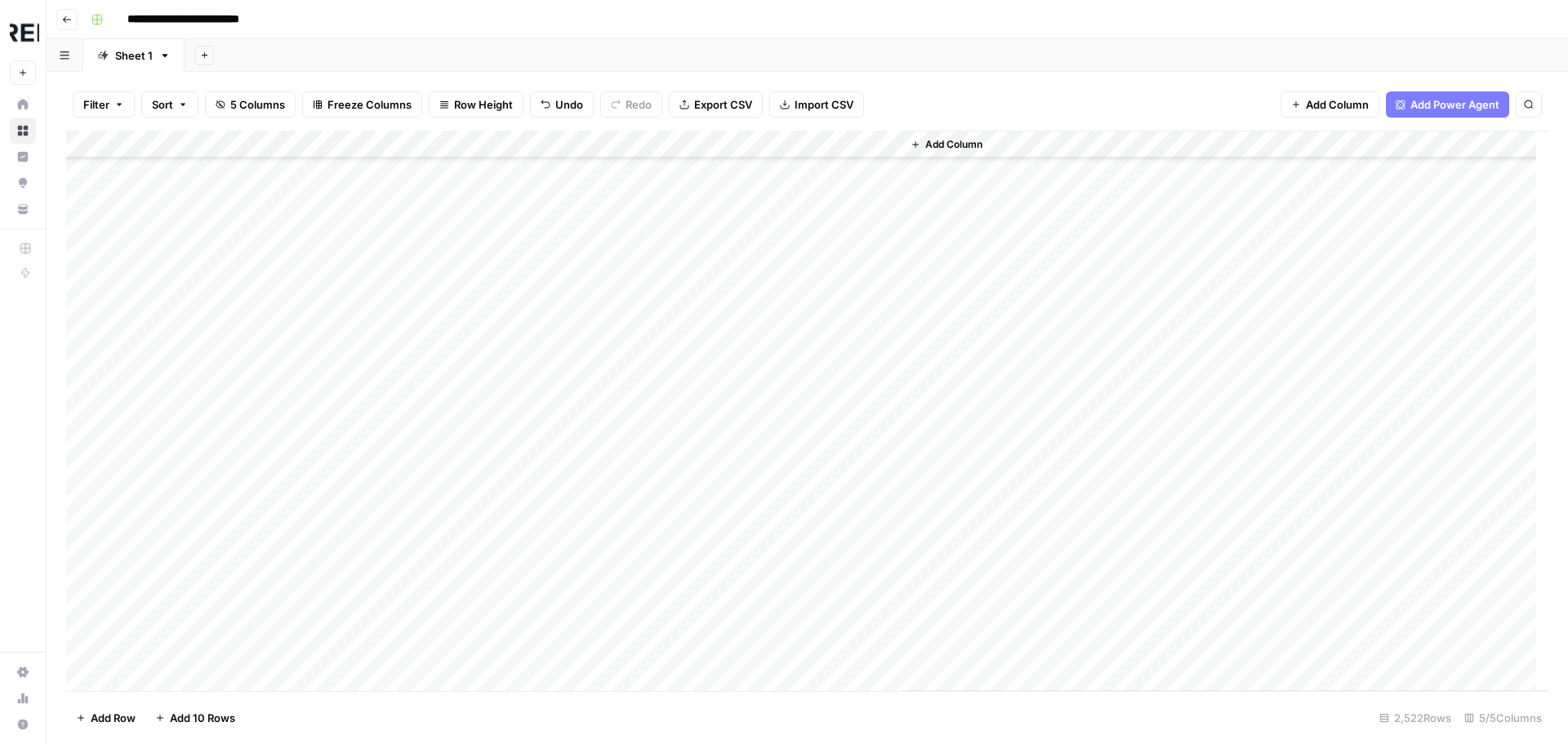
click at [443, 431] on div "Add Column" at bounding box center [807, 411] width 1482 height 560
click at [442, 340] on div "Add Column" at bounding box center [807, 411] width 1482 height 560
click at [448, 434] on div "Add Column" at bounding box center [807, 411] width 1482 height 560
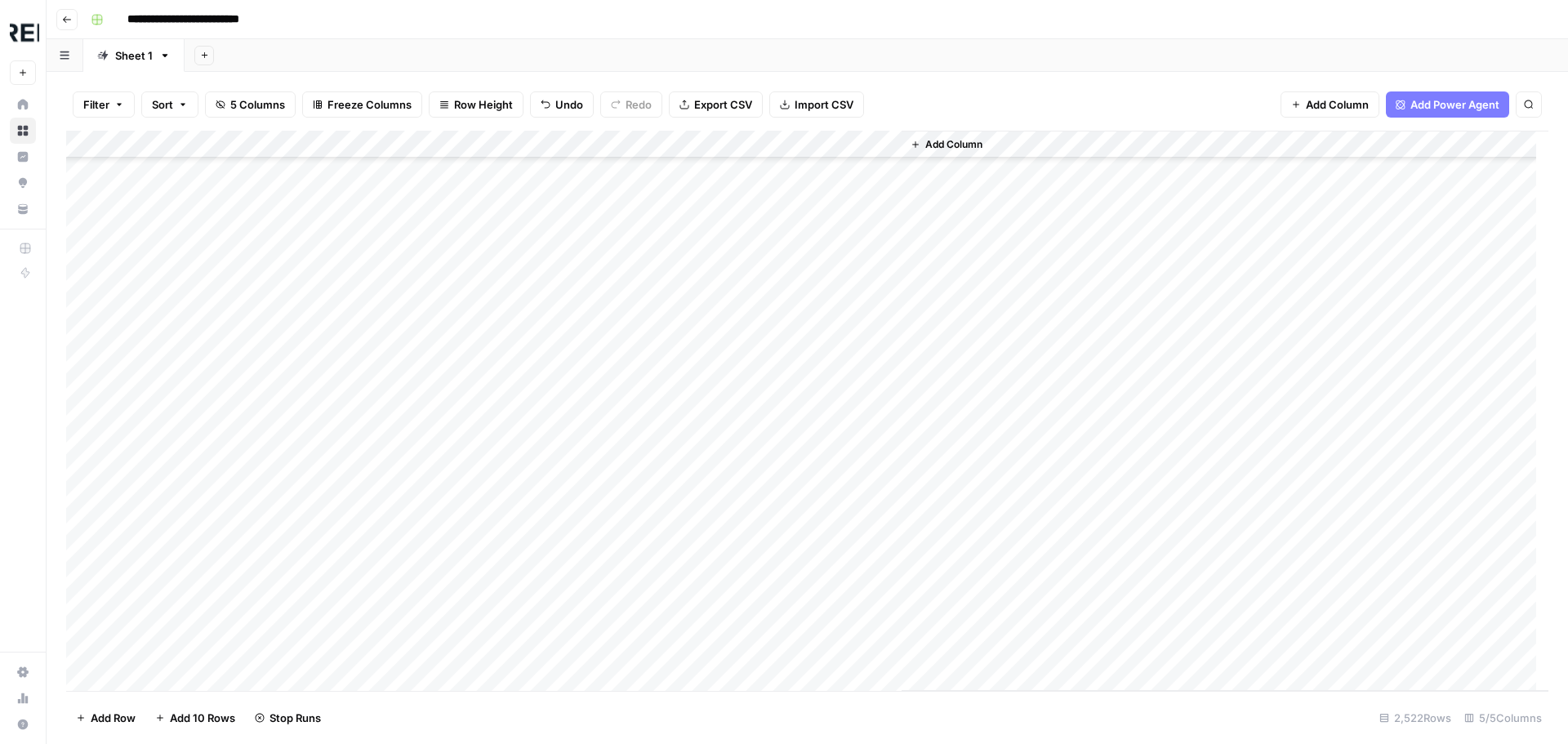
scroll to position [57224, 0]
click at [443, 256] on div "Add Column" at bounding box center [807, 411] width 1482 height 560
click at [444, 480] on div "Add Column" at bounding box center [807, 411] width 1482 height 560
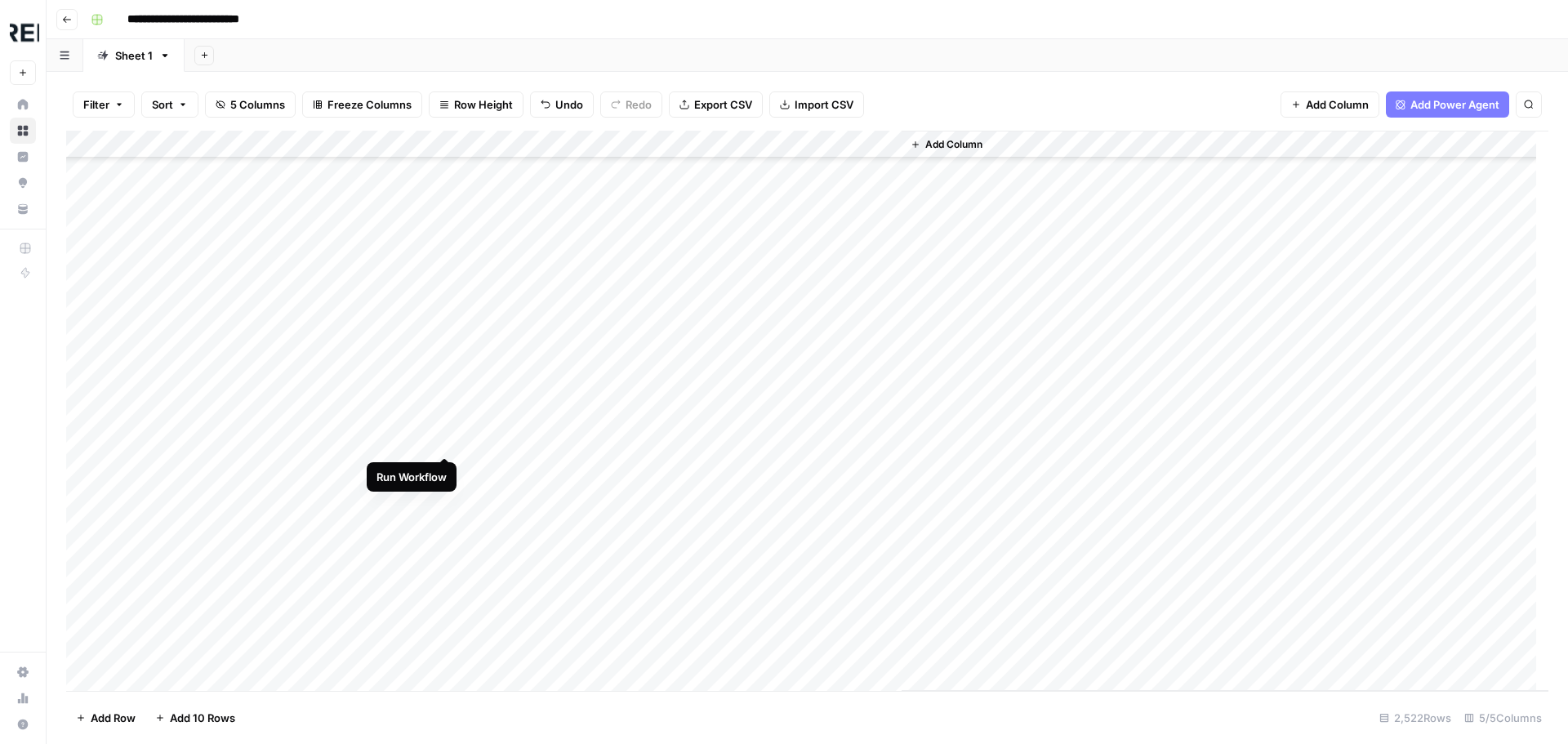
click at [442, 442] on div "Add Column" at bounding box center [807, 411] width 1482 height 560
click at [442, 473] on div "Add Column" at bounding box center [807, 411] width 1482 height 560
click at [439, 494] on div "Add Column" at bounding box center [807, 411] width 1482 height 560
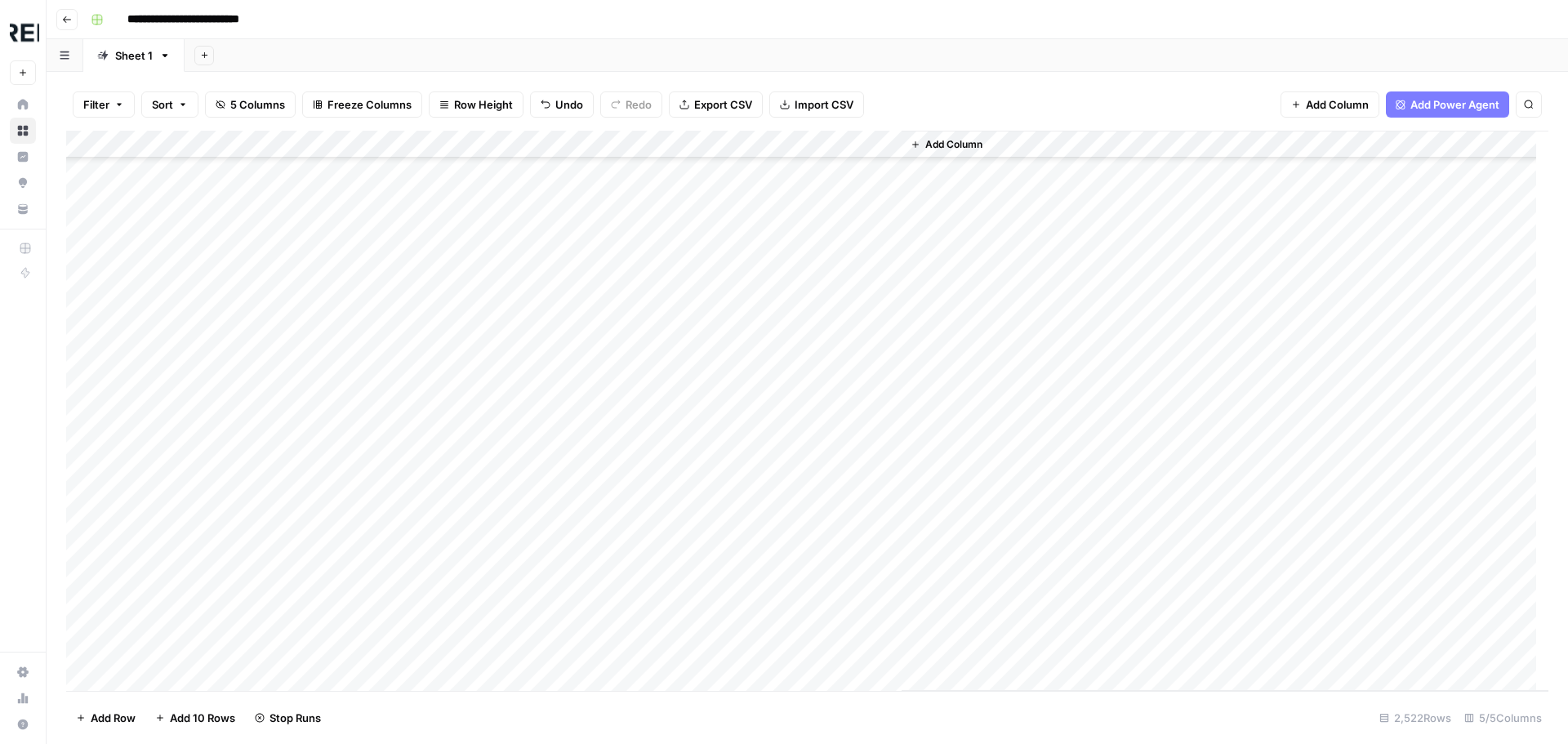
scroll to position [61306, 0]
click at [445, 563] on div "Add Column" at bounding box center [807, 411] width 1482 height 560
click at [451, 273] on div "Add Column" at bounding box center [807, 411] width 1482 height 560
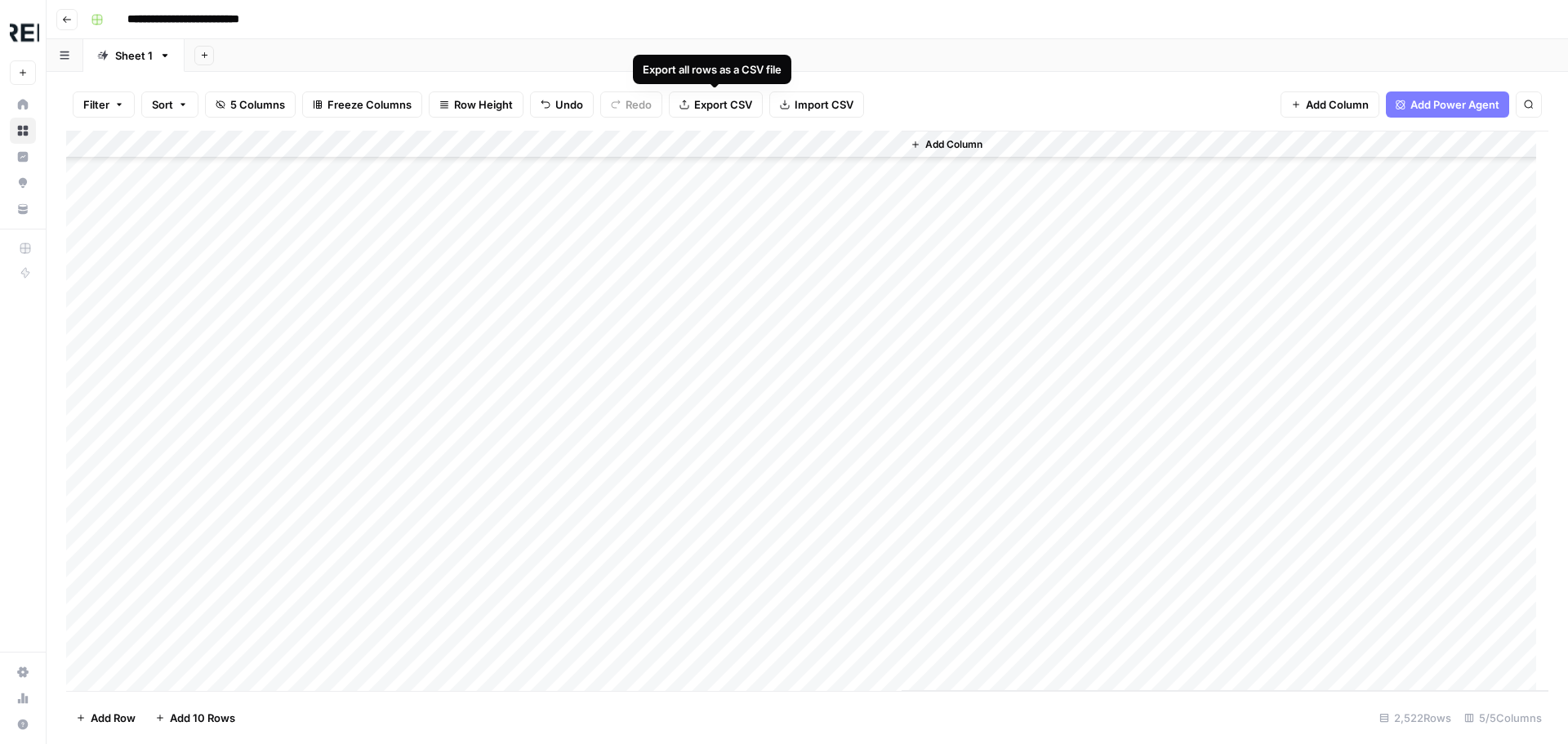
click at [728, 102] on span "Export CSV" at bounding box center [722, 104] width 58 height 16
